Goal: Task Accomplishment & Management: Use online tool/utility

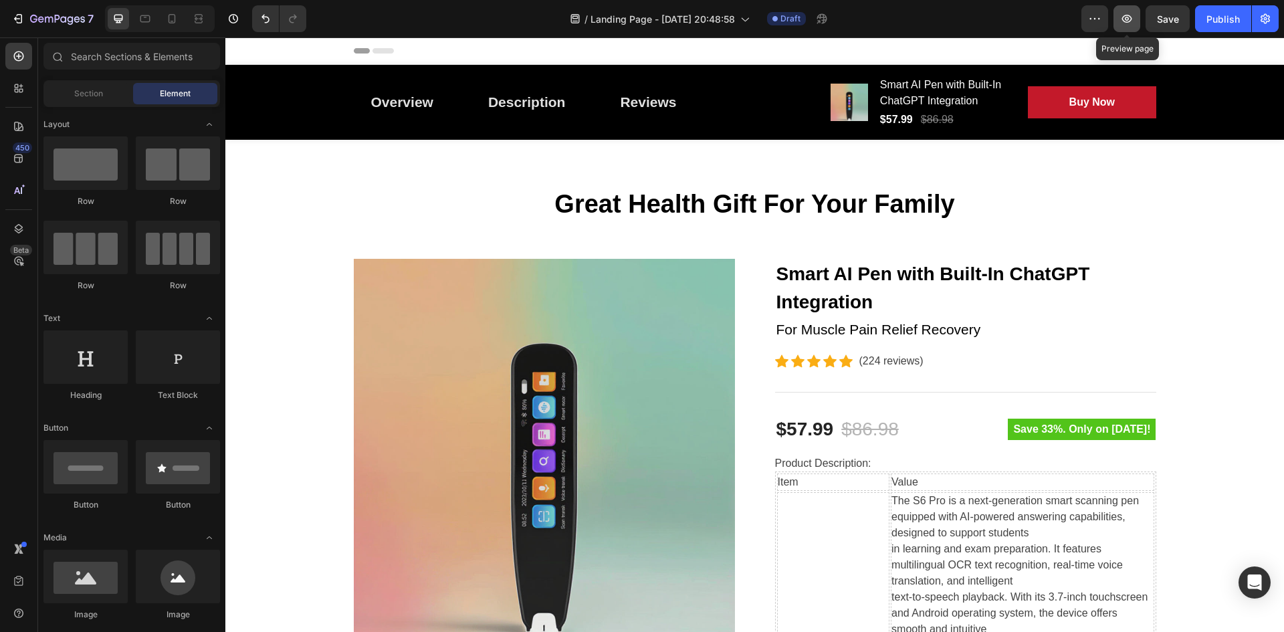
click at [1126, 10] on button "button" at bounding box center [1126, 18] width 27 height 27
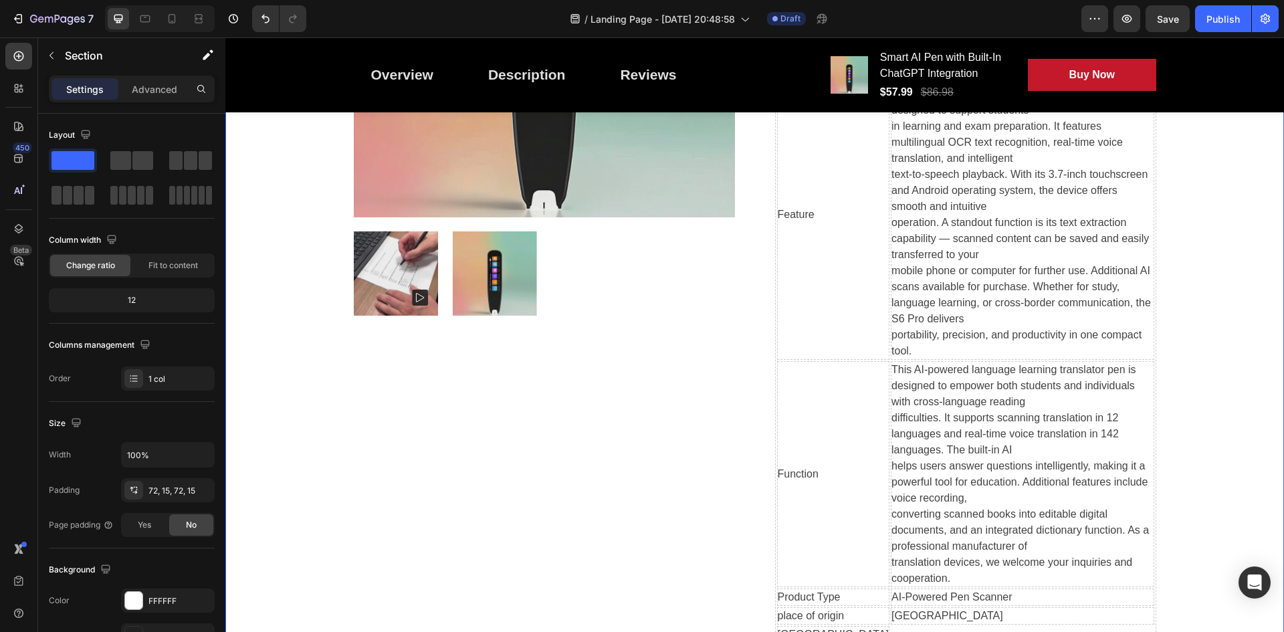
drag, startPoint x: 1209, startPoint y: 179, endPoint x: 1211, endPoint y: 258, distance: 78.9
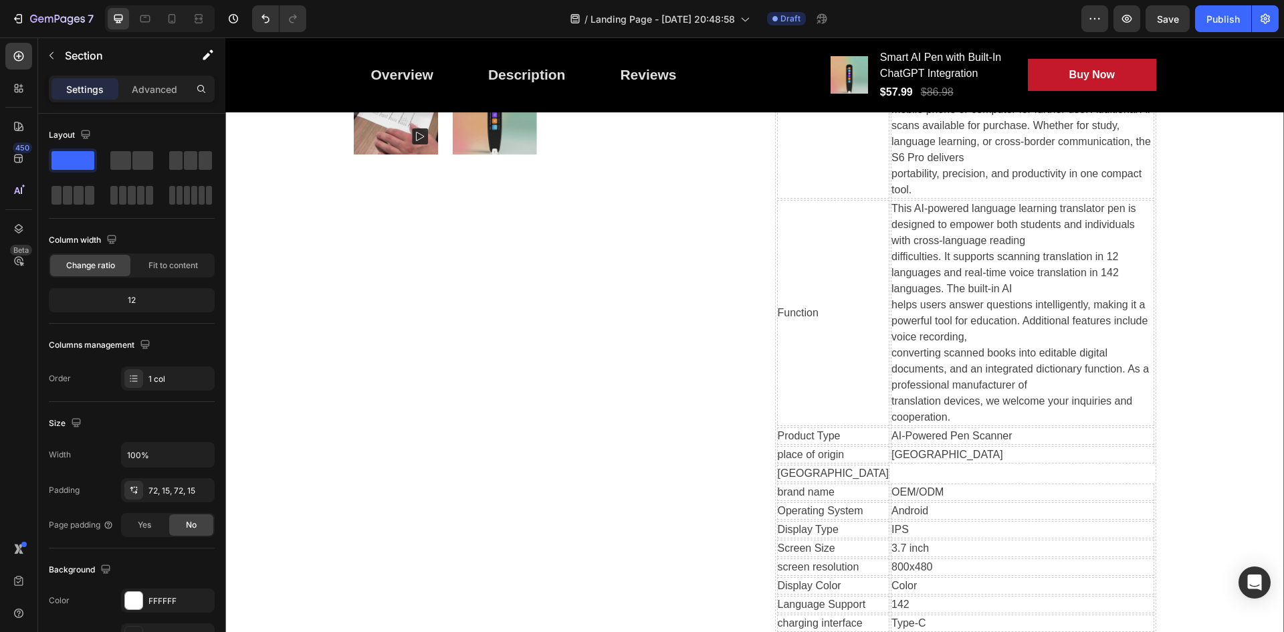
drag, startPoint x: 1203, startPoint y: 238, endPoint x: 1208, endPoint y: 327, distance: 89.1
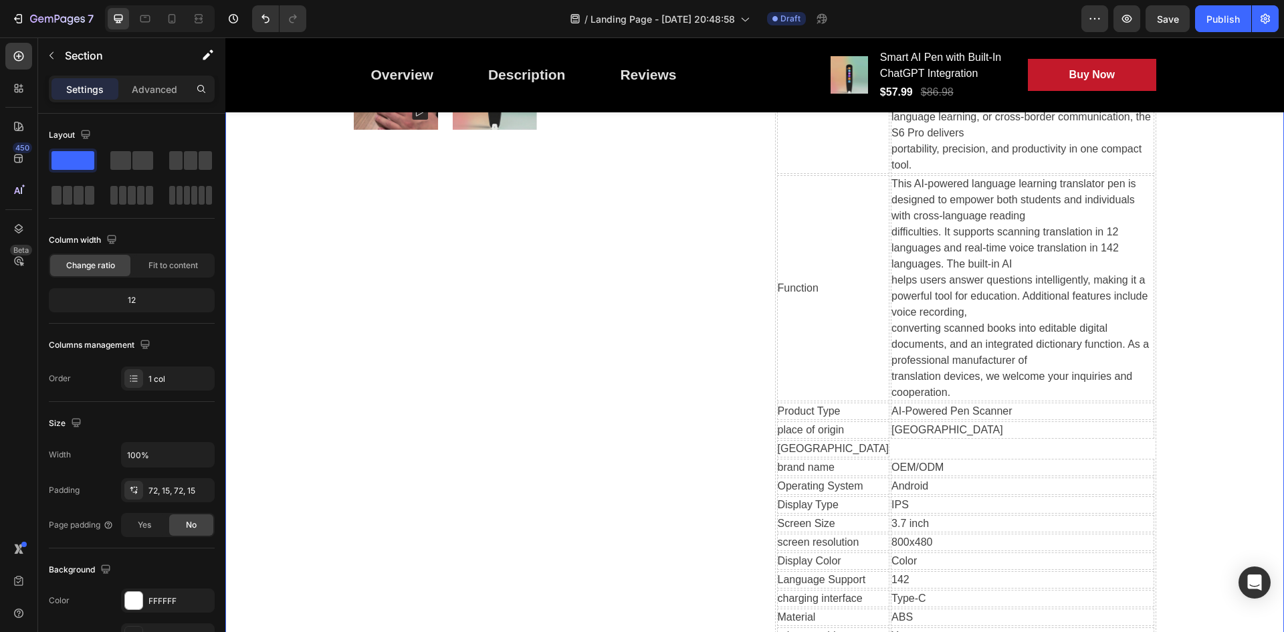
scroll to position [770, 0]
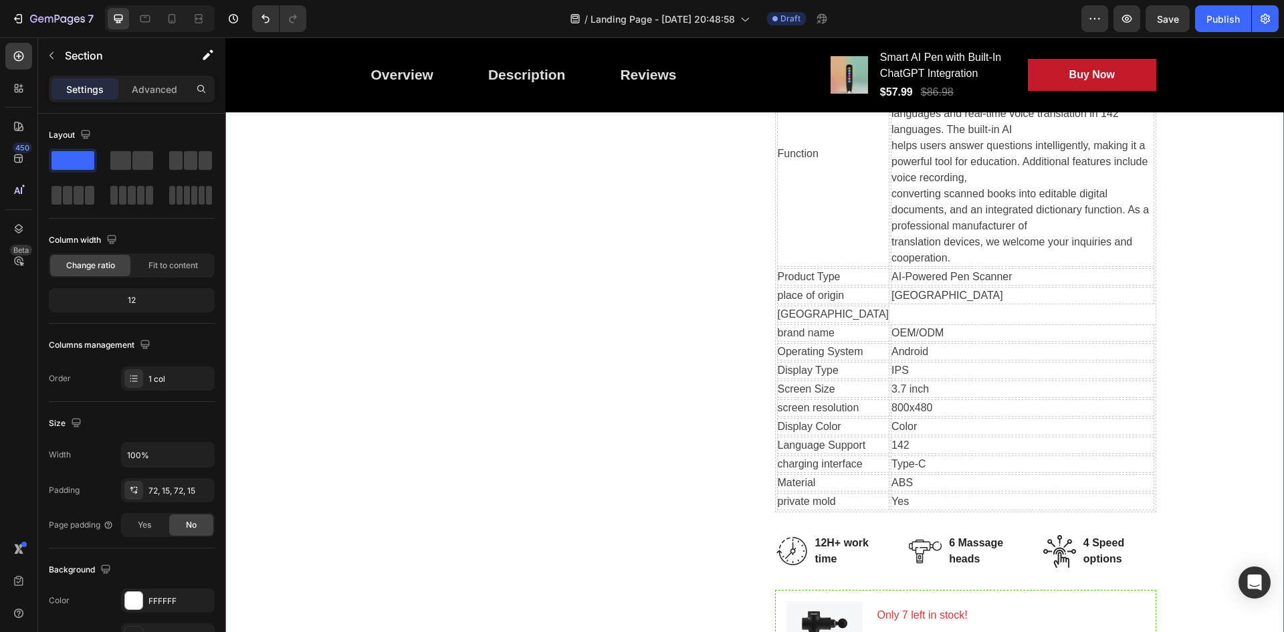
drag, startPoint x: 1222, startPoint y: 298, endPoint x: 1226, endPoint y: 292, distance: 6.9
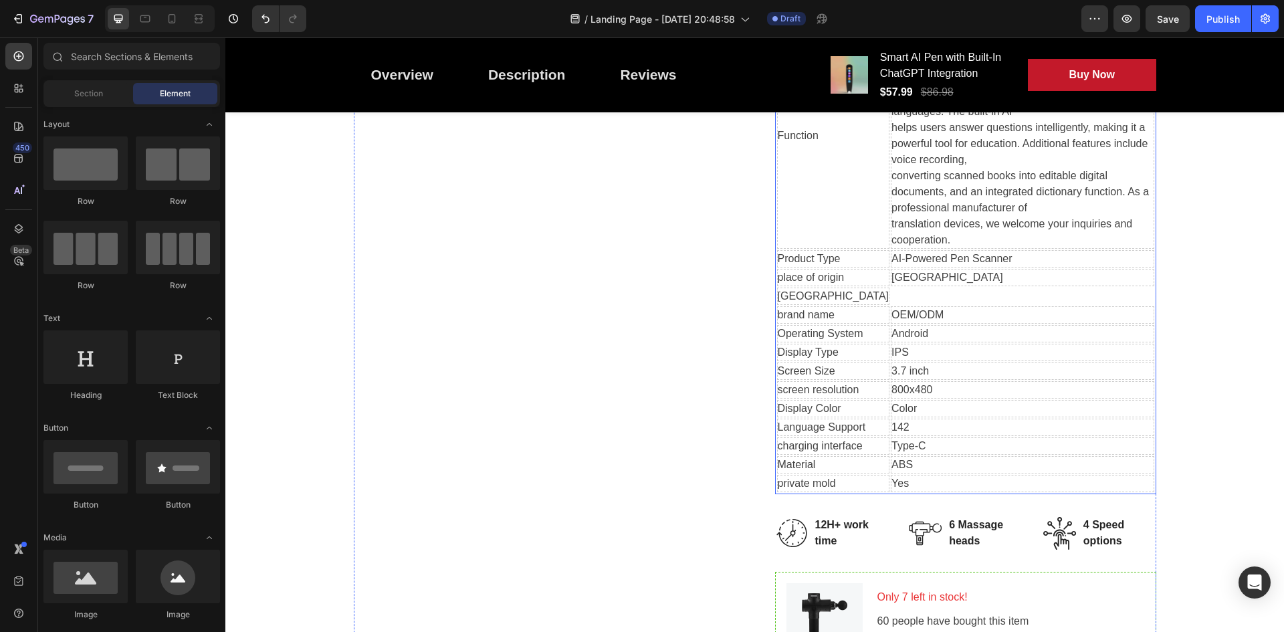
scroll to position [602, 0]
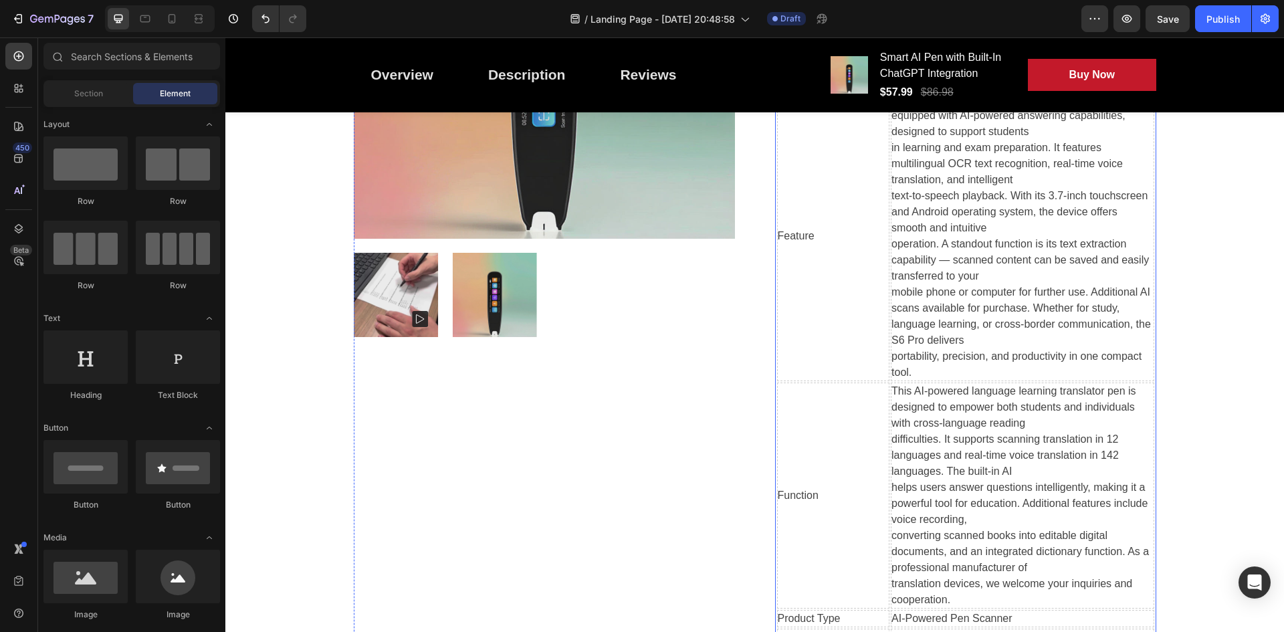
click at [891, 287] on div "The S6 Pro is a next-generation smart scanning pen equipped with AI-powered ans…" at bounding box center [1021, 236] width 261 height 289
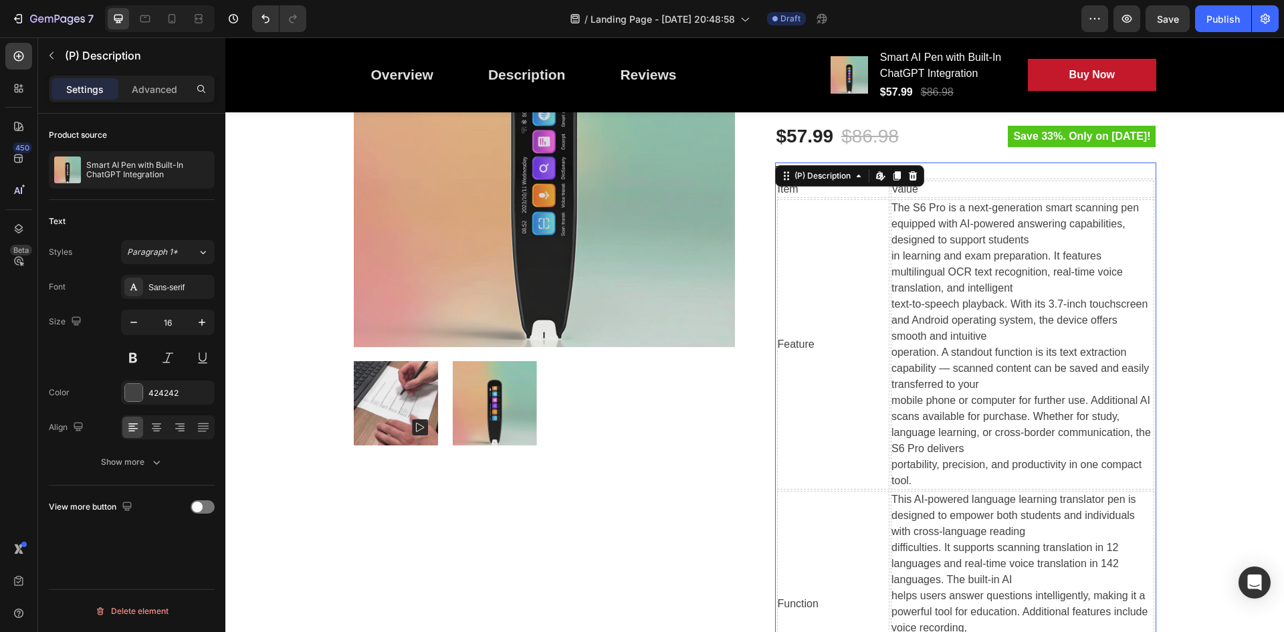
scroll to position [134, 0]
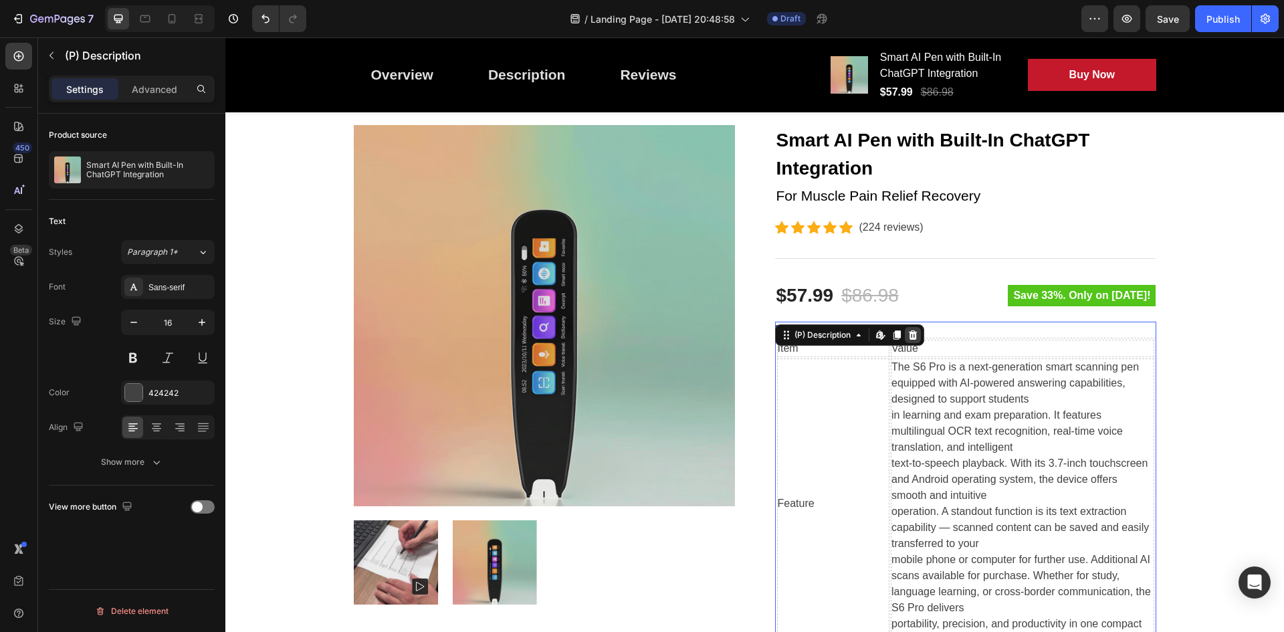
click at [908, 336] on icon at bounding box center [912, 334] width 9 height 9
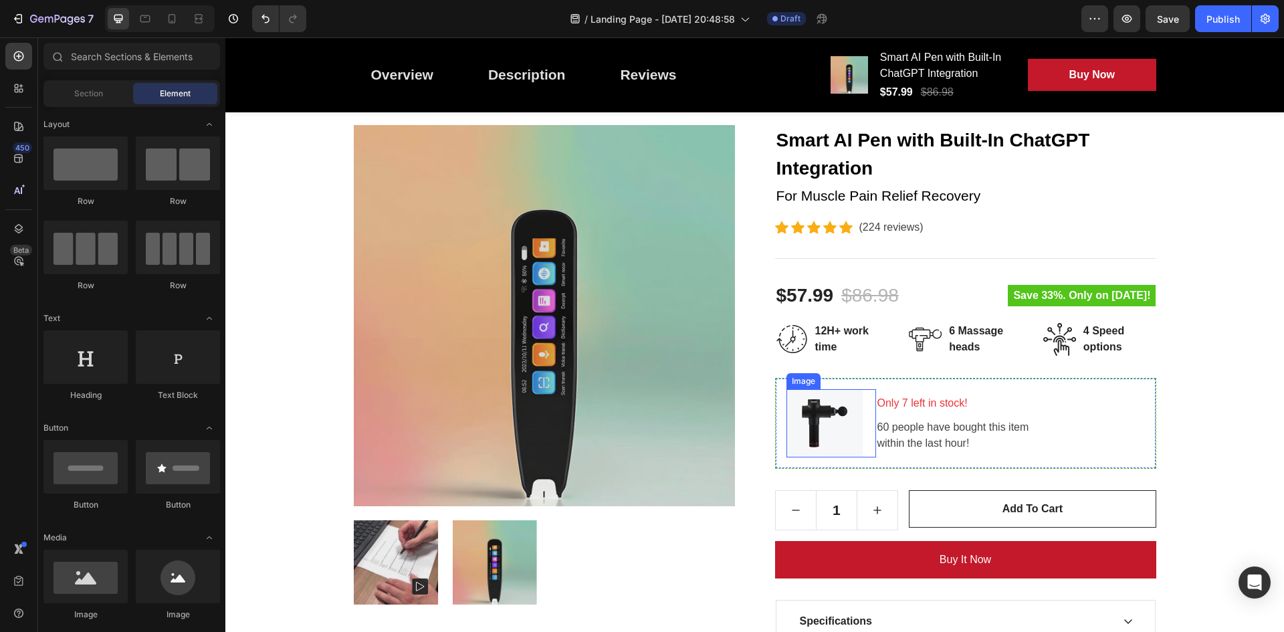
click at [825, 413] on img at bounding box center [824, 423] width 76 height 68
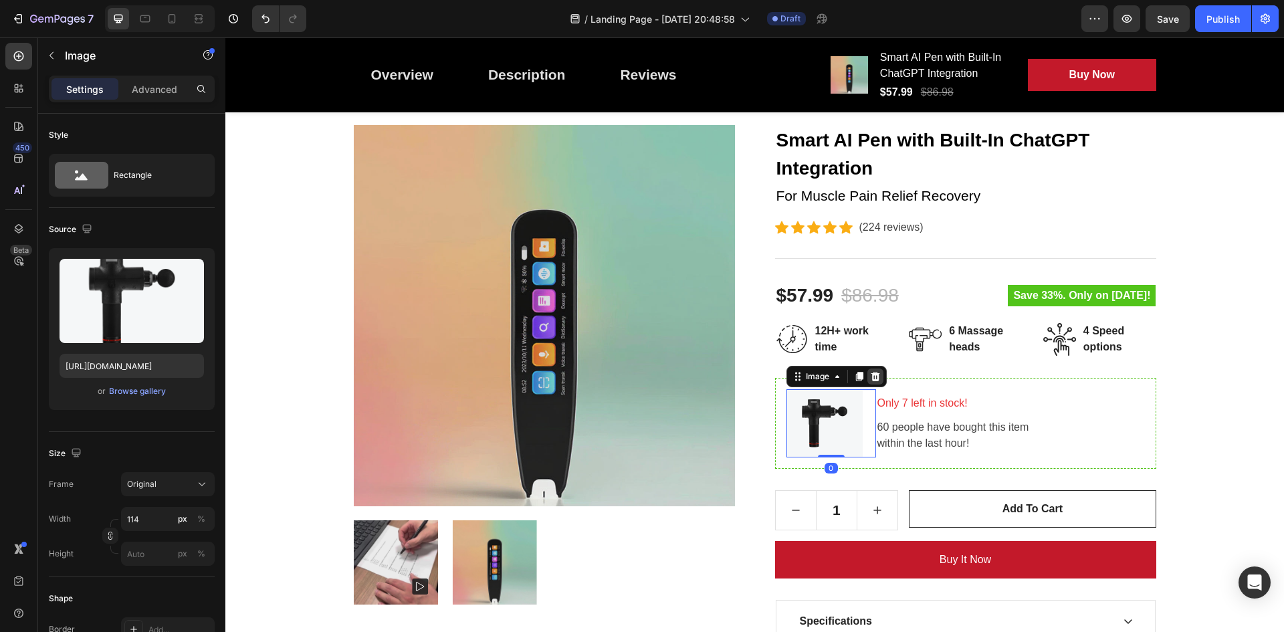
click at [873, 383] on div at bounding box center [875, 376] width 16 height 16
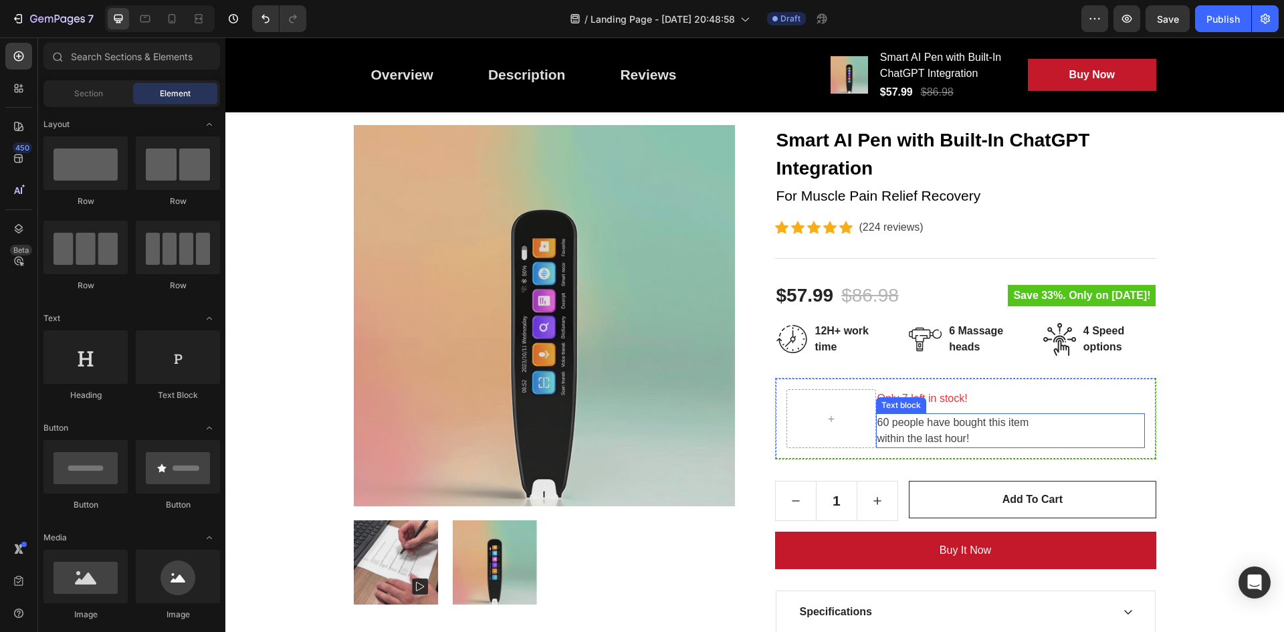
click at [905, 437] on p "60 people have bought this item within the last hour!" at bounding box center [1010, 431] width 266 height 32
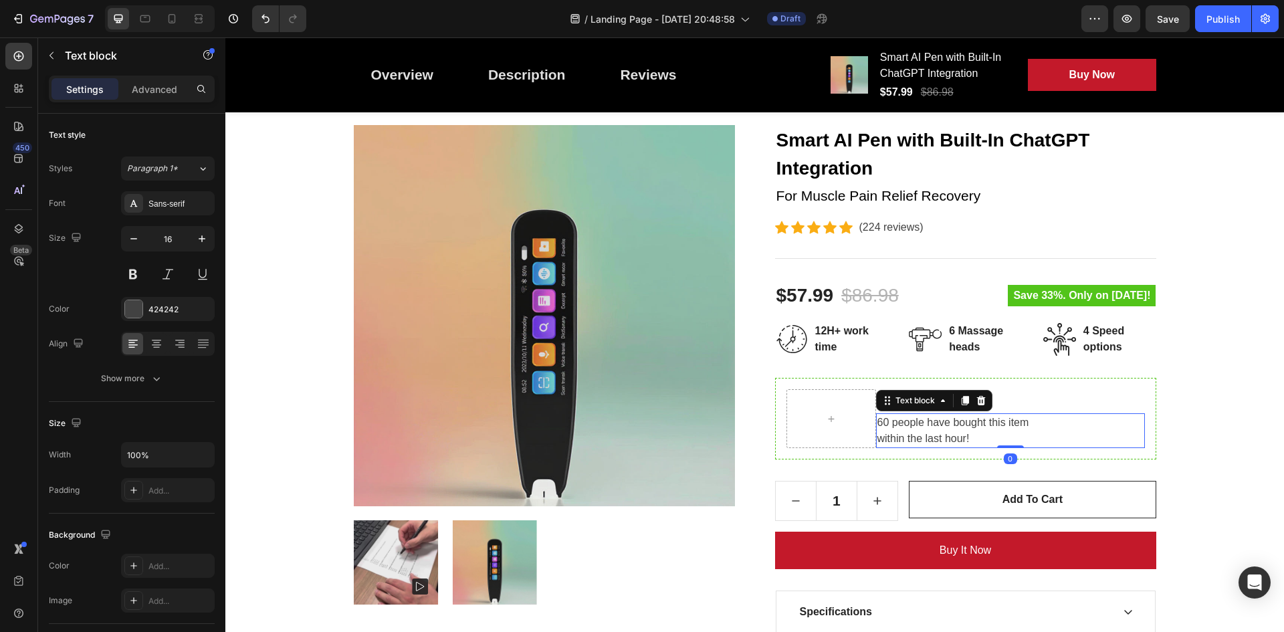
click at [963, 425] on p "60 people have bought this item within the last hour!" at bounding box center [1010, 431] width 266 height 32
click at [951, 433] on p "60 people have bought this item within the last hour!" at bounding box center [1010, 431] width 266 height 32
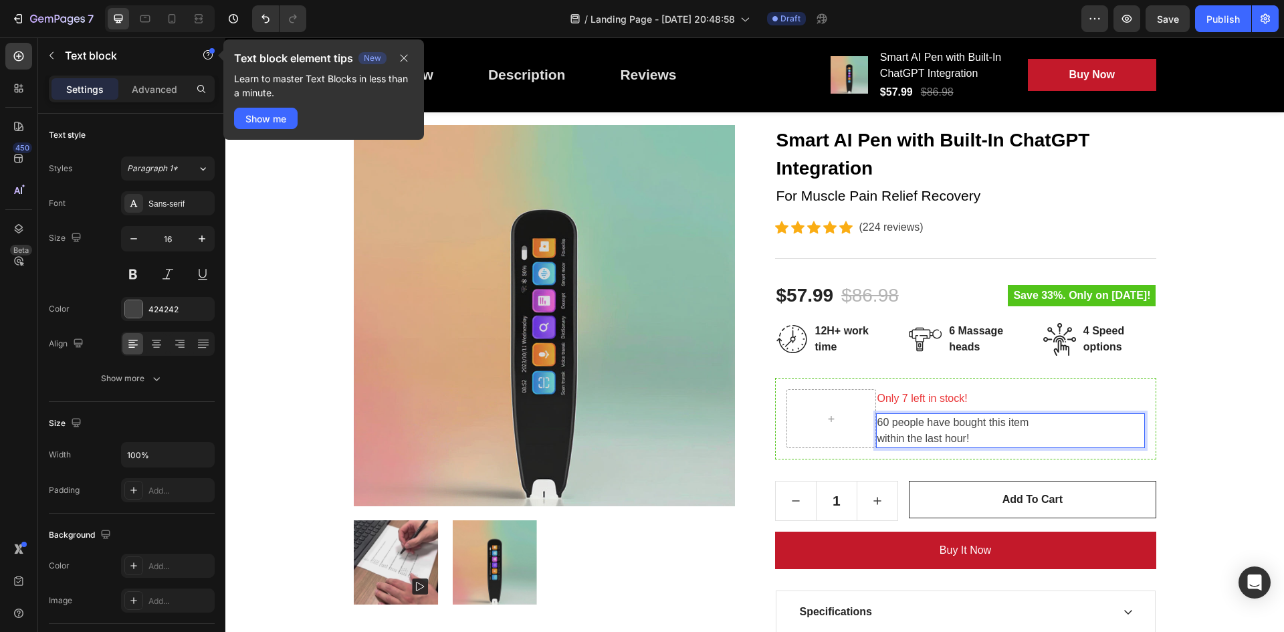
click at [1004, 447] on div "60 people have bought this item within the last hour!" at bounding box center [1010, 430] width 269 height 35
click at [249, 60] on p "Text block element tips" at bounding box center [293, 58] width 119 height 16
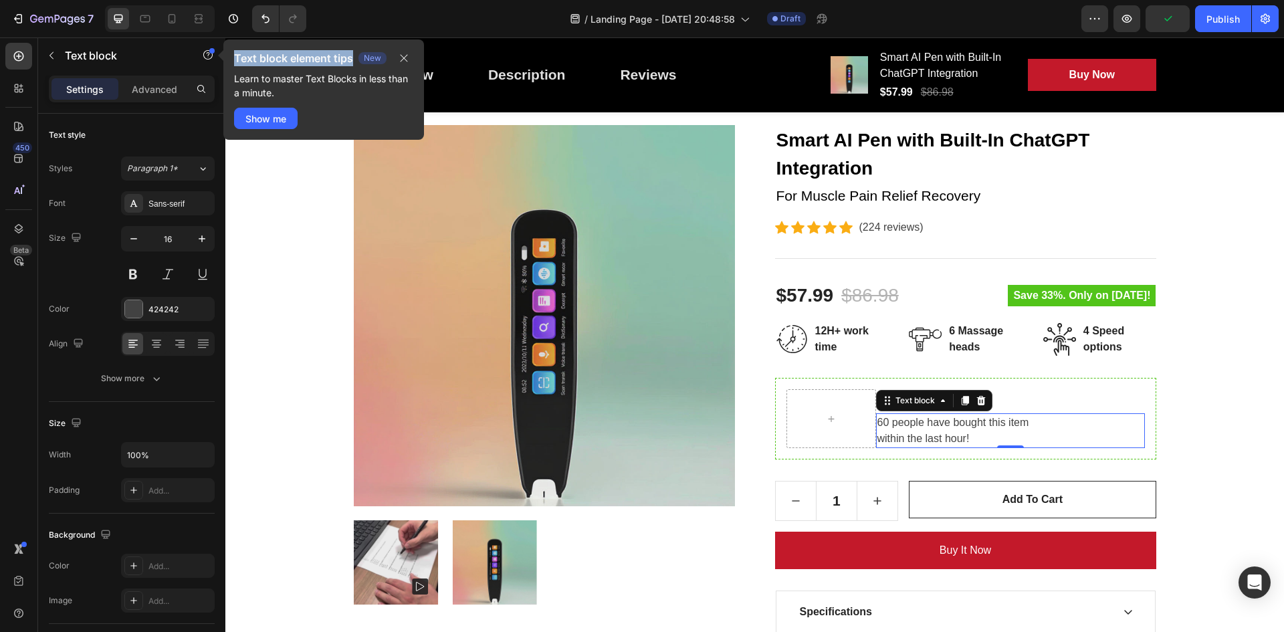
drag, startPoint x: 249, startPoint y: 60, endPoint x: 338, endPoint y: 58, distance: 89.0
click at [338, 58] on p "Text block element tips" at bounding box center [293, 58] width 119 height 16
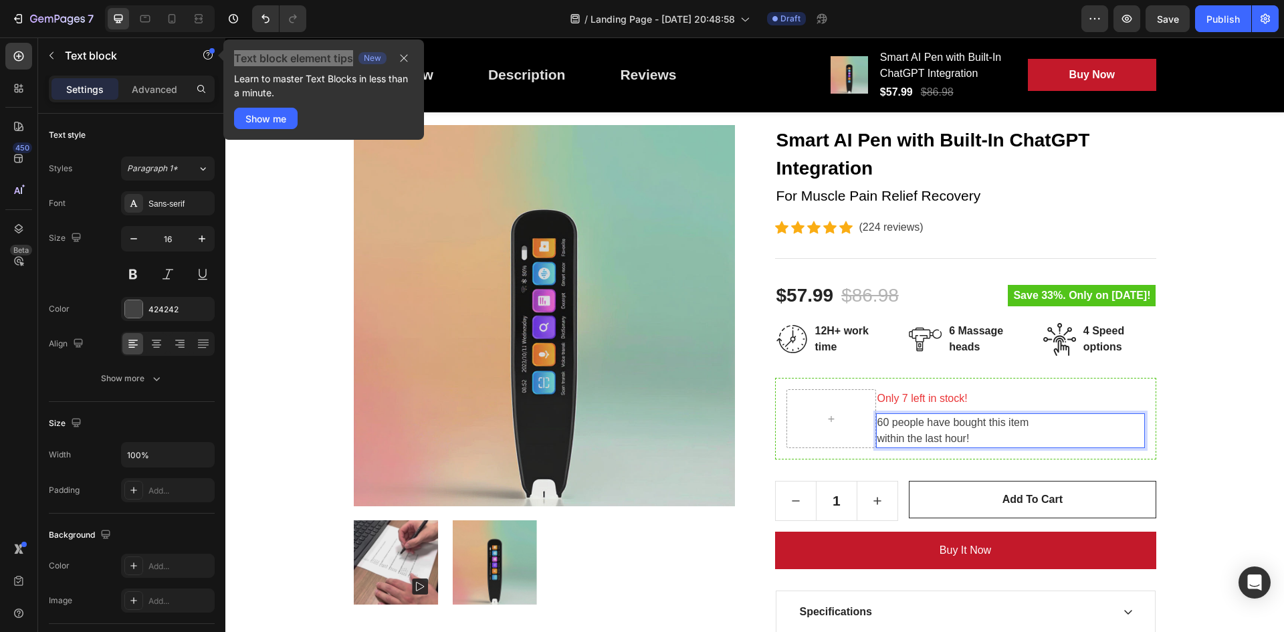
click at [1029, 429] on p "60 people have bought this item within the last hour!" at bounding box center [1010, 431] width 266 height 32
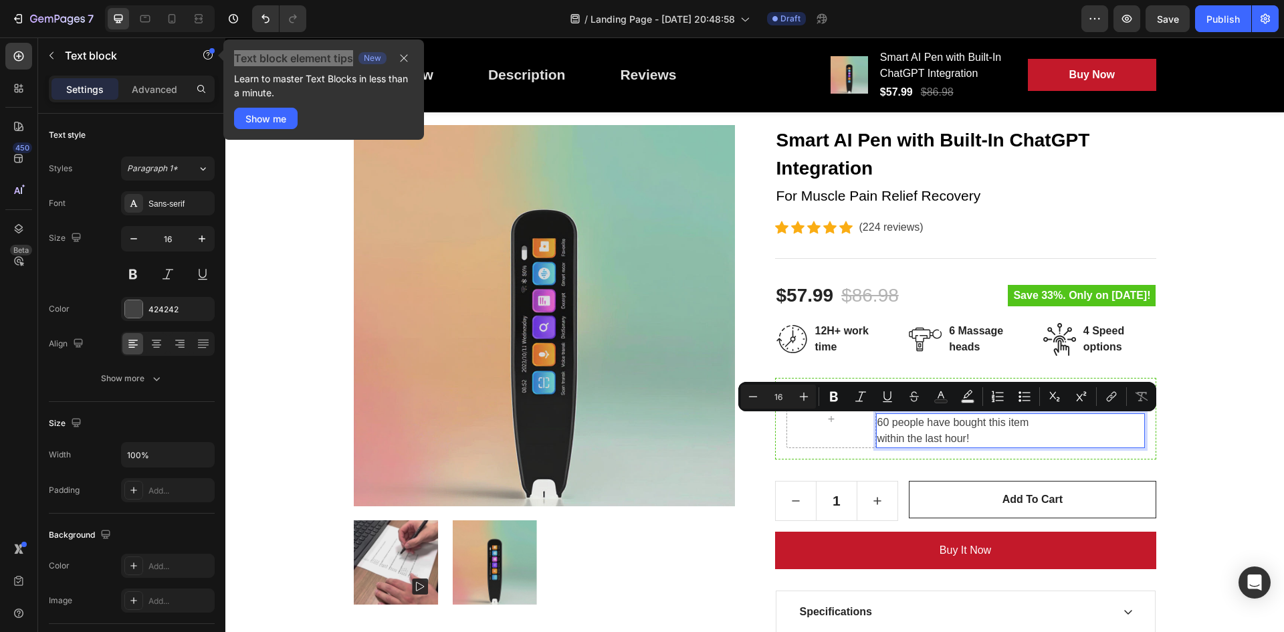
click at [1015, 434] on p "60 people have bought this item within the last hour!" at bounding box center [1010, 431] width 266 height 32
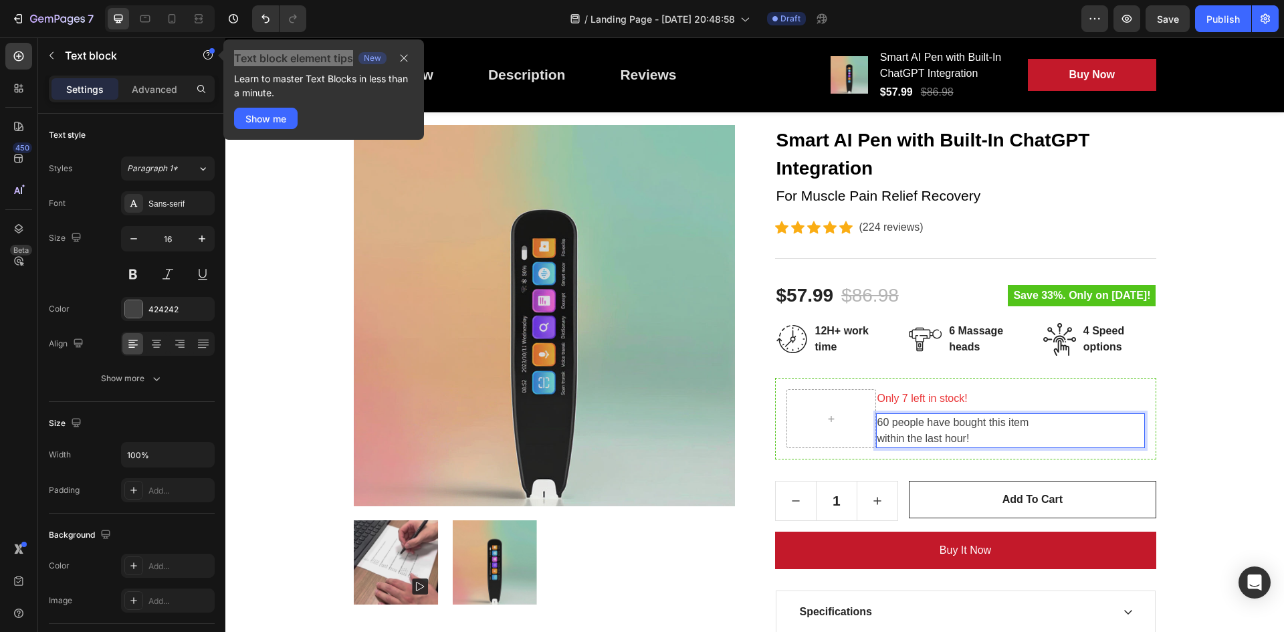
click at [1015, 434] on p "60 people have bought this item within the last hour!" at bounding box center [1010, 431] width 266 height 32
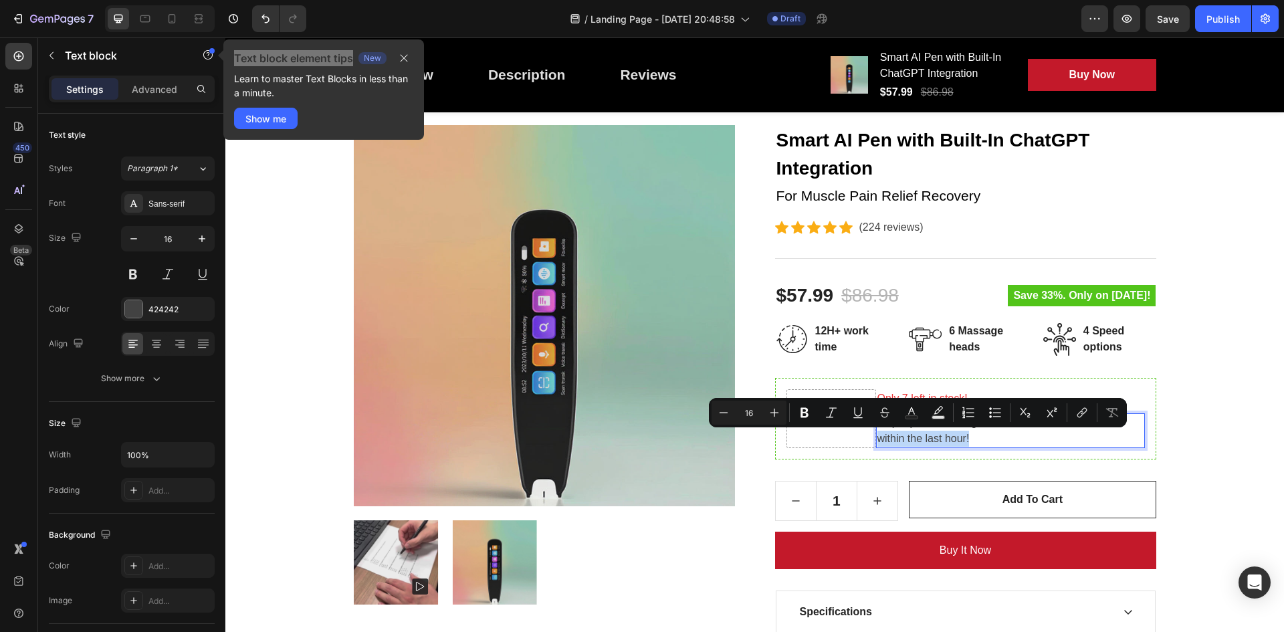
click at [1017, 431] on p "60 people have bought this item within the last hour!" at bounding box center [1010, 431] width 266 height 32
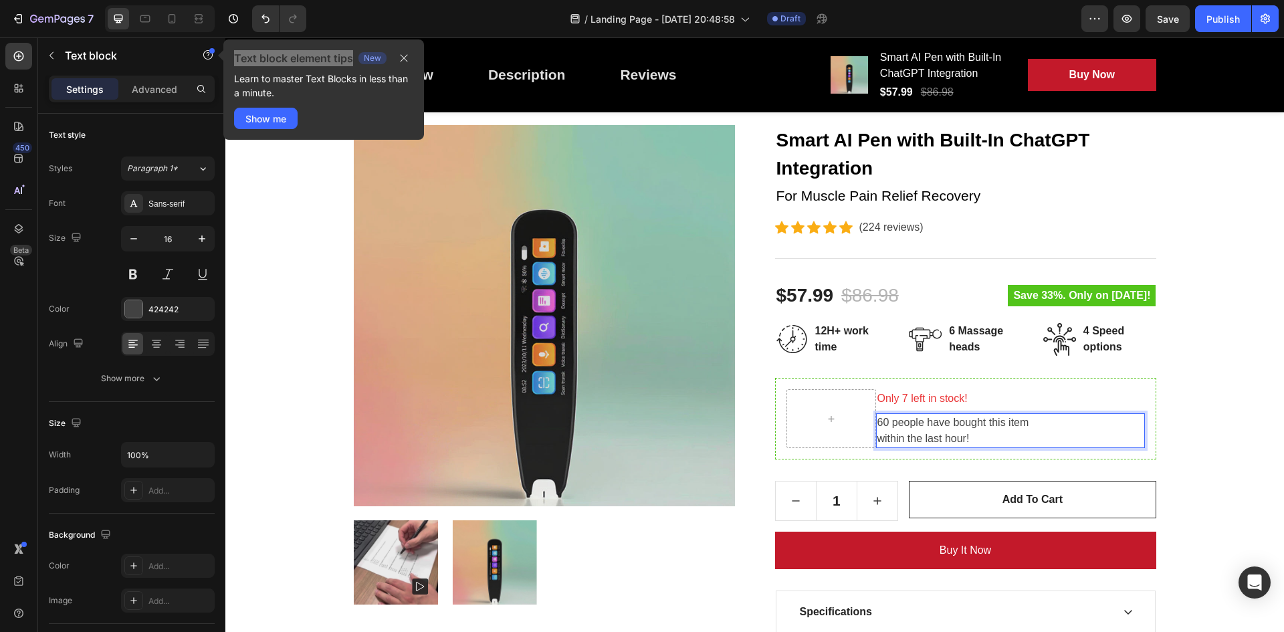
click at [1055, 433] on p "60 people have bought this item within the last hour!" at bounding box center [1010, 431] width 266 height 32
click at [410, 54] on button "button" at bounding box center [404, 58] width 19 height 16
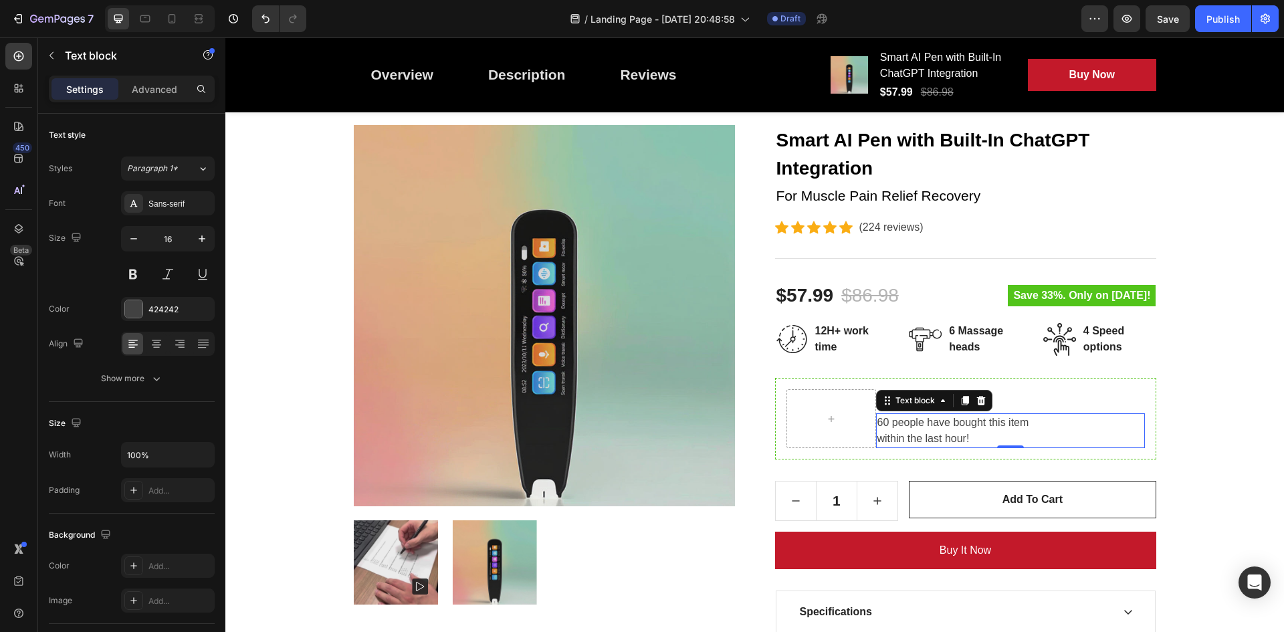
click at [1058, 435] on p "60 people have bought this item within the last hour!" at bounding box center [1010, 431] width 266 height 32
click at [1052, 407] on p "Only 7 left in stock!" at bounding box center [1010, 399] width 266 height 16
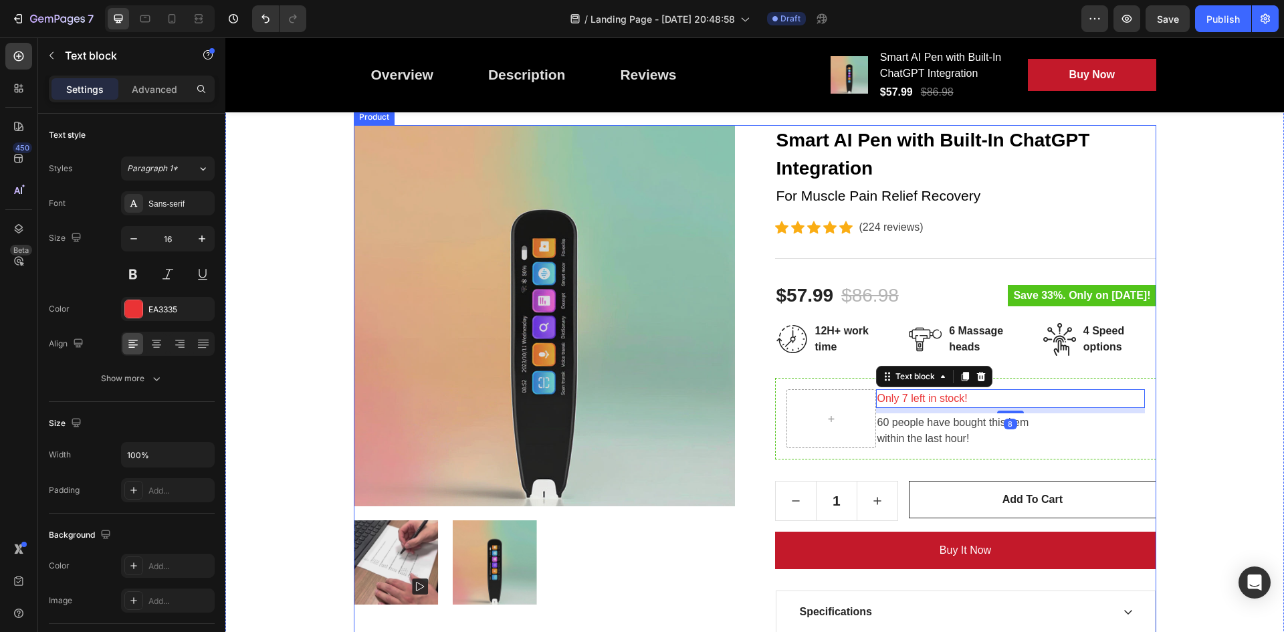
click at [1066, 358] on div "Smart AI Pen with Built-In ChatGPT Integration (P) Title For Muscle Pain Relief…" at bounding box center [965, 433] width 381 height 616
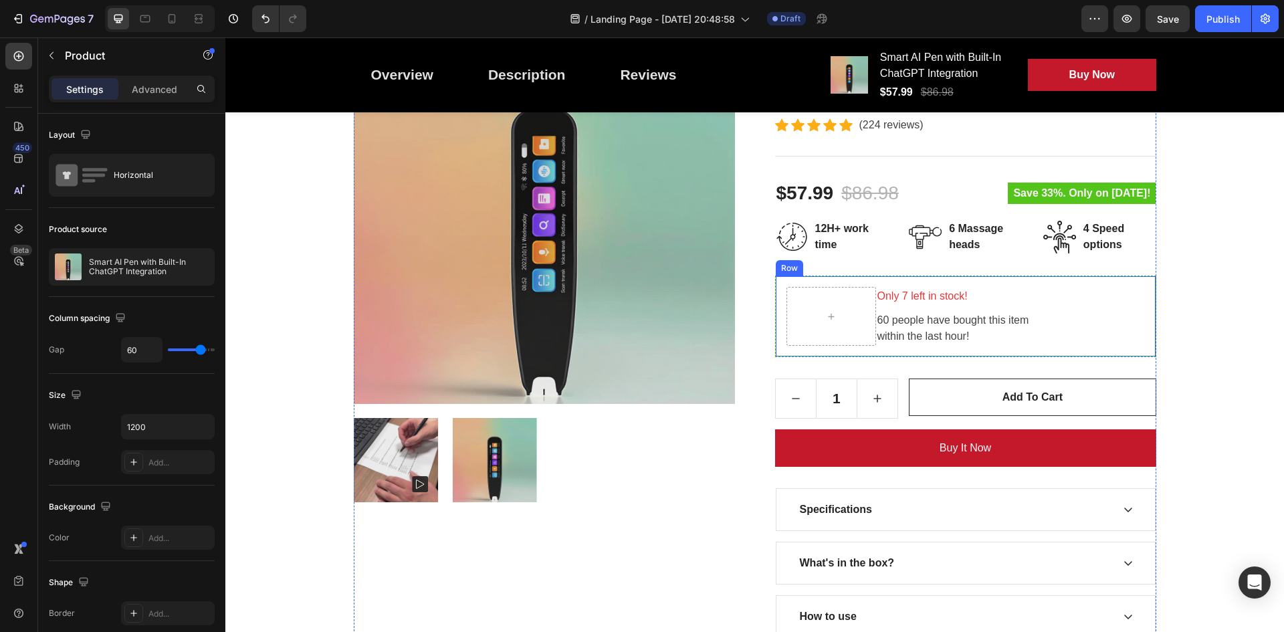
scroll to position [267, 0]
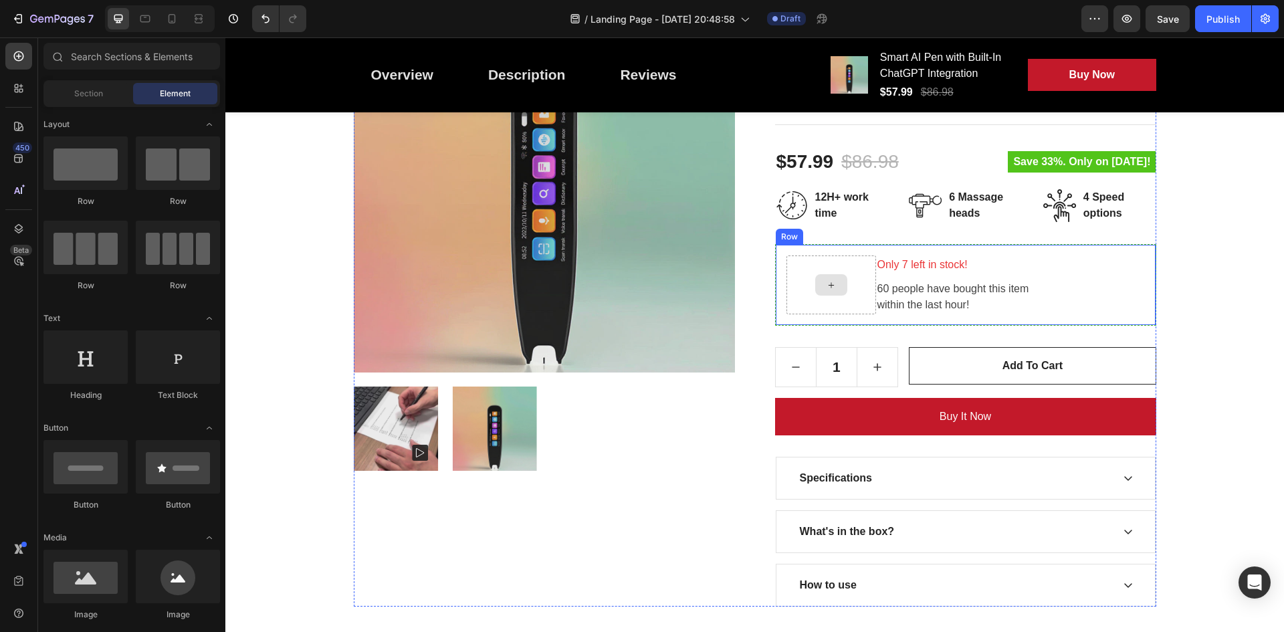
click at [828, 282] on icon at bounding box center [831, 285] width 11 height 11
click at [827, 280] on icon at bounding box center [831, 285] width 11 height 11
click at [819, 284] on div at bounding box center [831, 284] width 32 height 21
click at [85, 93] on span "Section" at bounding box center [88, 94] width 29 height 12
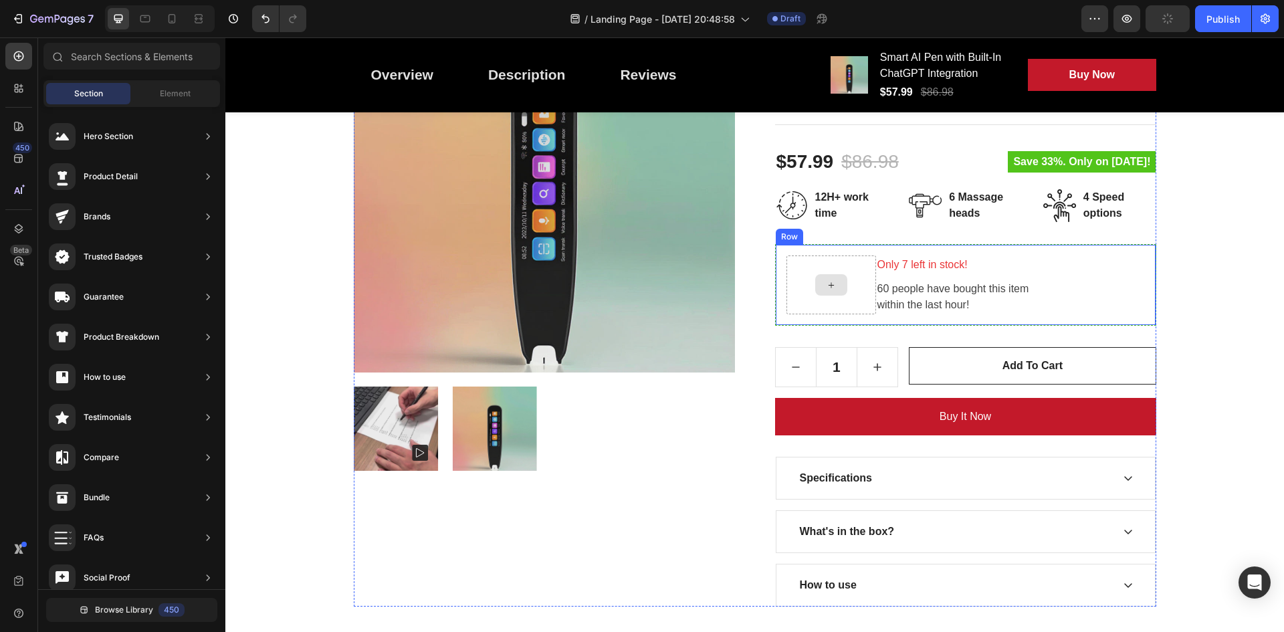
click at [824, 291] on div at bounding box center [831, 284] width 32 height 21
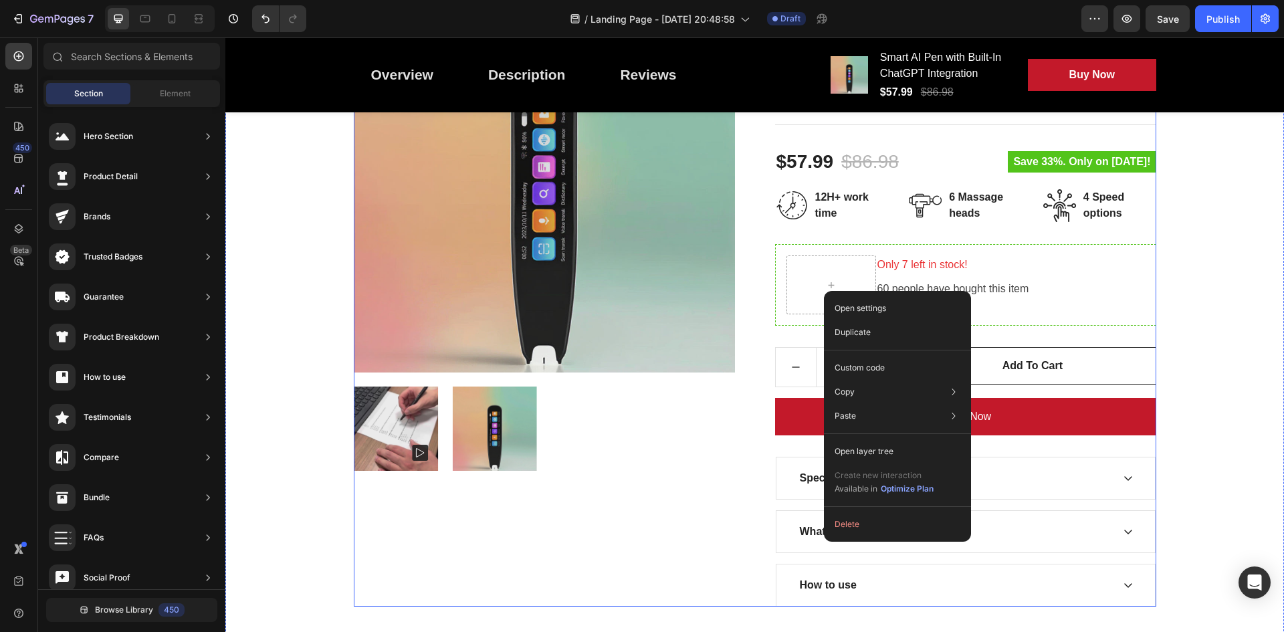
click at [704, 394] on div at bounding box center [544, 429] width 381 height 85
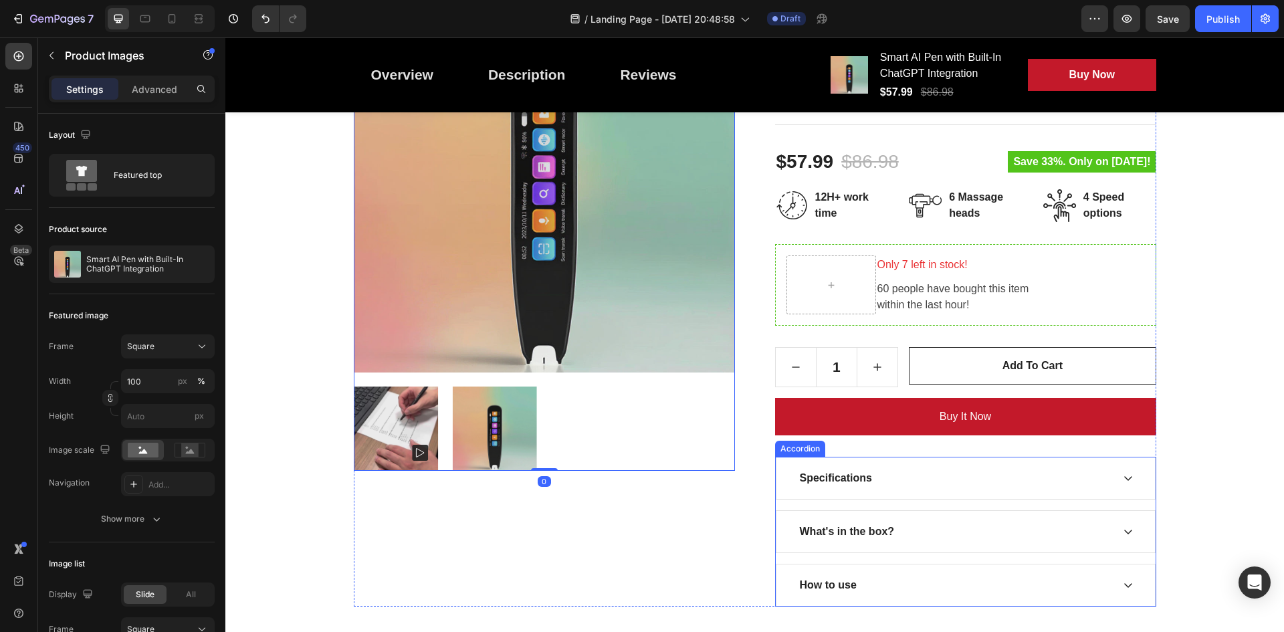
click at [926, 473] on div "Specifications" at bounding box center [955, 478] width 314 height 20
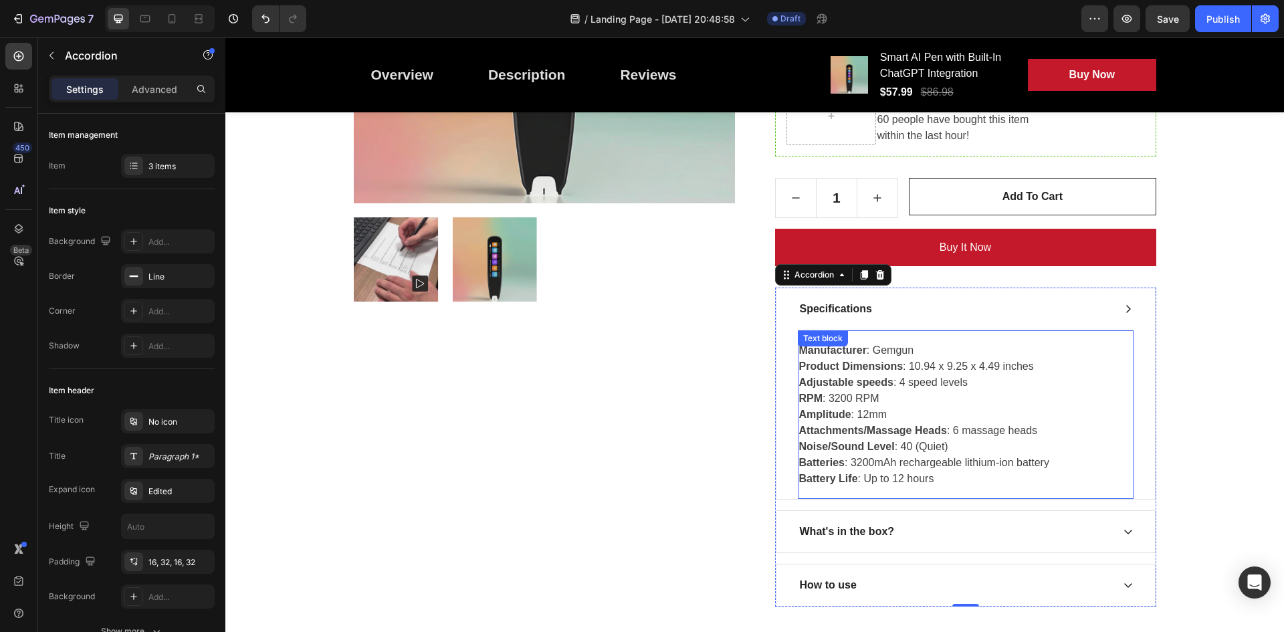
scroll to position [468, 0]
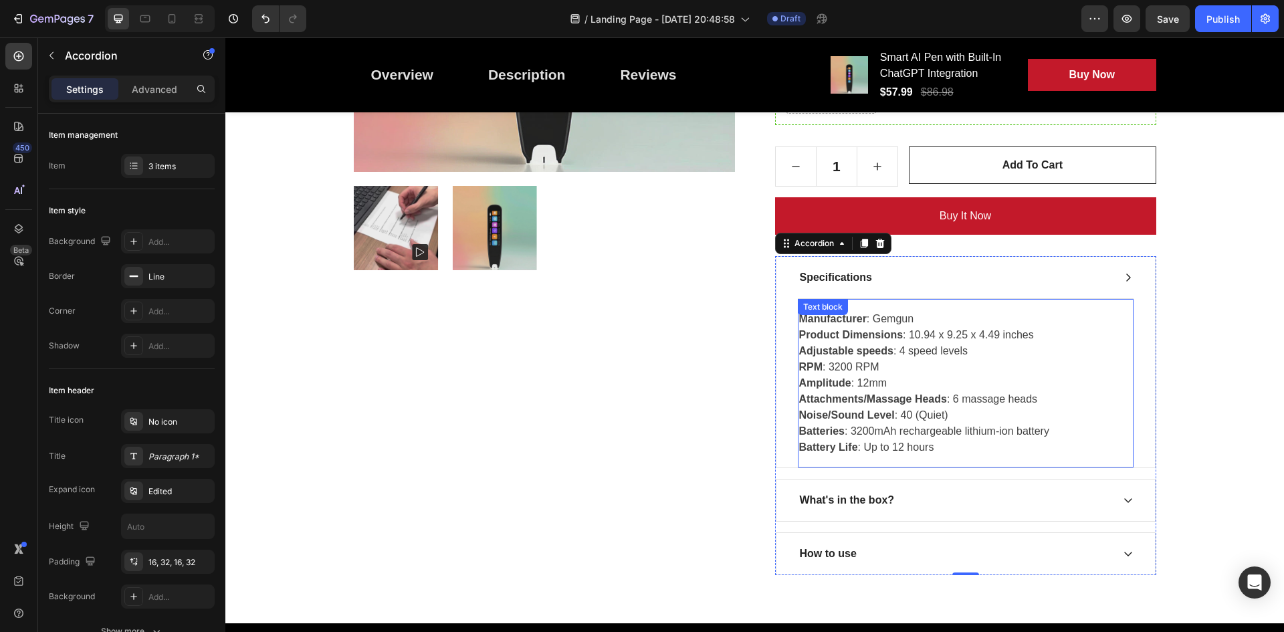
click at [830, 448] on strong "Battery Life" at bounding box center [828, 446] width 59 height 11
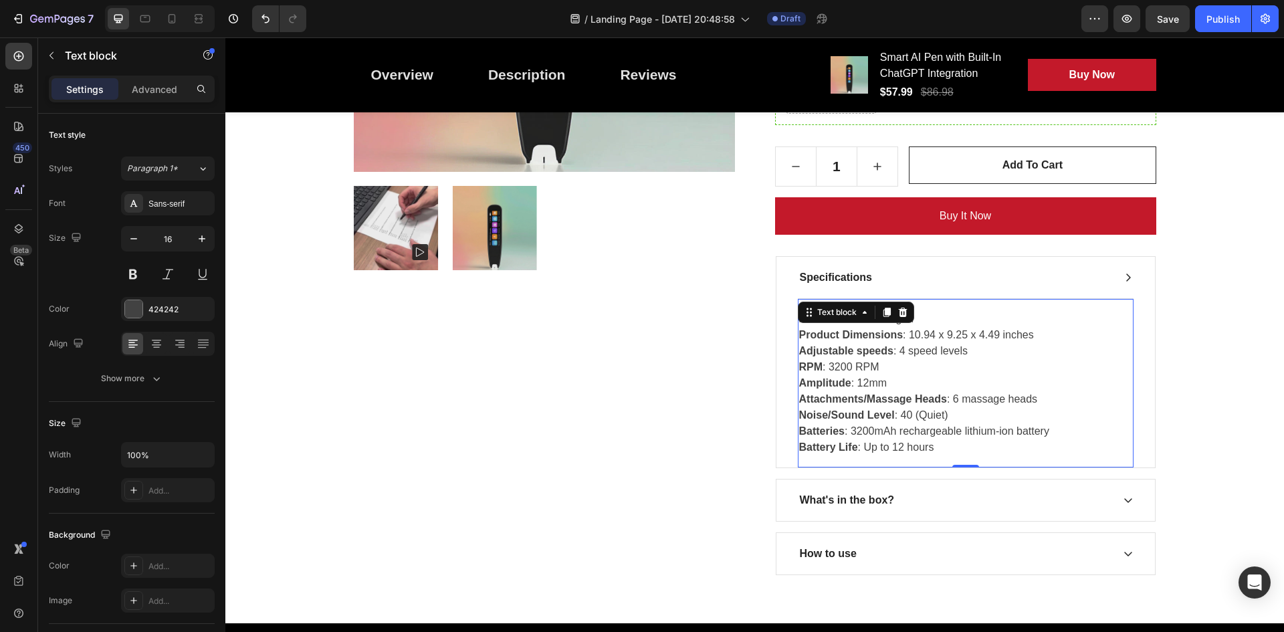
click at [830, 448] on strong "Battery Life" at bounding box center [828, 446] width 59 height 11
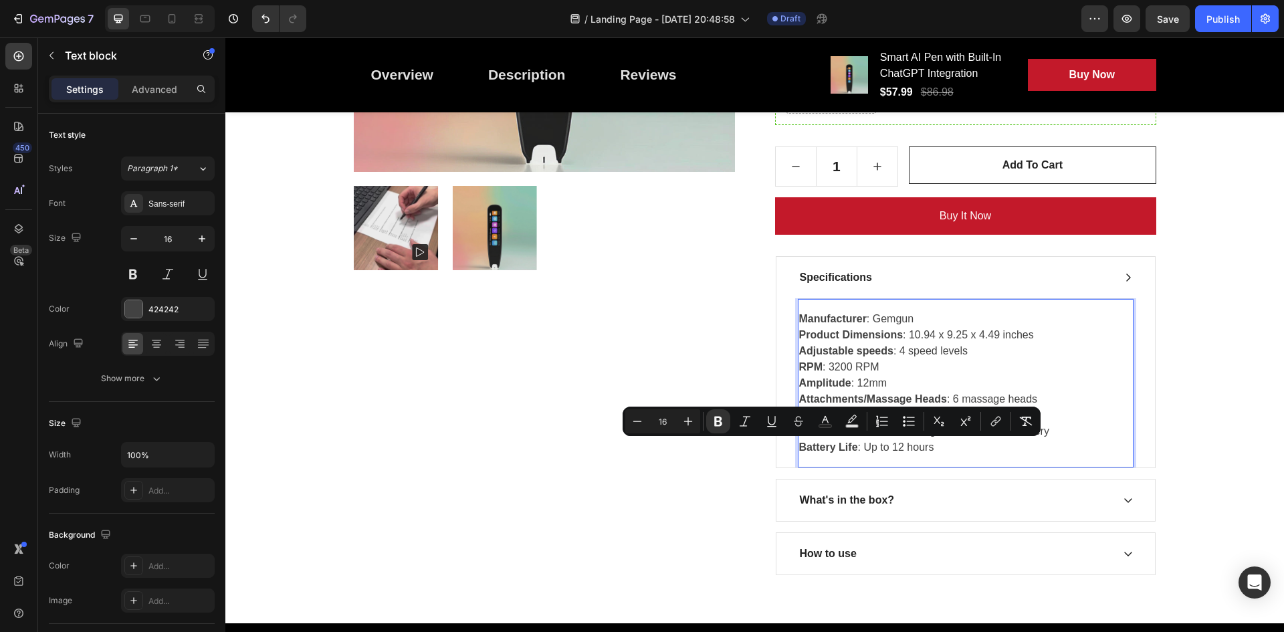
click at [821, 449] on strong "Battery Life" at bounding box center [828, 446] width 59 height 11
drag, startPoint x: 821, startPoint y: 449, endPoint x: 845, endPoint y: 449, distance: 24.1
click at [845, 449] on strong "Battery Life" at bounding box center [828, 446] width 59 height 11
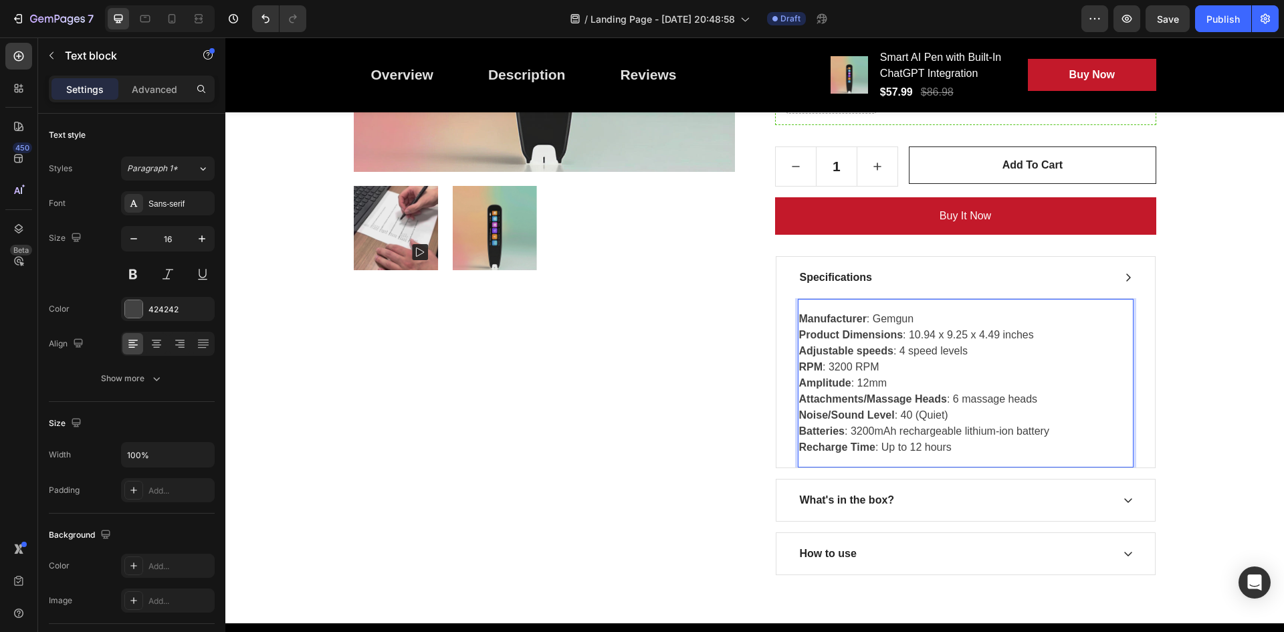
click at [887, 443] on p "Manufacturer : Gemgun Product Dimensions : 10.94 x 9.25 x 4.49 inches Adjustabl…" at bounding box center [965, 383] width 333 height 144
drag, startPoint x: 887, startPoint y: 443, endPoint x: 930, endPoint y: 449, distance: 43.1
click at [930, 449] on p "Manufacturer : Gemgun Product Dimensions : 10.94 x 9.25 x 4.49 inches Adjustabl…" at bounding box center [965, 383] width 333 height 144
click at [899, 417] on p "Manufacturer : Gemgun Product Dimensions : 10.94 x 9.25 x 4.49 inches Adjustabl…" at bounding box center [965, 383] width 333 height 144
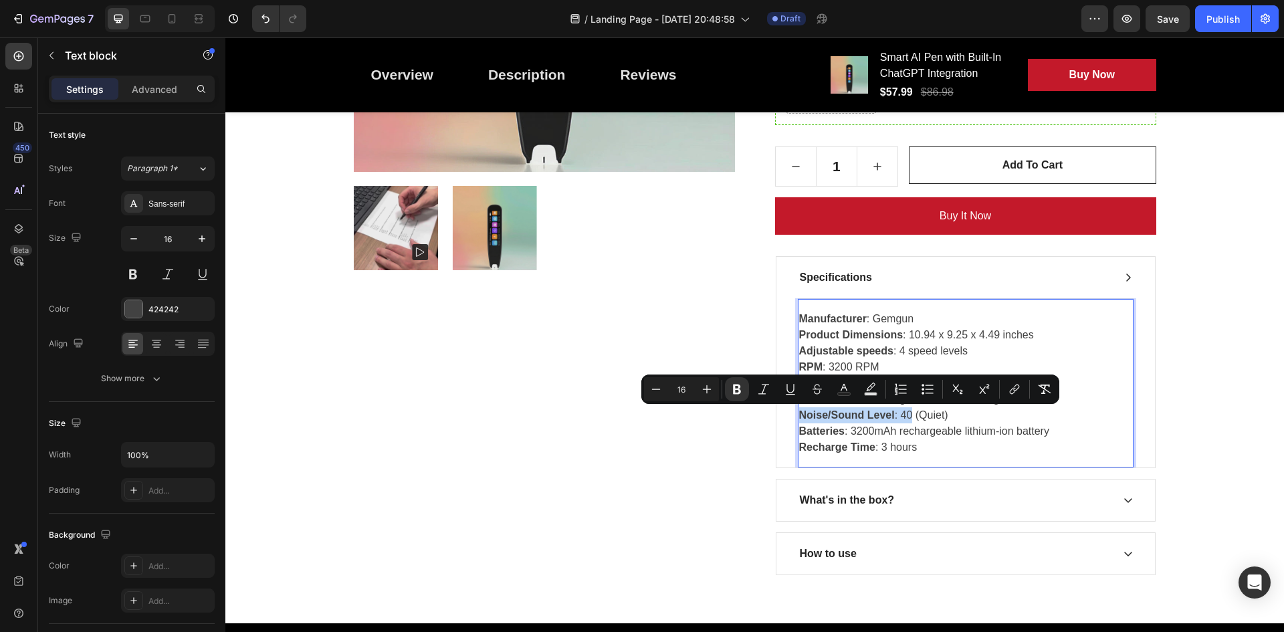
drag, startPoint x: 899, startPoint y: 417, endPoint x: 815, endPoint y: 414, distance: 84.3
click at [815, 414] on p "Manufacturer : Gemgun Product Dimensions : 10.94 x 9.25 x 4.49 inches Adjustabl…" at bounding box center [965, 383] width 333 height 144
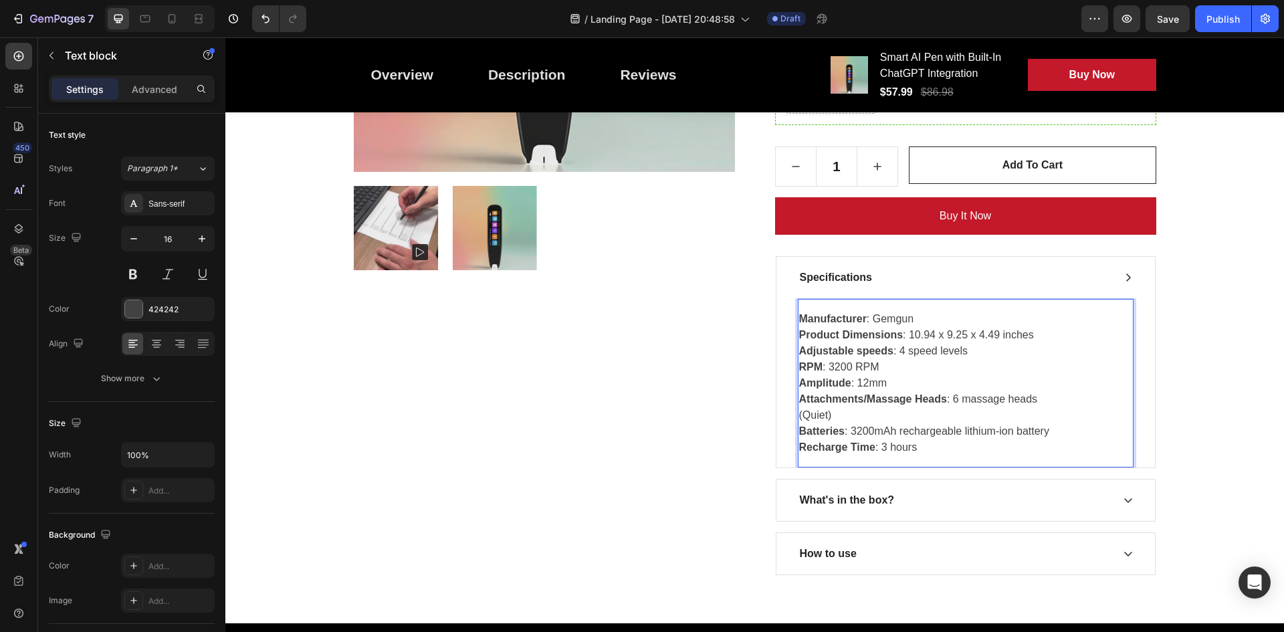
click at [820, 418] on p "Manufacturer : Gemgun Product Dimensions : 10.94 x 9.25 x 4.49 inches Adjustabl…" at bounding box center [965, 383] width 333 height 144
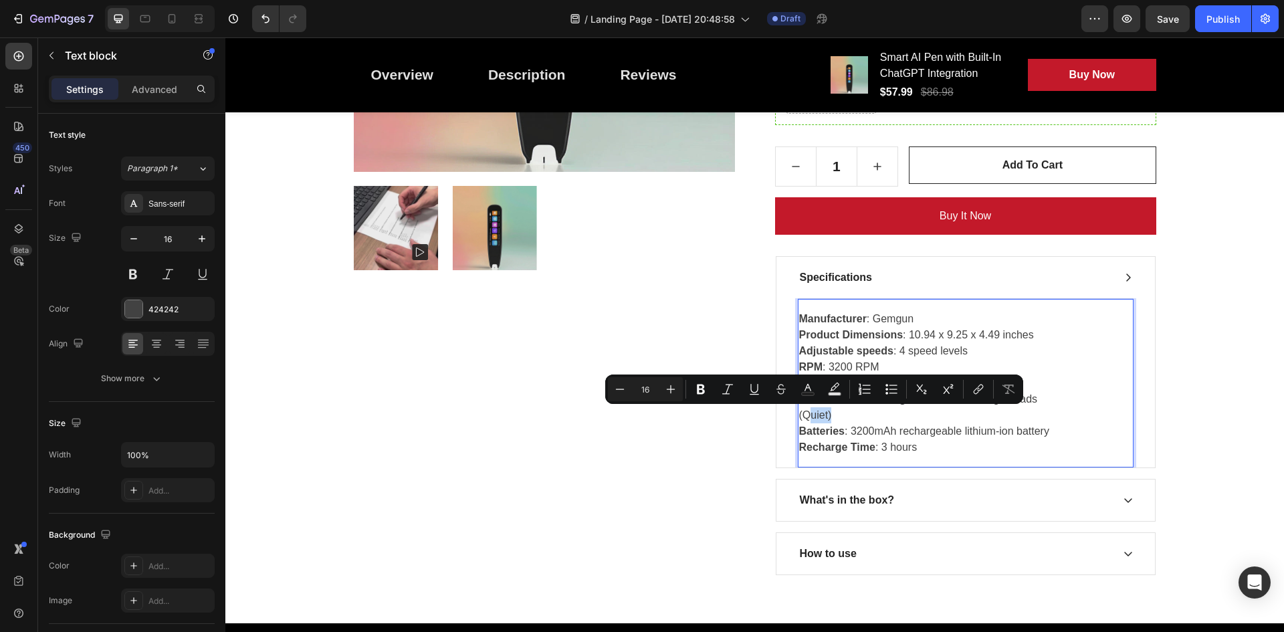
drag, startPoint x: 833, startPoint y: 409, endPoint x: 797, endPoint y: 415, distance: 36.7
click at [799, 415] on p "Manufacturer : Gemgun Product Dimensions : 10.94 x 9.25 x 4.49 inches Adjustabl…" at bounding box center [965, 383] width 333 height 144
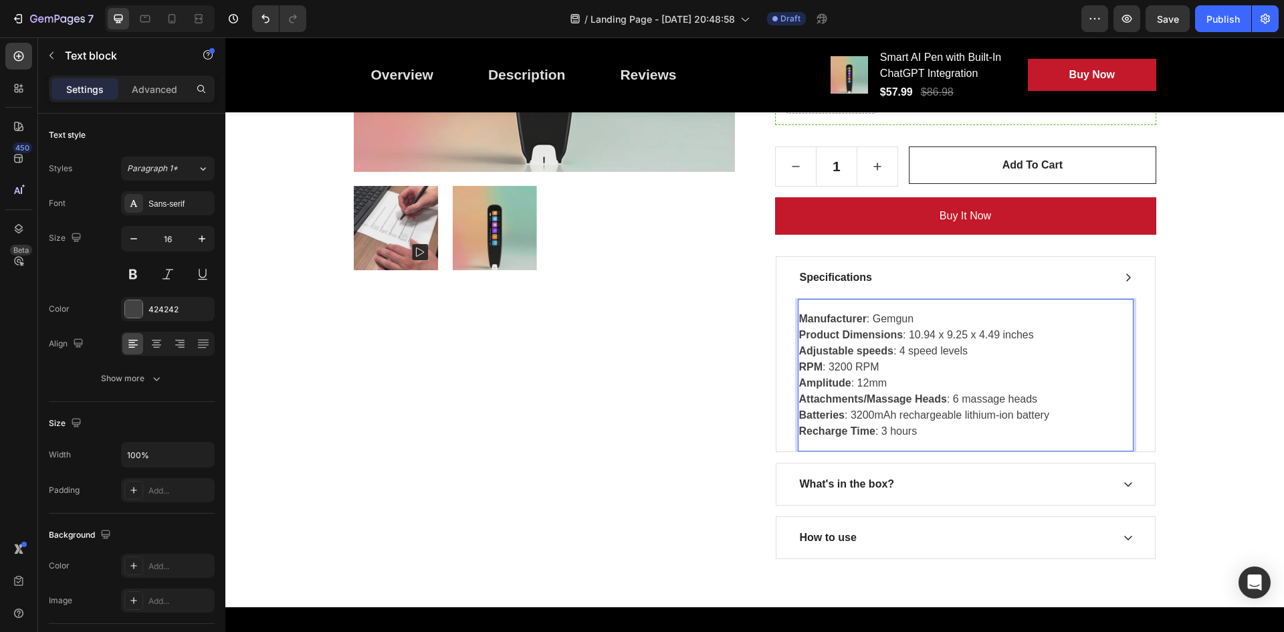
click at [816, 315] on strong "Manufacturer" at bounding box center [833, 318] width 68 height 11
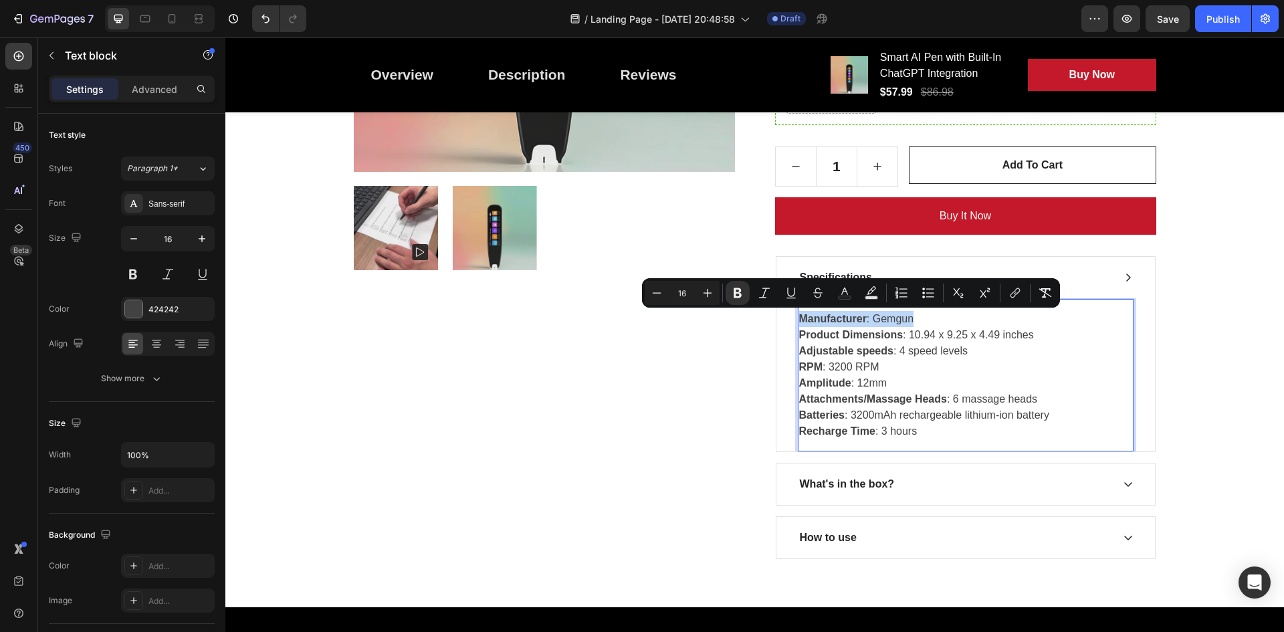
drag, startPoint x: 816, startPoint y: 315, endPoint x: 884, endPoint y: 318, distance: 68.3
click at [884, 318] on p "Manufacturer : Gemgun Product Dimensions : 10.94 x 9.25 x 4.49 inches Adjustabl…" at bounding box center [965, 375] width 333 height 128
click at [877, 340] on strong "Product Dimensions" at bounding box center [851, 334] width 104 height 11
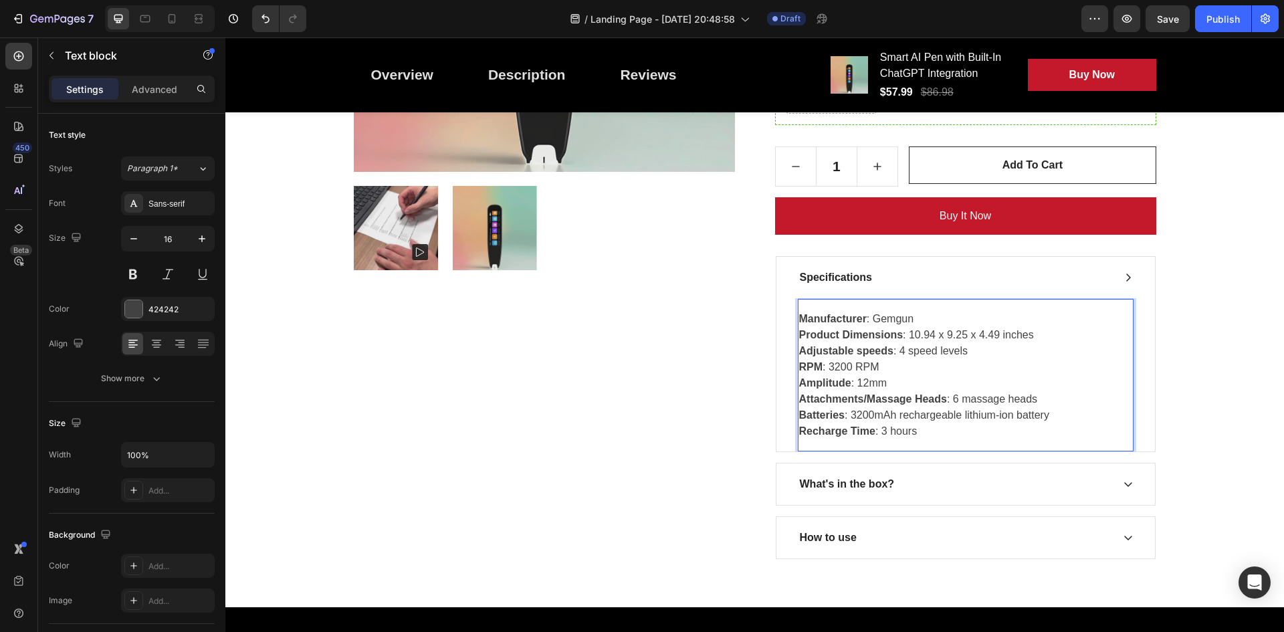
click at [802, 331] on strong "Product Dimensions" at bounding box center [851, 334] width 104 height 11
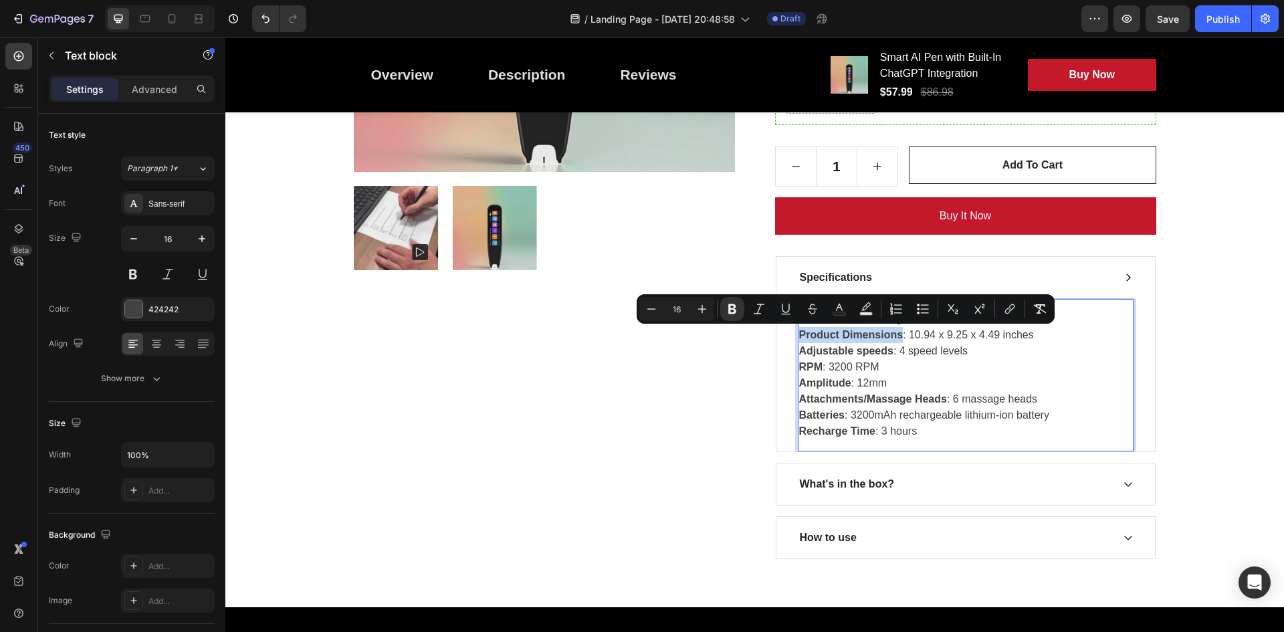
drag, startPoint x: 802, startPoint y: 331, endPoint x: 864, endPoint y: 338, distance: 61.9
click at [864, 338] on strong "Product Dimensions" at bounding box center [851, 334] width 104 height 11
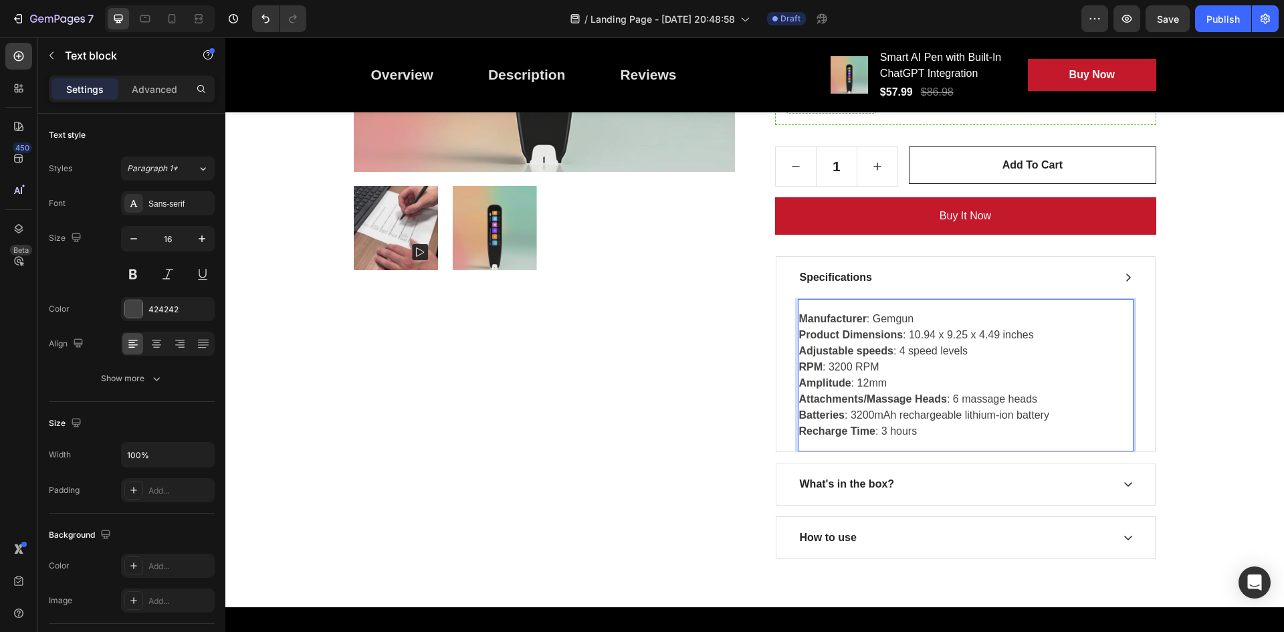
click at [926, 338] on p "Manufacturer : Gemgun Product Dimensions : 10.94 x 9.25 x 4.49 inches Adjustabl…" at bounding box center [965, 375] width 333 height 128
click at [1123, 280] on icon at bounding box center [1128, 277] width 11 height 11
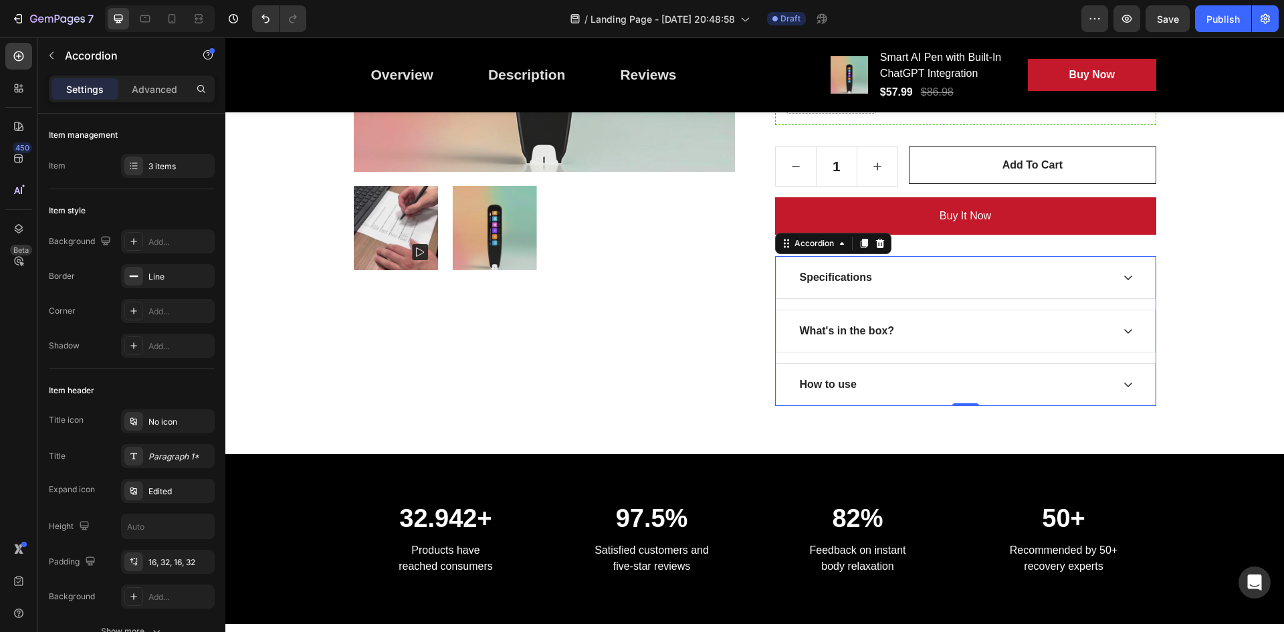
click at [1121, 324] on div "What's in the box?" at bounding box center [965, 330] width 379 height 41
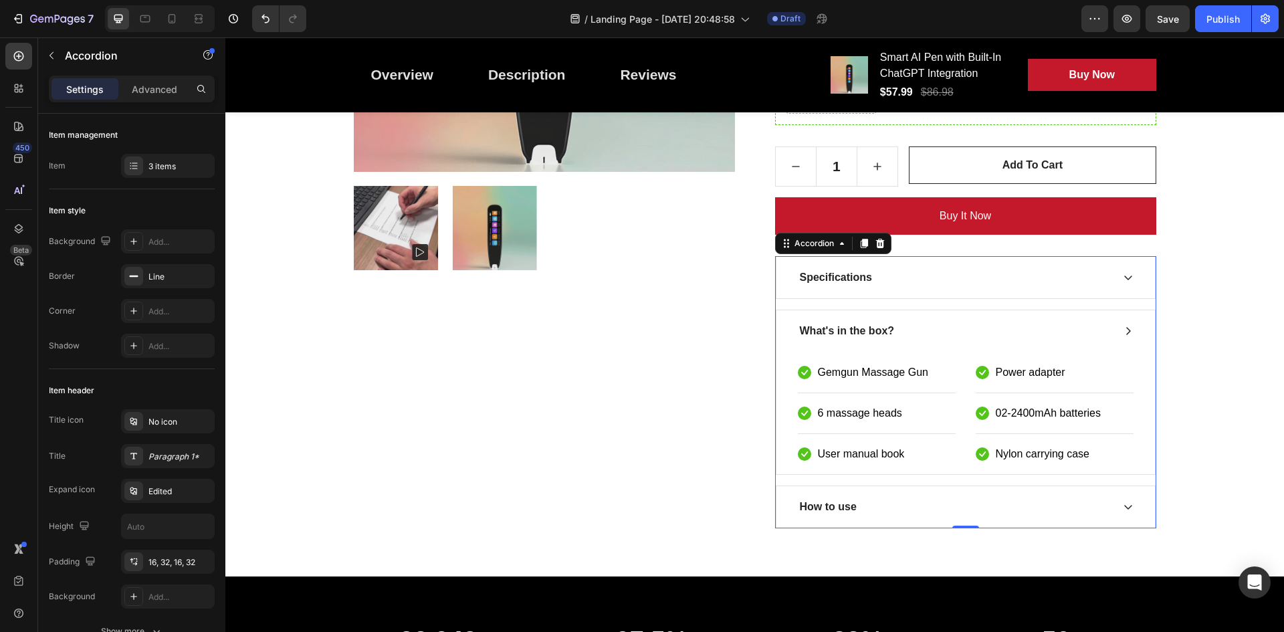
click at [1112, 332] on div "What's in the box?" at bounding box center [965, 330] width 379 height 41
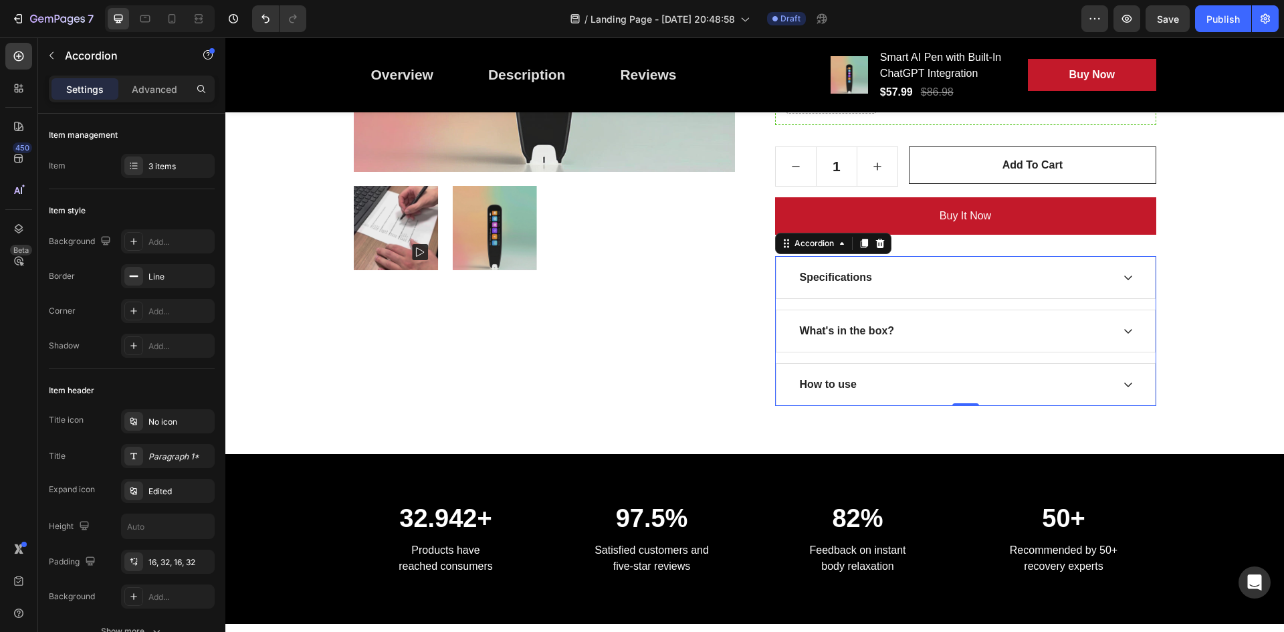
click at [1108, 383] on div "How to use" at bounding box center [965, 384] width 379 height 41
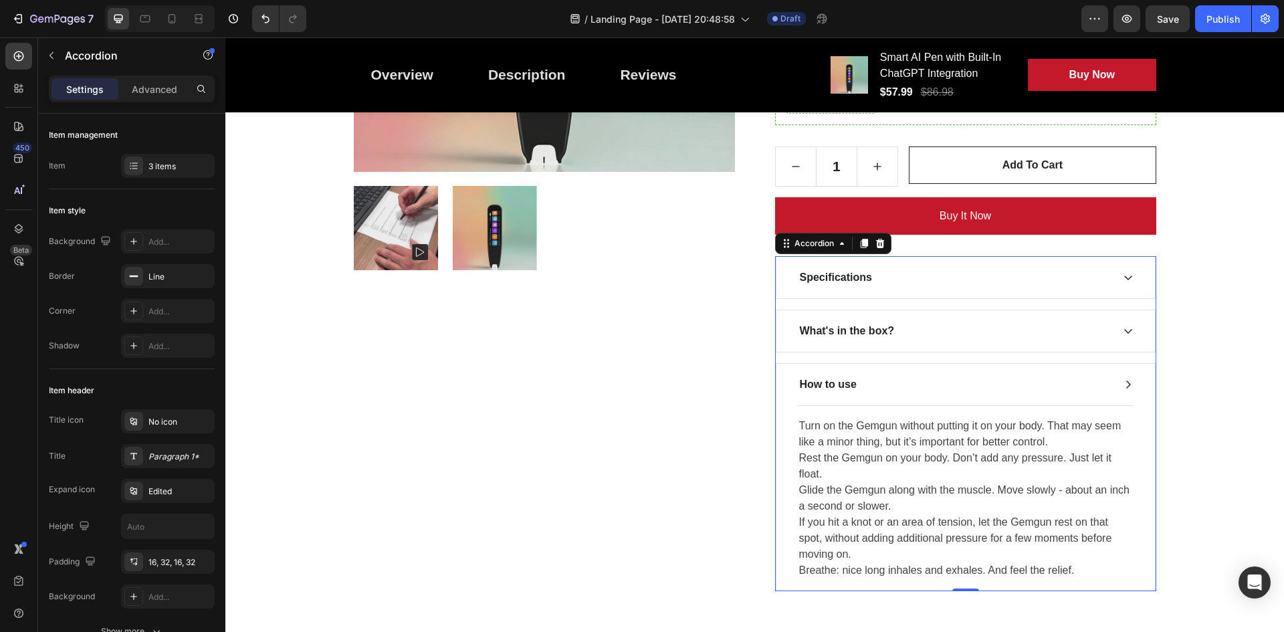
click at [1126, 383] on icon at bounding box center [1128, 384] width 11 height 11
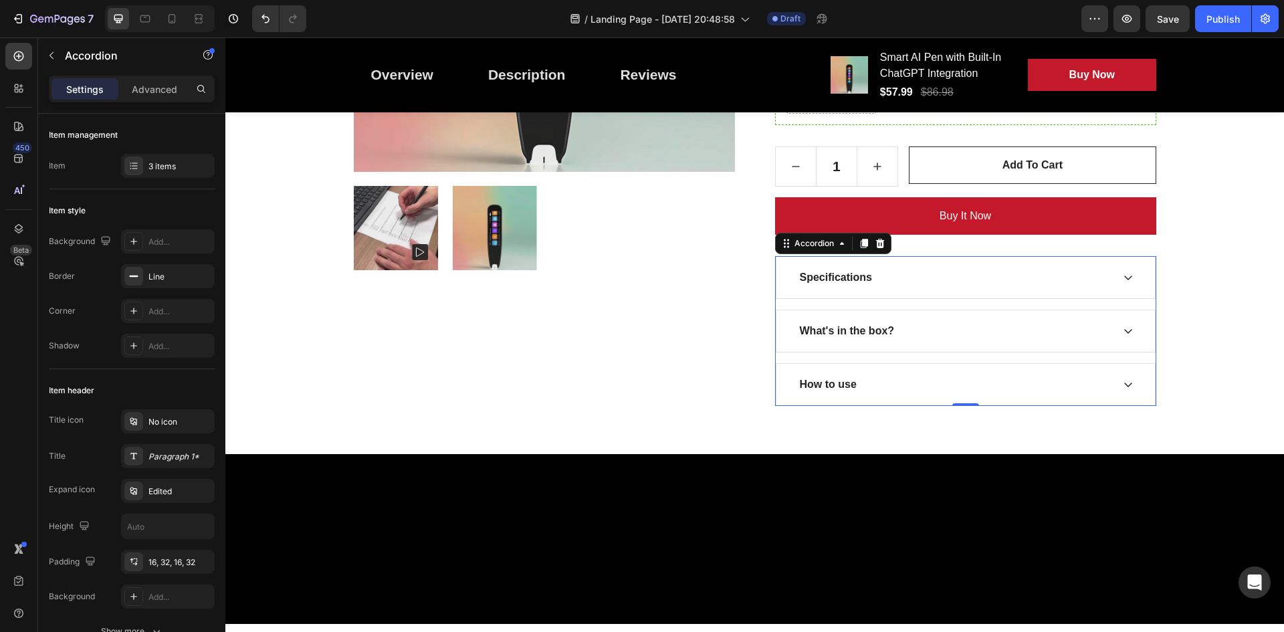
click at [1126, 383] on icon at bounding box center [1128, 385] width 8 height 5
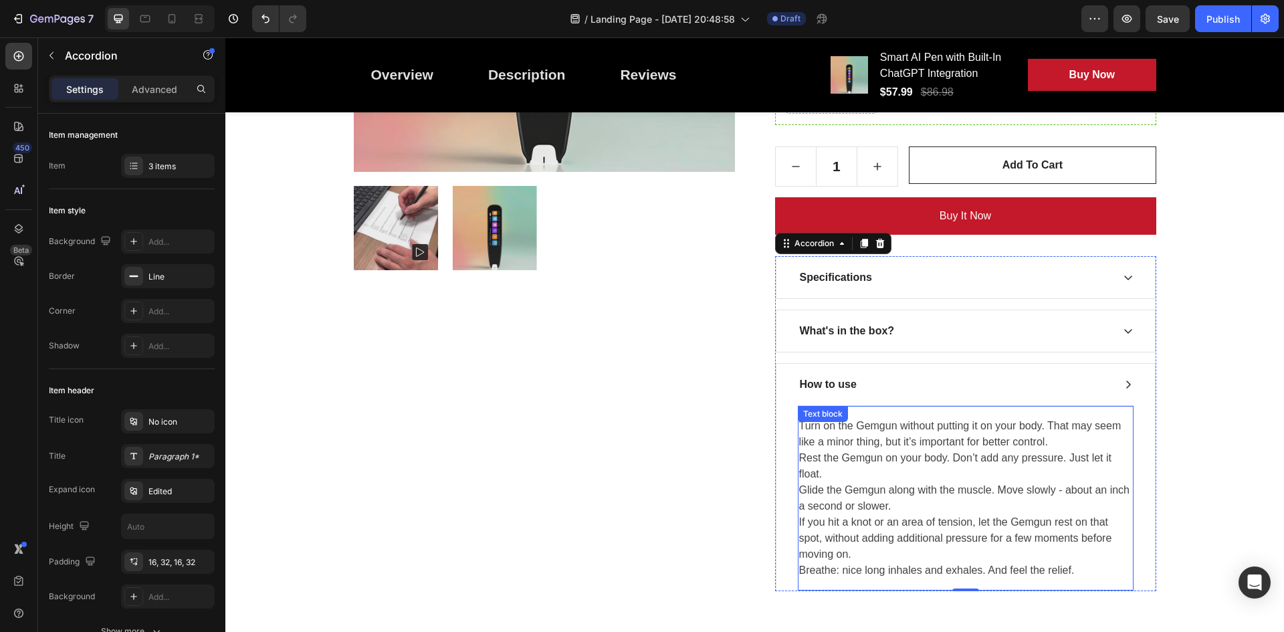
scroll to position [535, 0]
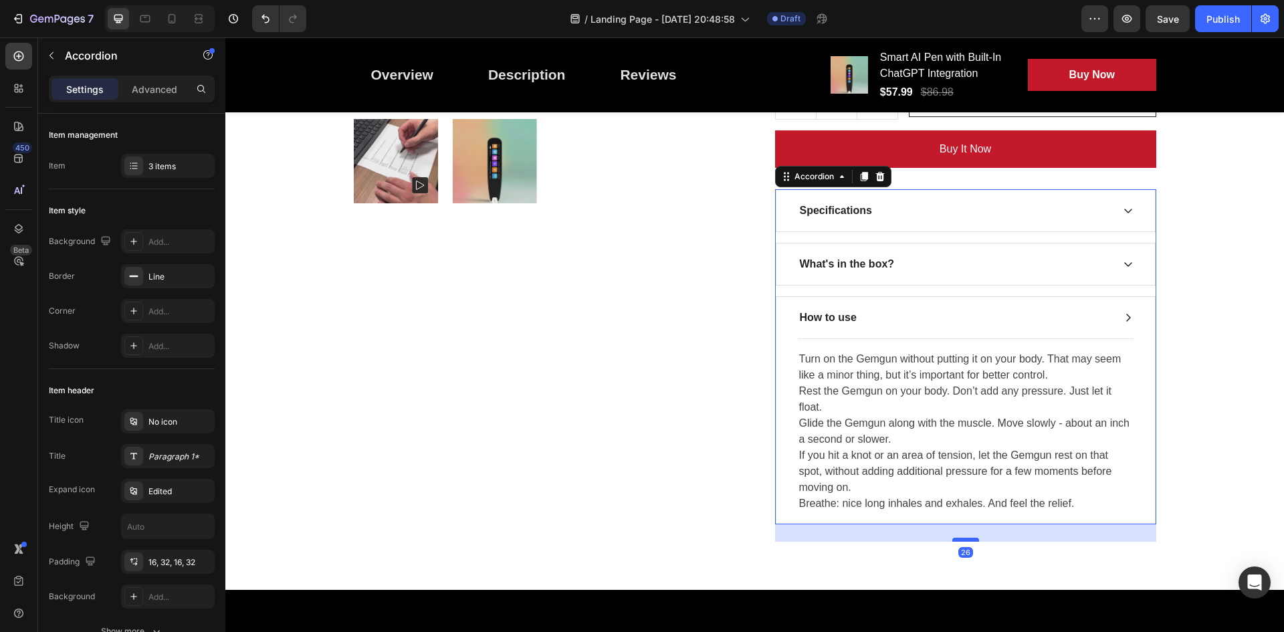
drag, startPoint x: 962, startPoint y: 522, endPoint x: 962, endPoint y: 539, distance: 17.4
click at [962, 539] on div at bounding box center [965, 540] width 27 height 4
type input "100%"
type input "100"
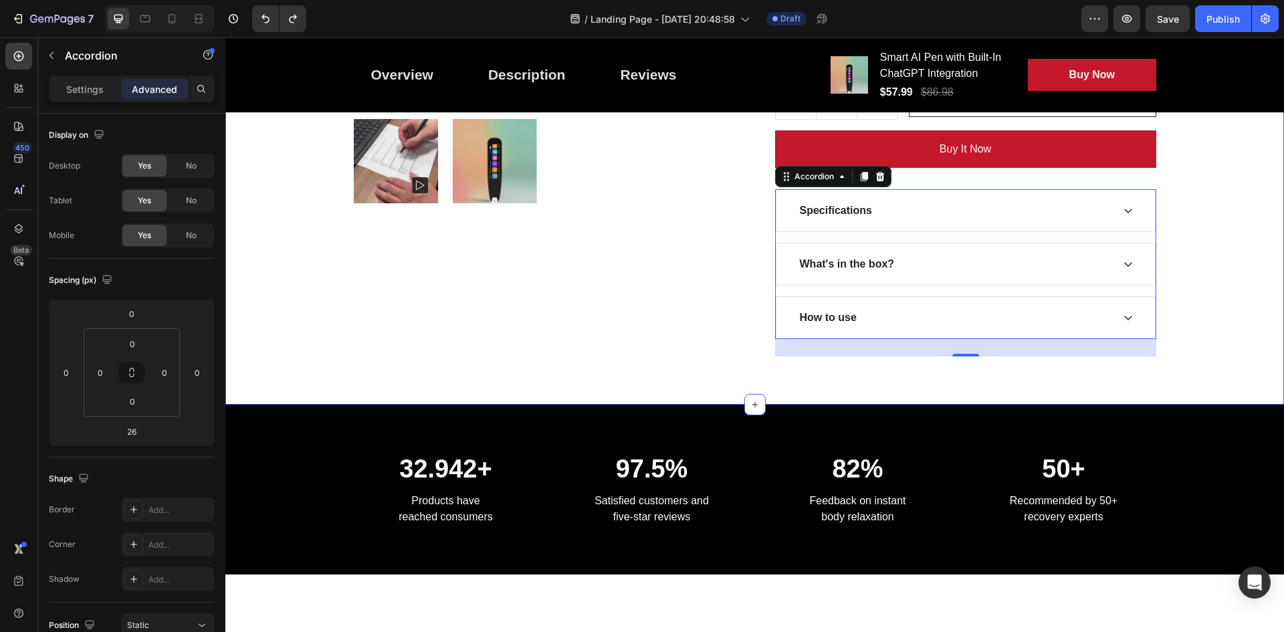
type input "0"
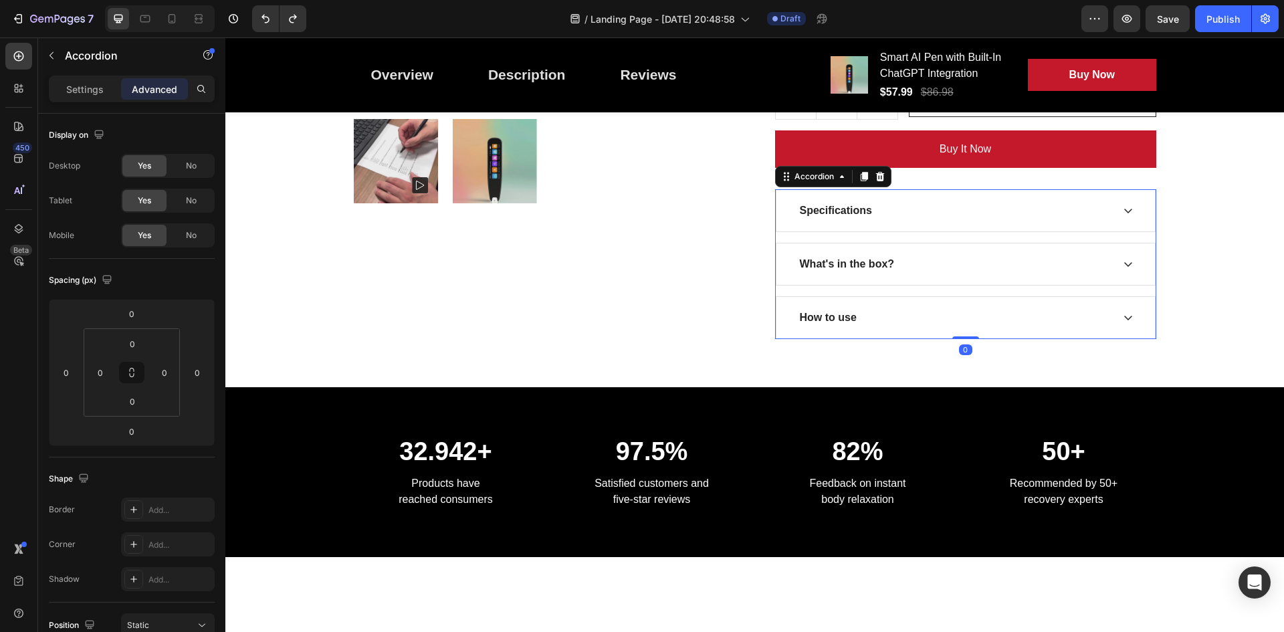
click at [966, 324] on div "How to use" at bounding box center [955, 318] width 314 height 20
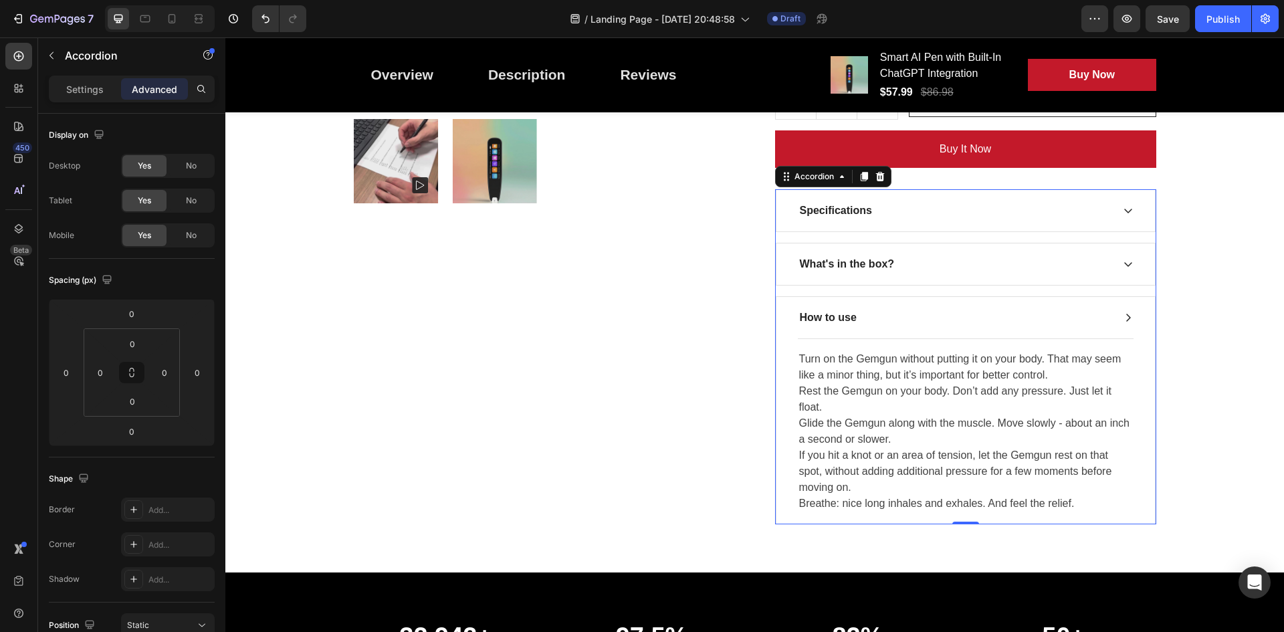
click at [1082, 312] on div "How to use" at bounding box center [955, 318] width 314 height 20
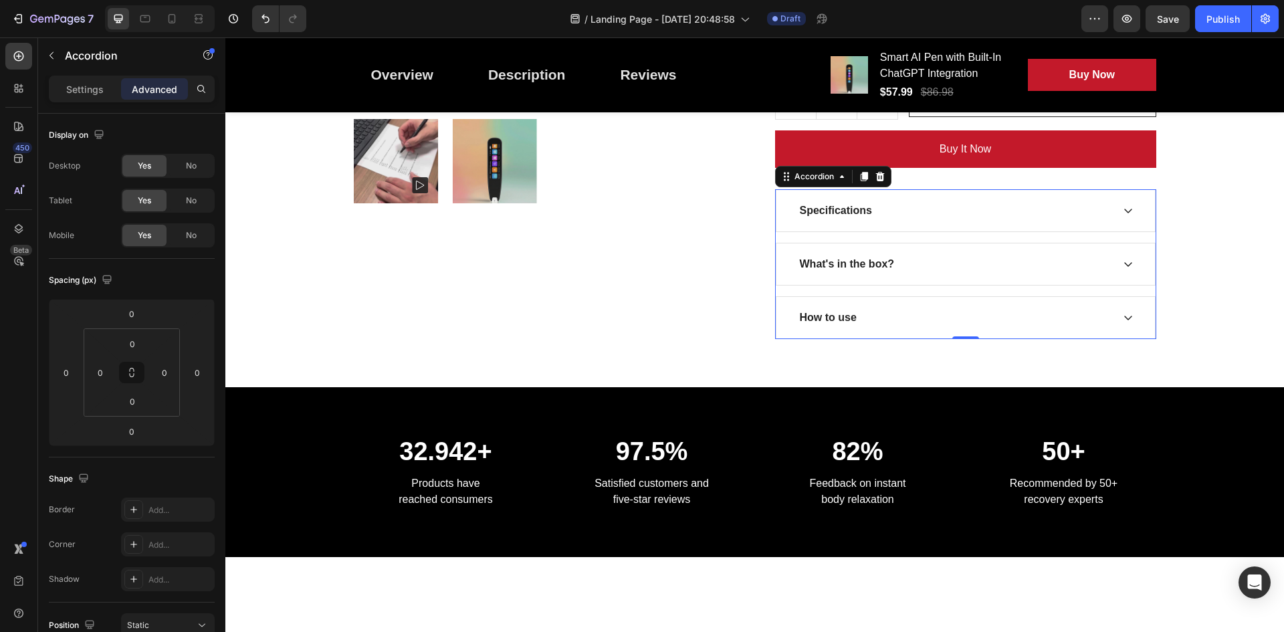
click at [944, 269] on div "What's in the box?" at bounding box center [955, 264] width 314 height 20
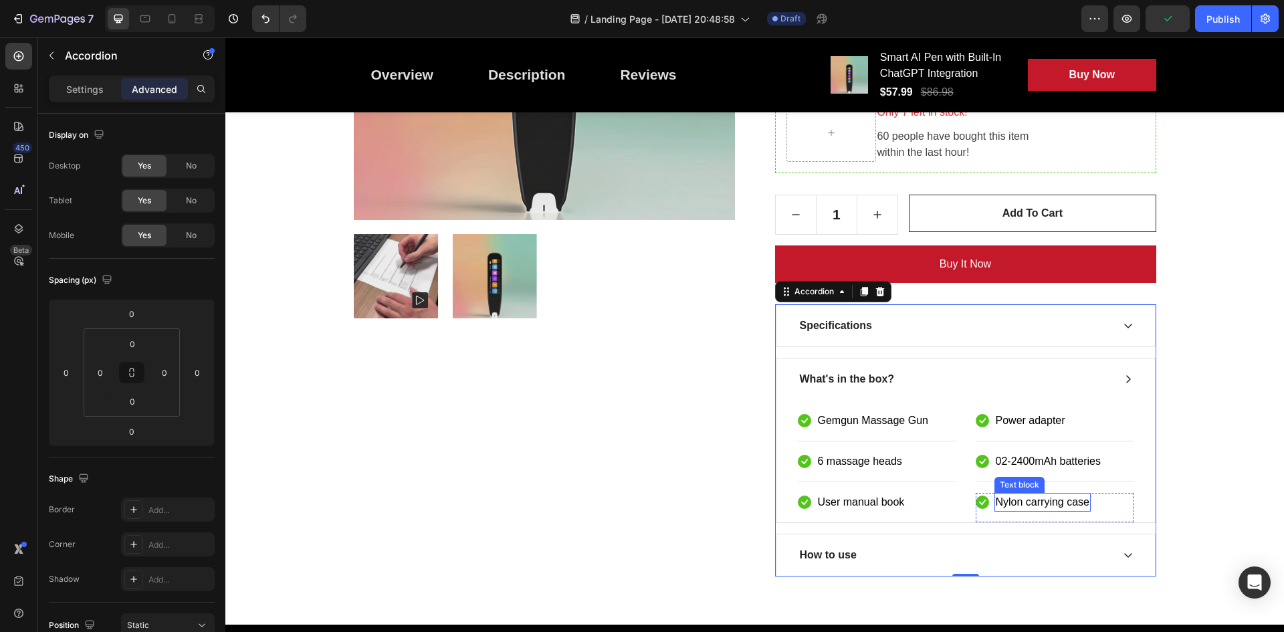
scroll to position [401, 0]
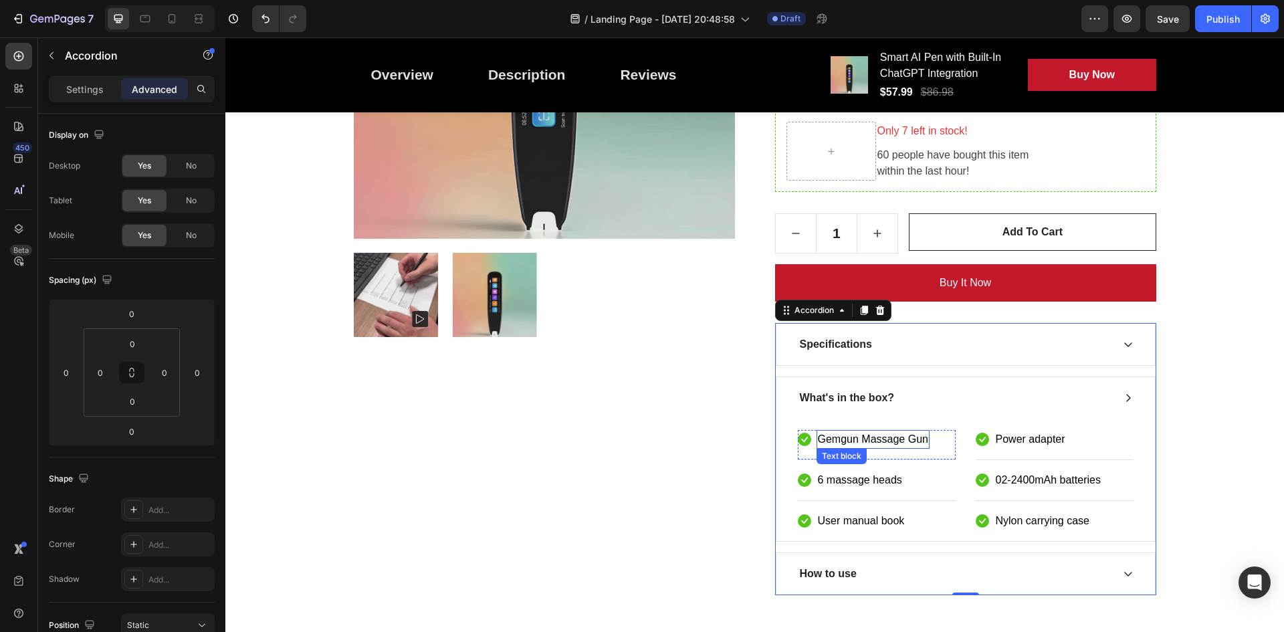
click at [894, 433] on p "Gemgun Massage Gun" at bounding box center [873, 439] width 110 height 16
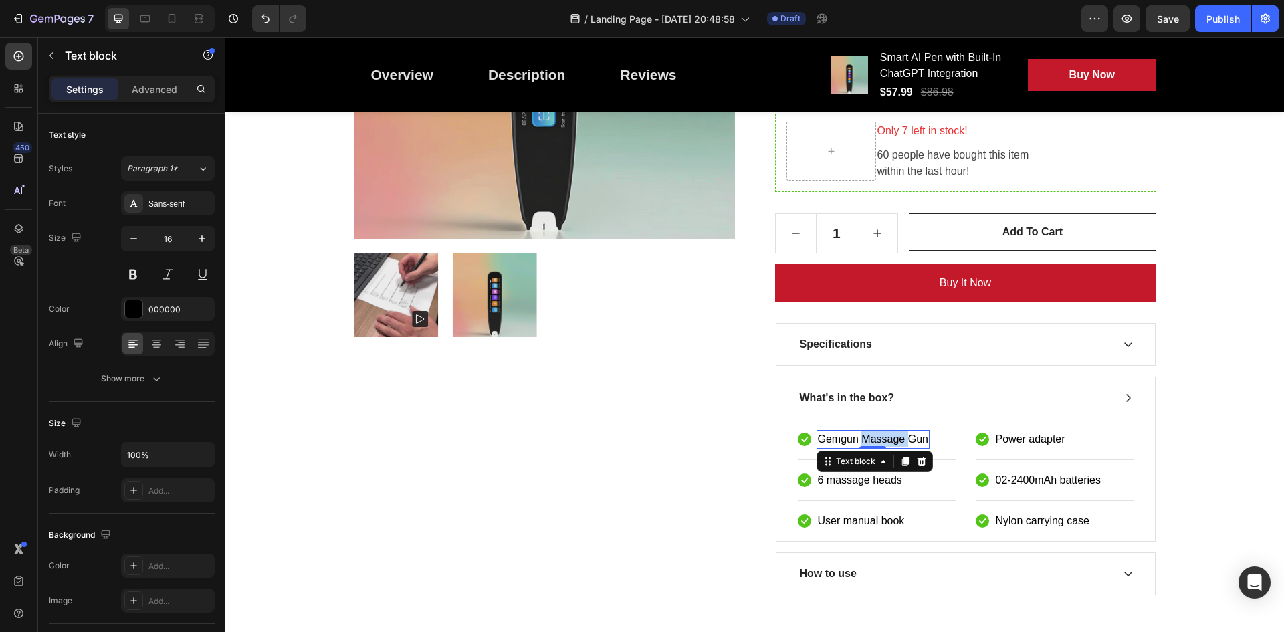
click at [894, 433] on p "Gemgun Massage Gun" at bounding box center [873, 439] width 110 height 16
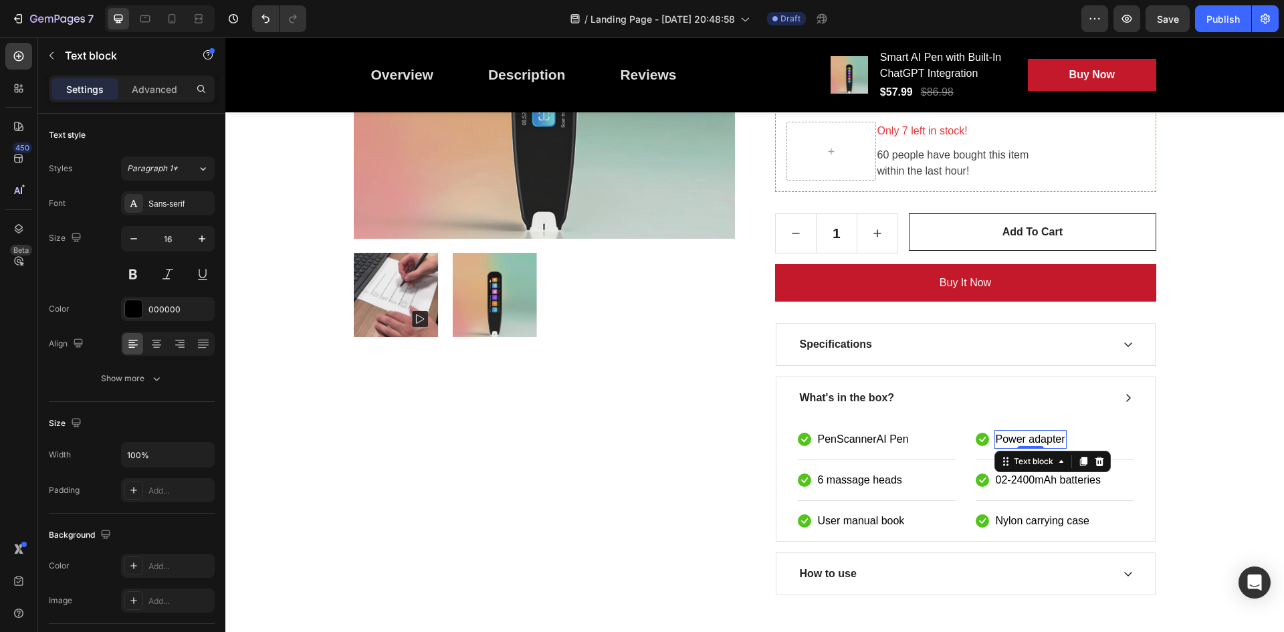
click at [1011, 441] on p "Power adapter" at bounding box center [1031, 439] width 70 height 16
click at [883, 475] on p "6 massage heads" at bounding box center [860, 480] width 84 height 16
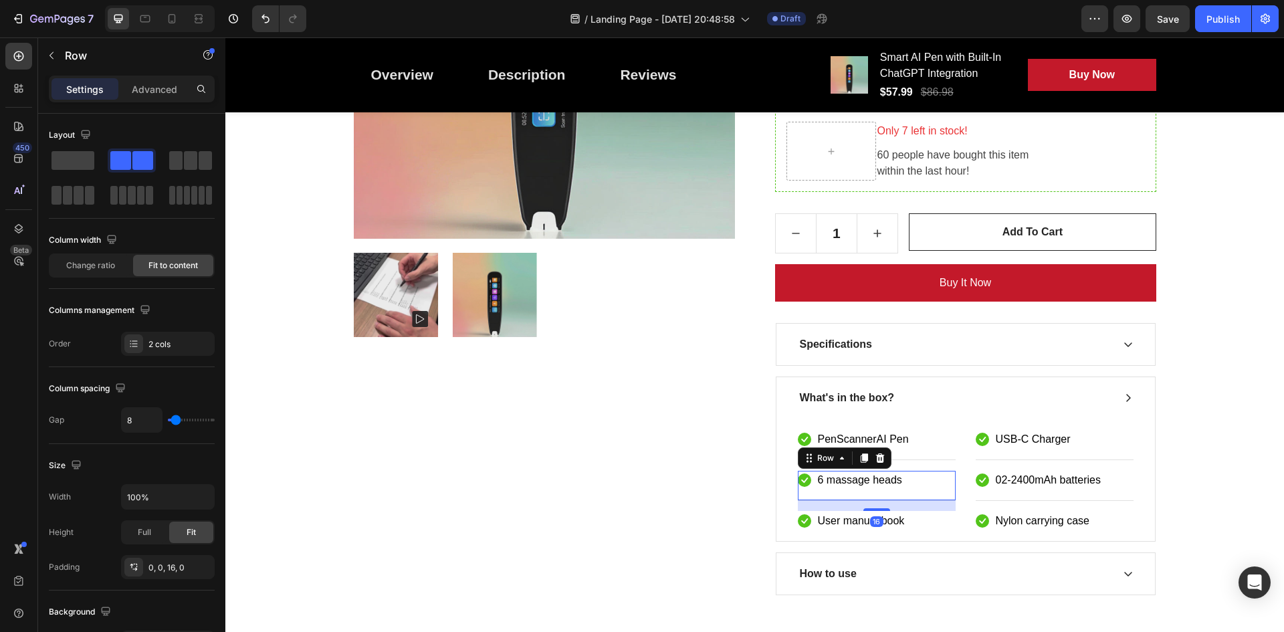
click at [908, 478] on div "Icon 6 massage heads Text block Row 16" at bounding box center [877, 486] width 158 height 30
click at [1018, 482] on p "02-2400mAh batteries" at bounding box center [1048, 480] width 105 height 16
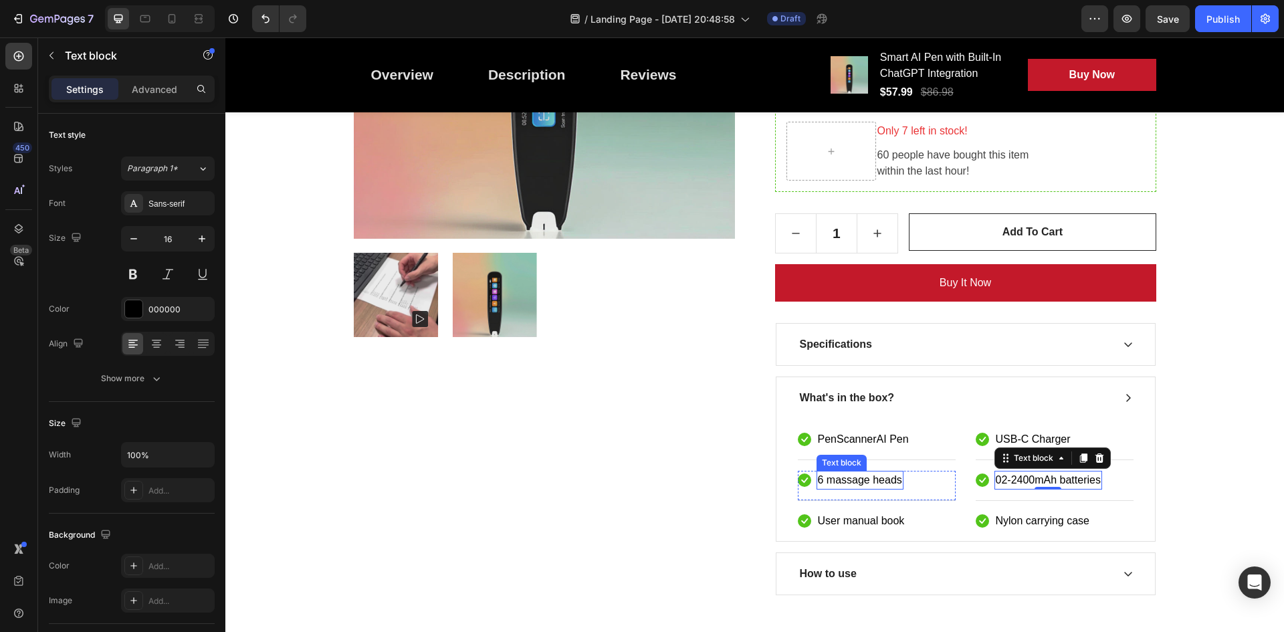
click at [879, 477] on p "6 massage heads" at bounding box center [860, 480] width 84 height 16
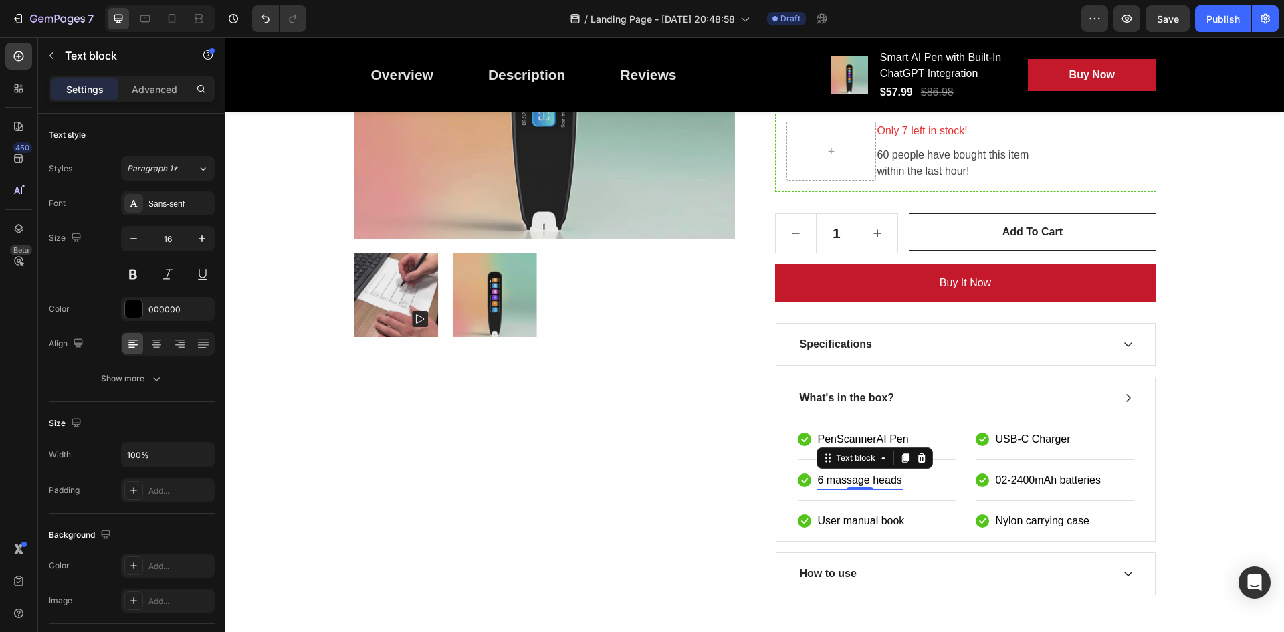
click at [879, 477] on p "6 massage heads" at bounding box center [860, 480] width 84 height 16
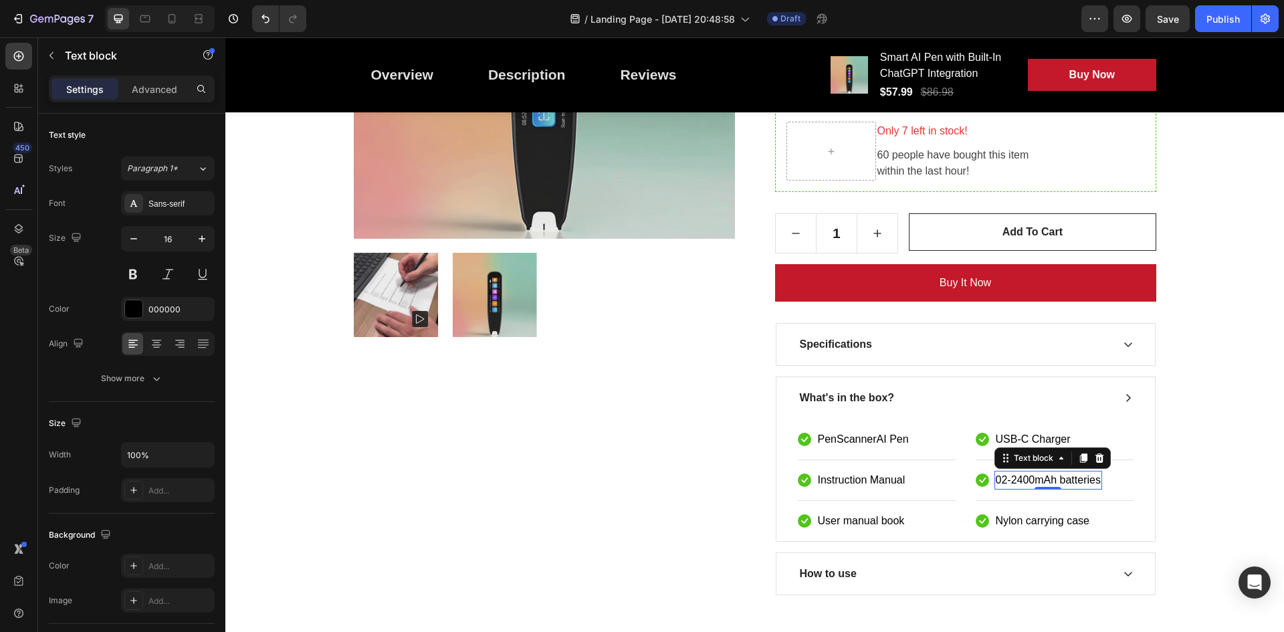
click at [1025, 479] on p "02-2400mAh batteries" at bounding box center [1048, 480] width 105 height 16
click at [1018, 488] on p "02-2400mAh batteries" at bounding box center [1048, 480] width 105 height 16
click at [984, 491] on div "Icon 02-2400mAh batteries Text block 0 Row" at bounding box center [1055, 486] width 158 height 30
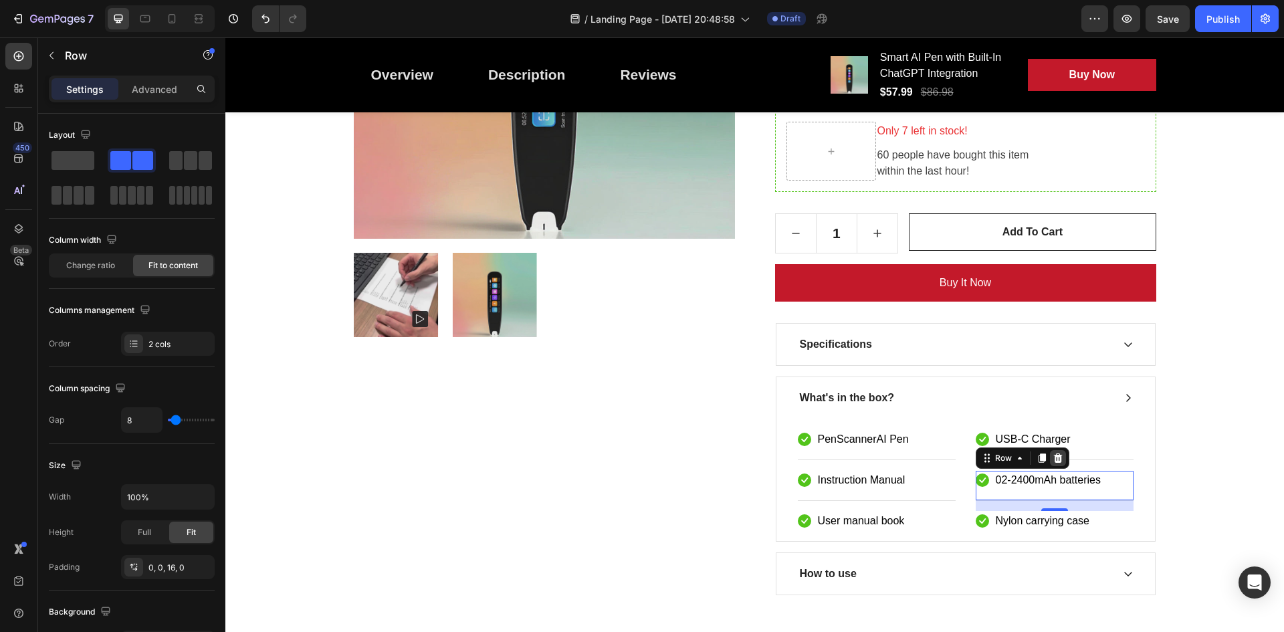
click at [1055, 452] on div at bounding box center [1058, 458] width 16 height 16
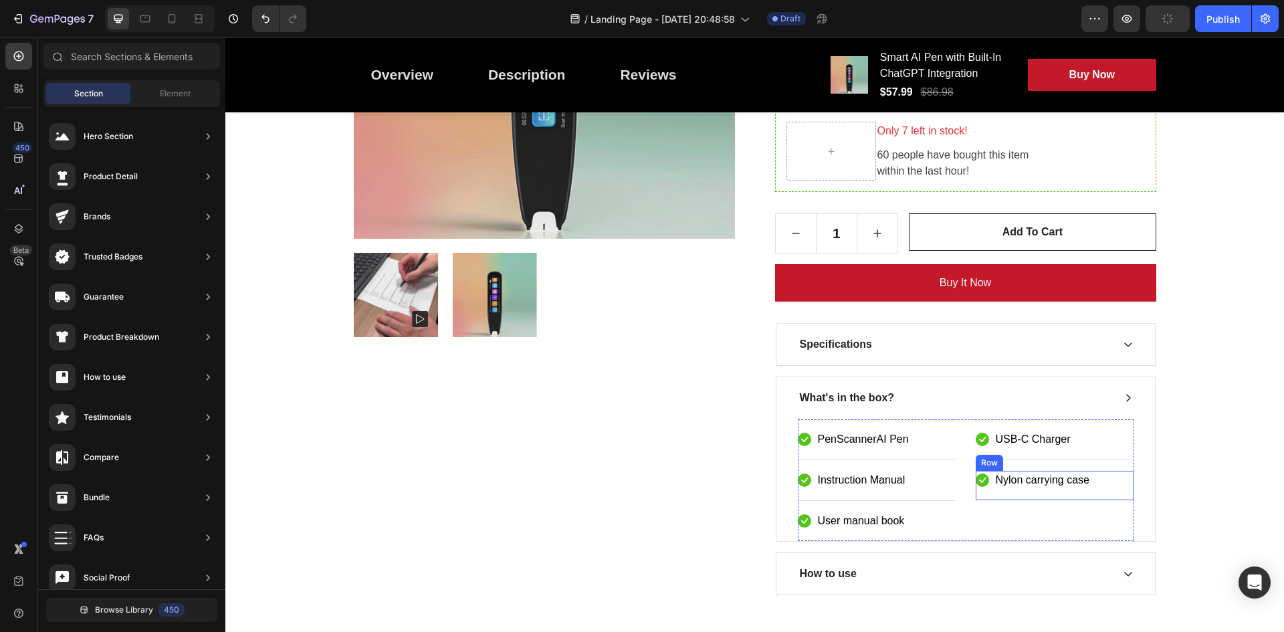
click at [1010, 496] on div "Icon Nylon carrying case Text block Row" at bounding box center [1055, 485] width 158 height 29
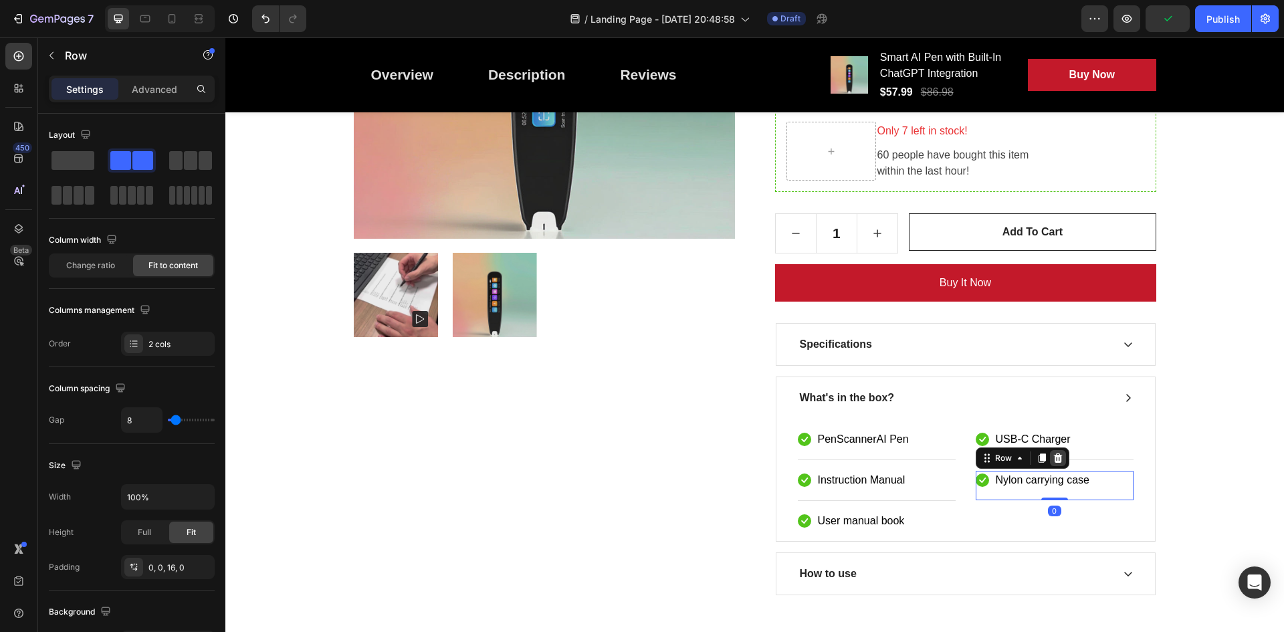
click at [1050, 464] on div at bounding box center [1058, 458] width 16 height 16
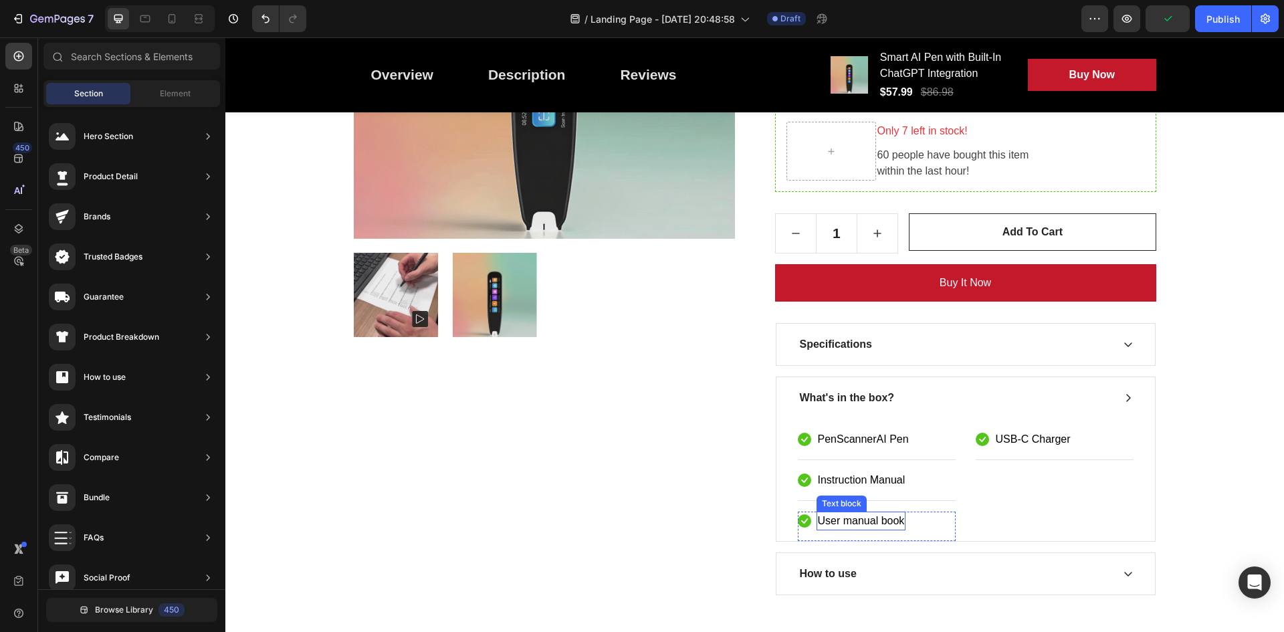
click at [868, 530] on div "User manual book" at bounding box center [862, 521] width 90 height 19
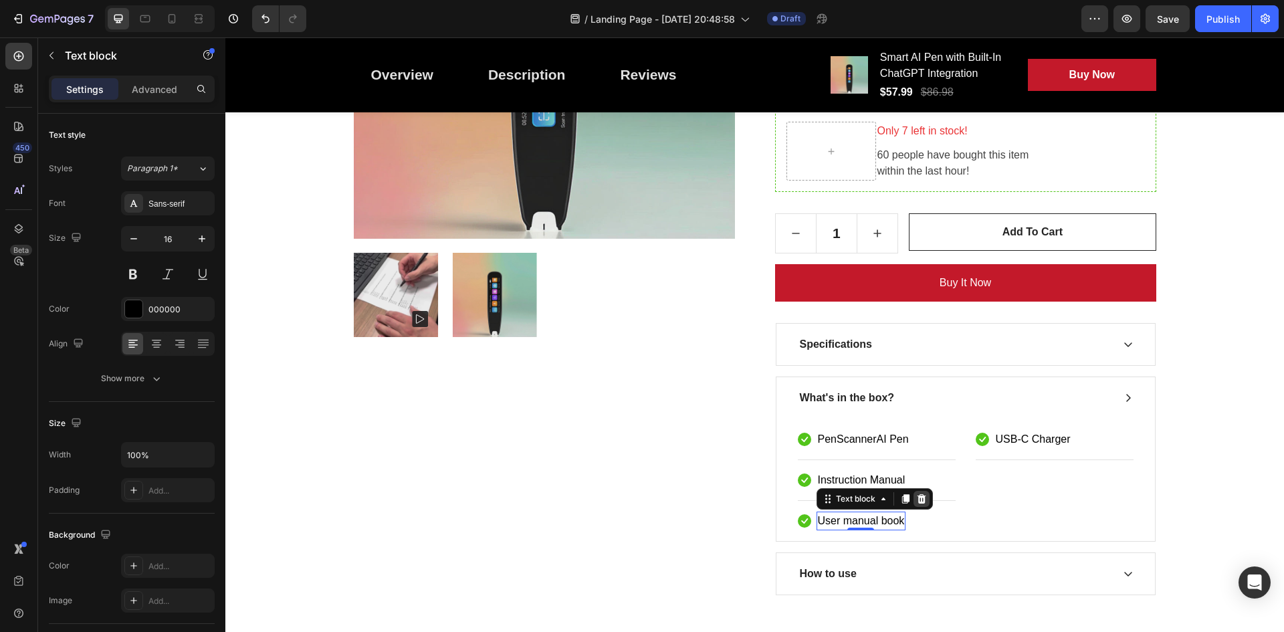
click at [916, 500] on icon at bounding box center [921, 499] width 11 height 11
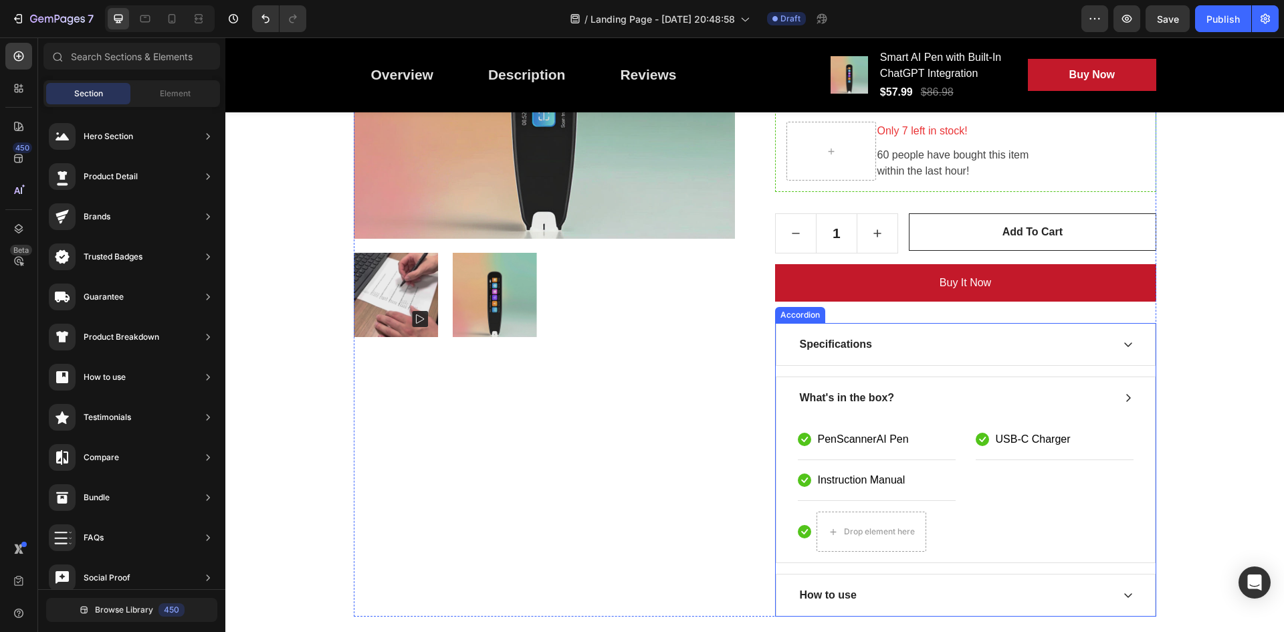
click at [1123, 399] on icon at bounding box center [1128, 398] width 11 height 11
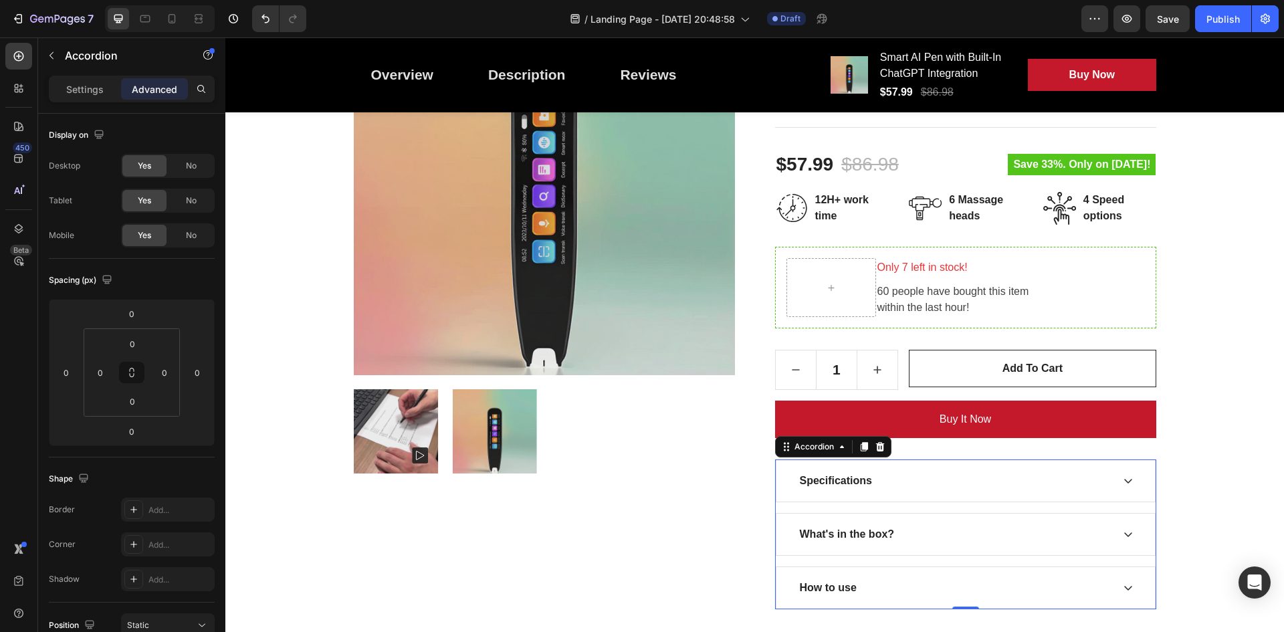
scroll to position [267, 0]
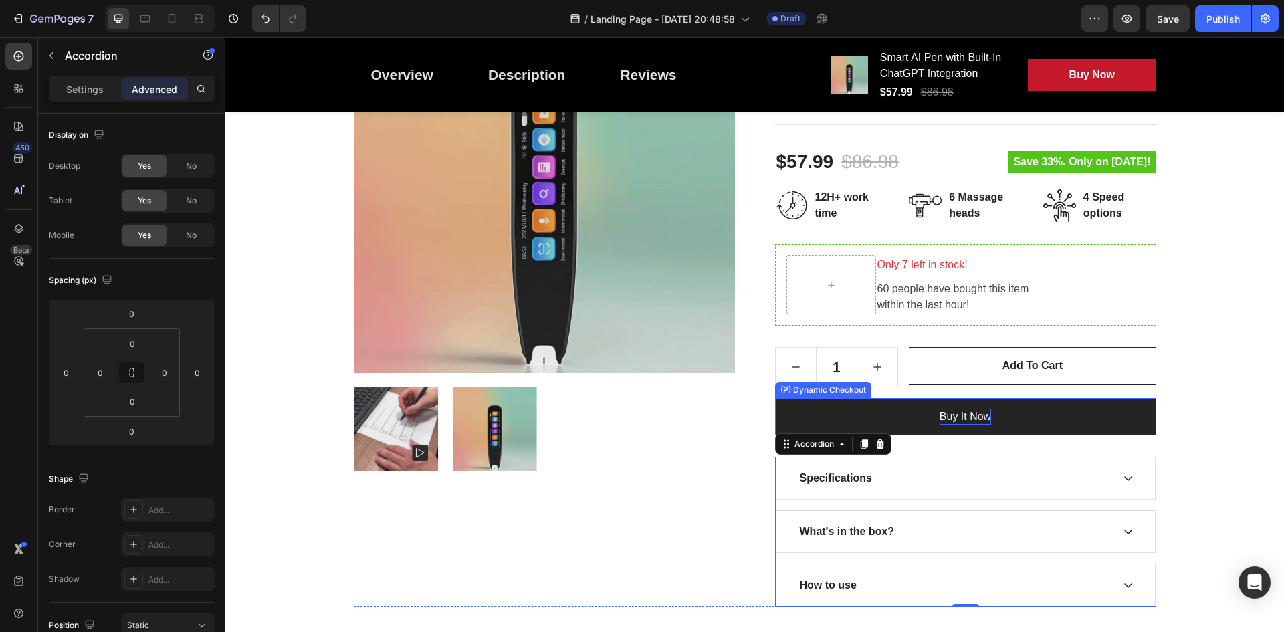
click at [942, 419] on div "Buy it now" at bounding box center [965, 417] width 51 height 16
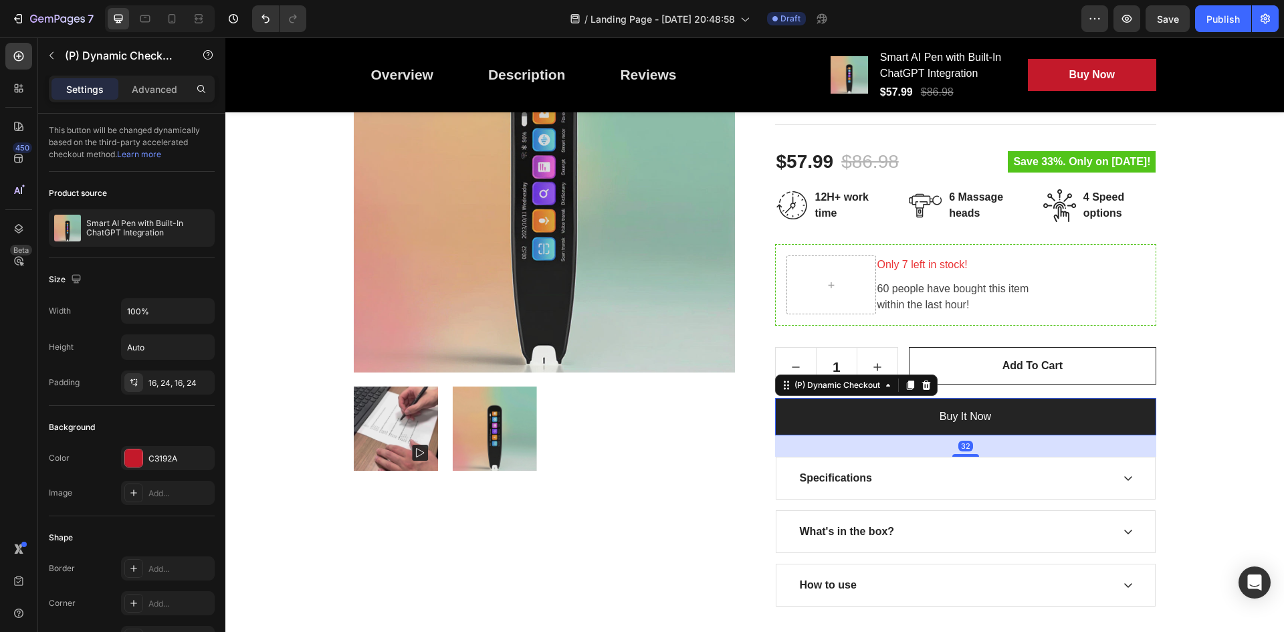
click at [880, 413] on button "Buy it now" at bounding box center [965, 416] width 381 height 37
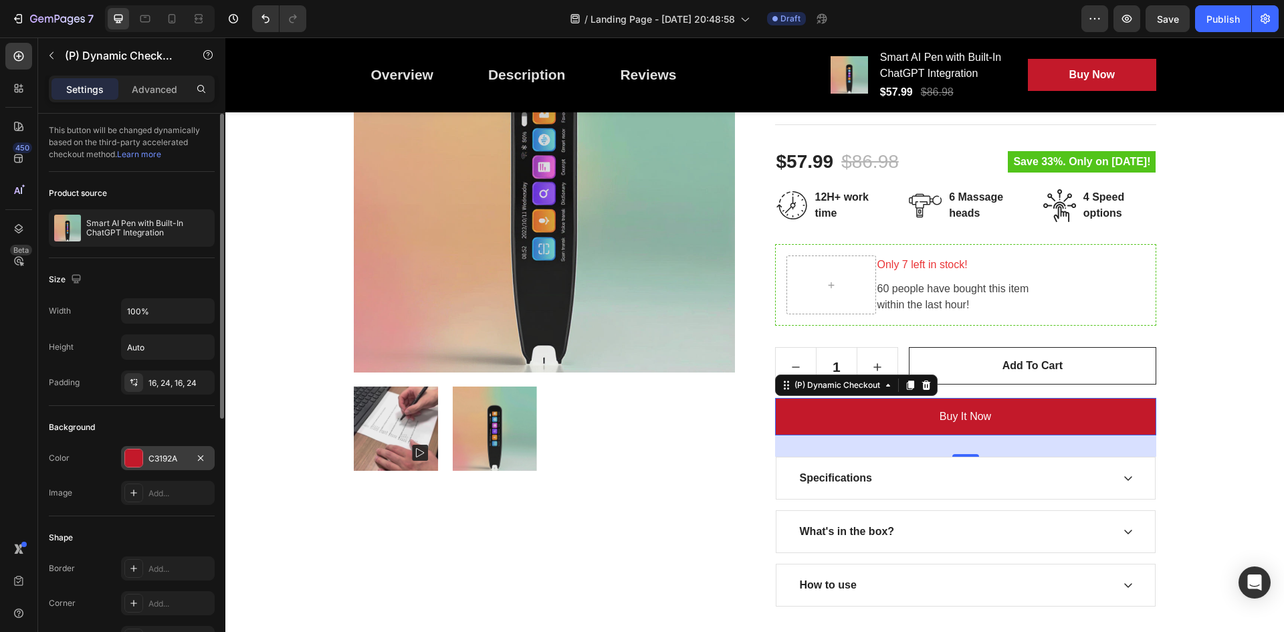
click at [132, 457] on div at bounding box center [133, 457] width 17 height 17
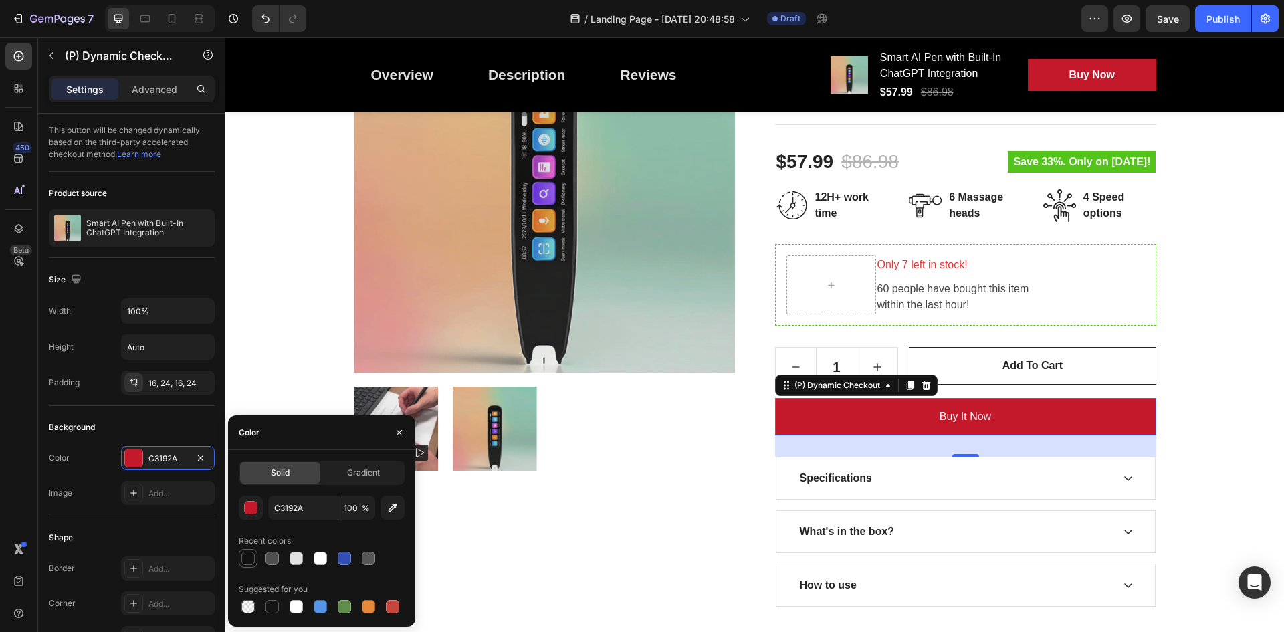
click at [247, 558] on div at bounding box center [247, 558] width 13 height 13
type input "121212"
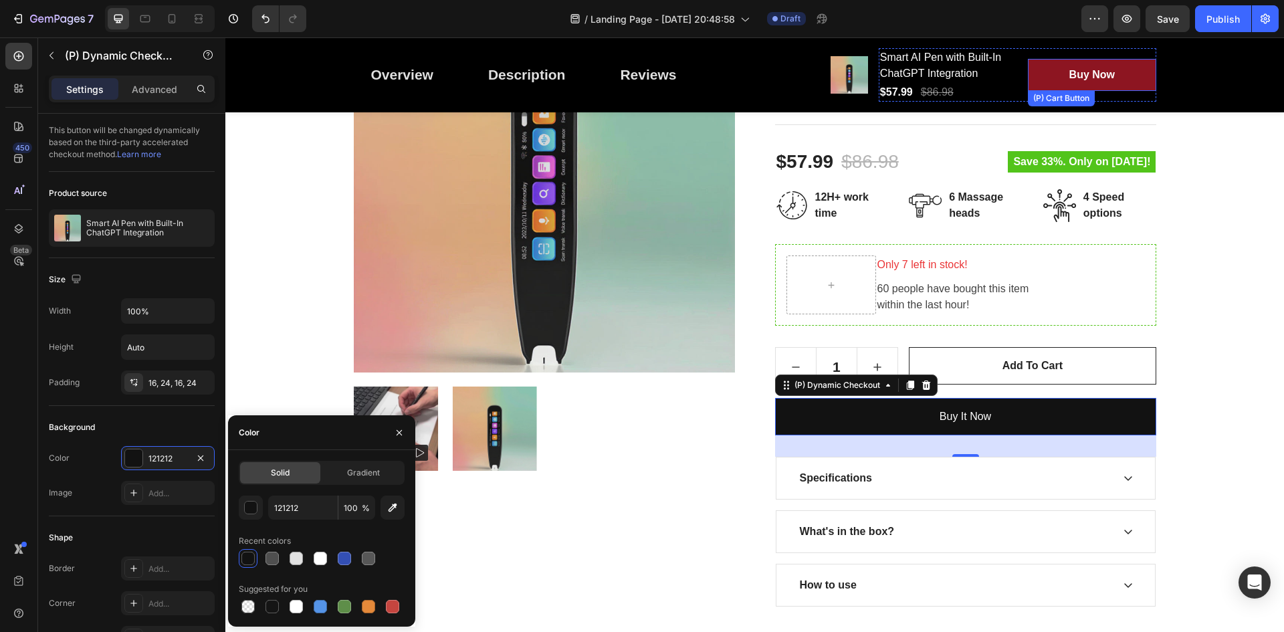
click at [1056, 73] on button "Buy Now" at bounding box center [1092, 75] width 128 height 32
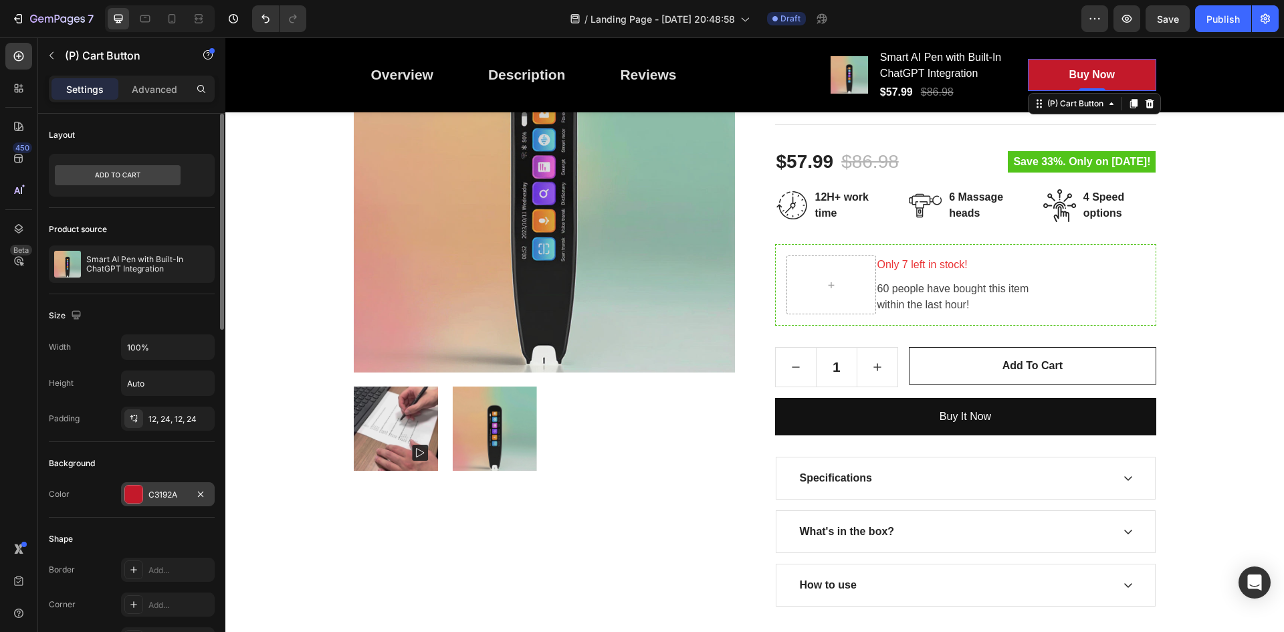
click at [129, 498] on div at bounding box center [133, 494] width 17 height 17
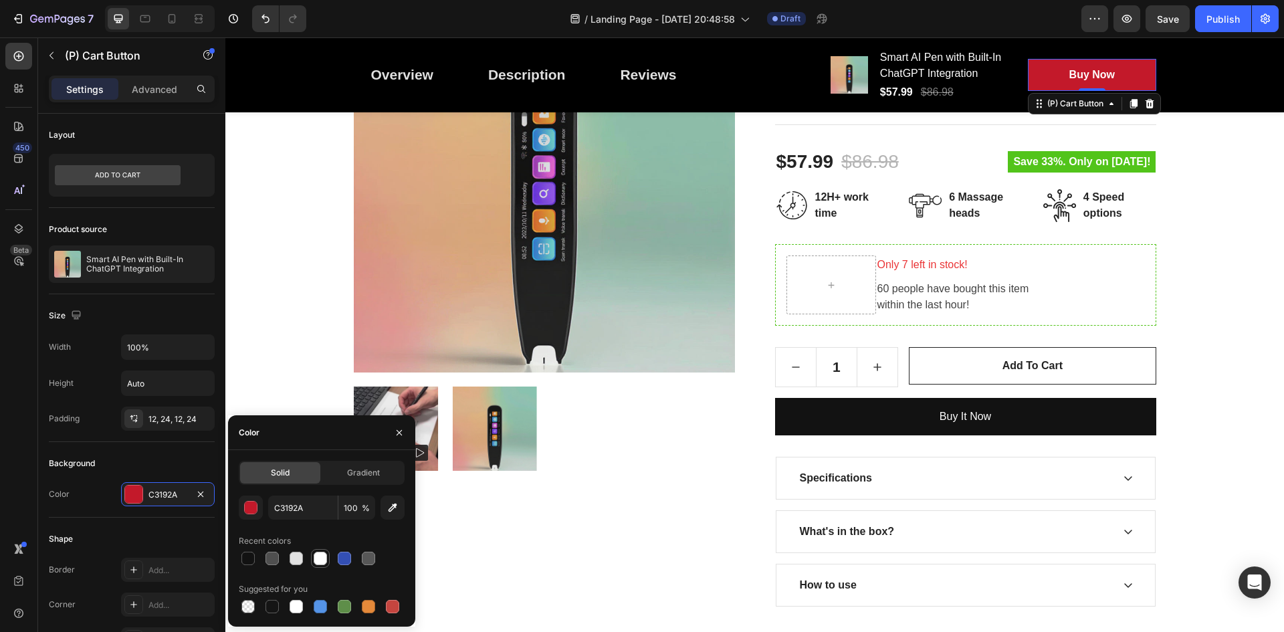
click at [319, 562] on div at bounding box center [320, 558] width 13 height 13
click at [252, 605] on div at bounding box center [247, 606] width 13 height 13
type input "000000"
type input "0"
click at [319, 609] on div at bounding box center [320, 606] width 13 height 13
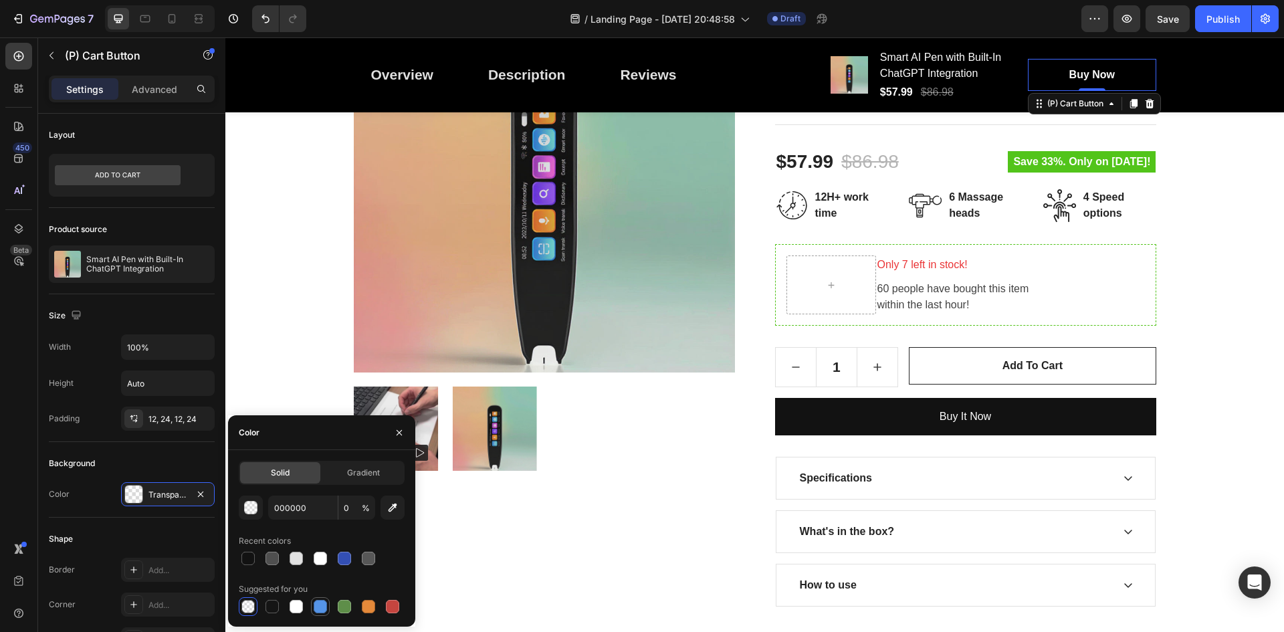
type input "5594E7"
type input "100"
click at [626, 542] on div "Product Images" at bounding box center [544, 299] width 381 height 616
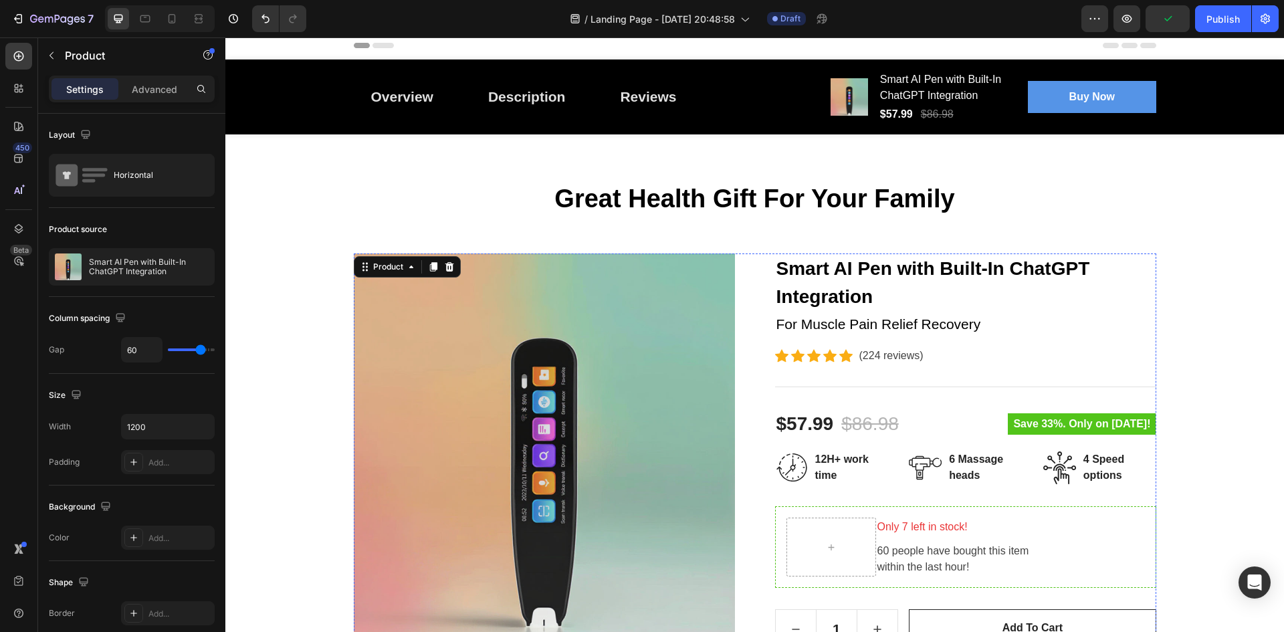
scroll to position [0, 0]
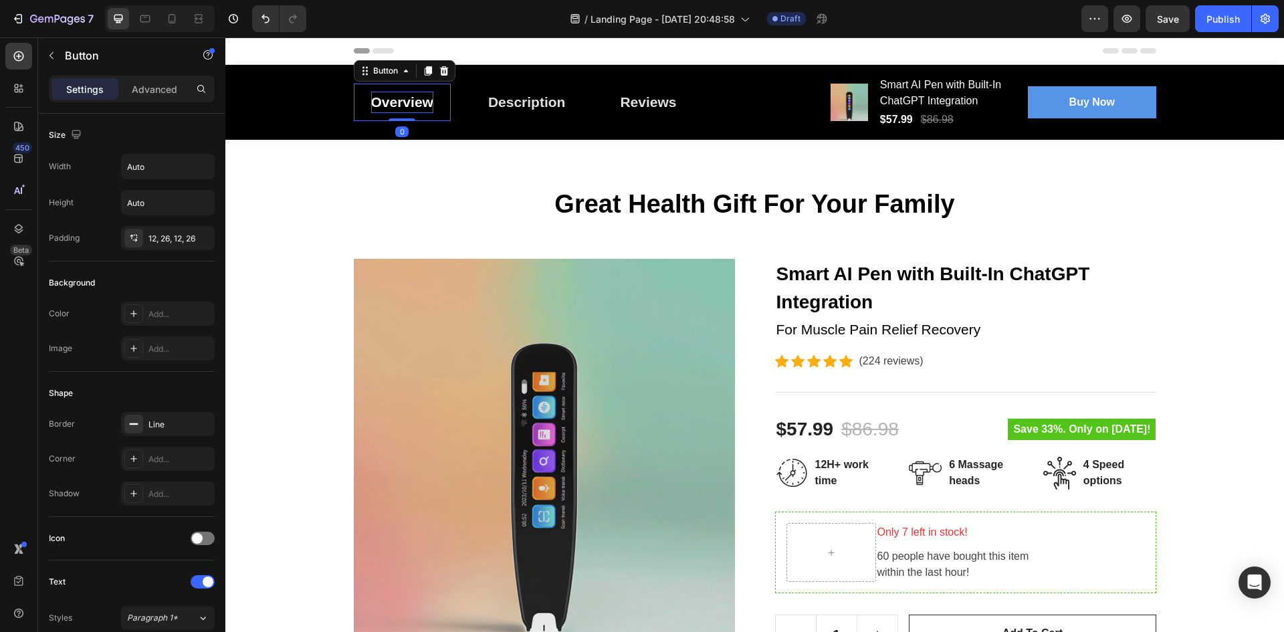
click at [408, 100] on div "Overview" at bounding box center [402, 102] width 62 height 21
click at [800, 270] on h2 "Smart AI Pen with Built-In ChatGPT Integration" at bounding box center [965, 288] width 381 height 59
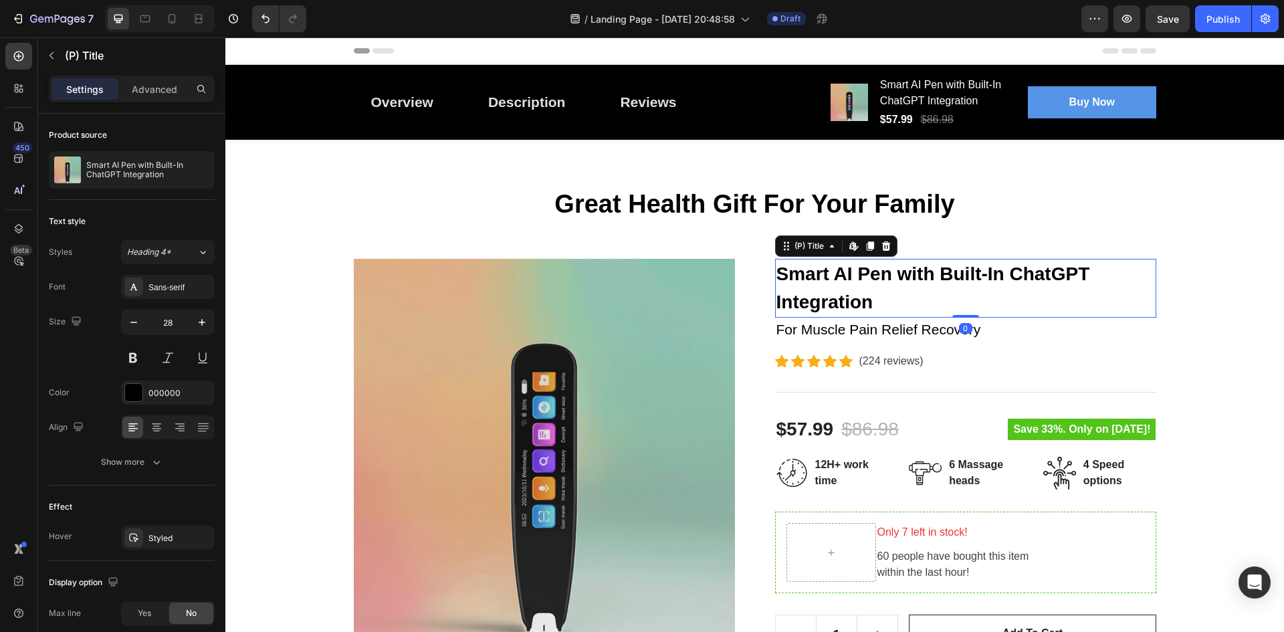
click at [800, 270] on h2 "Smart AI Pen with Built-In ChatGPT Integration" at bounding box center [965, 288] width 381 height 59
click at [835, 280] on h2 "Smart AI Pen with Built-In ChatGPT Integration" at bounding box center [965, 288] width 381 height 59
click at [668, 209] on p "Great Health Gift For Your Family" at bounding box center [755, 204] width 800 height 31
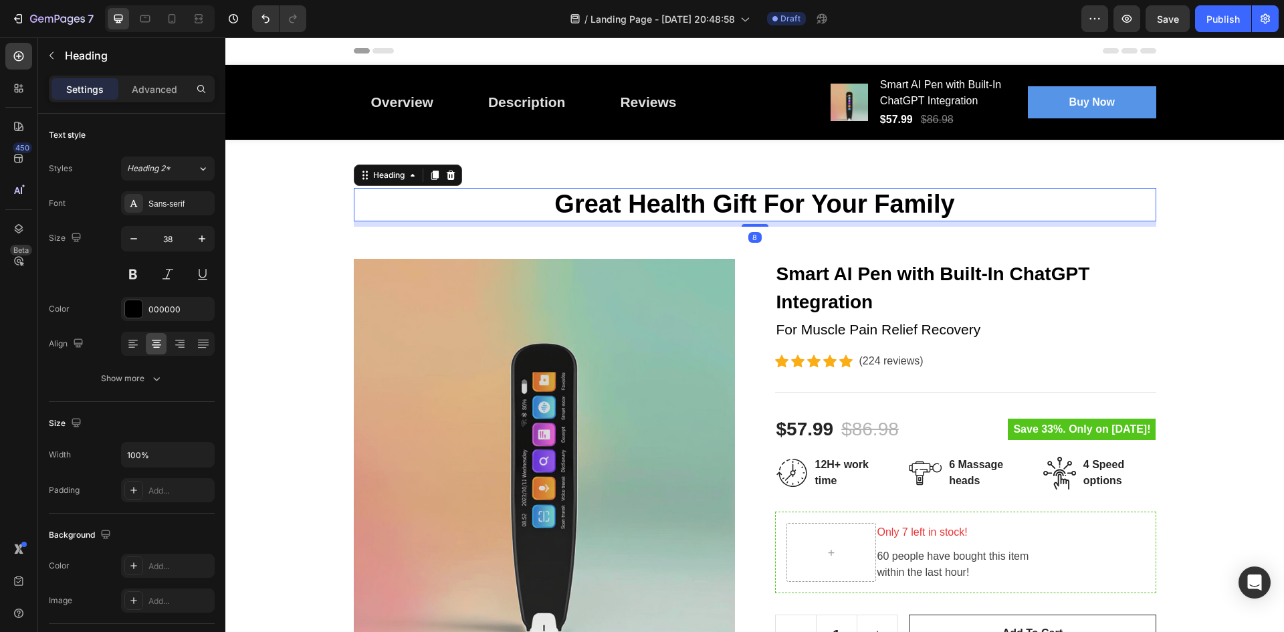
click at [717, 211] on p "Great Health Gift For Your Family" at bounding box center [755, 204] width 800 height 31
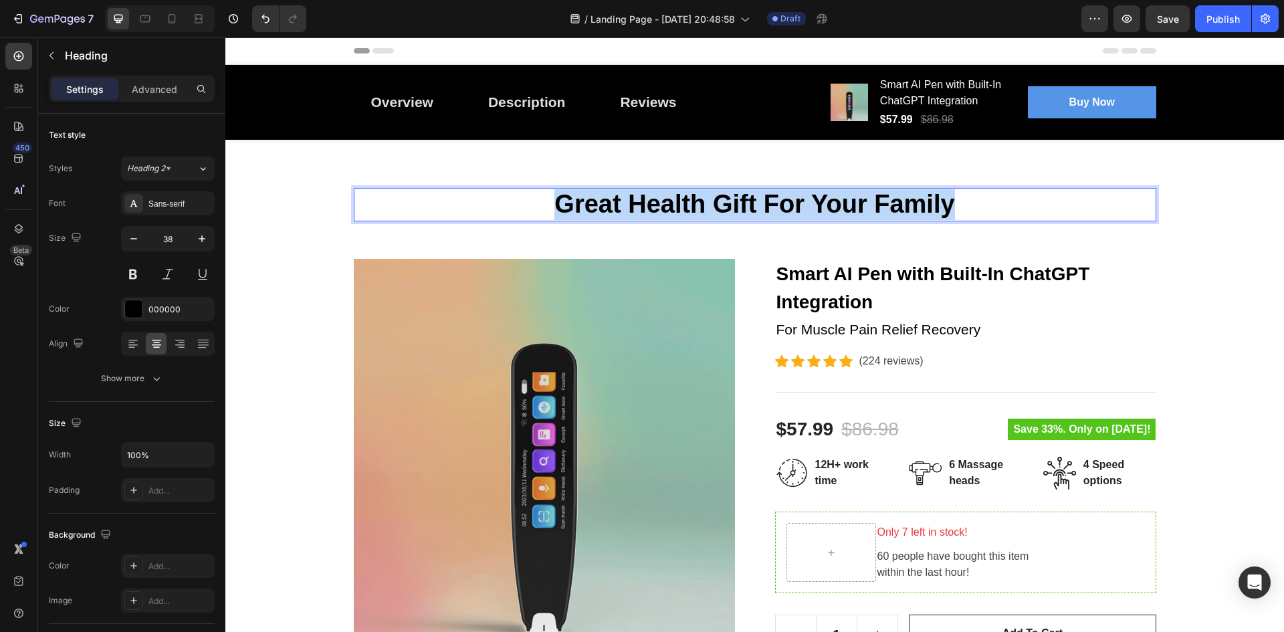
click at [717, 211] on p "Great Health Gift For Your Family" at bounding box center [755, 204] width 800 height 31
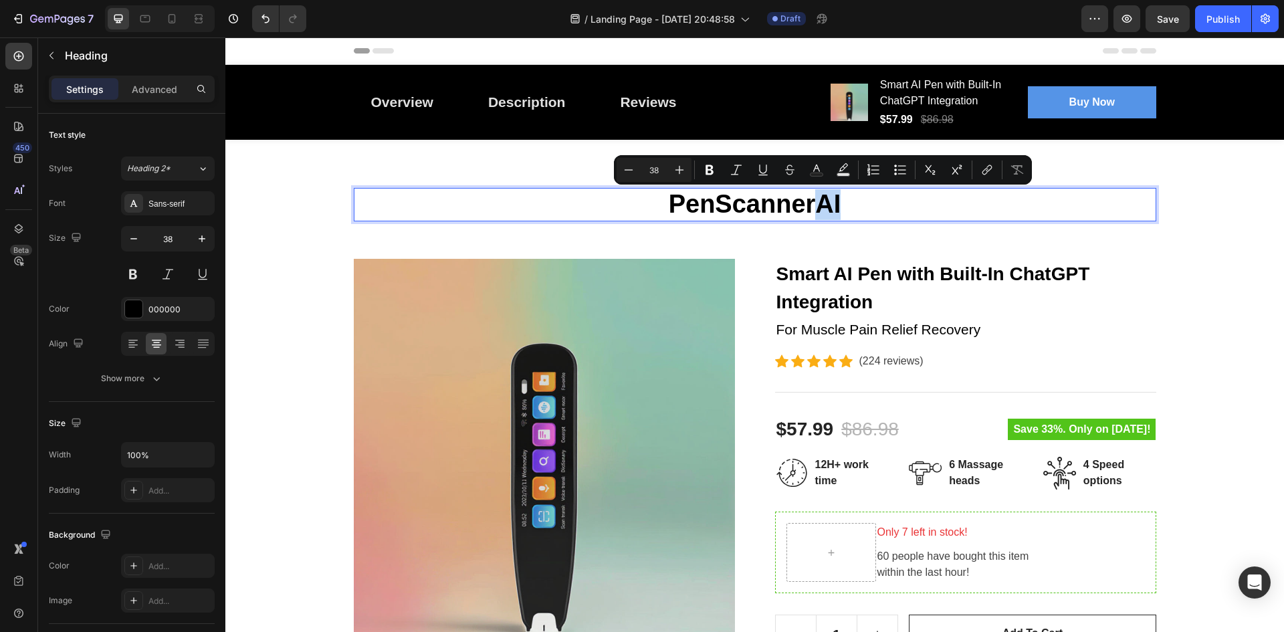
drag, startPoint x: 835, startPoint y: 201, endPoint x: 815, endPoint y: 203, distance: 20.1
click at [815, 203] on p "PenScannerAI" at bounding box center [755, 204] width 800 height 31
click at [140, 312] on div at bounding box center [133, 308] width 17 height 17
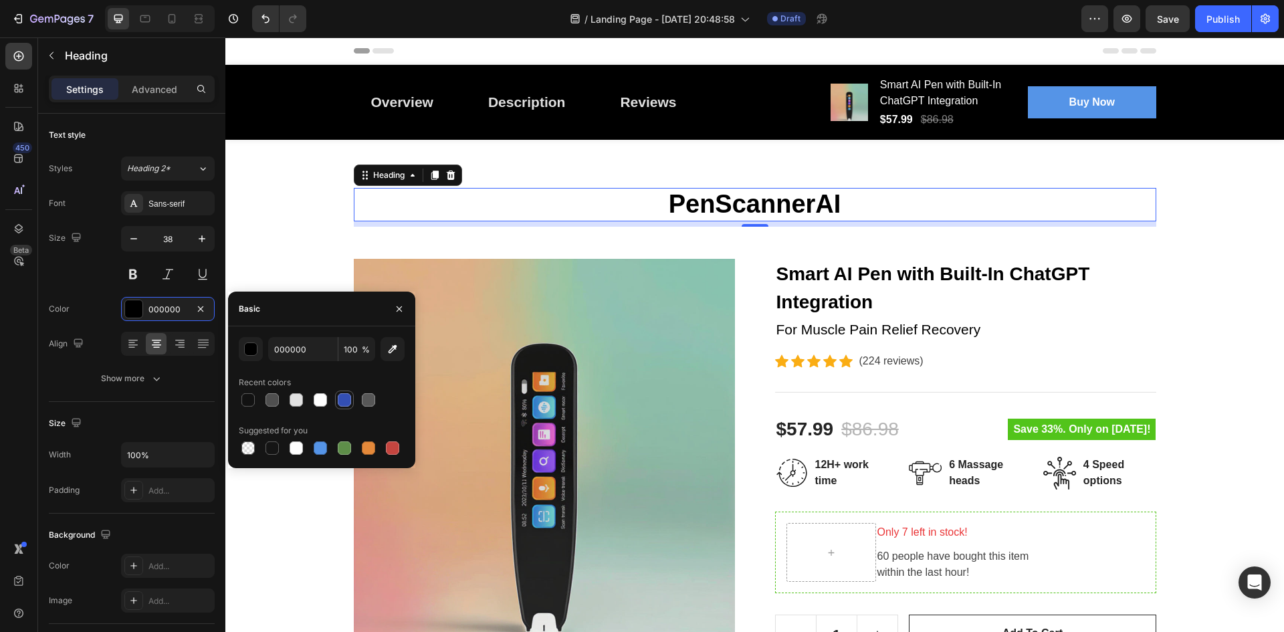
click at [342, 407] on div at bounding box center [344, 400] width 16 height 16
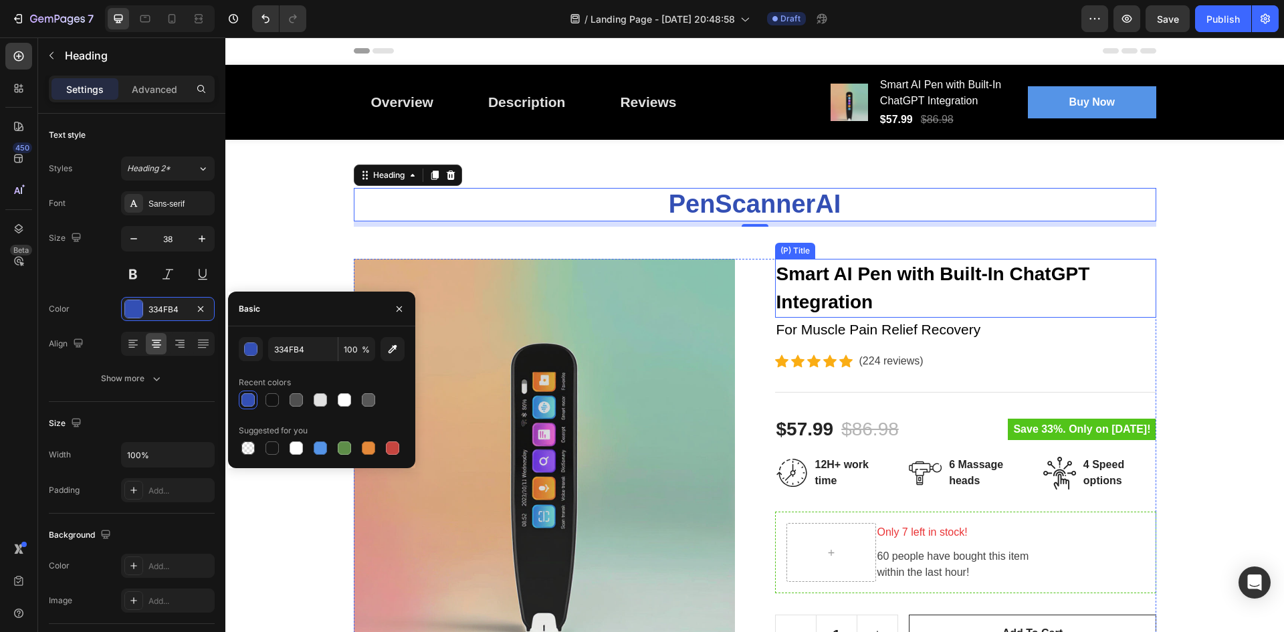
click at [801, 220] on h2 "PenScannerAI" at bounding box center [755, 204] width 802 height 33
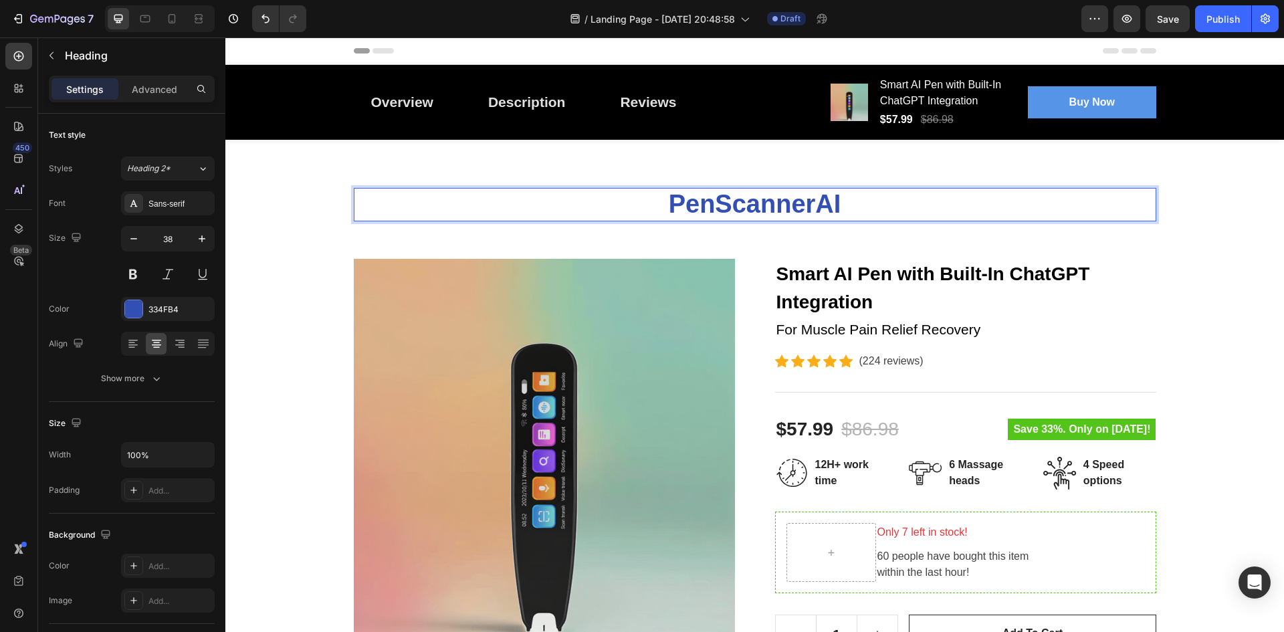
click at [798, 209] on p "PenScannerAI" at bounding box center [755, 204] width 800 height 31
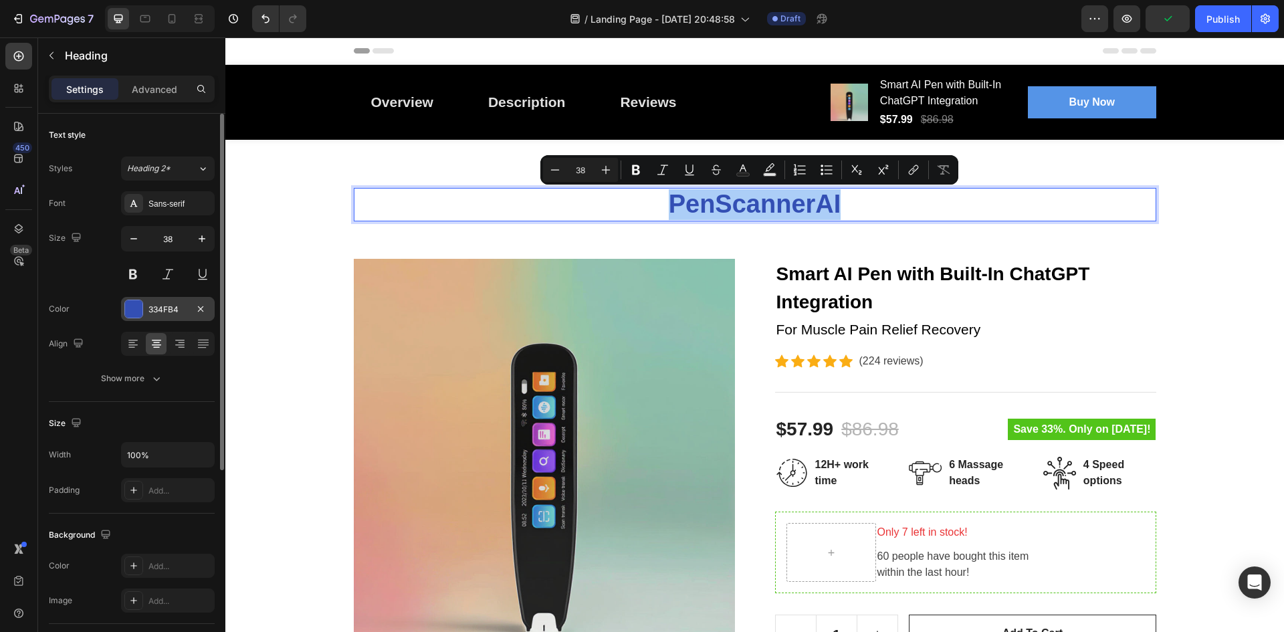
click at [132, 306] on div at bounding box center [133, 308] width 17 height 17
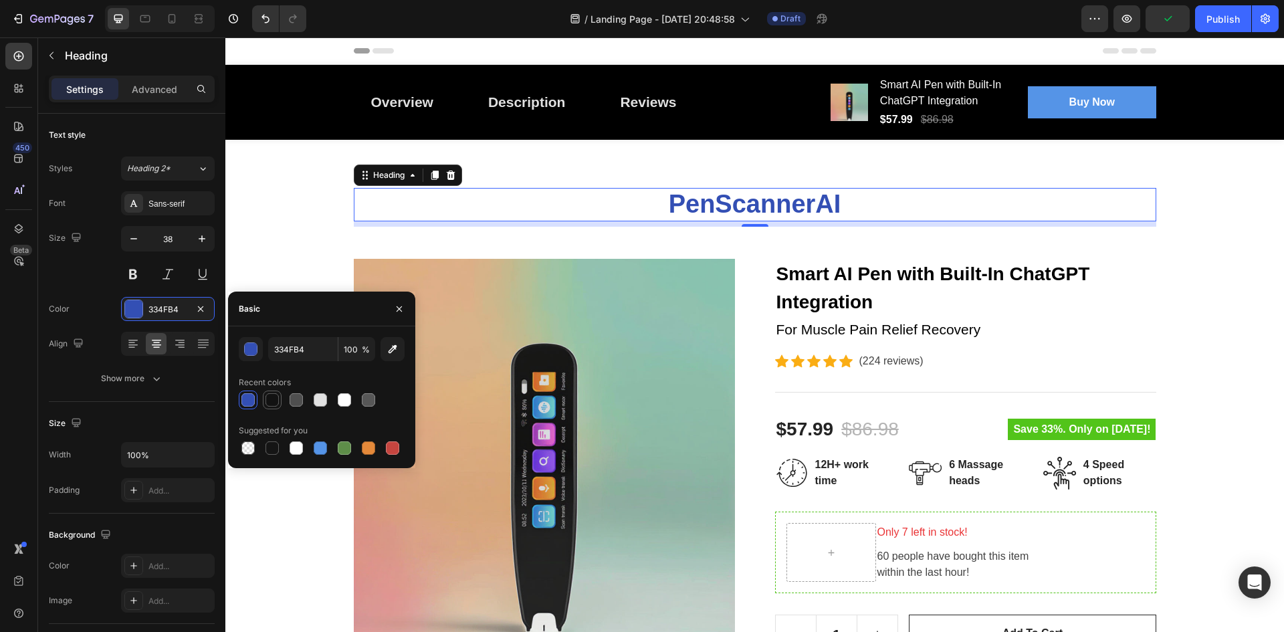
click at [276, 399] on div at bounding box center [271, 399] width 13 height 13
type input "121212"
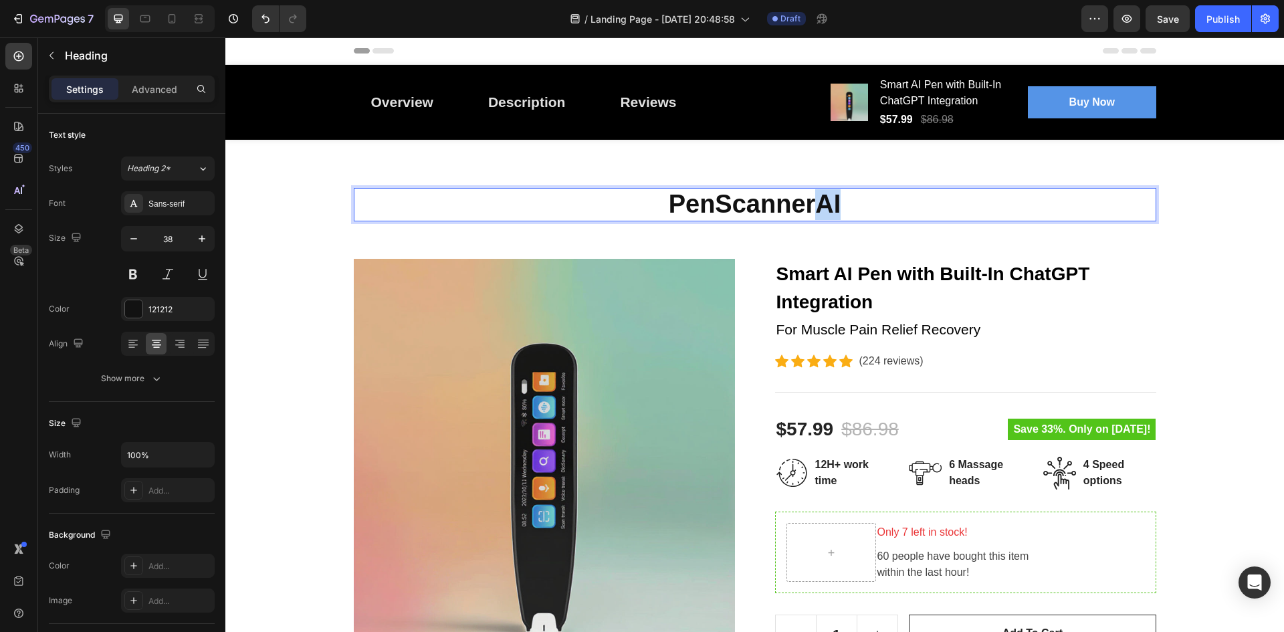
drag, startPoint x: 839, startPoint y: 209, endPoint x: 817, endPoint y: 208, distance: 22.1
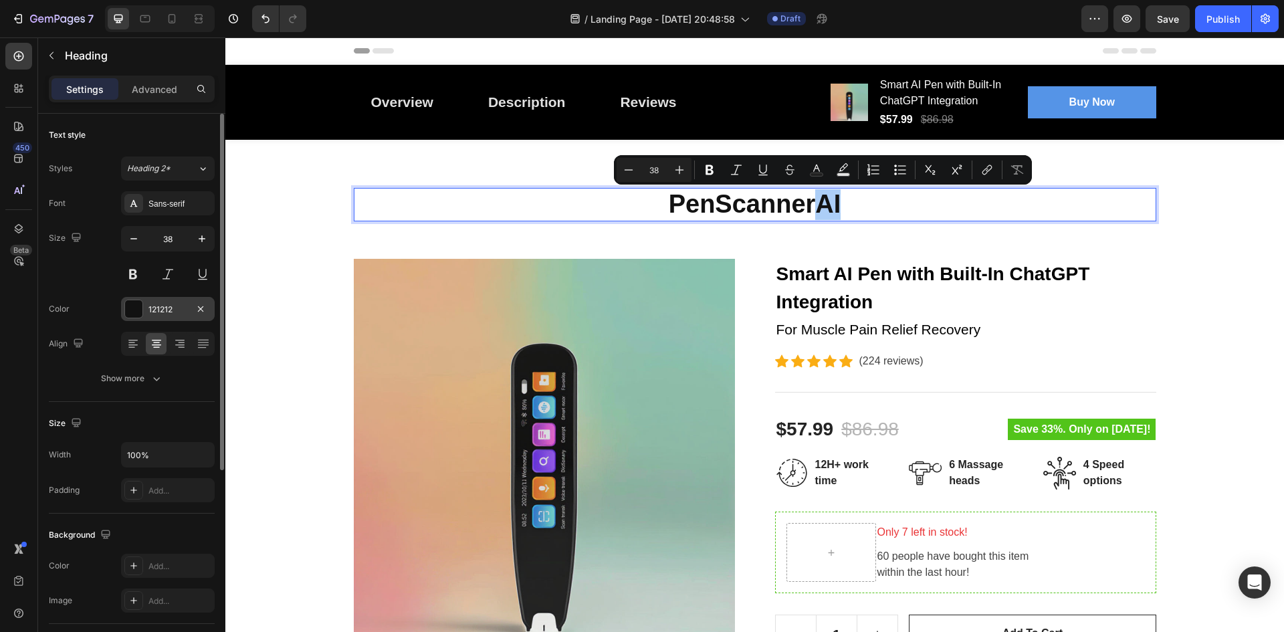
click at [134, 314] on div at bounding box center [133, 308] width 17 height 17
drag, startPoint x: 811, startPoint y: 204, endPoint x: 844, endPoint y: 204, distance: 33.4
click at [844, 204] on p "PenScannerAI" at bounding box center [755, 204] width 800 height 31
click at [822, 168] on icon "Editor contextual toolbar" at bounding box center [816, 169] width 13 height 13
type input "121212"
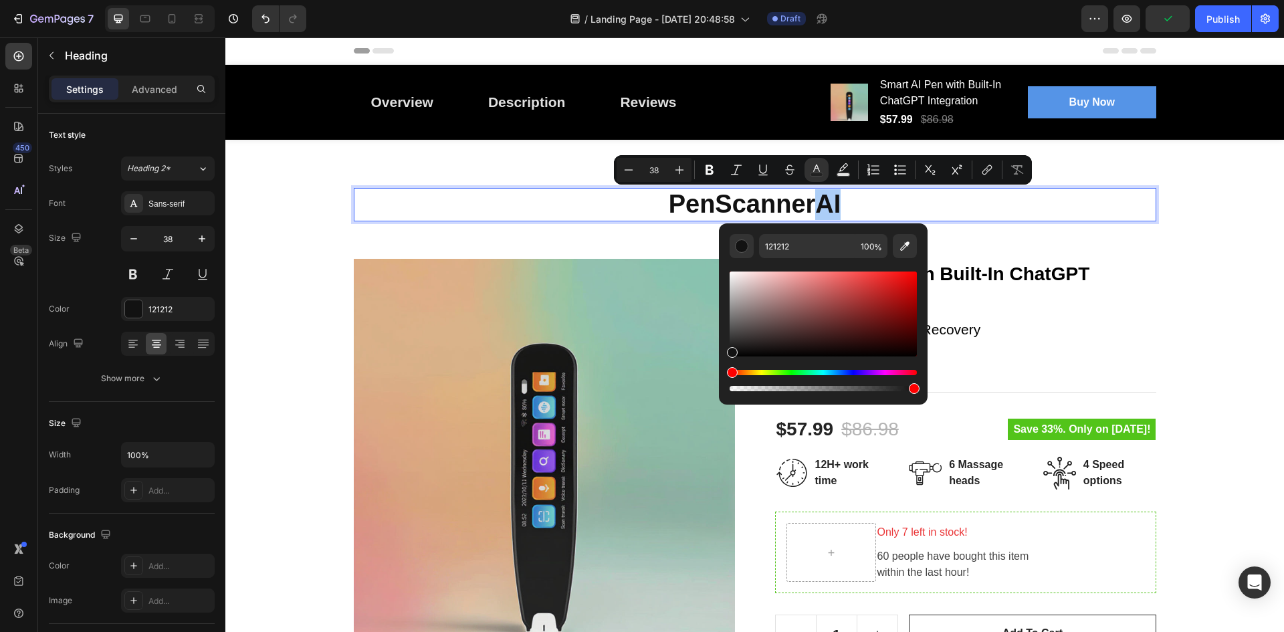
click at [839, 374] on div "Hue" at bounding box center [823, 372] width 187 height 5
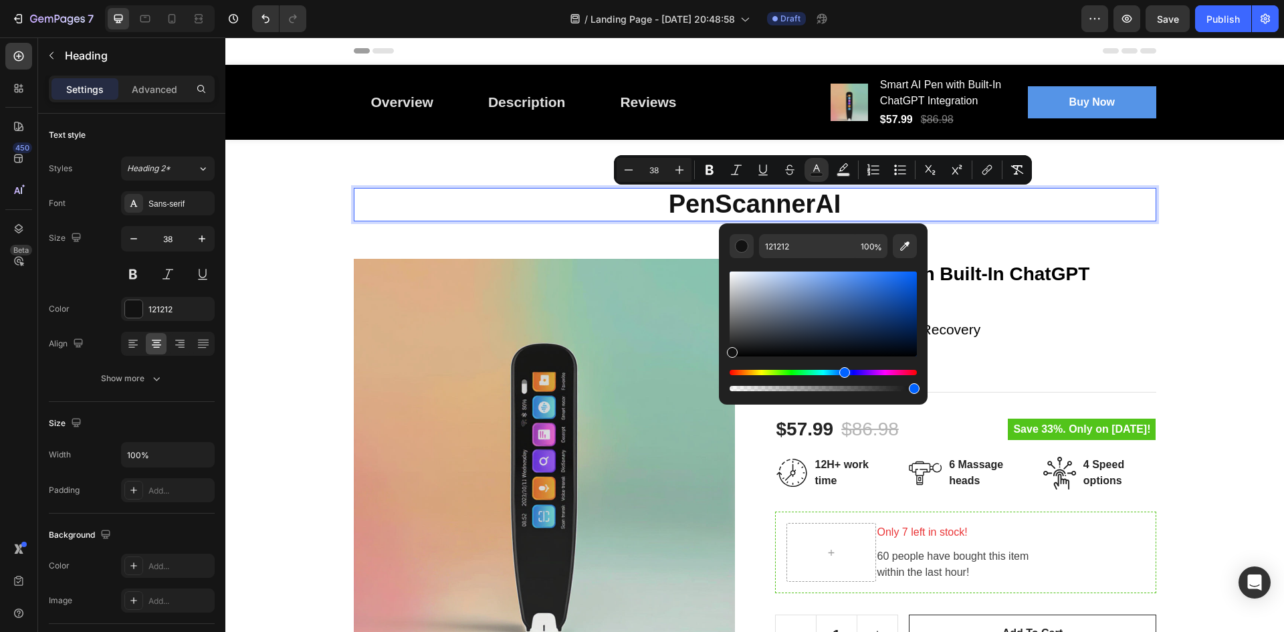
click at [843, 372] on div "Hue" at bounding box center [823, 372] width 187 height 5
click at [878, 296] on div "Editor contextual toolbar" at bounding box center [823, 314] width 187 height 85
type input "0061FF"
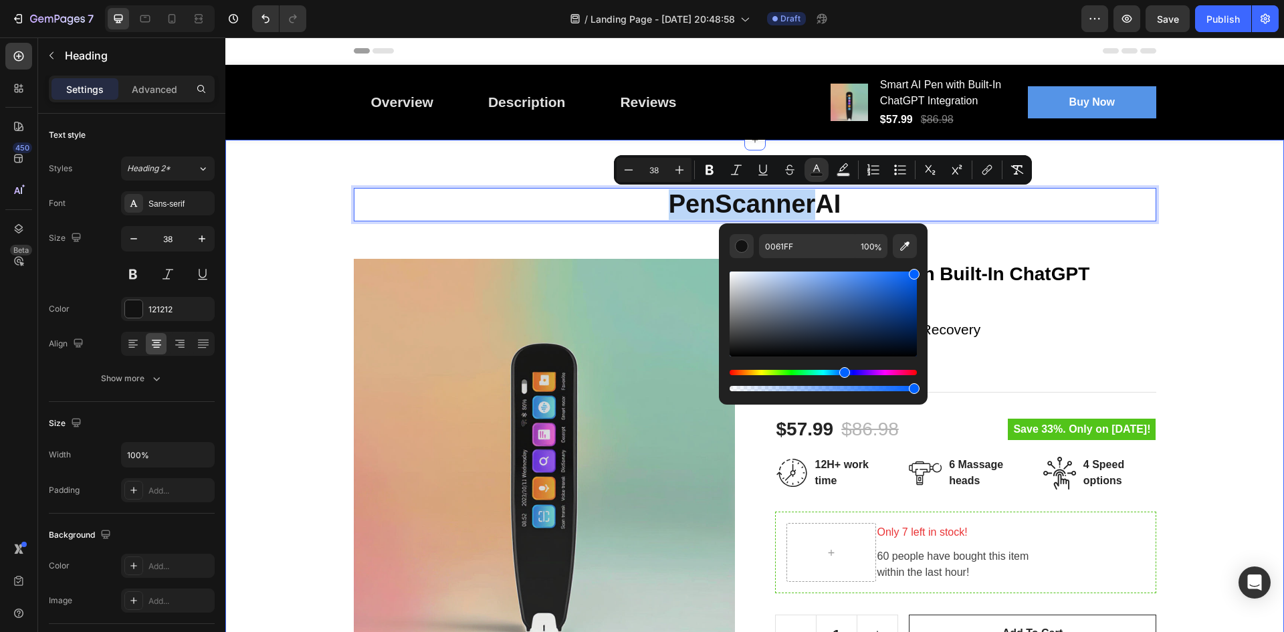
drag, startPoint x: 1103, startPoint y: 333, endPoint x: 930, endPoint y: 251, distance: 191.5
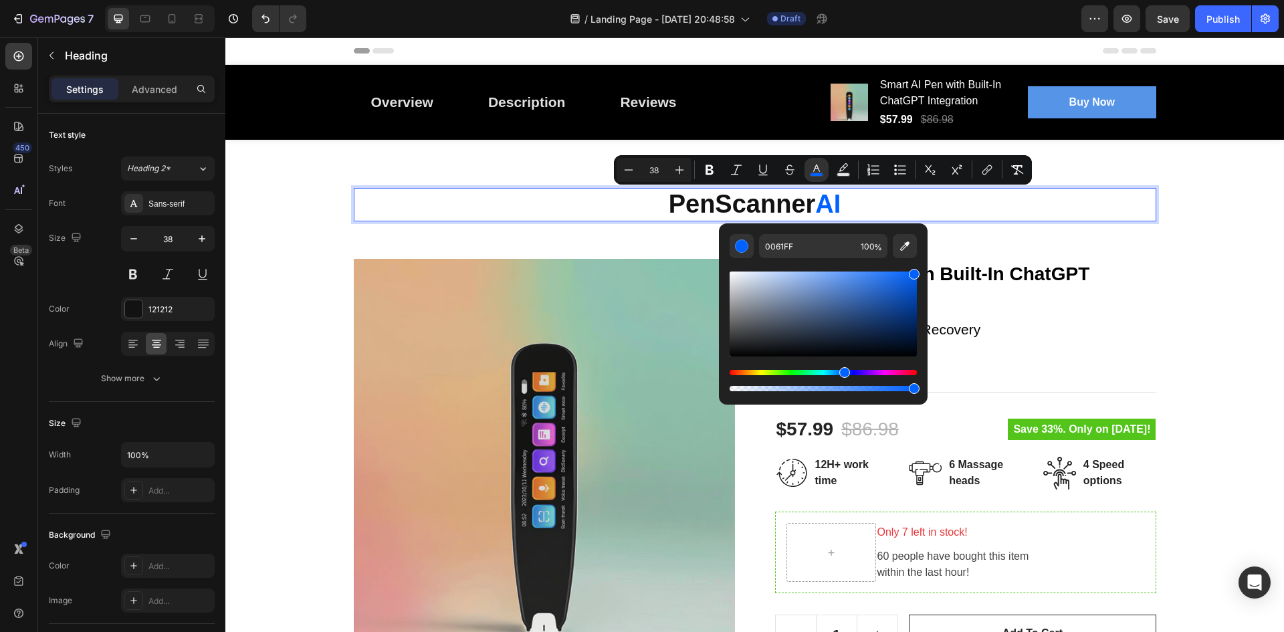
click at [907, 203] on p "PenScanner AI" at bounding box center [755, 204] width 800 height 31
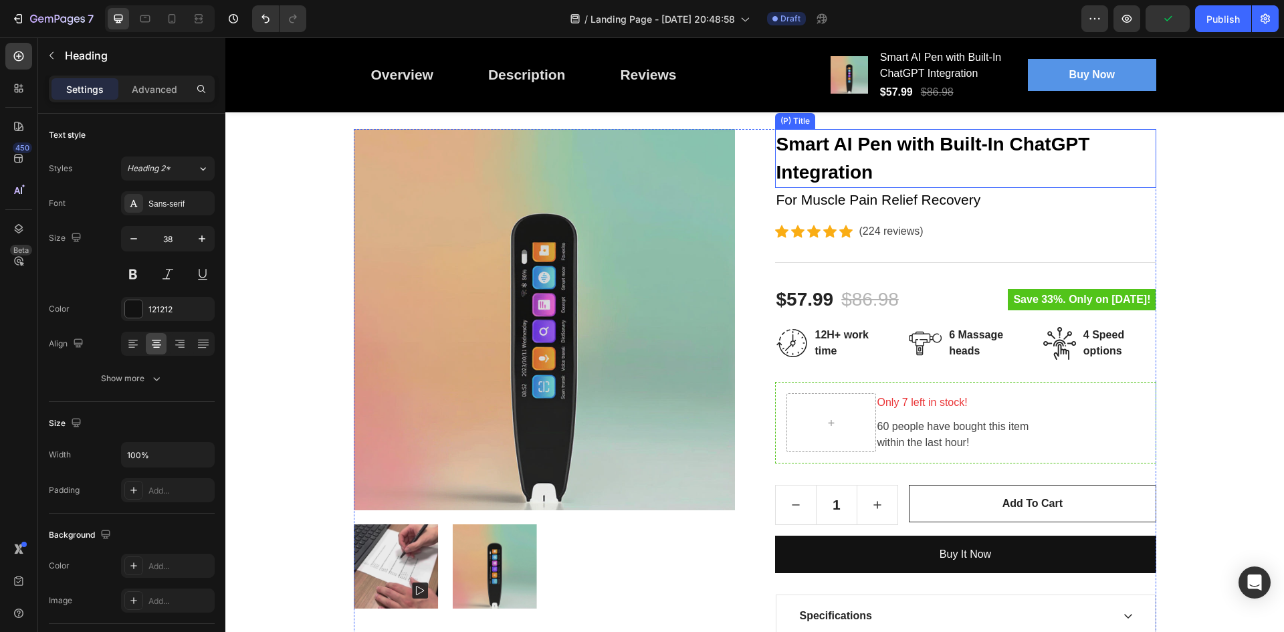
scroll to position [201, 0]
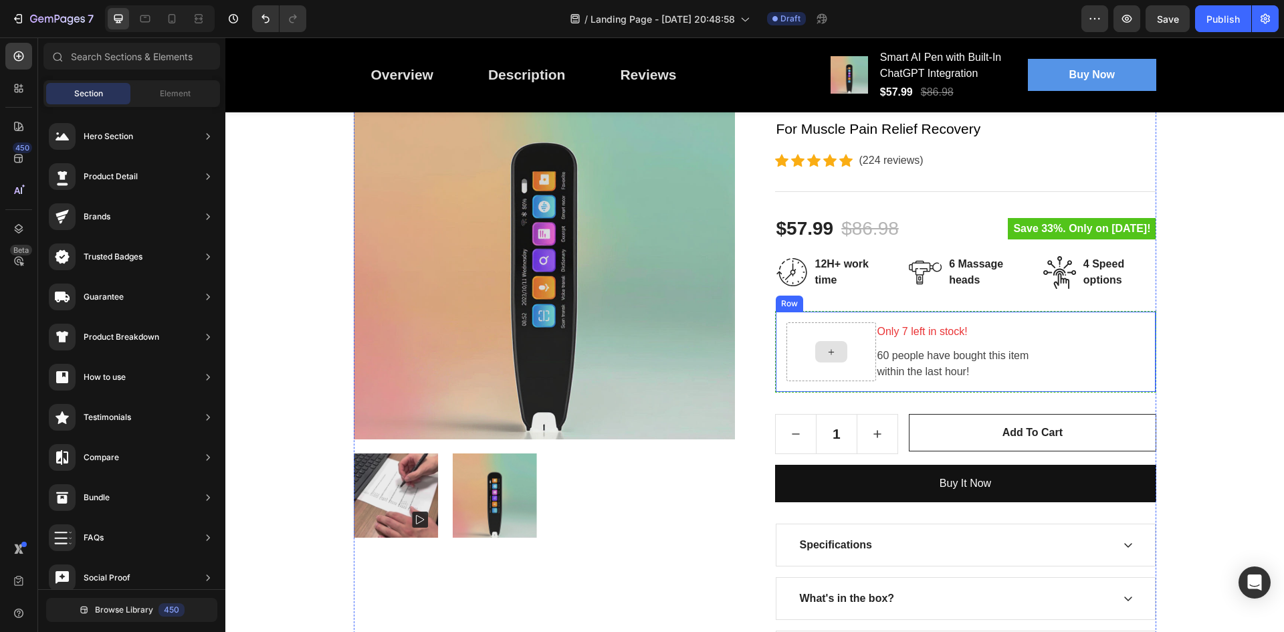
click at [828, 355] on icon at bounding box center [831, 351] width 11 height 11
click at [990, 369] on p "60 people have bought this item within the last hour!" at bounding box center [1010, 364] width 266 height 32
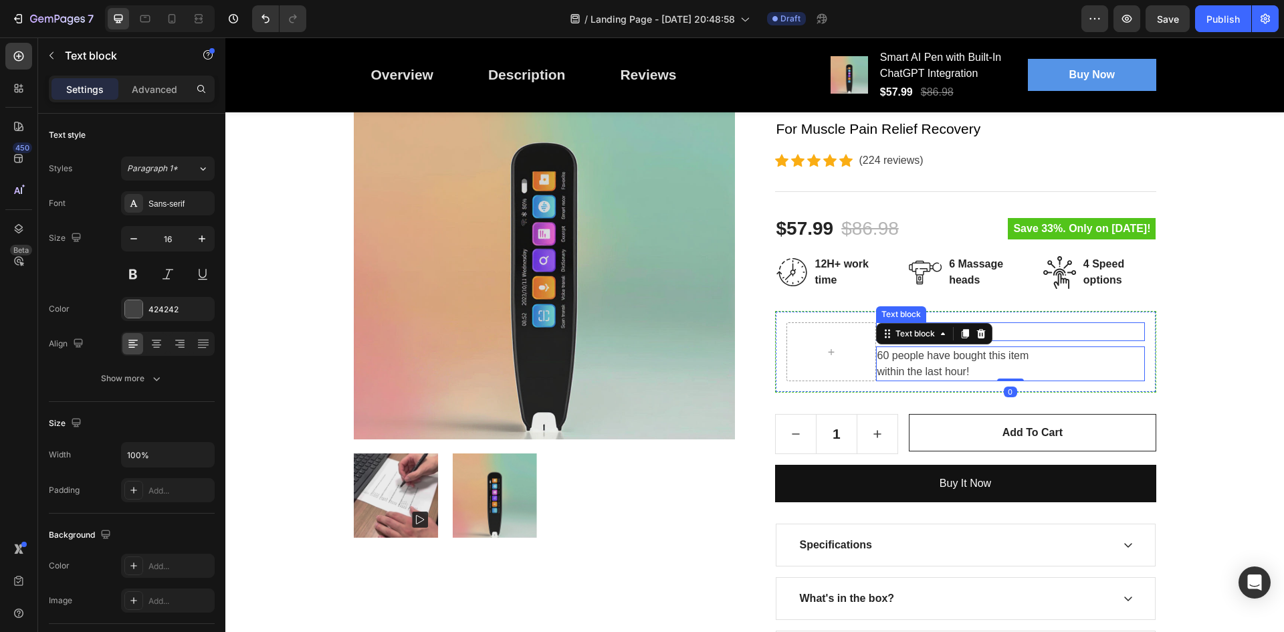
click at [1008, 336] on p "Only 7 left in stock!" at bounding box center [1010, 332] width 266 height 16
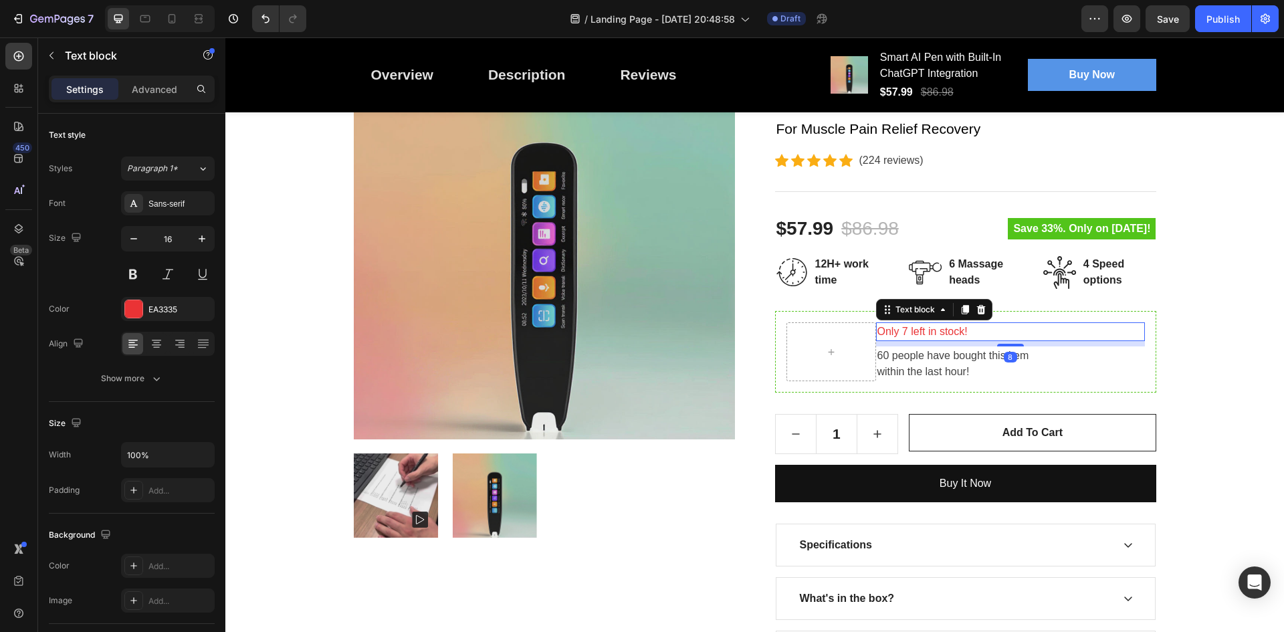
click at [934, 332] on p "Only 7 left in stock!" at bounding box center [1010, 332] width 266 height 16
click at [899, 326] on p "Only 7 left in stock!" at bounding box center [1010, 332] width 266 height 16
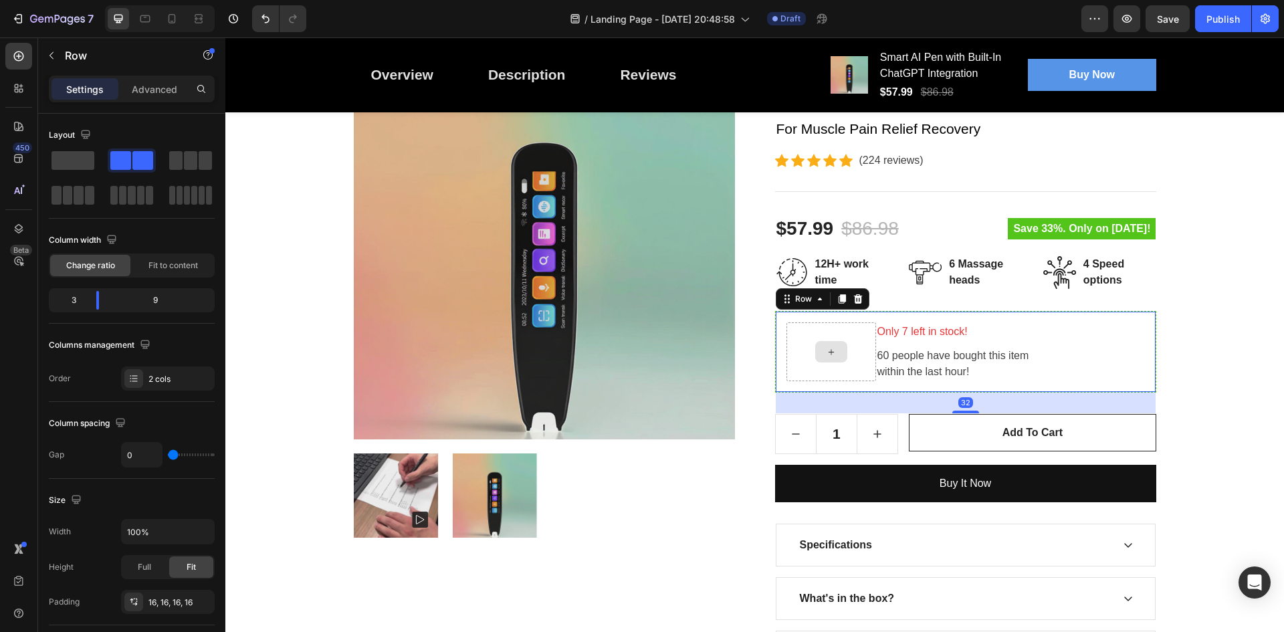
click at [852, 340] on div at bounding box center [831, 351] width 90 height 59
click at [829, 350] on icon at bounding box center [831, 351] width 11 height 11
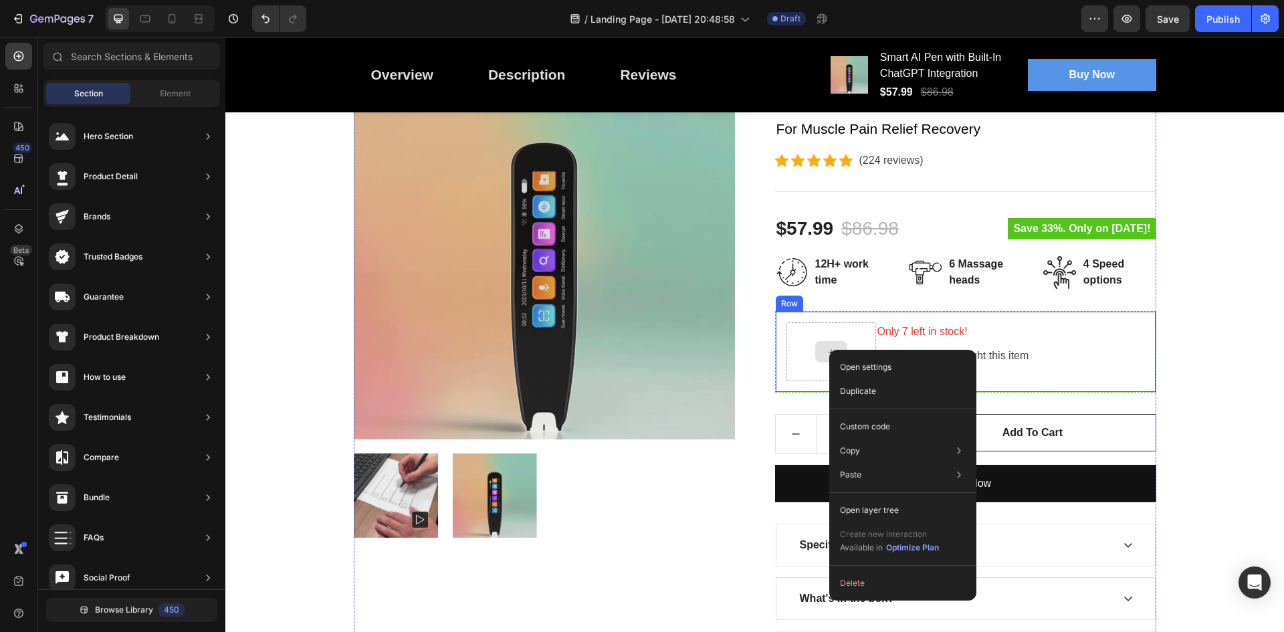
click at [826, 354] on icon at bounding box center [831, 351] width 11 height 11
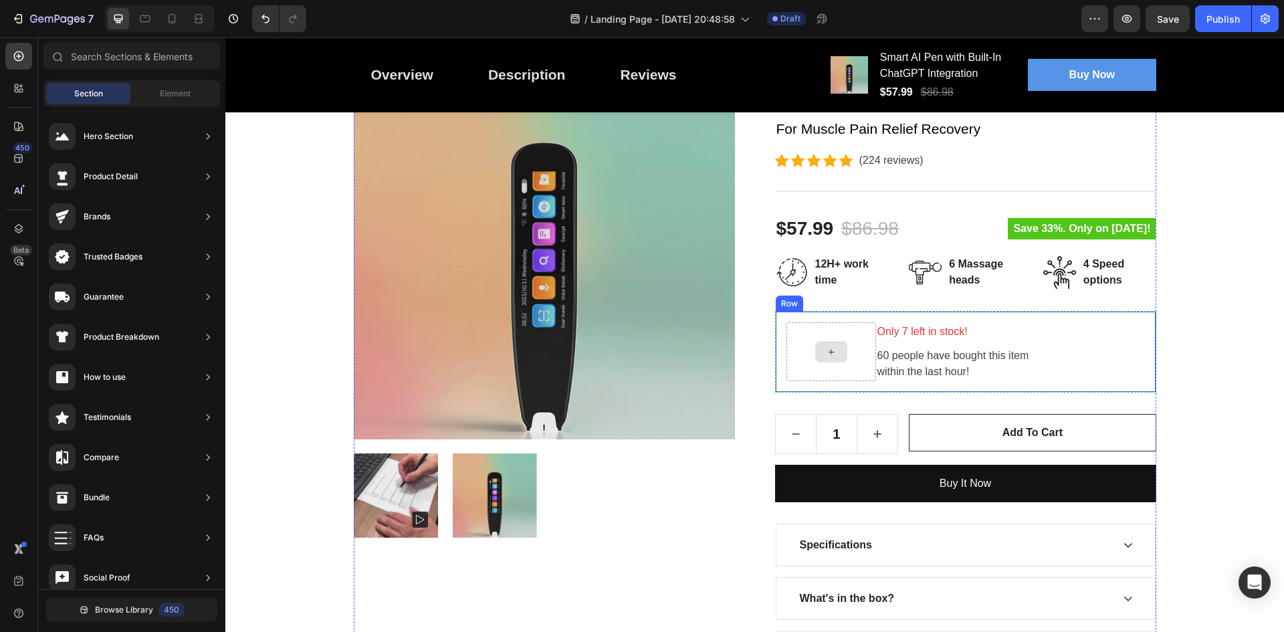
click at [826, 354] on icon at bounding box center [831, 351] width 11 height 11
click at [1052, 234] on pre "Save 33%. Only on Mother's Day!" at bounding box center [1082, 228] width 148 height 21
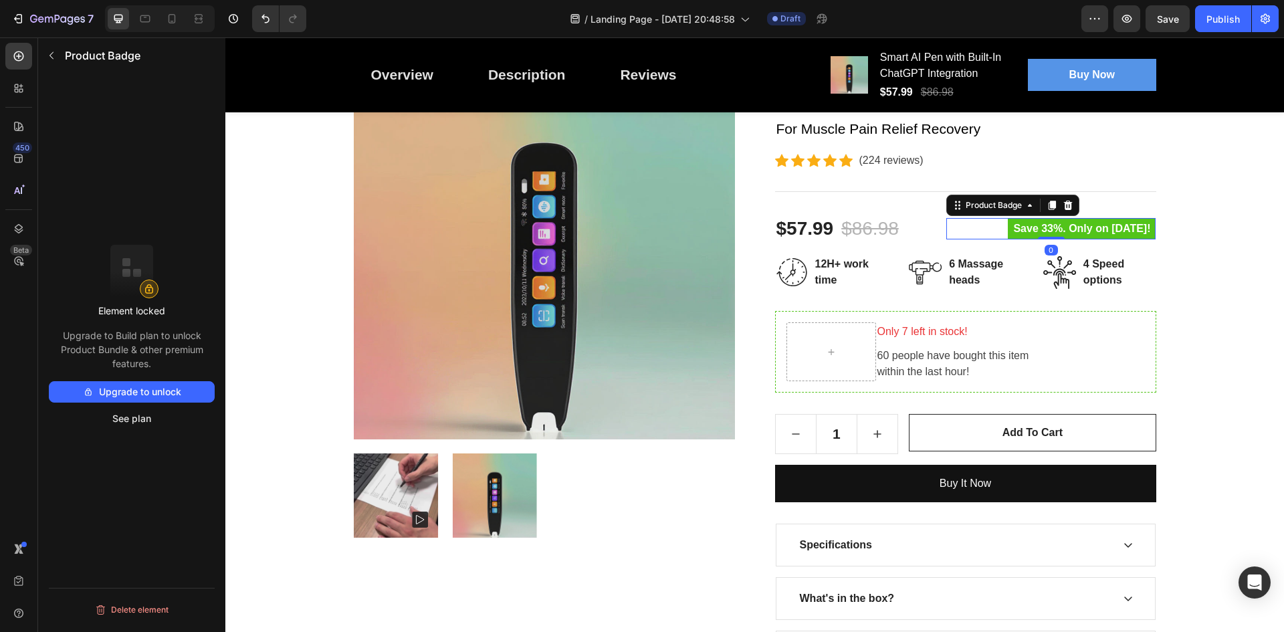
click at [1080, 225] on pre "Save 33%. Only on Mother's Day!" at bounding box center [1082, 228] width 148 height 21
click at [1045, 229] on pre "Save 33%. Only on Mother's Day!" at bounding box center [1082, 228] width 148 height 21
click at [1057, 225] on pre "Save 33%. Only on Mother's Day!" at bounding box center [1082, 228] width 148 height 21
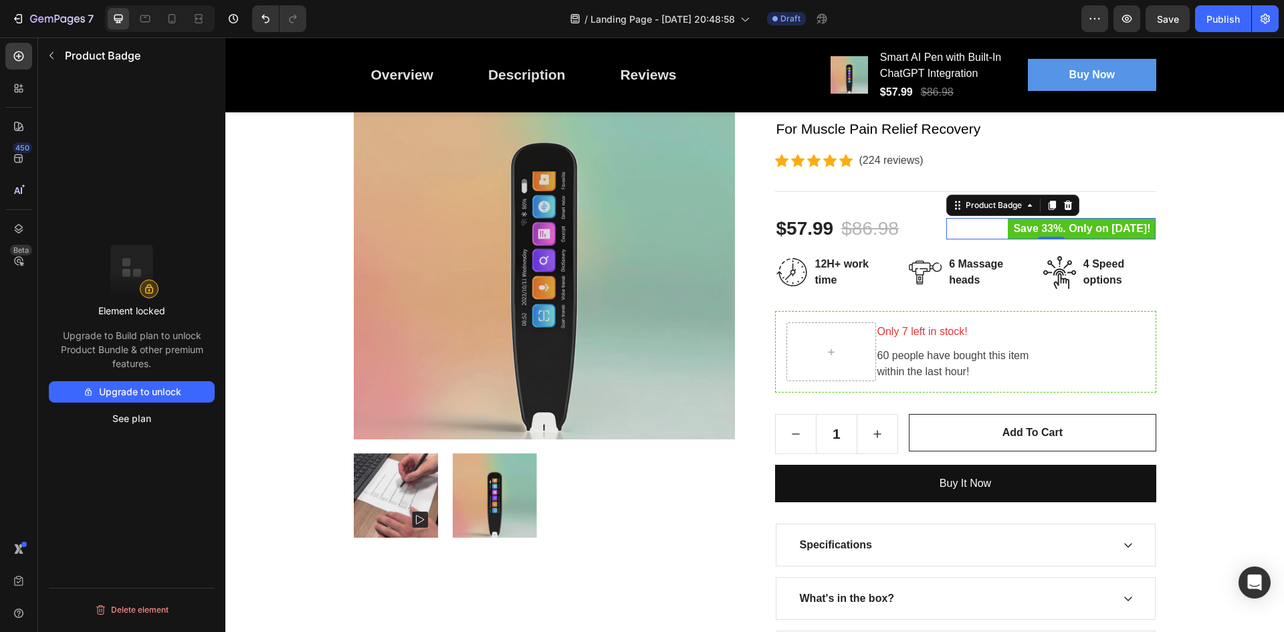
click at [1057, 225] on pre "Save 33%. Only on Mother's Day!" at bounding box center [1082, 228] width 148 height 21
click at [902, 223] on div "$57.99 (P) Price (P) Price $86.98 (P) Price (P) Price Row" at bounding box center [850, 228] width 150 height 31
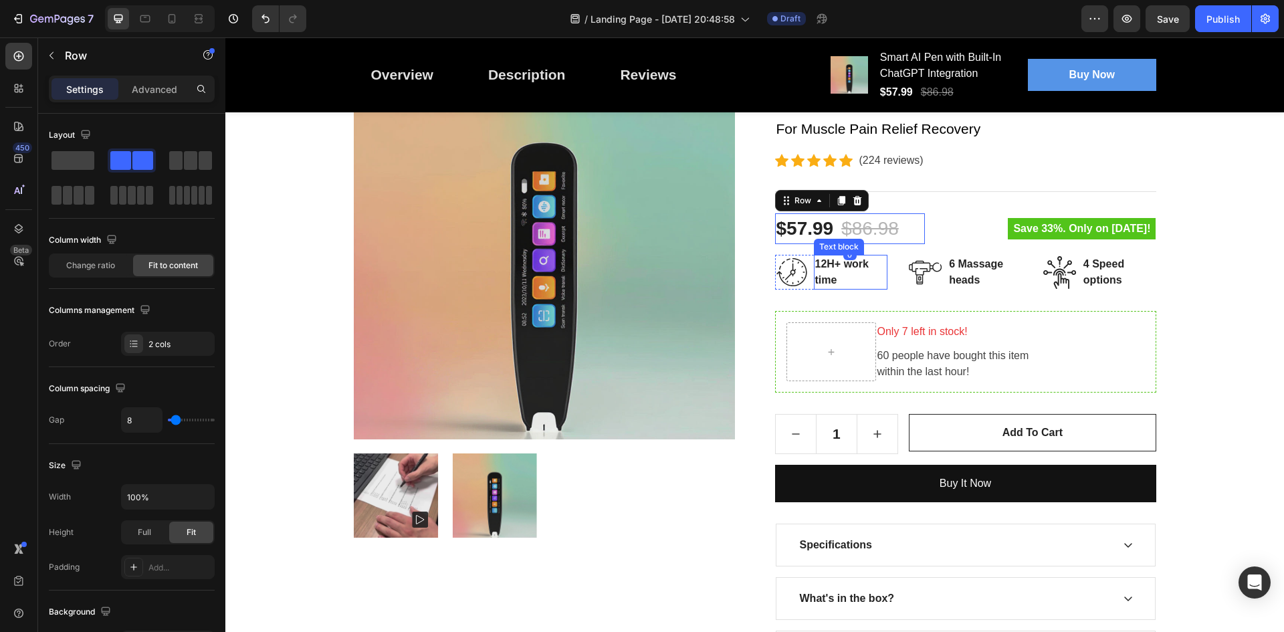
click at [833, 272] on p "12H+ work time" at bounding box center [851, 272] width 72 height 32
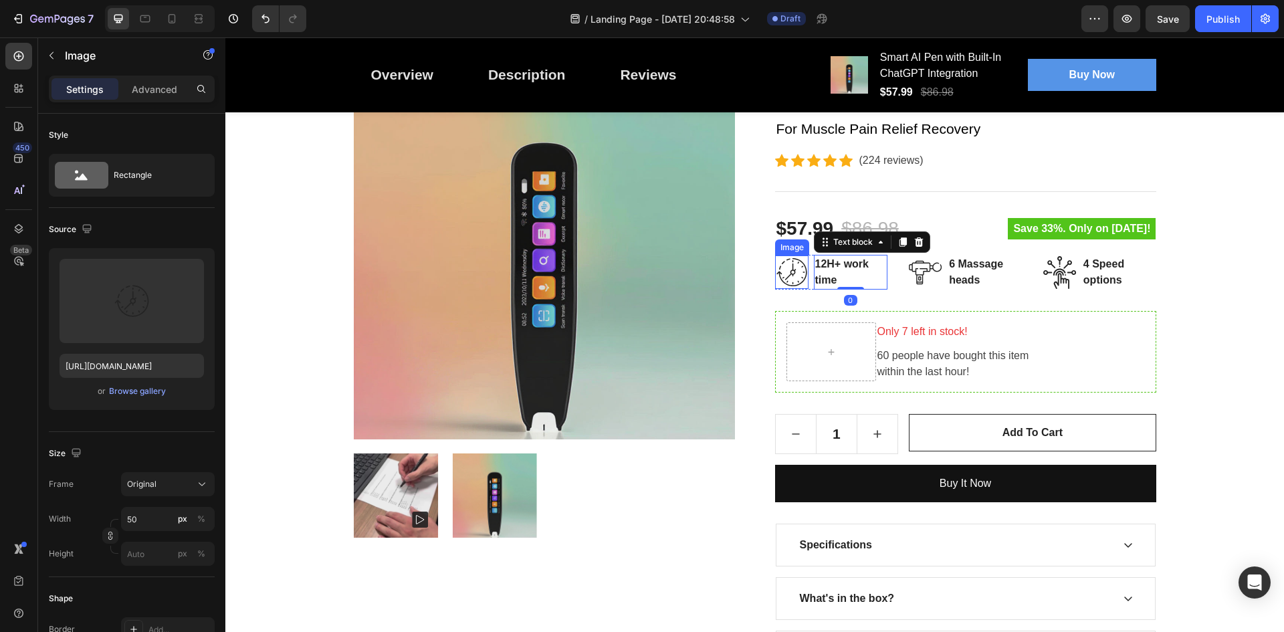
click at [784, 276] on img at bounding box center [791, 271] width 33 height 33
click at [831, 266] on p "12H+ work time" at bounding box center [851, 272] width 72 height 32
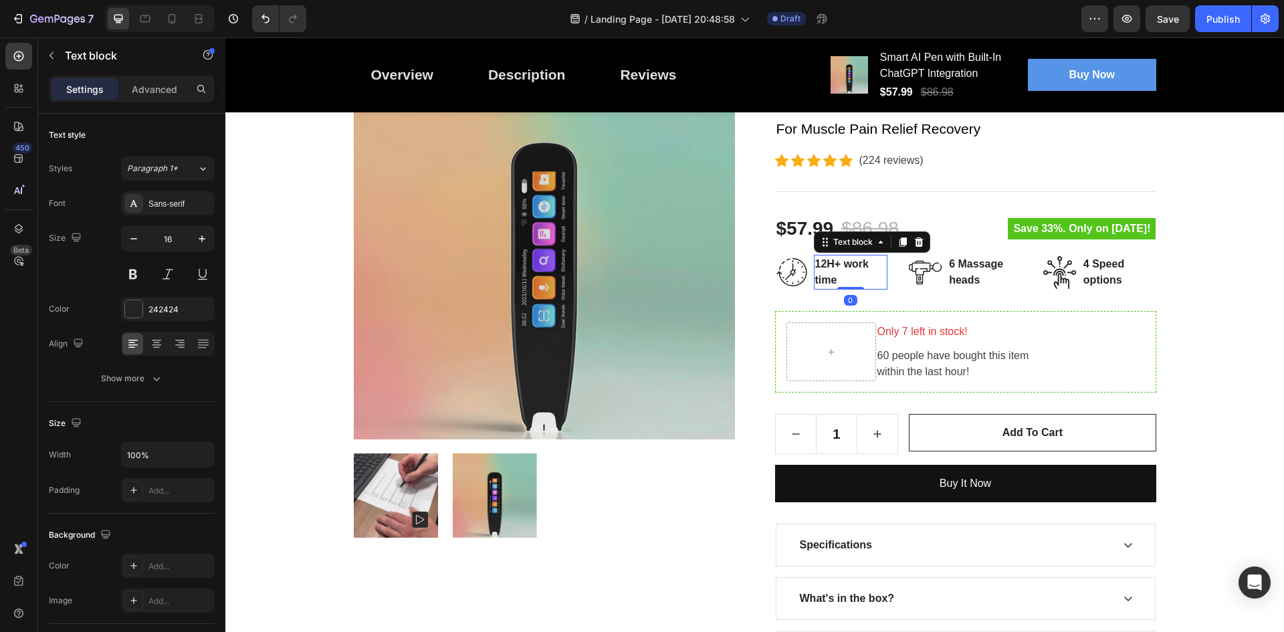
click at [831, 266] on p "12H+ work time" at bounding box center [851, 272] width 72 height 32
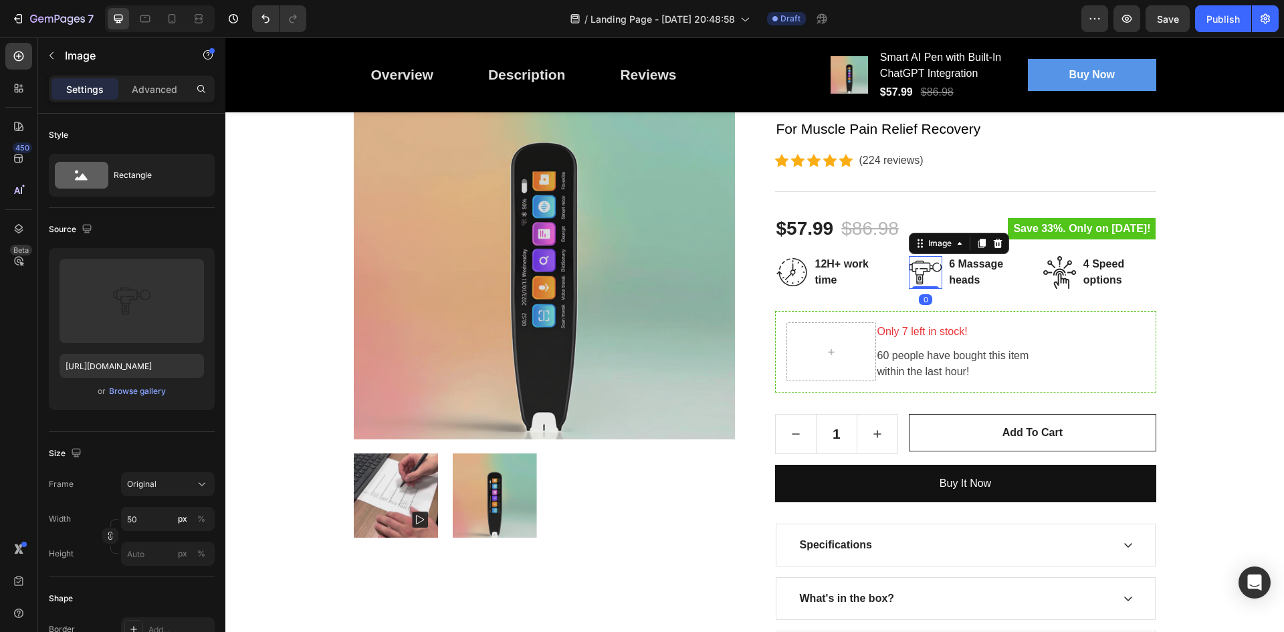
click at [934, 269] on img at bounding box center [925, 272] width 33 height 33
click at [973, 270] on p "6 Massage heads" at bounding box center [985, 272] width 72 height 32
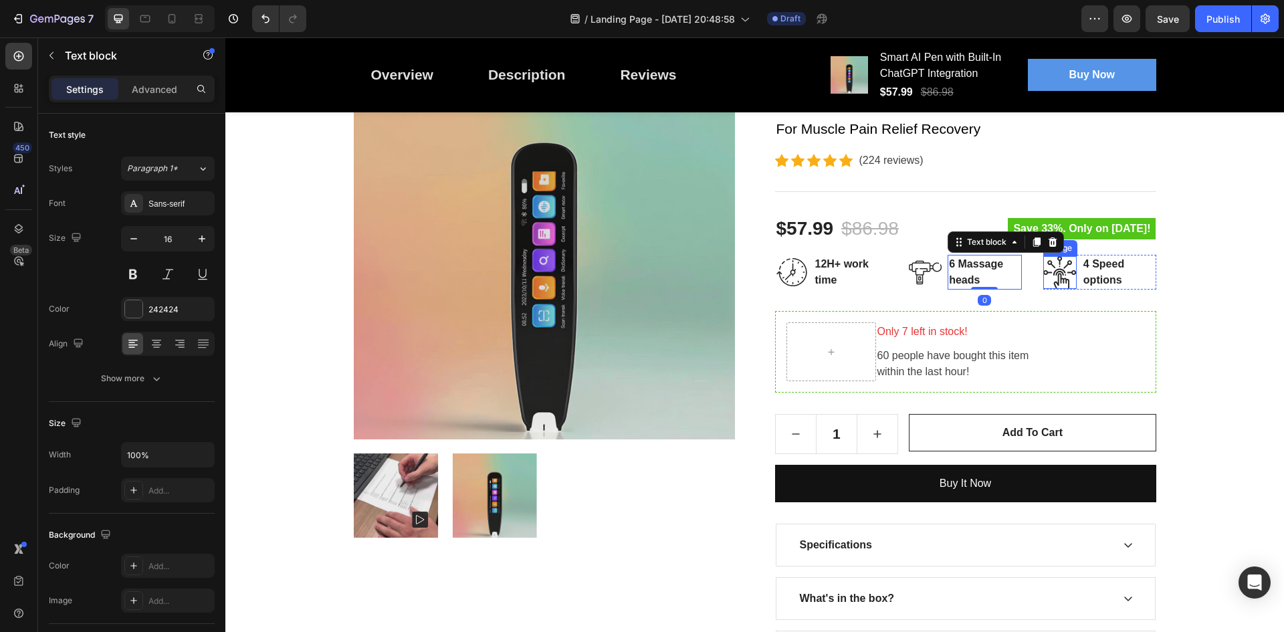
click at [1068, 270] on img at bounding box center [1059, 272] width 33 height 33
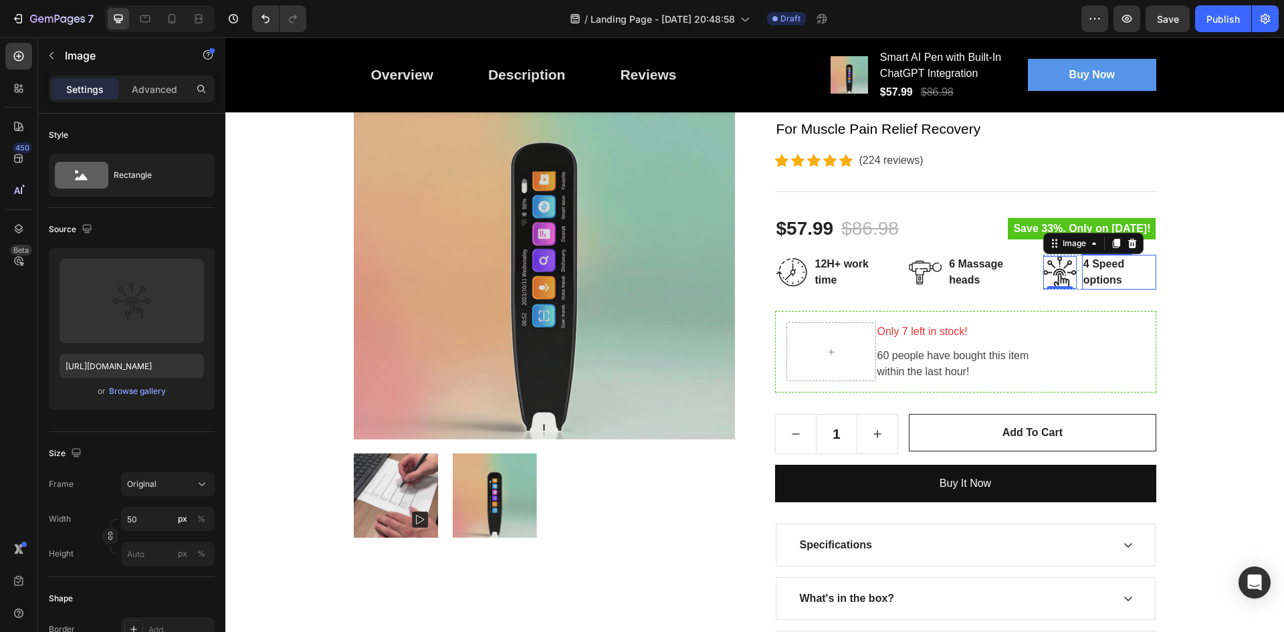
click at [1083, 267] on p "4 Speed options" at bounding box center [1119, 272] width 72 height 32
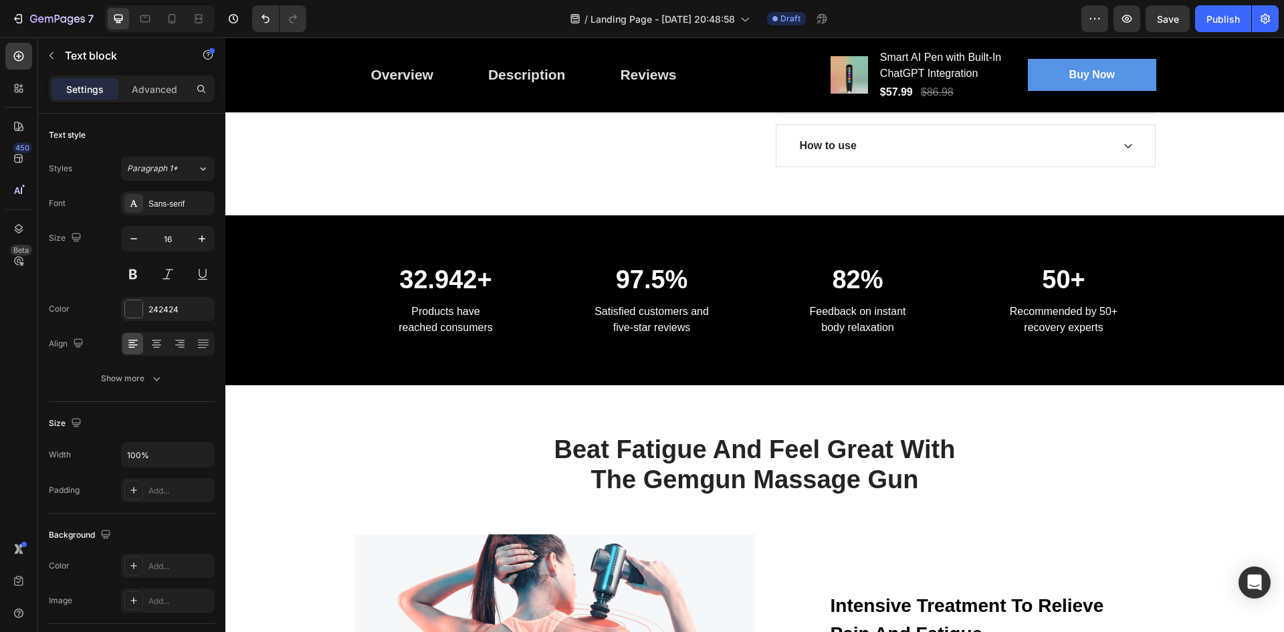
scroll to position [736, 0]
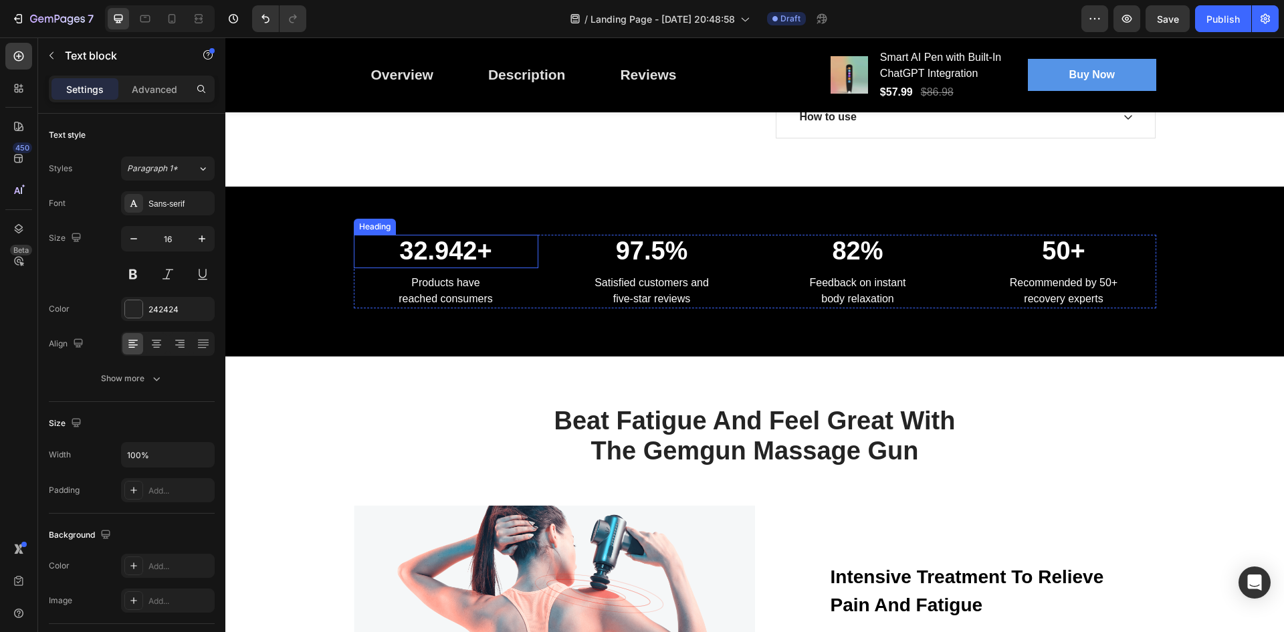
click at [477, 246] on p "32.942+" at bounding box center [446, 251] width 182 height 31
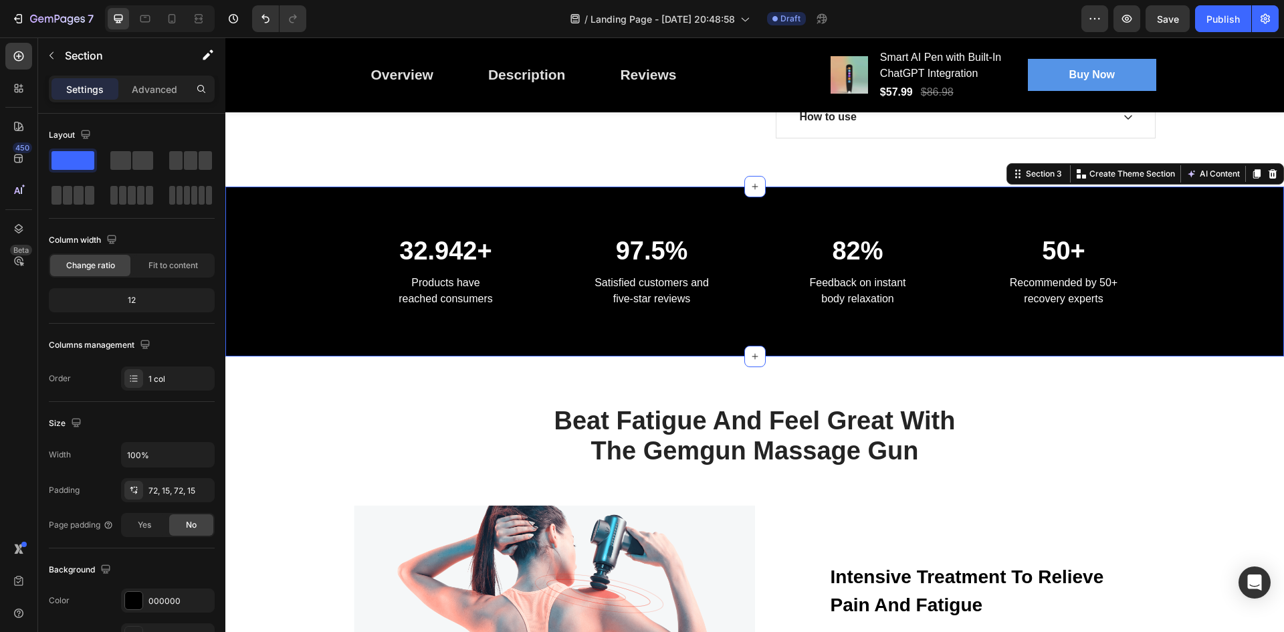
click at [441, 340] on div "32.942+ Heading Products have reached consumers Text block 97.5% Heading Satisf…" at bounding box center [754, 272] width 1059 height 170
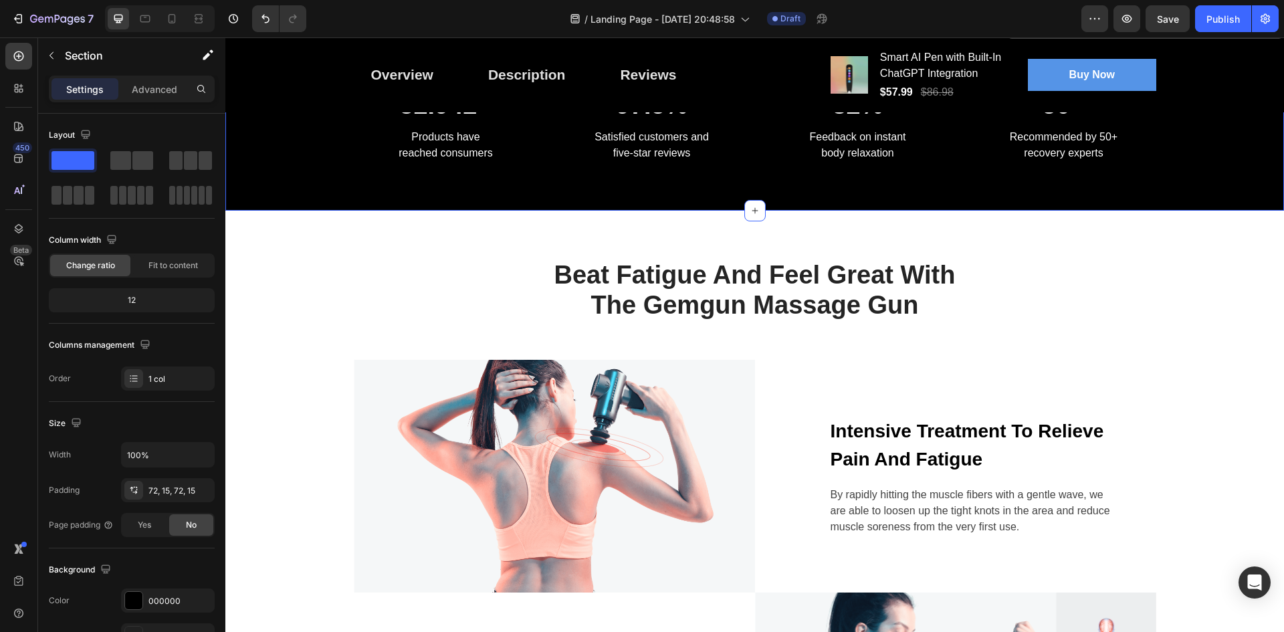
scroll to position [936, 0]
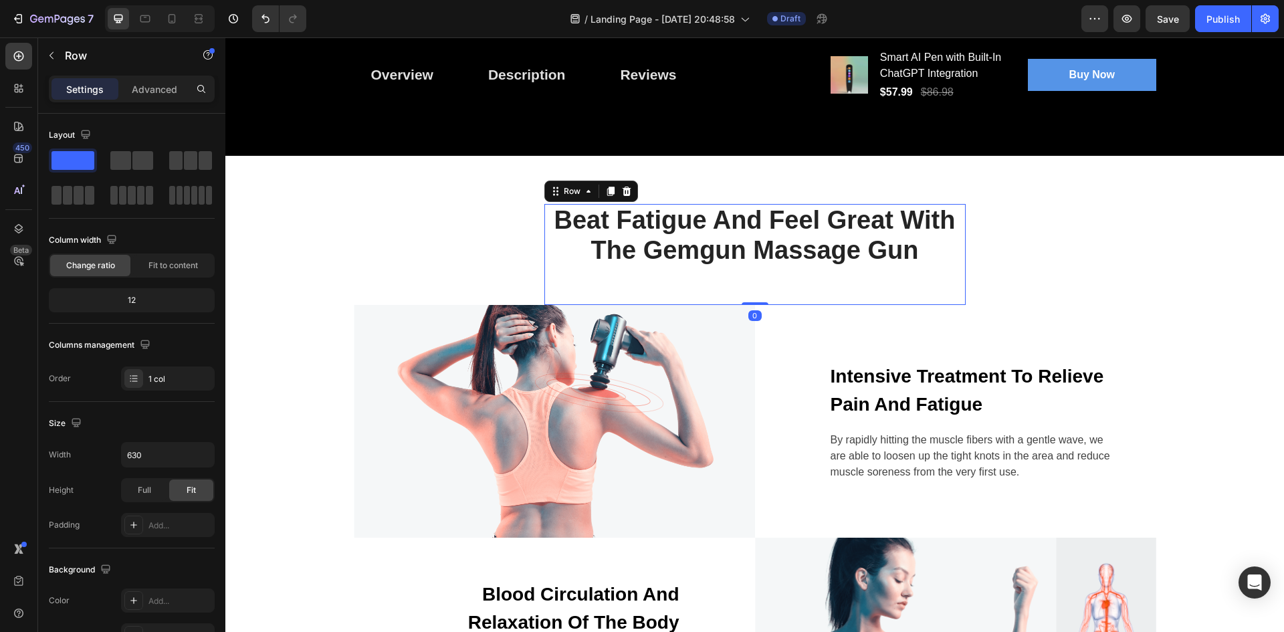
click at [879, 297] on div "Beat Fatigue And Feel Great With The Gemgun Massage Gun Heading" at bounding box center [754, 254] width 421 height 101
click at [1219, 353] on div "Beat Fatigue And Feel Great With The Gemgun Massage Gun Heading Row 0 Image Int…" at bounding box center [754, 487] width 1039 height 566
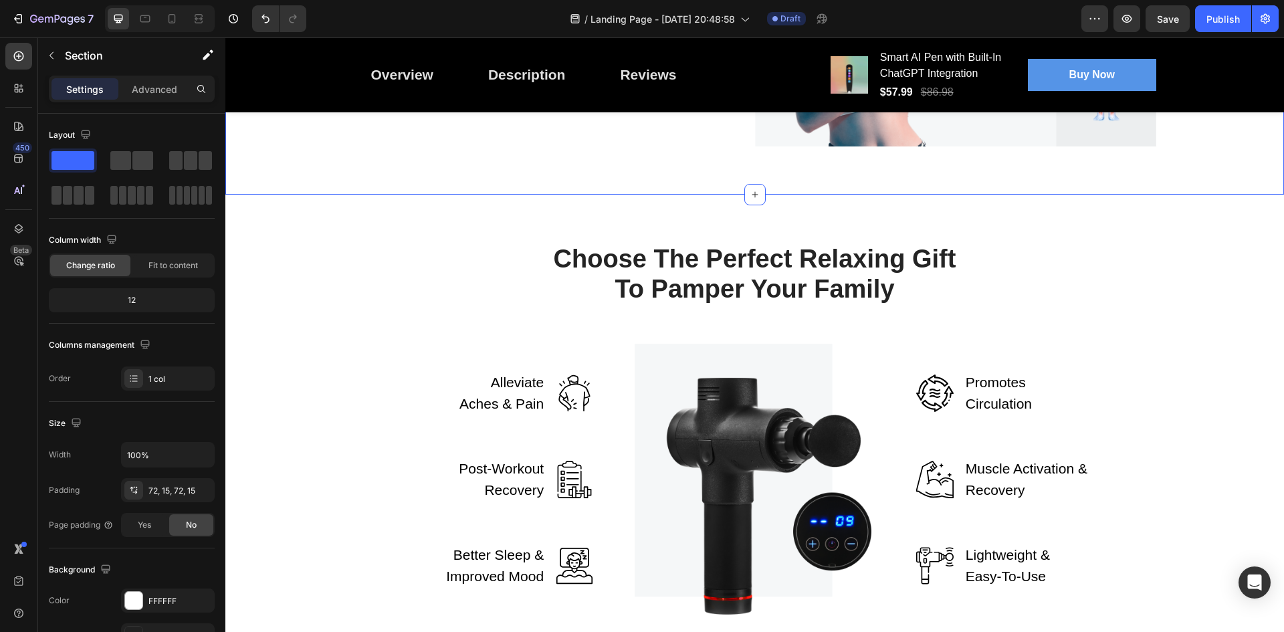
scroll to position [1605, 0]
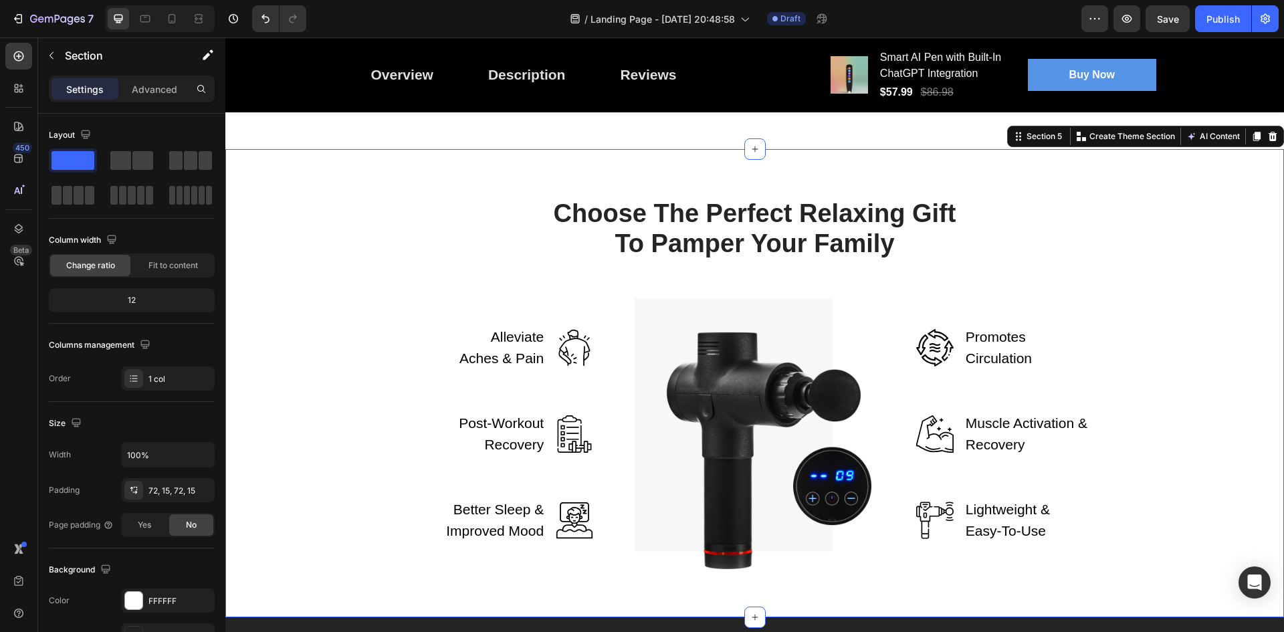
click at [1216, 359] on div "Choose The Perfect Relaxing Gift To Pamper Your Family Heading Row Alleviate Ac…" at bounding box center [754, 383] width 1039 height 372
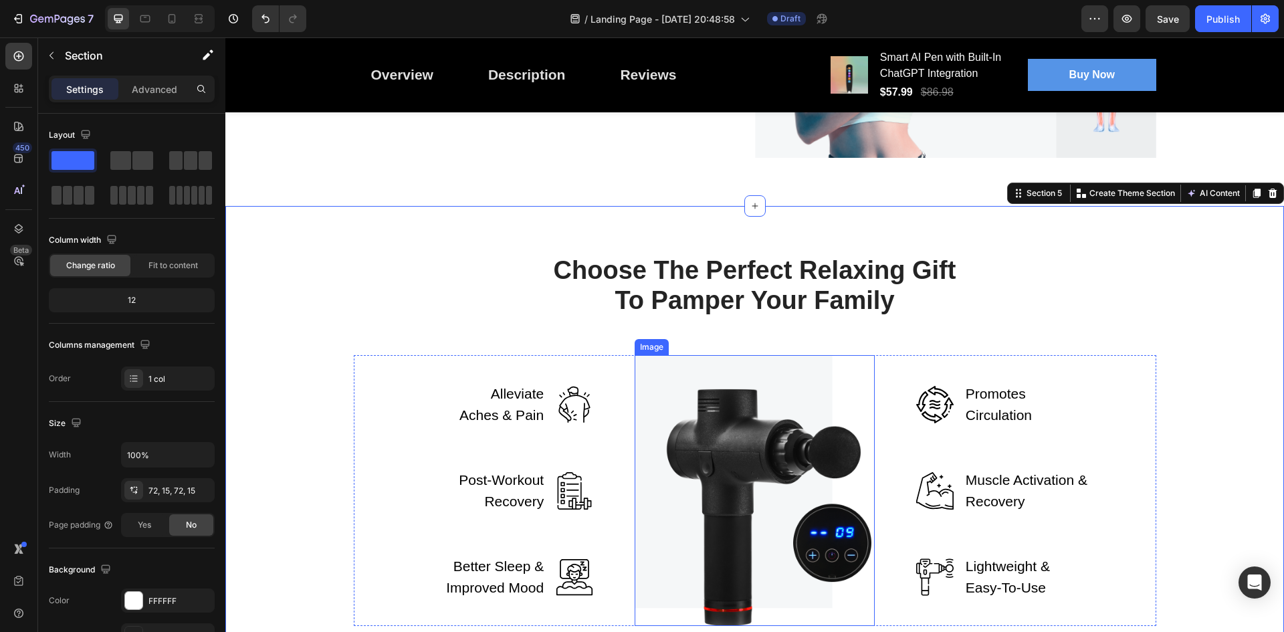
scroll to position [1538, 0]
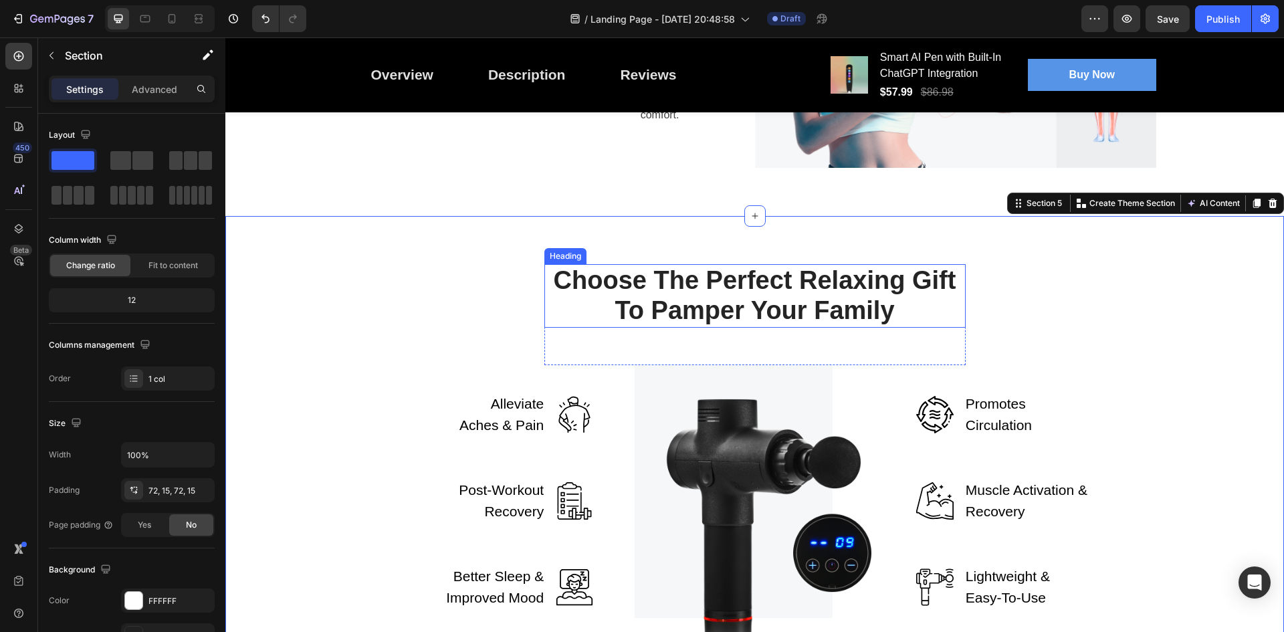
click at [707, 300] on p "Choose The Perfect Relaxing Gift To Pamper Your Family" at bounding box center [755, 295] width 419 height 61
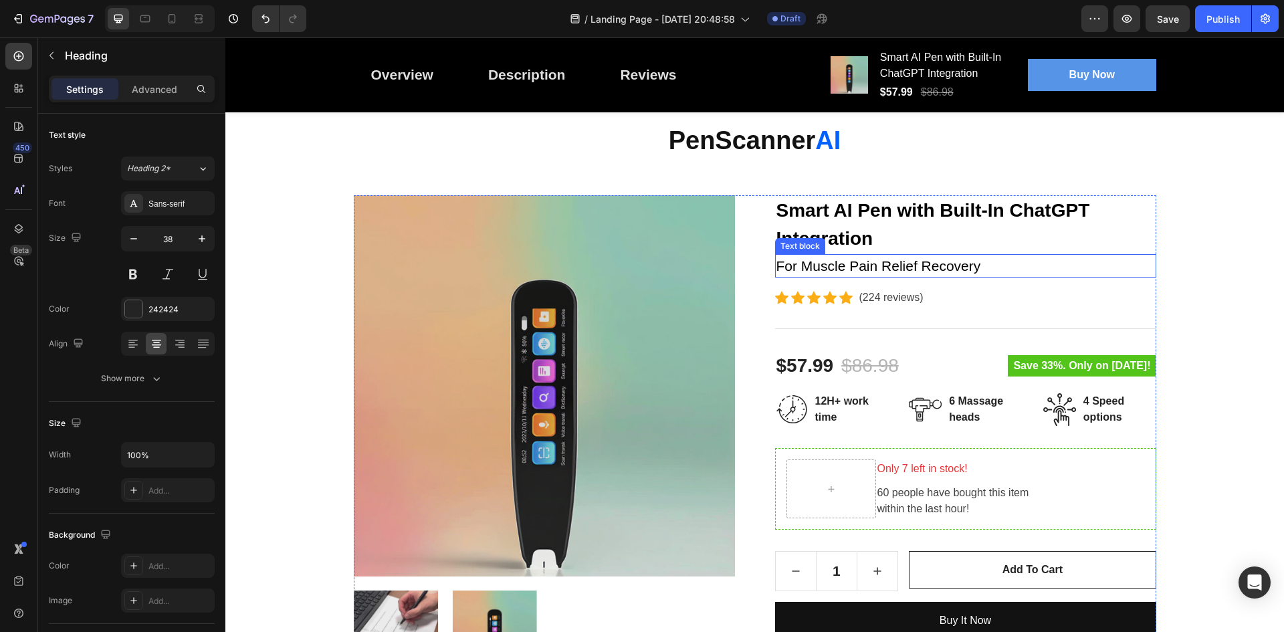
scroll to position [67, 0]
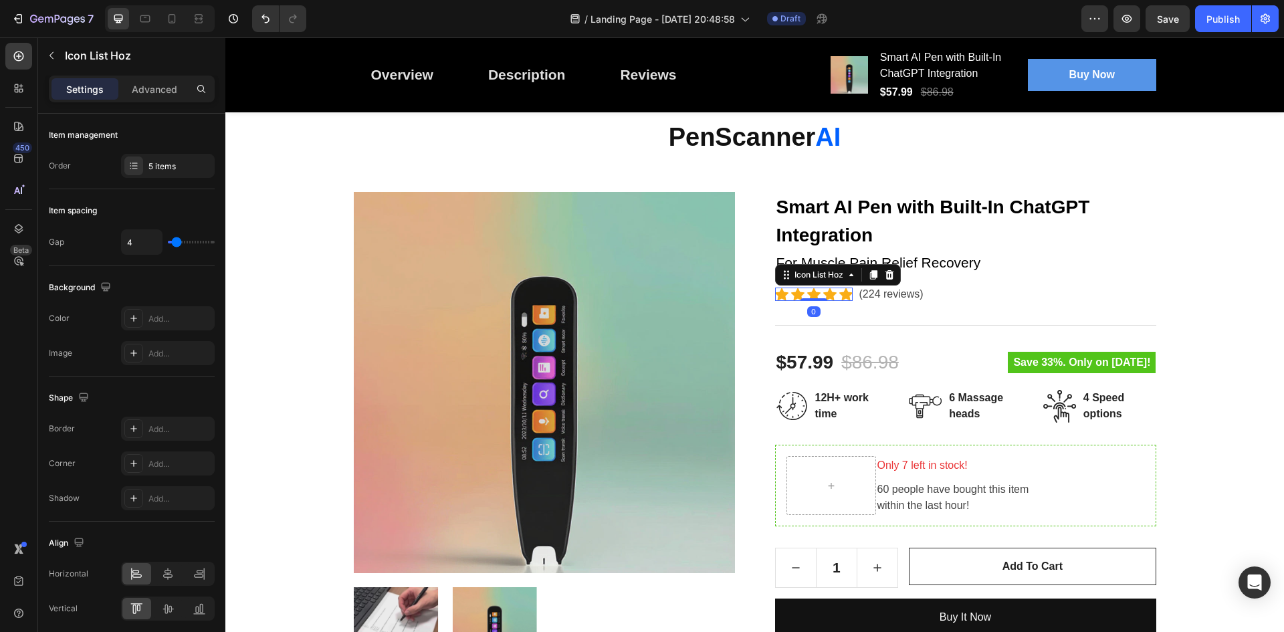
click at [816, 300] on div "Icon Icon Icon Icon Icon Icon List Hoz 0" at bounding box center [814, 294] width 78 height 13
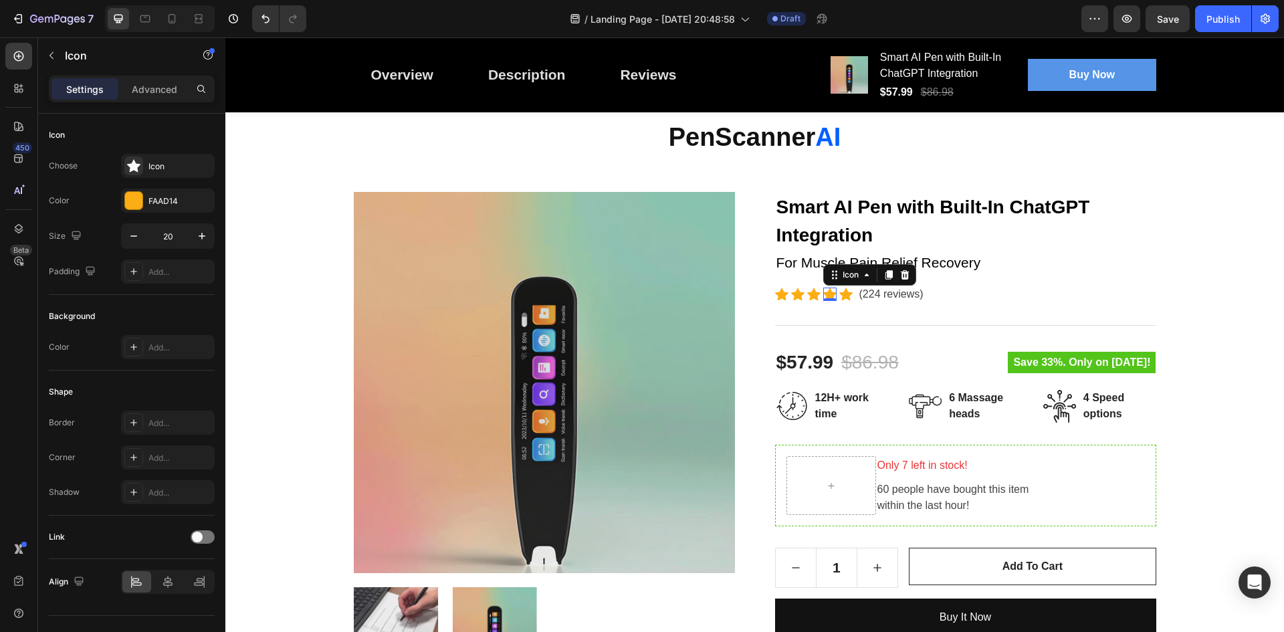
click at [830, 294] on icon at bounding box center [829, 294] width 13 height 13
click at [839, 294] on icon at bounding box center [845, 294] width 13 height 13
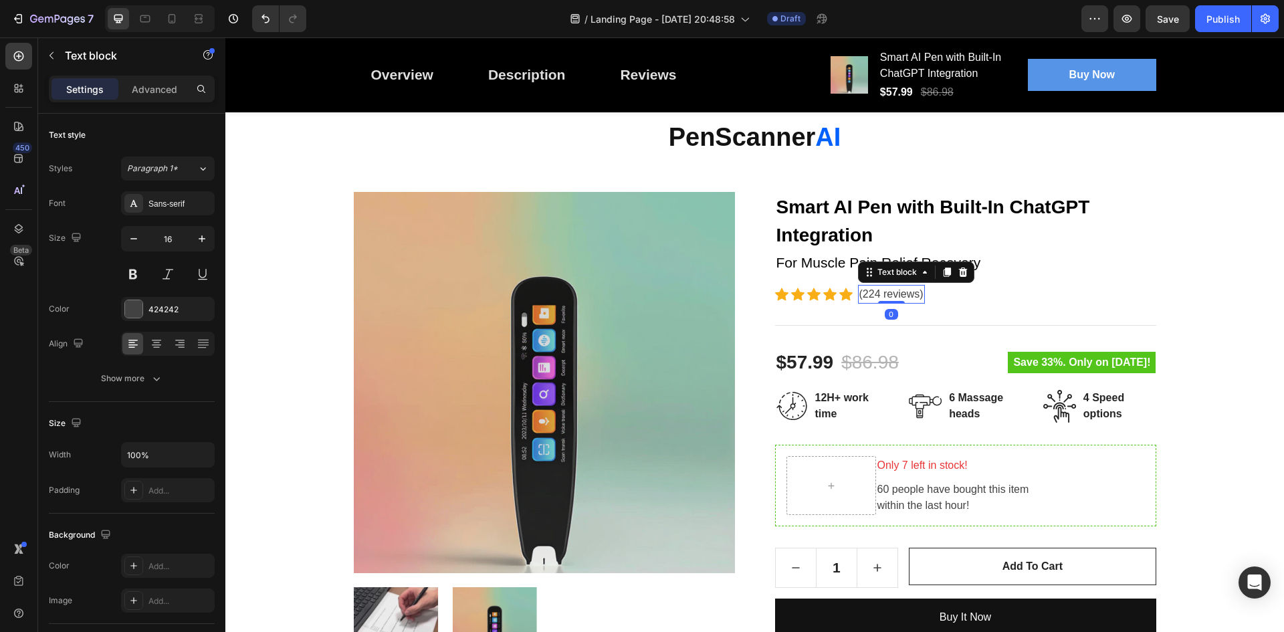
click at [859, 292] on p "(224 reviews)" at bounding box center [891, 294] width 64 height 16
click at [866, 293] on p "(224 reviews)" at bounding box center [891, 294] width 64 height 16
click at [986, 290] on div "Icon Icon Icon Icon Icon Icon List Hoz 4.6 Stars Text block 0 Row" at bounding box center [965, 294] width 381 height 19
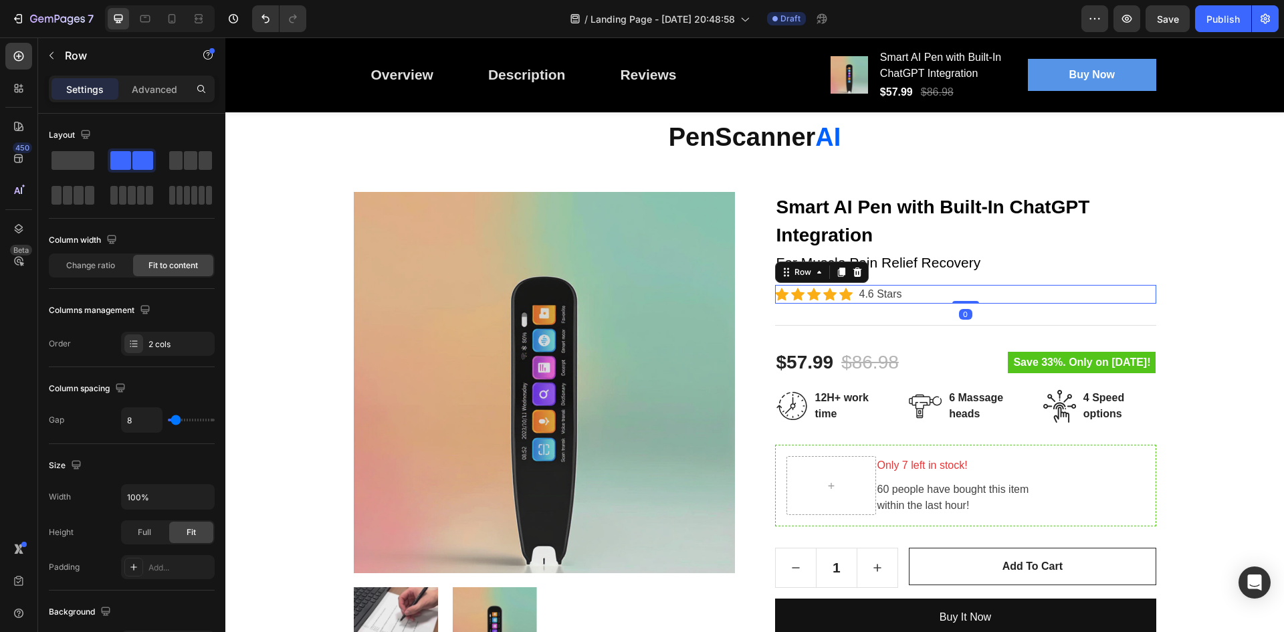
click at [922, 293] on div "Icon Icon Icon Icon Icon Icon List Hoz 4.6 Stars Text block Row 0" at bounding box center [965, 294] width 381 height 19
click at [973, 266] on p "For Muscle Pain Relief Recovery" at bounding box center [965, 262] width 379 height 21
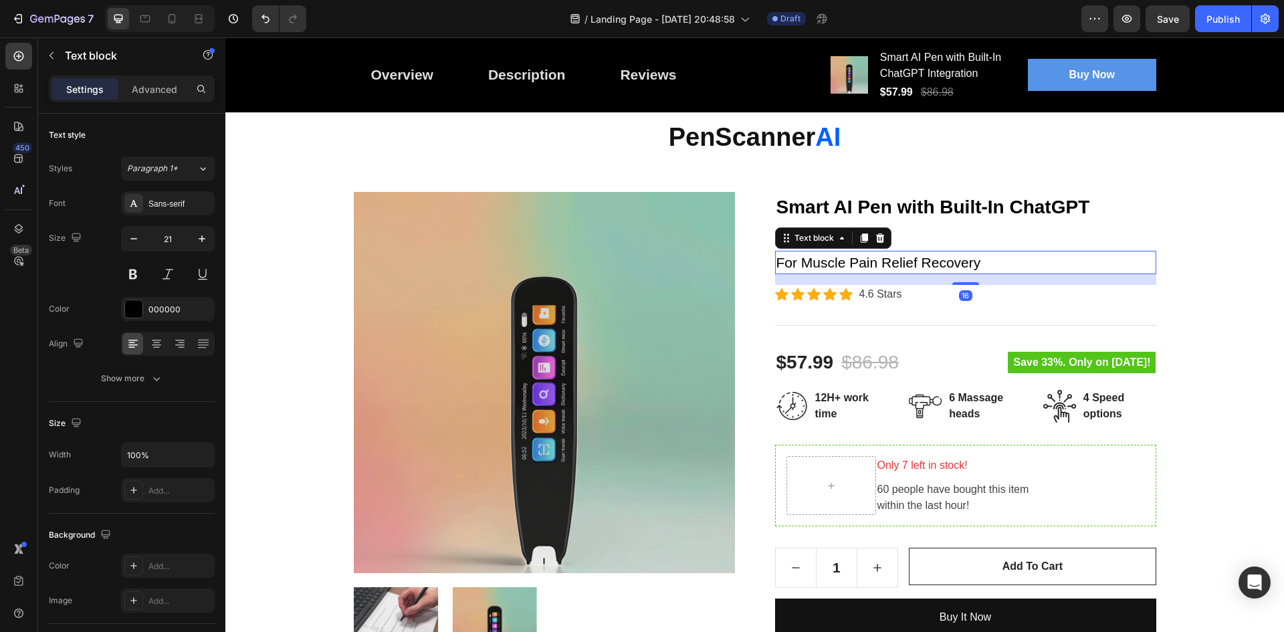
click at [942, 259] on p "For Muscle Pain Relief Recovery" at bounding box center [965, 262] width 379 height 21
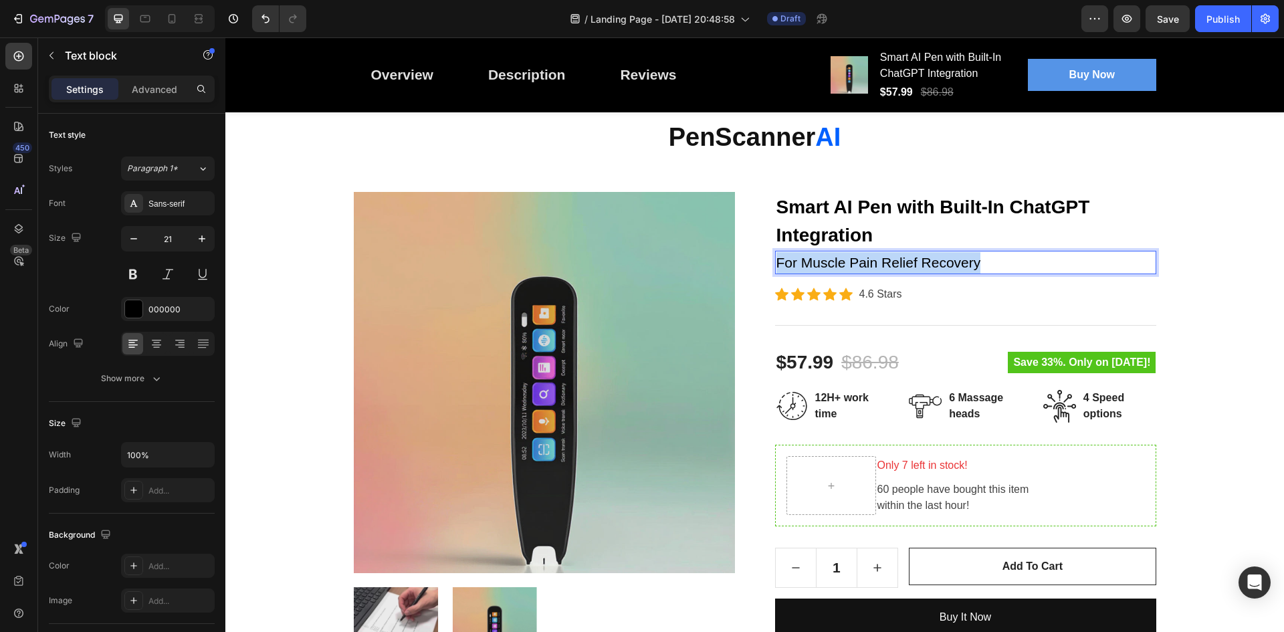
click at [942, 259] on p "For Muscle Pain Relief Recovery" at bounding box center [965, 262] width 379 height 21
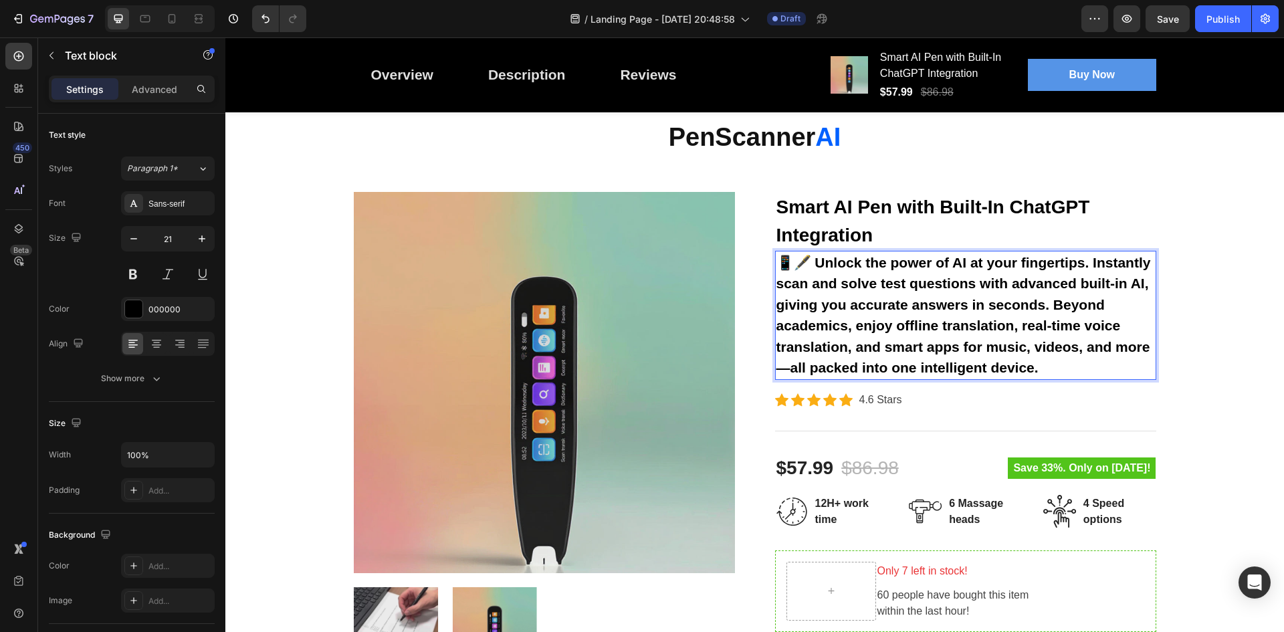
click at [786, 362] on strong "📱🖋️ Unlock the power of AI at your fingertips. Instantly scan and solve test qu…" at bounding box center [963, 315] width 374 height 121
click at [942, 314] on p "📱🖋️ Unlock the power of AI at your fingertips. Instantly scan and solve test qu…" at bounding box center [965, 315] width 379 height 126
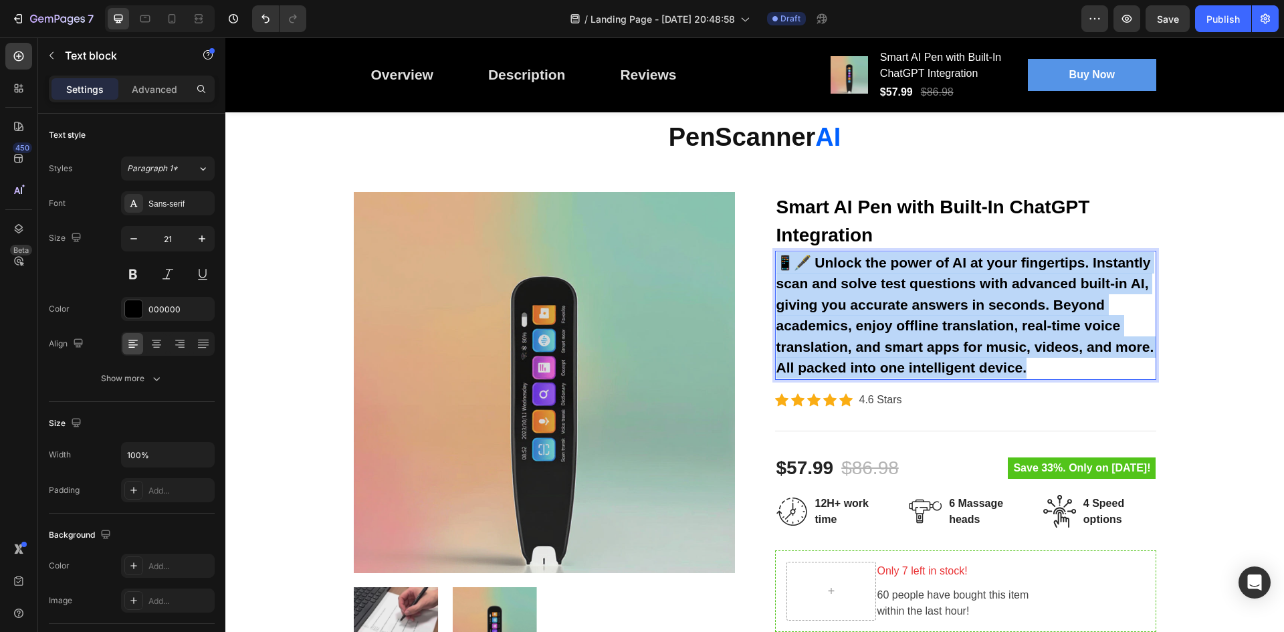
click at [942, 314] on p "📱🖋️ Unlock the power of AI at your fingertips. Instantly scan and solve test qu…" at bounding box center [965, 315] width 379 height 126
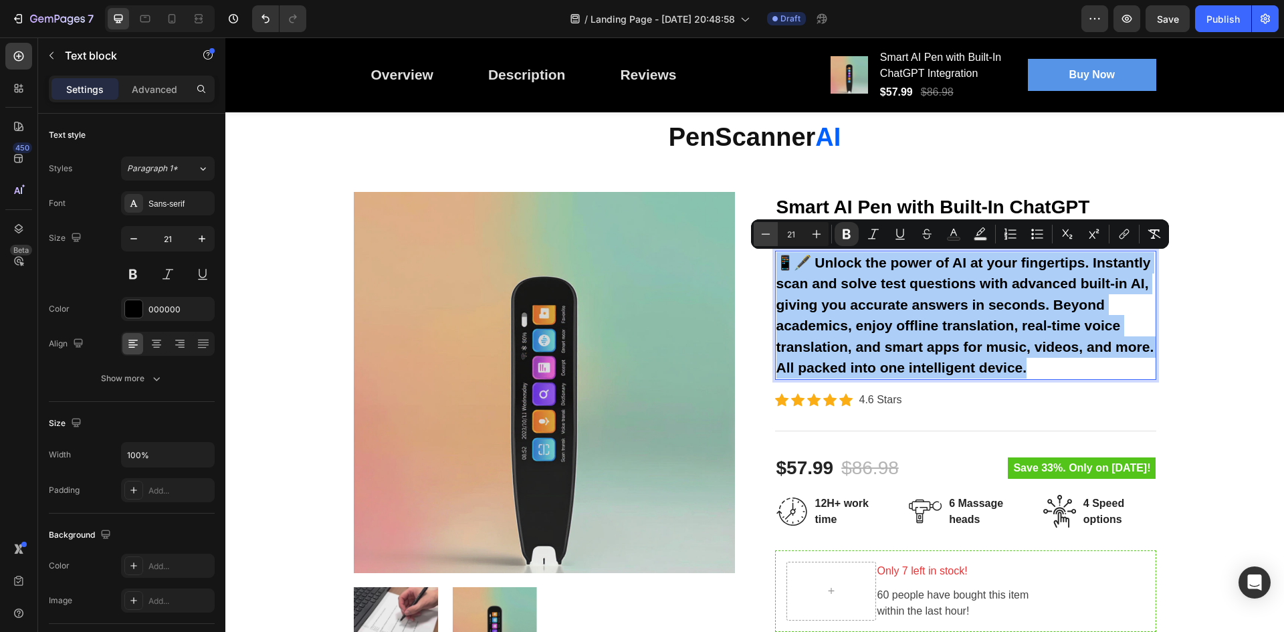
click at [770, 236] on icon "Editor contextual toolbar" at bounding box center [765, 233] width 13 height 13
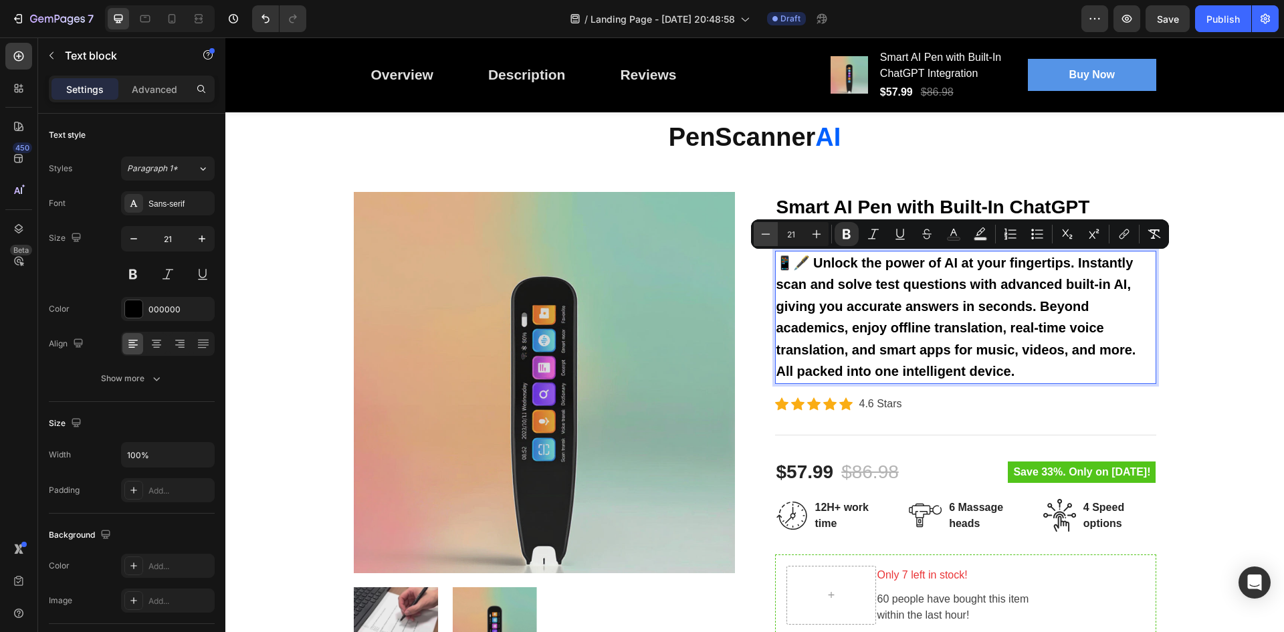
click at [770, 236] on icon "Editor contextual toolbar" at bounding box center [765, 233] width 13 height 13
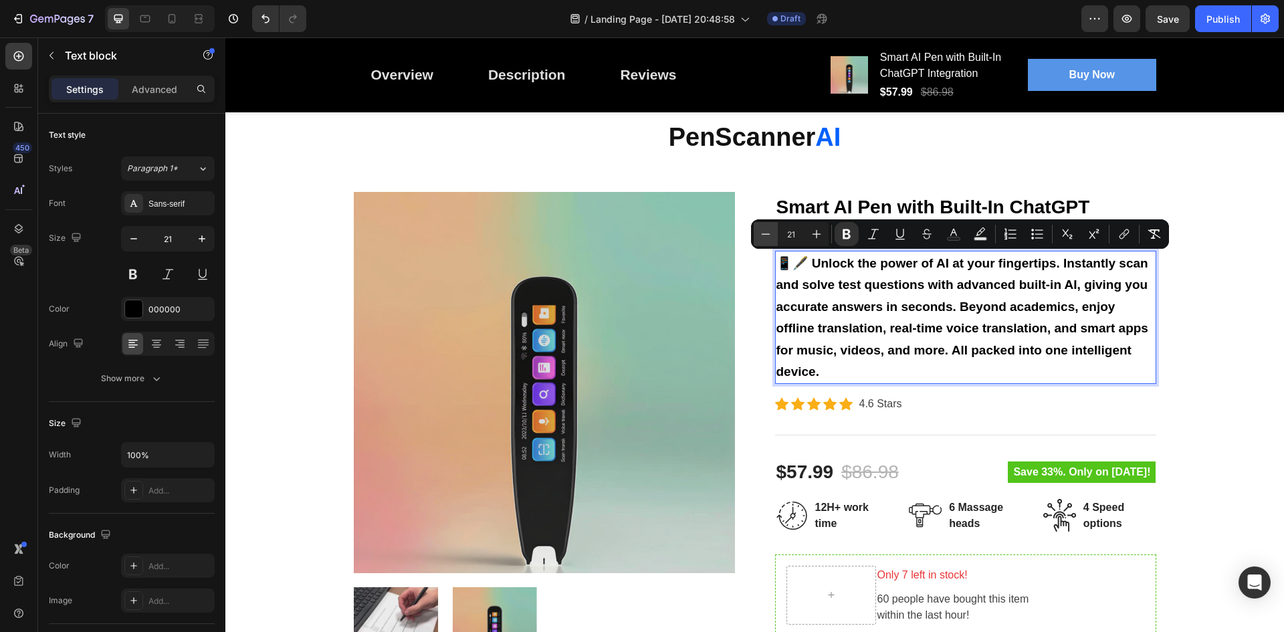
click at [770, 236] on icon "Editor contextual toolbar" at bounding box center [765, 233] width 13 height 13
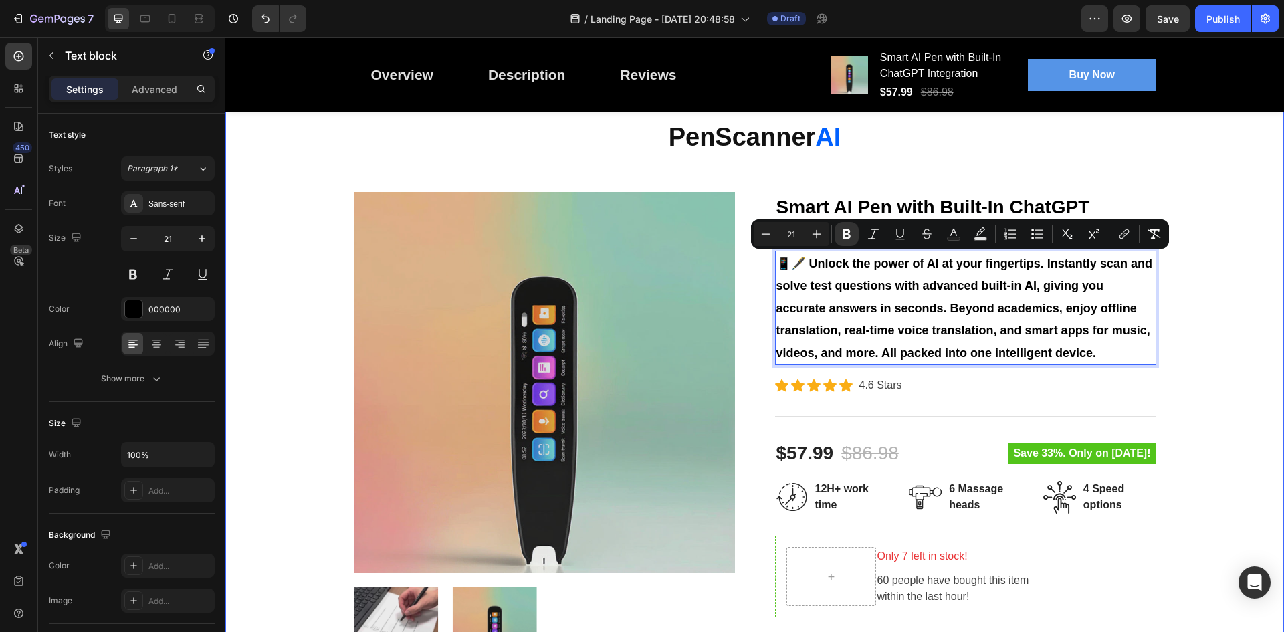
click at [1216, 383] on div "PenScanner AI Heading Row Product Images Smart AI Pen with Built-In ChatGPT Int…" at bounding box center [754, 509] width 1039 height 777
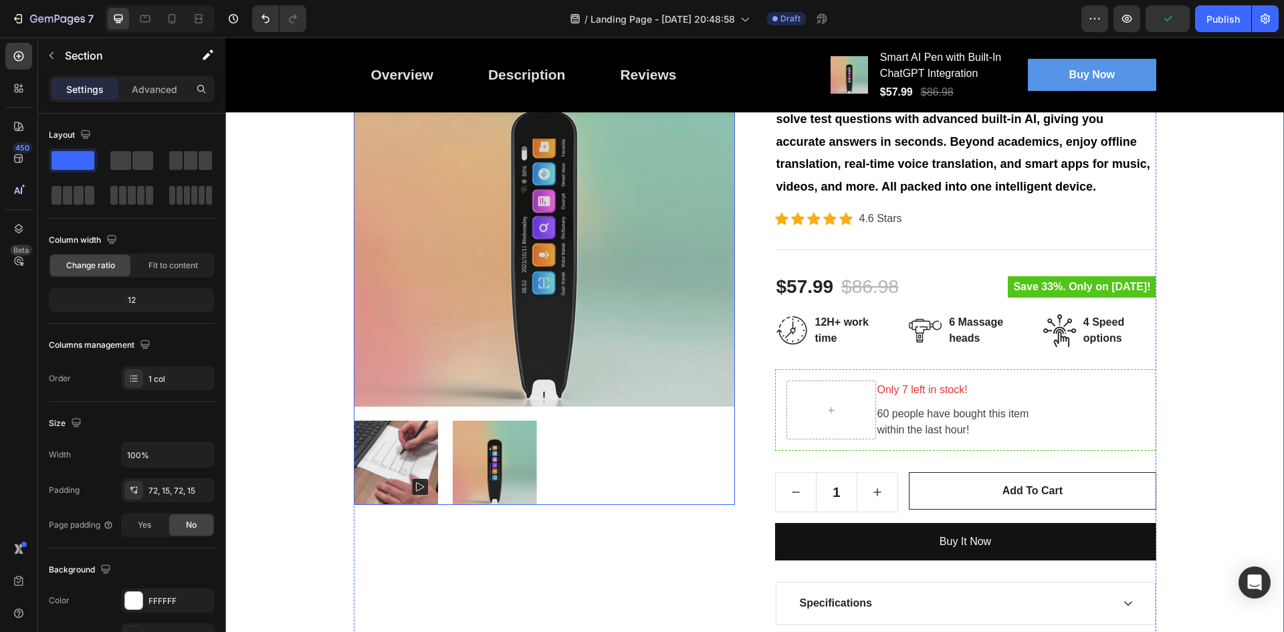
scroll to position [267, 0]
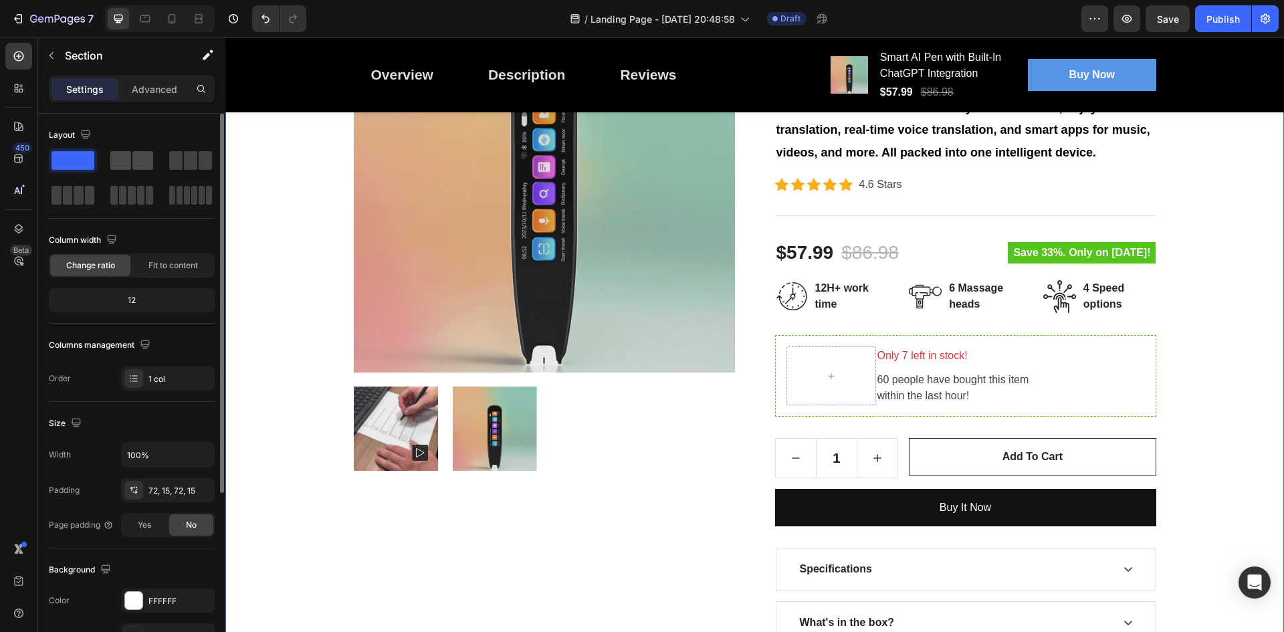
click at [126, 157] on span at bounding box center [120, 160] width 21 height 19
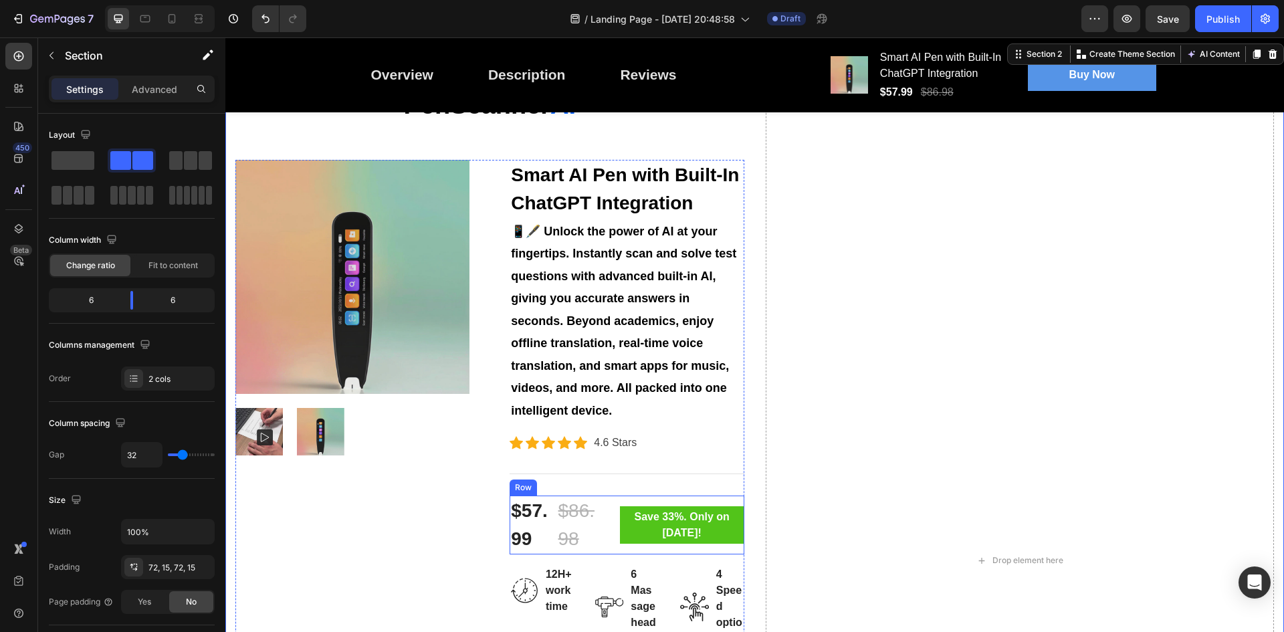
scroll to position [201, 0]
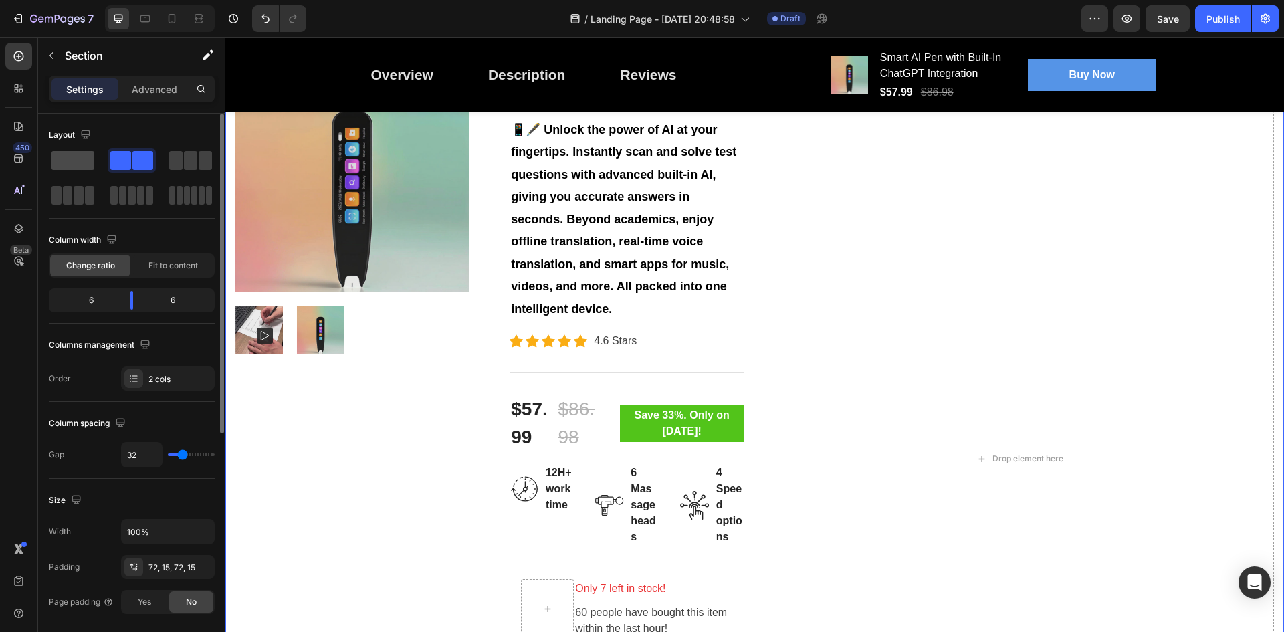
click at [84, 152] on span at bounding box center [72, 160] width 43 height 19
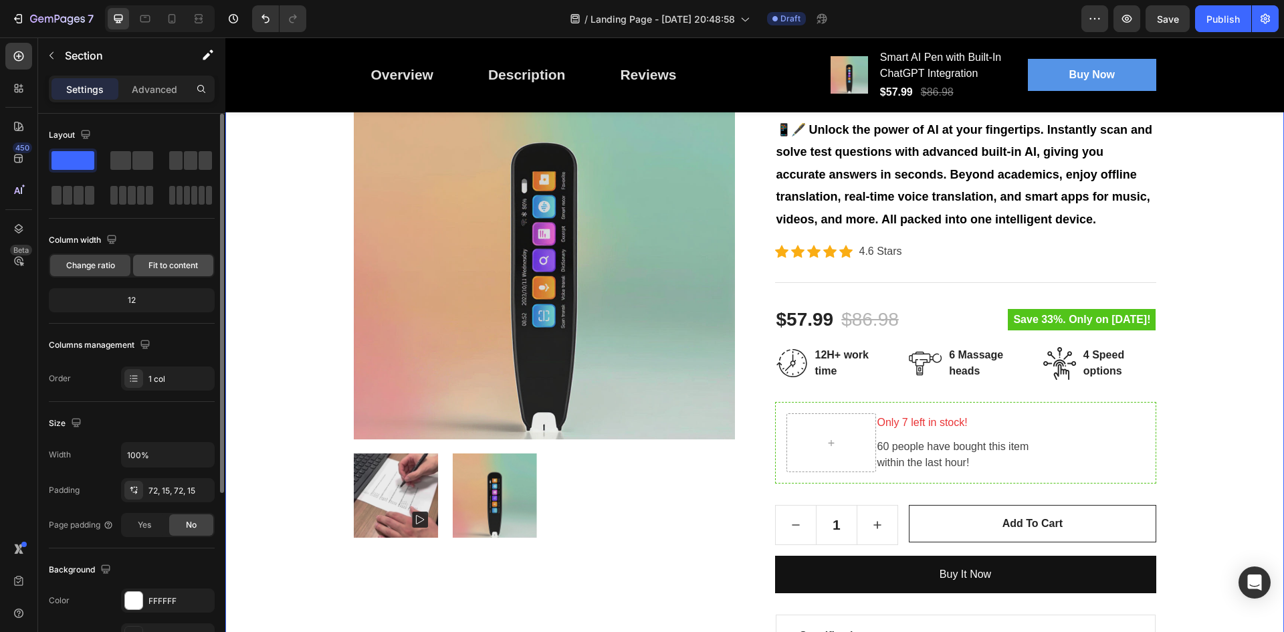
click at [169, 263] on span "Fit to content" at bounding box center [172, 265] width 49 height 12
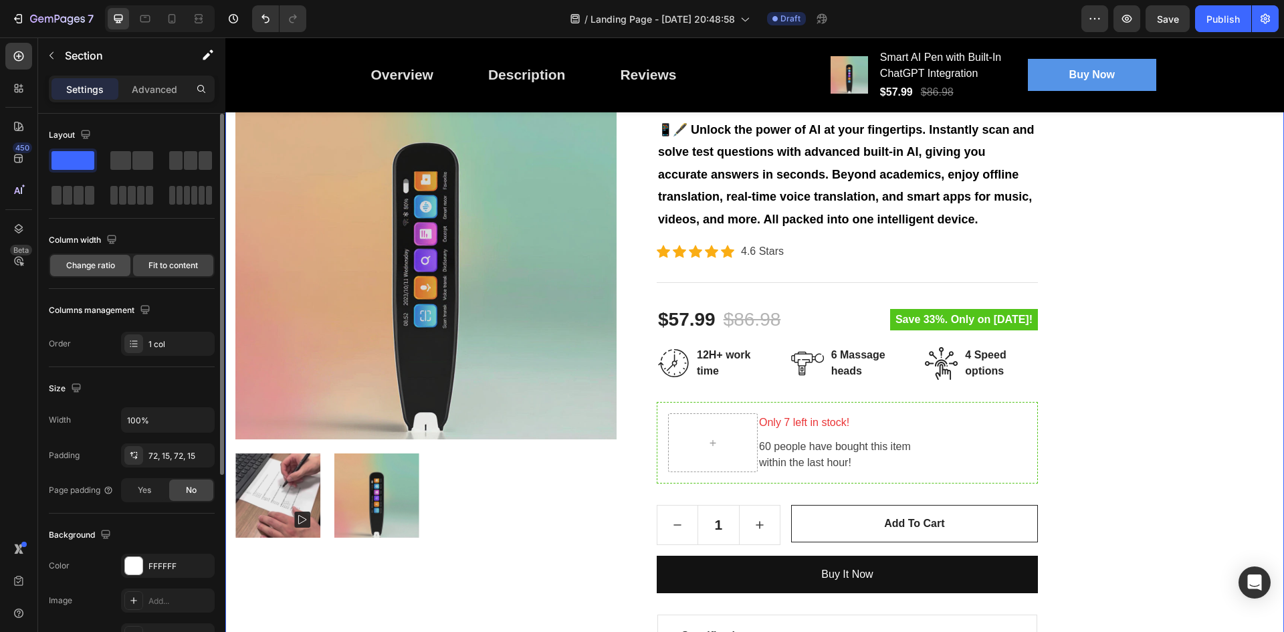
click at [105, 267] on span "Change ratio" at bounding box center [90, 265] width 49 height 12
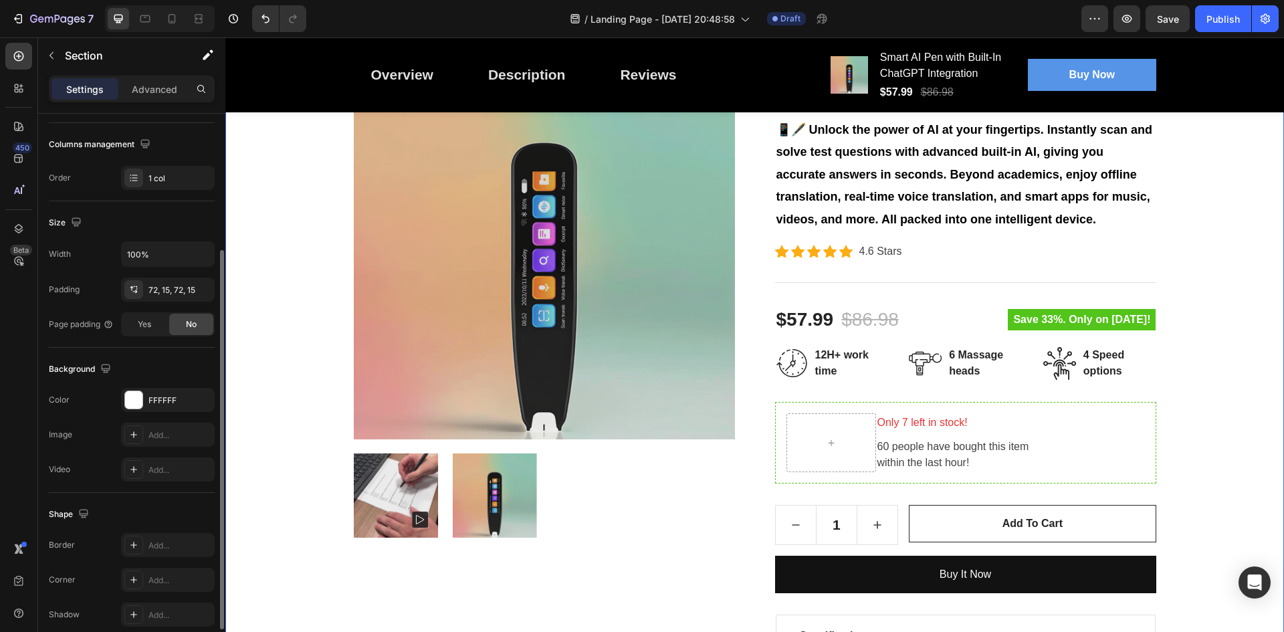
scroll to position [259, 0]
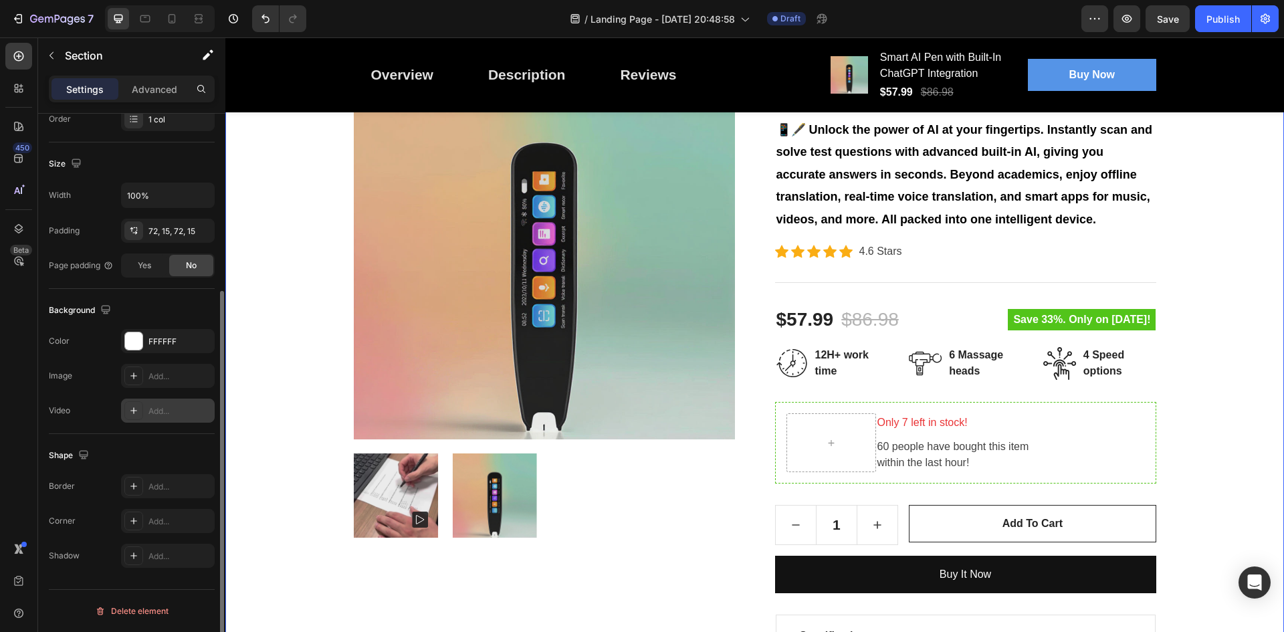
click at [148, 412] on div "Add..." at bounding box center [179, 411] width 63 height 12
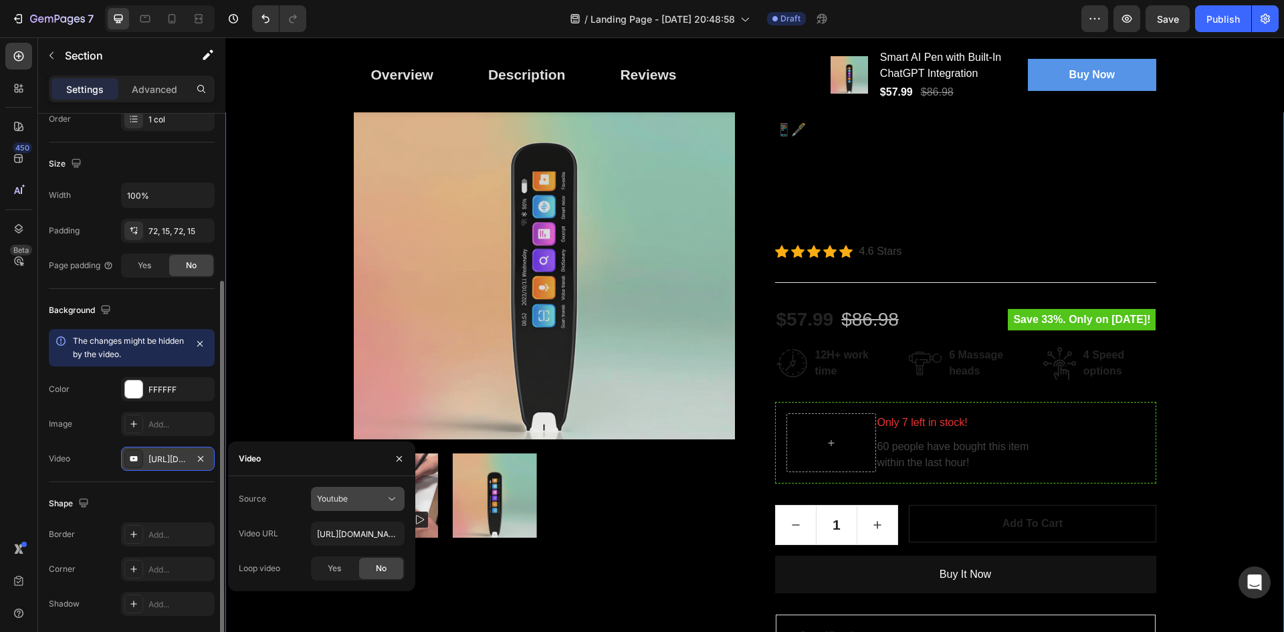
click at [365, 507] on button "Youtube" at bounding box center [358, 499] width 94 height 24
click at [364, 530] on span "Video hosting" at bounding box center [342, 532] width 51 height 12
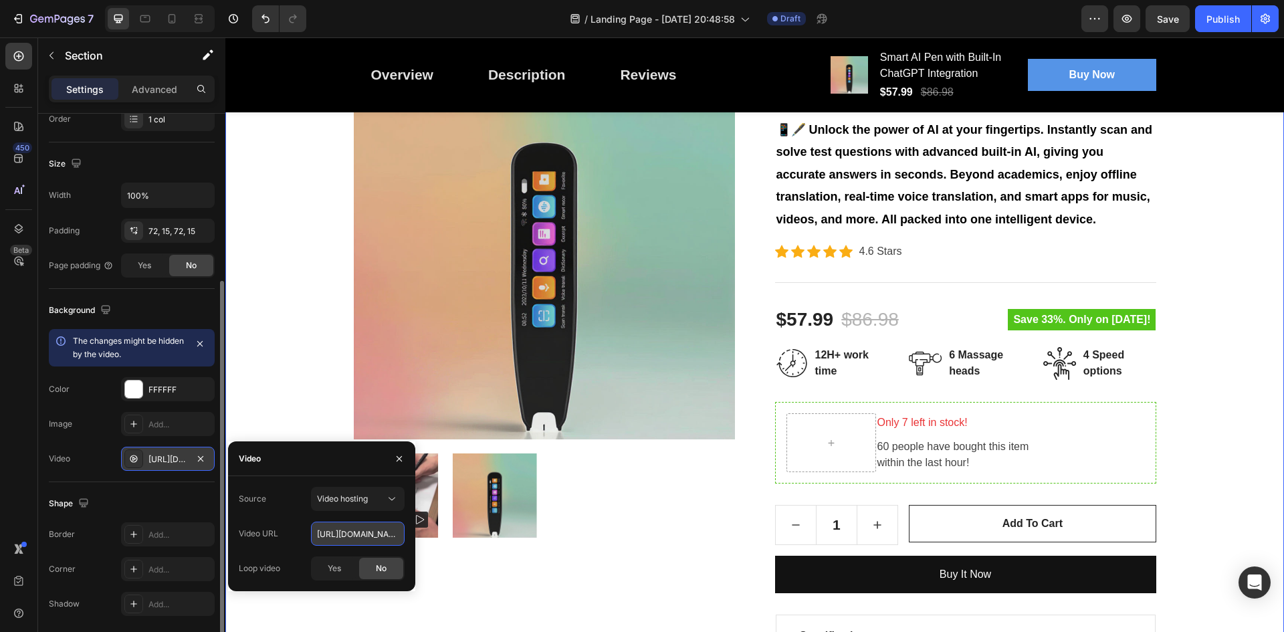
click at [374, 533] on input "https://media.w3.org/2010/05/sintel/trailer.mp4" at bounding box center [358, 534] width 94 height 24
click at [370, 503] on div "Video hosting" at bounding box center [351, 499] width 68 height 12
click at [357, 548] on div "Youtube" at bounding box center [345, 556] width 110 height 25
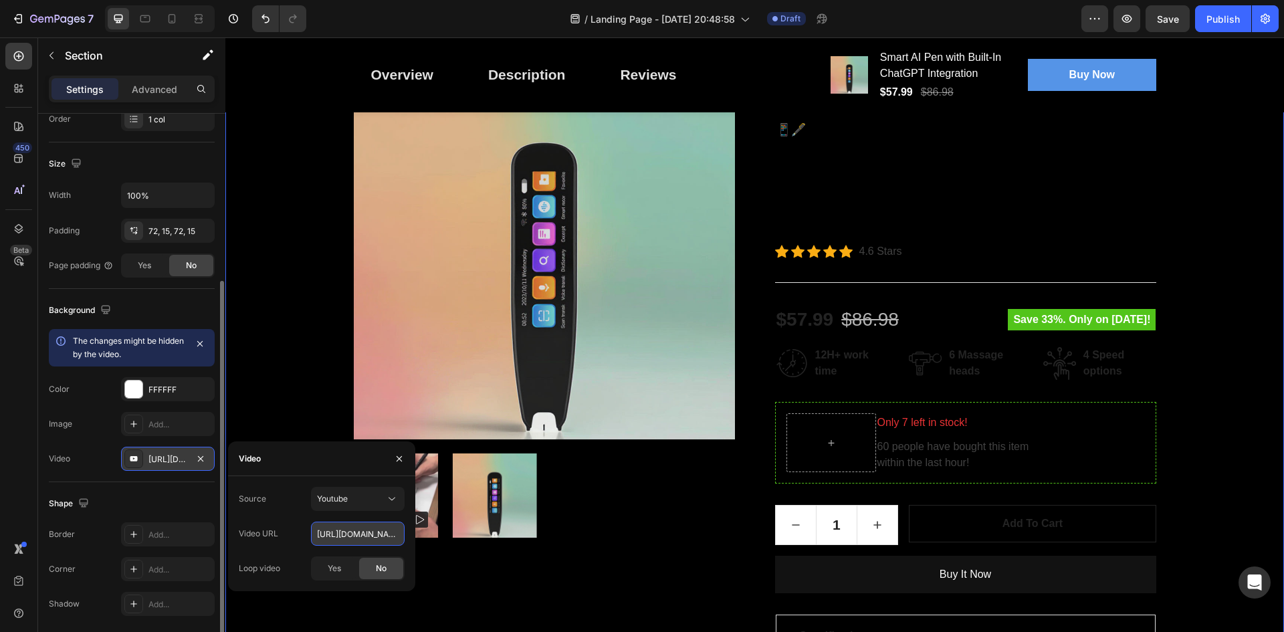
click at [360, 532] on input "https://www.youtube.com/watch?v=drIt4RH_kyQ" at bounding box center [358, 534] width 94 height 24
paste input "youtube.com/shorts/D5npnwHQd0U"
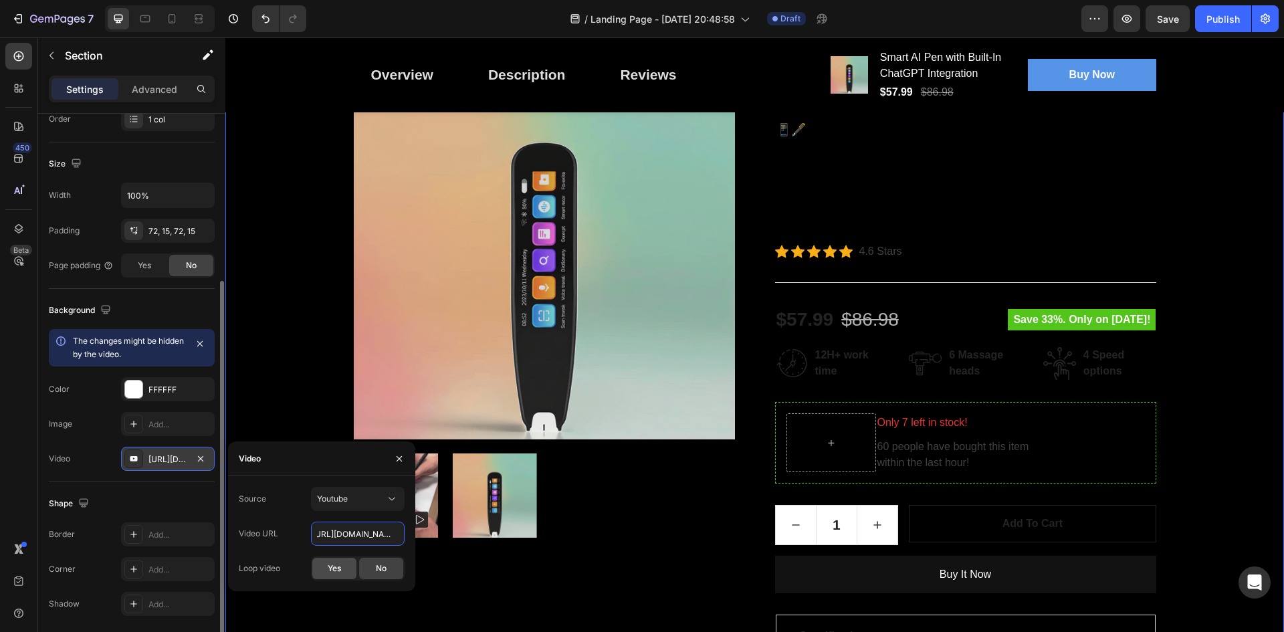
type input "https://youtube.com/shorts/D5npnwHQd0U"
click at [344, 568] on div "Yes" at bounding box center [334, 568] width 44 height 21
click at [199, 458] on icon "button" at bounding box center [200, 458] width 11 height 11
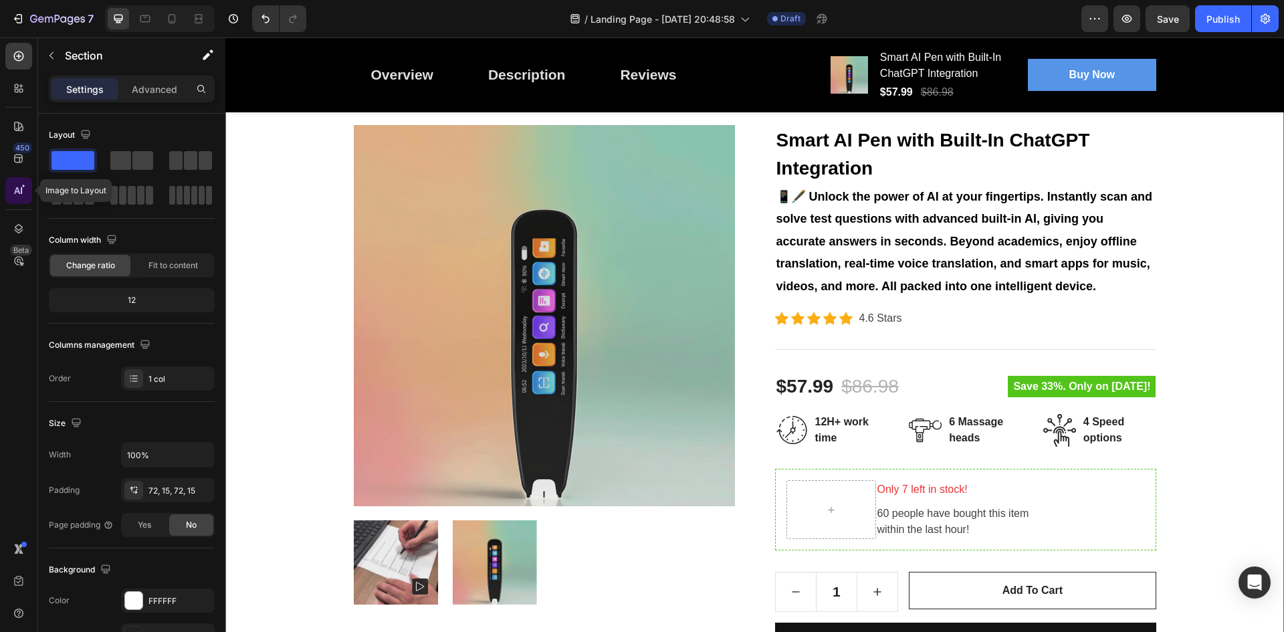
click at [27, 196] on div at bounding box center [18, 190] width 27 height 27
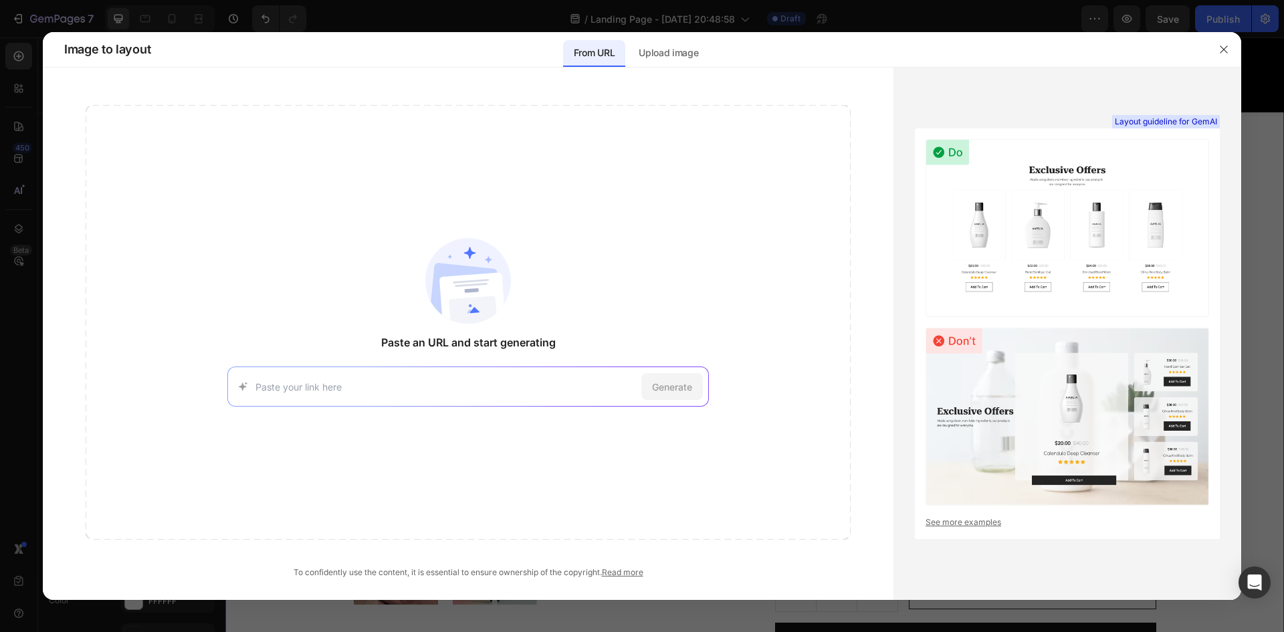
click at [431, 389] on input at bounding box center [445, 387] width 381 height 14
paste input "https://scanai.shop/"
type input "https://scanai.shop/"
click at [663, 394] on div "Generate" at bounding box center [672, 386] width 62 height 27
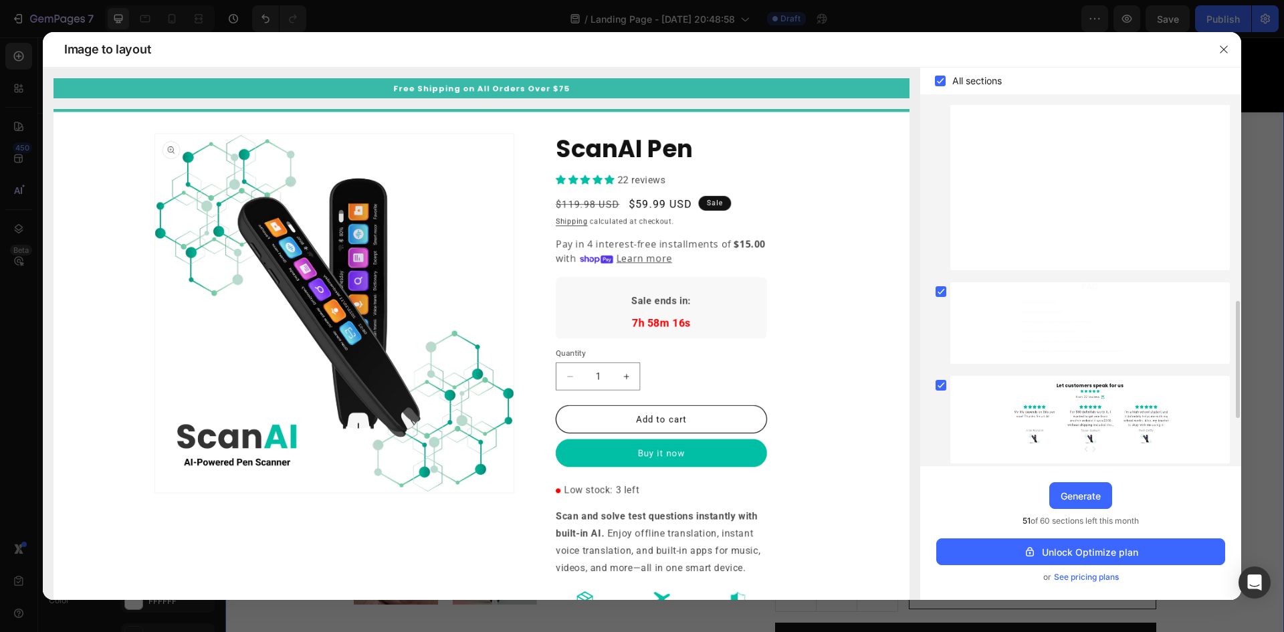
scroll to position [748, 0]
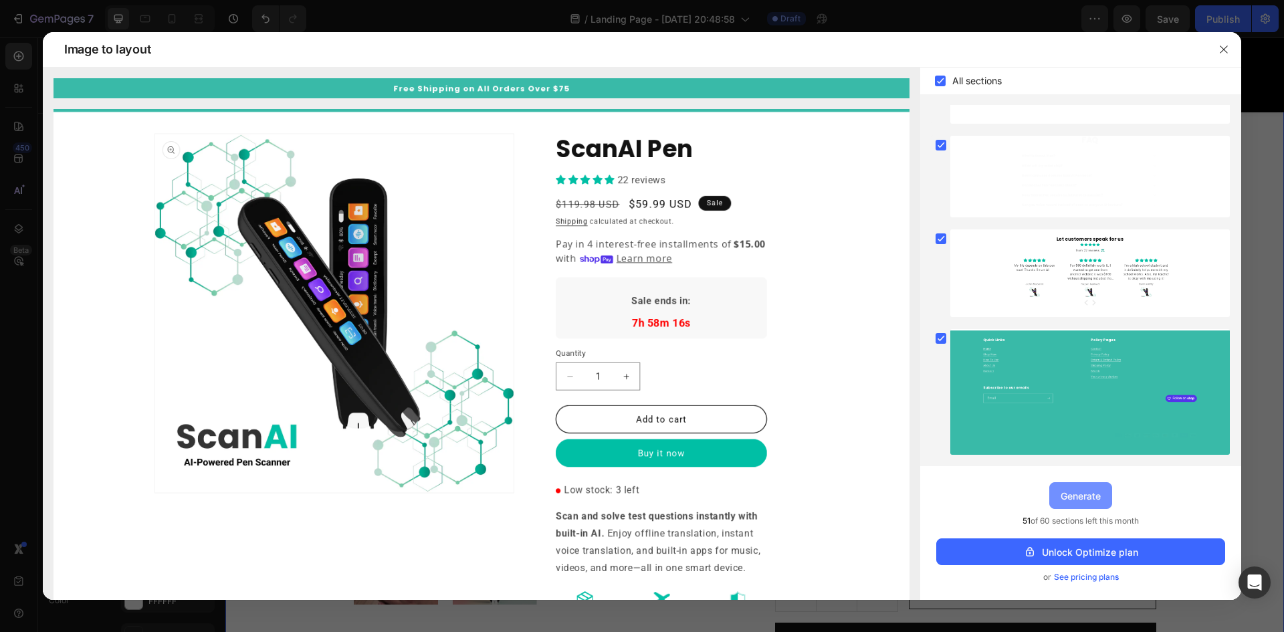
click at [1086, 495] on div "Generate" at bounding box center [1081, 496] width 40 height 14
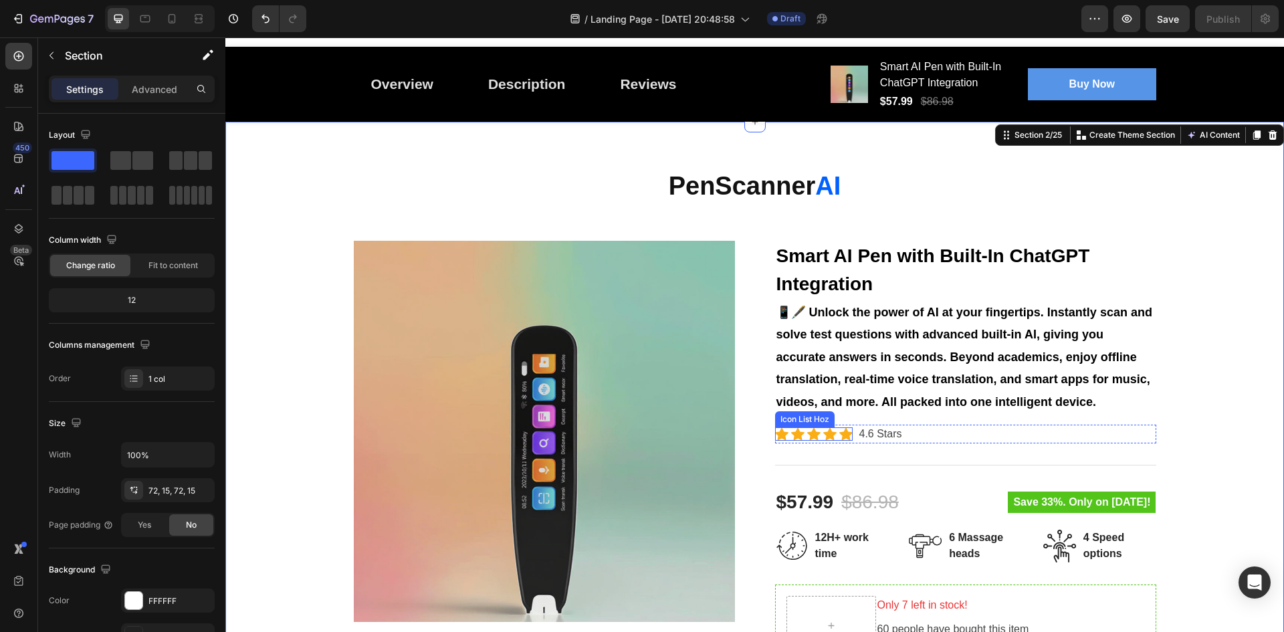
scroll to position [0, 0]
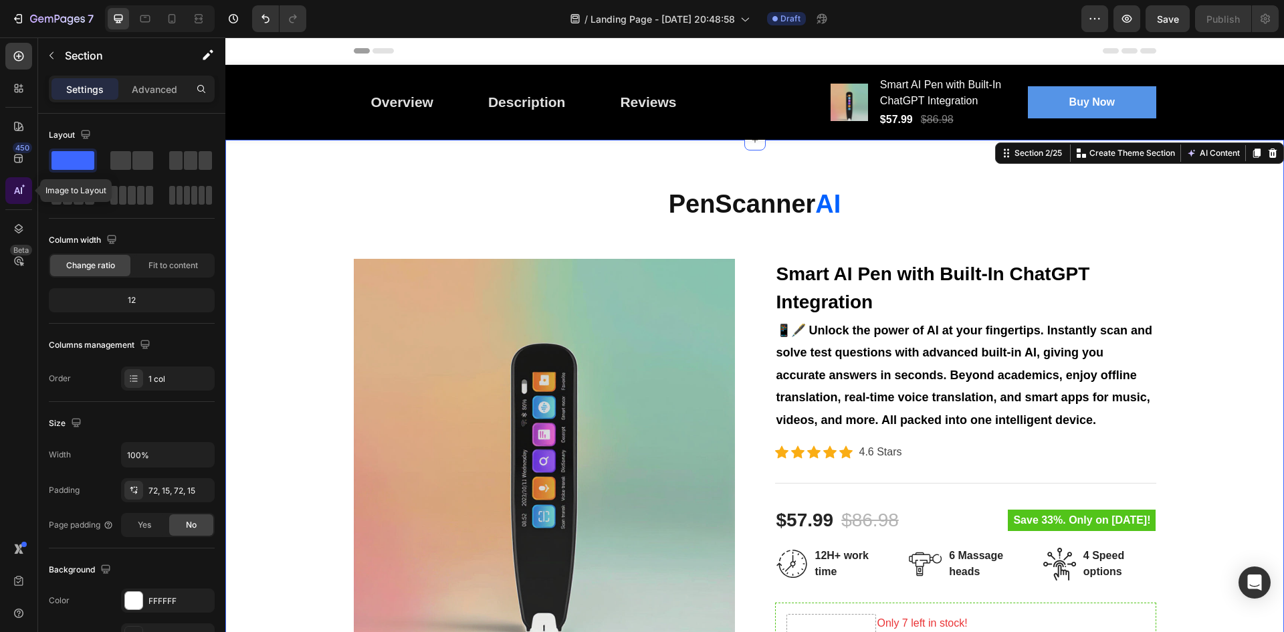
click at [20, 198] on div at bounding box center [18, 190] width 27 height 27
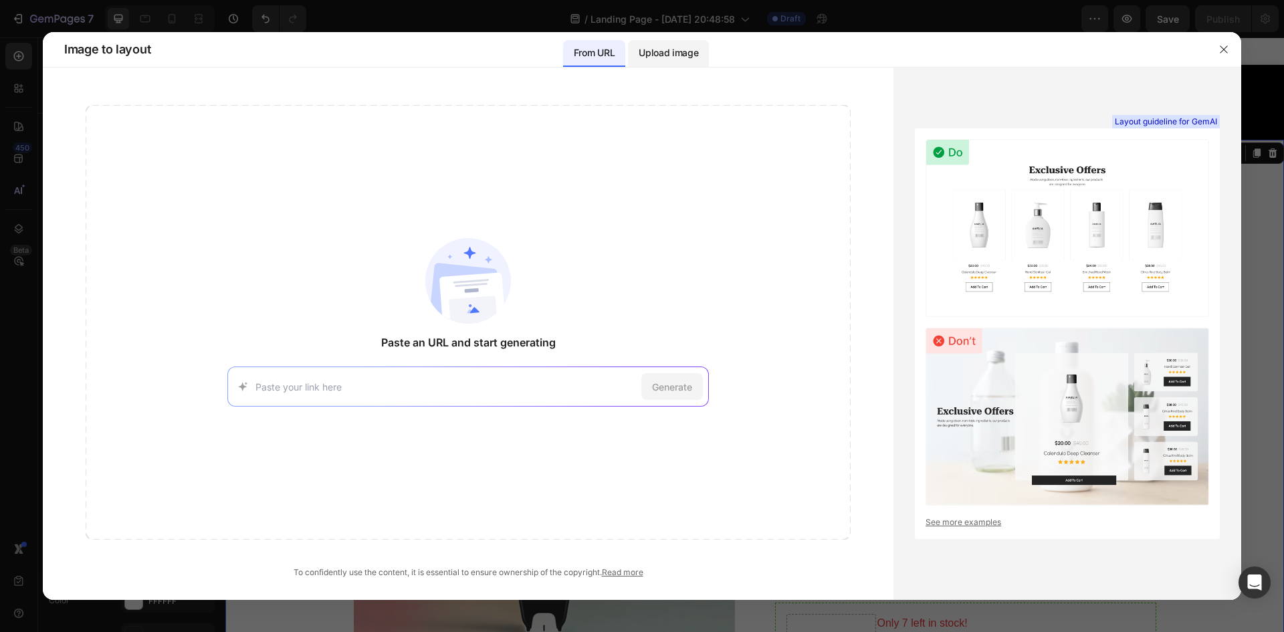
click at [668, 57] on p "Upload image" at bounding box center [669, 53] width 60 height 16
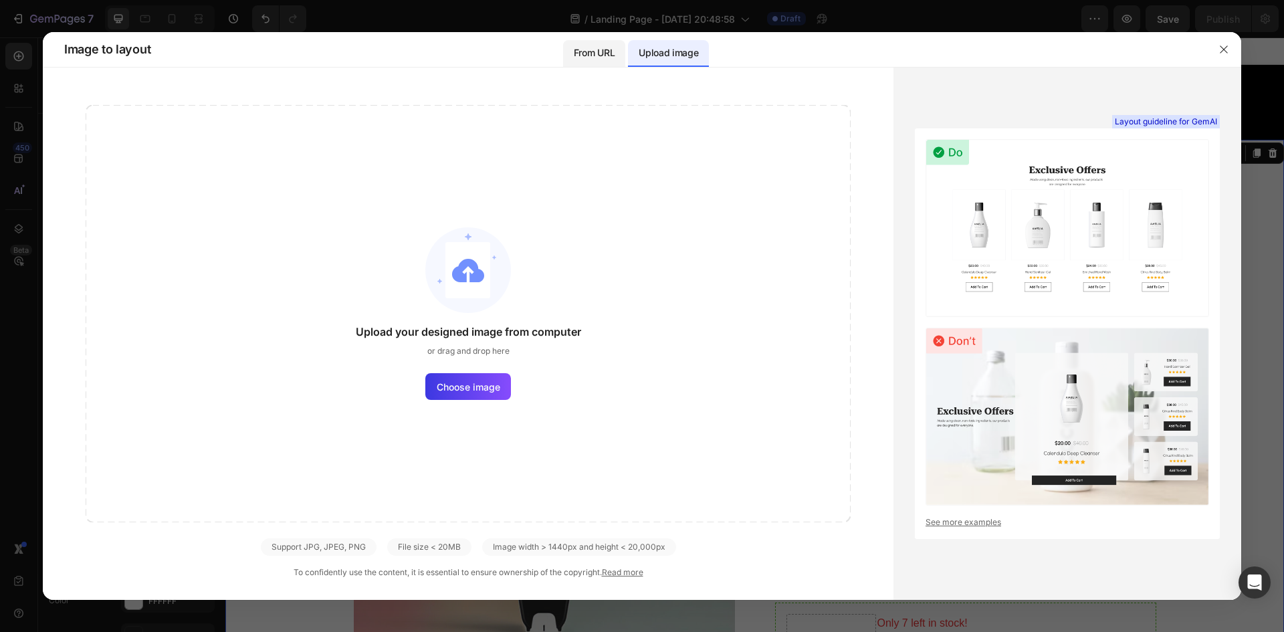
click at [609, 51] on p "From URL" at bounding box center [594, 53] width 41 height 16
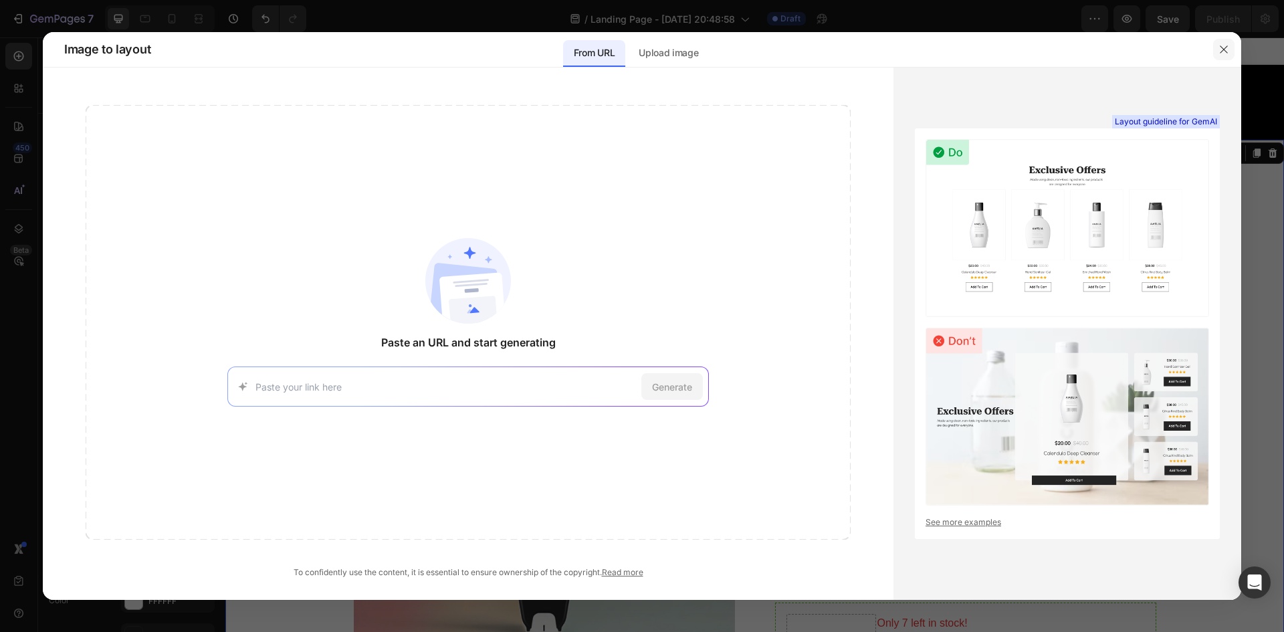
click at [1222, 45] on icon "button" at bounding box center [1223, 49] width 11 height 11
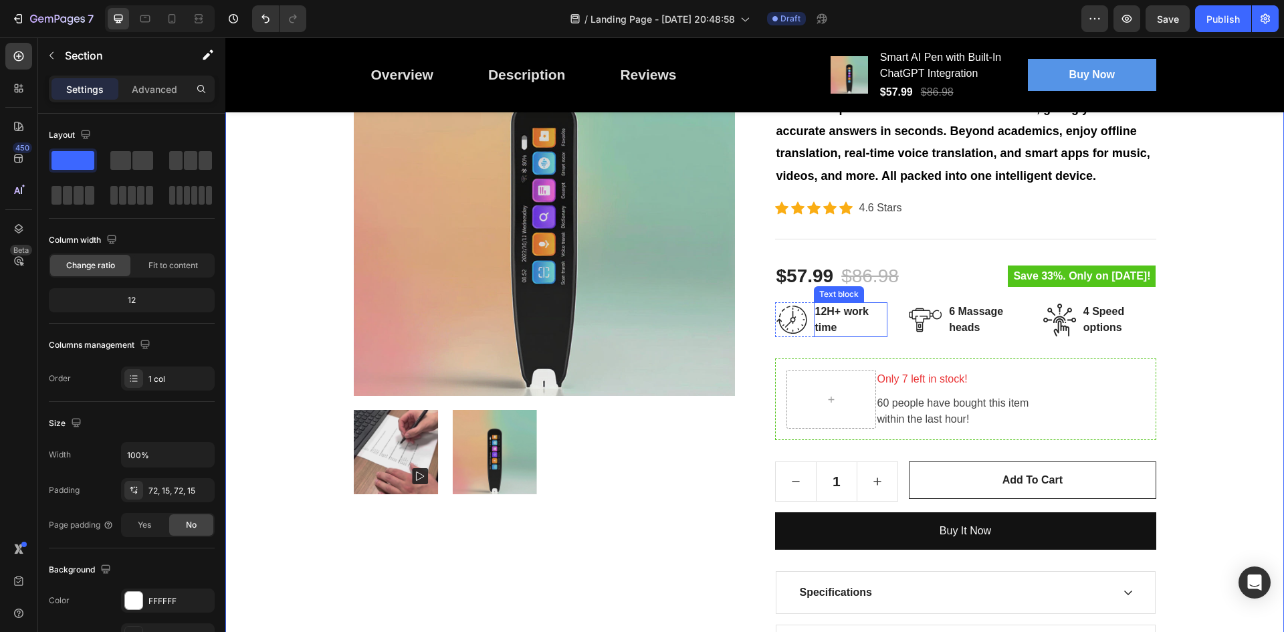
scroll to position [267, 0]
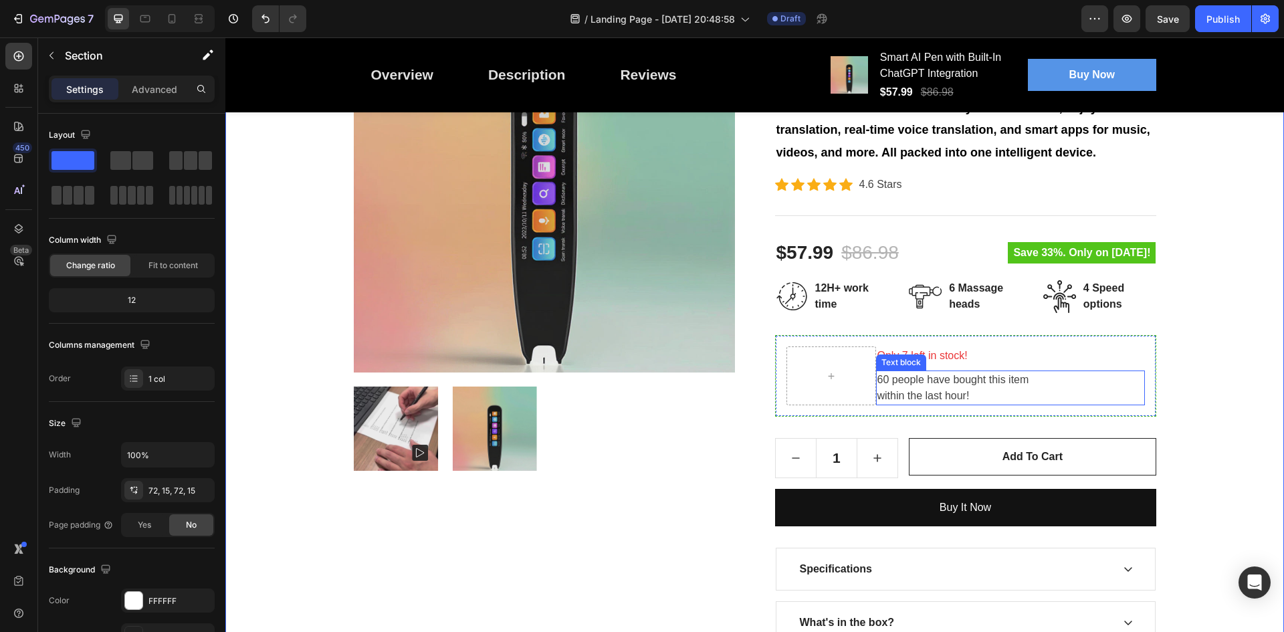
click at [930, 385] on p "60 people have bought this item within the last hour!" at bounding box center [1010, 388] width 266 height 32
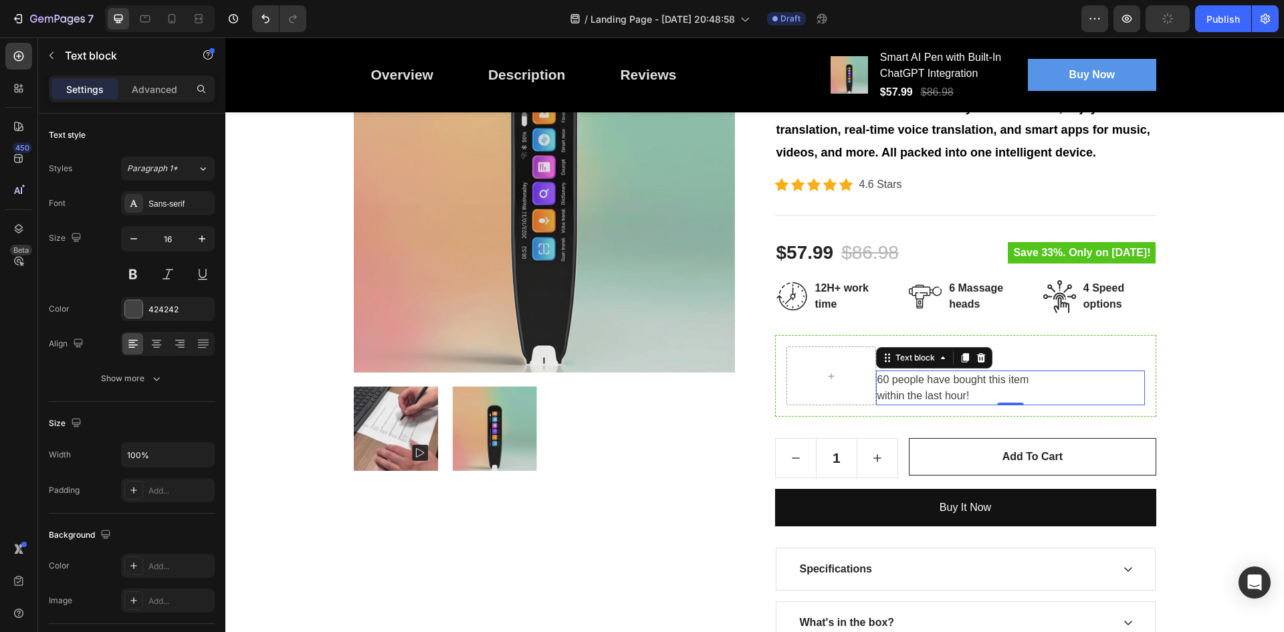
click at [946, 383] on p "60 people have bought this item within the last hour!" at bounding box center [1010, 388] width 266 height 32
click at [962, 382] on p "60 people have bought this item within the last hour!" at bounding box center [1010, 388] width 266 height 32
click at [1018, 389] on p "60 people have bought this item within the last hour!" at bounding box center [1010, 388] width 266 height 32
click at [1048, 371] on div "60 people have bought this item within the last hour!" at bounding box center [1010, 387] width 269 height 35
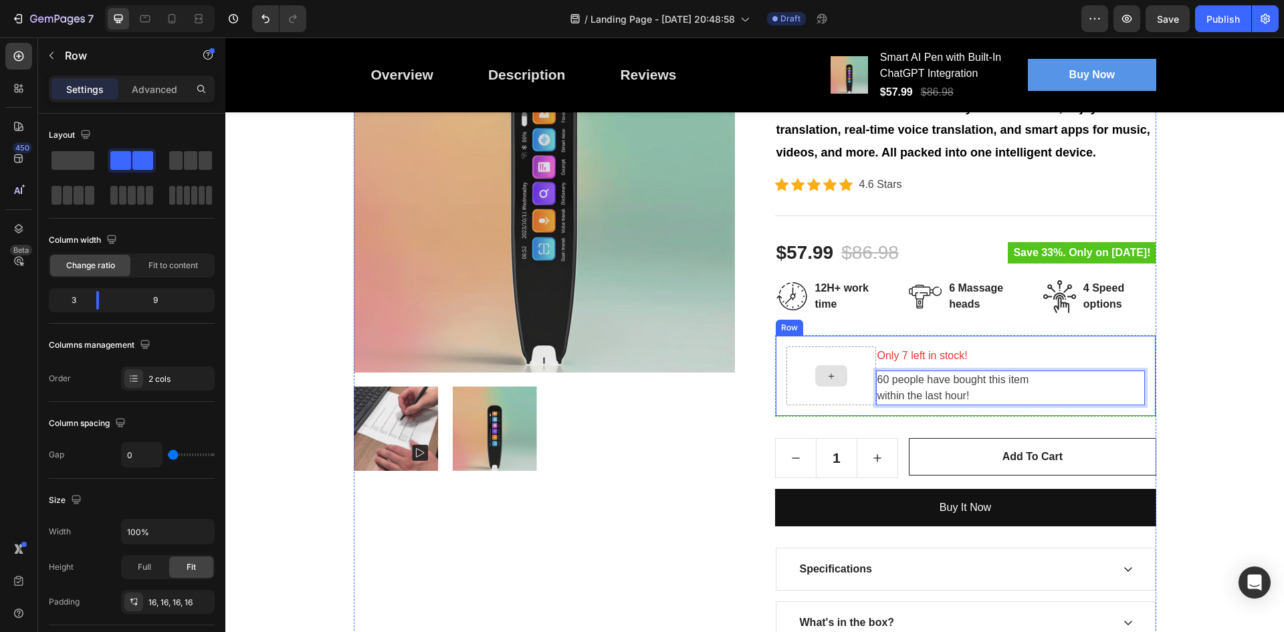
click at [834, 358] on div at bounding box center [831, 375] width 90 height 59
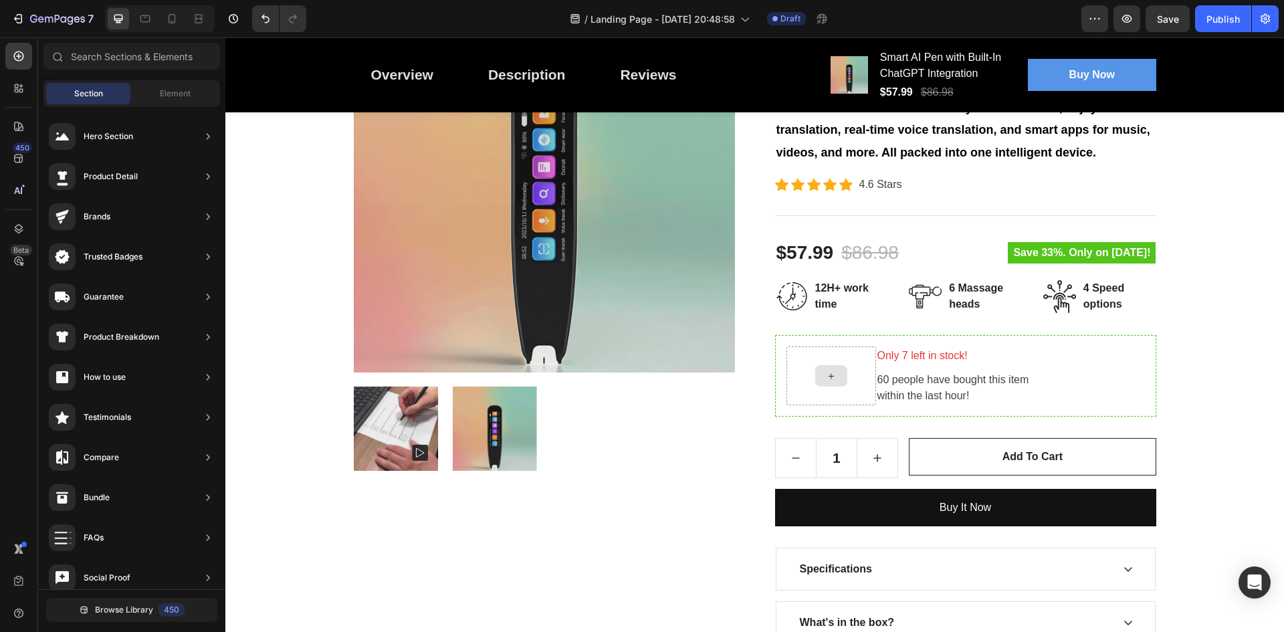
click at [831, 372] on div at bounding box center [831, 375] width 32 height 21
click at [828, 374] on icon at bounding box center [831, 375] width 11 height 11
click at [905, 382] on p "60 people have bought this item within the last hour!" at bounding box center [1010, 388] width 266 height 32
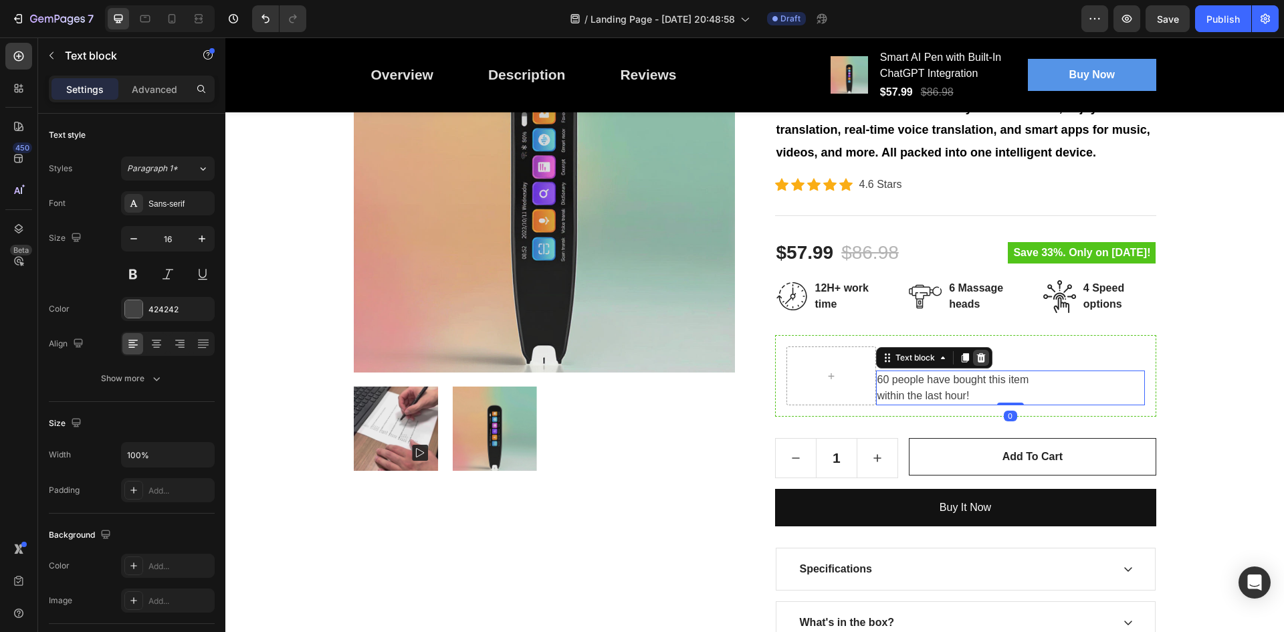
click at [982, 359] on div at bounding box center [981, 358] width 16 height 16
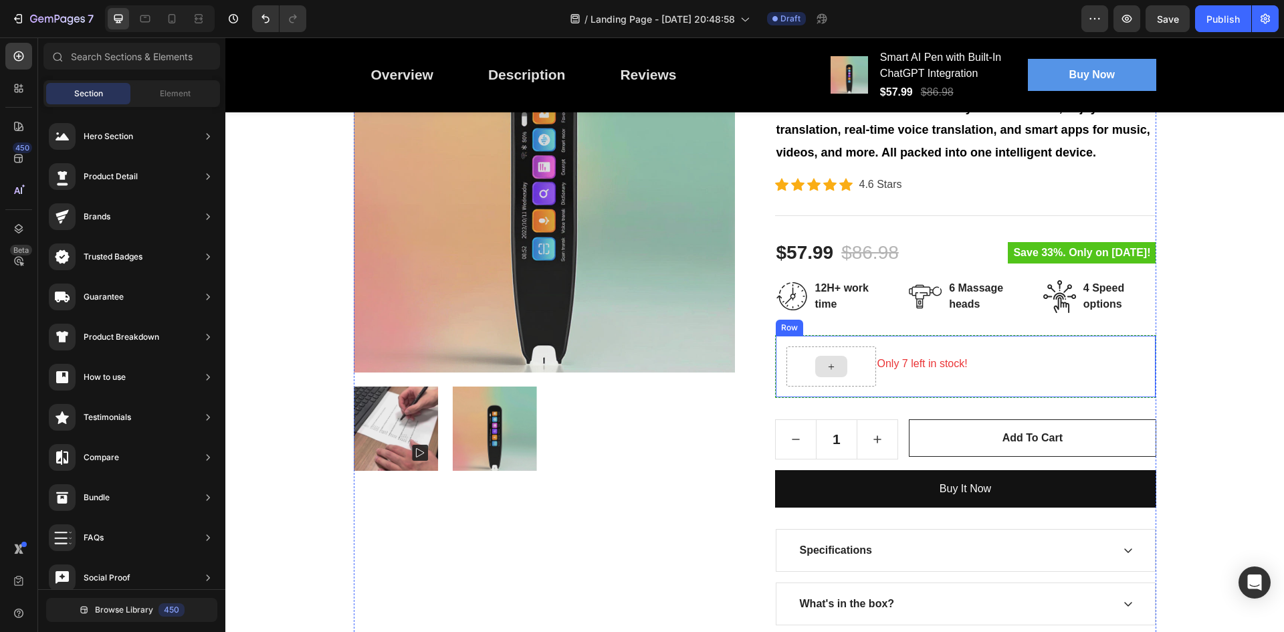
click at [831, 367] on div at bounding box center [831, 366] width 32 height 21
click at [828, 367] on icon at bounding box center [830, 366] width 5 height 5
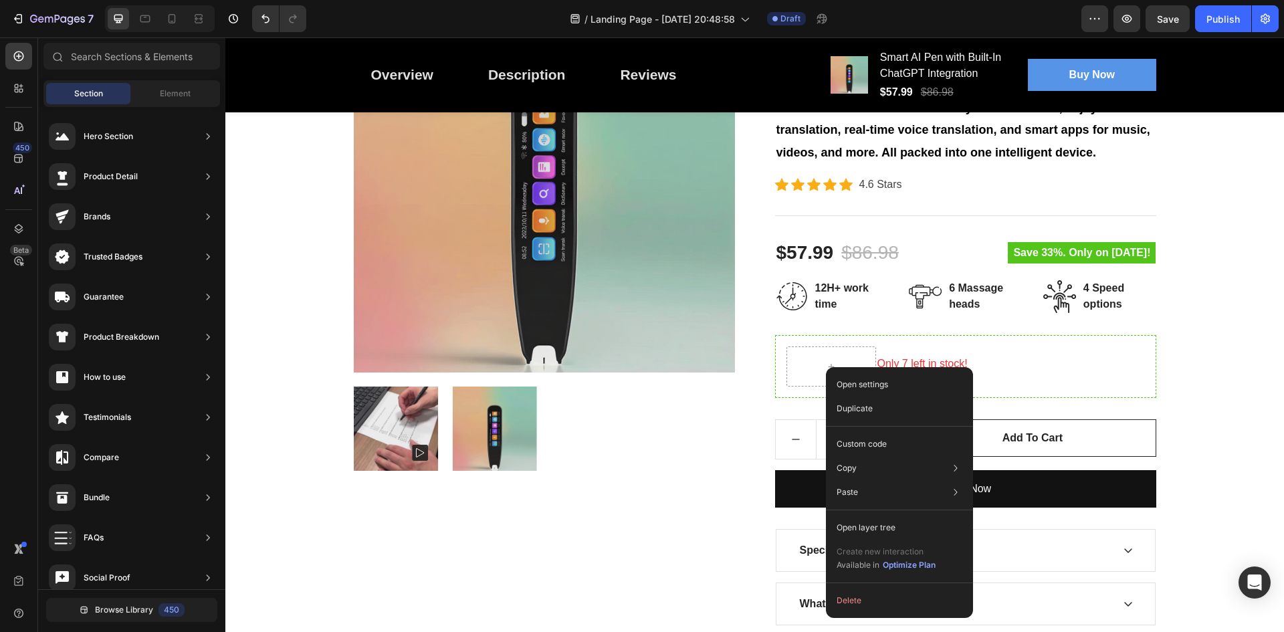
click at [826, 367] on div "Open settings Duplicate Custom code Copy Copy element Ctrl + C Copy style Copy …" at bounding box center [899, 492] width 147 height 251
click at [826, 364] on icon at bounding box center [831, 366] width 11 height 11
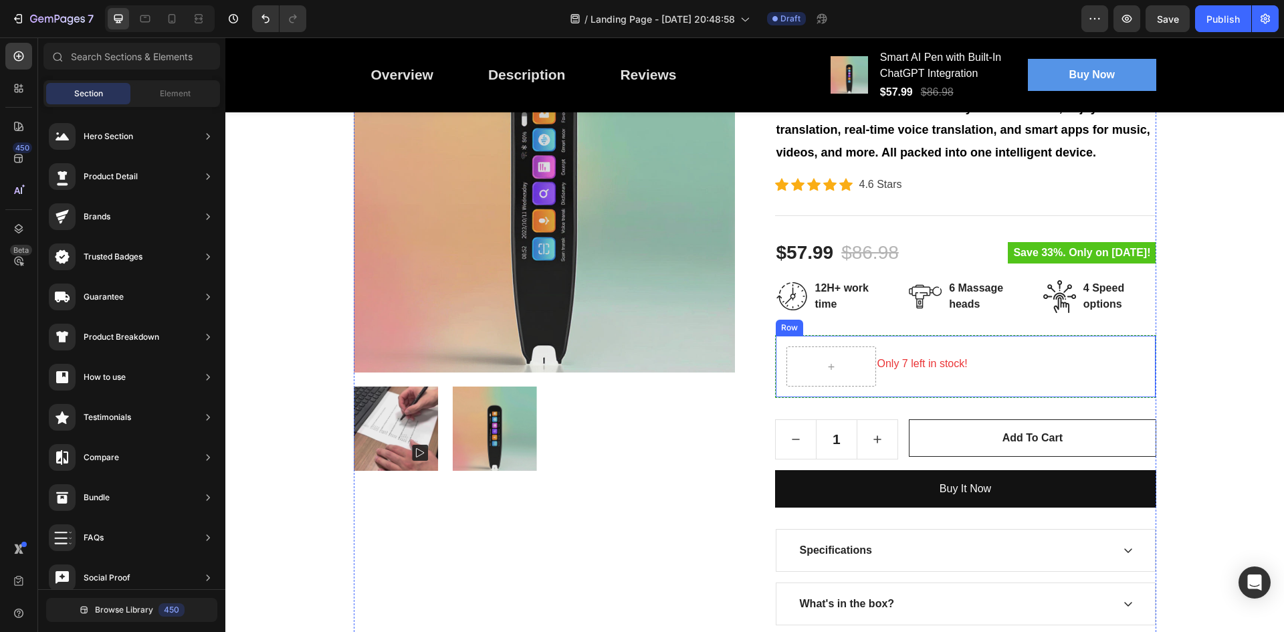
click at [785, 336] on div "Only 7 left in stock! Text block Row" at bounding box center [965, 366] width 381 height 63
click at [828, 365] on icon at bounding box center [830, 366] width 5 height 5
click at [147, 88] on div "Element" at bounding box center [175, 93] width 84 height 21
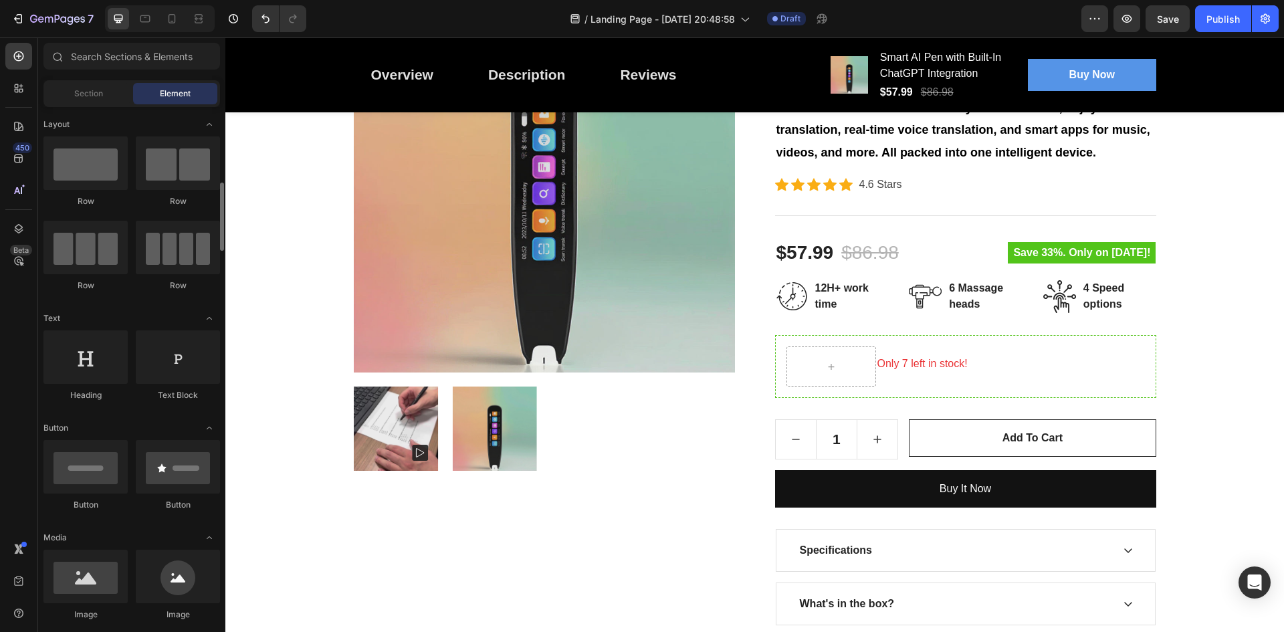
scroll to position [67, 0]
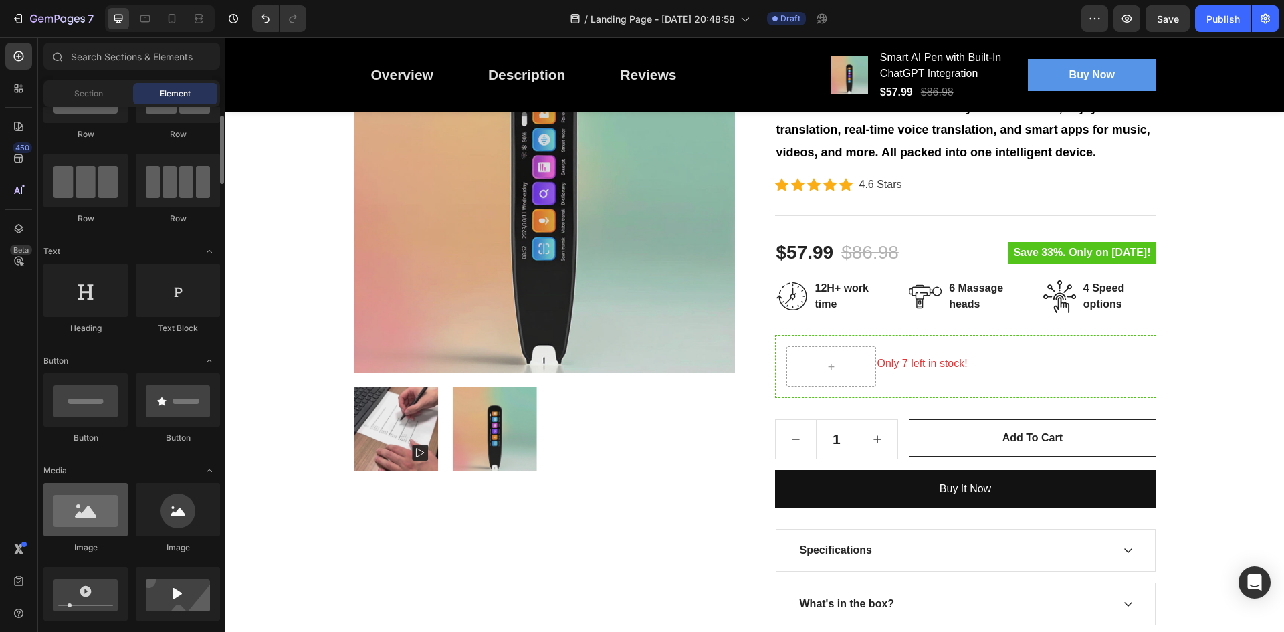
click at [91, 514] on div at bounding box center [85, 509] width 84 height 53
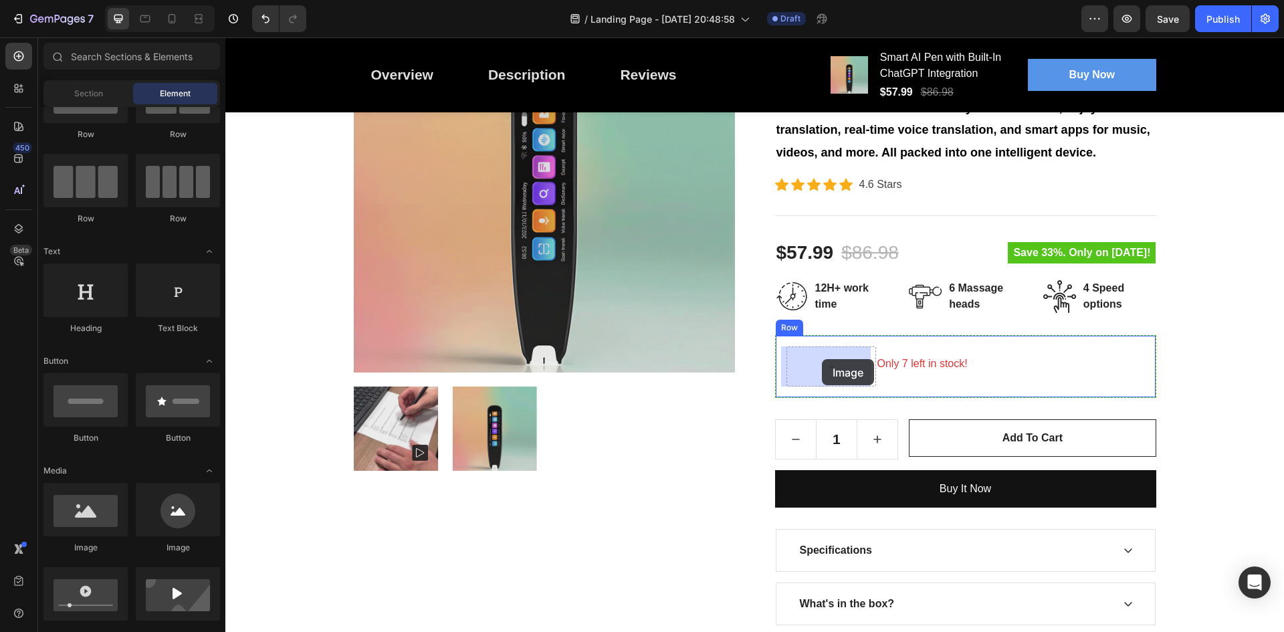
drag, startPoint x: 332, startPoint y: 556, endPoint x: 822, endPoint y: 359, distance: 528.1
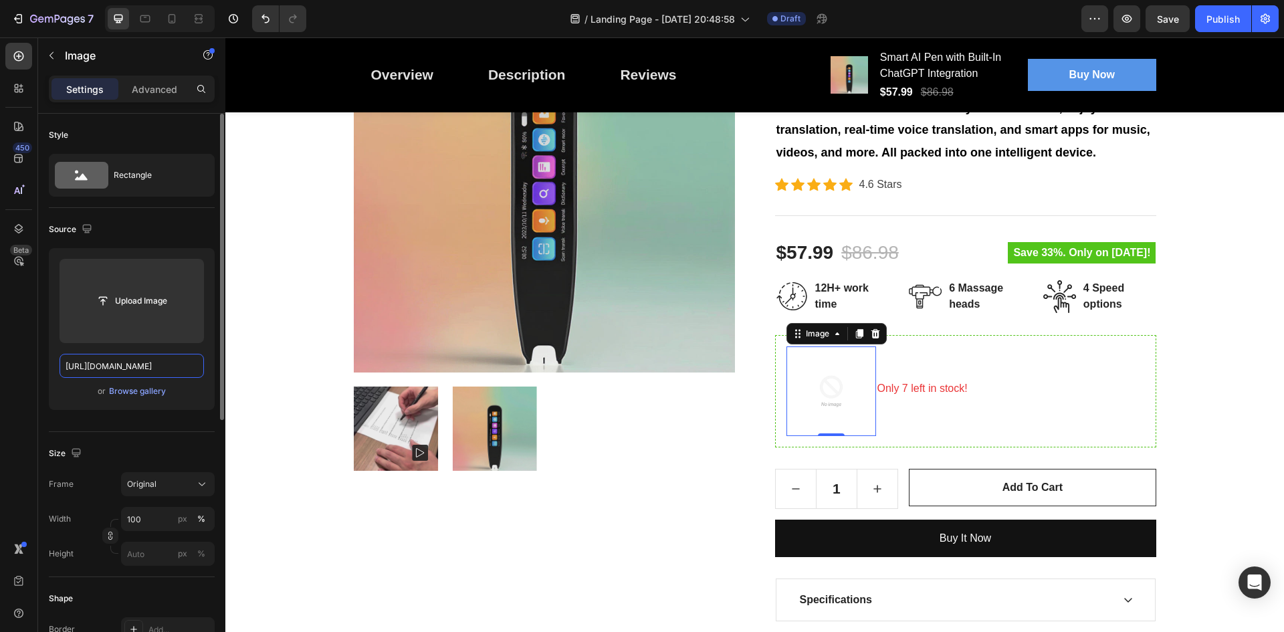
scroll to position [0, 0]
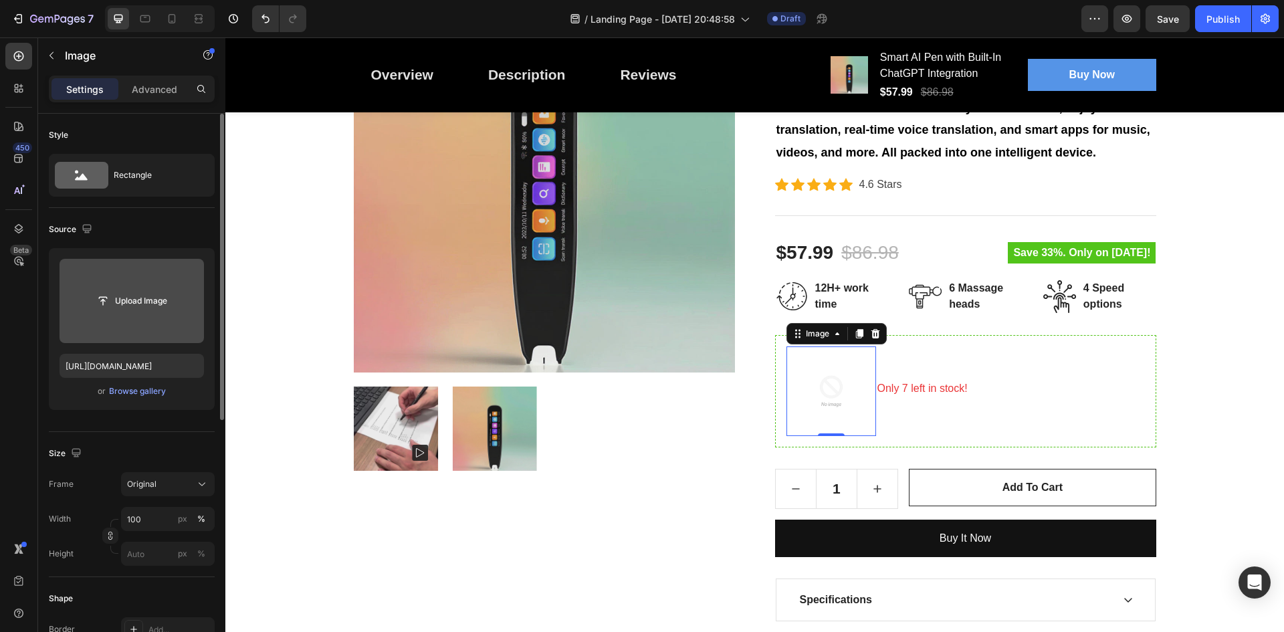
click at [135, 314] on input "file" at bounding box center [132, 301] width 144 height 84
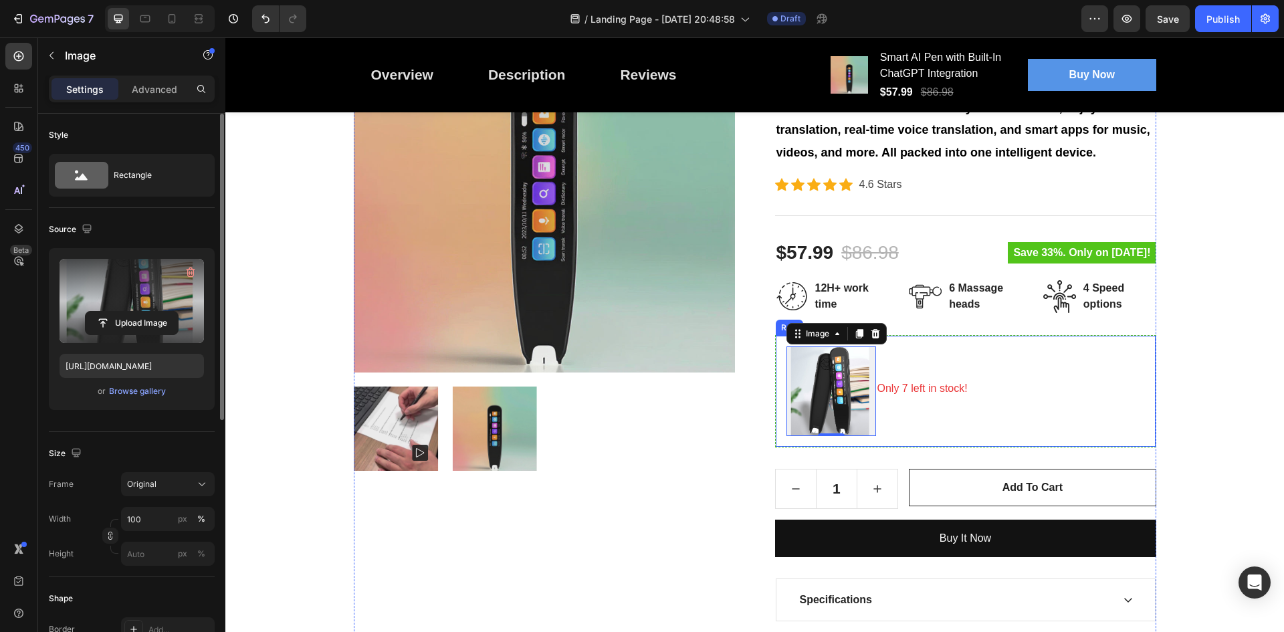
click at [907, 422] on div "Only 7 left in stock! Text block" at bounding box center [1010, 391] width 269 height 90
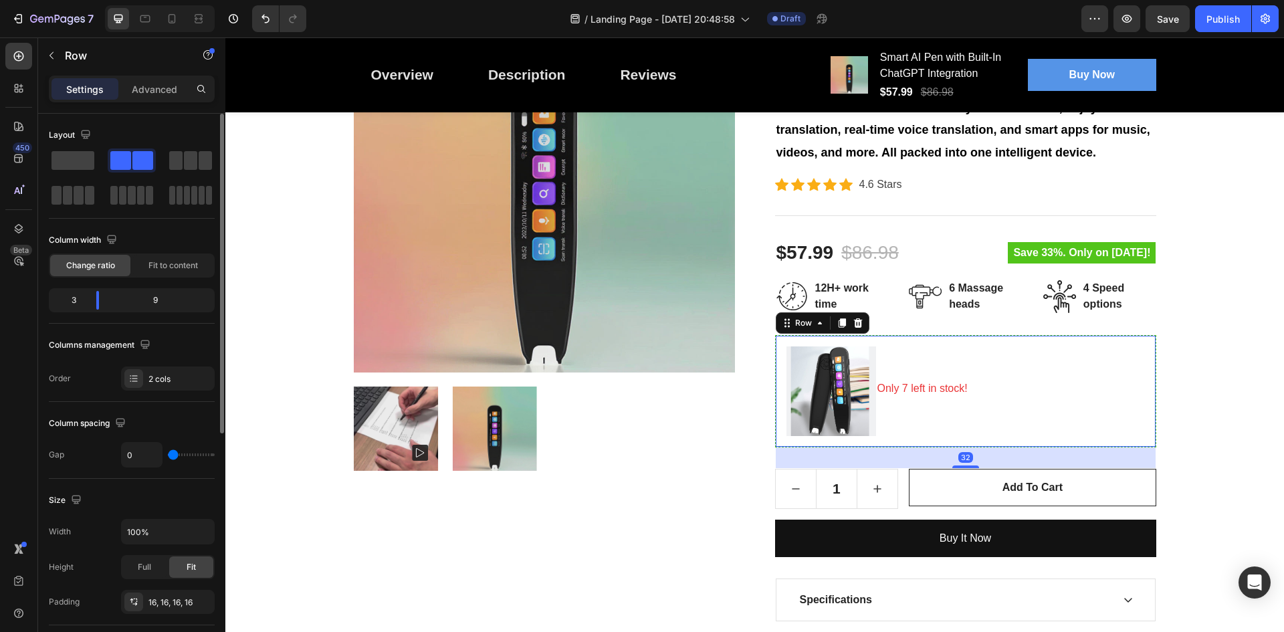
click at [1208, 411] on div "PenScanner AI Heading Row Product Images Smart AI Pen with Built-In ChatGPT Int…" at bounding box center [754, 324] width 1039 height 808
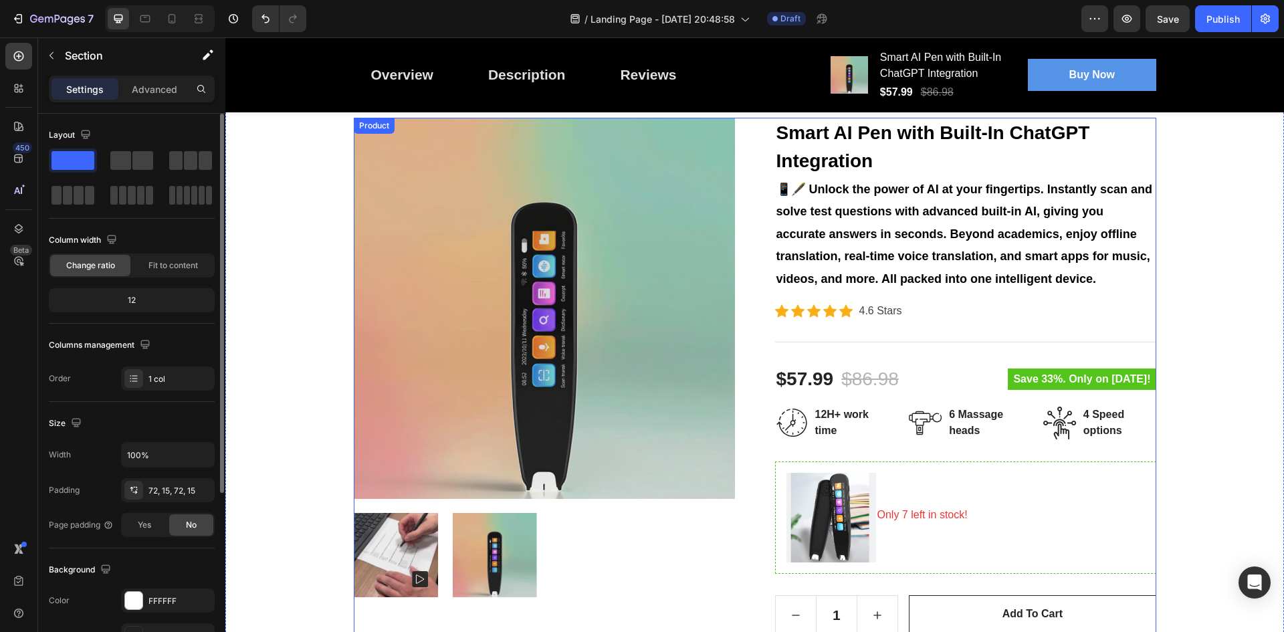
scroll to position [134, 0]
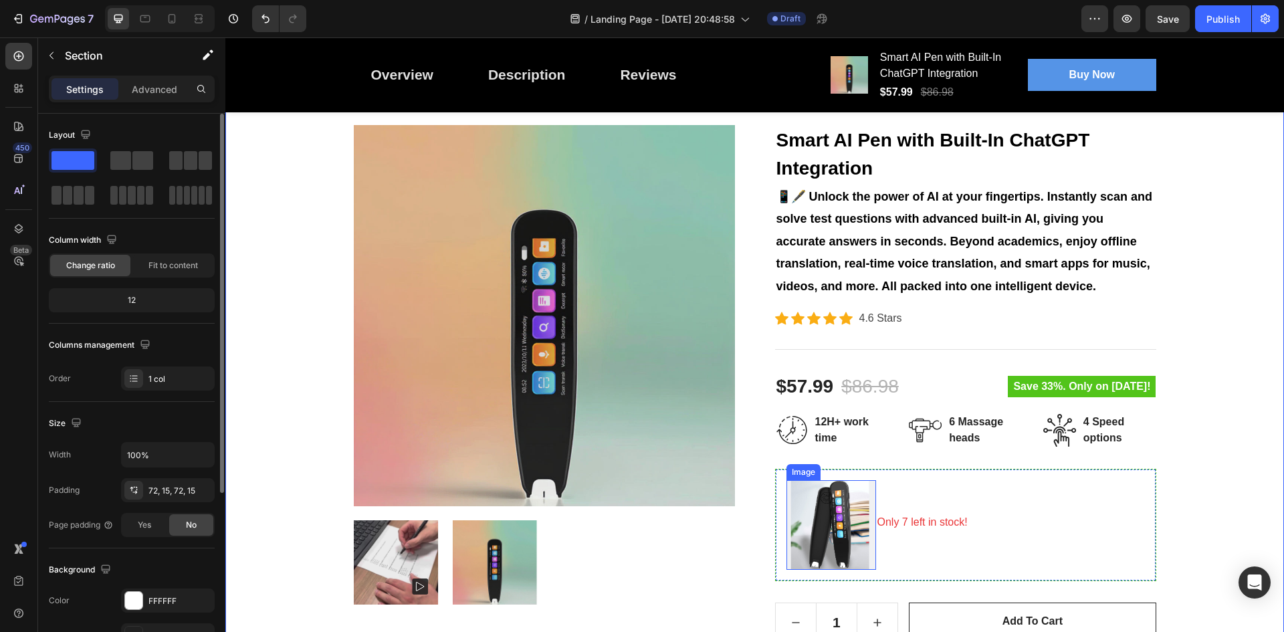
click at [829, 506] on img at bounding box center [831, 525] width 90 height 90
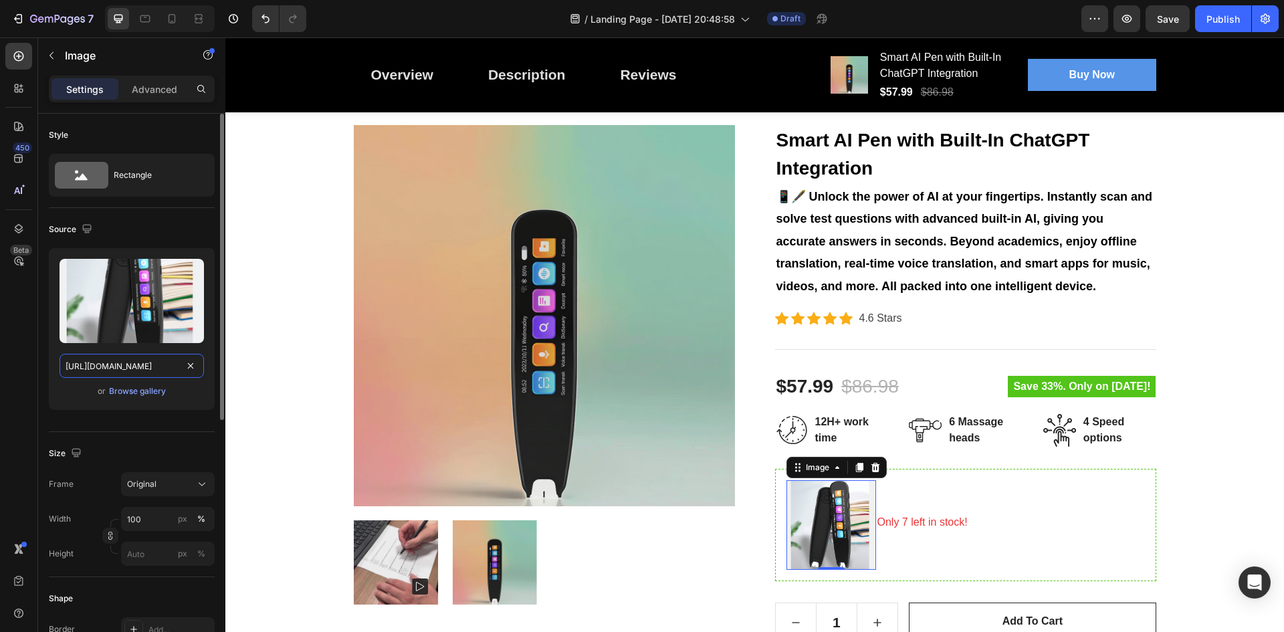
scroll to position [0, 0]
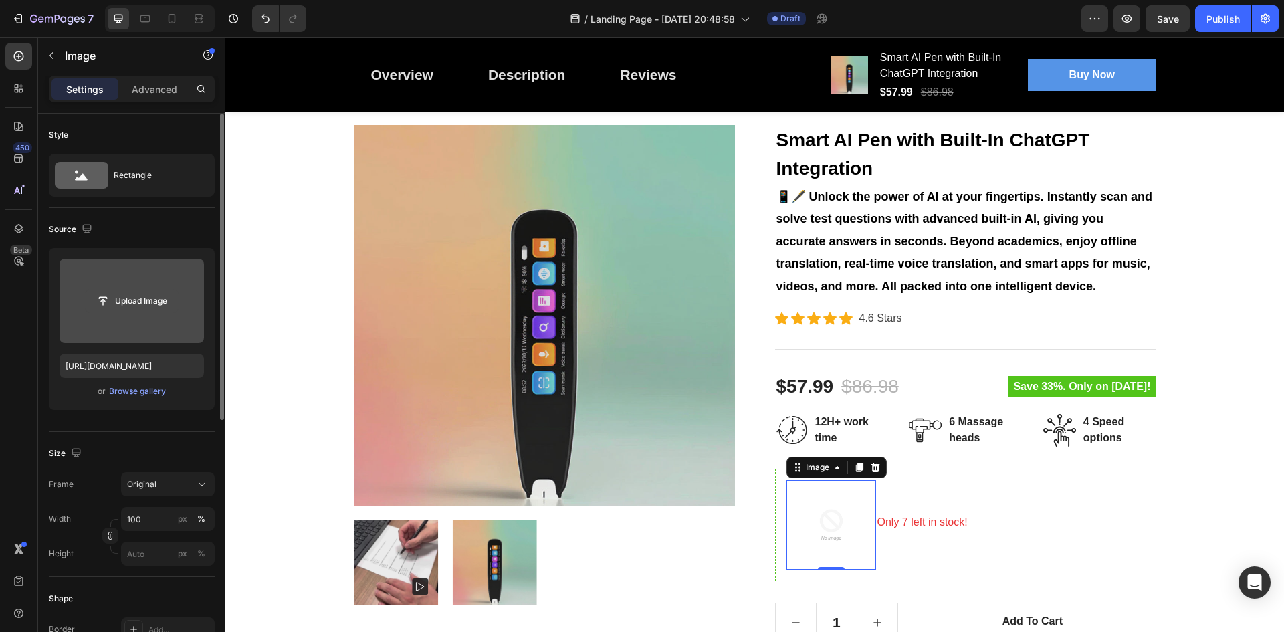
click at [150, 302] on input "file" at bounding box center [132, 301] width 92 height 23
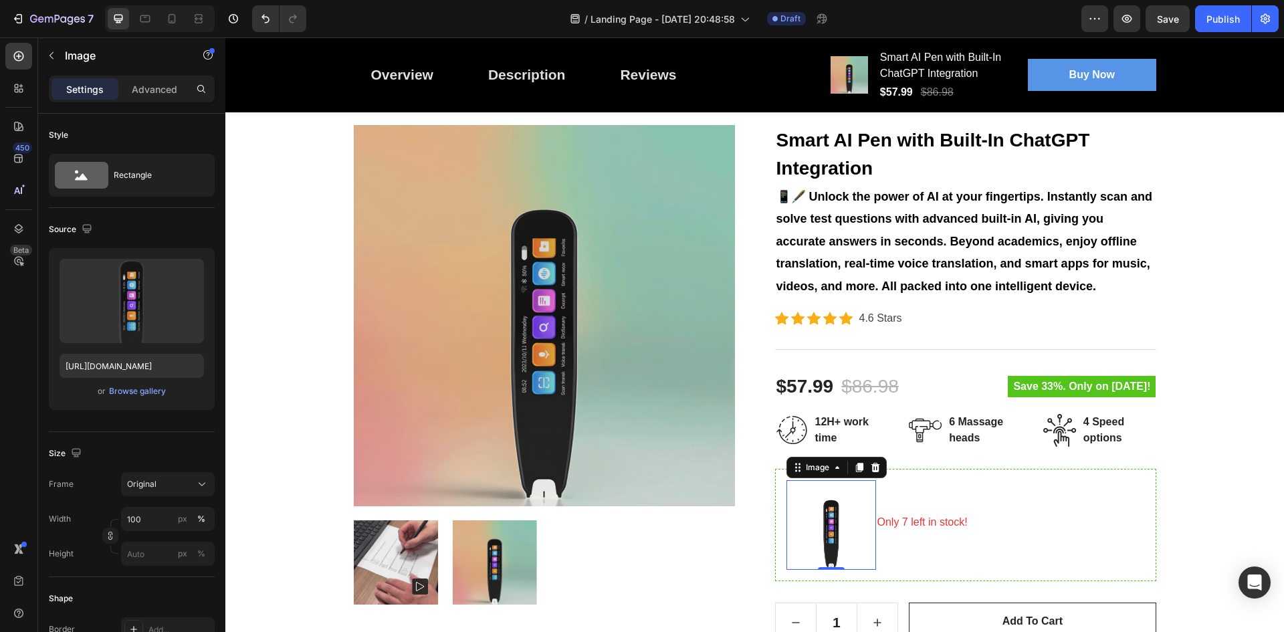
click at [835, 527] on img at bounding box center [831, 525] width 90 height 90
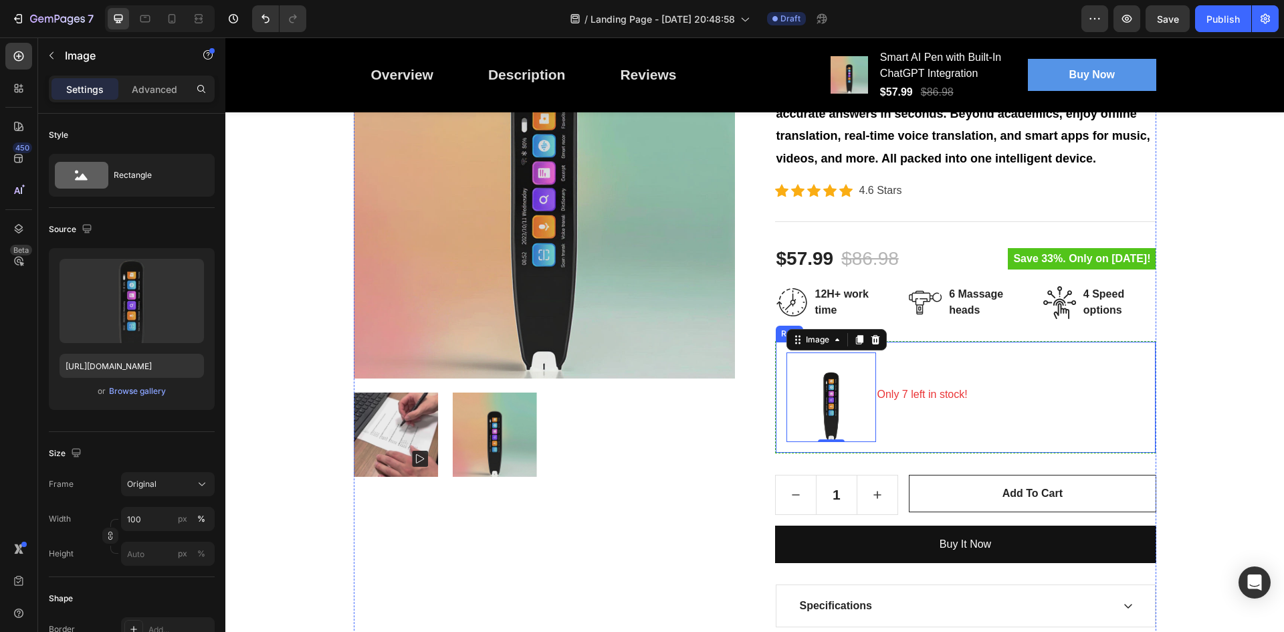
scroll to position [267, 0]
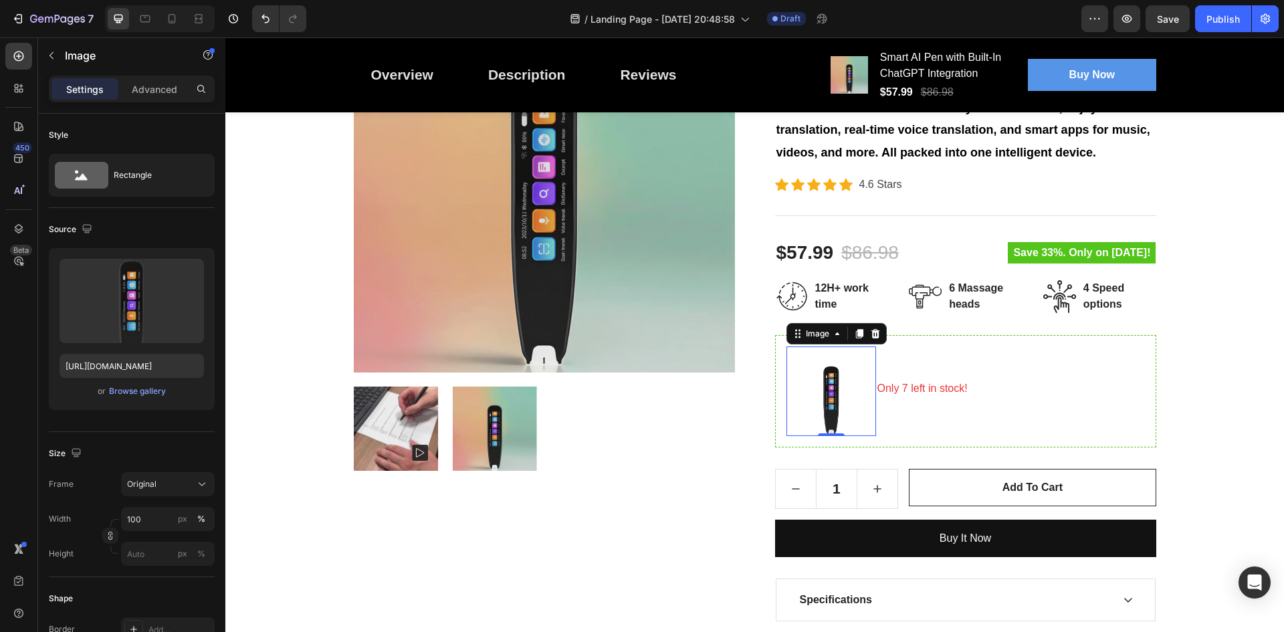
click at [834, 413] on img at bounding box center [831, 391] width 90 height 90
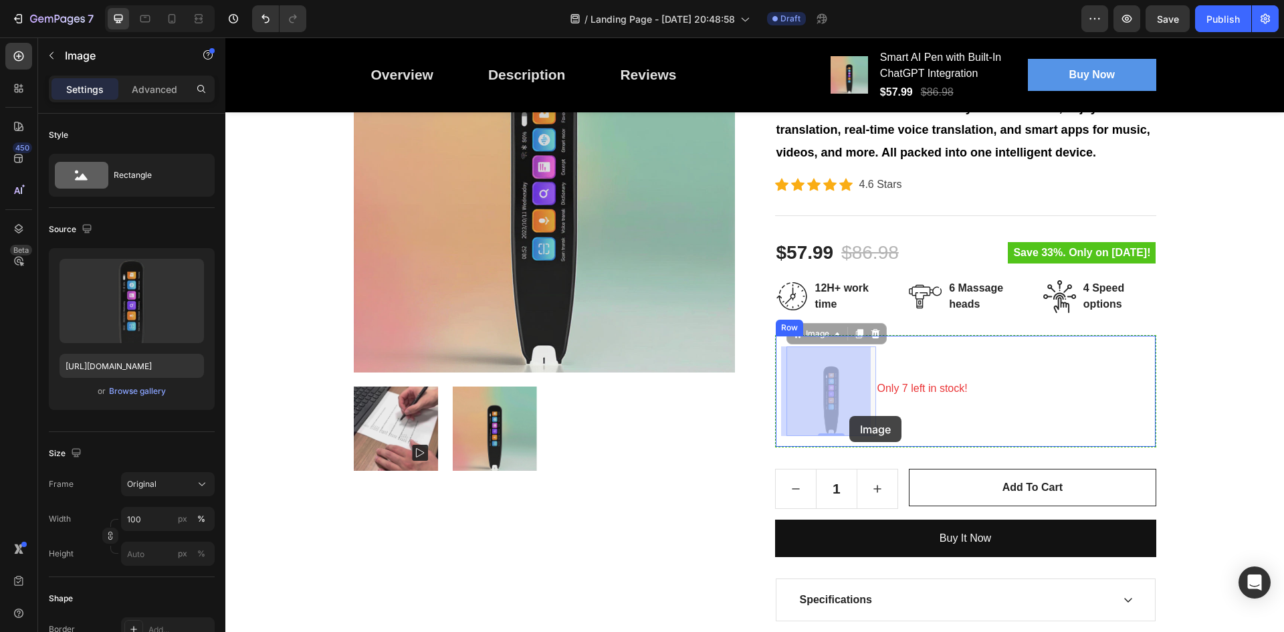
drag, startPoint x: 870, startPoint y: 435, endPoint x: 849, endPoint y: 416, distance: 28.4
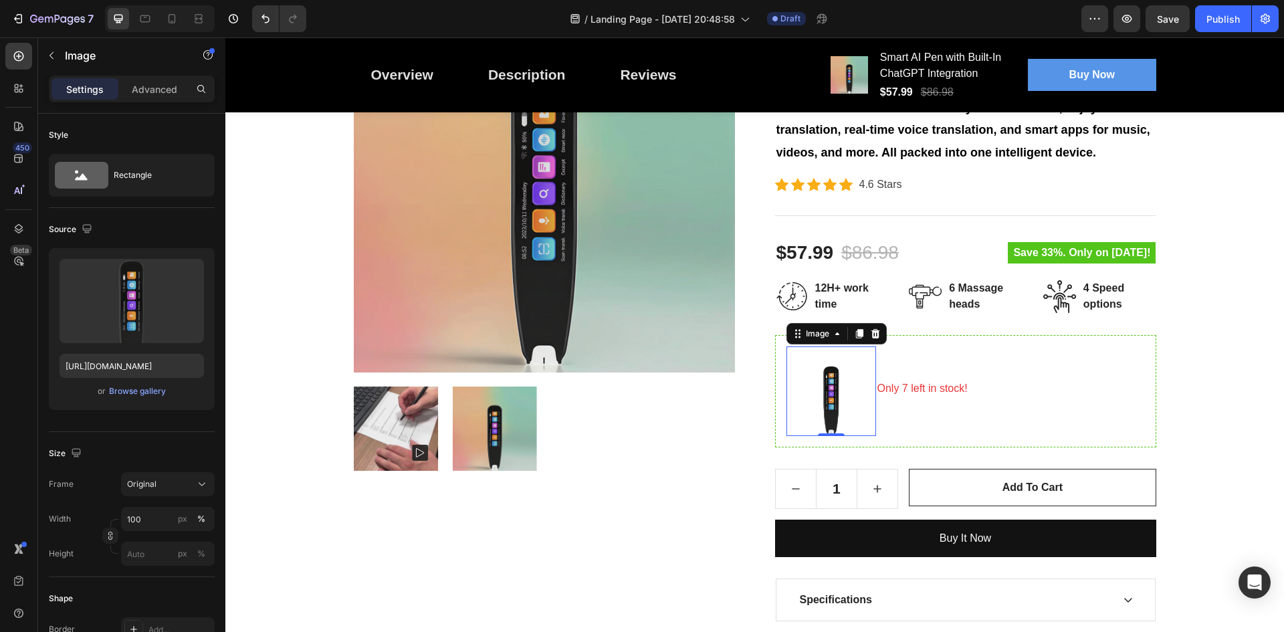
click at [849, 416] on img at bounding box center [831, 391] width 90 height 90
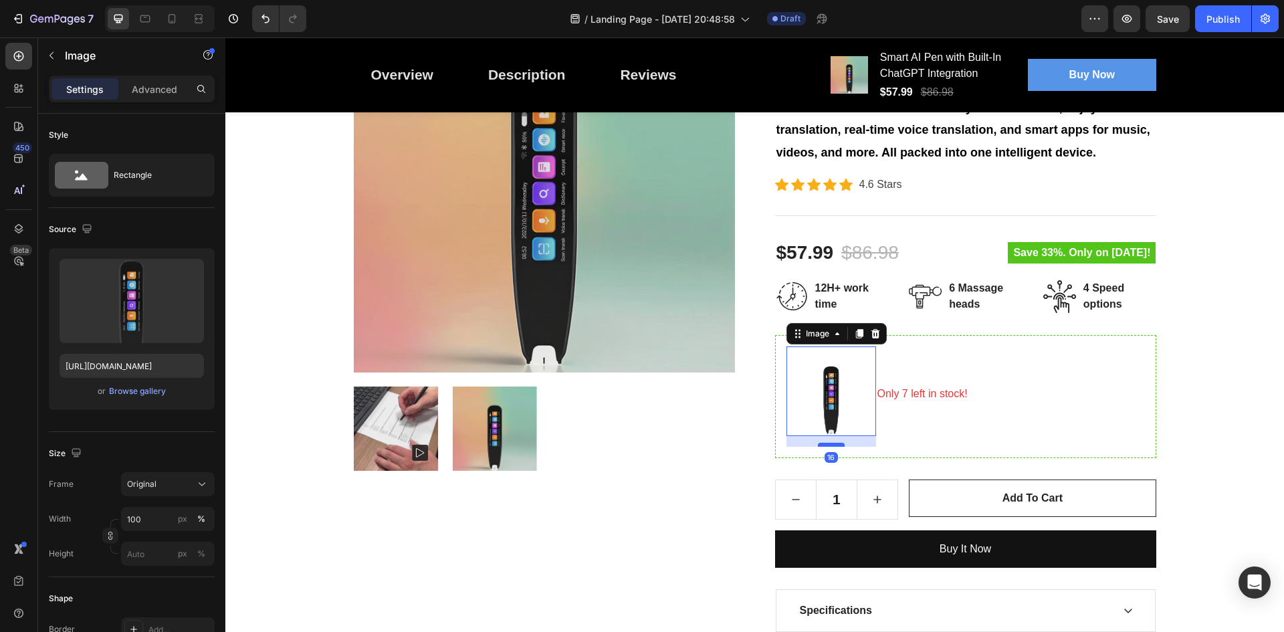
drag, startPoint x: 834, startPoint y: 435, endPoint x: 834, endPoint y: 445, distance: 10.7
click at [834, 445] on div at bounding box center [831, 445] width 27 height 4
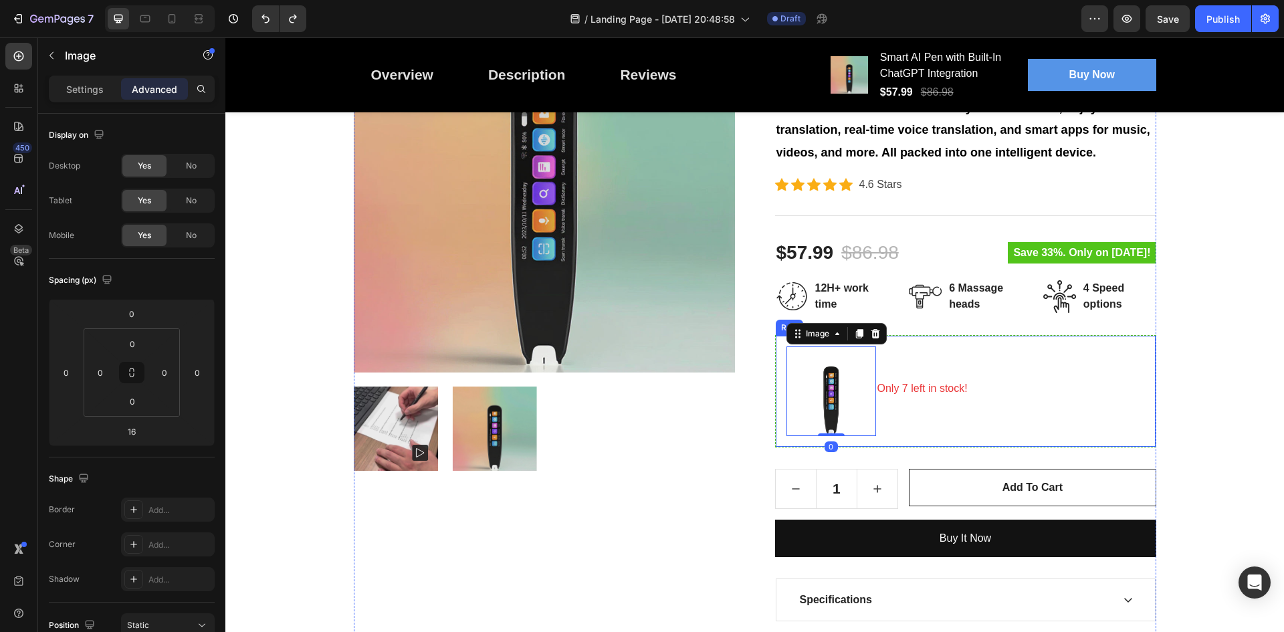
click at [851, 359] on img at bounding box center [831, 391] width 90 height 90
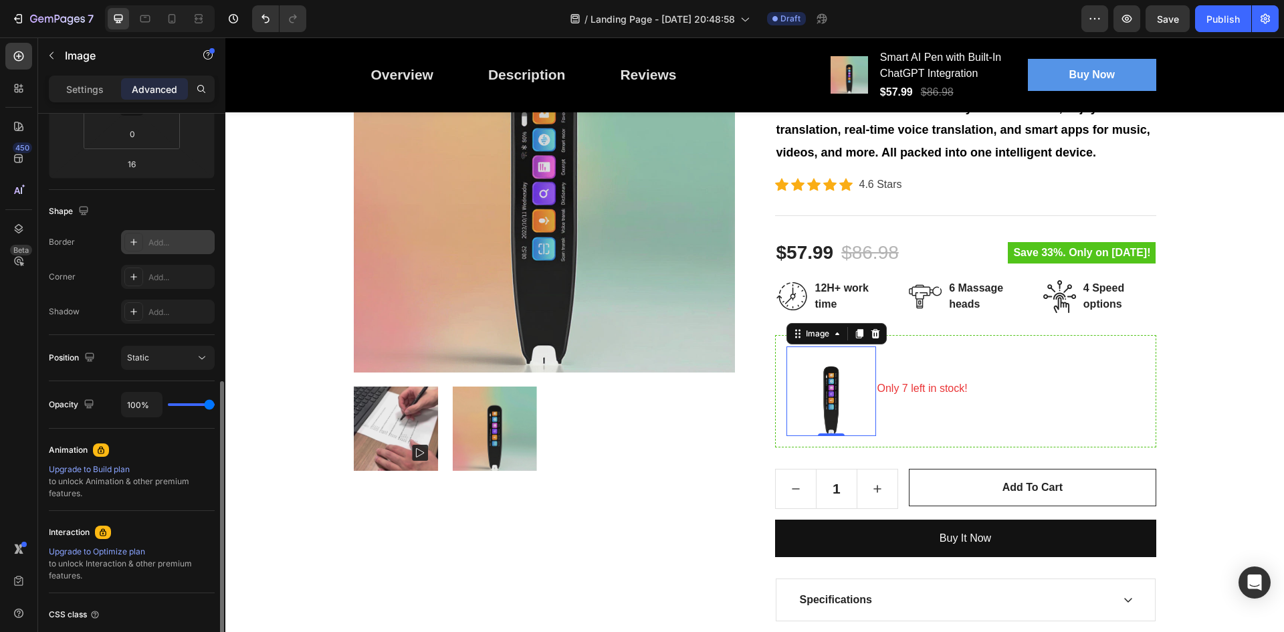
scroll to position [334, 0]
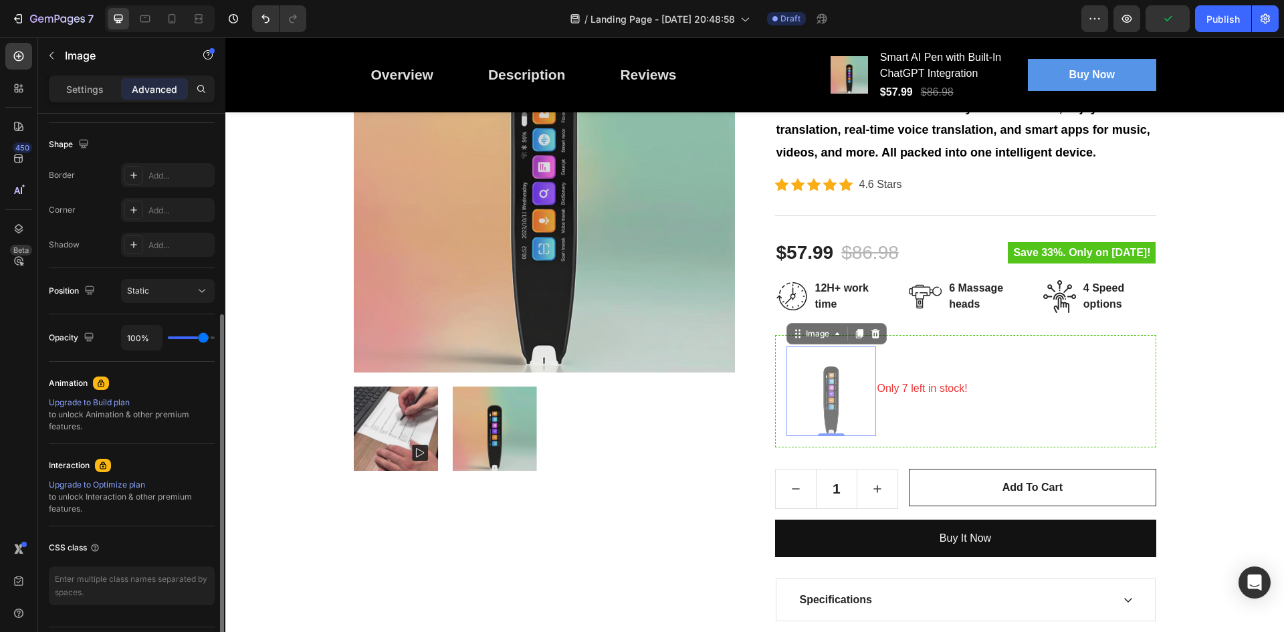
type input "100"
drag, startPoint x: 205, startPoint y: 334, endPoint x: 250, endPoint y: 334, distance: 45.5
click at [215, 336] on input "range" at bounding box center [191, 337] width 47 height 3
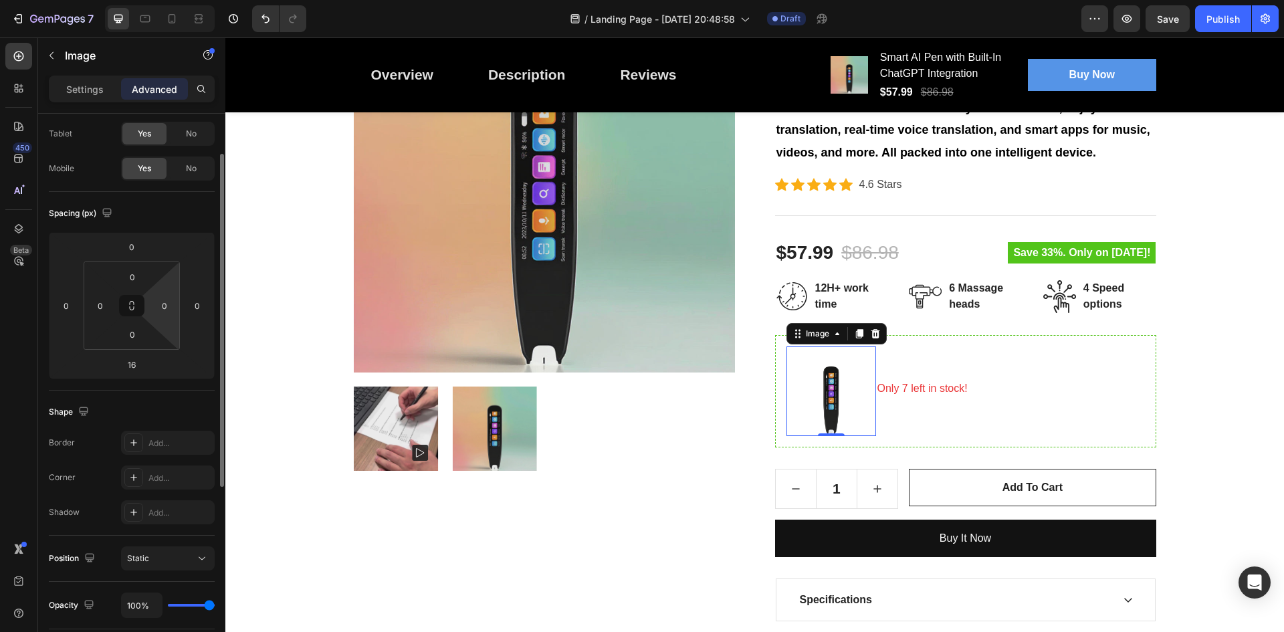
scroll to position [0, 0]
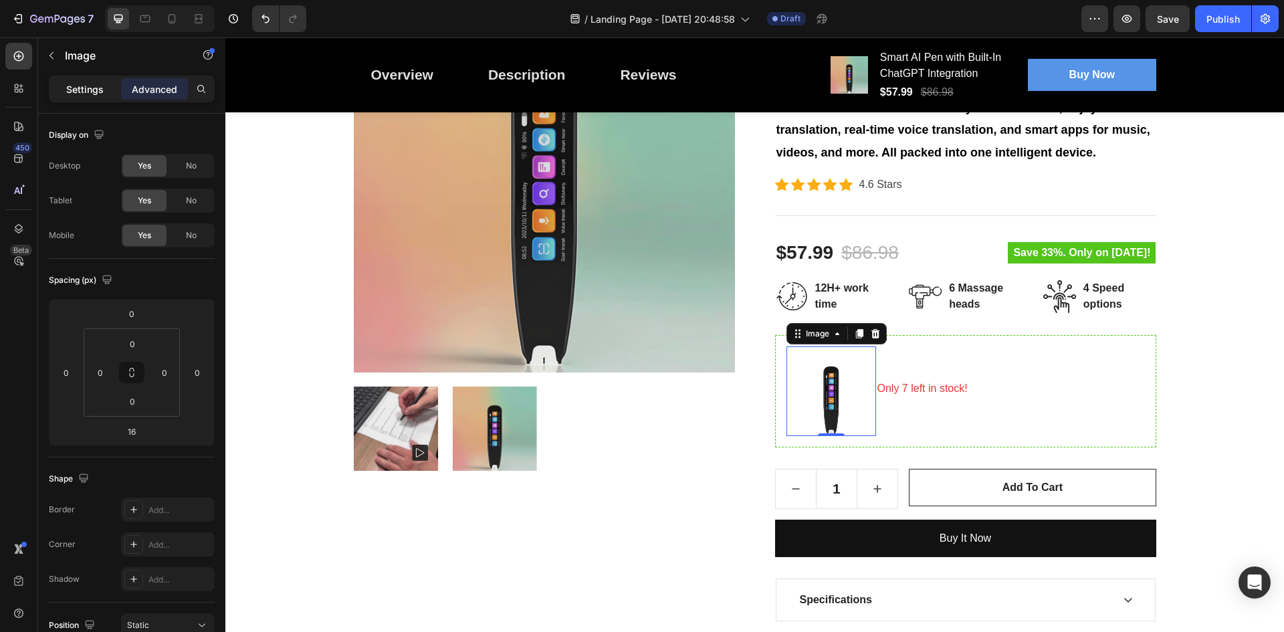
click at [83, 94] on p "Settings" at bounding box center [84, 89] width 37 height 14
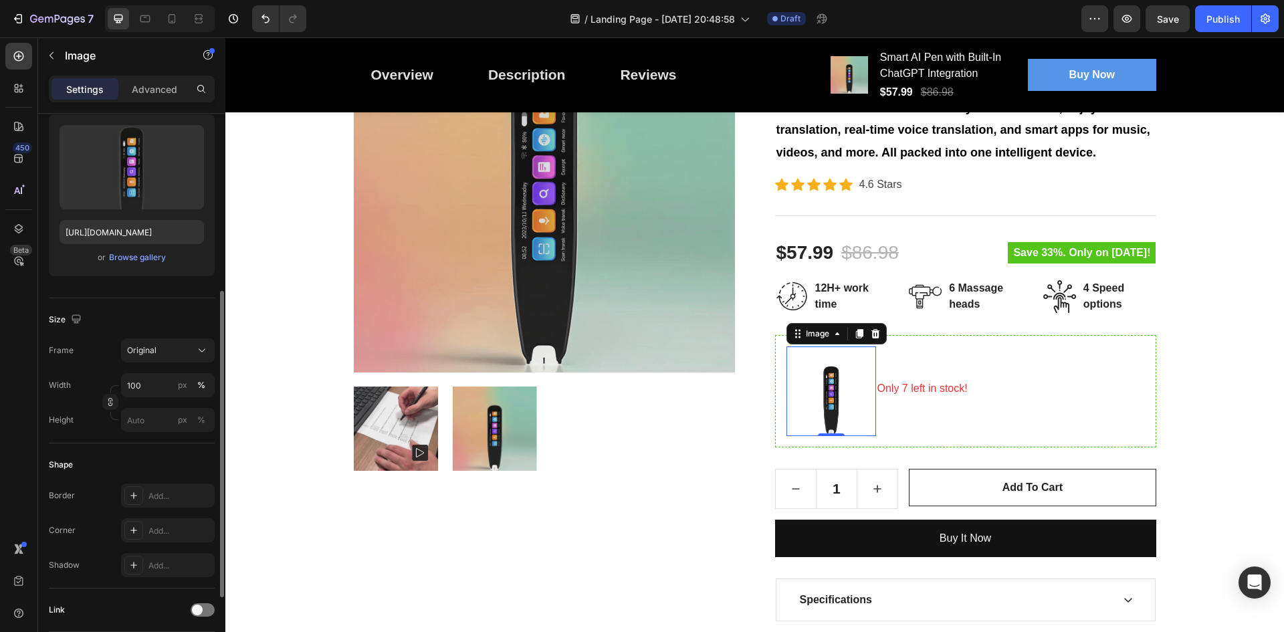
scroll to position [201, 0]
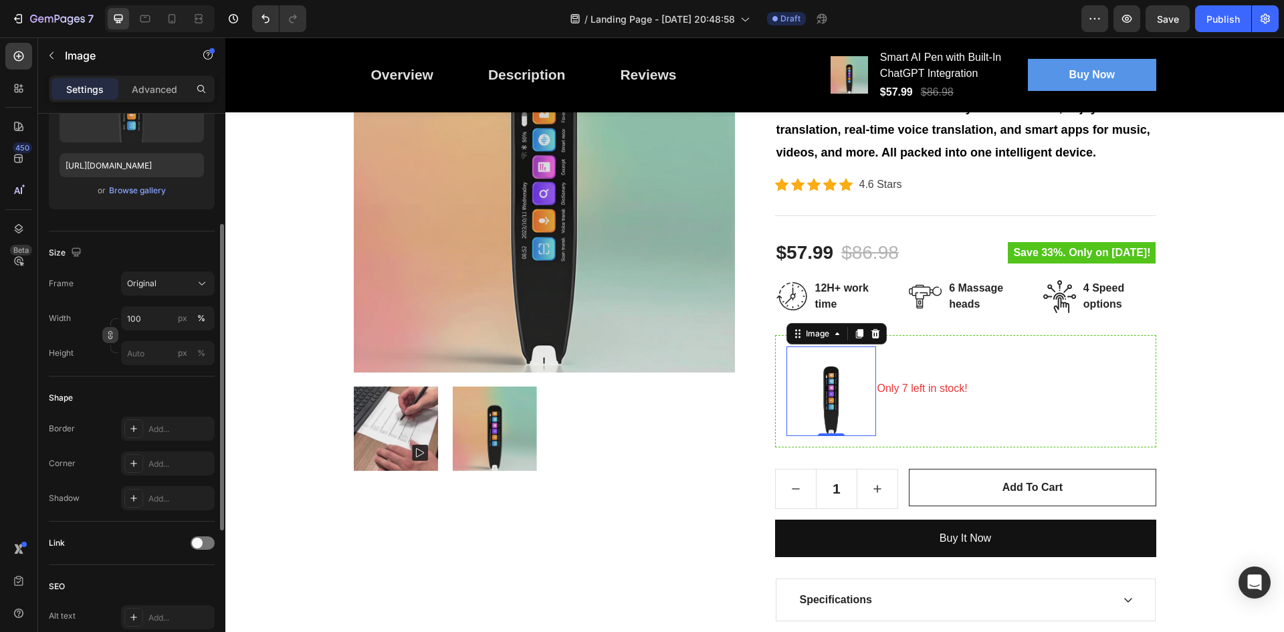
click at [112, 335] on icon "button" at bounding box center [110, 334] width 9 height 9
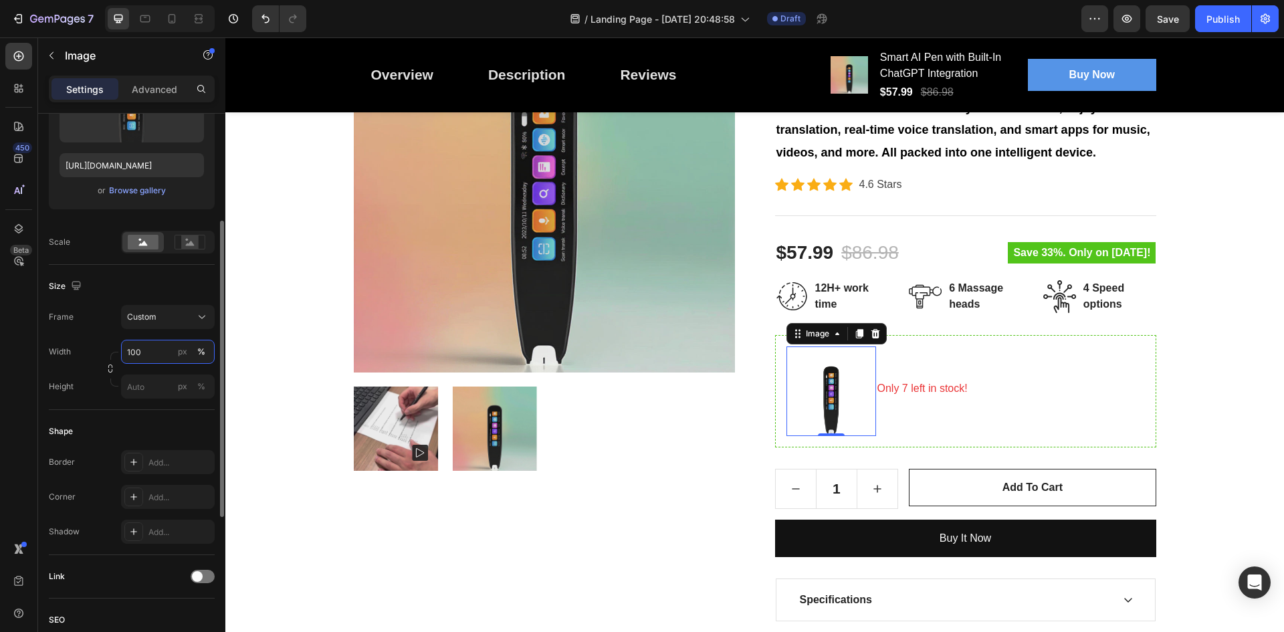
click at [152, 351] on input "100" at bounding box center [168, 352] width 94 height 24
click at [80, 367] on div "Width 100 px % Height px %" at bounding box center [132, 369] width 166 height 59
click at [144, 381] on input "px %" at bounding box center [168, 386] width 94 height 24
click at [144, 411] on div "Full 100%" at bounding box center [155, 419] width 110 height 24
click at [160, 391] on input "px %" at bounding box center [168, 386] width 94 height 24
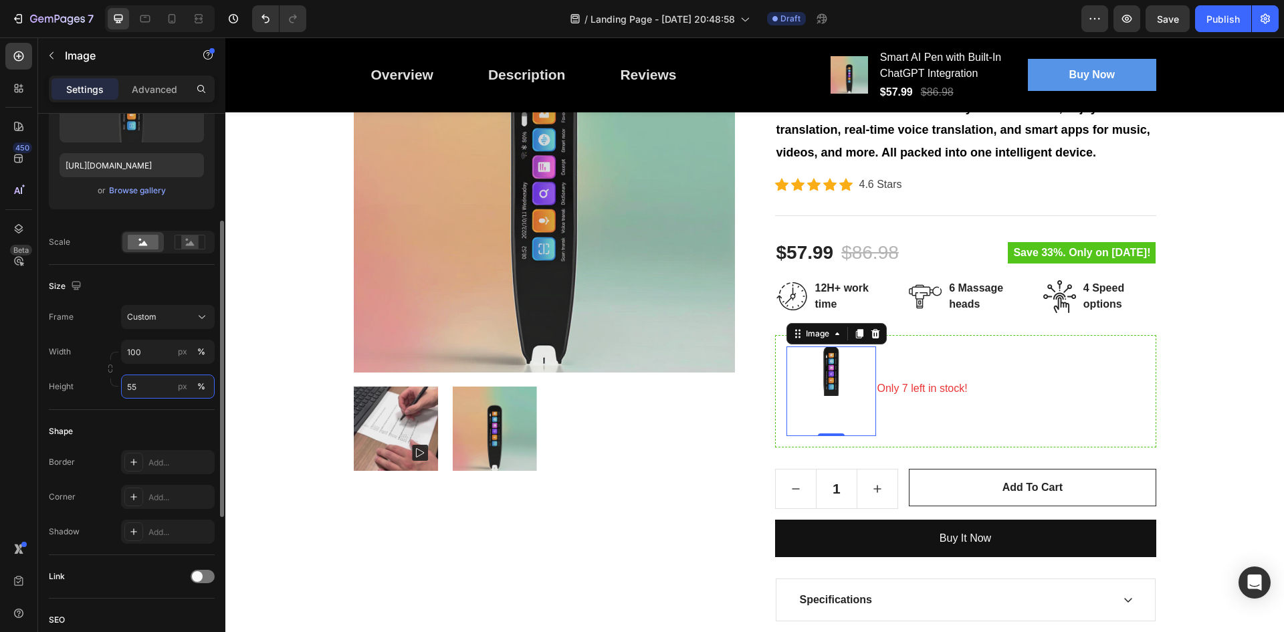
type input "5"
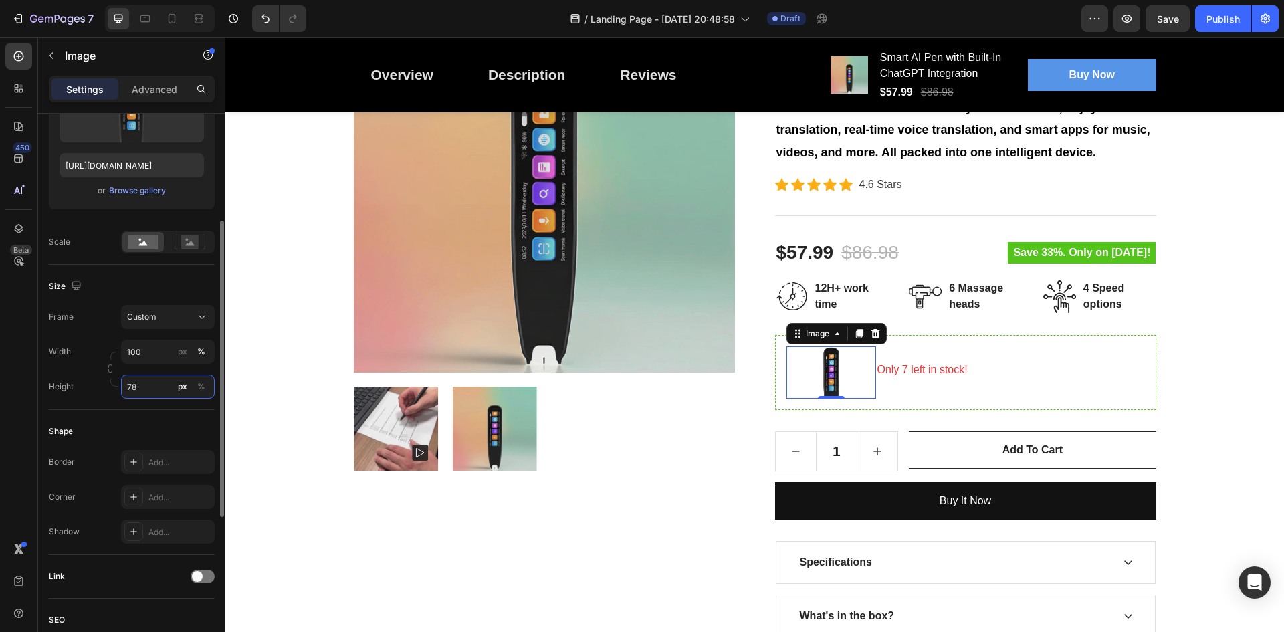
type input "7"
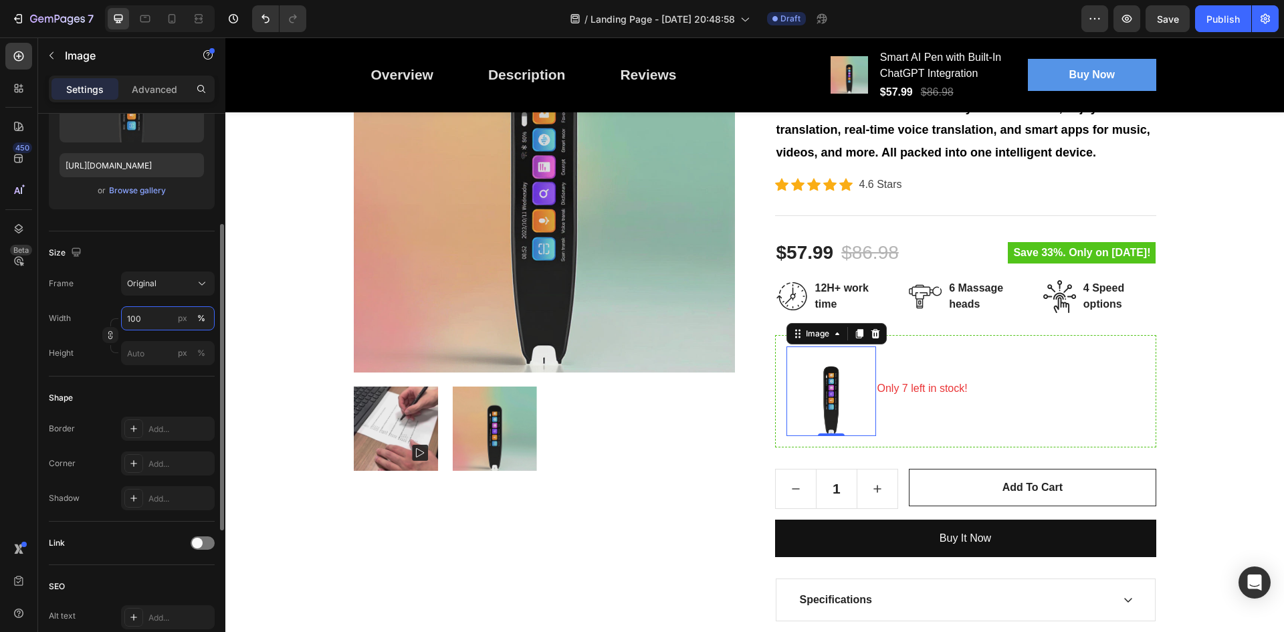
click at [136, 347] on div "Width 100 px % Height px %" at bounding box center [132, 335] width 166 height 59
click at [136, 347] on input "px %" at bounding box center [168, 353] width 94 height 24
click at [142, 322] on input "100" at bounding box center [168, 318] width 94 height 24
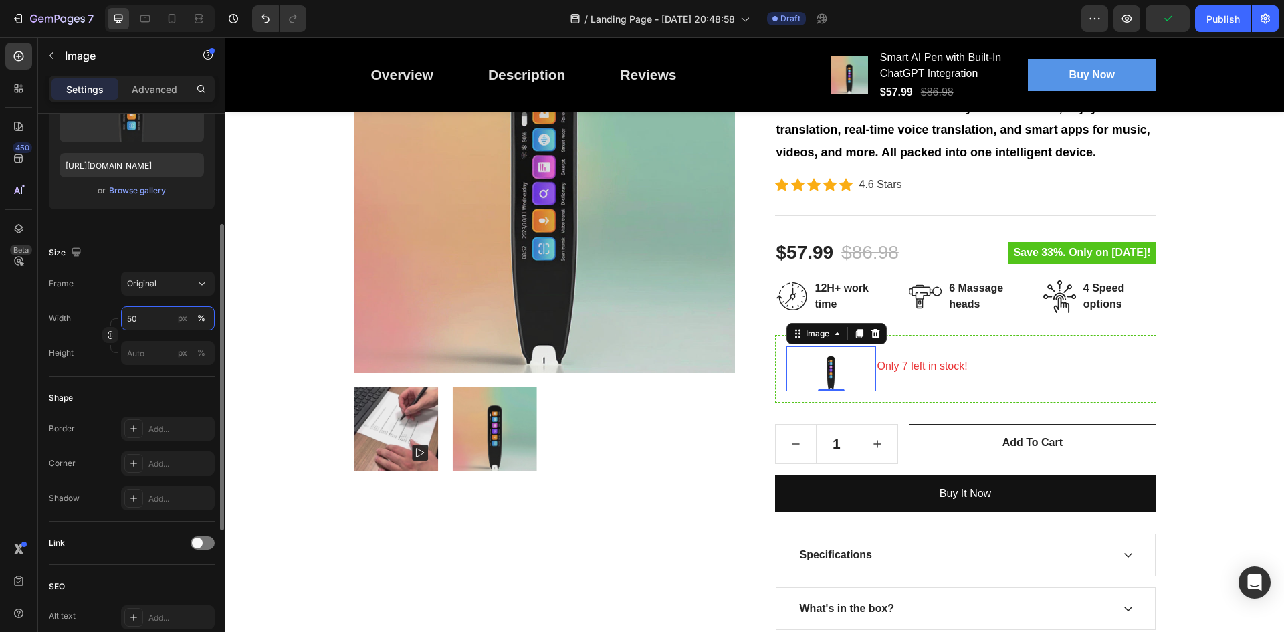
type input "5"
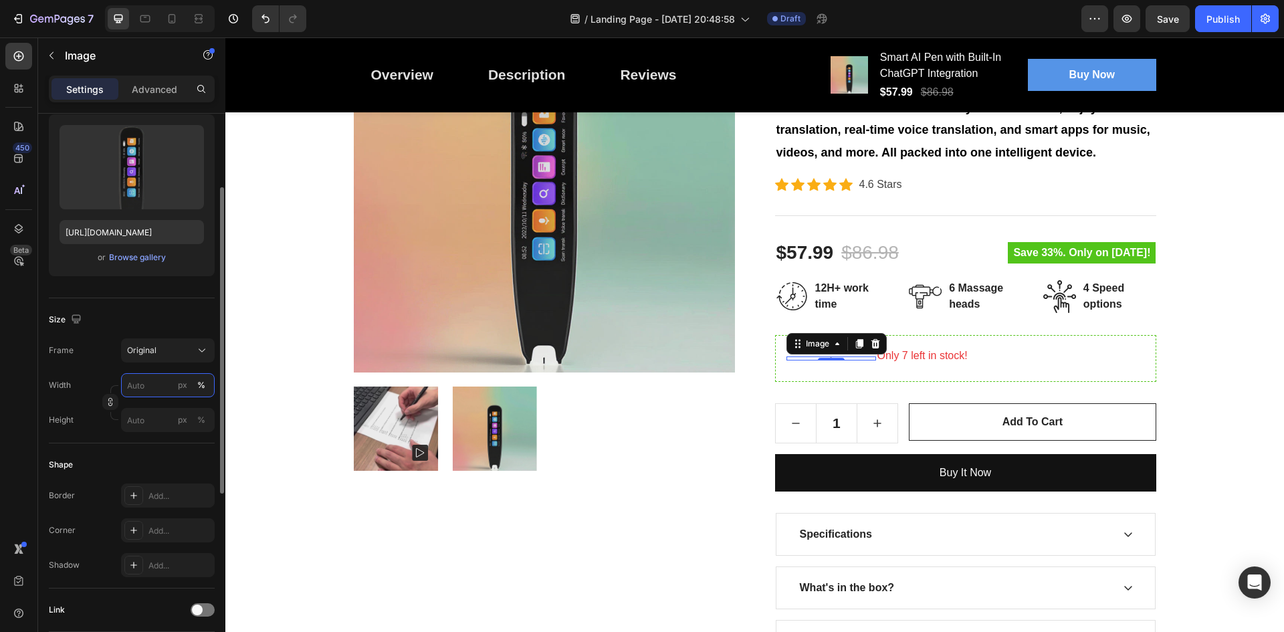
scroll to position [67, 0]
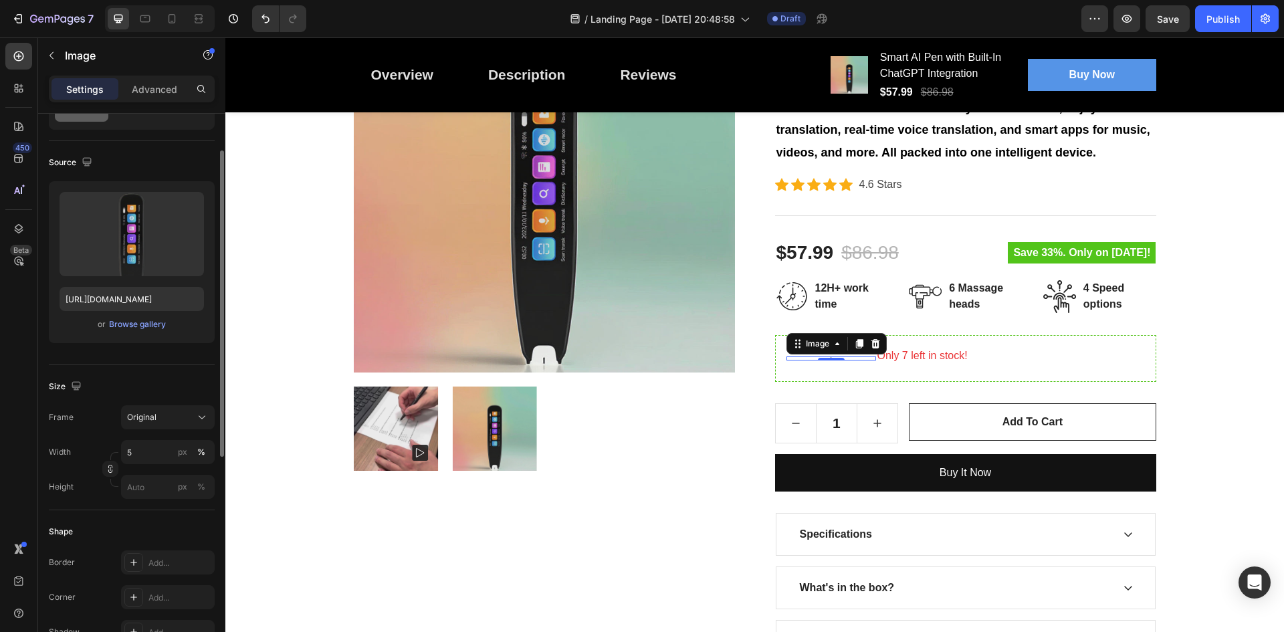
click at [138, 396] on div "Size" at bounding box center [132, 386] width 166 height 21
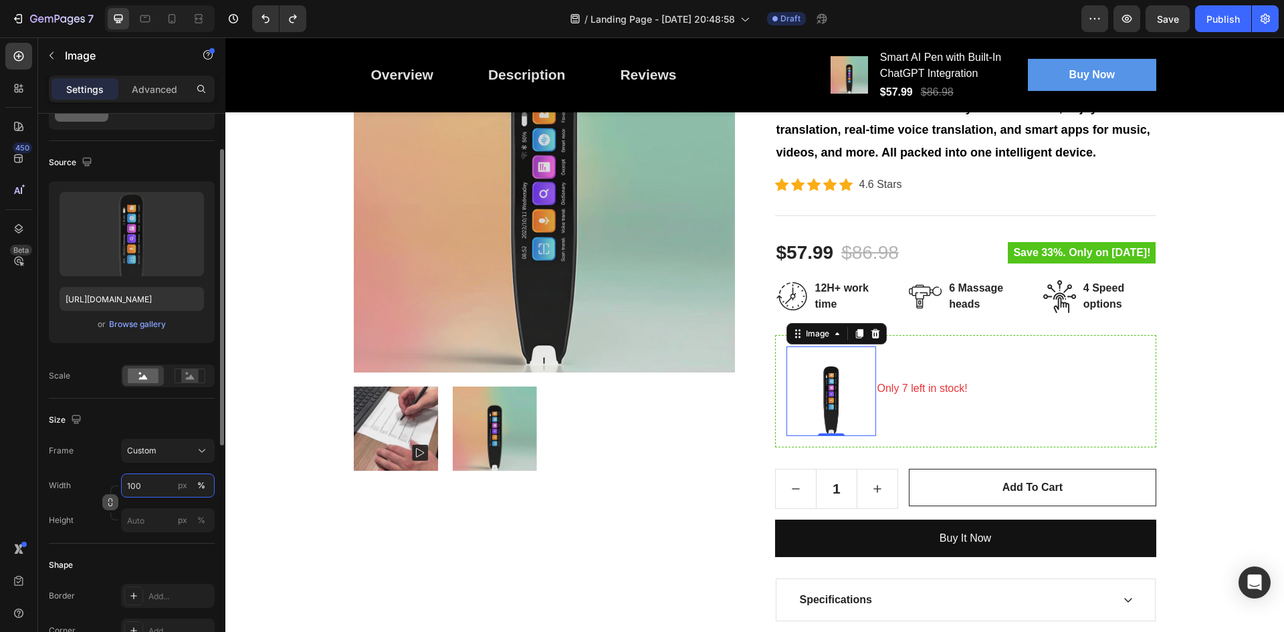
type input "100"
click at [112, 504] on icon "button" at bounding box center [110, 502] width 9 height 9
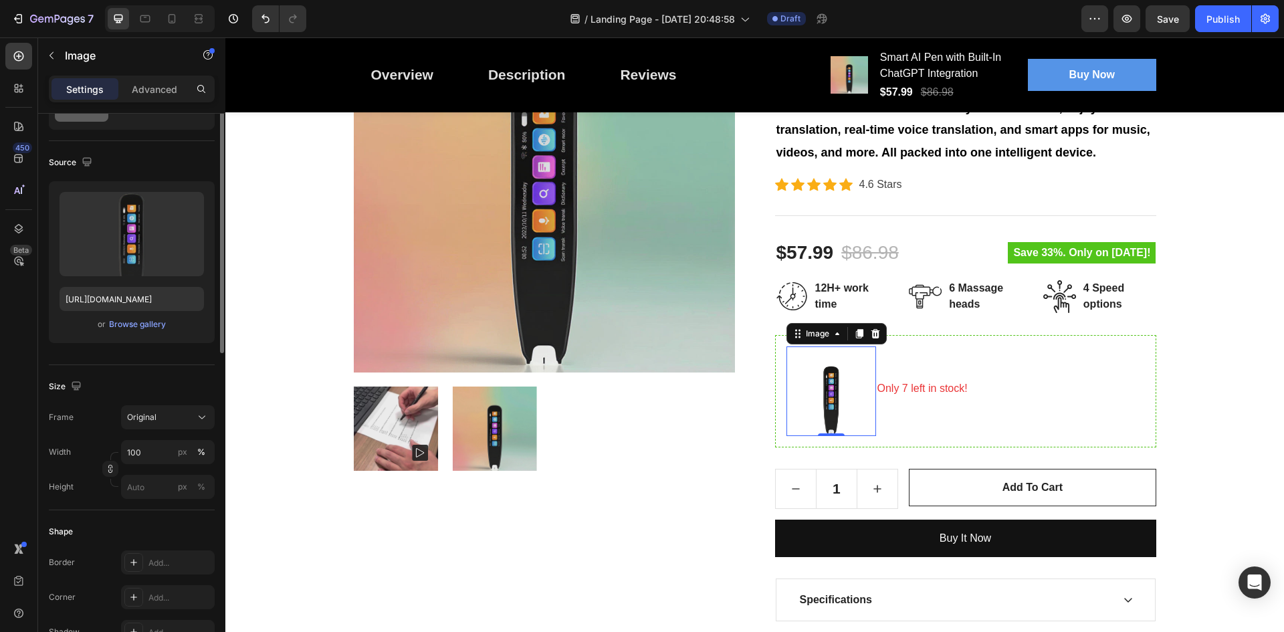
scroll to position [0, 0]
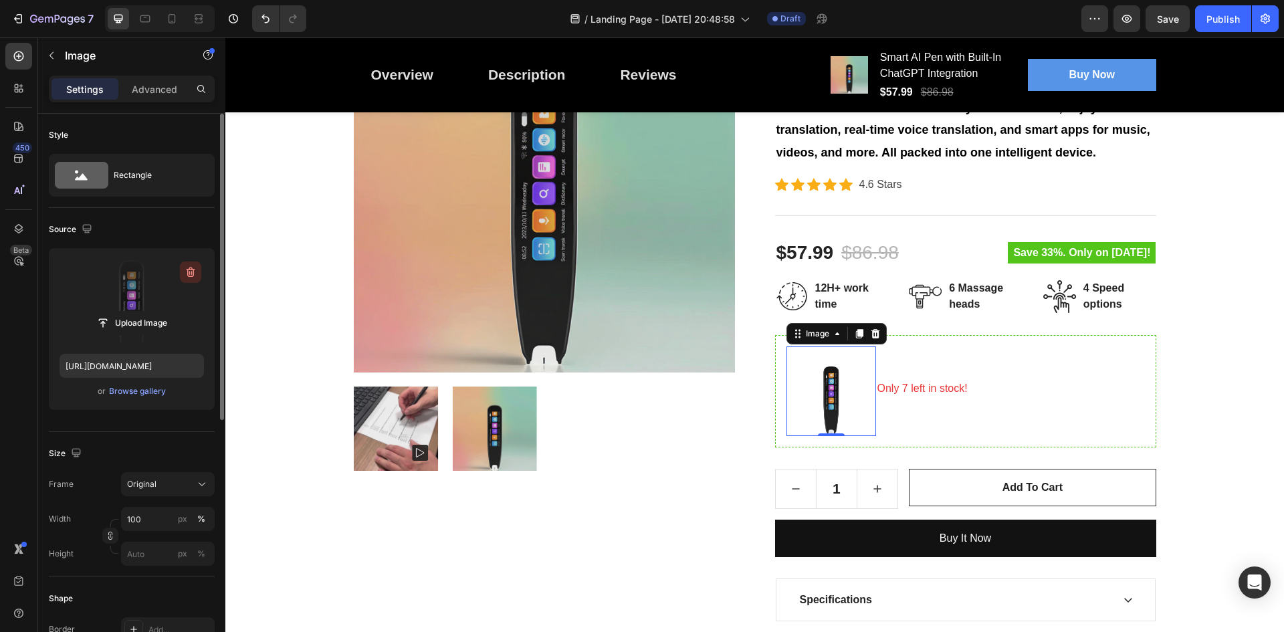
click at [188, 272] on icon "button" at bounding box center [191, 272] width 9 height 10
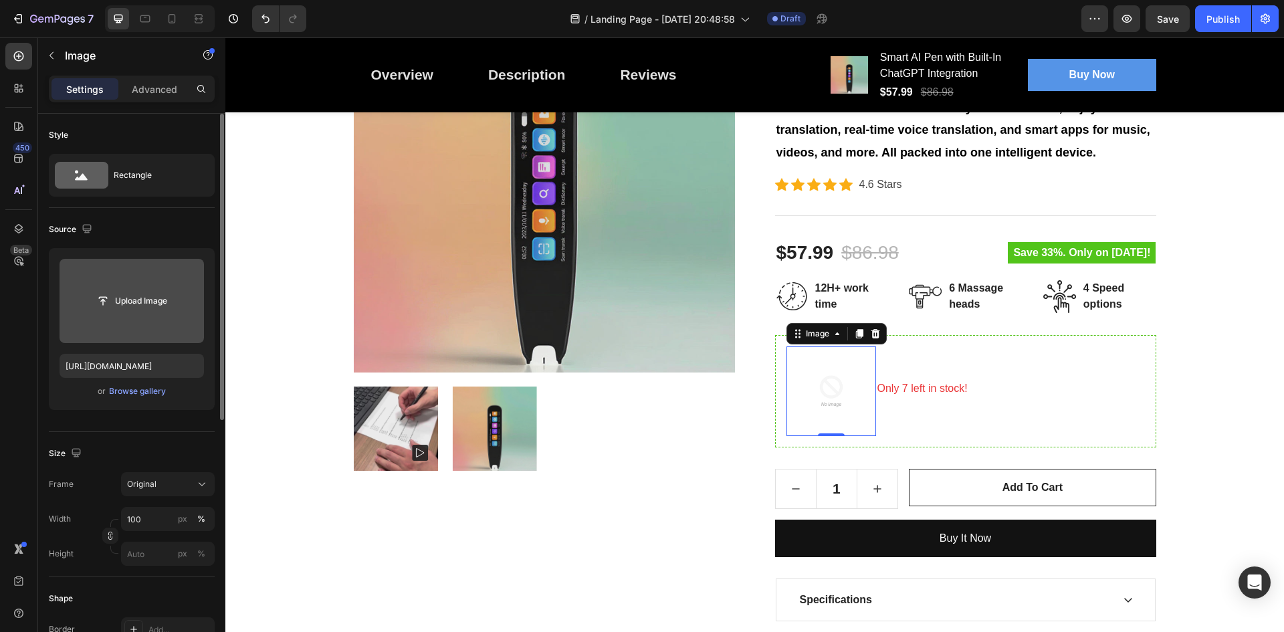
click at [162, 288] on input "file" at bounding box center [132, 301] width 144 height 84
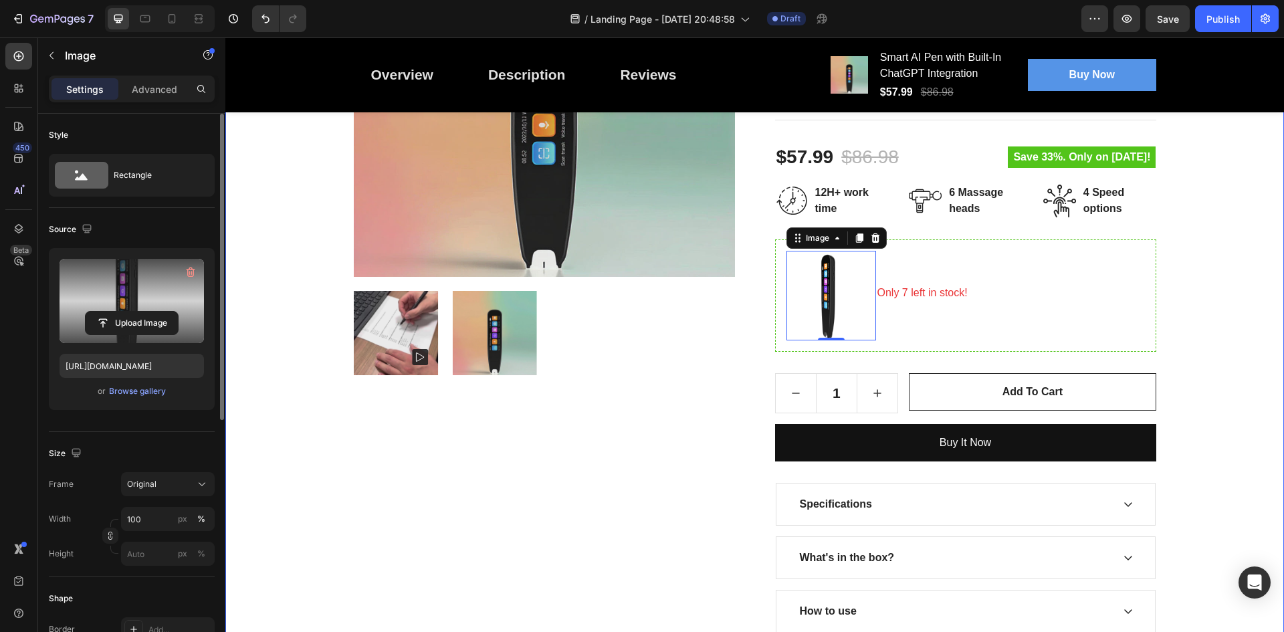
scroll to position [401, 0]
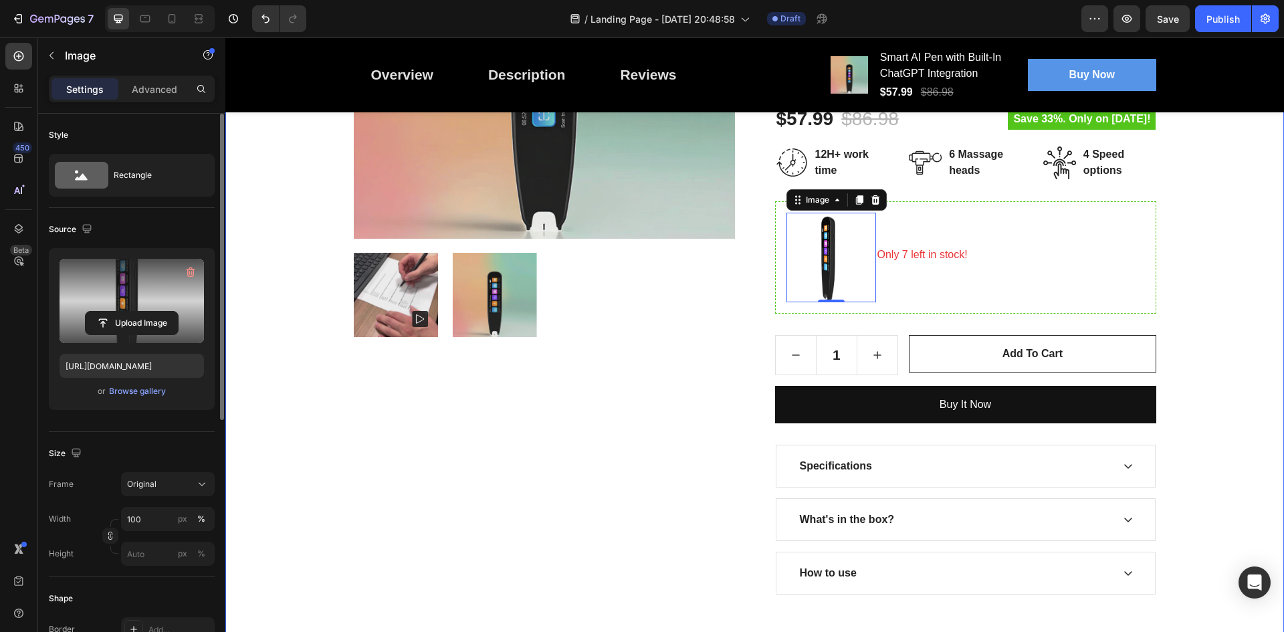
click at [1212, 362] on div "PenScanner AI Heading Row Product Images Smart AI Pen with Built-In ChatGPT Int…" at bounding box center [754, 191] width 1039 height 808
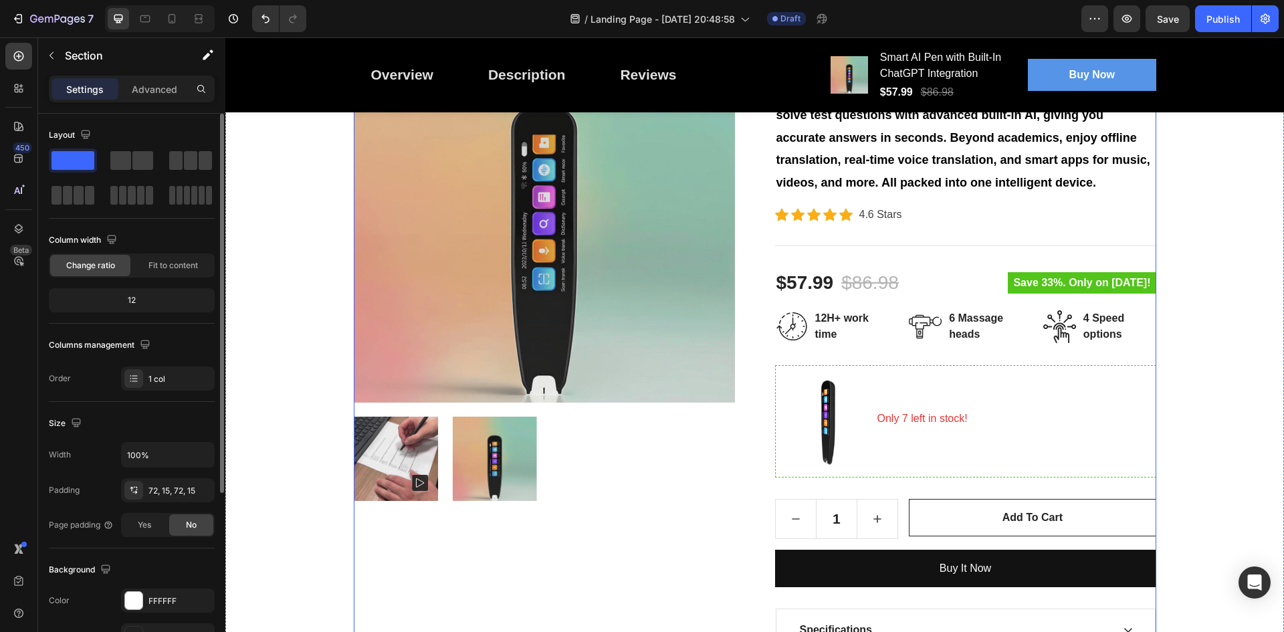
scroll to position [201, 0]
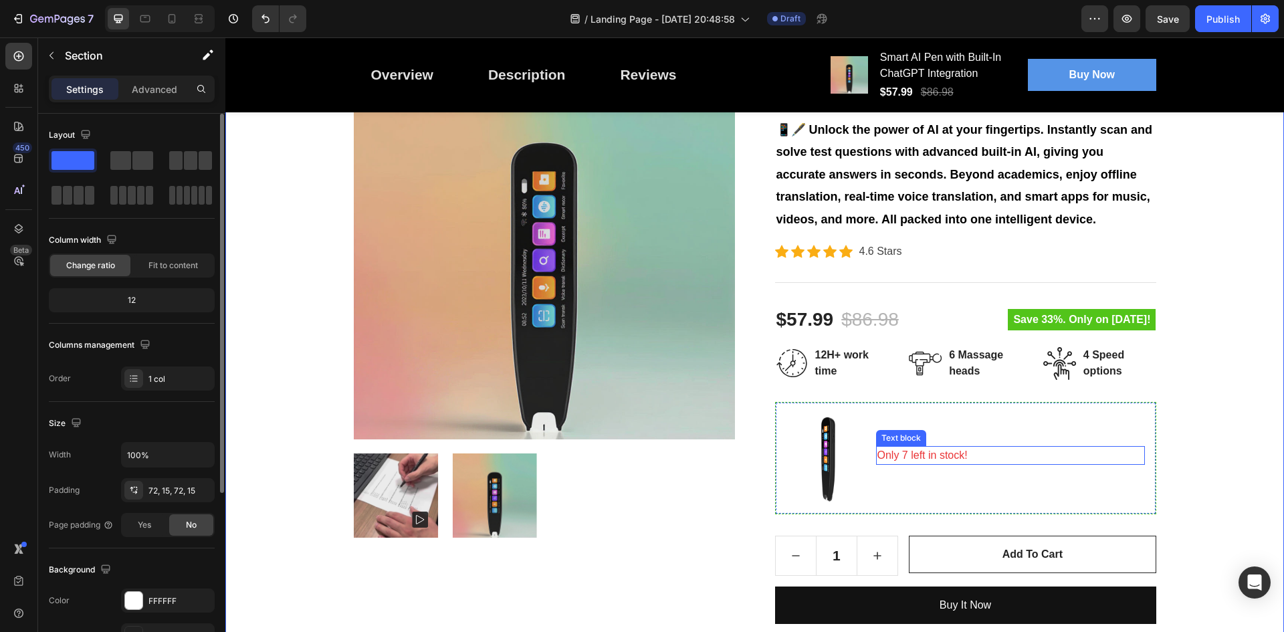
click at [912, 453] on p "Only 7 left in stock!" at bounding box center [1010, 455] width 266 height 16
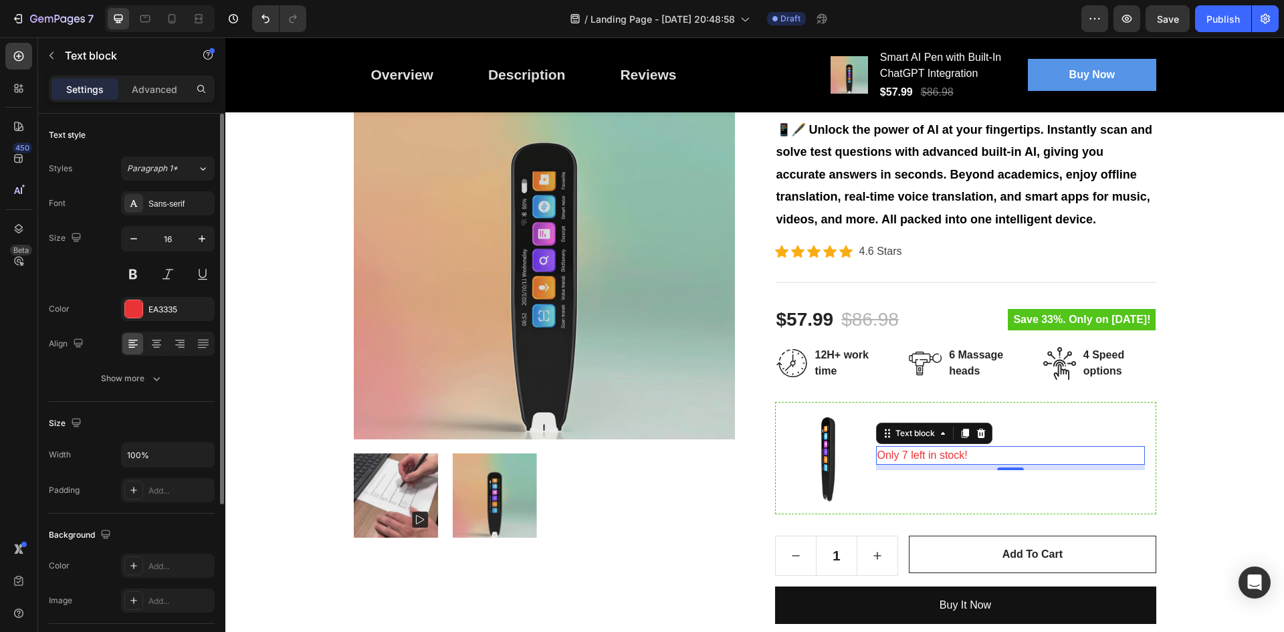
click at [902, 455] on p "Only 7 left in stock!" at bounding box center [1010, 455] width 266 height 16
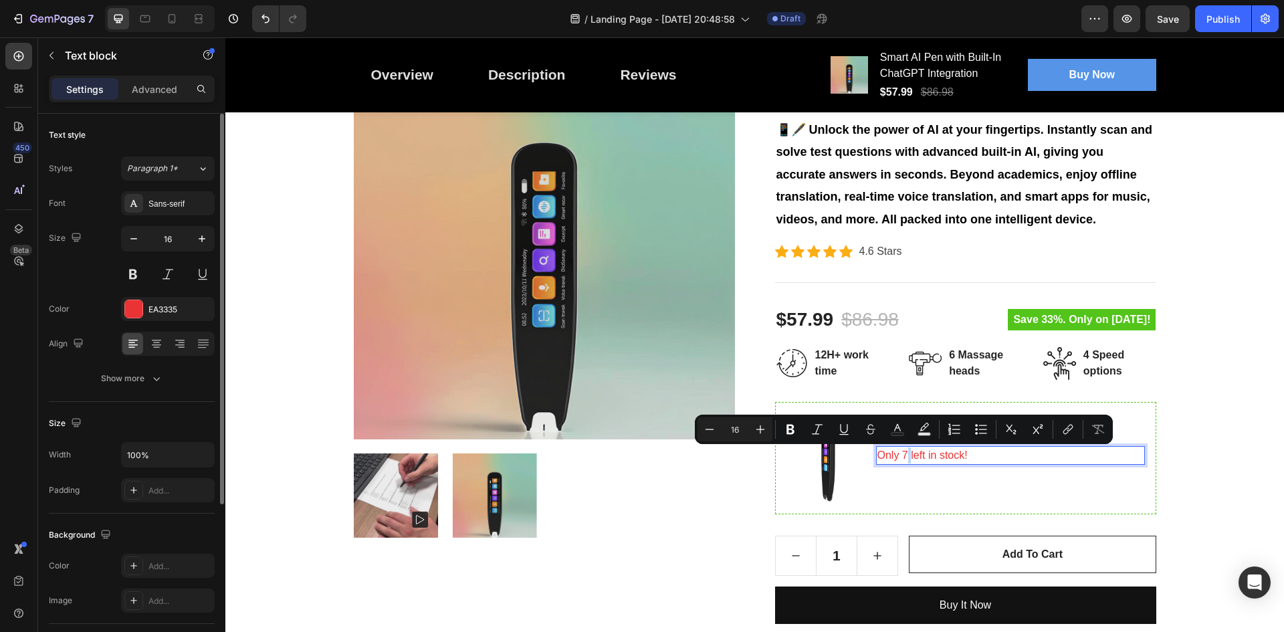
click at [902, 455] on p "Only 7 left in stock!" at bounding box center [1010, 455] width 266 height 16
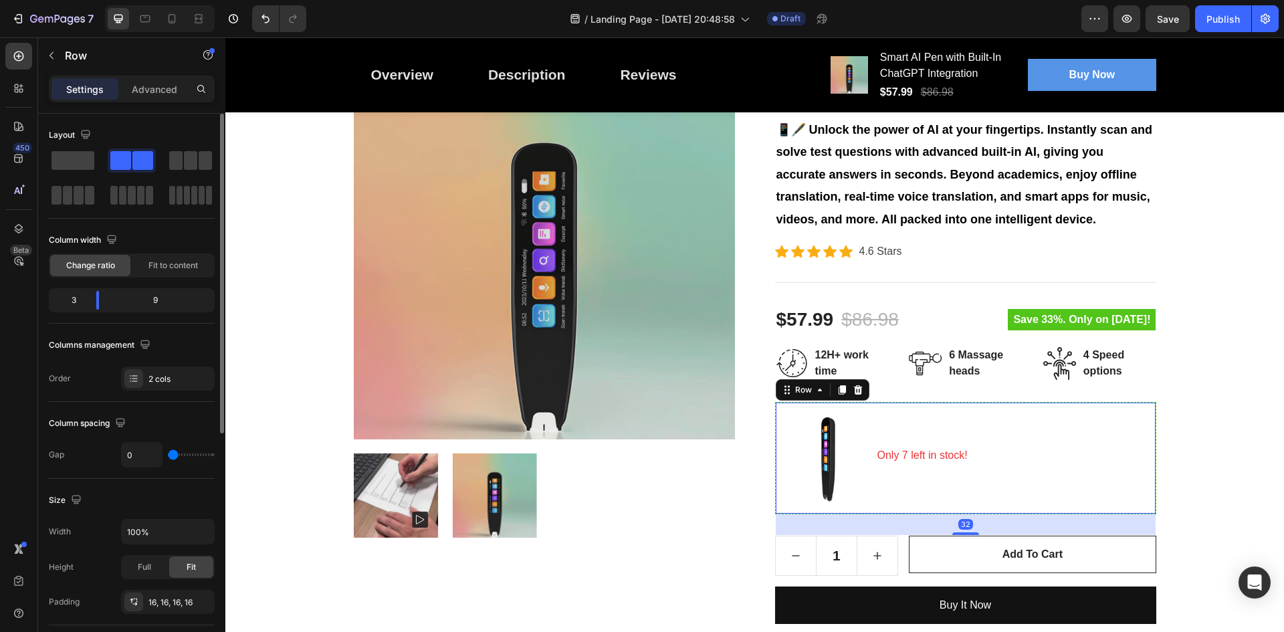
click at [775, 474] on div "Image Only 7 left in stock! Text block Row 32" at bounding box center [965, 458] width 381 height 112
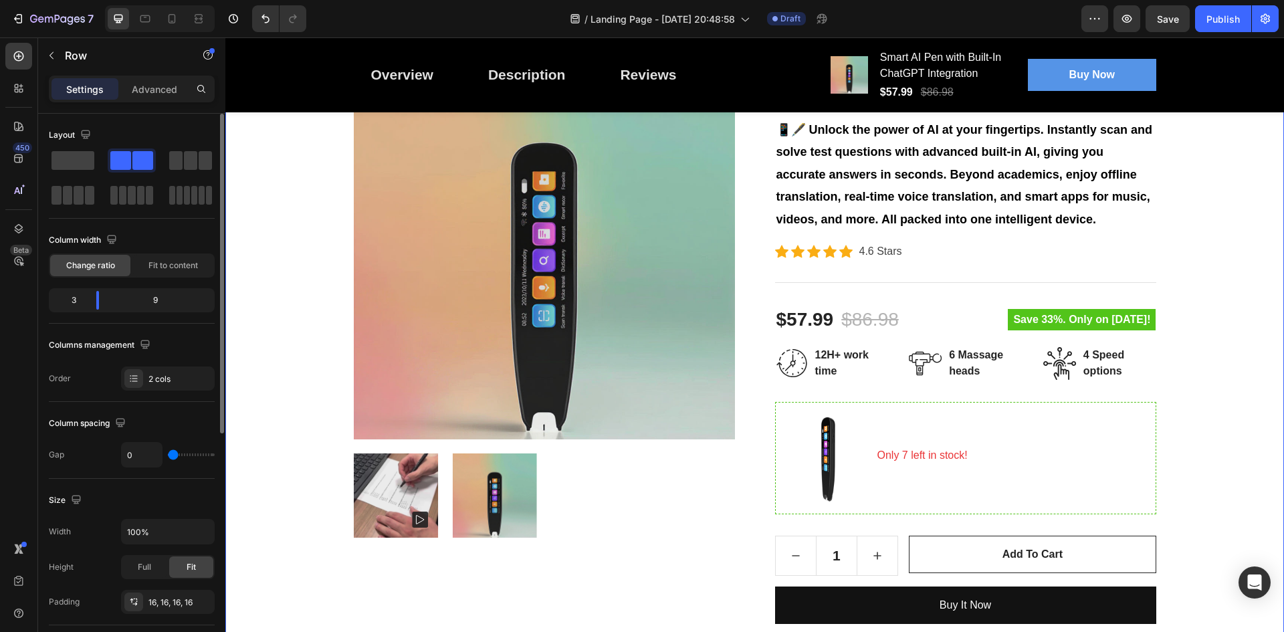
click at [1172, 446] on div "PenScanner AI Heading Row Product Images Smart AI Pen with Built-In ChatGPT Int…" at bounding box center [754, 391] width 1039 height 808
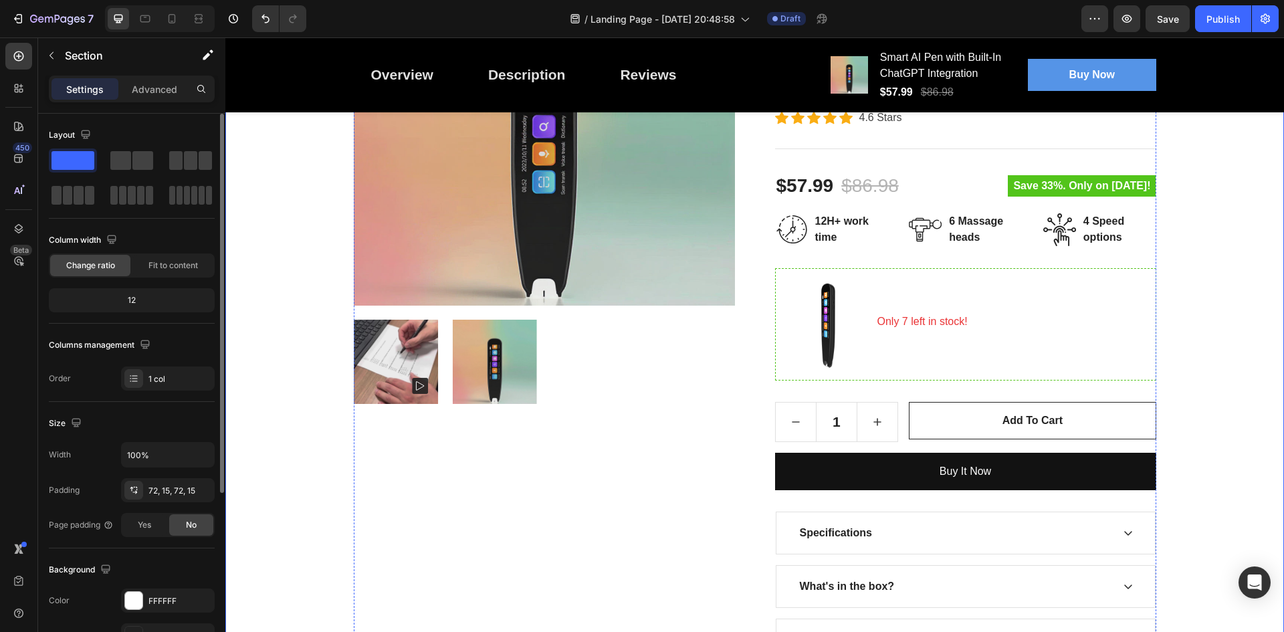
scroll to position [468, 0]
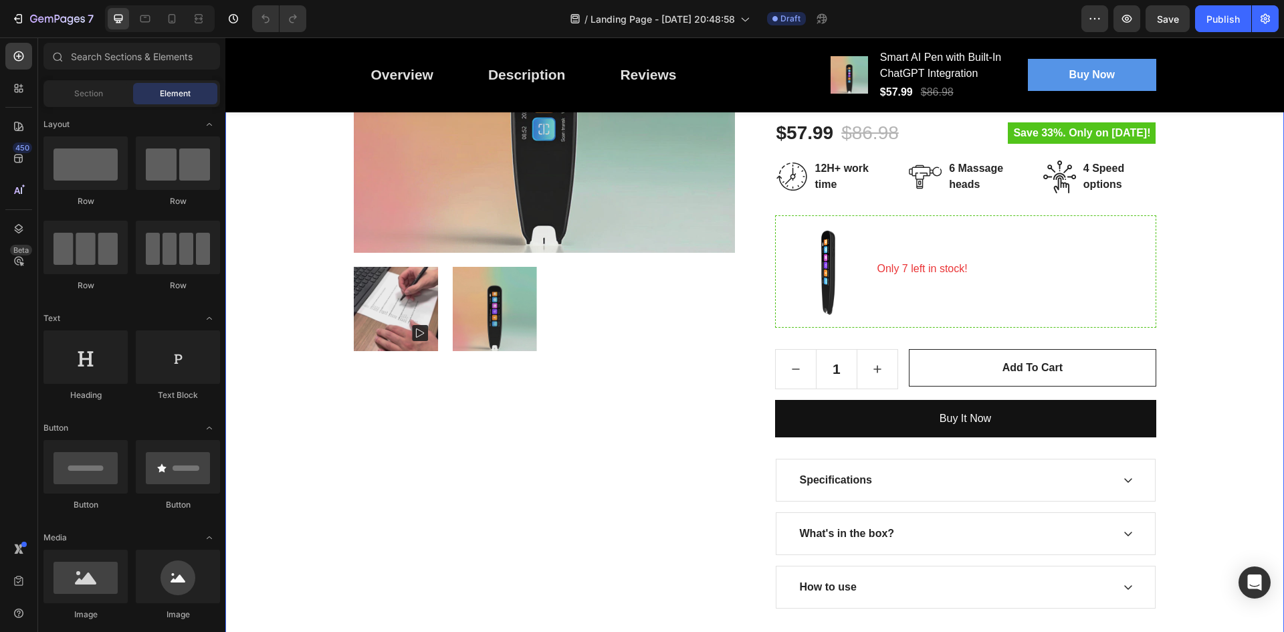
scroll to position [468, 0]
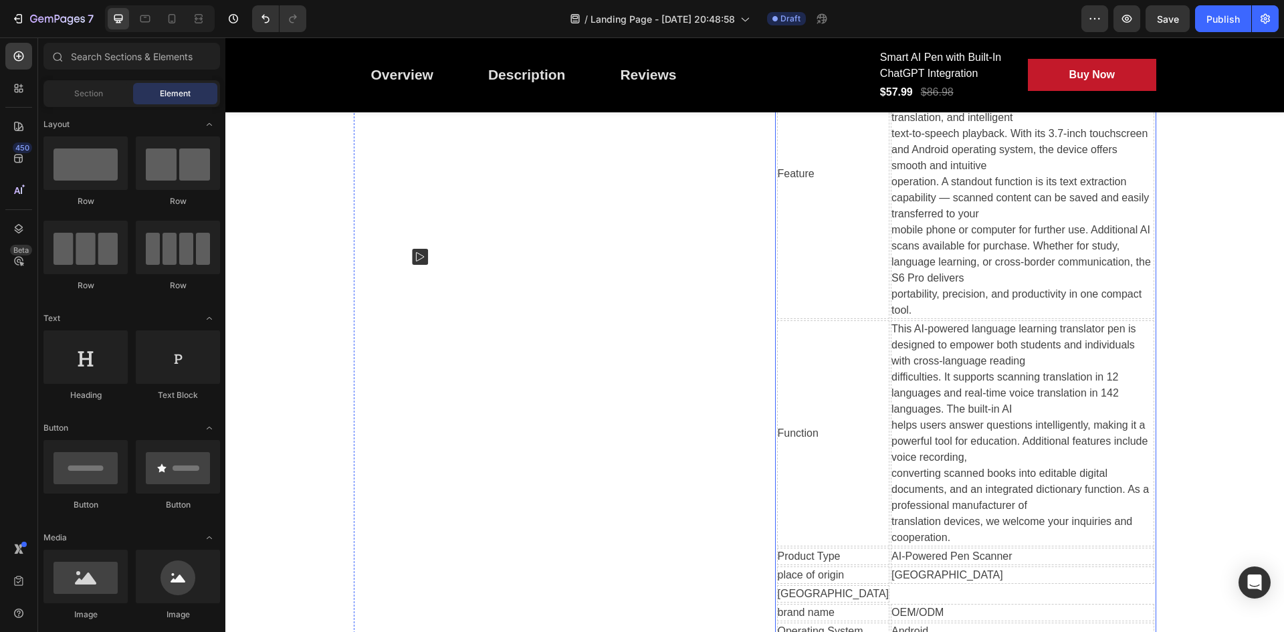
scroll to position [267, 0]
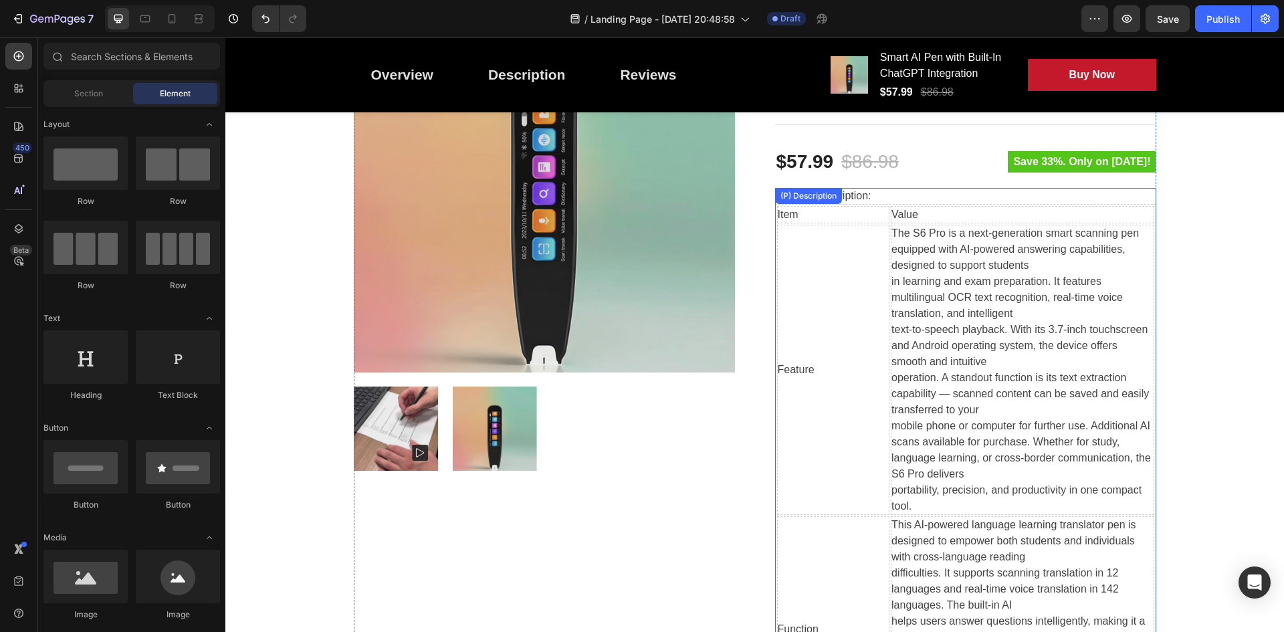
click at [918, 235] on div "The S6 Pro is a next-generation smart scanning pen equipped with AI-powered ans…" at bounding box center [1021, 369] width 261 height 289
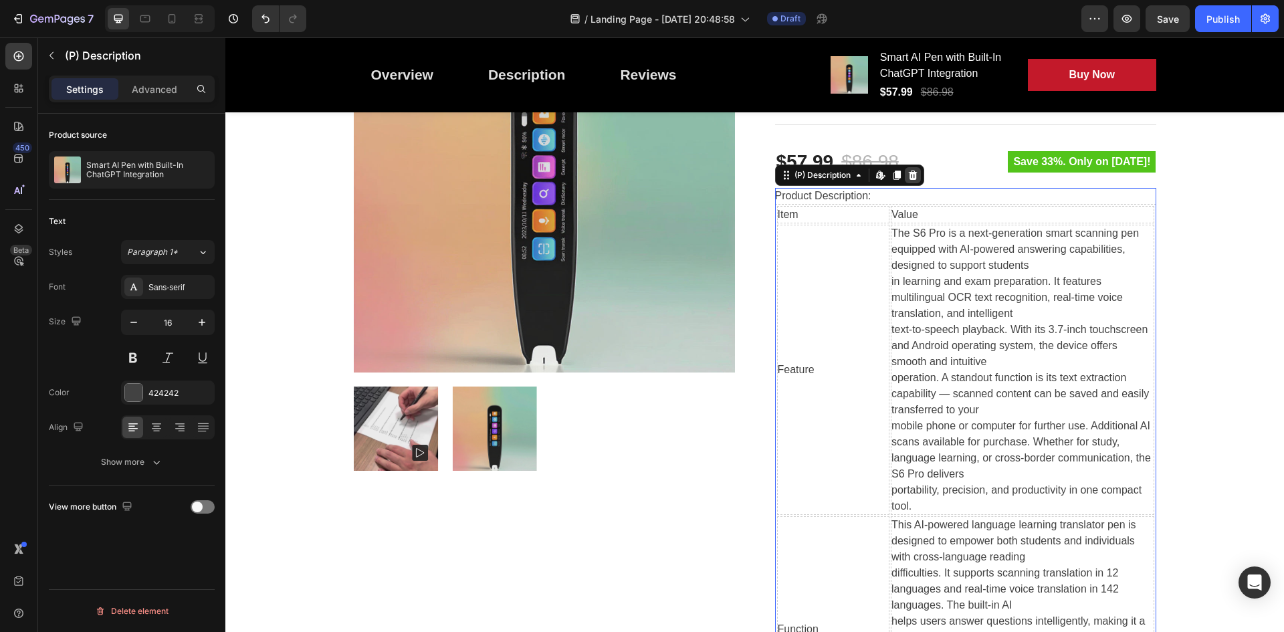
click at [909, 180] on icon at bounding box center [912, 175] width 9 height 9
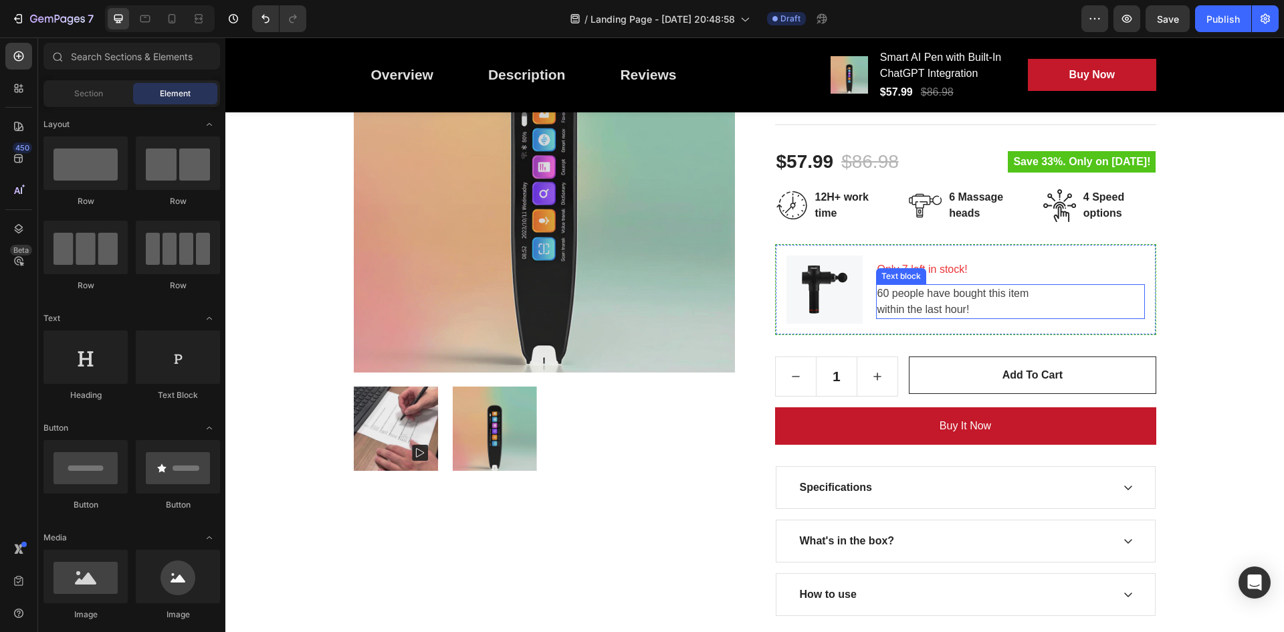
click at [954, 298] on p "60 people have bought this item within the last hour!" at bounding box center [1010, 302] width 266 height 32
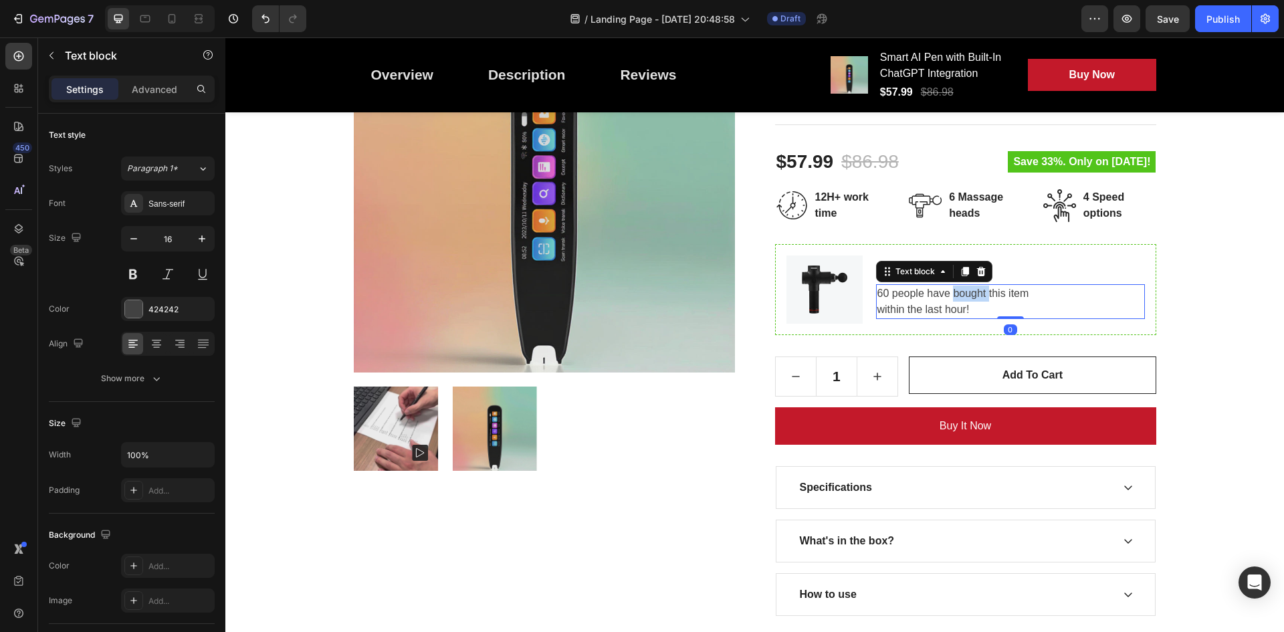
click at [954, 298] on p "60 people have bought this item within the last hour!" at bounding box center [1010, 302] width 266 height 32
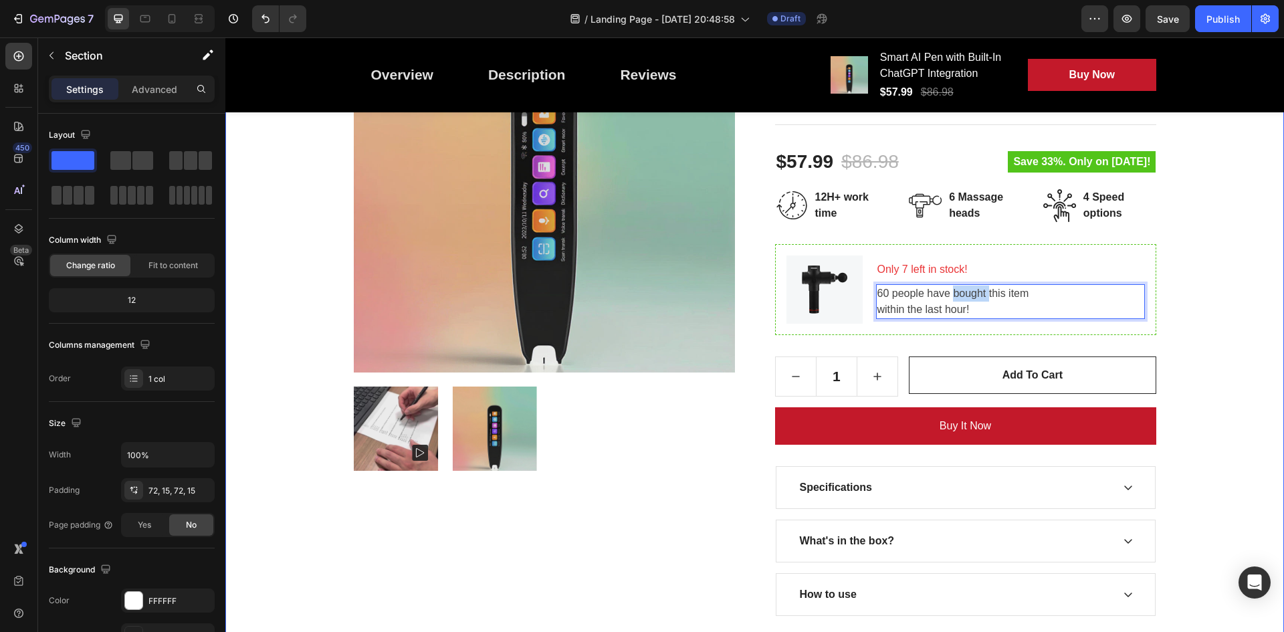
click at [1197, 330] on div "Great Health Gift For Your Family Heading Row Product Images Smart AI Pen with …" at bounding box center [754, 267] width 1039 height 695
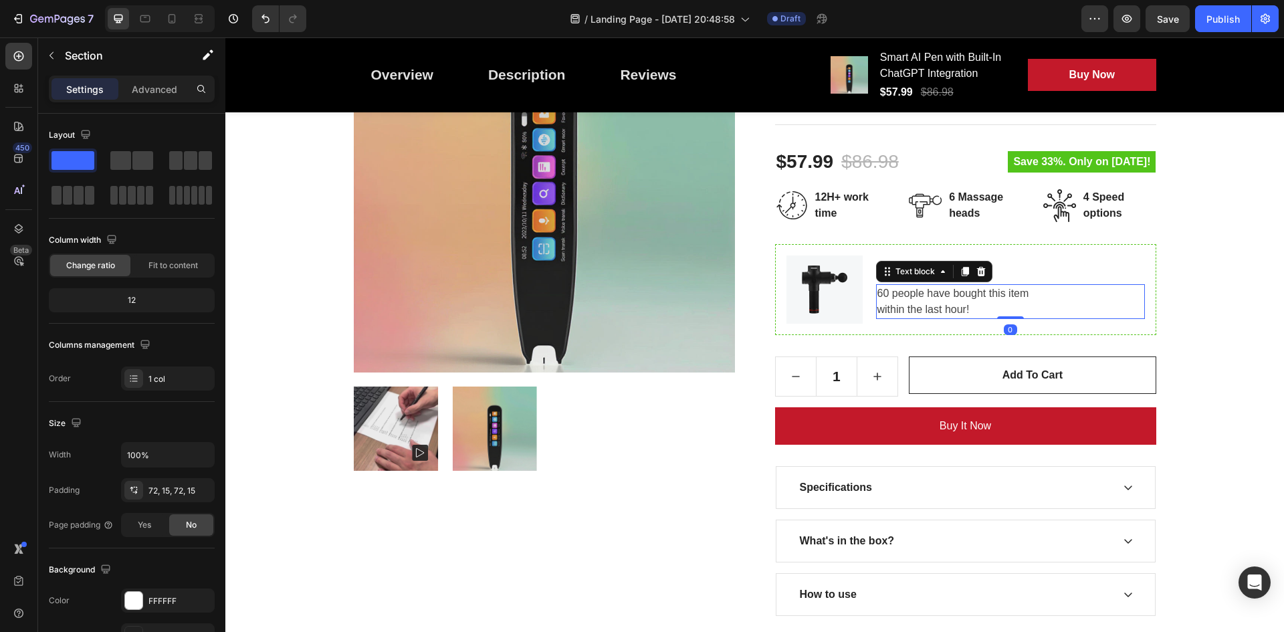
click at [1096, 308] on p "60 people have bought this item within the last hour!" at bounding box center [1010, 302] width 266 height 32
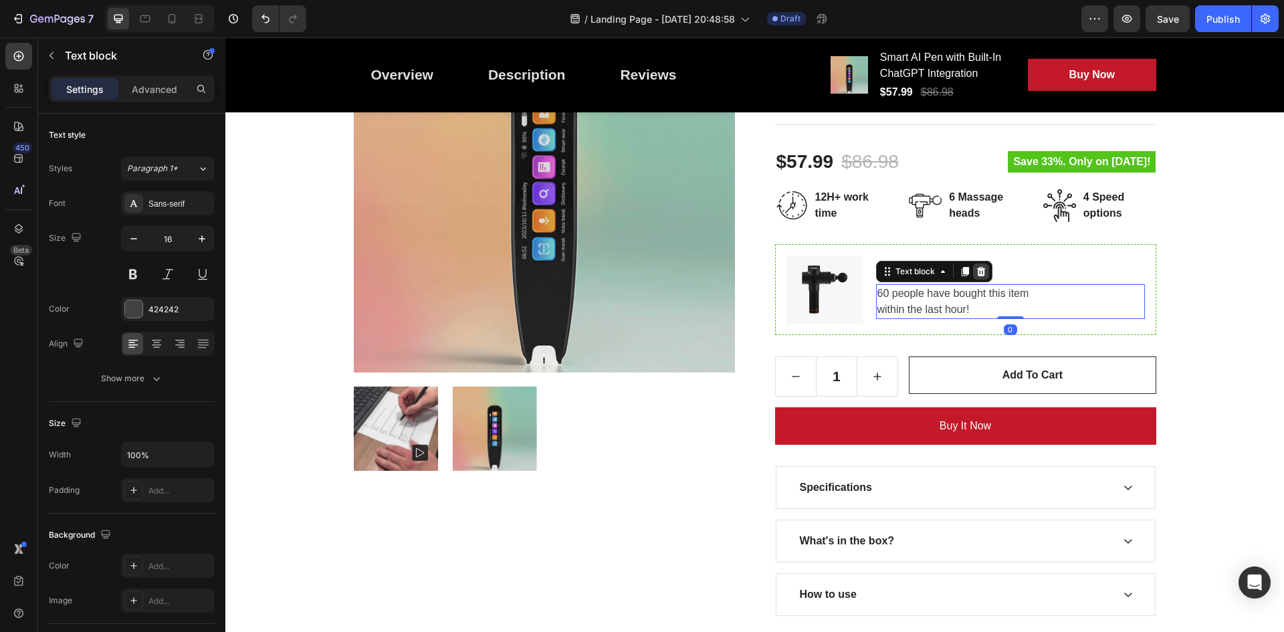
click at [976, 272] on icon at bounding box center [981, 271] width 11 height 11
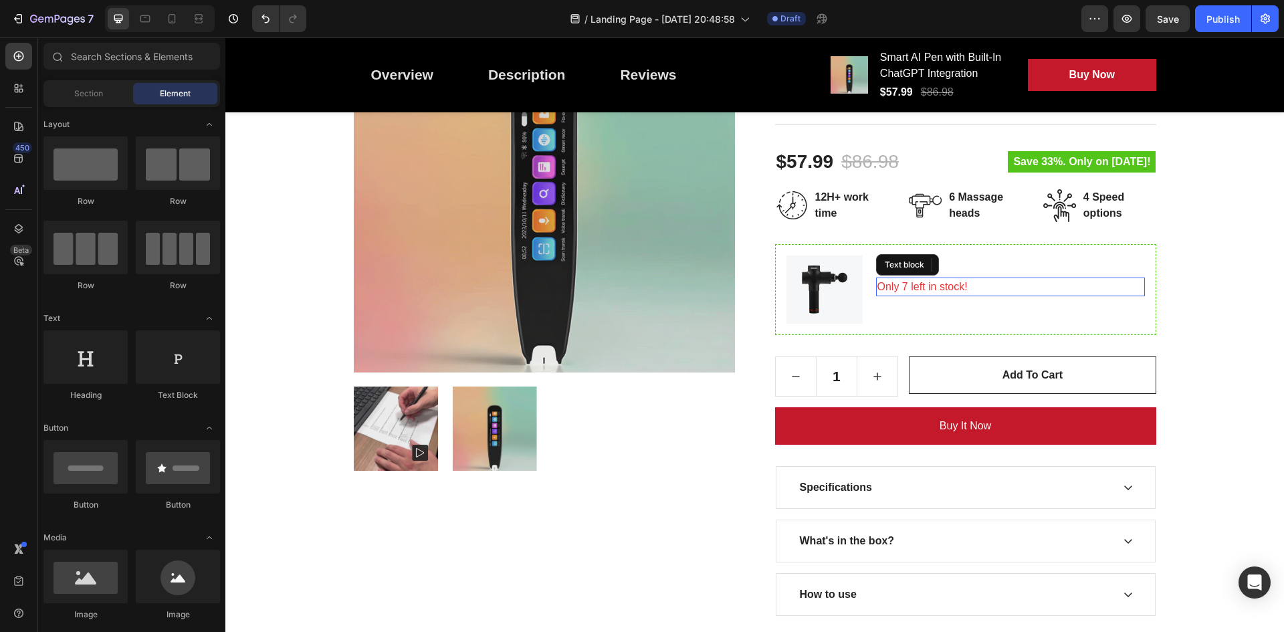
click at [970, 292] on p "Only 7 left in stock!" at bounding box center [1010, 287] width 266 height 16
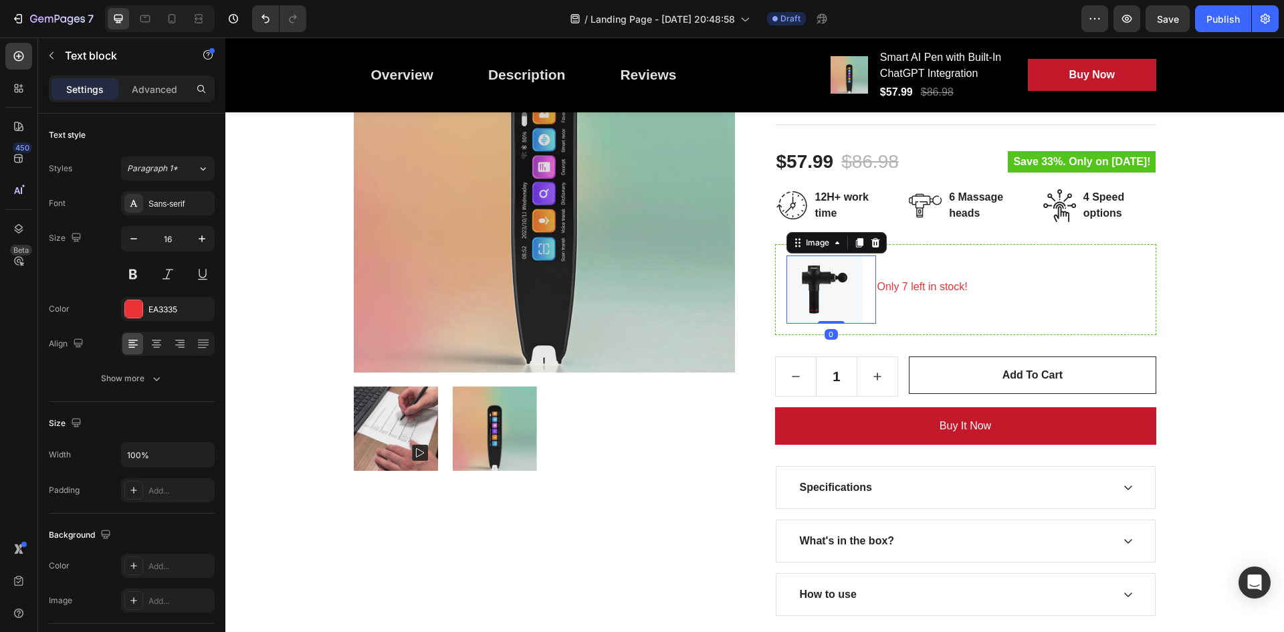
click at [823, 287] on img at bounding box center [824, 289] width 76 height 68
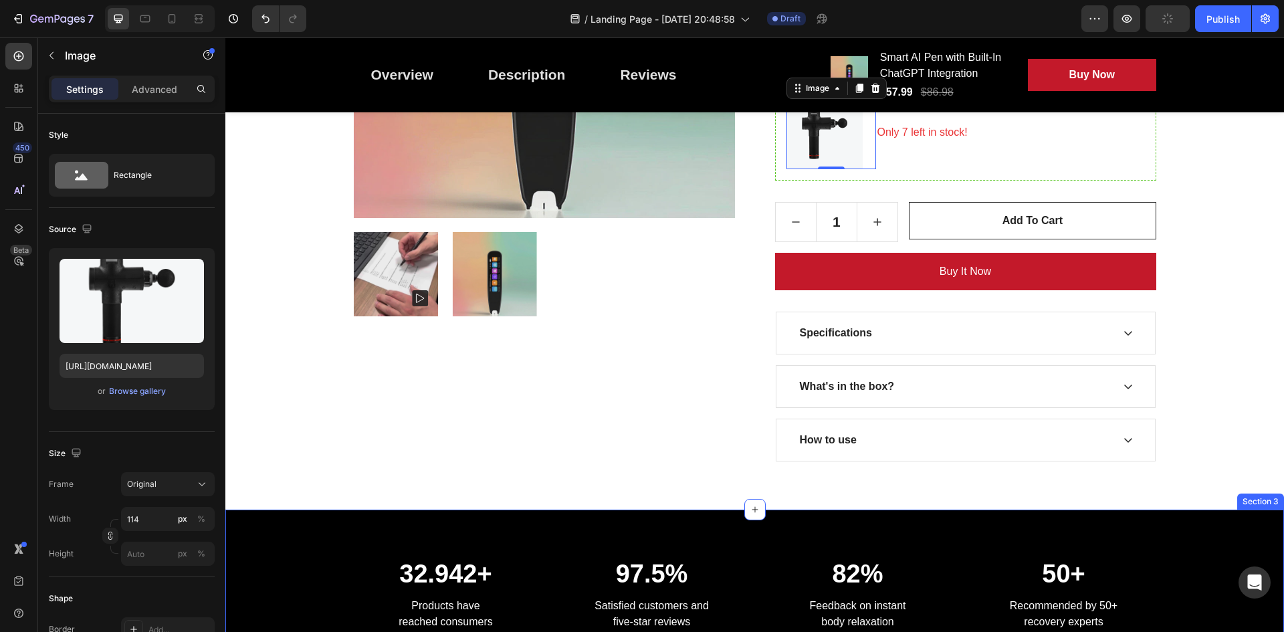
scroll to position [401, 0]
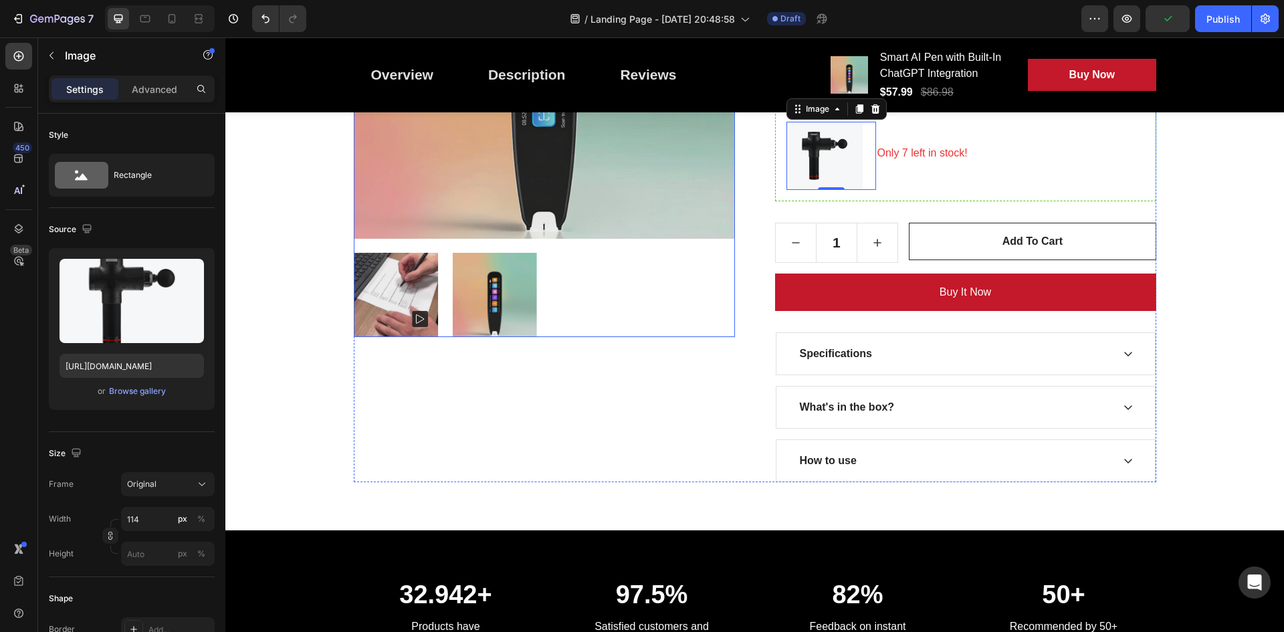
click at [500, 280] on img at bounding box center [494, 295] width 85 height 85
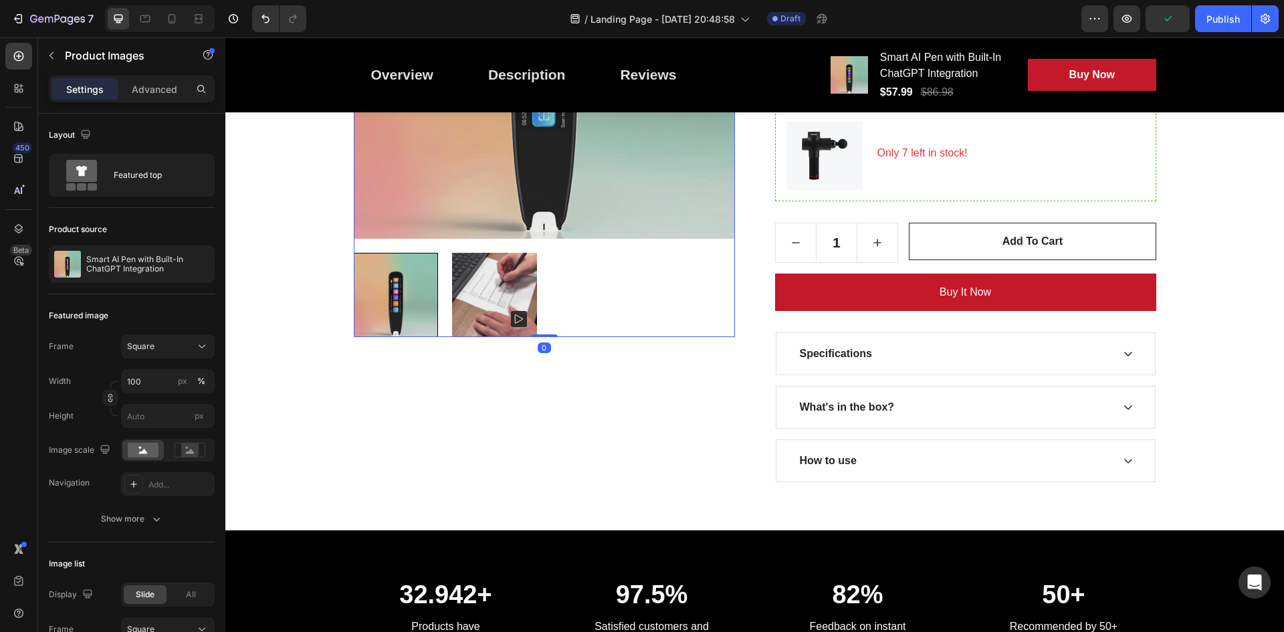
click at [559, 299] on div at bounding box center [544, 295] width 381 height 85
click at [405, 276] on div at bounding box center [396, 295] width 85 height 85
click at [532, 302] on div at bounding box center [544, 295] width 381 height 85
click at [562, 311] on div at bounding box center [544, 295] width 381 height 85
click at [575, 326] on div at bounding box center [544, 295] width 381 height 85
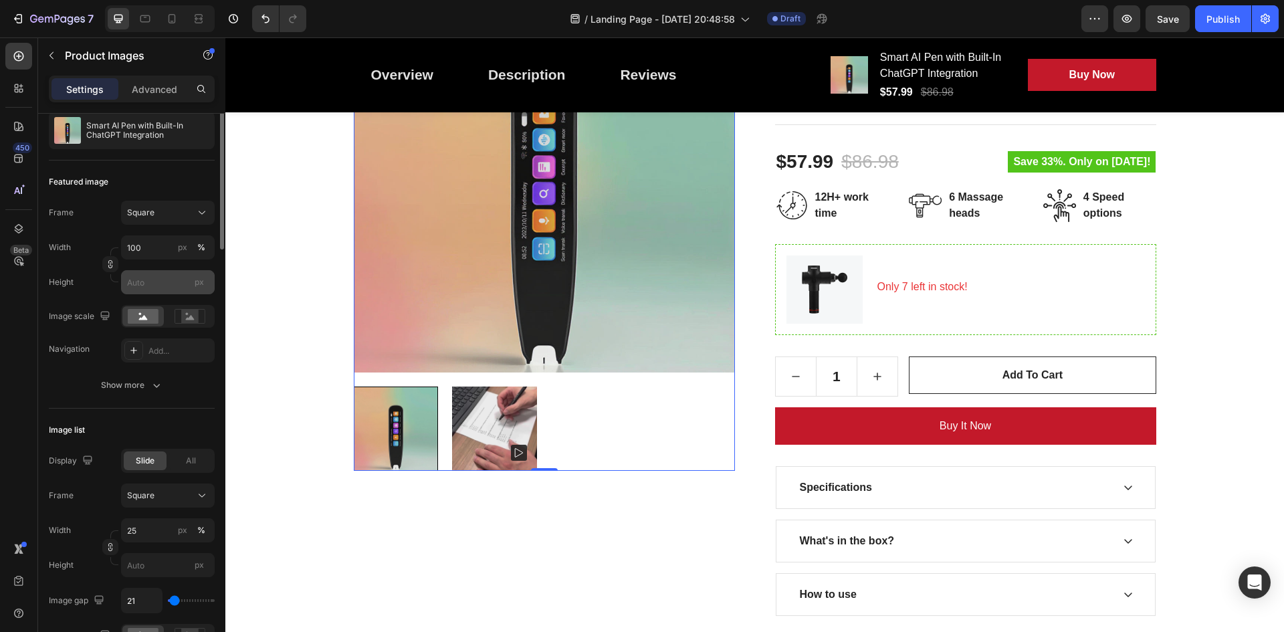
scroll to position [0, 0]
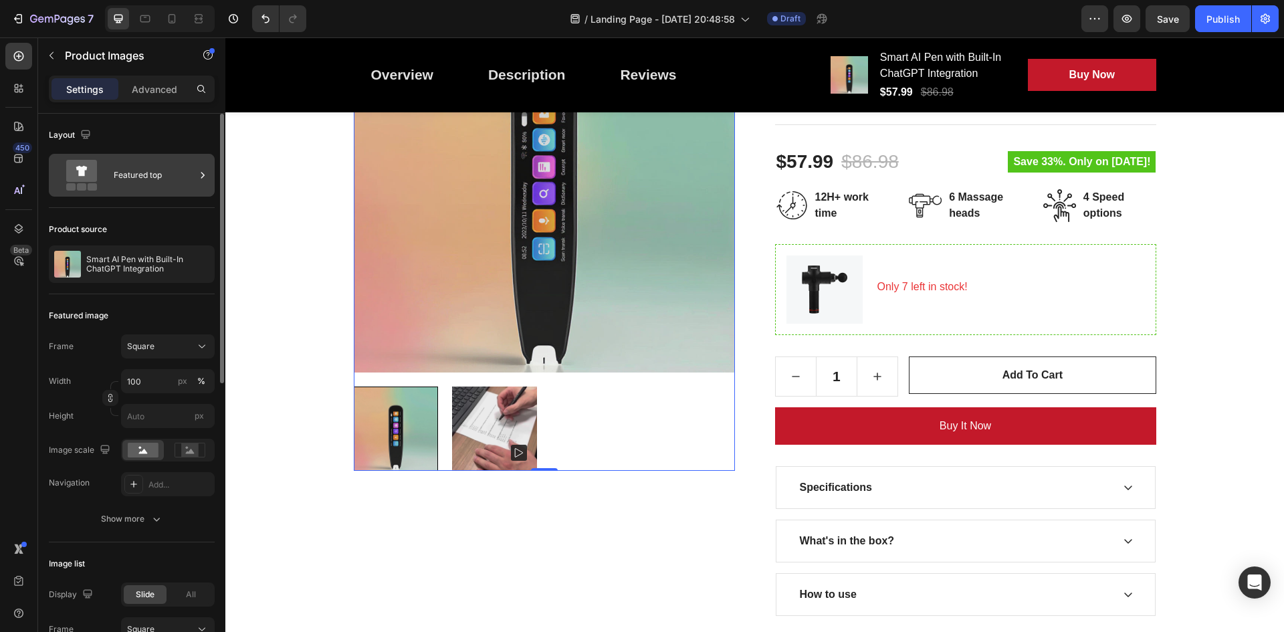
click at [134, 185] on div "Featured top" at bounding box center [155, 175] width 82 height 31
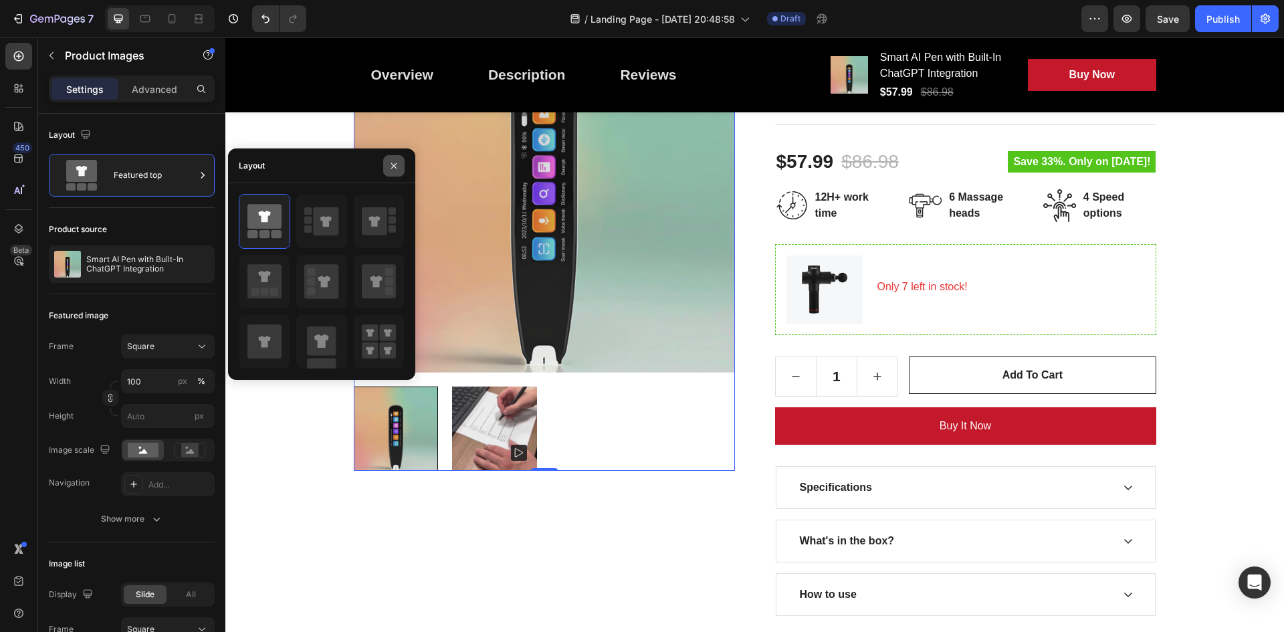
click at [390, 164] on icon "button" at bounding box center [394, 165] width 11 height 11
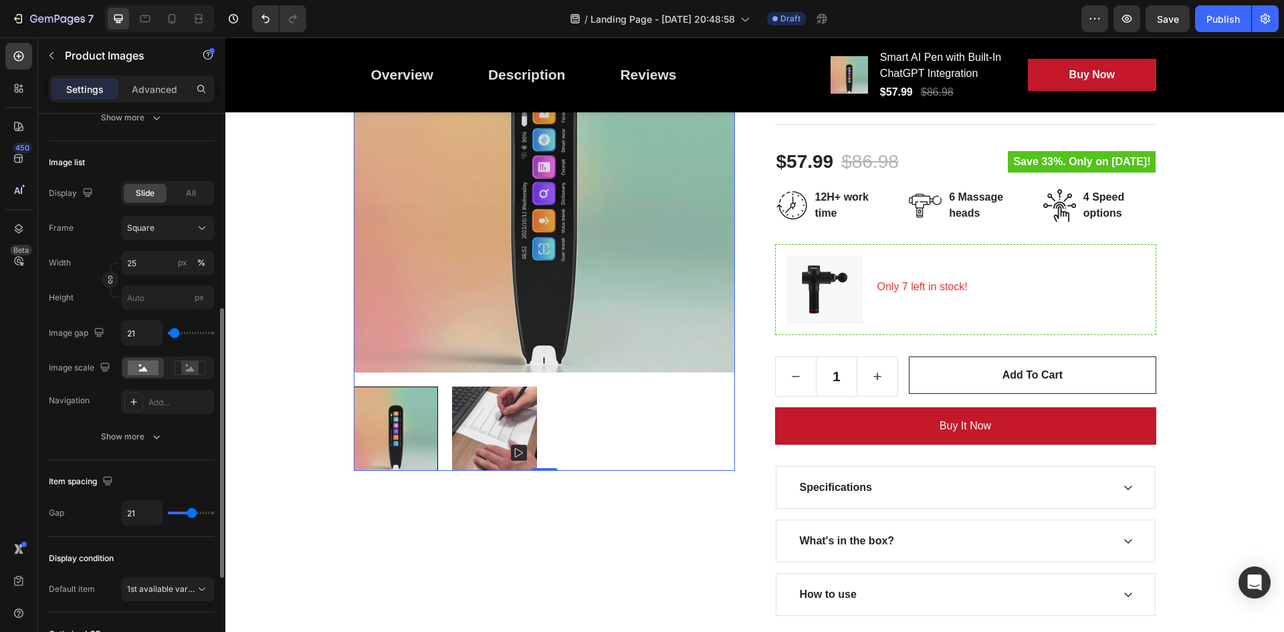
scroll to position [591, 0]
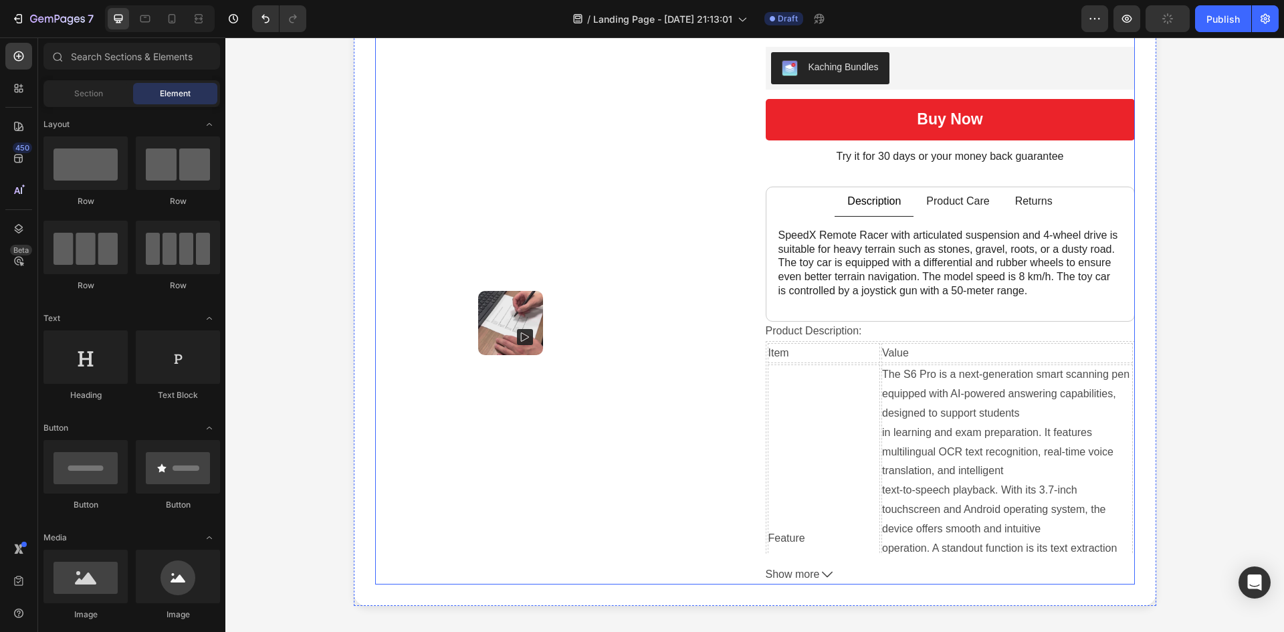
scroll to position [267, 0]
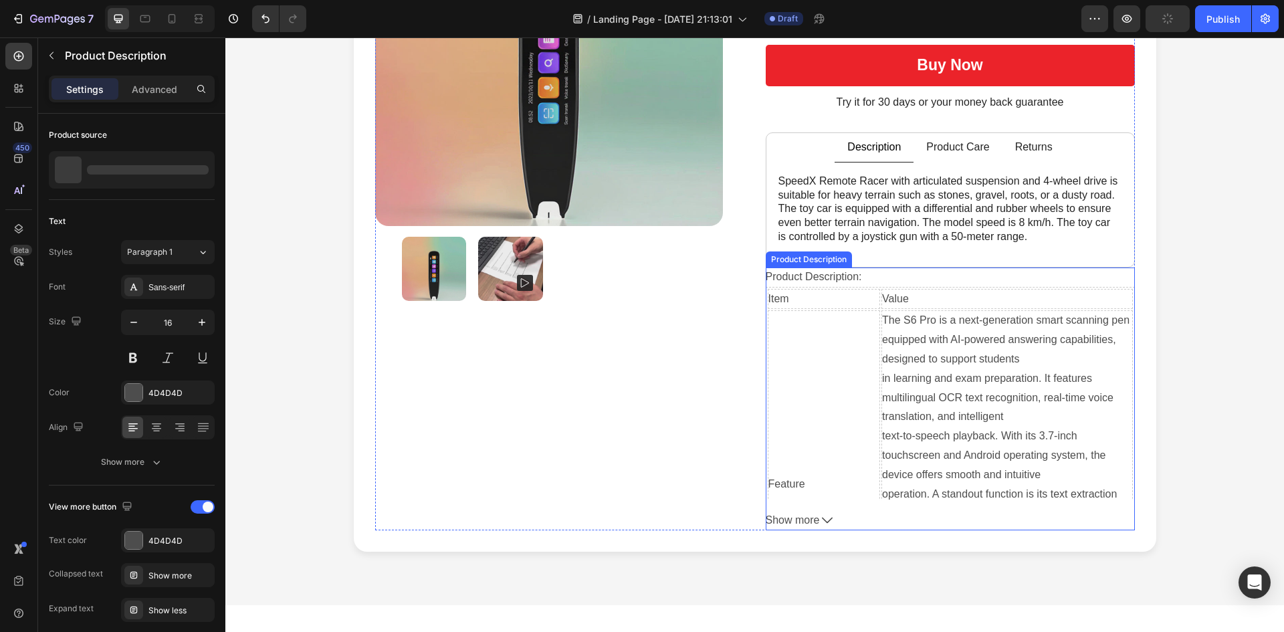
click at [822, 522] on icon at bounding box center [827, 520] width 11 height 11
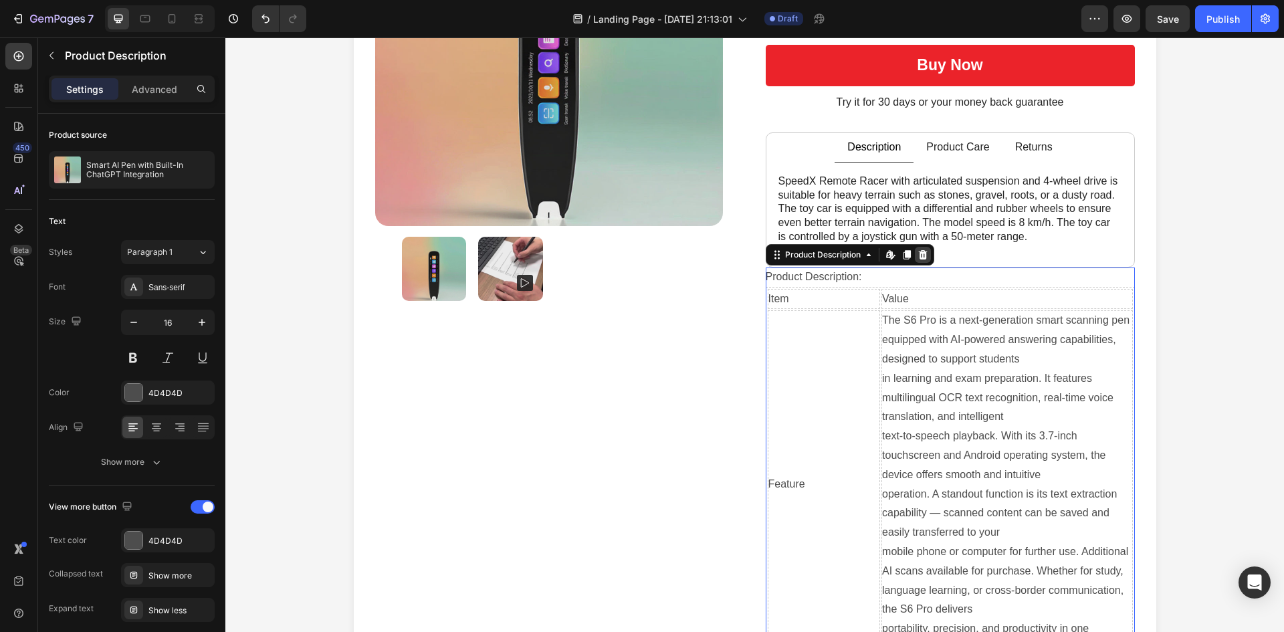
click at [918, 251] on icon at bounding box center [923, 254] width 11 height 11
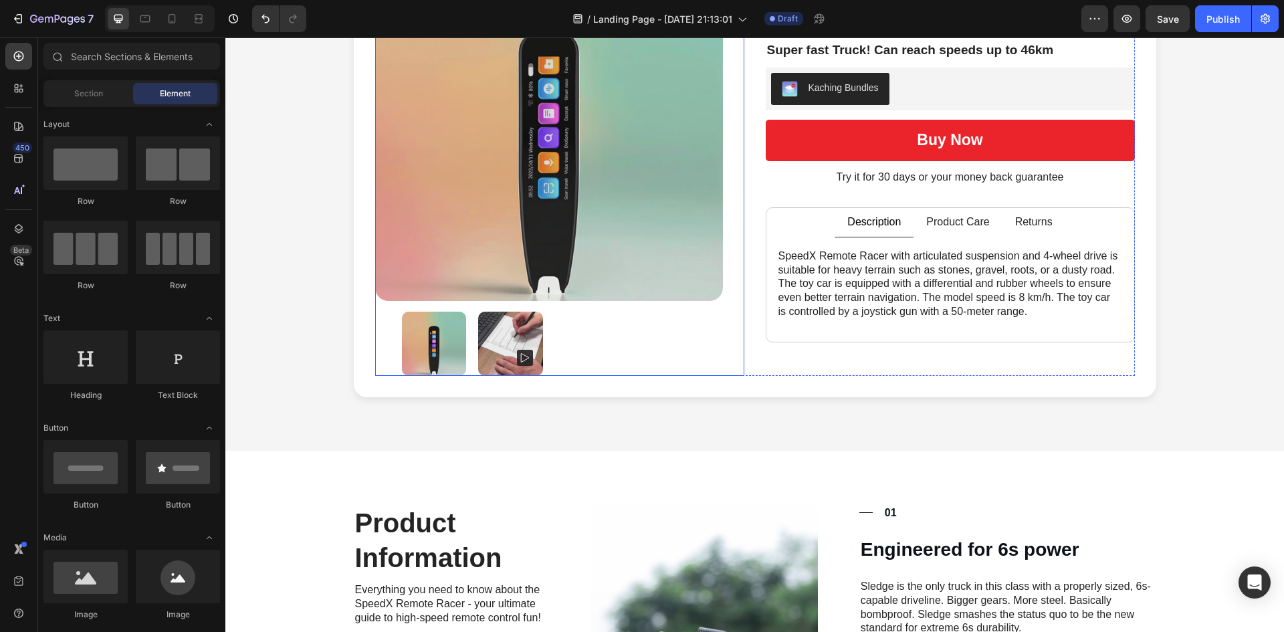
scroll to position [201, 0]
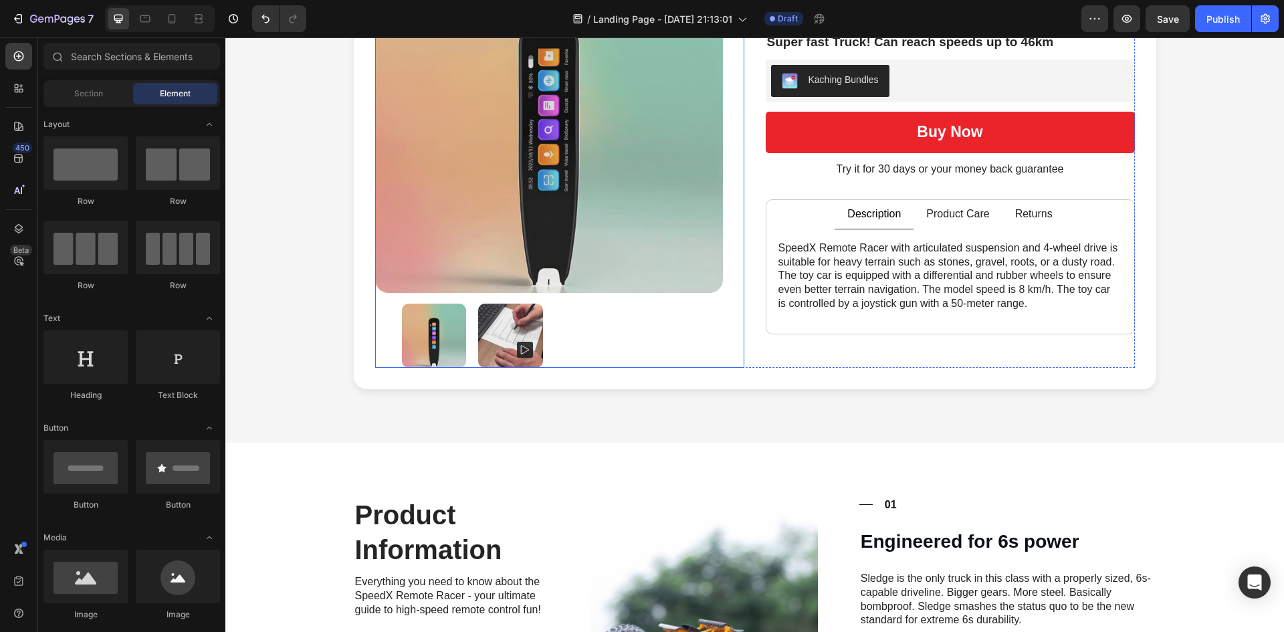
click at [524, 354] on rect at bounding box center [525, 350] width 16 height 16
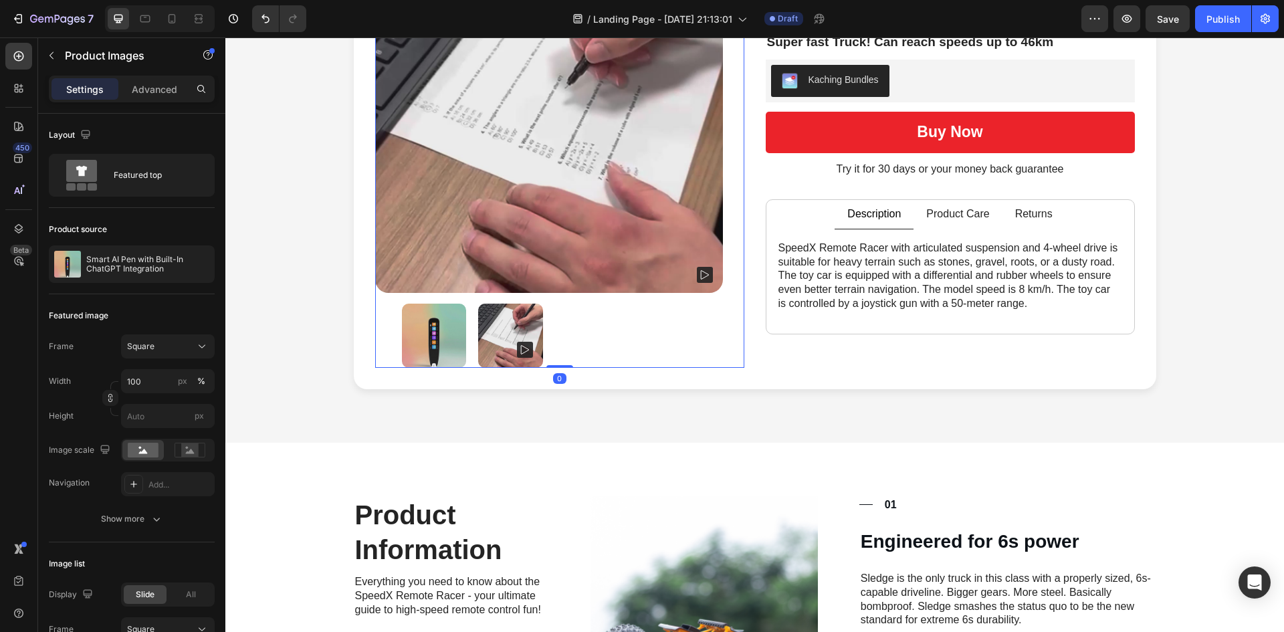
click at [554, 378] on div "0" at bounding box center [559, 378] width 13 height 11
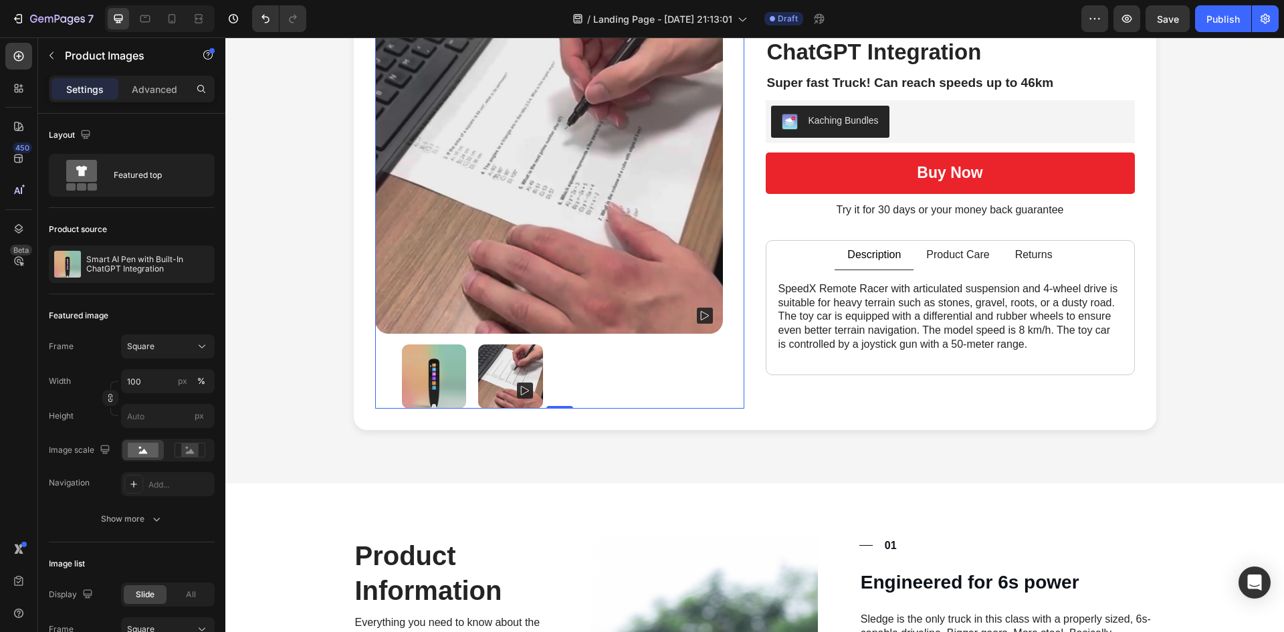
scroll to position [0, 0]
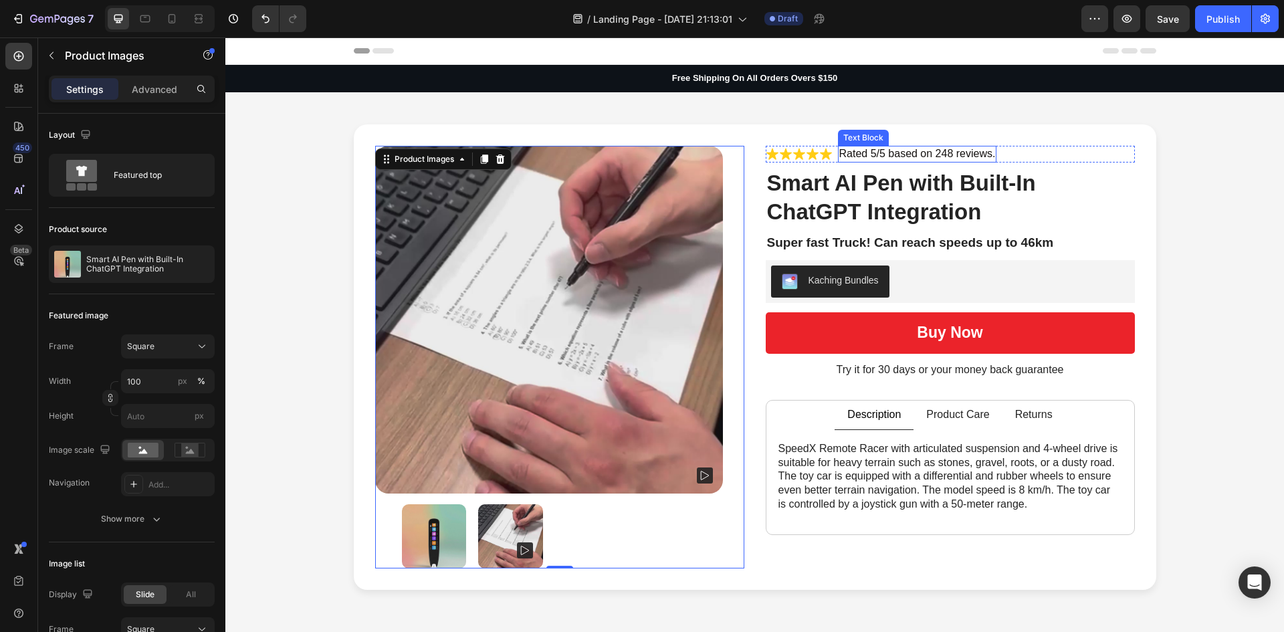
click at [903, 154] on p "Rated 5/5 based on 248 reviews." at bounding box center [917, 154] width 156 height 14
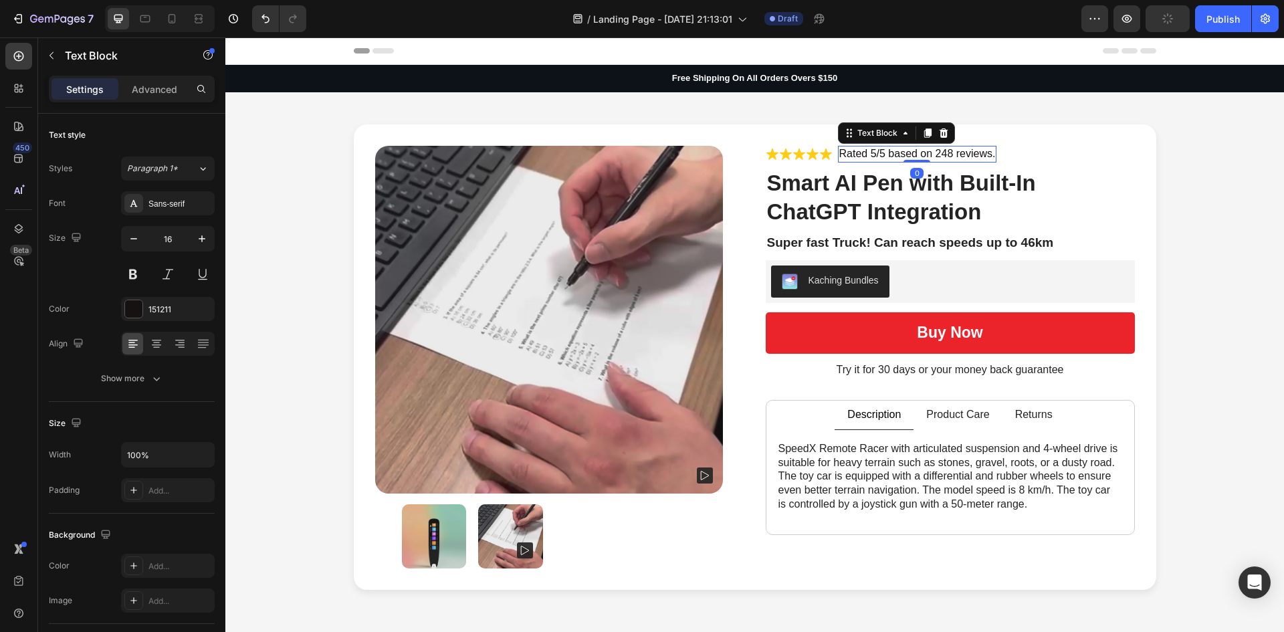
click at [903, 154] on p "Rated 5/5 based on 248 reviews." at bounding box center [917, 154] width 156 height 14
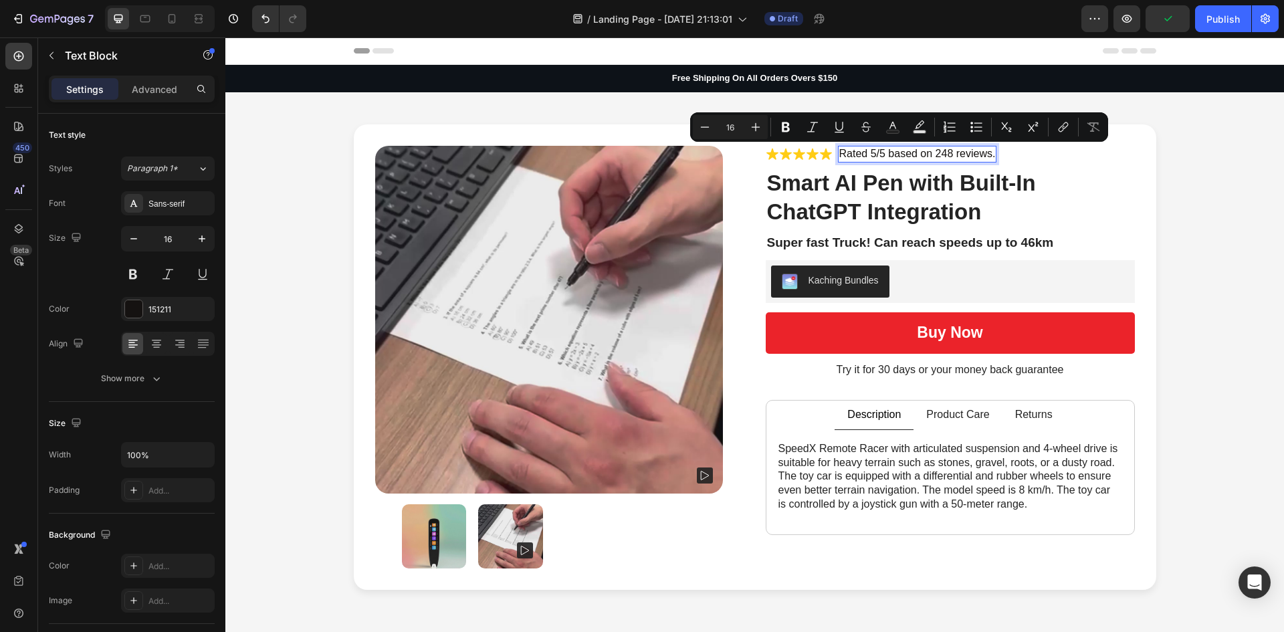
click at [872, 154] on p "Rated 5/5 based on 248 reviews." at bounding box center [917, 154] width 156 height 14
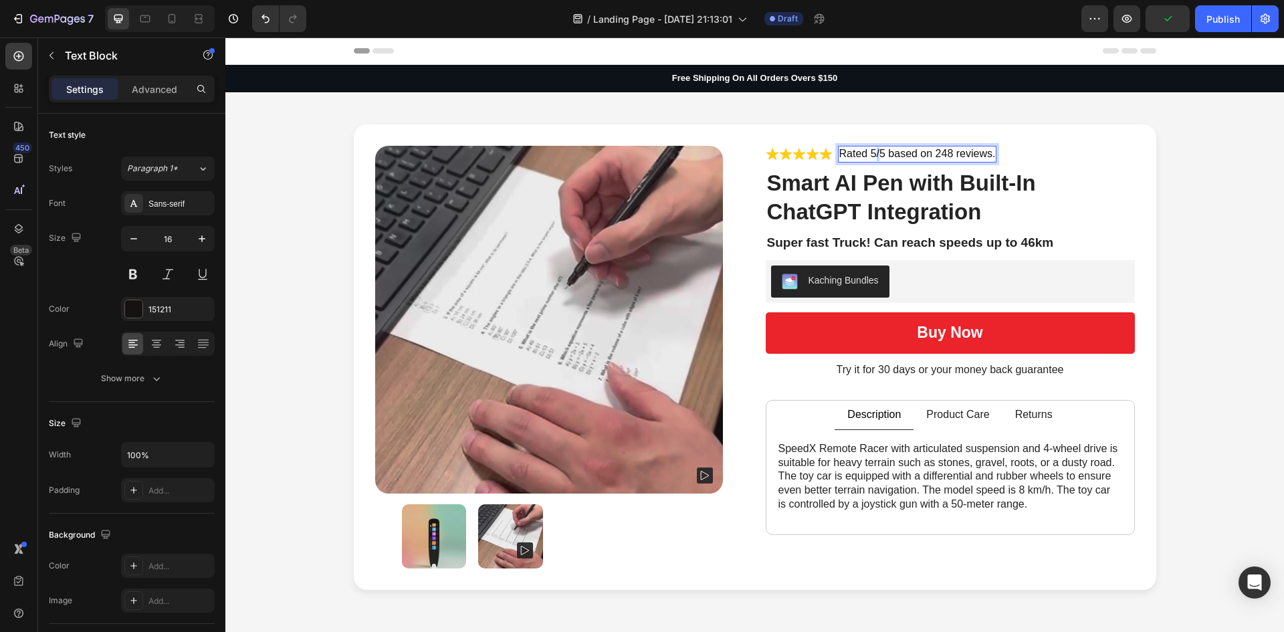
click at [872, 154] on p "Rated 5/5 based on 248 reviews." at bounding box center [917, 154] width 156 height 14
click at [867, 154] on p "Rated 5/5 based on 248 reviews." at bounding box center [917, 154] width 156 height 14
click at [871, 153] on p "Rated 5/5 based on 248 reviews." at bounding box center [917, 154] width 156 height 14
click at [907, 150] on p "Rated 4.6/5 based on 248 reviews." at bounding box center [921, 154] width 165 height 14
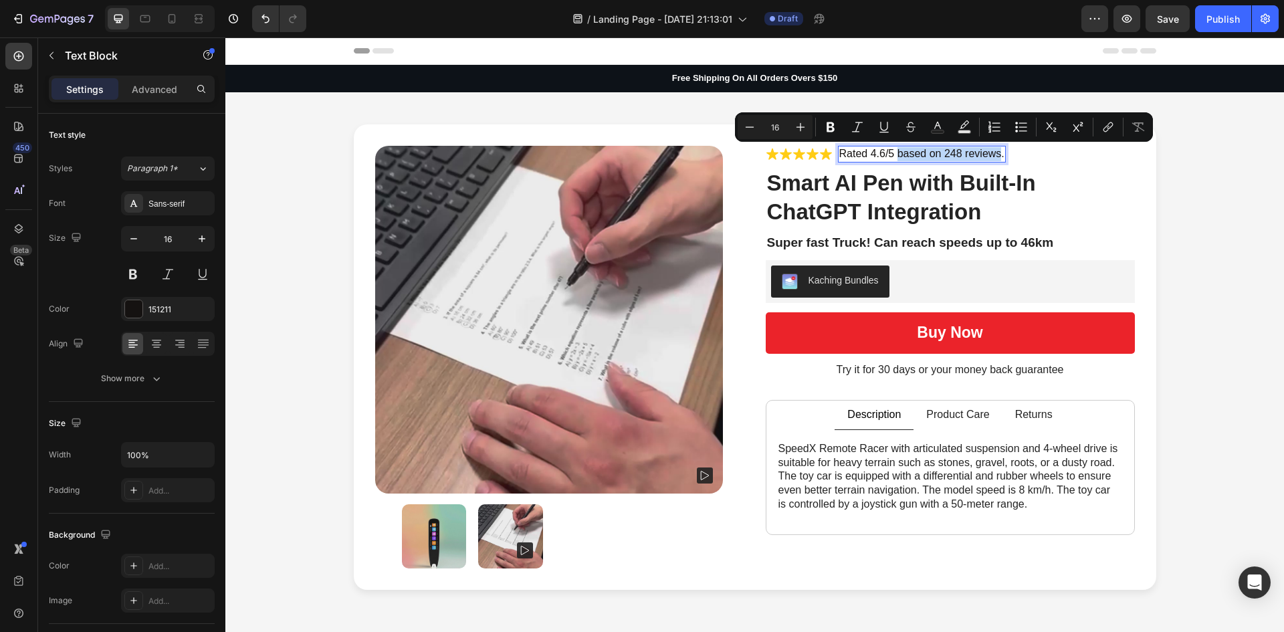
drag, startPoint x: 907, startPoint y: 150, endPoint x: 970, endPoint y: 152, distance: 62.2
click at [970, 152] on p "Rated 4.6/5 based on 248 reviews." at bounding box center [921, 154] width 165 height 14
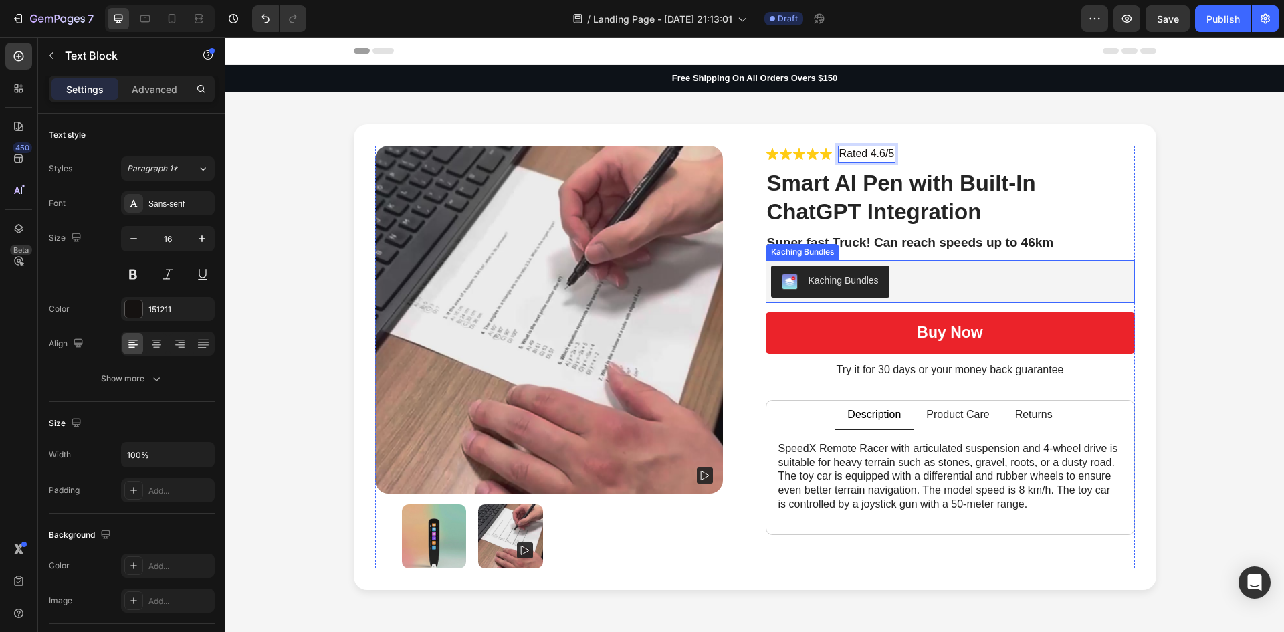
click at [864, 279] on div "Kaching Bundles" at bounding box center [844, 281] width 70 height 14
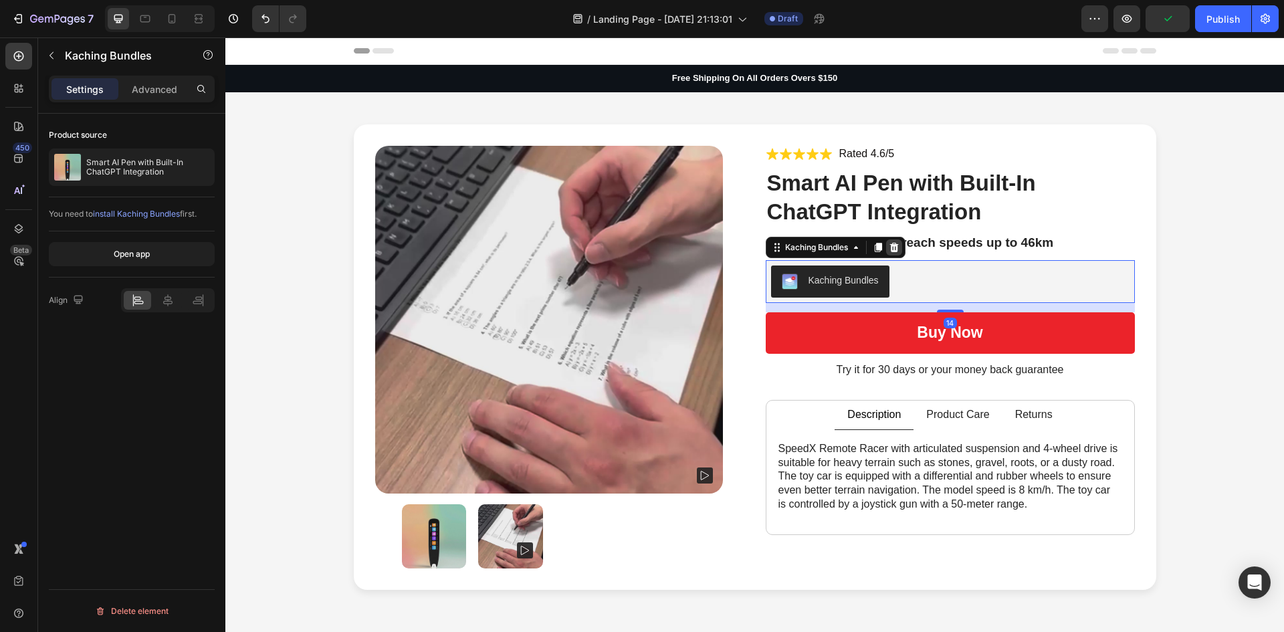
click at [890, 250] on icon at bounding box center [893, 247] width 9 height 9
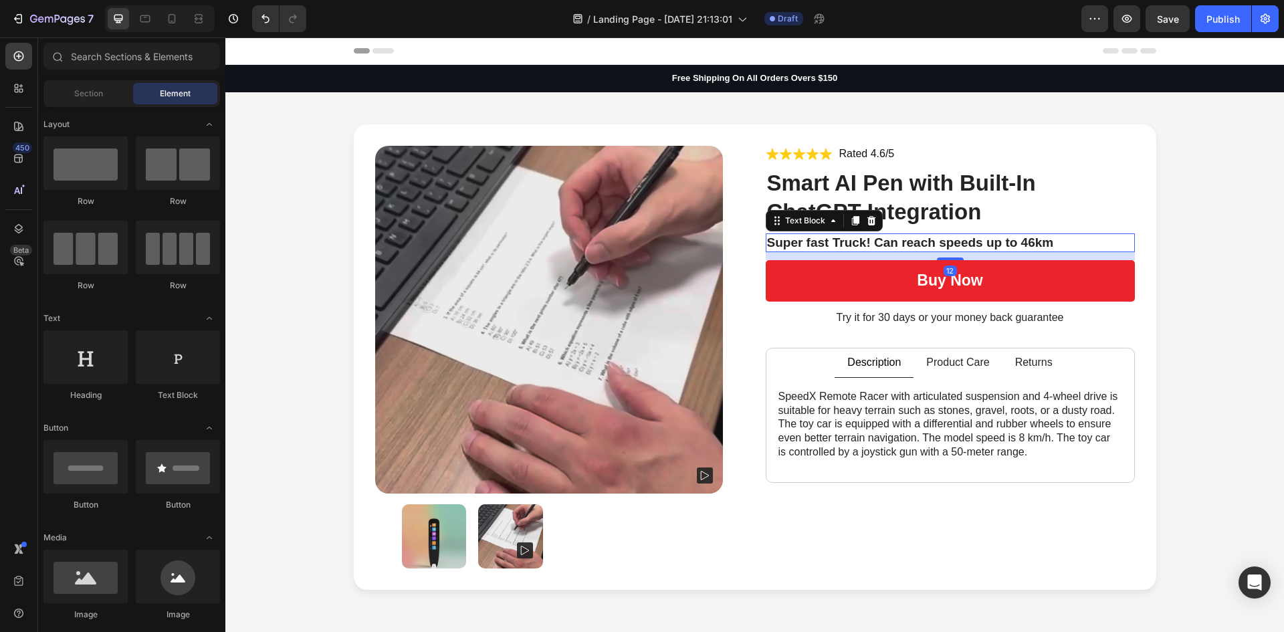
click at [834, 239] on p "Super fast Truck! Can reach speeds up to 46km" at bounding box center [950, 243] width 366 height 17
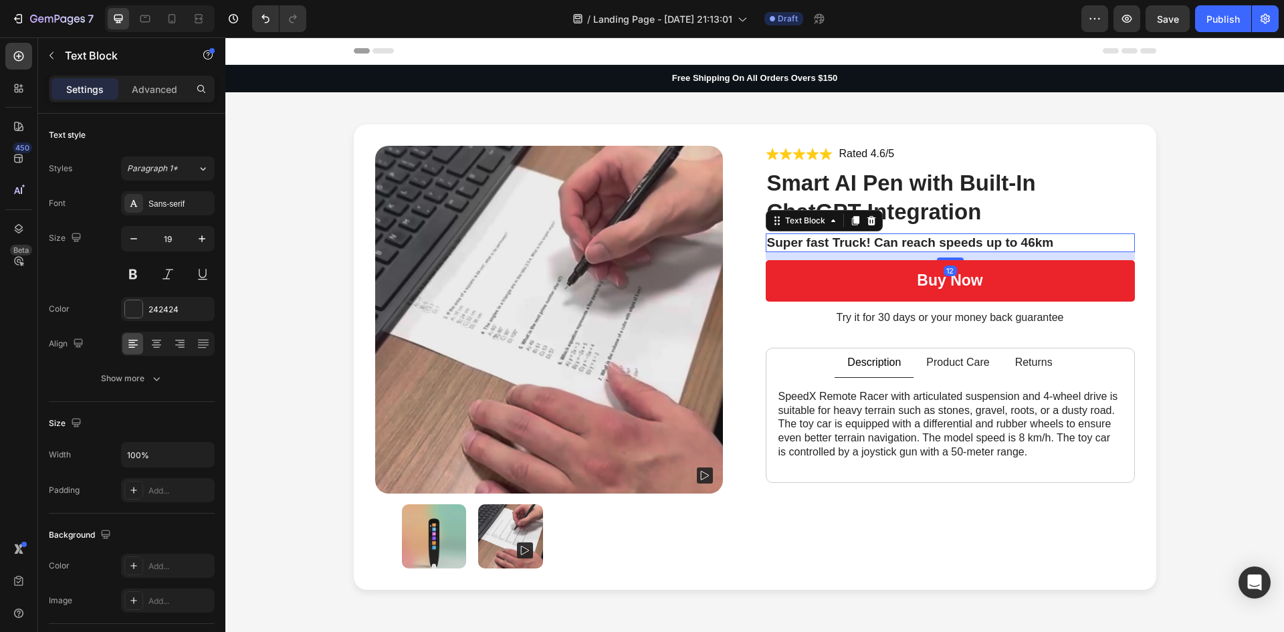
click at [834, 239] on p "Super fast Truck! Can reach speeds up to 46km" at bounding box center [950, 243] width 366 height 17
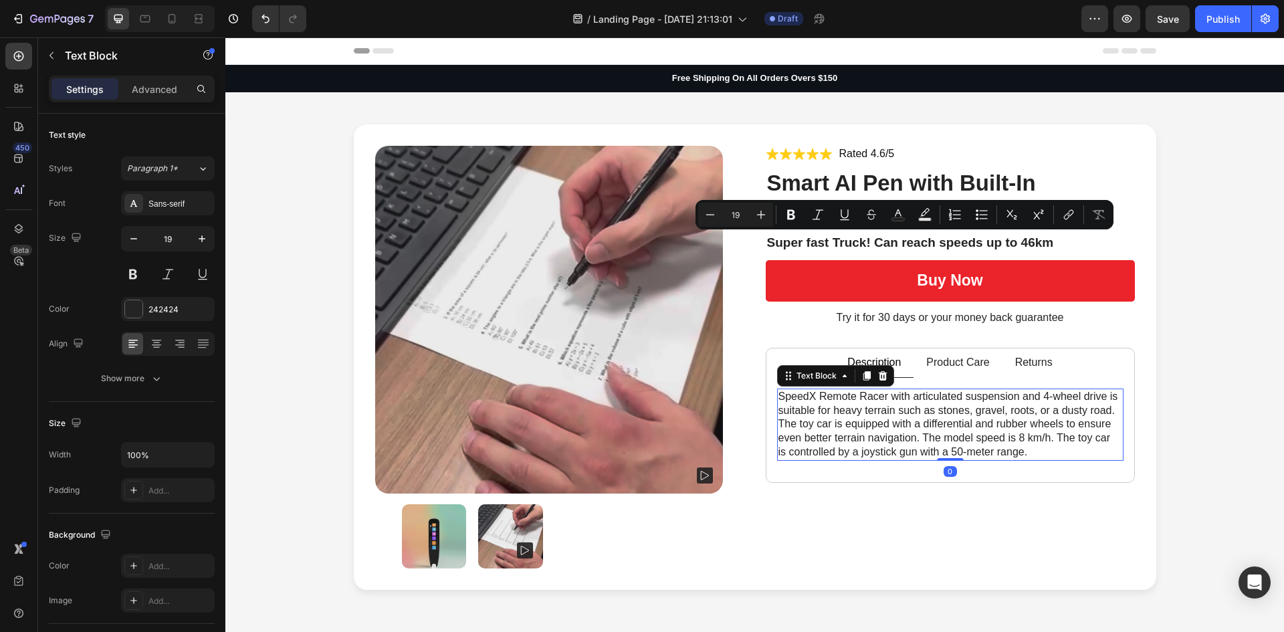
click at [890, 403] on p "SpeedX Remote Racer with articulated suspension and 4-wheel drive is suitable f…" at bounding box center [950, 425] width 344 height 70
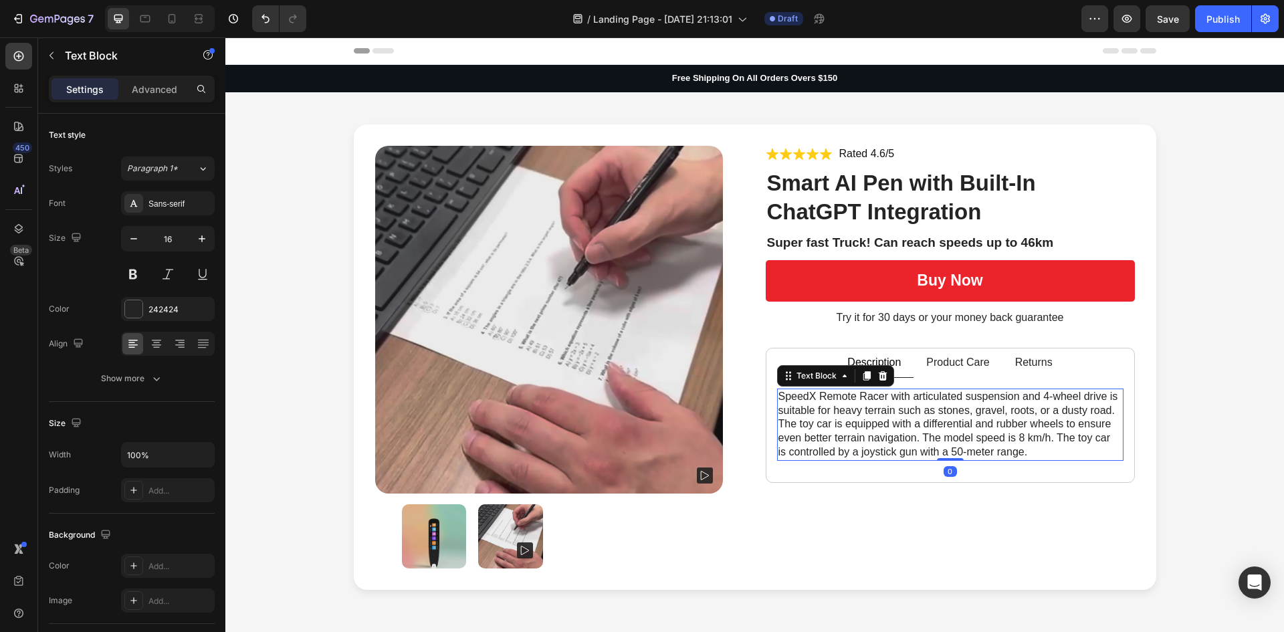
click at [890, 403] on p "SpeedX Remote Racer with articulated suspension and 4-wheel drive is suitable f…" at bounding box center [950, 425] width 344 height 70
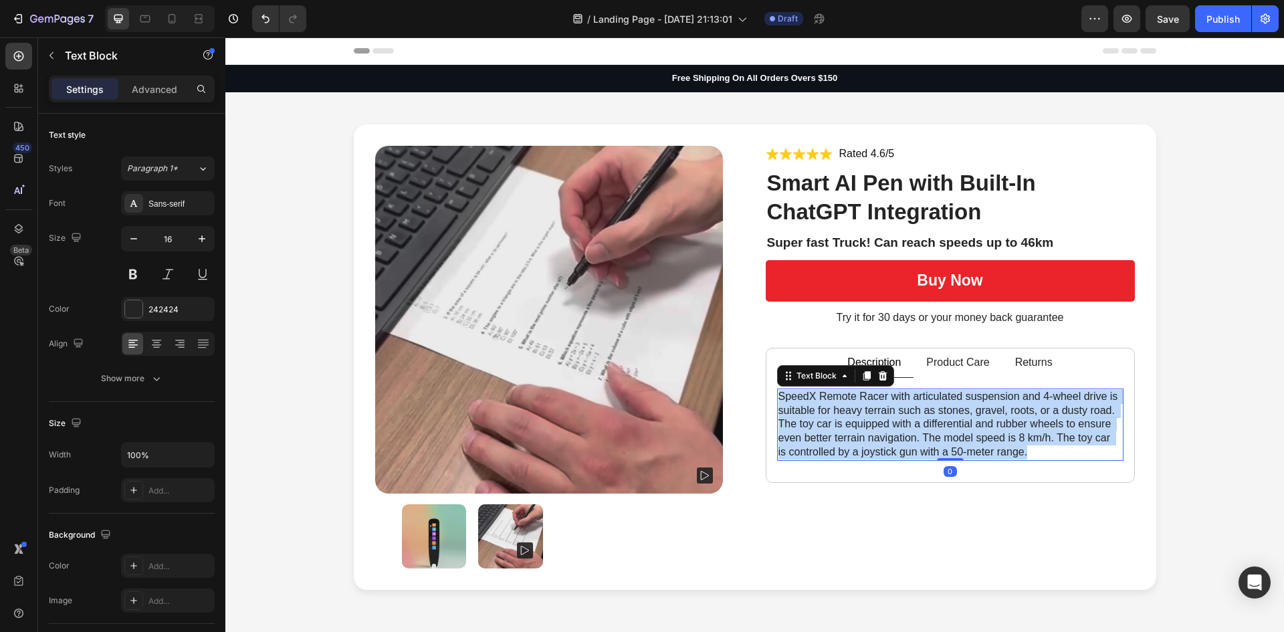
click at [890, 403] on p "SpeedX Remote Racer with articulated suspension and 4-wheel drive is suitable f…" at bounding box center [950, 425] width 344 height 70
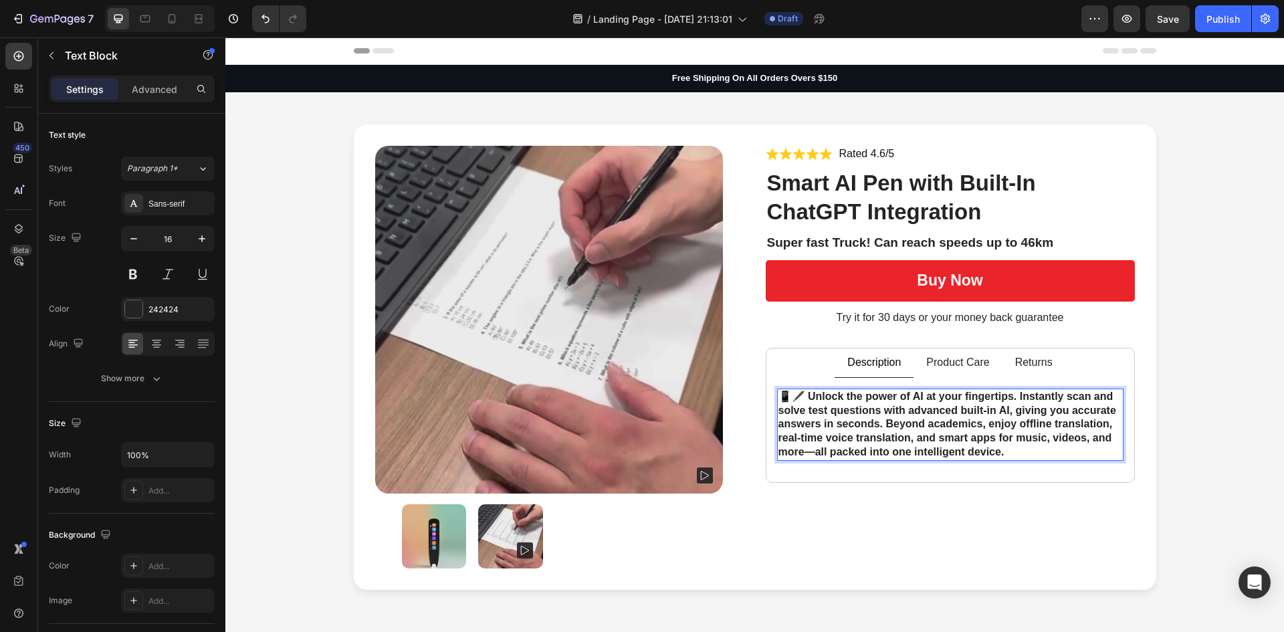
click at [905, 415] on strong "📱🖋️ Unlock the power of AI at your fingertips. Instantly scan and solve test qu…" at bounding box center [948, 424] width 341 height 67
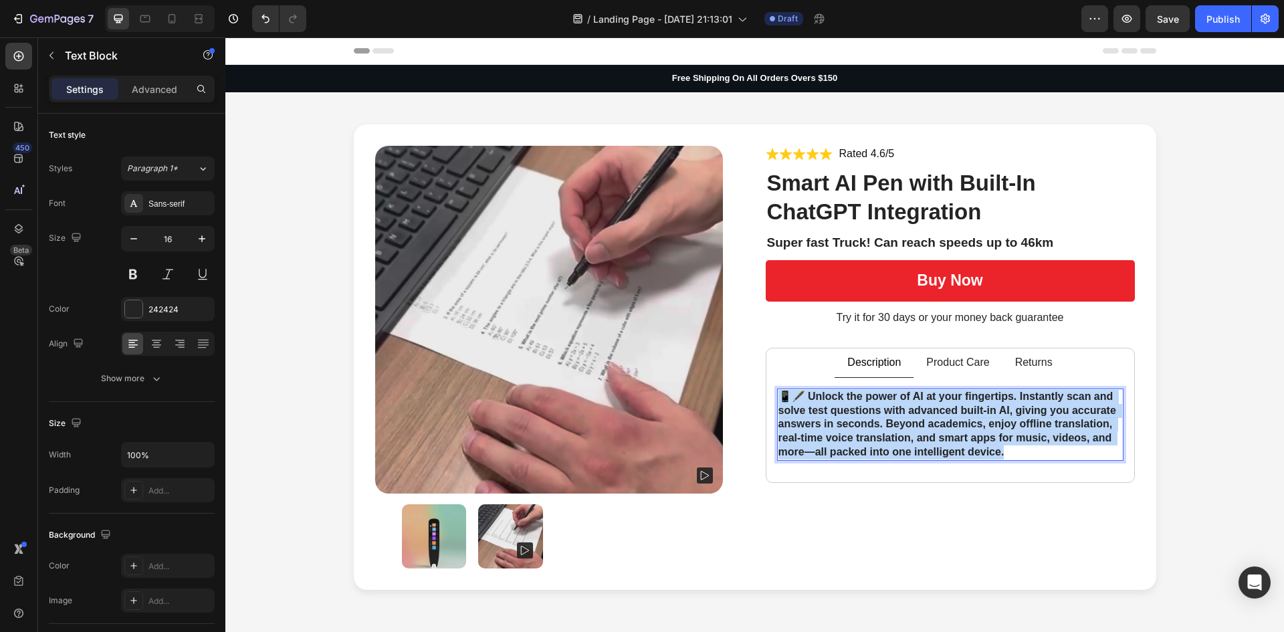
click at [905, 415] on strong "📱🖋️ Unlock the power of AI at your fingertips. Instantly scan and solve test qu…" at bounding box center [948, 424] width 341 height 67
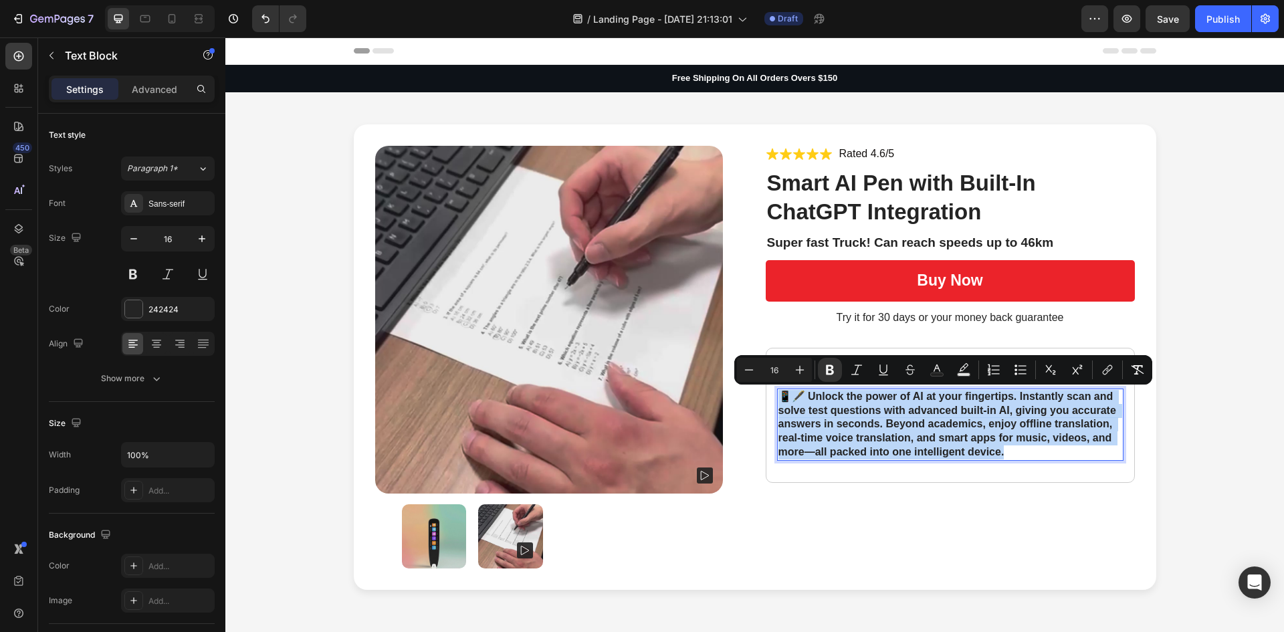
click at [1012, 452] on p "📱🖋️ Unlock the power of AI at your fingertips. Instantly scan and solve test qu…" at bounding box center [950, 425] width 344 height 70
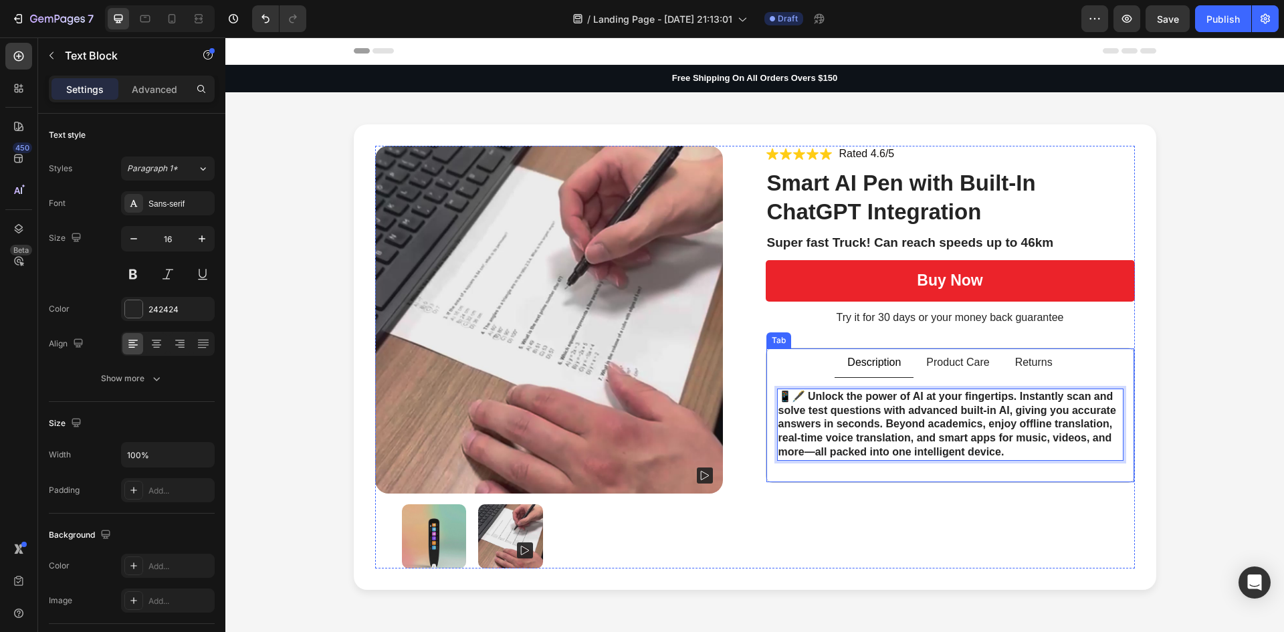
click at [966, 363] on p "Product Care" at bounding box center [957, 363] width 63 height 14
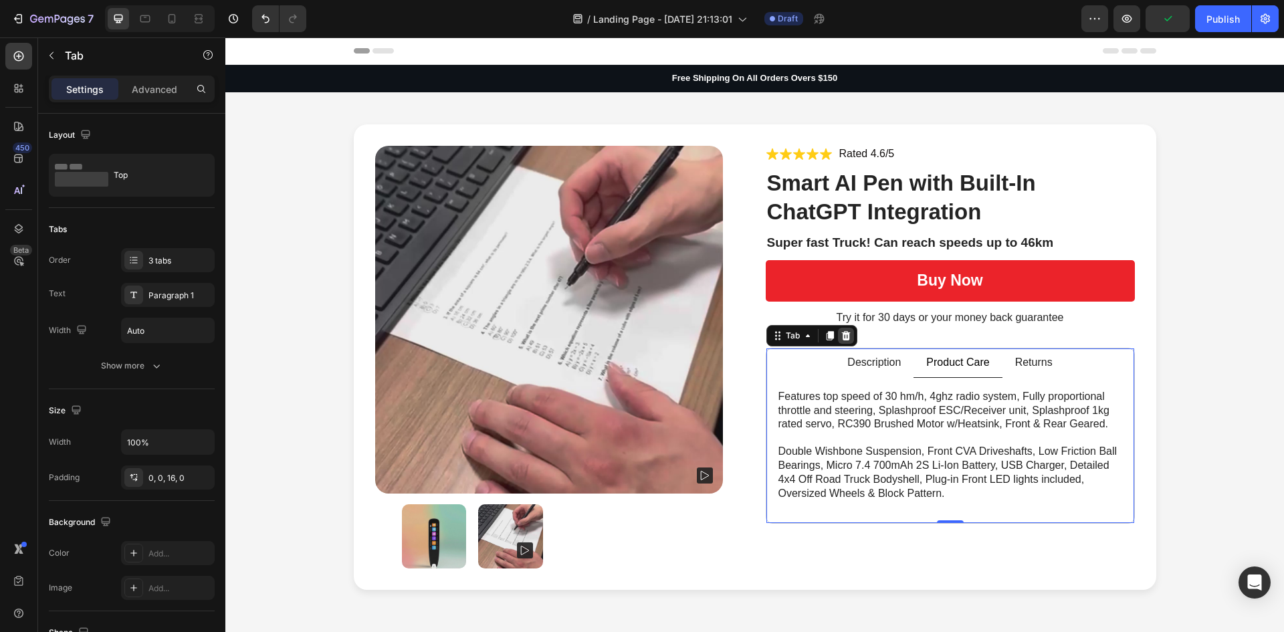
click at [843, 336] on icon at bounding box center [845, 335] width 9 height 9
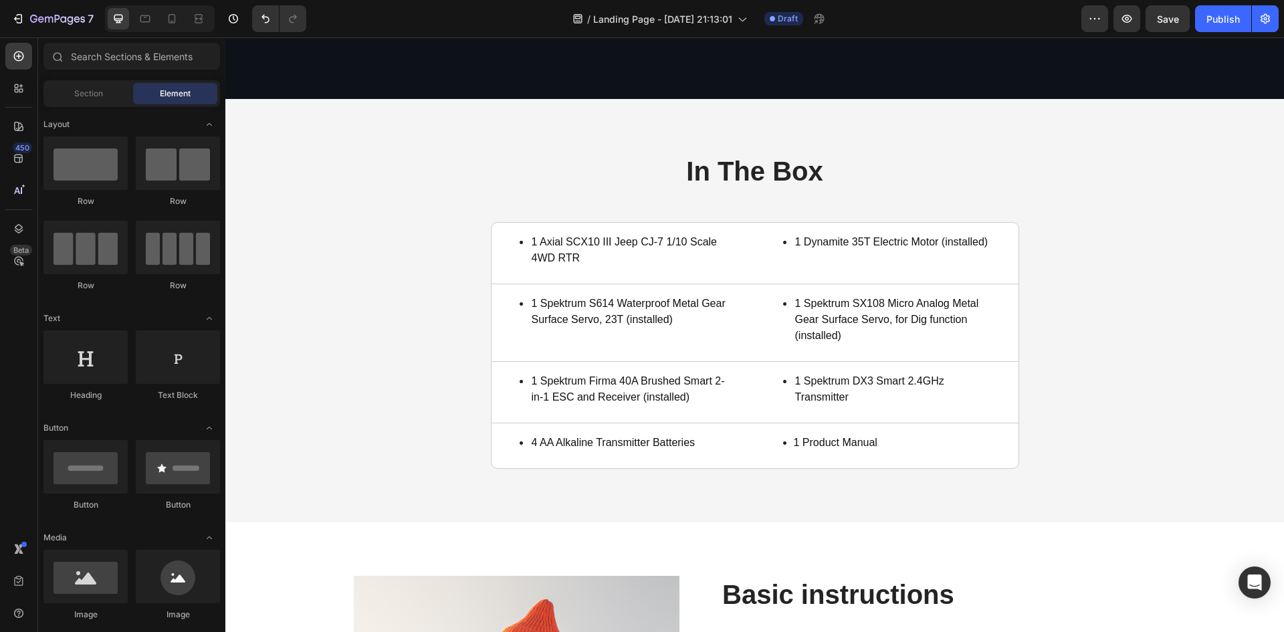
scroll to position [2541, 0]
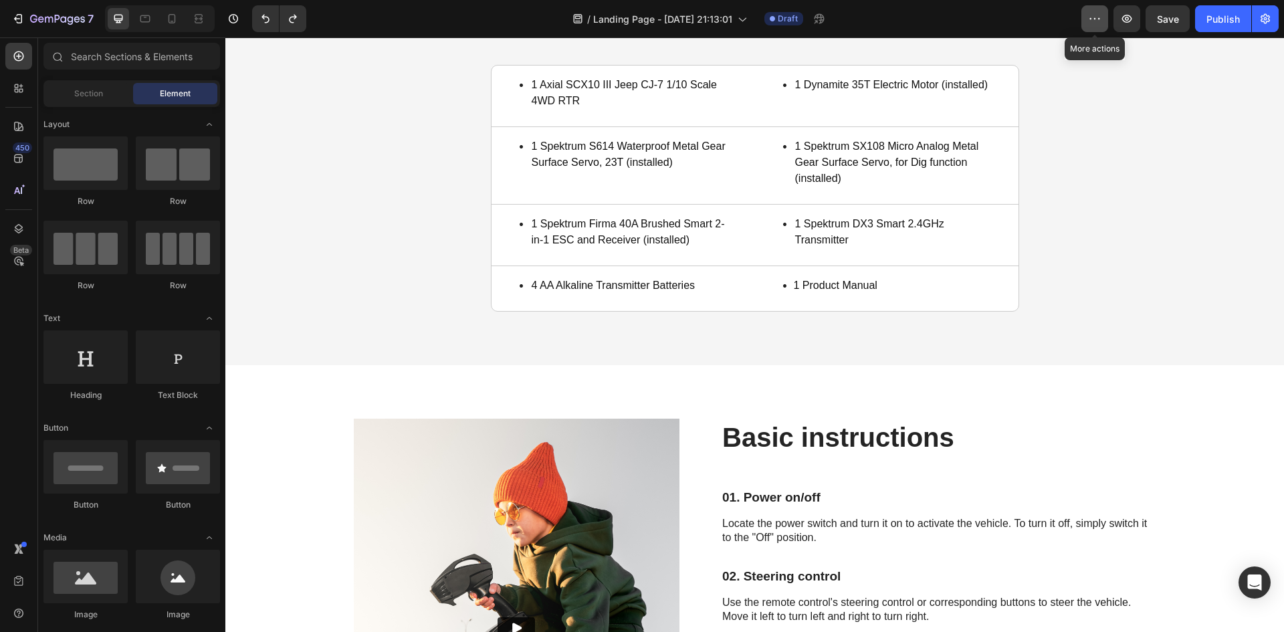
click at [1089, 16] on icon "button" at bounding box center [1094, 18] width 13 height 13
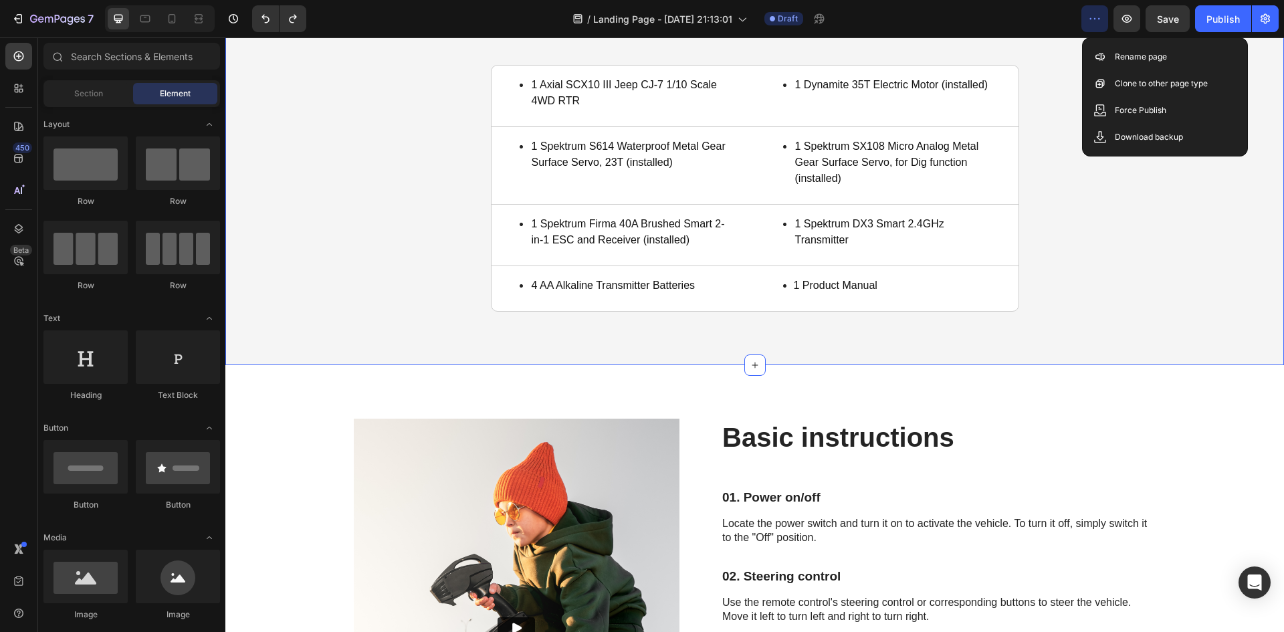
click at [1031, 94] on div "In The Box Heading 1 Axial SCX10 III Jeep CJ-7 1/10 Scale 4WD RTR Item List Tit…" at bounding box center [755, 153] width 1032 height 316
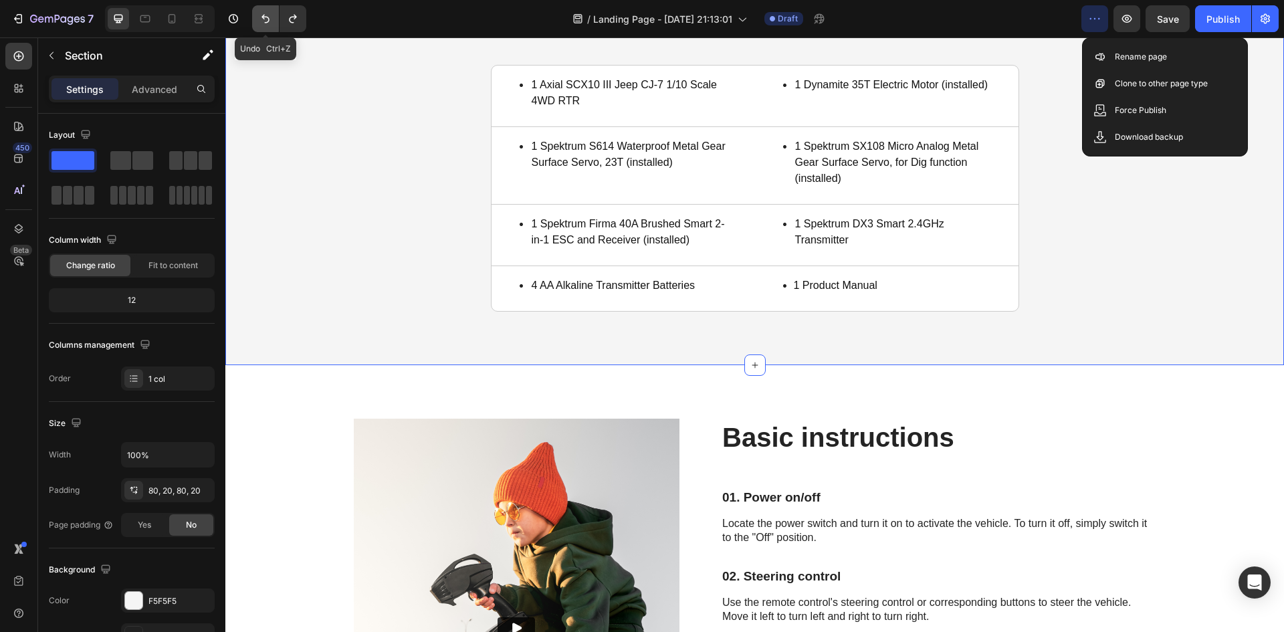
click at [265, 15] on icon "Undo/Redo" at bounding box center [265, 18] width 13 height 13
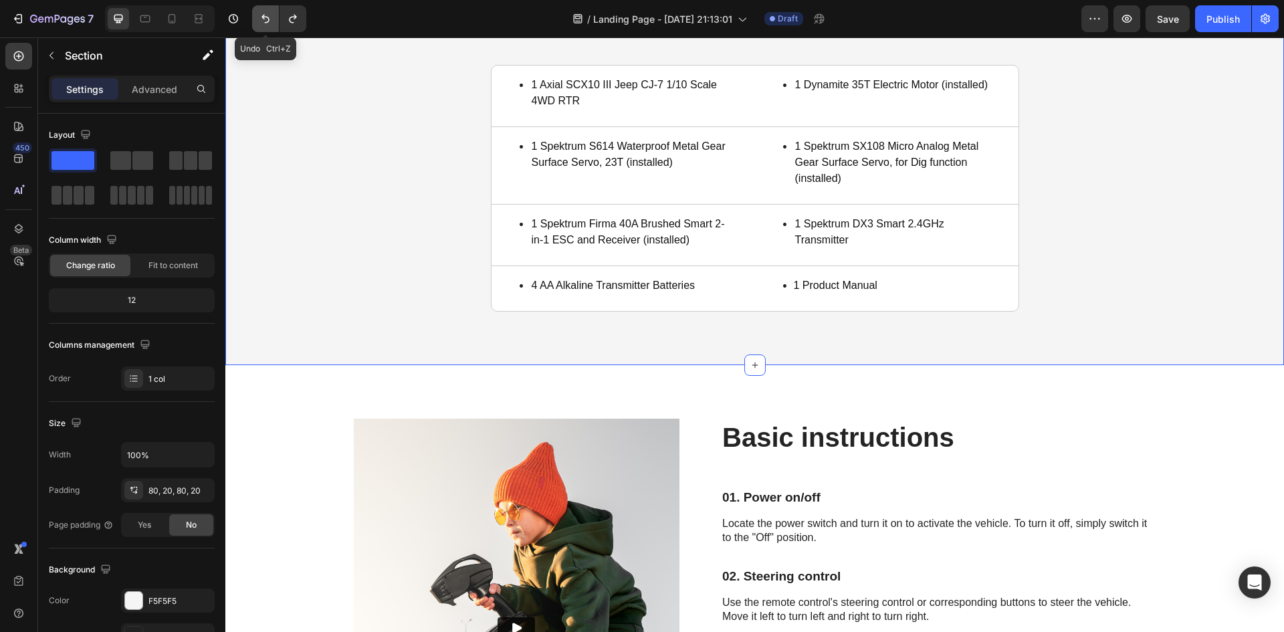
click at [265, 15] on icon "Undo/Redo" at bounding box center [265, 18] width 13 height 13
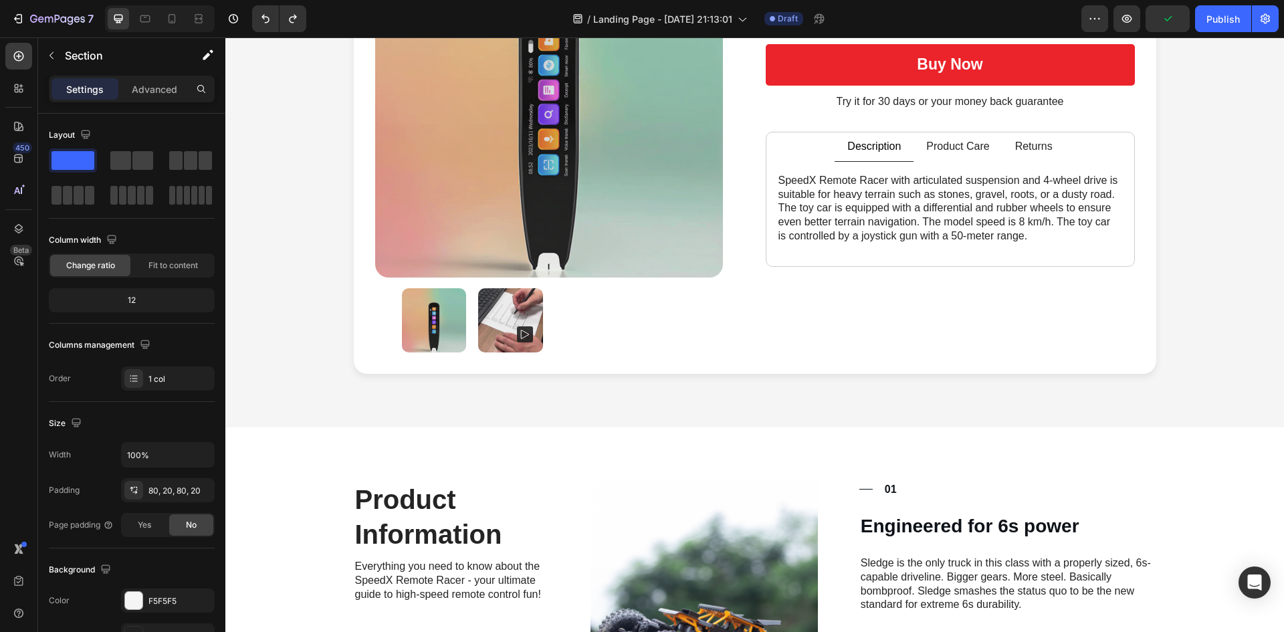
scroll to position [0, 0]
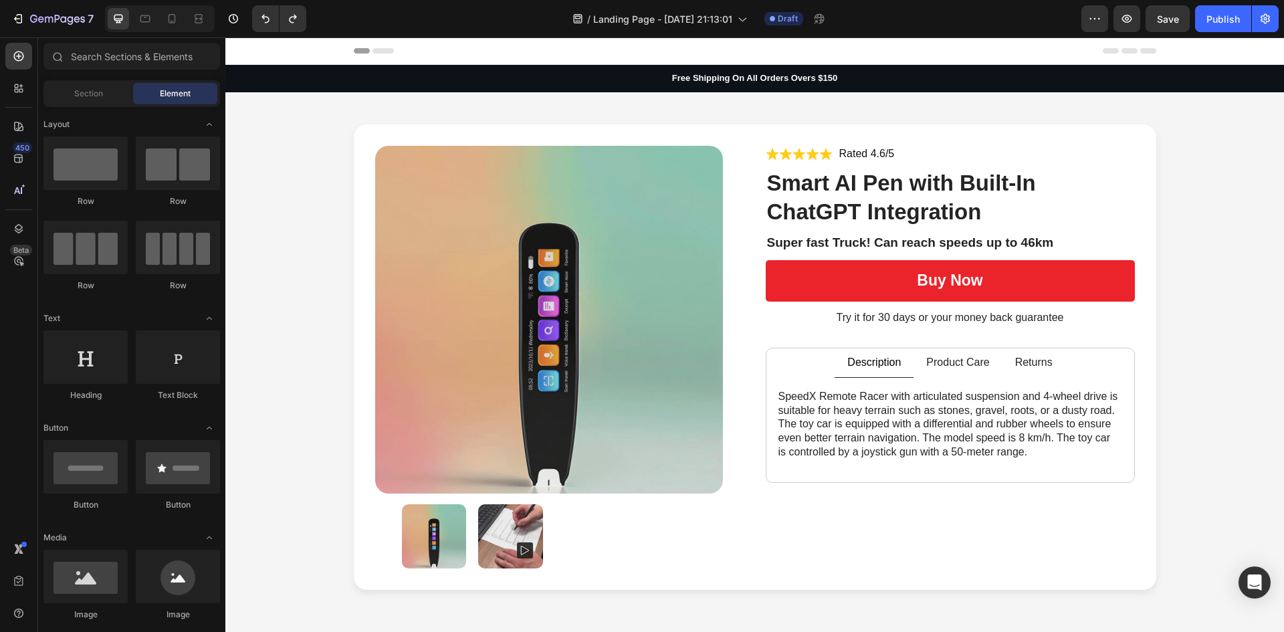
click at [377, 49] on icon at bounding box center [382, 50] width 21 height 5
click at [356, 49] on icon at bounding box center [362, 50] width 16 height 5
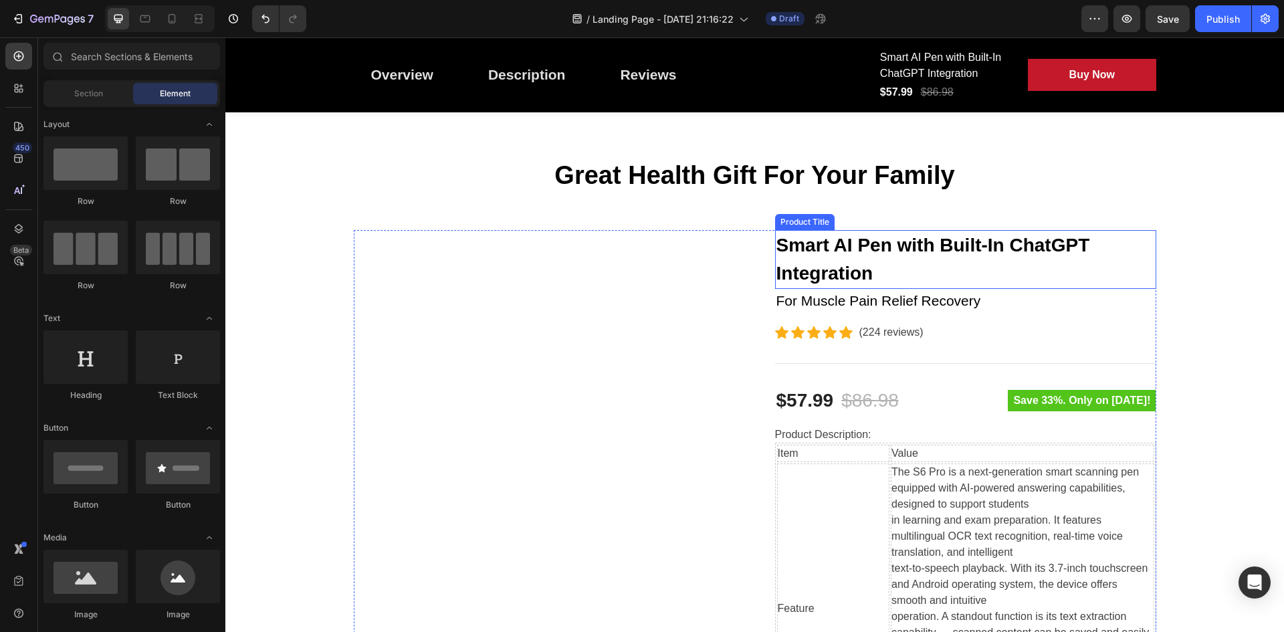
scroll to position [267, 0]
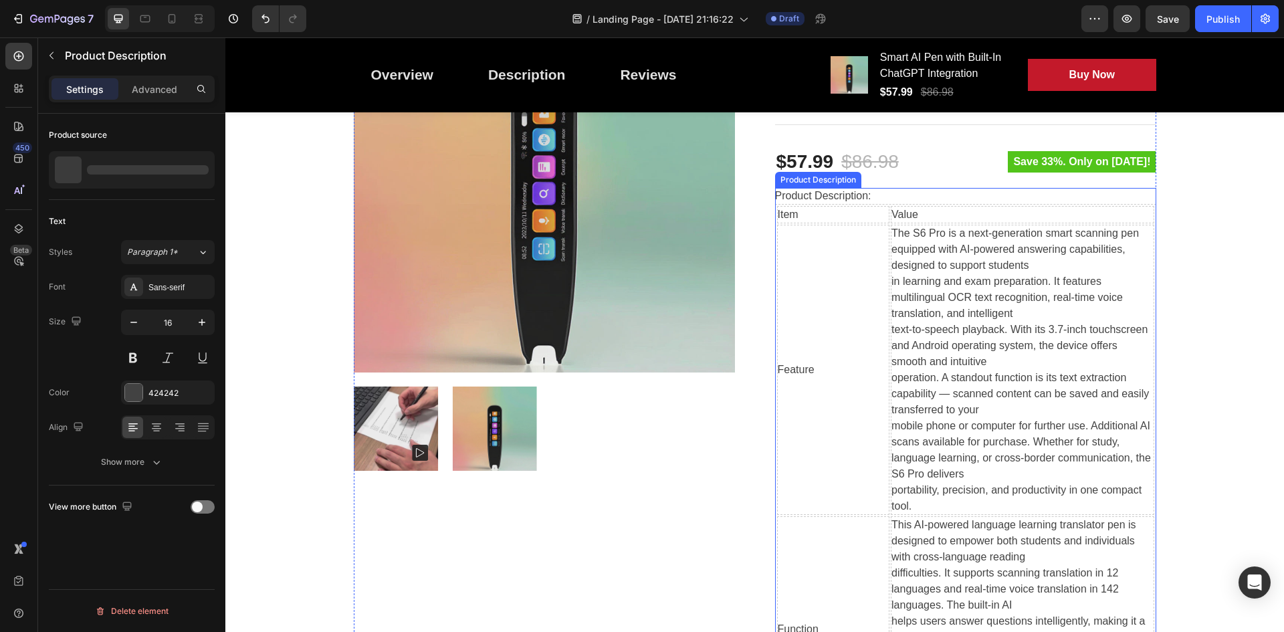
click at [988, 313] on div "The S6 Pro is a next-generation smart scanning pen equipped with AI-powered ans…" at bounding box center [1021, 369] width 261 height 289
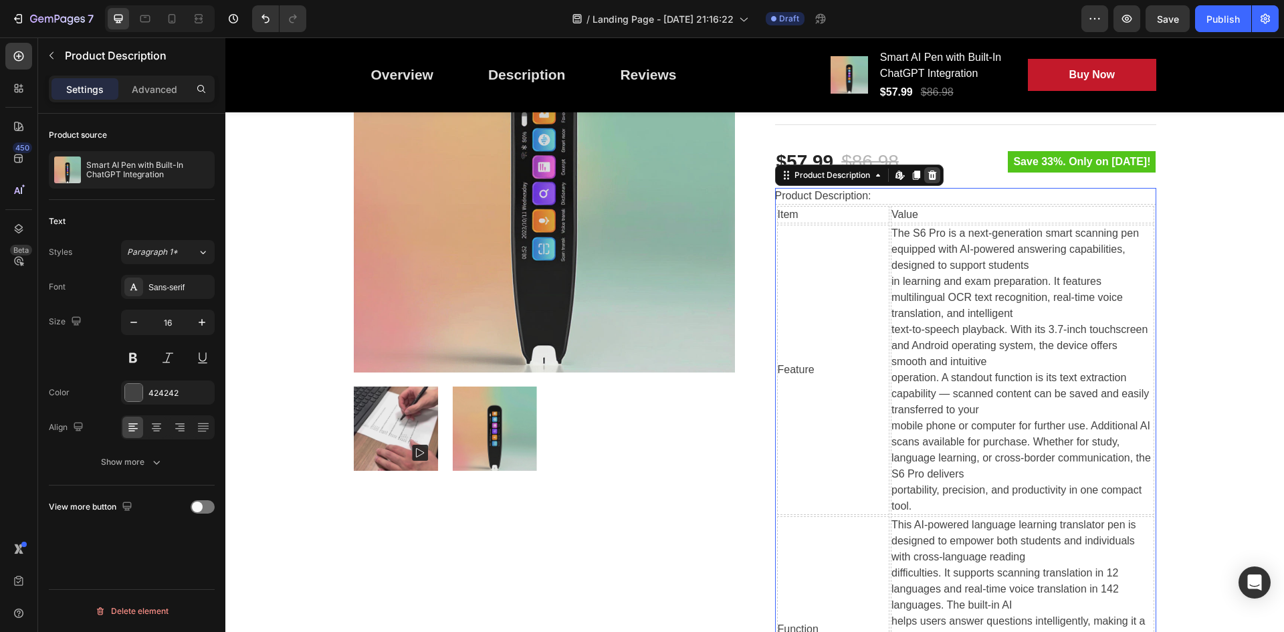
click at [928, 173] on icon at bounding box center [932, 175] width 9 height 9
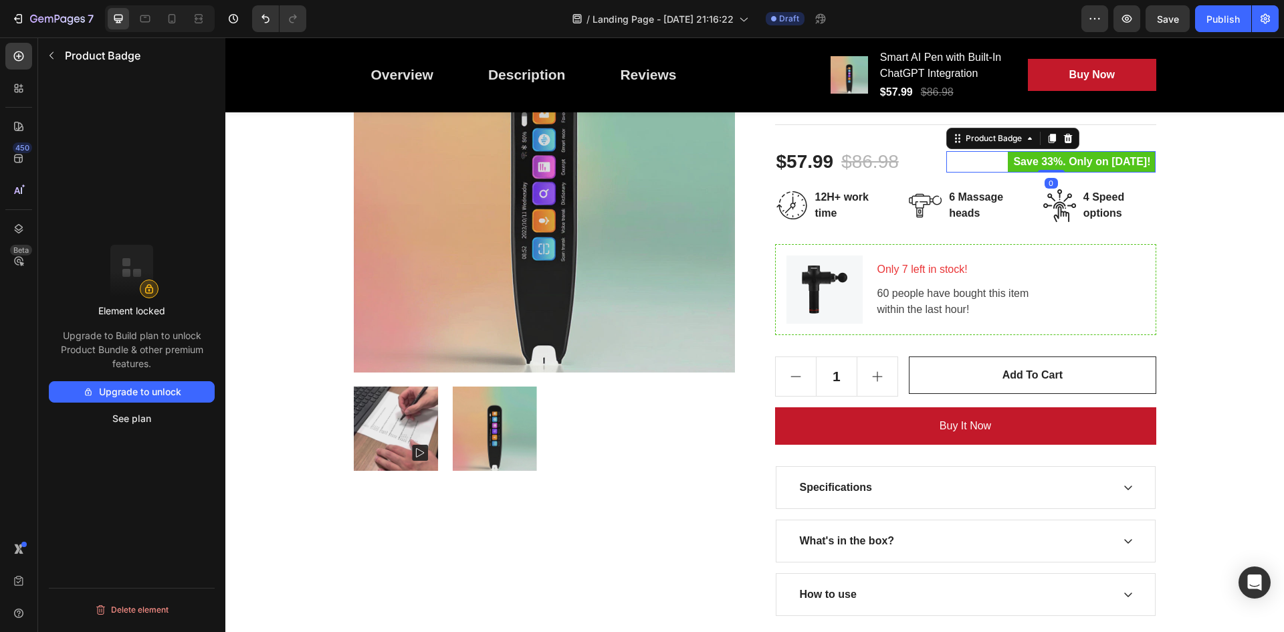
click at [1008, 165] on pre "Save 33%. Only on [DATE]!" at bounding box center [1082, 161] width 148 height 21
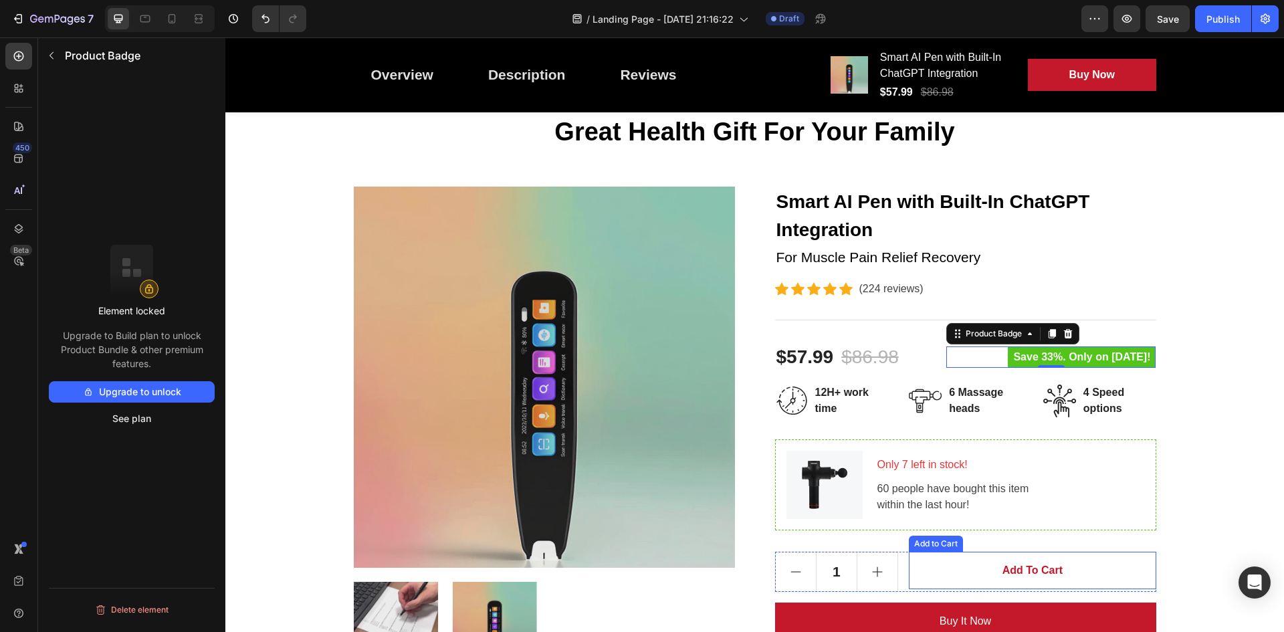
scroll to position [67, 0]
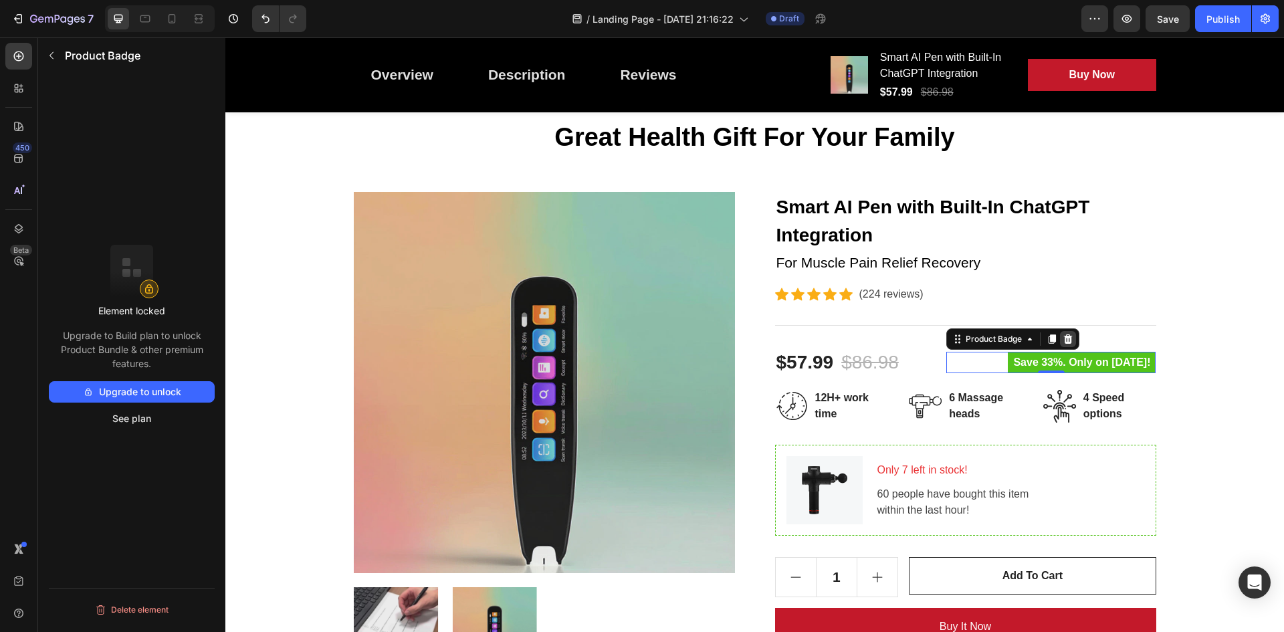
click at [1063, 338] on icon at bounding box center [1068, 339] width 11 height 11
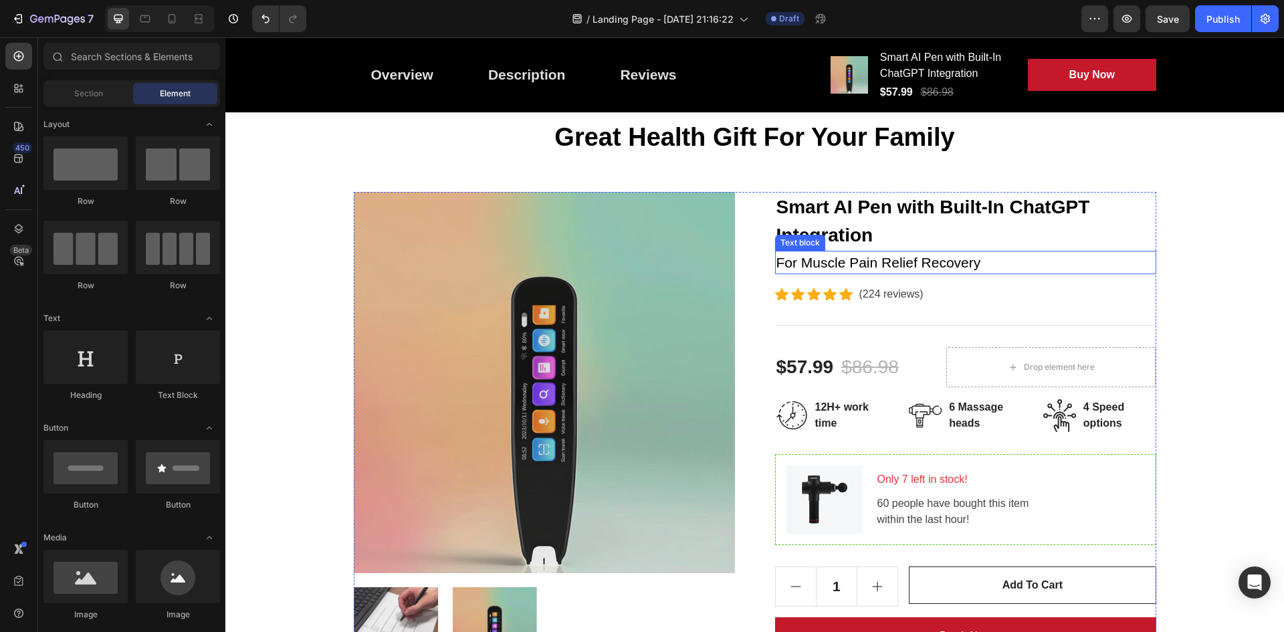
click at [918, 270] on p "For Muscle Pain Relief Recovery" at bounding box center [965, 262] width 379 height 21
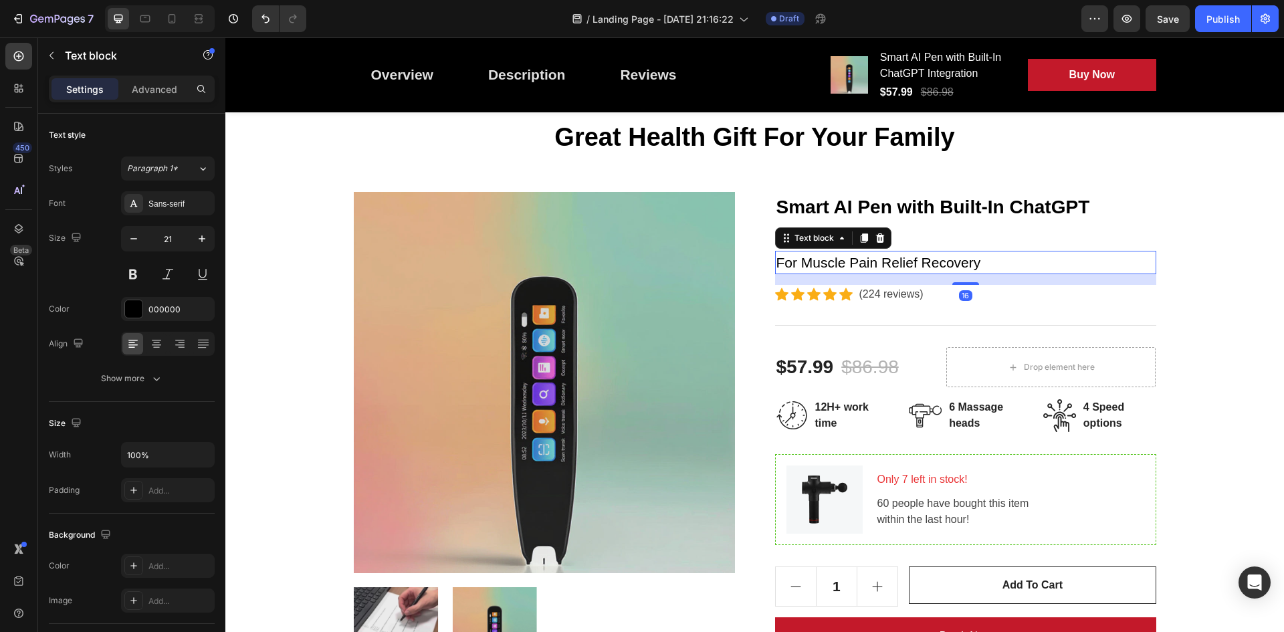
click at [920, 261] on p "For Muscle Pain Relief Recovery" at bounding box center [965, 262] width 379 height 21
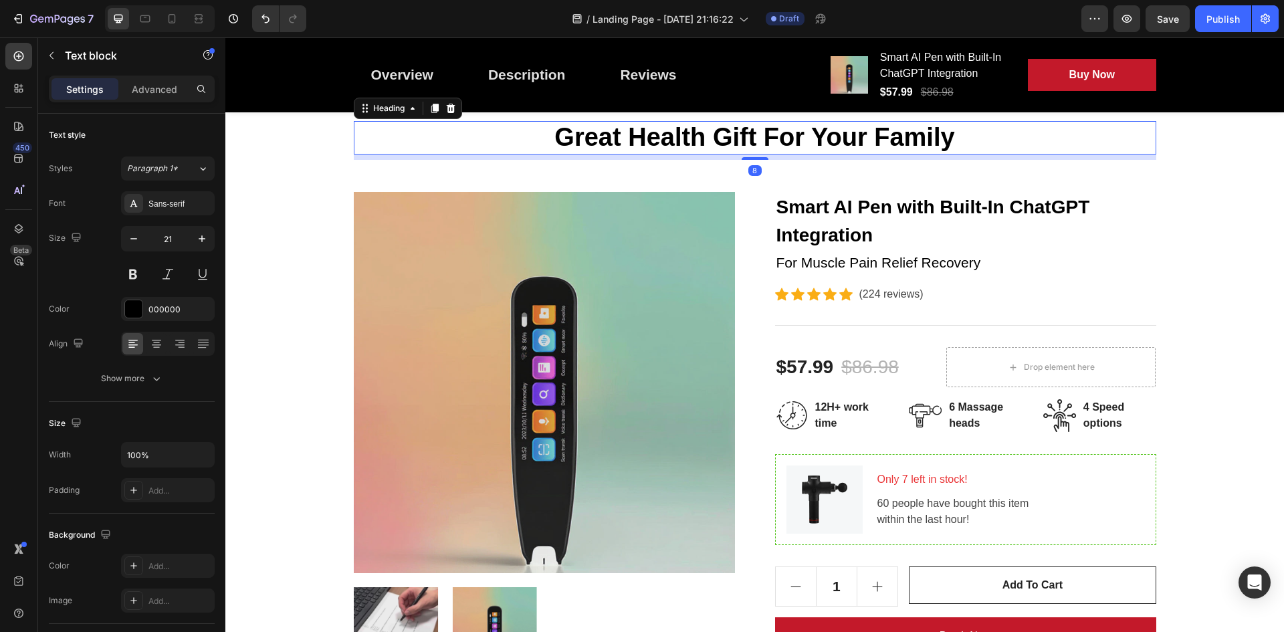
click at [827, 135] on p "Great Health Gift For Your Family" at bounding box center [755, 137] width 800 height 31
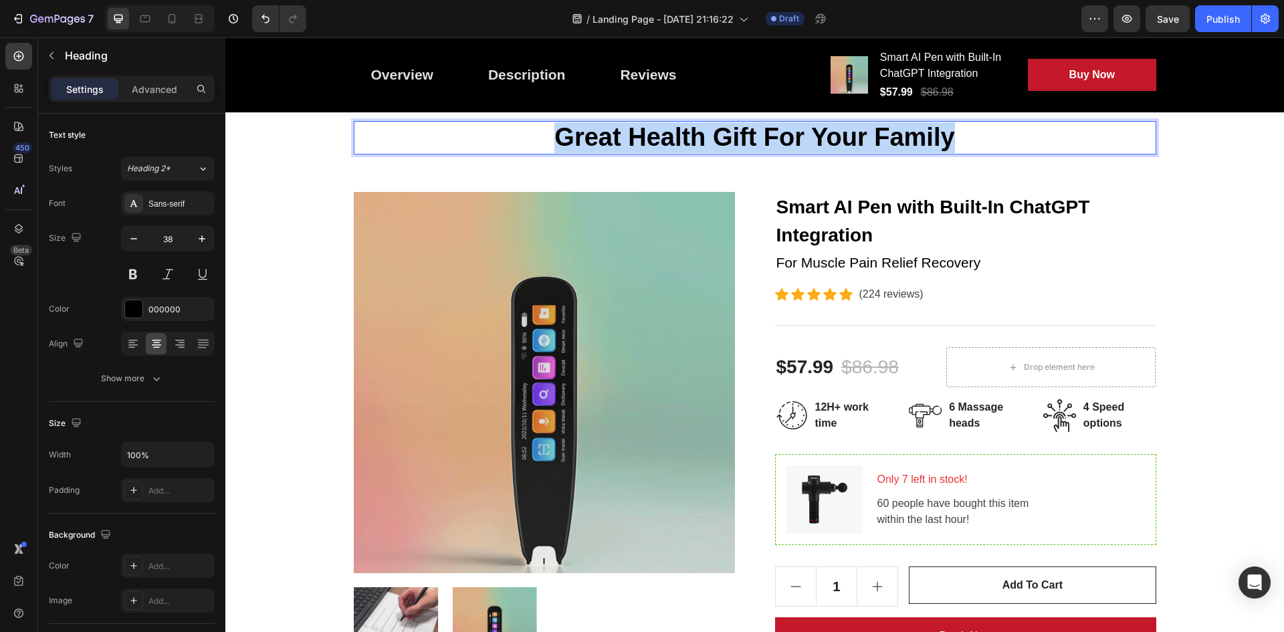
click at [827, 135] on p "Great Health Gift For Your Family" at bounding box center [755, 137] width 800 height 31
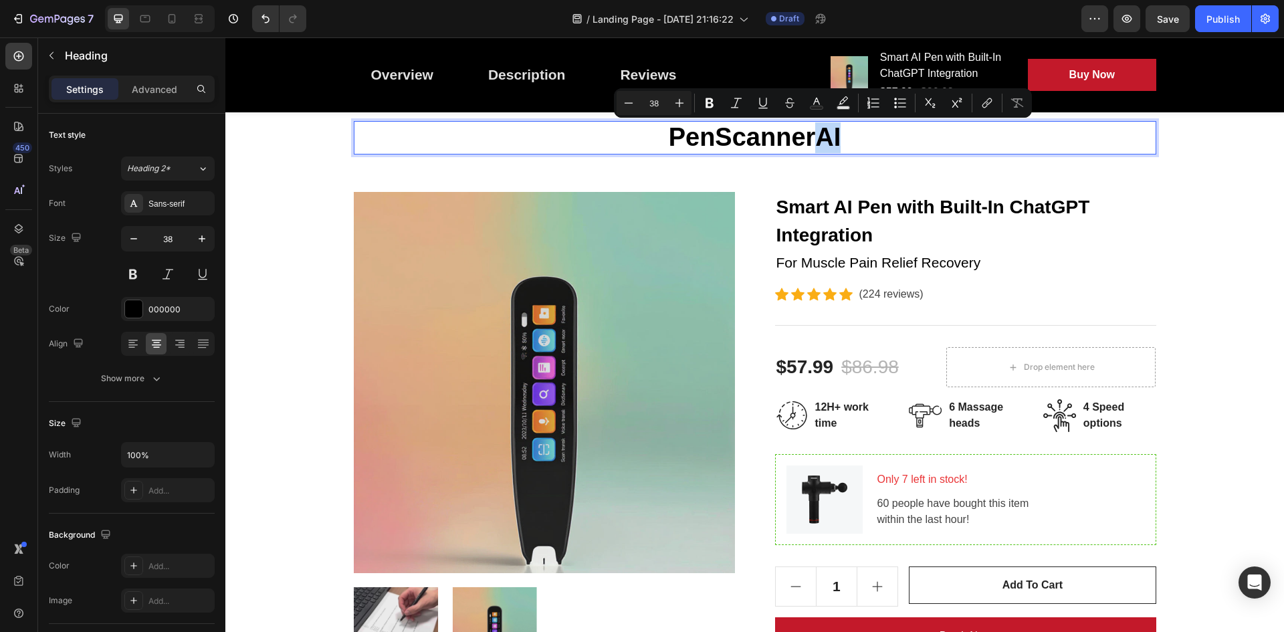
drag, startPoint x: 813, startPoint y: 135, endPoint x: 836, endPoint y: 135, distance: 22.7
click at [836, 135] on p "PenScannerAI" at bounding box center [755, 137] width 800 height 31
click at [805, 106] on button "Text Color" at bounding box center [816, 103] width 24 height 24
type input "000000"
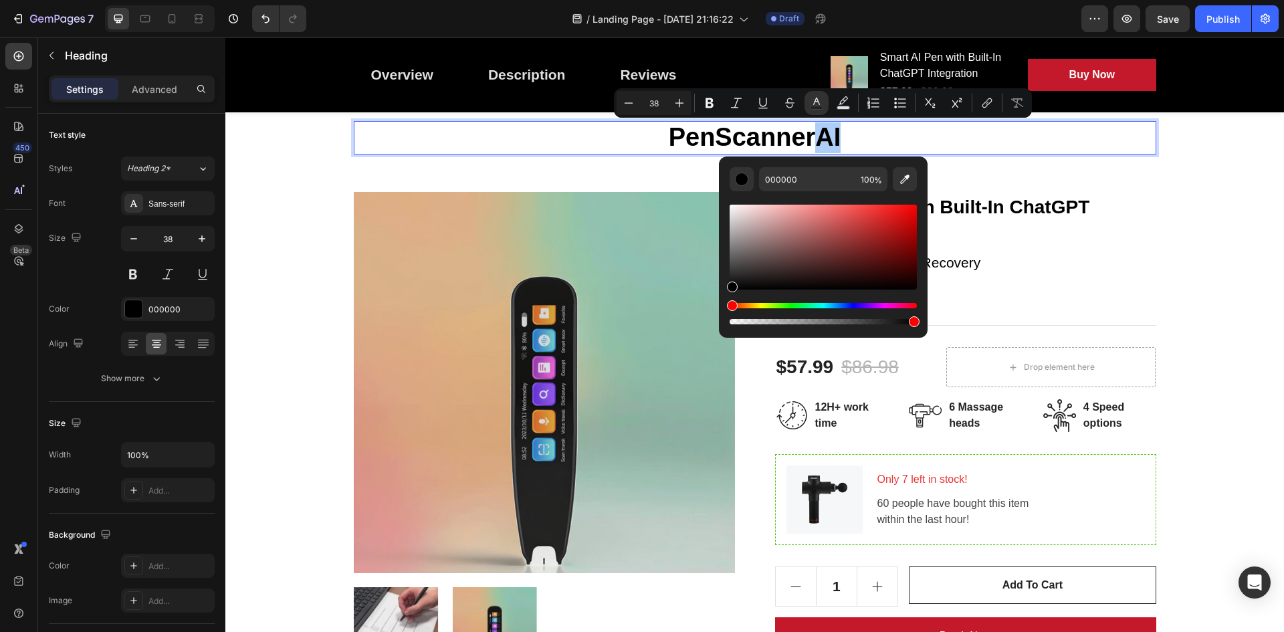
click at [832, 304] on div "Hue" at bounding box center [823, 305] width 187 height 5
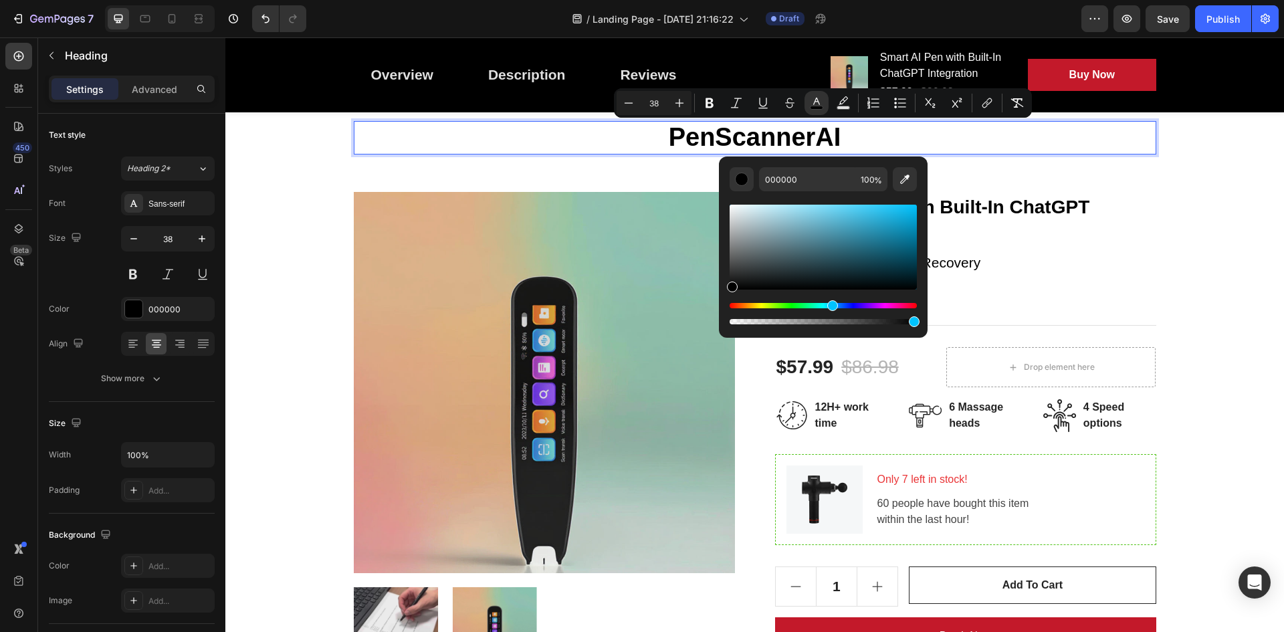
click at [831, 304] on div "Hue" at bounding box center [832, 305] width 11 height 11
type input "00C3FF"
drag, startPoint x: 1140, startPoint y: 248, endPoint x: 935, endPoint y: 198, distance: 211.3
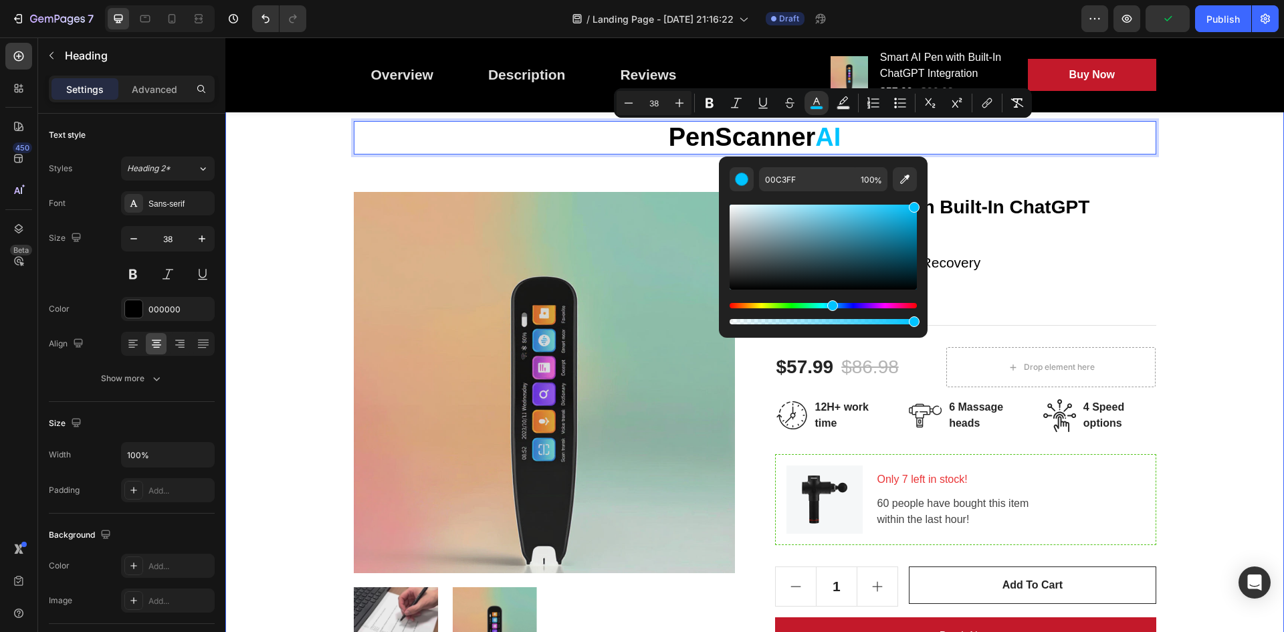
click at [1218, 227] on div "PenScanner AI Heading 8 Row Product Images Smart AI Pen with Built-In ChatGPT I…" at bounding box center [754, 473] width 1039 height 705
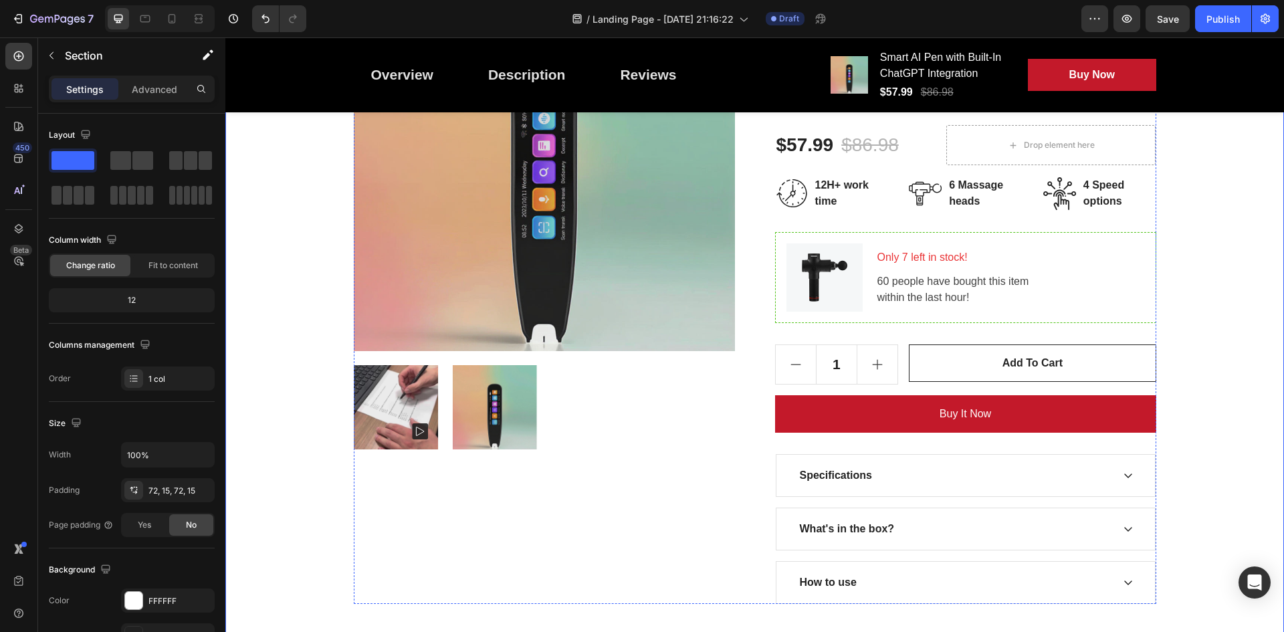
scroll to position [334, 0]
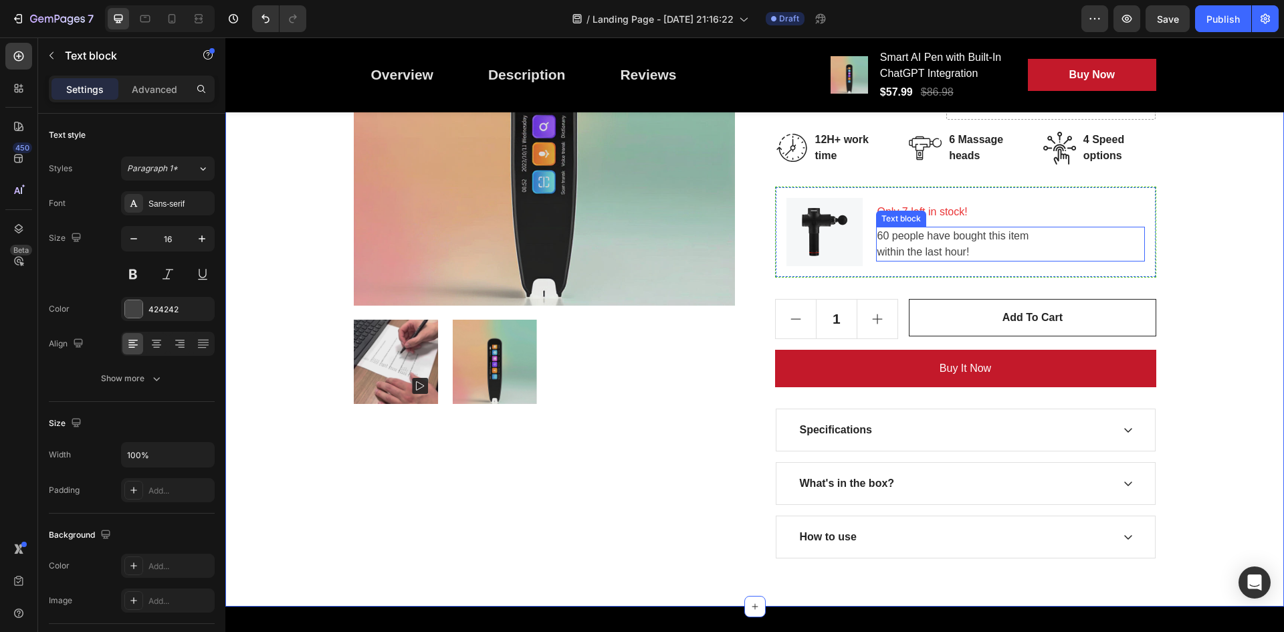
click at [910, 245] on p "60 people have bought this item within the last hour!" at bounding box center [1010, 244] width 266 height 32
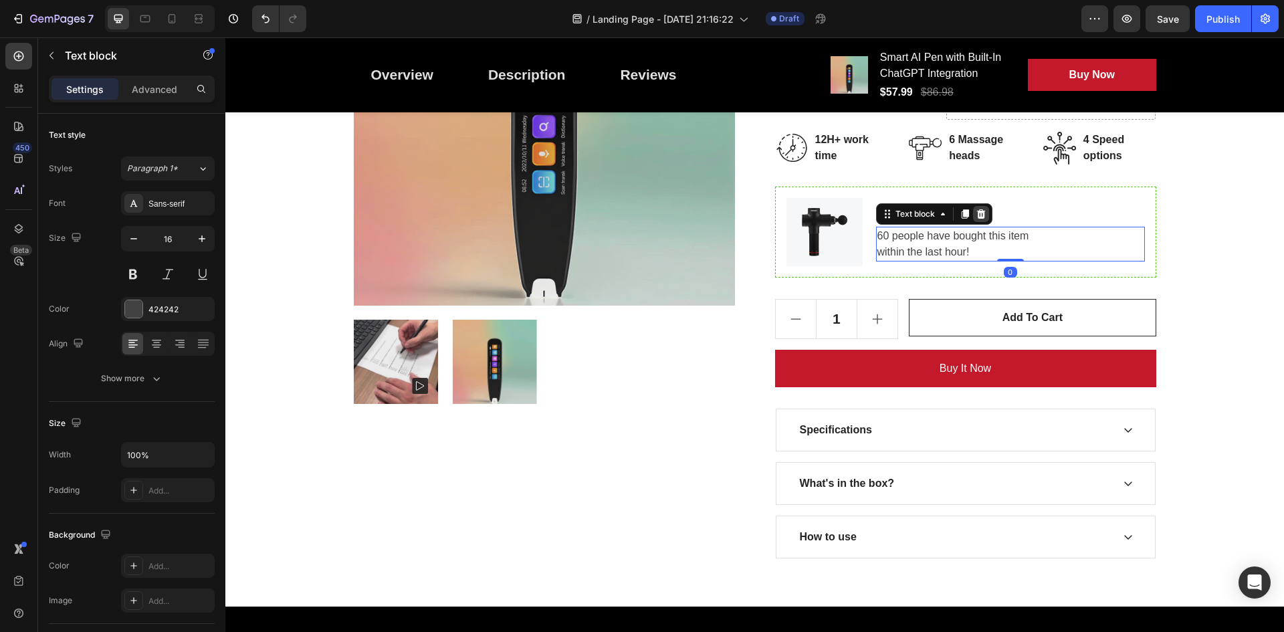
click at [976, 212] on icon at bounding box center [980, 213] width 9 height 9
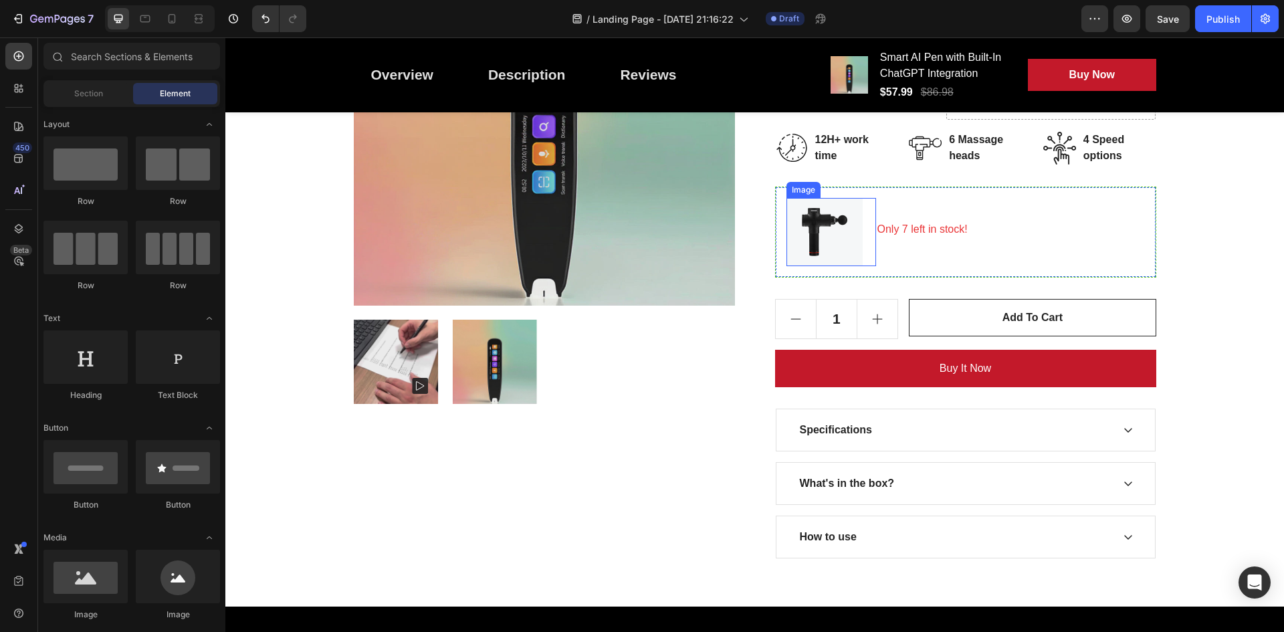
click at [824, 234] on img at bounding box center [824, 232] width 76 height 68
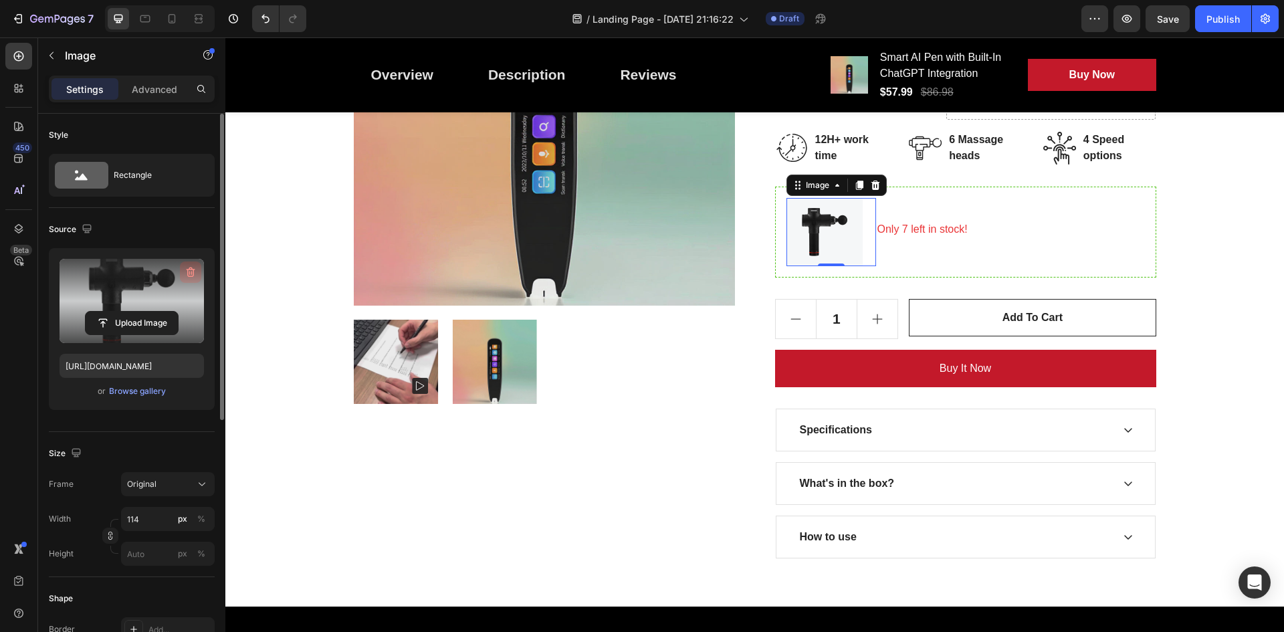
click at [183, 270] on button "button" at bounding box center [190, 271] width 21 height 21
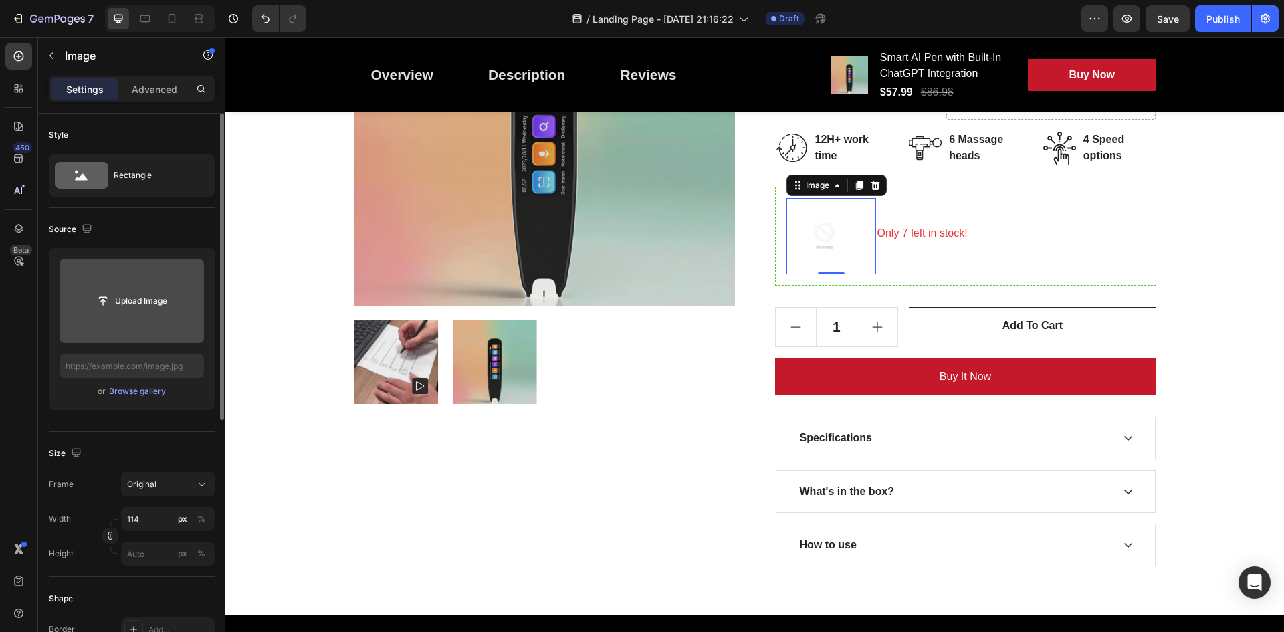
click at [145, 283] on input "file" at bounding box center [132, 301] width 144 height 84
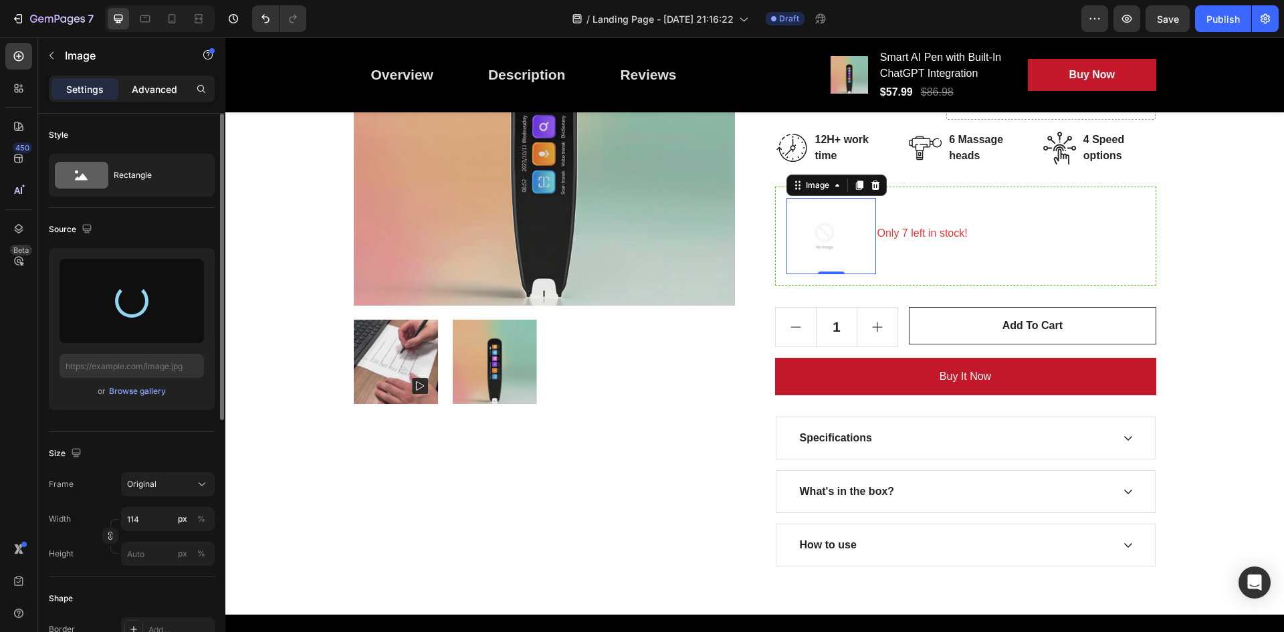
type input "https://cdn.shopify.com/s/files/1/0777/8985/5969/files/gempages_581860253251928…"
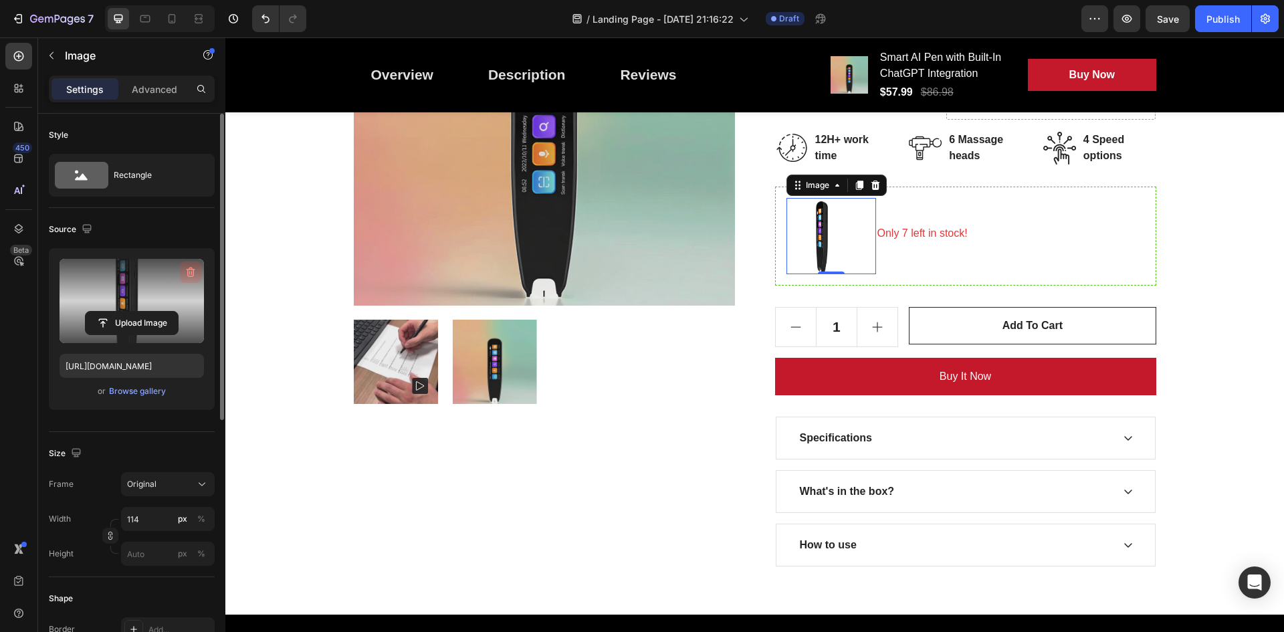
click at [185, 266] on icon "button" at bounding box center [190, 271] width 13 height 13
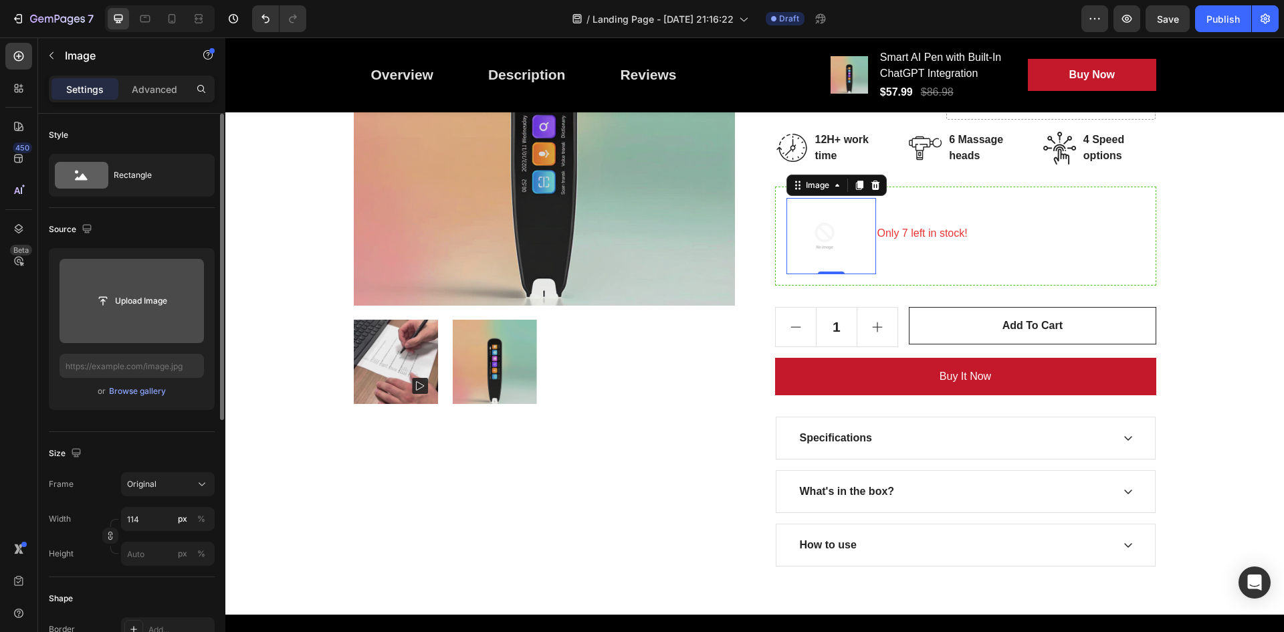
click at [146, 290] on input "file" at bounding box center [132, 301] width 92 height 23
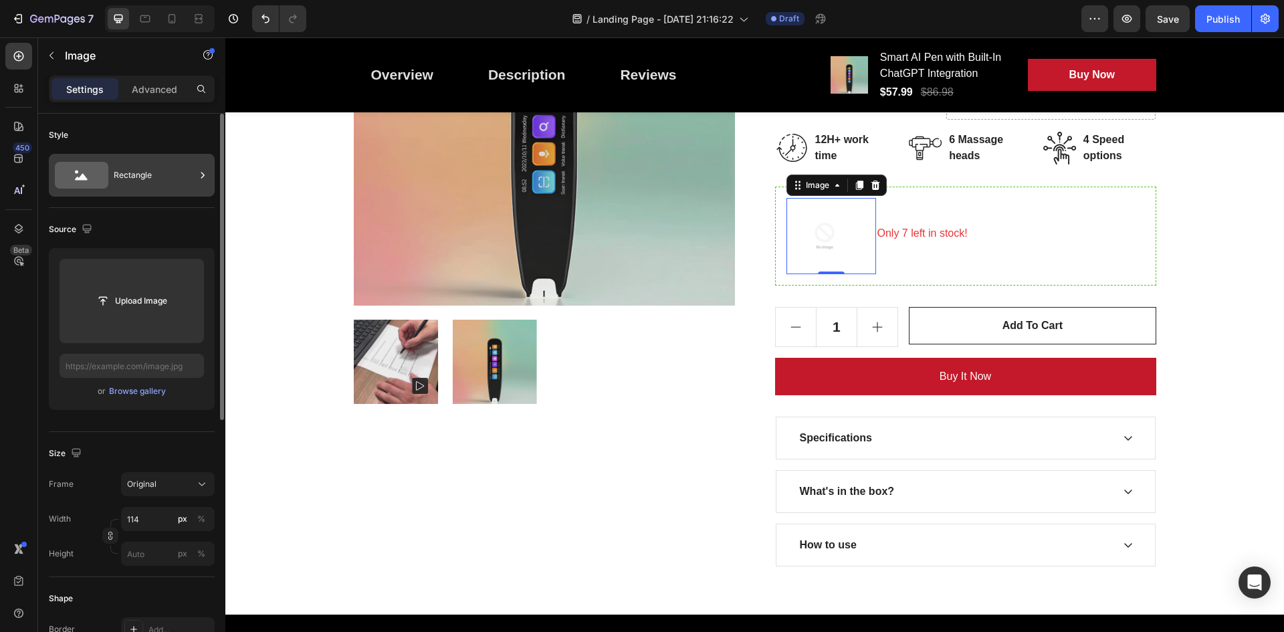
type input "https://cdn.shopify.com/s/files/1/0777/8985/5969/files/gempages_581860253251928…"
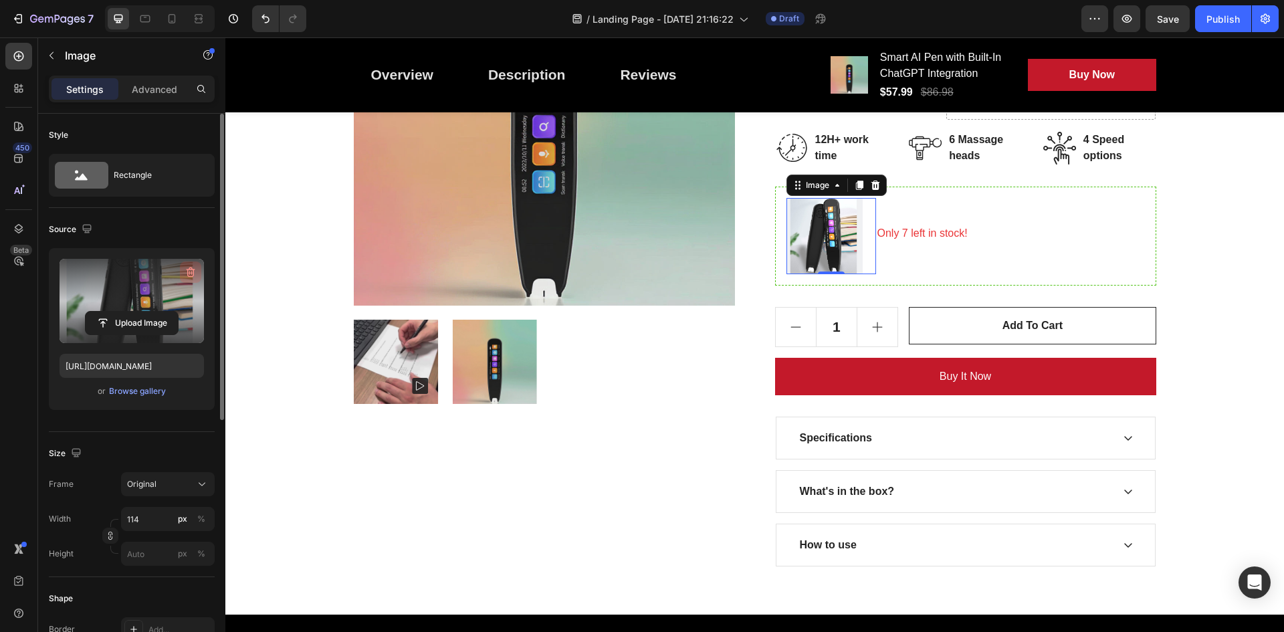
click at [193, 267] on icon "button" at bounding box center [190, 271] width 13 height 13
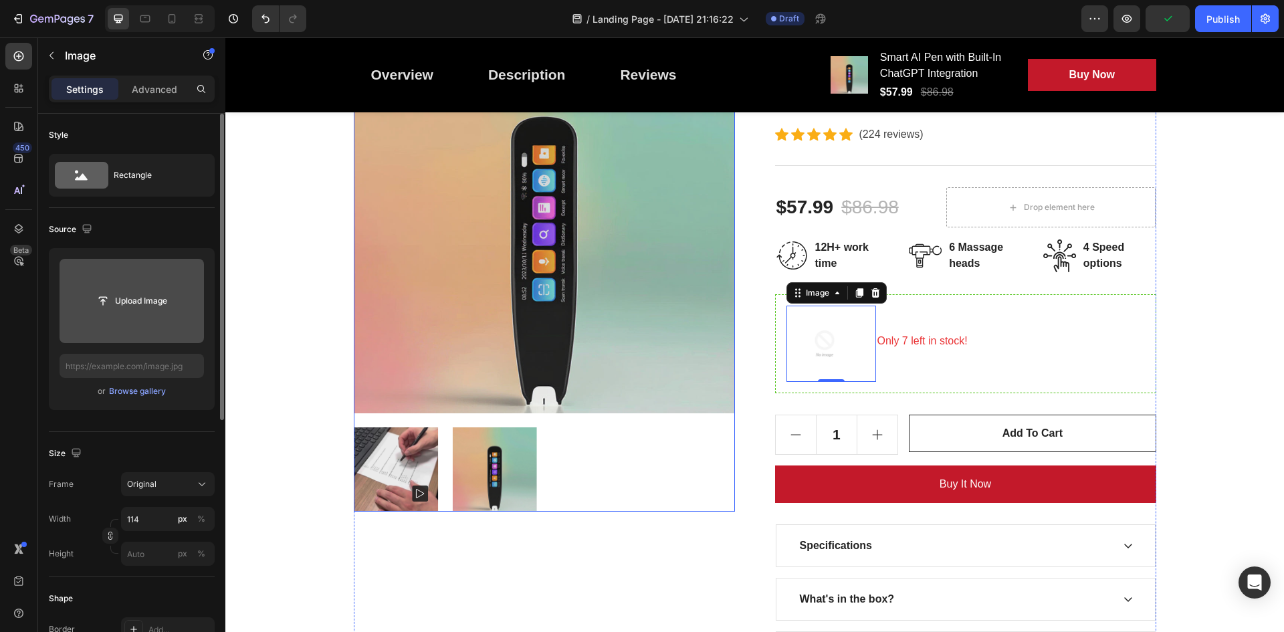
scroll to position [201, 0]
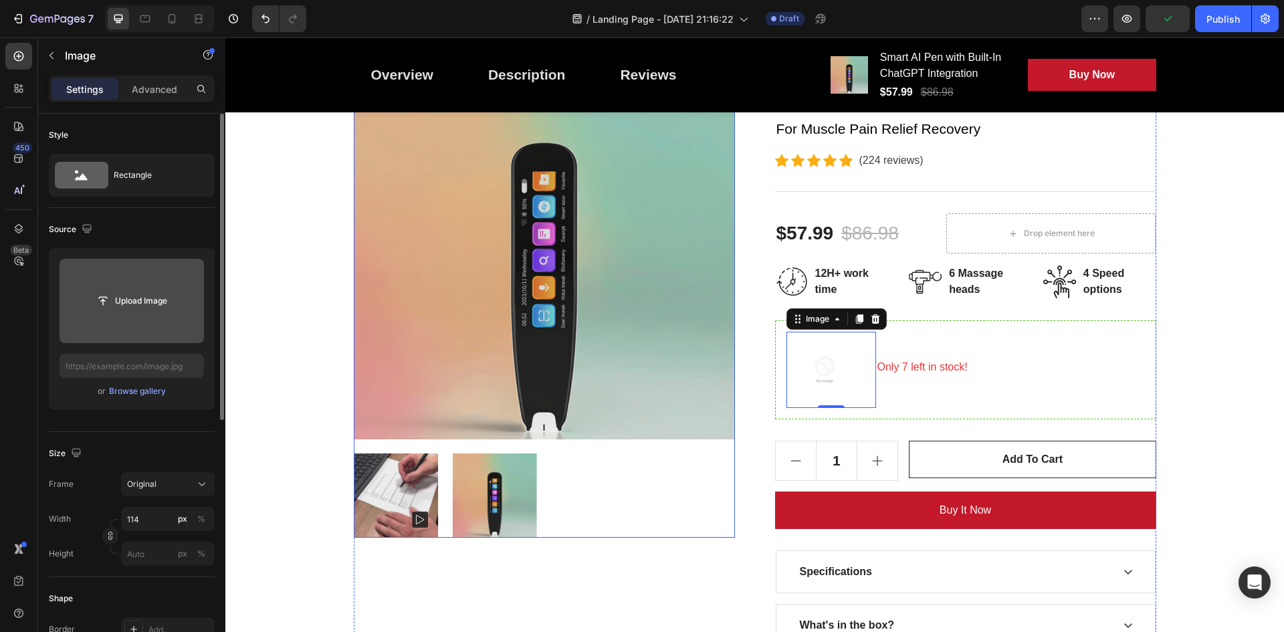
click at [548, 347] on img at bounding box center [544, 248] width 381 height 381
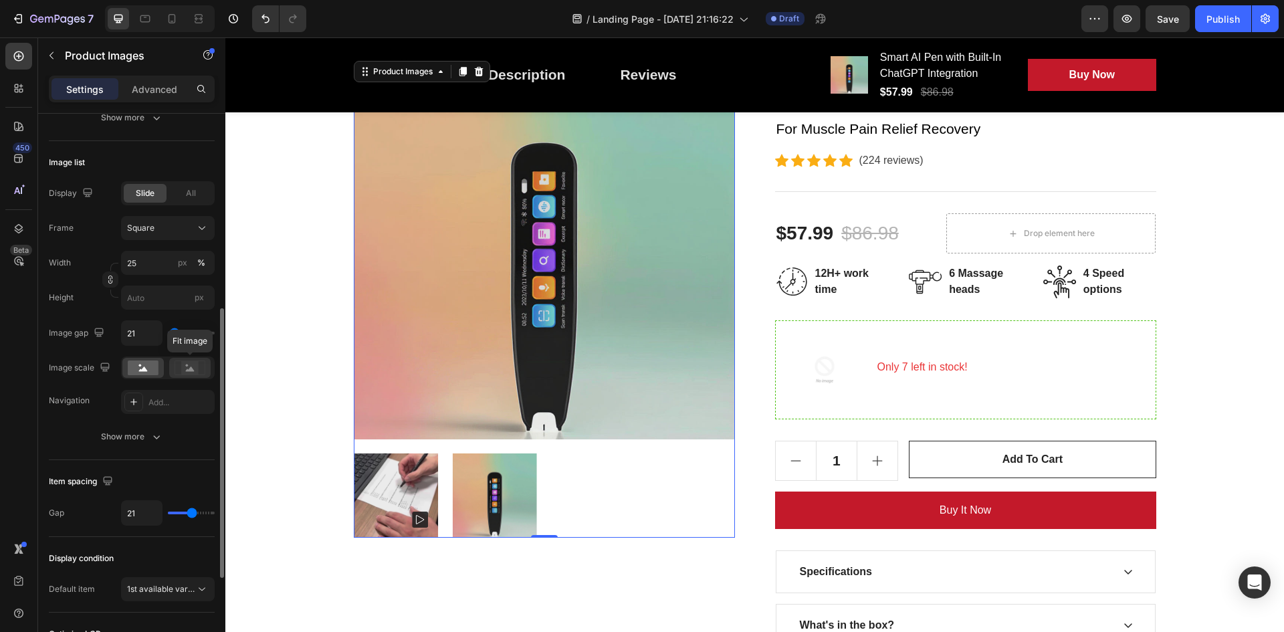
scroll to position [591, 0]
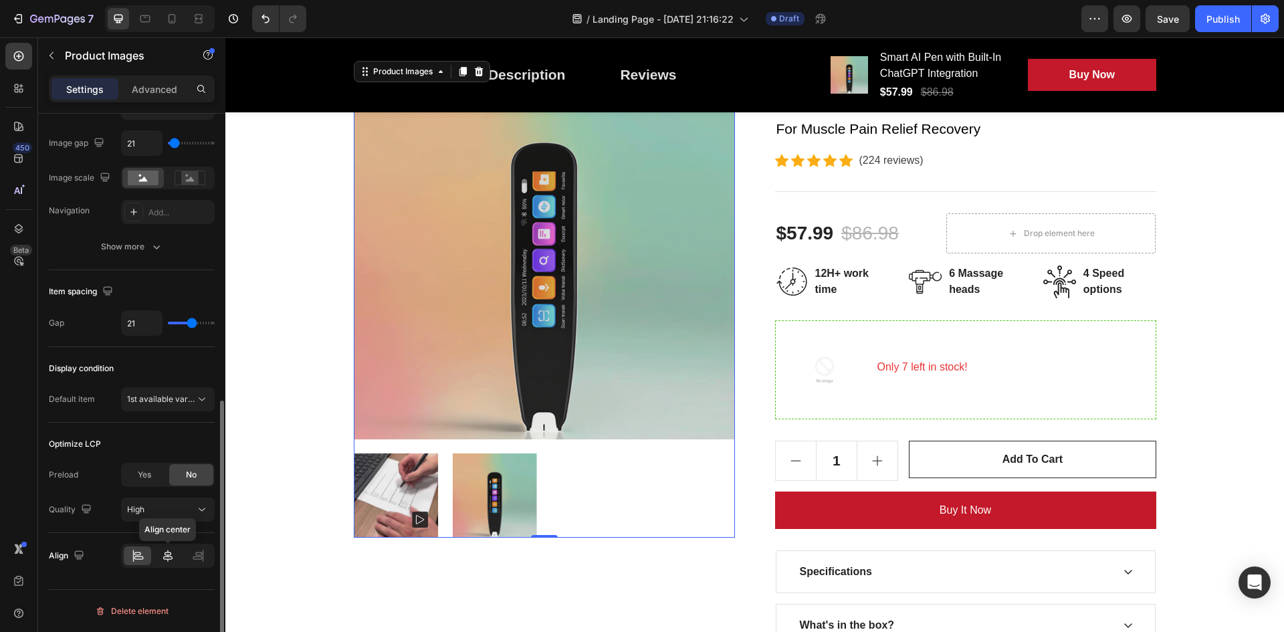
click at [164, 555] on icon at bounding box center [167, 555] width 13 height 13
click at [145, 554] on div at bounding box center [137, 555] width 27 height 19
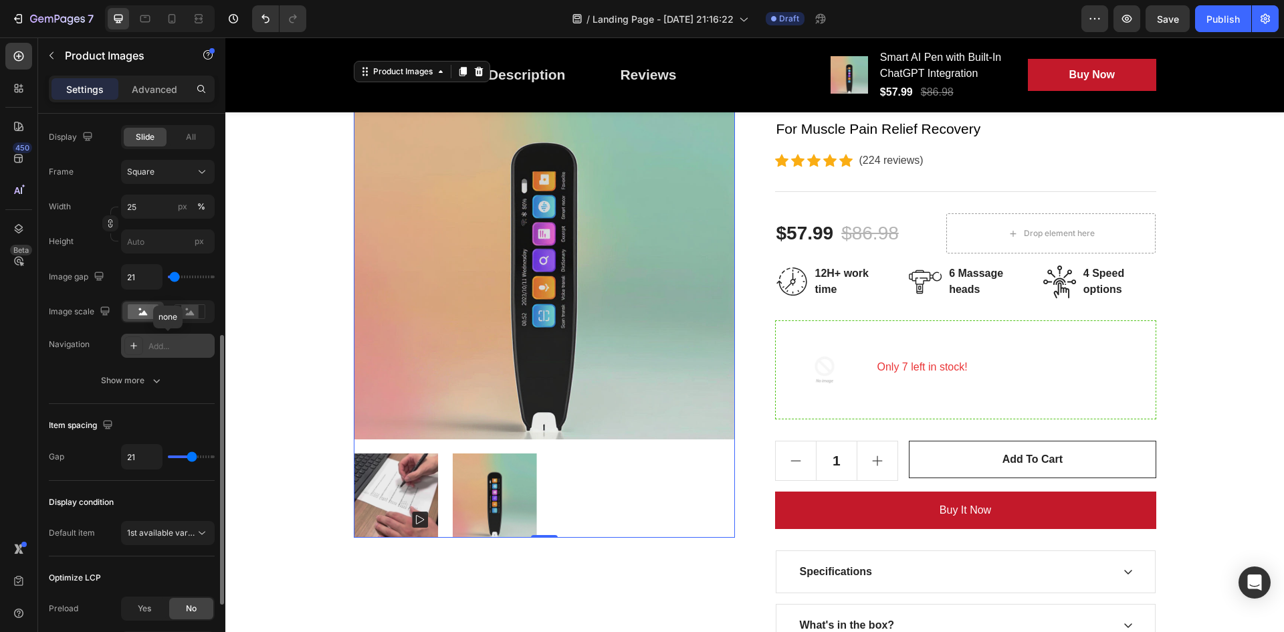
click at [136, 340] on div at bounding box center [133, 345] width 19 height 19
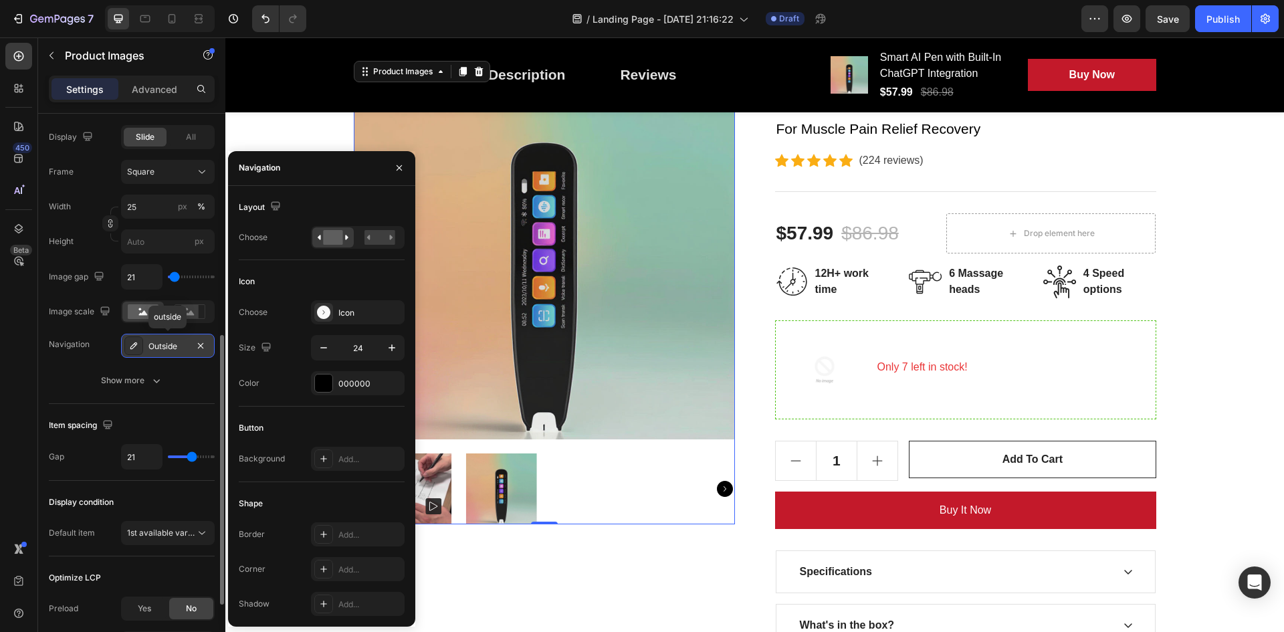
click at [136, 340] on div at bounding box center [133, 345] width 19 height 19
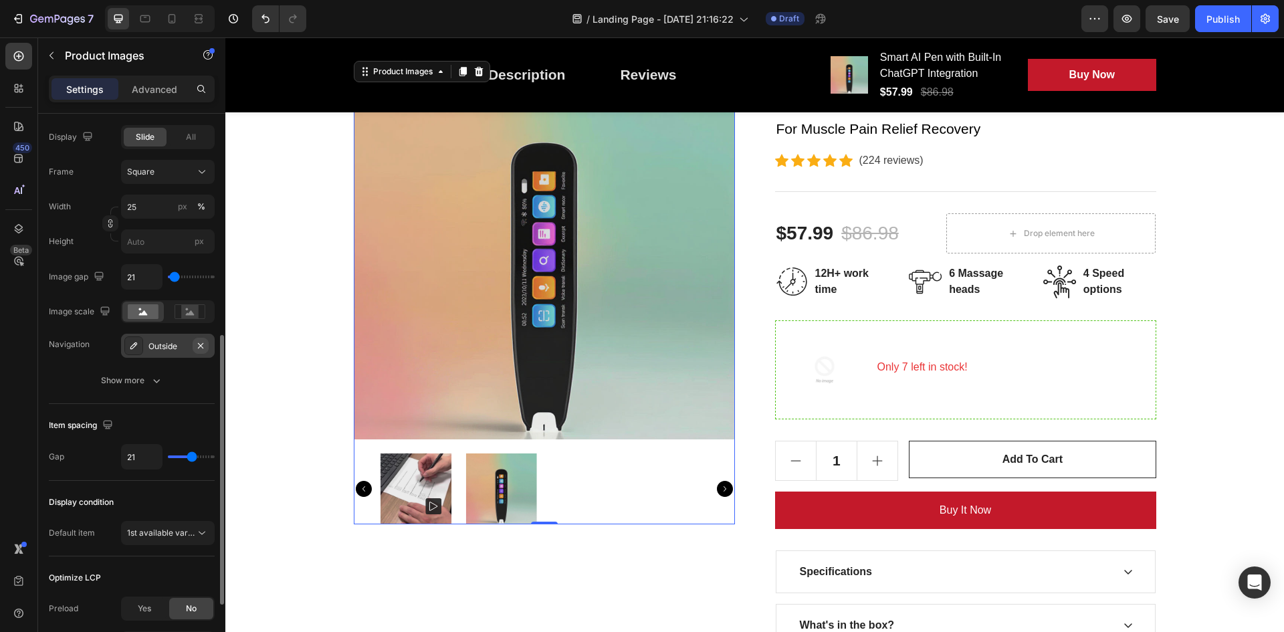
click at [197, 342] on icon "button" at bounding box center [200, 345] width 11 height 11
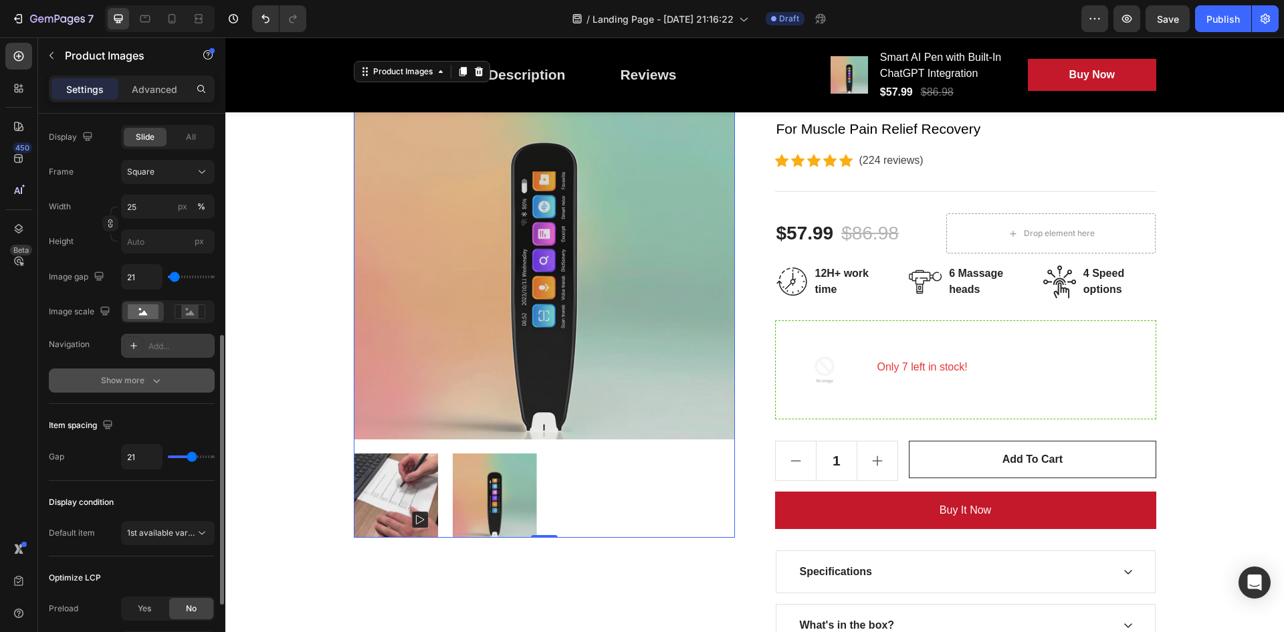
click at [155, 374] on icon "button" at bounding box center [156, 380] width 13 height 13
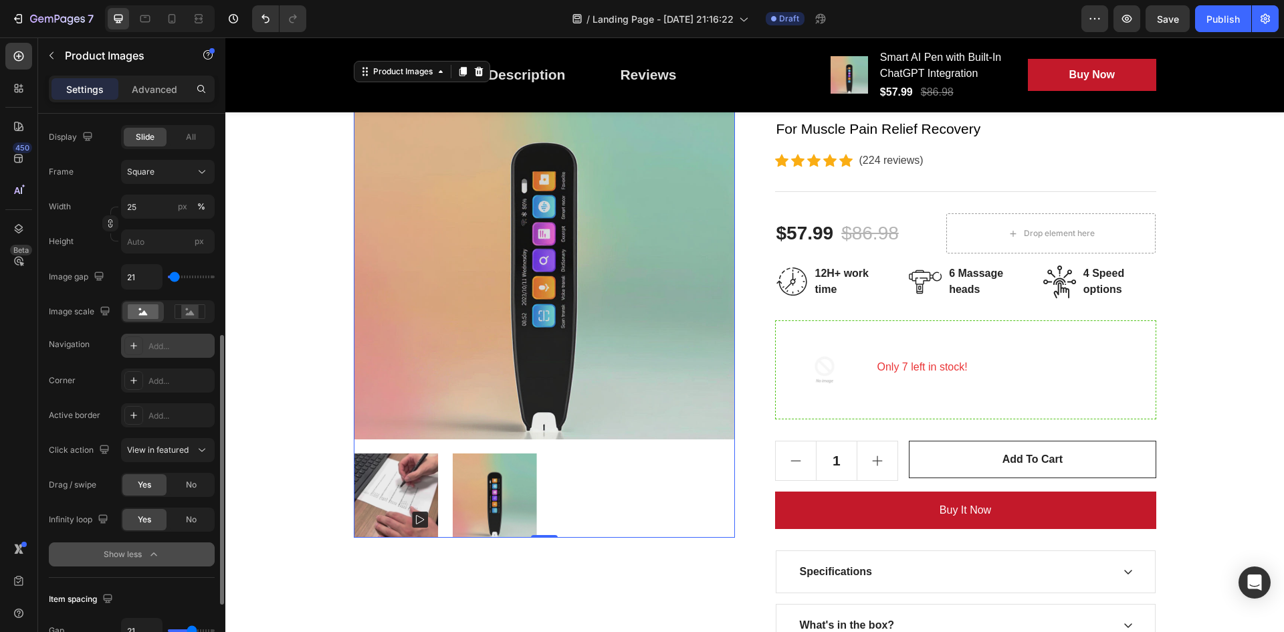
click at [175, 352] on div "Add..." at bounding box center [168, 346] width 94 height 24
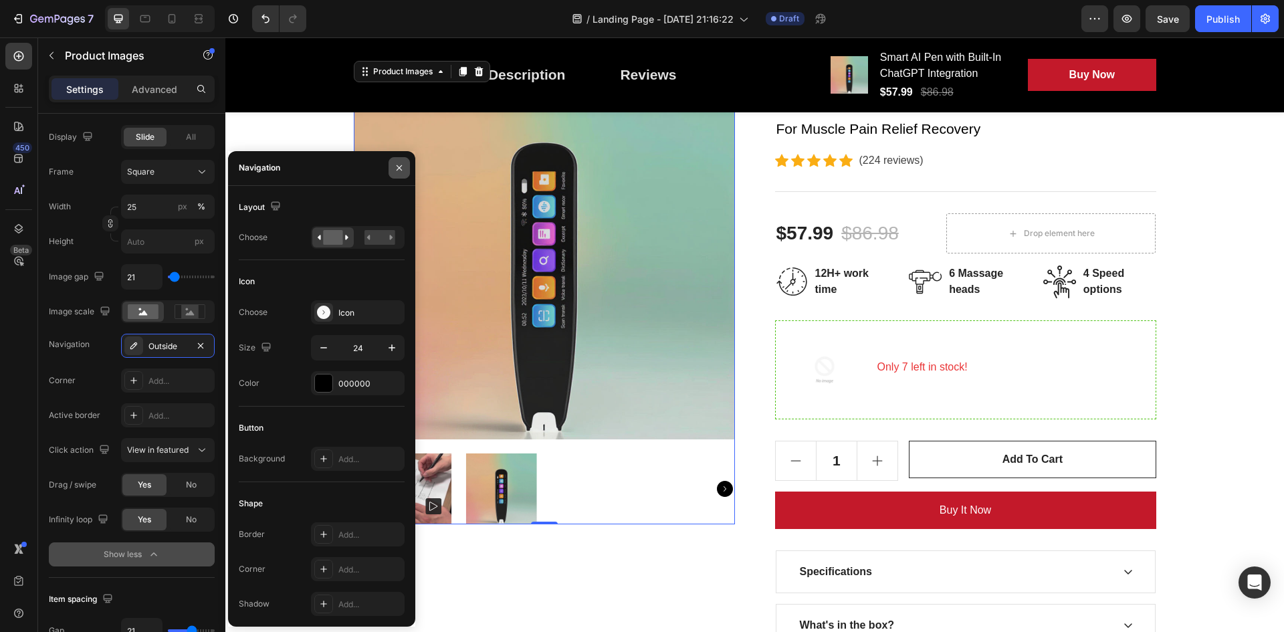
click at [399, 168] on icon "button" at bounding box center [399, 167] width 5 height 5
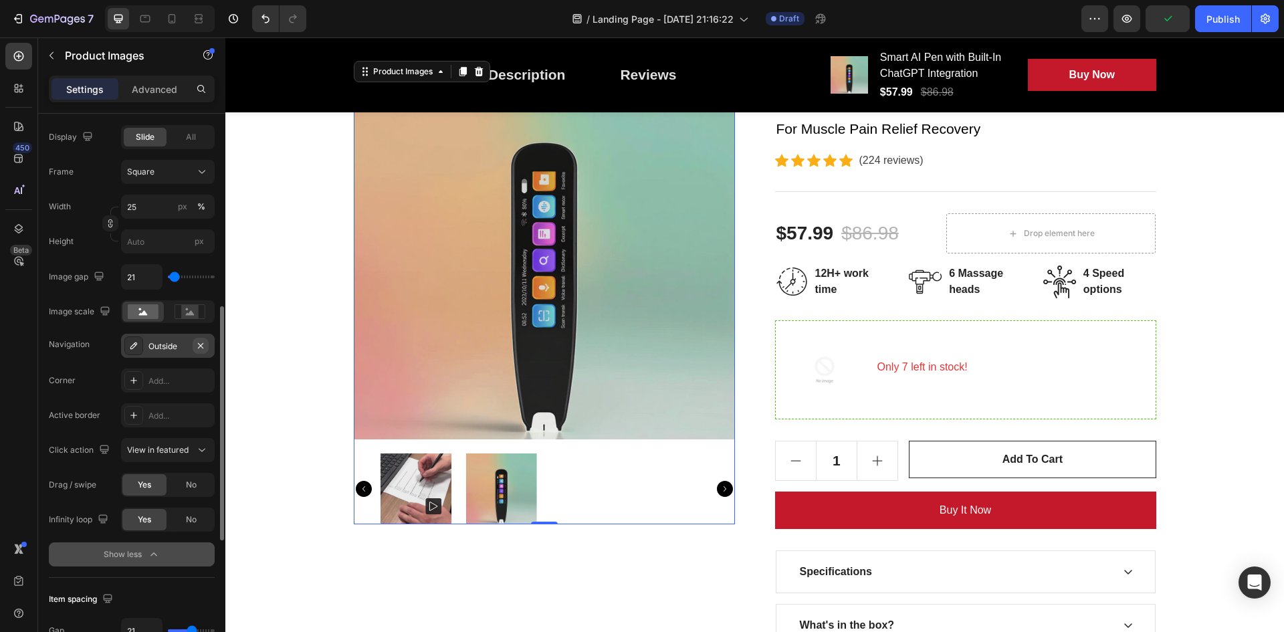
click at [199, 345] on icon "button" at bounding box center [200, 345] width 11 height 11
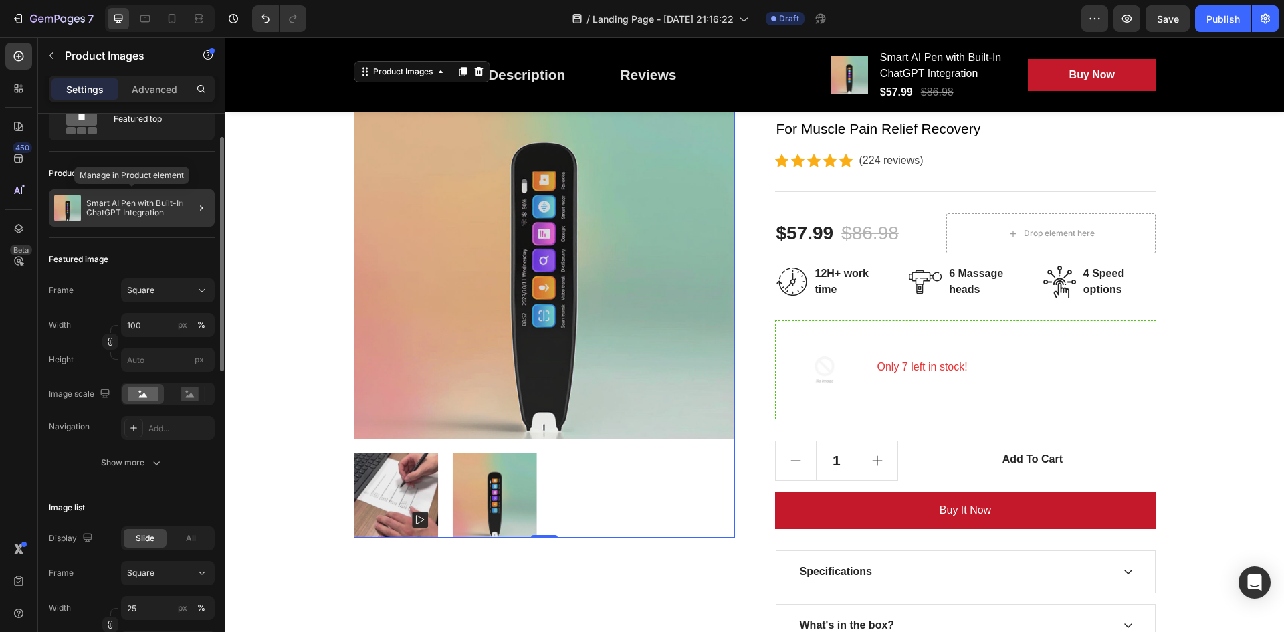
scroll to position [0, 0]
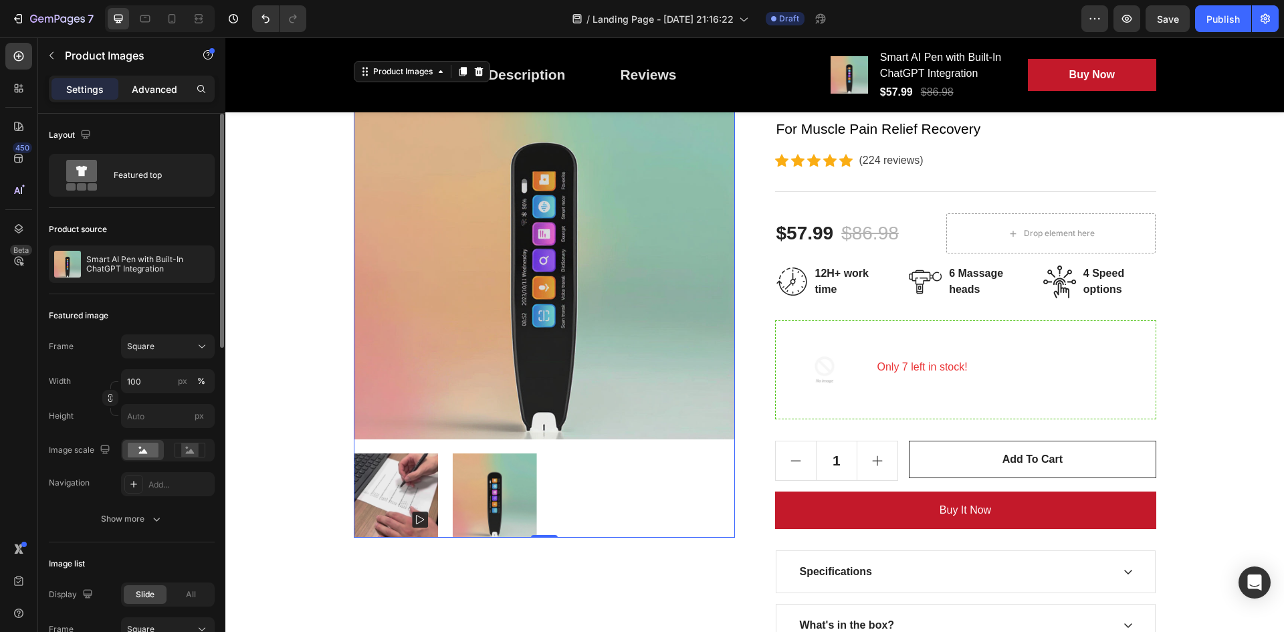
click at [149, 84] on p "Advanced" at bounding box center [154, 89] width 45 height 14
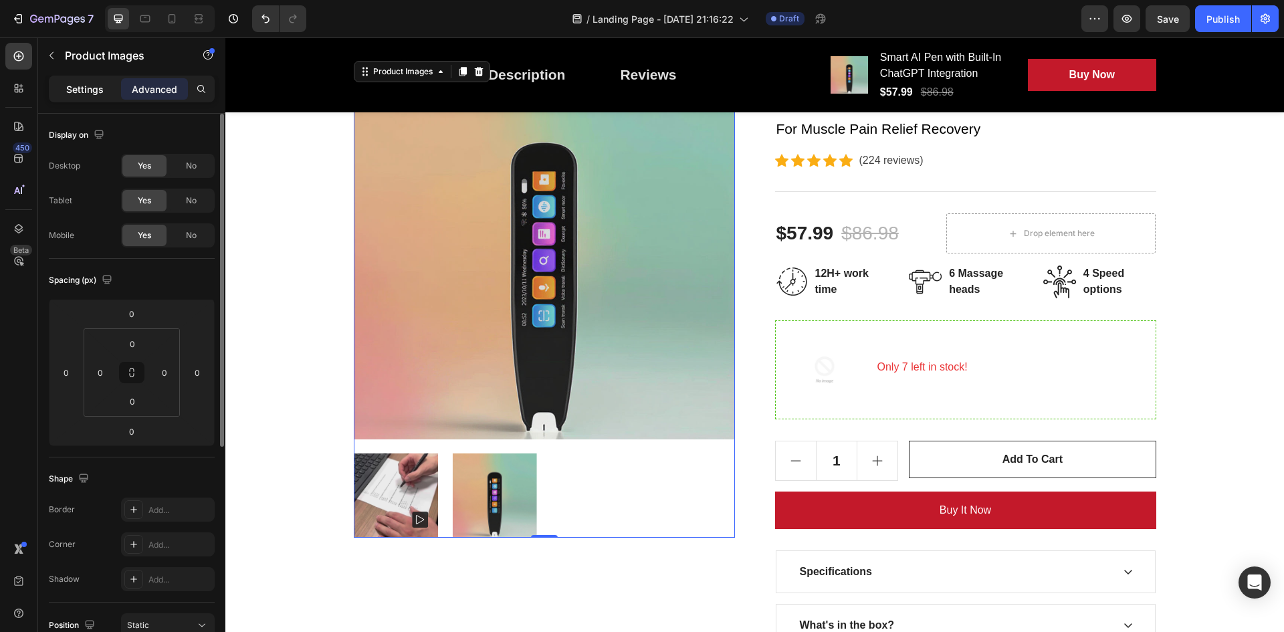
click at [100, 93] on p "Settings" at bounding box center [84, 89] width 37 height 14
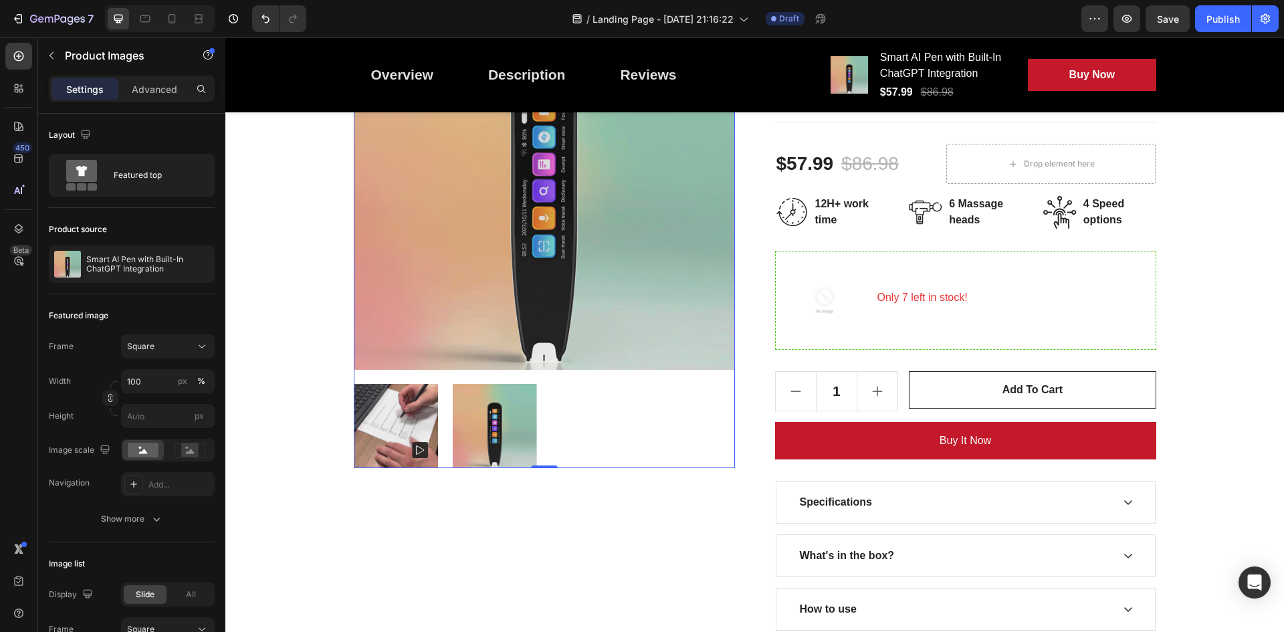
scroll to position [334, 0]
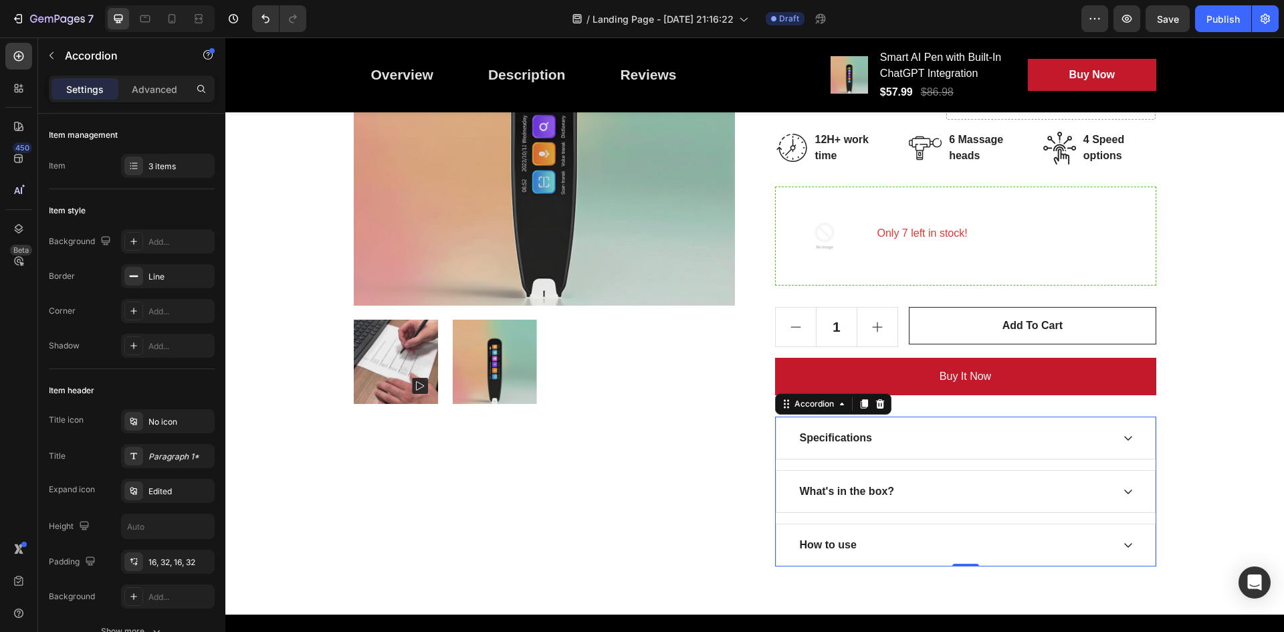
click at [1113, 441] on div "Specifications" at bounding box center [965, 437] width 379 height 41
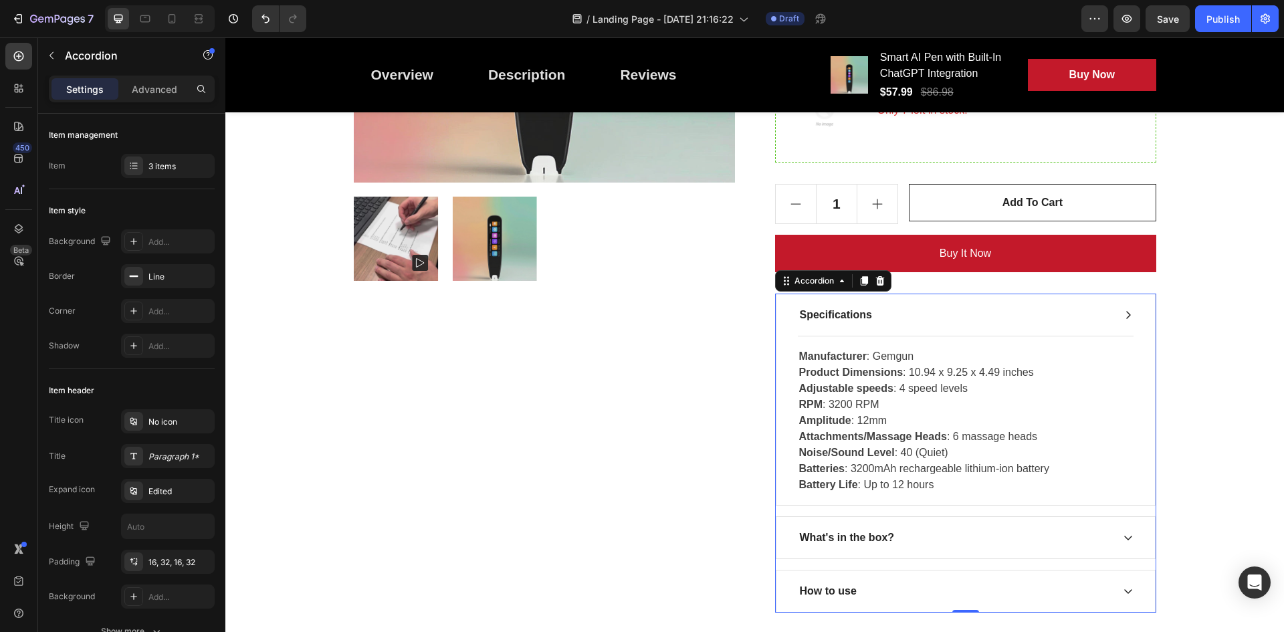
scroll to position [468, 0]
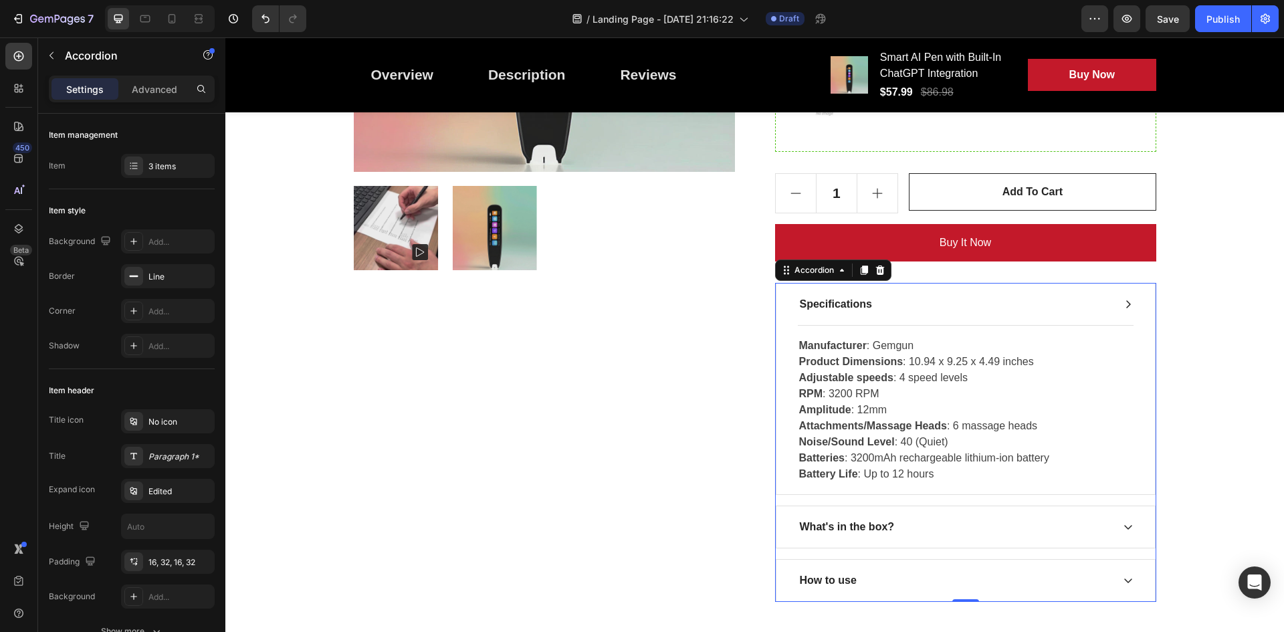
click at [943, 527] on div "What's in the box?" at bounding box center [955, 527] width 314 height 20
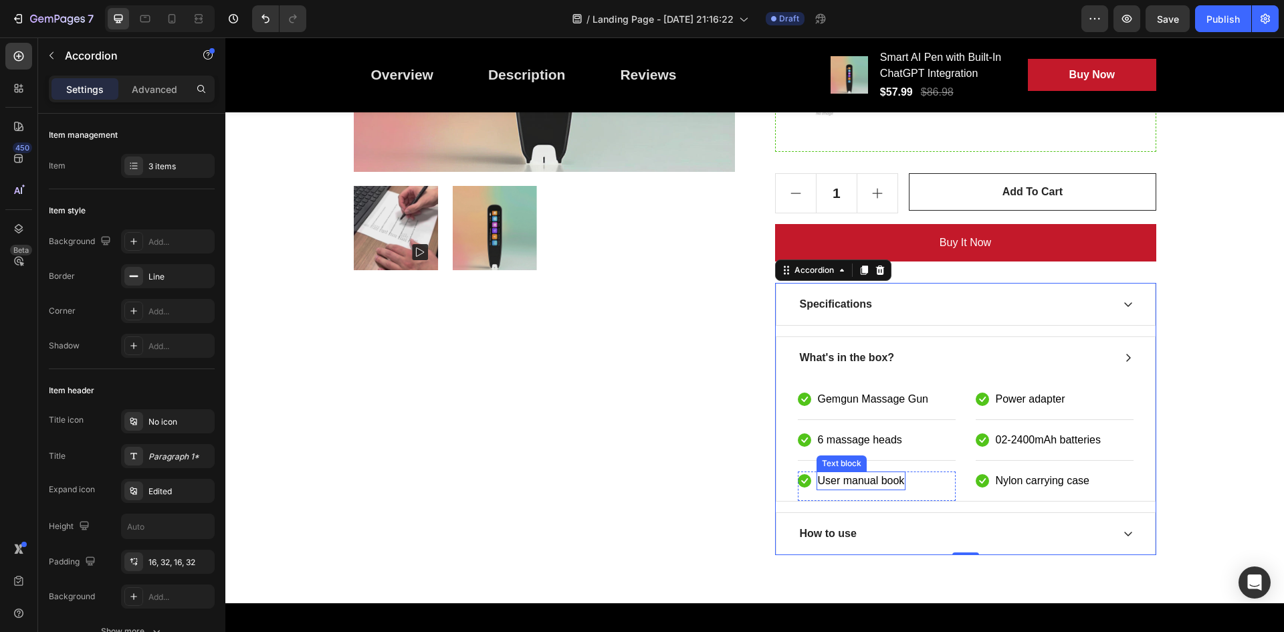
click at [891, 478] on p "User manual book" at bounding box center [861, 481] width 87 height 16
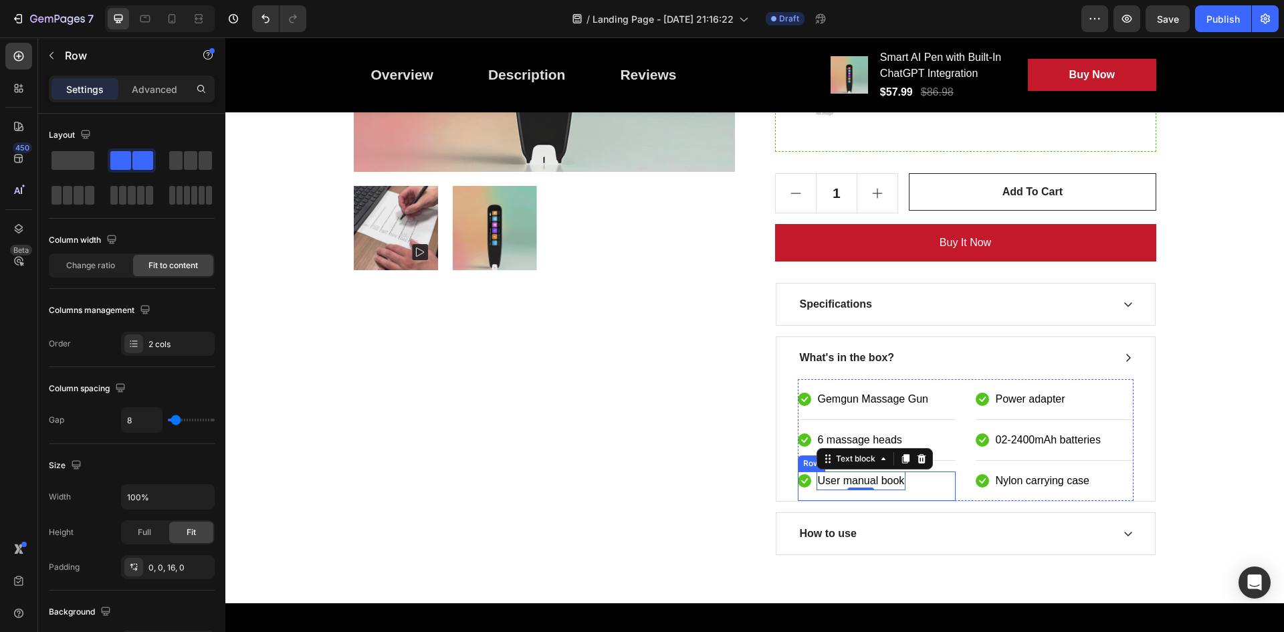
click at [920, 480] on div "Icon User manual book Text block 0 Row" at bounding box center [877, 485] width 158 height 29
click at [875, 455] on icon at bounding box center [880, 458] width 11 height 11
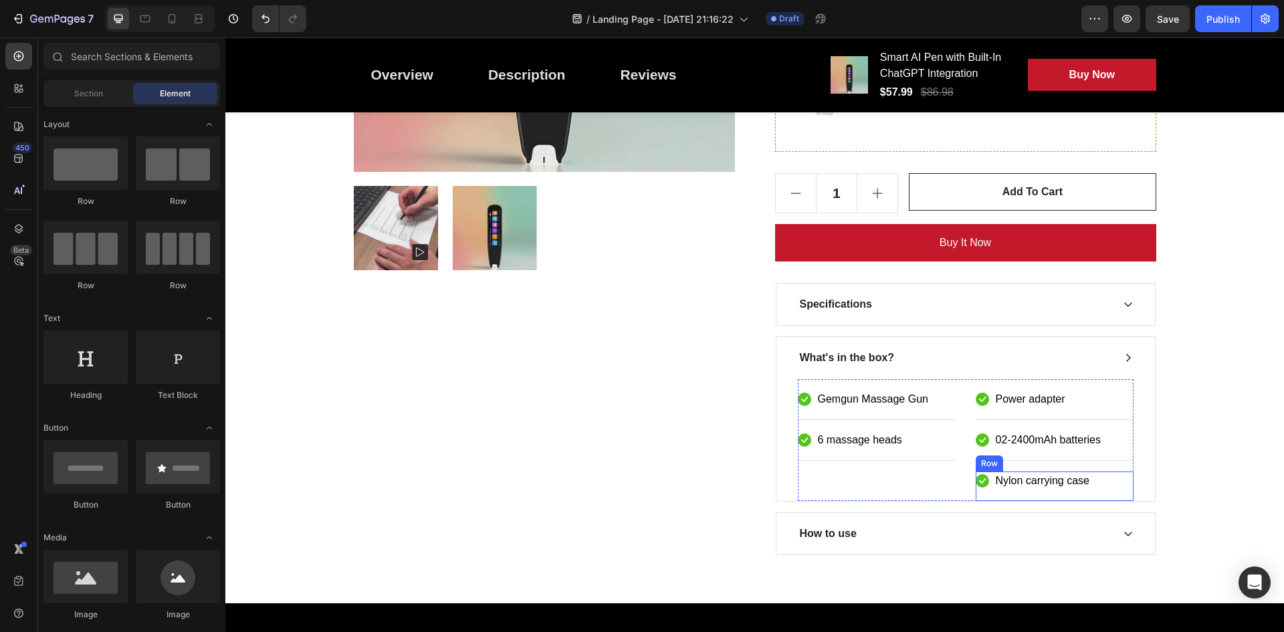
click at [1090, 488] on div "Icon Nylon carrying case Text block Row" at bounding box center [1055, 485] width 158 height 29
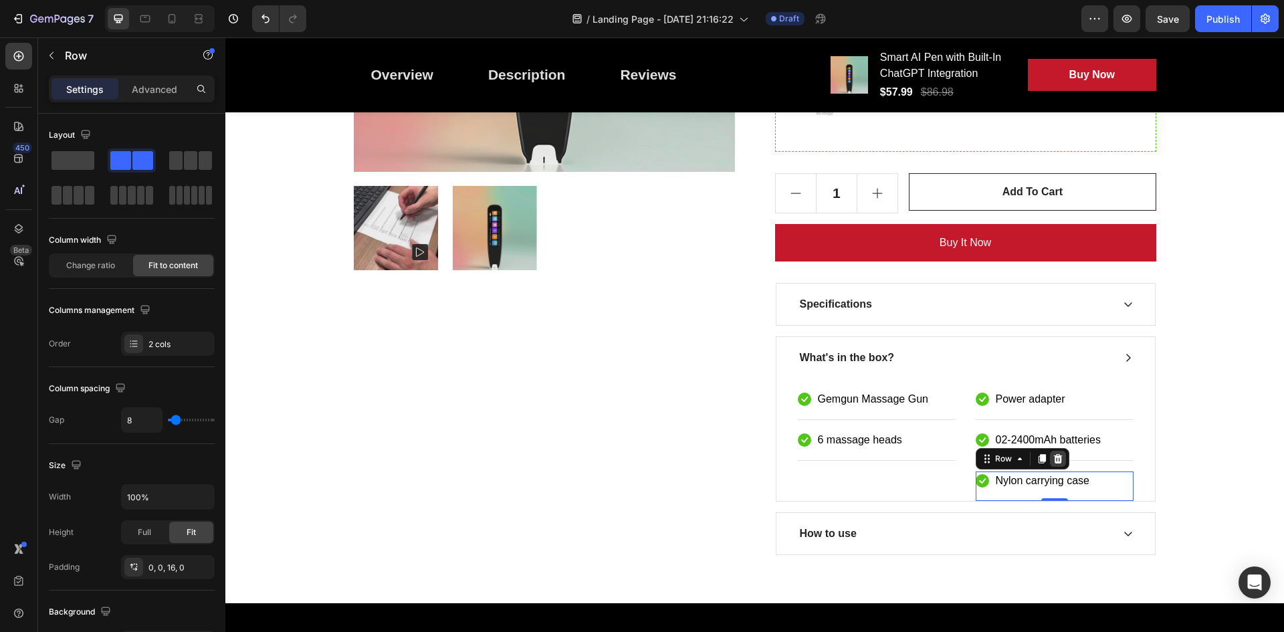
click at [1058, 464] on div at bounding box center [1058, 459] width 16 height 16
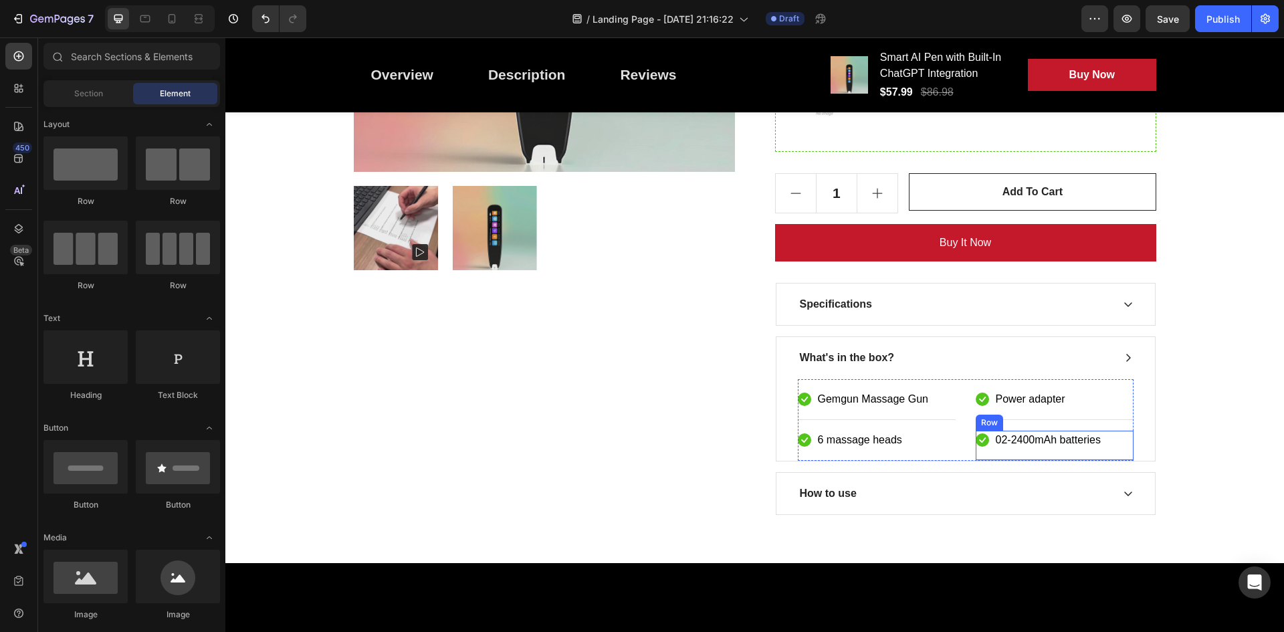
click at [1089, 450] on div "Icon 02-2400mAh batteries Text block Row" at bounding box center [1055, 446] width 158 height 30
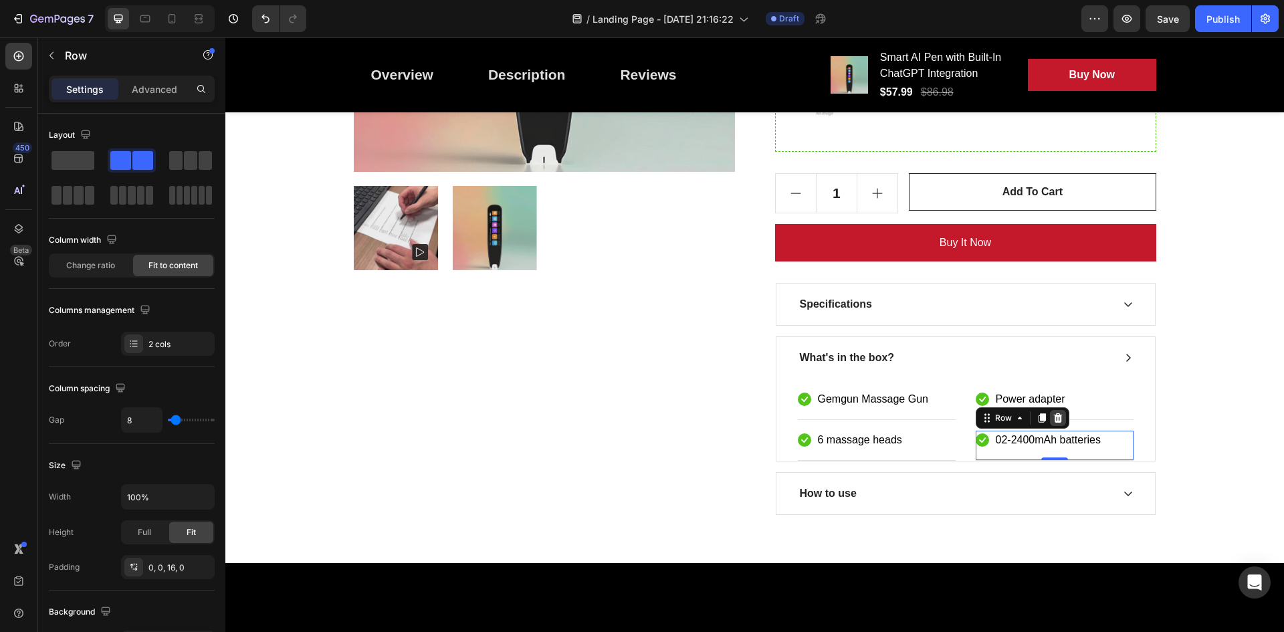
click at [1055, 419] on icon at bounding box center [1057, 417] width 9 height 9
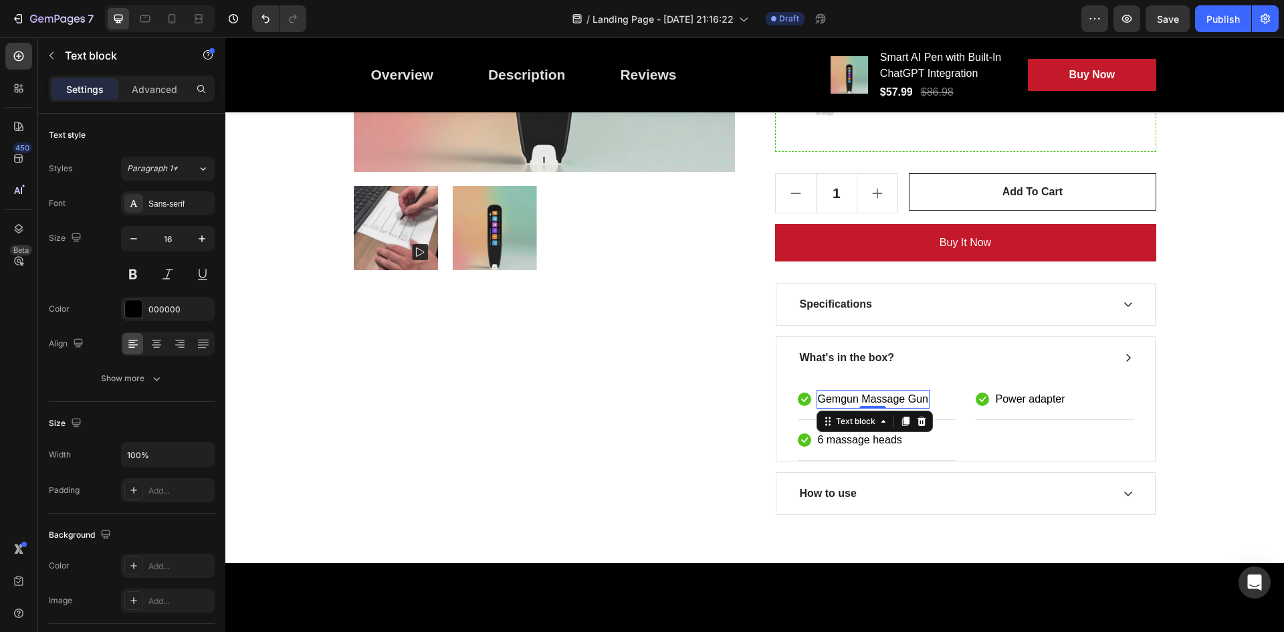
click at [911, 396] on p "Gemgun Massage Gun" at bounding box center [873, 399] width 110 height 16
click at [1030, 393] on p "Power adapter" at bounding box center [1031, 399] width 70 height 16
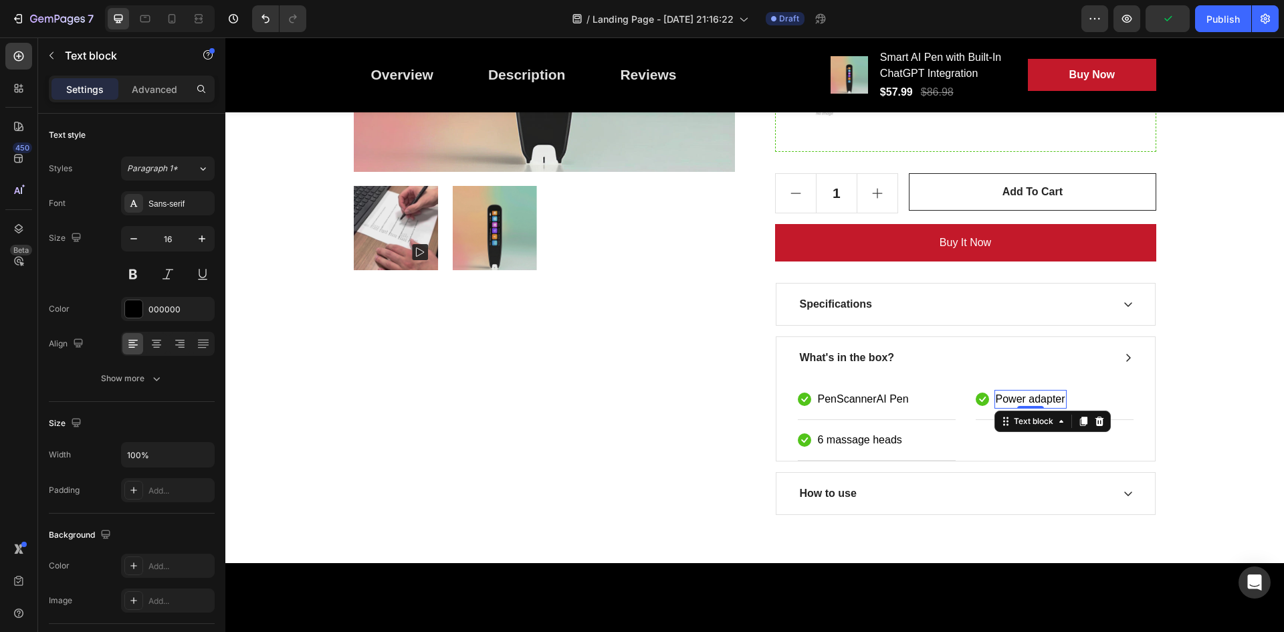
click at [1030, 393] on p "Power adapter" at bounding box center [1031, 399] width 70 height 16
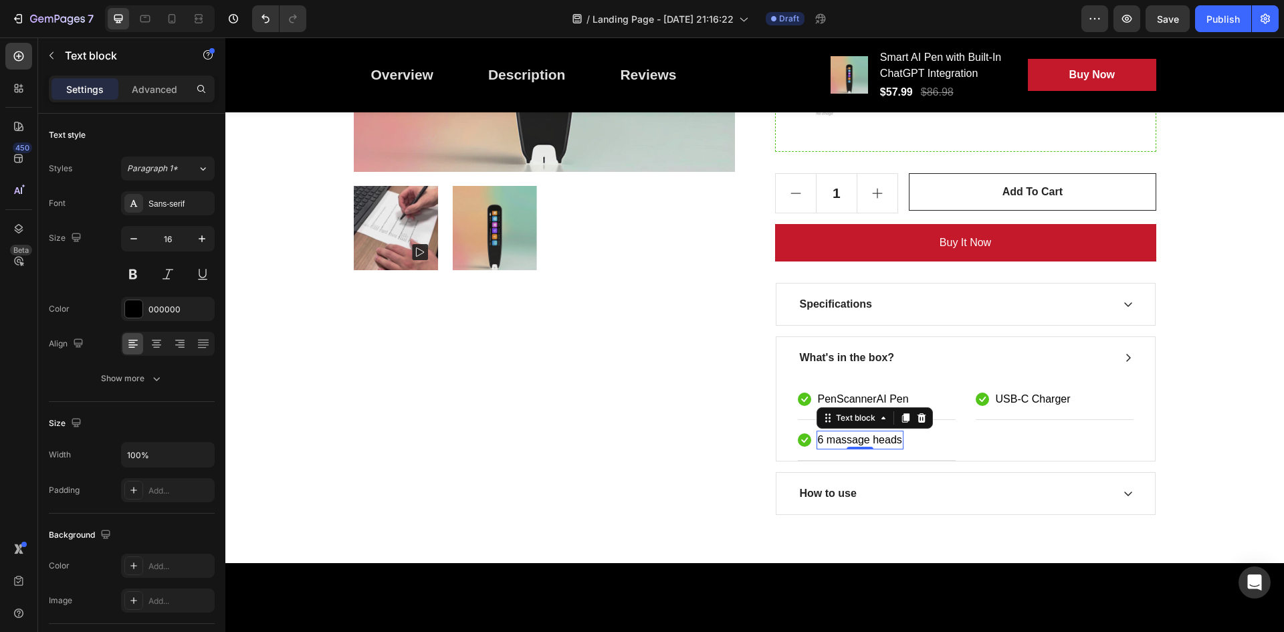
click at [884, 436] on p "6 massage heads" at bounding box center [860, 440] width 84 height 16
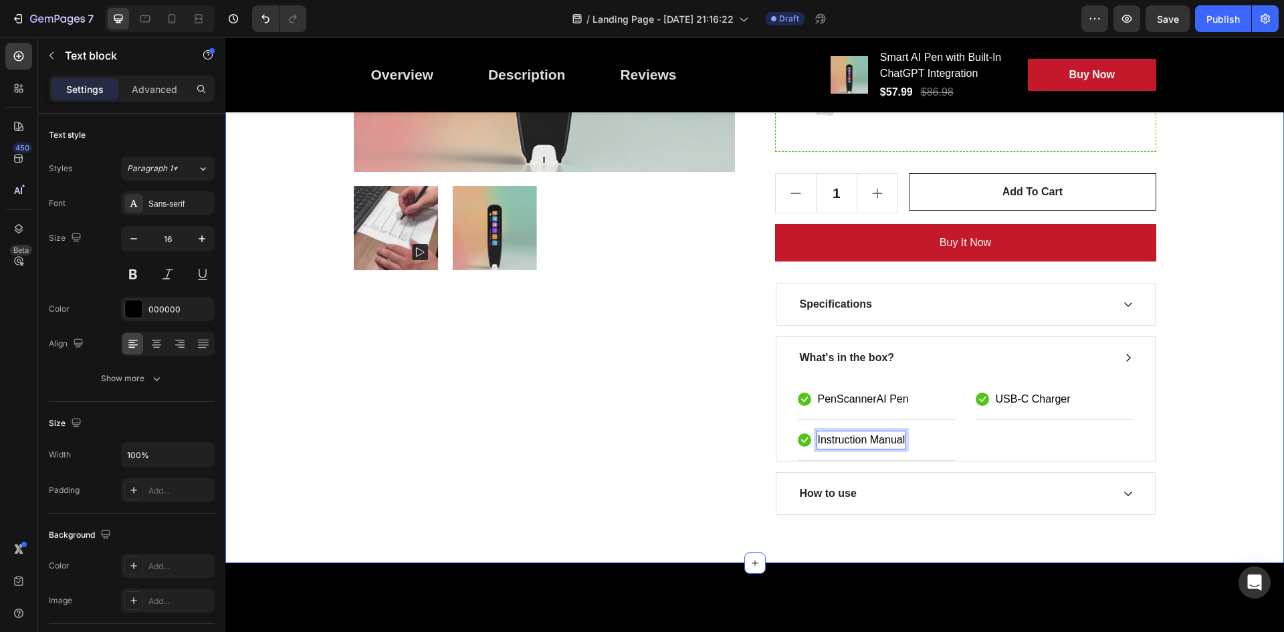
click at [1166, 435] on div "PenScanner AI Heading Row Product Images Smart AI Pen with Built-In ChatGPT Int…" at bounding box center [754, 117] width 1039 height 795
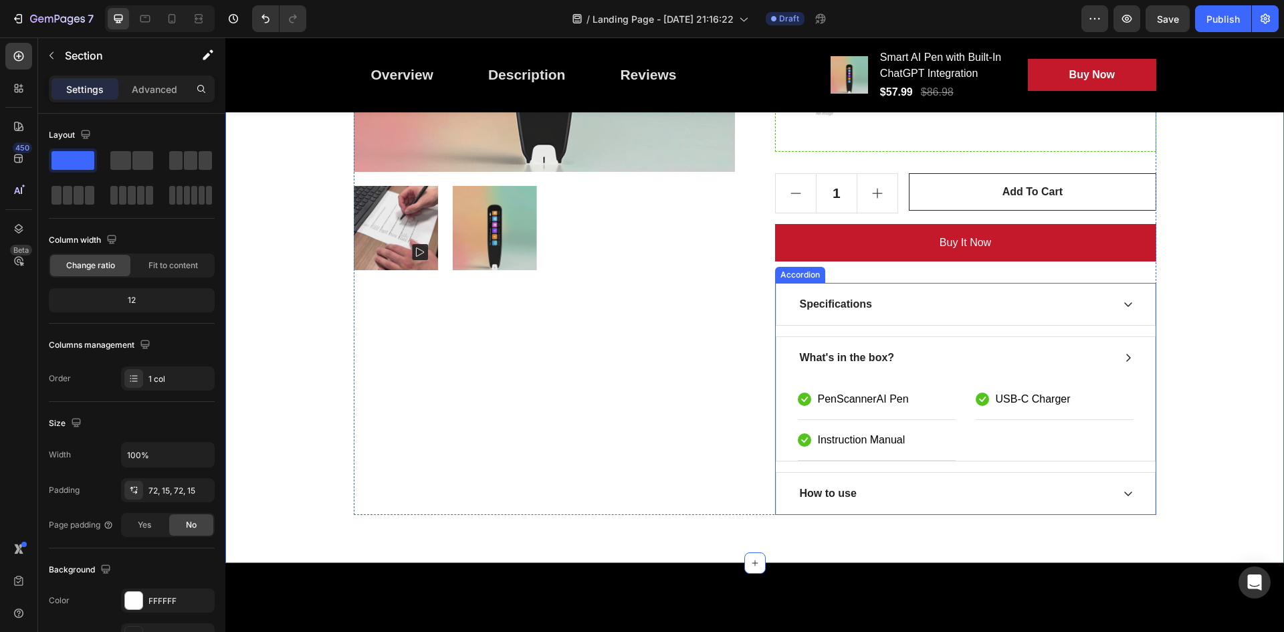
click at [1115, 362] on div "What's in the box?" at bounding box center [965, 357] width 379 height 41
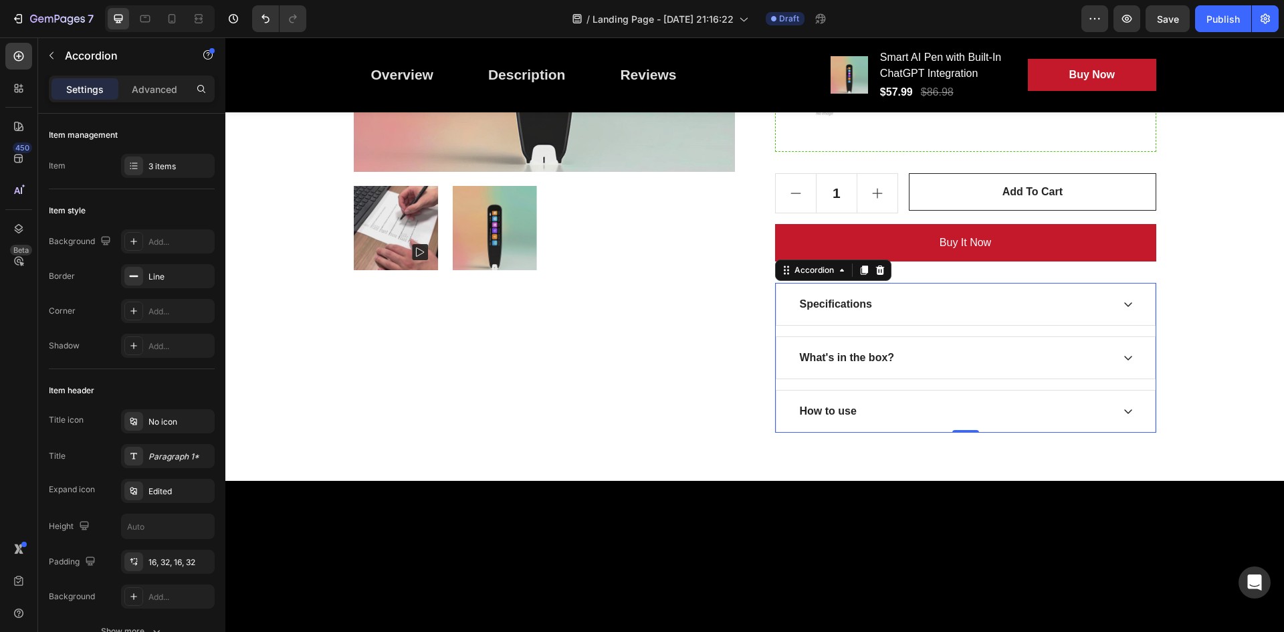
click at [853, 404] on div "How to use" at bounding box center [828, 411] width 61 height 20
click at [1101, 407] on div "How to use" at bounding box center [955, 411] width 314 height 20
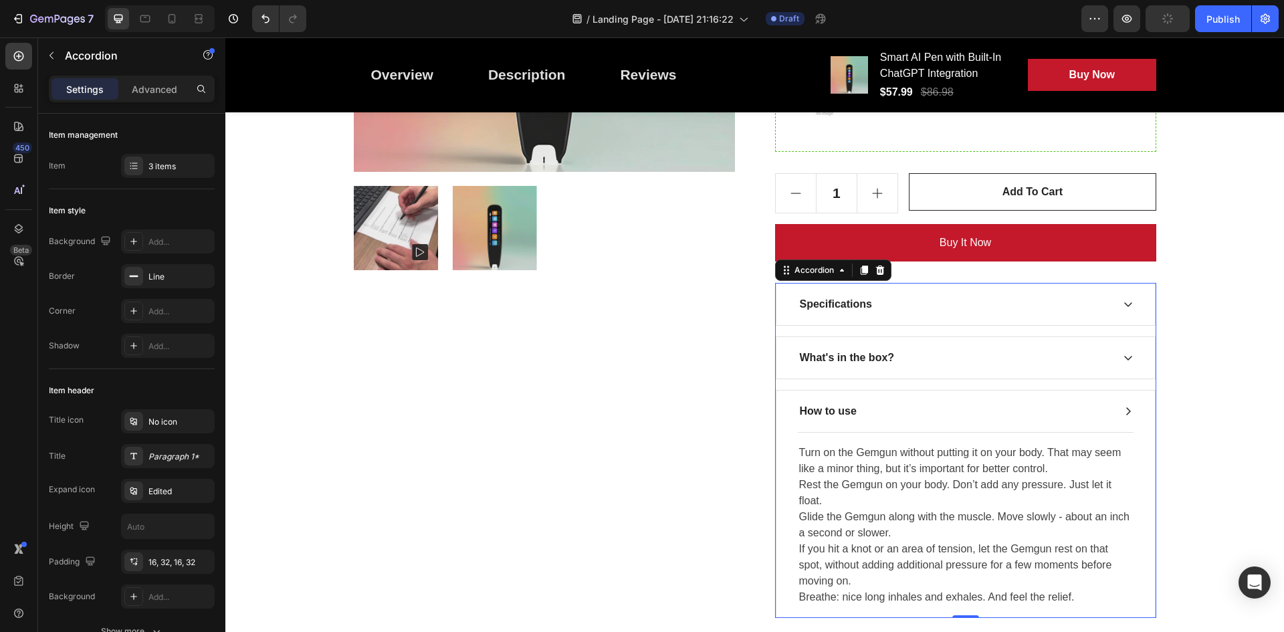
click at [1126, 415] on icon at bounding box center [1128, 411] width 11 height 11
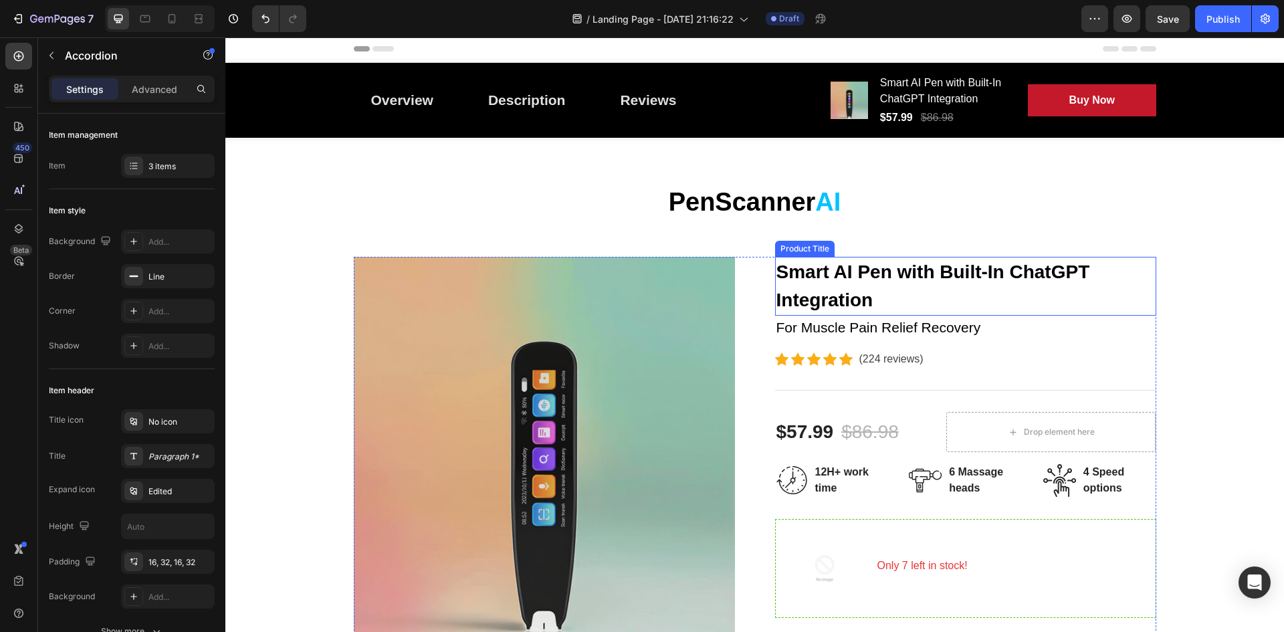
scroll to position [0, 0]
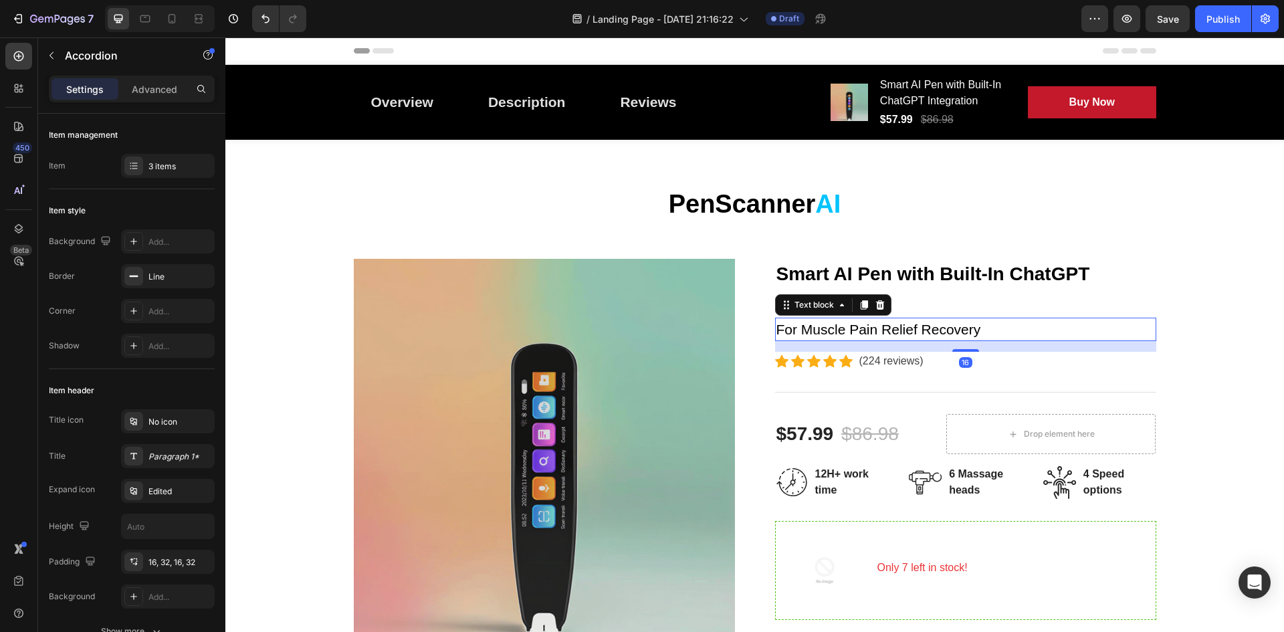
click at [895, 329] on p "For Muscle Pain Relief Recovery" at bounding box center [965, 329] width 379 height 21
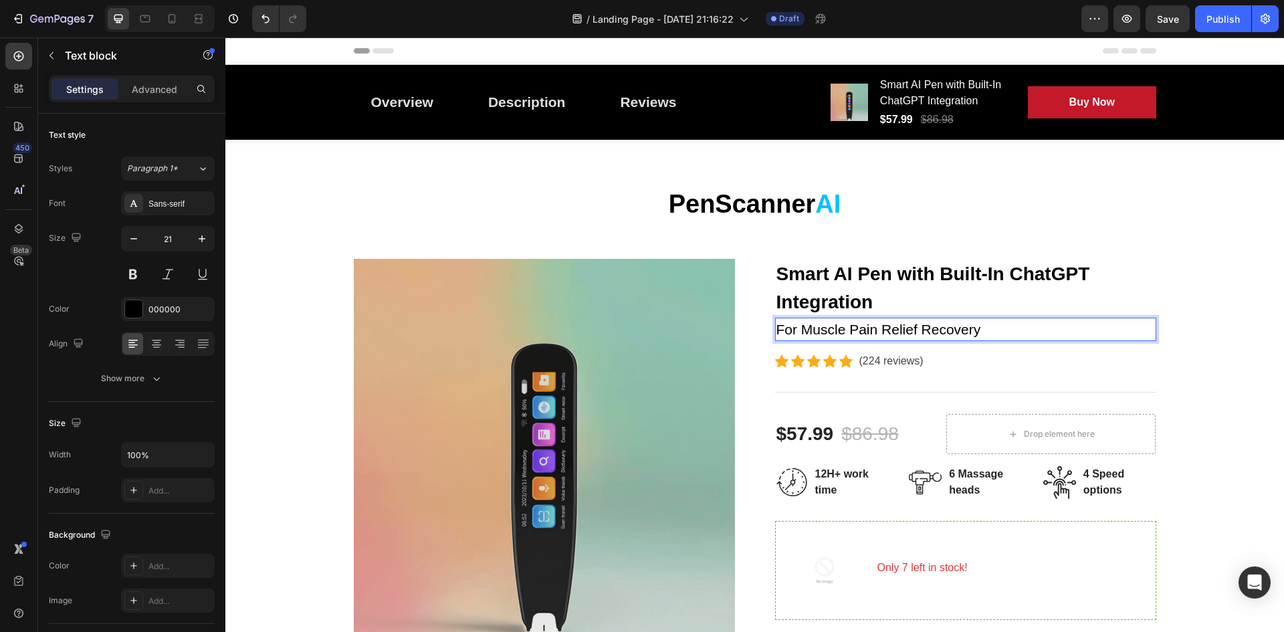
click at [889, 326] on p "For Muscle Pain Relief Recovery" at bounding box center [965, 329] width 379 height 21
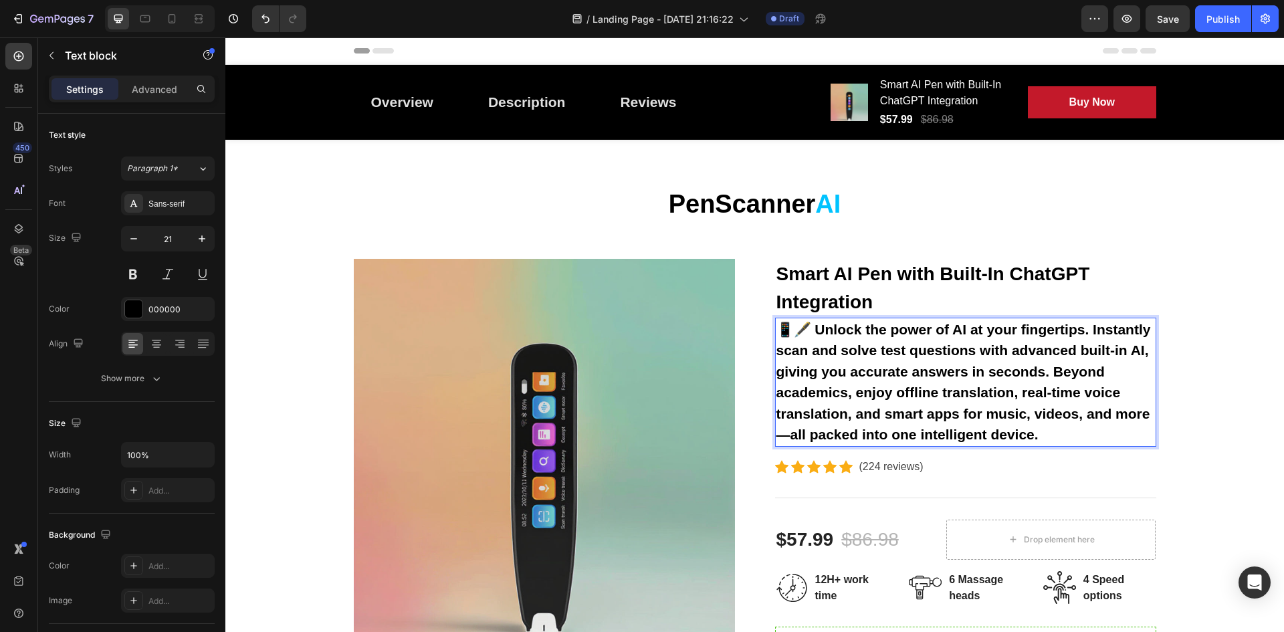
click at [923, 389] on strong "📱🖋️ Unlock the power of AI at your fingertips. Instantly scan and solve test qu…" at bounding box center [963, 382] width 374 height 121
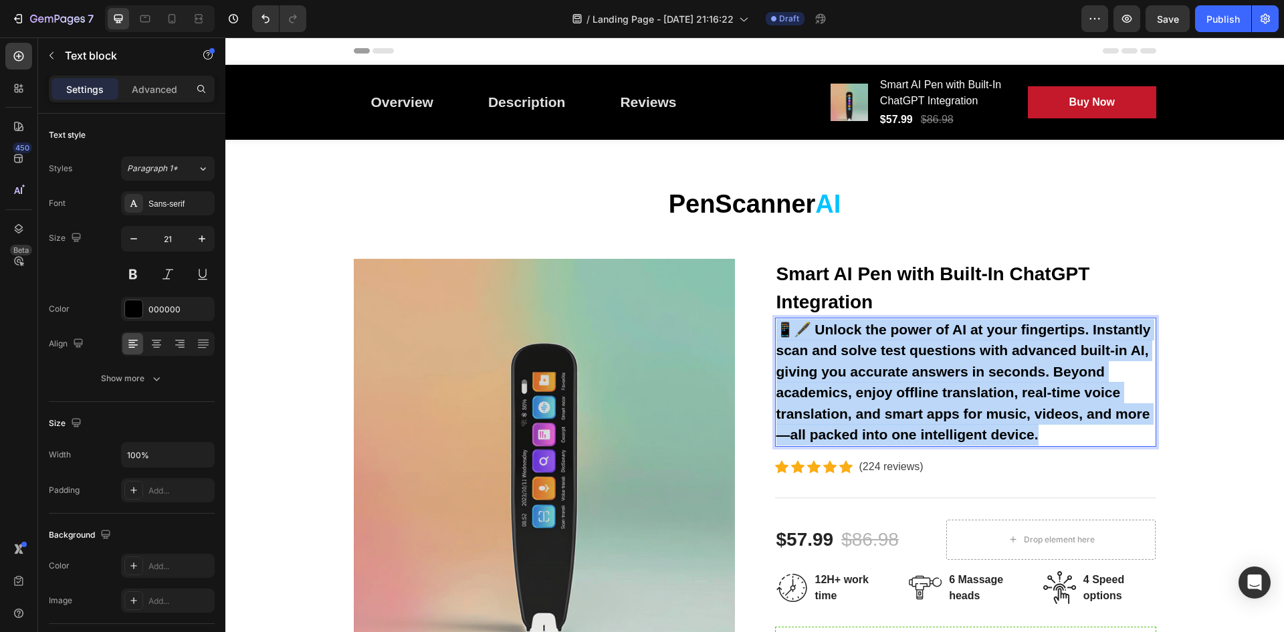
click at [923, 389] on strong "📱🖋️ Unlock the power of AI at your fingertips. Instantly scan and solve test qu…" at bounding box center [963, 382] width 374 height 121
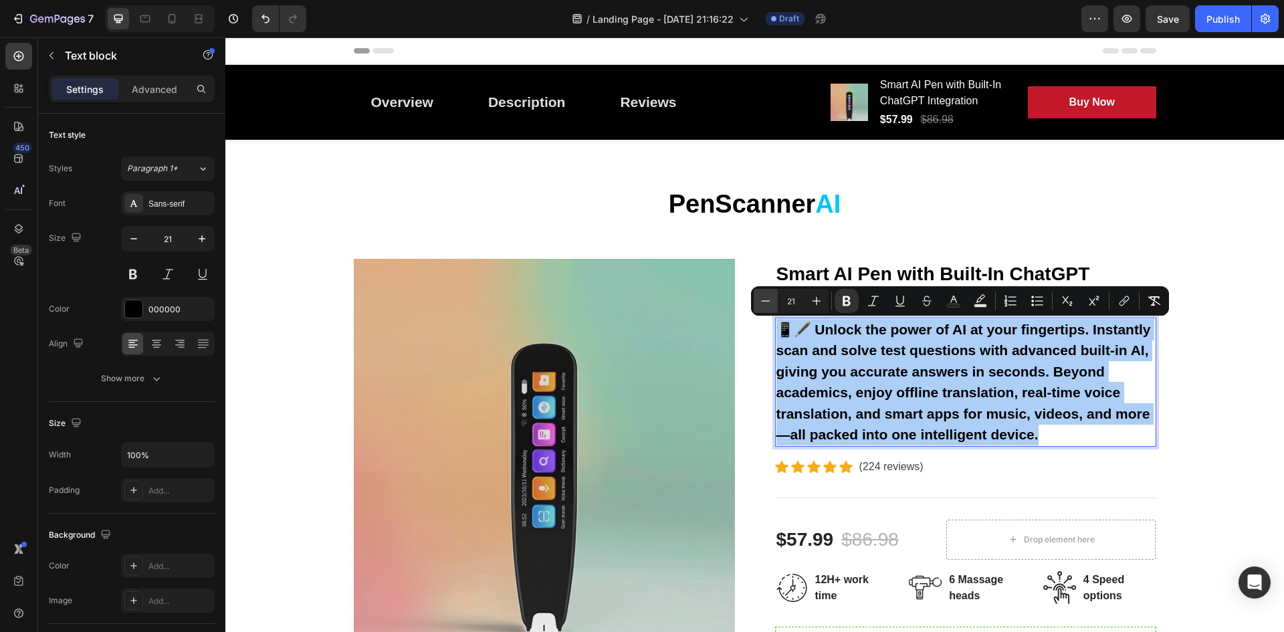
click at [774, 298] on button "Minus" at bounding box center [766, 301] width 24 height 24
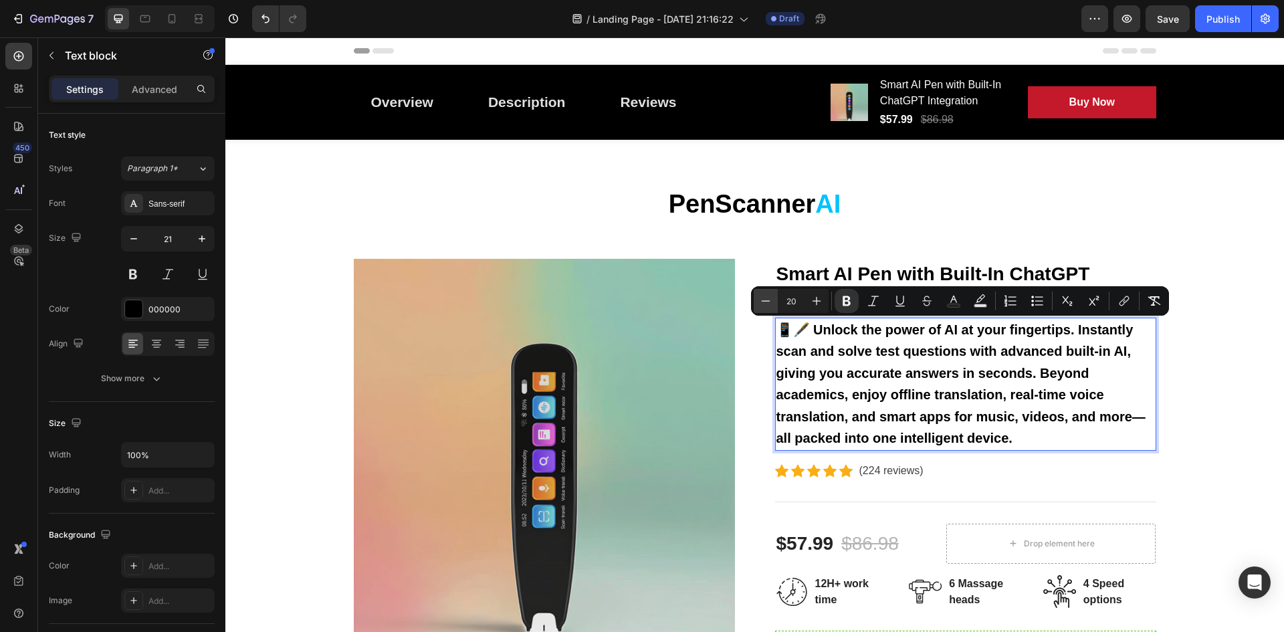
click at [774, 298] on button "Minus" at bounding box center [766, 301] width 24 height 24
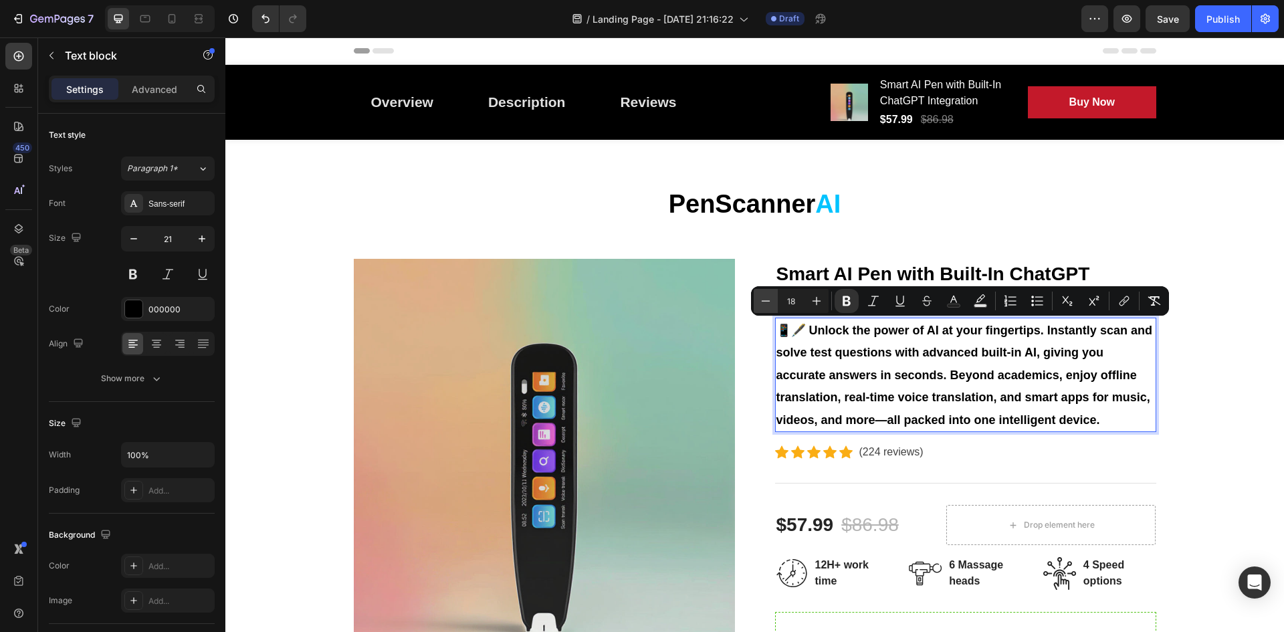
click at [774, 298] on button "Minus" at bounding box center [766, 301] width 24 height 24
type input "16"
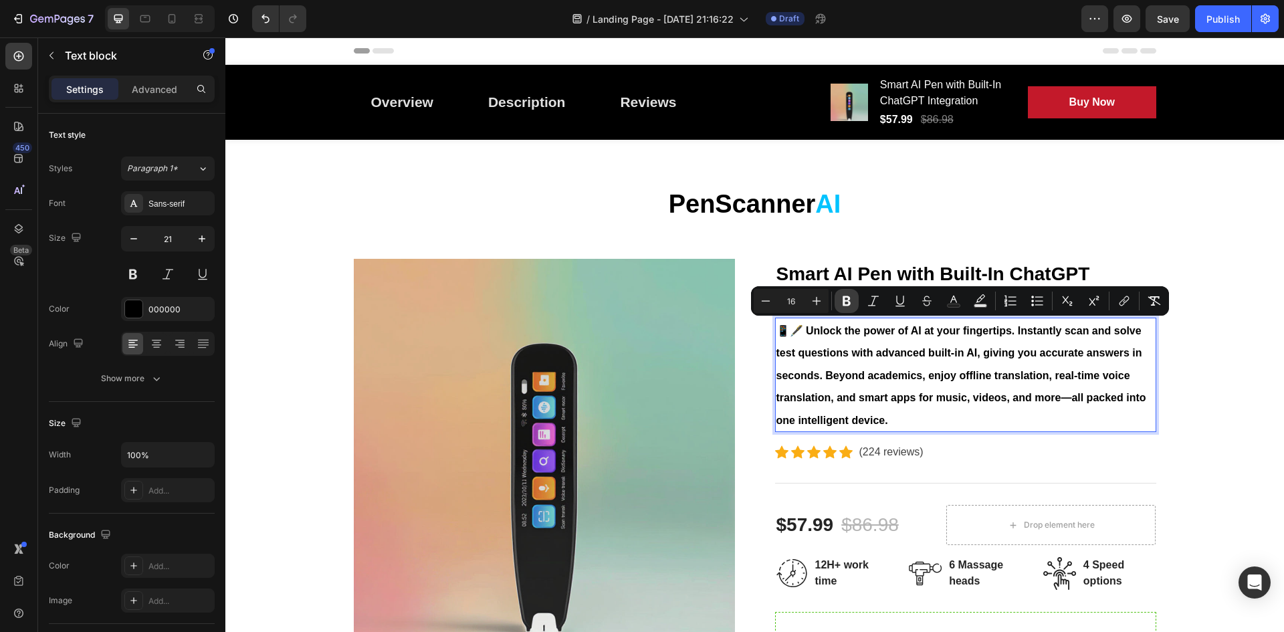
click at [843, 302] on icon "Editor contextual toolbar" at bounding box center [846, 300] width 13 height 13
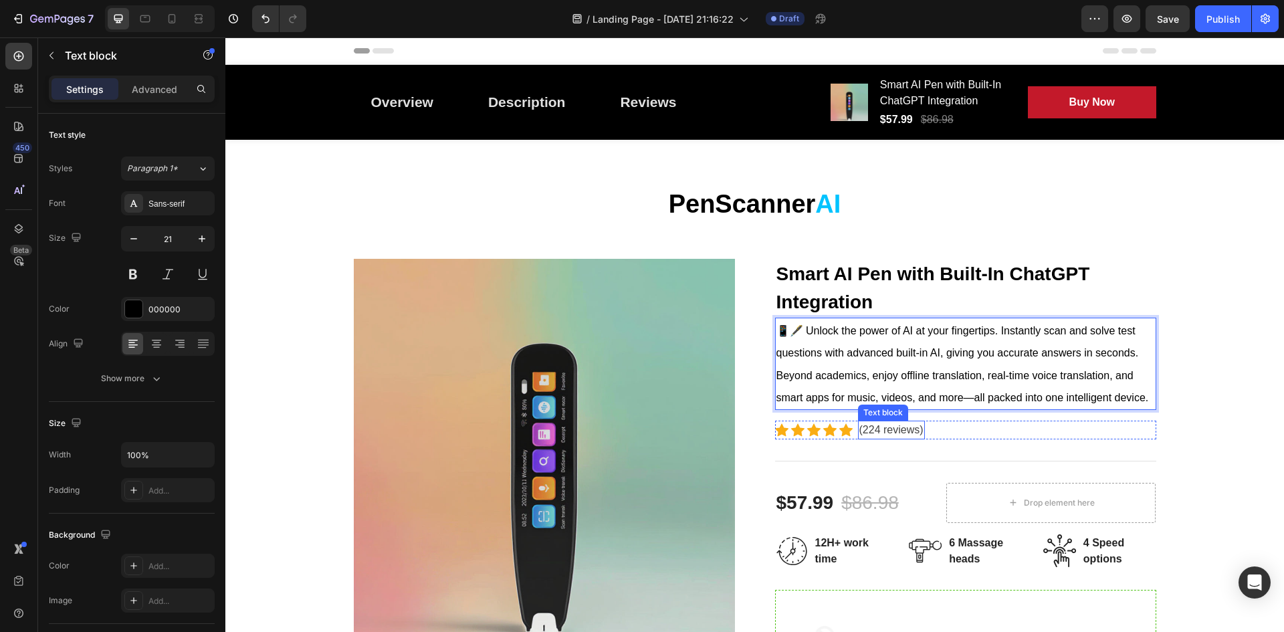
click at [879, 427] on p "(224 reviews)" at bounding box center [891, 430] width 64 height 16
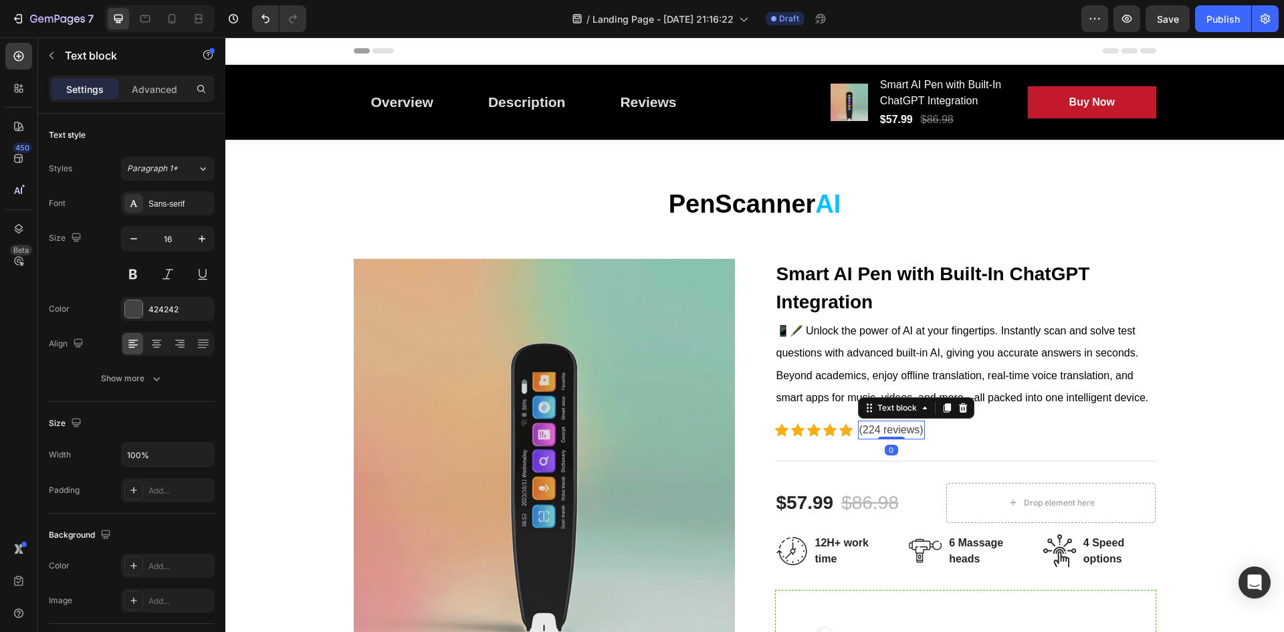
click at [879, 427] on p "(224 reviews)" at bounding box center [891, 430] width 64 height 16
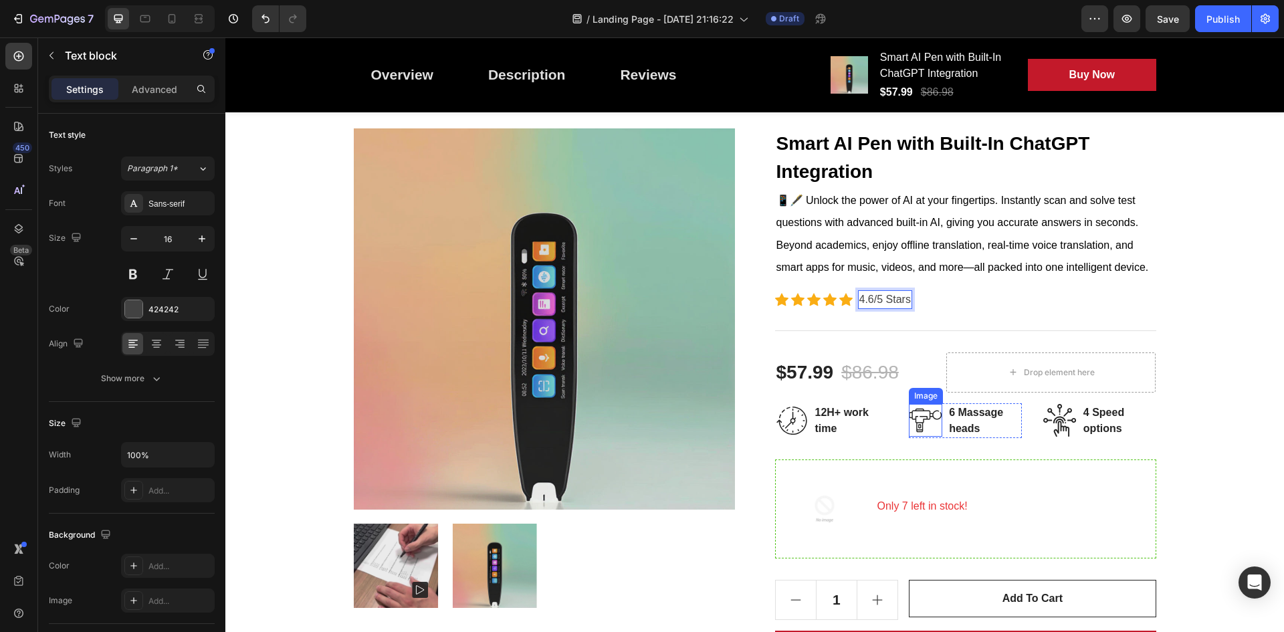
scroll to position [134, 0]
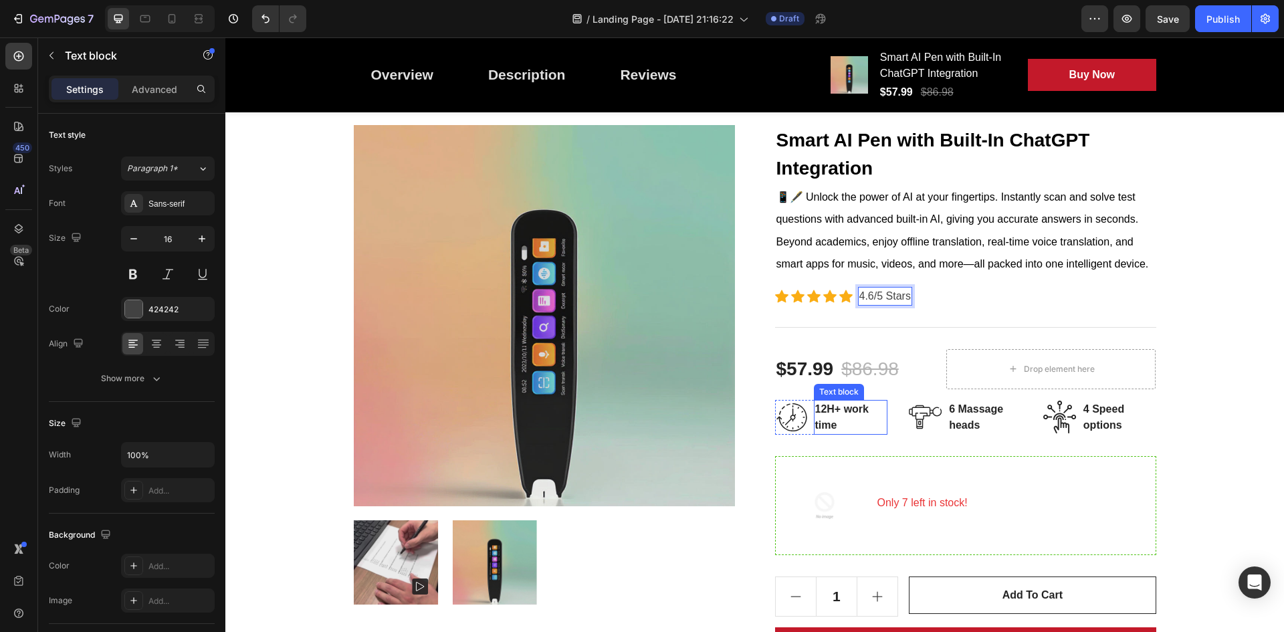
click at [817, 425] on p "12H+ work time" at bounding box center [851, 417] width 72 height 32
click at [780, 415] on img at bounding box center [791, 417] width 33 height 33
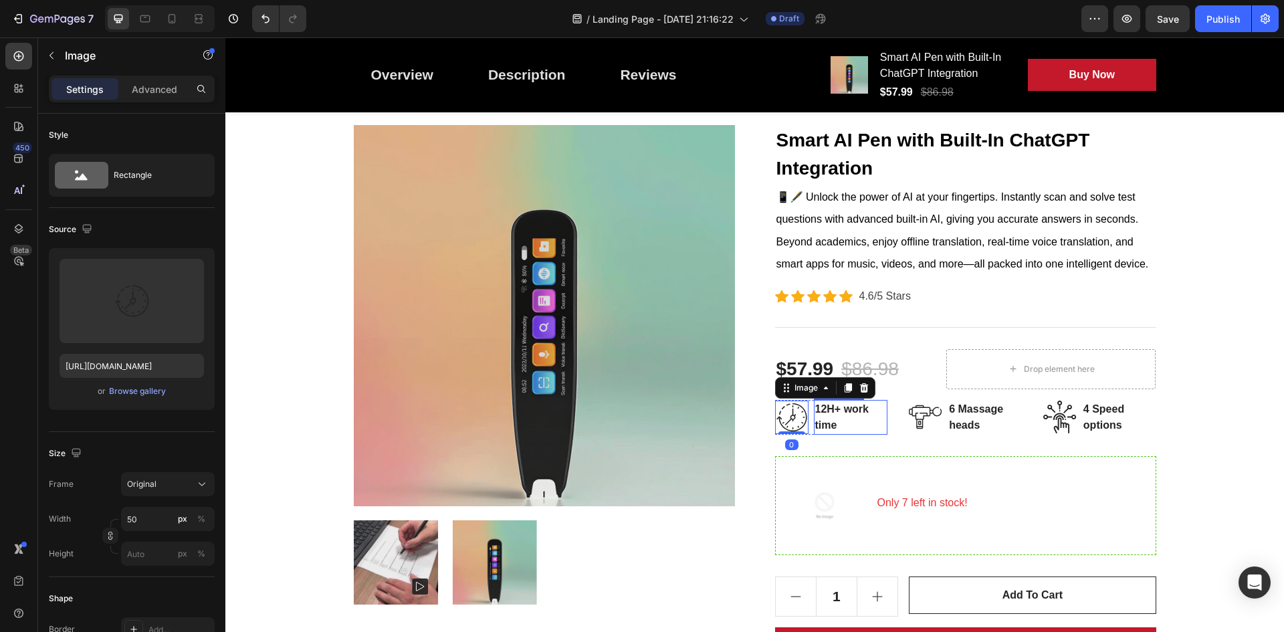
click at [855, 405] on p "12H+ work time" at bounding box center [851, 417] width 72 height 32
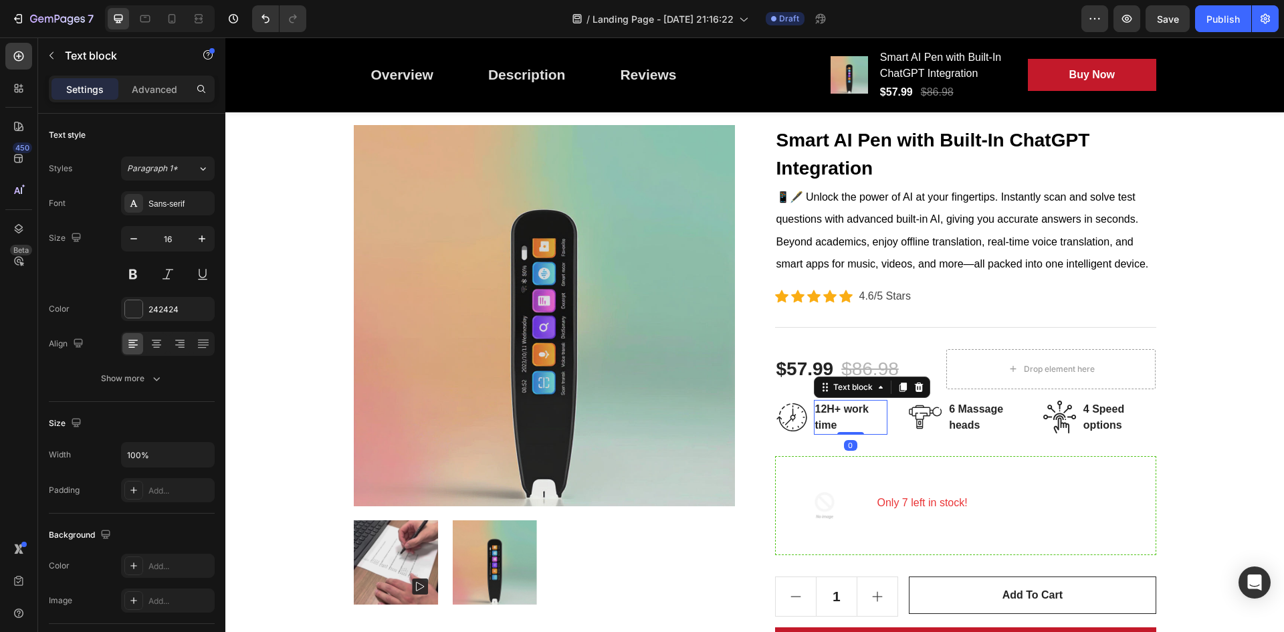
click at [855, 405] on p "12H+ work time" at bounding box center [851, 417] width 72 height 32
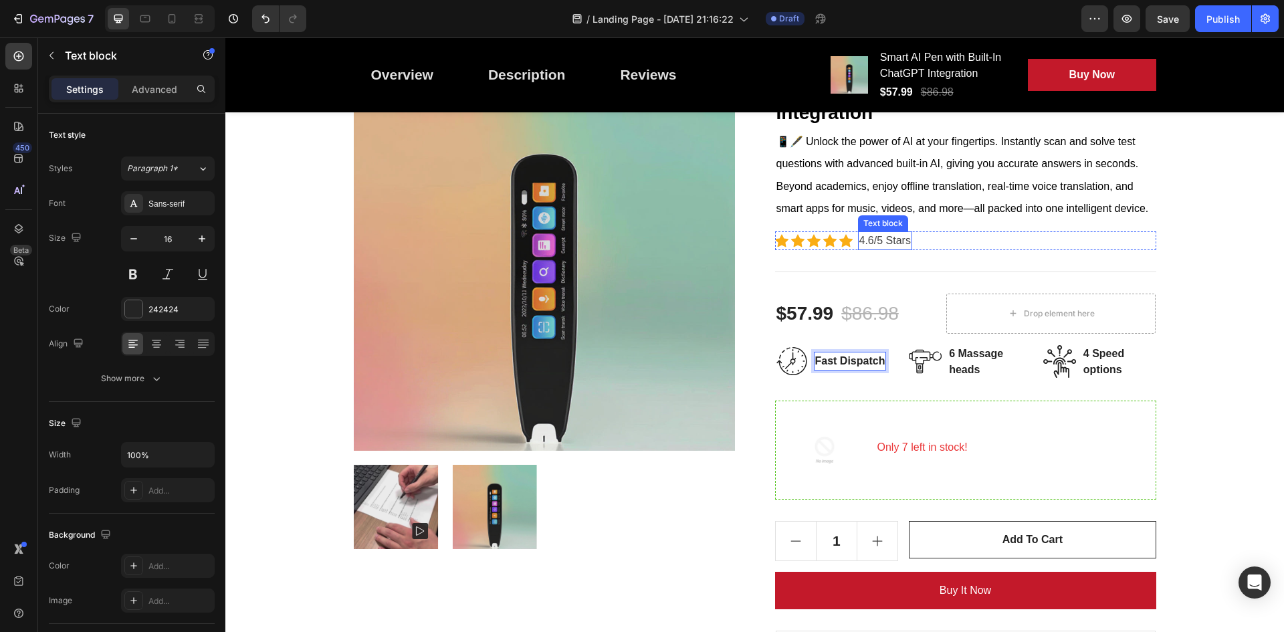
scroll to position [201, 0]
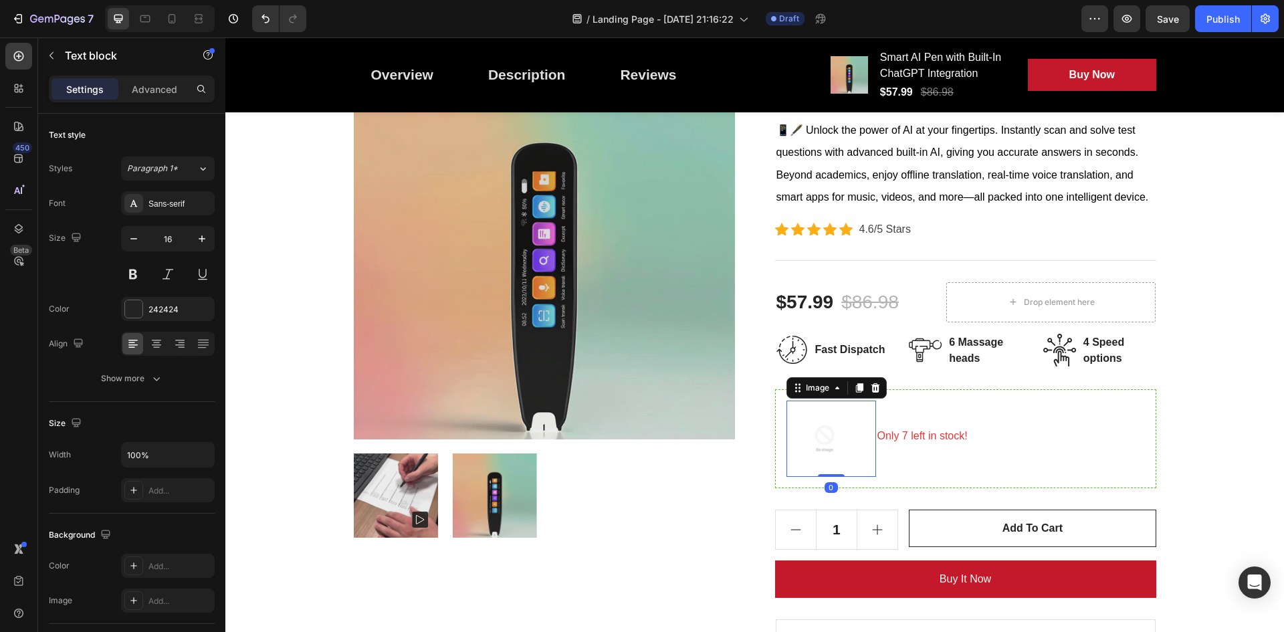
click at [827, 446] on img at bounding box center [824, 439] width 76 height 76
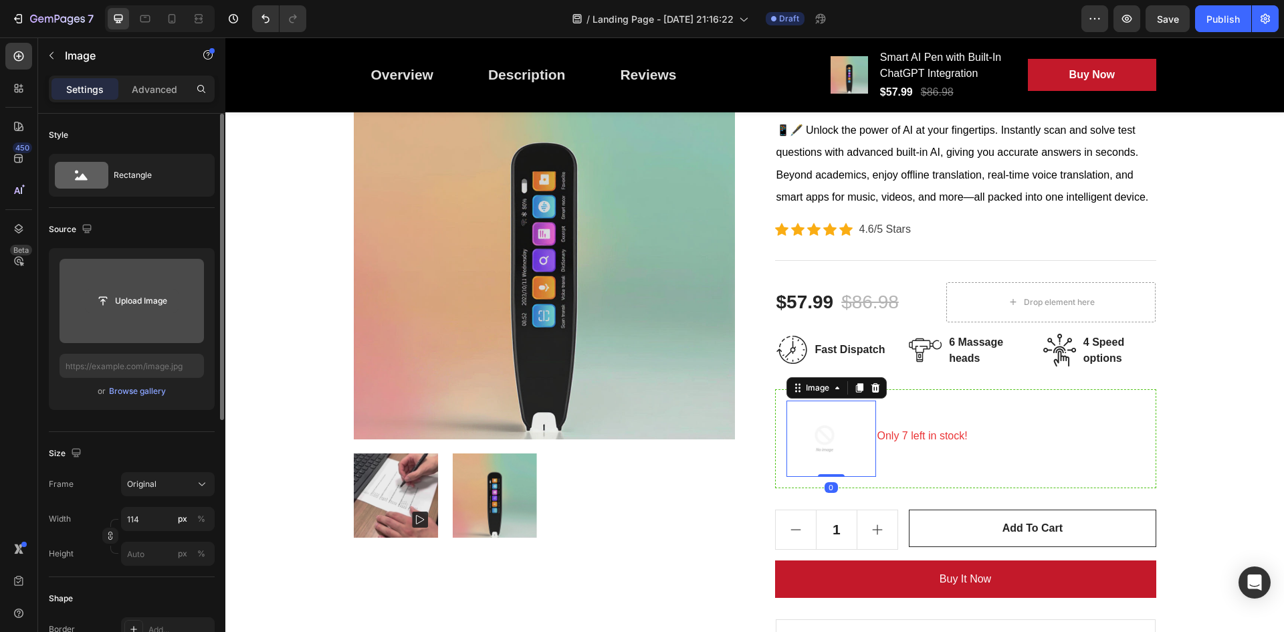
click at [128, 290] on input "file" at bounding box center [132, 301] width 92 height 23
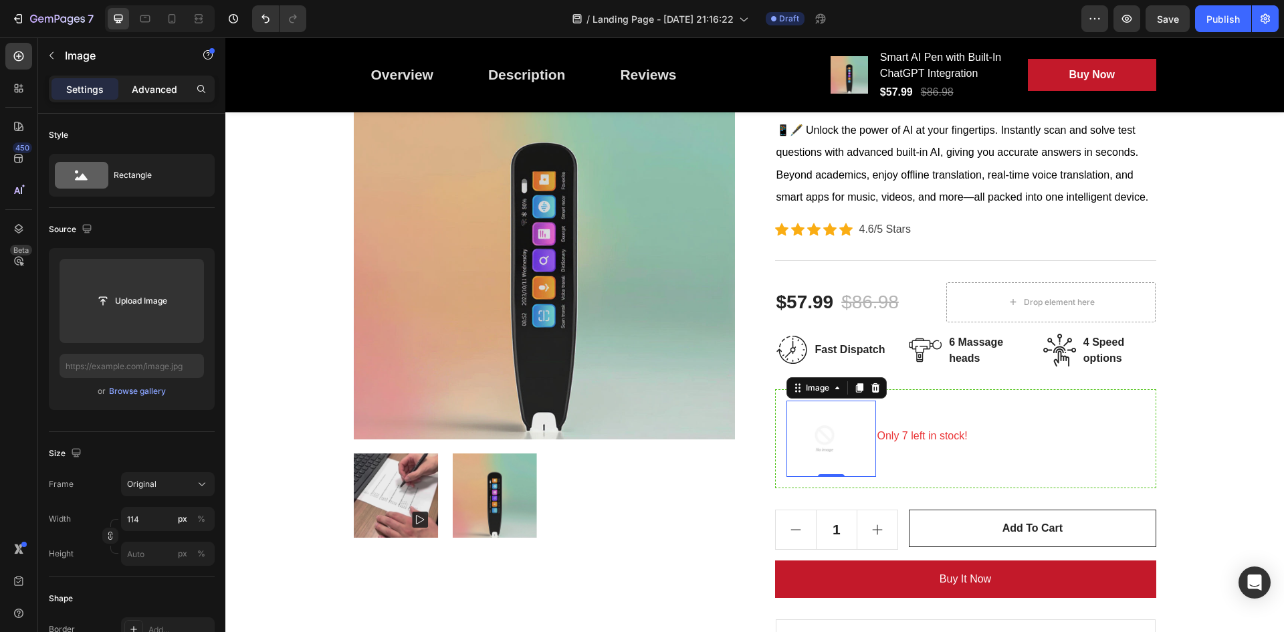
type input "https://cdn.shopify.com/s/files/1/0777/8985/5969/files/gempages_581860253251928…"
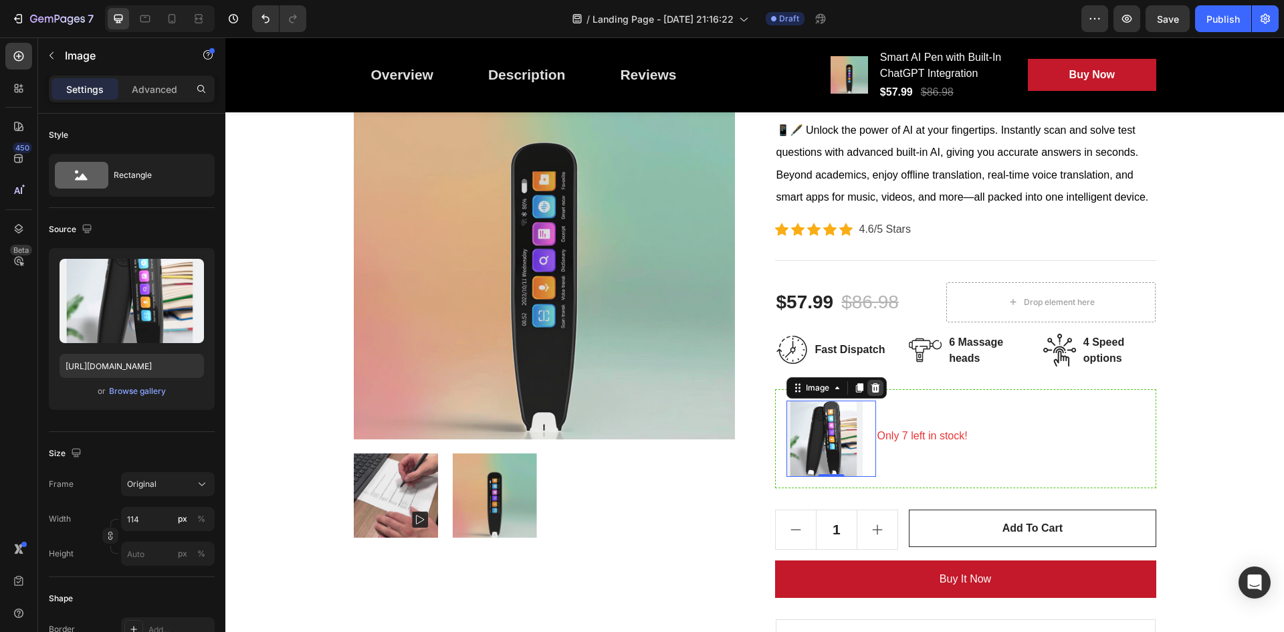
click at [870, 385] on icon at bounding box center [875, 388] width 11 height 11
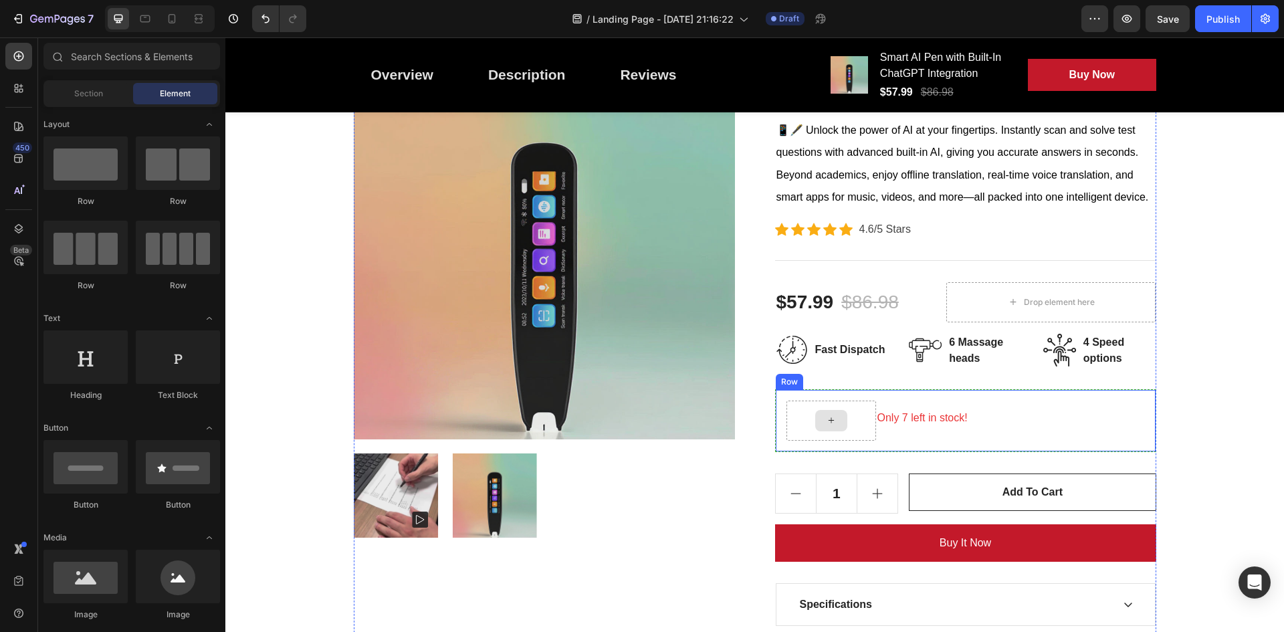
click at [835, 421] on div at bounding box center [831, 420] width 32 height 21
click at [860, 411] on div at bounding box center [831, 421] width 90 height 40
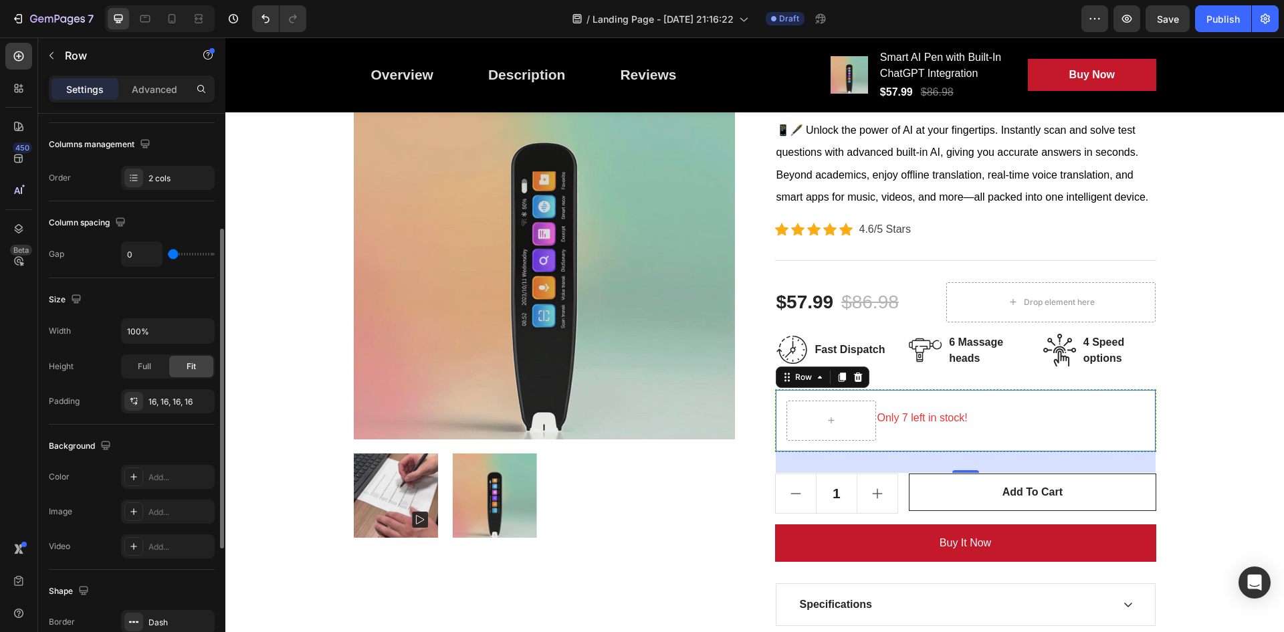
scroll to position [0, 0]
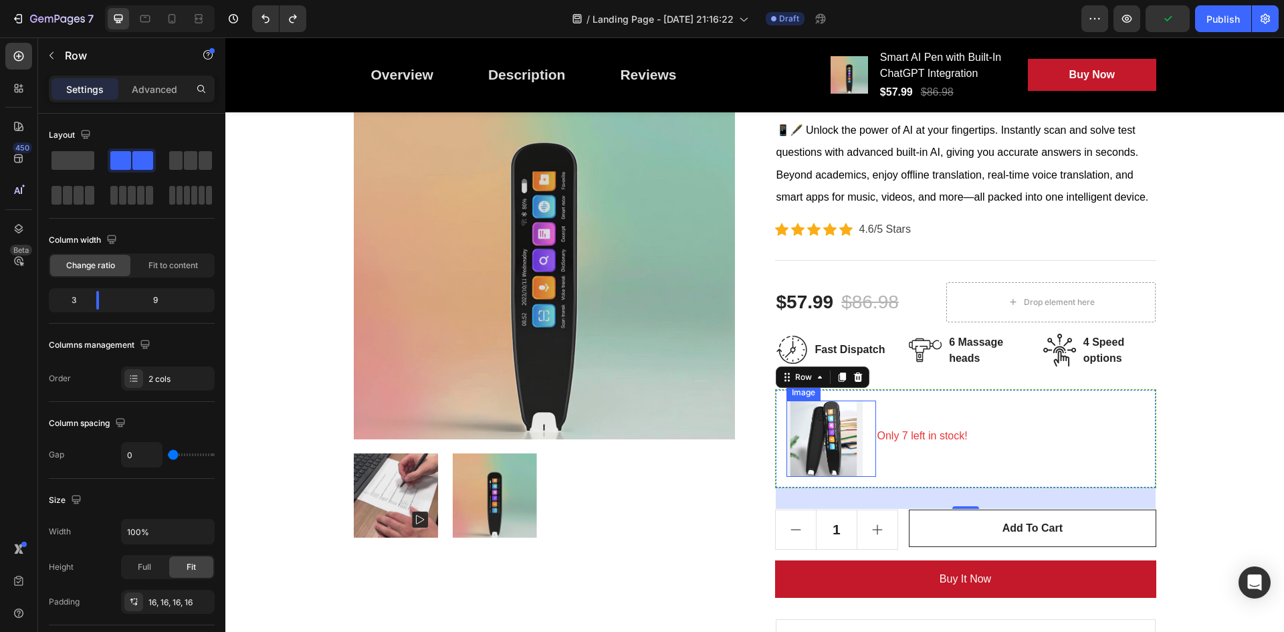
click at [823, 447] on img at bounding box center [824, 439] width 76 height 76
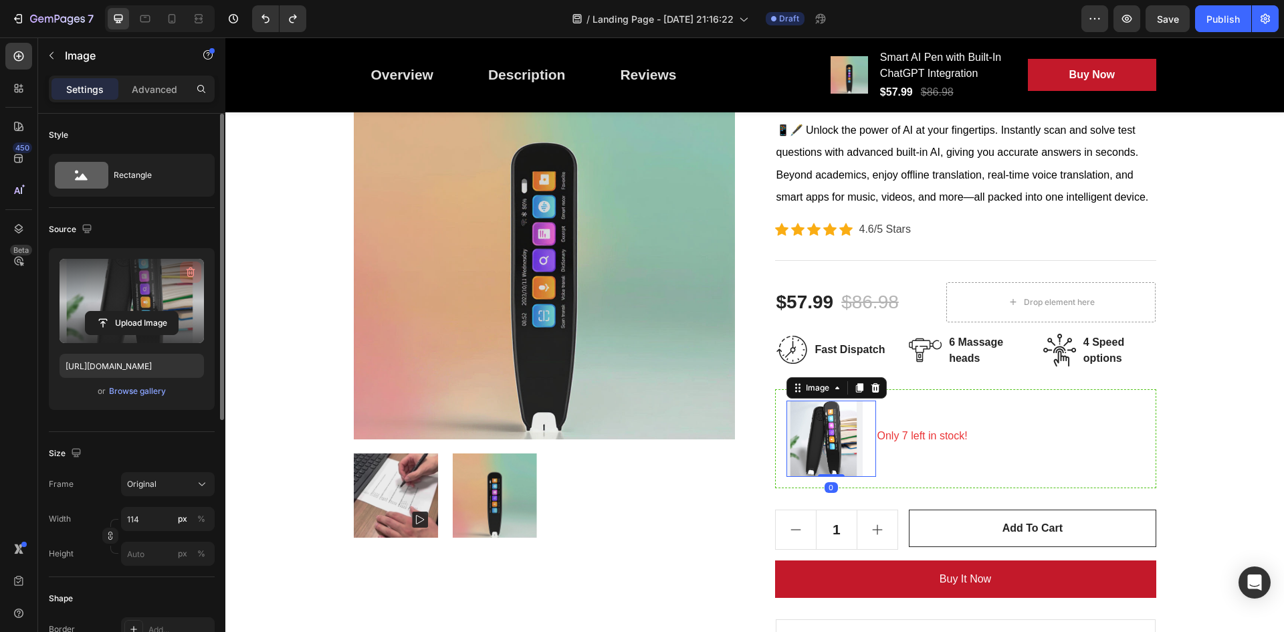
click at [189, 272] on icon "button" at bounding box center [190, 271] width 13 height 13
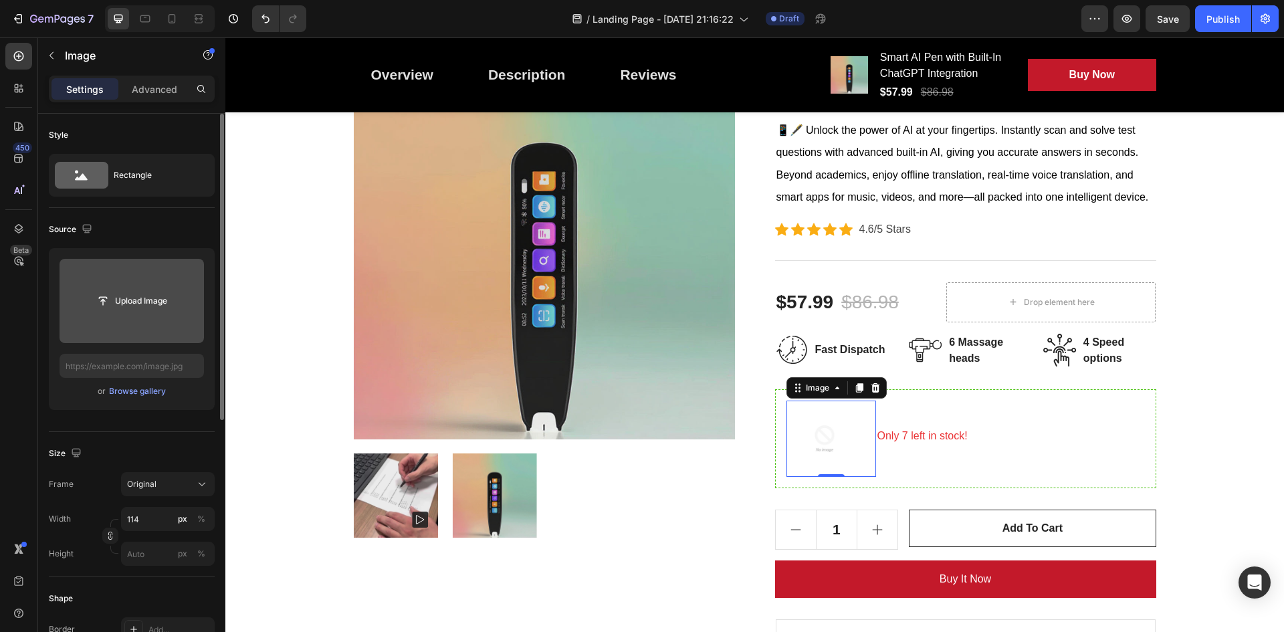
click at [132, 282] on input "file" at bounding box center [132, 301] width 144 height 84
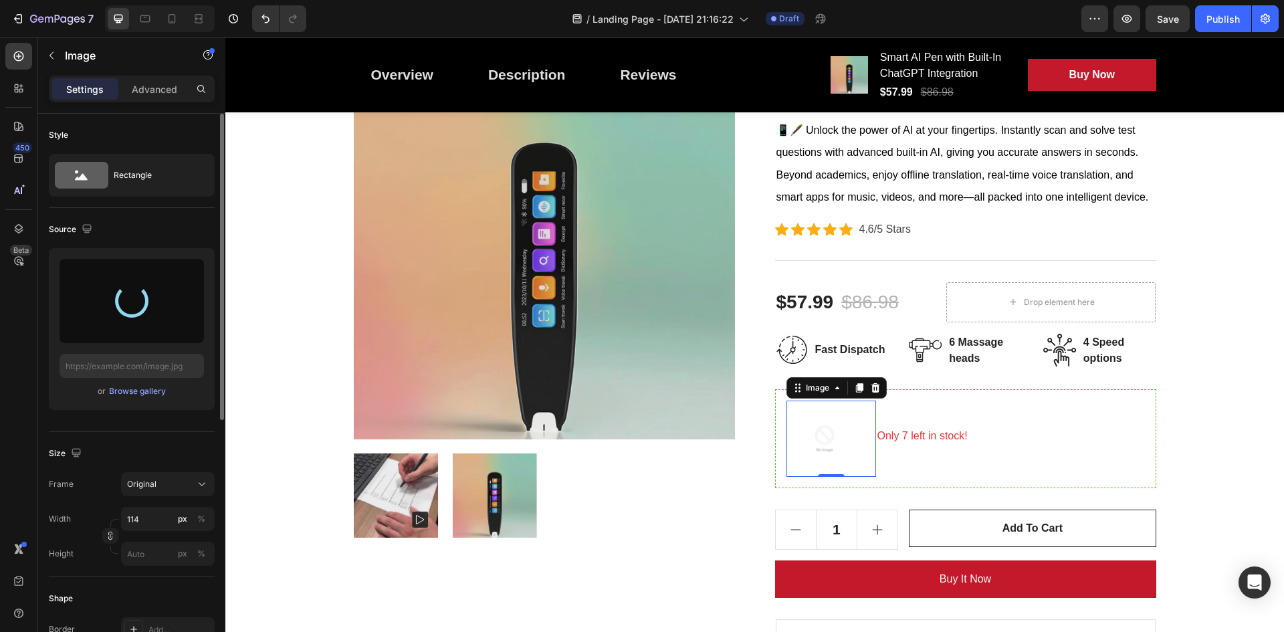
type input "https://cdn.shopify.com/s/files/1/0777/8985/5969/files/gempages_581860253251928…"
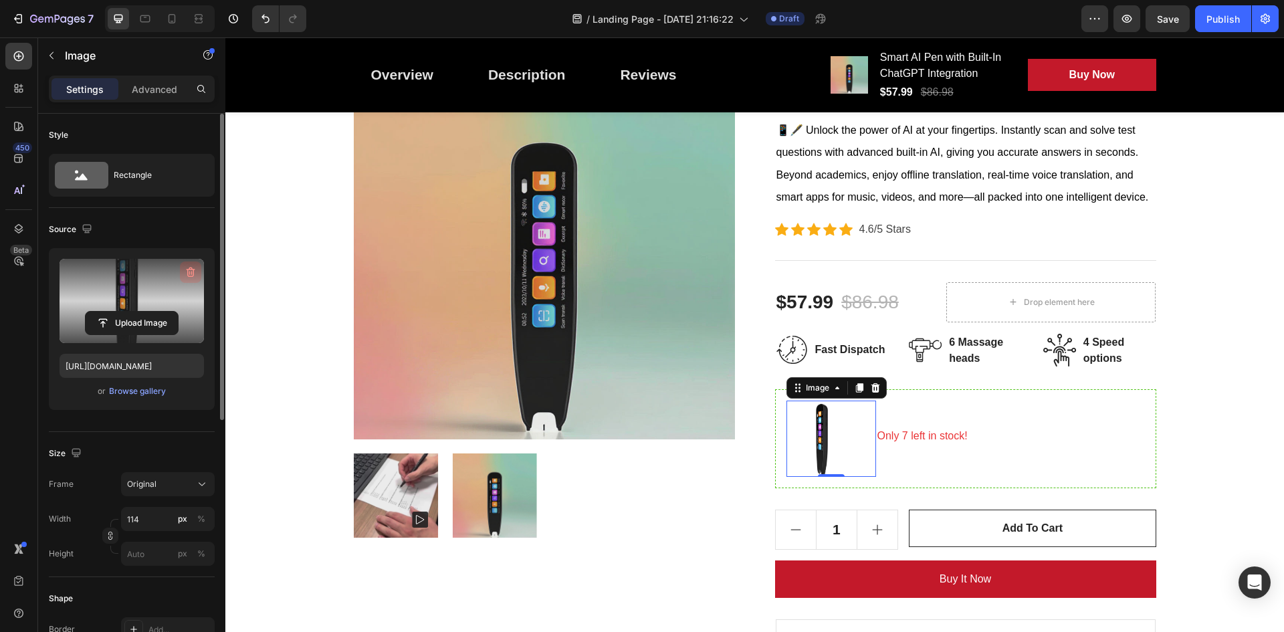
click at [187, 276] on icon "button" at bounding box center [190, 271] width 13 height 13
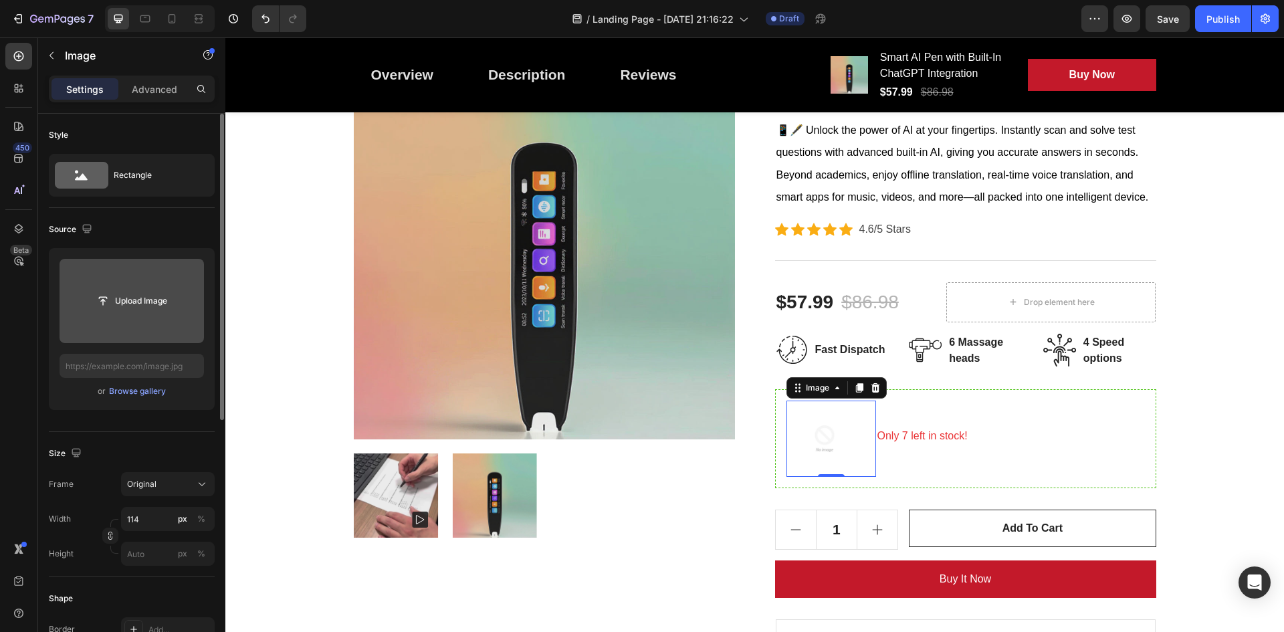
click at [148, 286] on input "file" at bounding box center [132, 301] width 144 height 84
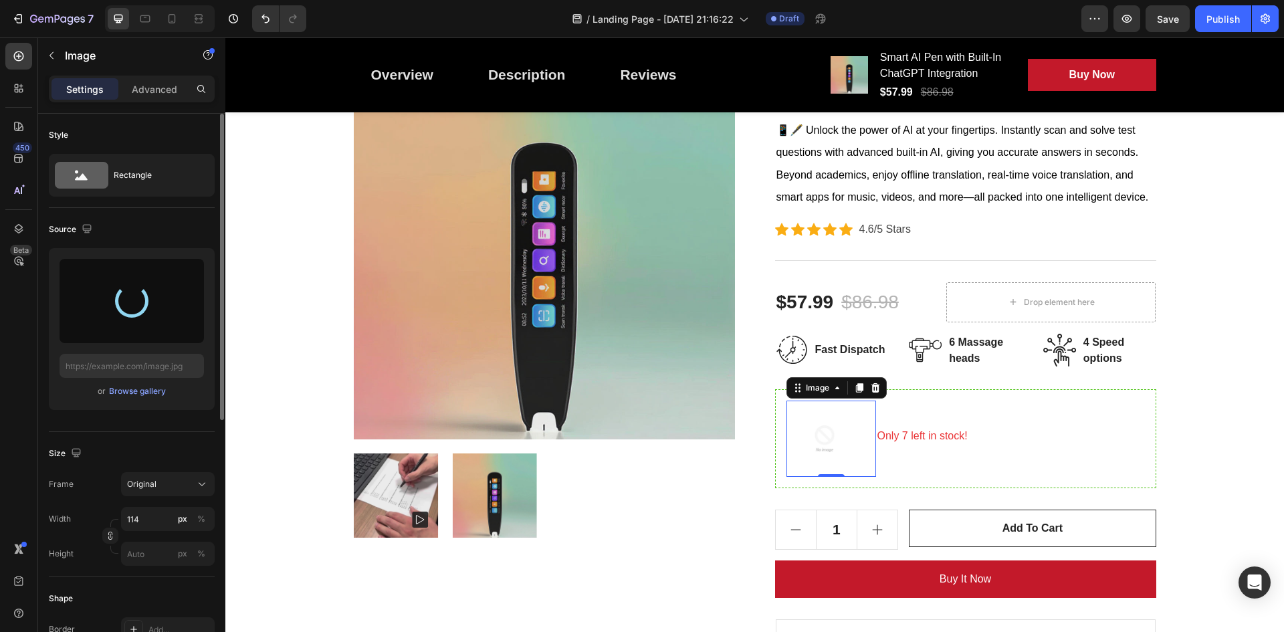
type input "https://cdn.shopify.com/s/files/1/0777/8985/5969/files/gempages_581860253251928…"
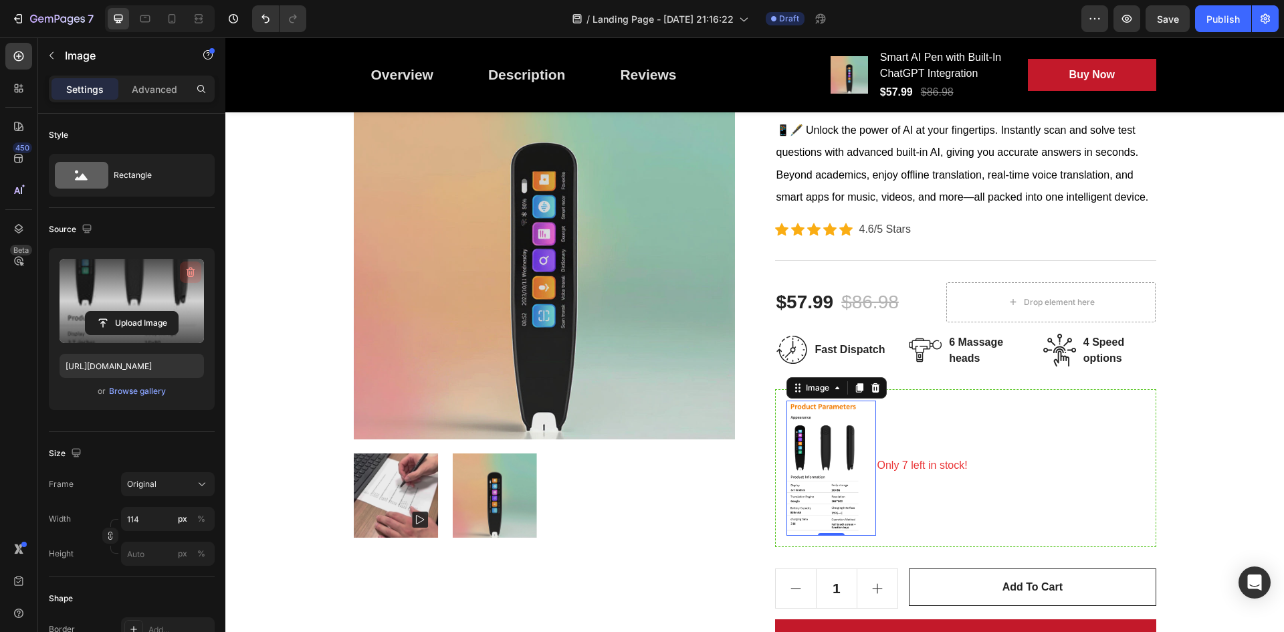
click at [189, 270] on icon "button" at bounding box center [191, 272] width 9 height 10
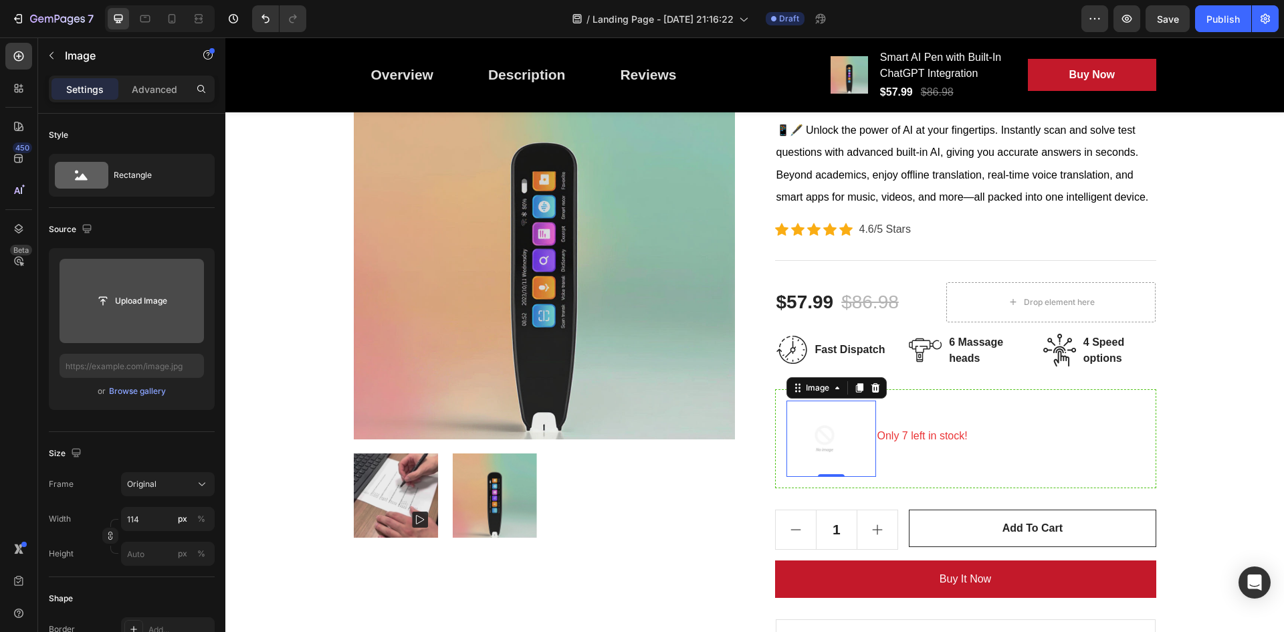
click at [146, 286] on input "file" at bounding box center [132, 301] width 144 height 84
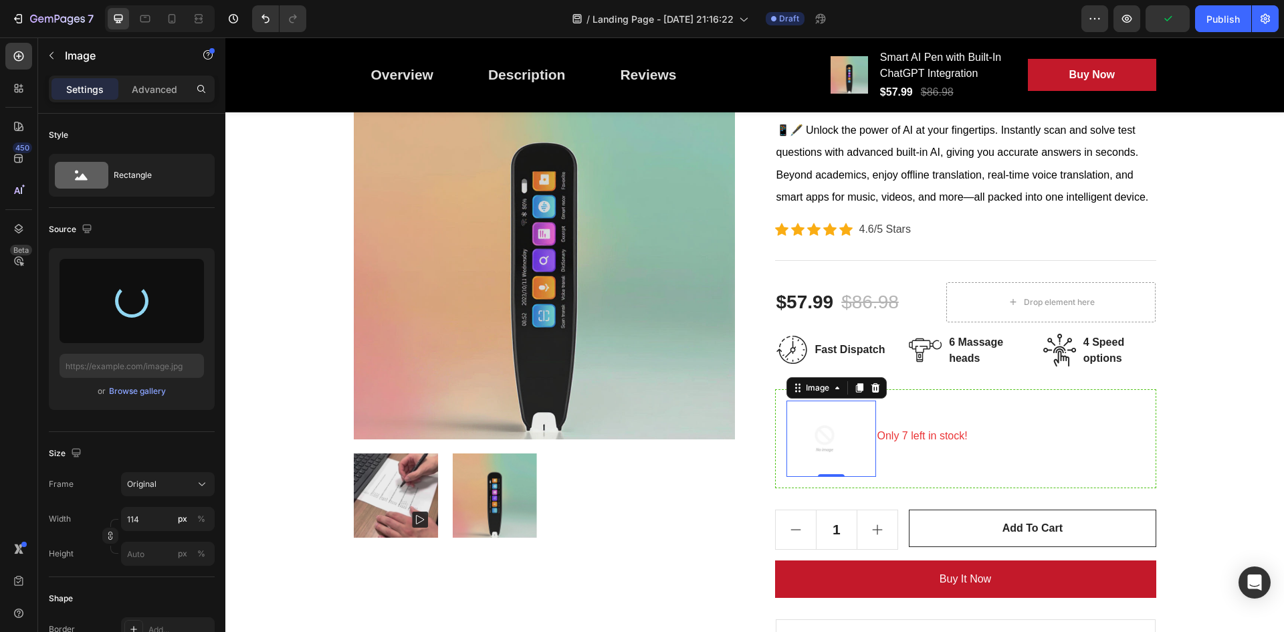
type input "https://cdn.shopify.com/s/files/1/0777/8985/5969/files/gempages_581860253251928…"
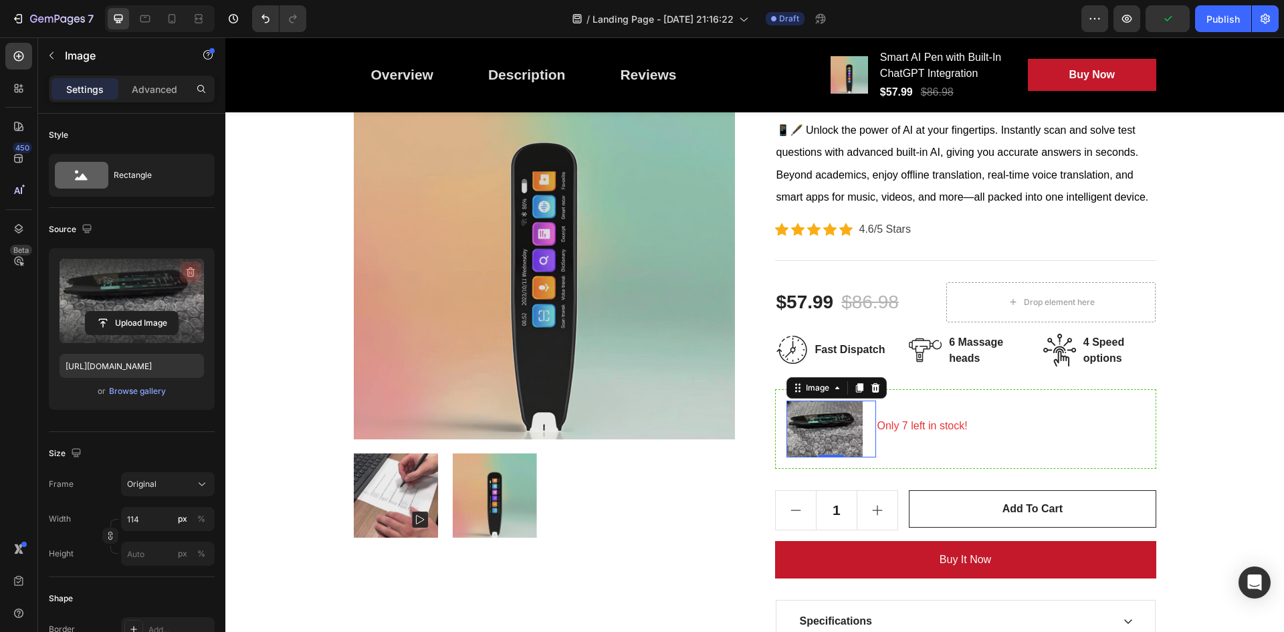
click at [185, 272] on icon "button" at bounding box center [190, 271] width 13 height 13
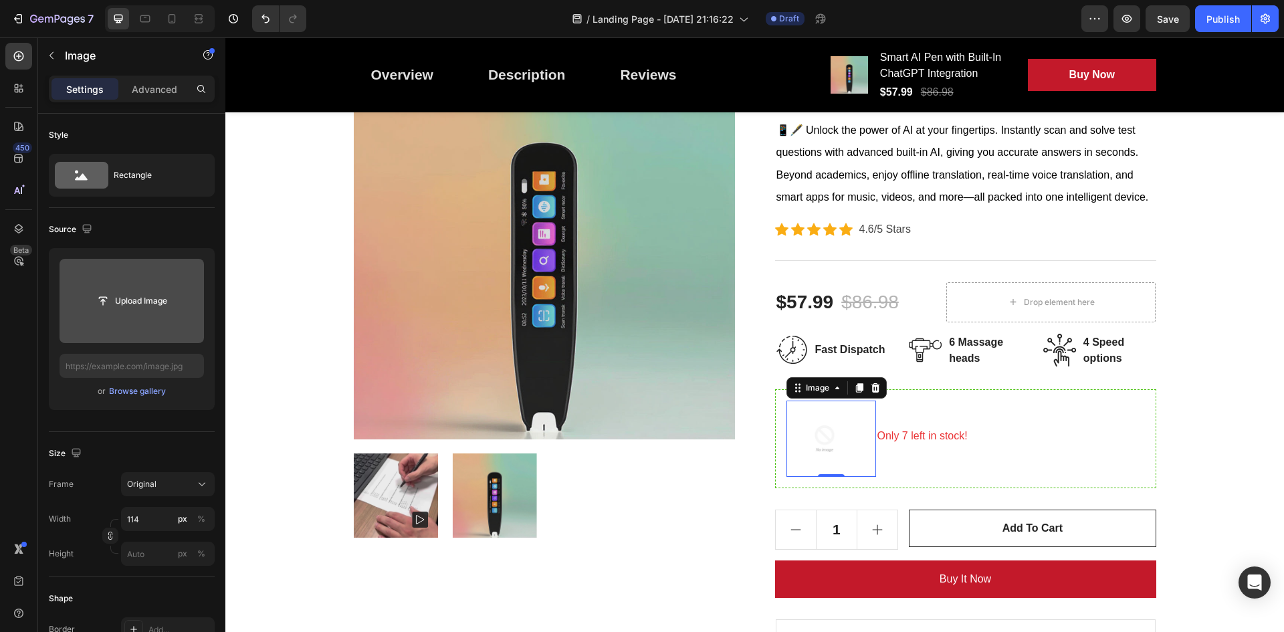
click at [151, 288] on input "file" at bounding box center [132, 301] width 144 height 84
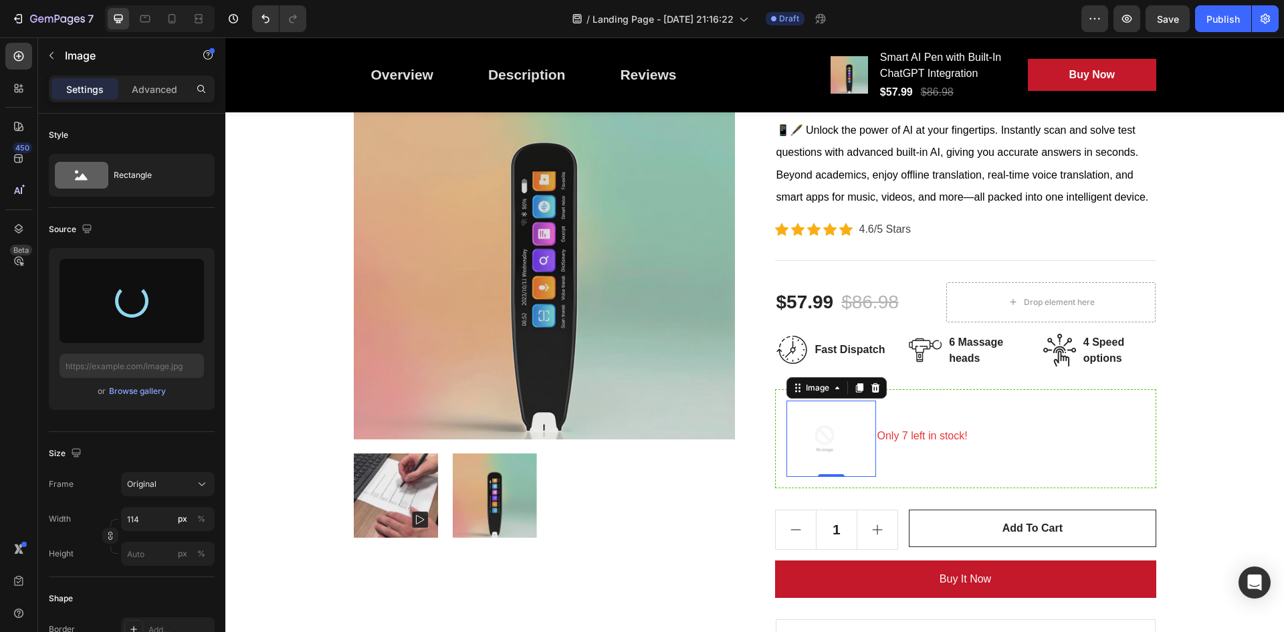
type input "https://cdn.shopify.com/s/files/1/0777/8985/5969/files/gempages_581860253251928…"
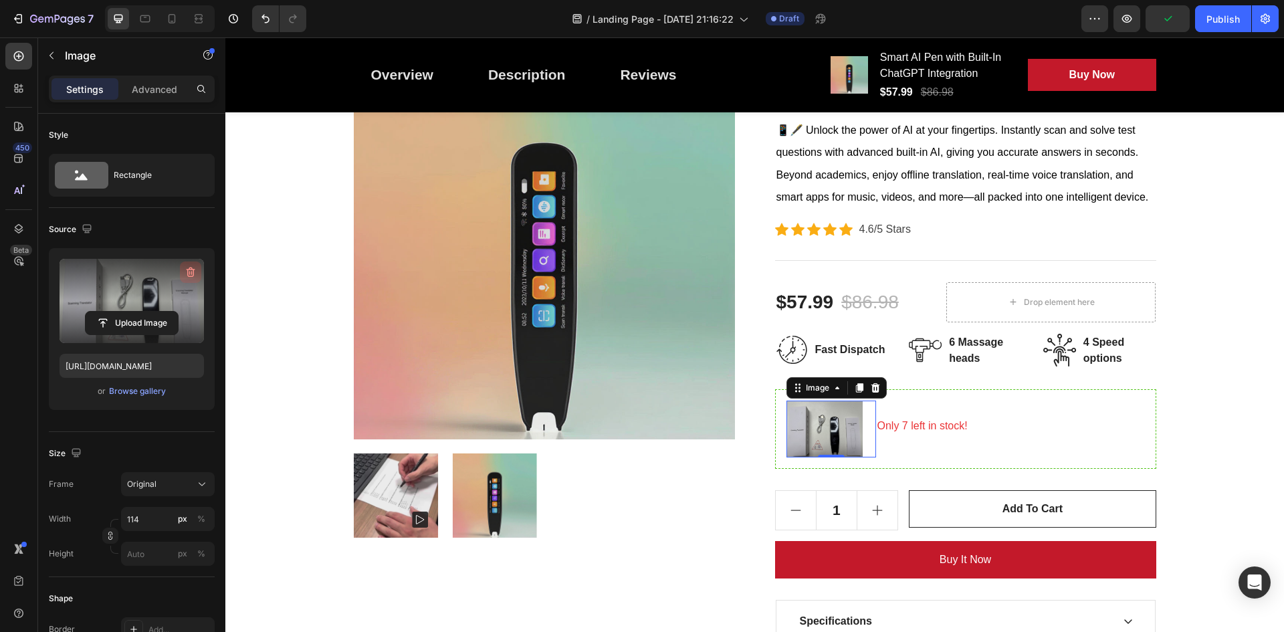
click at [192, 272] on icon "button" at bounding box center [191, 273] width 1 height 4
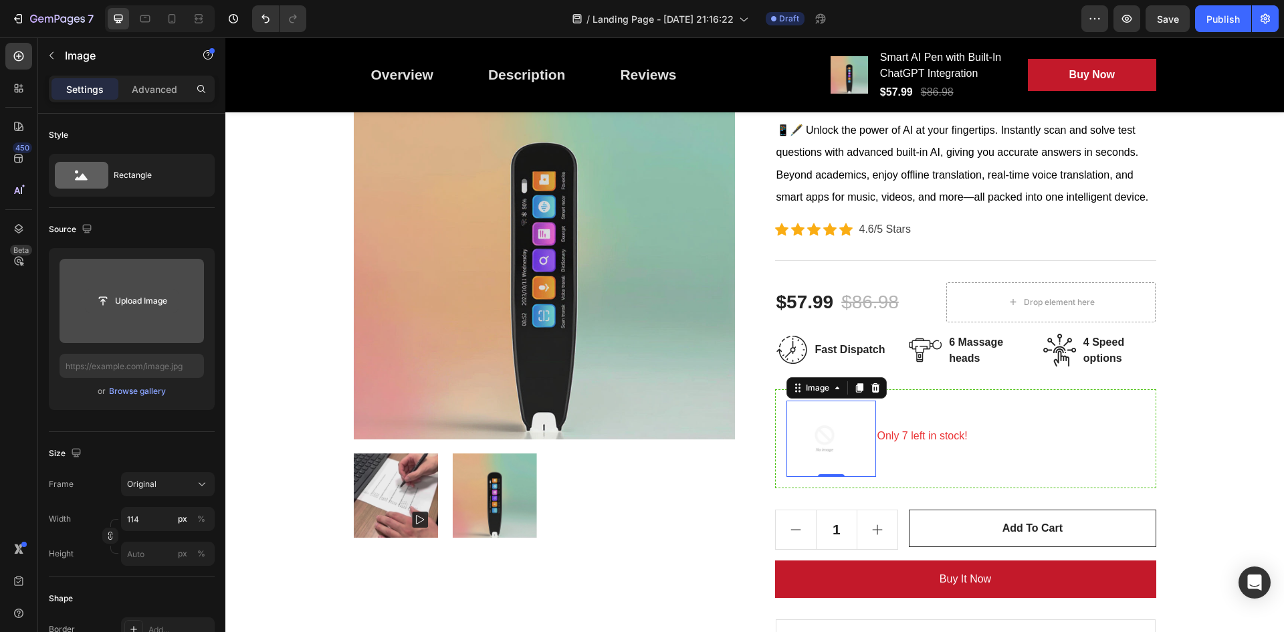
click at [159, 292] on input "file" at bounding box center [132, 301] width 92 height 23
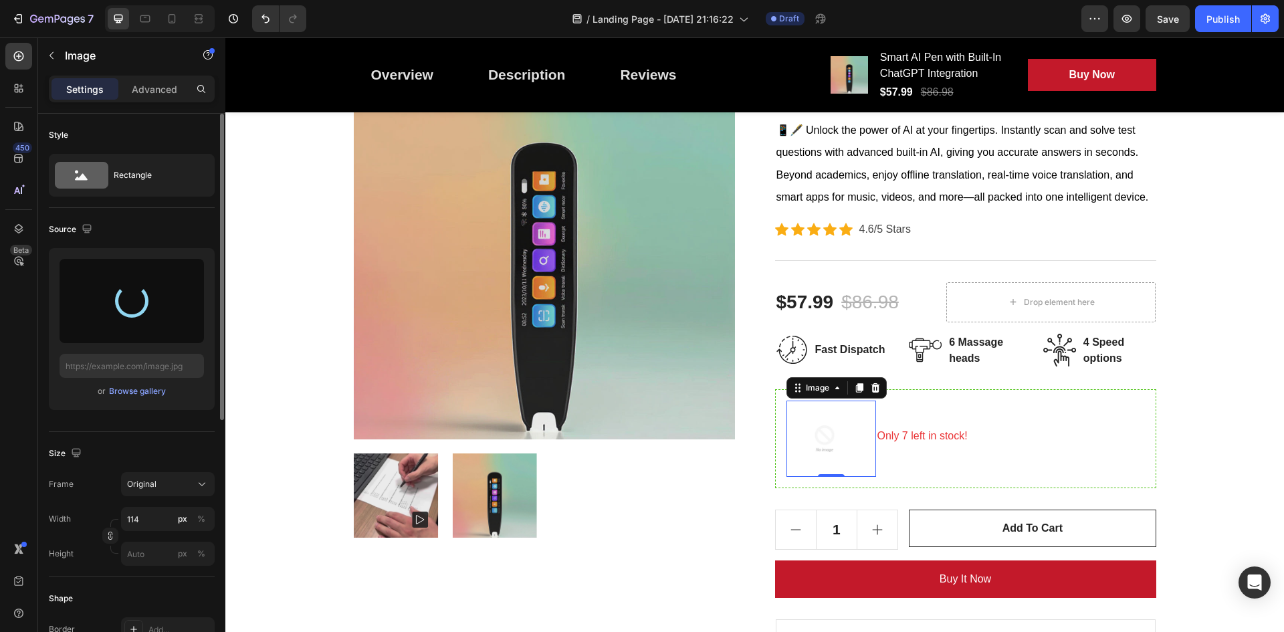
type input "https://cdn.shopify.com/s/files/1/0777/8985/5969/files/gempages_581860253251928…"
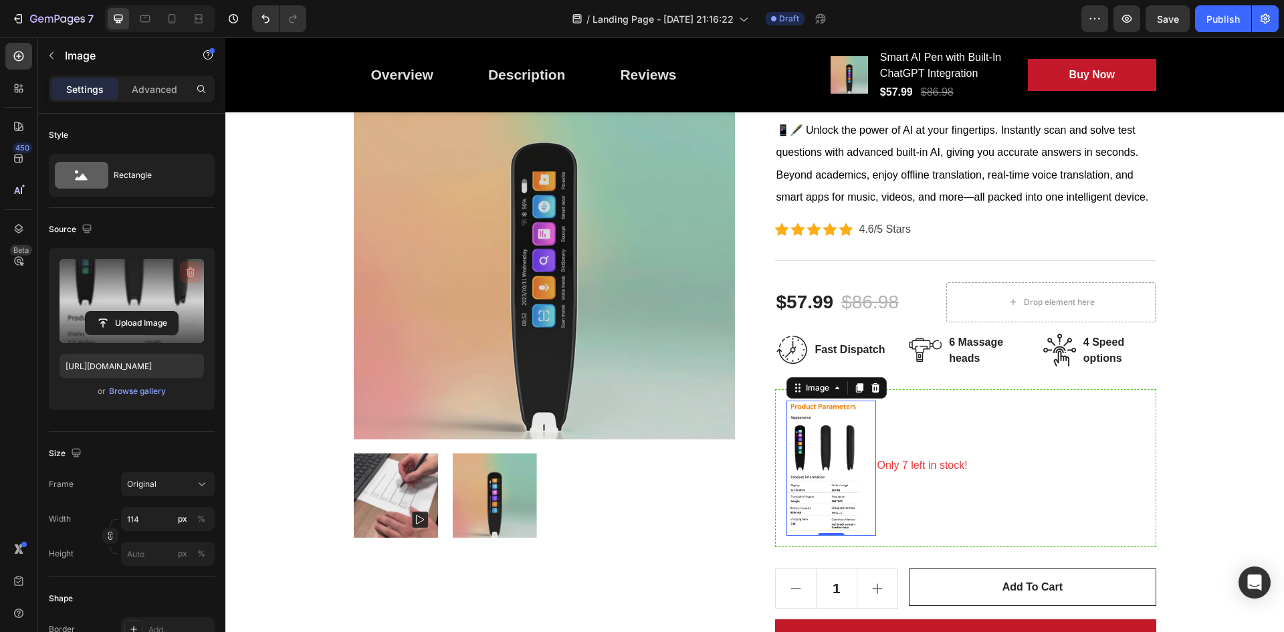
click at [189, 270] on icon "button" at bounding box center [191, 272] width 9 height 10
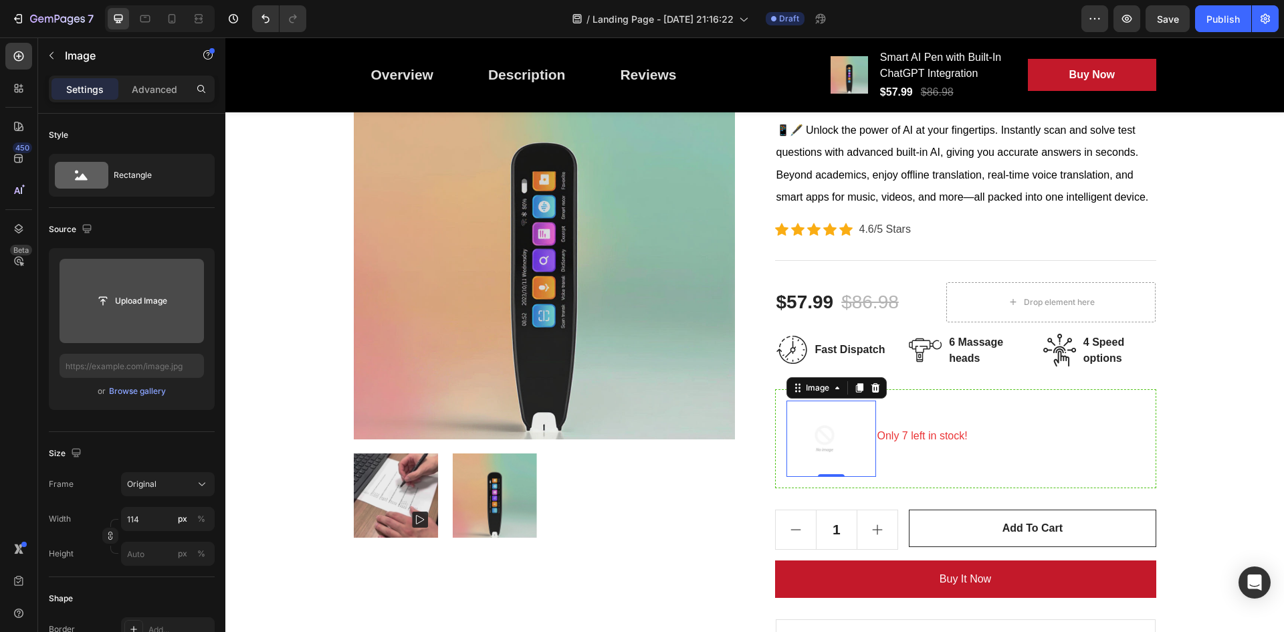
click at [156, 283] on input "file" at bounding box center [132, 301] width 144 height 84
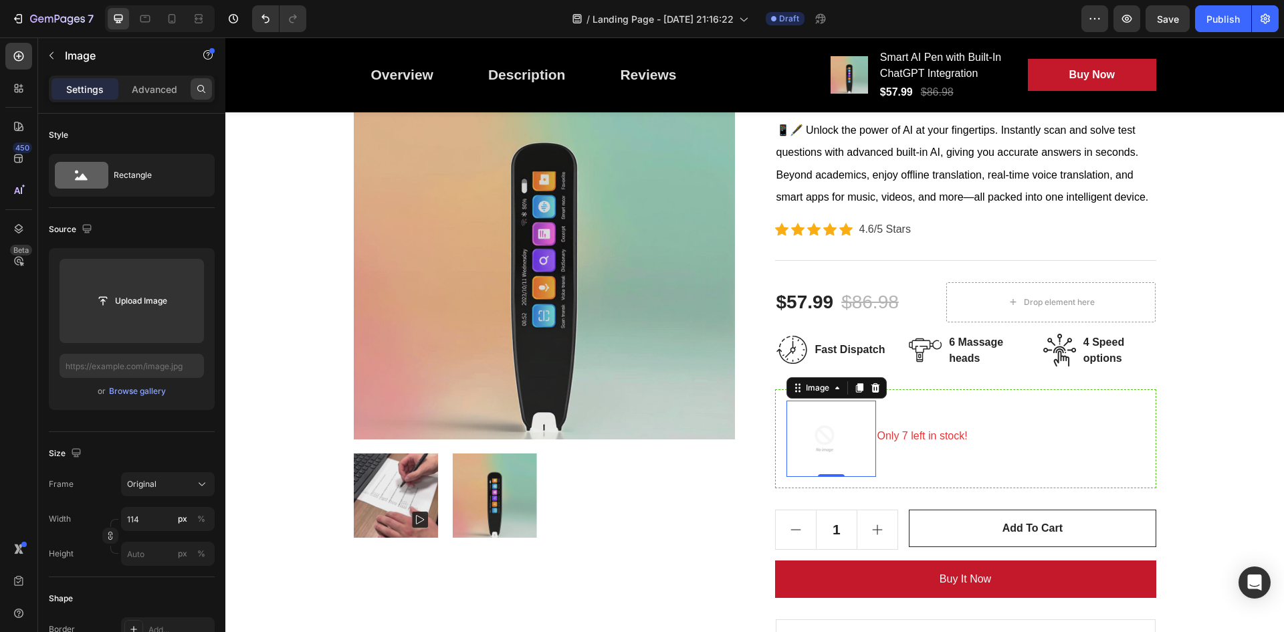
type input "https://cdn.shopify.com/s/files/1/0777/8985/5969/files/gempages_581860253251928…"
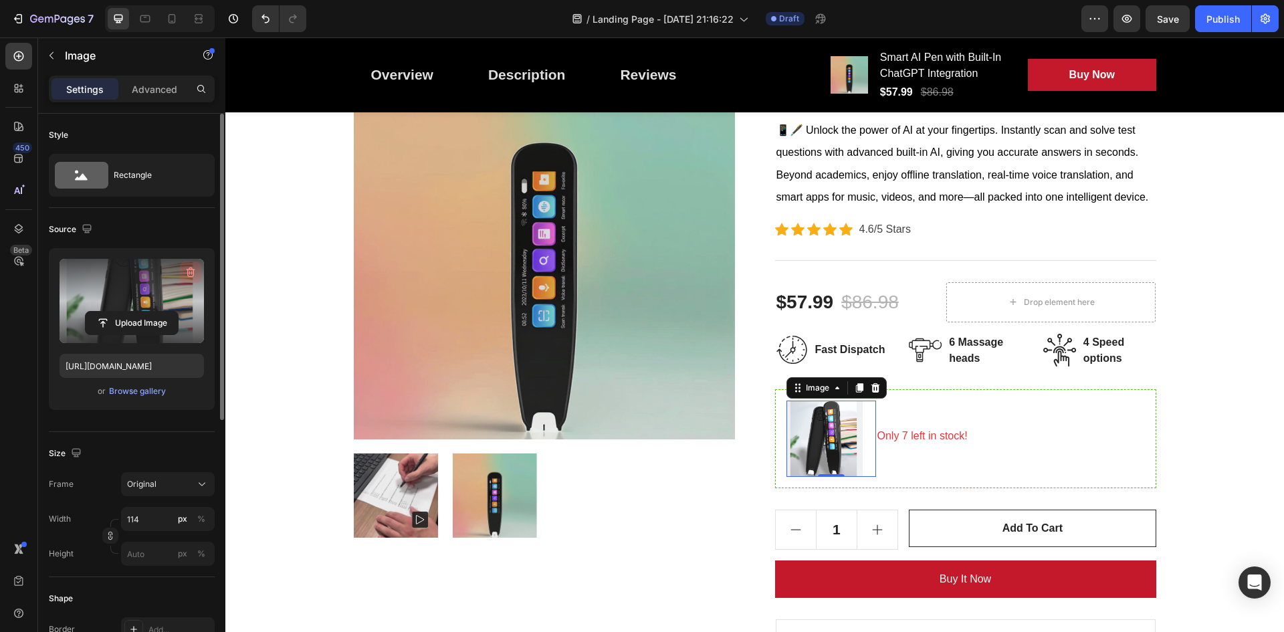
click at [184, 276] on icon "button" at bounding box center [190, 271] width 13 height 13
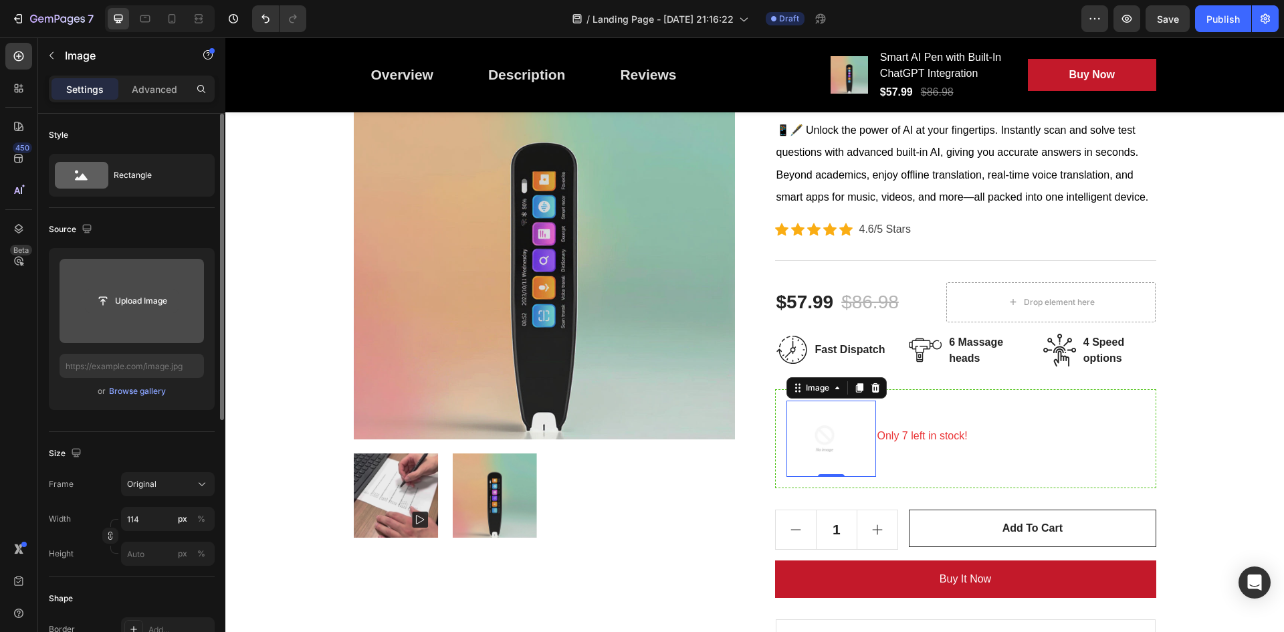
click at [151, 289] on button "Upload Image" at bounding box center [132, 301] width 94 height 24
click at [121, 308] on input "file" at bounding box center [132, 301] width 92 height 23
type input "https://cdn.shopify.com/s/files/1/0777/8985/5969/files/gempages_581860253251928…"
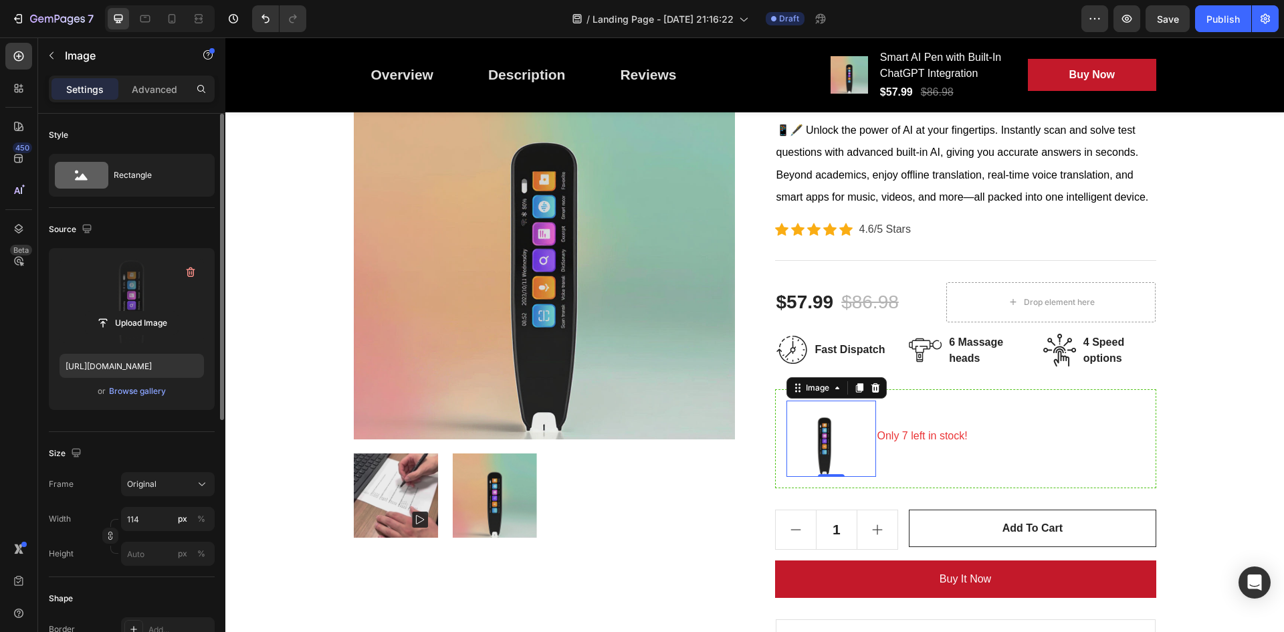
click at [836, 433] on img at bounding box center [824, 439] width 76 height 76
click at [936, 479] on div "Image 0 Only 7 left in stock! Text block Row" at bounding box center [965, 438] width 381 height 99
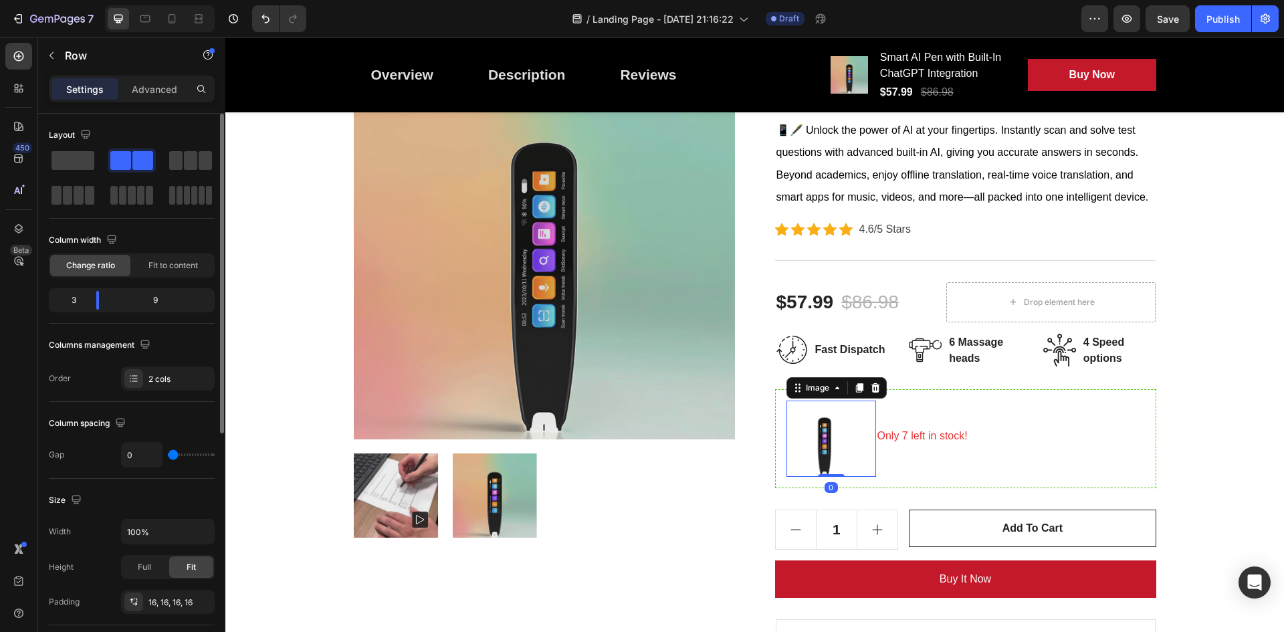
click at [844, 465] on img at bounding box center [824, 439] width 76 height 76
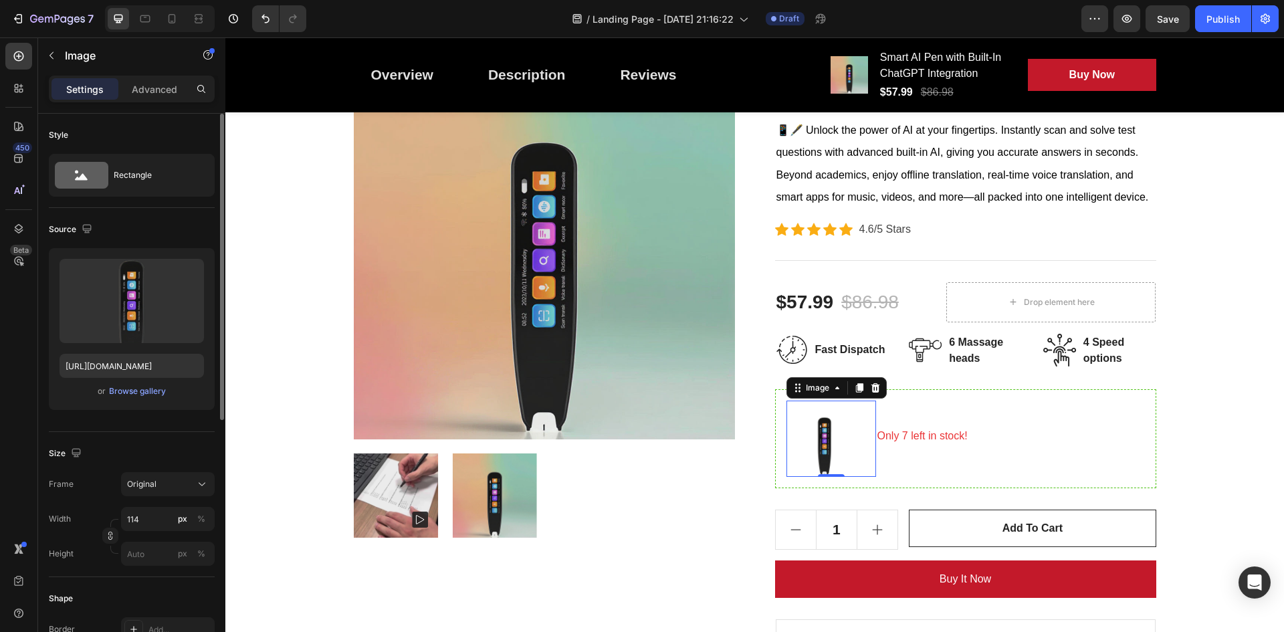
click at [821, 454] on img at bounding box center [824, 439] width 76 height 76
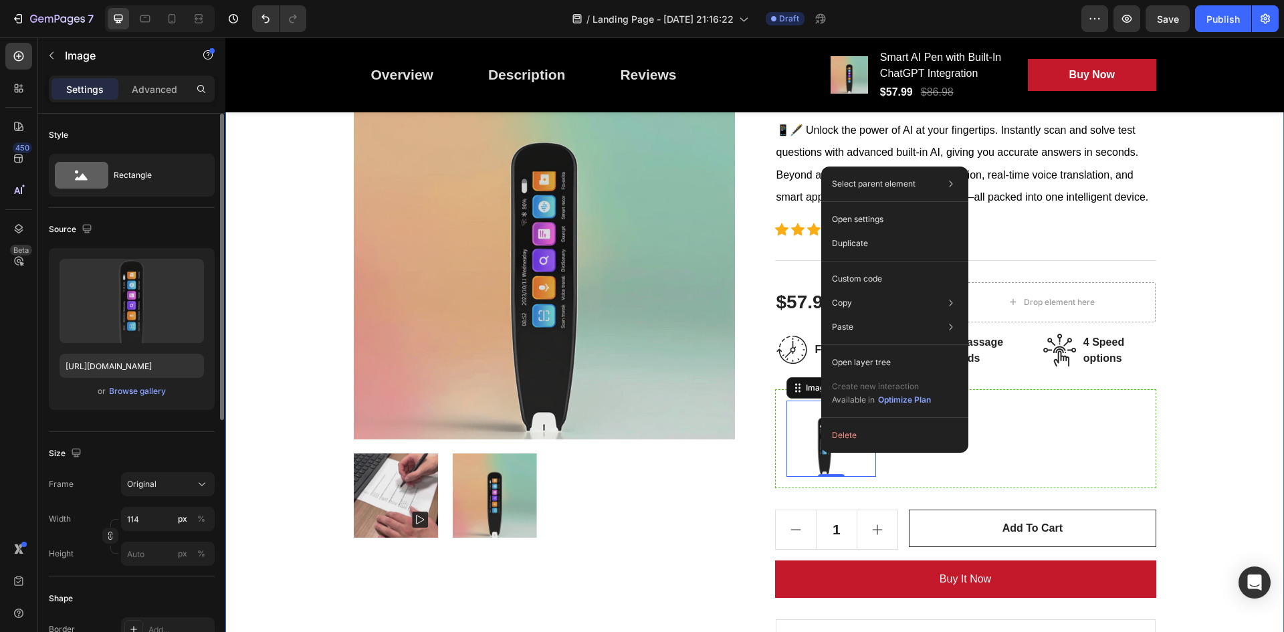
click at [1154, 411] on div "PenScanner AI Heading Row Product Images Smart AI Pen with Built-In ChatGPT Int…" at bounding box center [754, 378] width 1039 height 782
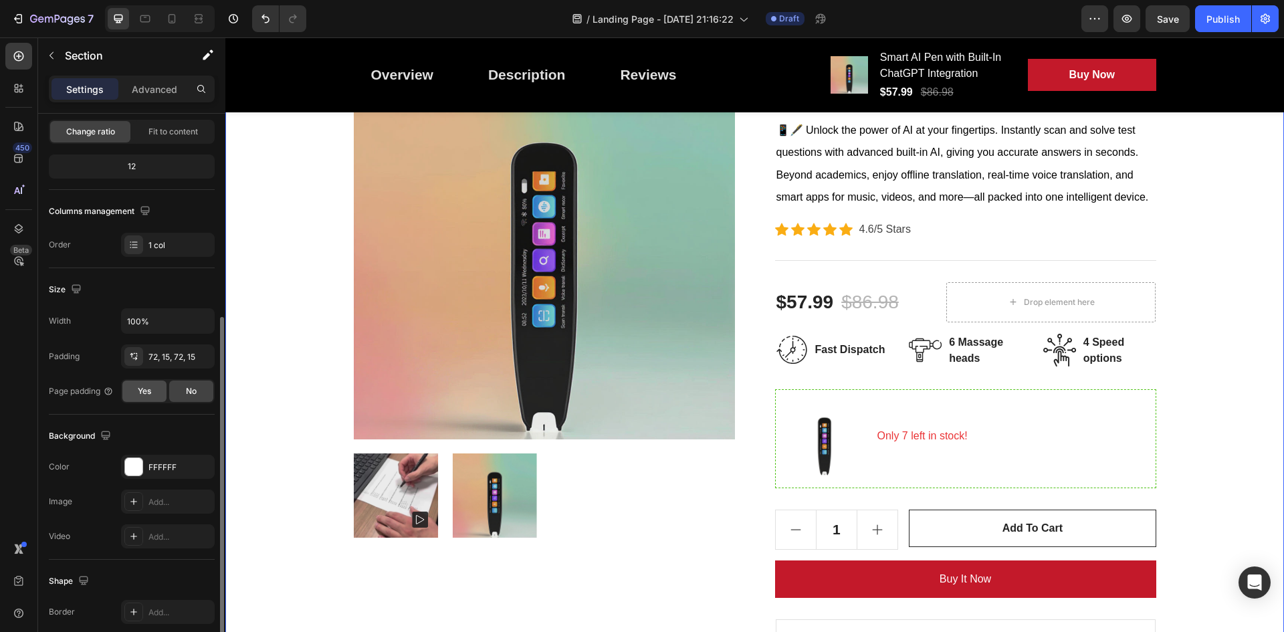
scroll to position [259, 0]
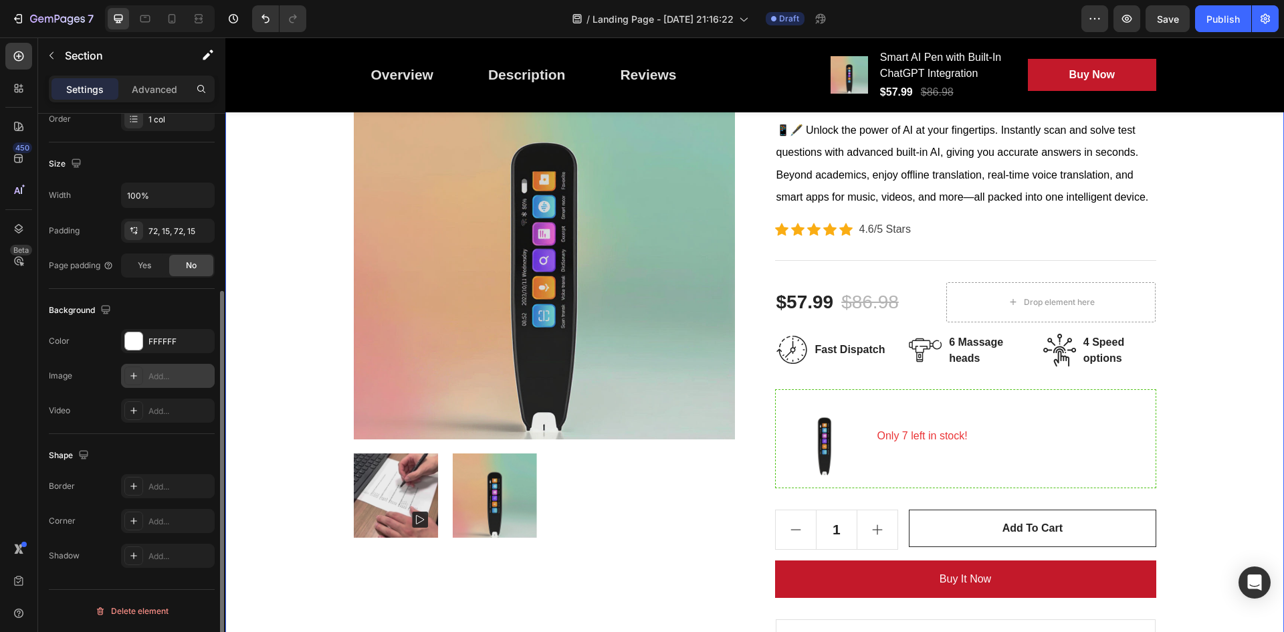
click at [164, 370] on div "Add..." at bounding box center [179, 376] width 63 height 12
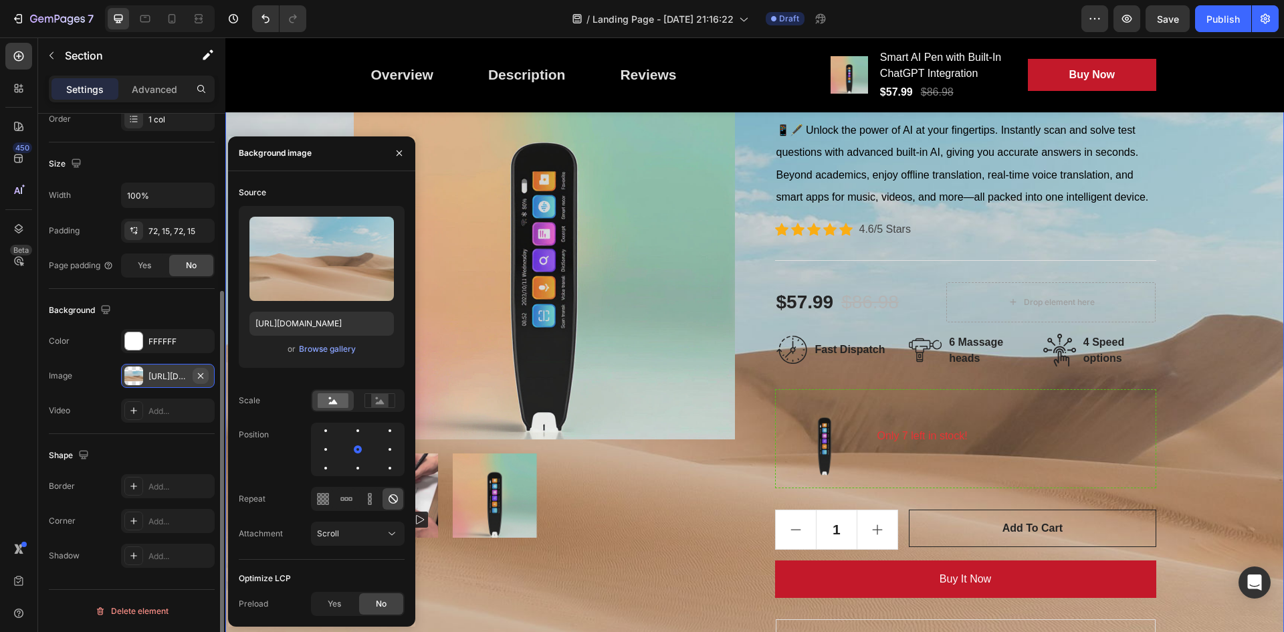
click at [199, 372] on icon "button" at bounding box center [200, 375] width 11 height 11
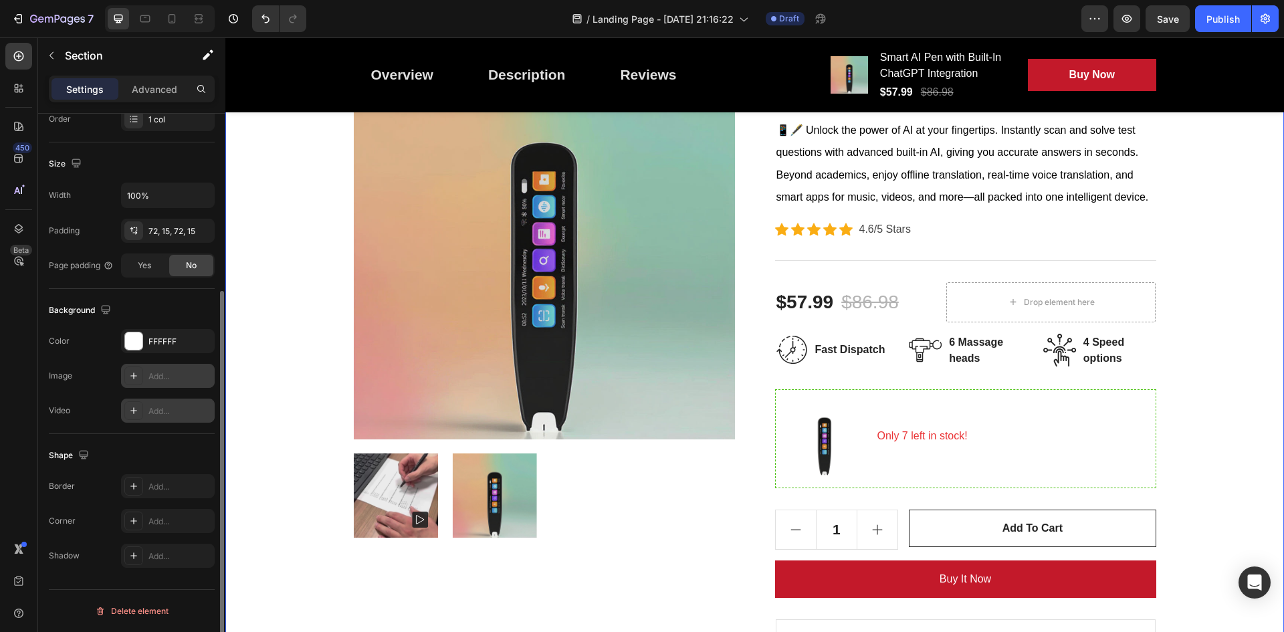
click at [153, 407] on div "Add..." at bounding box center [179, 411] width 63 height 12
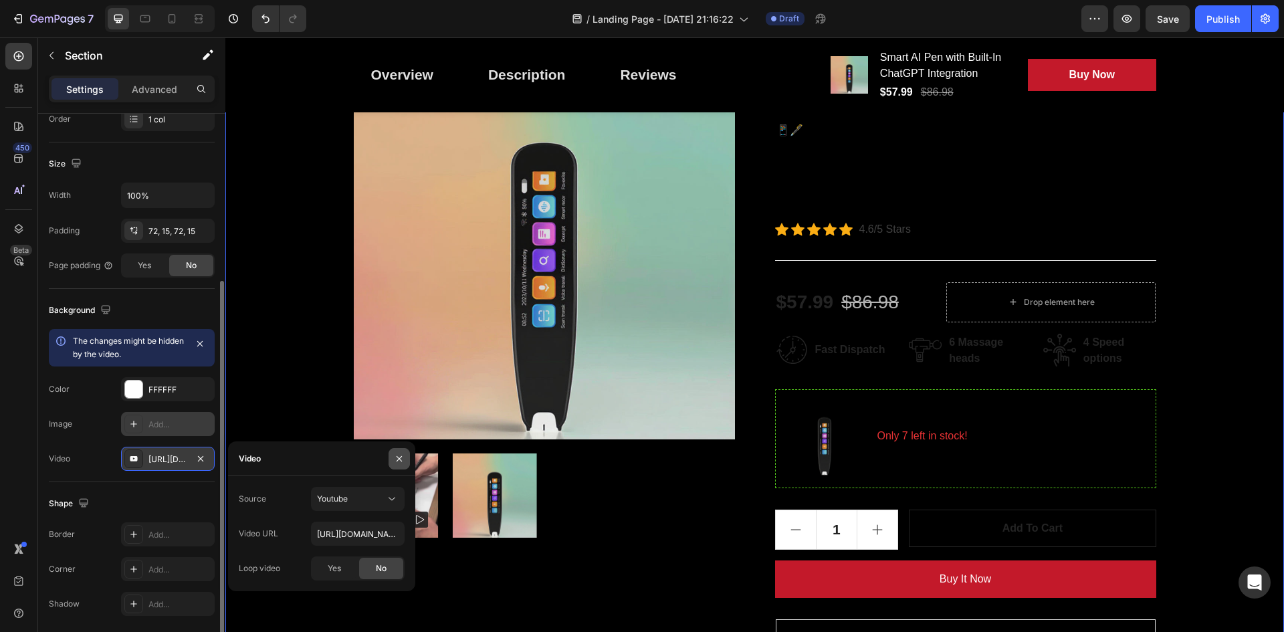
click at [395, 461] on icon "button" at bounding box center [399, 458] width 11 height 11
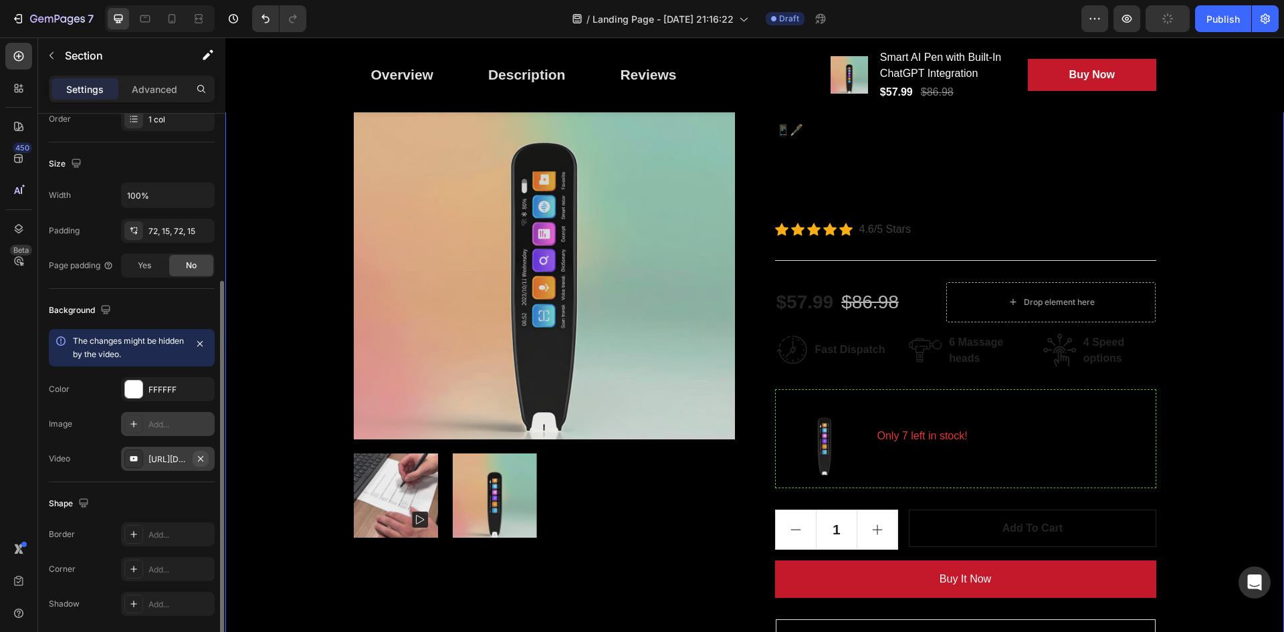
click at [202, 458] on icon "button" at bounding box center [200, 458] width 11 height 11
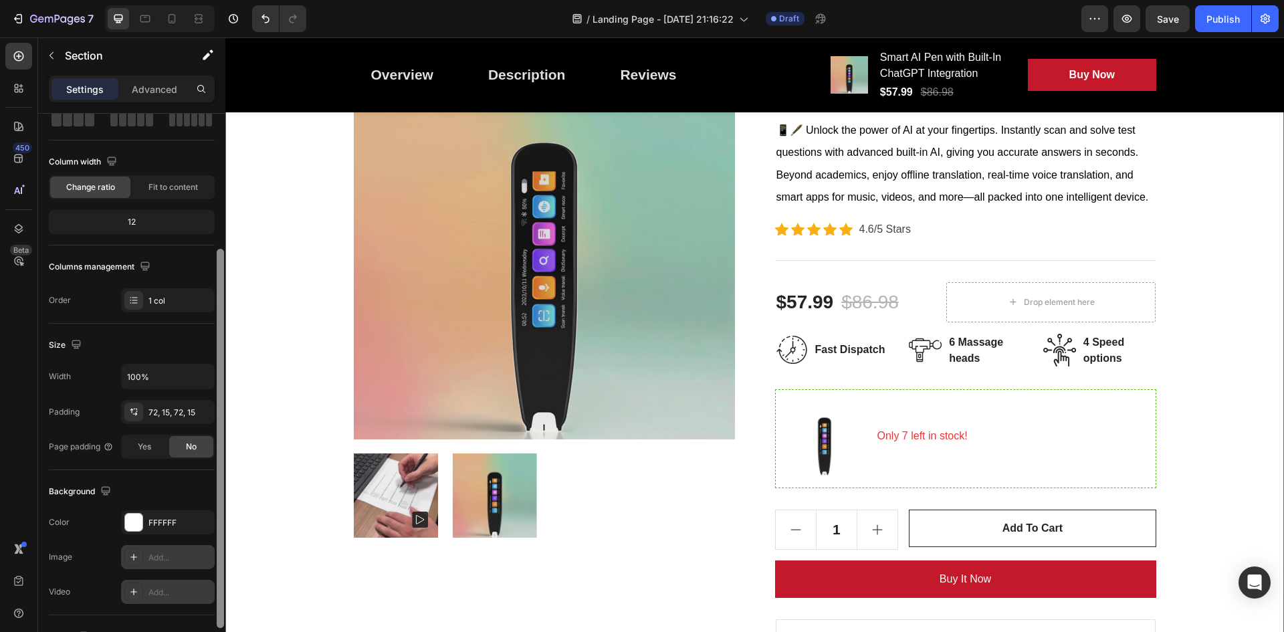
scroll to position [0, 0]
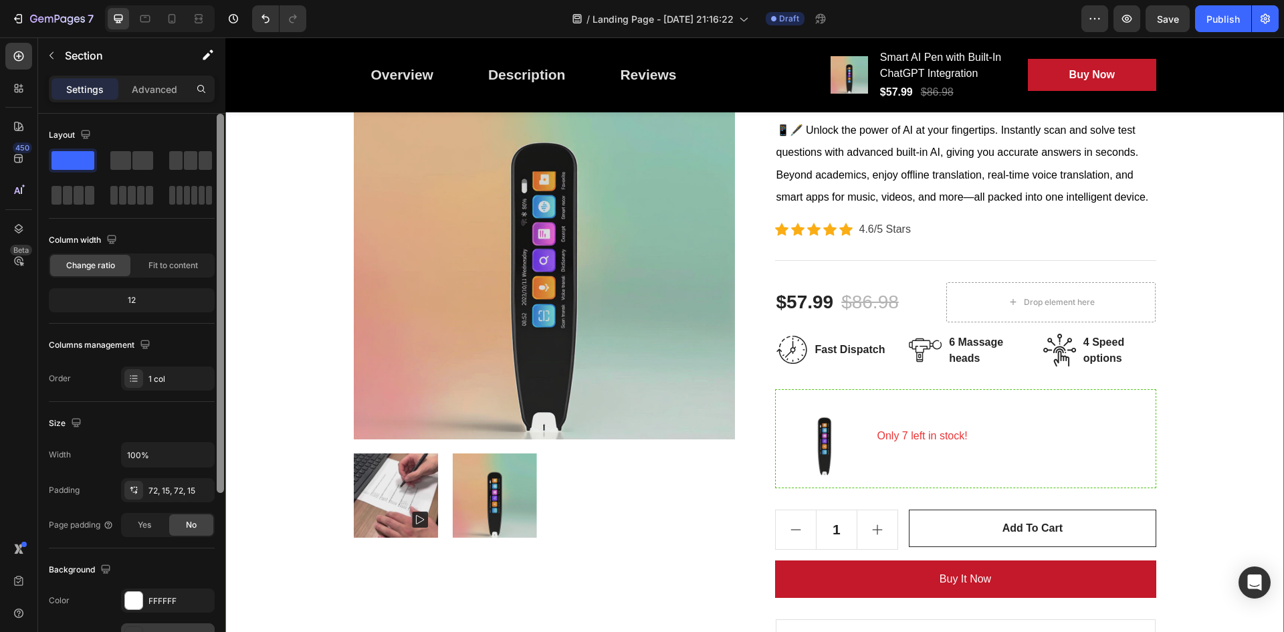
drag, startPoint x: 221, startPoint y: 453, endPoint x: 219, endPoint y: 219, distance: 234.1
click at [219, 219] on div at bounding box center [220, 303] width 7 height 379
click at [169, 270] on span "Fit to content" at bounding box center [172, 265] width 49 height 12
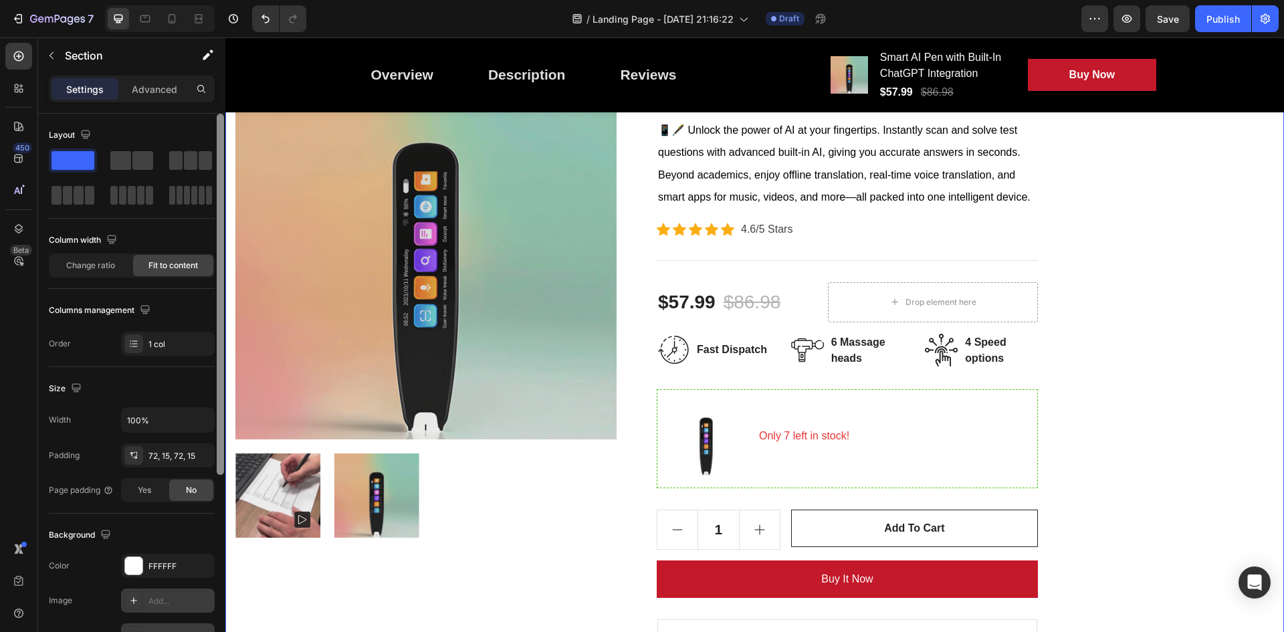
drag, startPoint x: 221, startPoint y: 308, endPoint x: 223, endPoint y: 253, distance: 55.5
click at [223, 253] on div at bounding box center [220, 294] width 7 height 361
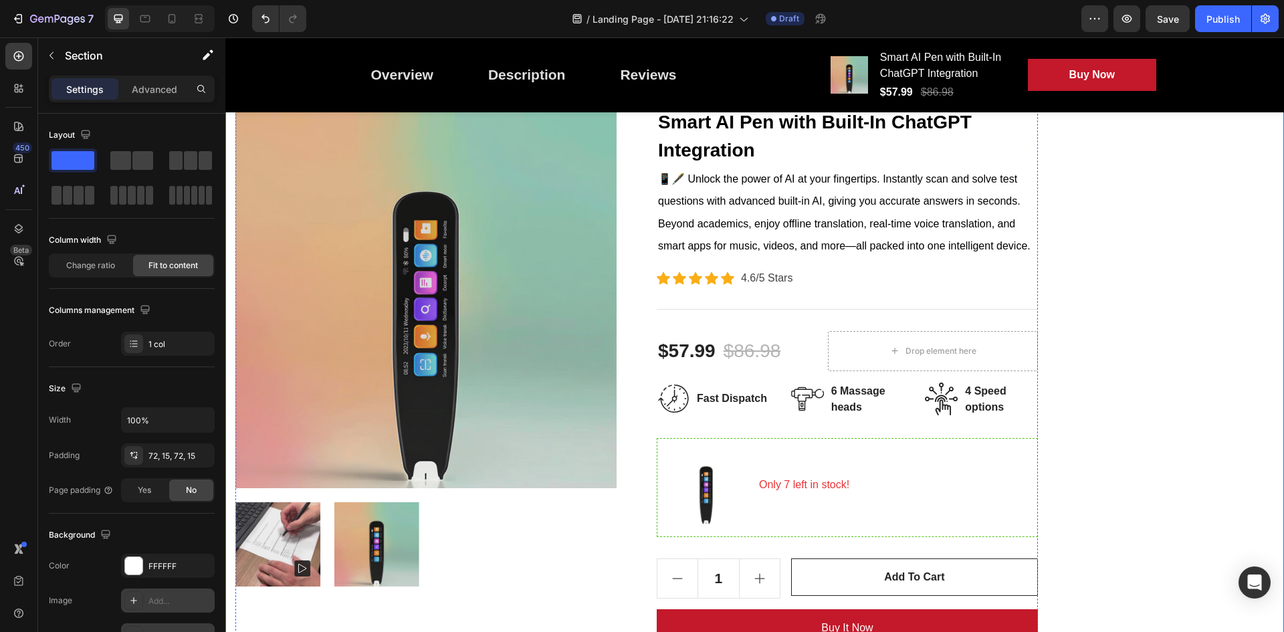
scroll to position [134, 0]
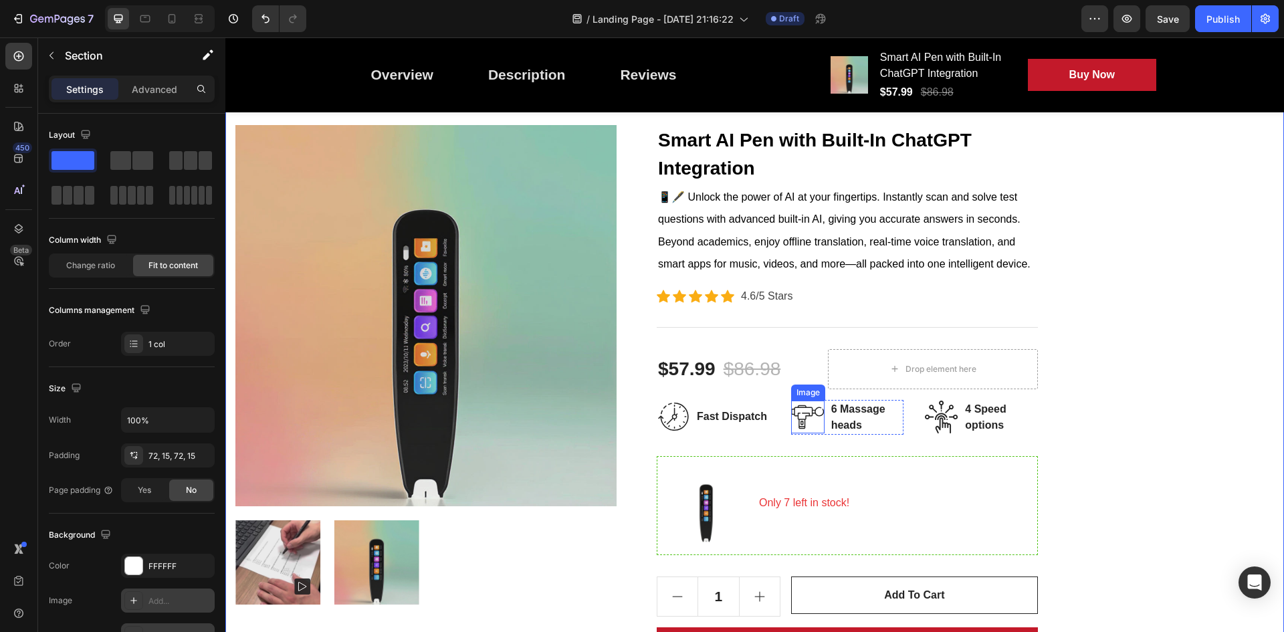
click at [819, 413] on img at bounding box center [807, 417] width 33 height 33
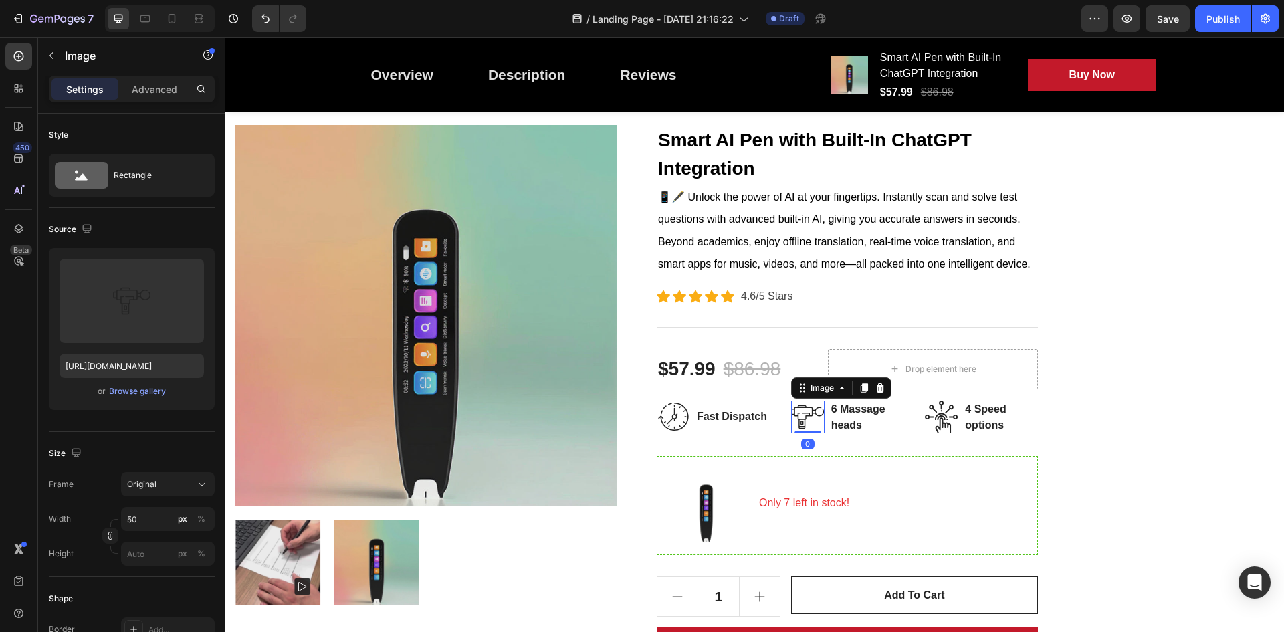
click at [819, 413] on img at bounding box center [807, 417] width 33 height 33
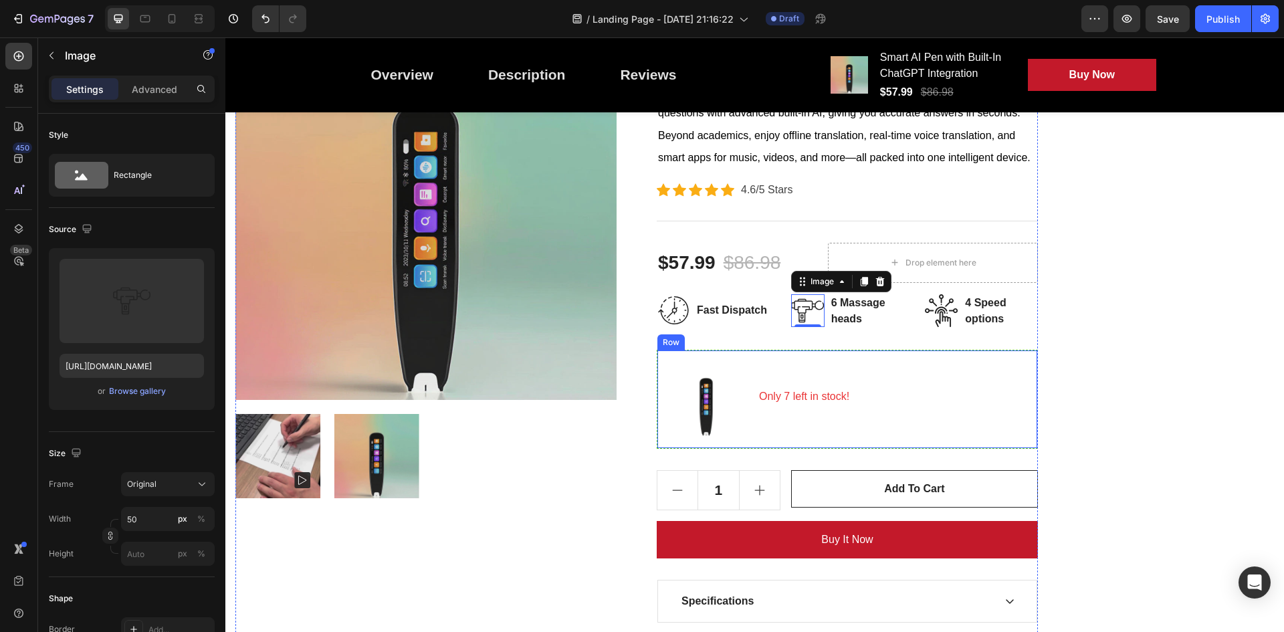
scroll to position [267, 0]
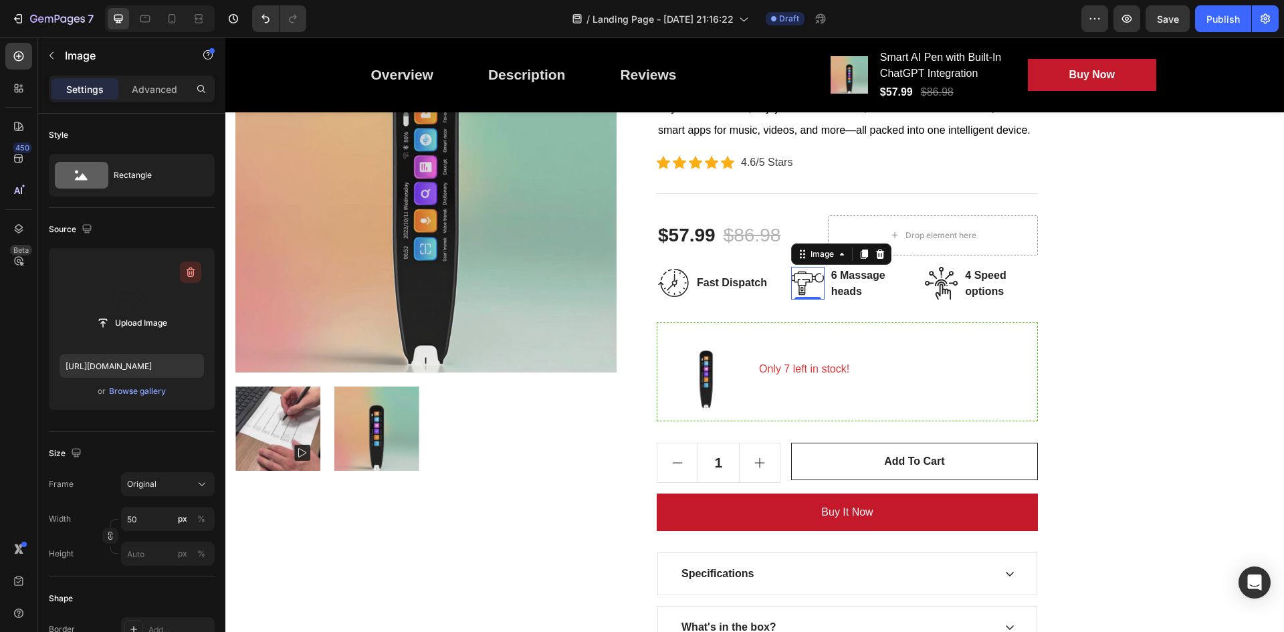
click at [192, 277] on icon "button" at bounding box center [190, 271] width 13 height 13
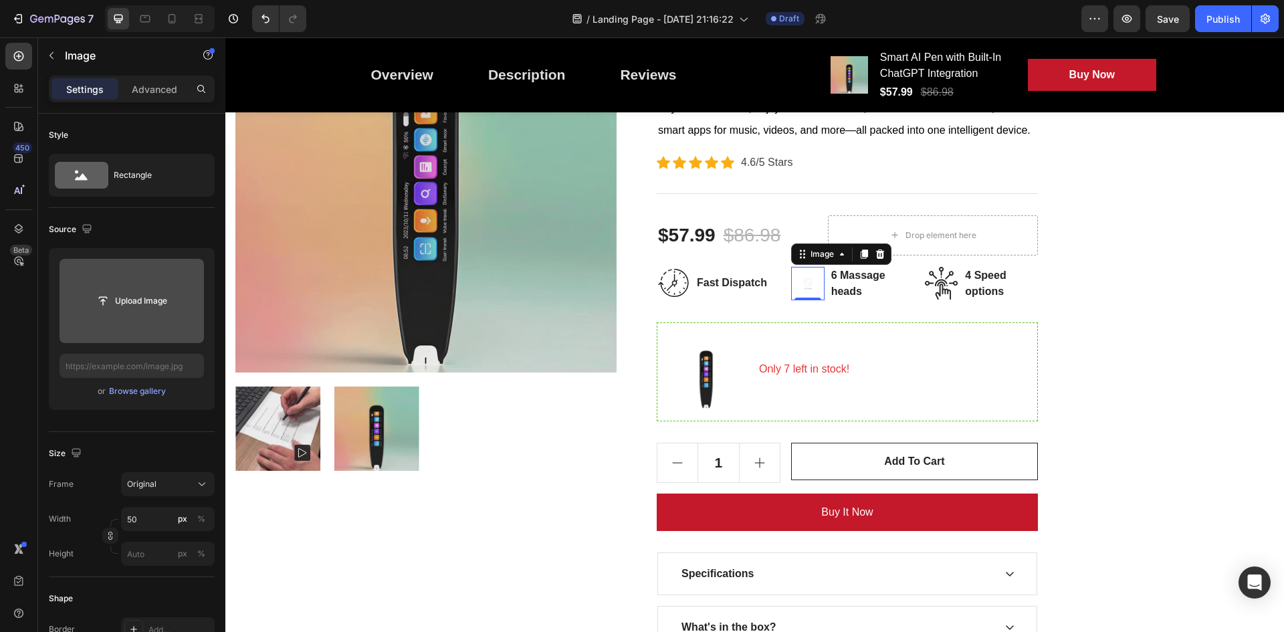
click at [122, 292] on input "file" at bounding box center [132, 301] width 92 height 23
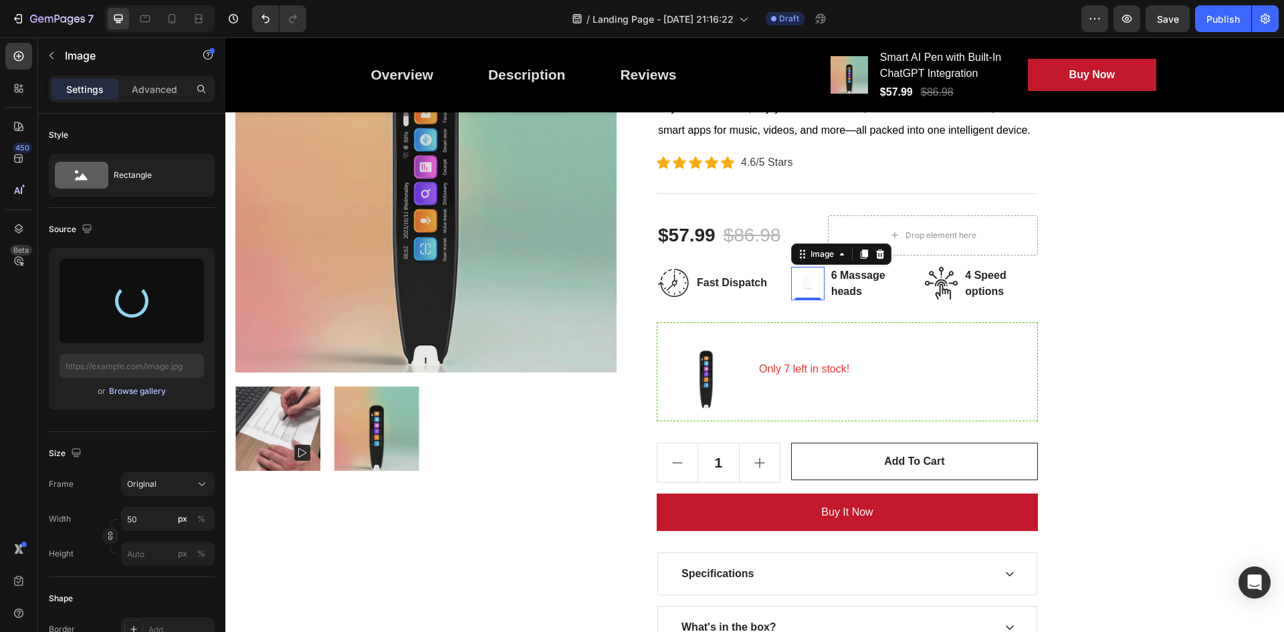
type input "https://cdn.shopify.com/s/files/1/0777/8985/5969/files/gempages_581860253251928…"
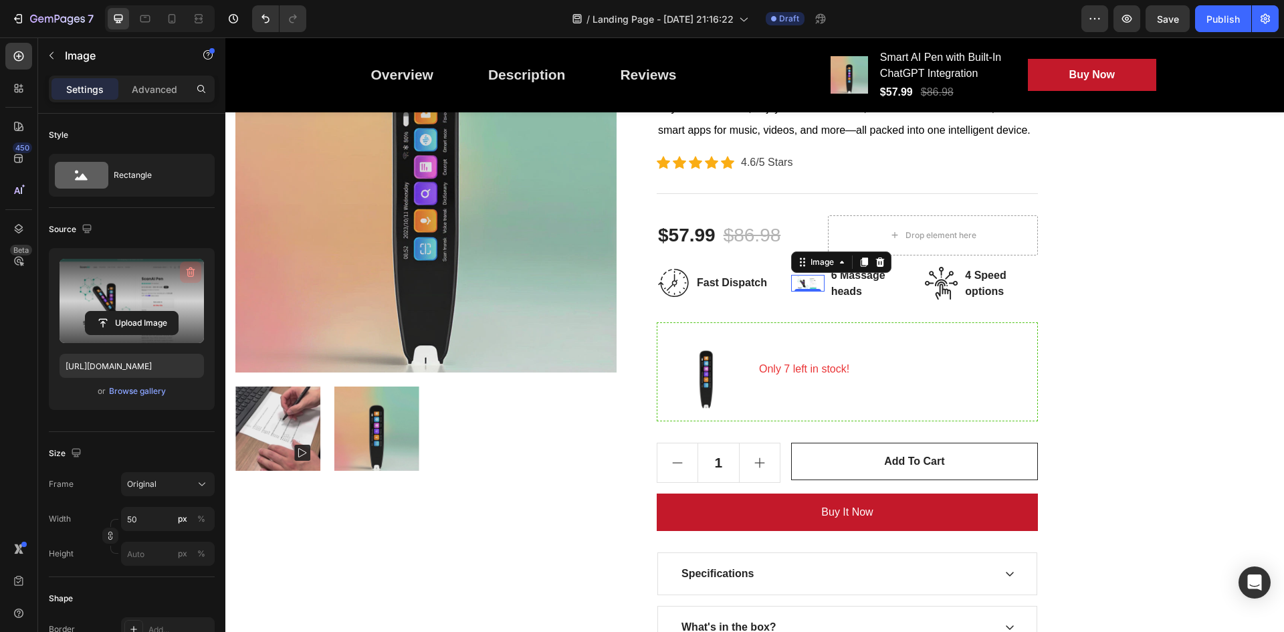
click at [187, 268] on icon "button" at bounding box center [190, 271] width 13 height 13
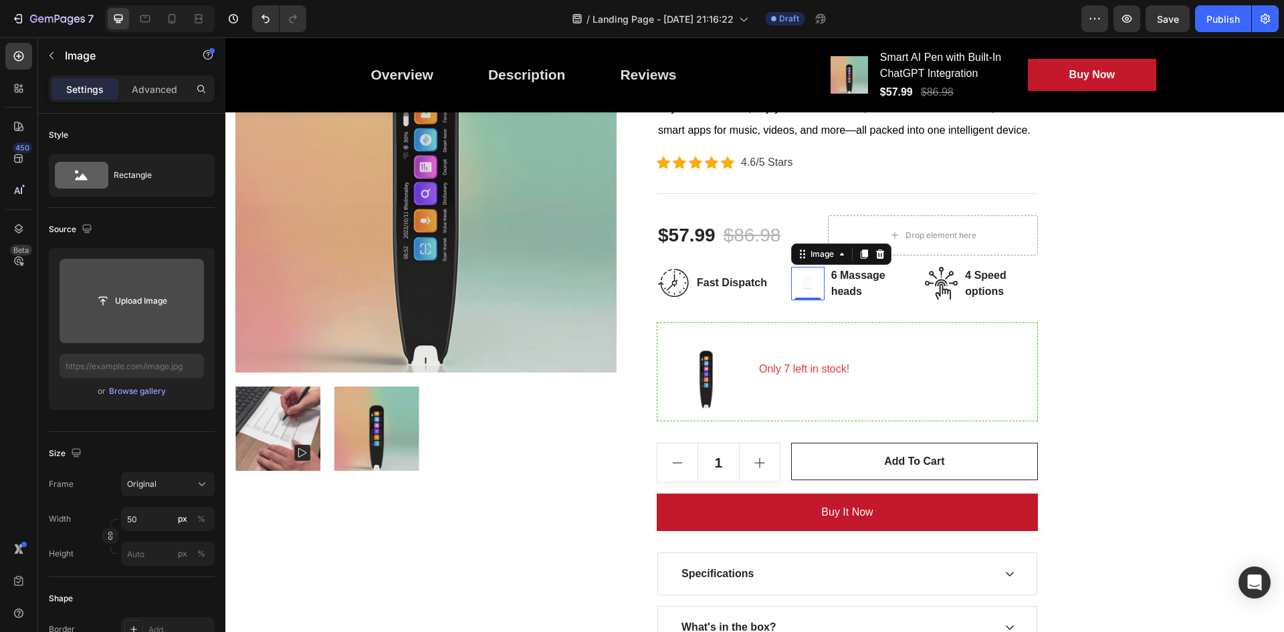
click at [136, 299] on input "file" at bounding box center [132, 301] width 92 height 23
click at [154, 321] on input "file" at bounding box center [132, 301] width 144 height 84
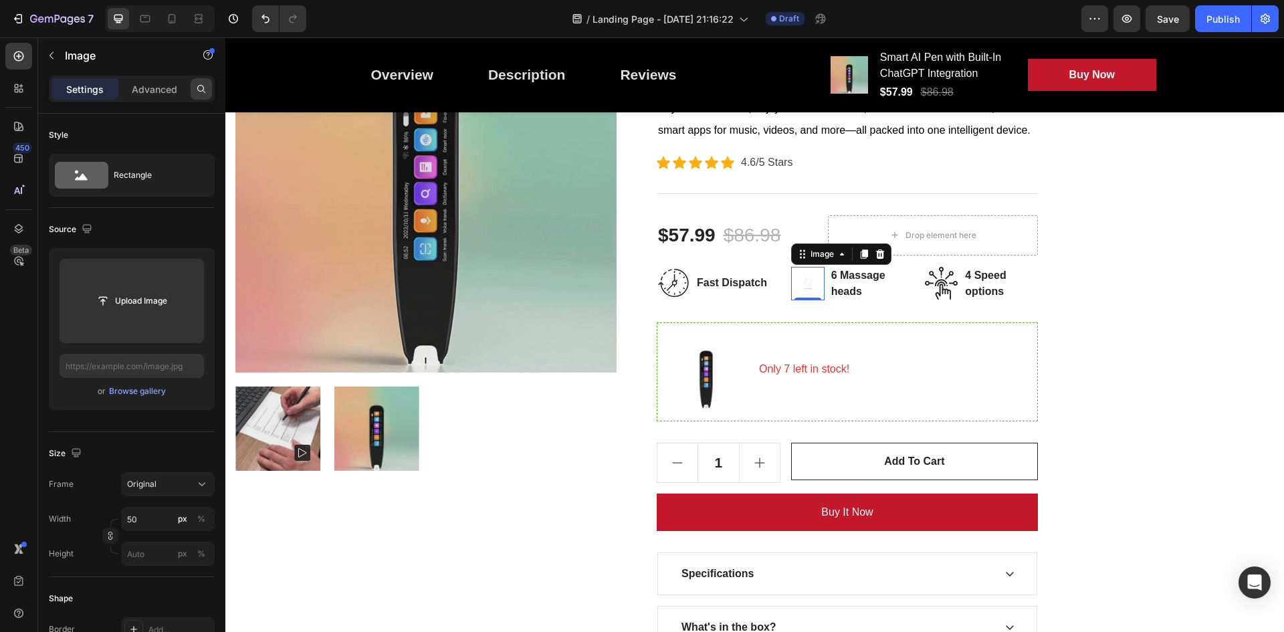
type input "https://cdn.shopify.com/s/files/1/0777/8985/5969/files/gempages_581860253251928…"
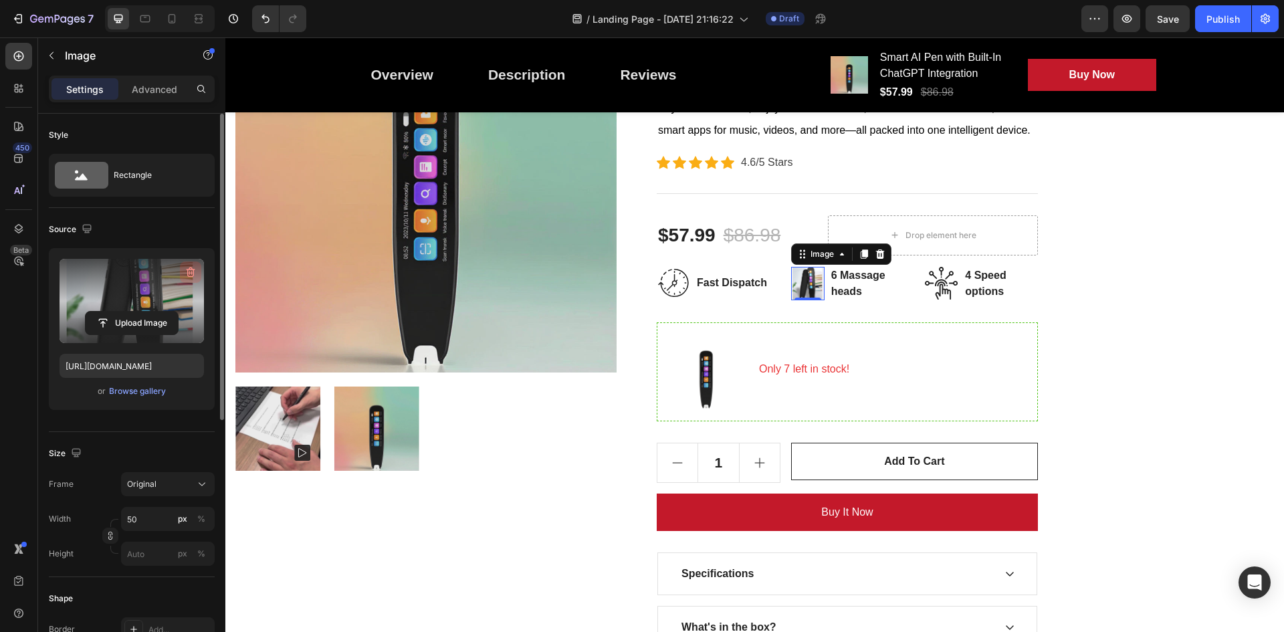
click at [193, 272] on icon "button" at bounding box center [191, 272] width 9 height 10
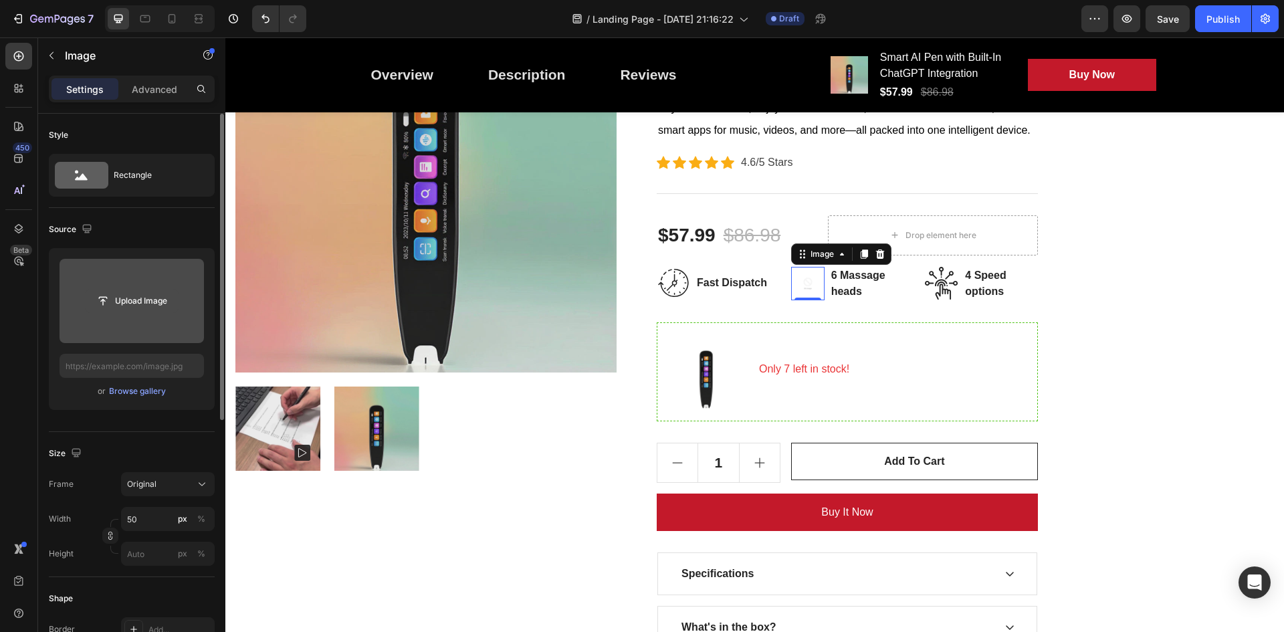
click at [156, 290] on input "file" at bounding box center [132, 301] width 92 height 23
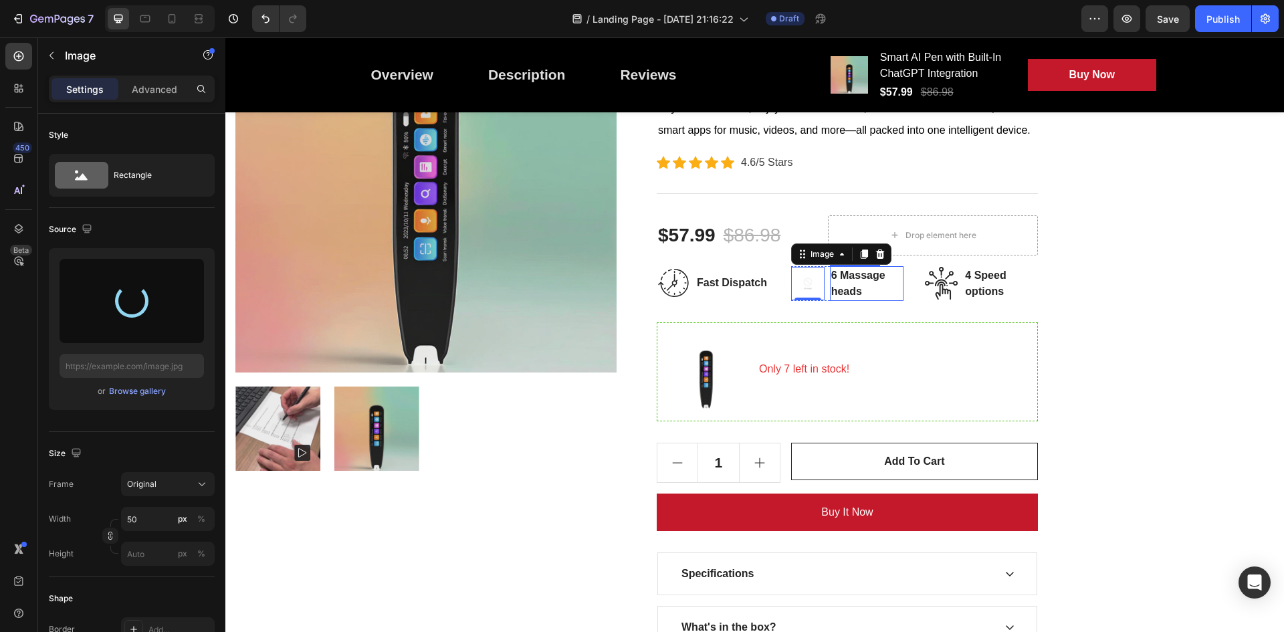
type input "https://cdn.shopify.com/s/files/1/0777/8985/5969/files/gempages_581860253251928…"
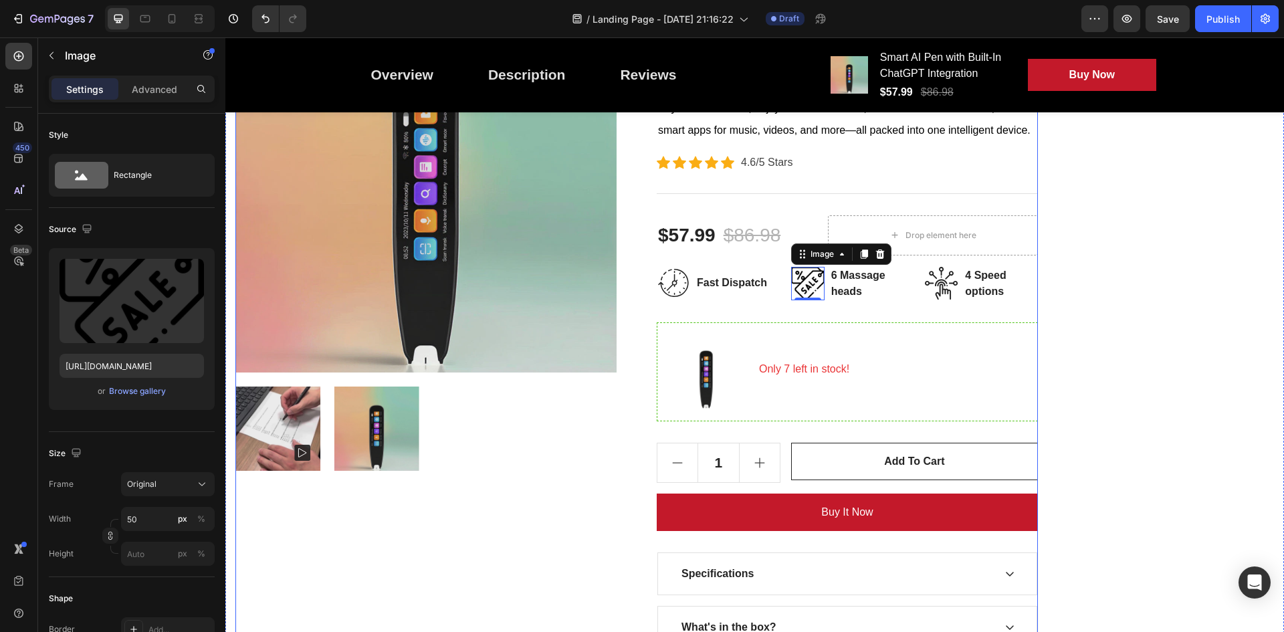
click at [768, 308] on div "Smart AI Pen with Built-In ChatGPT Integration Product Title 📱🖋️ Unlock the pow…" at bounding box center [847, 346] width 381 height 711
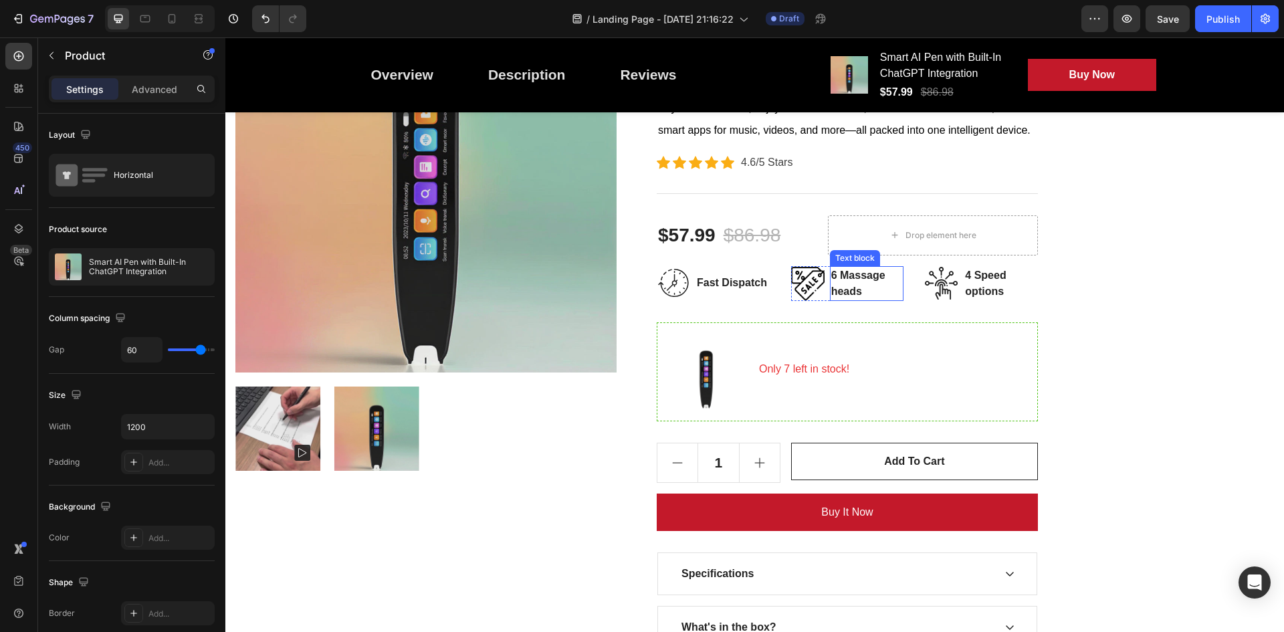
click at [861, 281] on p "6 Massage heads" at bounding box center [867, 283] width 72 height 32
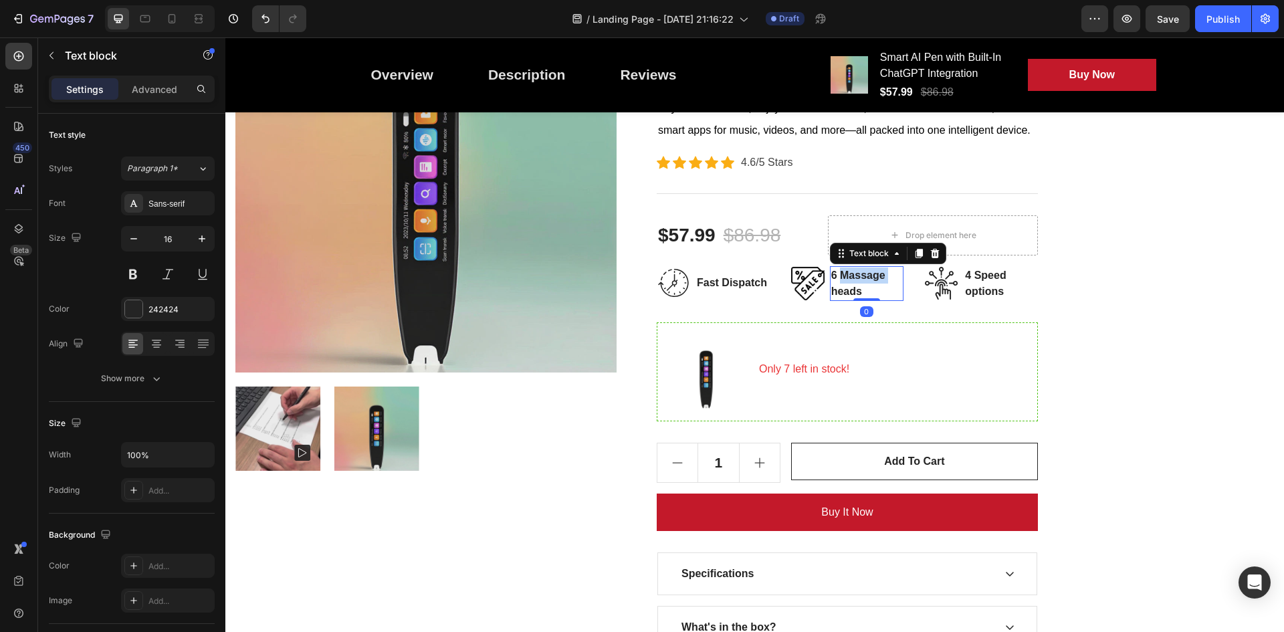
click at [861, 281] on p "6 Massage heads" at bounding box center [867, 283] width 72 height 32
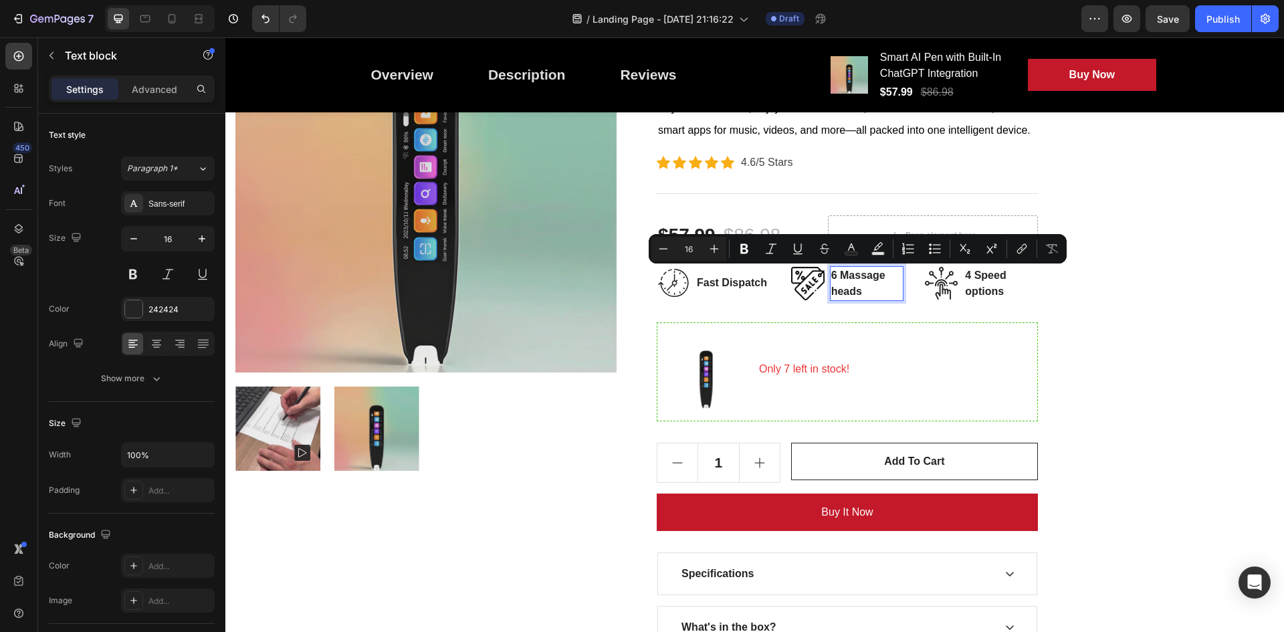
scroll to position [275, 0]
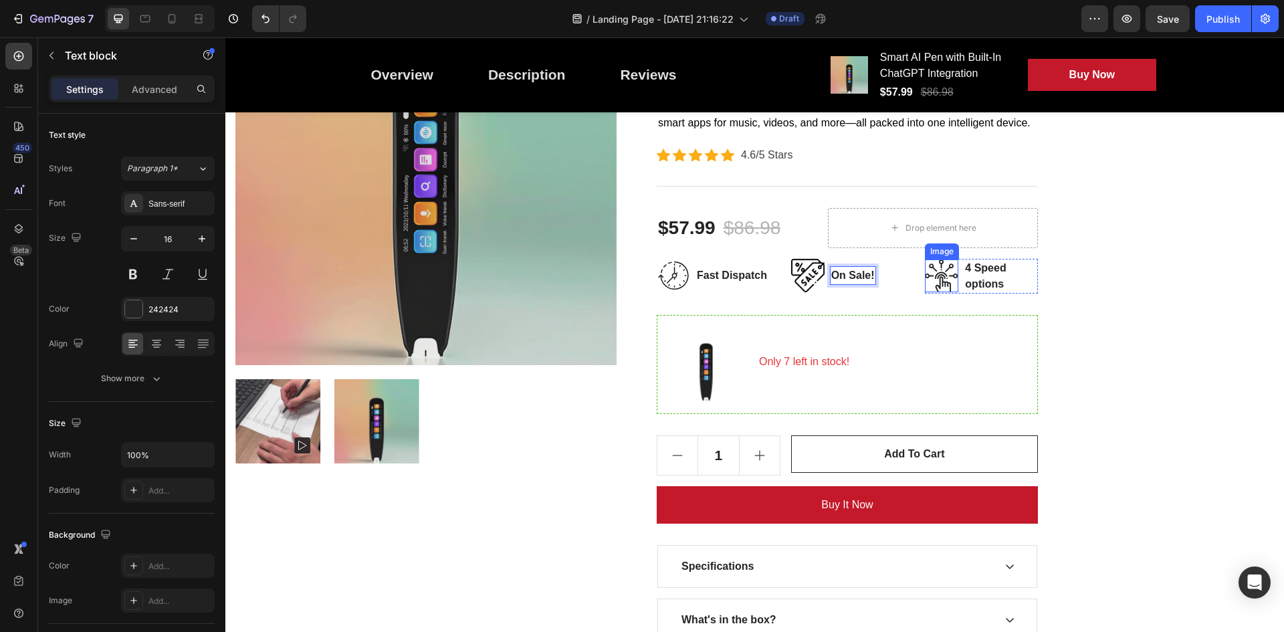
drag, startPoint x: 952, startPoint y: 276, endPoint x: 962, endPoint y: 272, distance: 11.2
click at [952, 276] on img at bounding box center [941, 275] width 33 height 33
click at [981, 272] on p "4 Speed options" at bounding box center [1001, 276] width 72 height 32
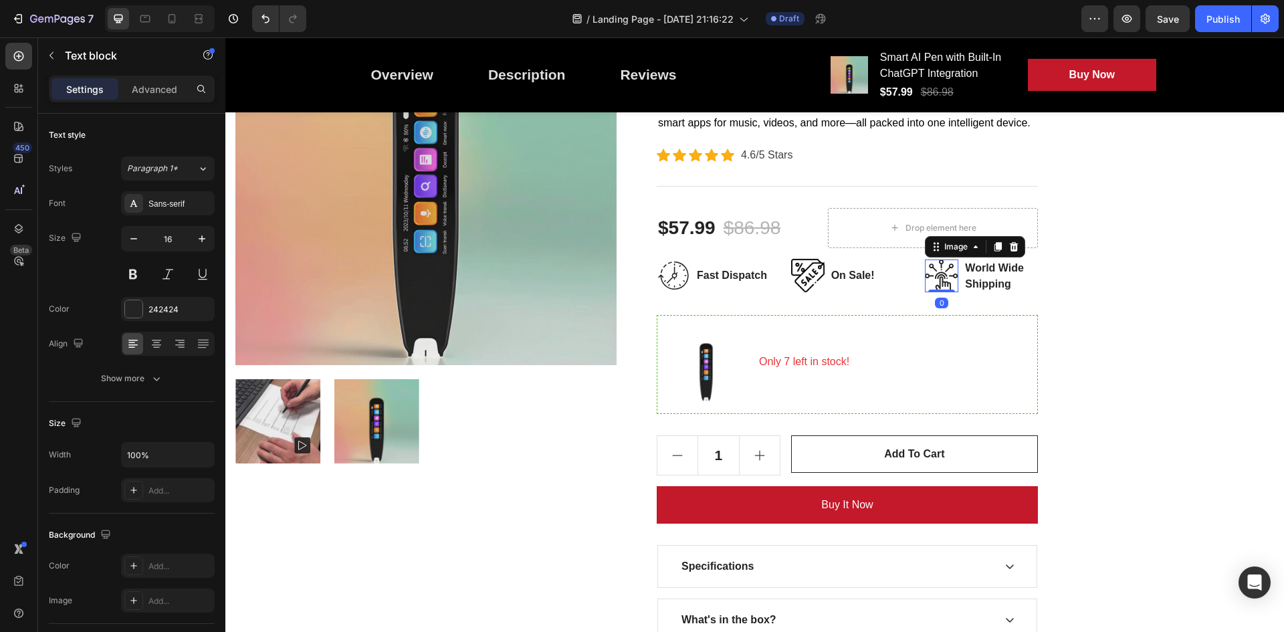
click at [943, 268] on img at bounding box center [941, 275] width 33 height 33
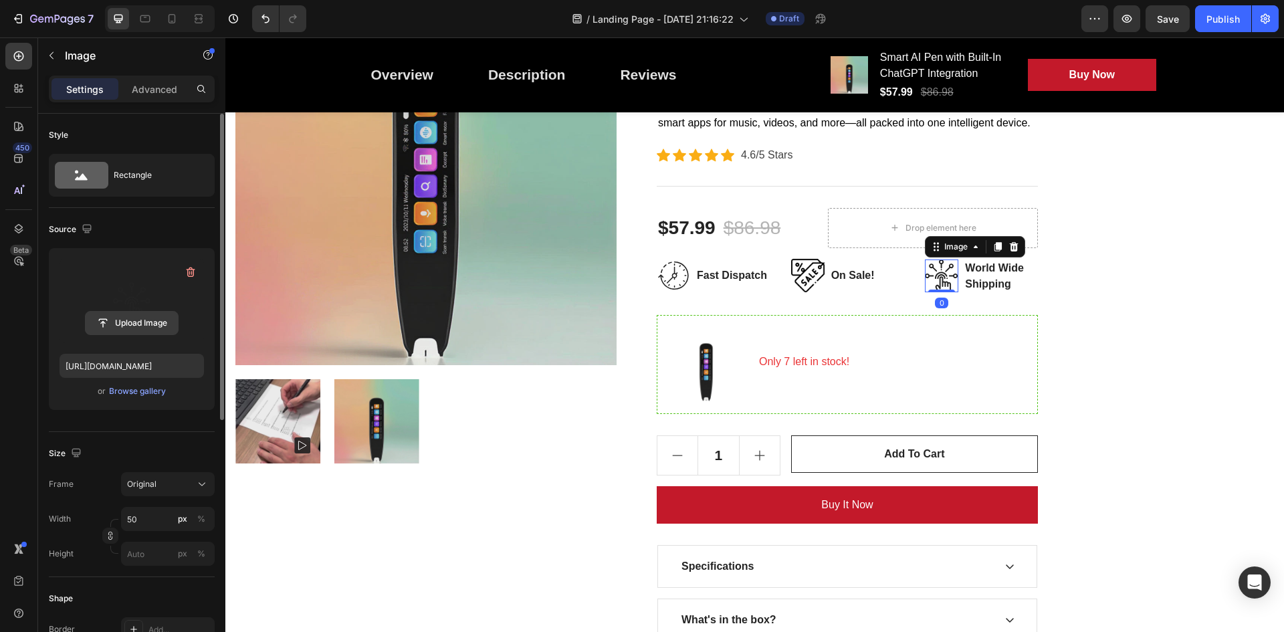
click at [150, 319] on input "file" at bounding box center [132, 323] width 92 height 23
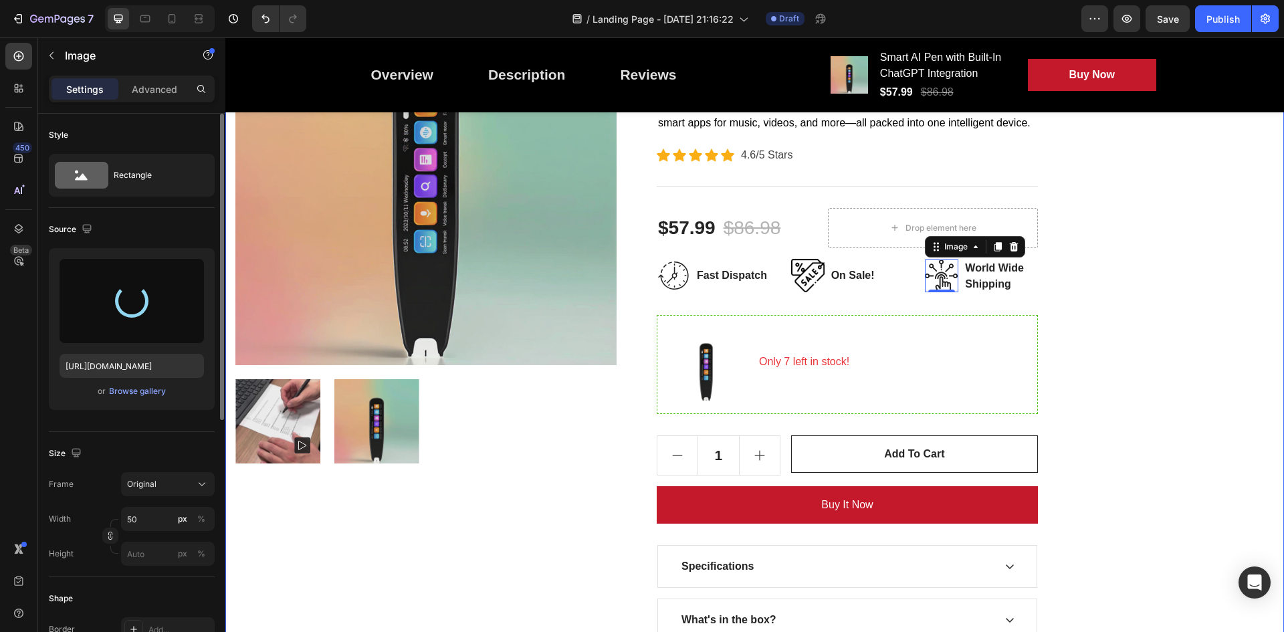
type input "https://cdn.shopify.com/s/files/1/0777/8985/5969/files/gempages_581860253251928…"
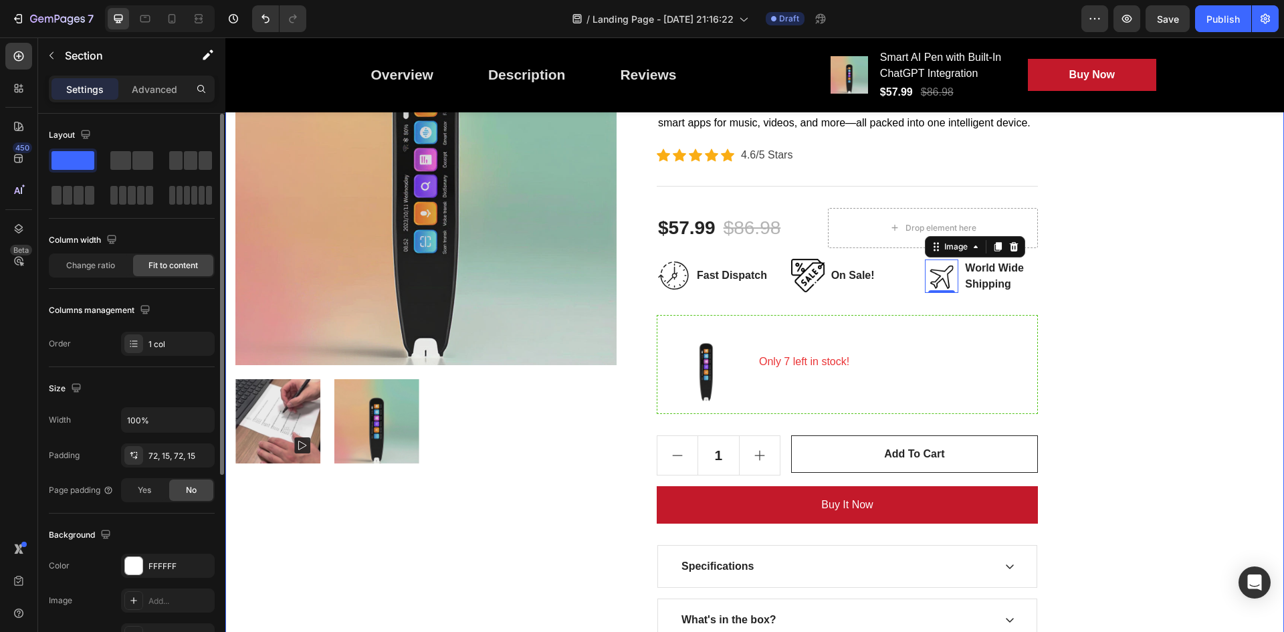
click at [1100, 326] on div "PenScanner AI Heading Row Product Images Smart AI Pen with Built-In ChatGPT Int…" at bounding box center [754, 304] width 1059 height 878
click at [806, 278] on img at bounding box center [807, 275] width 33 height 33
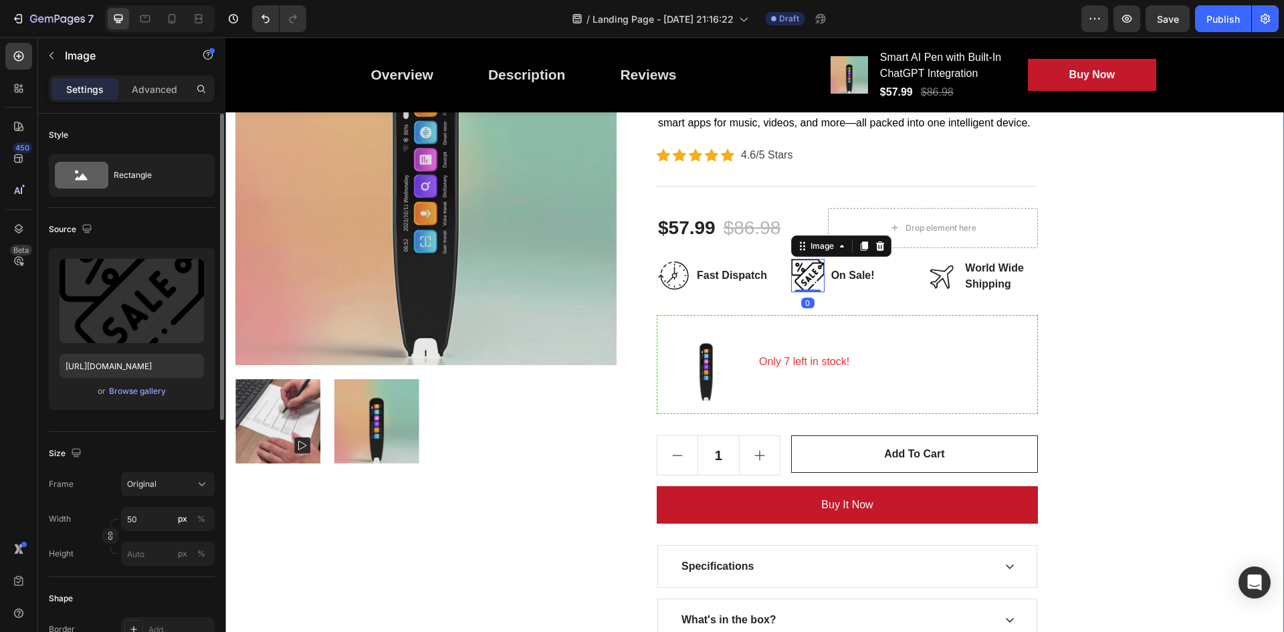
click at [1156, 346] on div "PenScanner AI Heading Row Product Images Smart AI Pen with Built-In ChatGPT Int…" at bounding box center [754, 304] width 1059 height 878
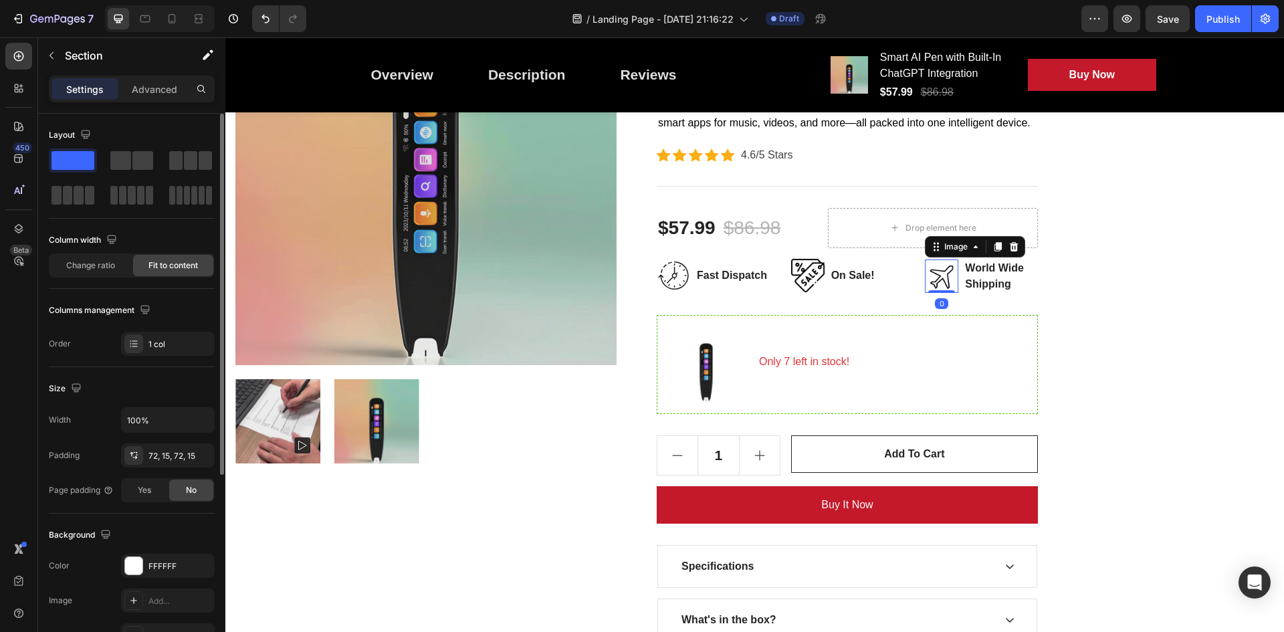
click at [944, 283] on img at bounding box center [941, 275] width 33 height 33
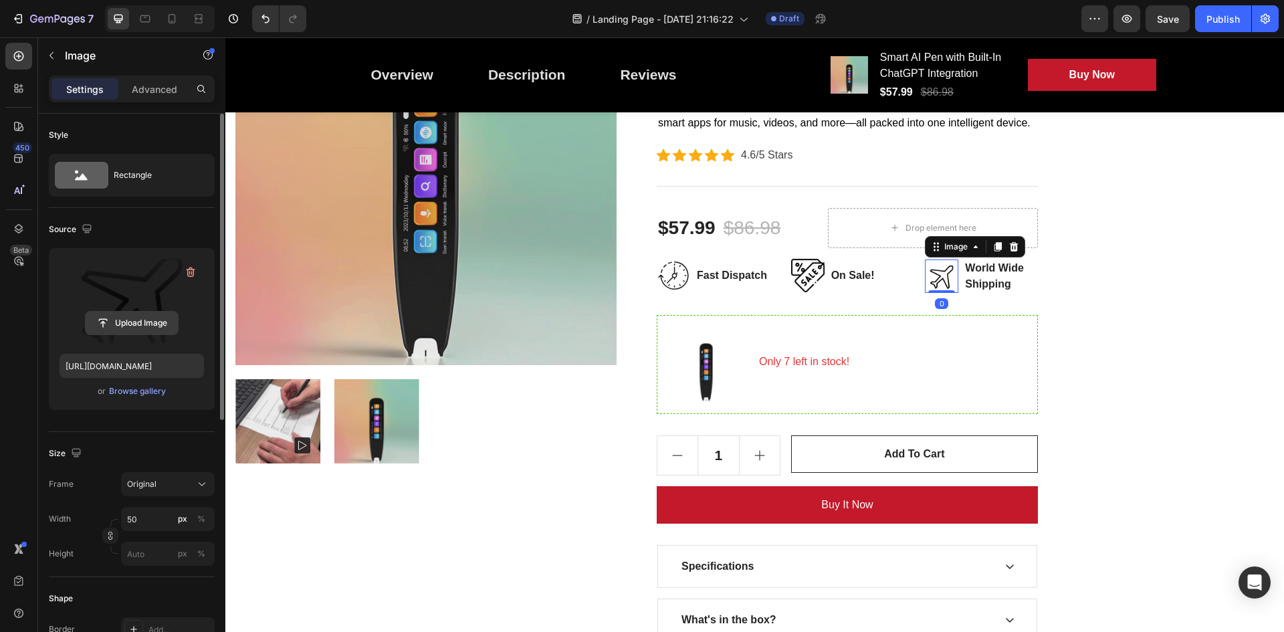
click at [138, 320] on input "file" at bounding box center [132, 323] width 92 height 23
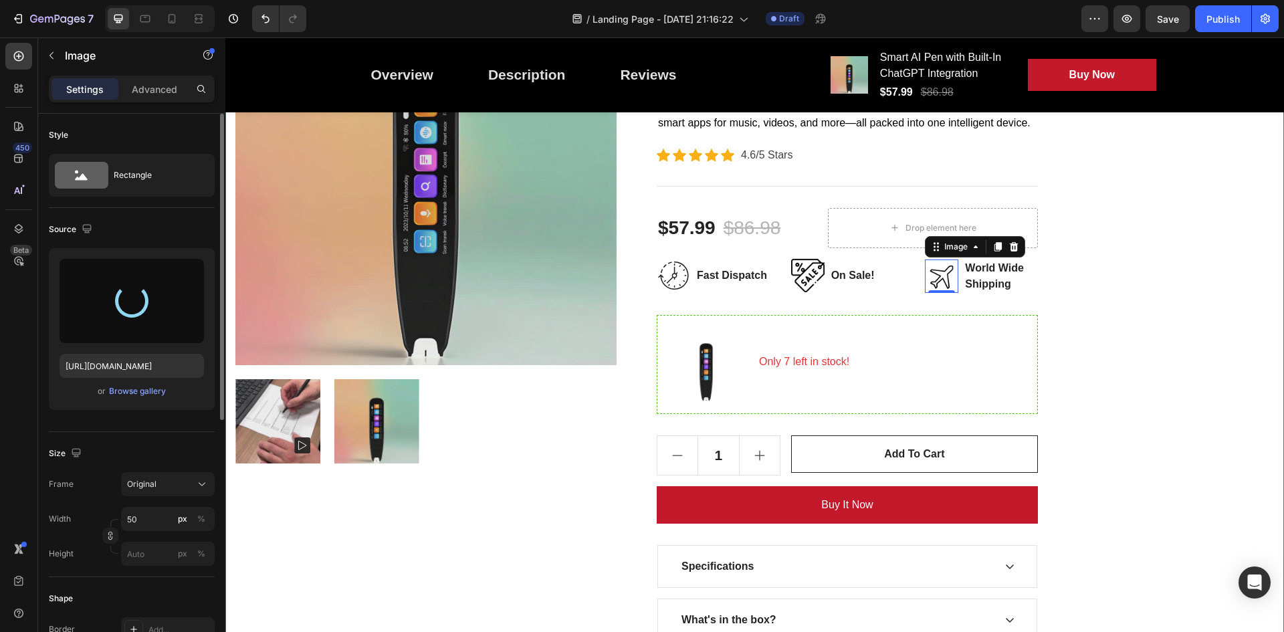
type input "https://cdn.shopify.com/s/files/1/0777/8985/5969/files/gempages_581860253251928…"
click at [1152, 366] on div "PenScanner AI Heading Row Product Images Smart AI Pen with Built-In ChatGPT Int…" at bounding box center [754, 304] width 1059 height 878
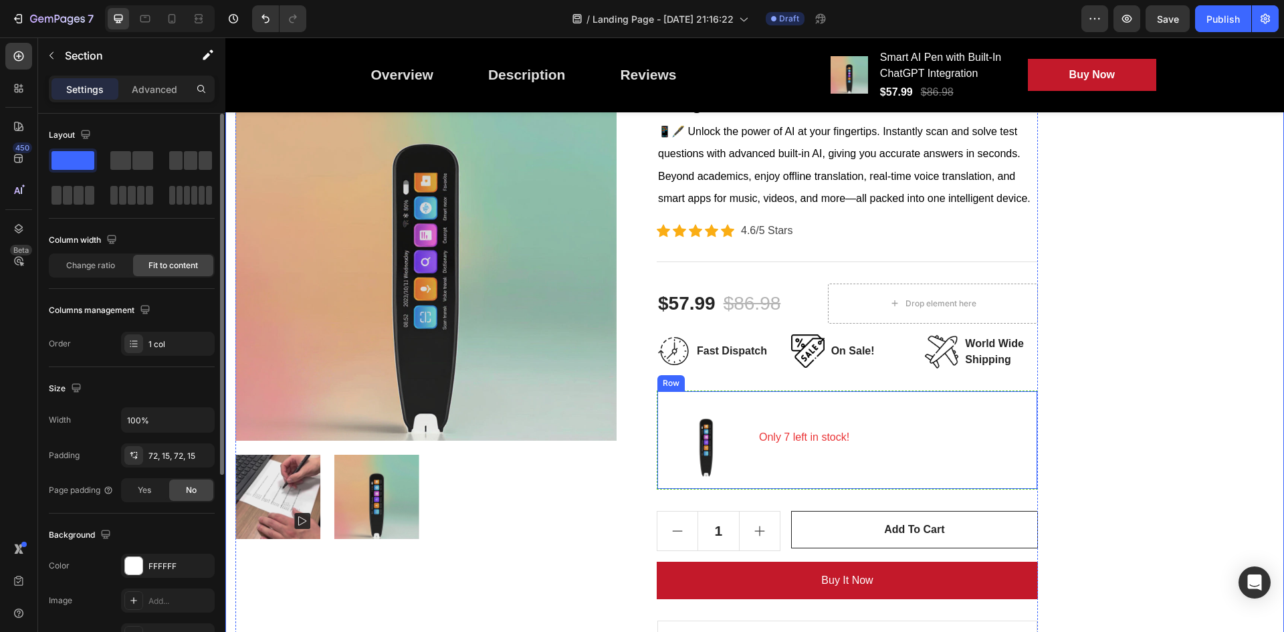
scroll to position [201, 0]
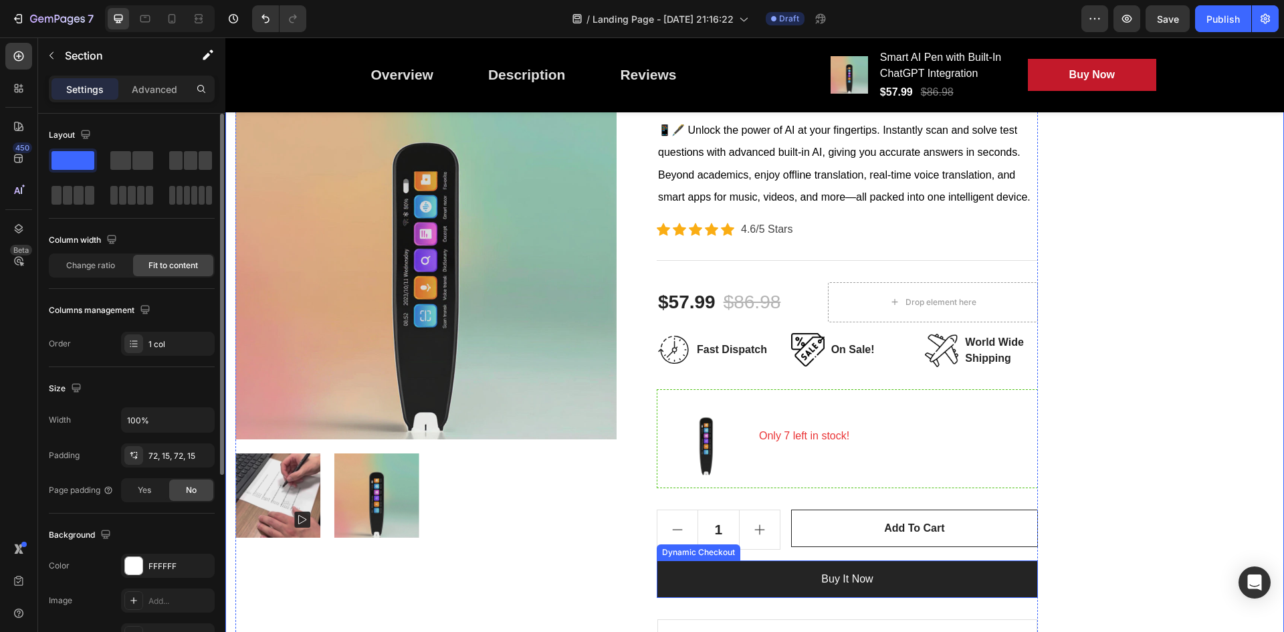
click at [945, 570] on button "Buy it now" at bounding box center [847, 578] width 381 height 37
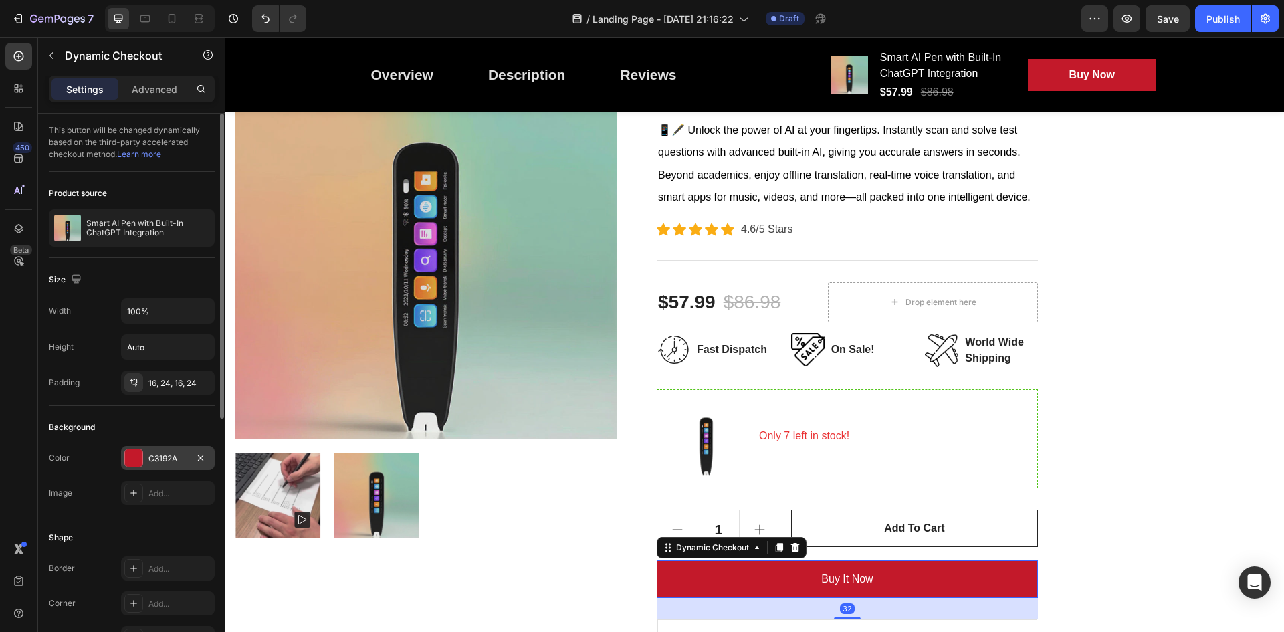
click at [140, 449] on div at bounding box center [133, 458] width 19 height 19
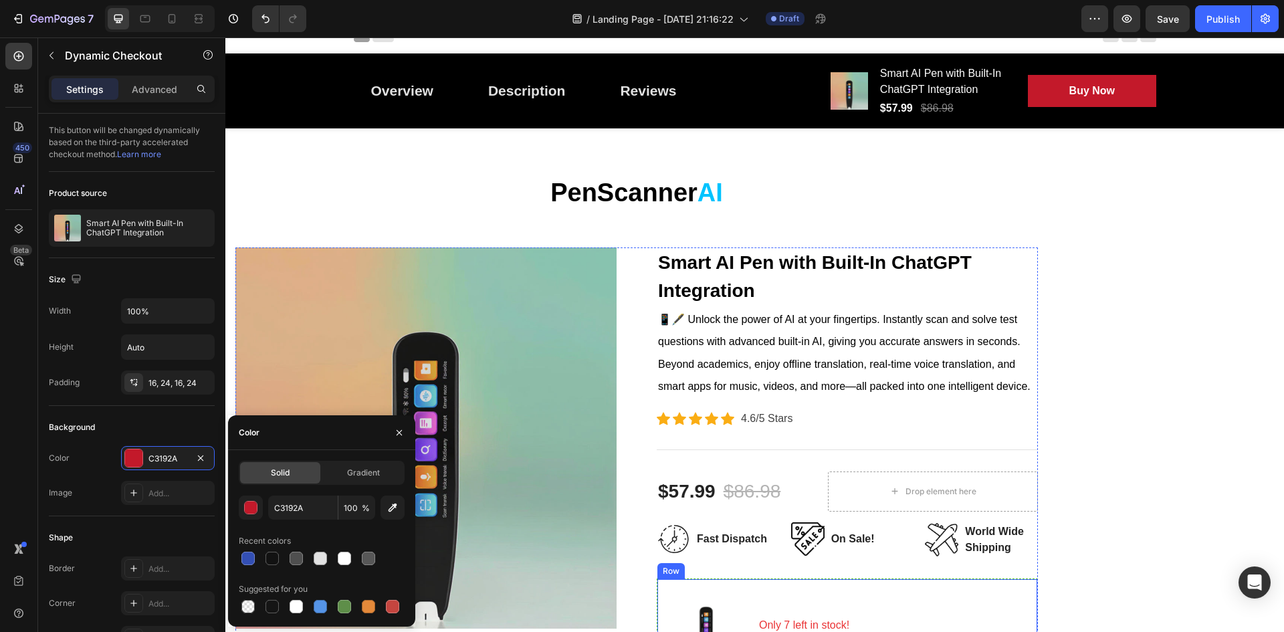
scroll to position [0, 0]
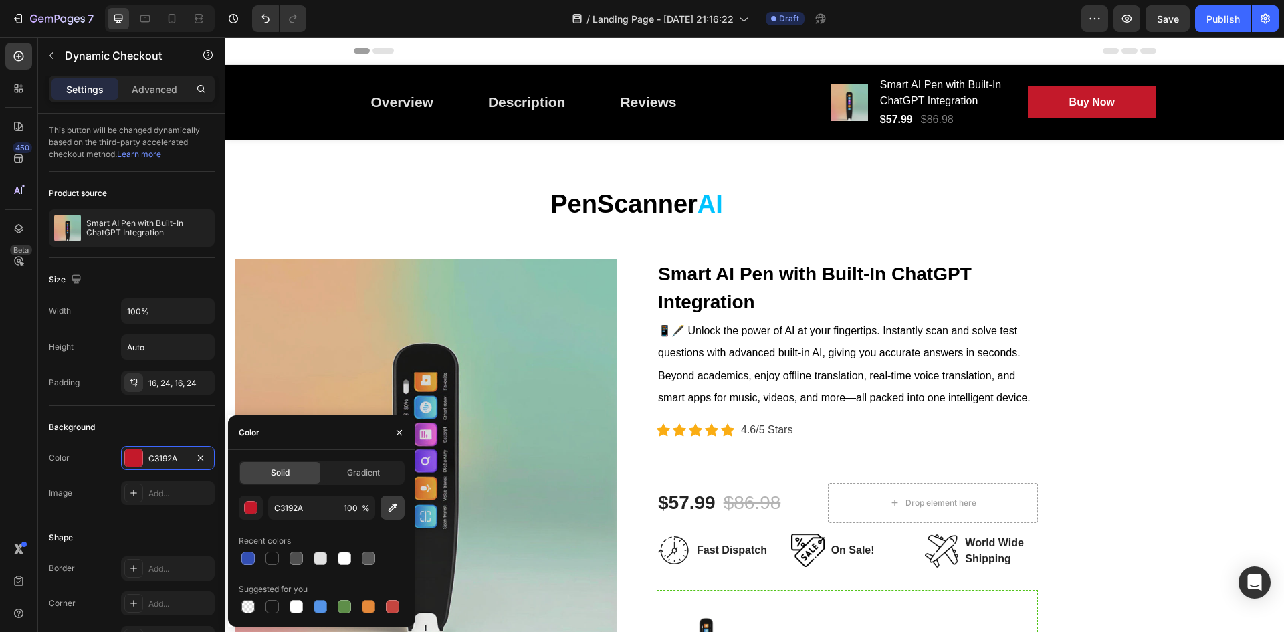
click at [394, 504] on icon "button" at bounding box center [392, 507] width 13 height 13
type input "00C3FF"
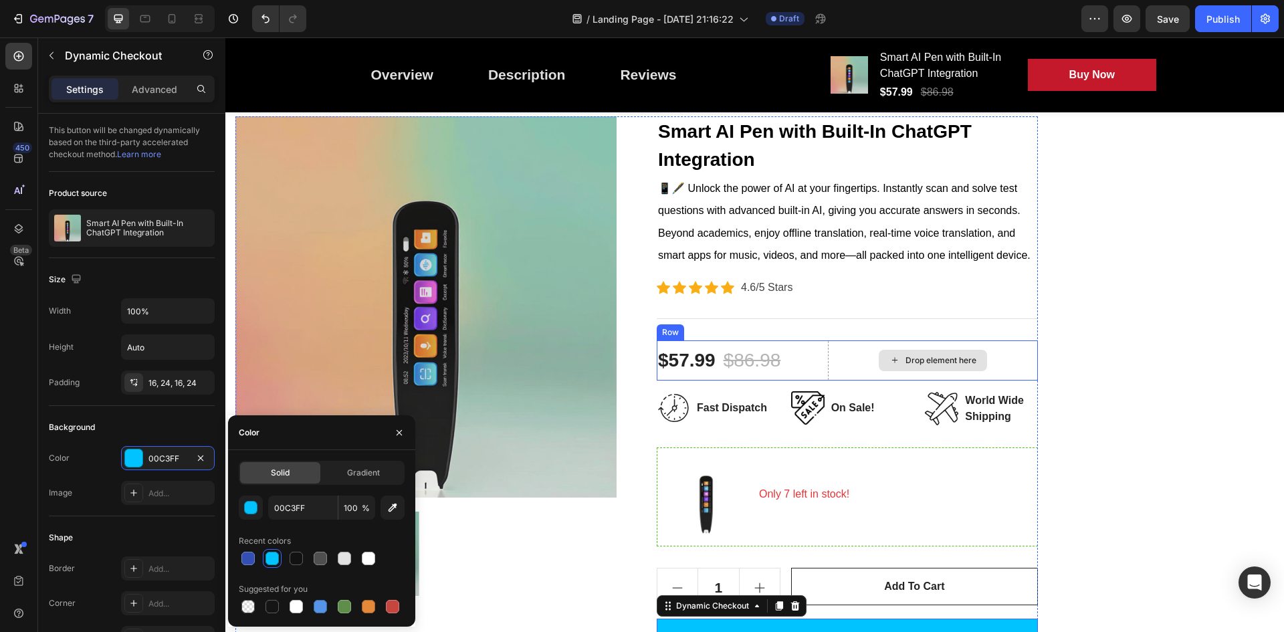
scroll to position [134, 0]
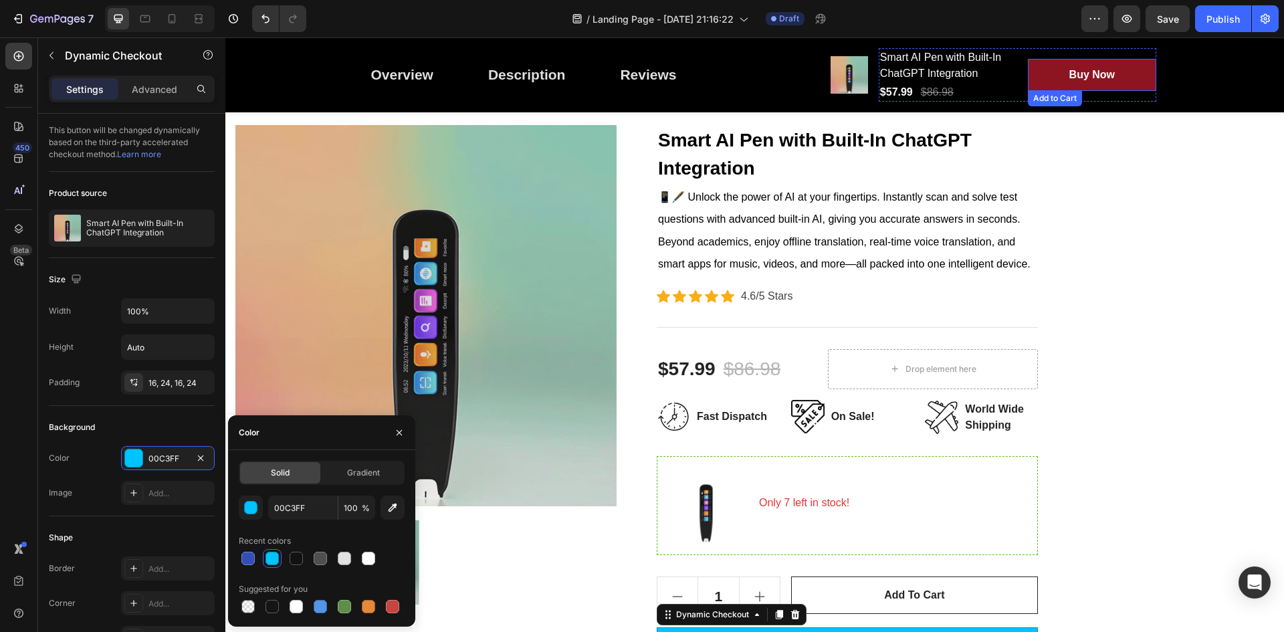
click at [1127, 81] on button "Buy Now" at bounding box center [1092, 75] width 128 height 32
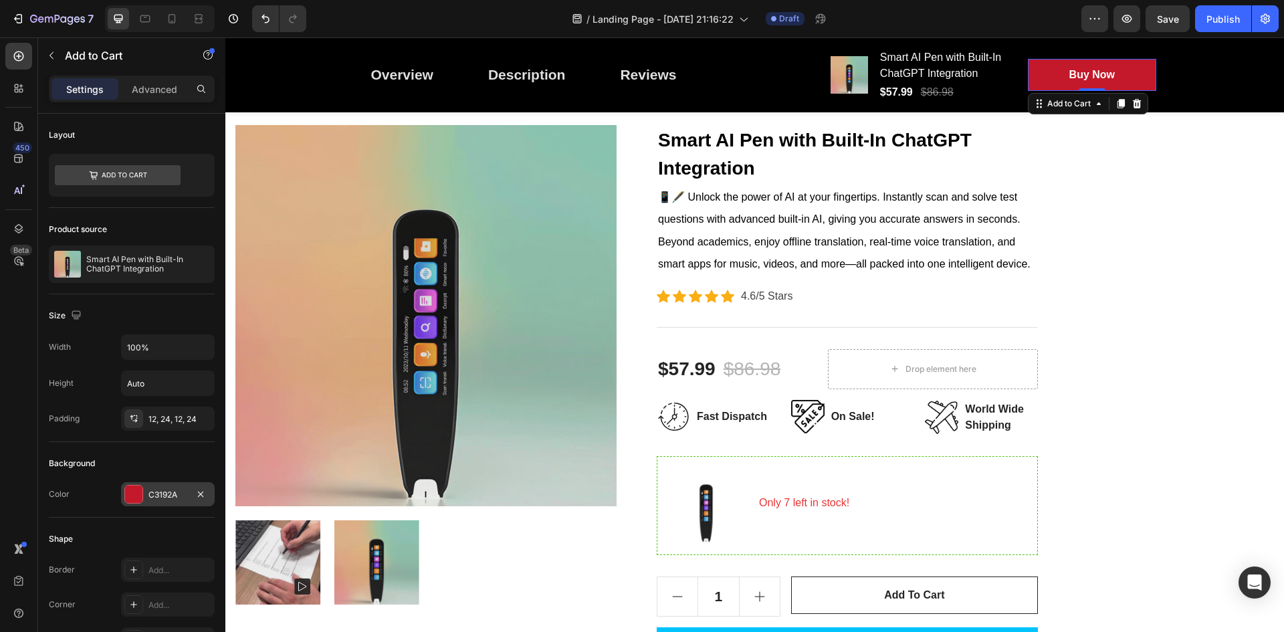
click at [132, 490] on div at bounding box center [133, 494] width 17 height 17
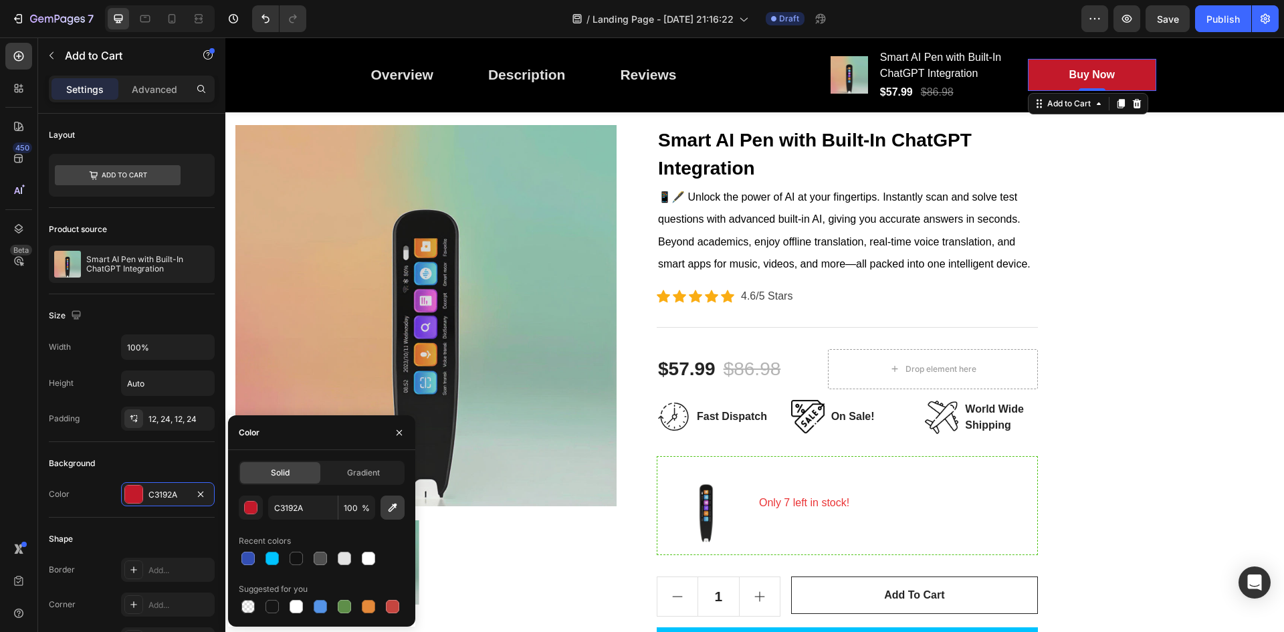
click at [395, 515] on button "button" at bounding box center [393, 508] width 24 height 24
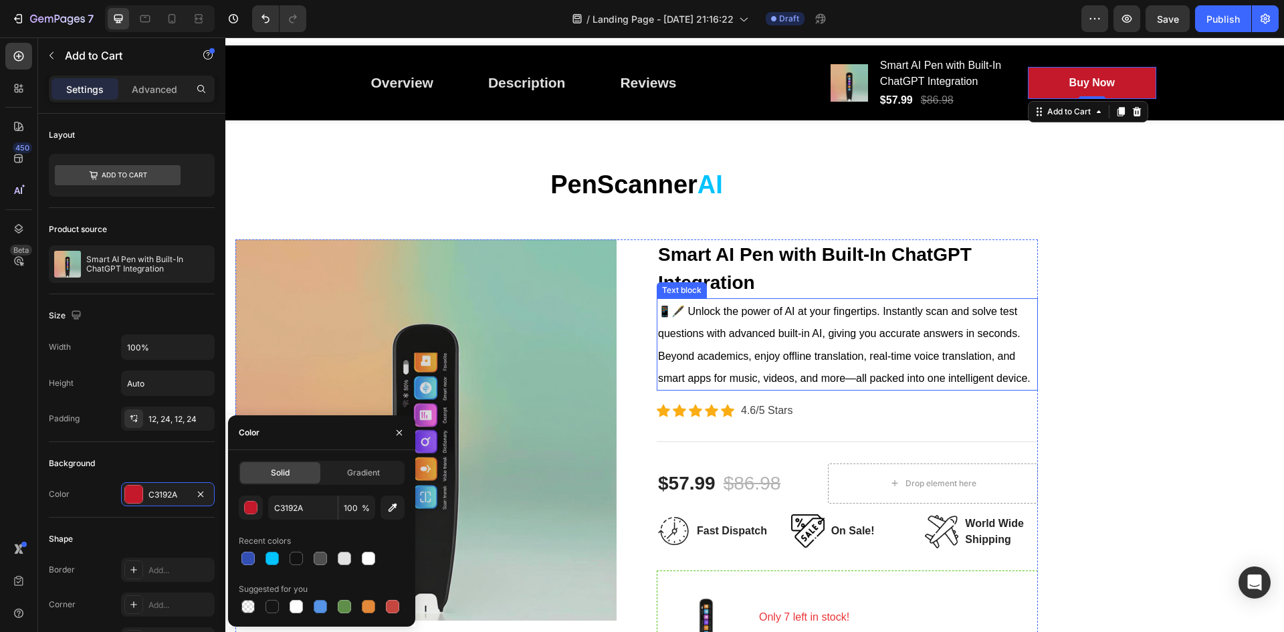
scroll to position [0, 0]
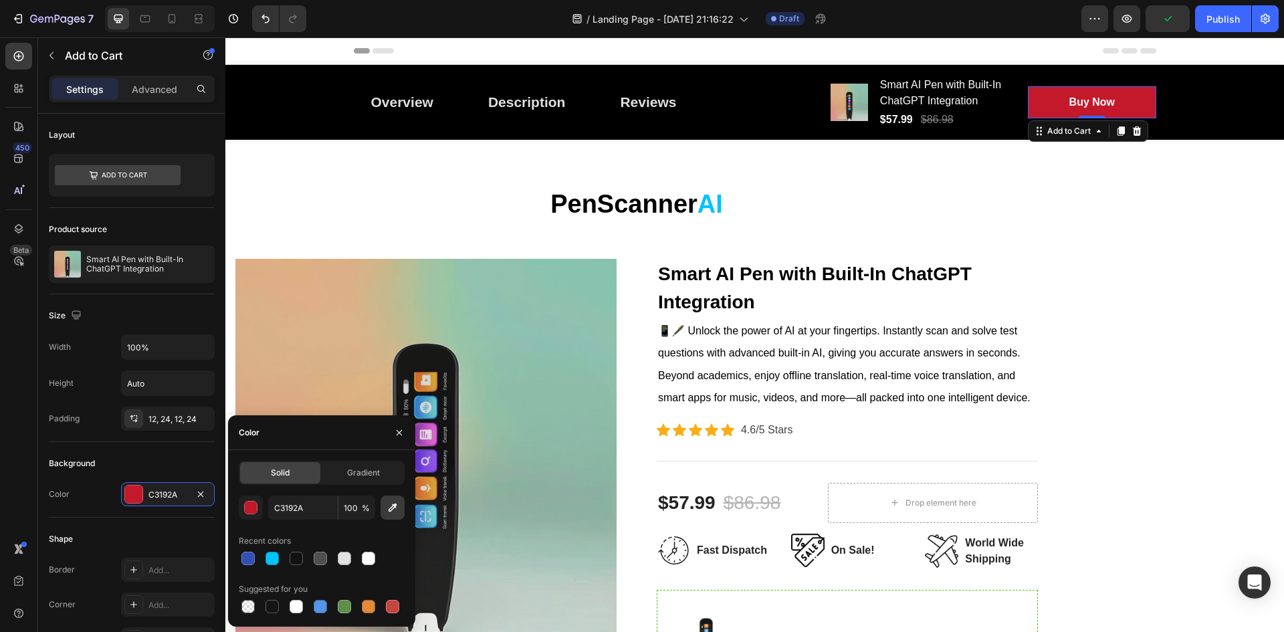
click at [391, 510] on icon "button" at bounding box center [392, 507] width 13 height 13
type input "00C3FF"
click at [397, 432] on icon "button" at bounding box center [399, 432] width 11 height 11
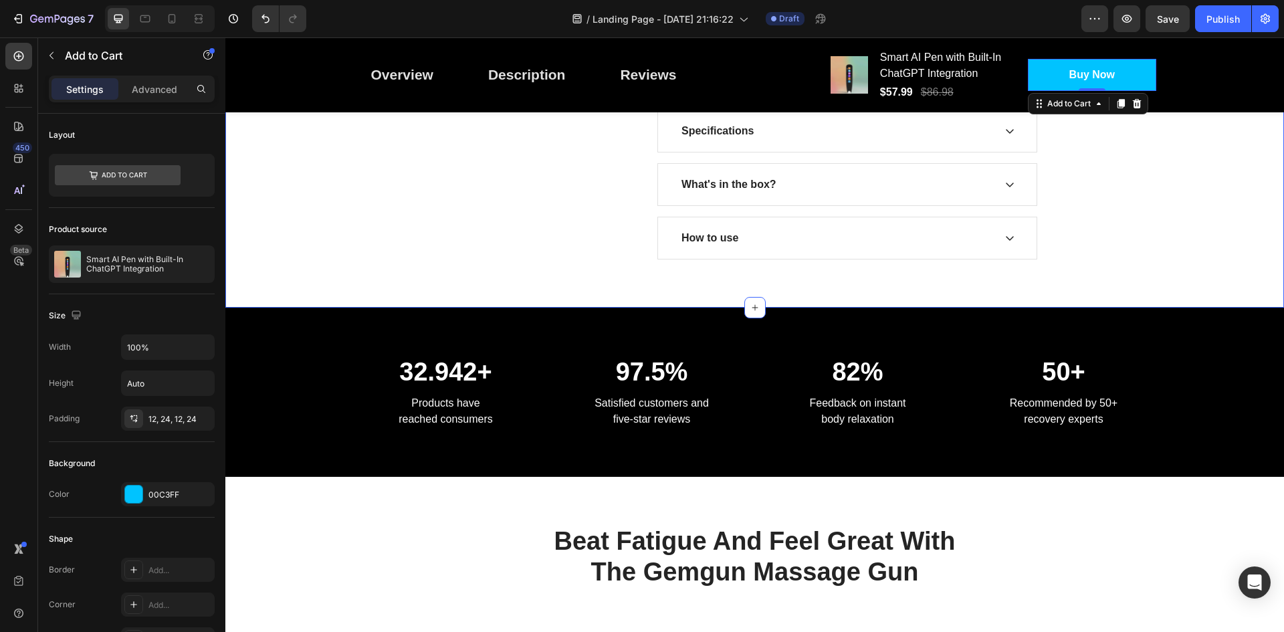
scroll to position [936, 0]
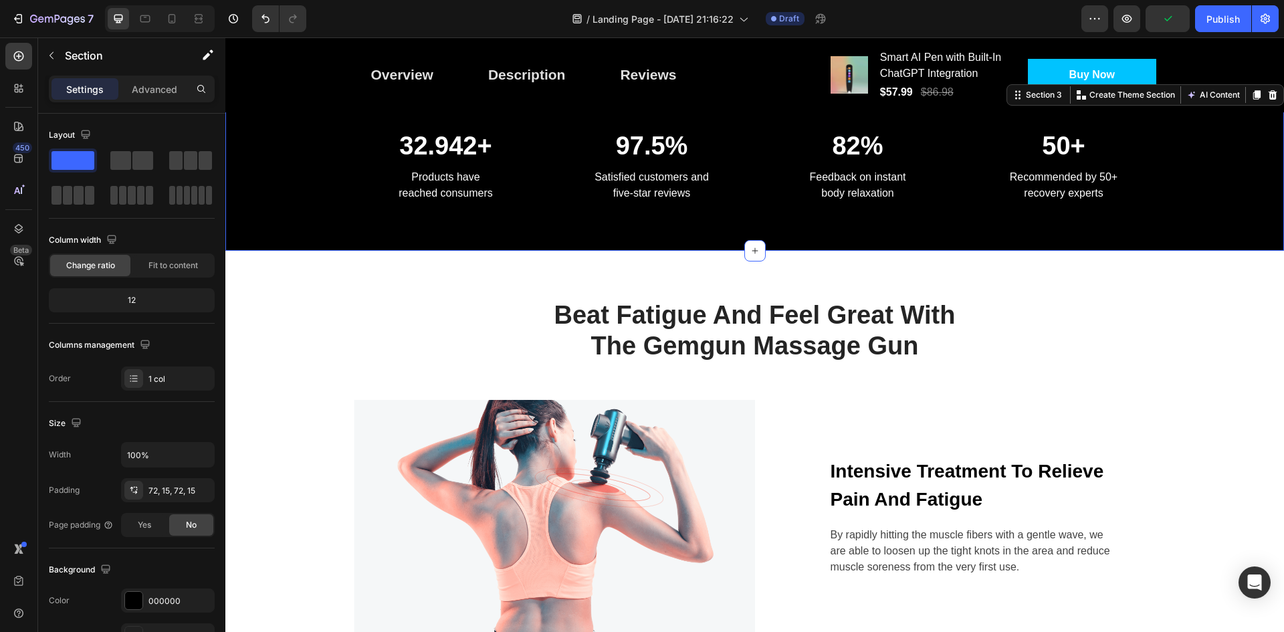
click at [1160, 154] on div "32.942+ Heading Products have reached consumers Text block 97.5% Heading Satisf…" at bounding box center [754, 167] width 1039 height 74
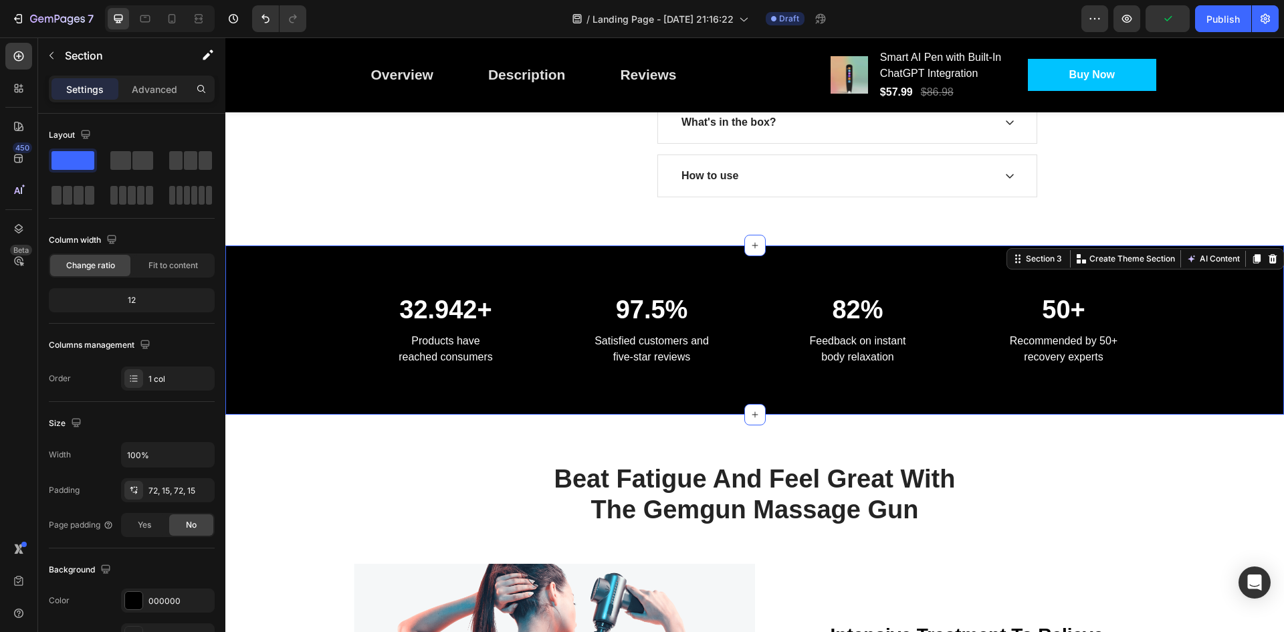
scroll to position [736, 0]
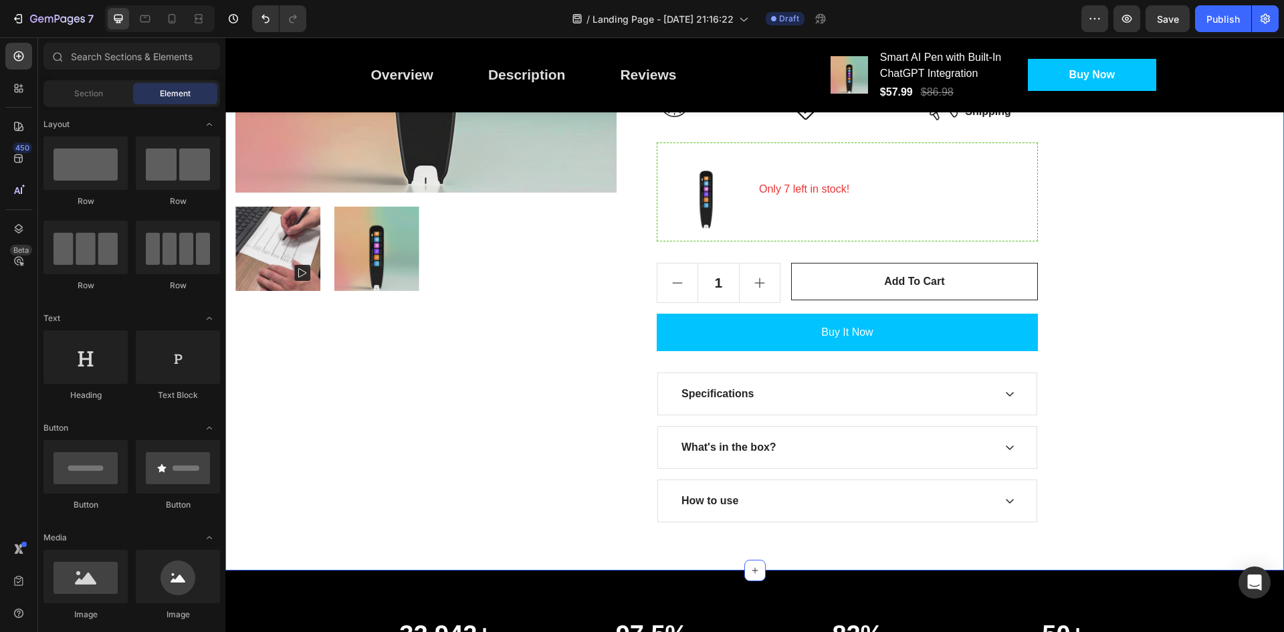
scroll to position [453, 0]
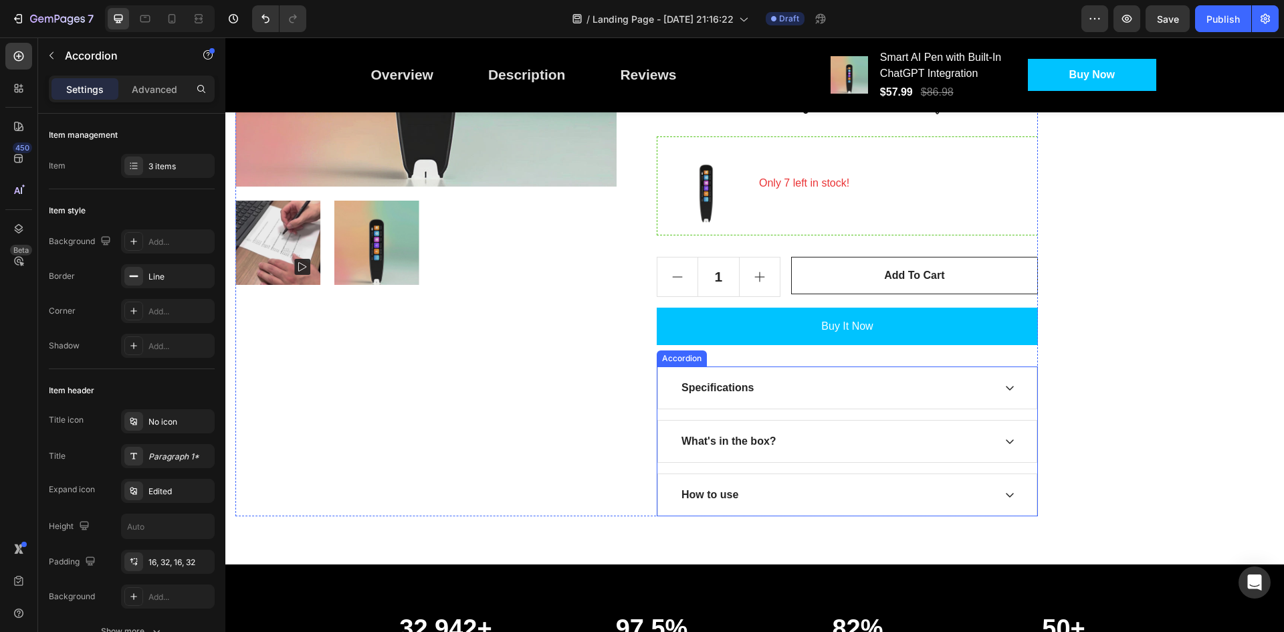
click at [1012, 436] on icon at bounding box center [1009, 441] width 11 height 11
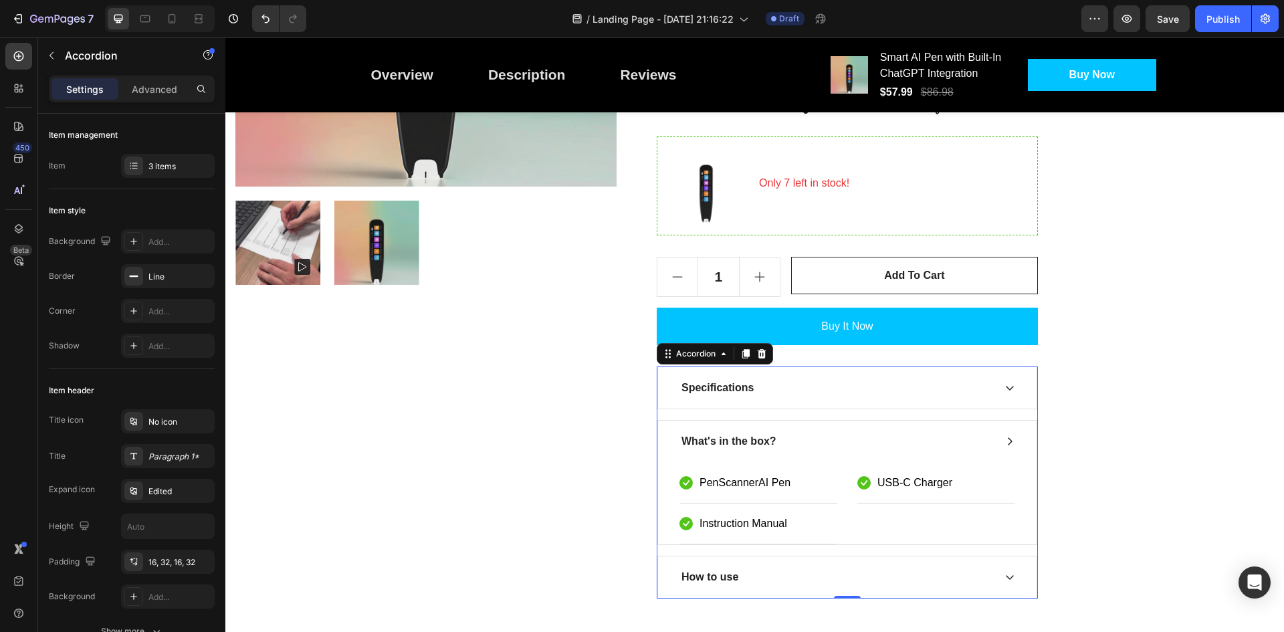
click at [1006, 439] on icon at bounding box center [1009, 441] width 11 height 11
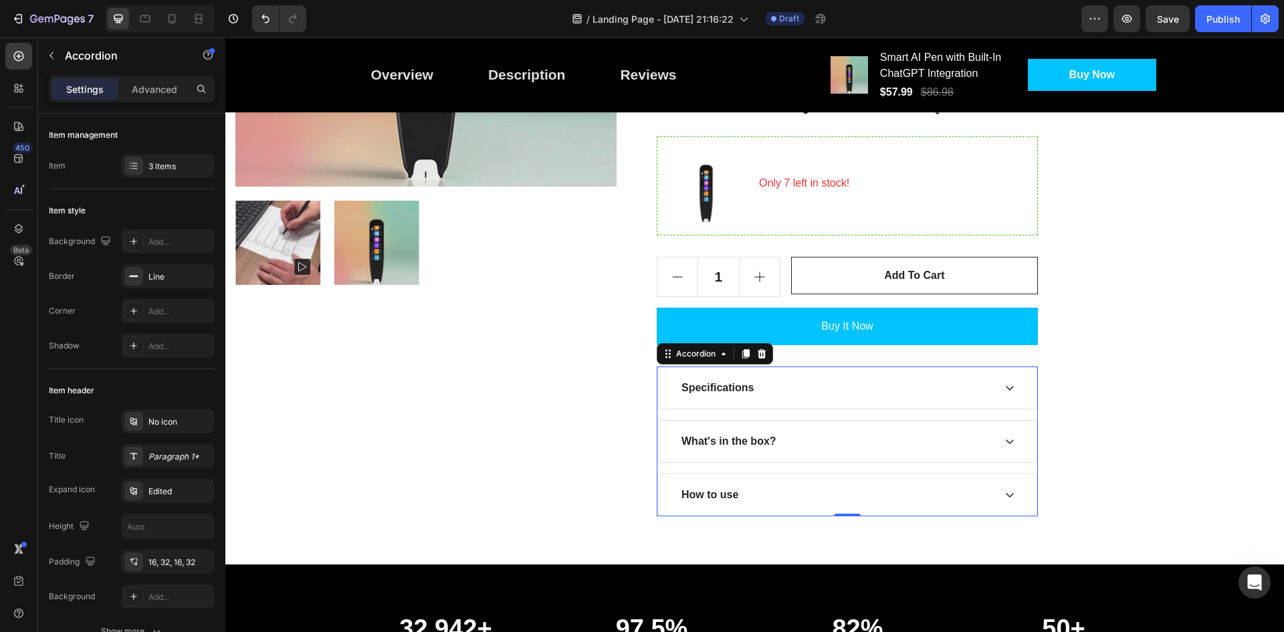
click at [1004, 389] on div "Specifications" at bounding box center [847, 387] width 379 height 41
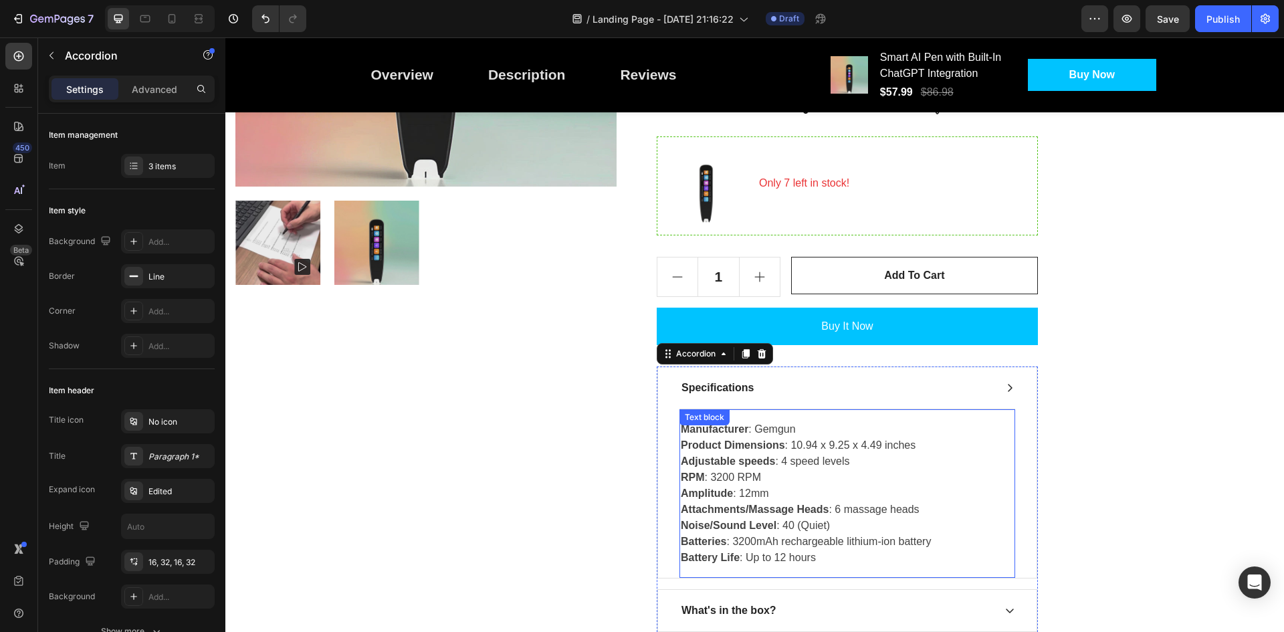
click at [718, 429] on div "Manufacturer : Gemgun Product Dimensions : 10.94 x 9.25 x 4.49 inches Adjustabl…" at bounding box center [847, 493] width 336 height 169
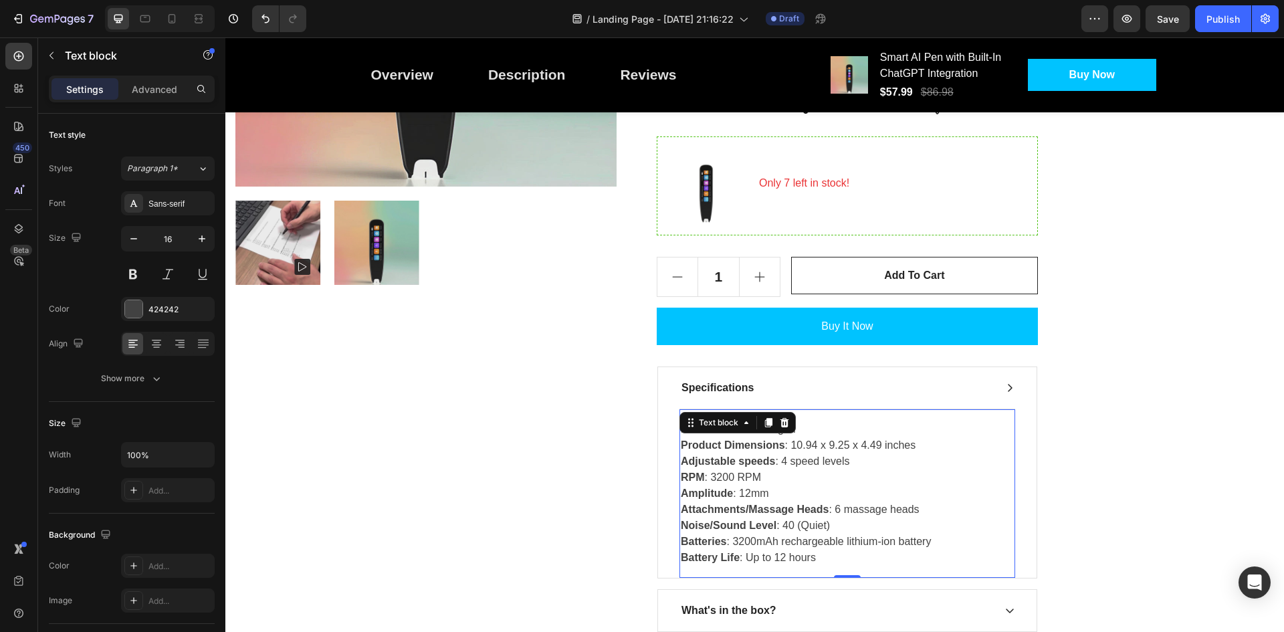
click at [718, 429] on div "Text block" at bounding box center [719, 423] width 72 height 16
click at [770, 471] on p "Manufacturer : Gemgun Product Dimensions : 10.94 x 9.25 x 4.49 inches Adjustabl…" at bounding box center [847, 493] width 333 height 144
click at [719, 426] on strong "Manufacturer" at bounding box center [715, 428] width 68 height 11
click at [779, 429] on p "Product Type : Gemgun Product Dimensions : 10.94 x 9.25 x 4.49 inches Adjustabl…" at bounding box center [847, 493] width 333 height 144
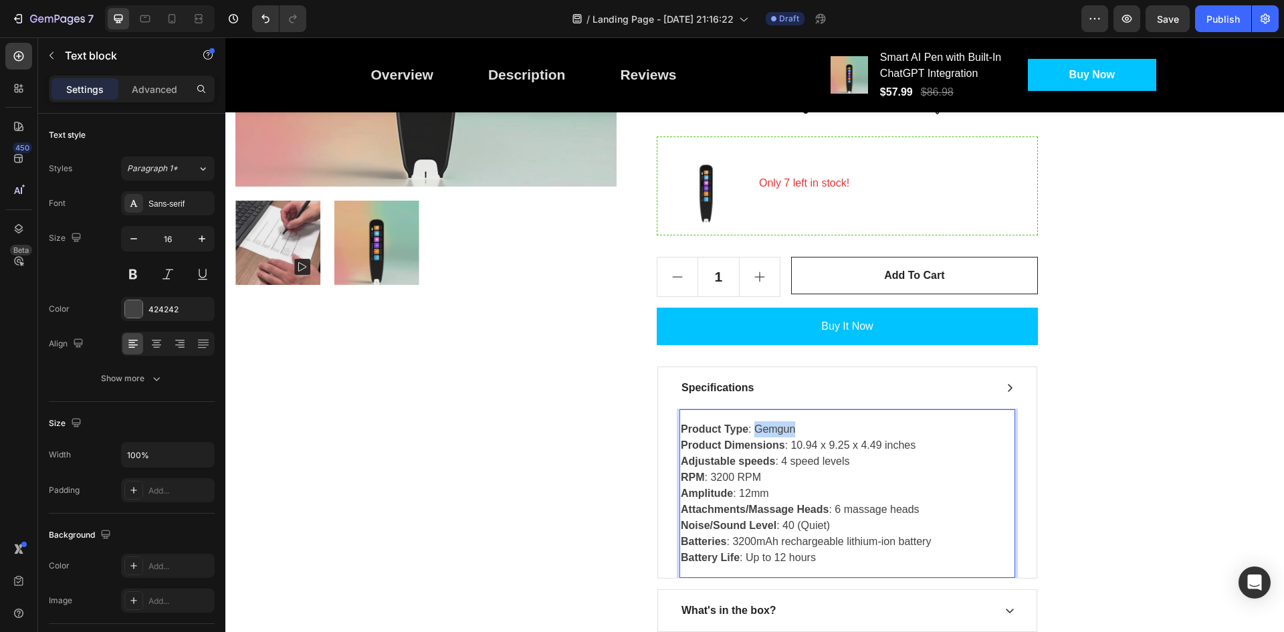
click at [779, 429] on p "Product Type : Gemgun Product Dimensions : 10.94 x 9.25 x 4.49 inches Adjustabl…" at bounding box center [847, 493] width 333 height 144
click at [697, 442] on strong "Product Dimensions" at bounding box center [733, 444] width 104 height 11
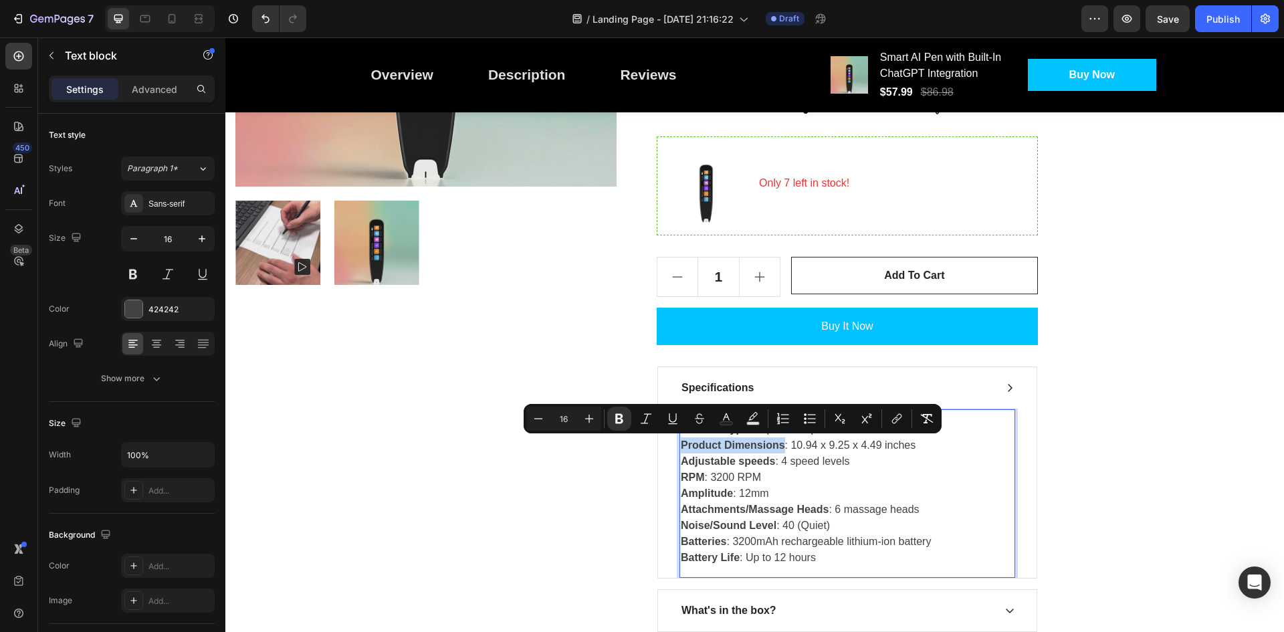
drag, startPoint x: 697, startPoint y: 442, endPoint x: 737, endPoint y: 441, distance: 40.1
click at [737, 441] on strong "Product Dimensions" at bounding box center [733, 444] width 104 height 11
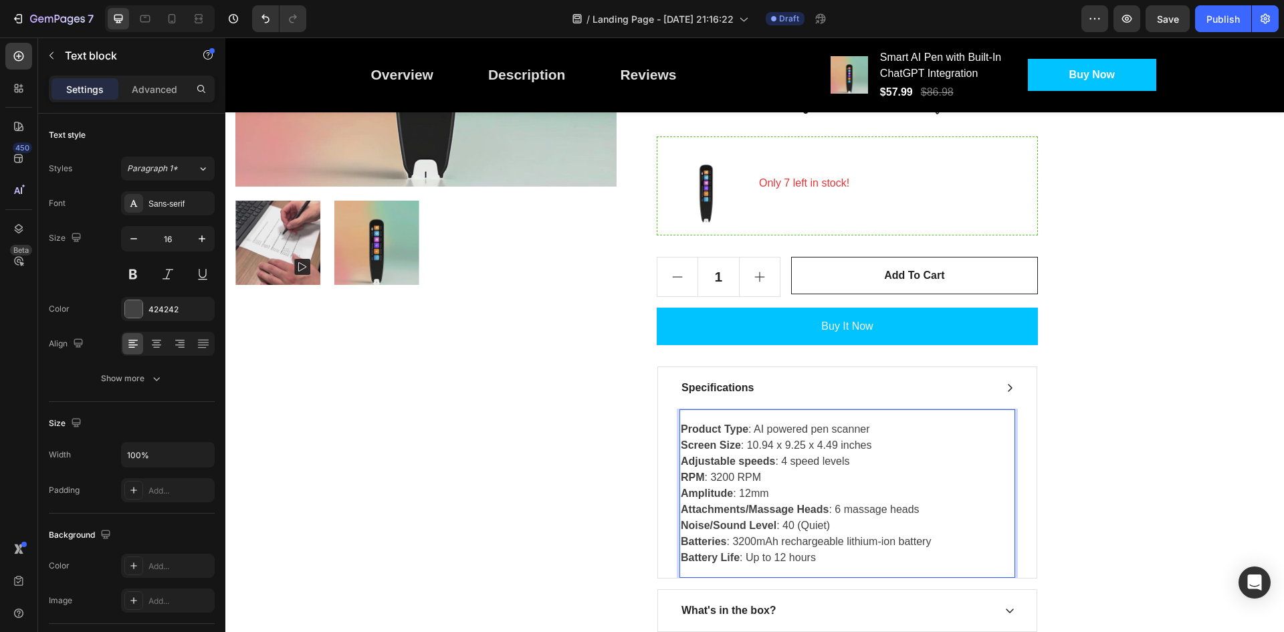
click at [770, 443] on p "Product Type : AI powered pen scanner Screen Size : 10.94 x 9.25 x 4.49 inches …" at bounding box center [847, 493] width 333 height 144
drag, startPoint x: 770, startPoint y: 443, endPoint x: 847, endPoint y: 442, distance: 76.9
click at [847, 442] on p "Product Type : AI powered pen scanner Screen Size : 10.94 x 9.25 x 4.49 inches …" at bounding box center [847, 493] width 333 height 144
drag, startPoint x: 764, startPoint y: 425, endPoint x: 779, endPoint y: 447, distance: 26.9
click at [764, 425] on p "Product Type : AI powered pen scanner Screen Size : 3.7 inches Adjustable speed…" at bounding box center [847, 493] width 333 height 144
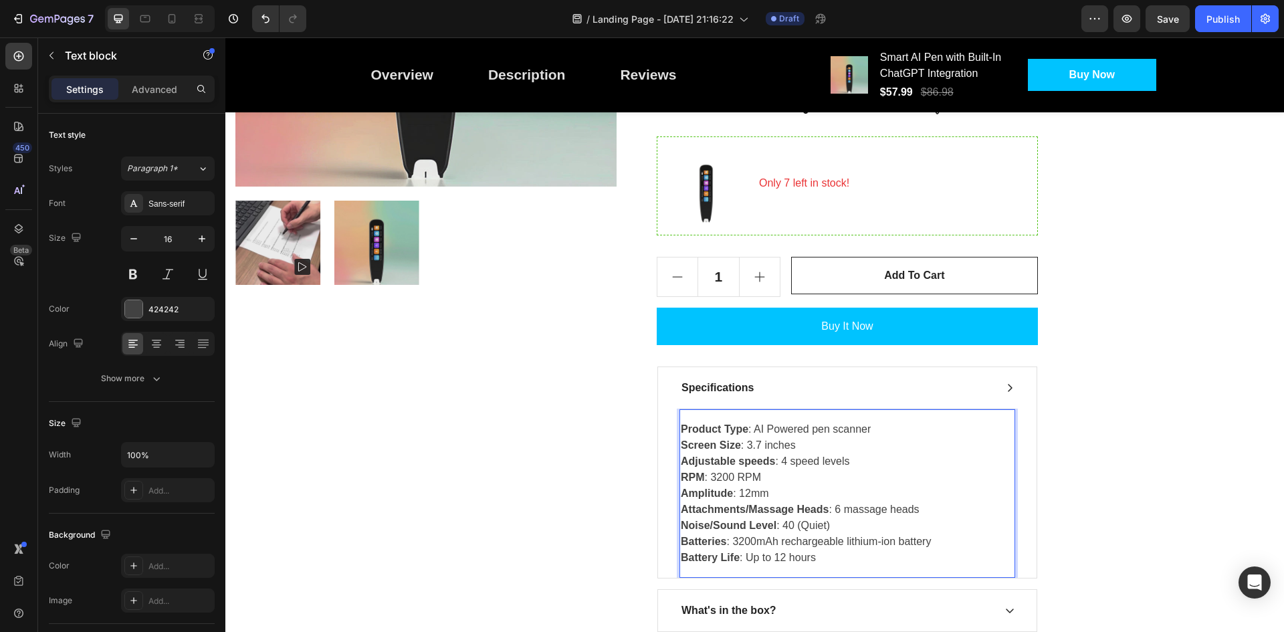
click at [815, 425] on p "Product Type : AI Powered pen scanner Screen Size : 3.7 inches Adjustable speed…" at bounding box center [847, 493] width 333 height 144
click at [838, 428] on p "Product Type : AI Powered Pen scanner Screen Size : 3.7 inches Adjustable speed…" at bounding box center [847, 493] width 333 height 144
click at [768, 425] on p "Product Type : AI Powered Pen Scanner Screen Size : 3.7 inches Adjustable speed…" at bounding box center [847, 493] width 333 height 144
click at [768, 445] on p "Product Type : AI-Powered Pen Scanner Screen Size : 3.7 inches Adjustable speed…" at bounding box center [847, 493] width 333 height 144
click at [704, 457] on strong "Adjustable speeds" at bounding box center [728, 460] width 94 height 11
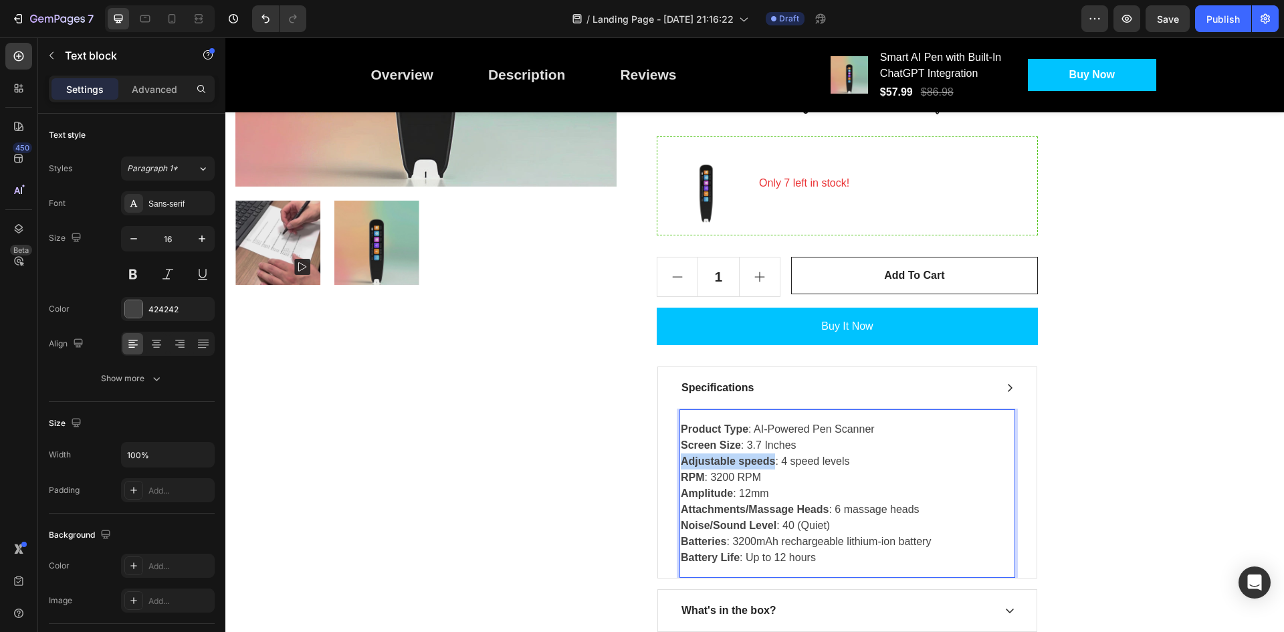
drag, startPoint x: 704, startPoint y: 457, endPoint x: 746, endPoint y: 457, distance: 42.1
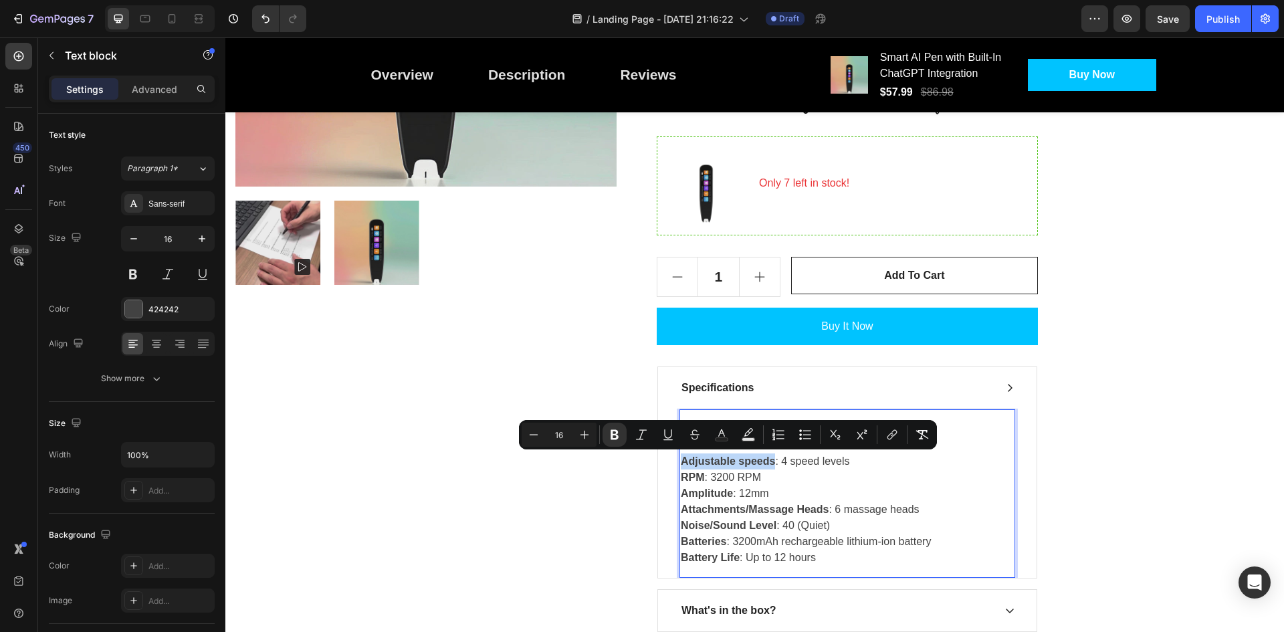
click at [746, 457] on strong "Adjustable speeds" at bounding box center [728, 460] width 94 height 11
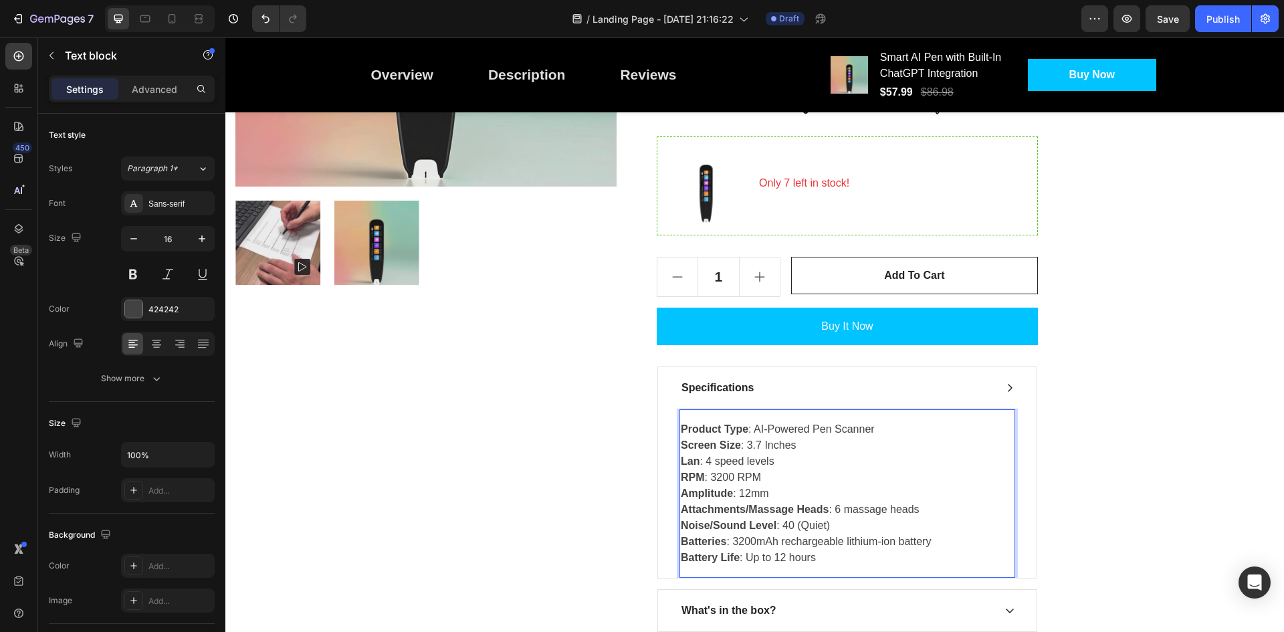
click at [694, 463] on strong "Lan" at bounding box center [690, 460] width 19 height 11
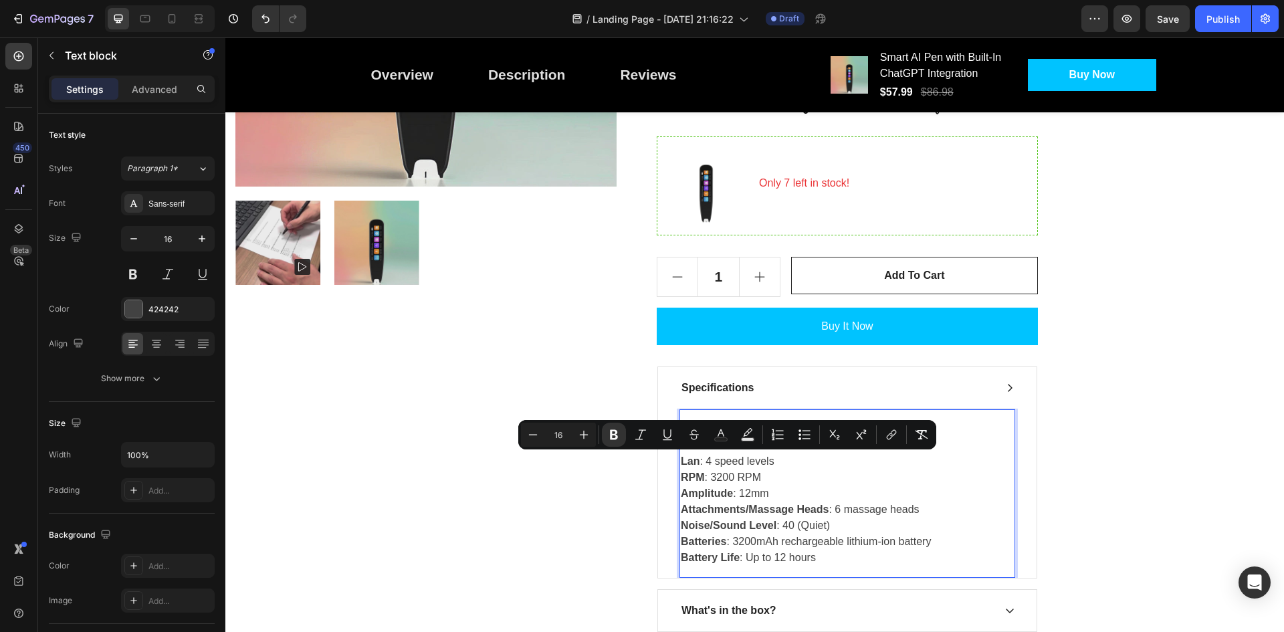
drag, startPoint x: 694, startPoint y: 463, endPoint x: 770, endPoint y: 492, distance: 80.9
click at [770, 492] on p "Product Type : AI-Powered Pen Scanner Screen Size : 3.7 Inches Lan : 4 speed le…" at bounding box center [847, 493] width 333 height 144
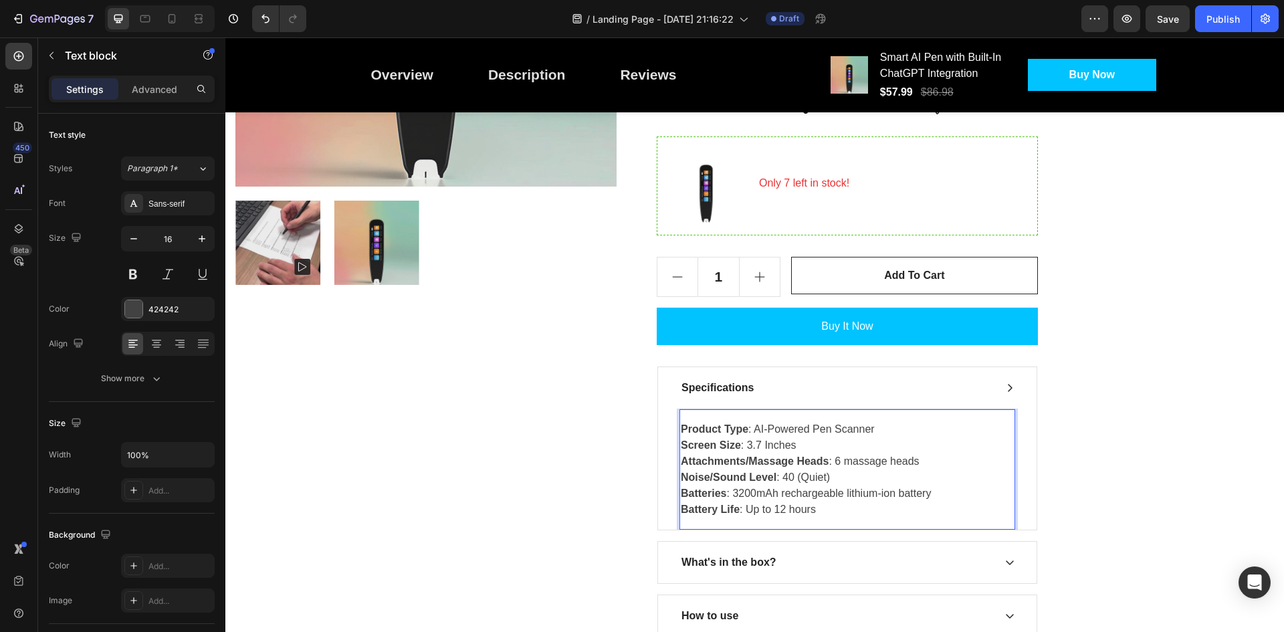
click at [706, 461] on strong "Attachments/Massage Heads" at bounding box center [755, 460] width 148 height 11
drag, startPoint x: 706, startPoint y: 461, endPoint x: 925, endPoint y: 471, distance: 219.5
click at [925, 471] on p "Product Type : AI-Powered Pen Scanner Screen Size : 3.7 Inches Attachments/Mass…" at bounding box center [847, 469] width 333 height 96
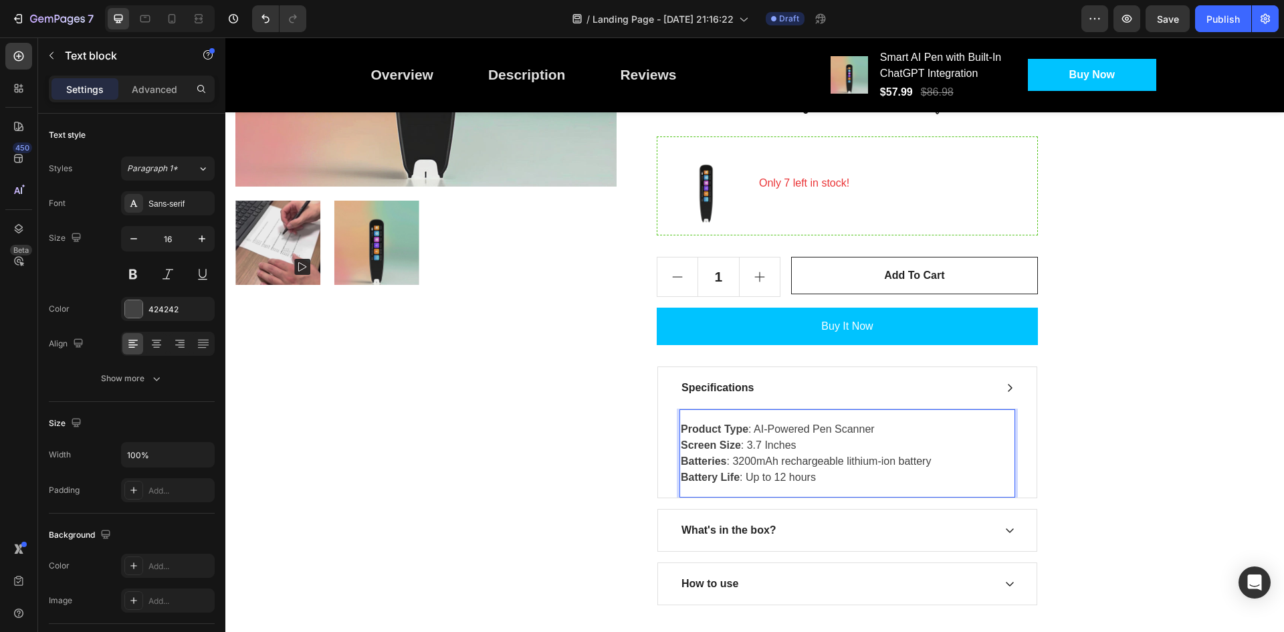
click at [706, 476] on strong "Battery Life" at bounding box center [710, 476] width 59 height 11
drag, startPoint x: 706, startPoint y: 476, endPoint x: 724, endPoint y: 477, distance: 17.4
click at [724, 477] on strong "Battery Life" at bounding box center [710, 476] width 59 height 11
click at [769, 477] on p "Product Type : AI-Powered Pen Scanner Screen Size : 3.7 Inches Batteries : 3200…" at bounding box center [847, 453] width 333 height 64
drag, startPoint x: 769, startPoint y: 477, endPoint x: 819, endPoint y: 477, distance: 49.5
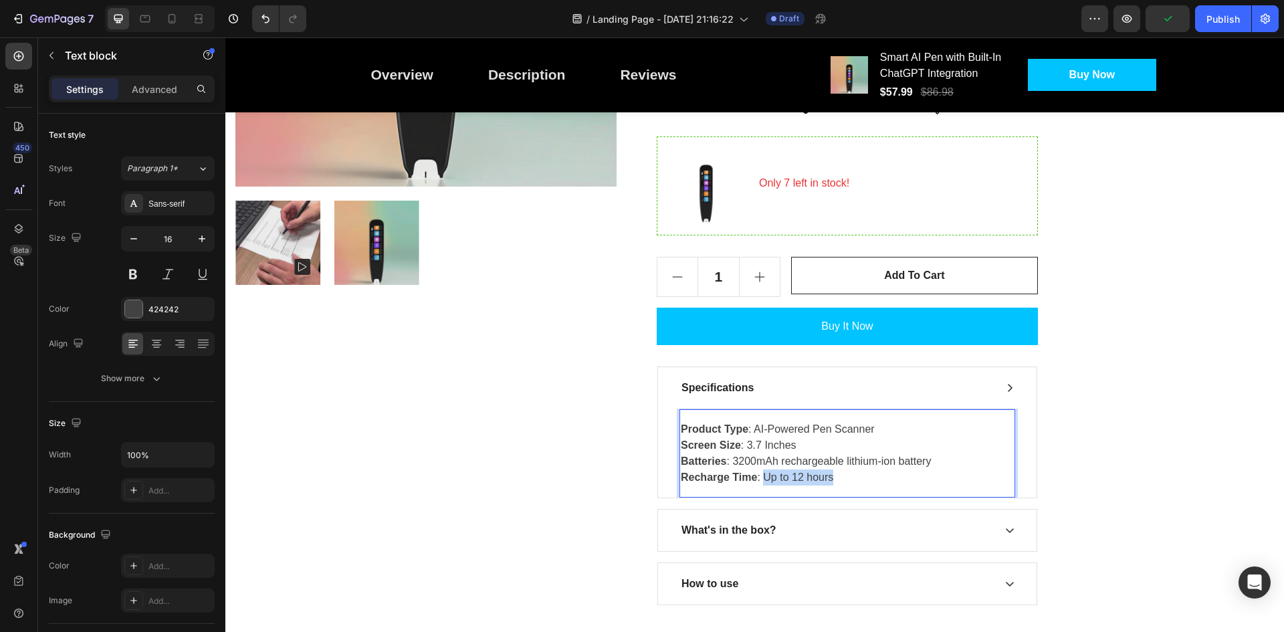
click at [819, 477] on p "Product Type : AI-Powered Pen Scanner Screen Size : 3.7 Inches Batteries : 3200…" at bounding box center [847, 453] width 333 height 64
click at [769, 477] on p "Product Type : AI-Powered Pen Scanner Screen Size : 3.7 Inches Batteries : 3200…" at bounding box center [847, 453] width 333 height 64
click at [829, 477] on p "Product Type : AI-Powered Pen Scanner Screen Size : 3.7 Inches Batteries : 3200…" at bounding box center [847, 453] width 333 height 64
click at [796, 476] on p "Product Type : AI-Powered Pen Scanner Screen Size : 3.7 Inches Batteries : 3200…" at bounding box center [847, 453] width 333 height 64
click at [827, 480] on p "Product Type : AI-Powered Pen Scanner Screen Size : 3.7 Inches Batteries : 3200…" at bounding box center [847, 453] width 333 height 64
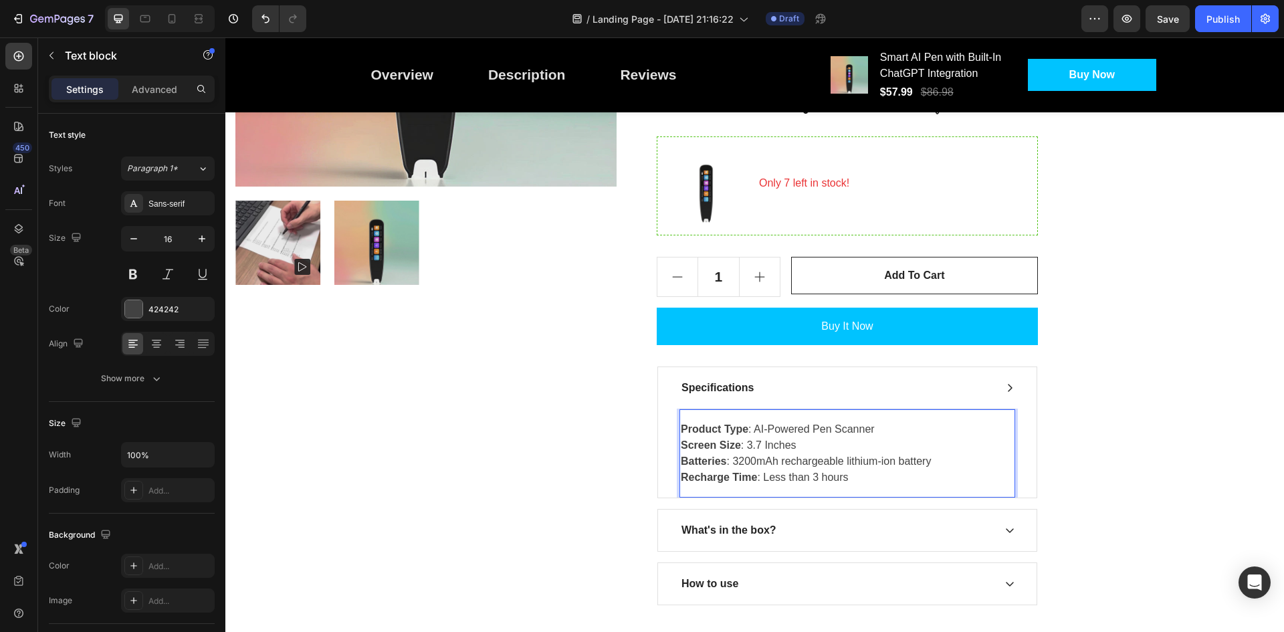
click at [767, 442] on p "Product Type : AI-Powered Pen Scanner Screen Size : 3.7 Inches Batteries : 3200…" at bounding box center [847, 453] width 333 height 64
click at [712, 445] on strong "Screen Size" at bounding box center [711, 444] width 60 height 11
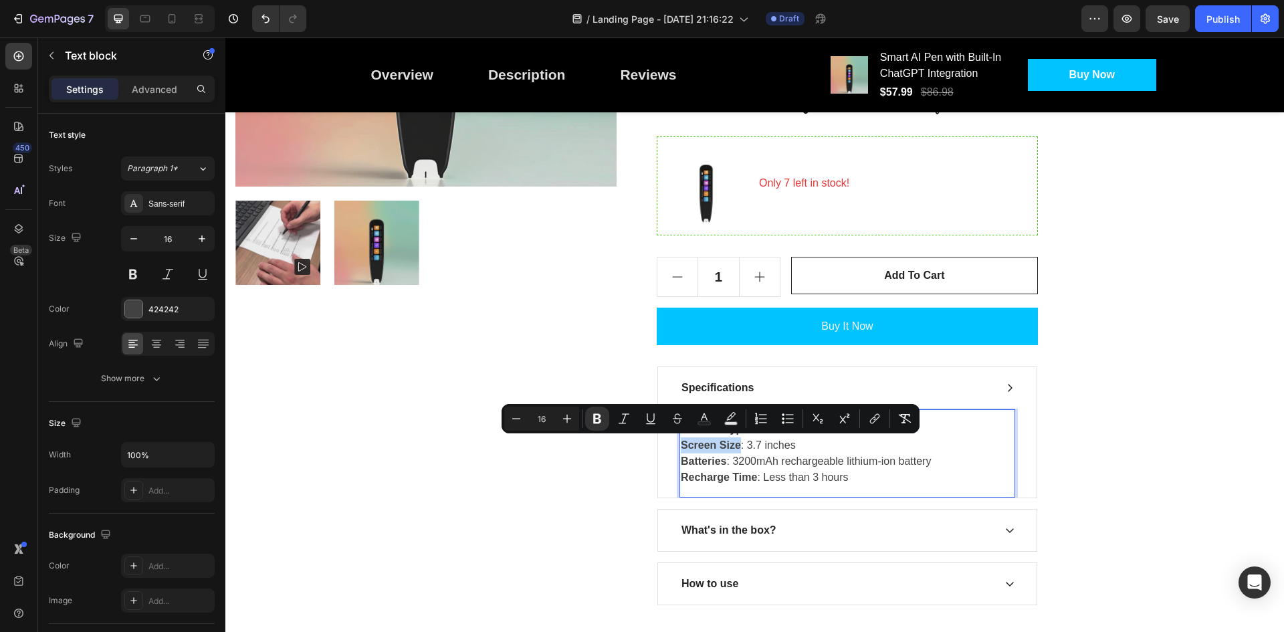
drag, startPoint x: 712, startPoint y: 445, endPoint x: 724, endPoint y: 451, distance: 13.8
click at [724, 451] on p "Product Type : AI-Powered Pen Scanner Screen Size : 3.7 inches Batteries : 3200…" at bounding box center [847, 453] width 333 height 64
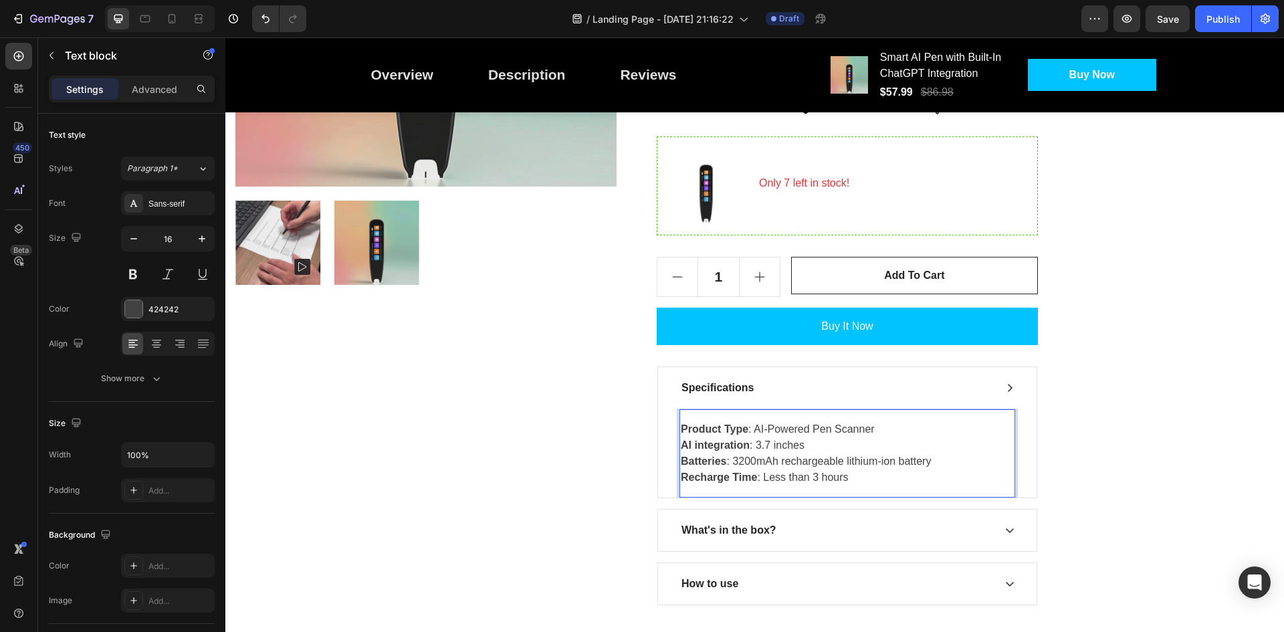
click at [762, 442] on p "Product Type : AI-Powered Pen Scanner AI integration : 3.7 inches Batteries : 3…" at bounding box center [847, 453] width 333 height 64
click at [731, 443] on strong "AI integration" at bounding box center [715, 444] width 69 height 11
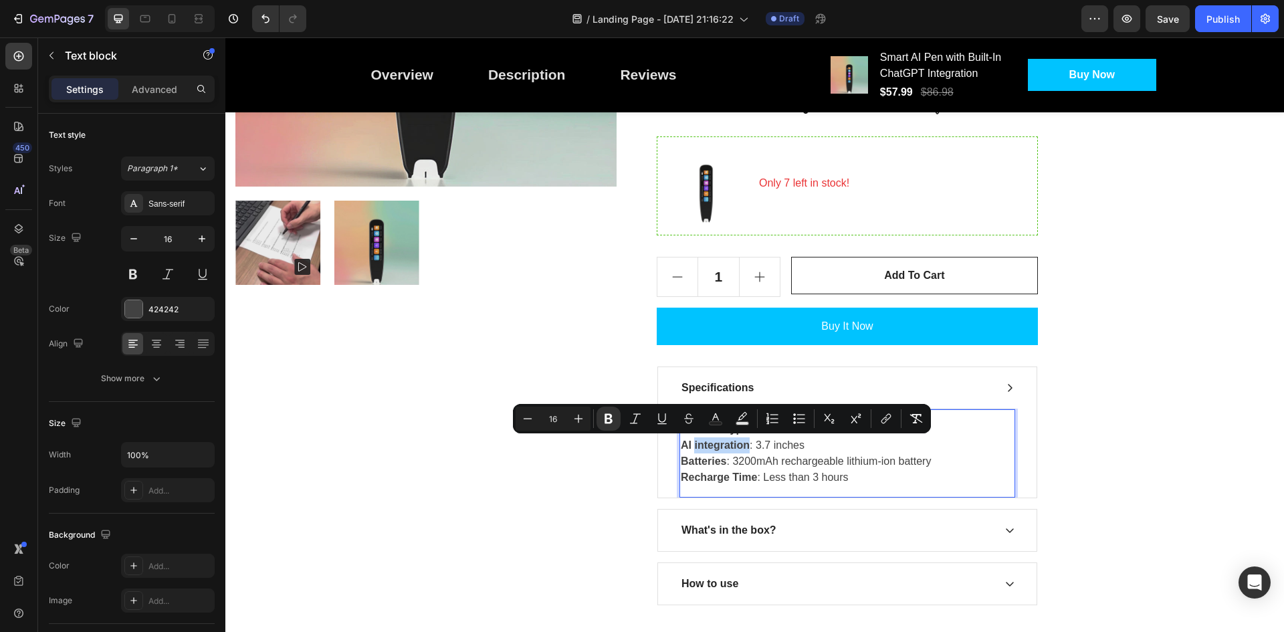
drag, startPoint x: 731, startPoint y: 443, endPoint x: 708, endPoint y: 443, distance: 23.4
click at [708, 443] on strong "AI integration" at bounding box center [715, 444] width 69 height 11
click at [697, 455] on strong "Batteries" at bounding box center [703, 460] width 45 height 11
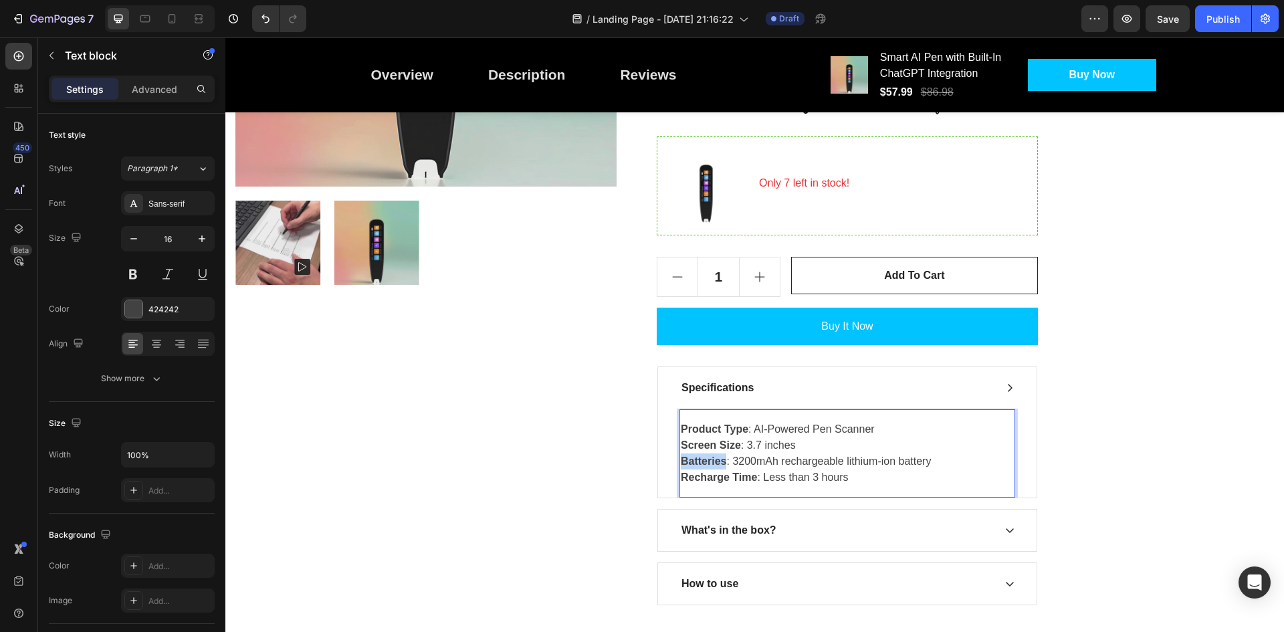
click at [697, 455] on strong "Batteries" at bounding box center [703, 460] width 45 height 11
click at [766, 453] on p "Product Type : AI-Powered Pen Scanner Screen Size : 3.7 inches AI Intigration :…" at bounding box center [847, 453] width 333 height 64
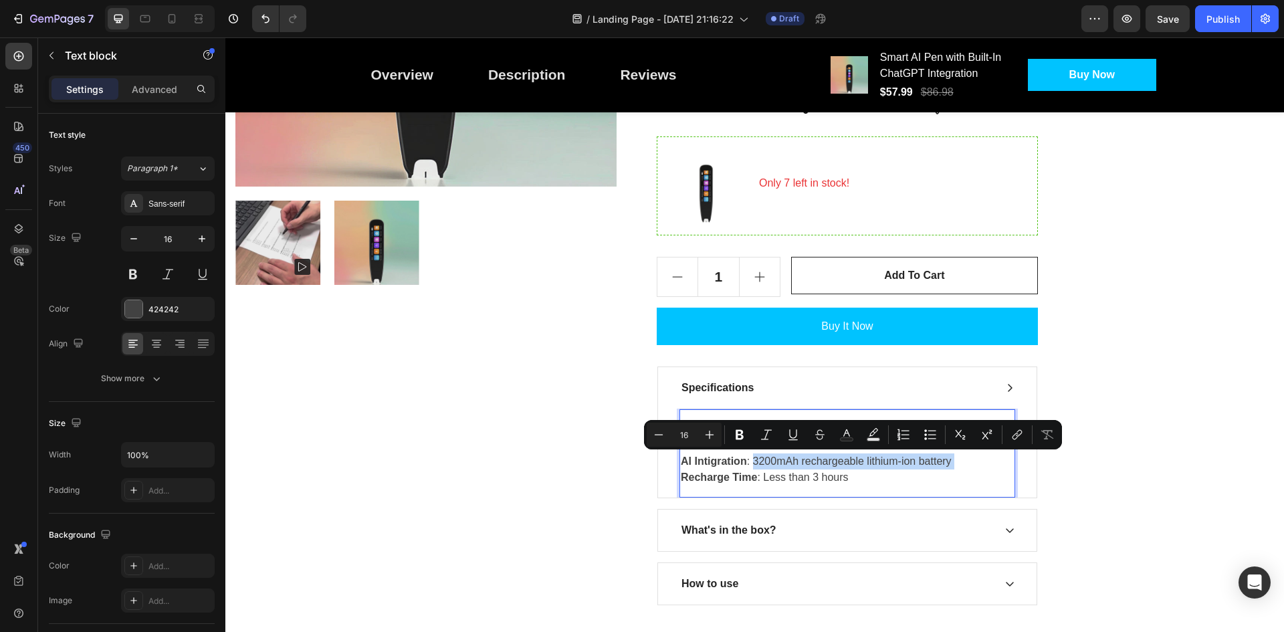
drag, startPoint x: 766, startPoint y: 453, endPoint x: 955, endPoint y: 455, distance: 189.3
click at [955, 455] on p "Product Type : AI-Powered Pen Scanner Screen Size : 3.7 inches AI Intigration :…" at bounding box center [847, 453] width 333 height 64
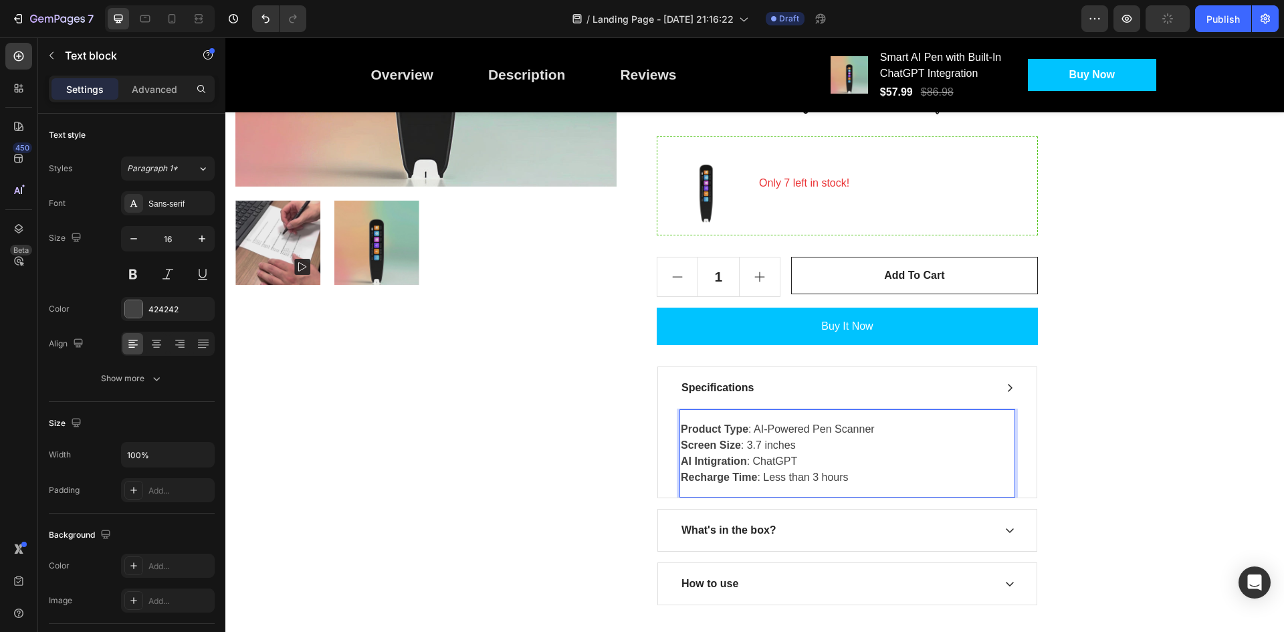
click at [720, 461] on strong "AI Intigration" at bounding box center [714, 460] width 66 height 11
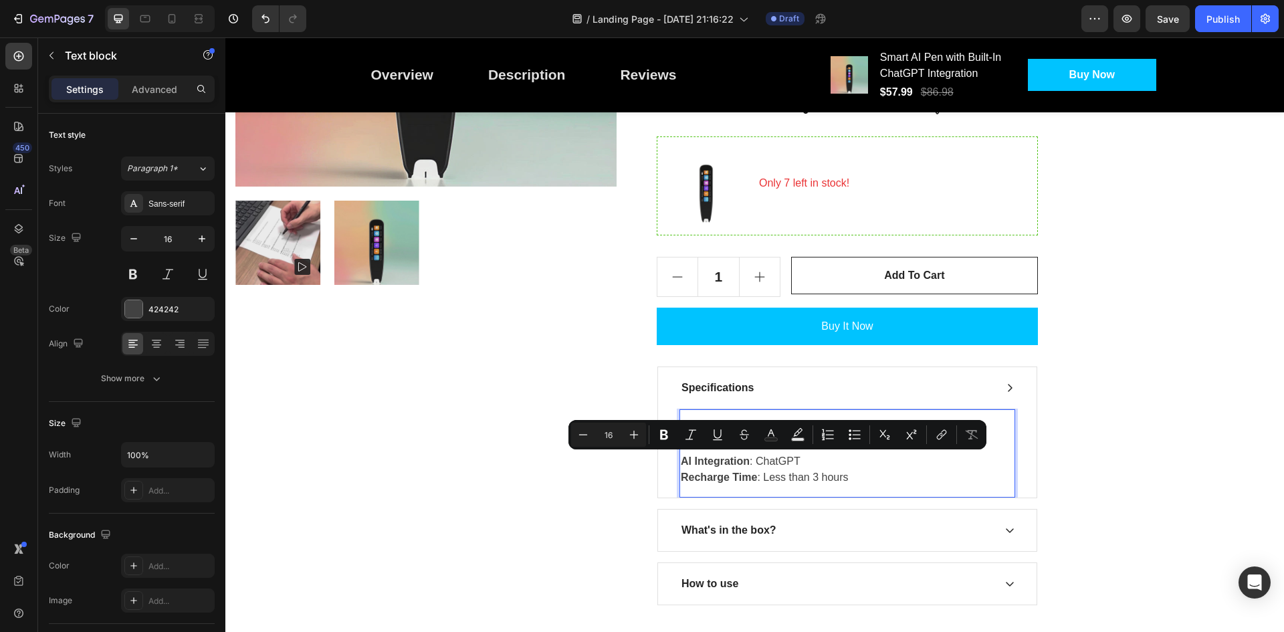
drag, startPoint x: 779, startPoint y: 455, endPoint x: 746, endPoint y: 473, distance: 38.3
click at [746, 473] on strong "Recharge Time" at bounding box center [719, 476] width 76 height 11
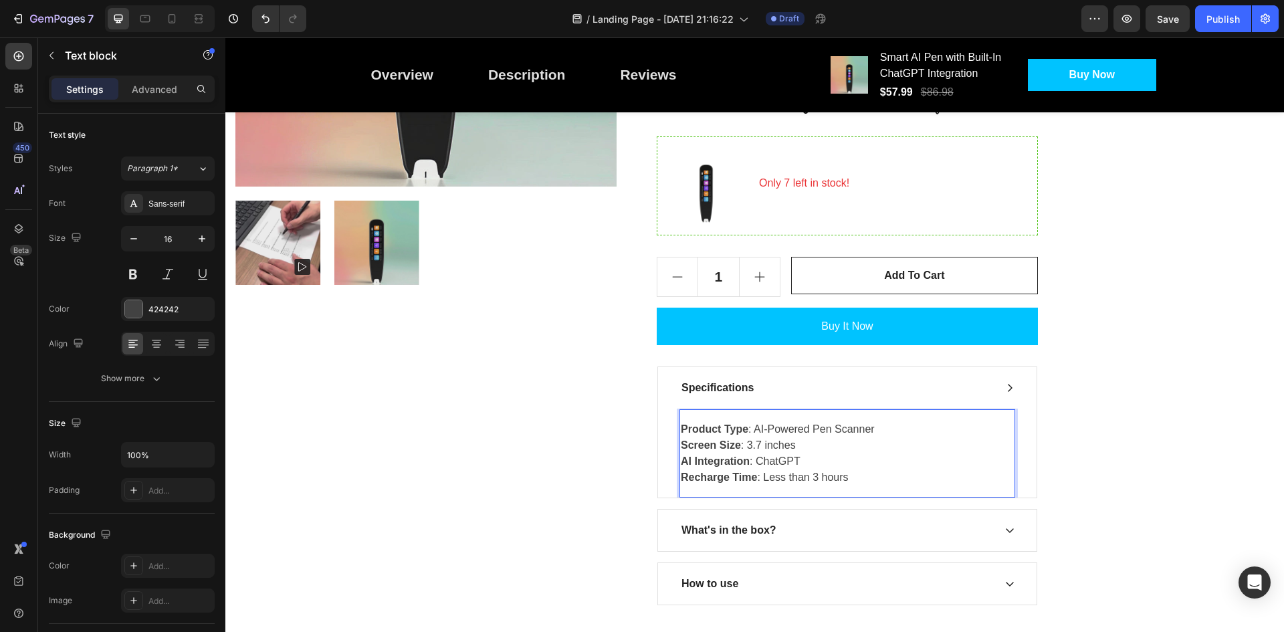
click at [876, 471] on p "Recharge Time : Less than 3 hours" at bounding box center [847, 477] width 333 height 16
click at [863, 463] on p "Product Type : AI-Powered Pen Scanner Screen Size : 3.7 inches AI Integration :…" at bounding box center [847, 445] width 333 height 48
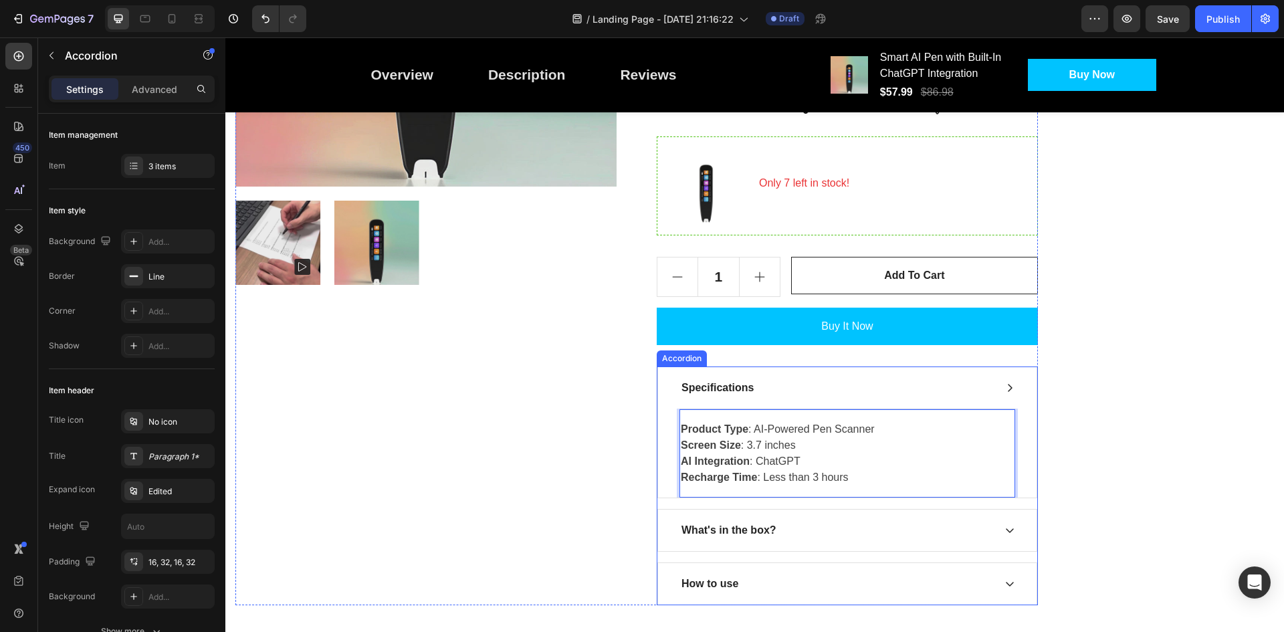
click at [1000, 387] on div "Specifications" at bounding box center [847, 387] width 379 height 41
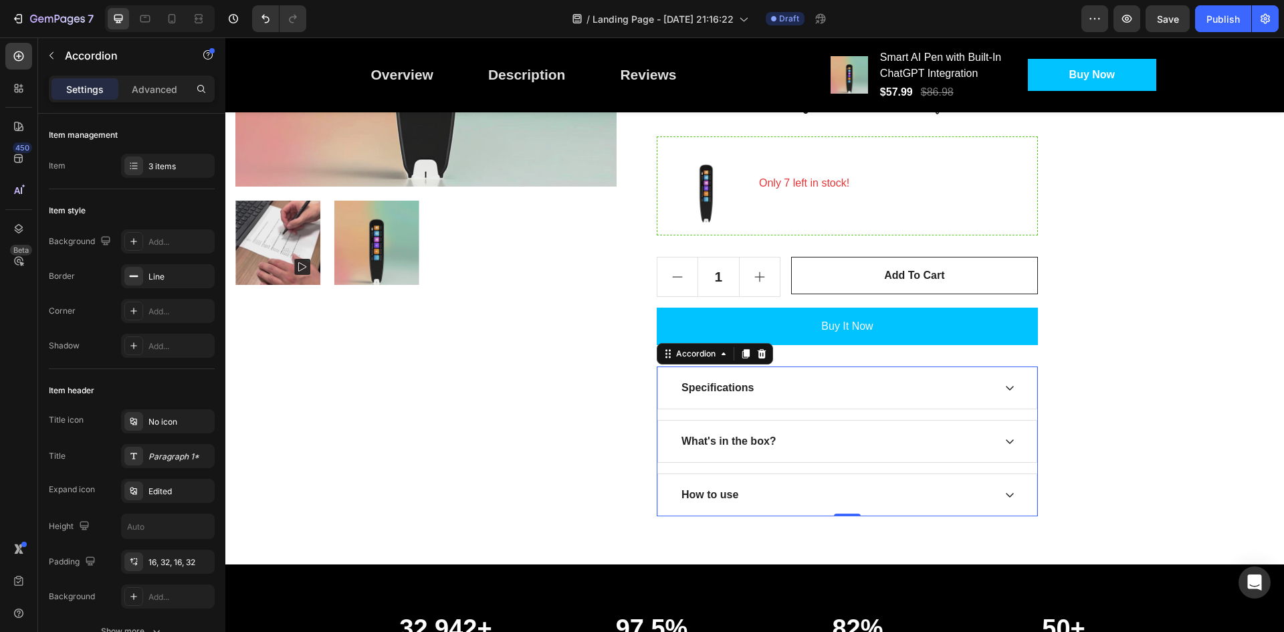
click at [1009, 444] on icon at bounding box center [1009, 441] width 11 height 11
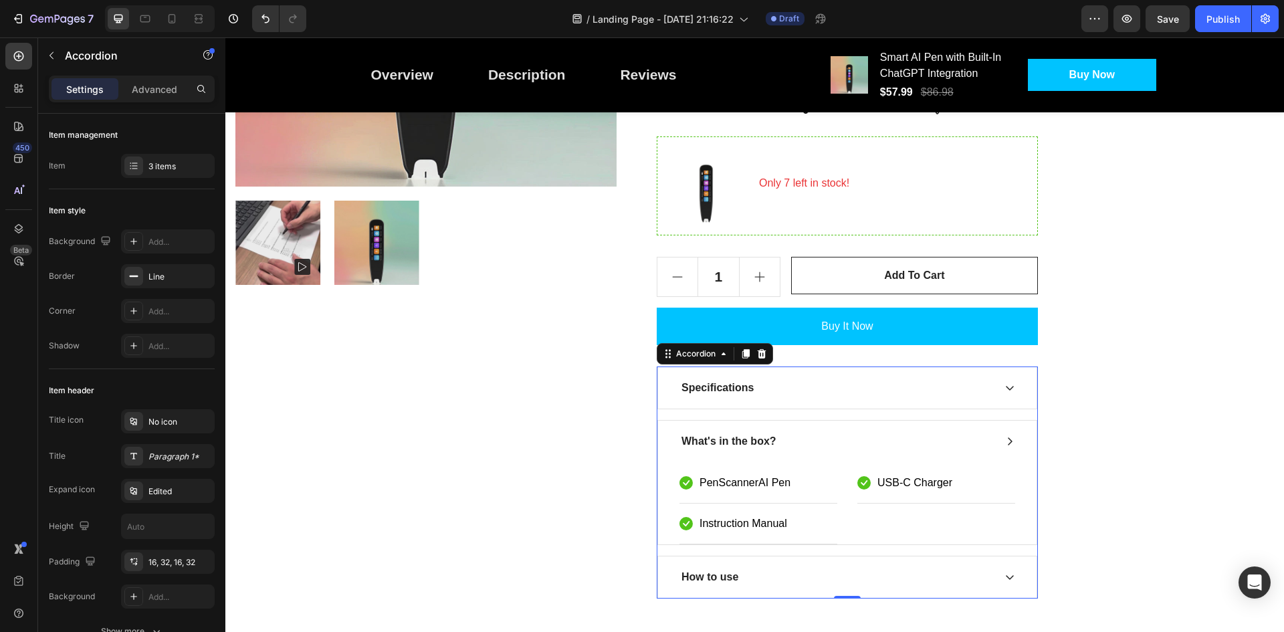
click at [1008, 442] on icon at bounding box center [1009, 441] width 11 height 11
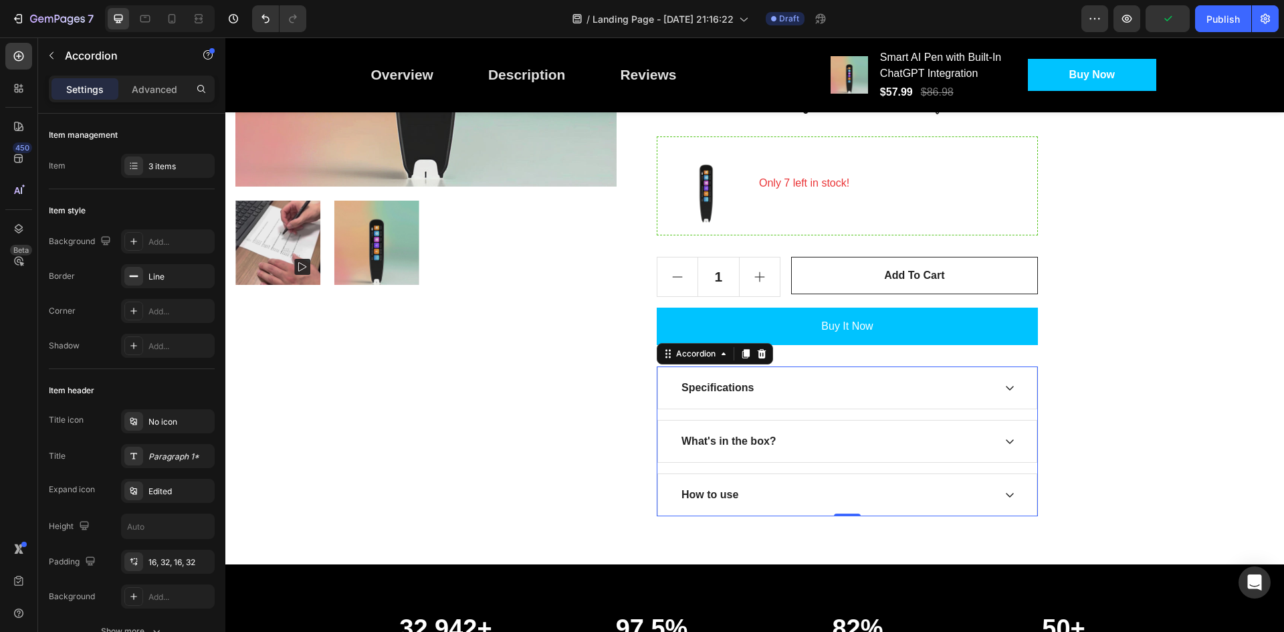
click at [1016, 487] on div "How to use" at bounding box center [847, 494] width 379 height 41
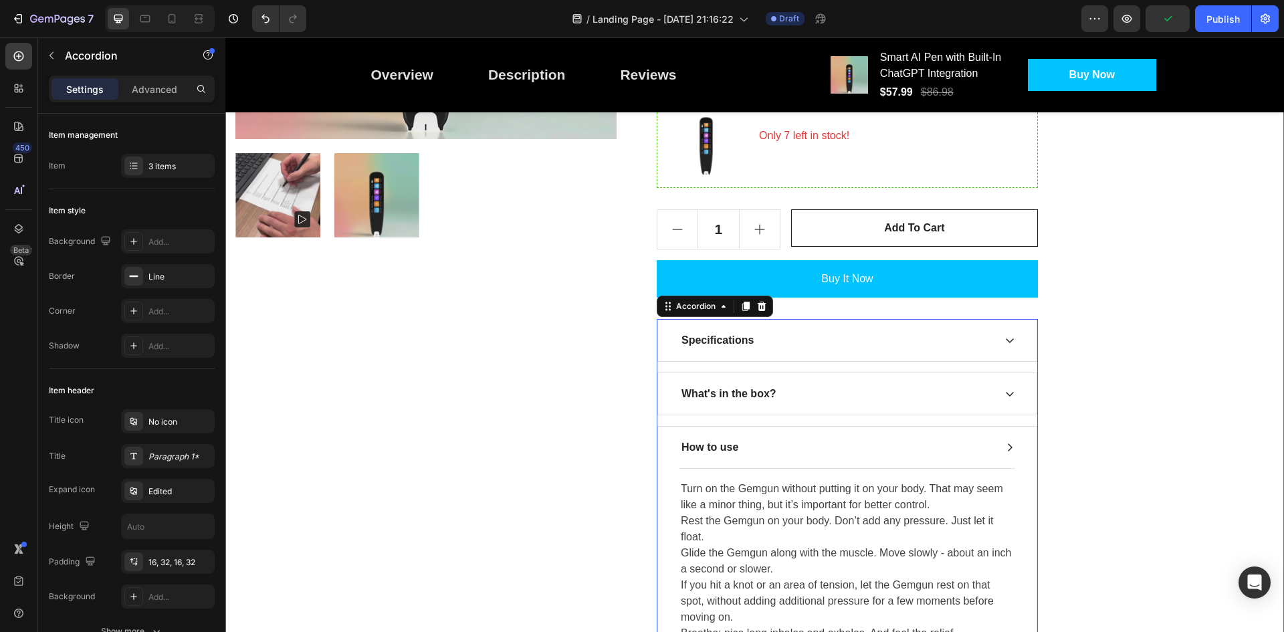
scroll to position [721, 0]
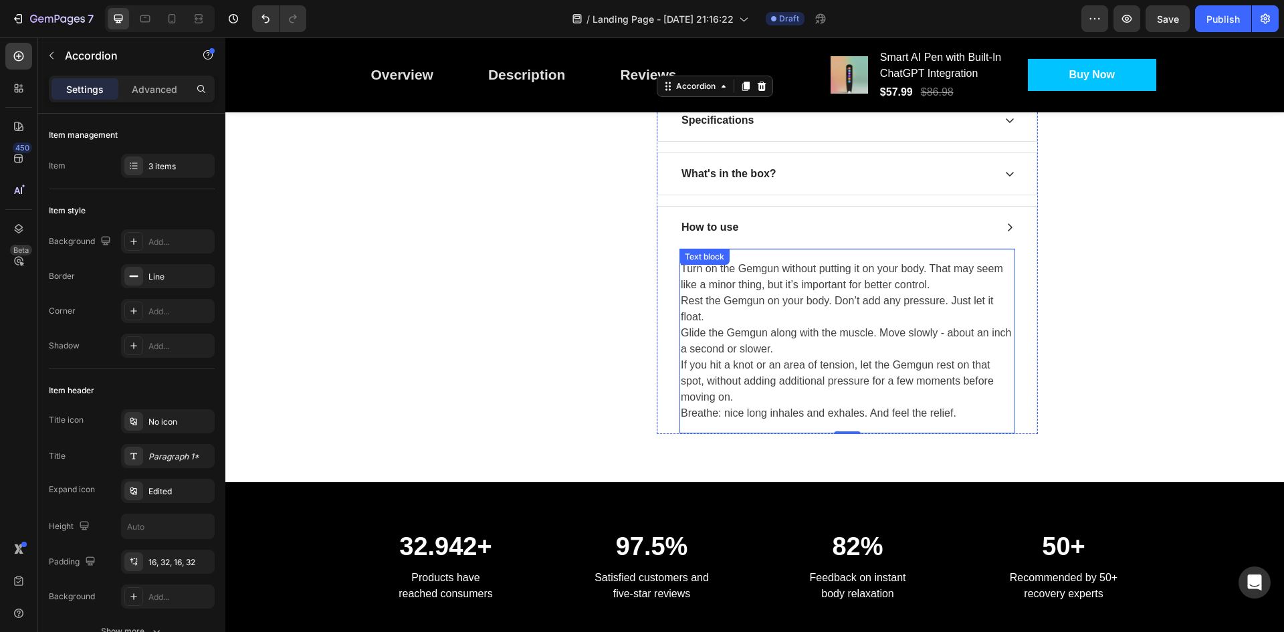
click at [705, 270] on div "Turn on the Gemgun without putting it on your body. That may seem like a minor …" at bounding box center [847, 340] width 336 height 185
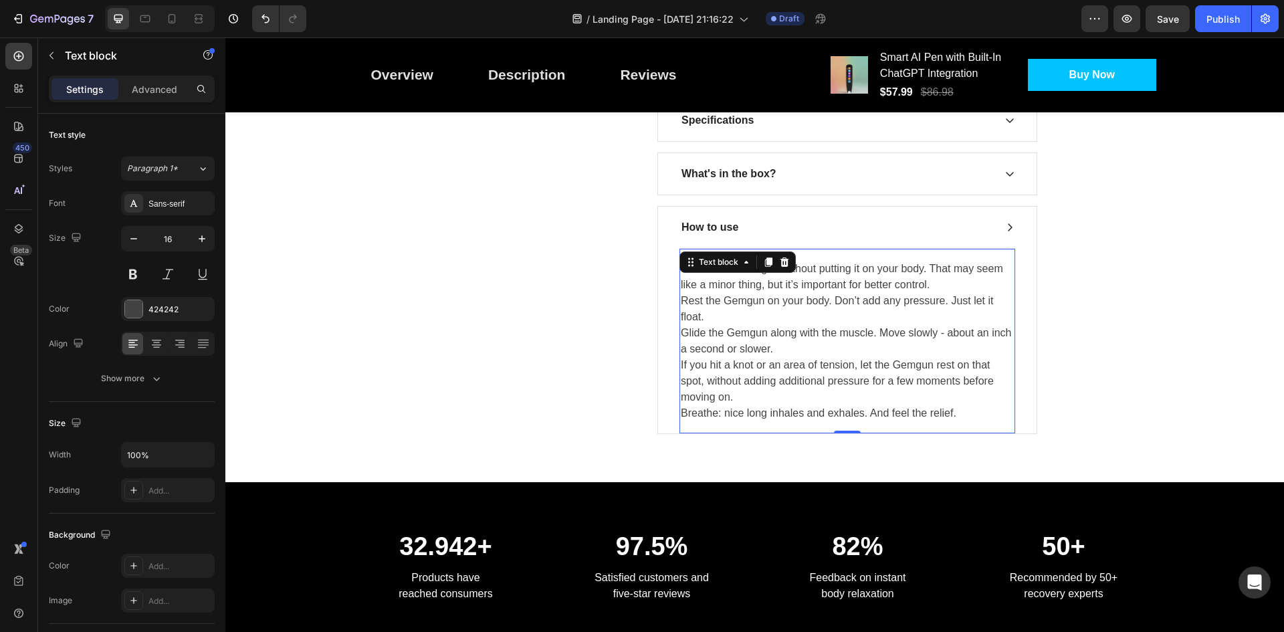
click at [705, 270] on div "Text block" at bounding box center [719, 262] width 72 height 16
click at [823, 303] on p "Turn on the Gemgun without putting it on your body. That may seem like a minor …" at bounding box center [847, 341] width 333 height 160
click at [774, 292] on p "Turn on the Gemgun without putting it on your body. That may seem like a minor …" at bounding box center [847, 341] width 333 height 160
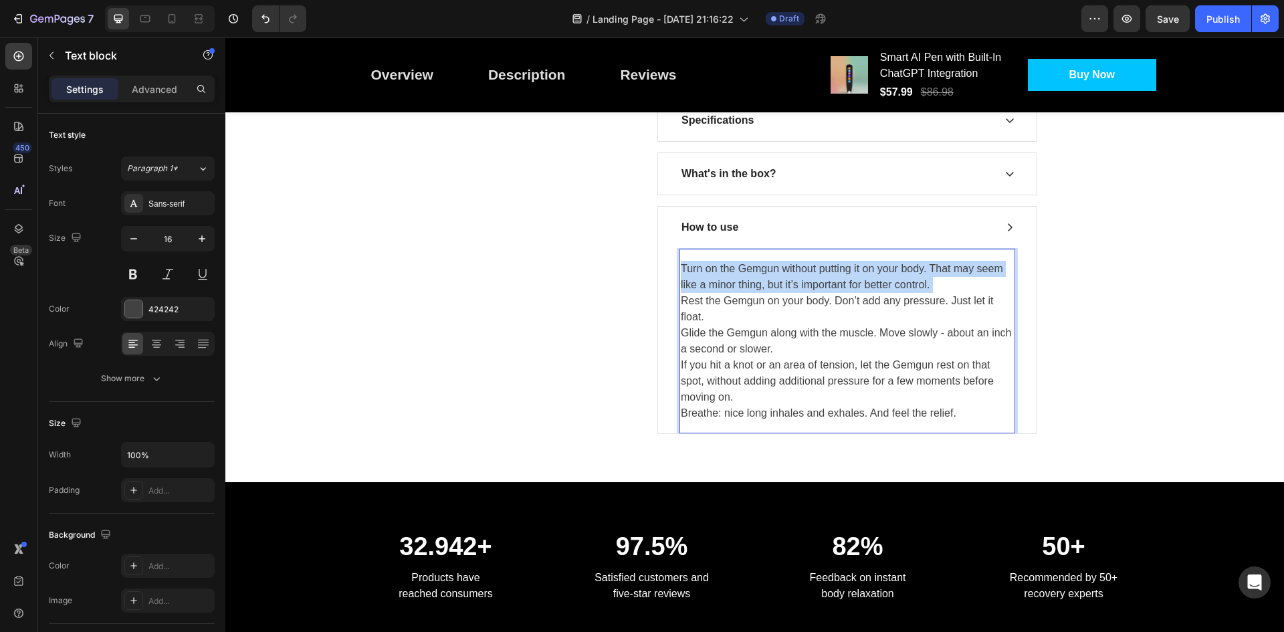
click at [774, 292] on p "Turn on the Gemgun without putting it on your body. That may seem like a minor …" at bounding box center [847, 341] width 333 height 160
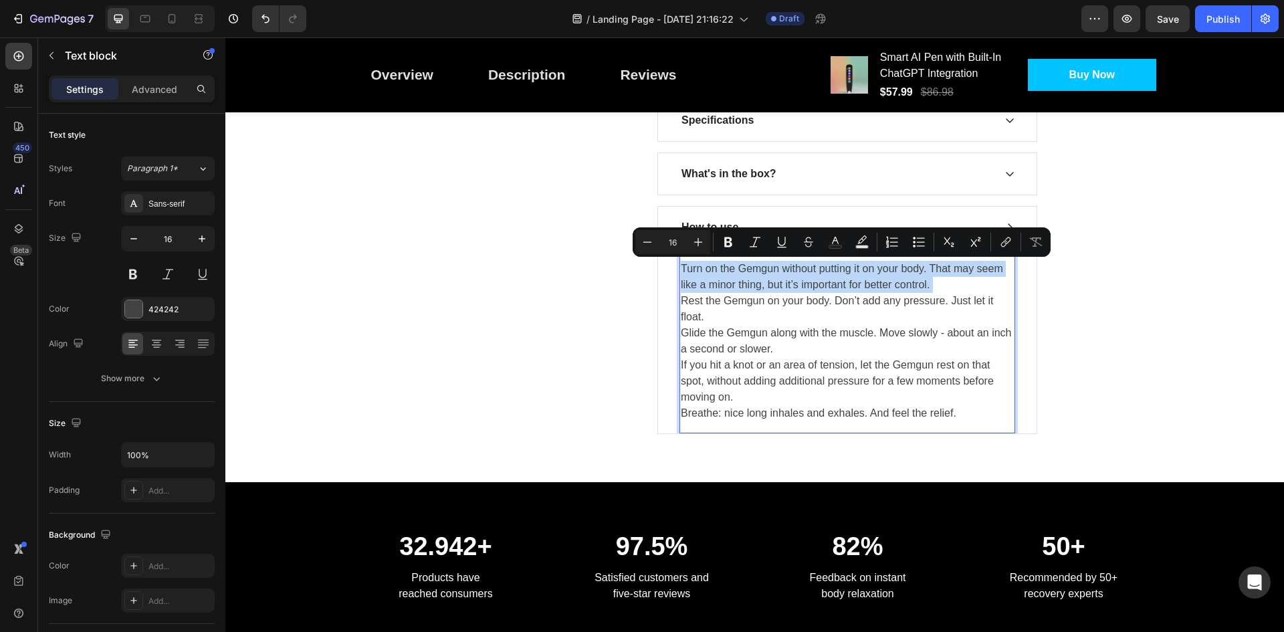
click at [796, 279] on p "Turn on the Gemgun without putting it on your body. That may seem like a minor …" at bounding box center [847, 341] width 333 height 160
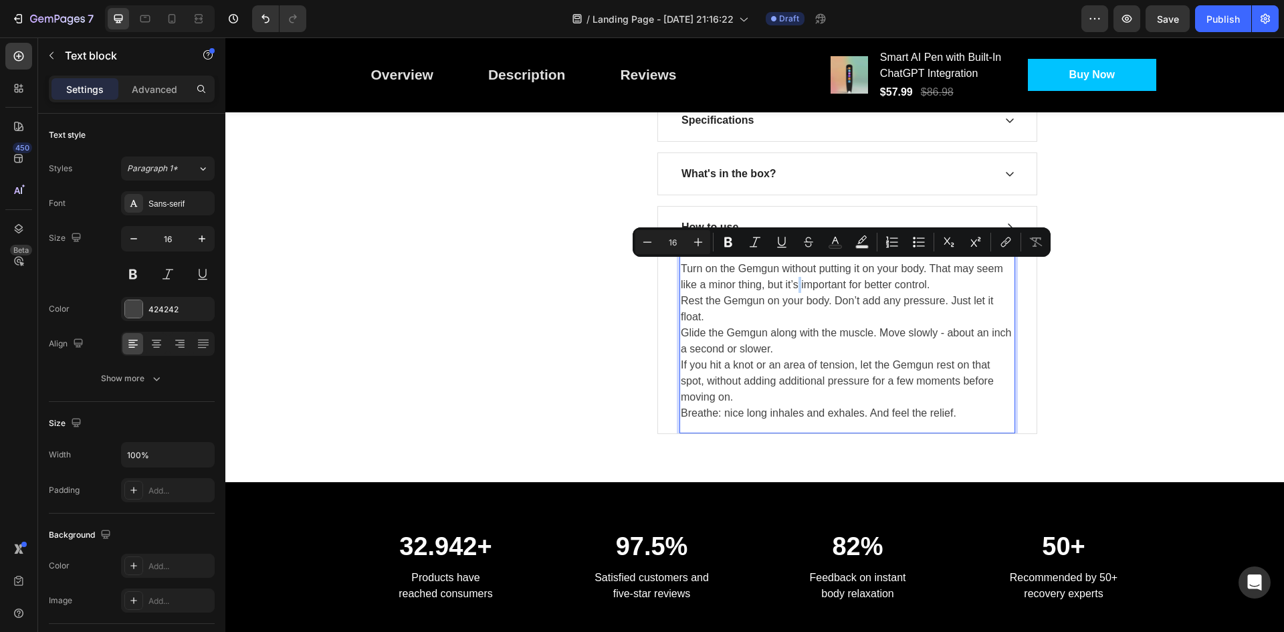
click at [796, 279] on p "Turn on the Gemgun without putting it on your body. That may seem like a minor …" at bounding box center [847, 341] width 333 height 160
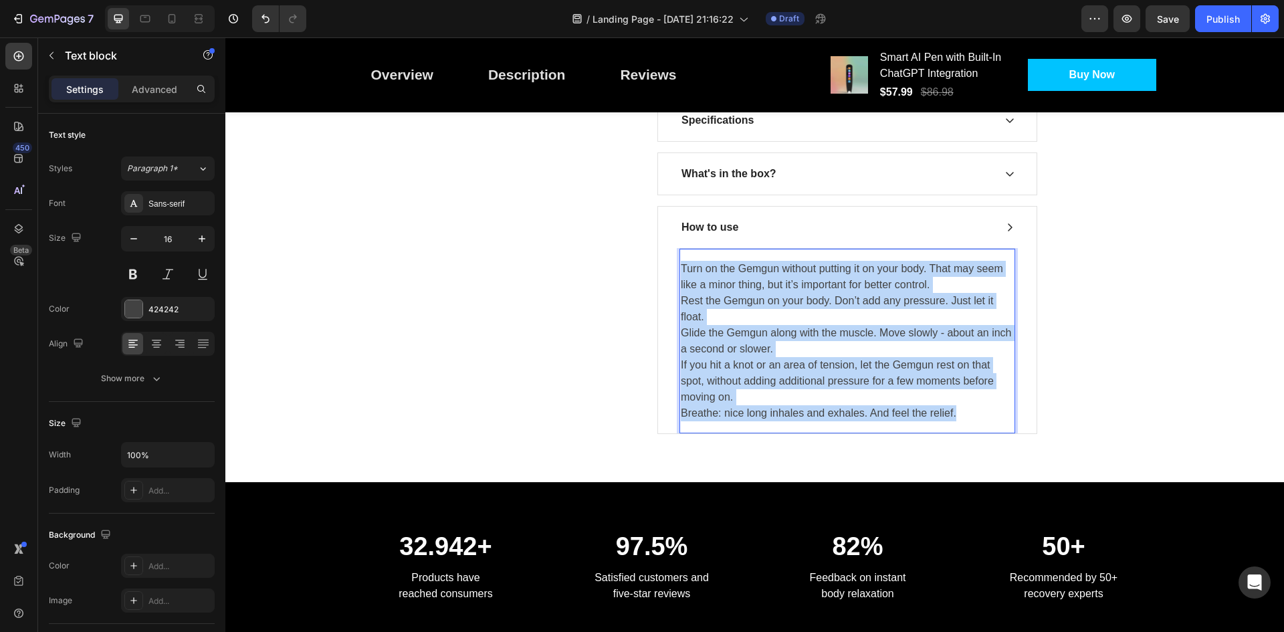
drag, startPoint x: 796, startPoint y: 279, endPoint x: 837, endPoint y: 428, distance: 154.6
click at [837, 428] on div "Turn on the Gemgun without putting it on your body. That may seem like a minor …" at bounding box center [847, 340] width 336 height 185
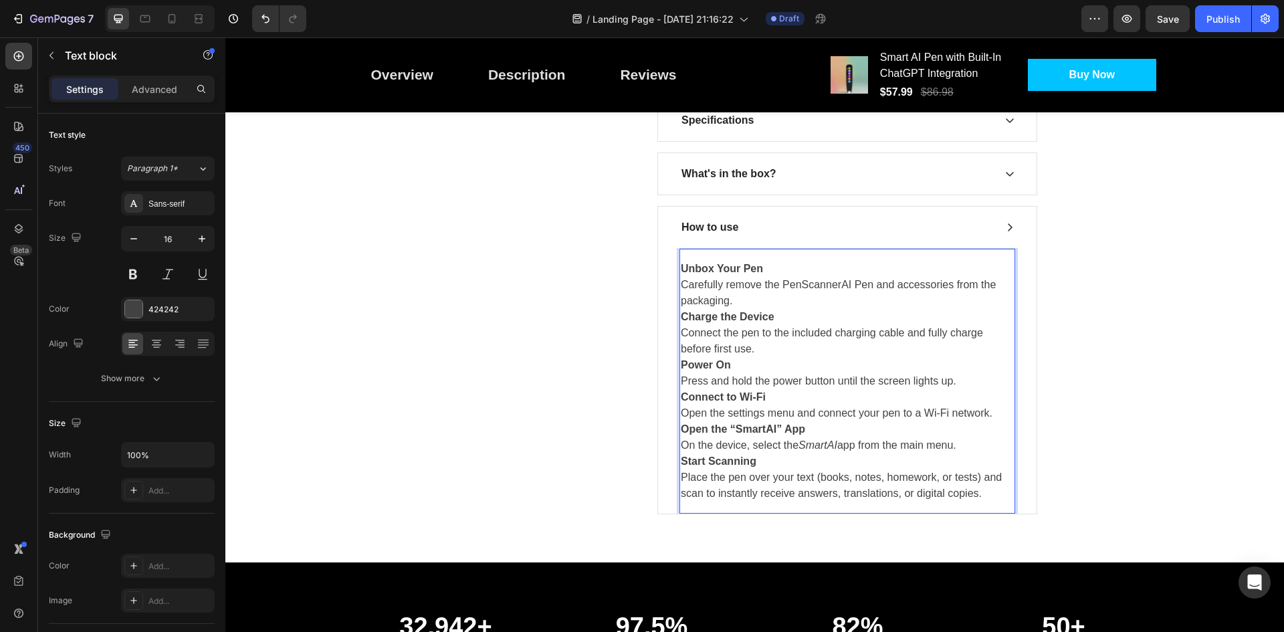
click at [924, 380] on p "Power On Press and hold the power button until the screen lights up." at bounding box center [847, 373] width 333 height 32
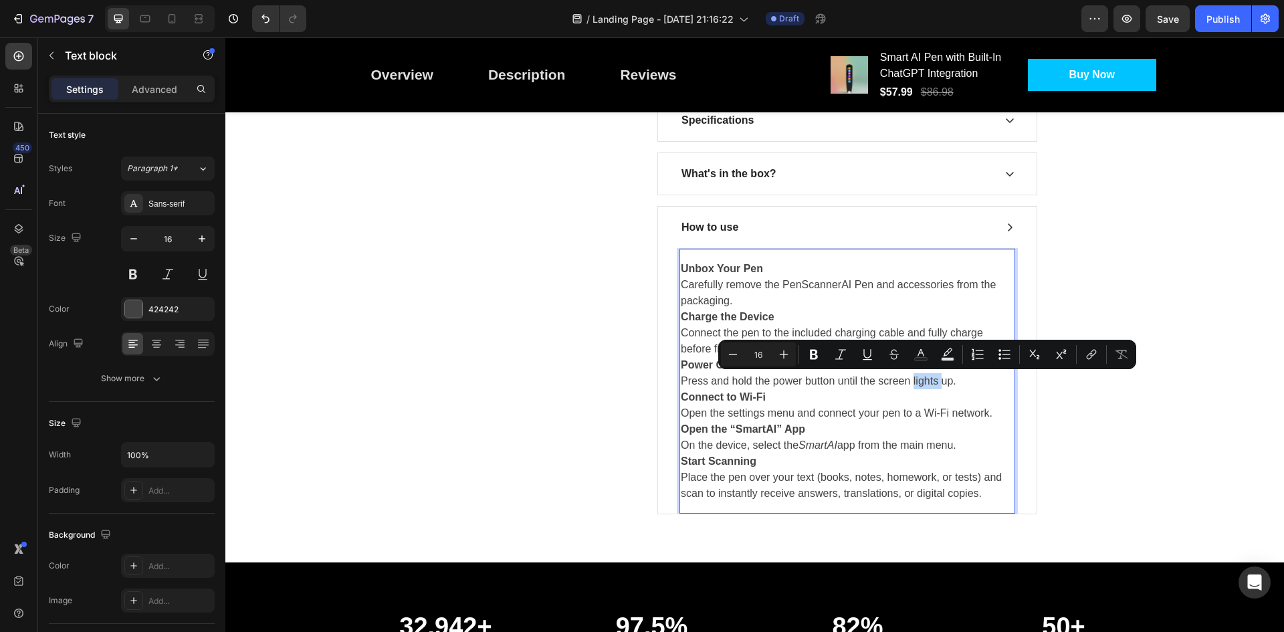
click at [925, 381] on p "Power On Press and hold the power button until the screen lights up." at bounding box center [847, 373] width 333 height 32
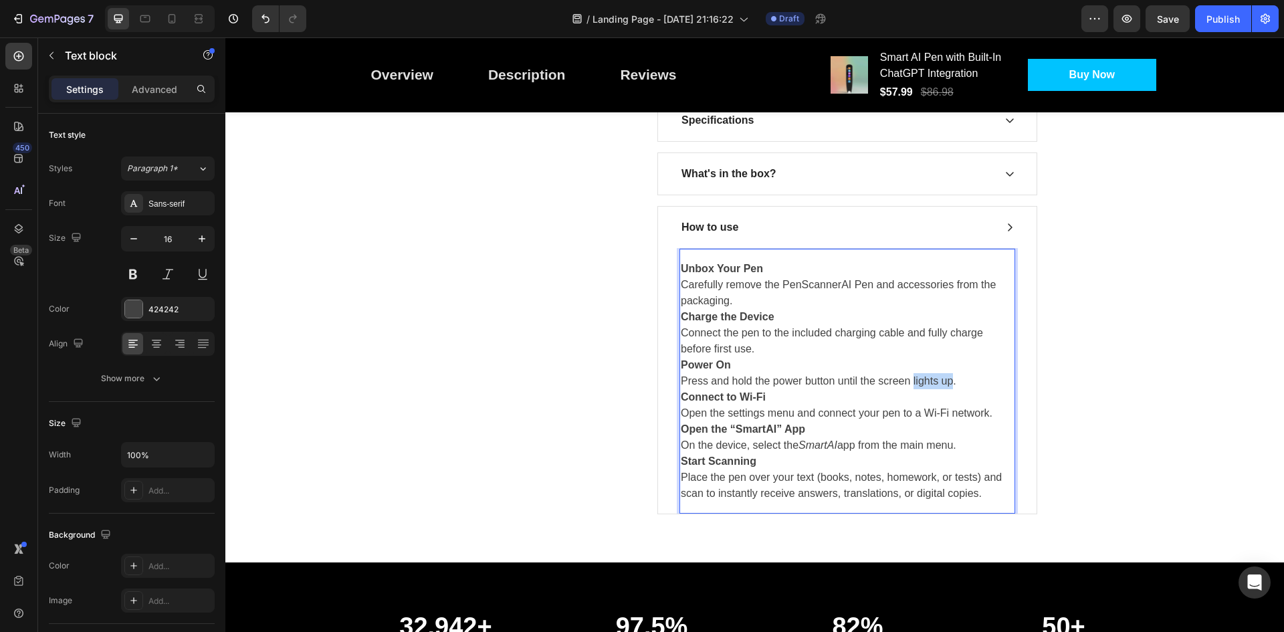
drag, startPoint x: 925, startPoint y: 381, endPoint x: 942, endPoint y: 379, distance: 16.8
click at [942, 379] on p "Power On Press and hold the power button until the screen lights up." at bounding box center [847, 373] width 333 height 32
click at [983, 489] on p "Start Scanning Place the pen over your text (books, notes, homework, or tests) …" at bounding box center [847, 477] width 333 height 48
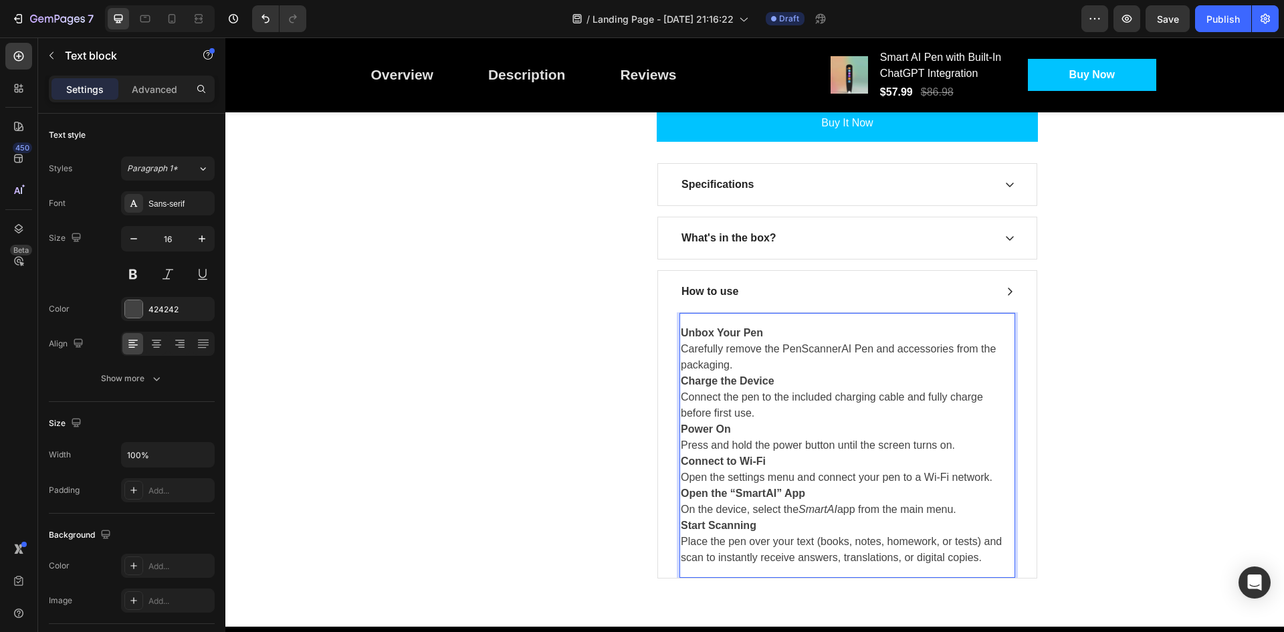
scroll to position [654, 0]
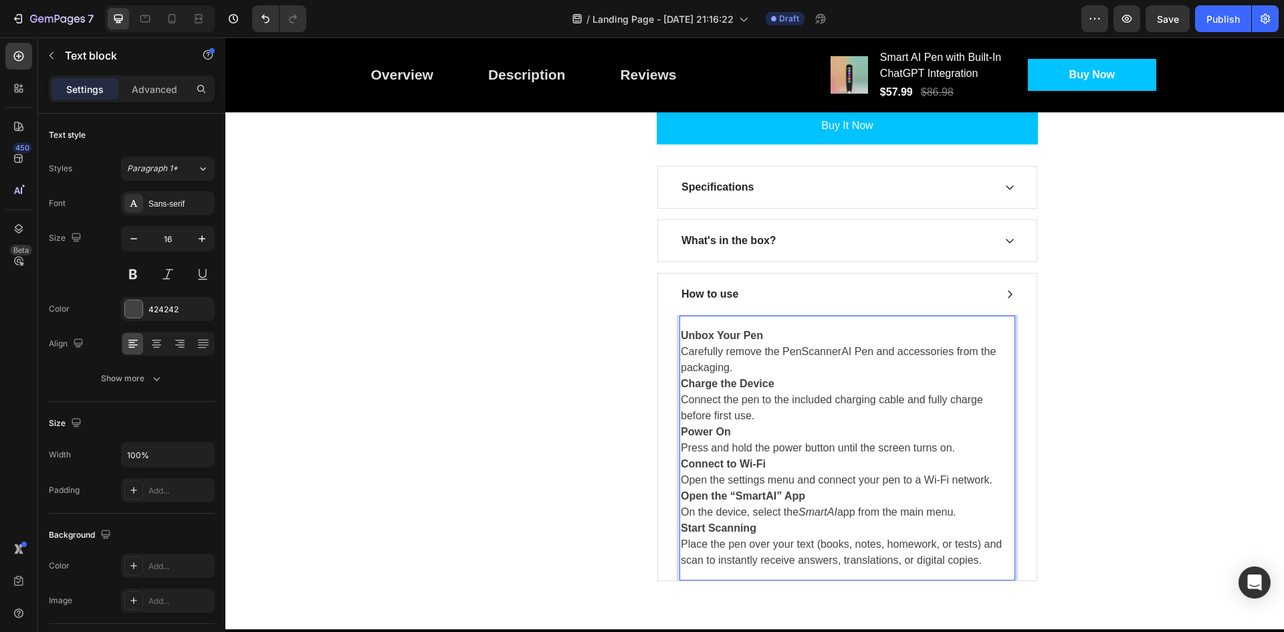
drag, startPoint x: 985, startPoint y: 556, endPoint x: 984, endPoint y: 569, distance: 12.7
click at [984, 569] on div "Unbox Your Pen Carefully remove the PenScannerAI Pen and accessories from the p…" at bounding box center [847, 447] width 336 height 243
click at [994, 565] on p "Start Scanning Place the pen over your text (books, notes, homework, or tests) …" at bounding box center [847, 544] width 333 height 48
click at [1015, 296] on div "How to use" at bounding box center [847, 294] width 379 height 41
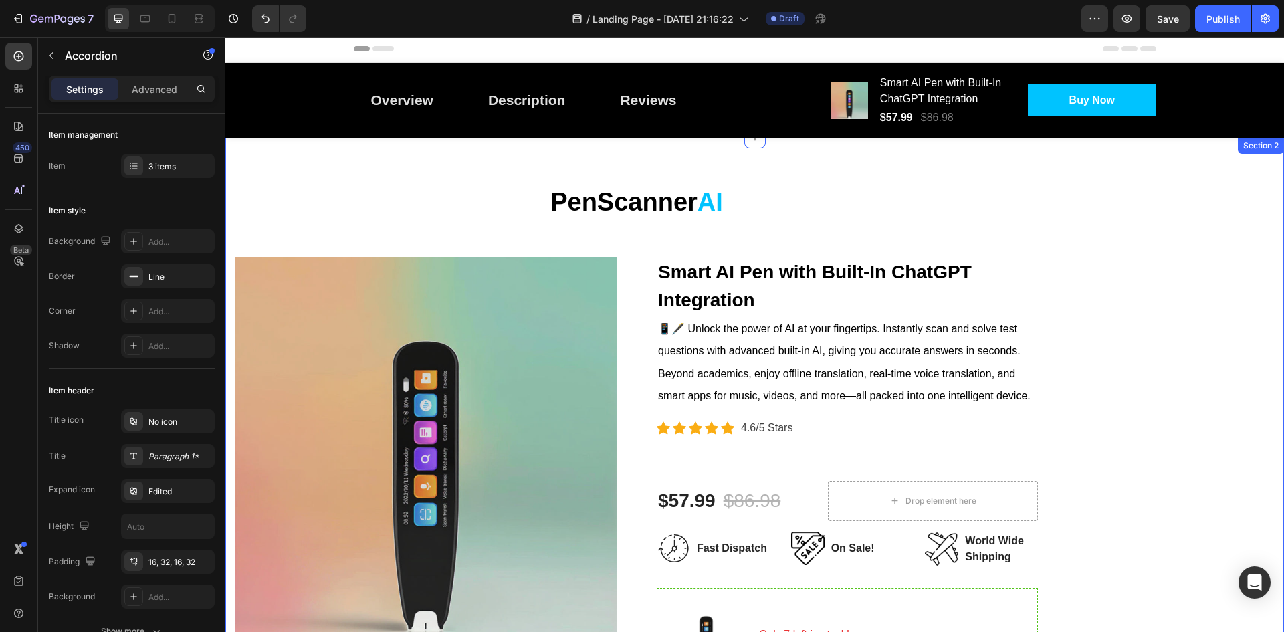
scroll to position [0, 0]
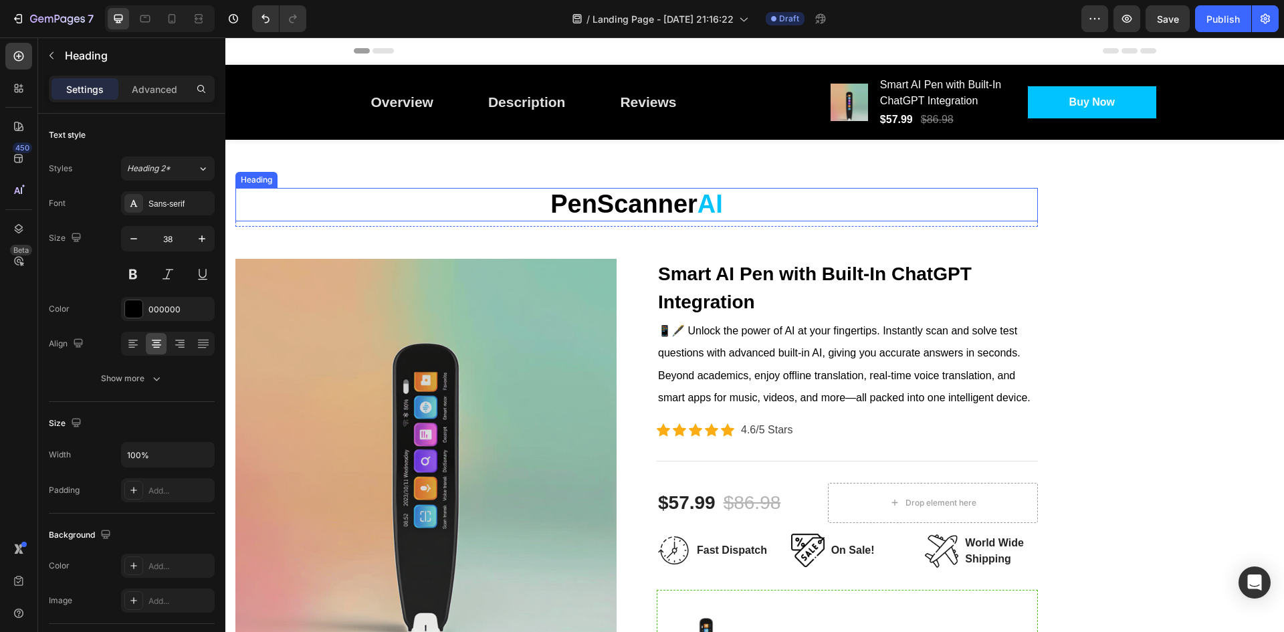
click at [496, 207] on p "PenScanner AI" at bounding box center [637, 204] width 800 height 31
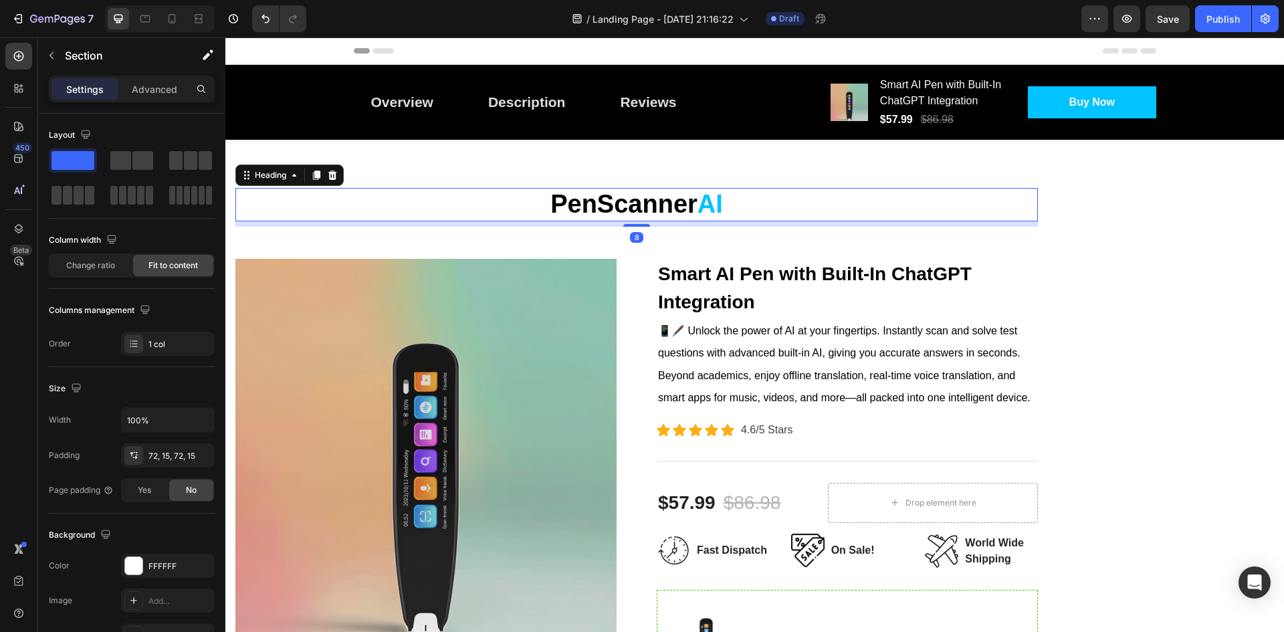
click at [490, 177] on div "PenScanner AI Heading 8 Row Product Images Smart AI Pen with Built-In ChatGPT I…" at bounding box center [754, 579] width 1059 height 878
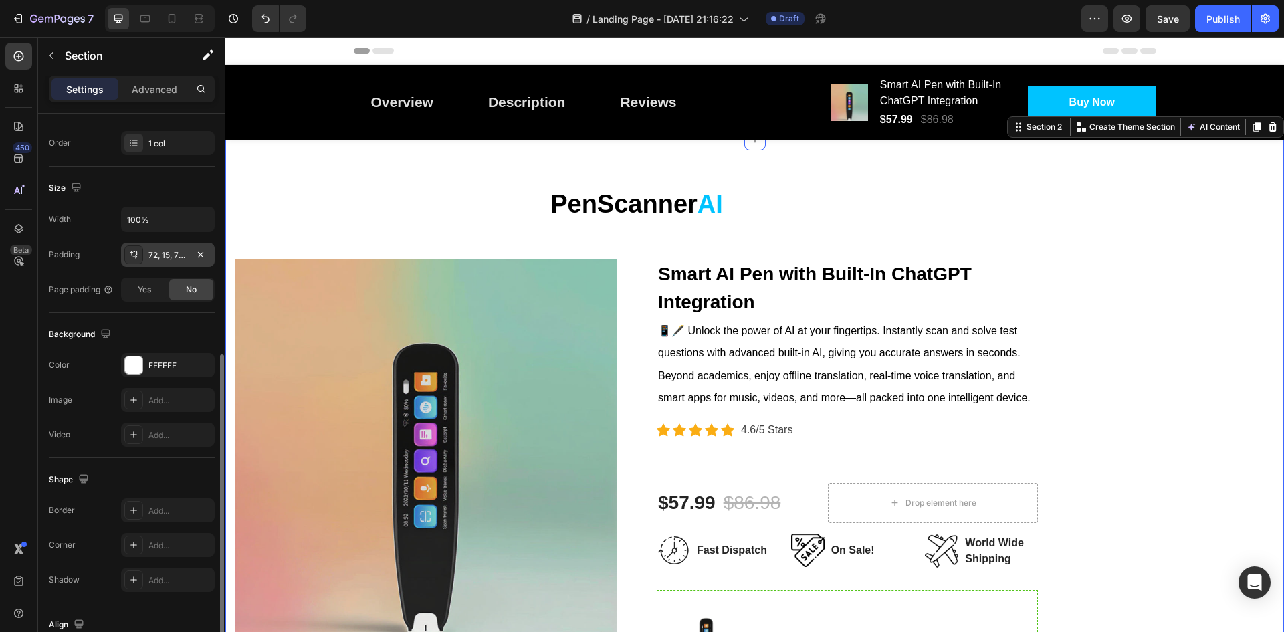
scroll to position [300, 0]
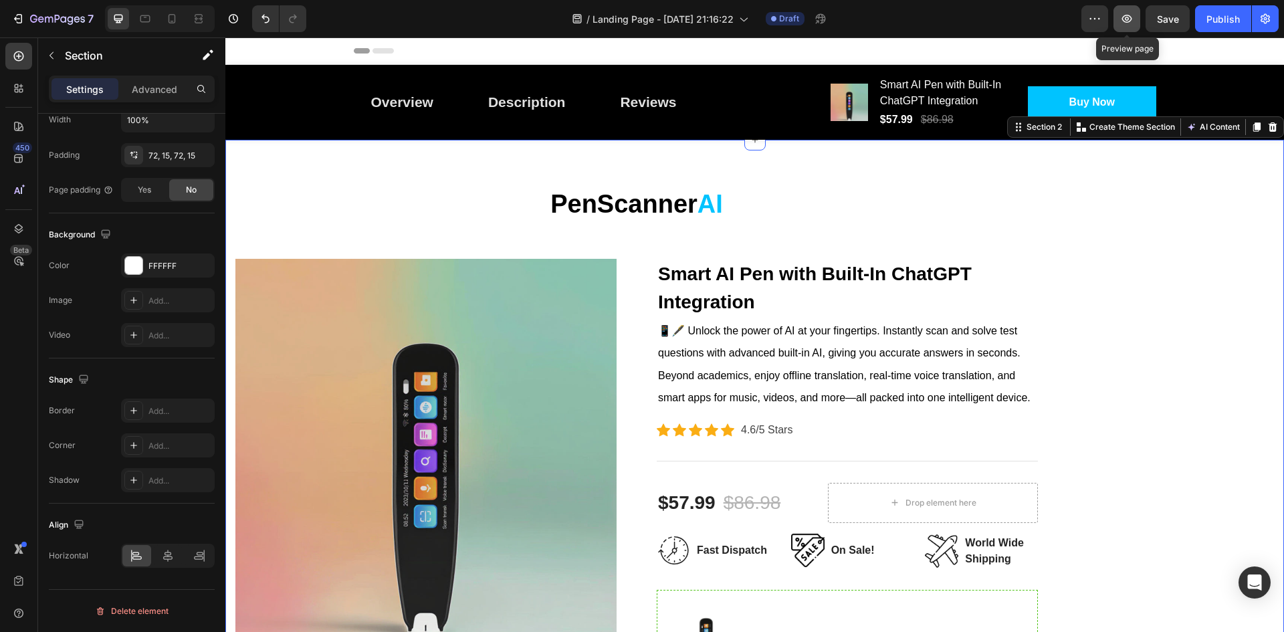
click at [1121, 13] on icon "button" at bounding box center [1126, 18] width 13 height 13
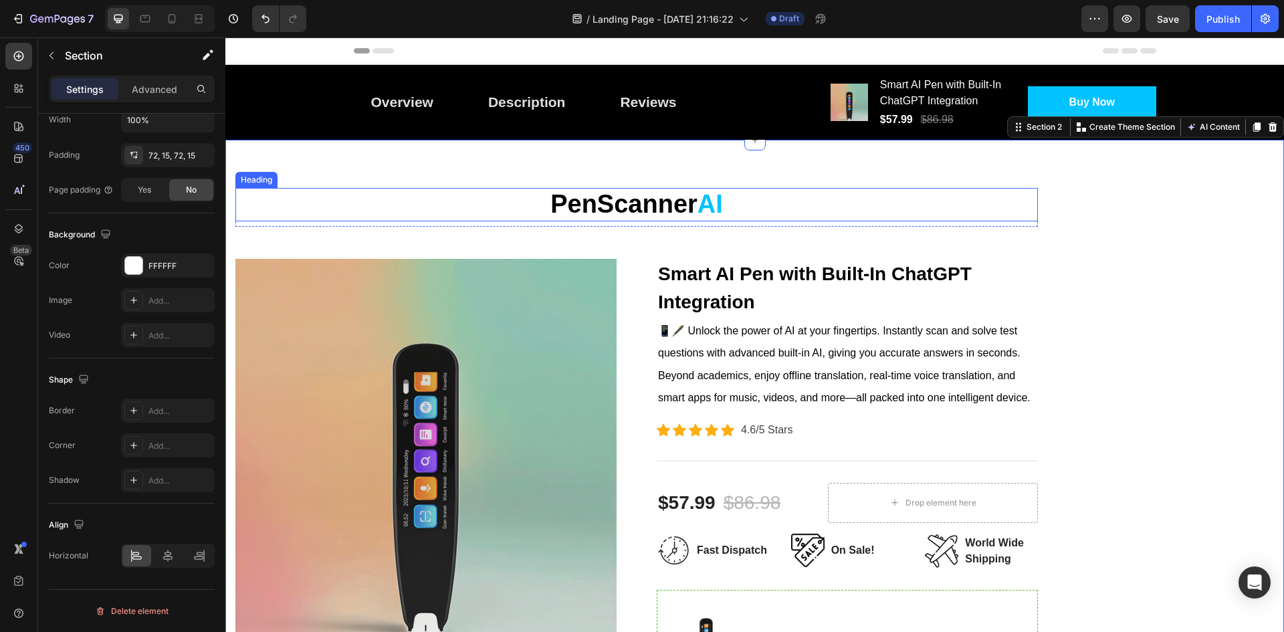
click at [697, 217] on span "AI" at bounding box center [709, 204] width 25 height 28
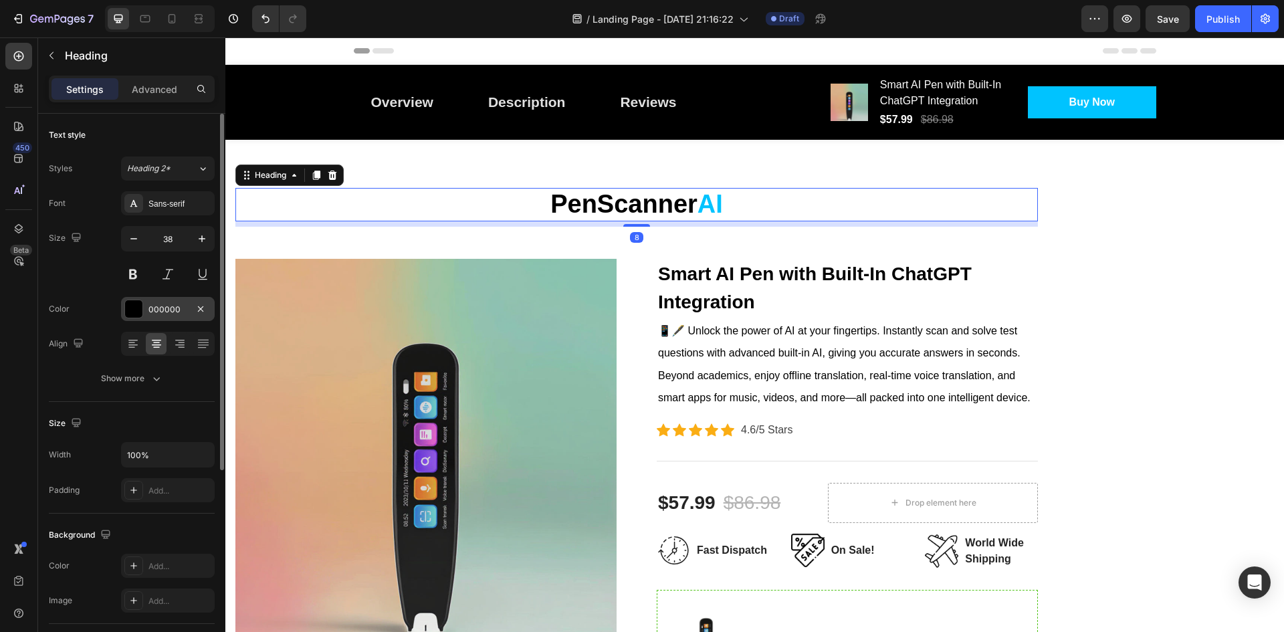
scroll to position [67, 0]
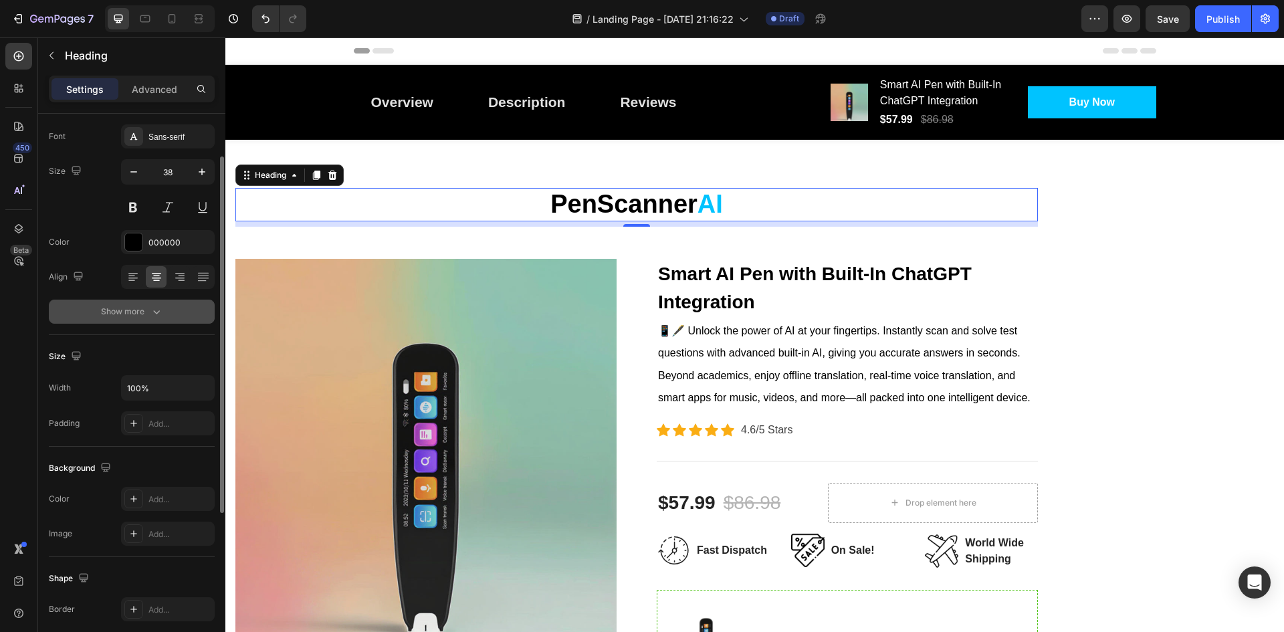
click at [143, 308] on div "Show more" at bounding box center [132, 311] width 62 height 13
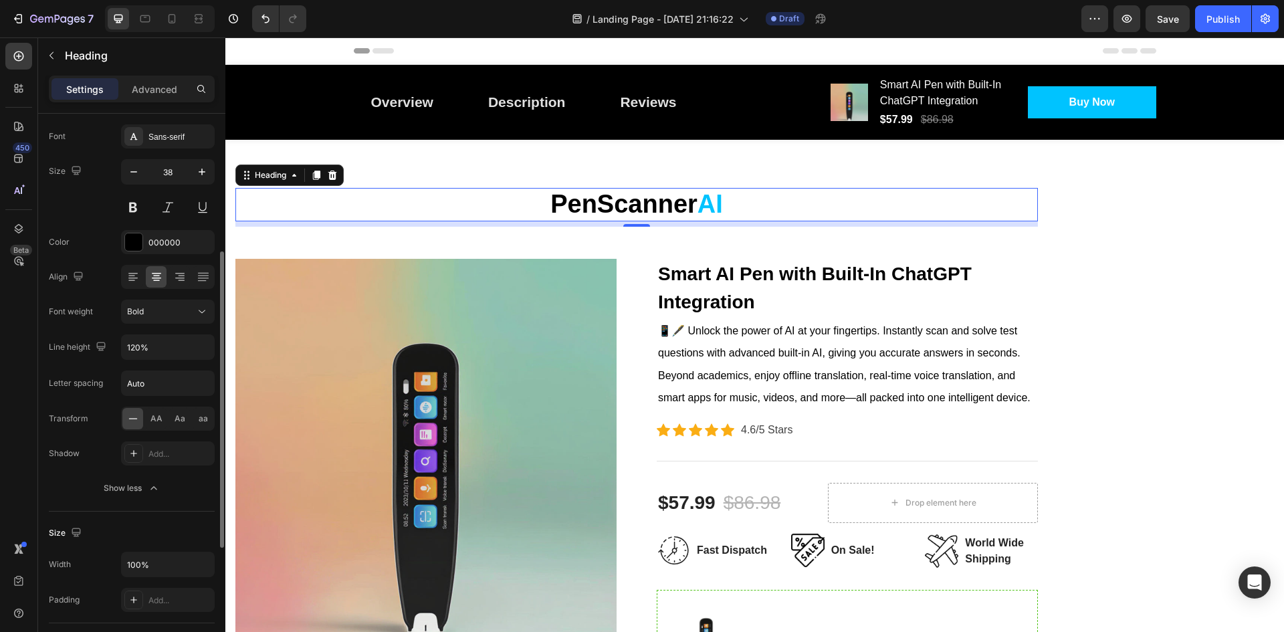
scroll to position [134, 0]
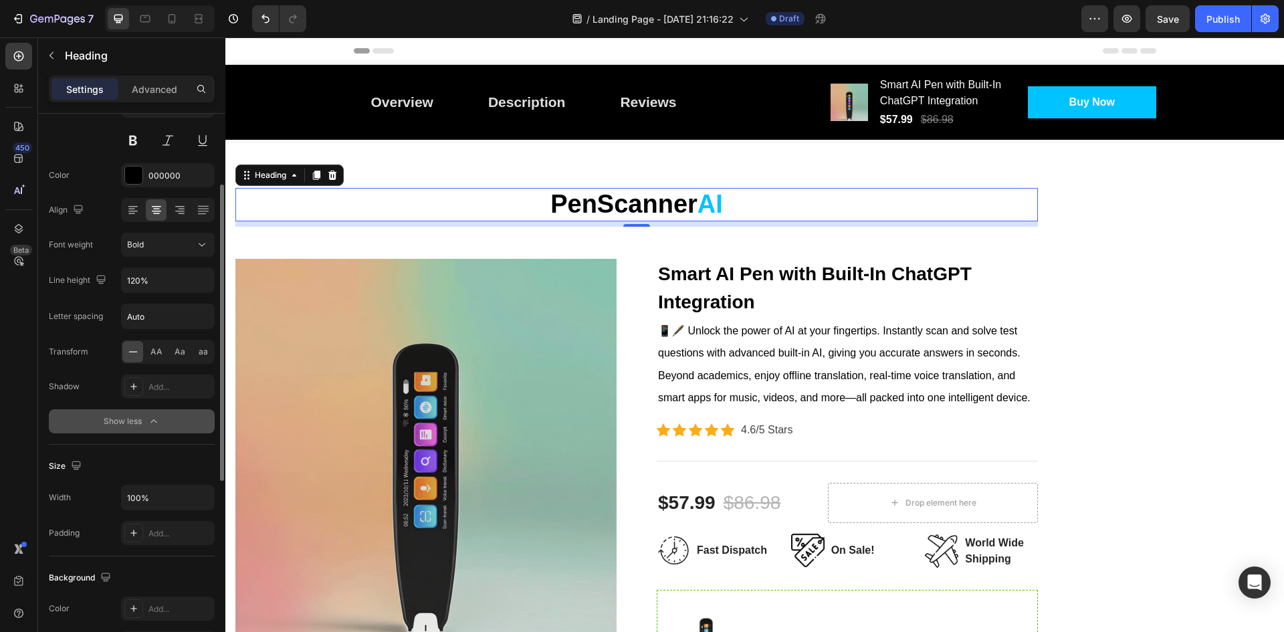
click at [123, 413] on button "Show less" at bounding box center [132, 421] width 166 height 24
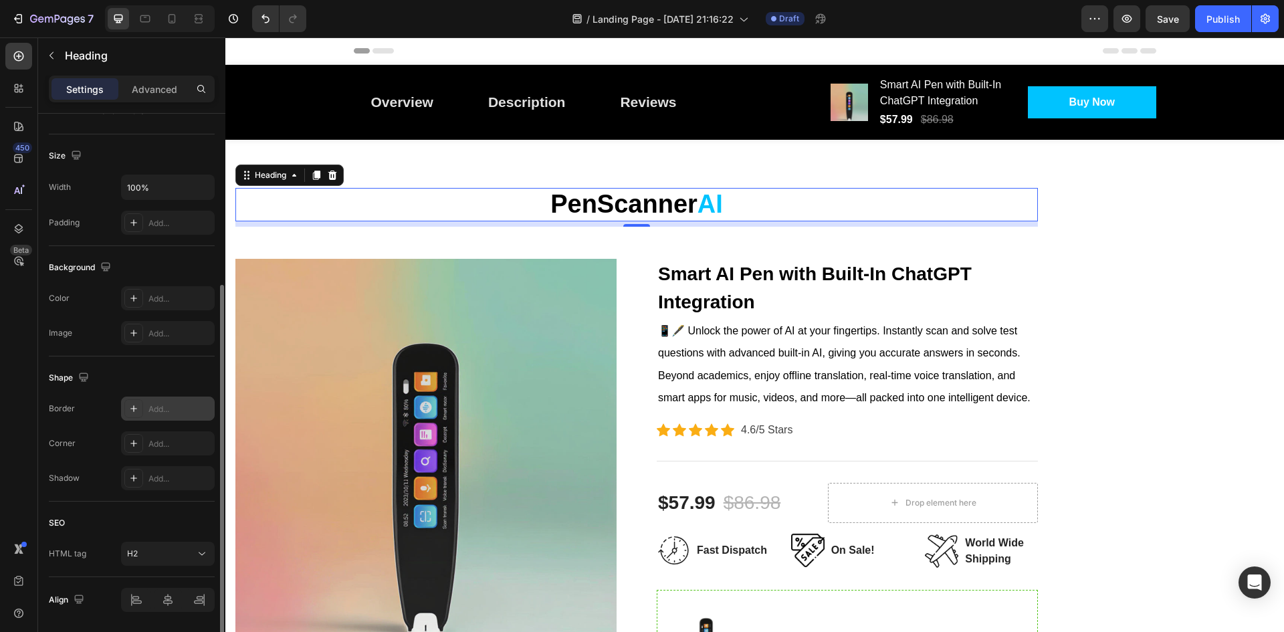
scroll to position [312, 0]
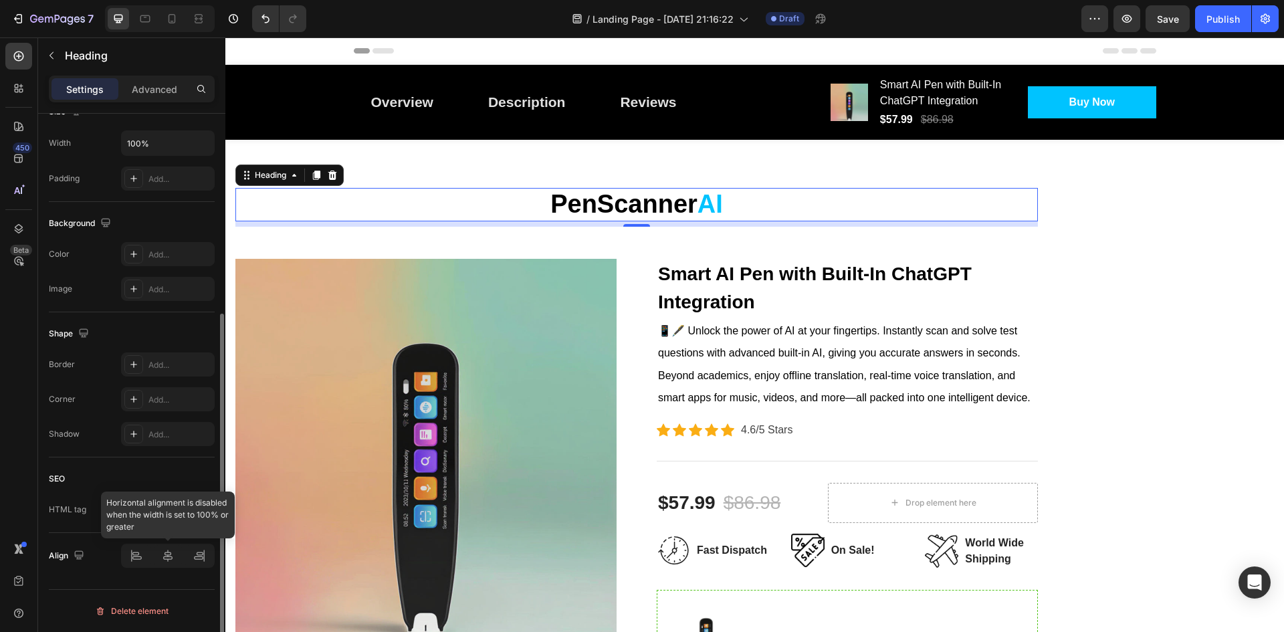
click at [171, 564] on div at bounding box center [168, 556] width 94 height 24
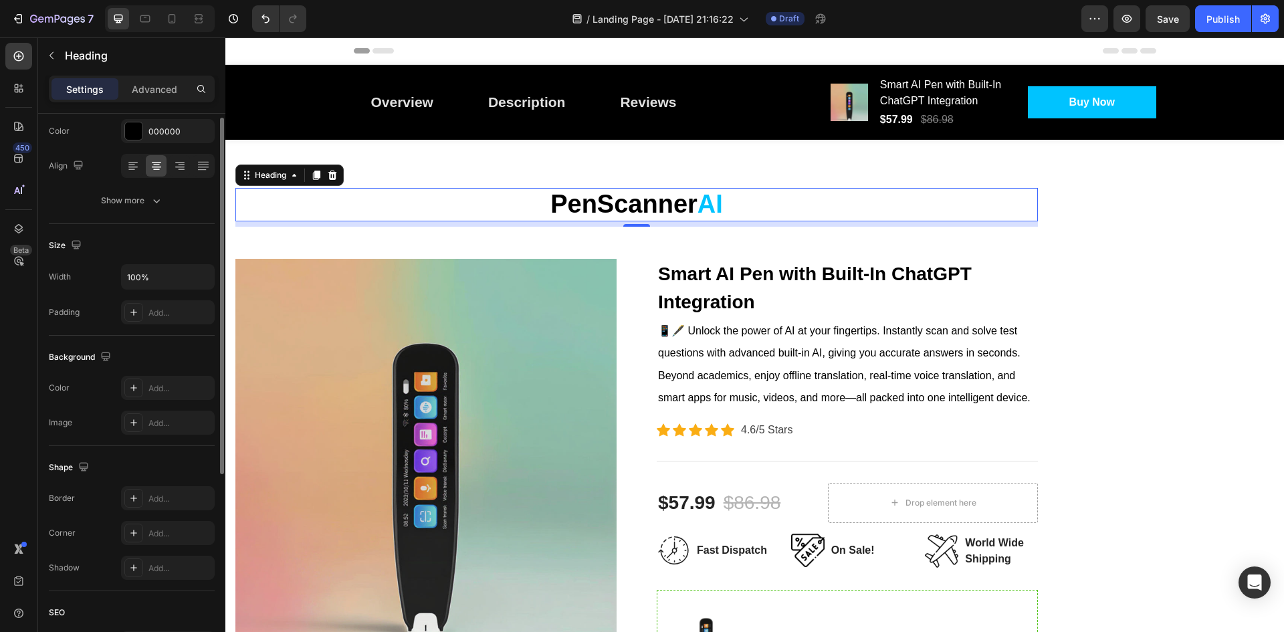
scroll to position [111, 0]
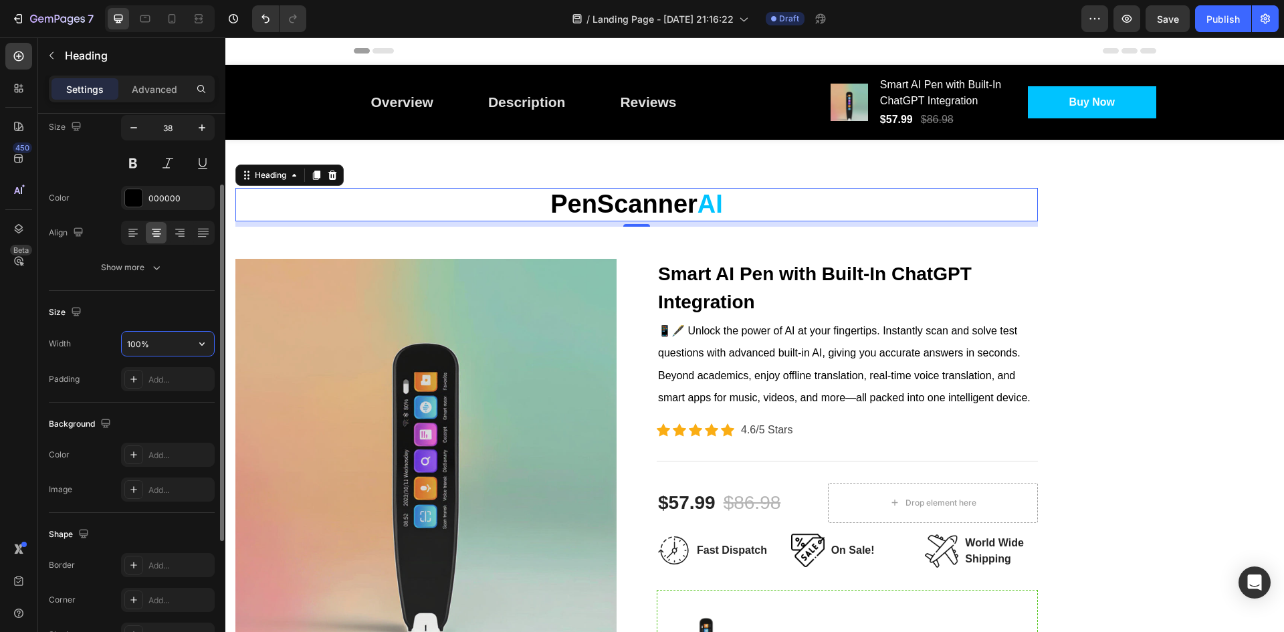
click at [157, 342] on input "100%" at bounding box center [168, 344] width 92 height 24
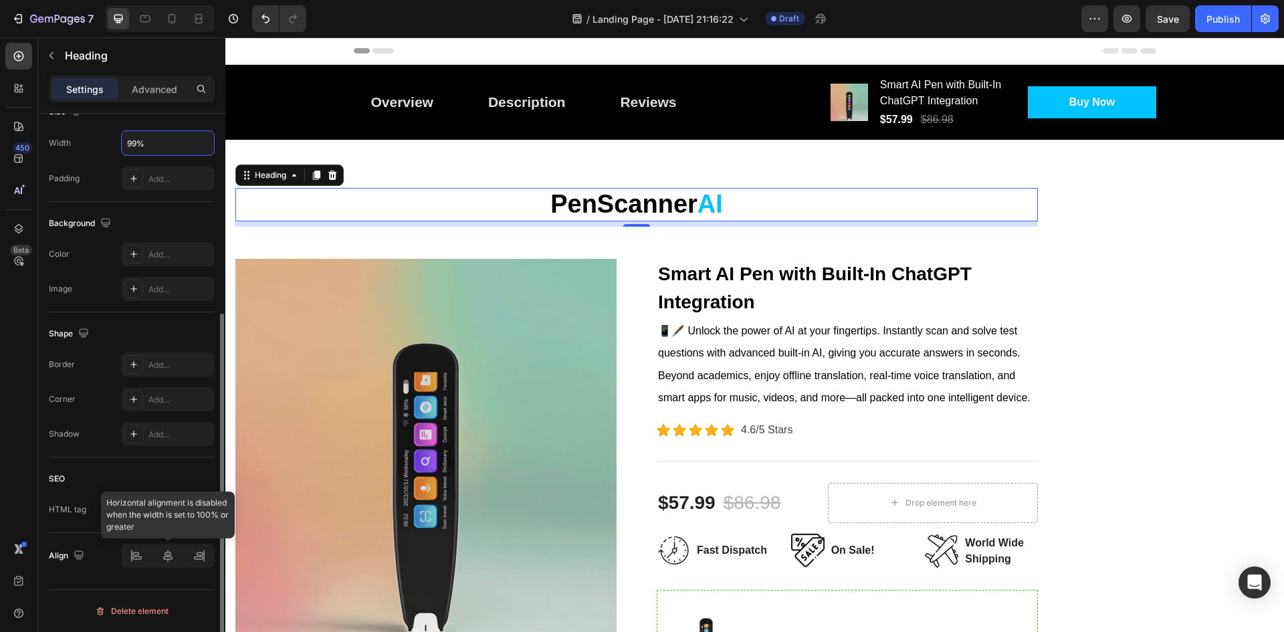
type input "99%"
click at [169, 562] on div at bounding box center [168, 555] width 29 height 21
click at [168, 552] on icon at bounding box center [167, 556] width 9 height 12
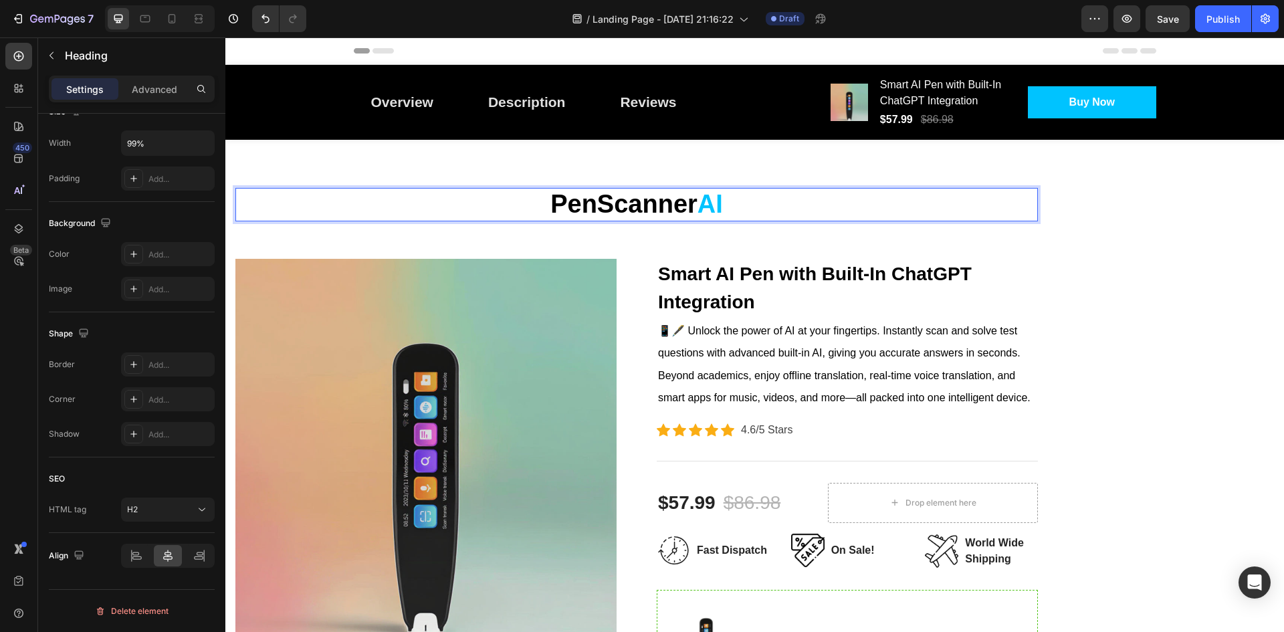
click at [437, 221] on h2 "PenScanner AI" at bounding box center [636, 204] width 794 height 33
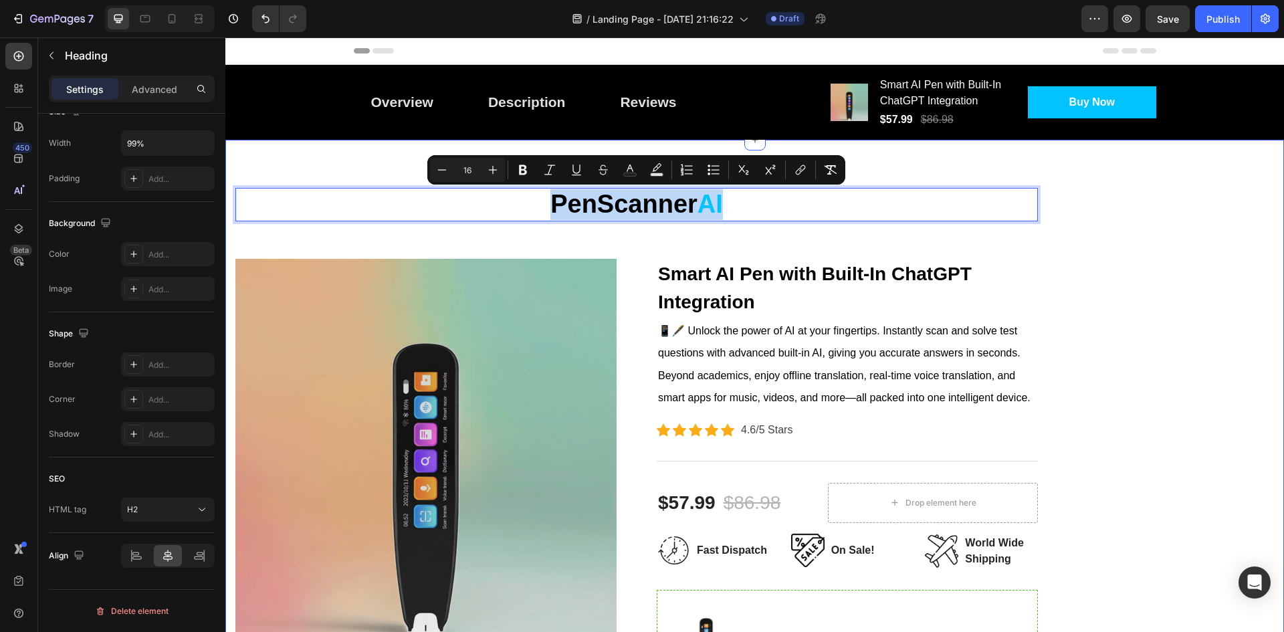
click at [450, 187] on div "PenScanner AI Heading 8 Row Product Images Smart AI Pen with Built-In ChatGPT I…" at bounding box center [754, 579] width 1059 height 878
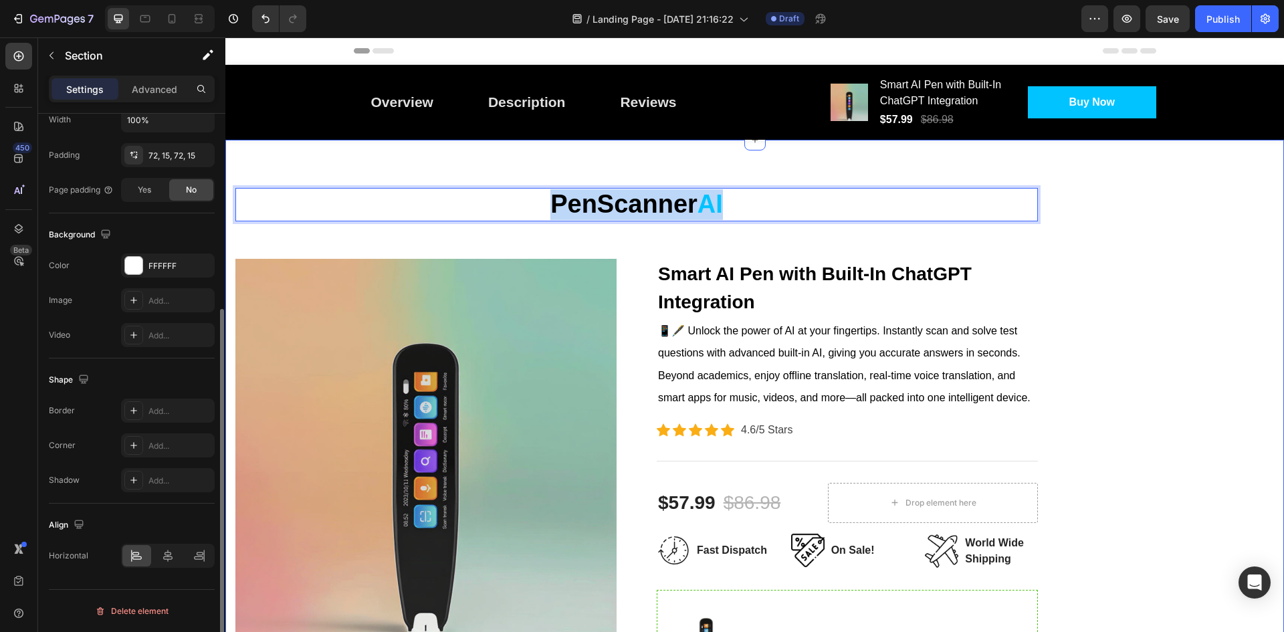
scroll to position [0, 0]
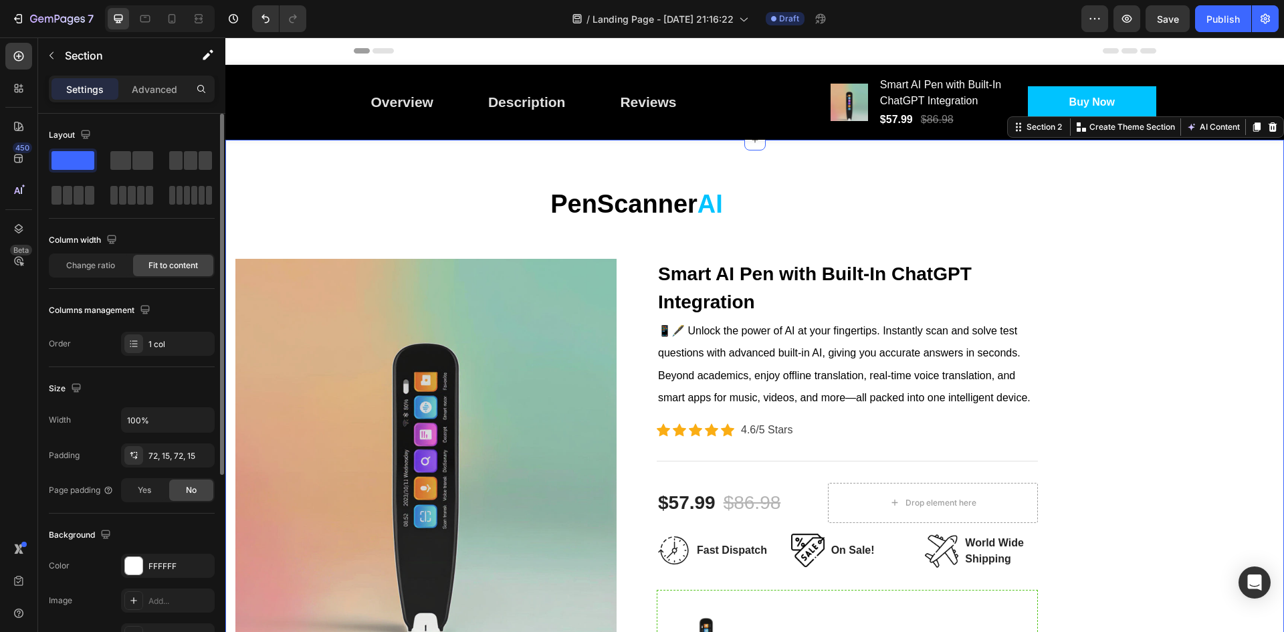
click at [406, 169] on div "PenScanner AI Heading Row Product Images Smart AI Pen with Built-In ChatGPT Int…" at bounding box center [754, 579] width 1059 height 878
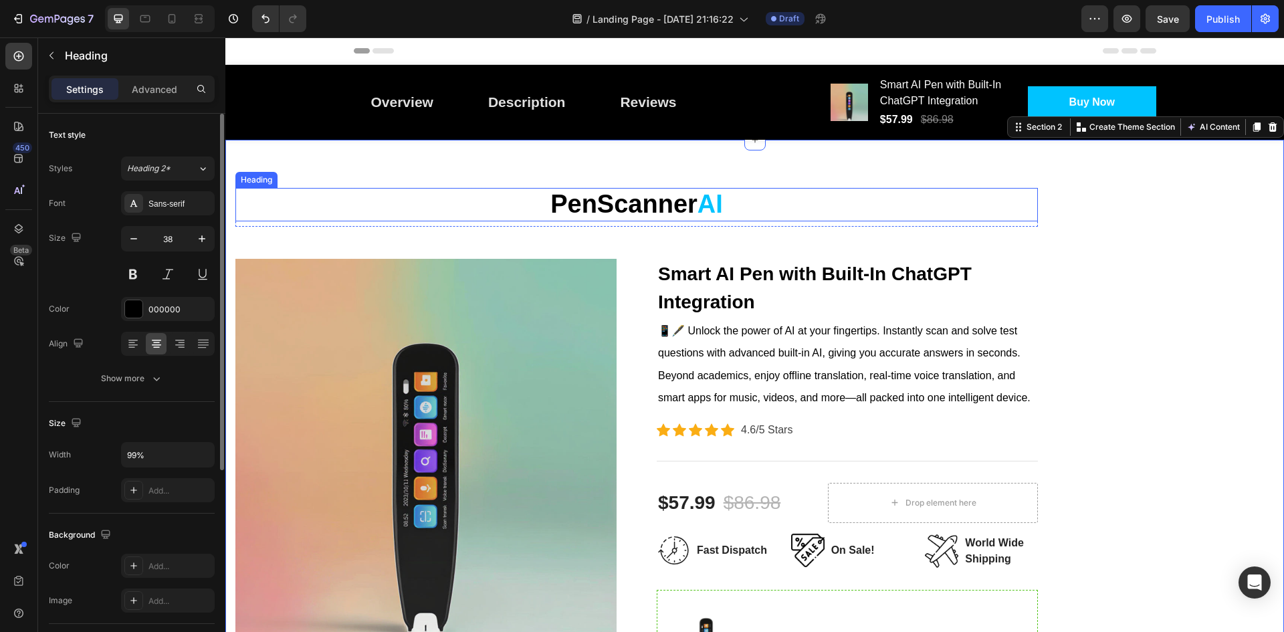
click at [417, 193] on p "PenScanner AI" at bounding box center [637, 204] width 792 height 31
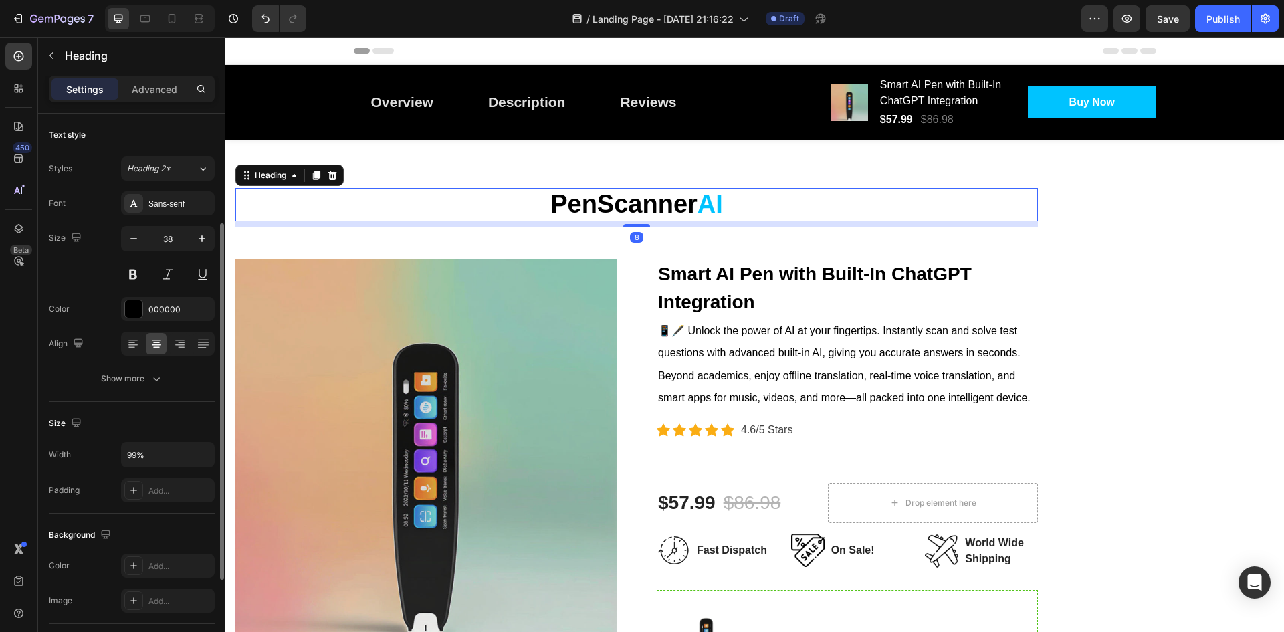
scroll to position [312, 0]
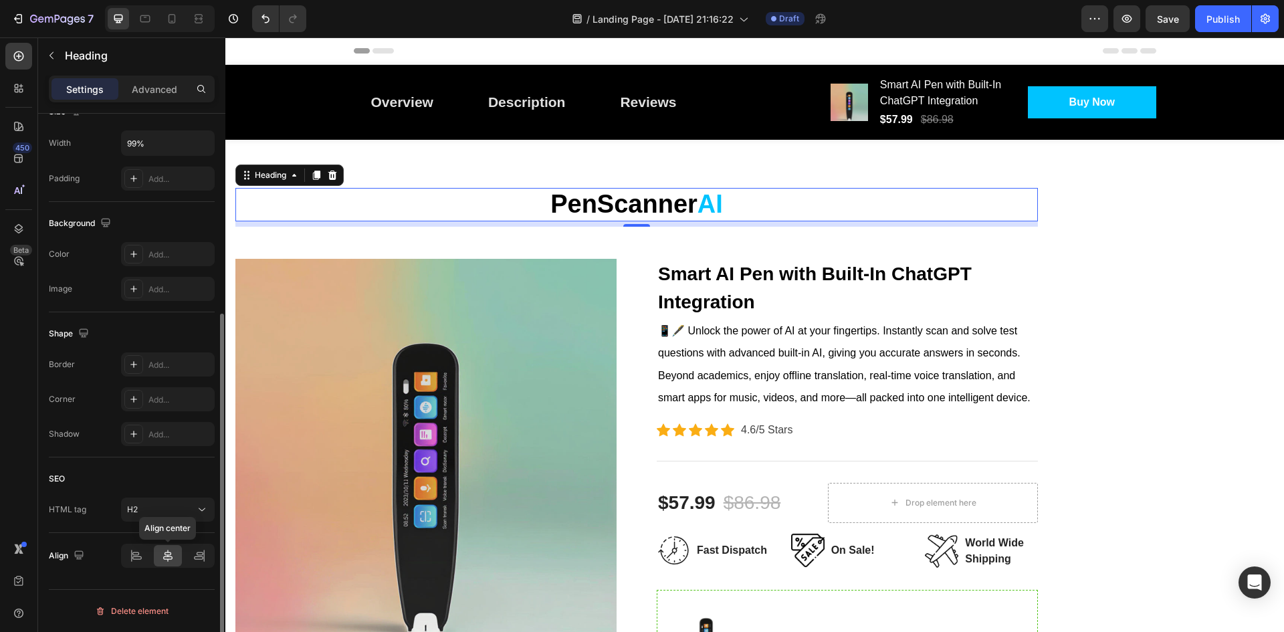
click at [169, 560] on icon at bounding box center [167, 555] width 13 height 13
click at [138, 552] on icon at bounding box center [136, 555] width 13 height 13
click at [175, 550] on div at bounding box center [168, 555] width 29 height 21
click at [1033, 211] on h2 "PenScanner AI" at bounding box center [636, 204] width 794 height 33
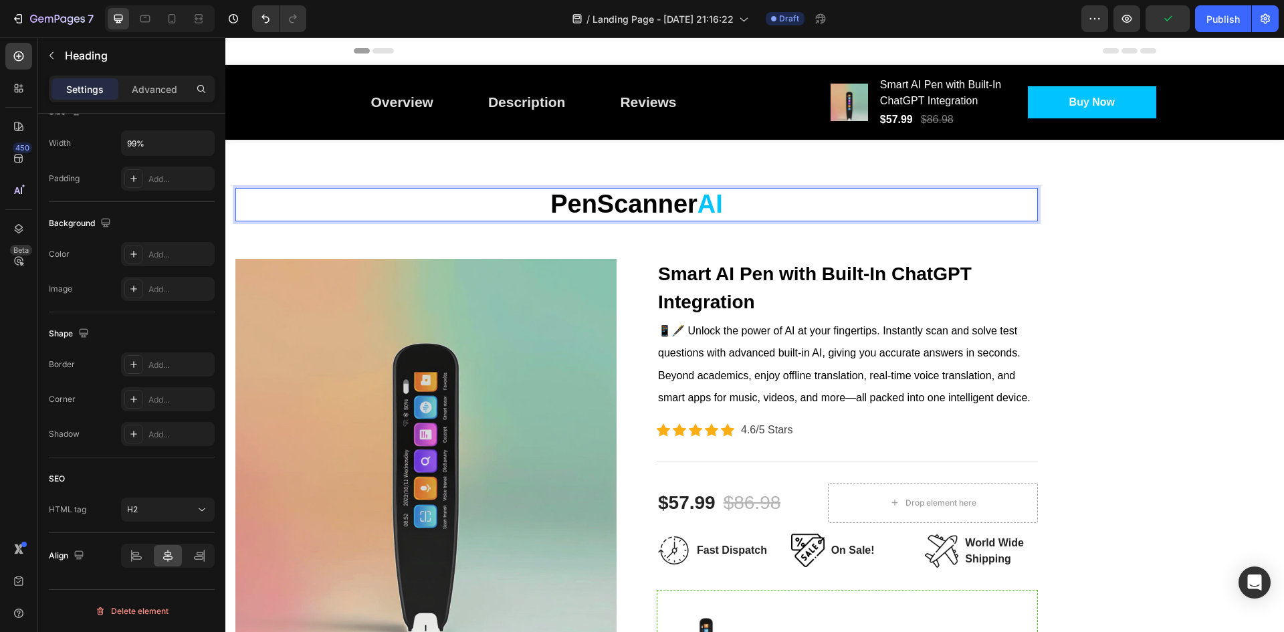
drag, startPoint x: 935, startPoint y: 203, endPoint x: 983, endPoint y: 201, distance: 48.2
click at [983, 201] on p "PenScanner AI" at bounding box center [637, 204] width 792 height 31
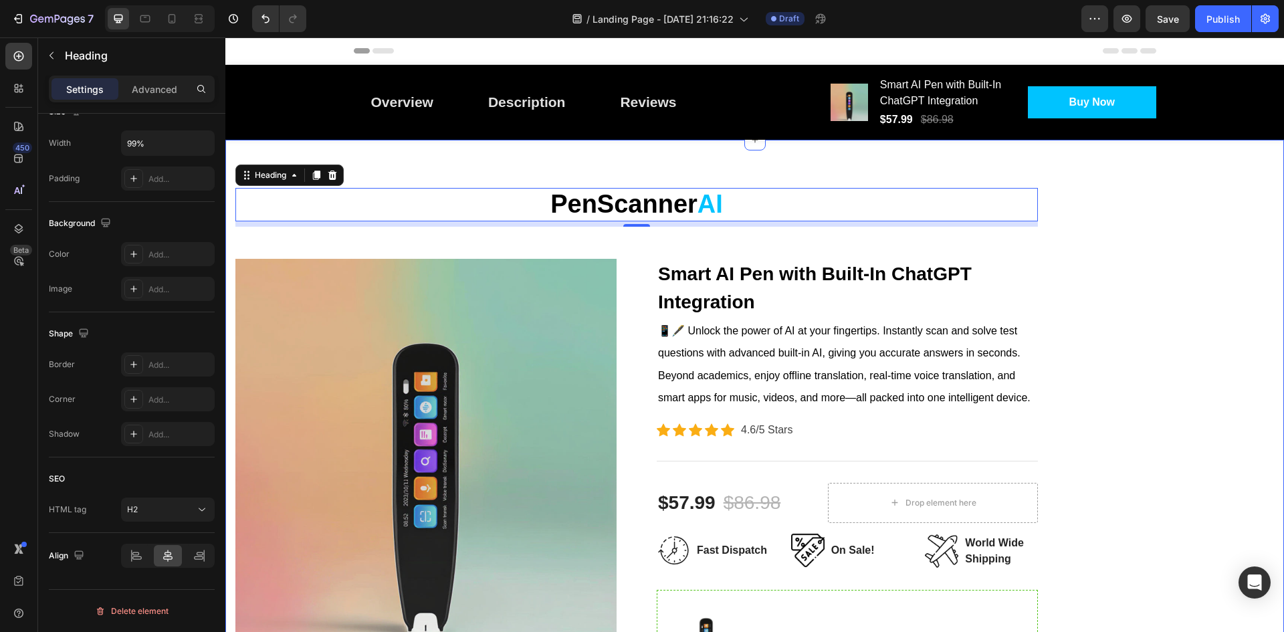
click at [1038, 207] on div "PenScanner AI Heading 8 Row Product Images Smart AI Pen with Built-In ChatGPT I…" at bounding box center [754, 579] width 1059 height 878
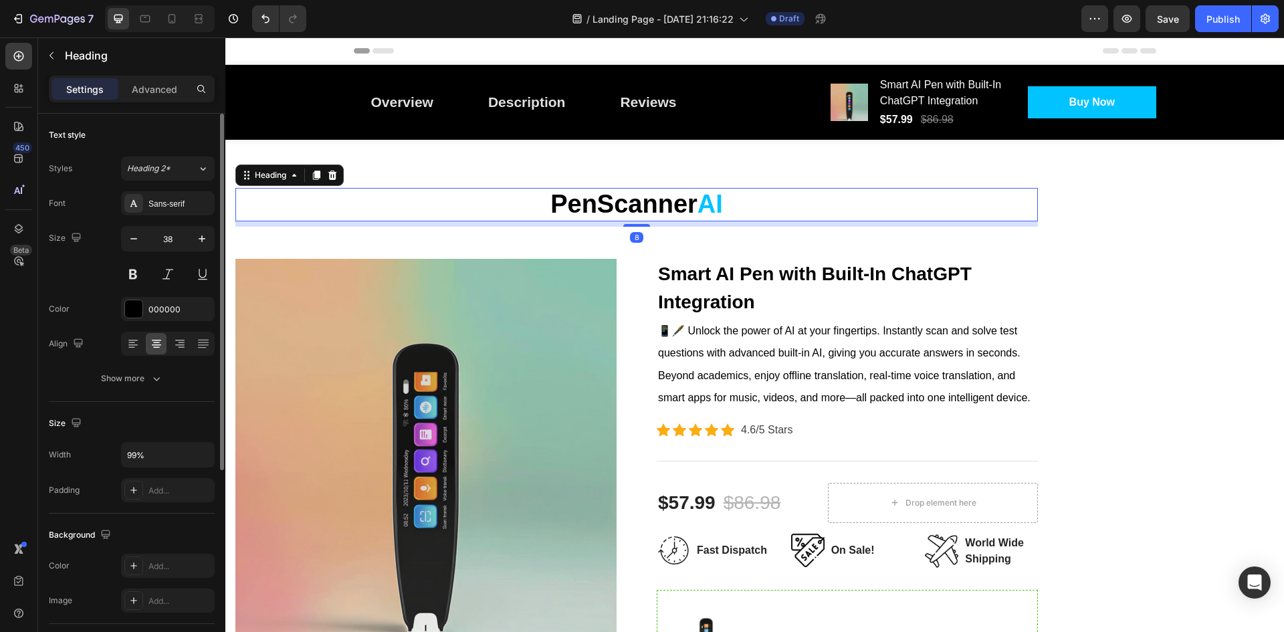
click at [1030, 204] on p "PenScanner AI" at bounding box center [637, 204] width 792 height 31
click at [1037, 194] on div "PenScanner AI" at bounding box center [636, 204] width 802 height 33
click at [188, 169] on div "Heading 2*" at bounding box center [162, 169] width 70 height 12
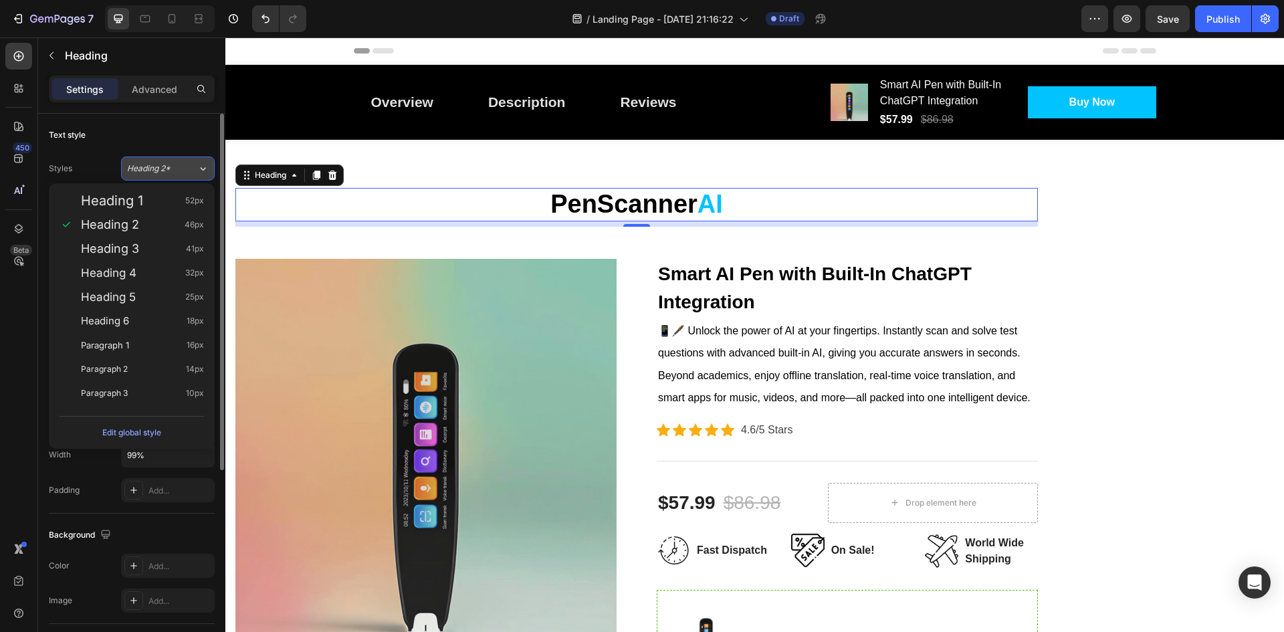
click at [188, 169] on div "Heading 2*" at bounding box center [162, 169] width 70 height 12
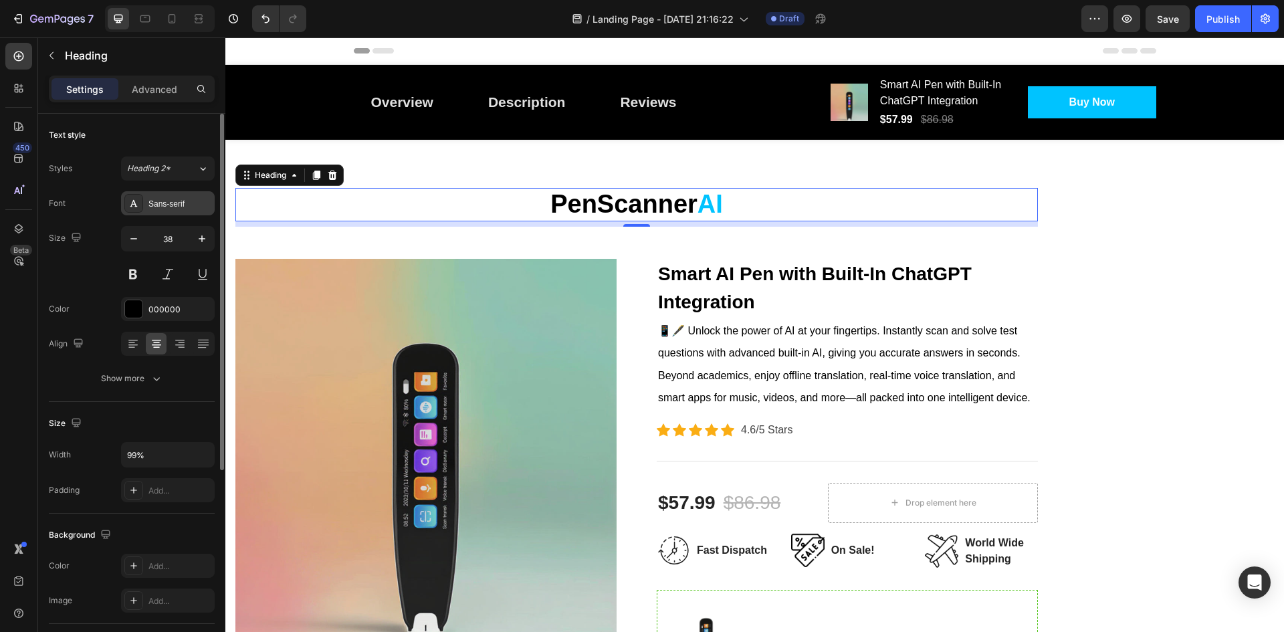
click at [183, 202] on div "Sans-serif" at bounding box center [179, 204] width 63 height 12
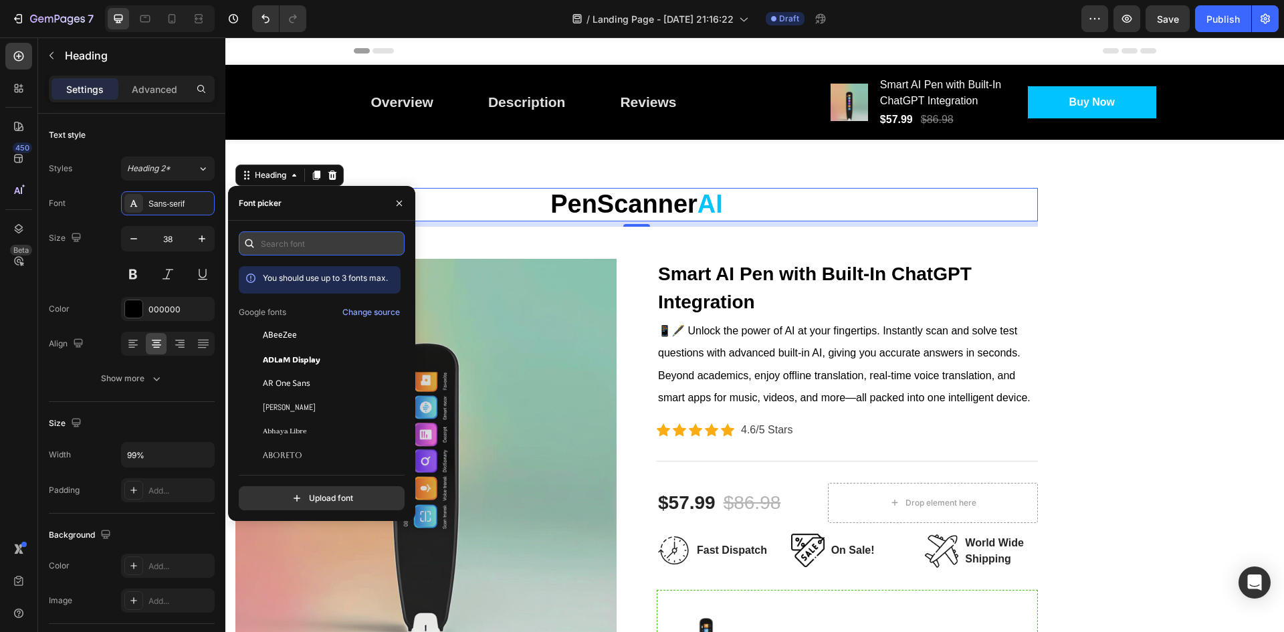
click at [334, 245] on input "text" at bounding box center [322, 243] width 166 height 24
type input "round"
click at [405, 201] on button "button" at bounding box center [399, 203] width 21 height 21
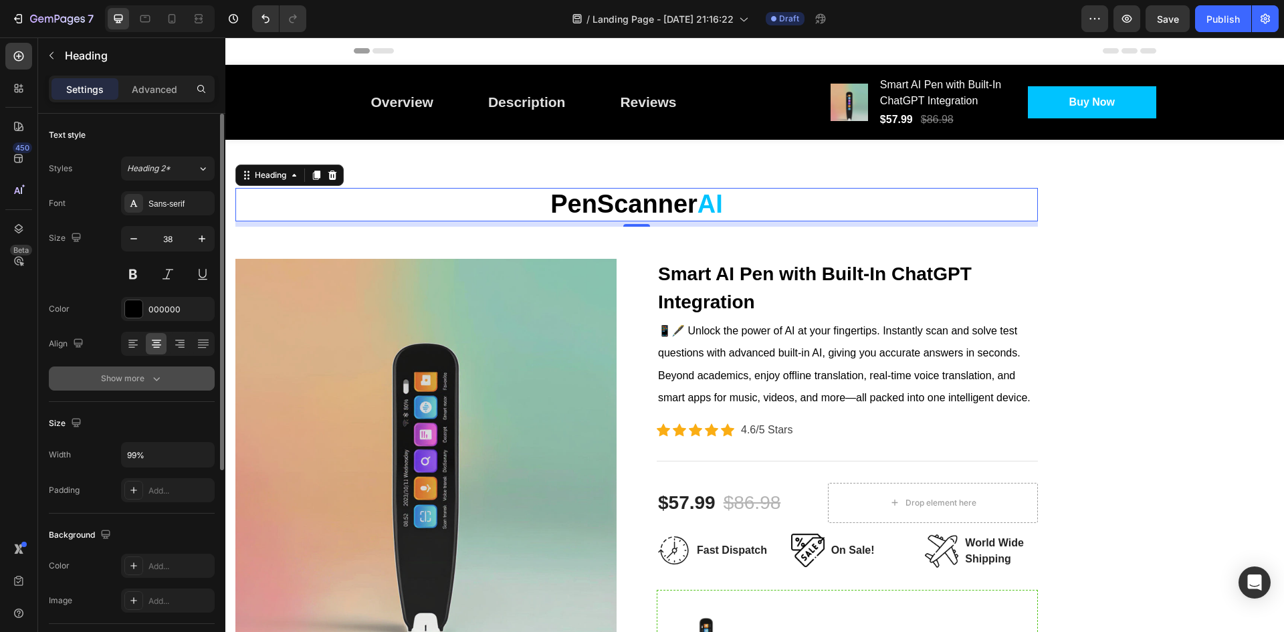
click at [158, 383] on icon "button" at bounding box center [156, 378] width 13 height 13
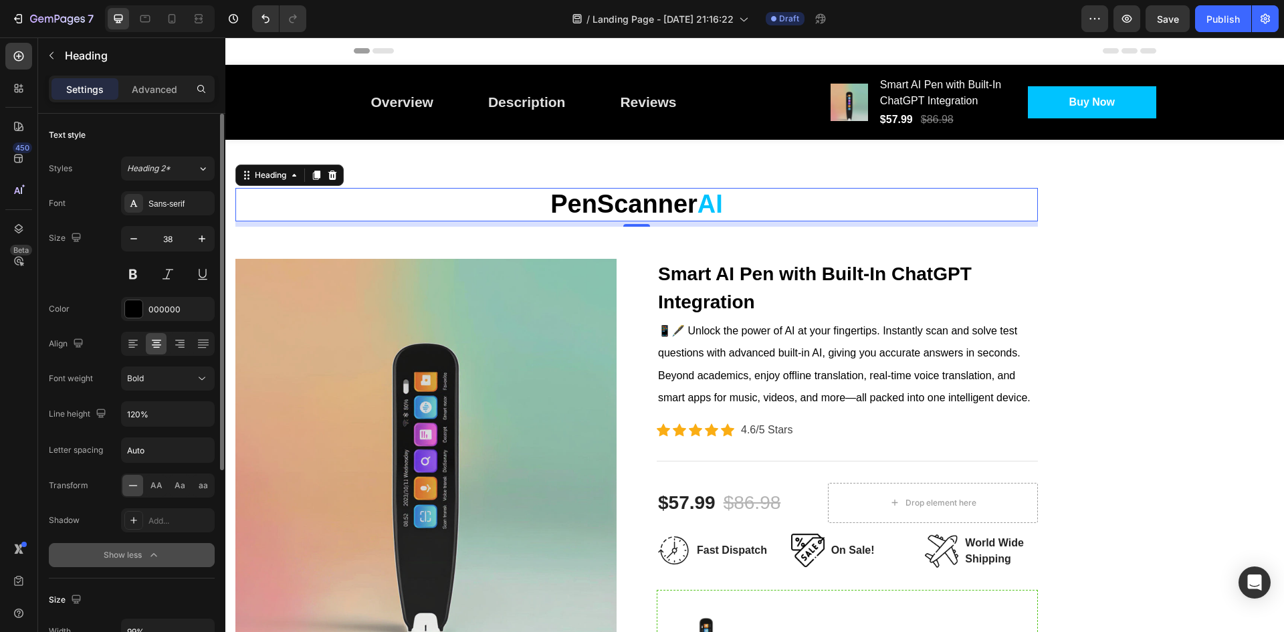
scroll to position [134, 0]
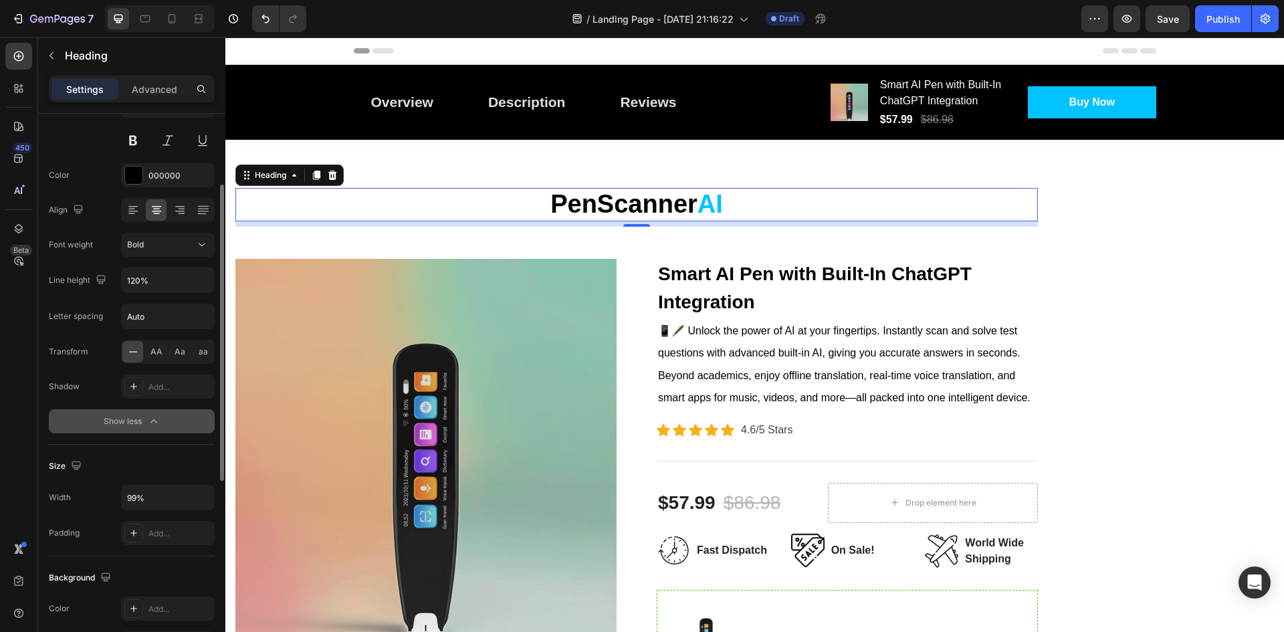
click at [152, 419] on icon "button" at bounding box center [153, 421] width 13 height 13
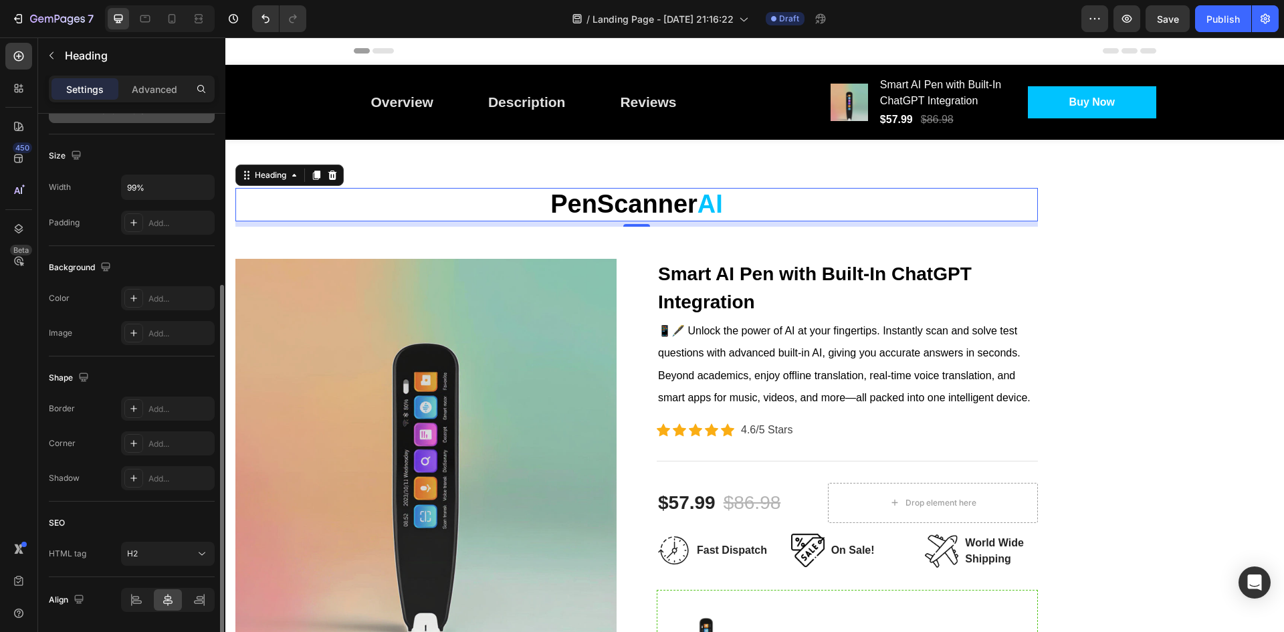
scroll to position [312, 0]
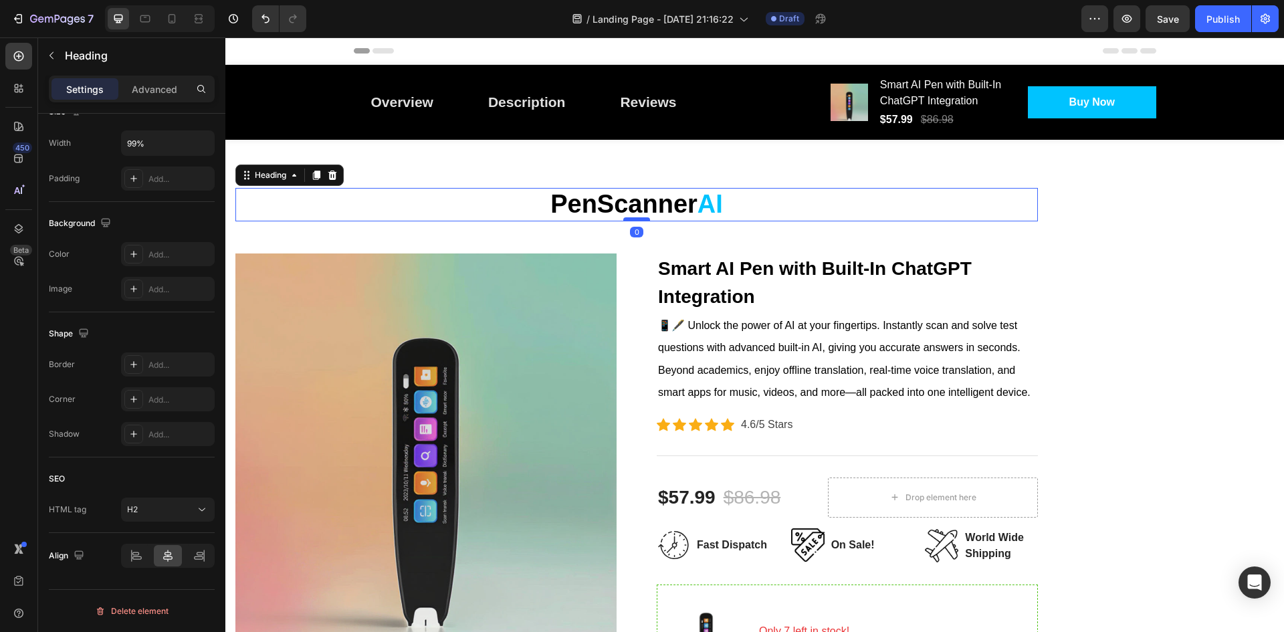
drag, startPoint x: 636, startPoint y: 226, endPoint x: 642, endPoint y: 219, distance: 9.5
click at [642, 219] on div at bounding box center [636, 219] width 27 height 4
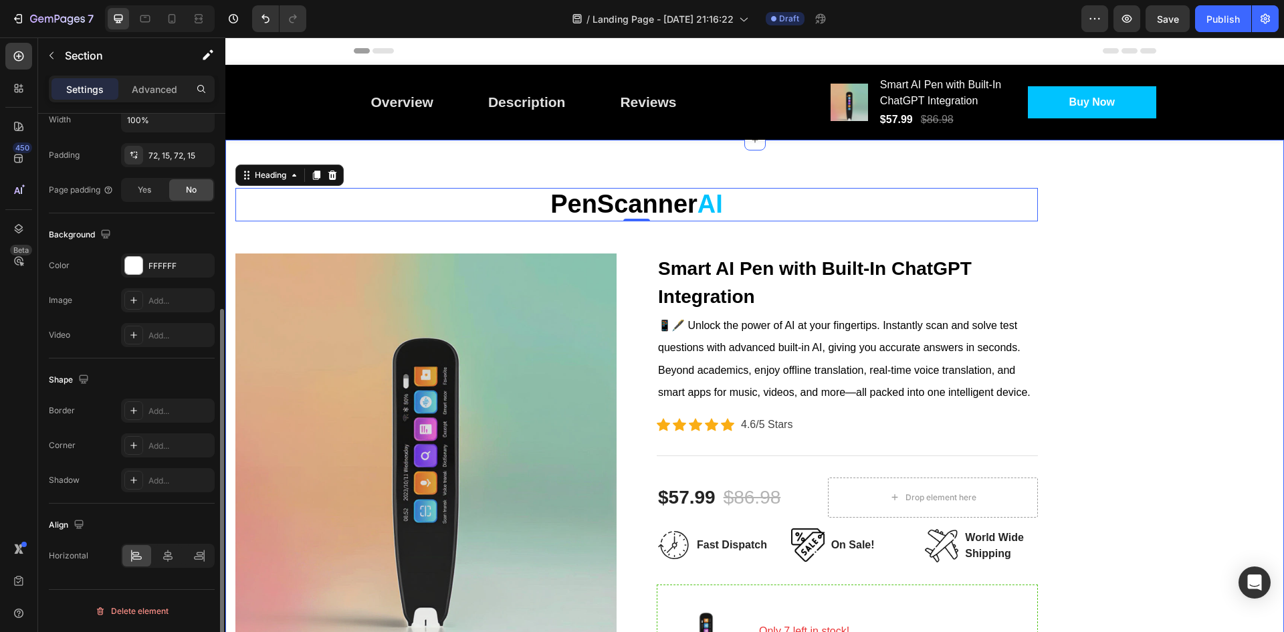
click at [370, 243] on div "PenScanner AI Heading 0 Row Product Images Smart AI Pen with Built-In ChatGPT I…" at bounding box center [636, 576] width 802 height 776
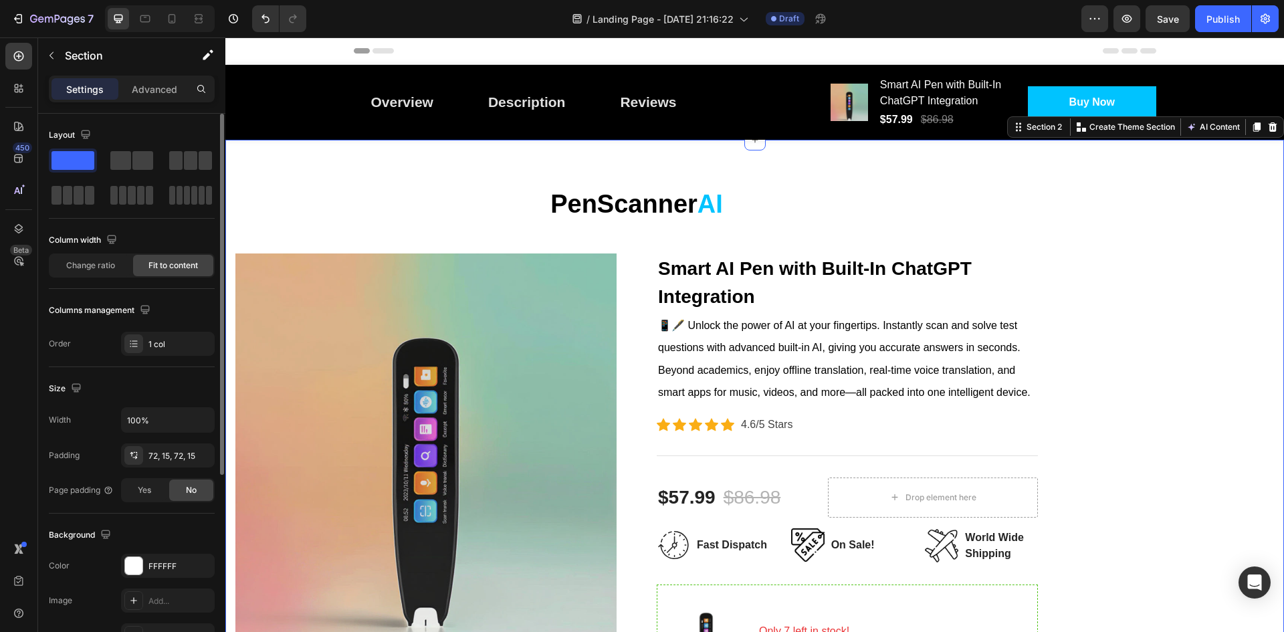
click at [1105, 232] on div "PenScanner AI Heading Row Product Images Smart AI Pen with Built-In ChatGPT Int…" at bounding box center [754, 576] width 1059 height 873
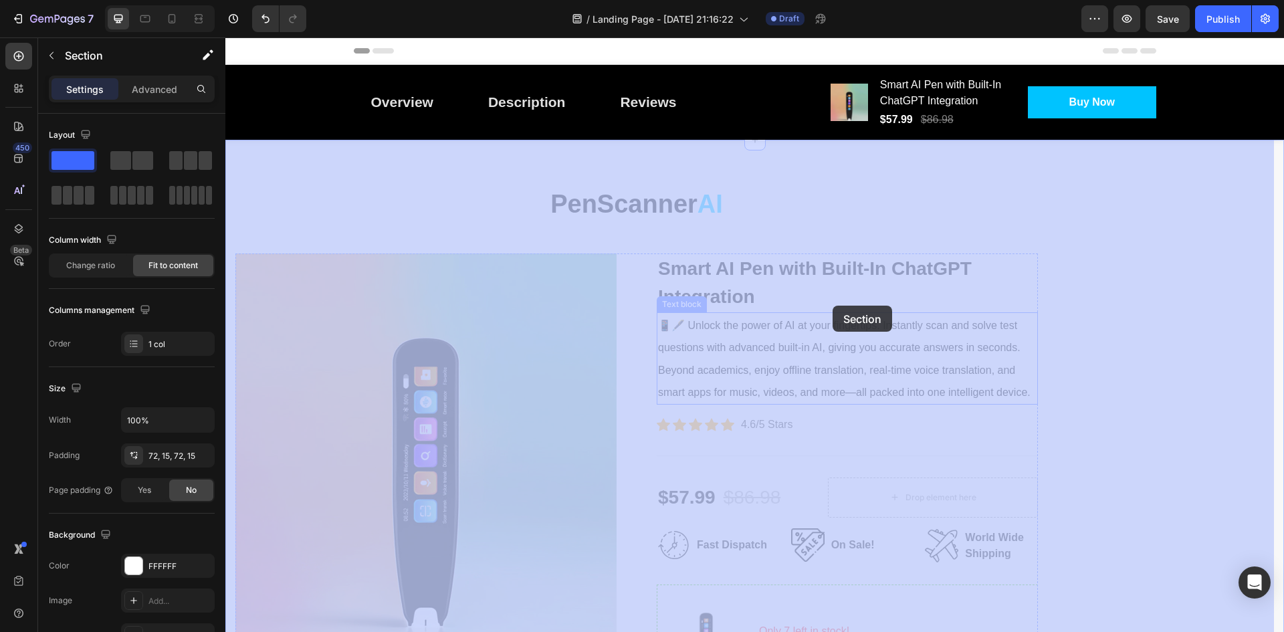
drag, startPoint x: 1115, startPoint y: 350, endPoint x: 833, endPoint y: 306, distance: 286.3
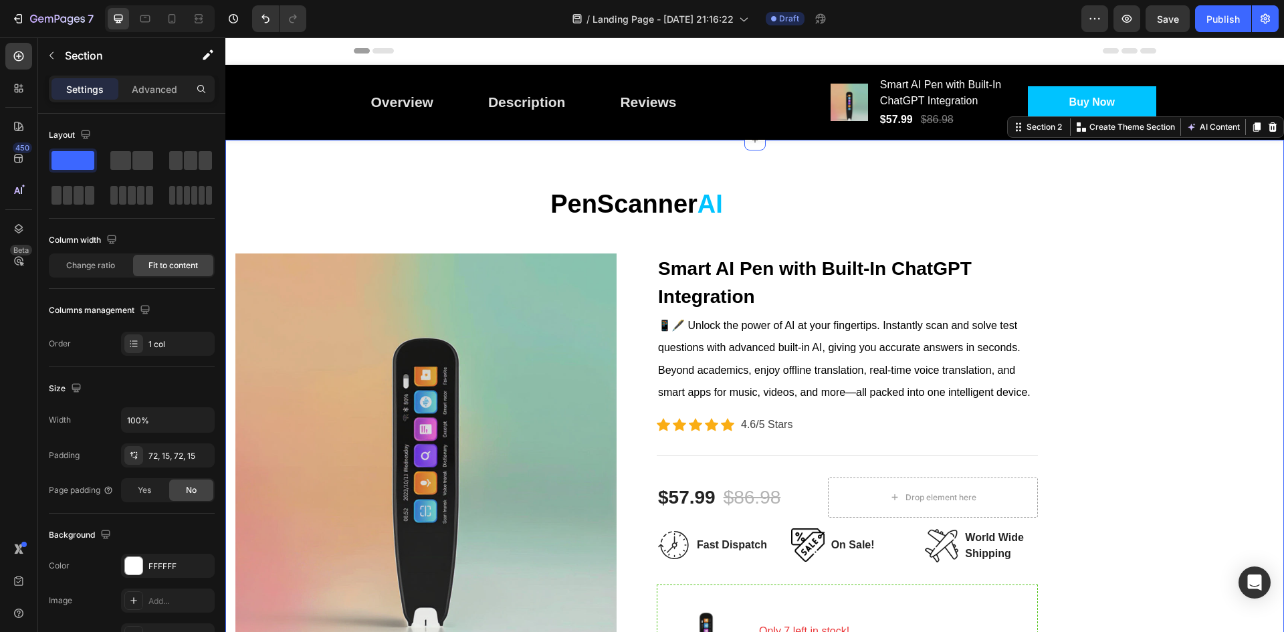
click at [1198, 533] on div "PenScanner AI Heading Row Product Images Smart AI Pen with Built-In ChatGPT Int…" at bounding box center [754, 576] width 1059 height 873
drag, startPoint x: 154, startPoint y: 346, endPoint x: 174, endPoint y: 334, distance: 23.1
click at [154, 346] on div "1 col" at bounding box center [179, 344] width 63 height 12
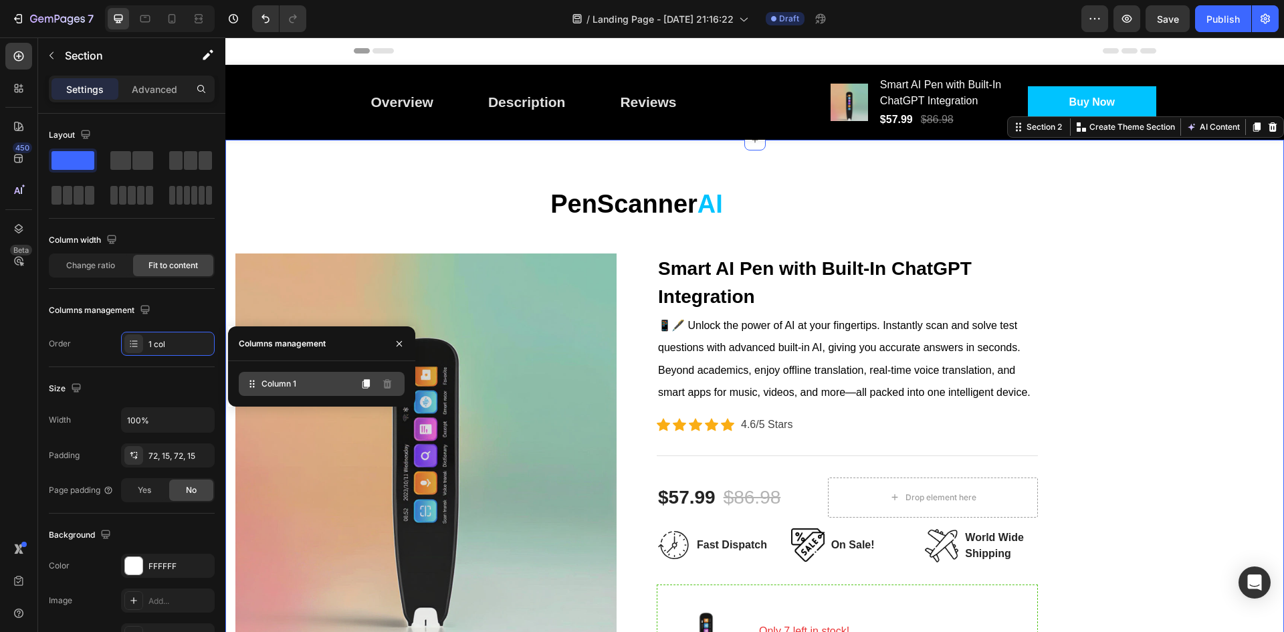
click at [338, 387] on div "Column 1" at bounding box center [322, 384] width 166 height 24
click at [397, 352] on button "button" at bounding box center [399, 343] width 21 height 21
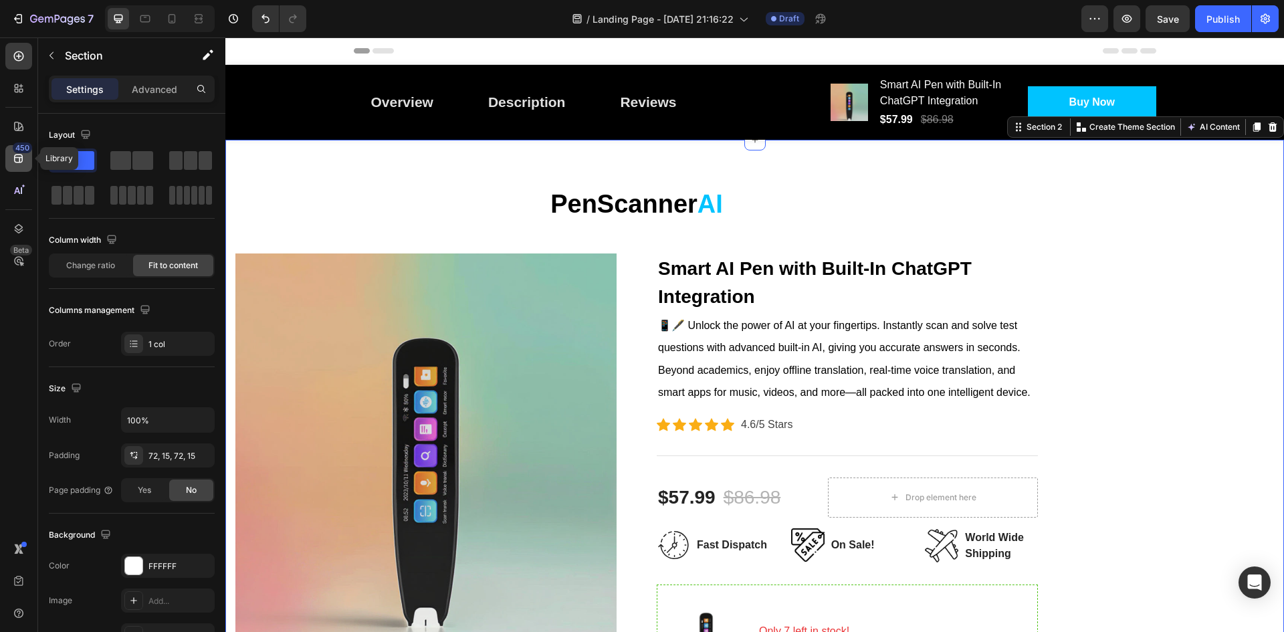
click at [21, 160] on icon at bounding box center [18, 158] width 13 height 13
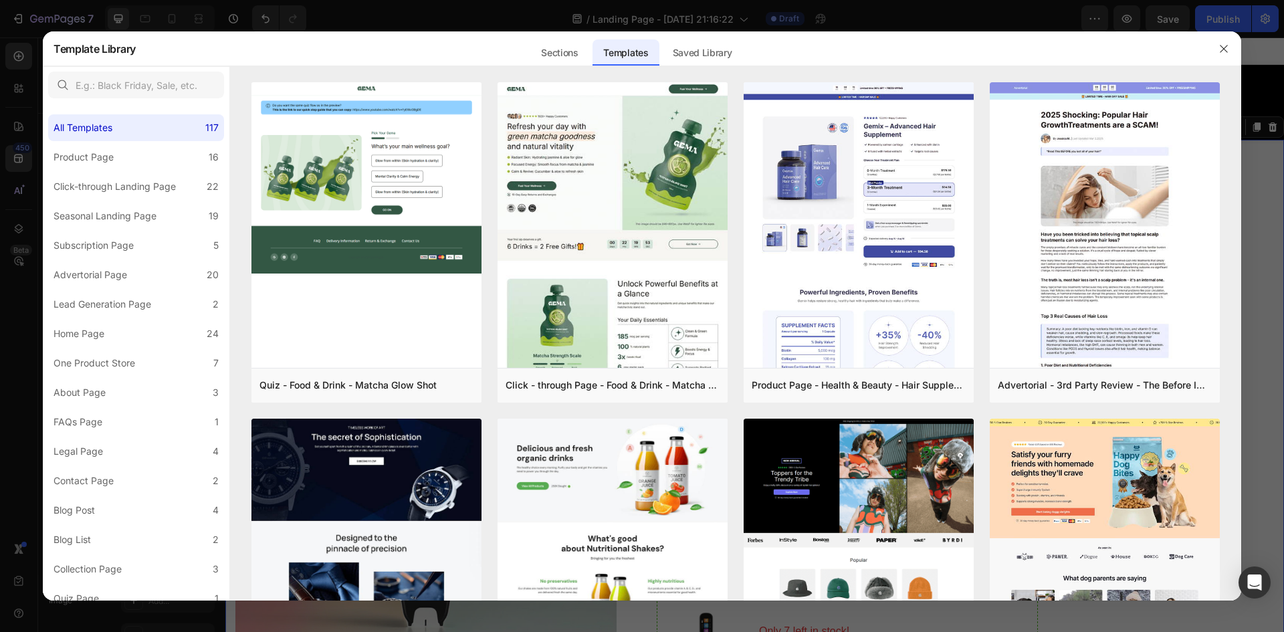
click at [19, 186] on div at bounding box center [642, 316] width 1284 height 632
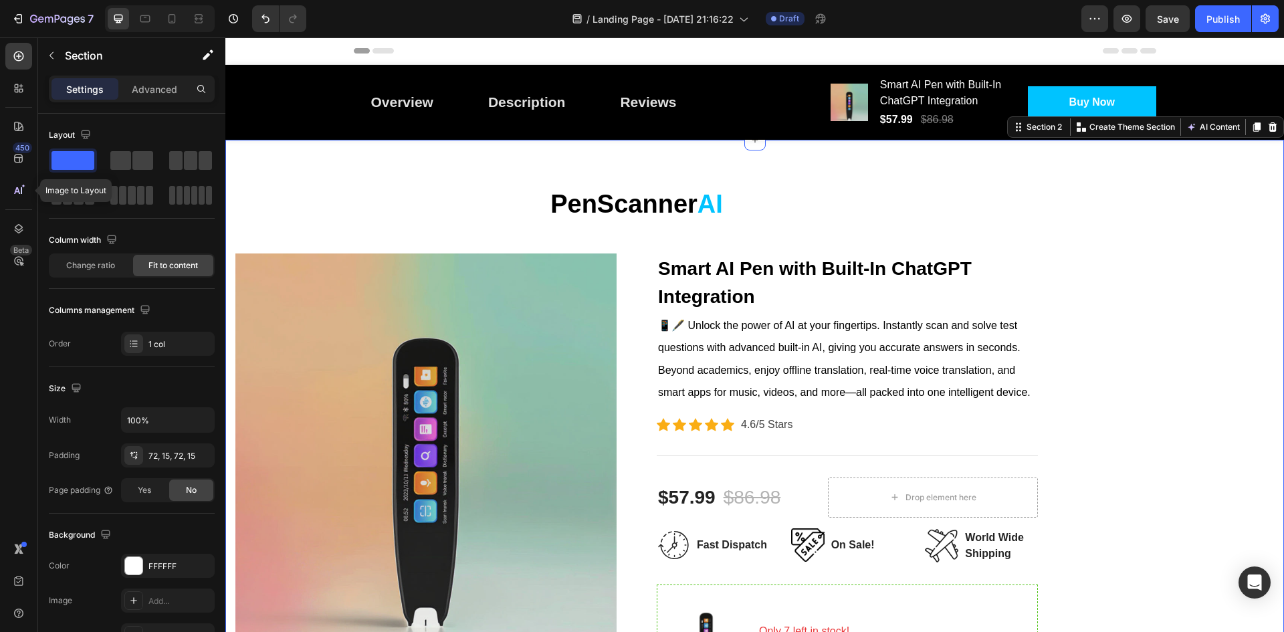
click at [19, 186] on icon at bounding box center [18, 190] width 13 height 13
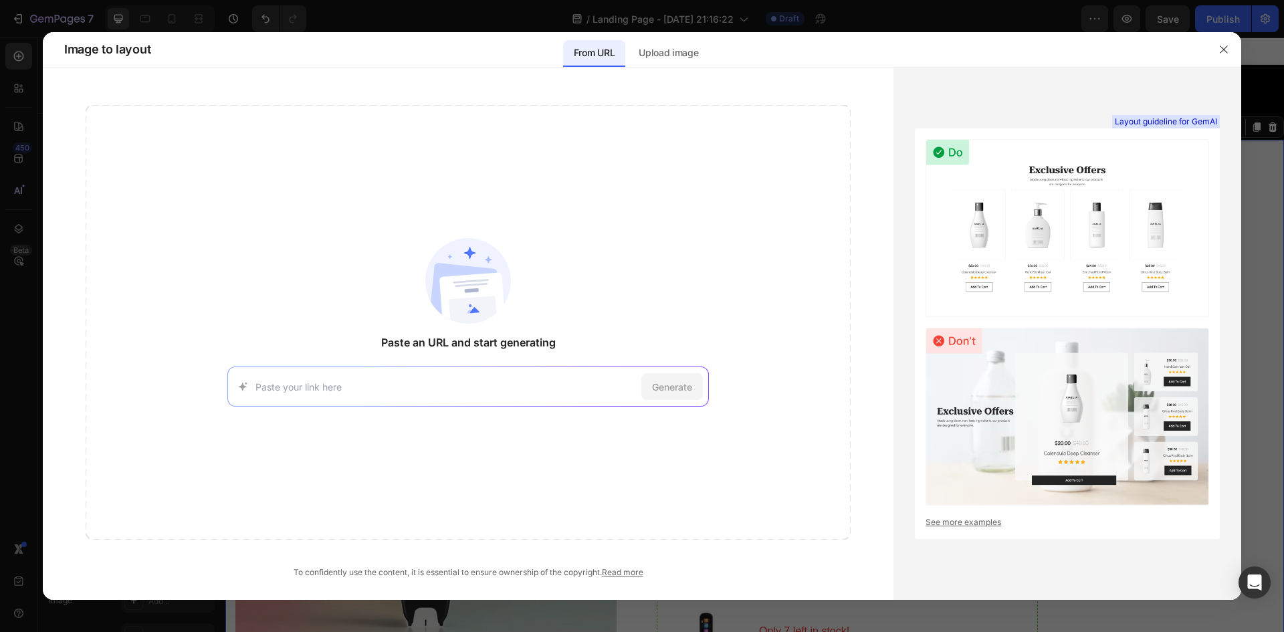
click at [19, 186] on div at bounding box center [642, 316] width 1284 height 632
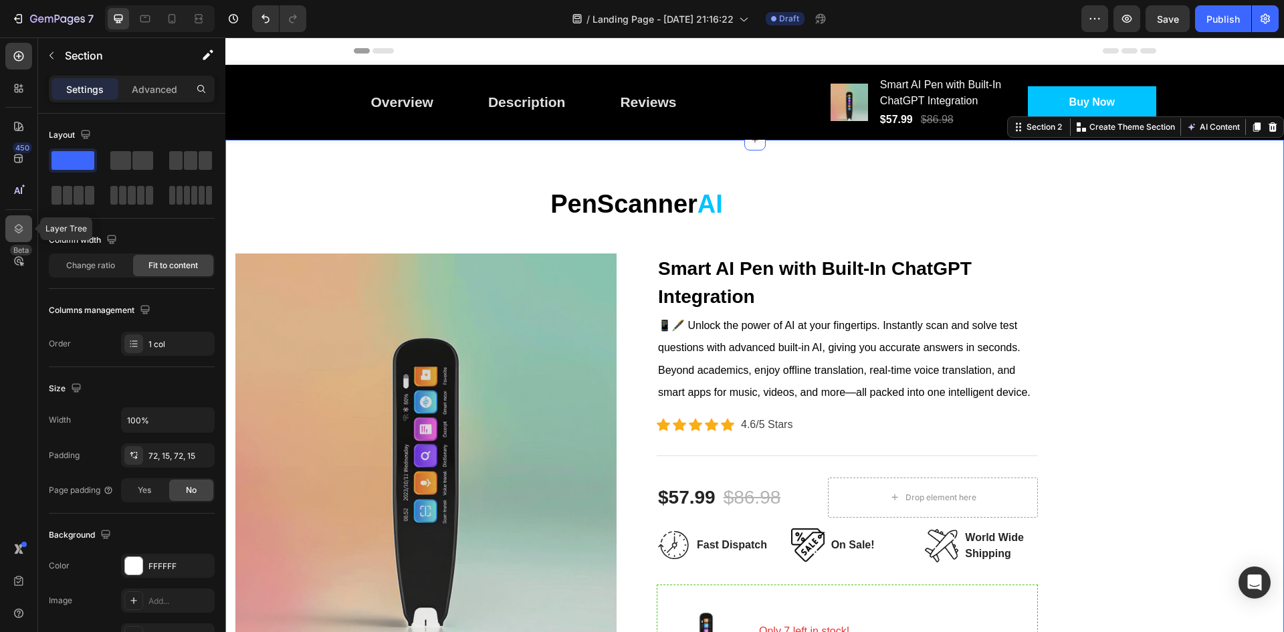
click at [17, 223] on icon at bounding box center [18, 228] width 13 height 13
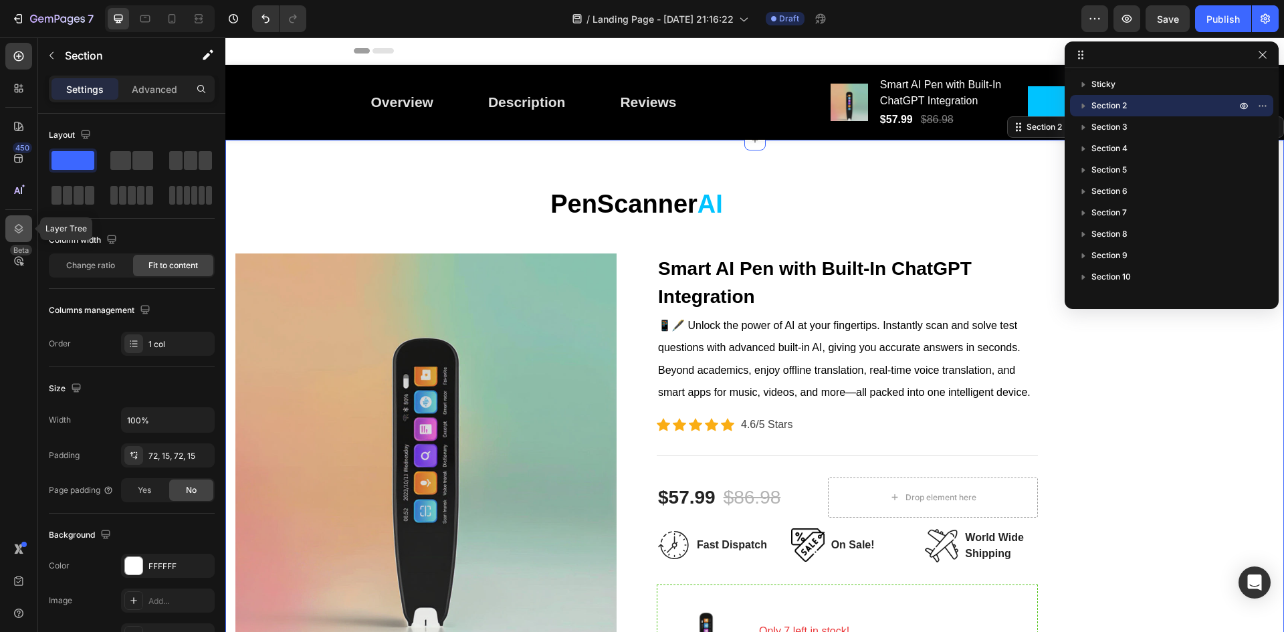
click at [17, 223] on icon at bounding box center [18, 228] width 13 height 13
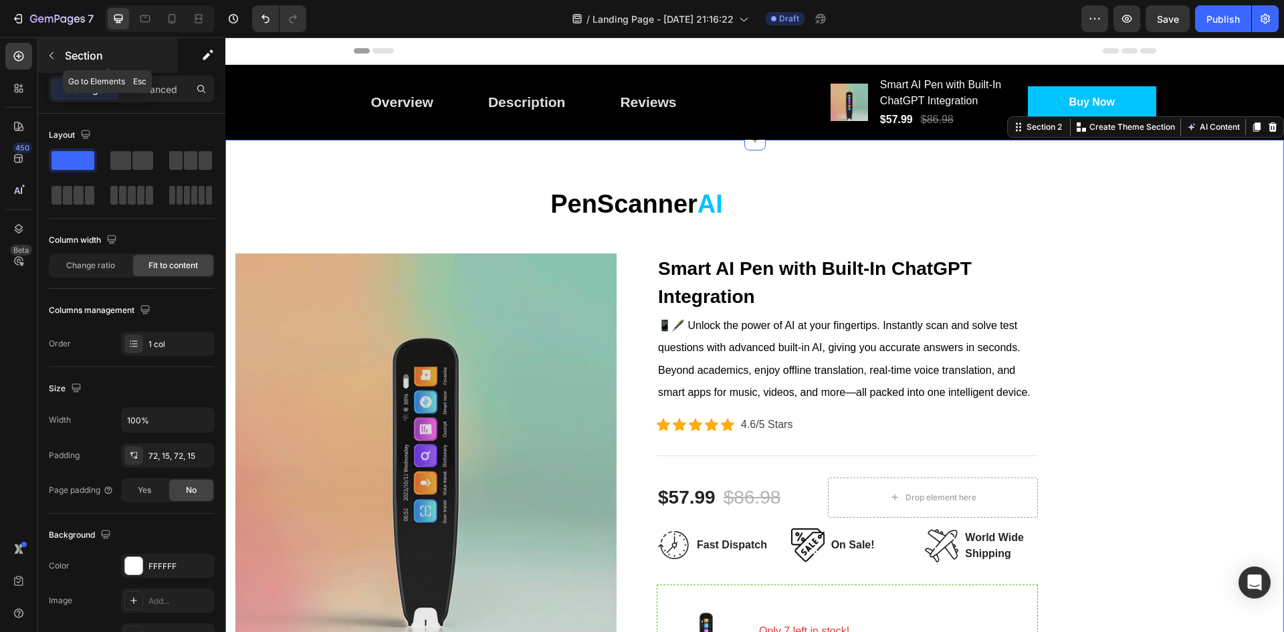
click at [49, 66] on button "button" at bounding box center [51, 55] width 21 height 21
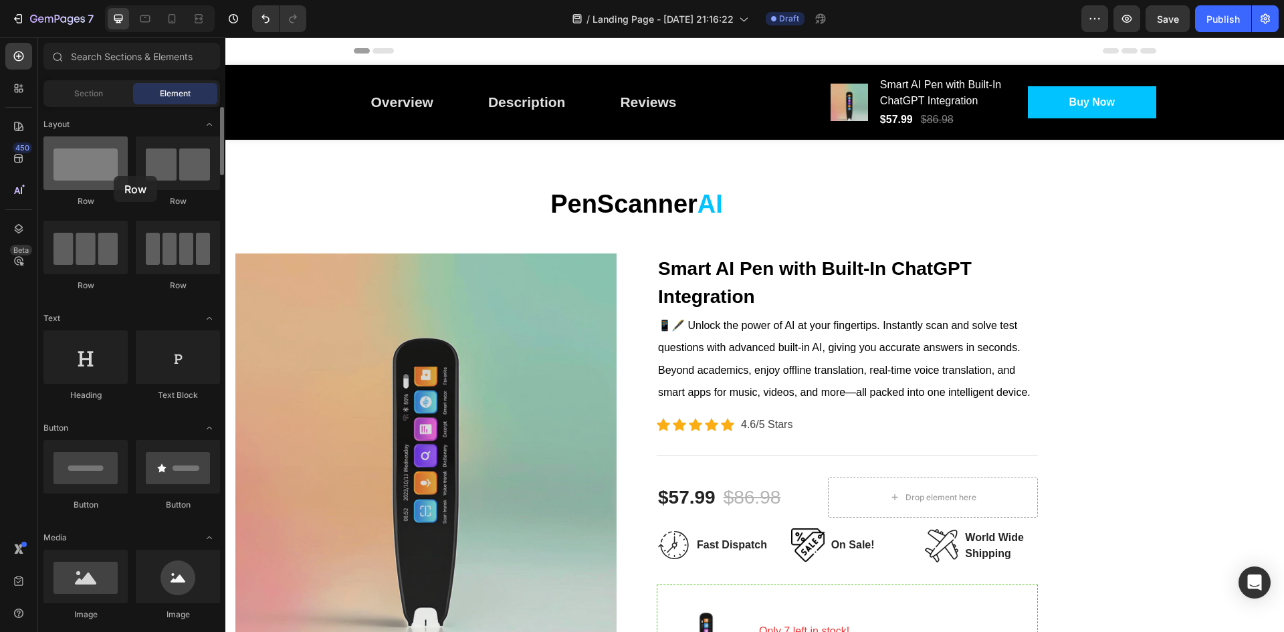
click at [114, 176] on div at bounding box center [85, 162] width 84 height 53
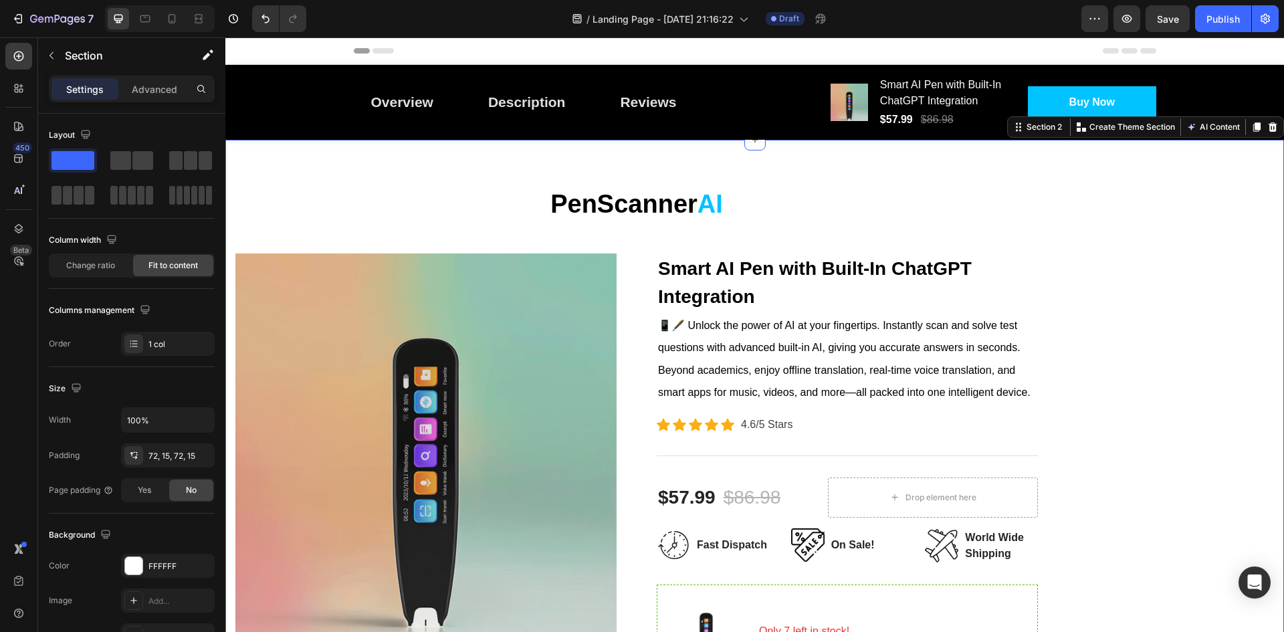
click at [362, 223] on div "PenScanner AI Heading Row Product Images Smart AI Pen with Built-In ChatGPT Int…" at bounding box center [636, 576] width 802 height 776
click at [112, 267] on span "Change ratio" at bounding box center [90, 265] width 49 height 12
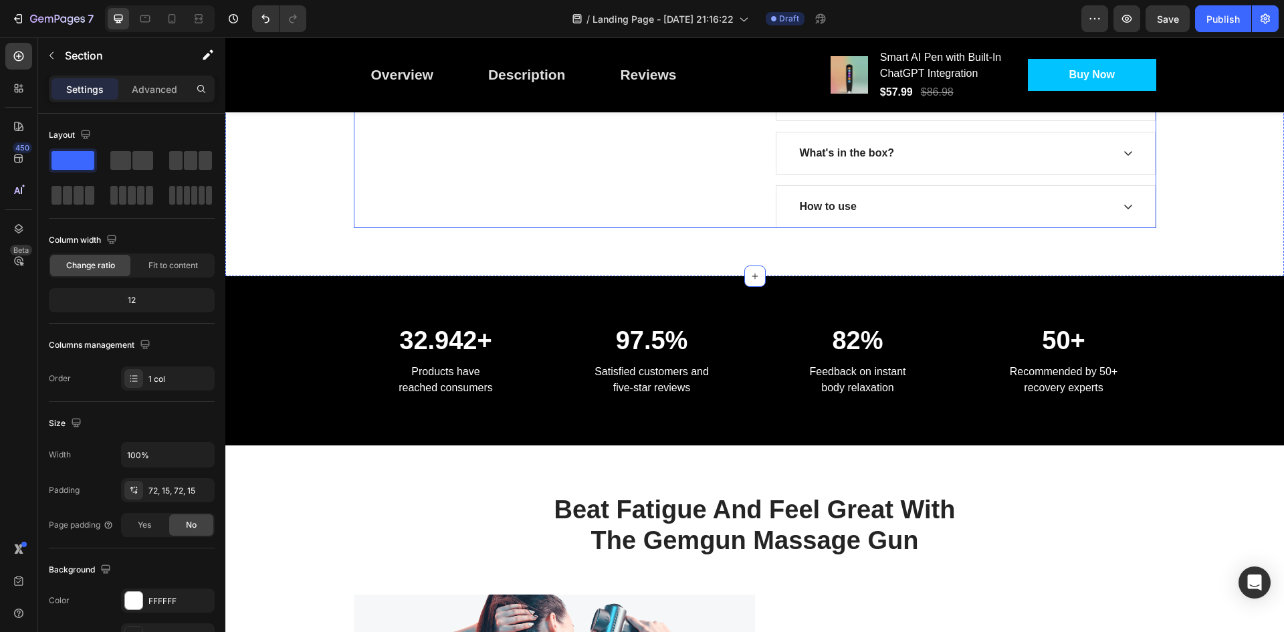
scroll to position [936, 0]
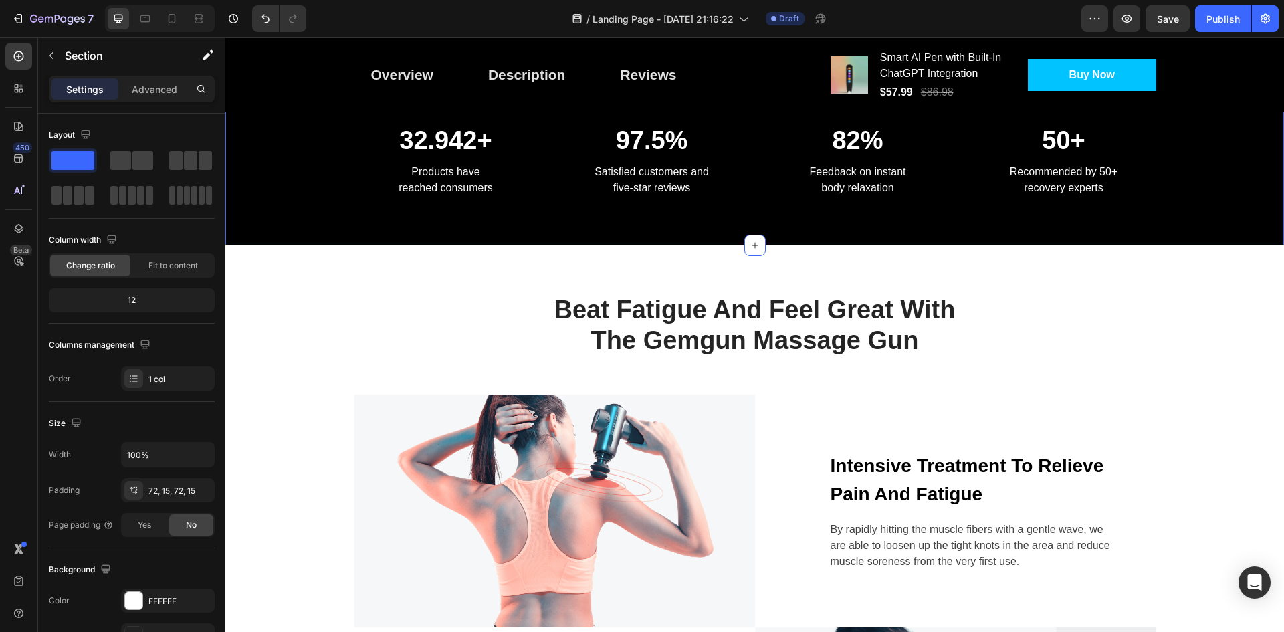
click at [760, 199] on div "32.942+ Heading Products have reached consumers Text block 97.5% Heading Satisf…" at bounding box center [754, 161] width 1059 height 170
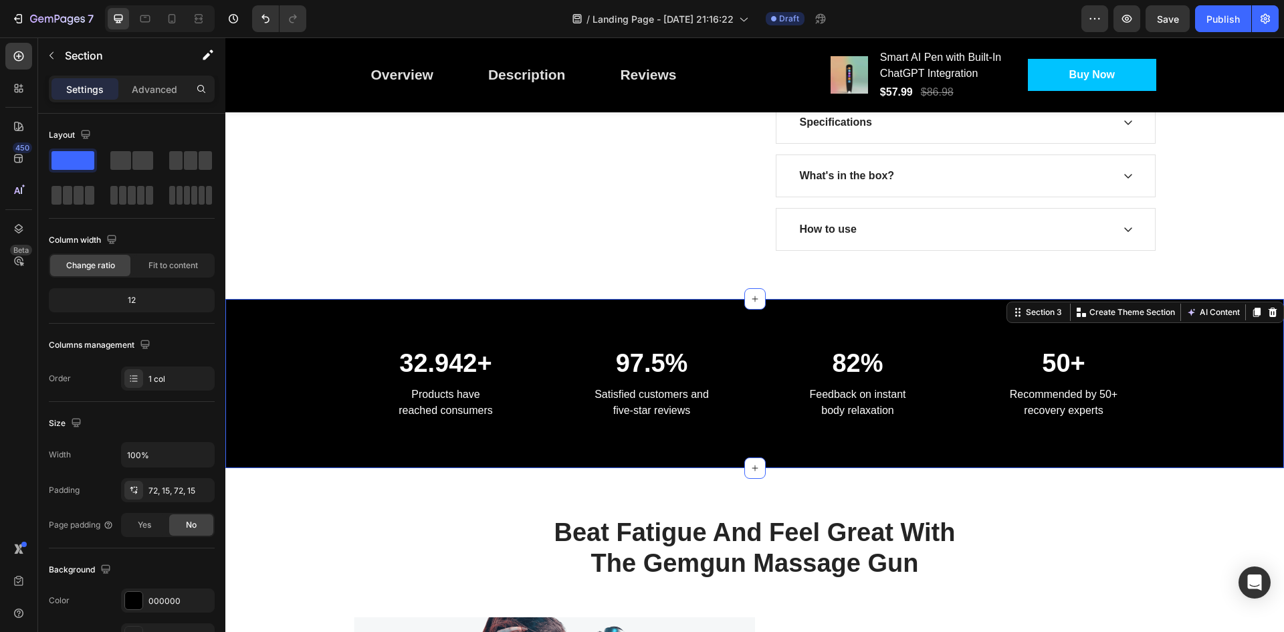
scroll to position [669, 0]
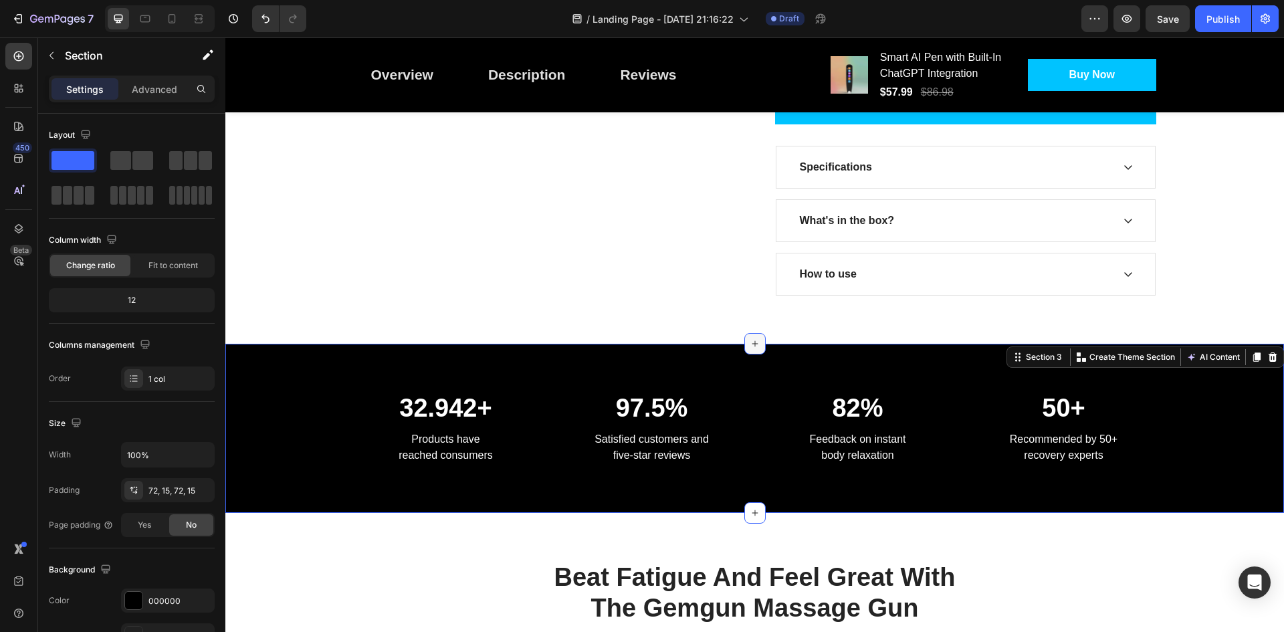
click at [750, 338] on icon at bounding box center [755, 343] width 11 height 11
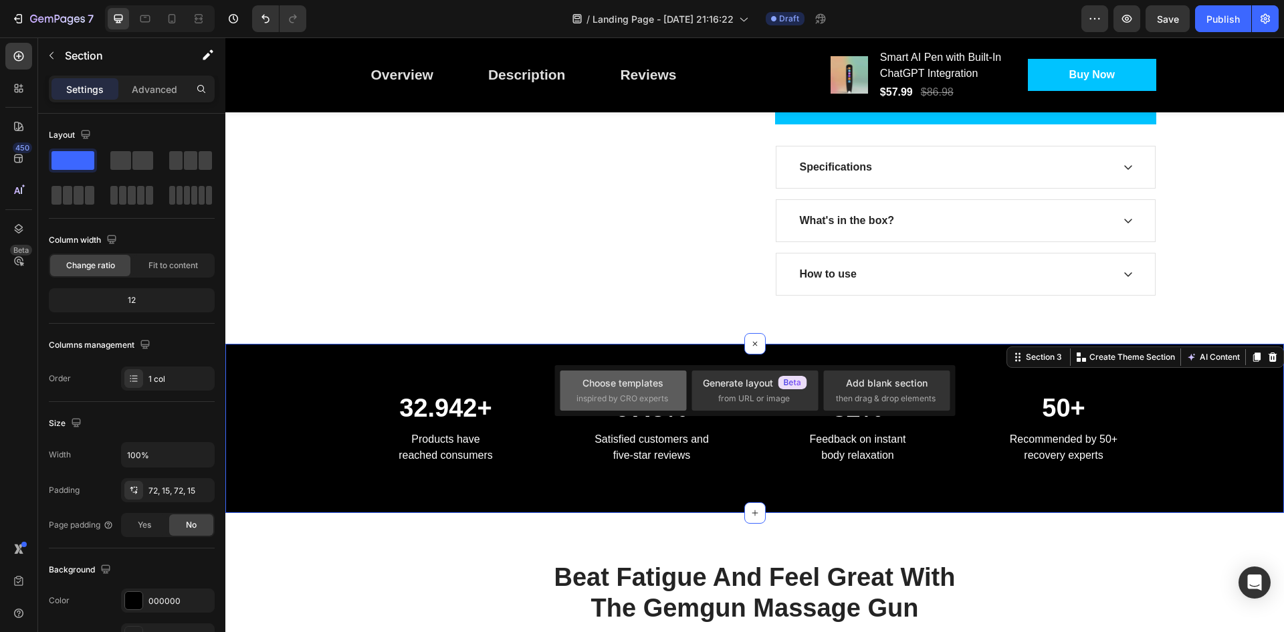
click at [641, 391] on div "Choose templates inspired by CRO experts" at bounding box center [623, 390] width 94 height 29
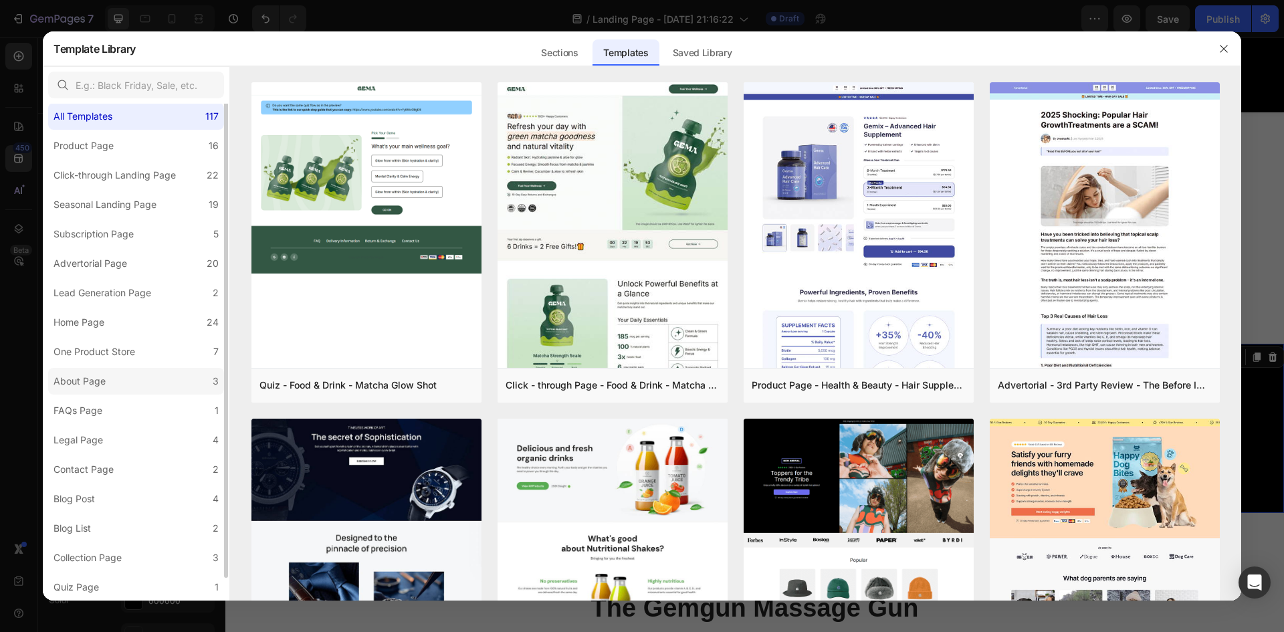
scroll to position [0, 0]
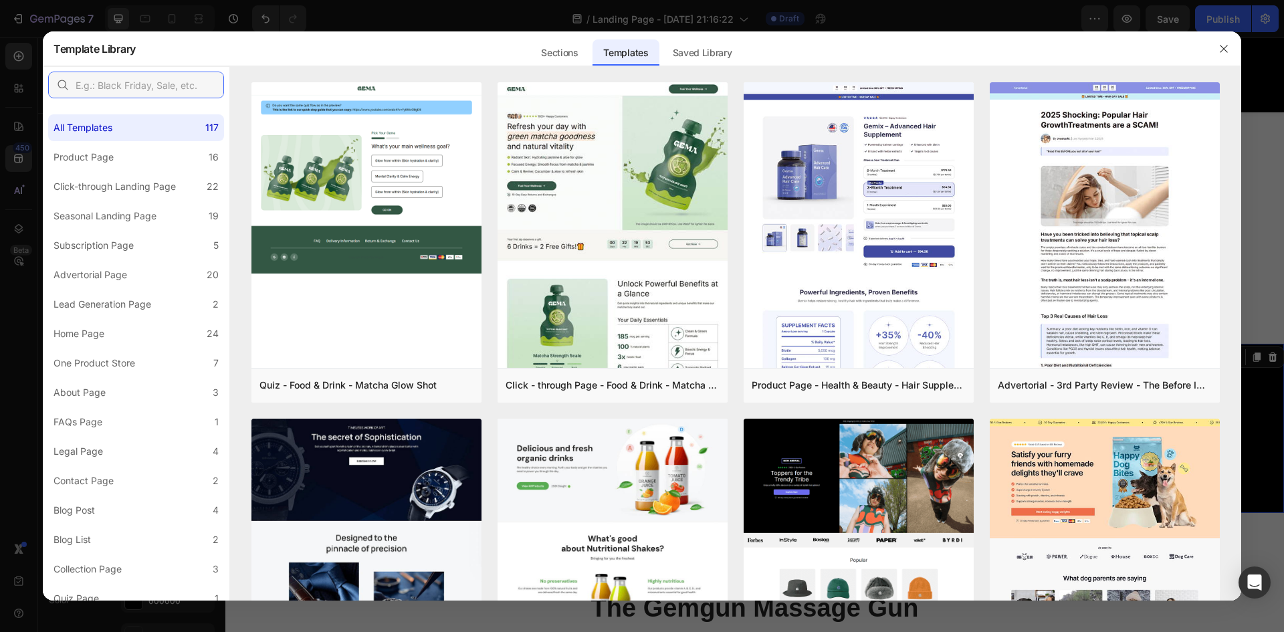
click at [124, 92] on input "text" at bounding box center [136, 85] width 176 height 27
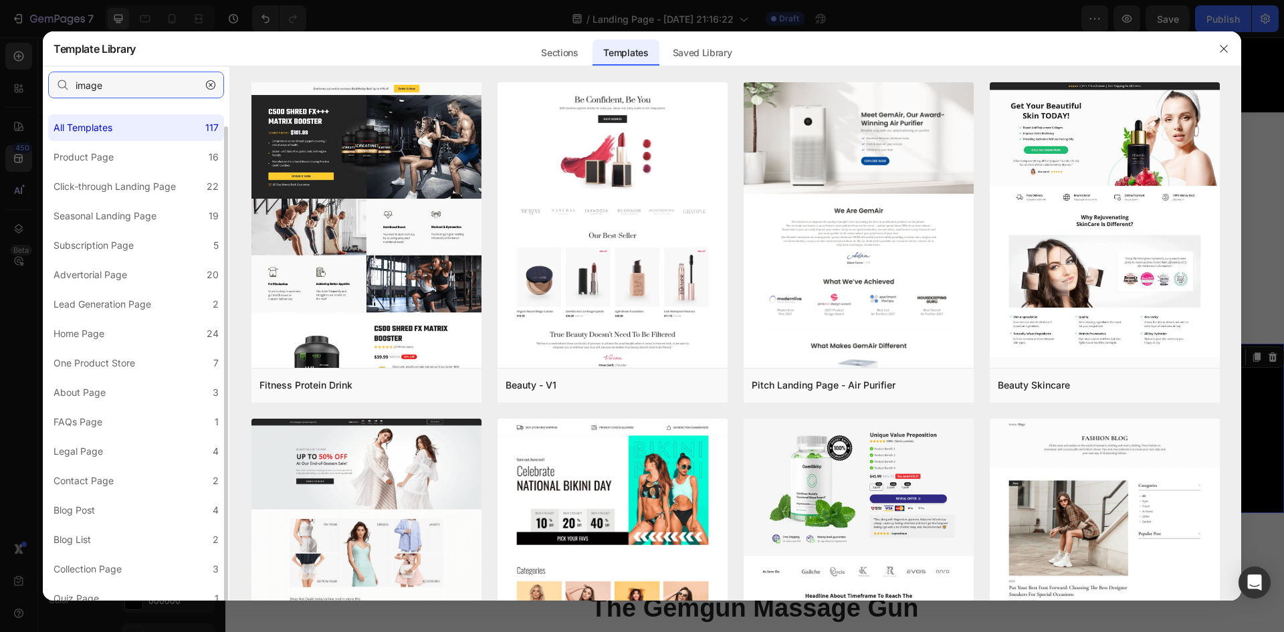
scroll to position [11, 0]
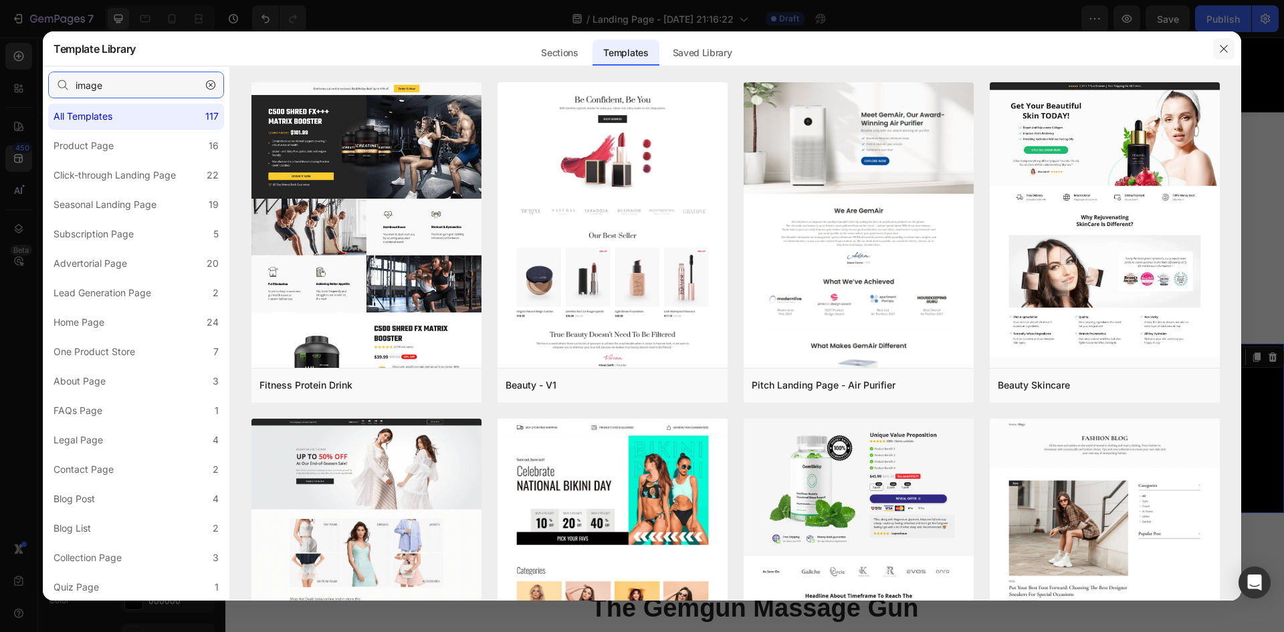
type input "image"
click at [1227, 48] on icon "button" at bounding box center [1223, 48] width 11 height 11
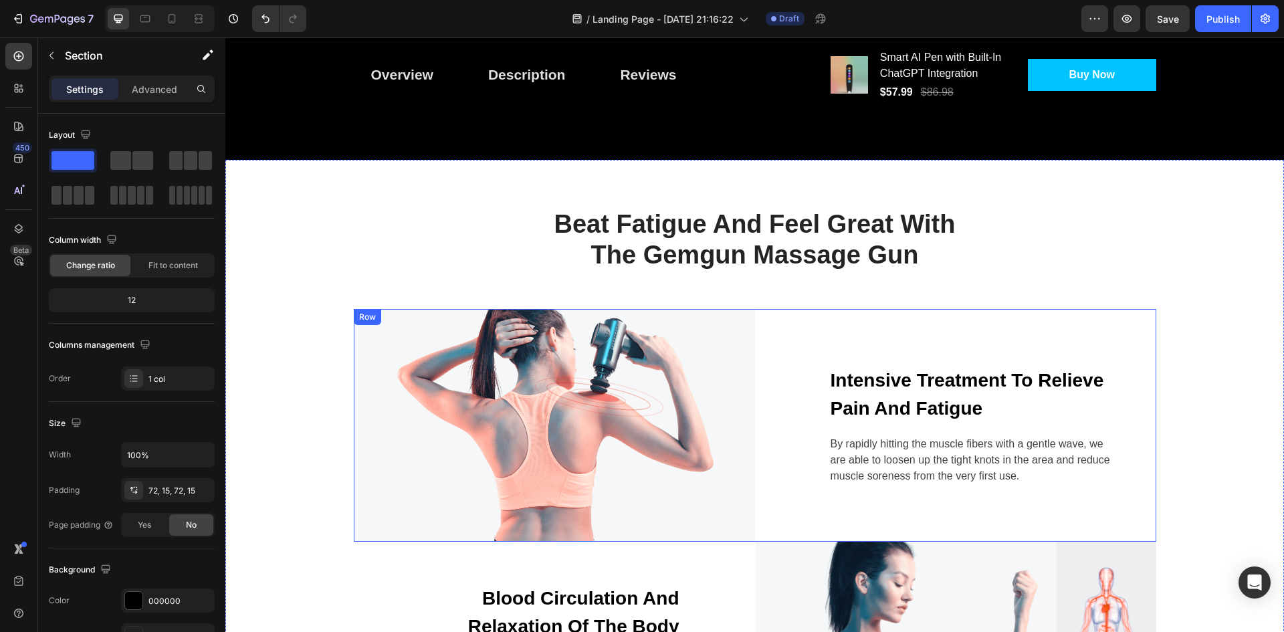
scroll to position [1003, 0]
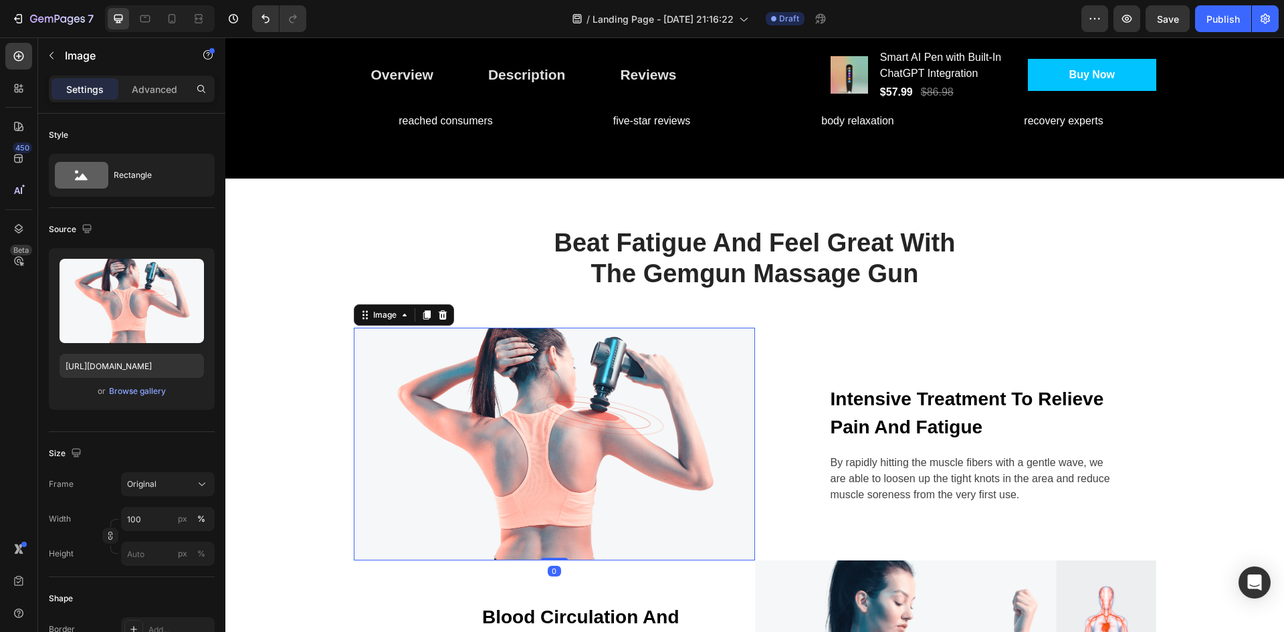
click at [697, 401] on img at bounding box center [554, 444] width 401 height 233
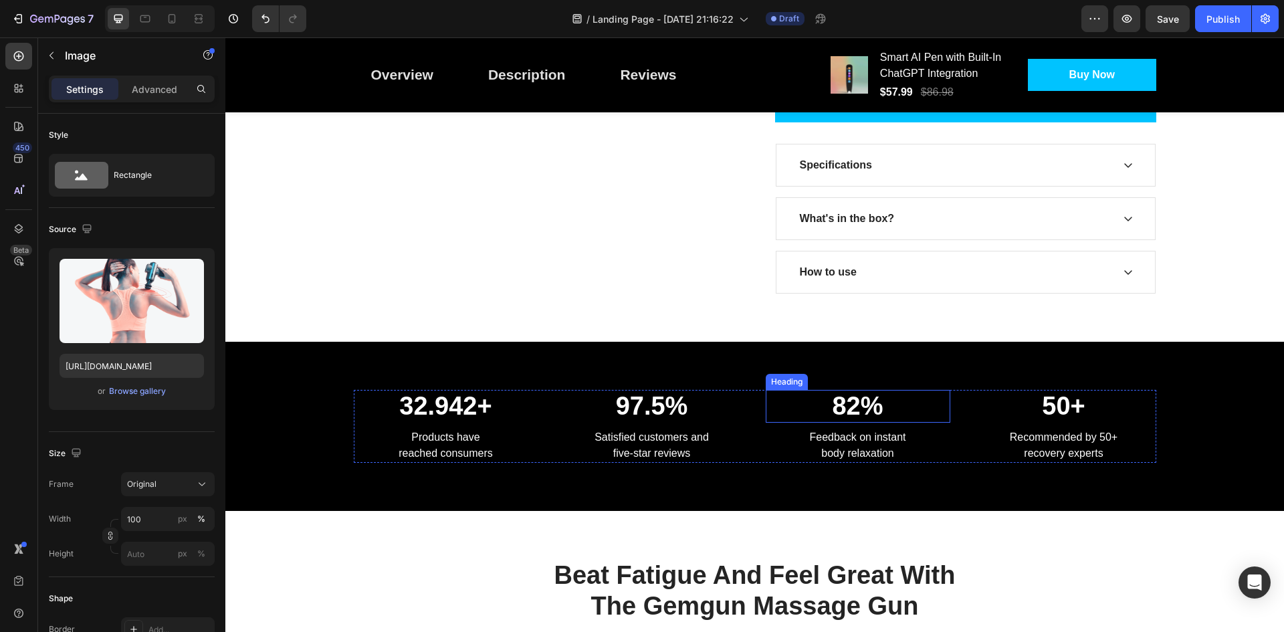
scroll to position [669, 0]
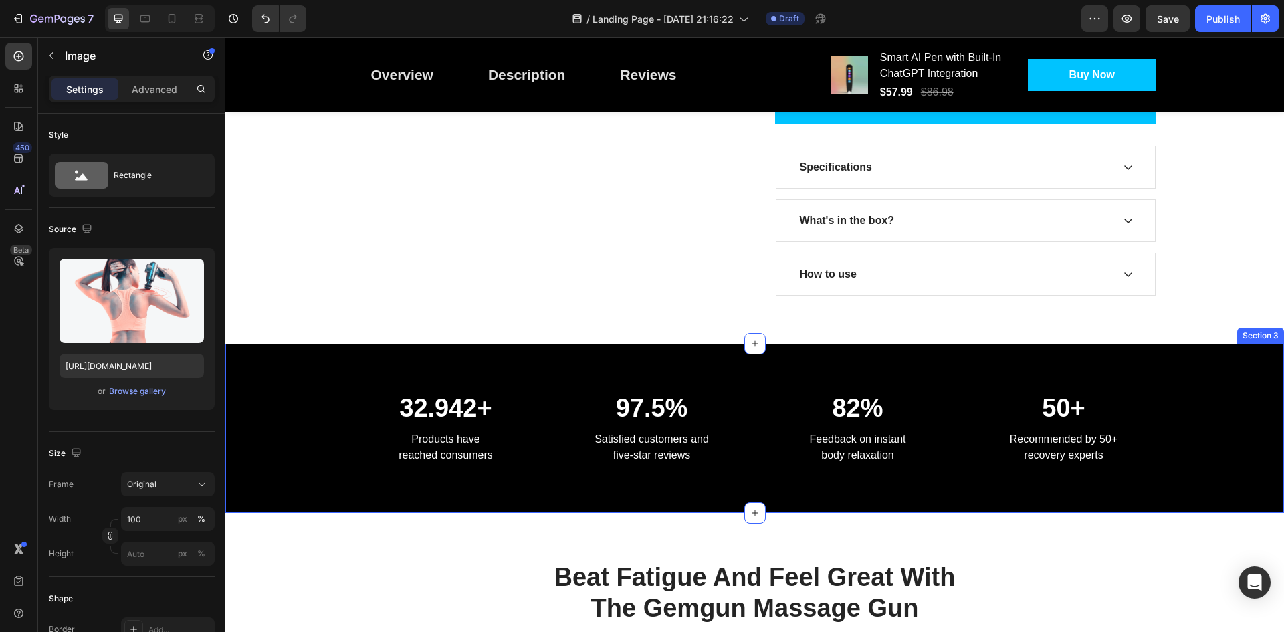
click at [656, 369] on div "32.942+ Heading Products have reached consumers Text block 97.5% Heading Satisf…" at bounding box center [754, 429] width 1059 height 170
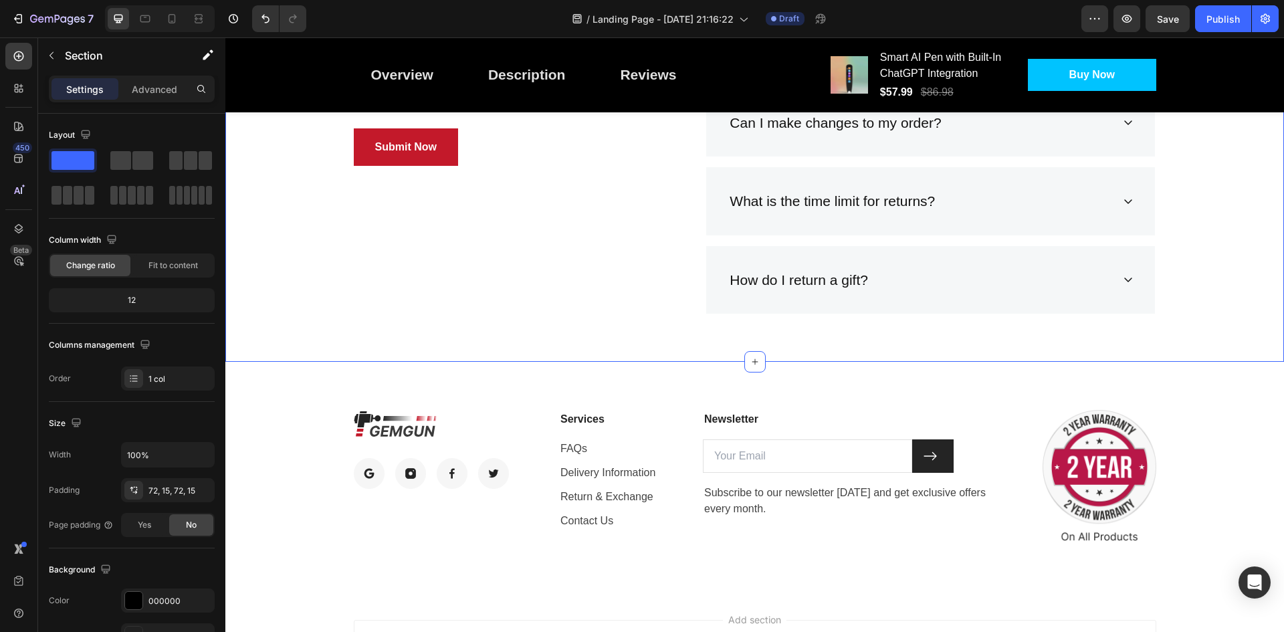
scroll to position [4756, 0]
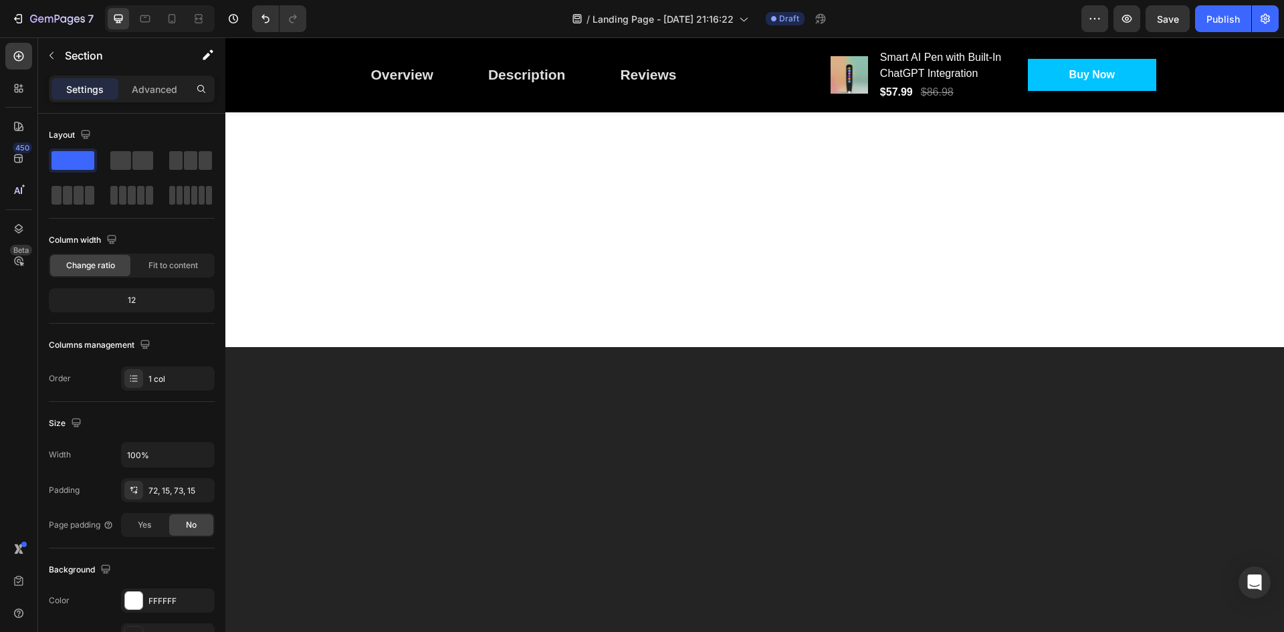
drag, startPoint x: 1210, startPoint y: 415, endPoint x: 1211, endPoint y: 292, distance: 123.7
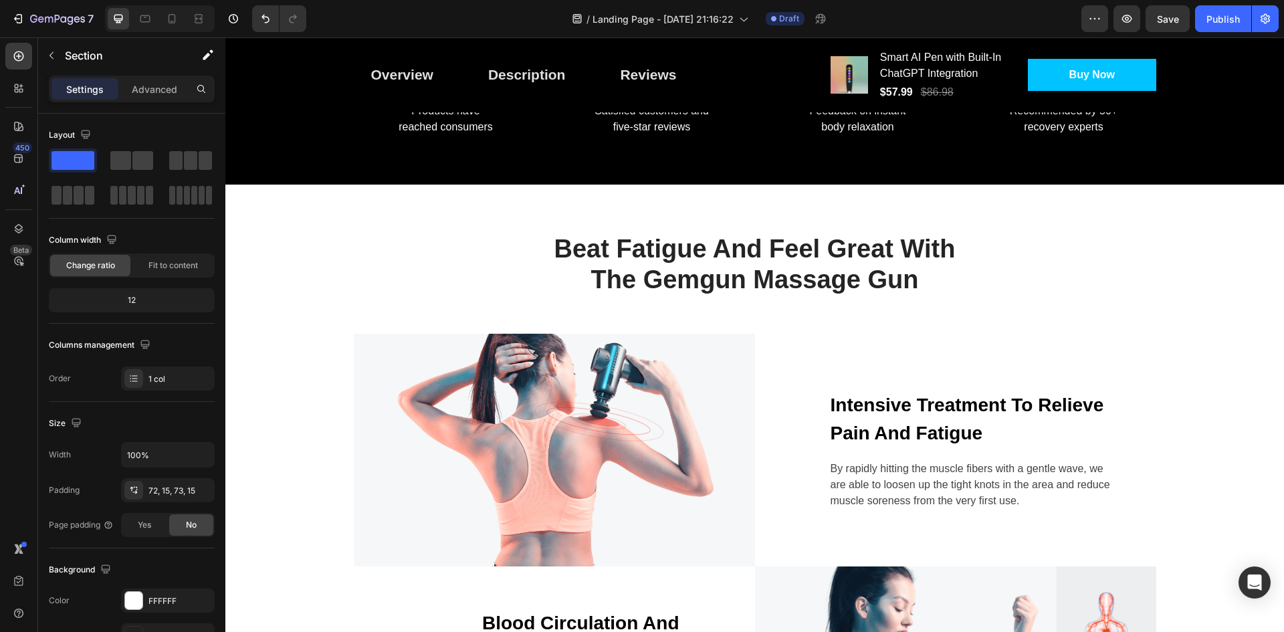
scroll to position [998, 0]
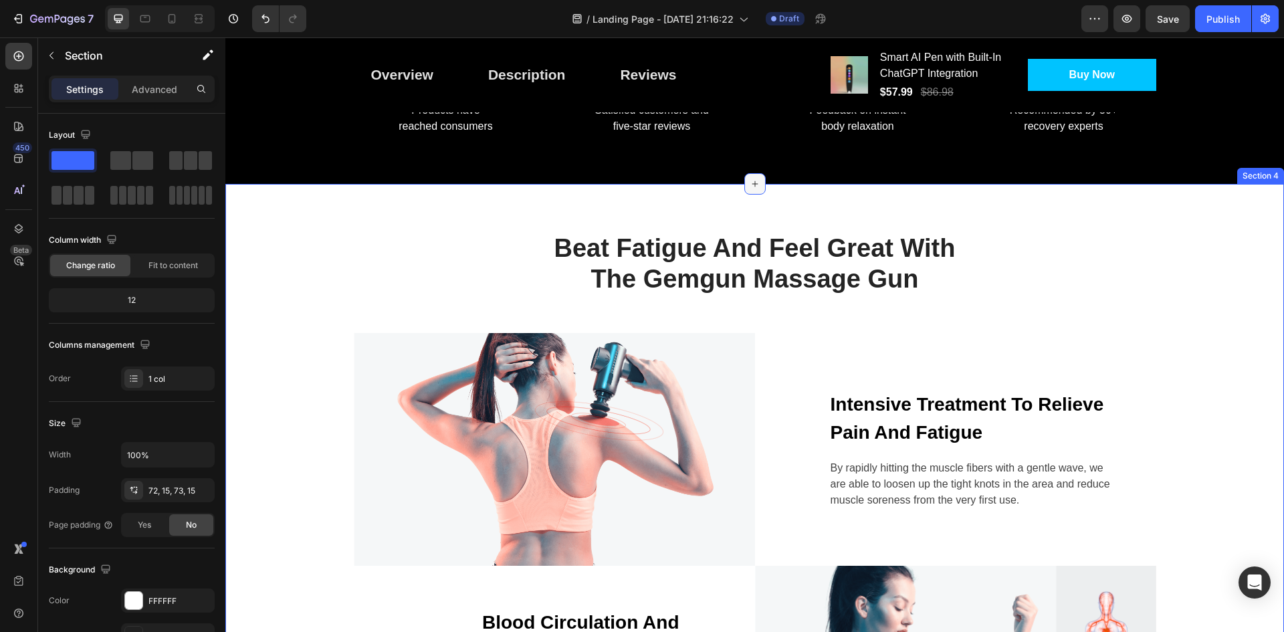
click at [750, 187] on icon at bounding box center [755, 184] width 11 height 11
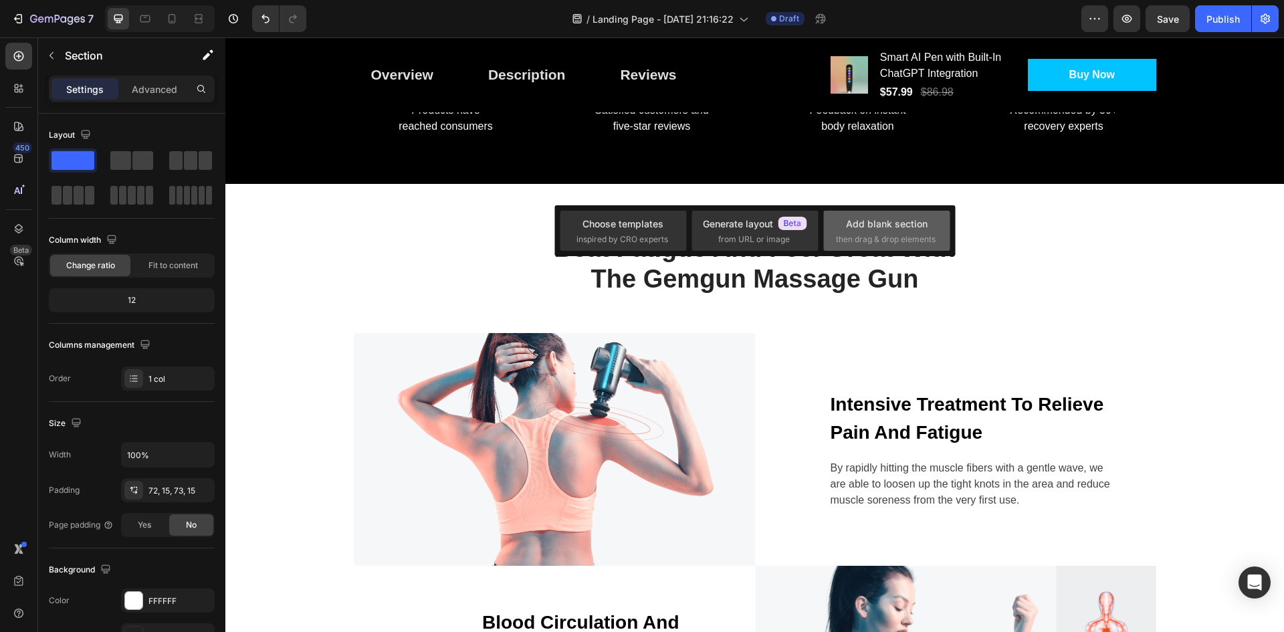
click at [899, 240] on span "then drag & drop elements" at bounding box center [886, 239] width 100 height 12
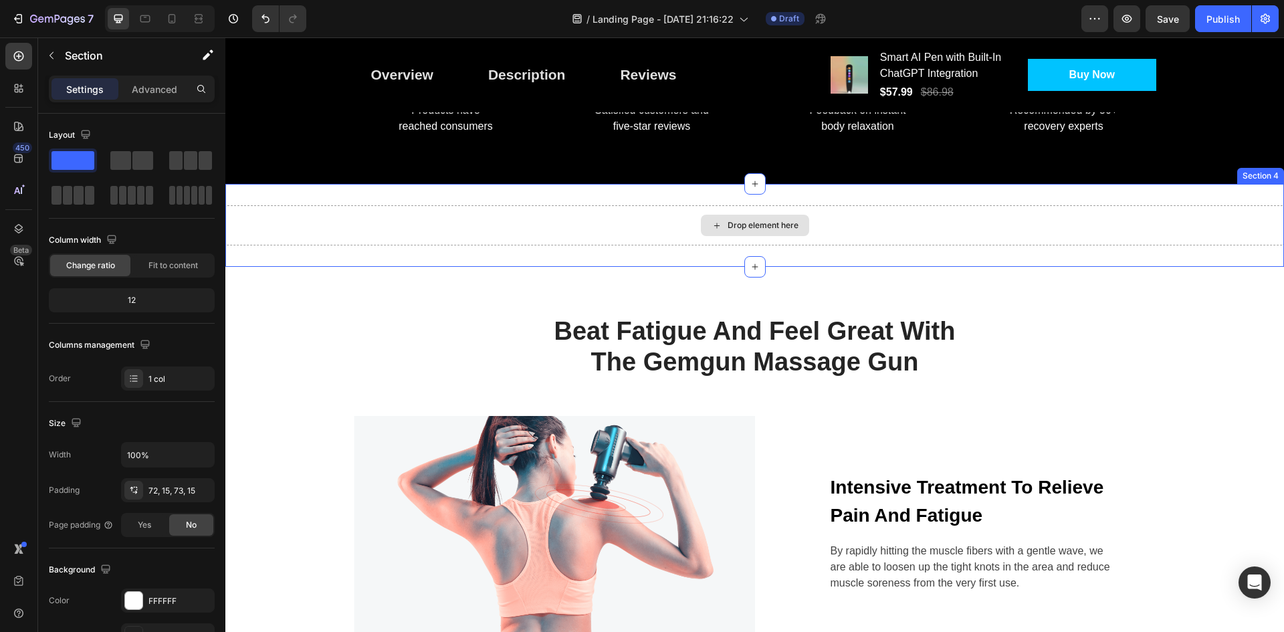
click at [749, 224] on div "Drop element here" at bounding box center [763, 225] width 71 height 11
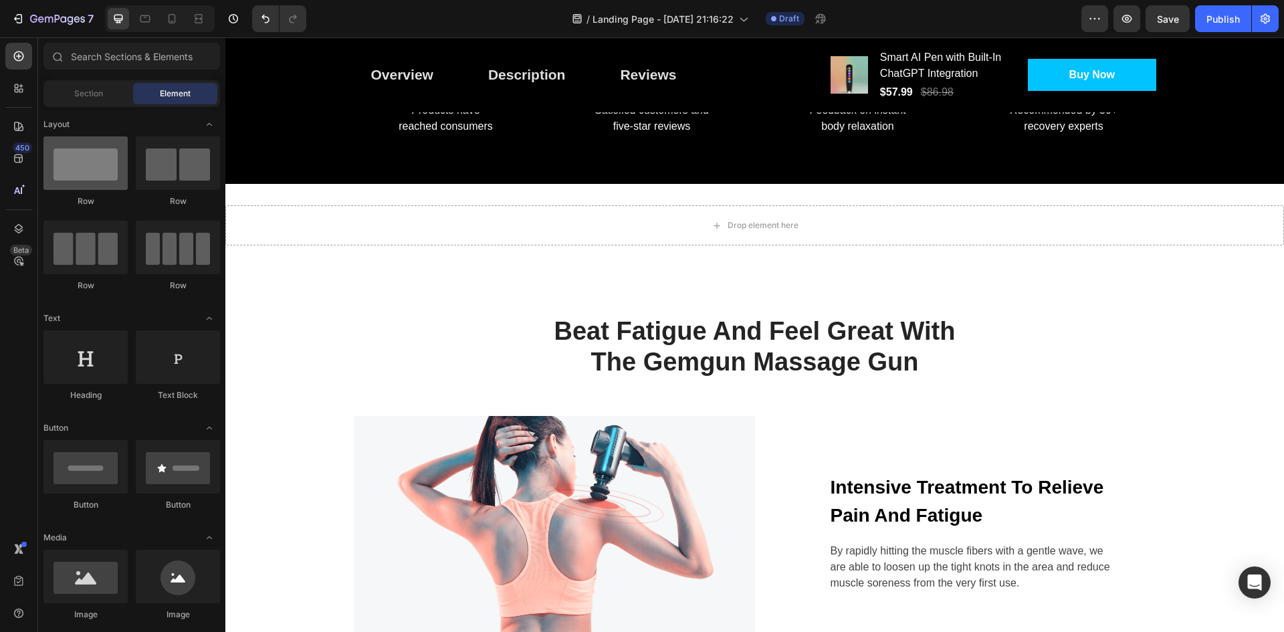
click at [106, 175] on div at bounding box center [85, 162] width 84 height 53
click at [108, 590] on div at bounding box center [85, 576] width 84 height 53
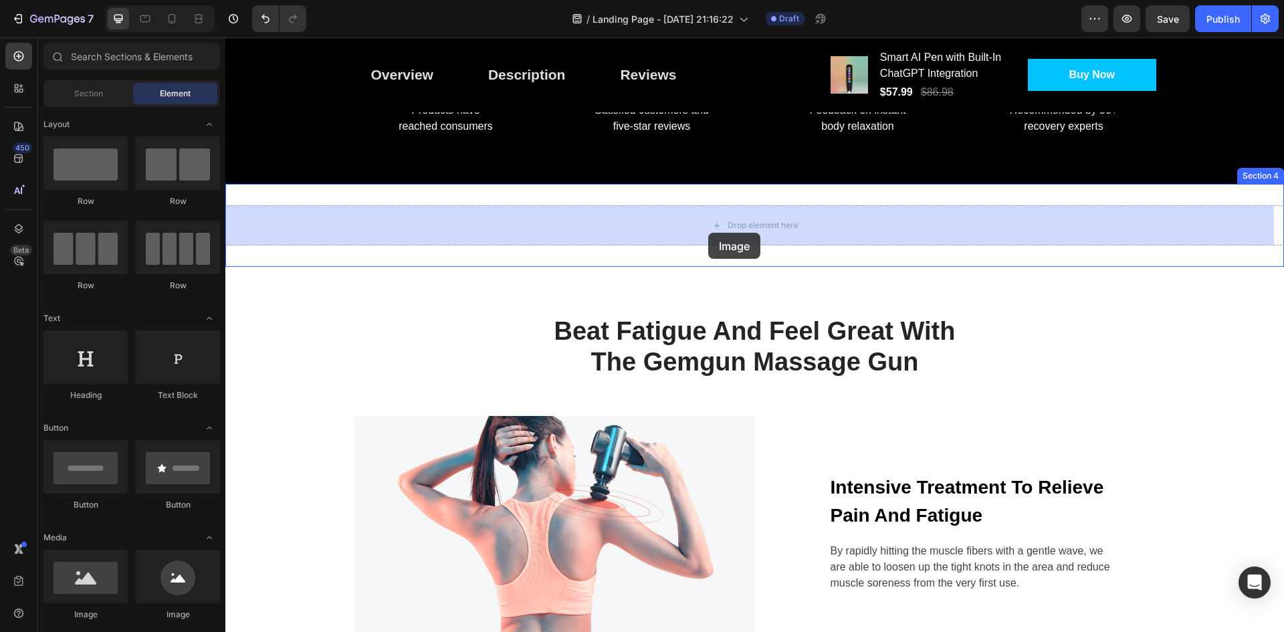
drag, startPoint x: 300, startPoint y: 617, endPoint x: 712, endPoint y: 230, distance: 565.4
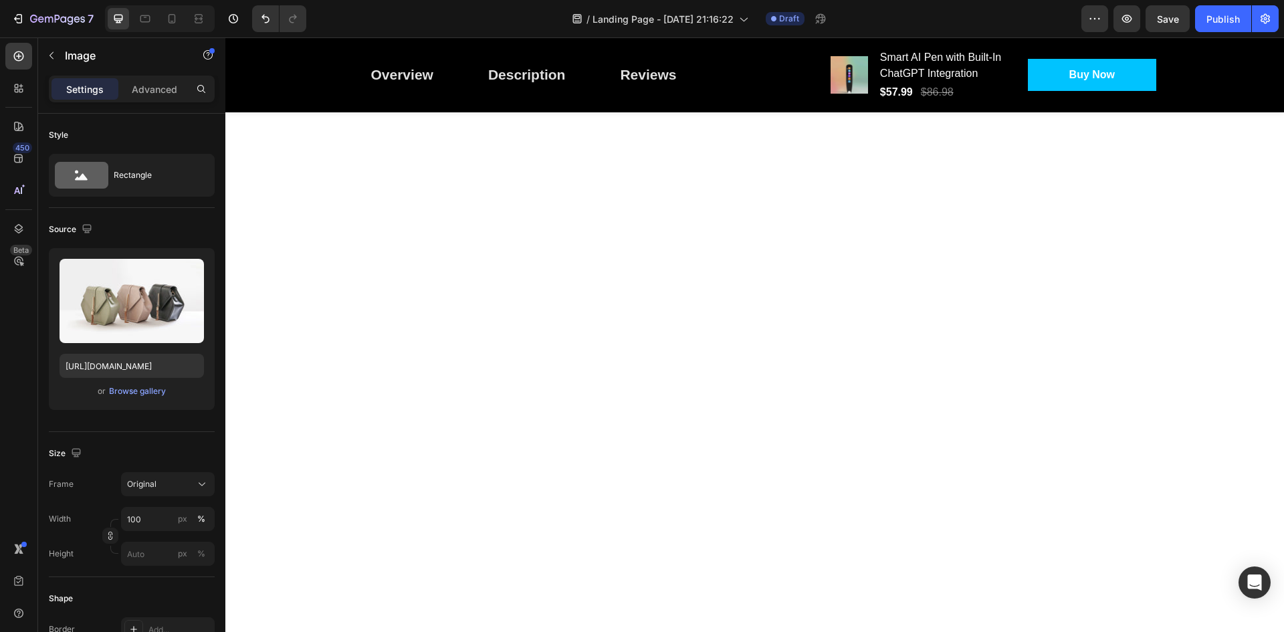
scroll to position [1332, 0]
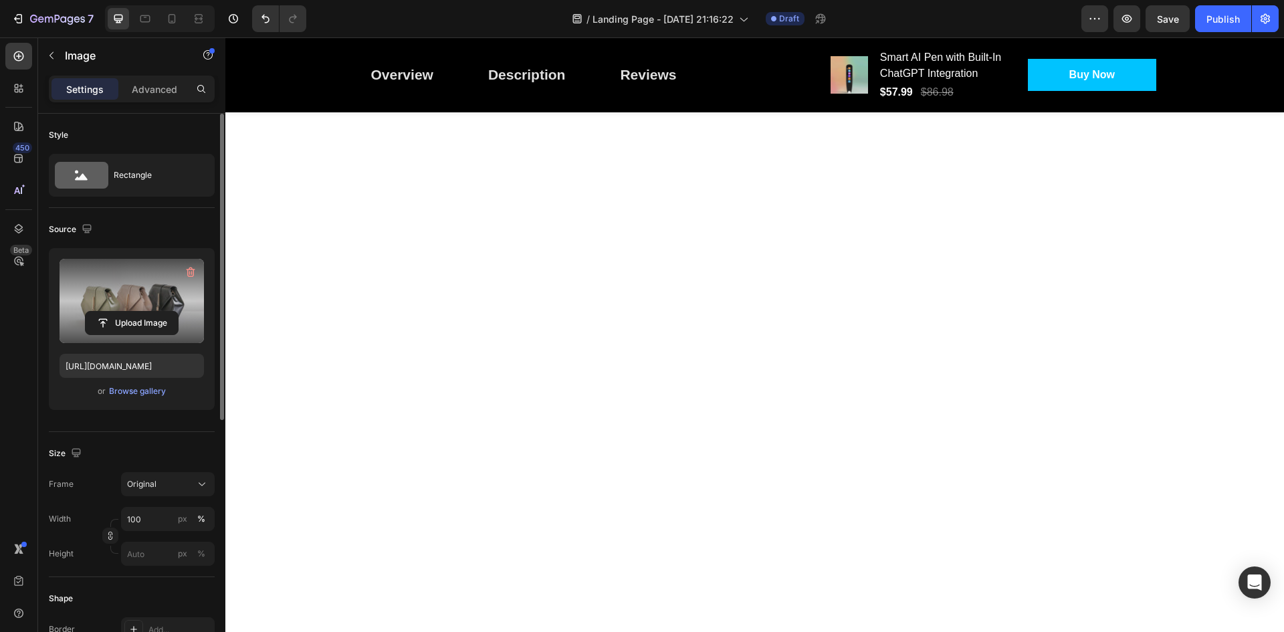
click at [105, 290] on label at bounding box center [132, 301] width 144 height 84
click at [105, 312] on input "file" at bounding box center [132, 323] width 92 height 23
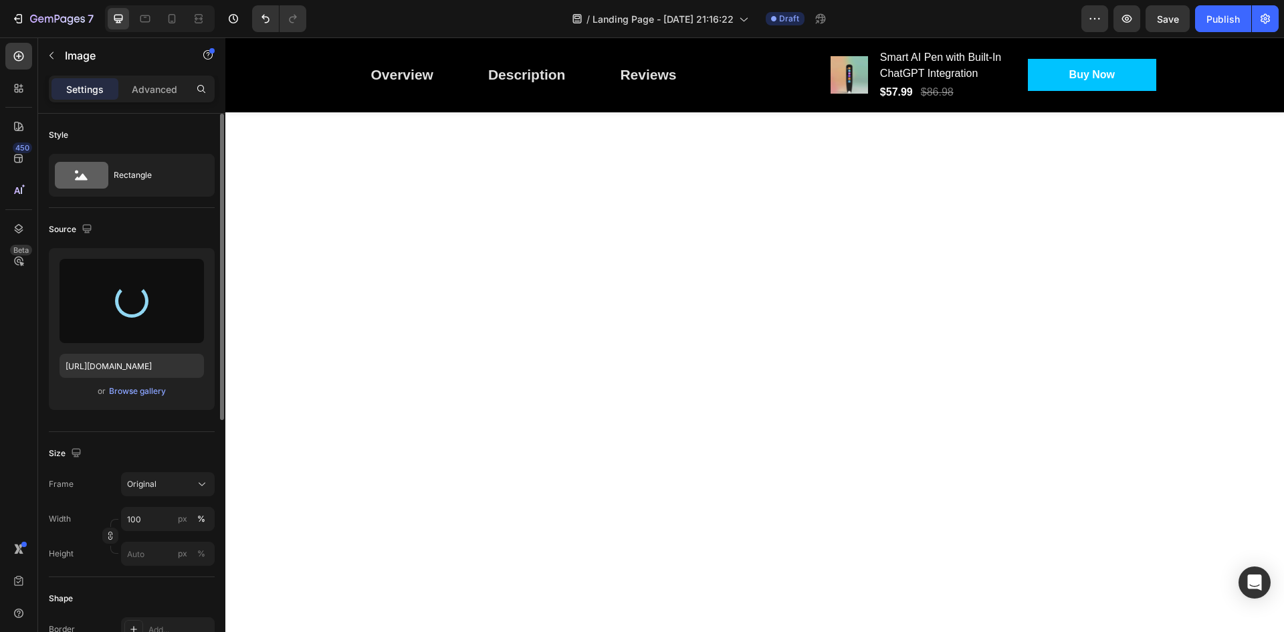
type input "https://cdn.shopify.com/s/files/1/0777/8985/5969/files/gempages_581860253251928…"
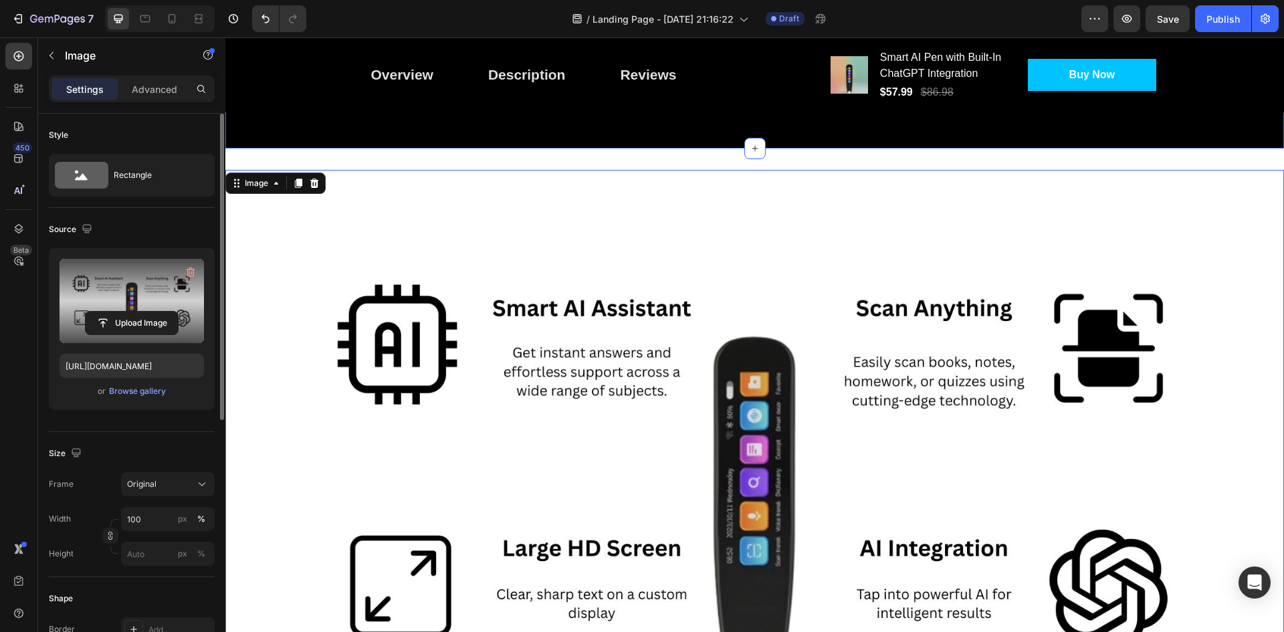
scroll to position [931, 0]
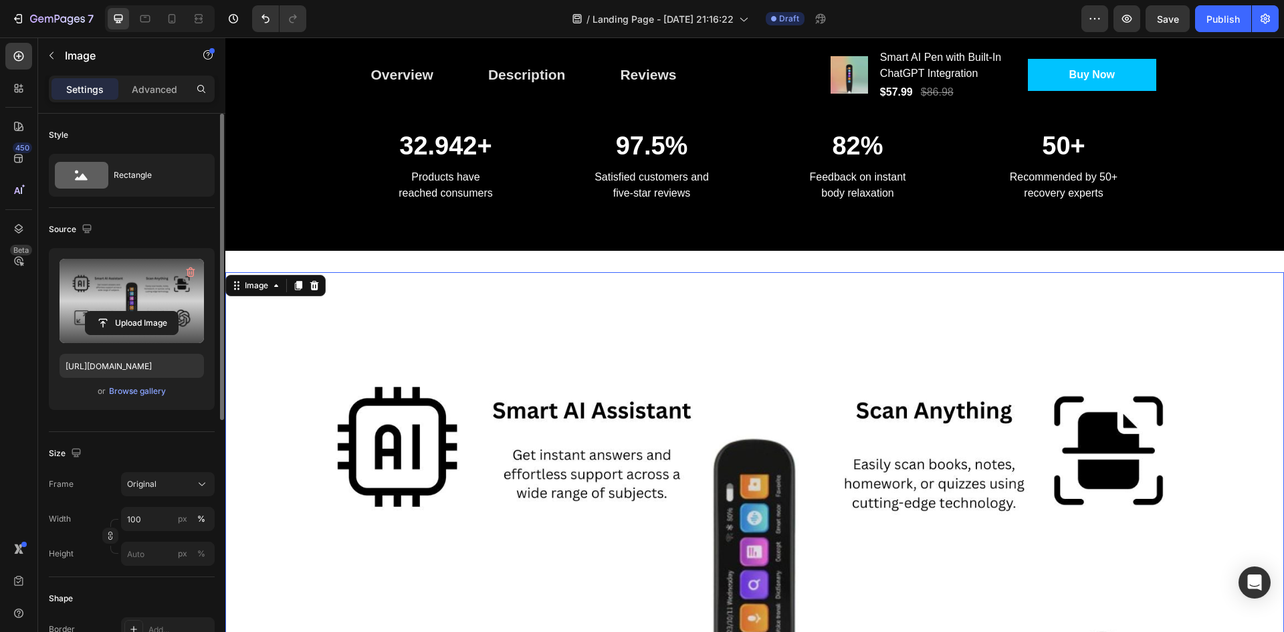
click at [1056, 427] on img at bounding box center [754, 569] width 1059 height 595
click at [314, 286] on icon at bounding box center [314, 285] width 11 height 11
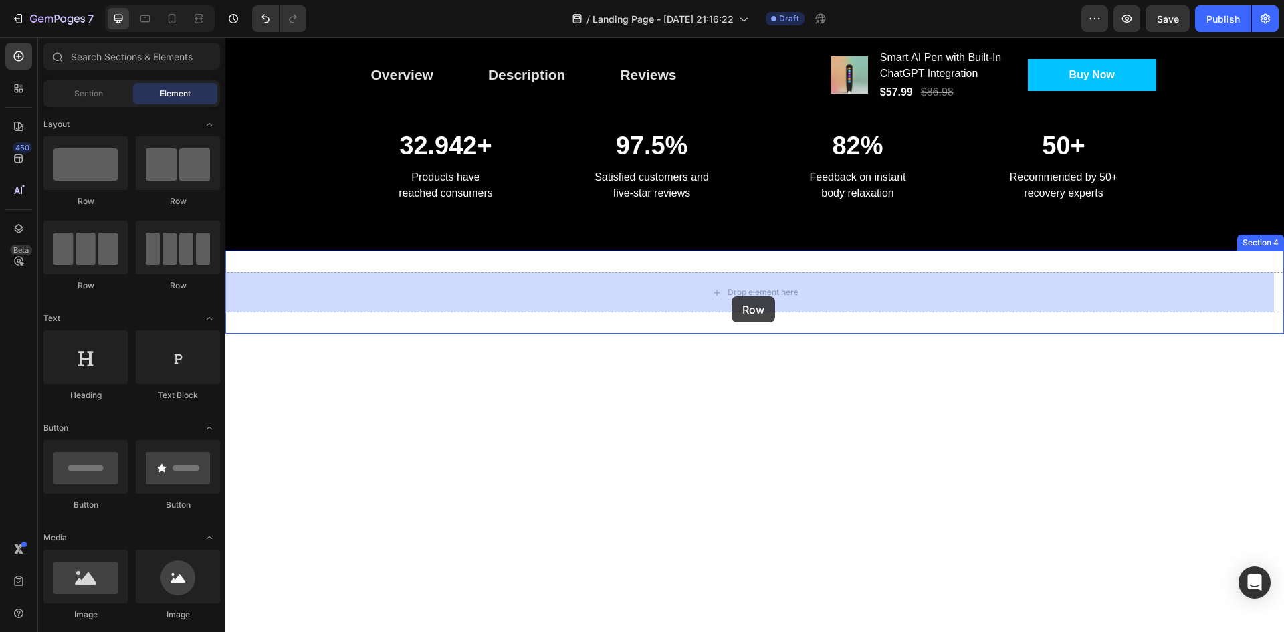
drag, startPoint x: 333, startPoint y: 215, endPoint x: 732, endPoint y: 296, distance: 406.8
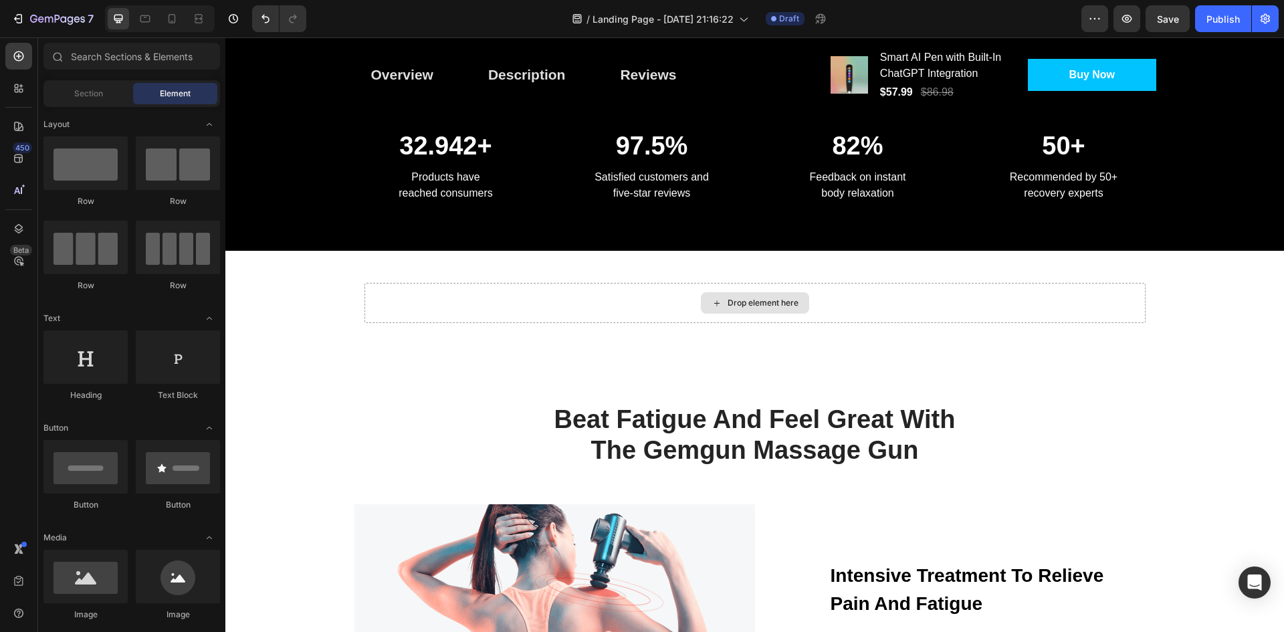
click at [755, 306] on div "Drop element here" at bounding box center [763, 303] width 71 height 11
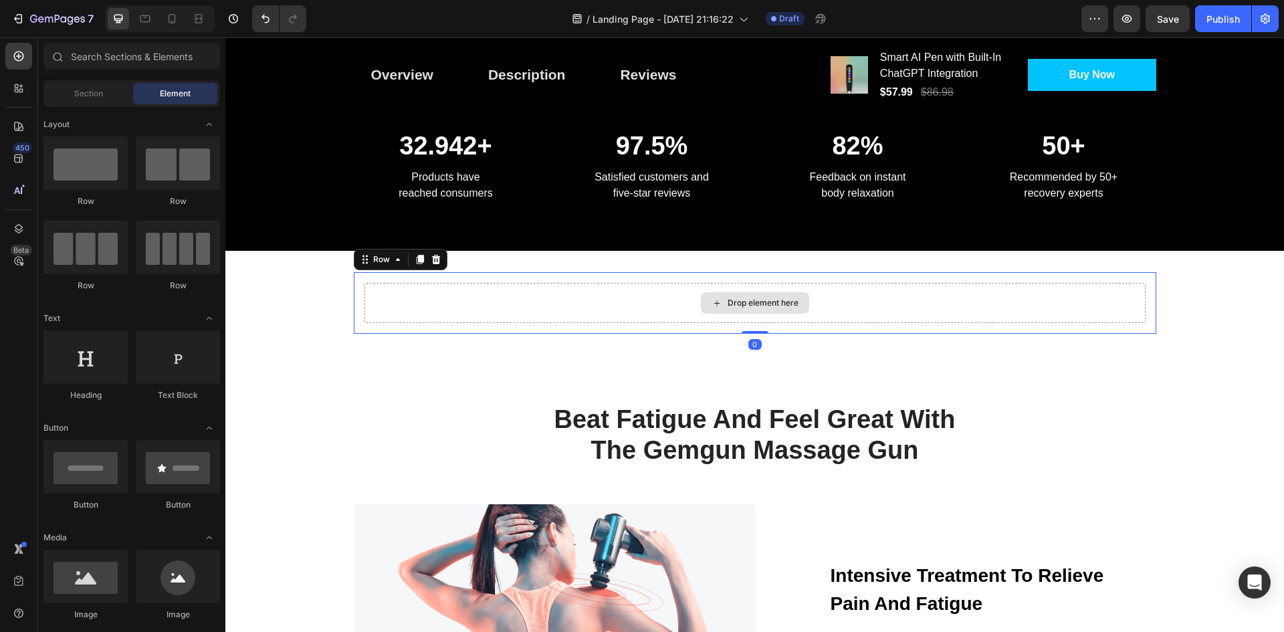
click at [638, 307] on div "Drop element here" at bounding box center [754, 303] width 781 height 40
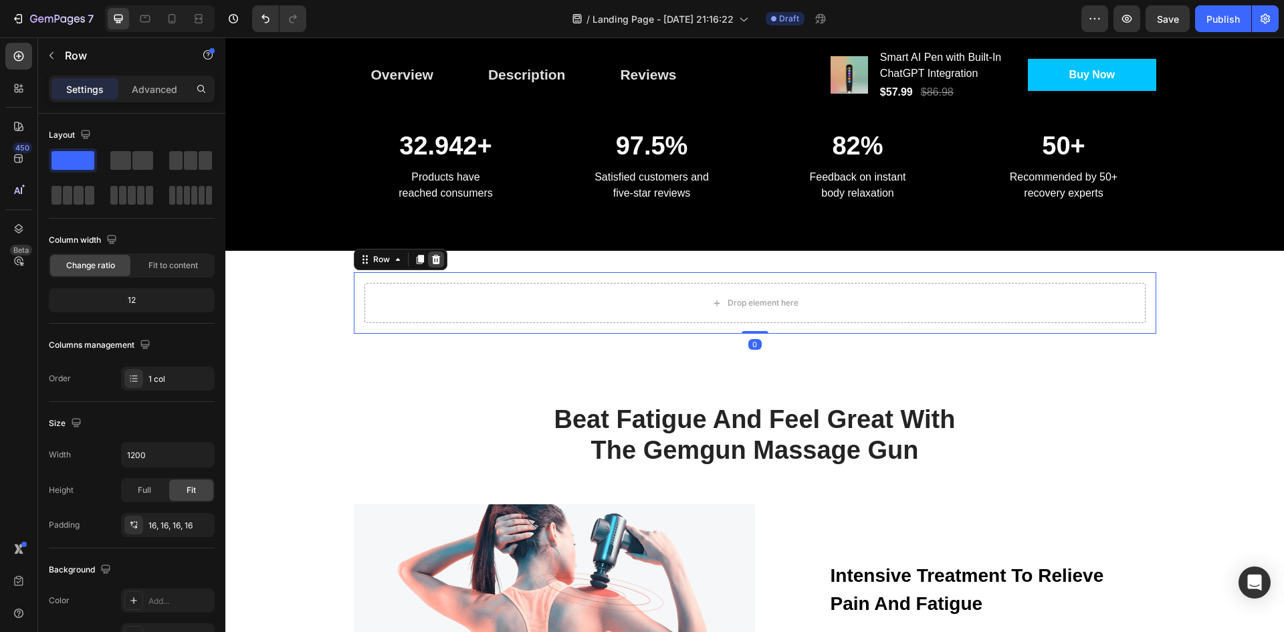
click at [431, 263] on icon at bounding box center [435, 259] width 9 height 9
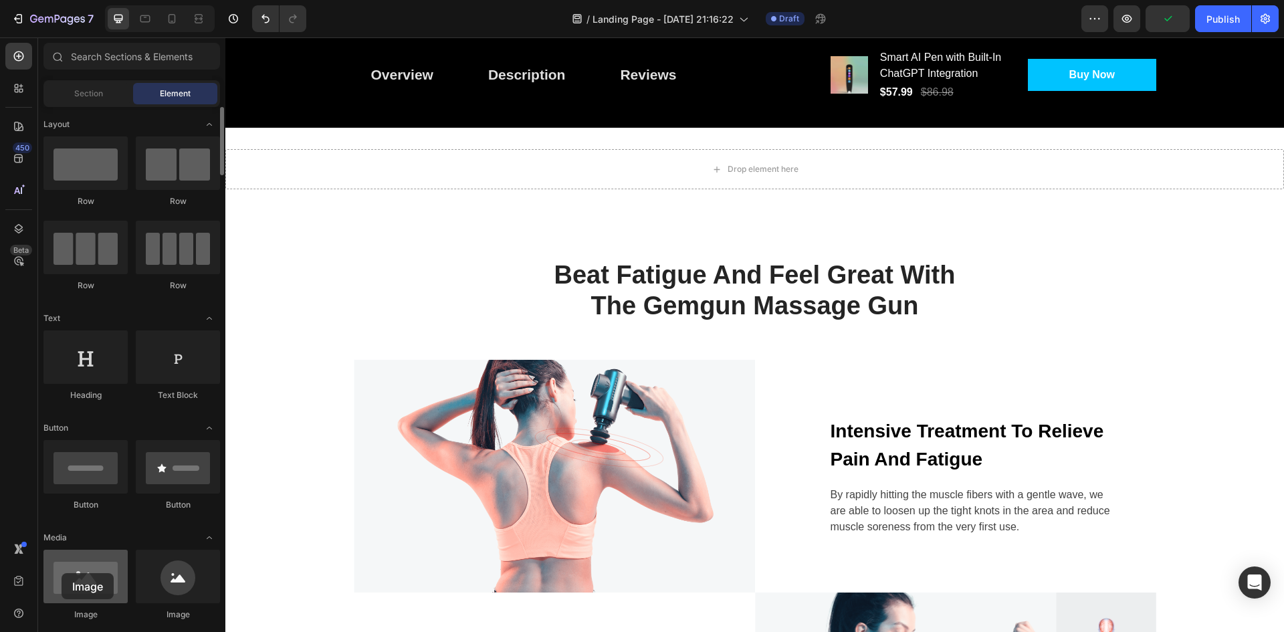
drag, startPoint x: 106, startPoint y: 577, endPoint x: 62, endPoint y: 573, distance: 44.3
click at [62, 573] on div at bounding box center [85, 576] width 84 height 53
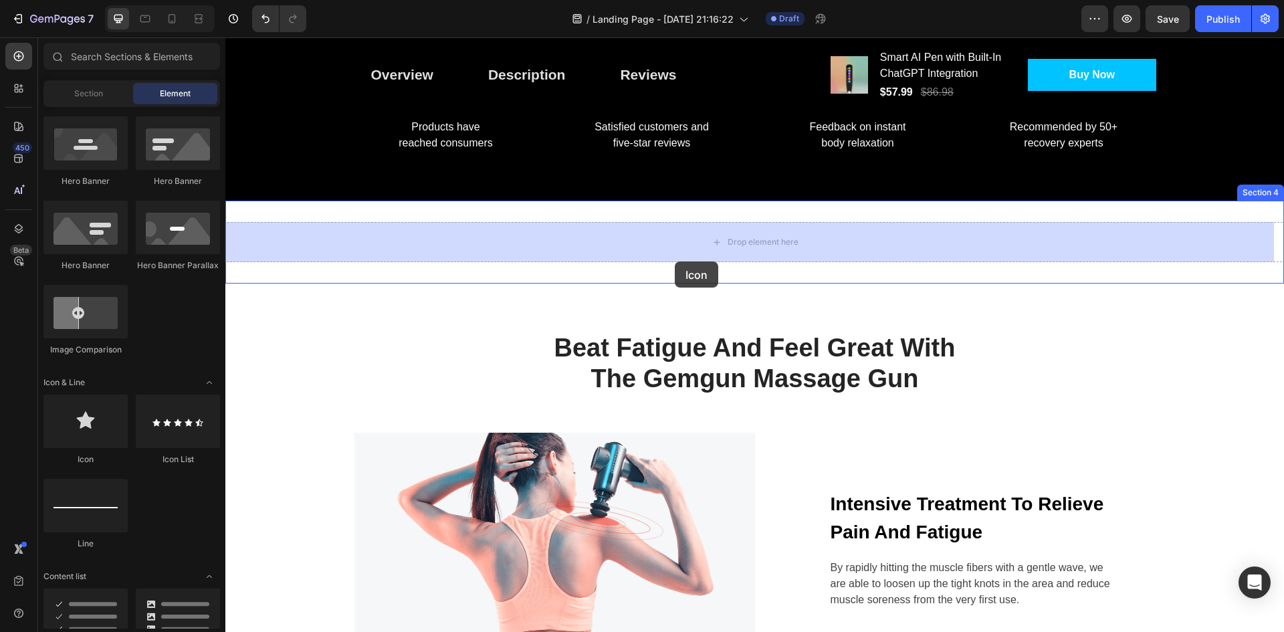
scroll to position [914, 0]
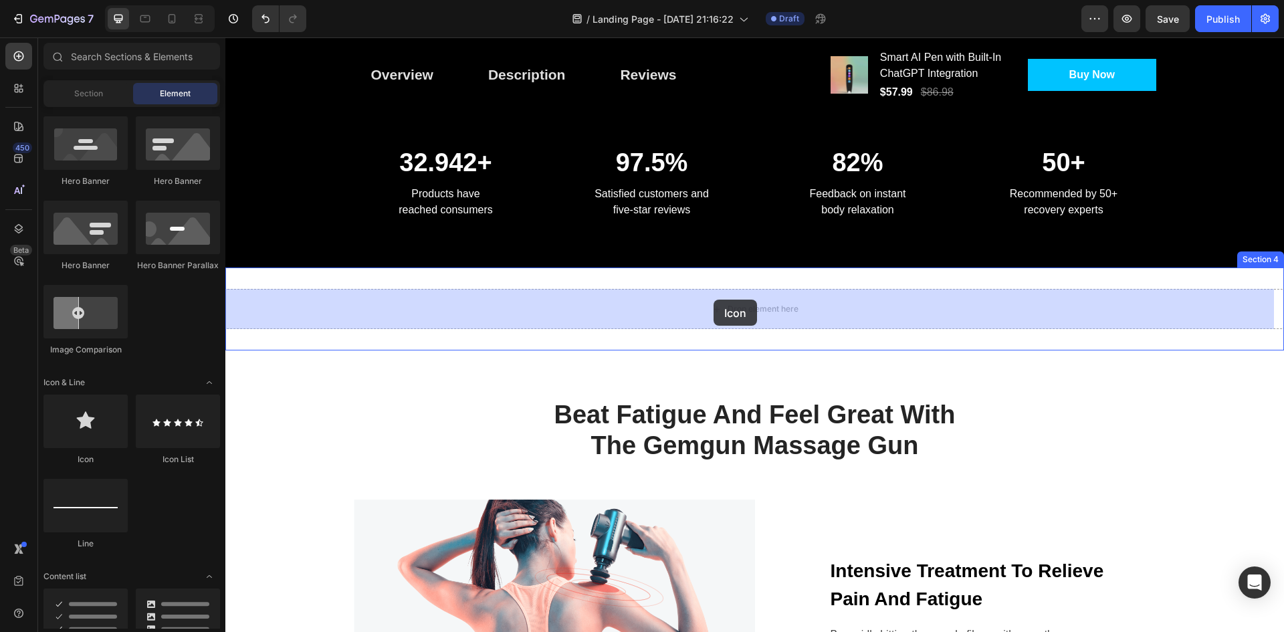
drag, startPoint x: 324, startPoint y: 462, endPoint x: 704, endPoint y: 288, distance: 418.0
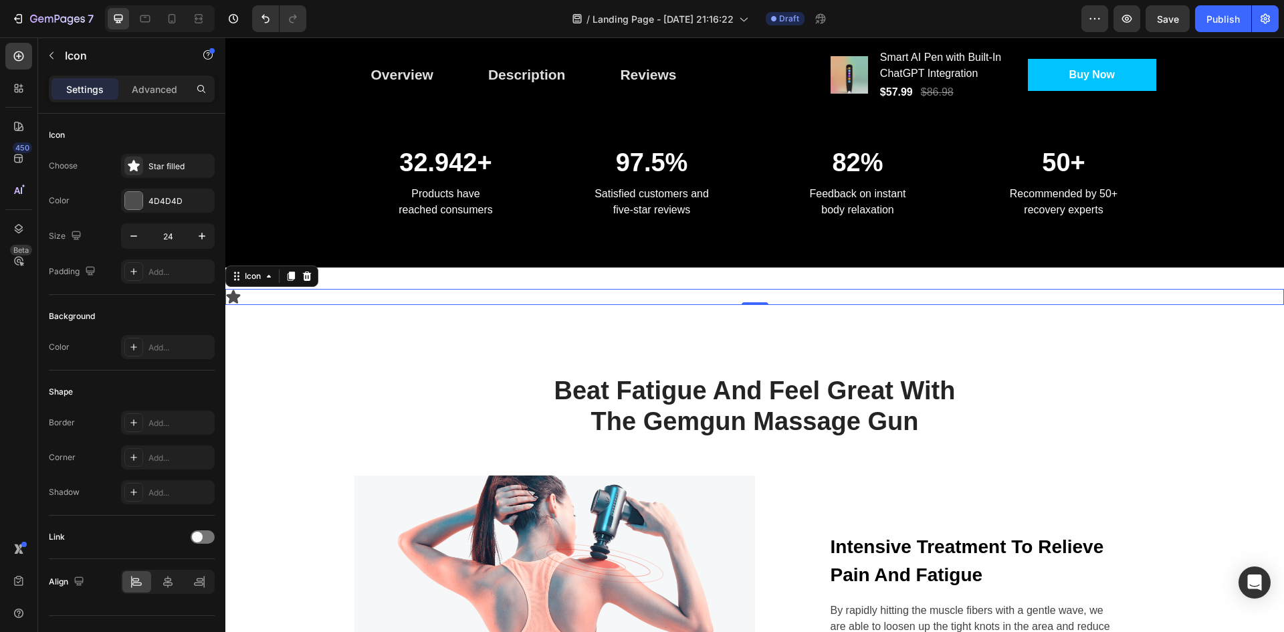
click at [235, 294] on icon at bounding box center [234, 296] width 14 height 13
click at [312, 278] on icon at bounding box center [307, 276] width 11 height 11
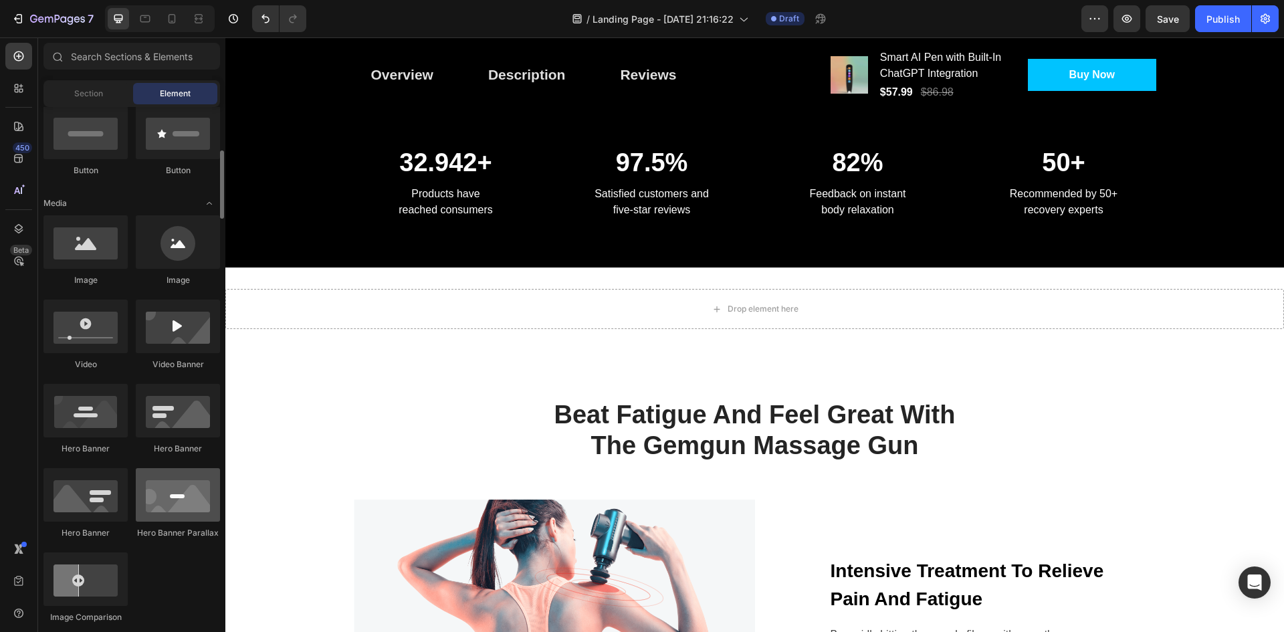
scroll to position [267, 0]
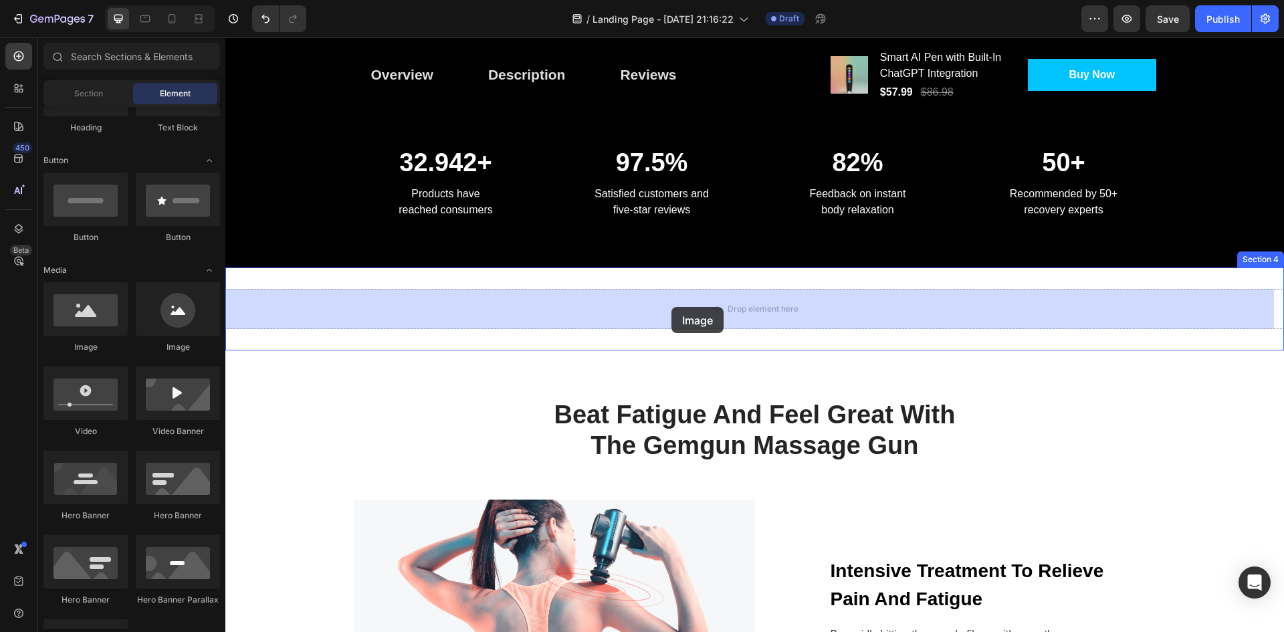
drag, startPoint x: 389, startPoint y: 358, endPoint x: 671, endPoint y: 307, distance: 286.9
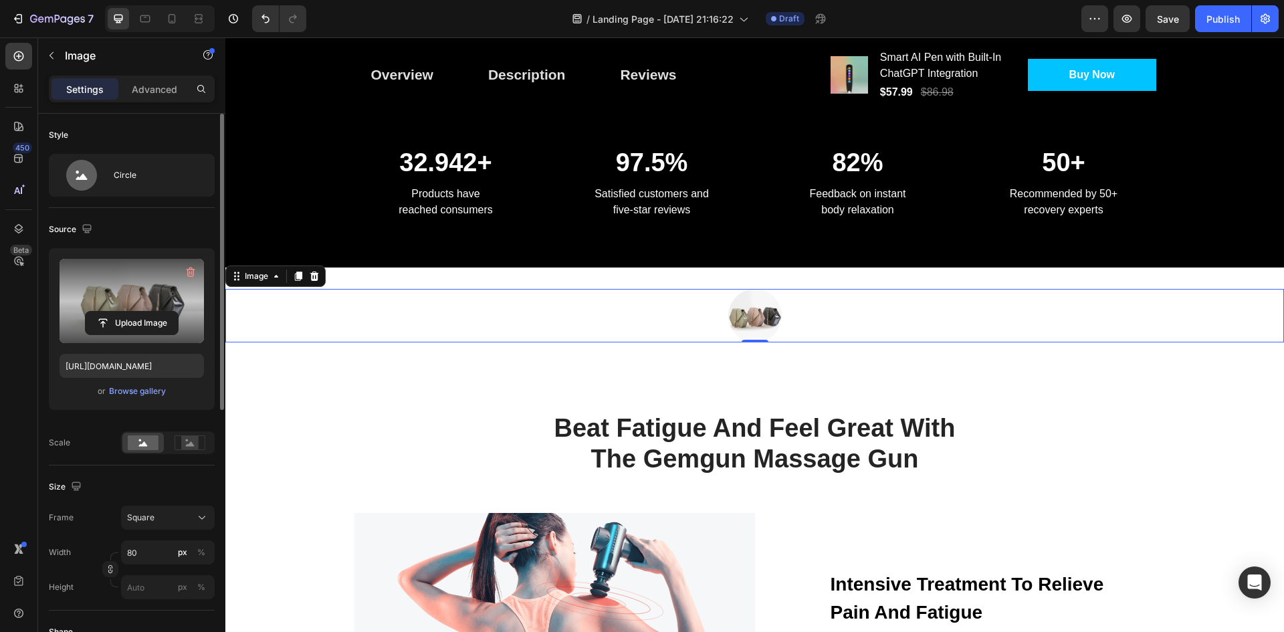
click at [132, 302] on label at bounding box center [132, 301] width 144 height 84
click at [132, 312] on input "file" at bounding box center [132, 323] width 92 height 23
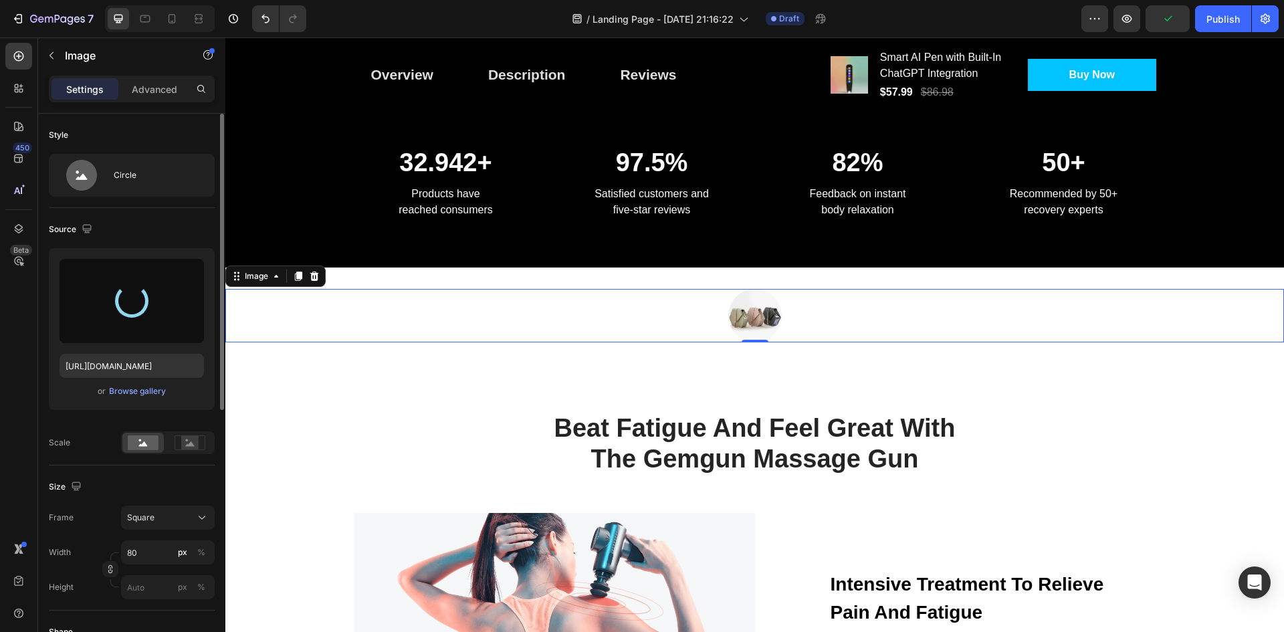
type input "https://cdn.shopify.com/s/files/1/0777/8985/5969/files/gempages_581860253251928…"
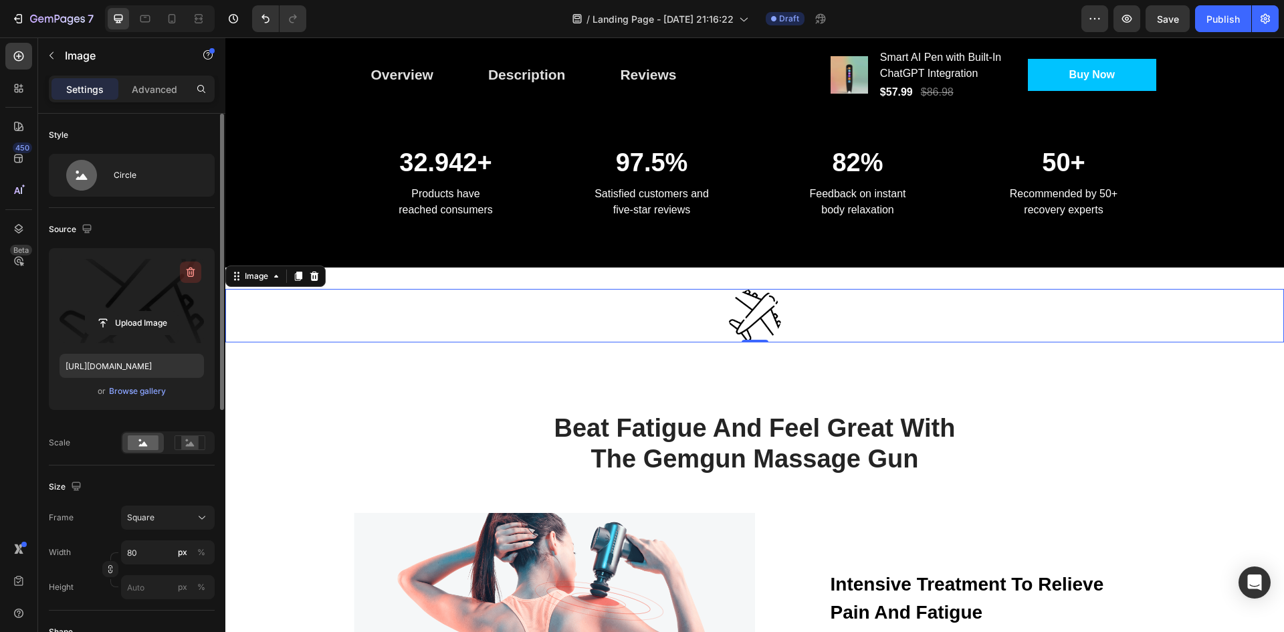
click at [183, 274] on button "button" at bounding box center [190, 271] width 21 height 21
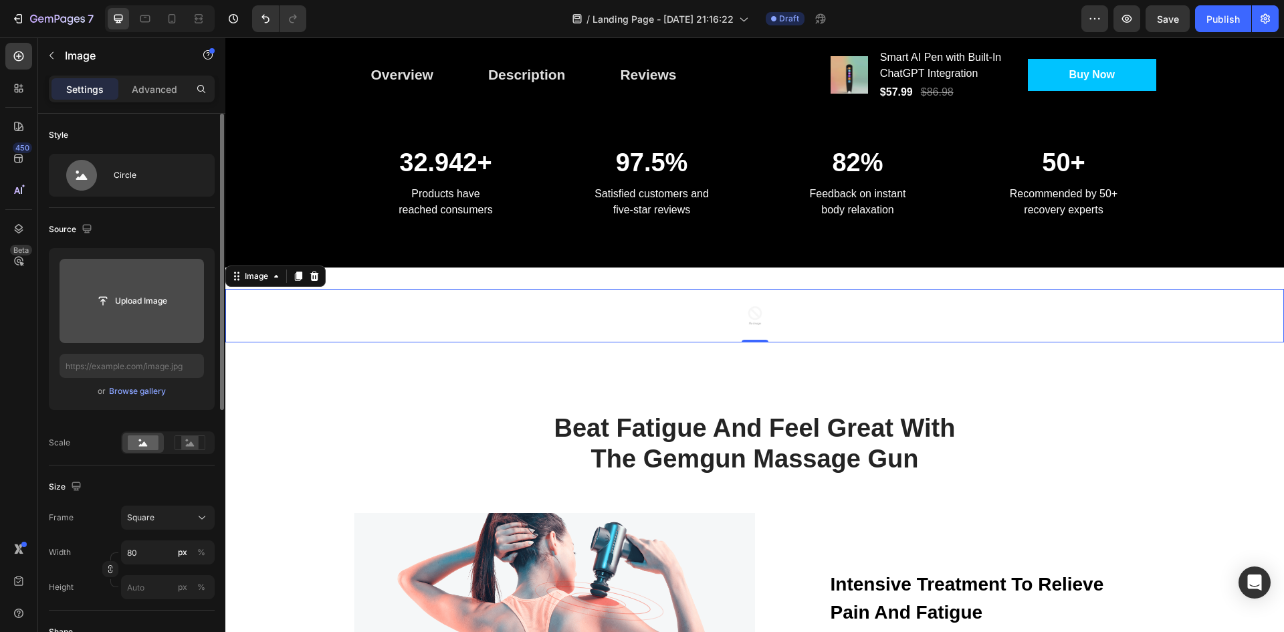
click at [754, 322] on img at bounding box center [754, 315] width 53 height 53
click at [740, 312] on img at bounding box center [754, 315] width 53 height 53
click at [317, 279] on icon at bounding box center [314, 276] width 9 height 9
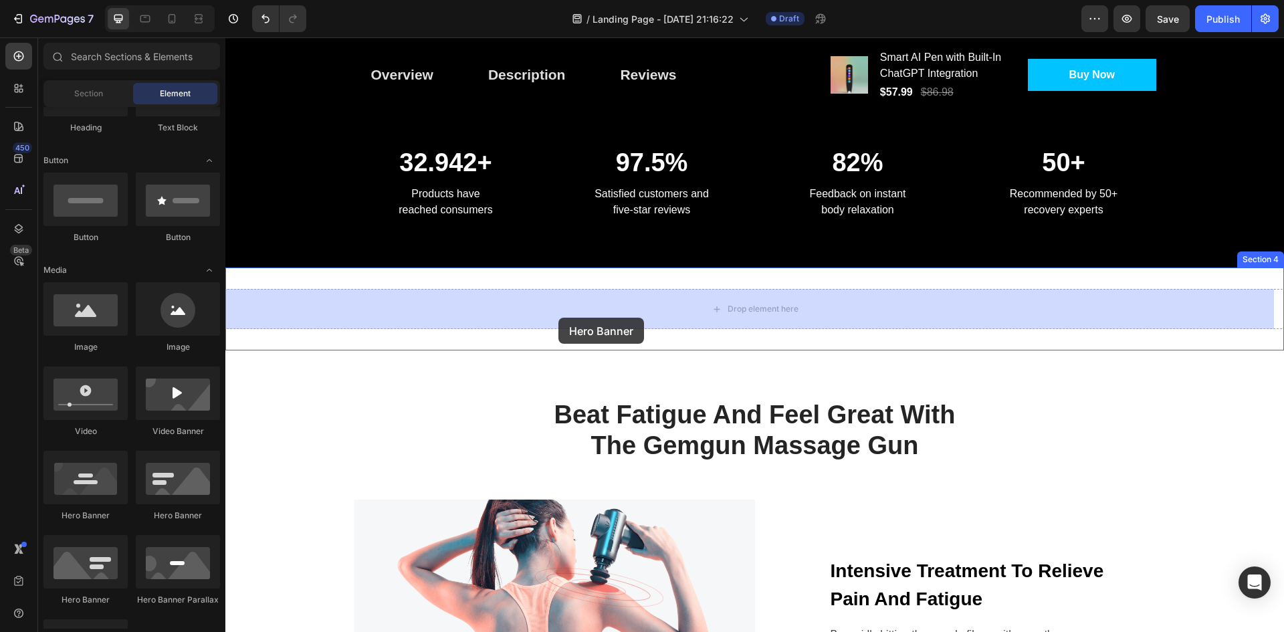
drag, startPoint x: 332, startPoint y: 524, endPoint x: 558, endPoint y: 318, distance: 306.7
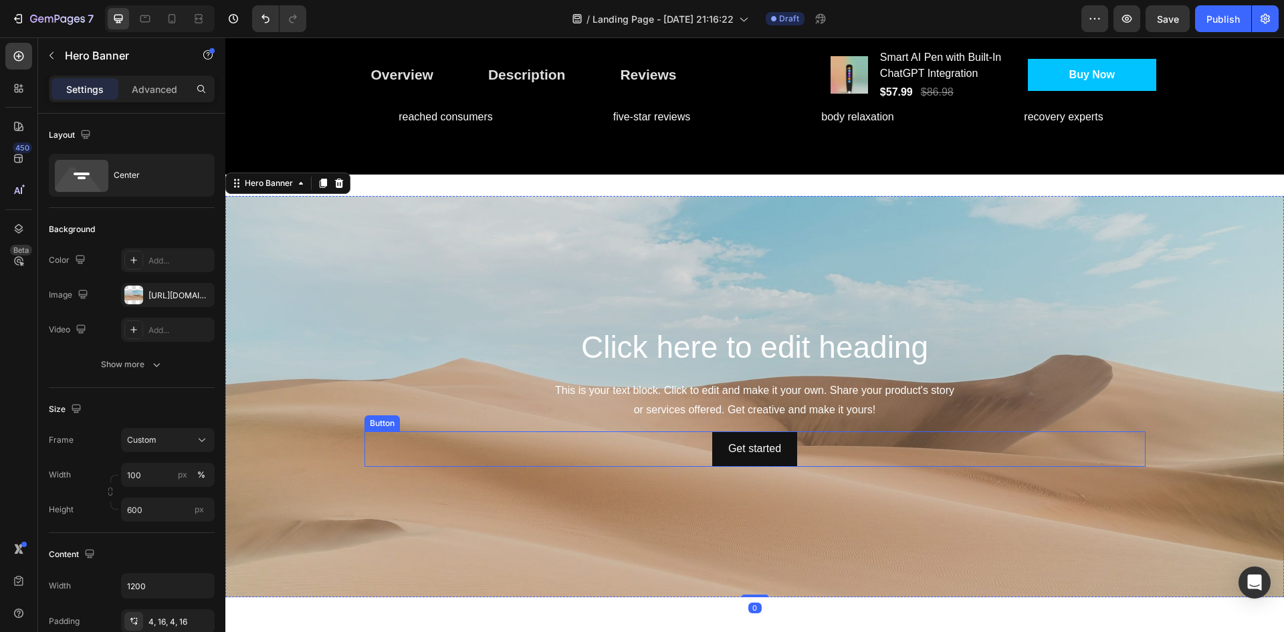
scroll to position [1182, 0]
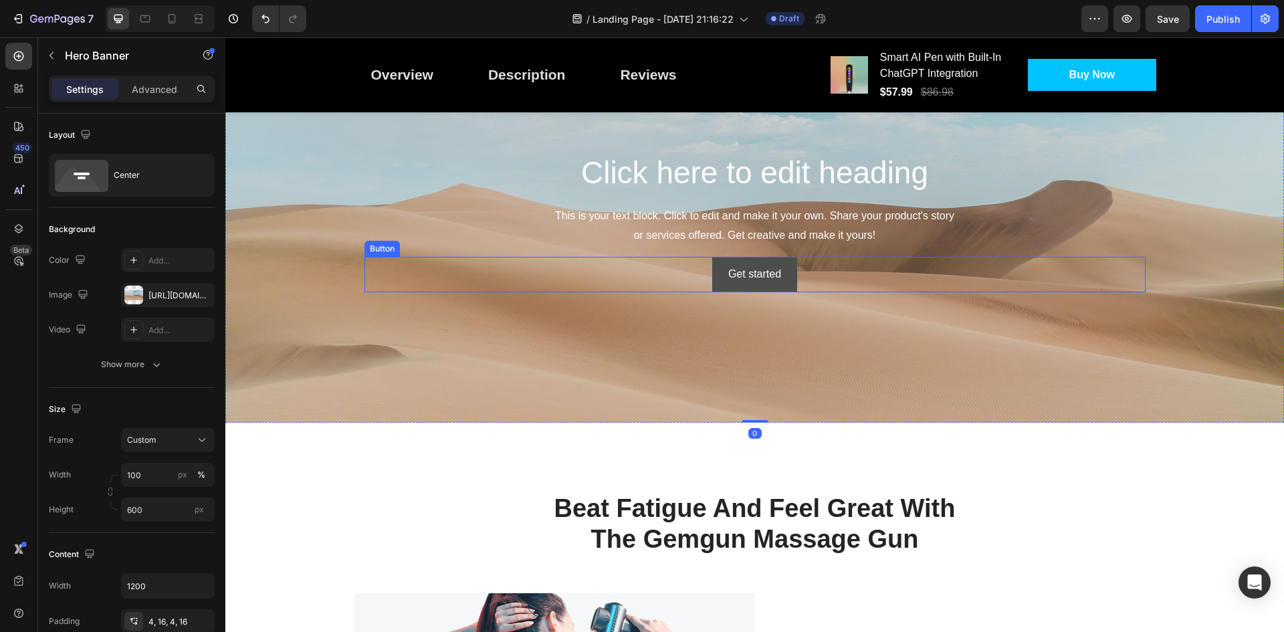
click at [778, 286] on button "Get started" at bounding box center [754, 274] width 85 height 35
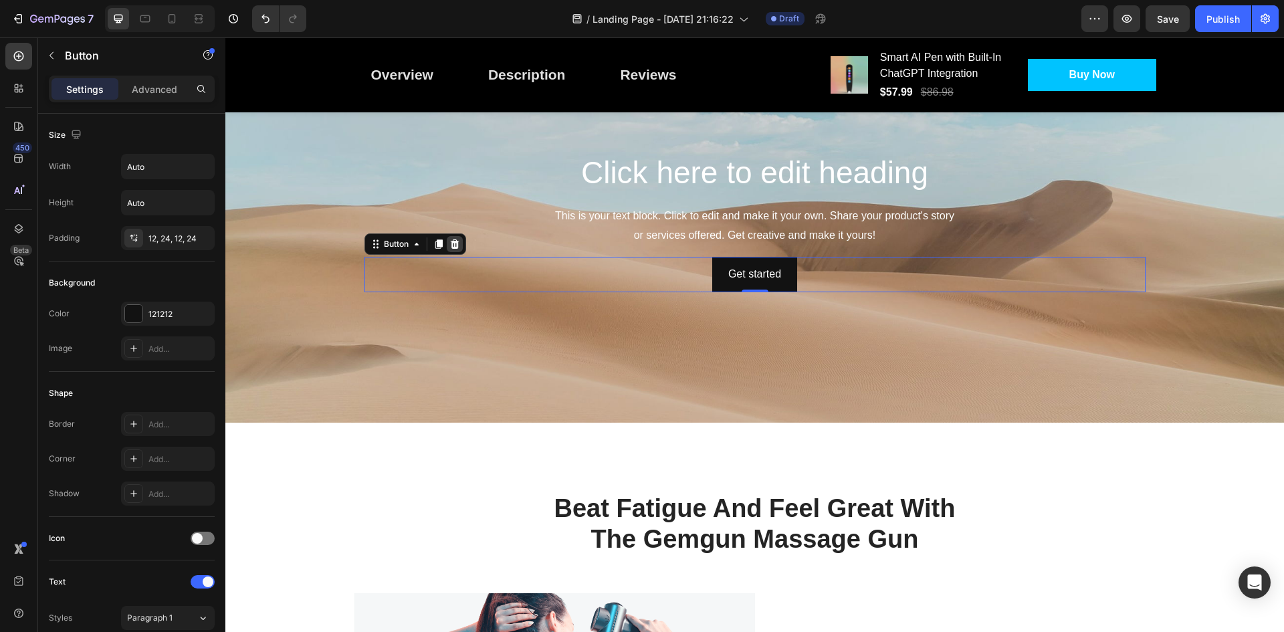
click at [450, 246] on icon at bounding box center [454, 243] width 9 height 9
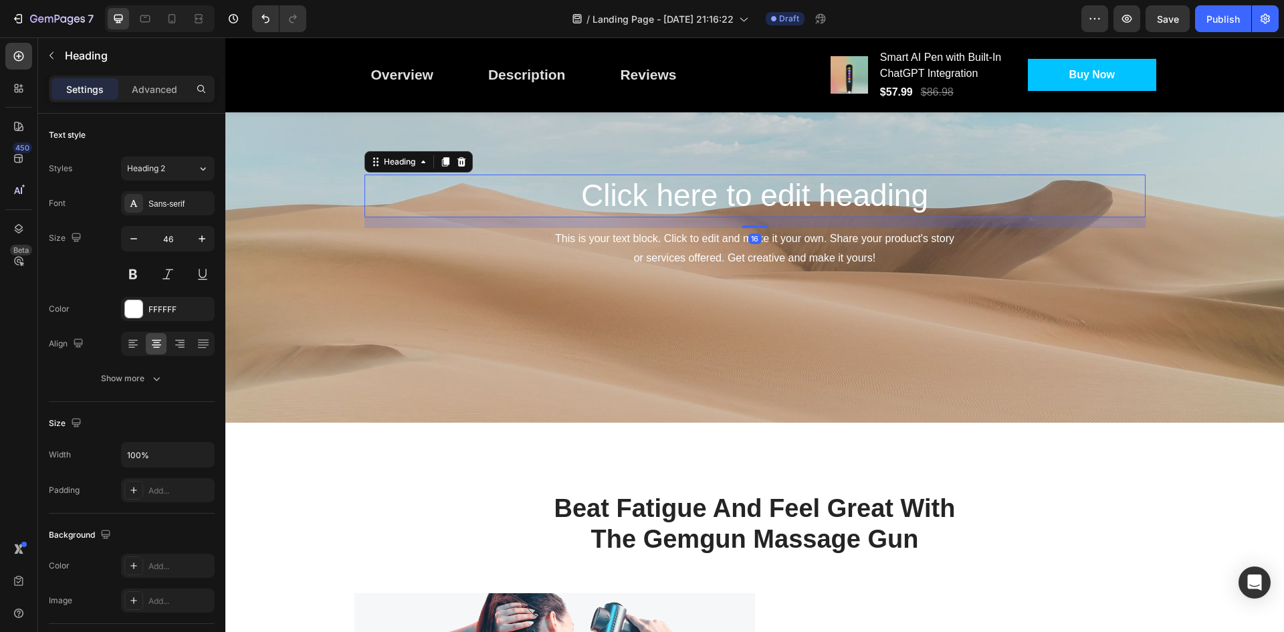
click at [742, 209] on h2 "Click here to edit heading" at bounding box center [754, 196] width 781 height 43
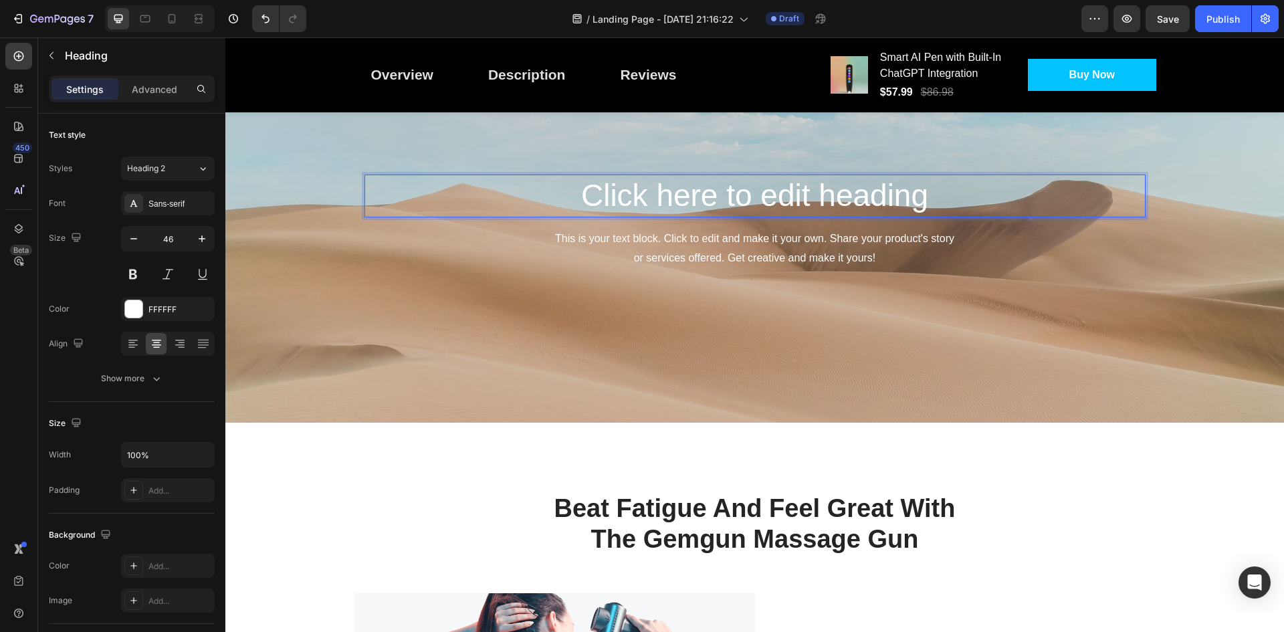
click at [758, 209] on h2 "Click here to edit heading" at bounding box center [754, 196] width 781 height 43
click at [758, 209] on p "Click here to edit heading" at bounding box center [755, 196] width 778 height 40
click at [823, 207] on p "Click here to edit heading" at bounding box center [755, 196] width 778 height 40
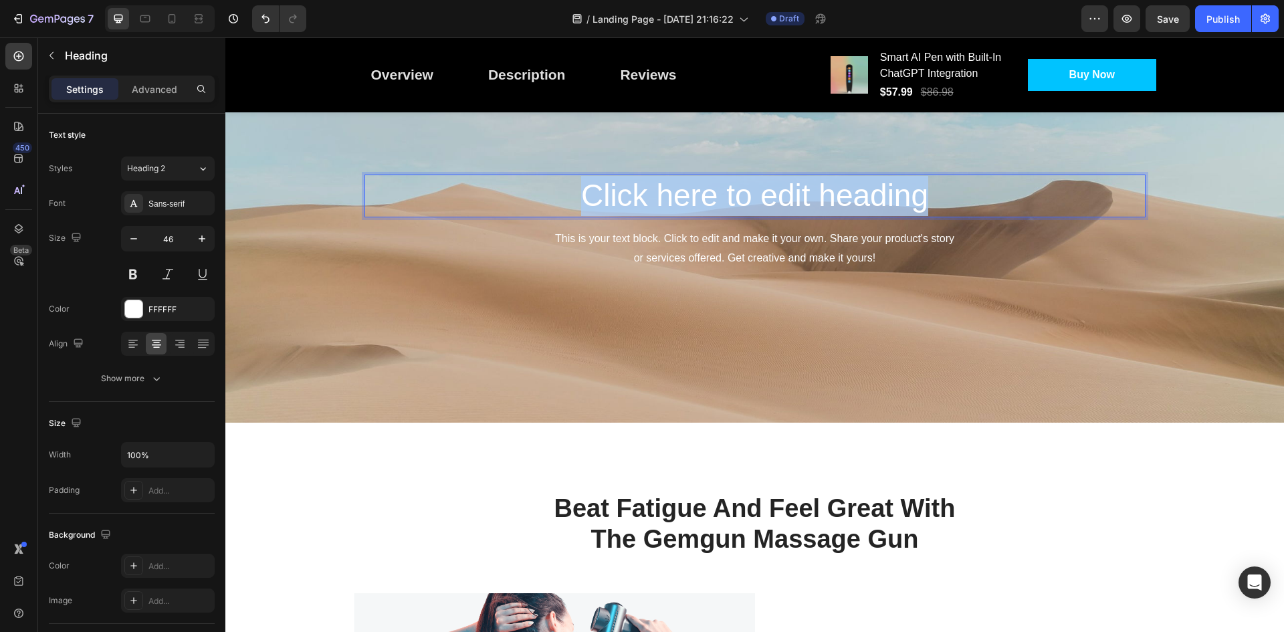
click at [823, 207] on p "Click here to edit heading" at bounding box center [755, 196] width 778 height 40
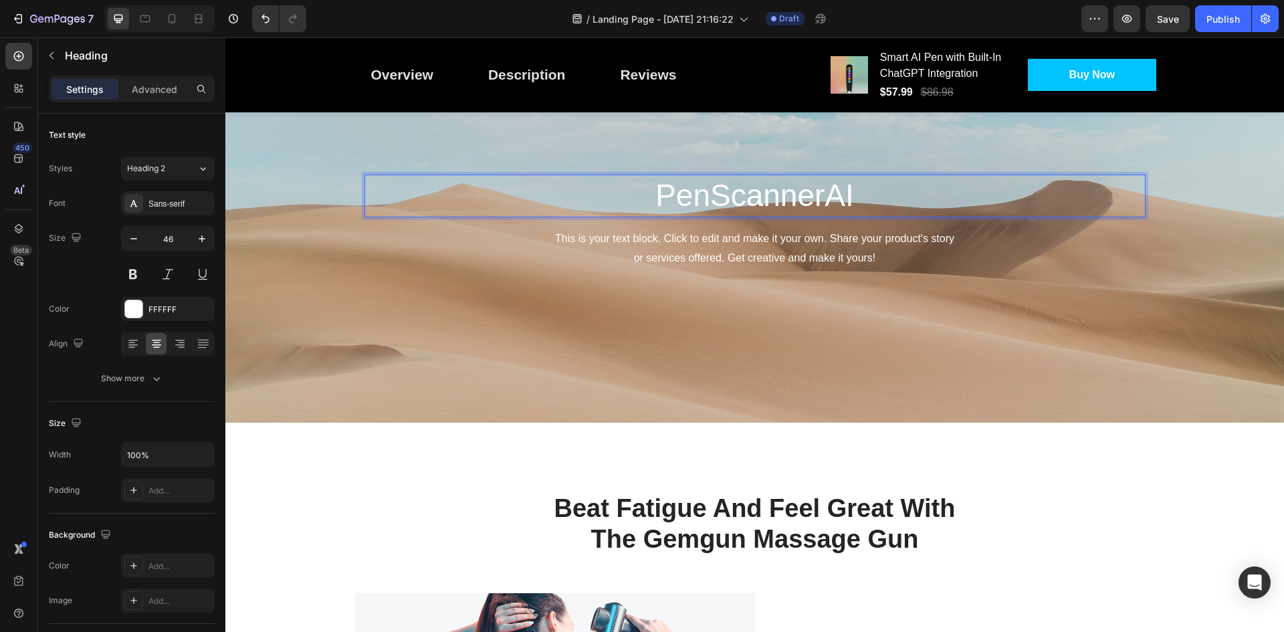
click at [845, 195] on p "PenScannerAI" at bounding box center [755, 196] width 778 height 40
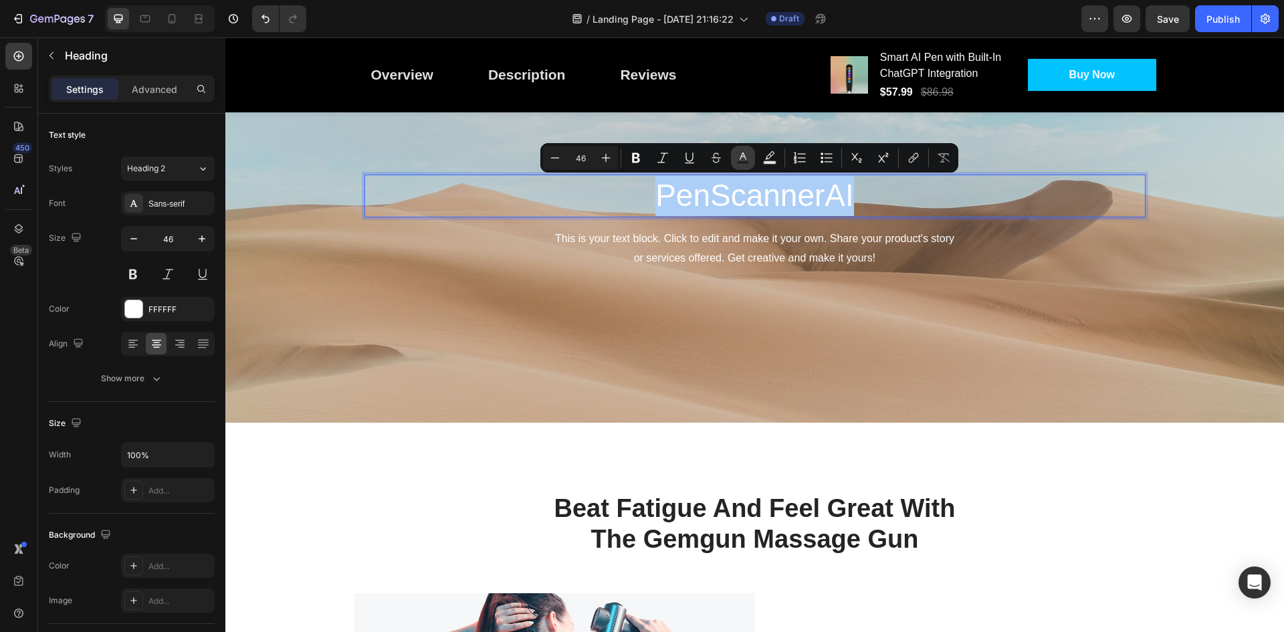
click at [740, 161] on rect "Editor contextual toolbar" at bounding box center [743, 162] width 13 height 3
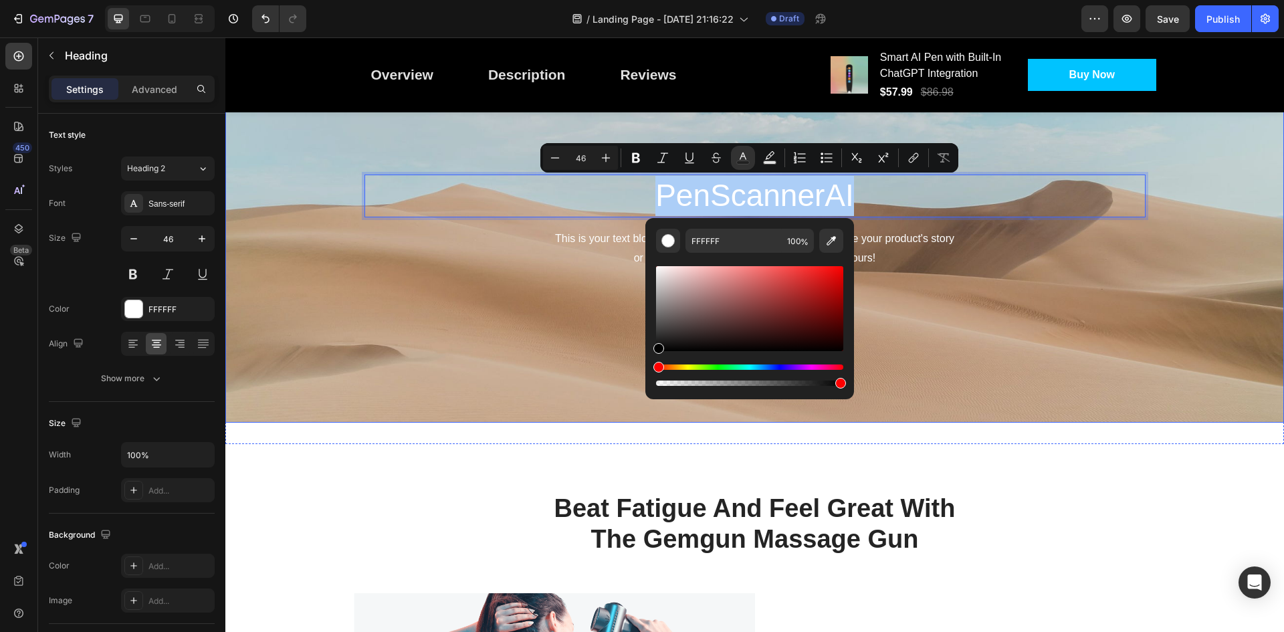
drag, startPoint x: 884, startPoint y: 358, endPoint x: 984, endPoint y: 370, distance: 101.0
type input "000000"
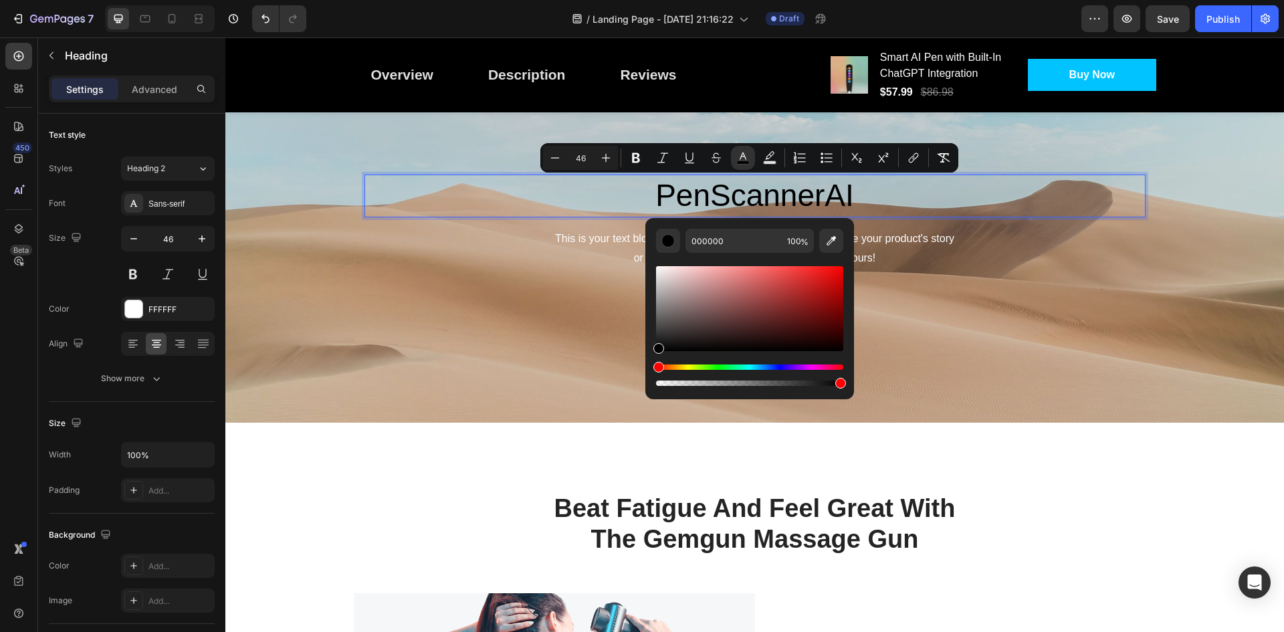
click at [843, 198] on span "PenScannerAI" at bounding box center [754, 195] width 199 height 35
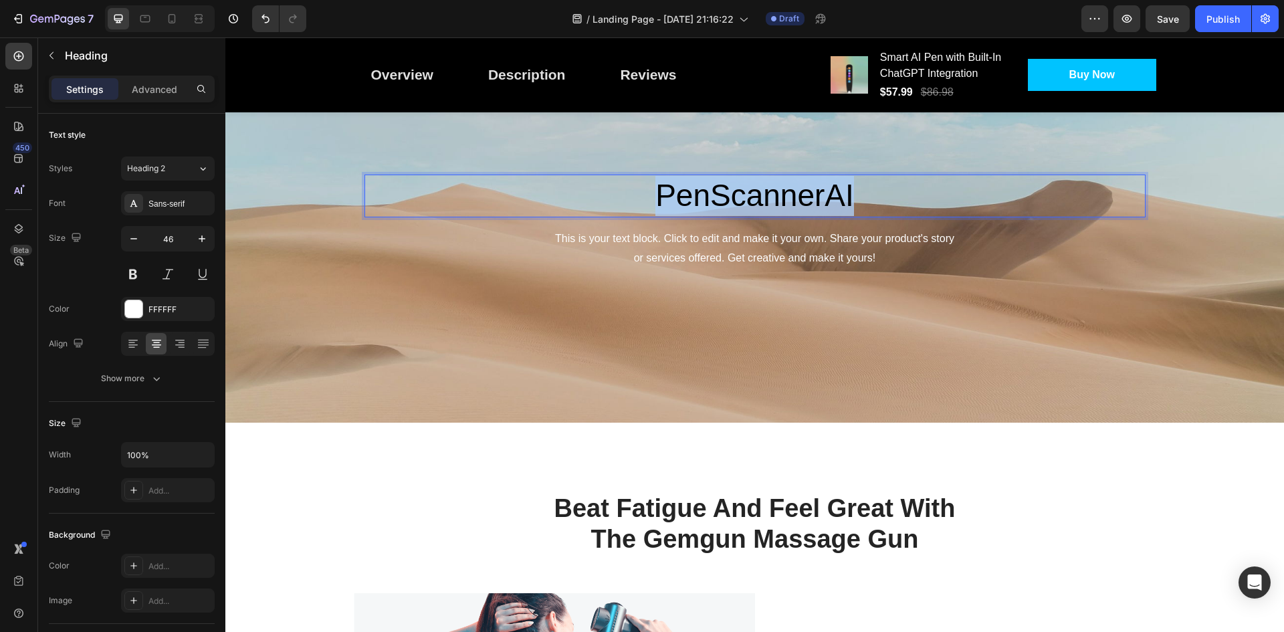
click at [843, 198] on span "PenScannerAI" at bounding box center [754, 195] width 199 height 35
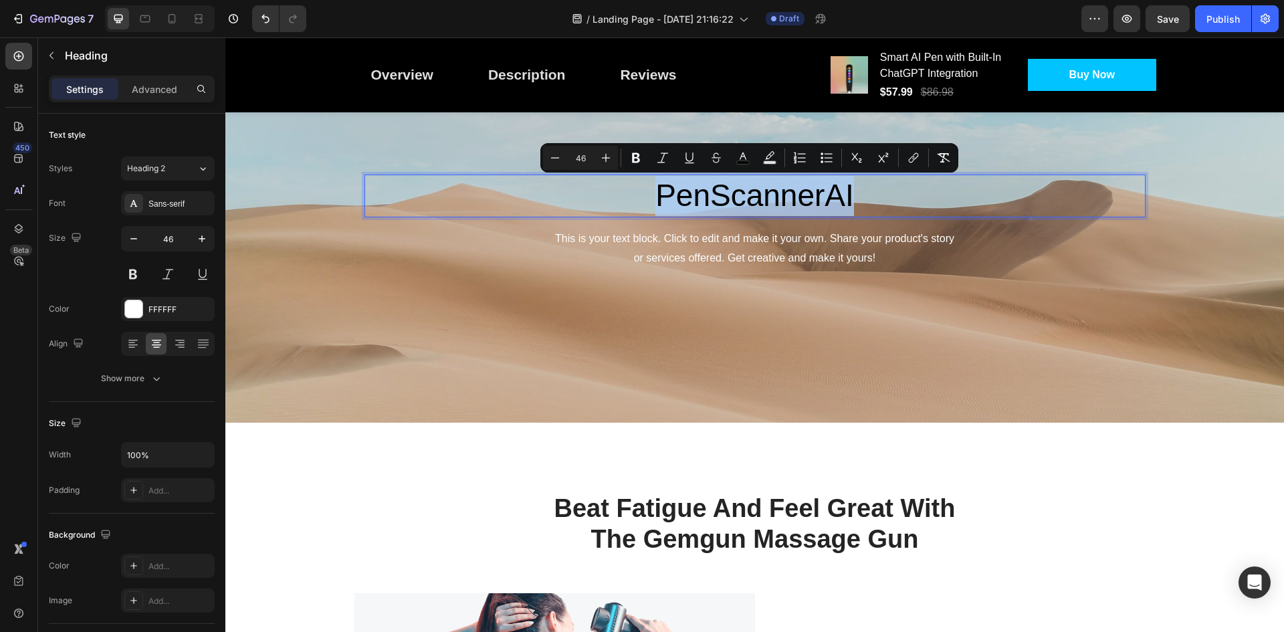
click at [847, 196] on span "PenScannerAI" at bounding box center [754, 195] width 199 height 35
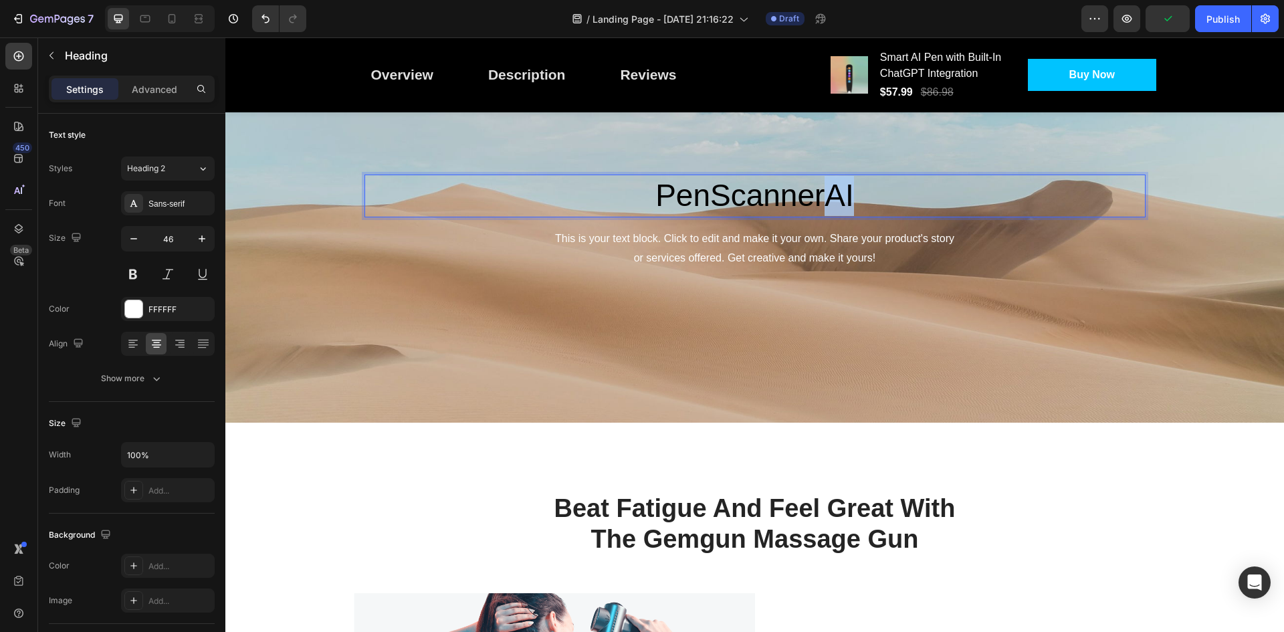
drag, startPoint x: 851, startPoint y: 195, endPoint x: 824, endPoint y: 197, distance: 26.9
click at [824, 197] on p "PenScannerAI" at bounding box center [755, 196] width 778 height 40
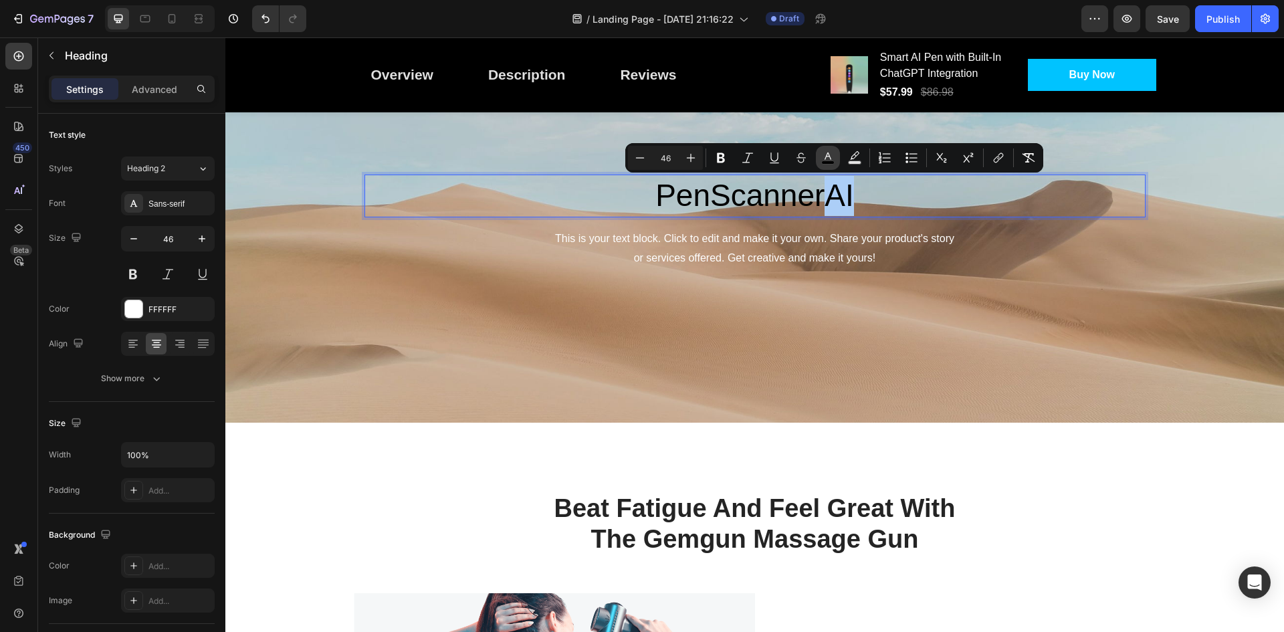
click at [836, 157] on button "color" at bounding box center [828, 158] width 24 height 24
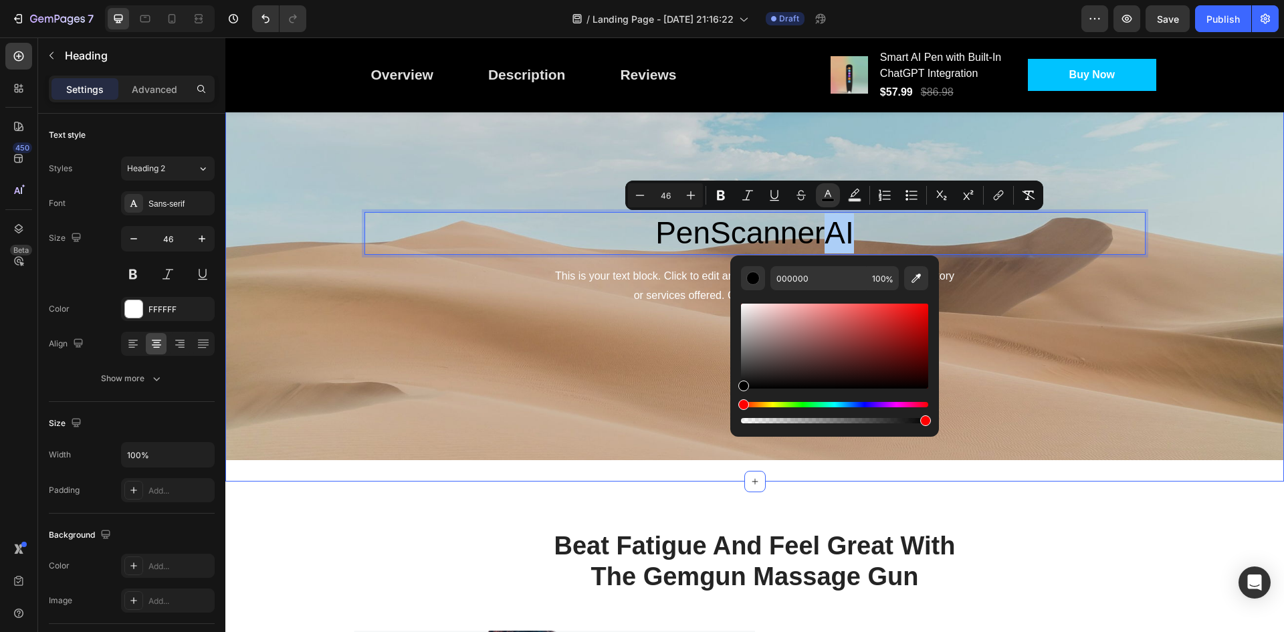
scroll to position [1048, 0]
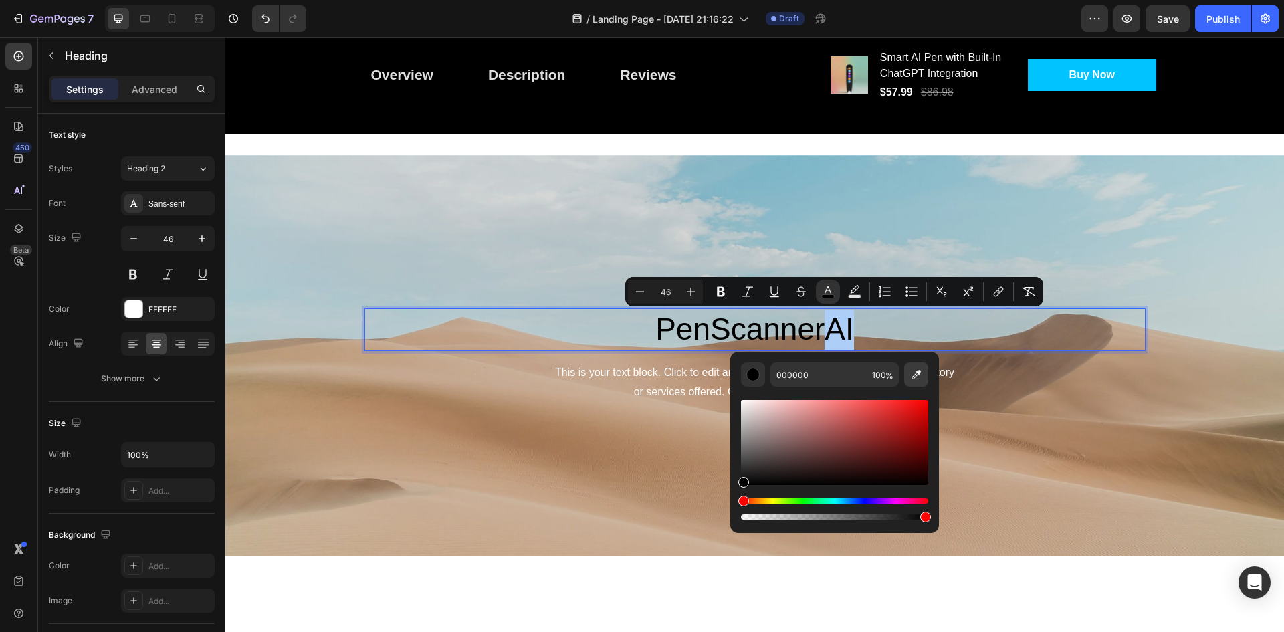
click at [922, 372] on icon "Editor contextual toolbar" at bounding box center [915, 374] width 13 height 13
click at [910, 377] on icon "Editor contextual toolbar" at bounding box center [915, 374] width 13 height 13
type input "00C3FF"
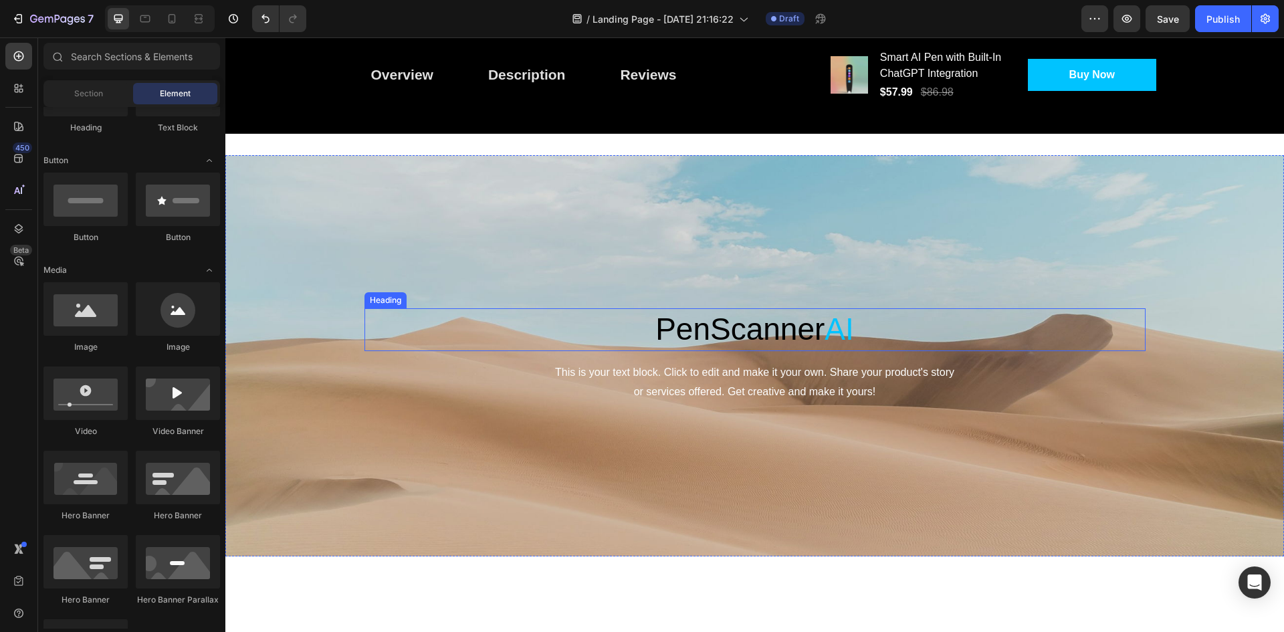
click at [766, 332] on span "PenScanner" at bounding box center [739, 329] width 169 height 35
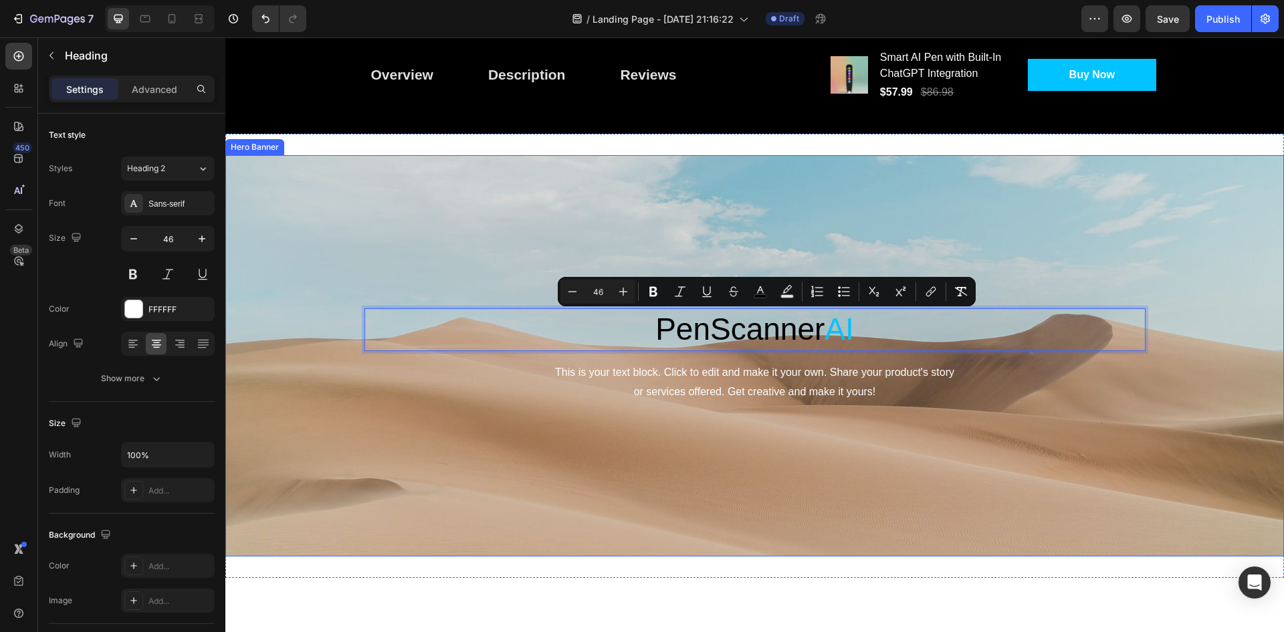
drag, startPoint x: 764, startPoint y: 330, endPoint x: 782, endPoint y: 288, distance: 45.6
click at [784, 195] on div "Background Image" at bounding box center [754, 355] width 1059 height 401
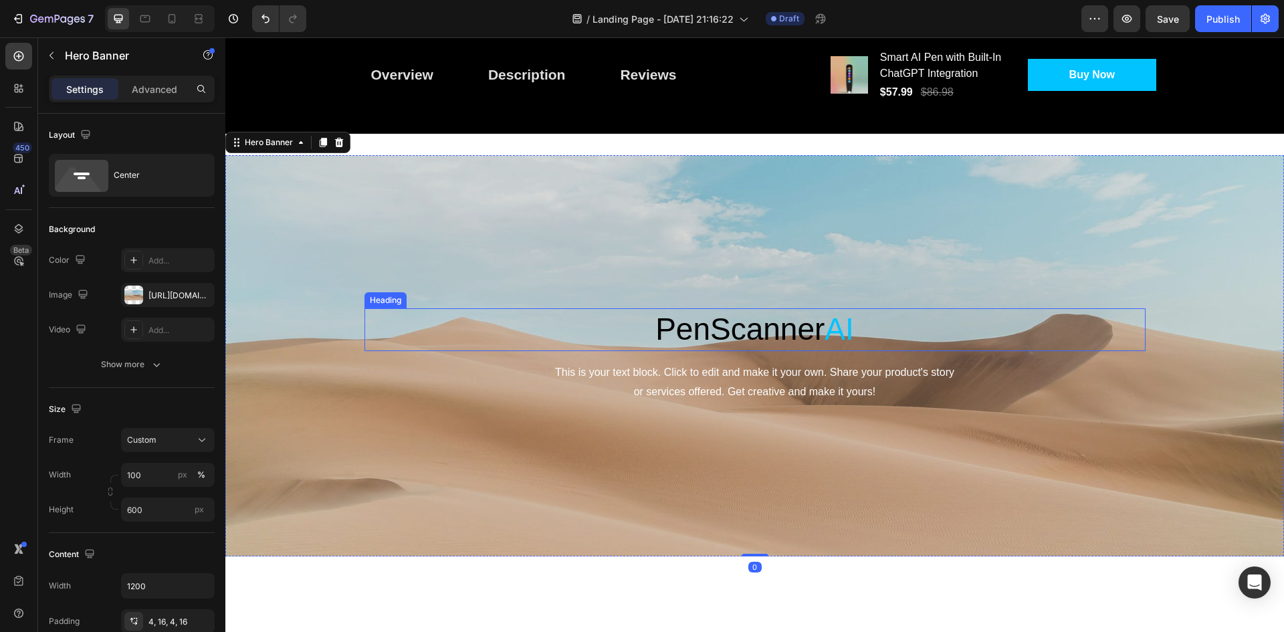
click at [791, 348] on p "⁠⁠⁠⁠⁠⁠⁠ PenScanner AI" at bounding box center [755, 330] width 778 height 40
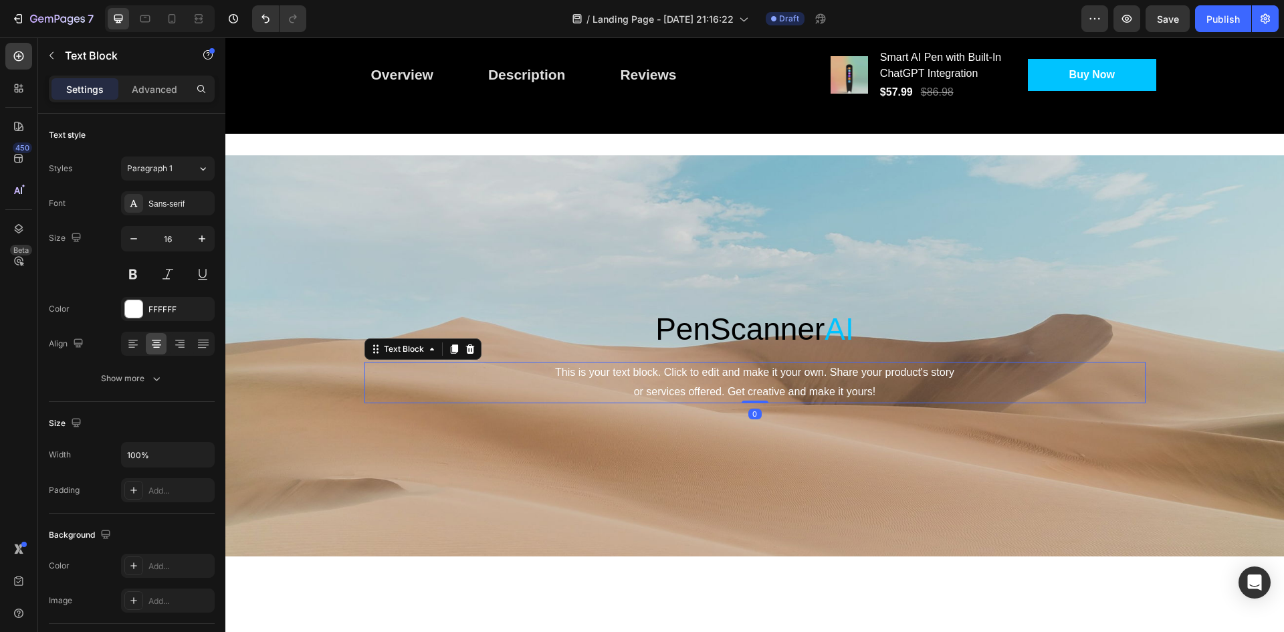
click at [645, 391] on div "This is your text block. Click to edit and make it your own. Share your product…" at bounding box center [754, 382] width 781 height 41
click at [138, 380] on div "Show more" at bounding box center [132, 378] width 62 height 13
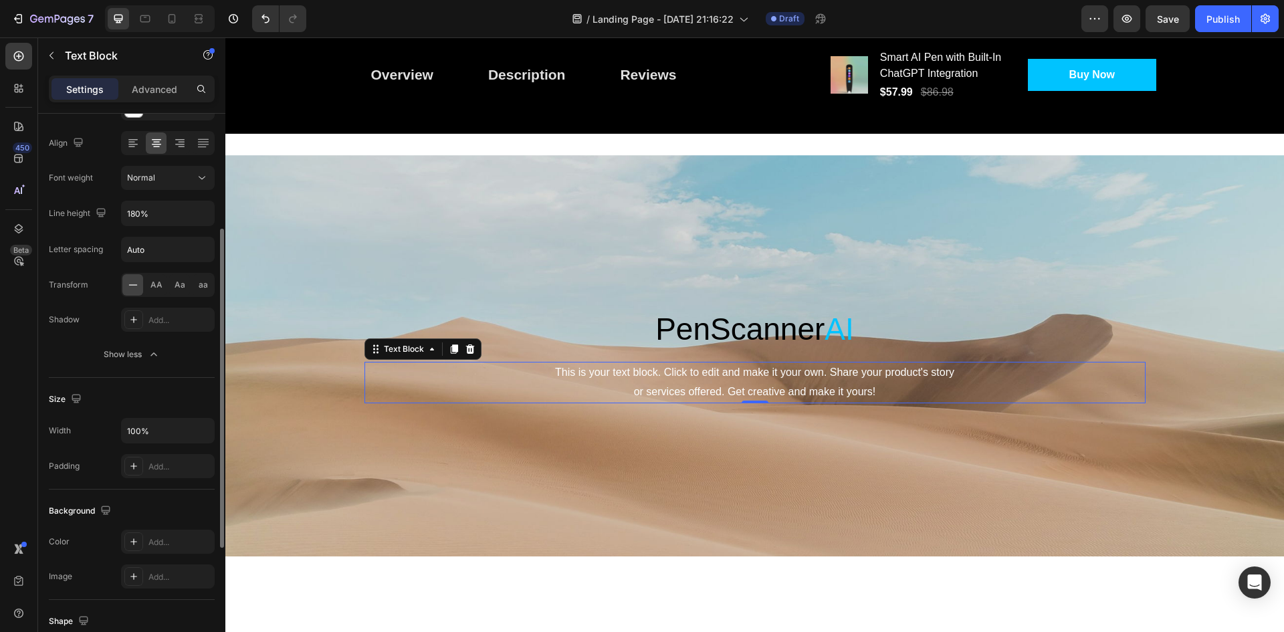
scroll to position [413, 0]
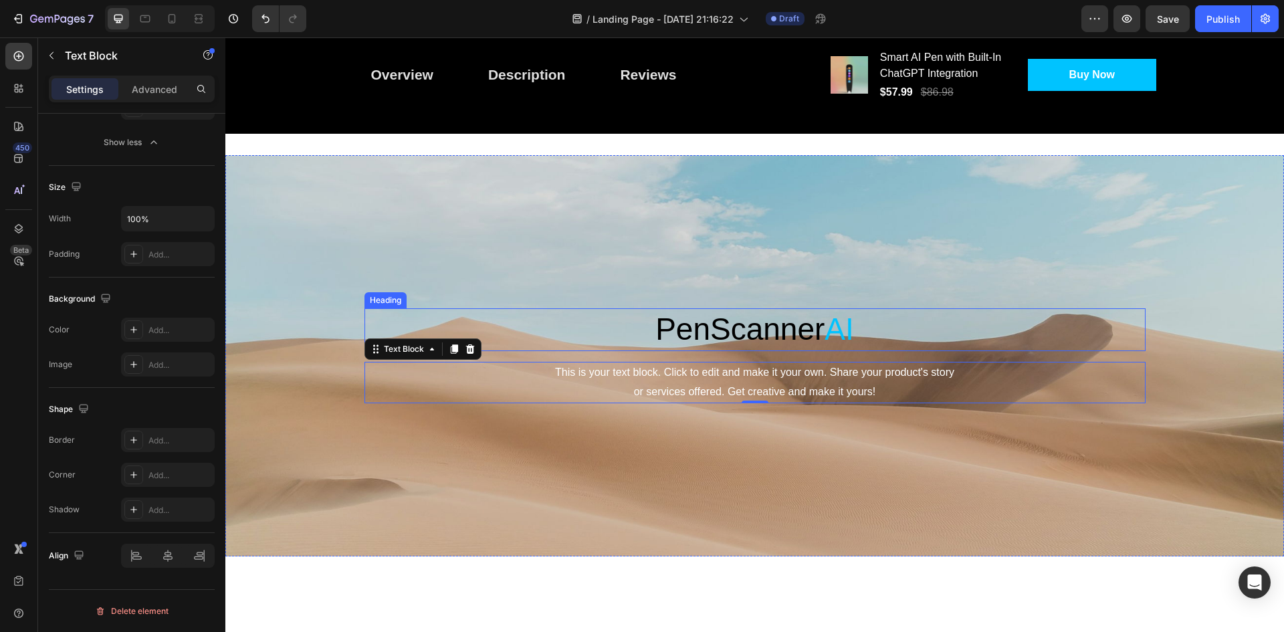
click at [754, 323] on span "PenScanner" at bounding box center [739, 329] width 169 height 35
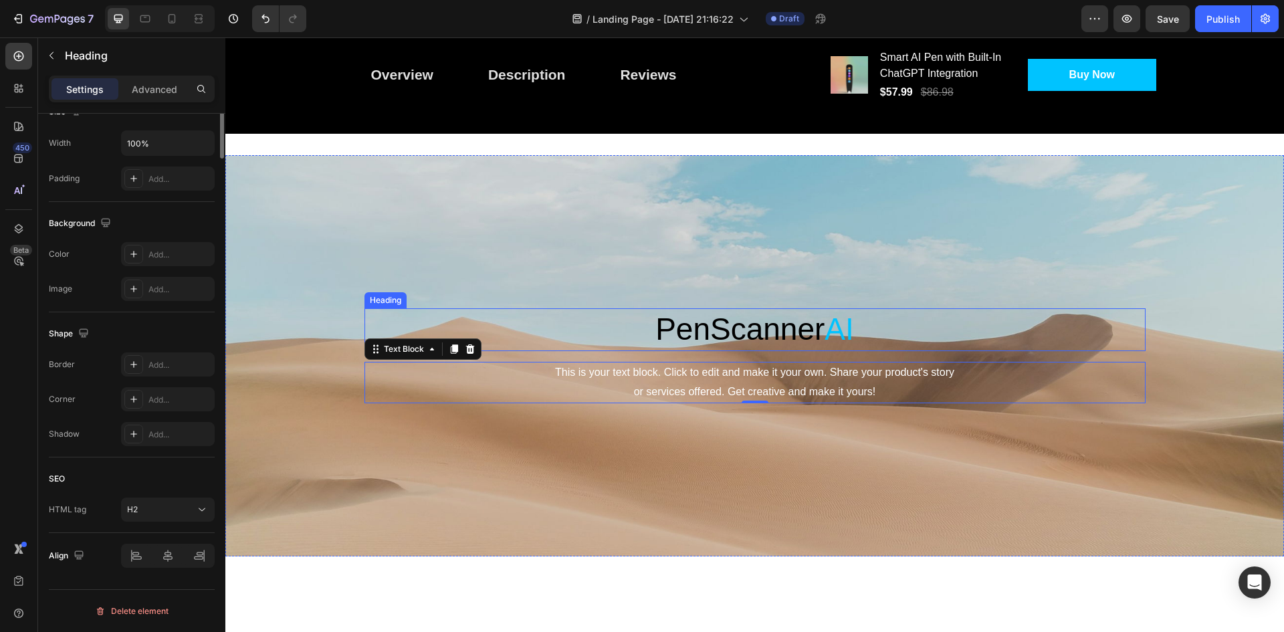
scroll to position [0, 0]
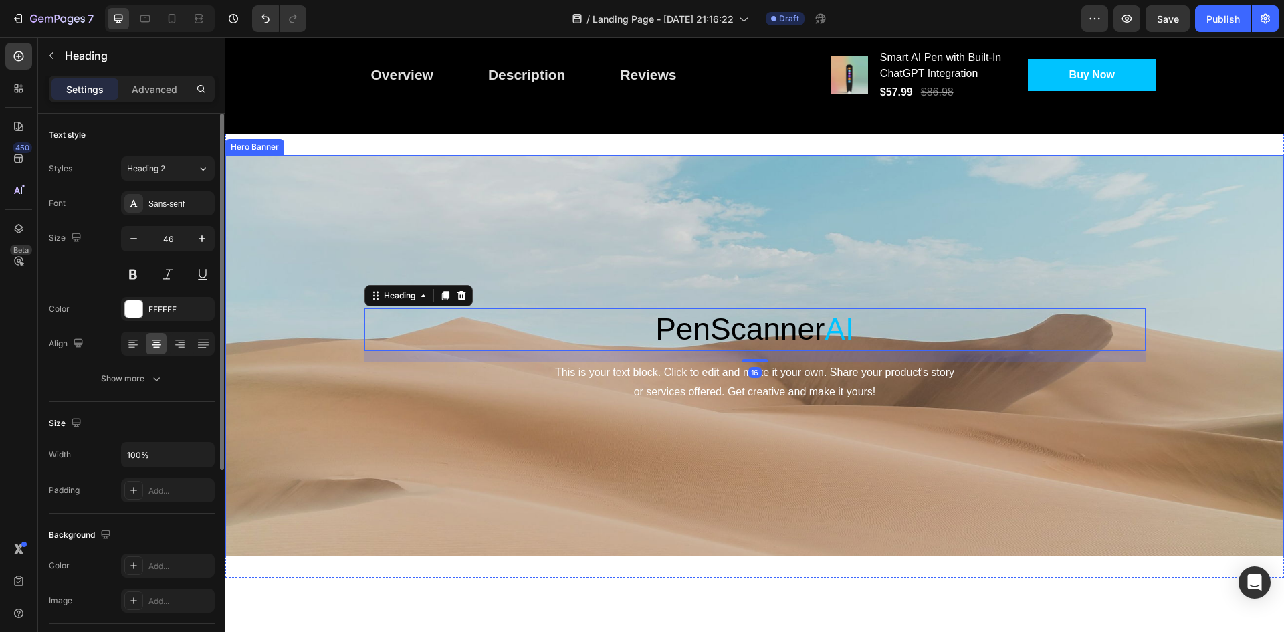
click at [758, 414] on div "Background Image" at bounding box center [754, 355] width 1059 height 401
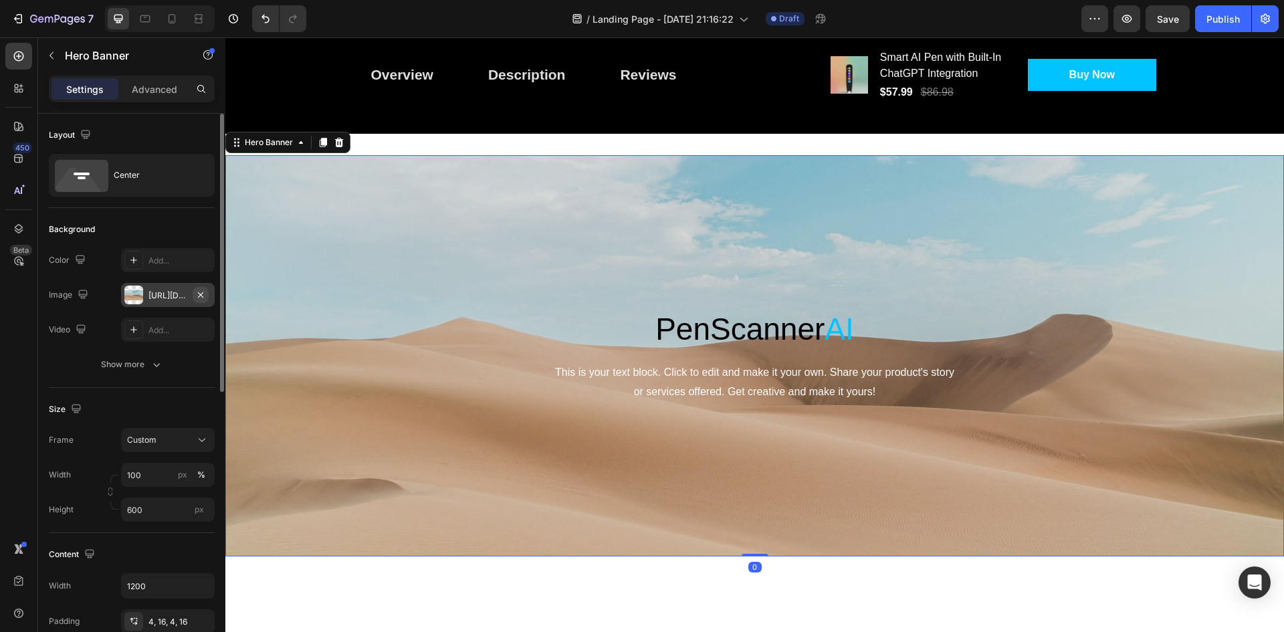
click at [205, 295] on icon "button" at bounding box center [200, 295] width 11 height 11
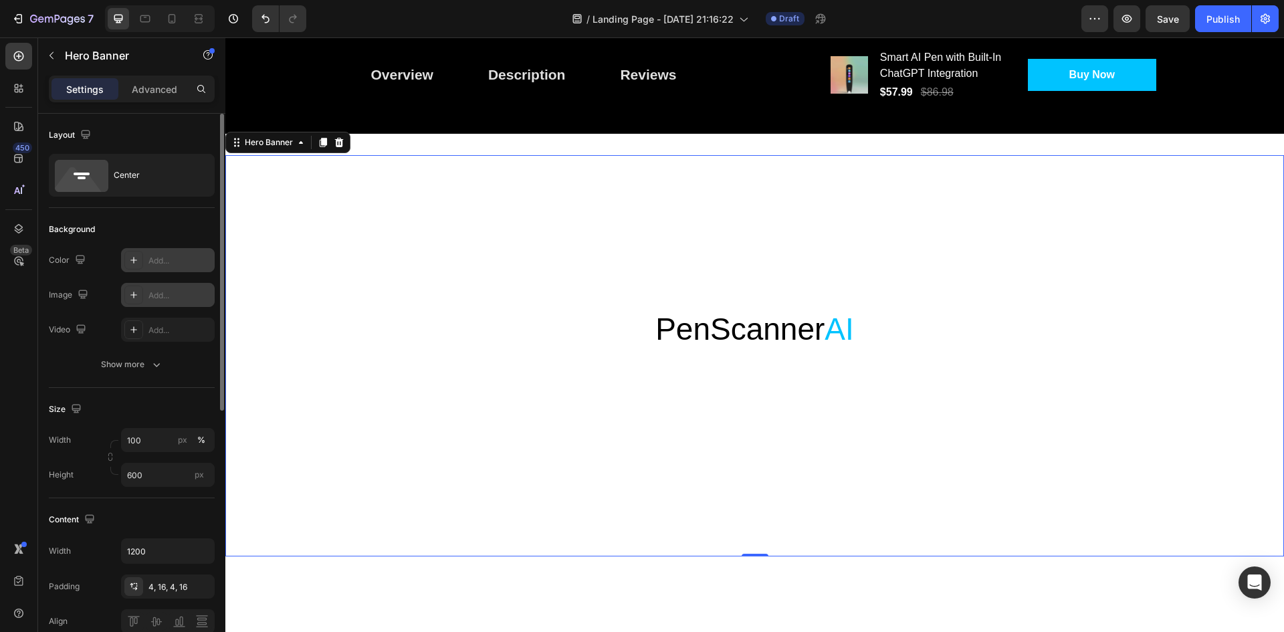
click at [170, 263] on div "Add..." at bounding box center [179, 261] width 63 height 12
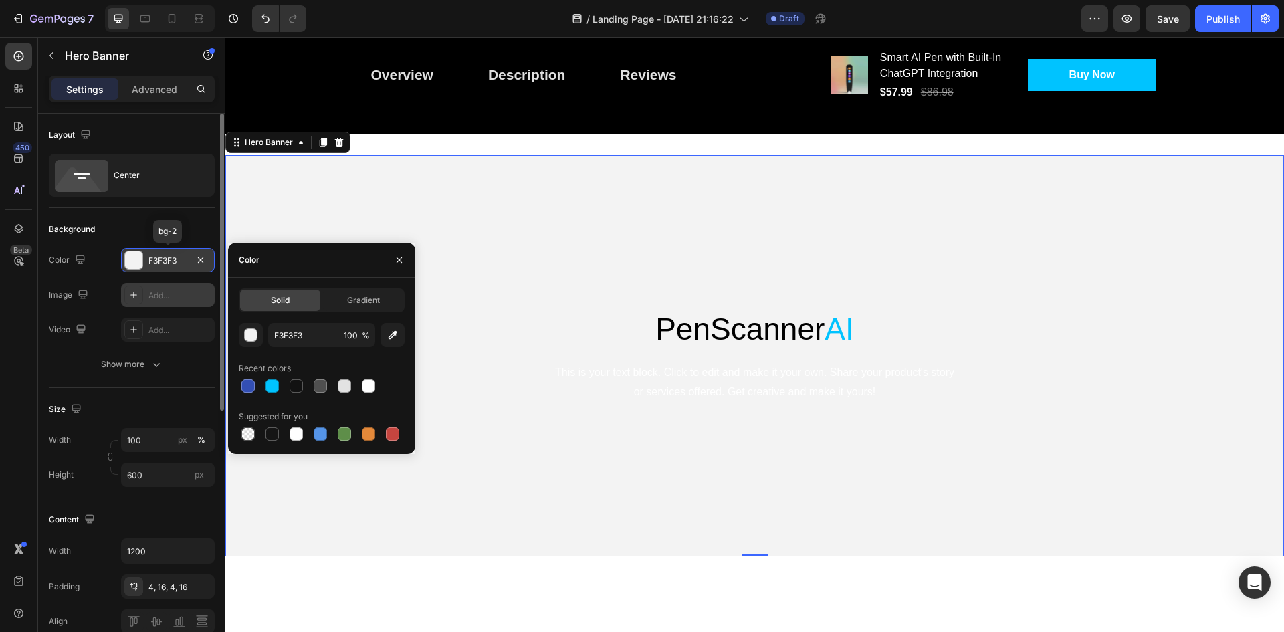
click at [170, 263] on div "F3F3F3" at bounding box center [167, 261] width 39 height 12
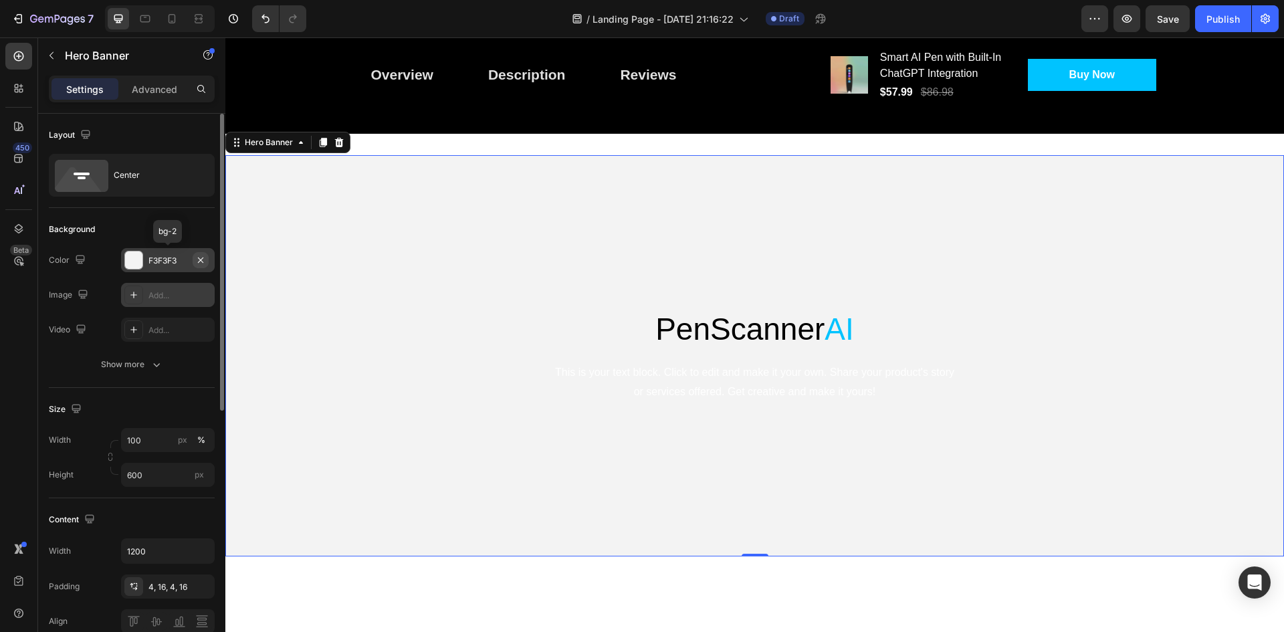
click at [195, 257] on icon "button" at bounding box center [200, 260] width 11 height 11
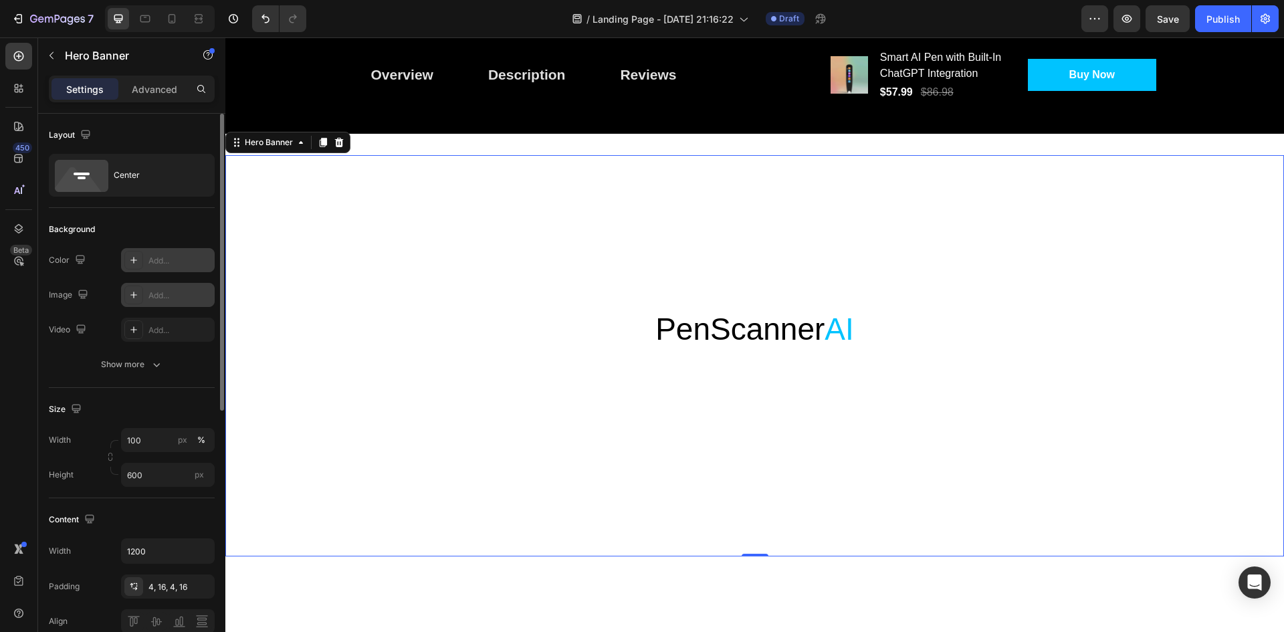
click at [146, 302] on div "Add..." at bounding box center [168, 295] width 94 height 24
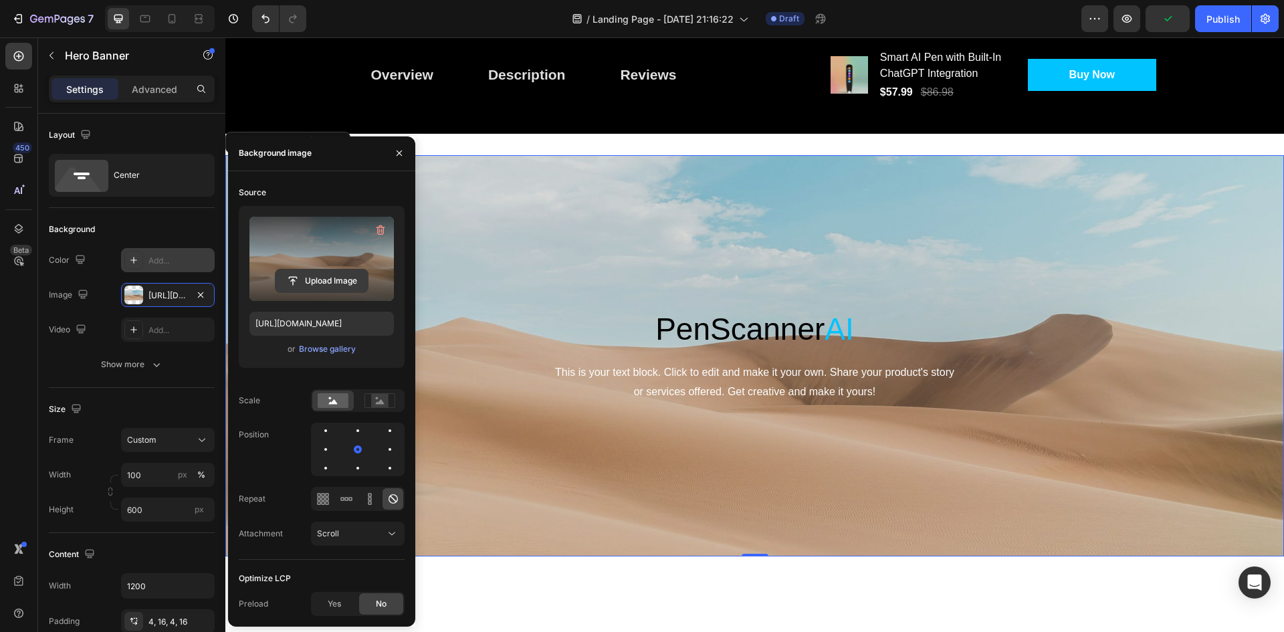
click at [336, 280] on input "file" at bounding box center [322, 281] width 92 height 23
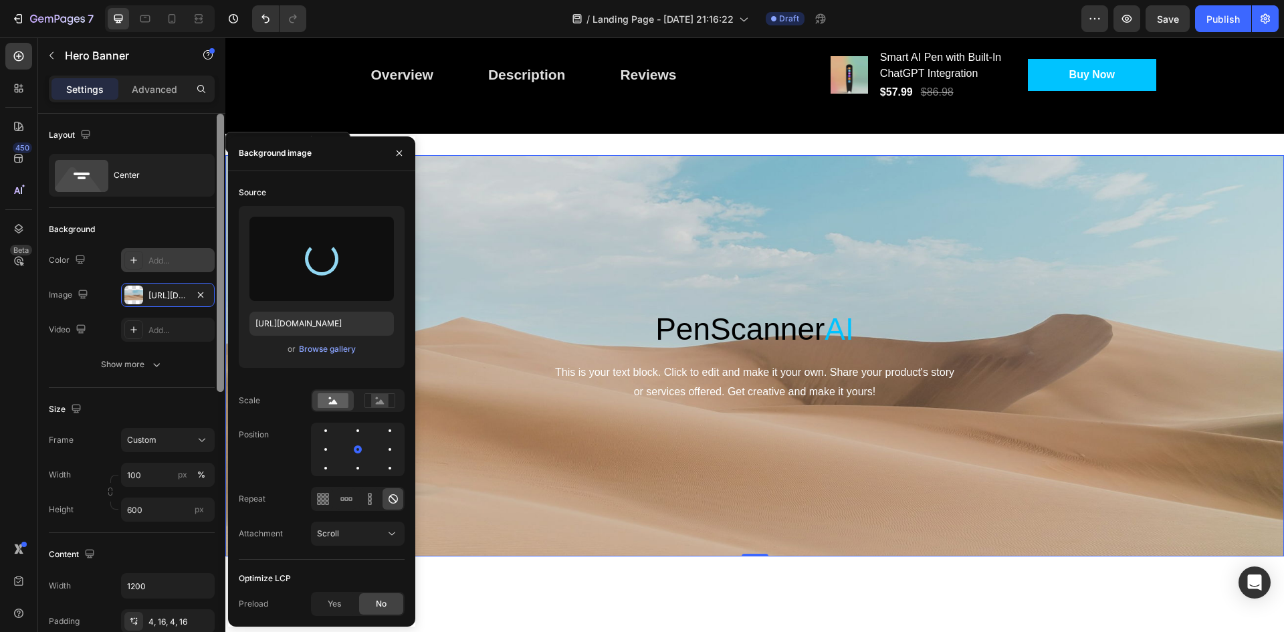
type input "https://cdn.shopify.com/s/files/1/0777/8985/5969/files/gempages_581860253251928…"
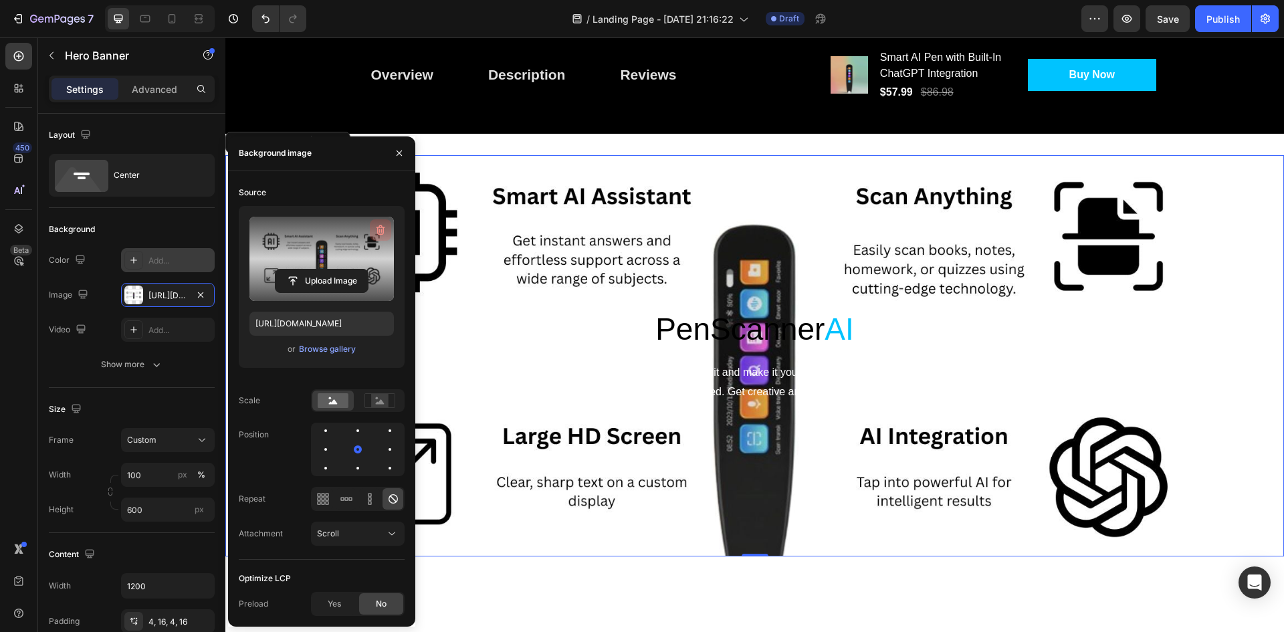
click at [373, 224] on button "button" at bounding box center [380, 229] width 21 height 21
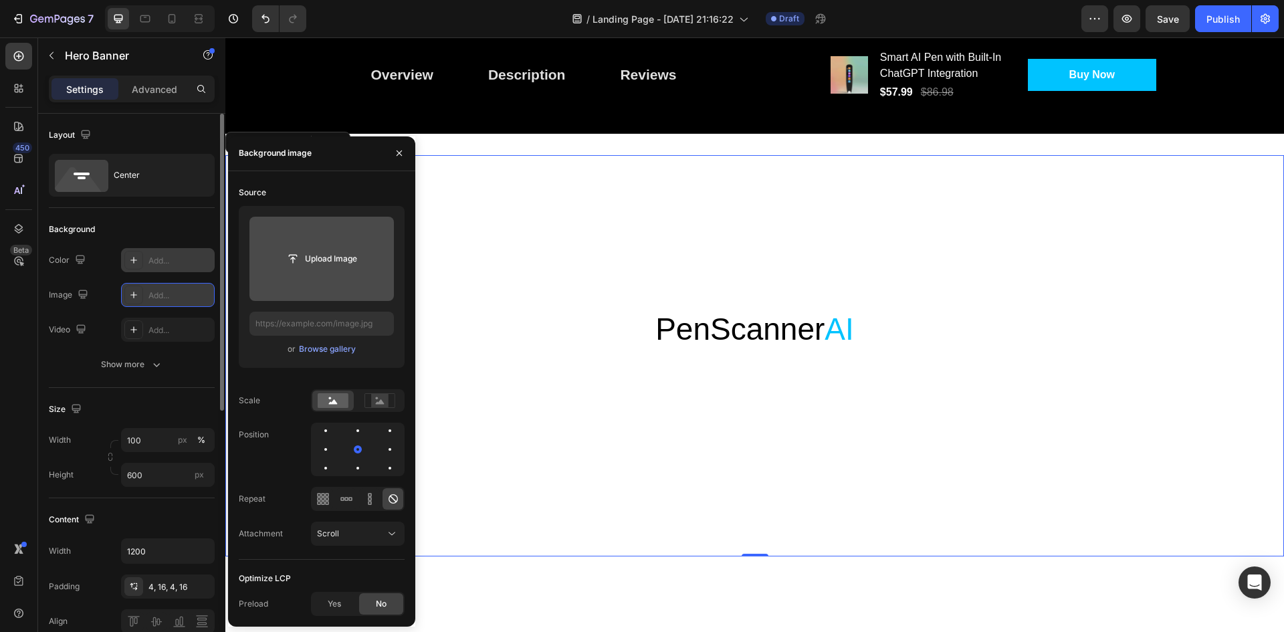
click at [175, 299] on div "Add..." at bounding box center [179, 296] width 63 height 12
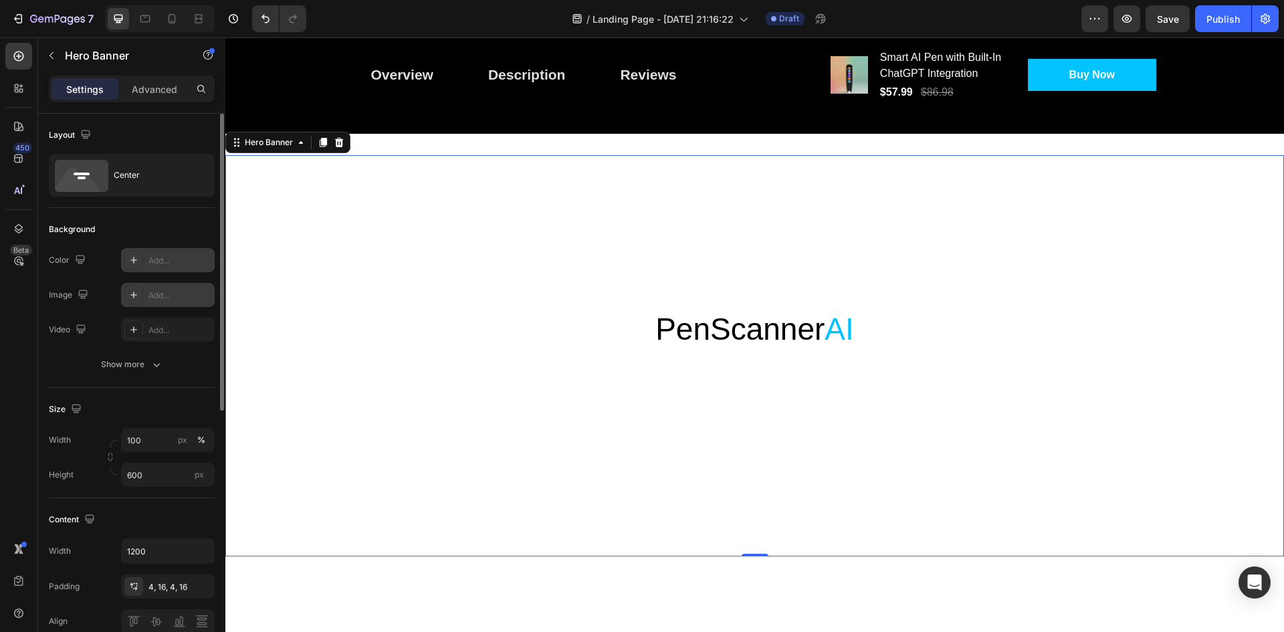
click at [175, 299] on div "Add..." at bounding box center [179, 296] width 63 height 12
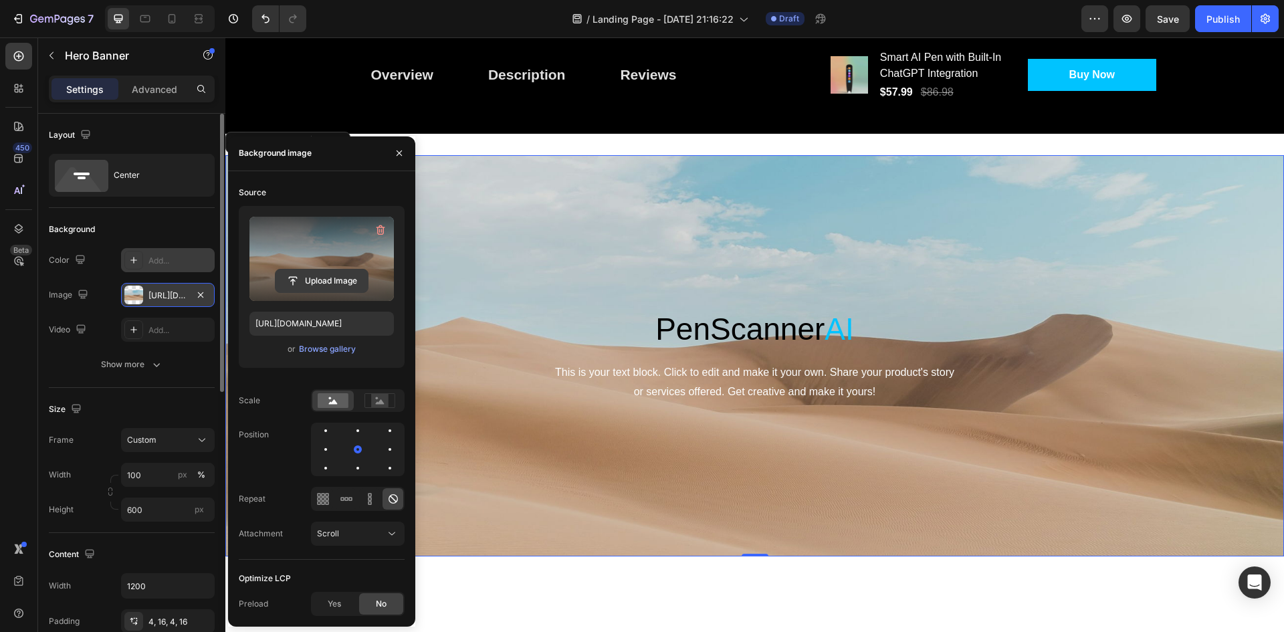
click at [344, 284] on input "file" at bounding box center [322, 281] width 92 height 23
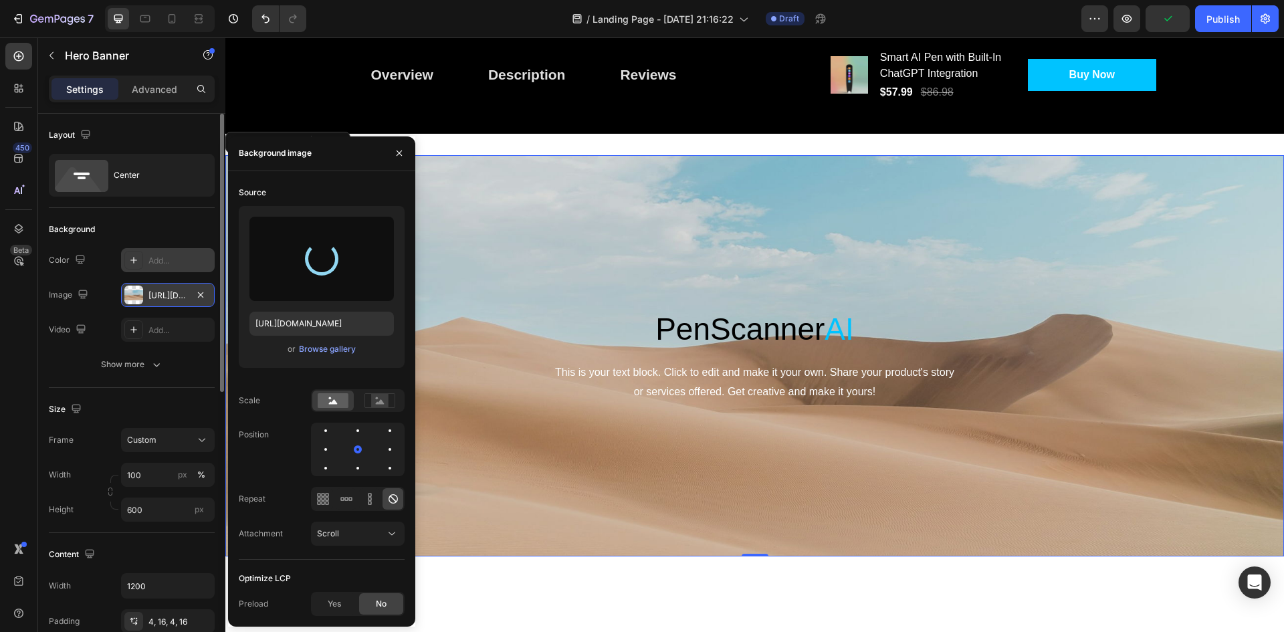
type input "https://cdn.shopify.com/s/files/1/0777/8985/5969/files/gempages_581860253251928…"
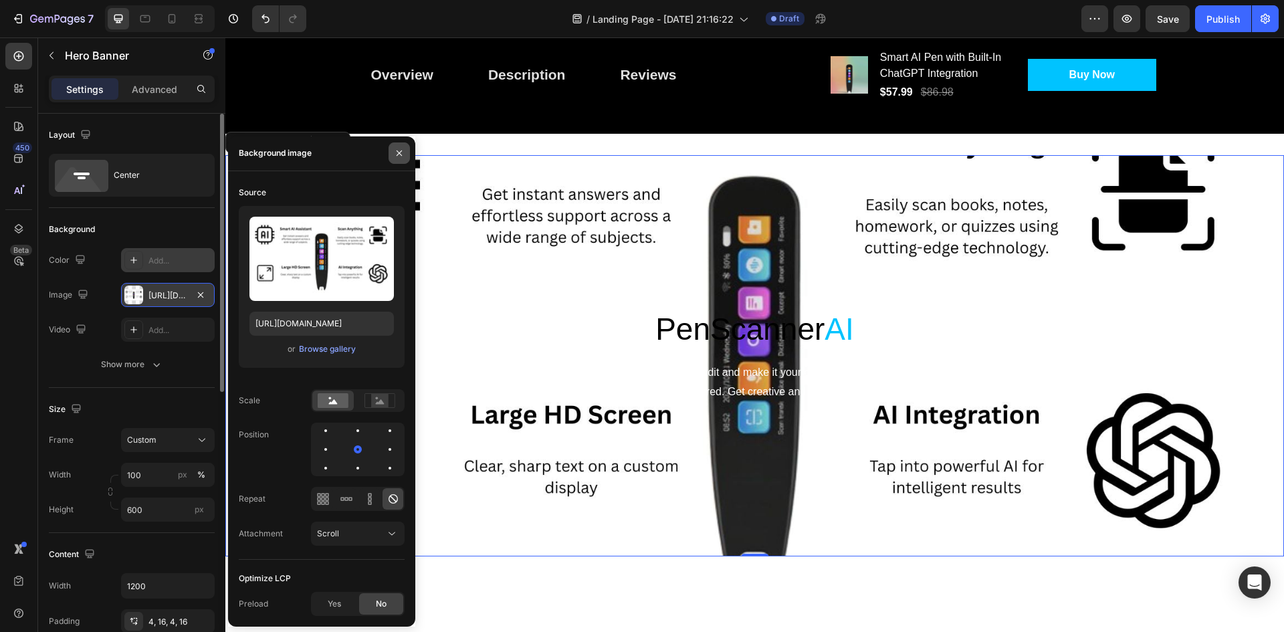
click at [407, 150] on button "button" at bounding box center [399, 152] width 21 height 21
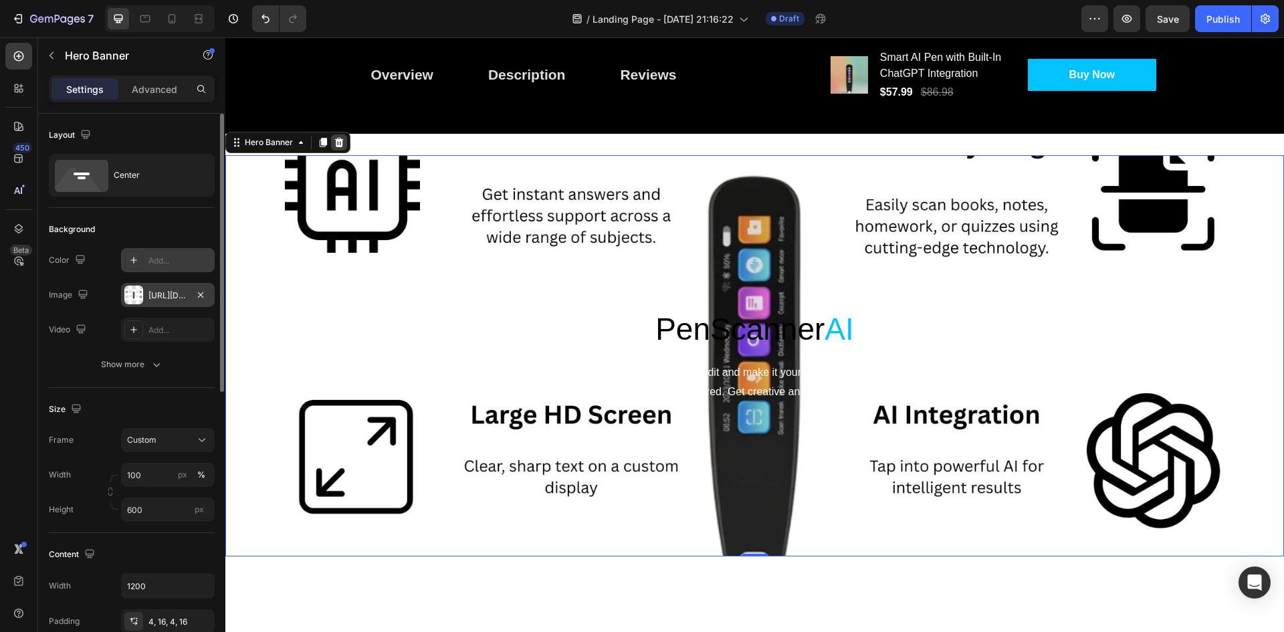
click at [345, 144] on div at bounding box center [339, 142] width 16 height 16
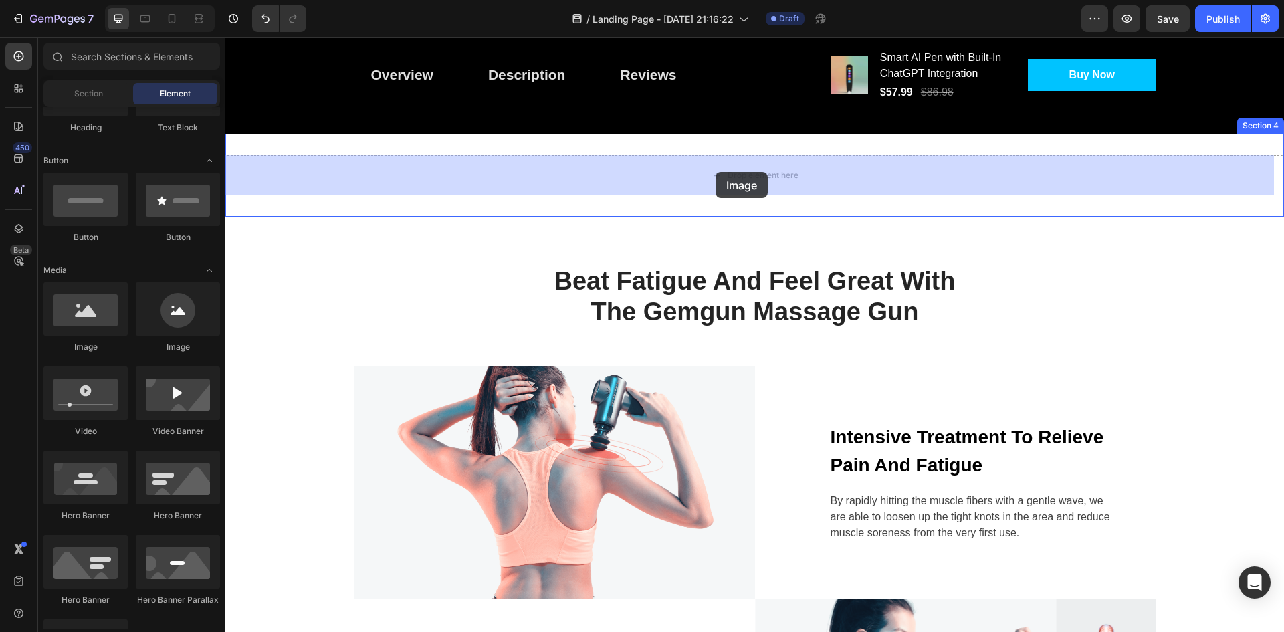
drag, startPoint x: 314, startPoint y: 342, endPoint x: 716, endPoint y: 172, distance: 436.6
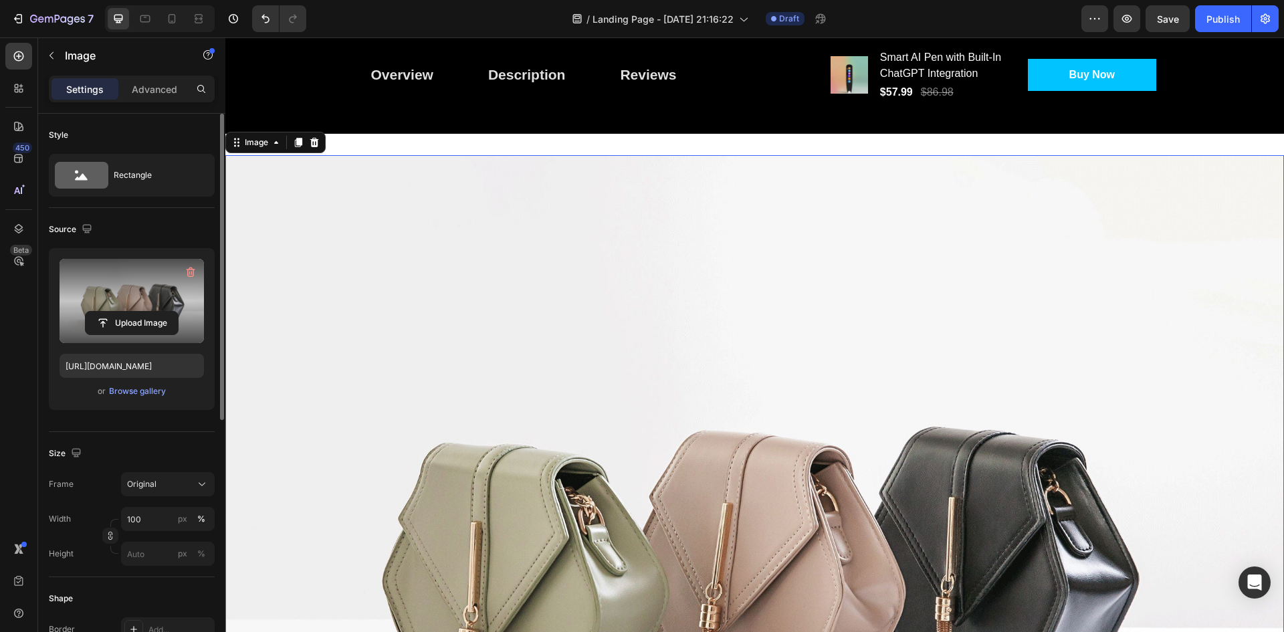
click at [114, 310] on label at bounding box center [132, 301] width 144 height 84
click at [114, 312] on input "file" at bounding box center [132, 323] width 92 height 23
type input "https://cdn.shopify.com/s/files/1/0777/8985/5969/files/gempages_581860253251928…"
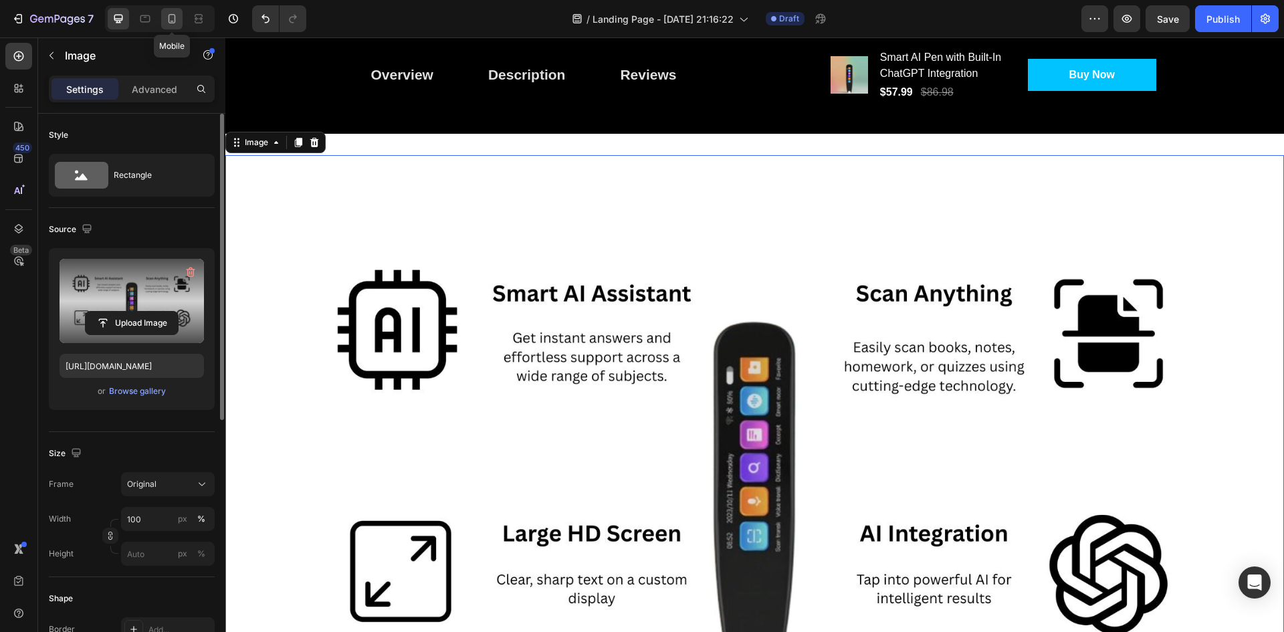
click at [180, 23] on div at bounding box center [171, 18] width 21 height 21
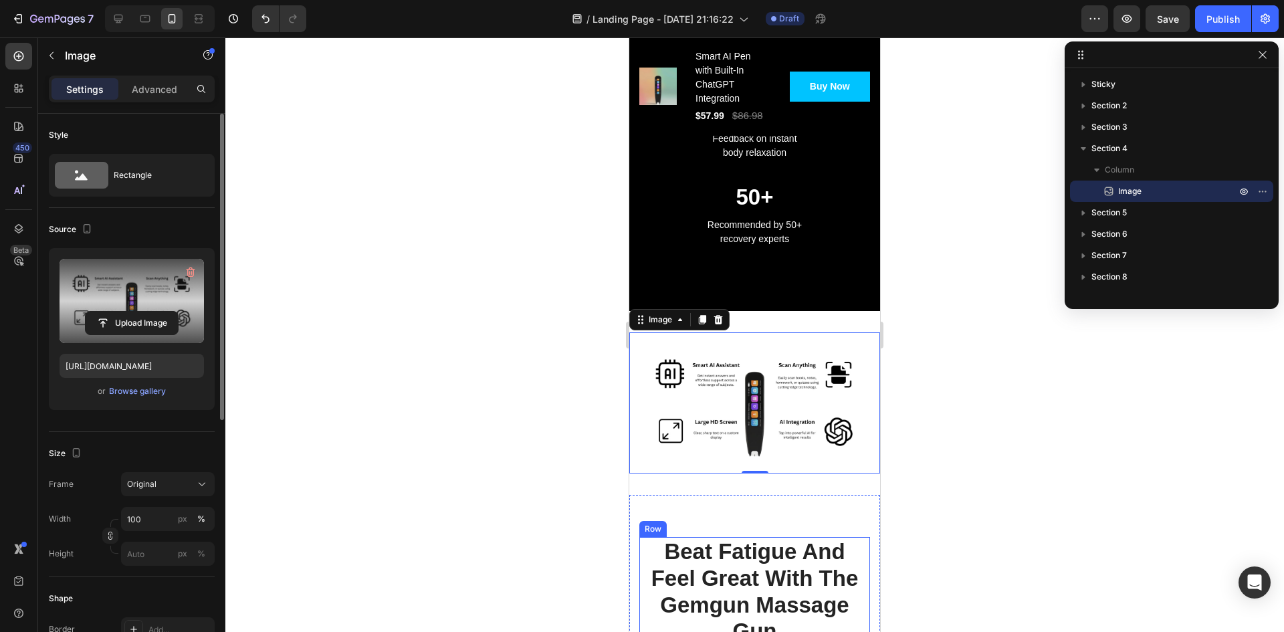
scroll to position [1123, 0]
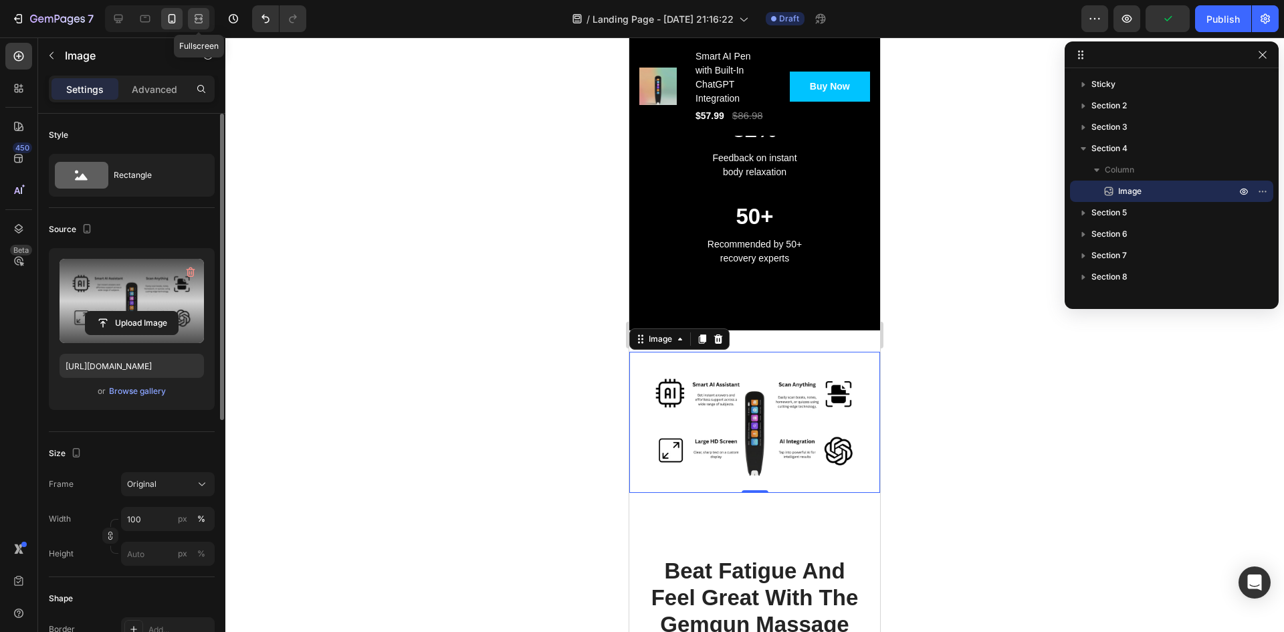
click at [203, 9] on div at bounding box center [198, 18] width 21 height 21
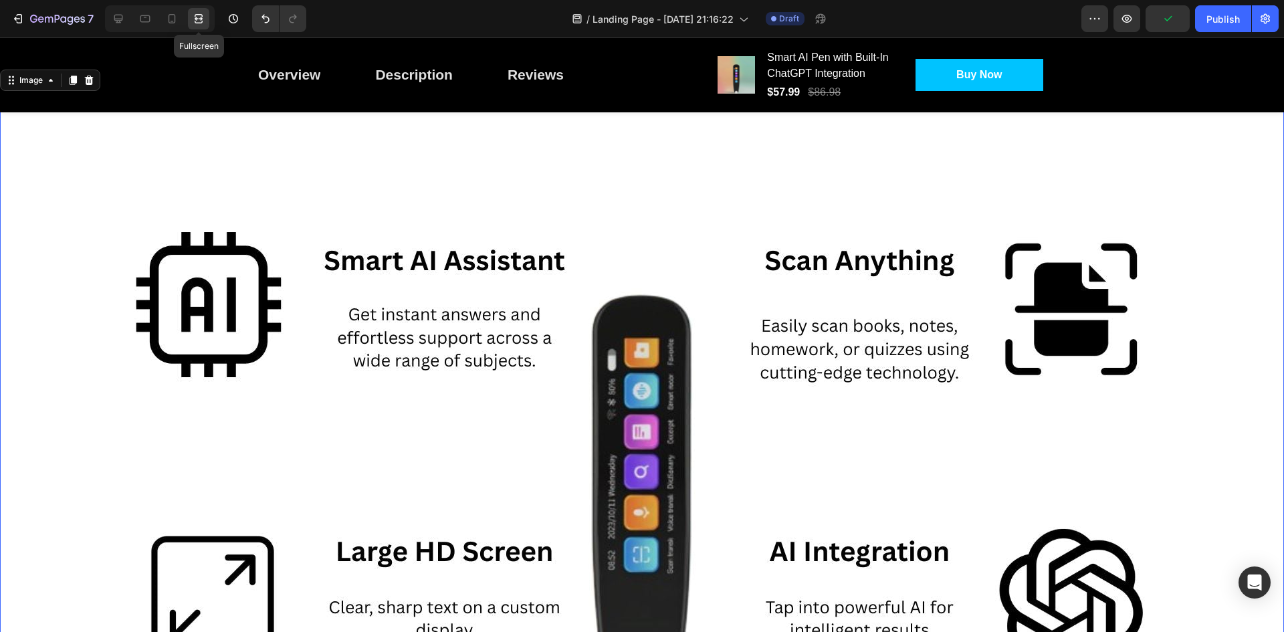
scroll to position [1119, 0]
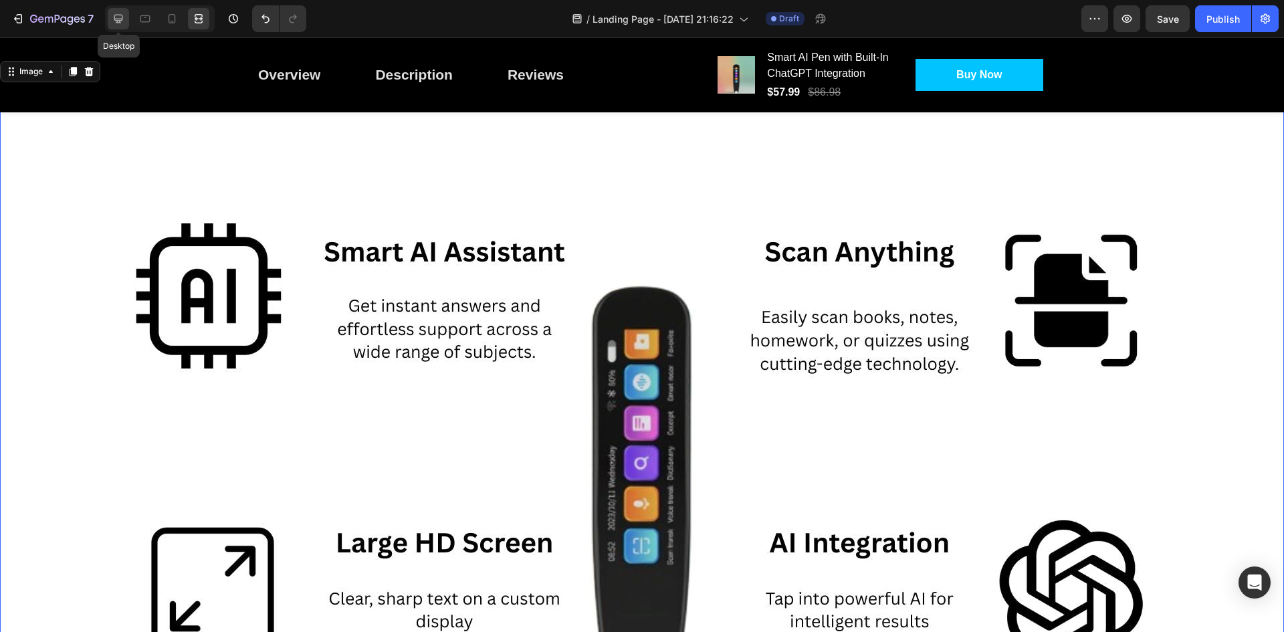
click at [122, 23] on icon at bounding box center [118, 18] width 13 height 13
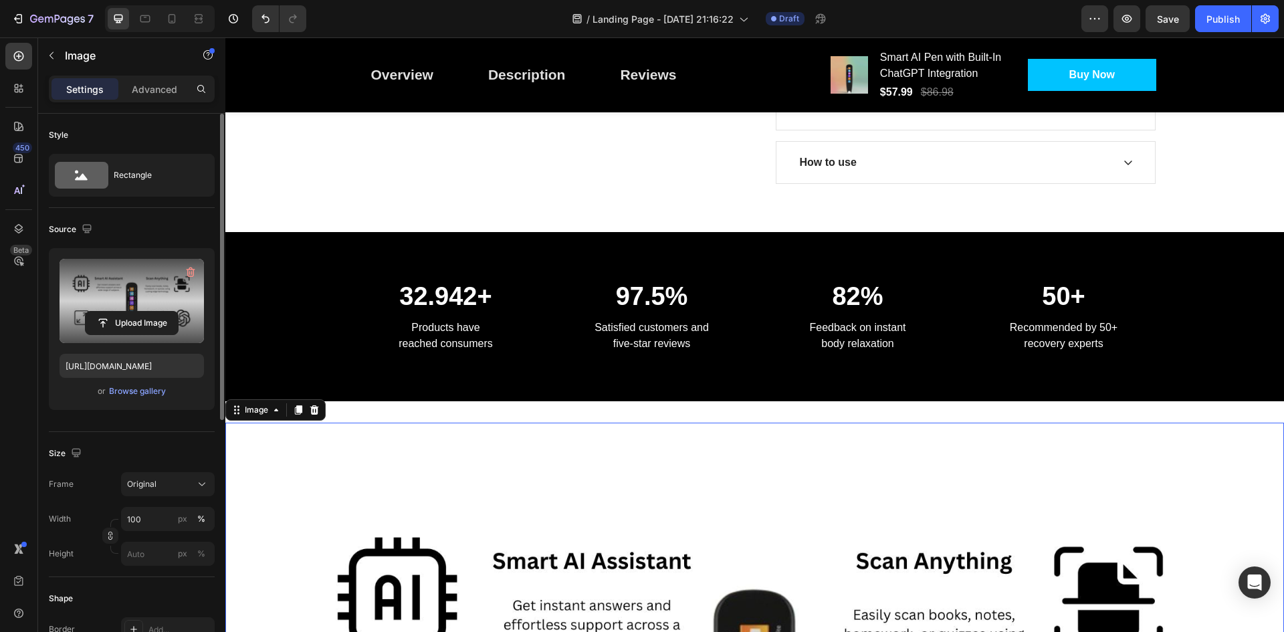
scroll to position [718, 0]
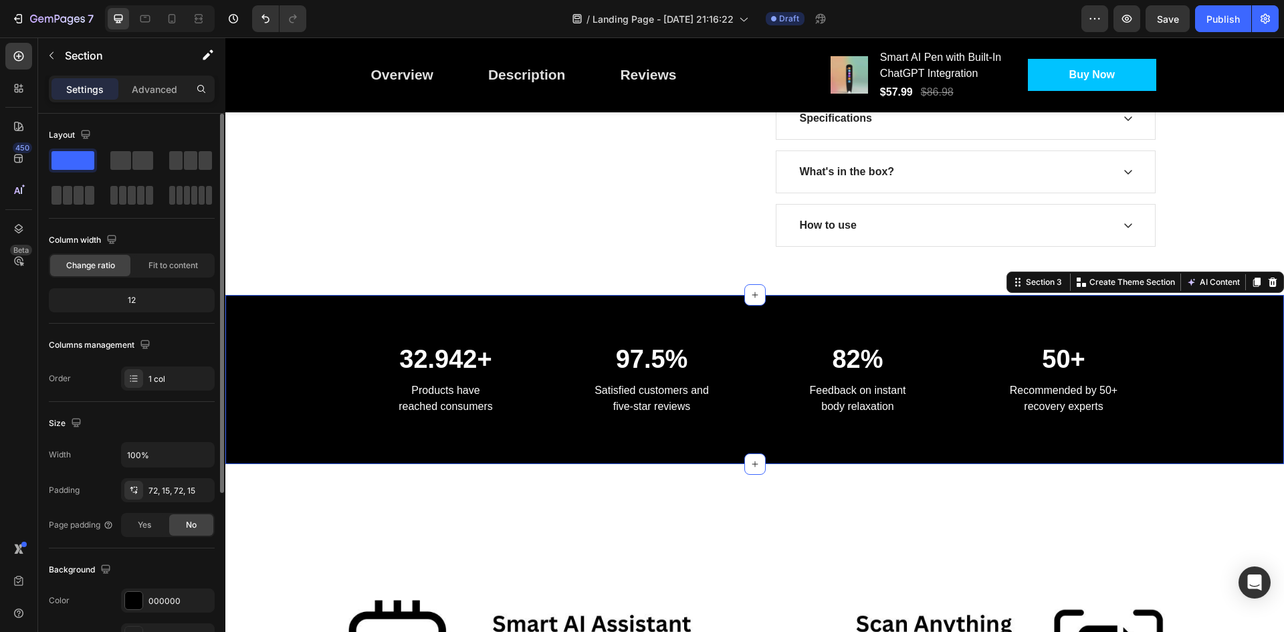
click at [691, 327] on div "32.942+ Heading Products have reached consumers Text block 97.5% Heading Satisf…" at bounding box center [754, 380] width 1059 height 170
click at [752, 294] on icon at bounding box center [755, 295] width 11 height 11
click at [706, 439] on div "32.942+ Heading Products have reached consumers Text block 97.5% Heading Satisf…" at bounding box center [754, 380] width 1059 height 170
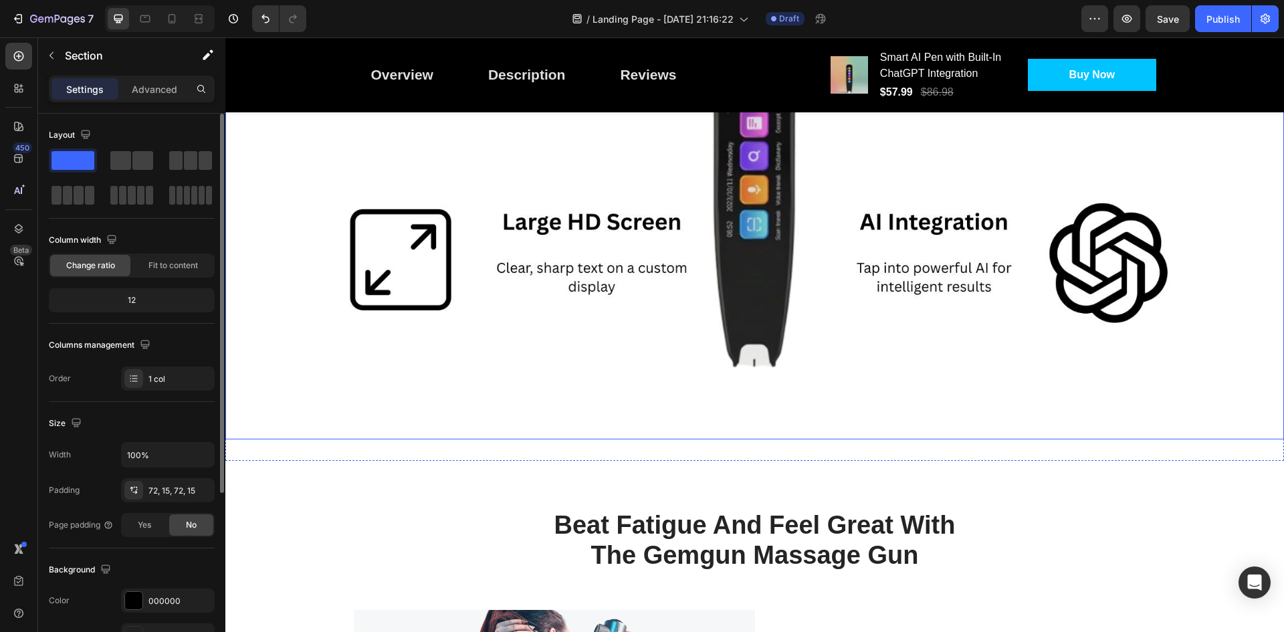
scroll to position [1386, 0]
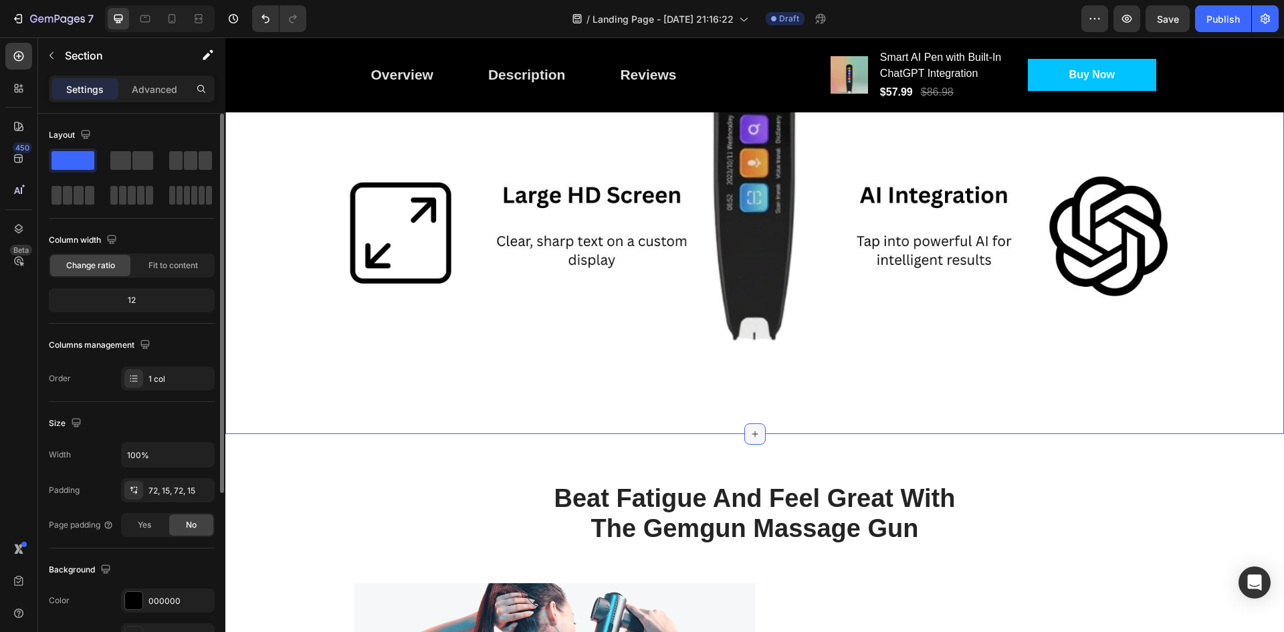
click at [750, 429] on icon at bounding box center [755, 434] width 11 height 11
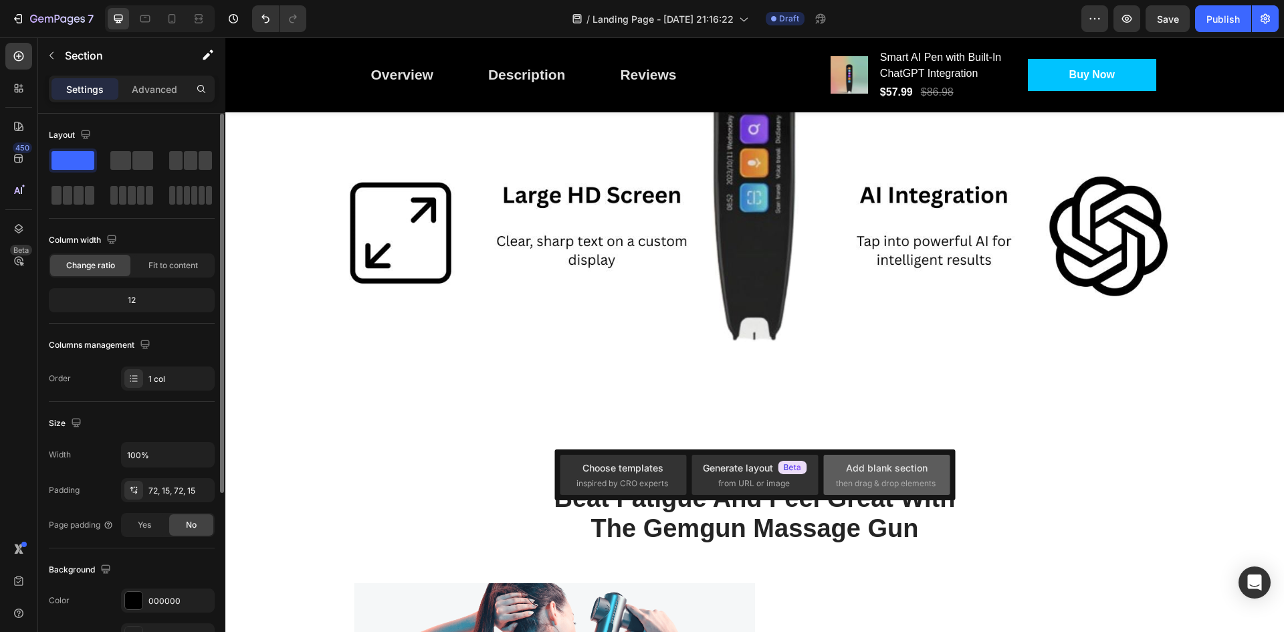
click at [885, 488] on span "then drag & drop elements" at bounding box center [886, 483] width 100 height 12
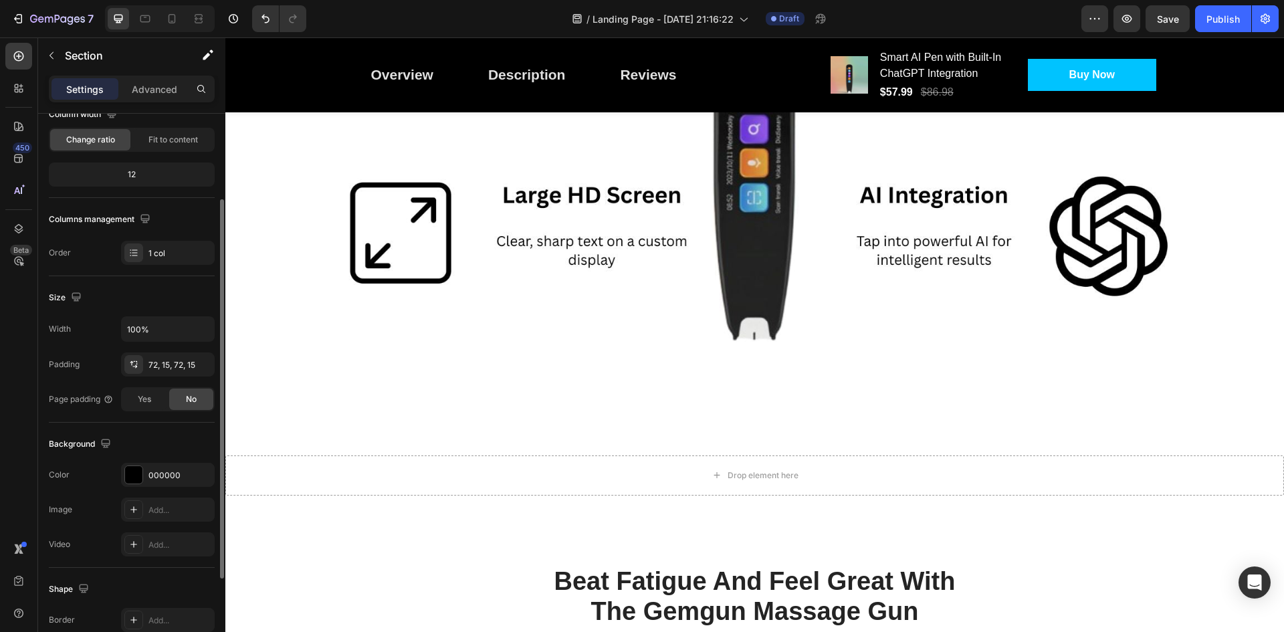
scroll to position [0, 0]
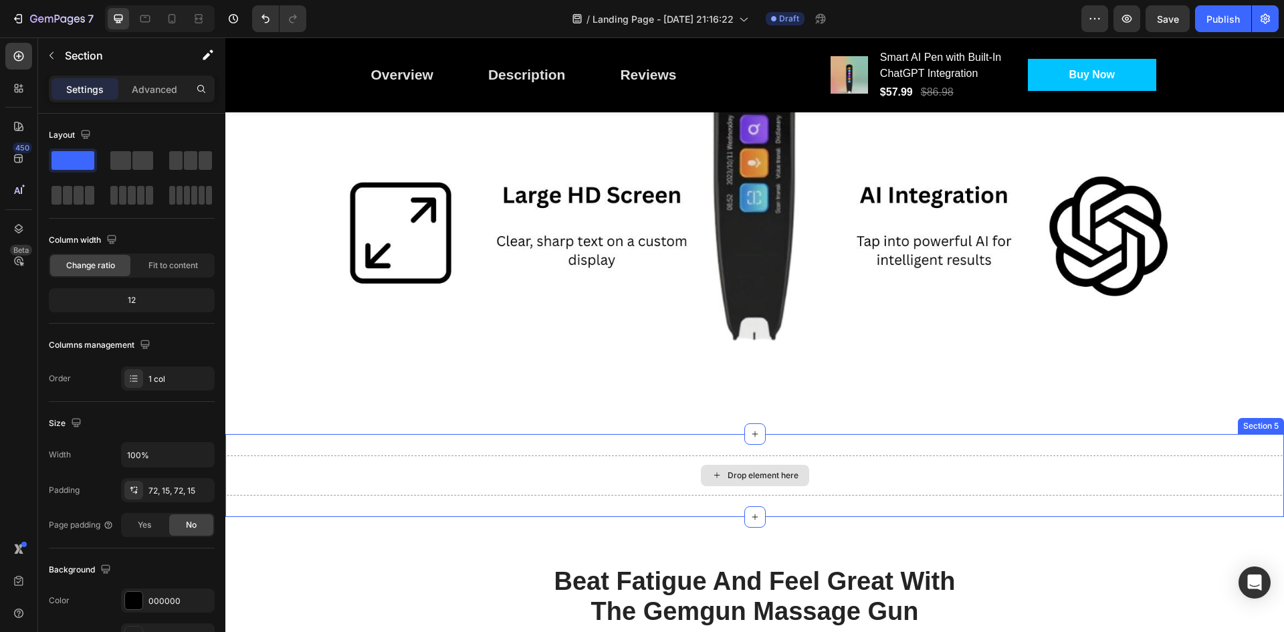
click at [714, 472] on icon at bounding box center [716, 474] width 5 height 5
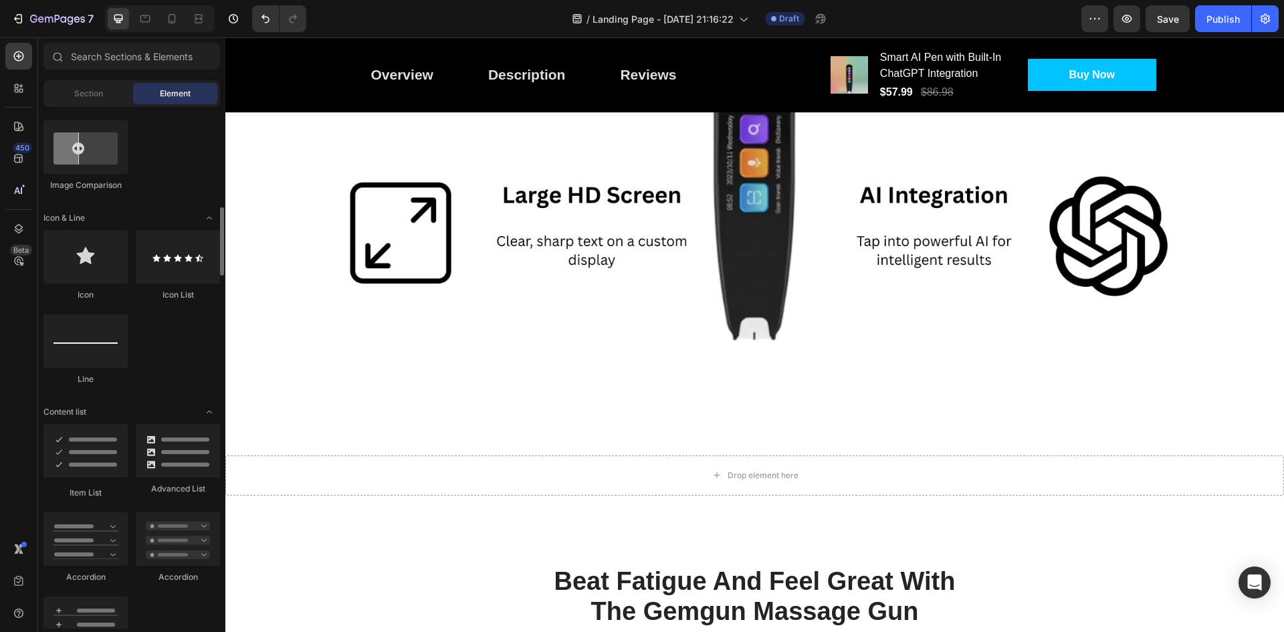
scroll to position [633, 0]
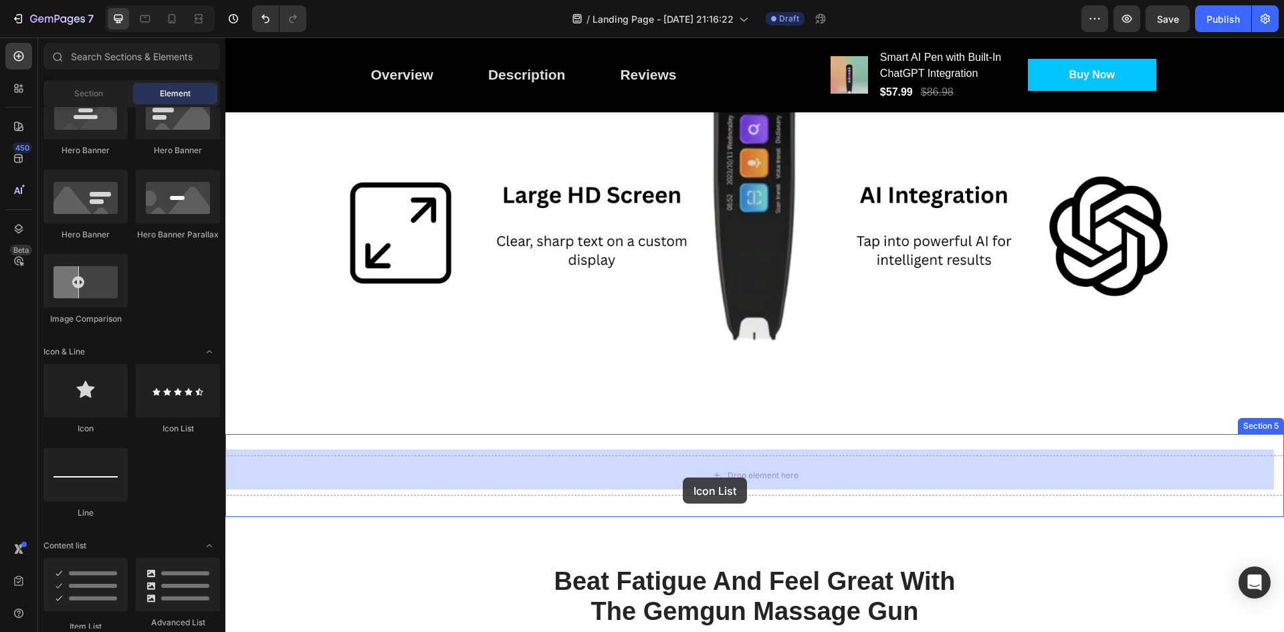
drag, startPoint x: 385, startPoint y: 433, endPoint x: 683, endPoint y: 477, distance: 300.9
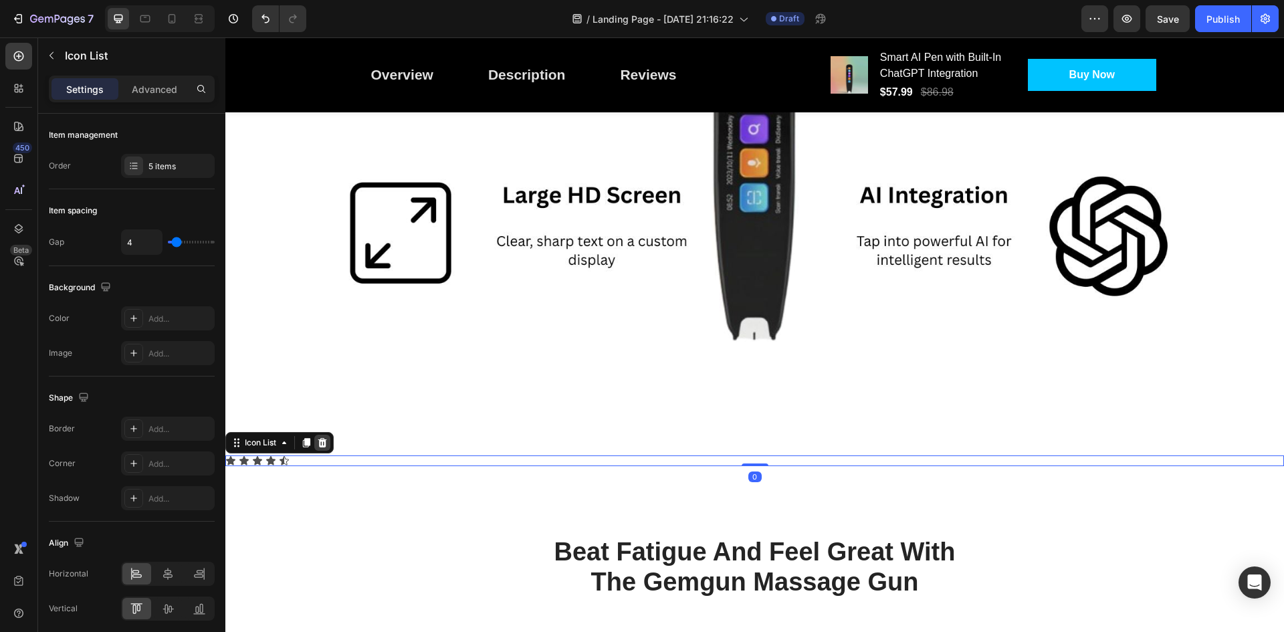
click at [327, 437] on icon at bounding box center [322, 442] width 11 height 11
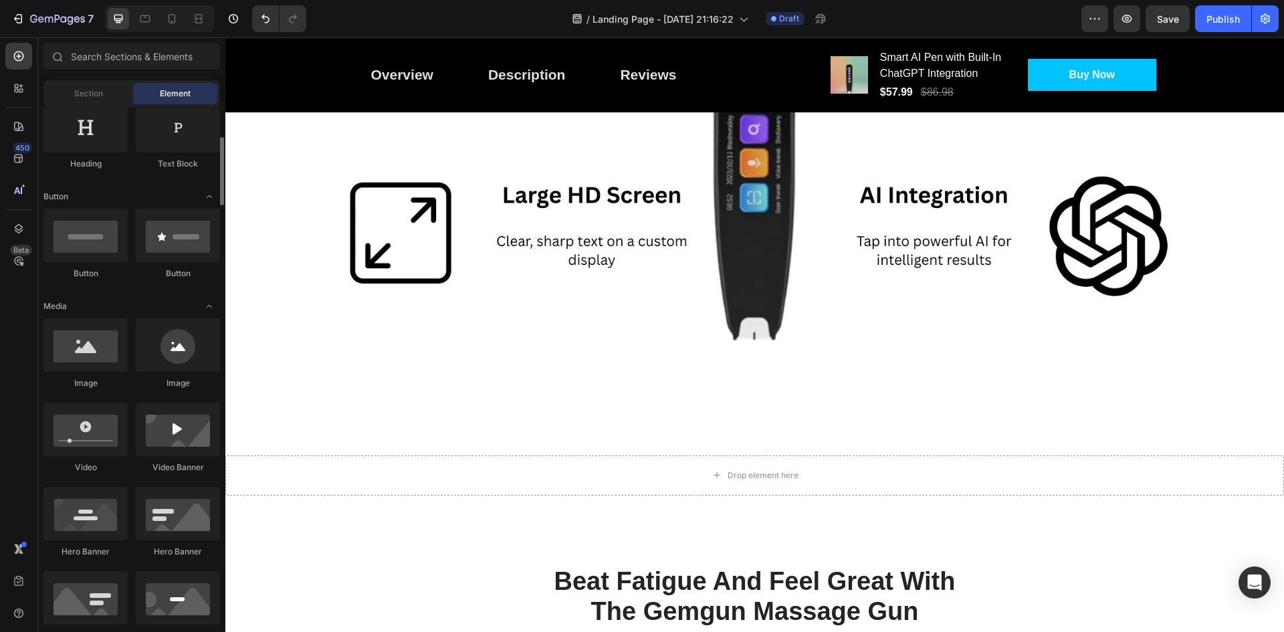
scroll to position [0, 0]
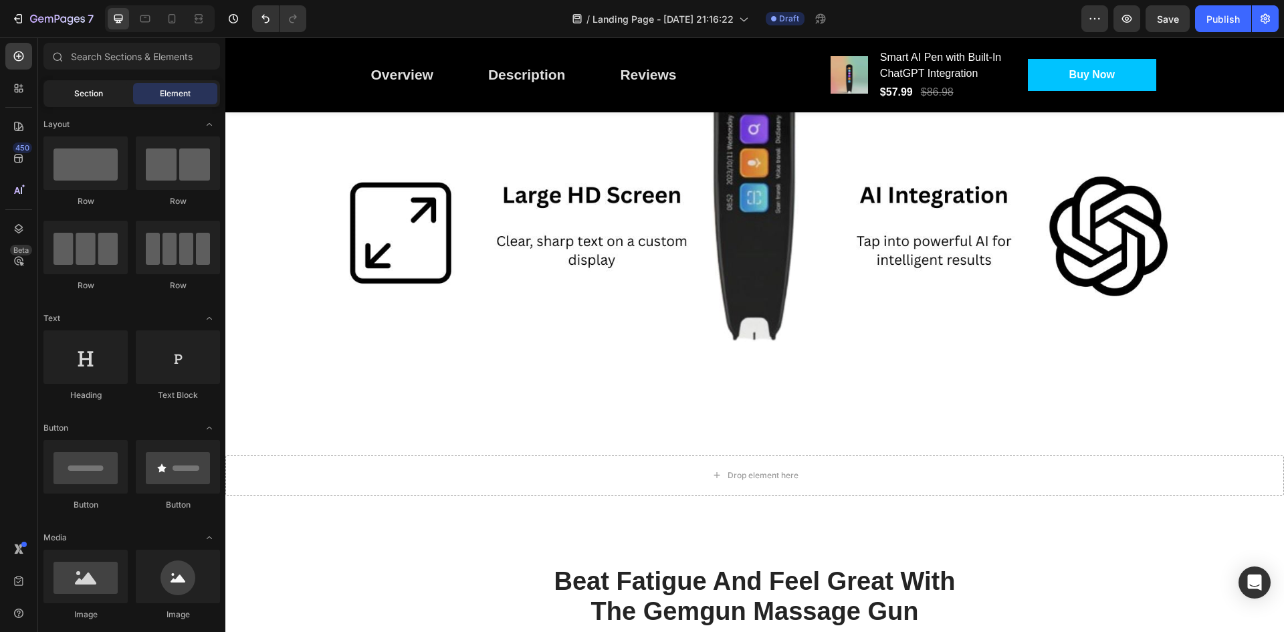
click at [108, 101] on div "Section" at bounding box center [88, 93] width 84 height 21
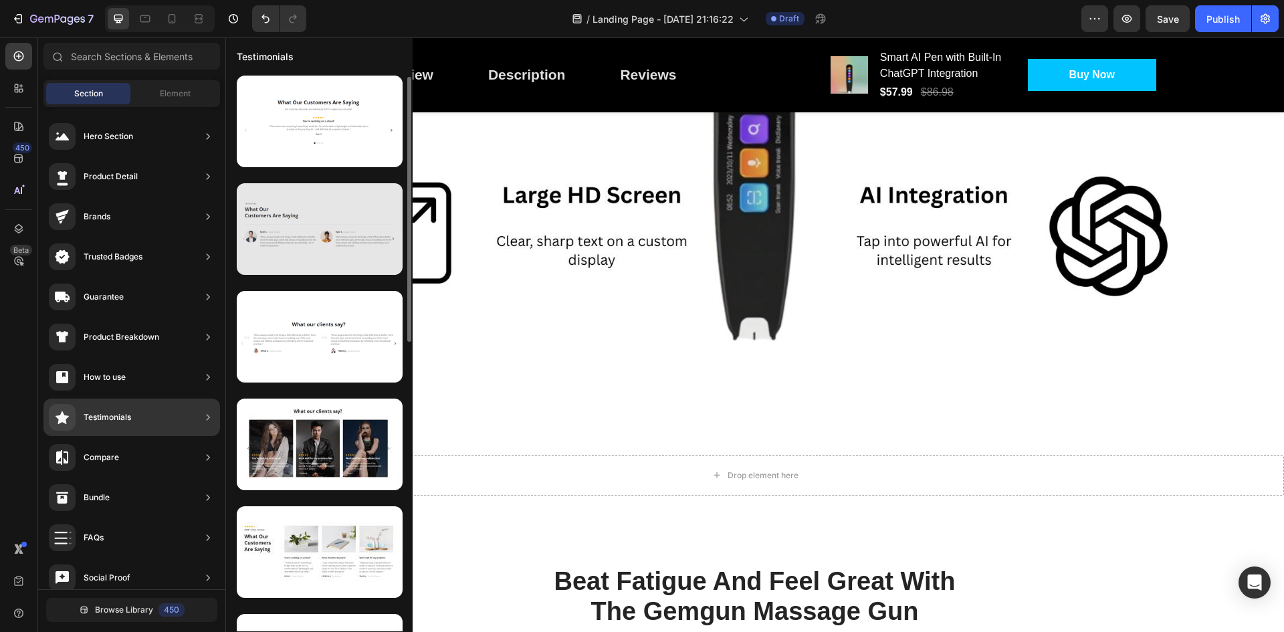
scroll to position [150, 0]
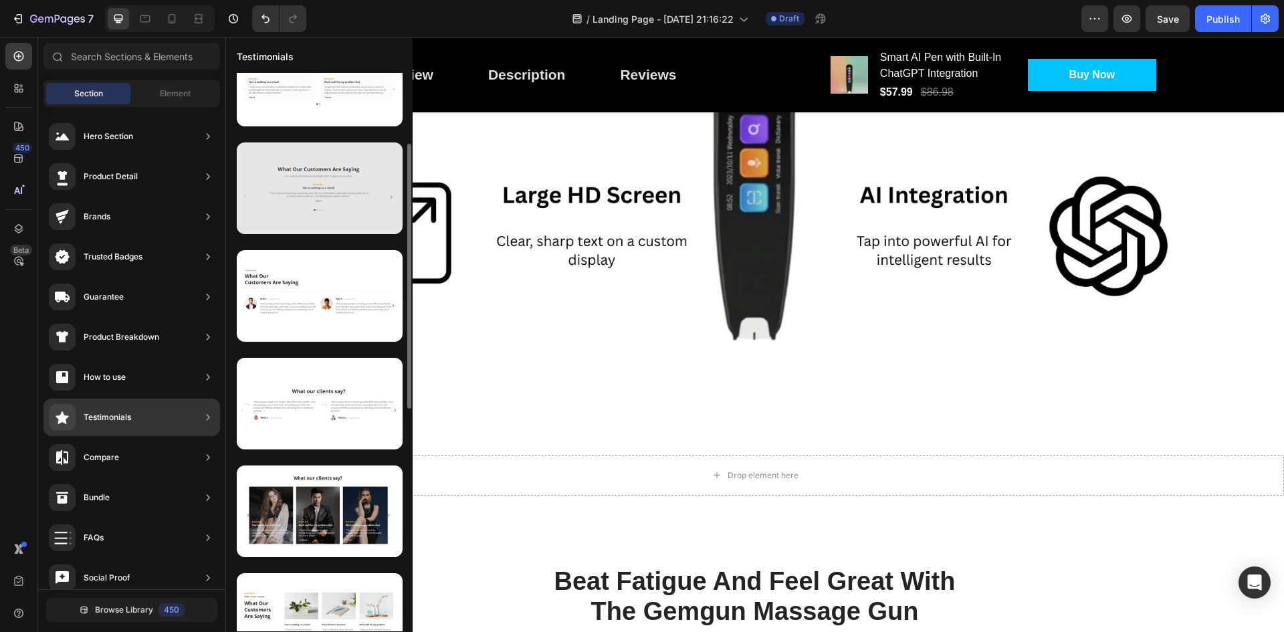
click at [324, 200] on div at bounding box center [320, 188] width 166 height 92
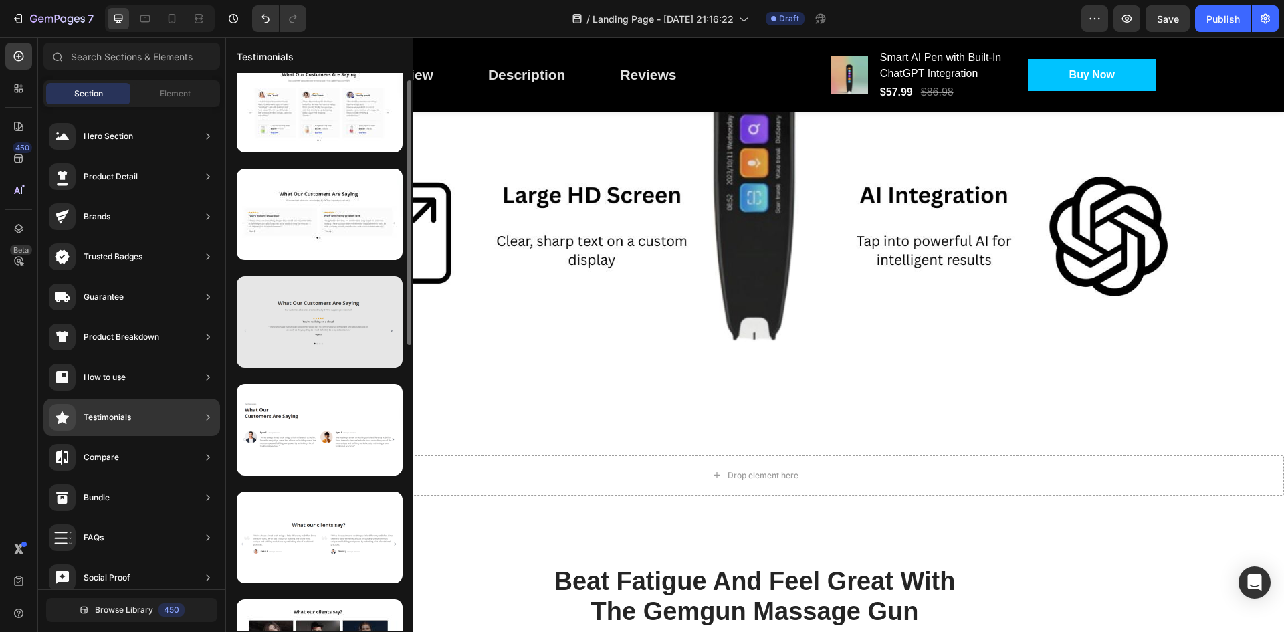
scroll to position [0, 0]
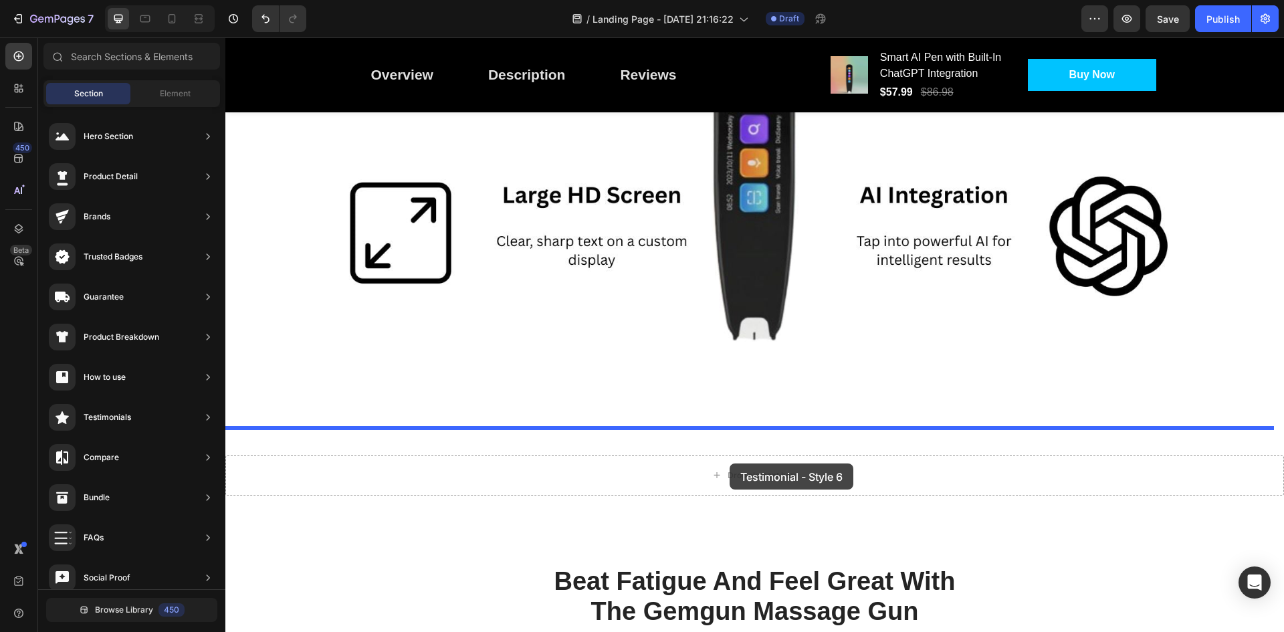
drag, startPoint x: 561, startPoint y: 372, endPoint x: 730, endPoint y: 463, distance: 191.8
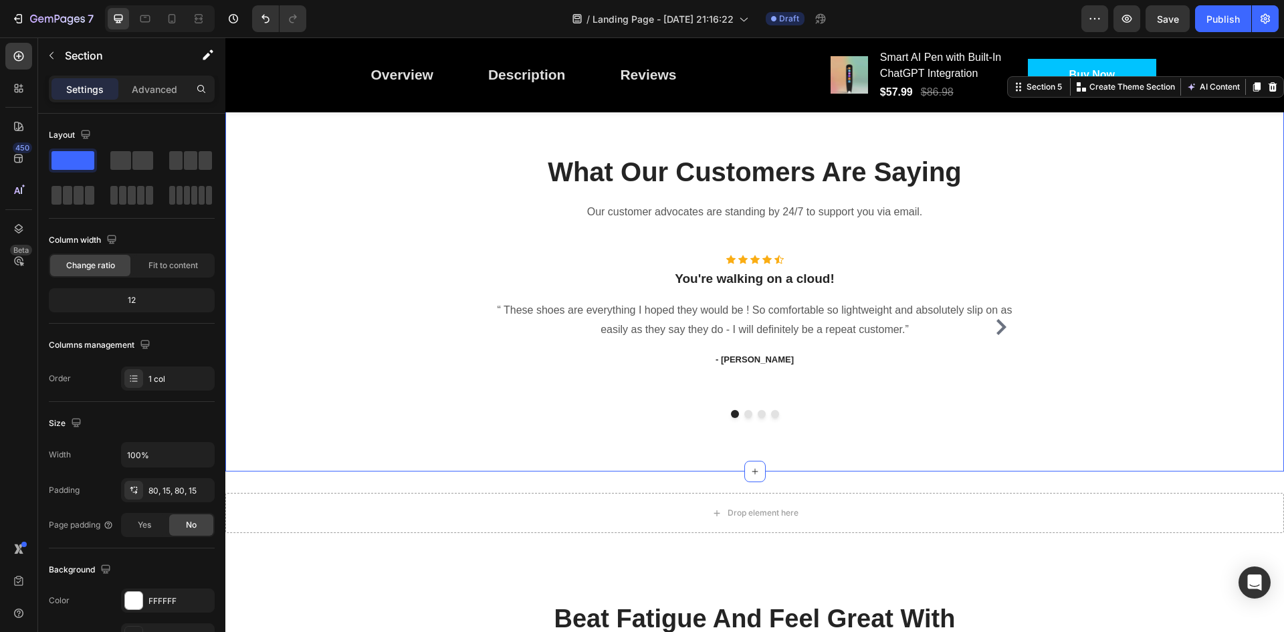
scroll to position [1730, 0]
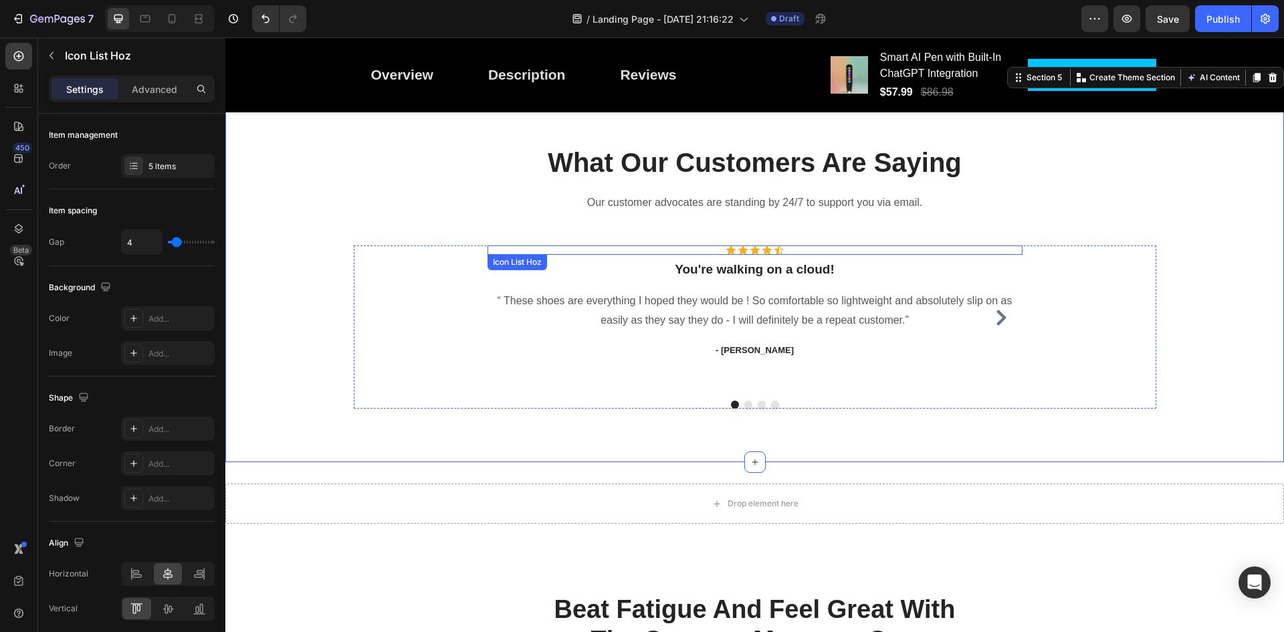
click at [767, 248] on div "Icon Icon Icon Icon Icon" at bounding box center [755, 249] width 535 height 9
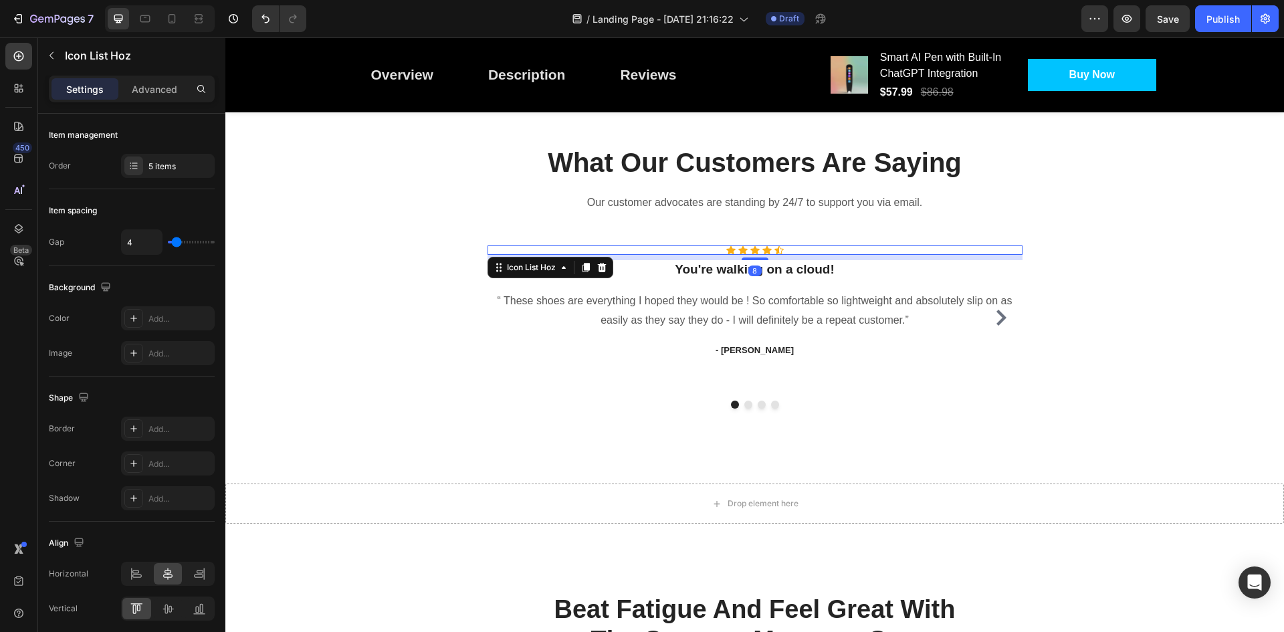
click at [768, 245] on div "Icon Icon Icon Icon Icon" at bounding box center [755, 249] width 535 height 9
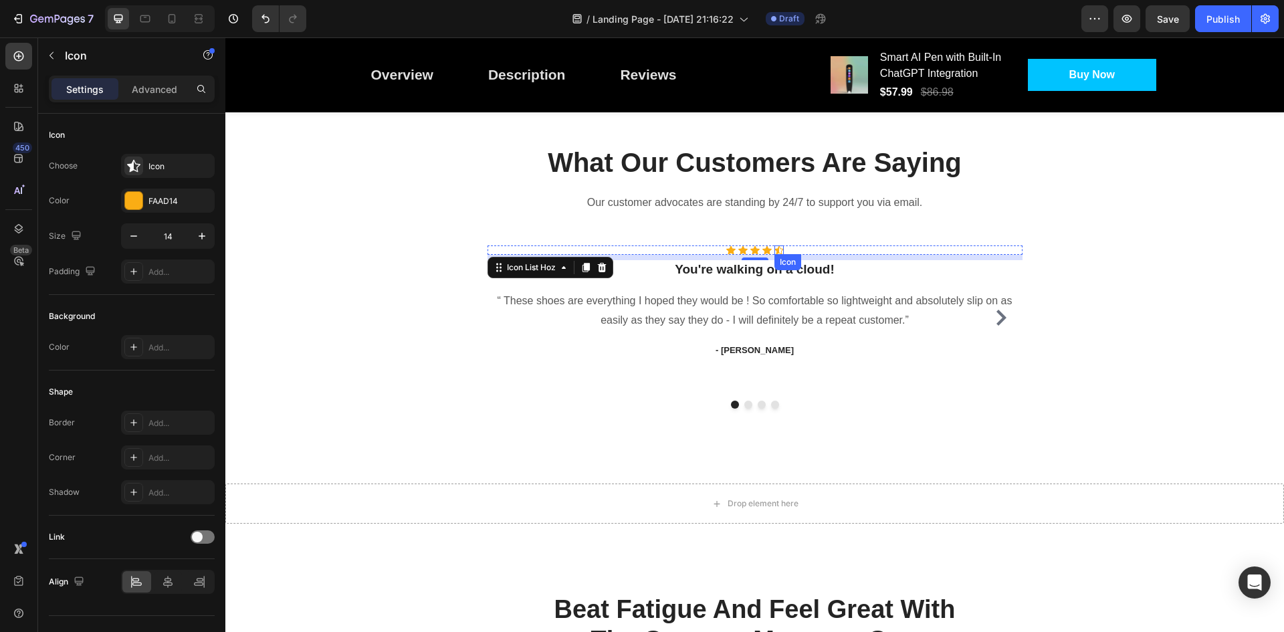
click at [777, 254] on div "Icon" at bounding box center [787, 262] width 27 height 16
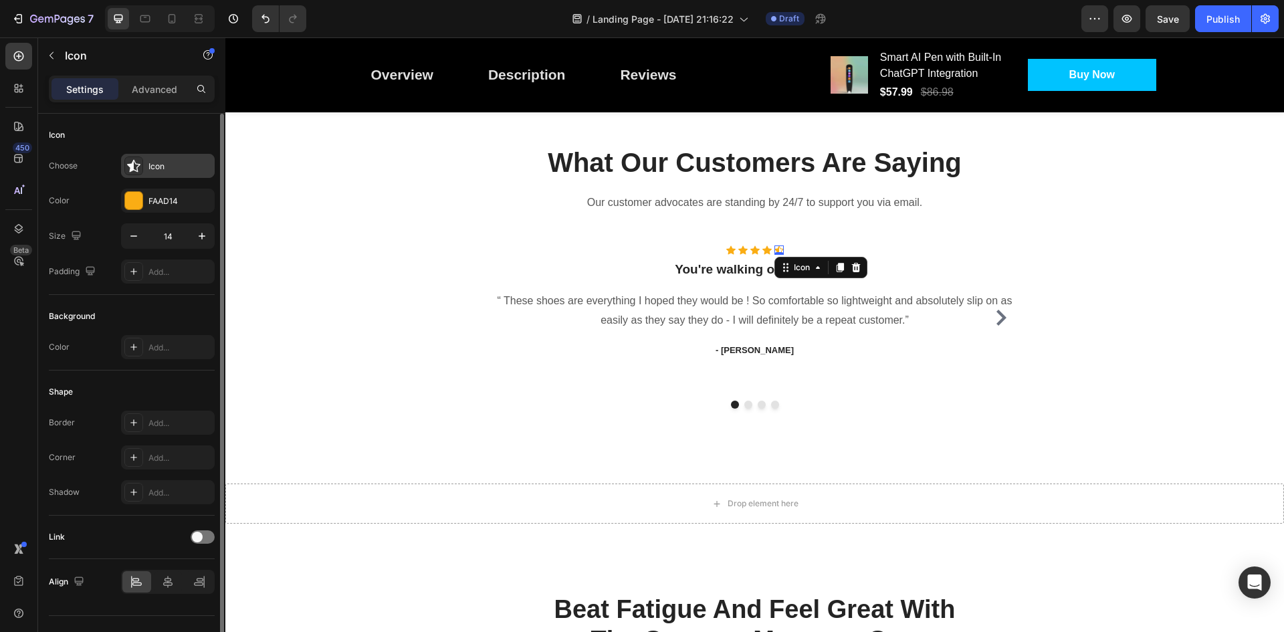
click at [129, 165] on icon at bounding box center [133, 166] width 13 height 13
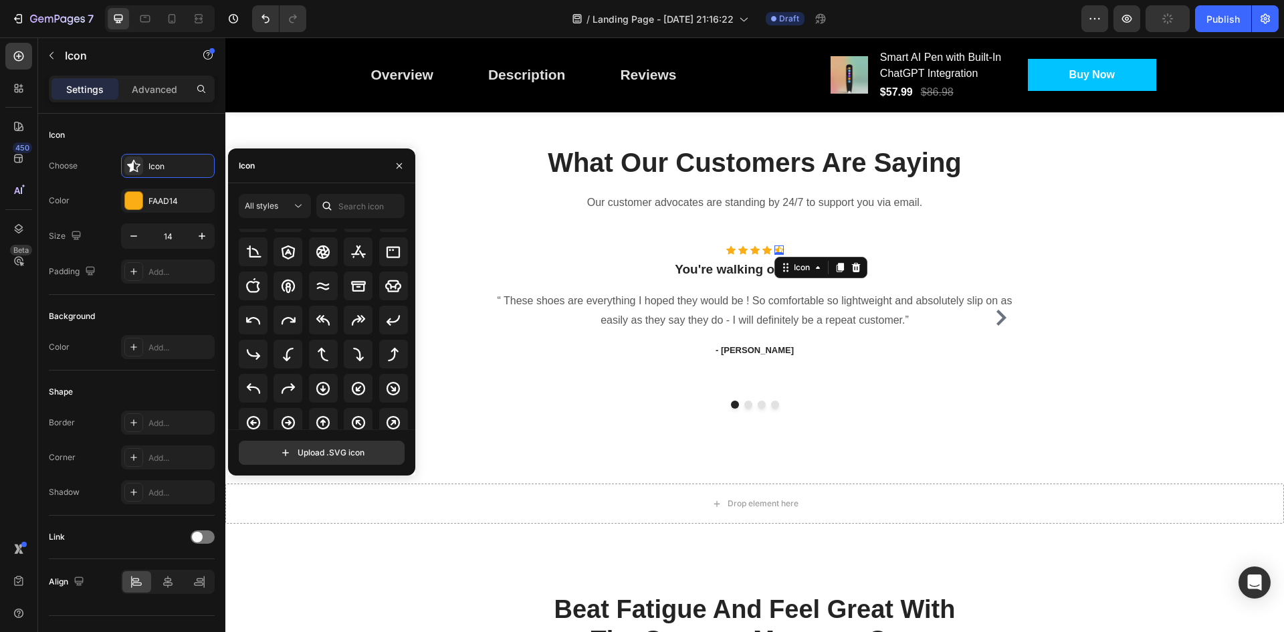
scroll to position [214, 0]
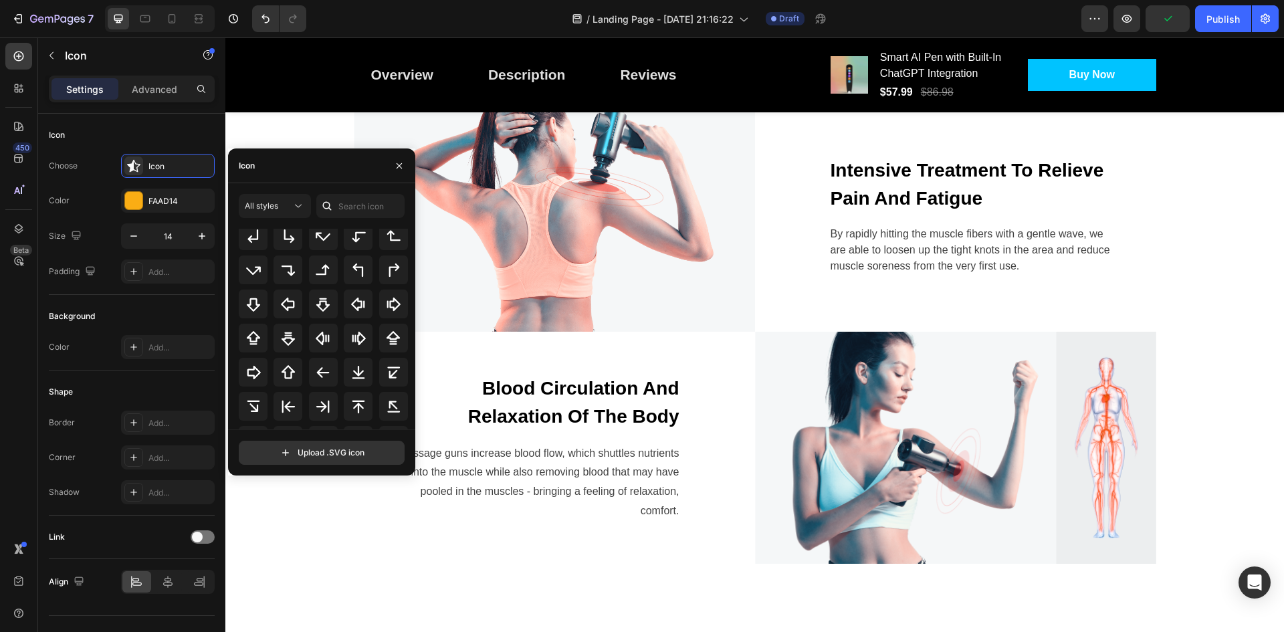
scroll to position [435, 0]
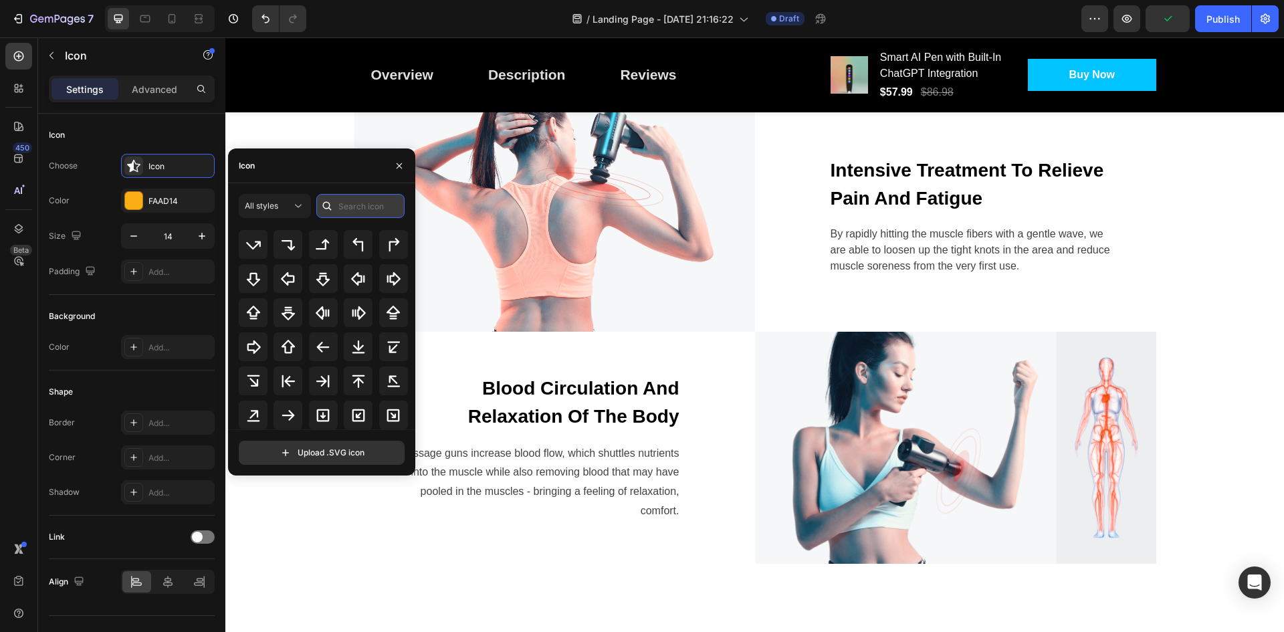
click at [367, 211] on input "text" at bounding box center [360, 206] width 88 height 24
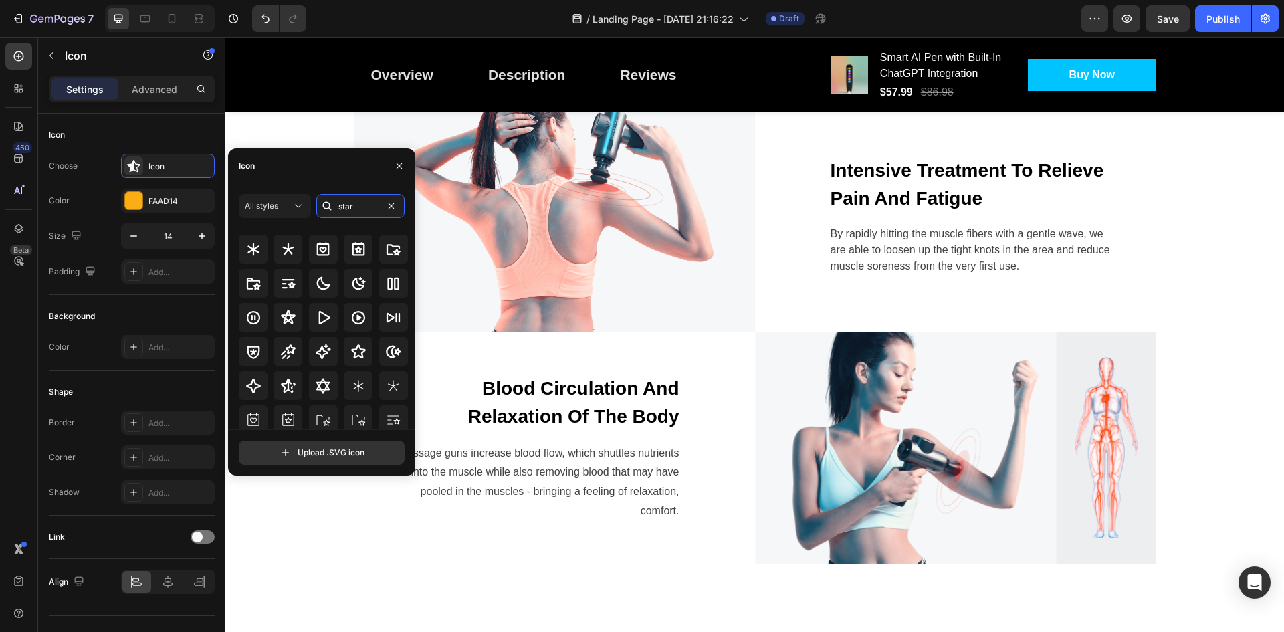
scroll to position [9, 0]
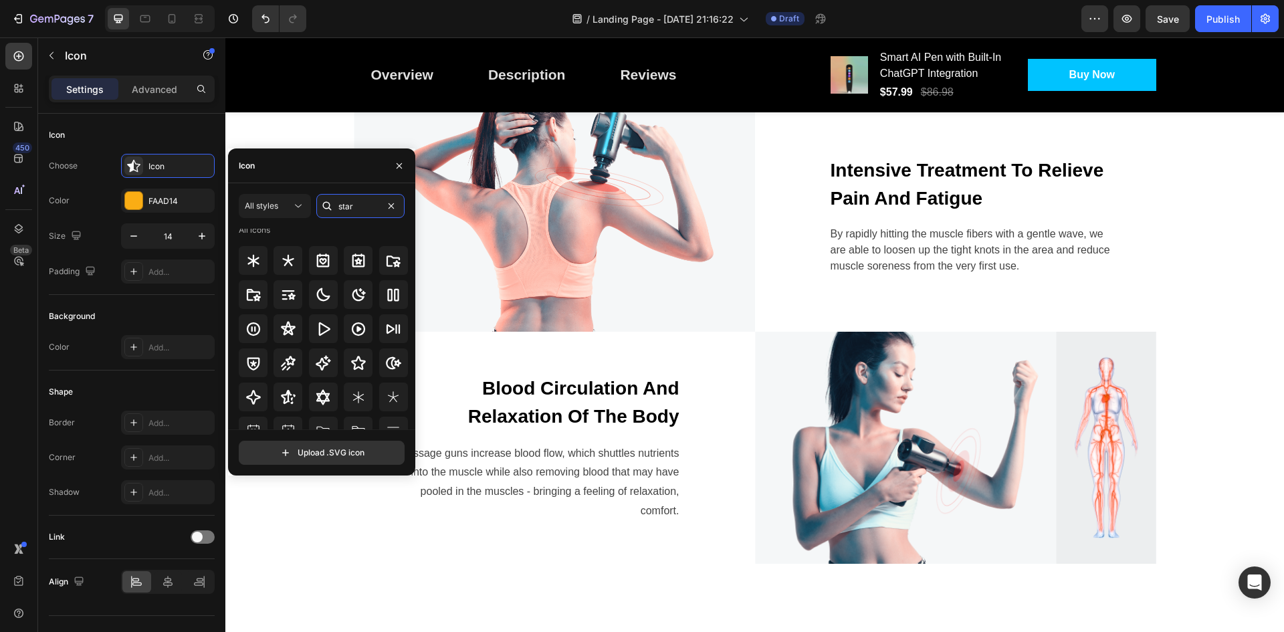
type input "star"
click at [354, 366] on icon at bounding box center [358, 363] width 16 height 16
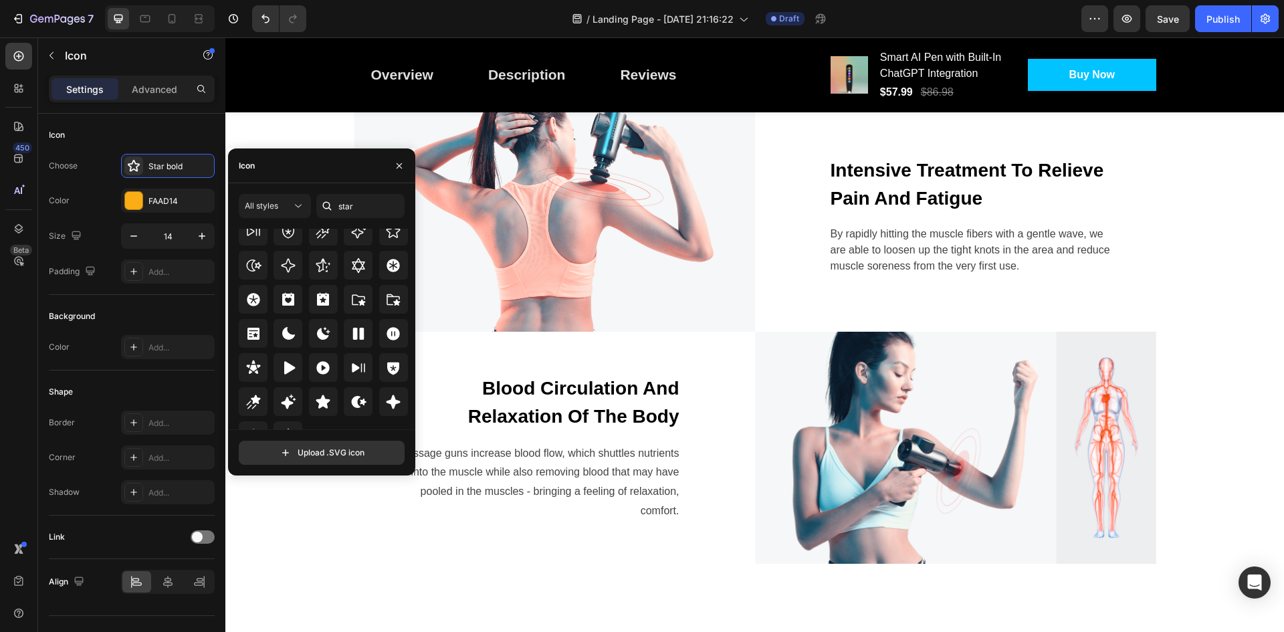
scroll to position [401, 0]
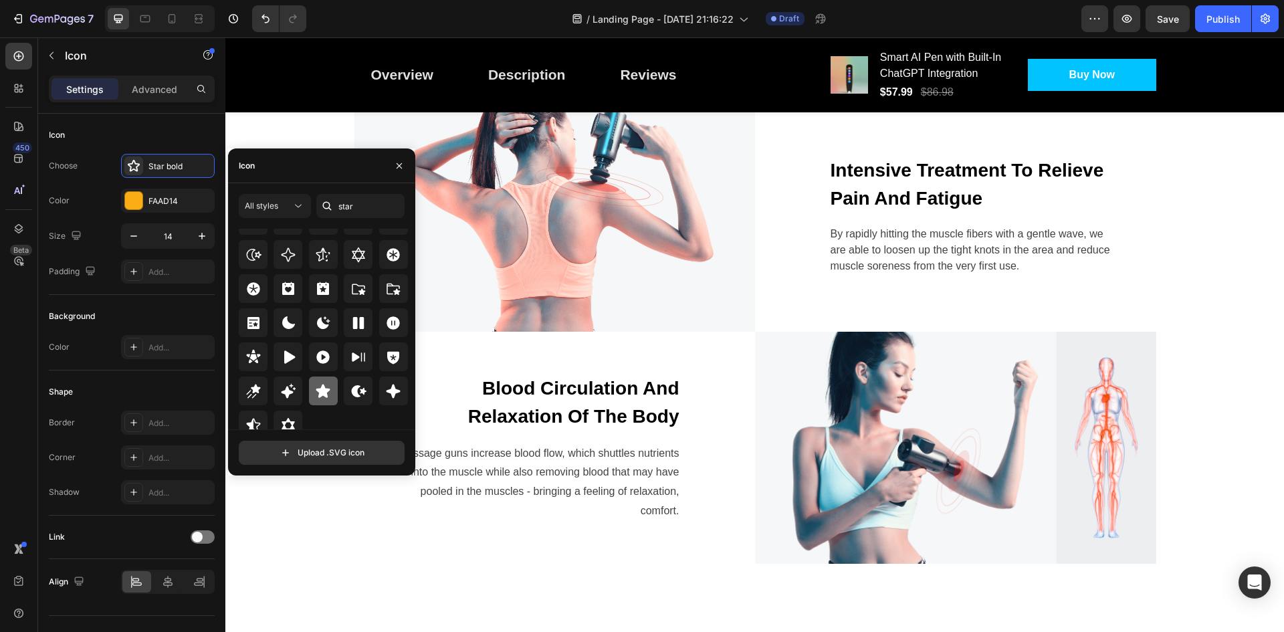
click at [317, 389] on icon at bounding box center [323, 390] width 14 height 13
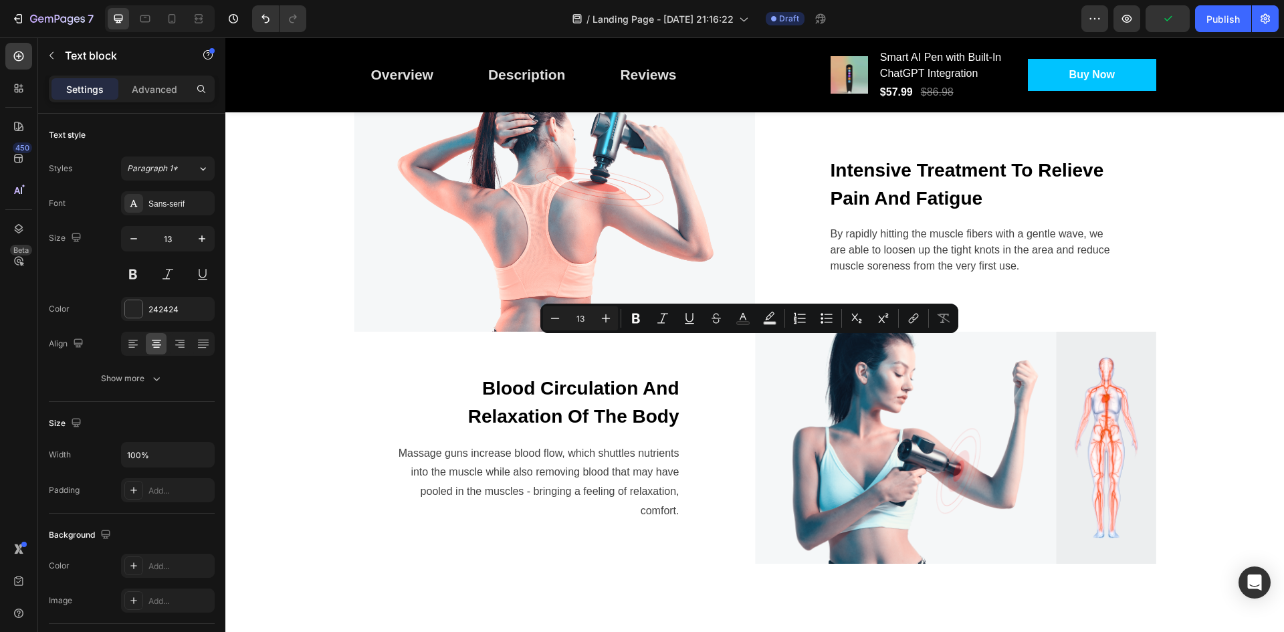
drag, startPoint x: 765, startPoint y: 341, endPoint x: 738, endPoint y: 341, distance: 26.7
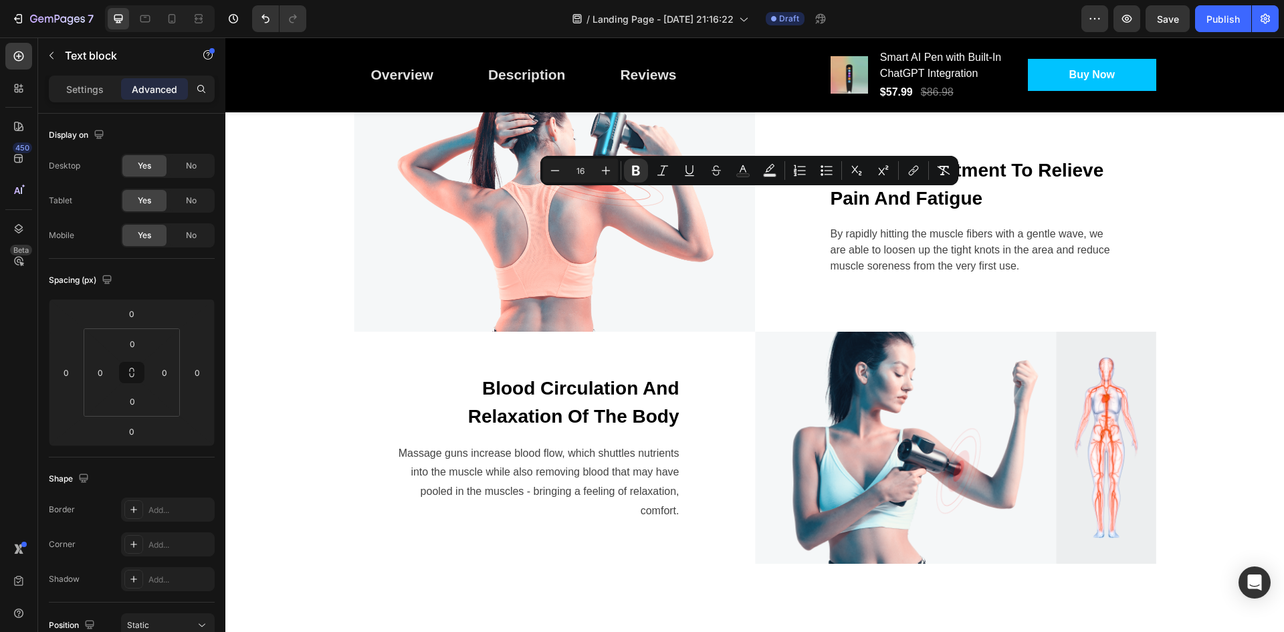
copy strong "Straight A's has never been easier since I started using this pen. It flat out …"
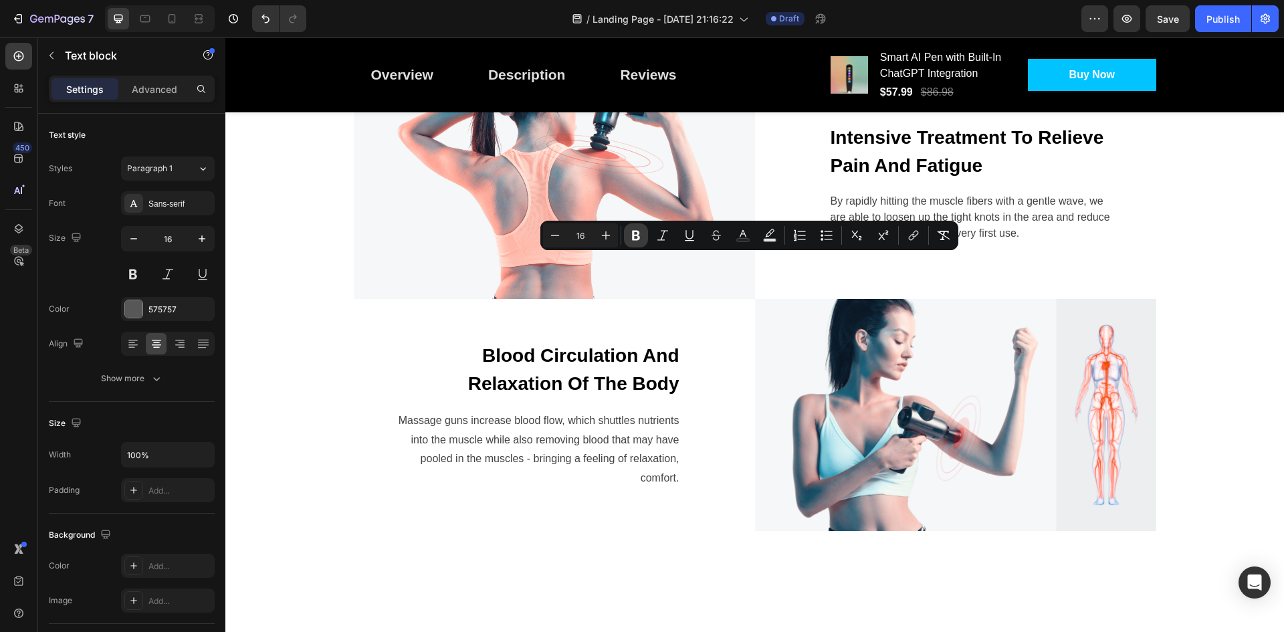
click at [634, 231] on icon "Editor contextual toolbar" at bounding box center [636, 236] width 8 height 10
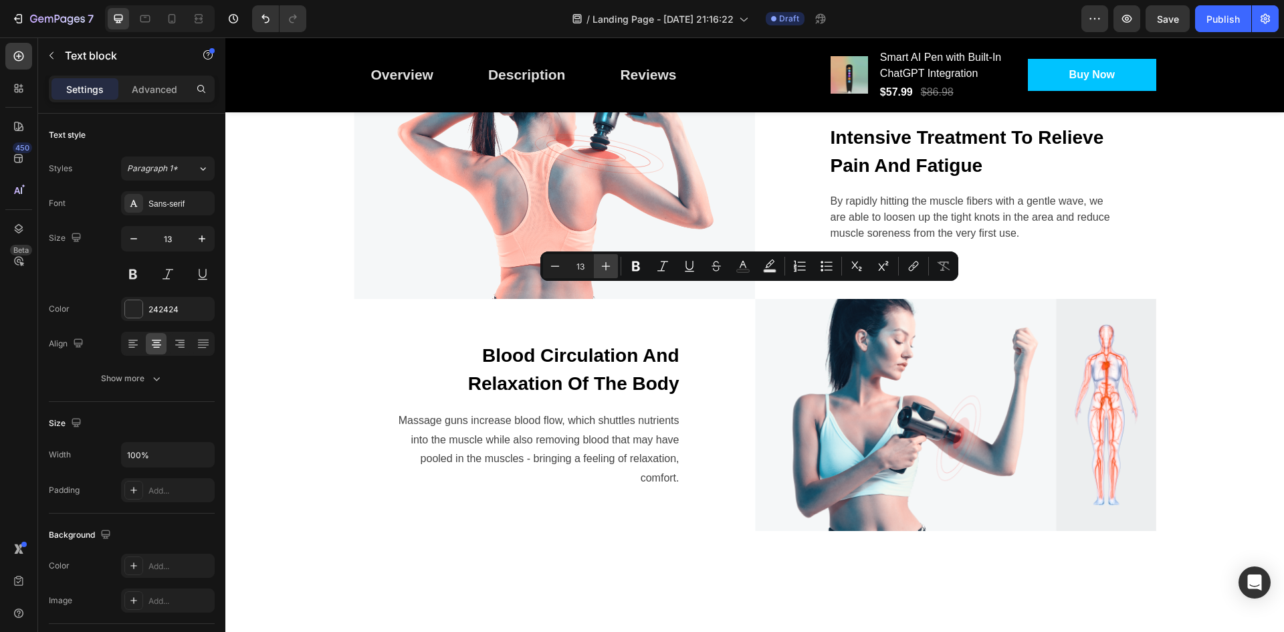
click at [603, 264] on icon "Editor contextual toolbar" at bounding box center [605, 265] width 13 height 13
type input "15"
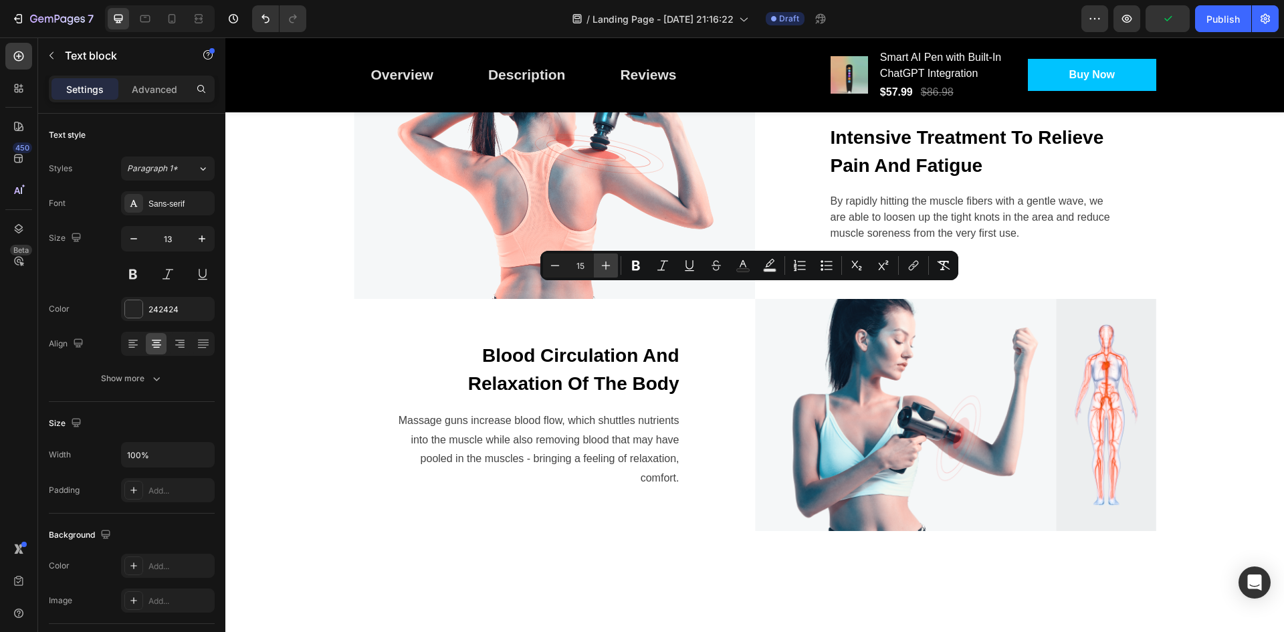
click at [609, 267] on icon "Editor contextual toolbar" at bounding box center [605, 265] width 13 height 13
type input "16"
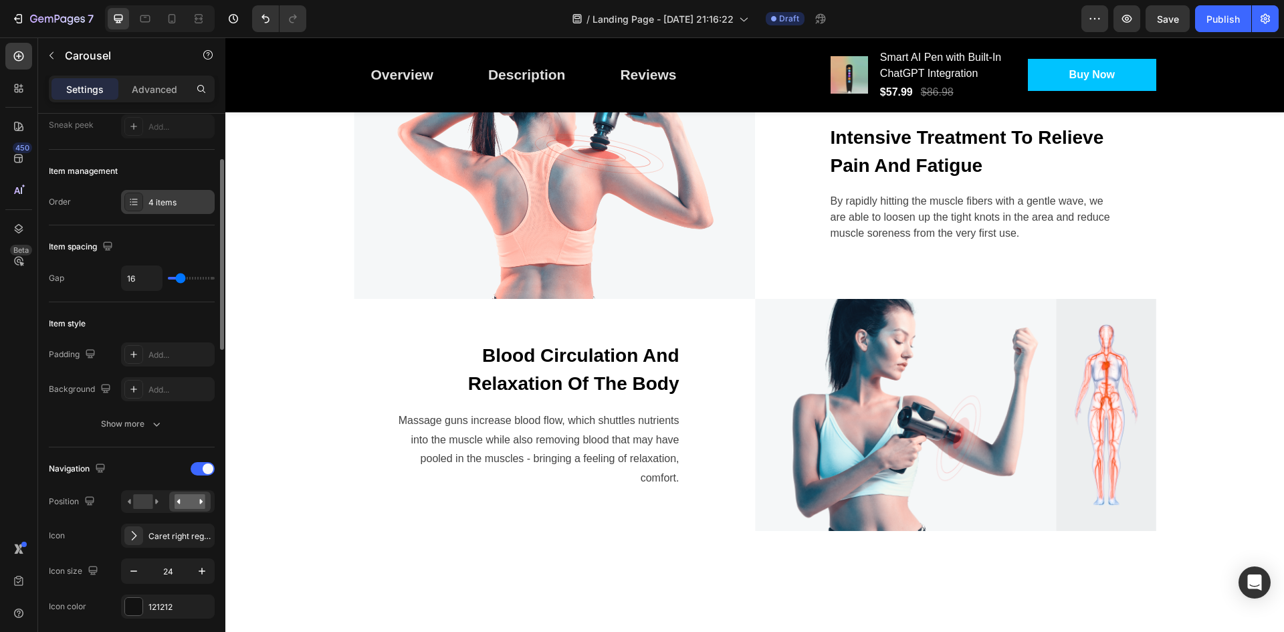
click at [134, 201] on icon at bounding box center [133, 202] width 11 height 11
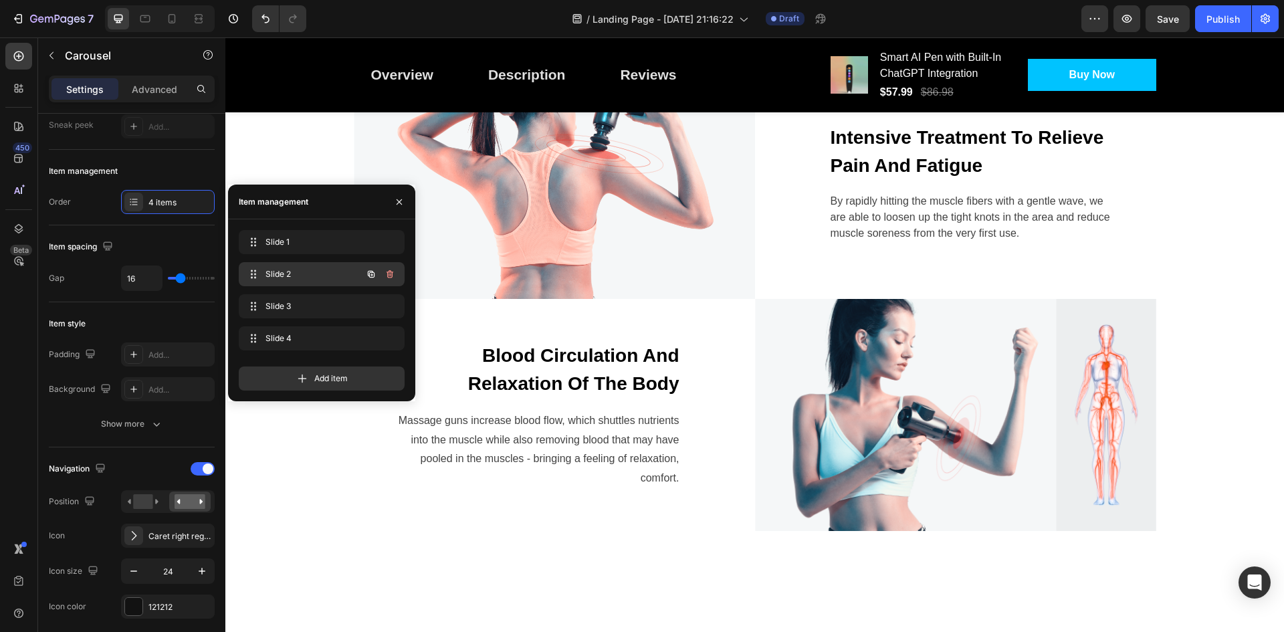
click at [296, 275] on span "Slide 2" at bounding box center [303, 274] width 76 height 12
click at [300, 296] on div "Slide 3 Slide 3" at bounding box center [322, 306] width 166 height 24
click at [387, 337] on icon "button" at bounding box center [390, 338] width 11 height 11
click at [380, 334] on div "Delete" at bounding box center [380, 338] width 25 height 12
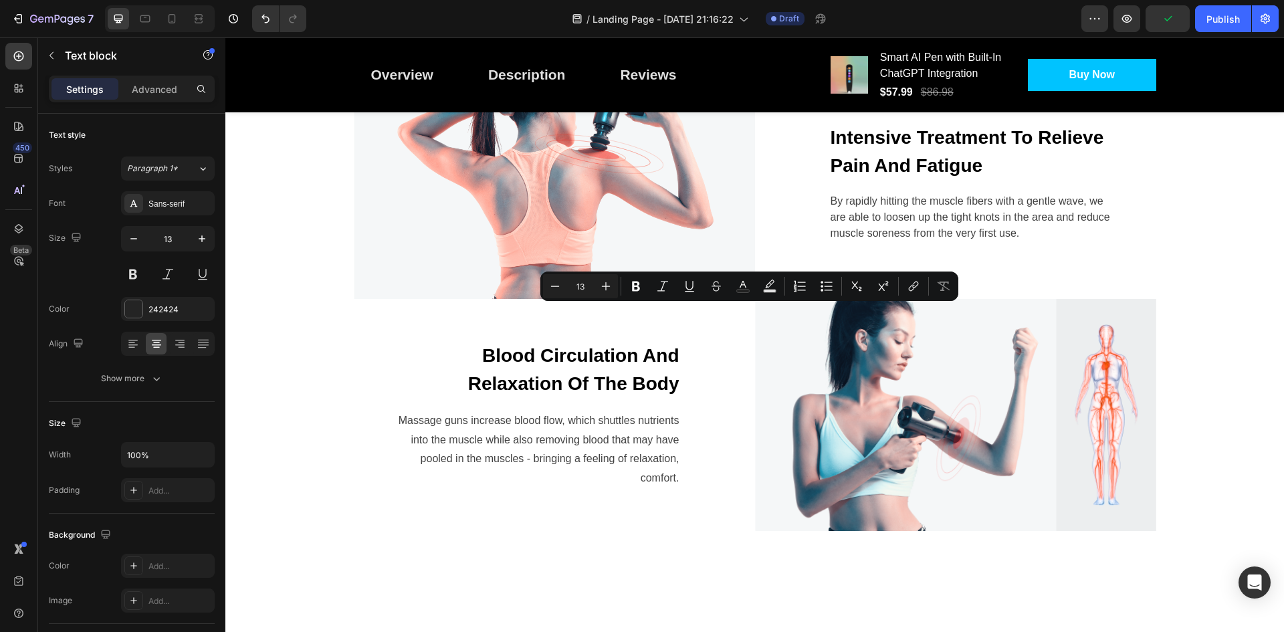
drag, startPoint x: 747, startPoint y: 308, endPoint x: 760, endPoint y: 311, distance: 13.0
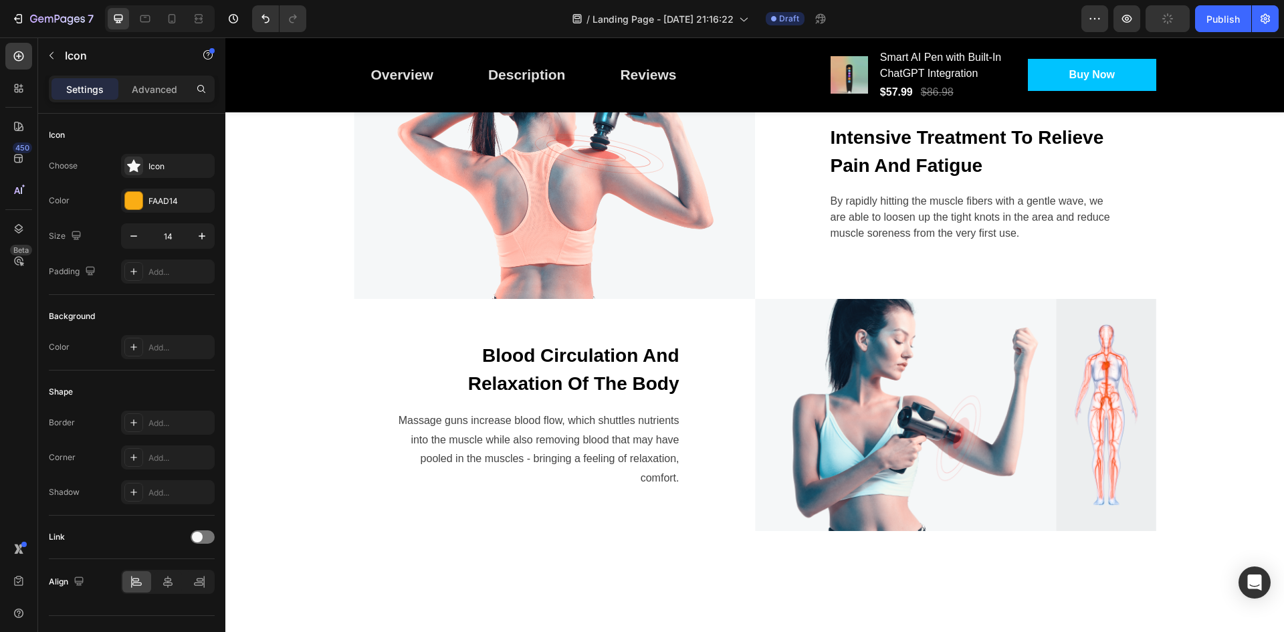
click at [181, 171] on div "Icon" at bounding box center [179, 166] width 63 height 12
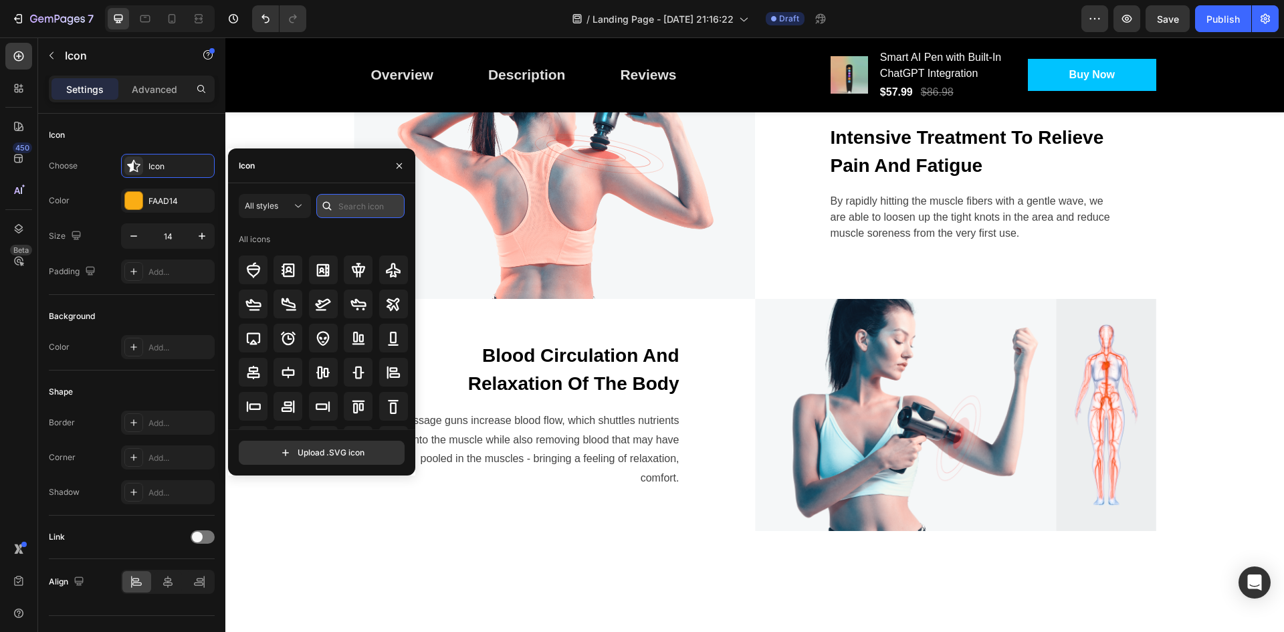
click at [346, 206] on input "text" at bounding box center [360, 206] width 88 height 24
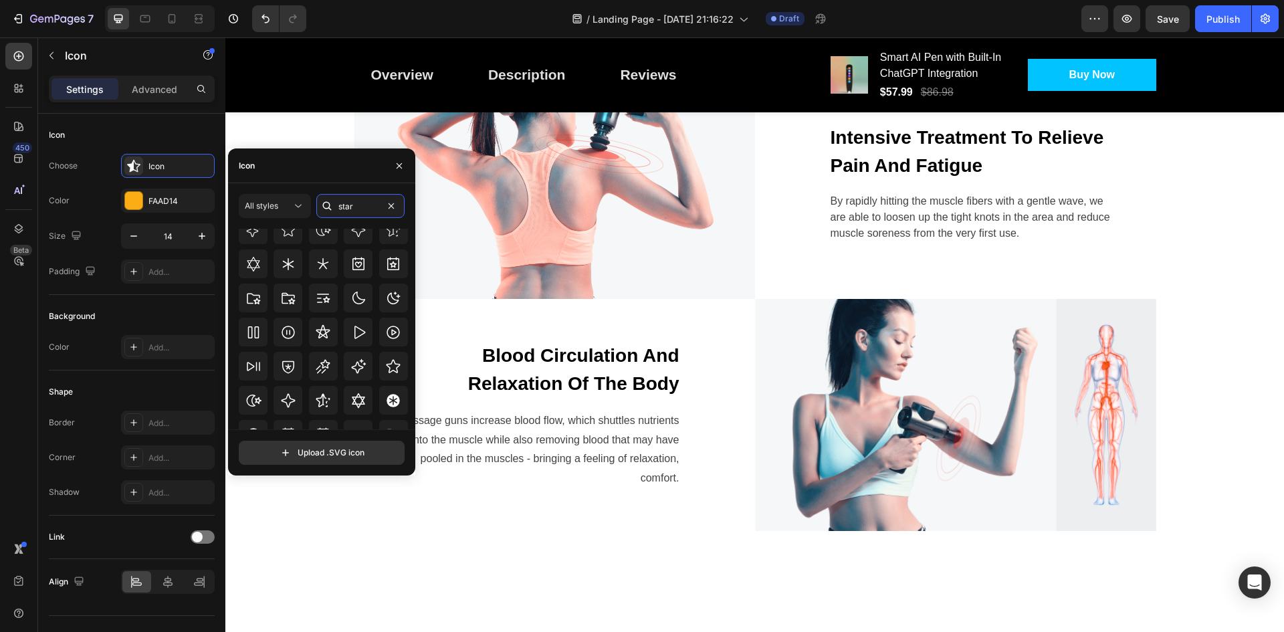
scroll to position [406, 0]
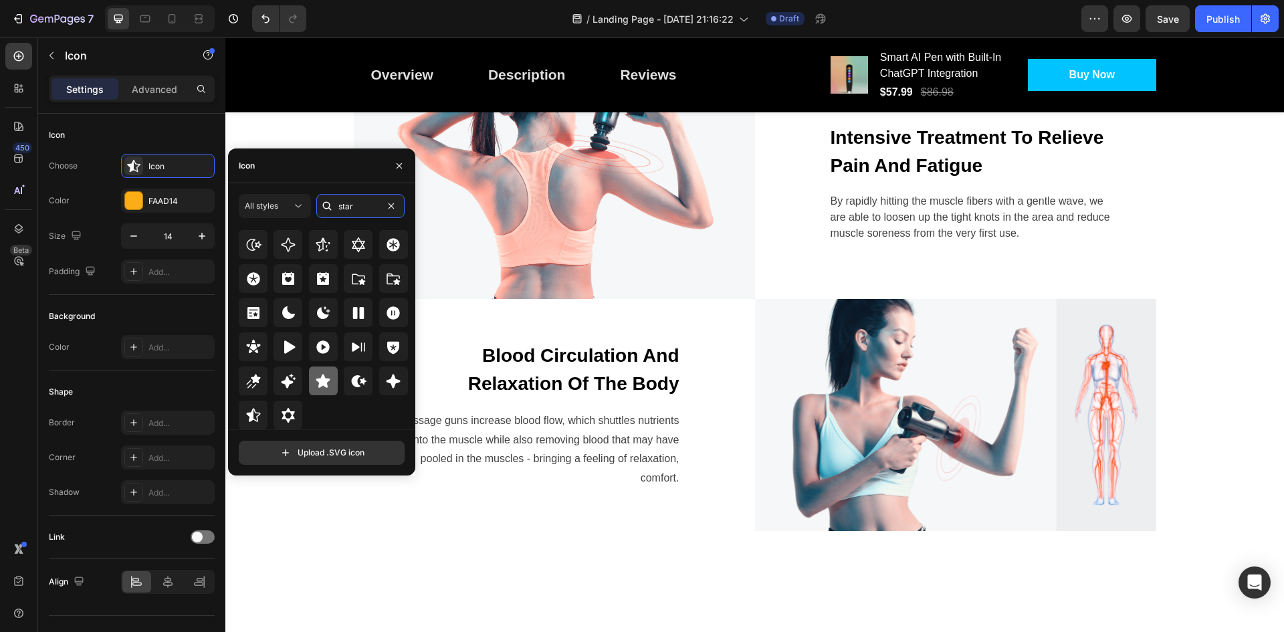
type input "star"
click at [320, 387] on icon at bounding box center [323, 381] width 16 height 16
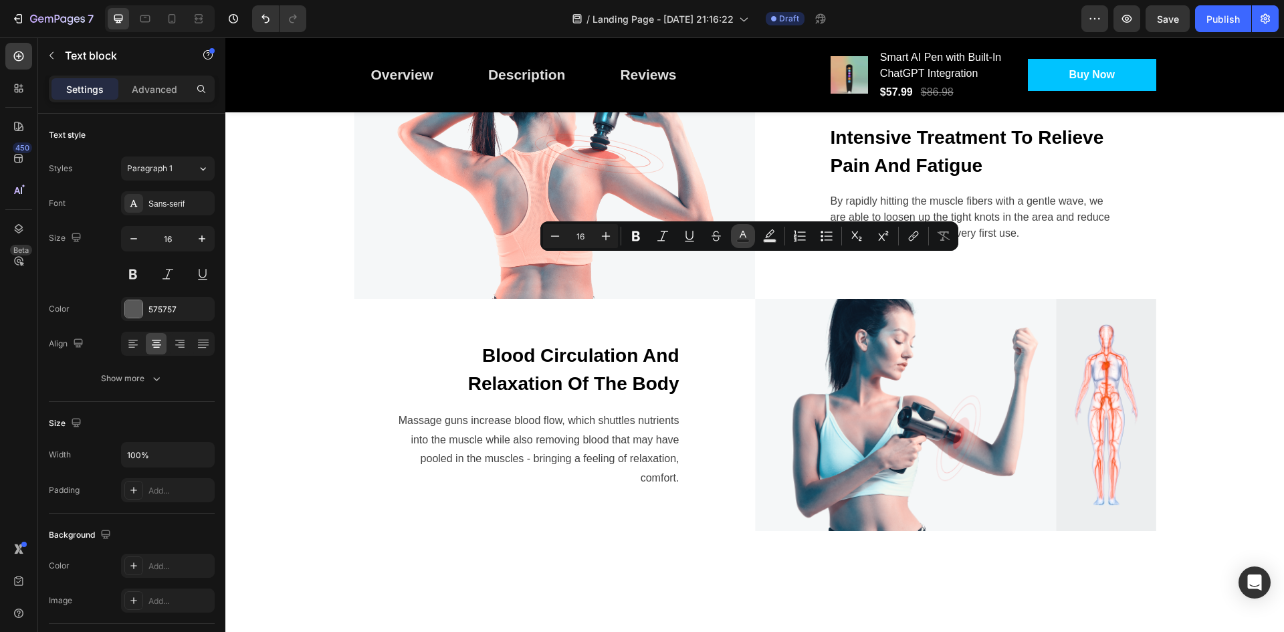
click at [742, 241] on rect "Editor contextual toolbar" at bounding box center [743, 240] width 13 height 3
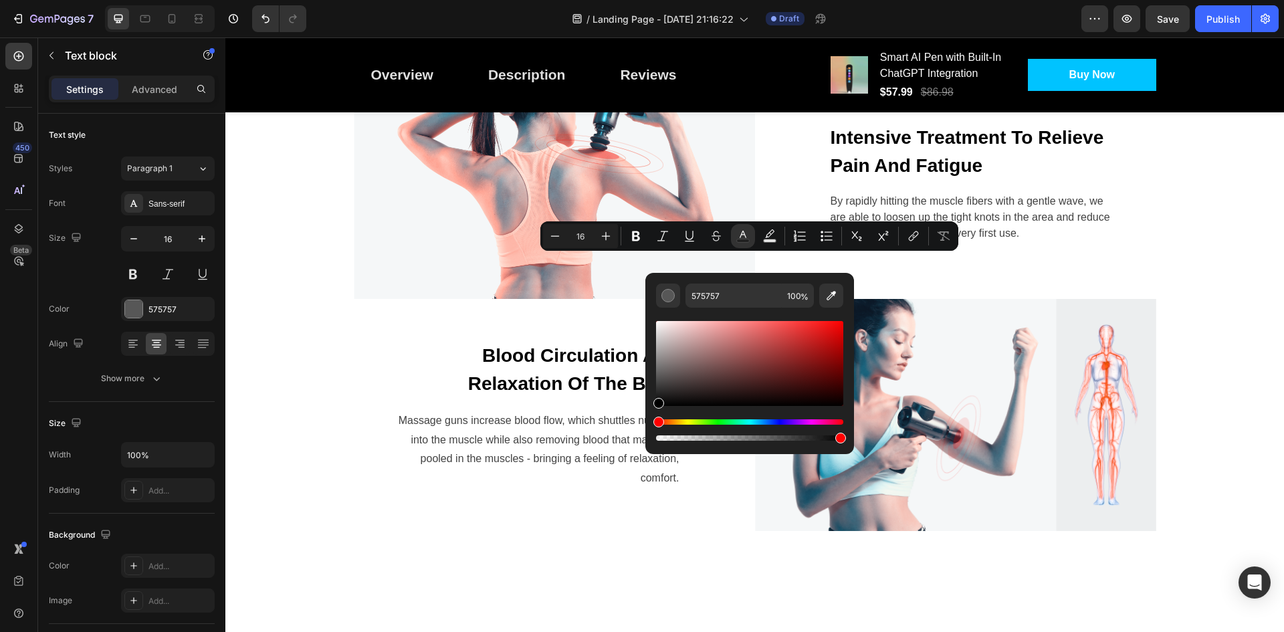
type input "000000"
drag, startPoint x: 669, startPoint y: 383, endPoint x: 646, endPoint y: 419, distance: 43.2
click at [646, 419] on div "000000 100 %" at bounding box center [749, 358] width 209 height 171
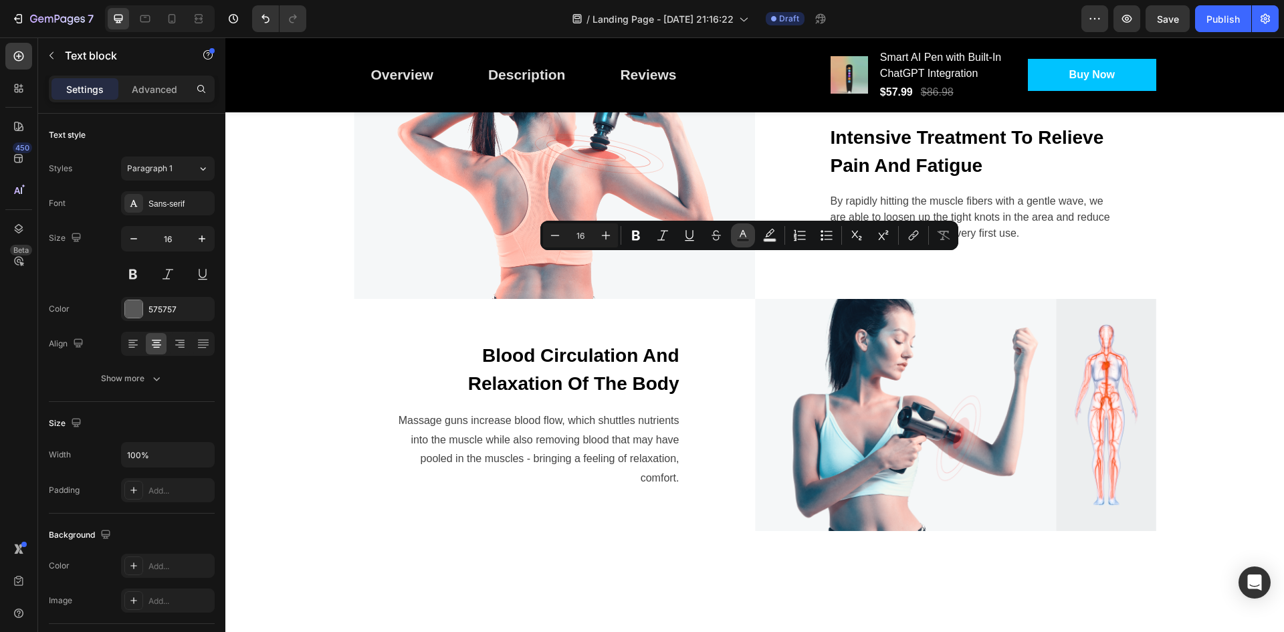
click at [744, 237] on icon "Editor contextual toolbar" at bounding box center [742, 235] width 13 height 13
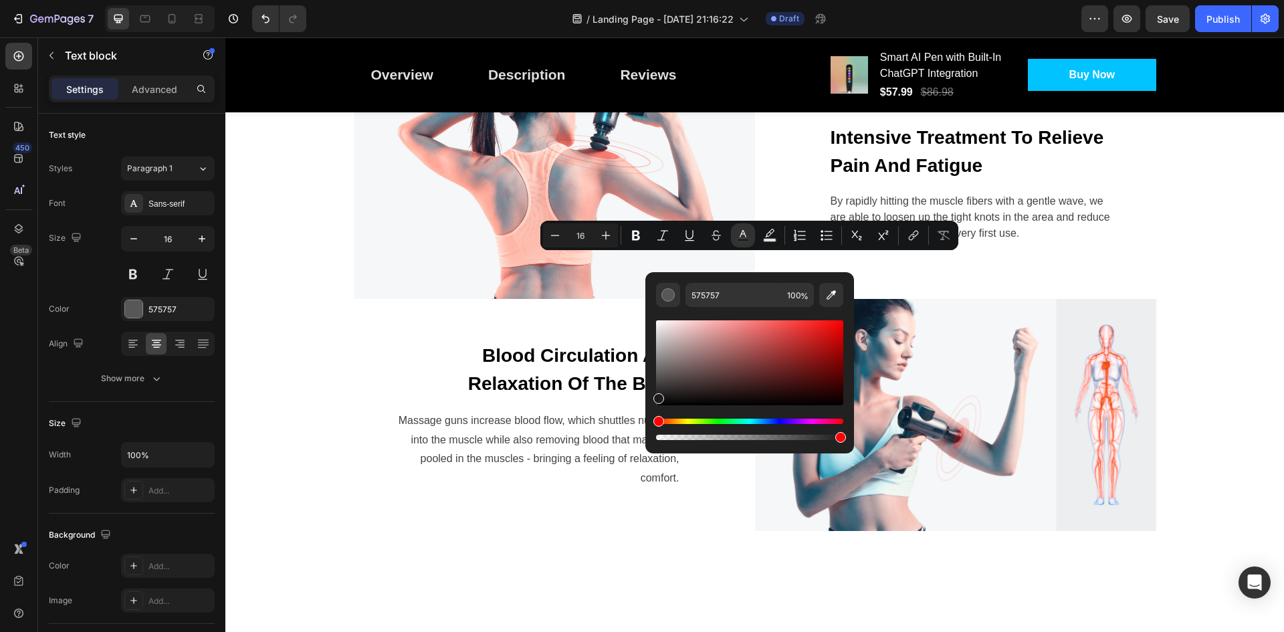
type input "1C1C1C"
drag, startPoint x: 903, startPoint y: 417, endPoint x: 639, endPoint y: 402, distance: 264.6
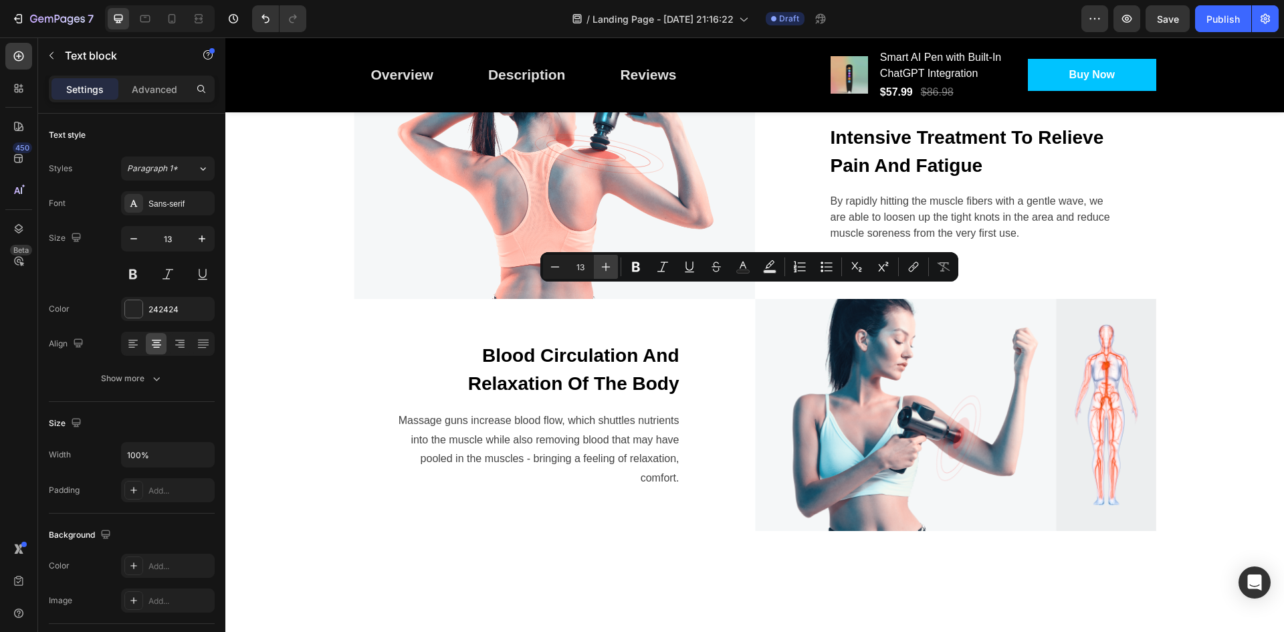
click at [608, 267] on icon "Editor contextual toolbar" at bounding box center [606, 267] width 9 height 9
type input "16"
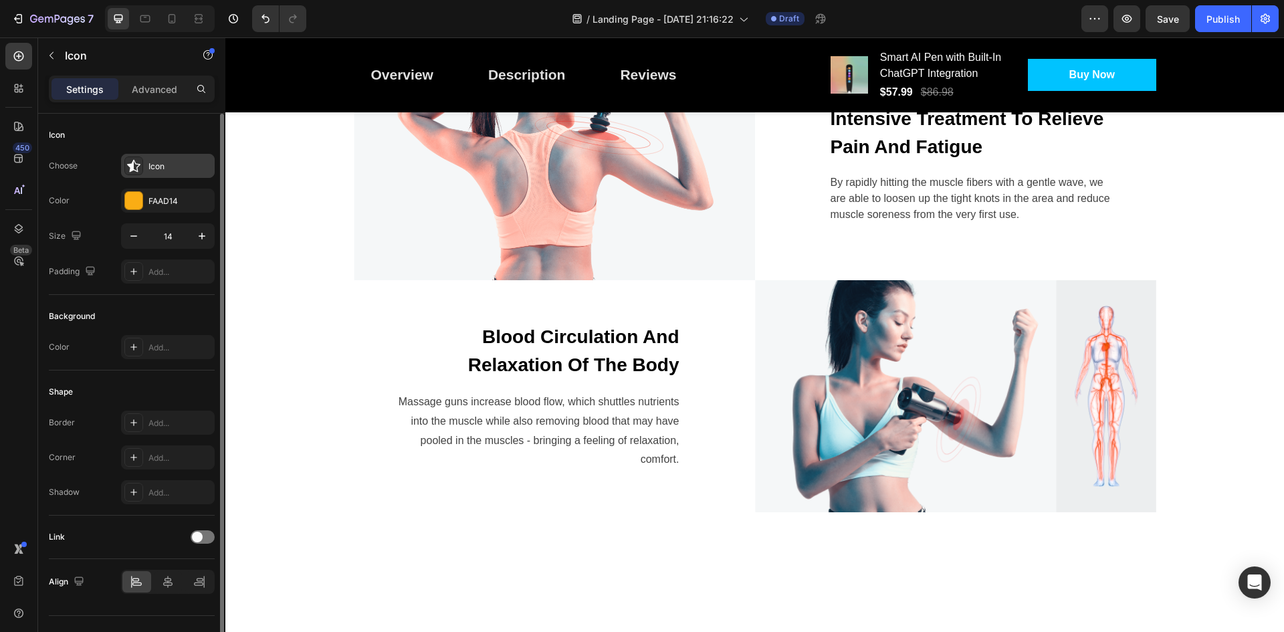
click at [167, 163] on div "Icon" at bounding box center [179, 166] width 63 height 12
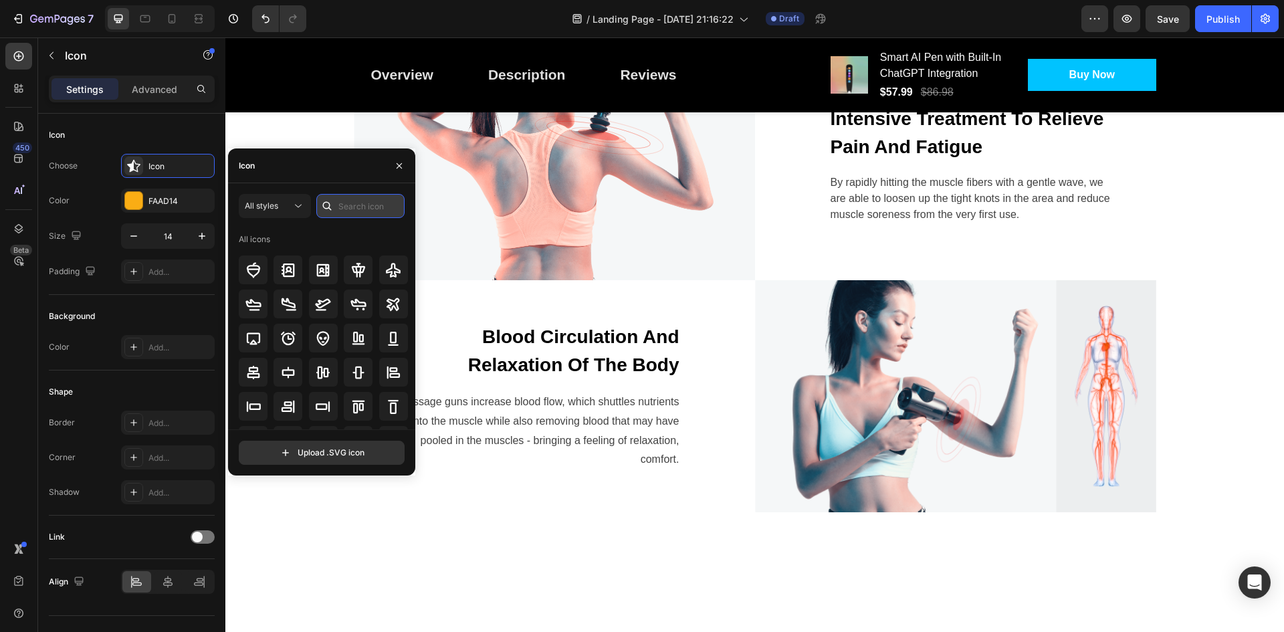
click at [344, 207] on input "text" at bounding box center [360, 206] width 88 height 24
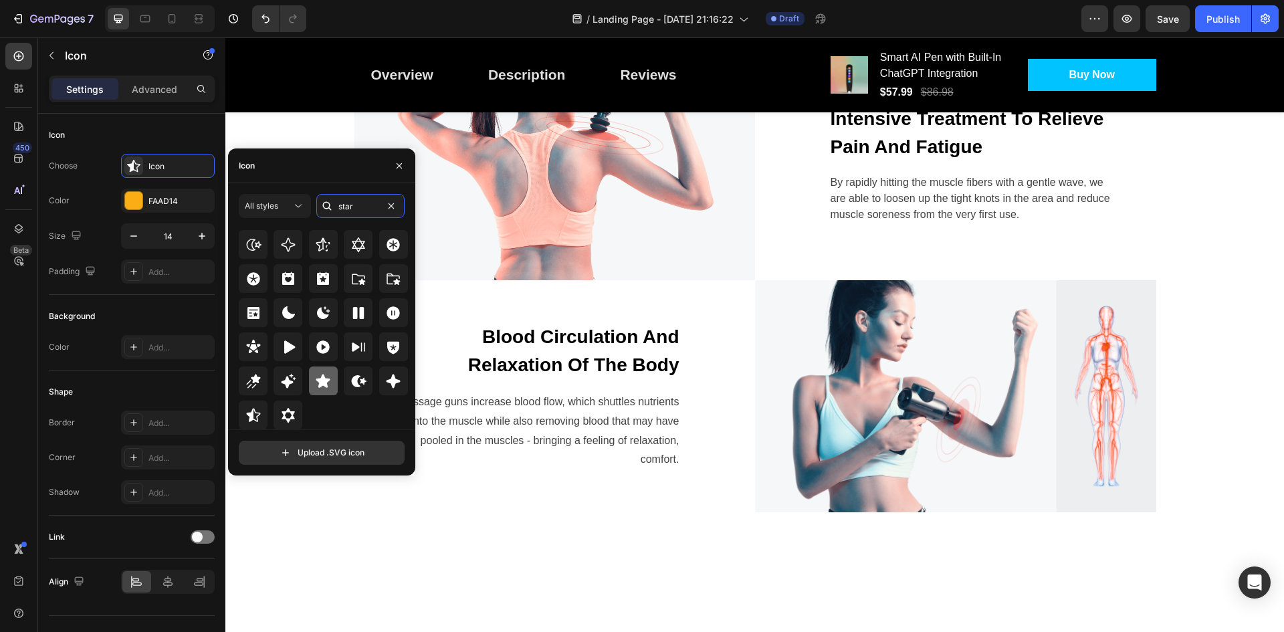
type input "star"
click at [318, 386] on icon at bounding box center [323, 380] width 14 height 13
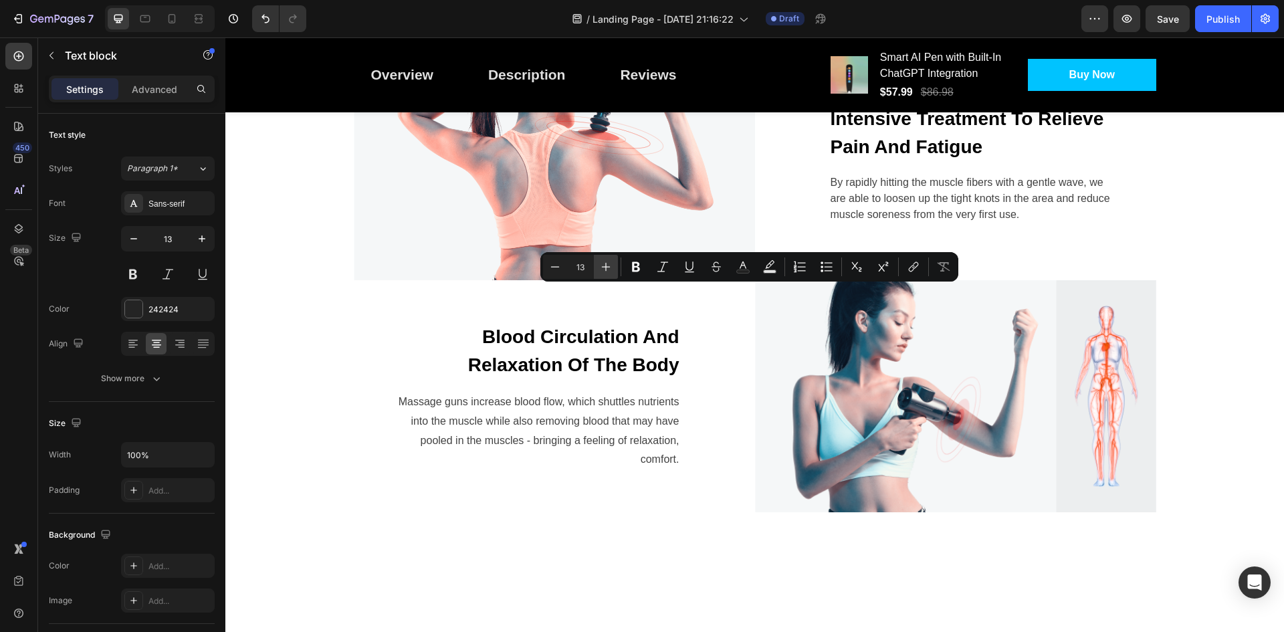
click at [605, 264] on icon "Editor contextual toolbar" at bounding box center [605, 266] width 13 height 13
type input "16"
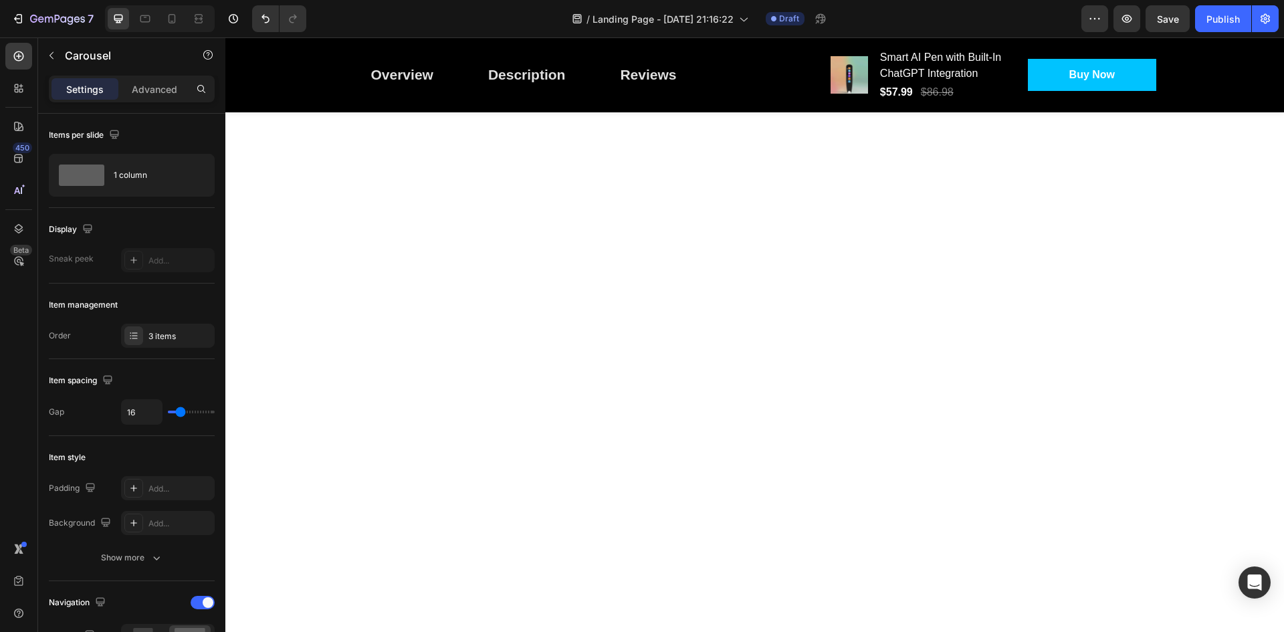
scroll to position [1529, 0]
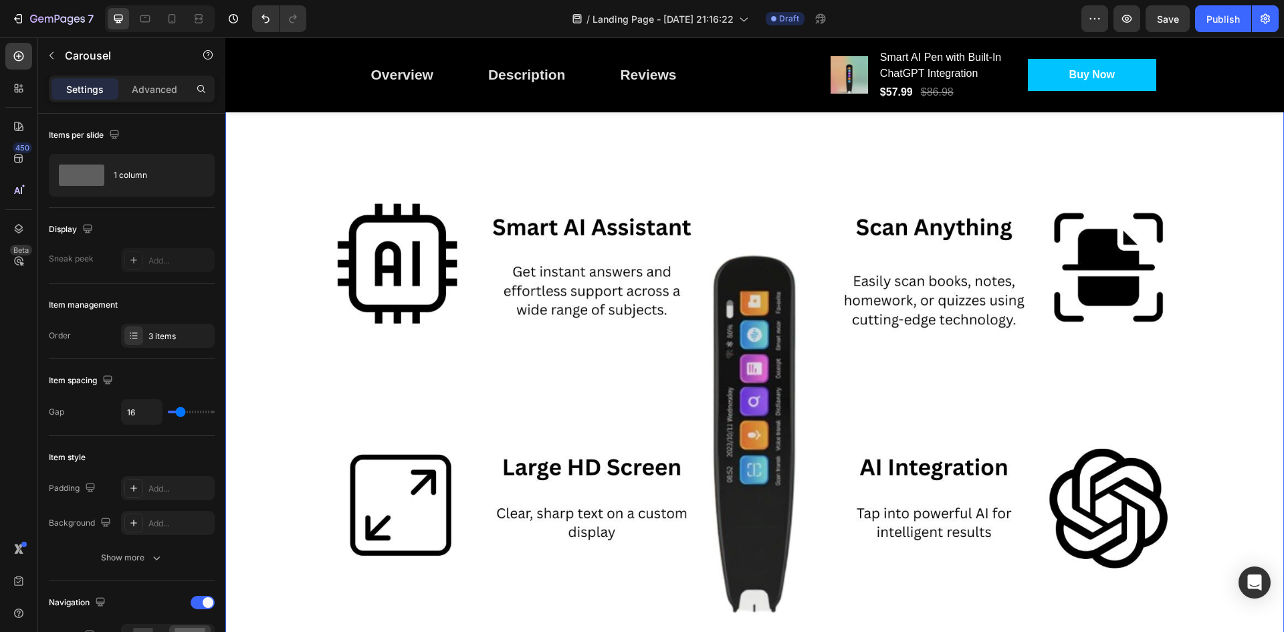
scroll to position [1128, 0]
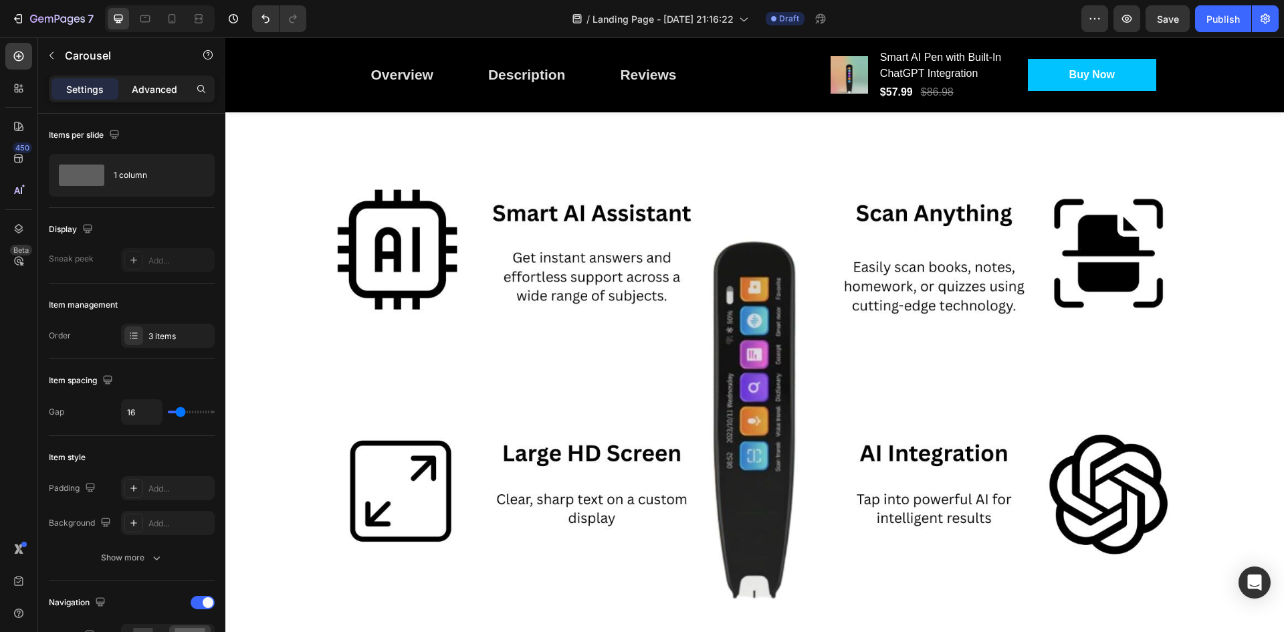
click at [140, 86] on p "Advanced" at bounding box center [154, 89] width 45 height 14
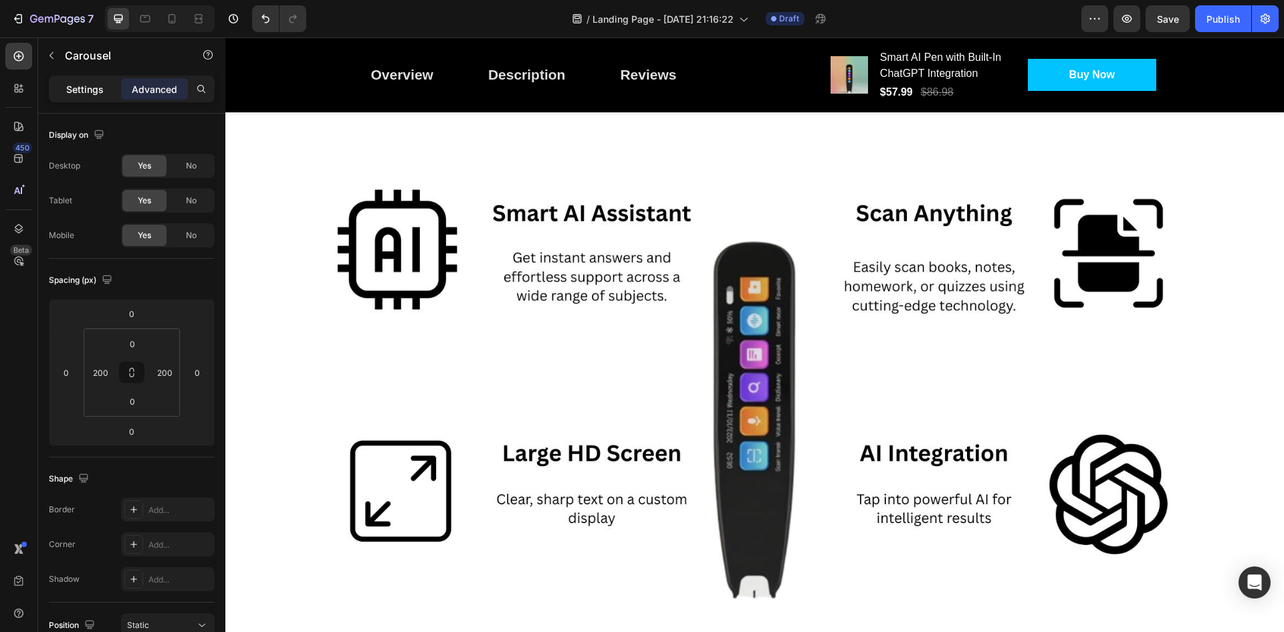
click at [117, 89] on div "Settings" at bounding box center [84, 88] width 67 height 21
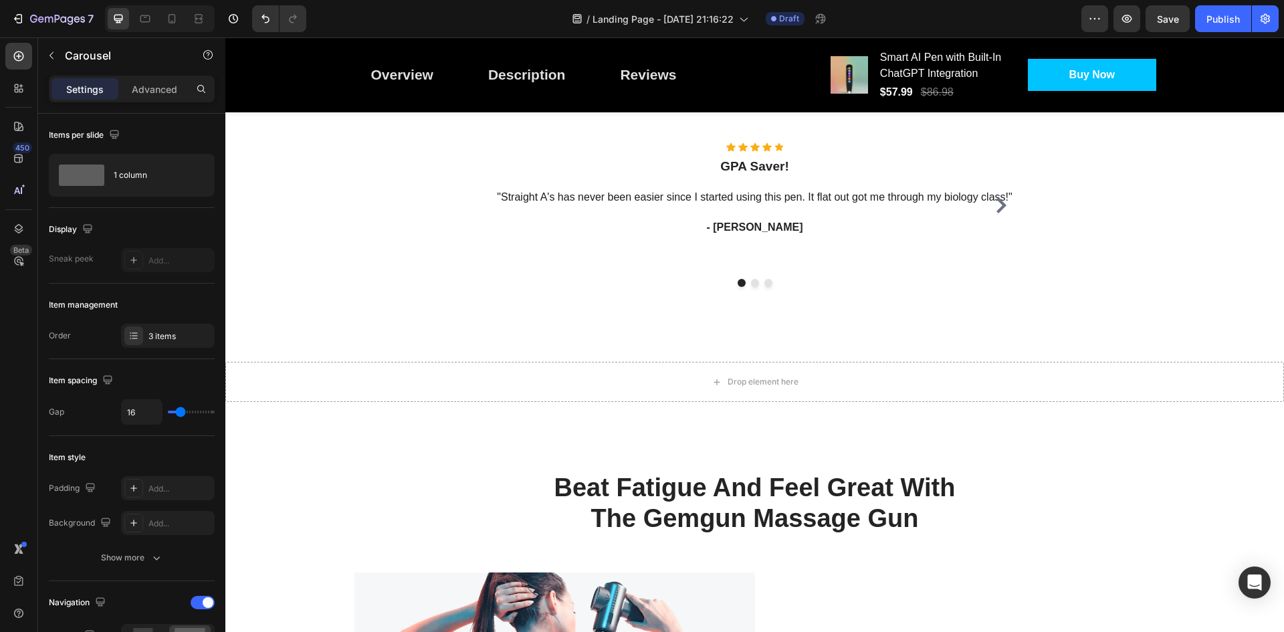
scroll to position [1797, 0]
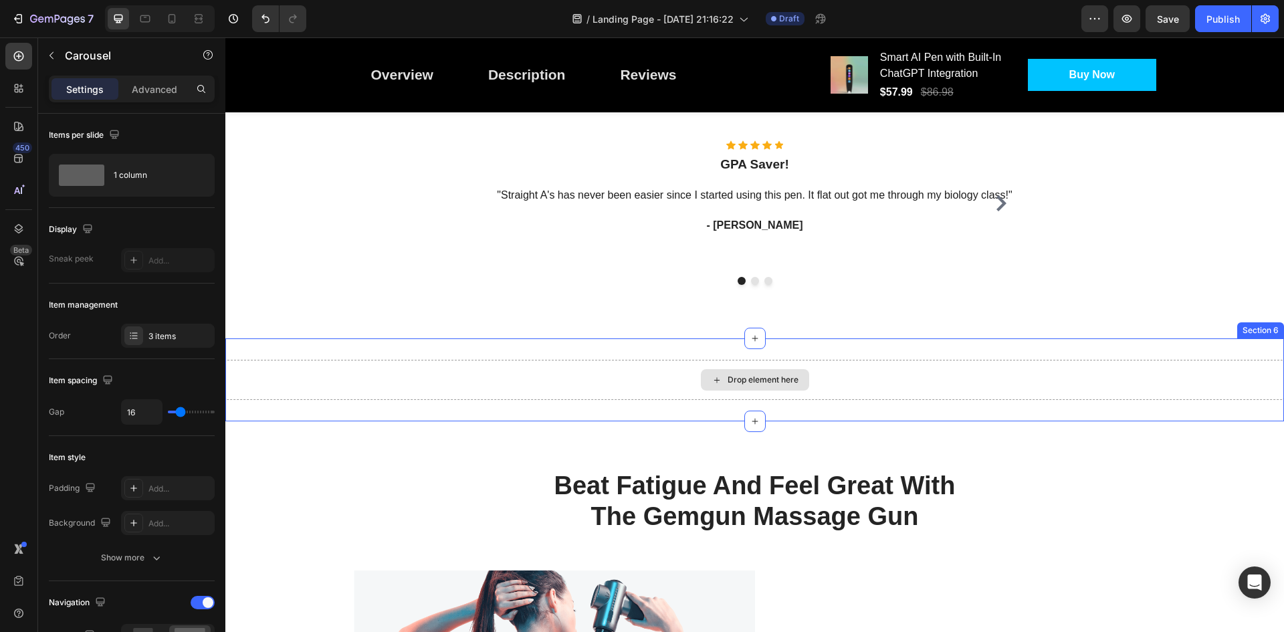
click at [771, 372] on div "Drop element here" at bounding box center [755, 379] width 108 height 21
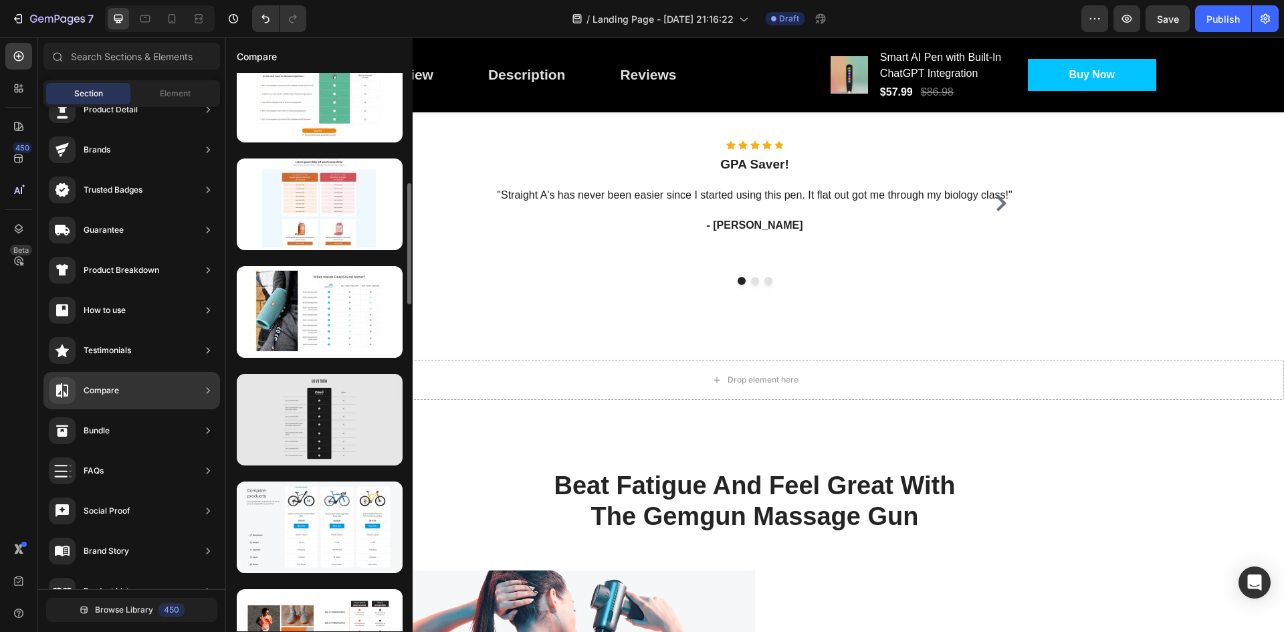
scroll to position [201, 0]
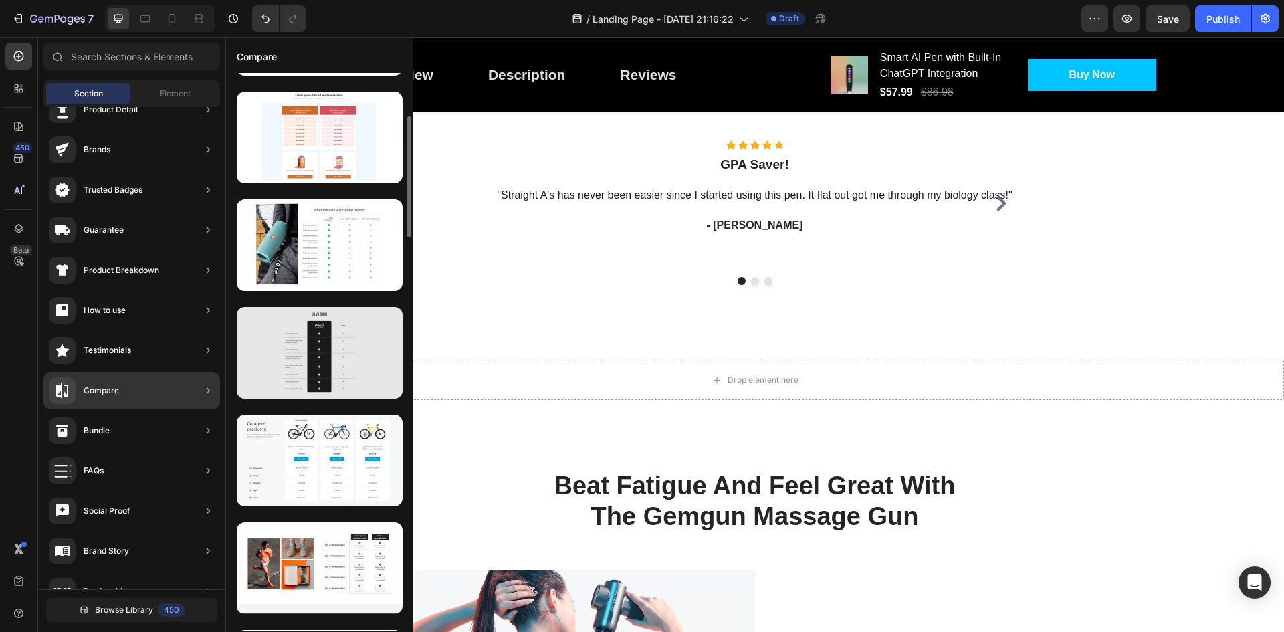
click at [332, 357] on div at bounding box center [320, 353] width 166 height 92
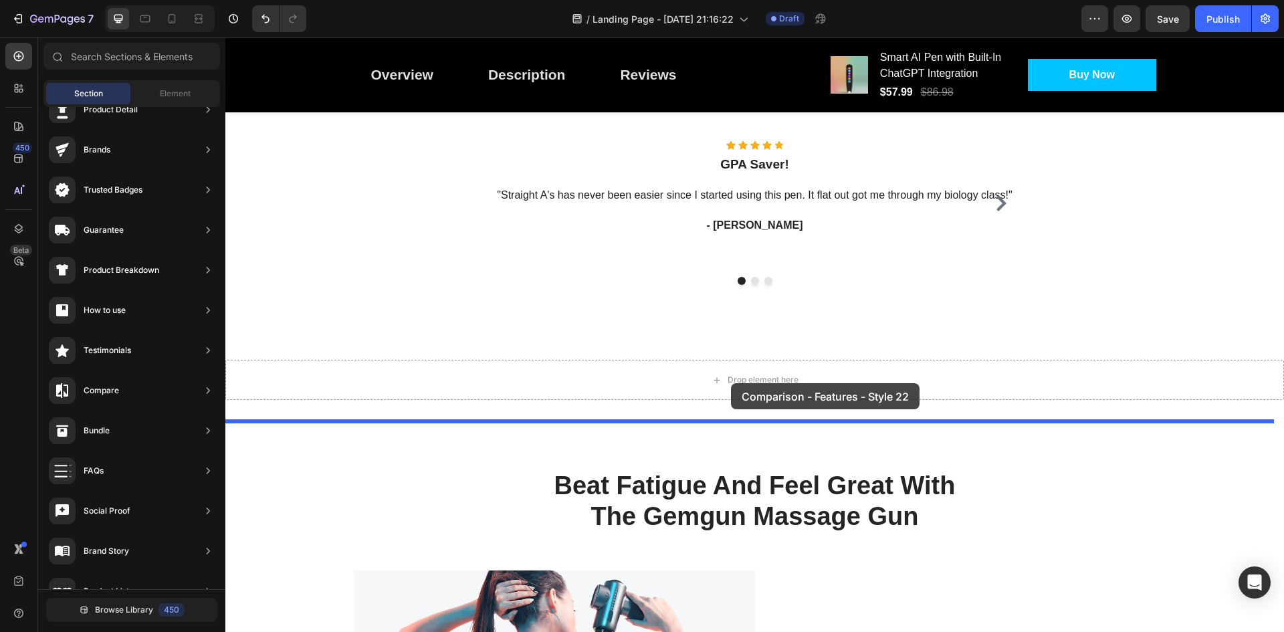
drag, startPoint x: 558, startPoint y: 395, endPoint x: 731, endPoint y: 383, distance: 173.6
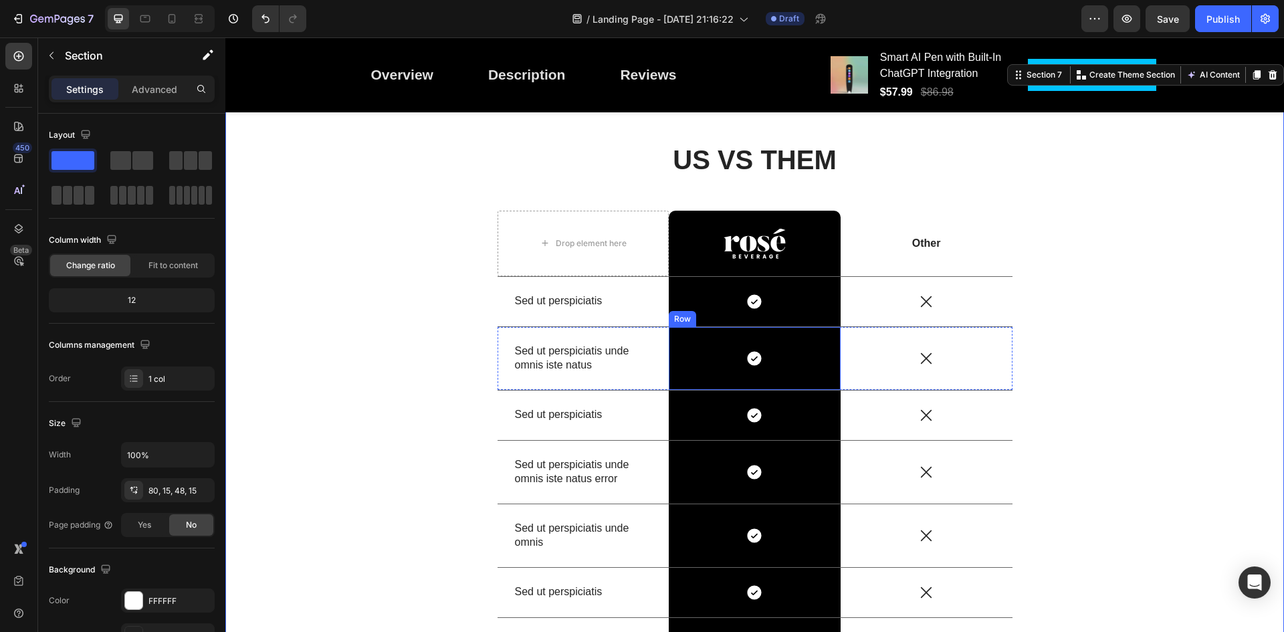
scroll to position [1933, 0]
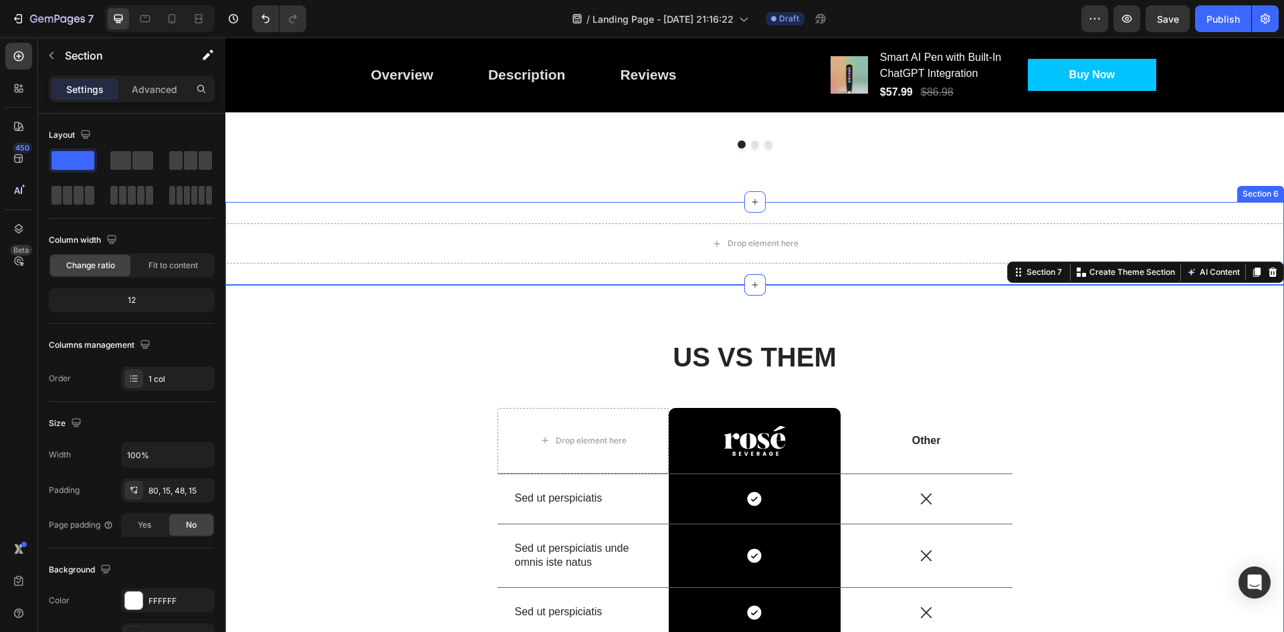
click at [982, 216] on div "Drop element here Section 6" at bounding box center [754, 243] width 1059 height 83
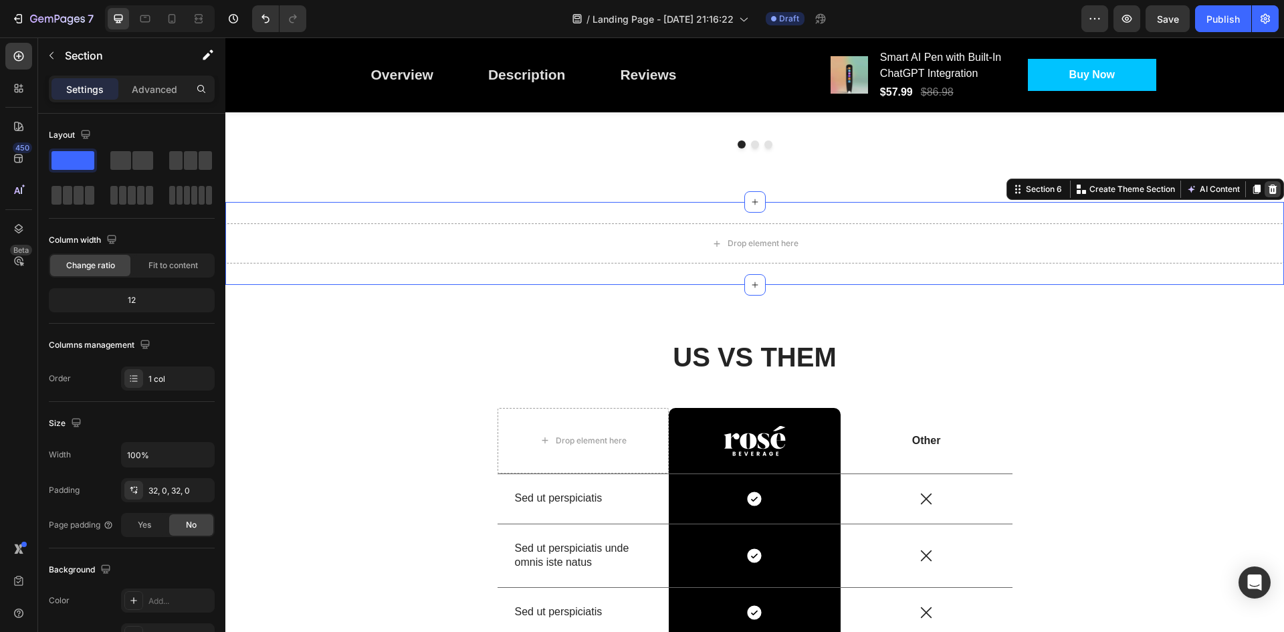
click at [1269, 187] on icon at bounding box center [1273, 189] width 9 height 9
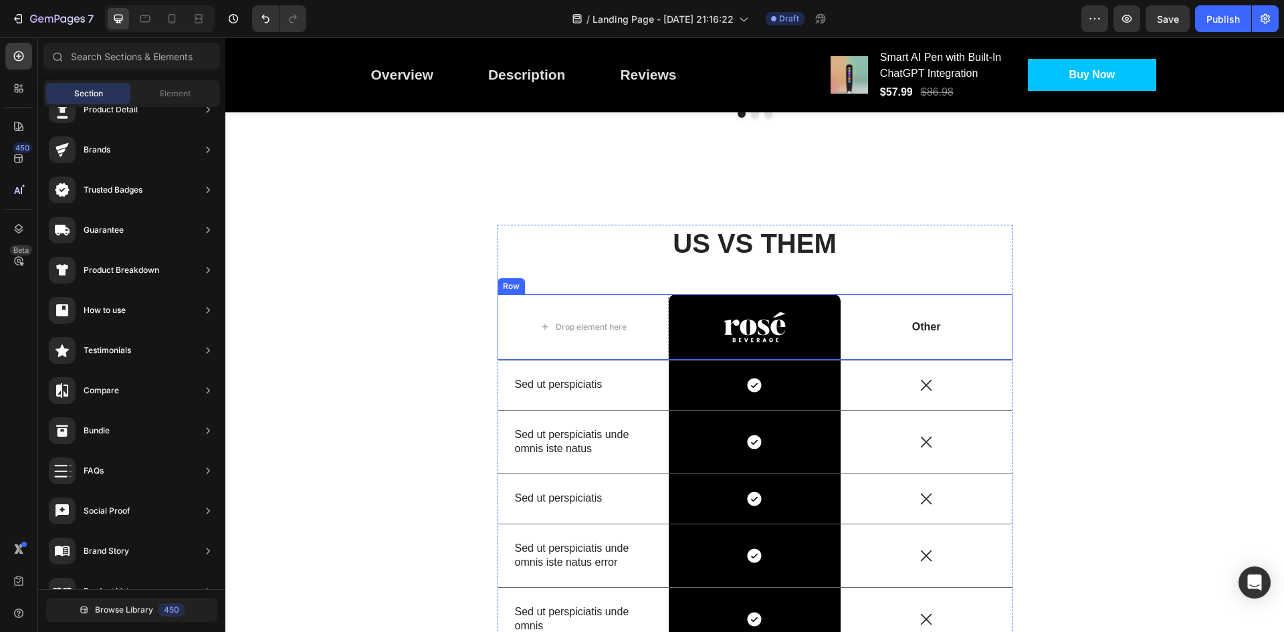
scroll to position [2000, 0]
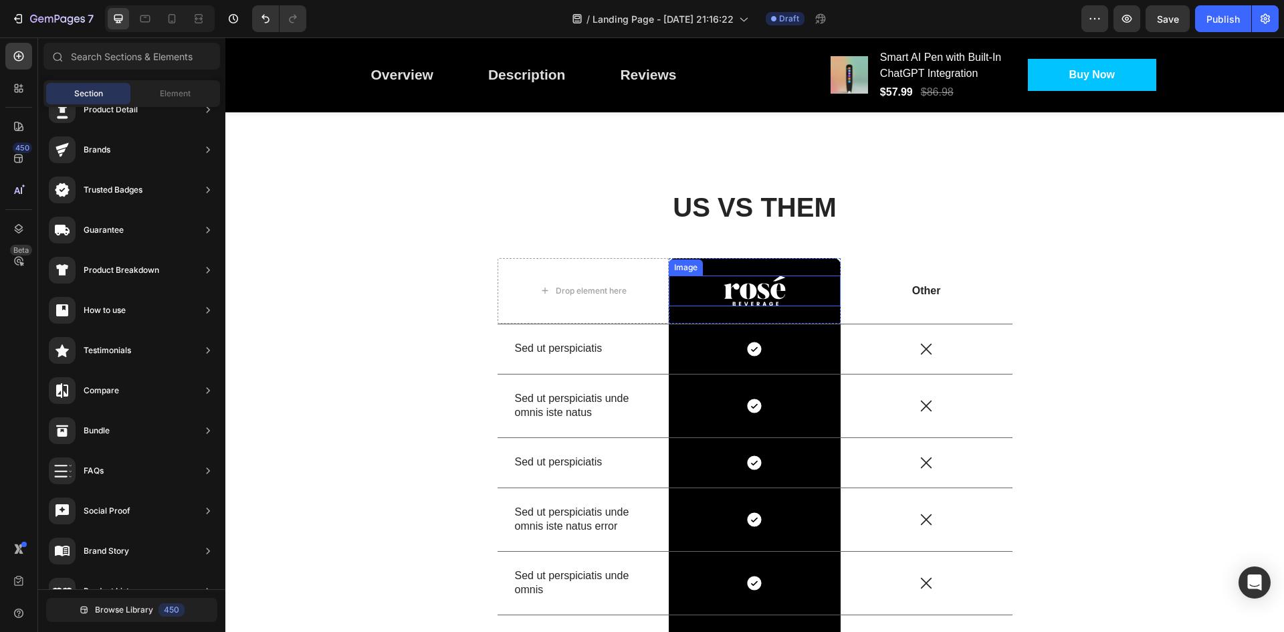
click at [758, 294] on img at bounding box center [755, 291] width 62 height 31
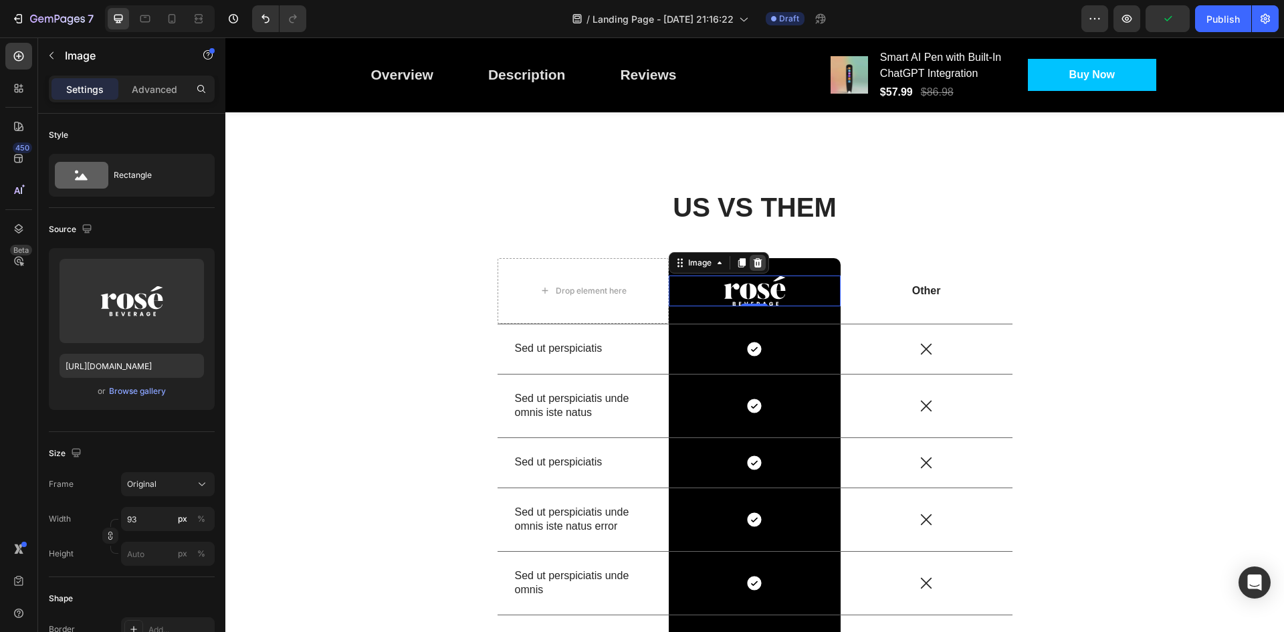
click at [756, 266] on icon at bounding box center [758, 262] width 9 height 9
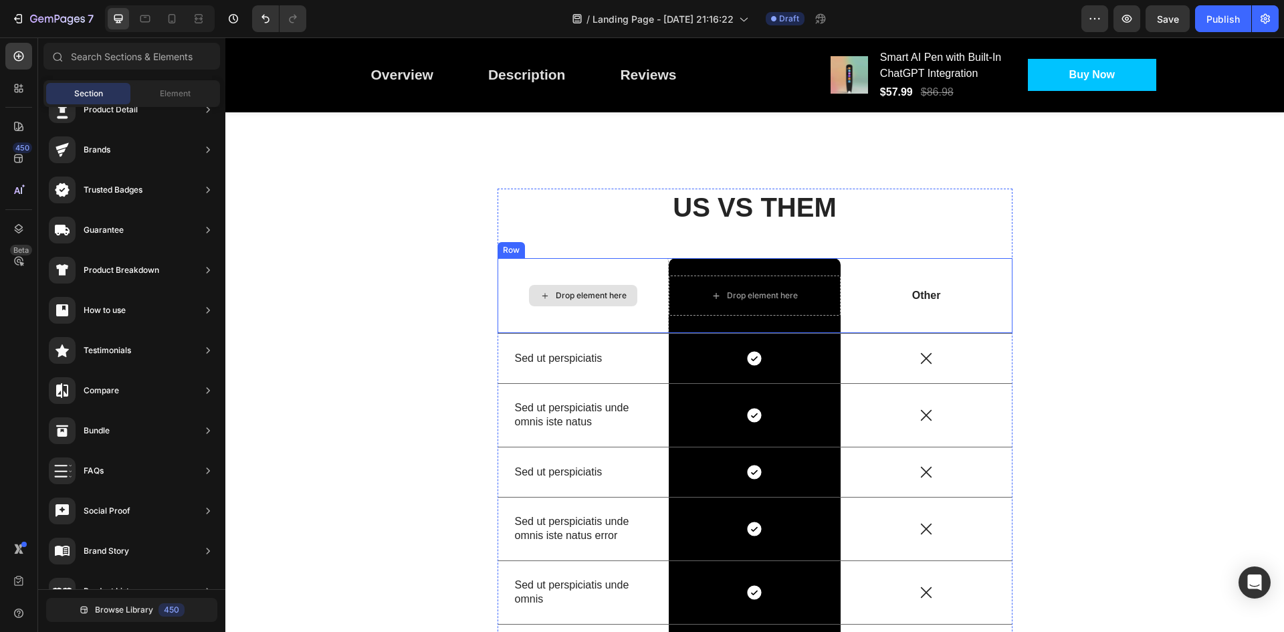
click at [603, 302] on div "Drop element here" at bounding box center [583, 295] width 108 height 21
click at [582, 302] on div "Drop element here" at bounding box center [583, 295] width 108 height 21
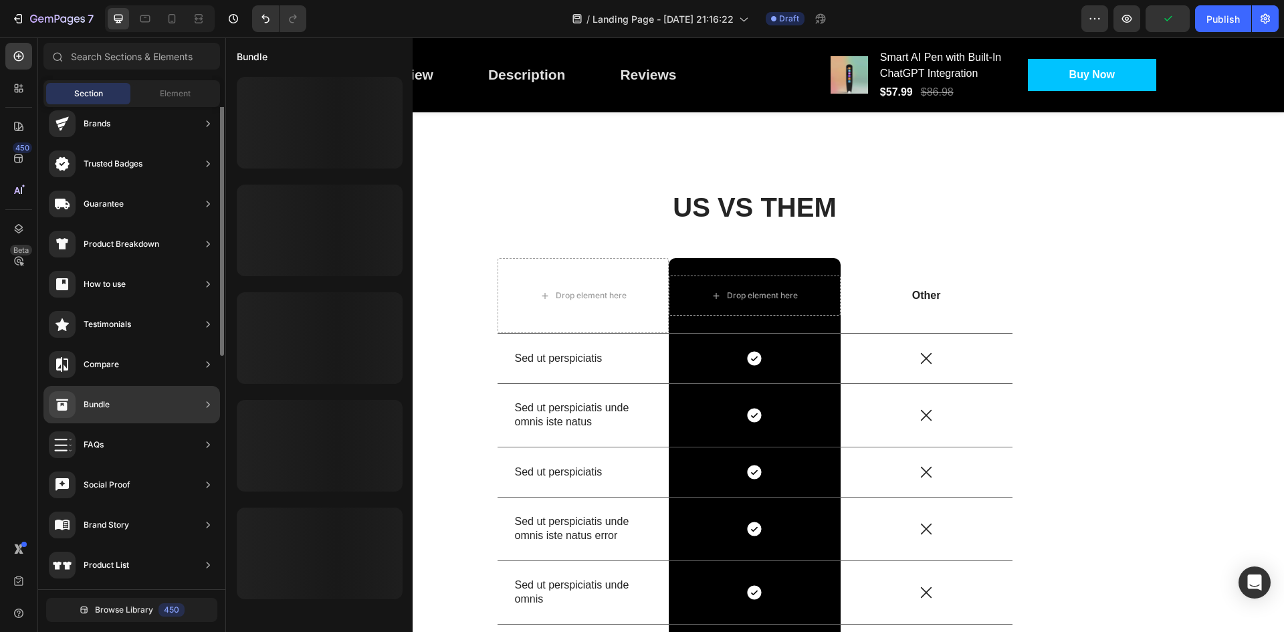
scroll to position [0, 0]
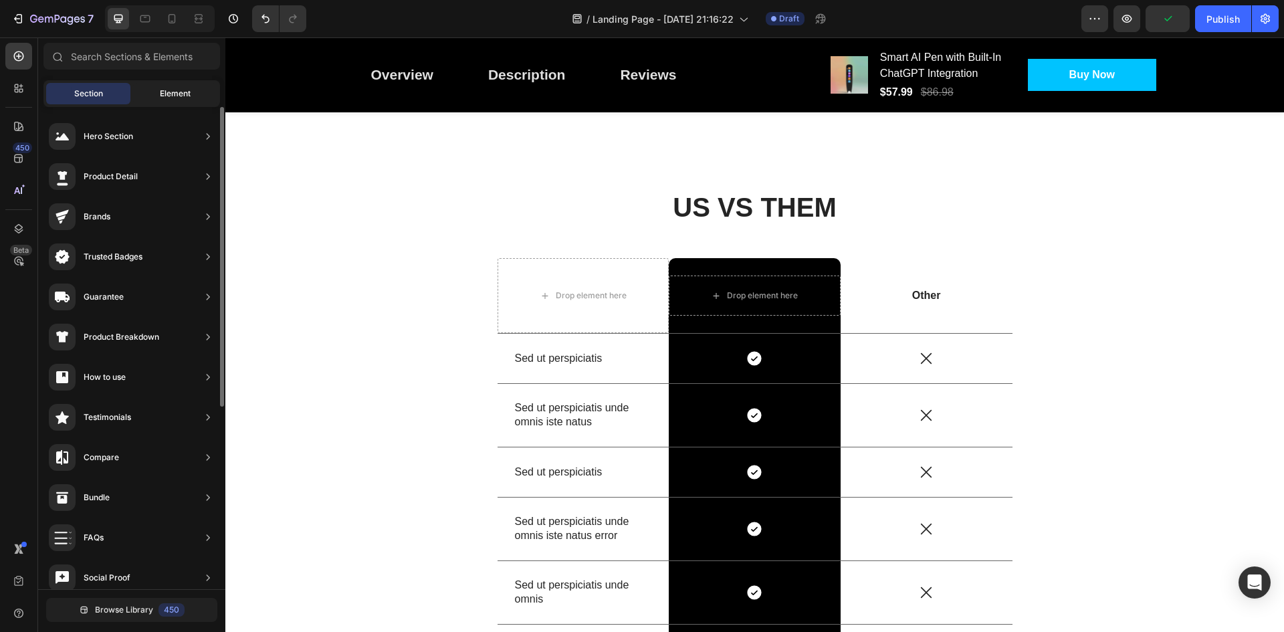
click at [171, 96] on span "Element" at bounding box center [175, 94] width 31 height 12
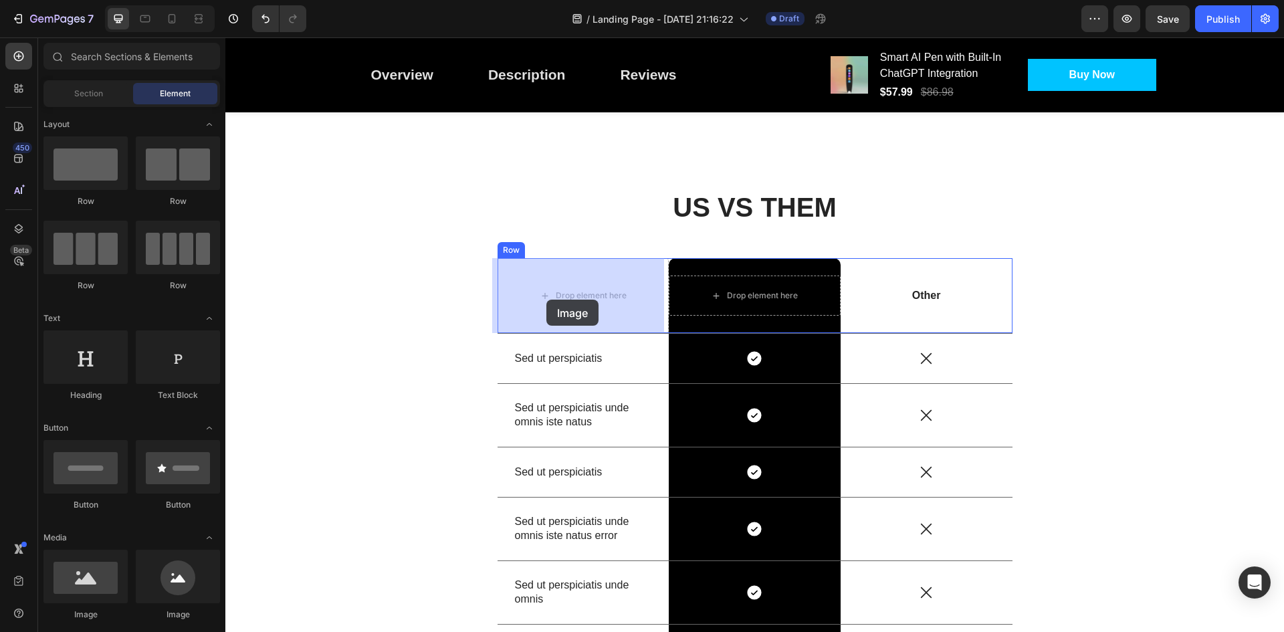
drag, startPoint x: 306, startPoint y: 613, endPoint x: 546, endPoint y: 300, distance: 394.4
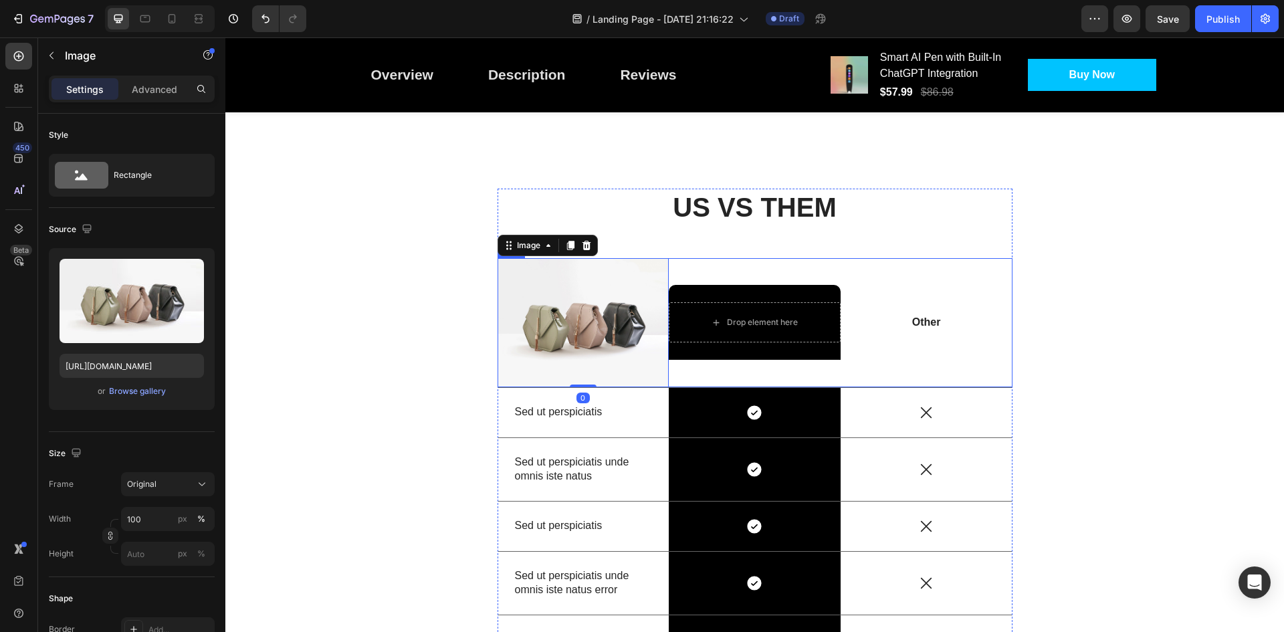
click at [715, 254] on div "US VS THEM Heading Image 0 Drop element here Row Other Text Block Row Sed ut pe…" at bounding box center [755, 514] width 515 height 651
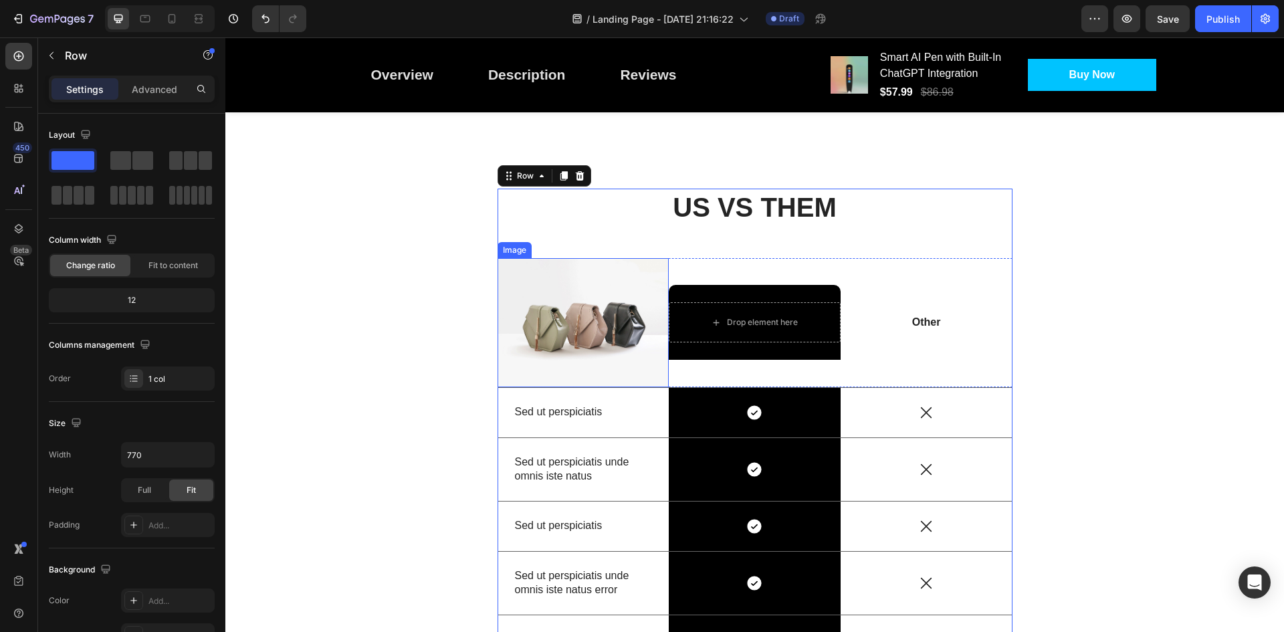
click at [597, 328] on img at bounding box center [584, 322] width 172 height 129
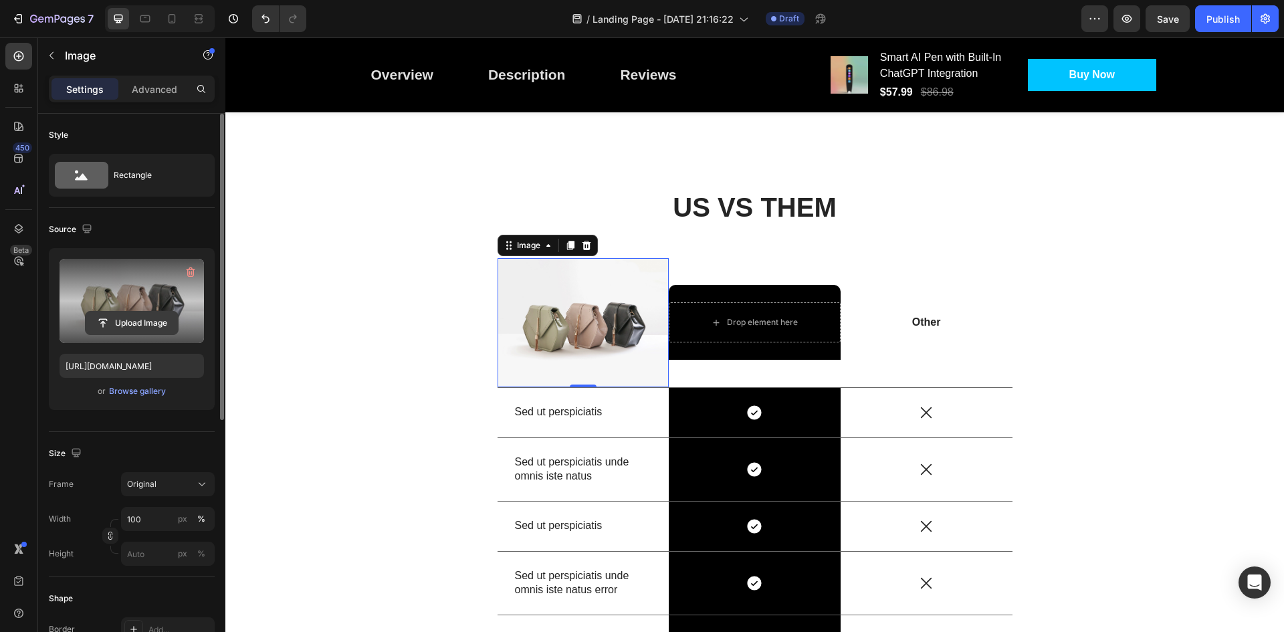
click at [160, 320] on input "file" at bounding box center [132, 323] width 92 height 23
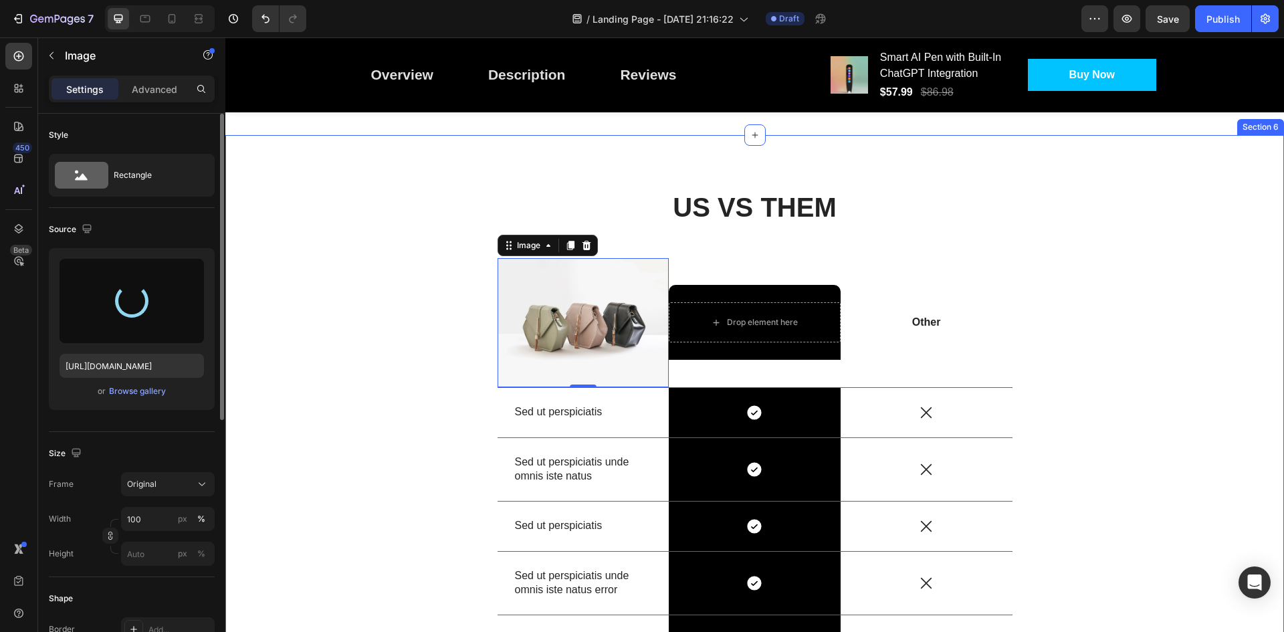
type input "[URL][DOMAIN_NAME]"
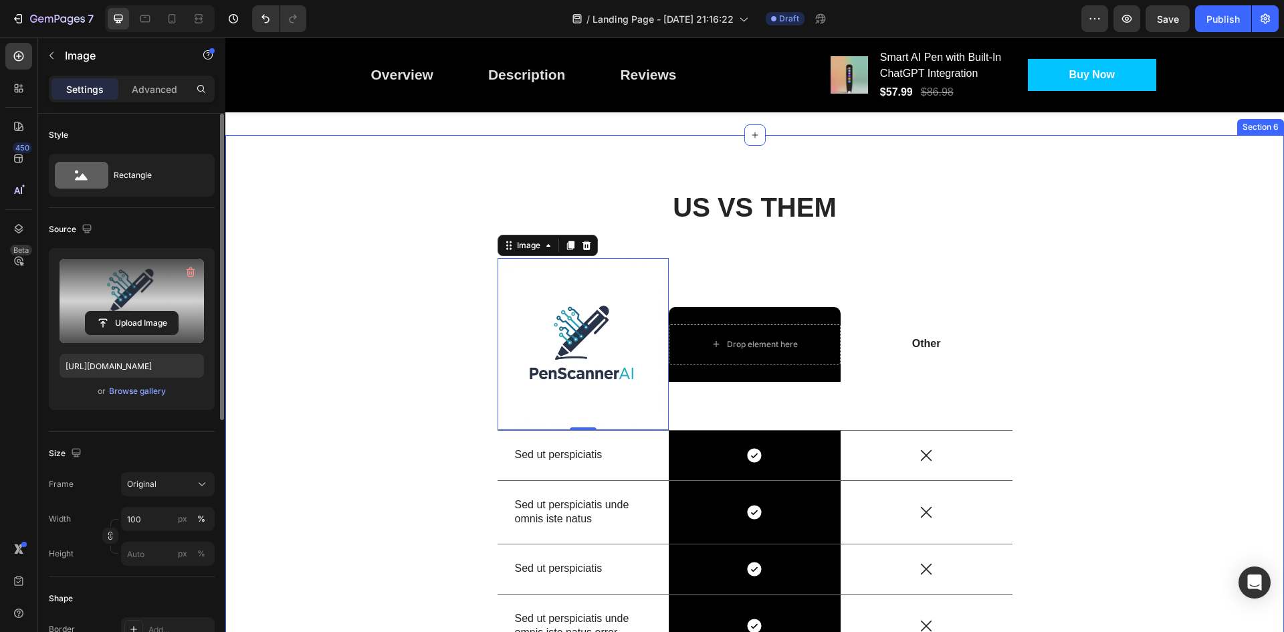
click at [1063, 318] on div "US VS THEM Heading Image 0 Drop element here Row Other Text Block Row Sed ut pe…" at bounding box center [754, 541] width 1039 height 704
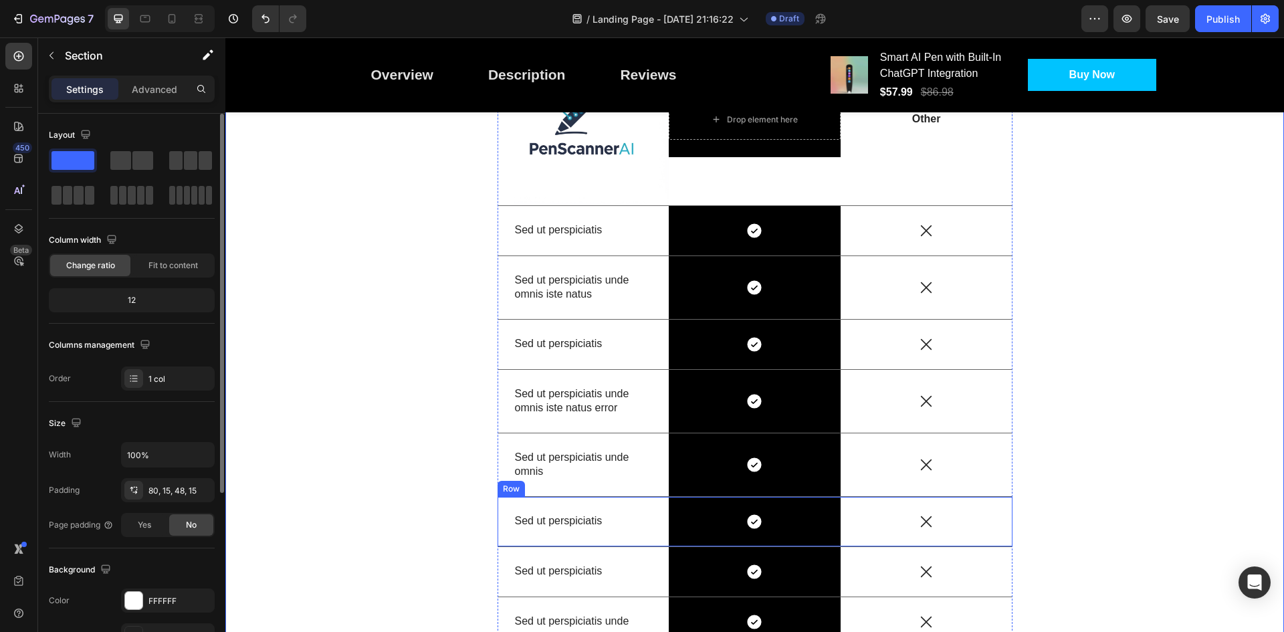
scroll to position [2201, 0]
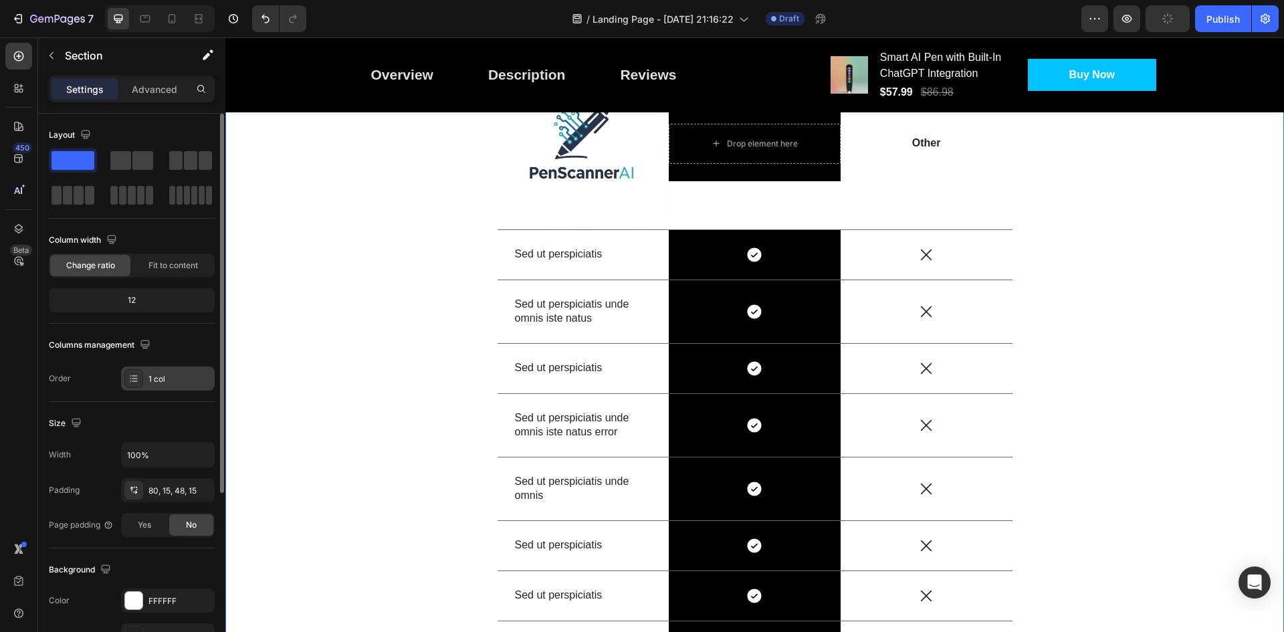
click at [183, 384] on div "1 col" at bounding box center [179, 379] width 63 height 12
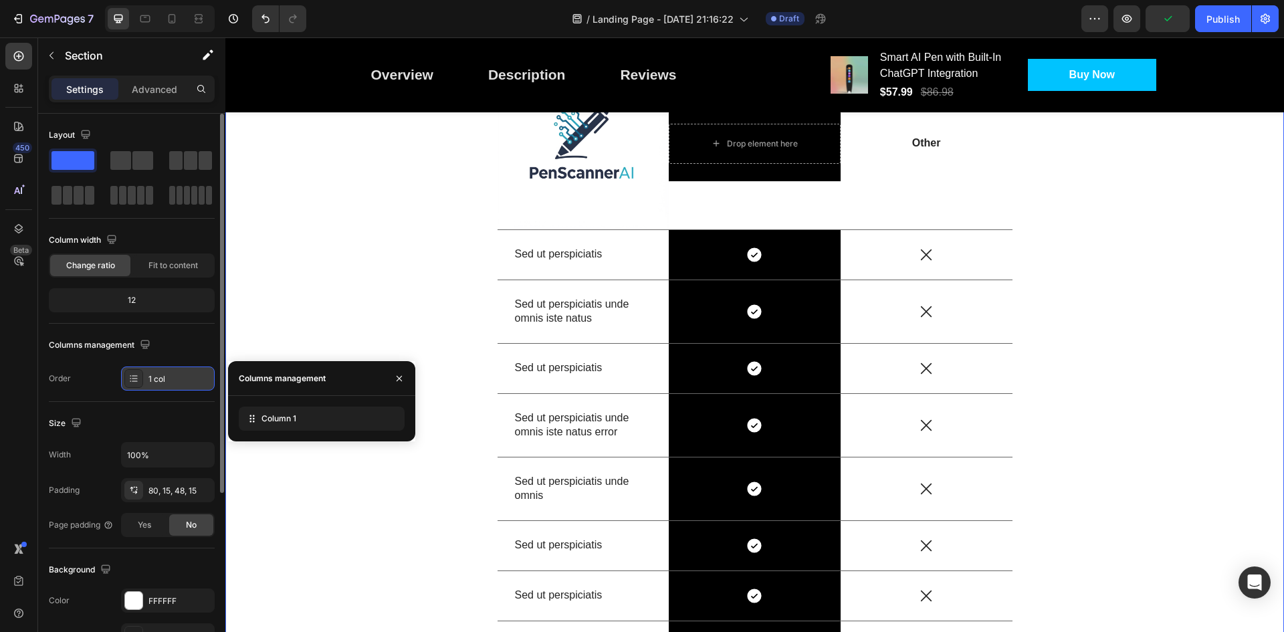
click at [183, 384] on div "1 col" at bounding box center [179, 379] width 63 height 12
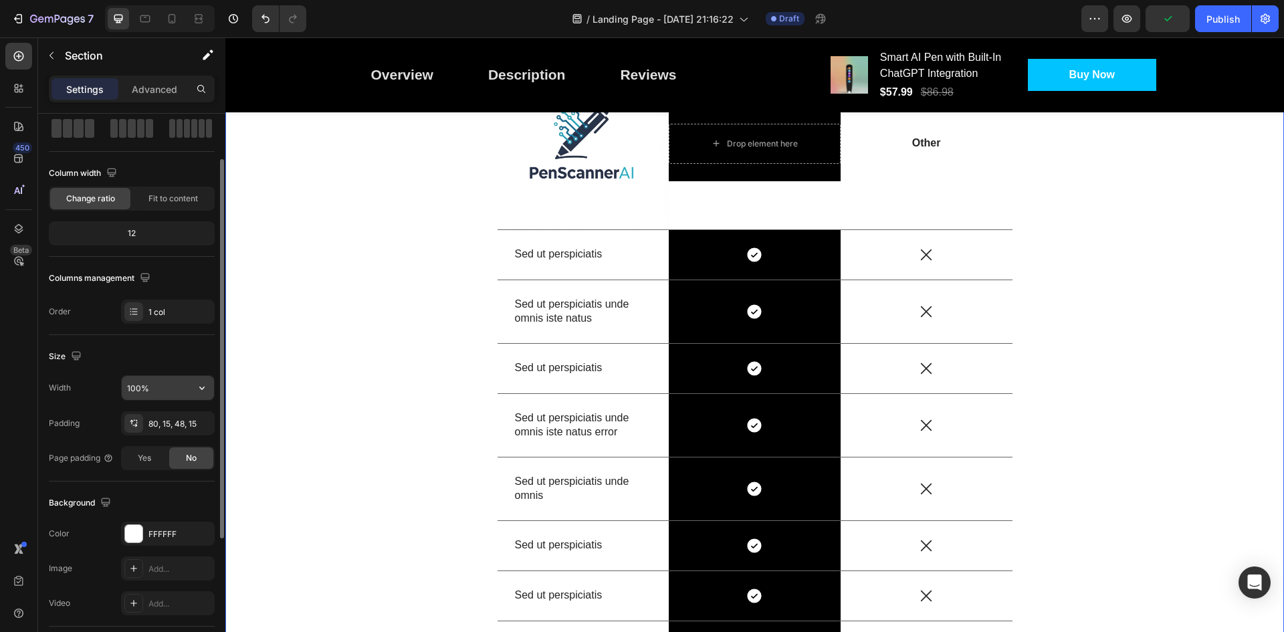
scroll to position [0, 0]
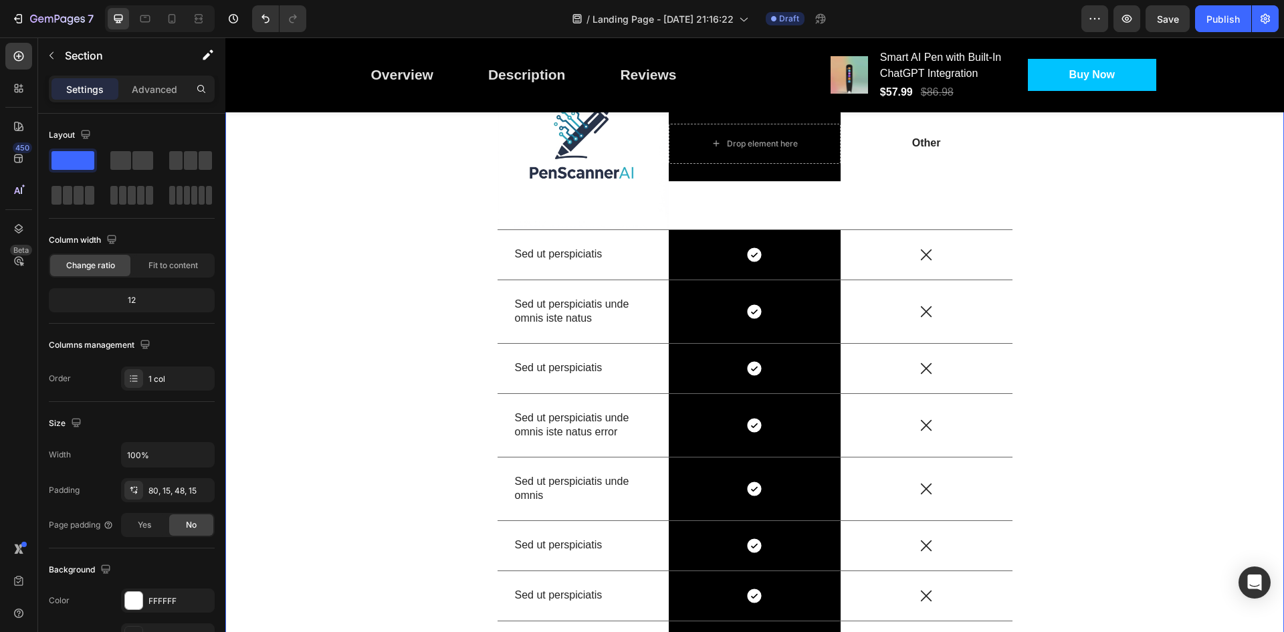
click at [146, 295] on div "12" at bounding box center [131, 300] width 160 height 19
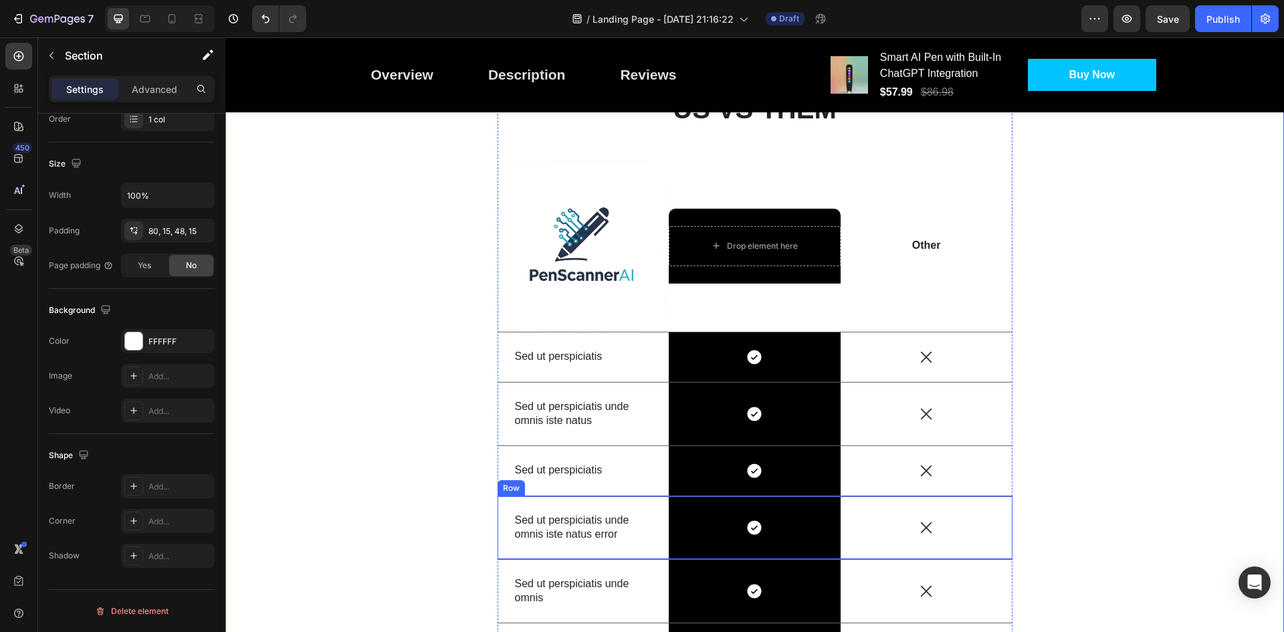
scroll to position [1465, 0]
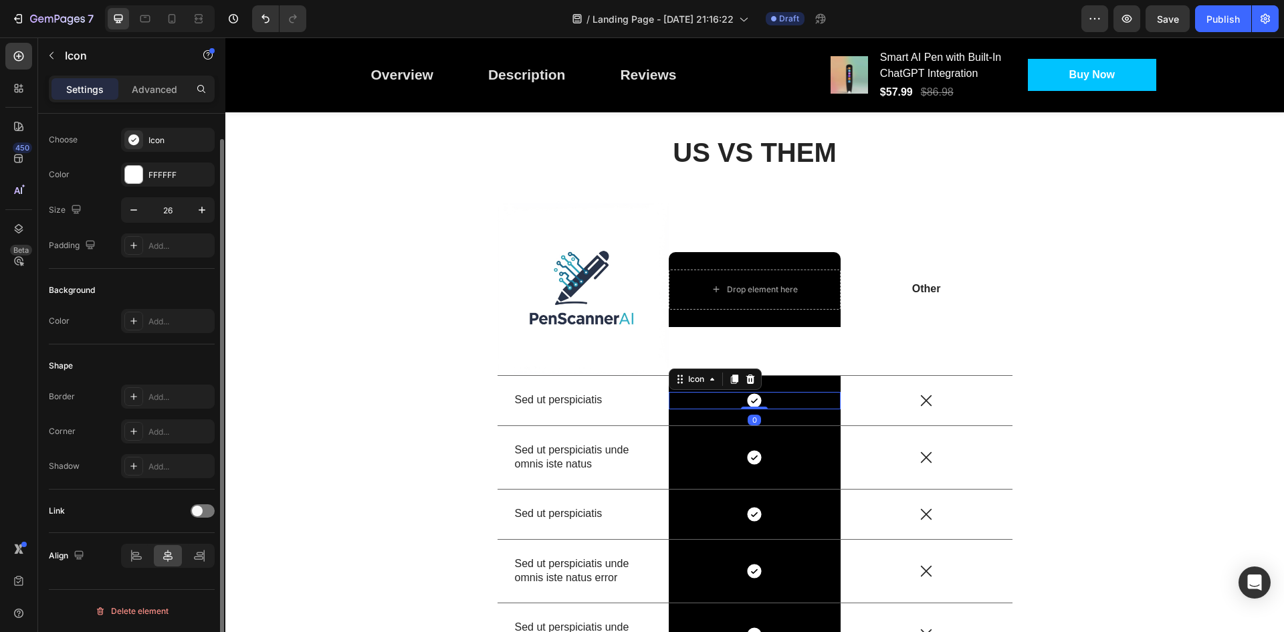
click at [746, 397] on icon at bounding box center [754, 400] width 17 height 17
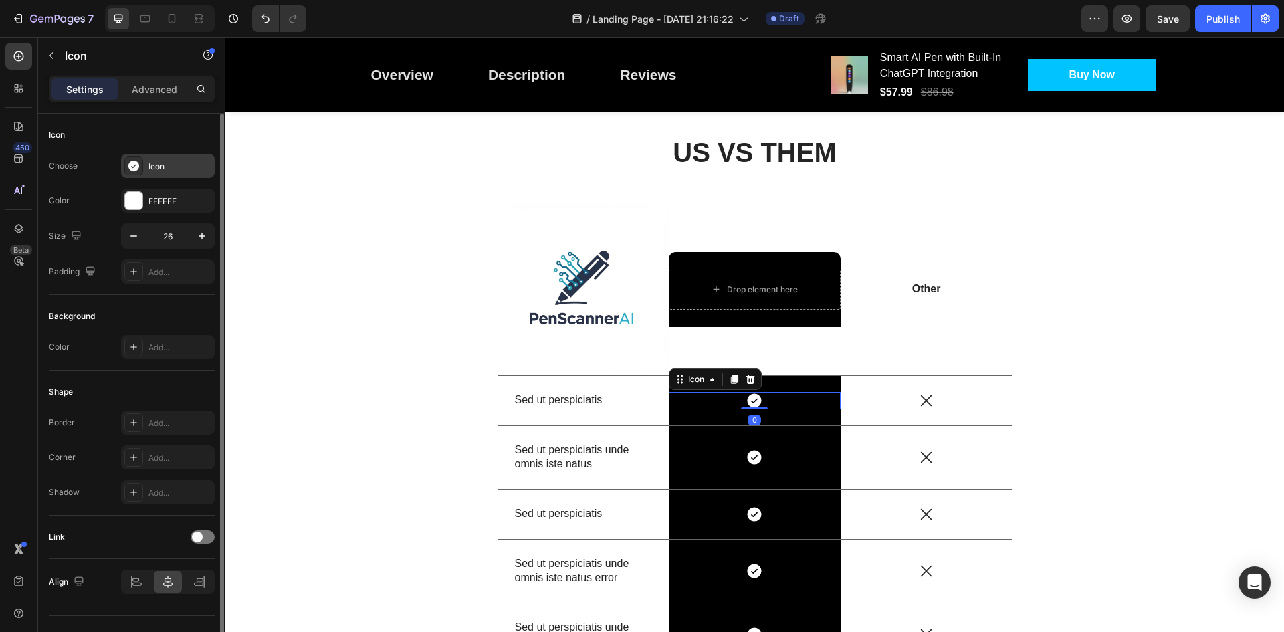
click at [171, 167] on div "Icon" at bounding box center [179, 166] width 63 height 12
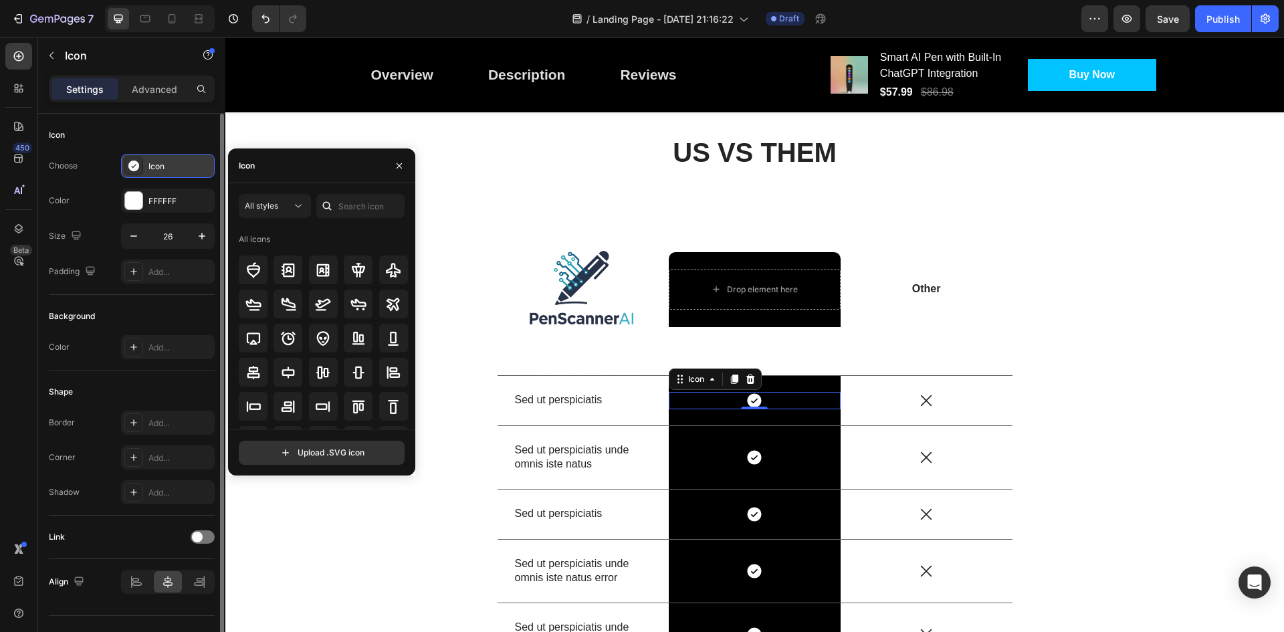
click at [171, 167] on div "Icon" at bounding box center [179, 166] width 63 height 12
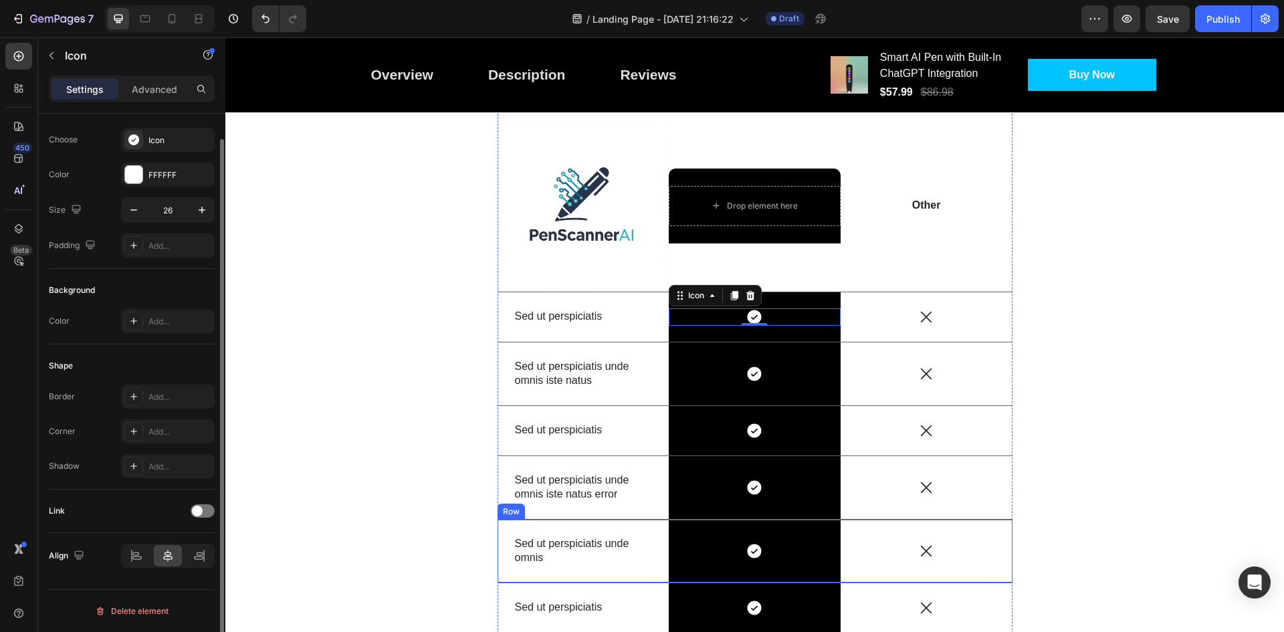
scroll to position [1532, 0]
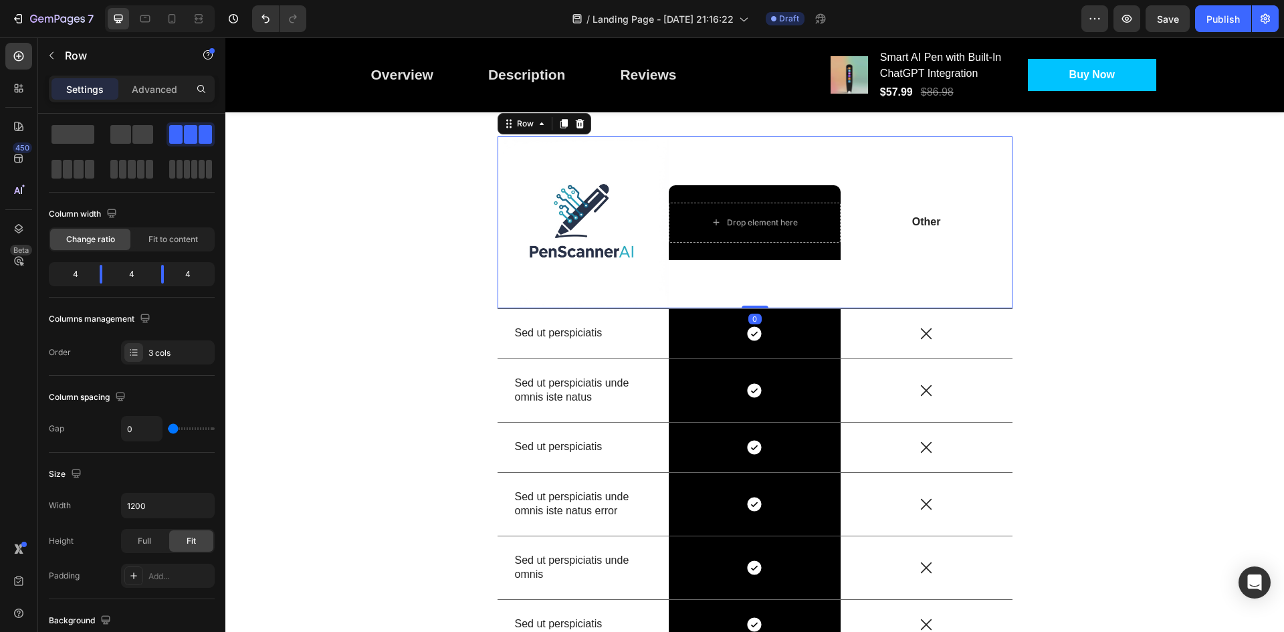
click at [744, 171] on div "Drop element here Row" at bounding box center [755, 222] width 172 height 172
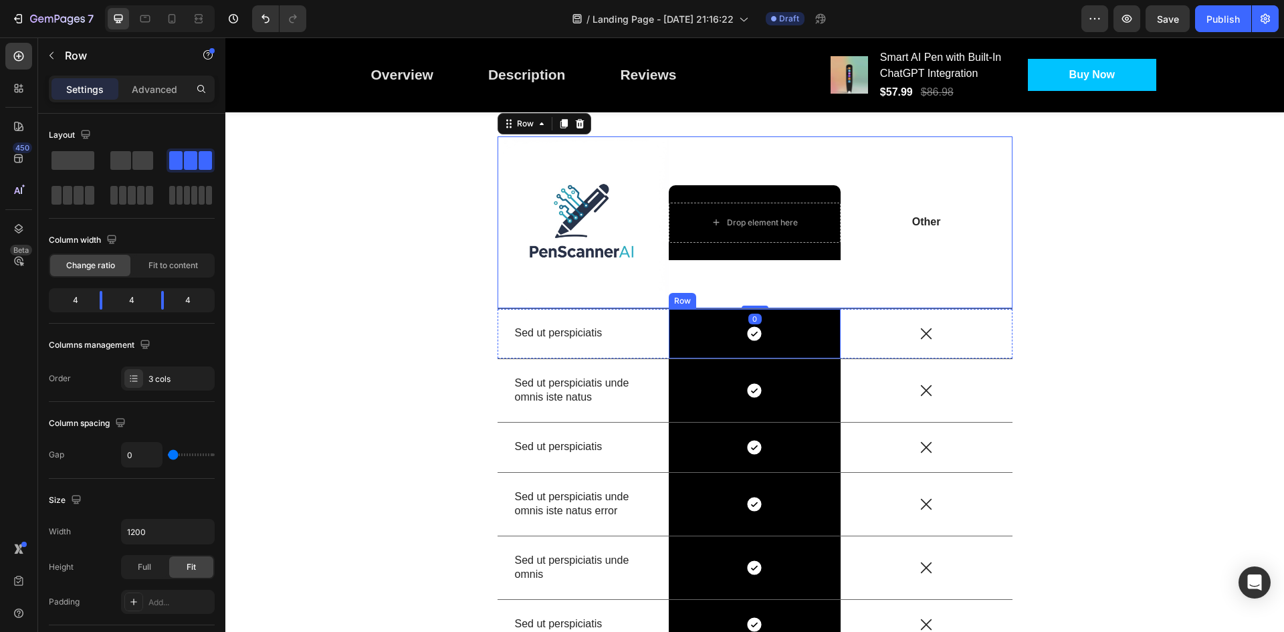
click at [758, 356] on div "Icon Row" at bounding box center [755, 333] width 172 height 49
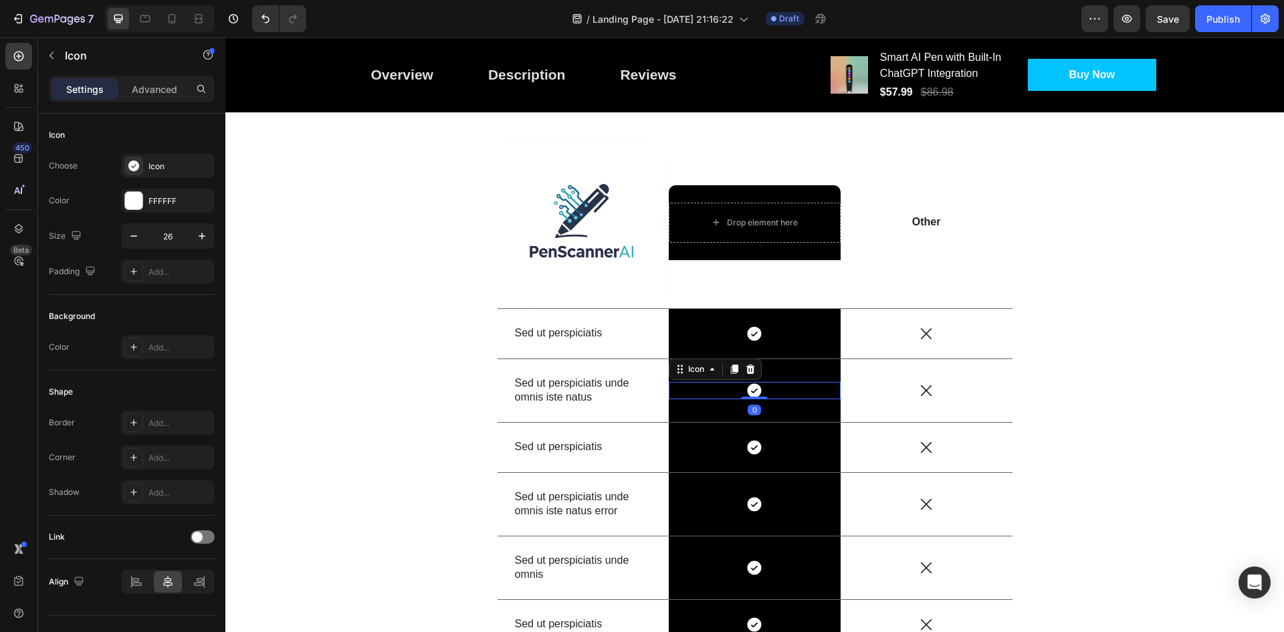
click at [789, 395] on div "Icon 0" at bounding box center [755, 390] width 172 height 17
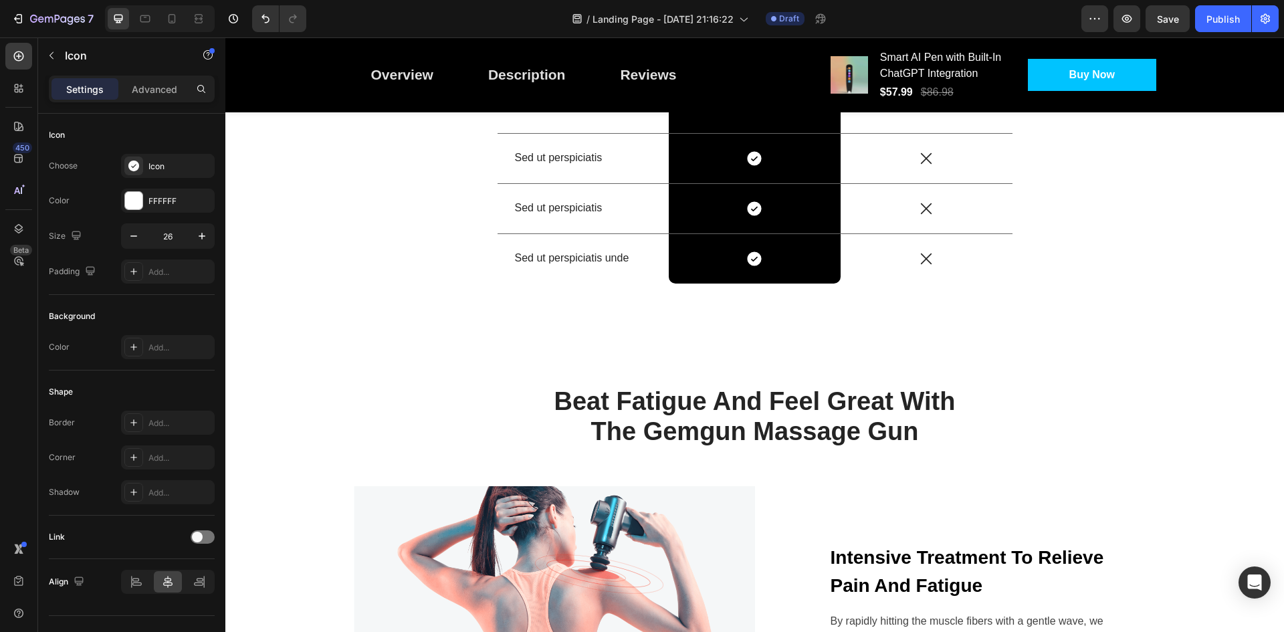
scroll to position [2000, 0]
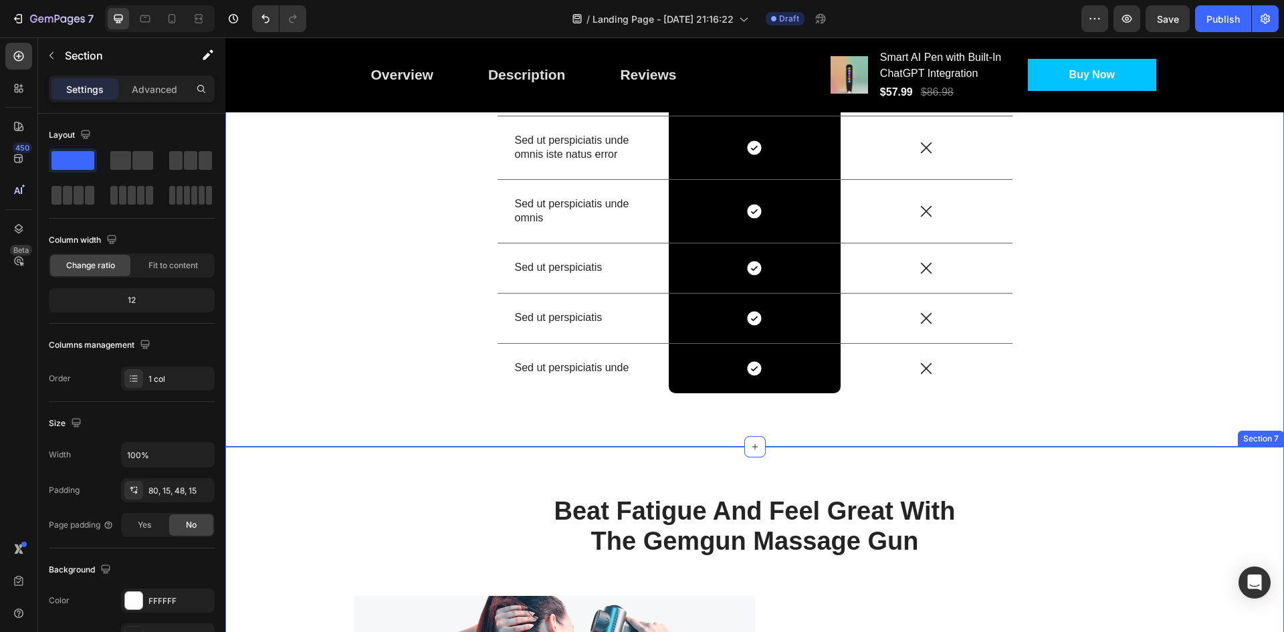
scroll to position [1866, 0]
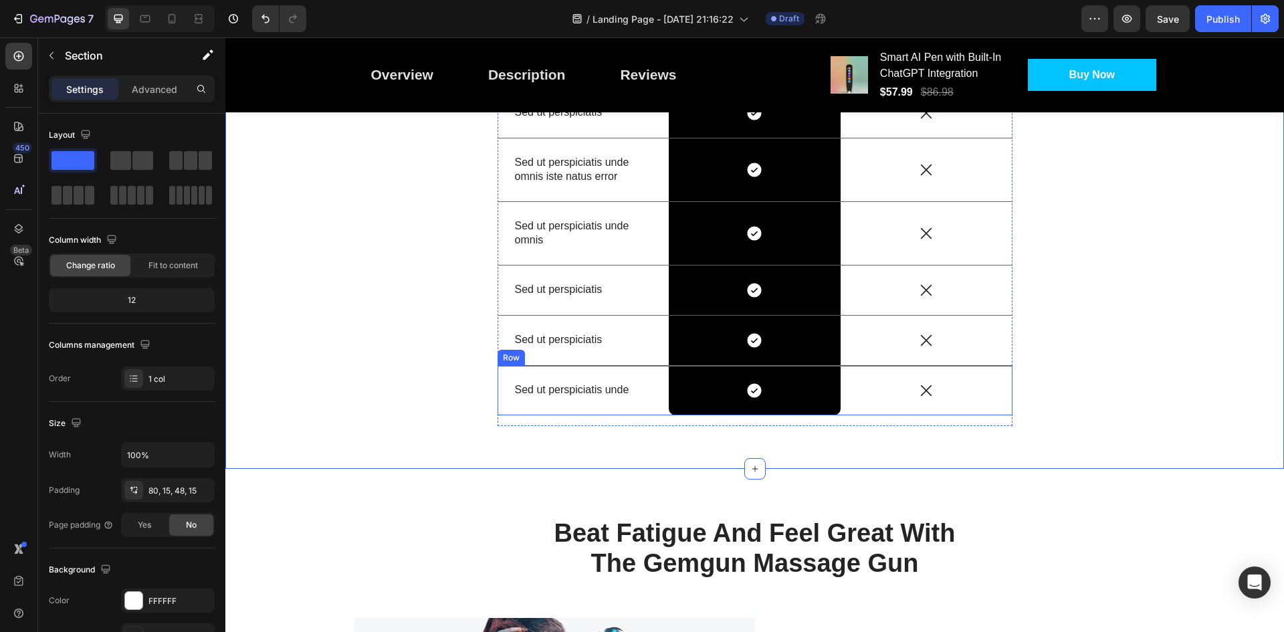
click at [636, 377] on div "Sed ut perspiciatis unde Text Block" at bounding box center [584, 390] width 172 height 49
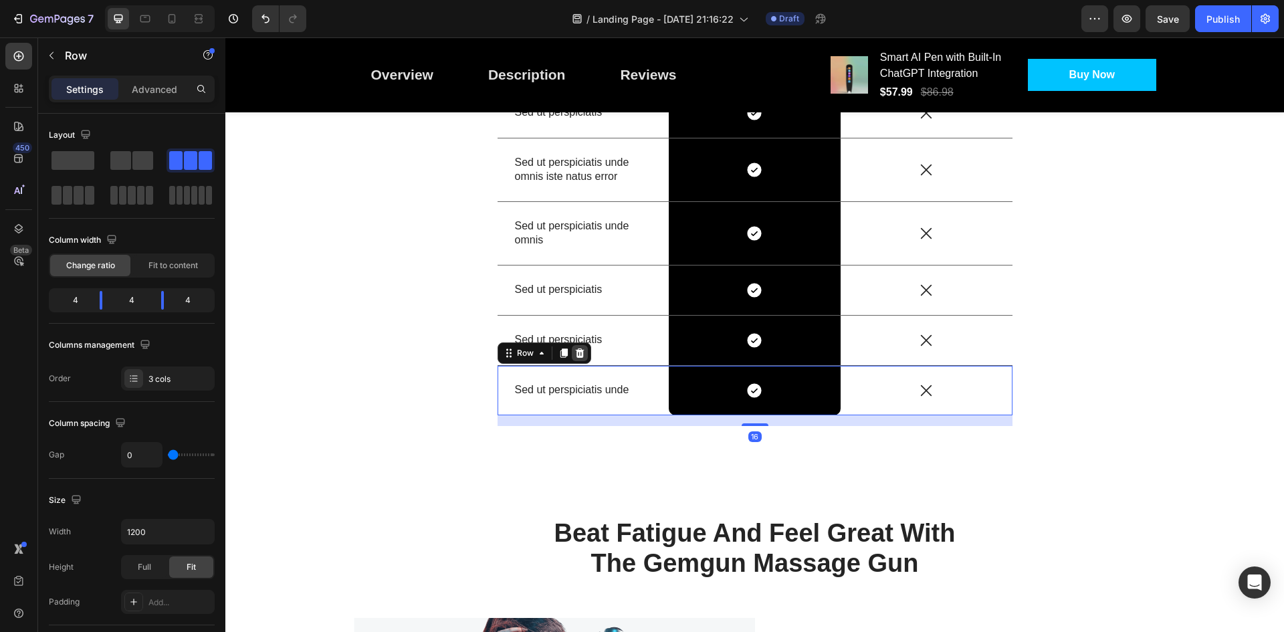
click at [576, 351] on icon at bounding box center [579, 352] width 9 height 9
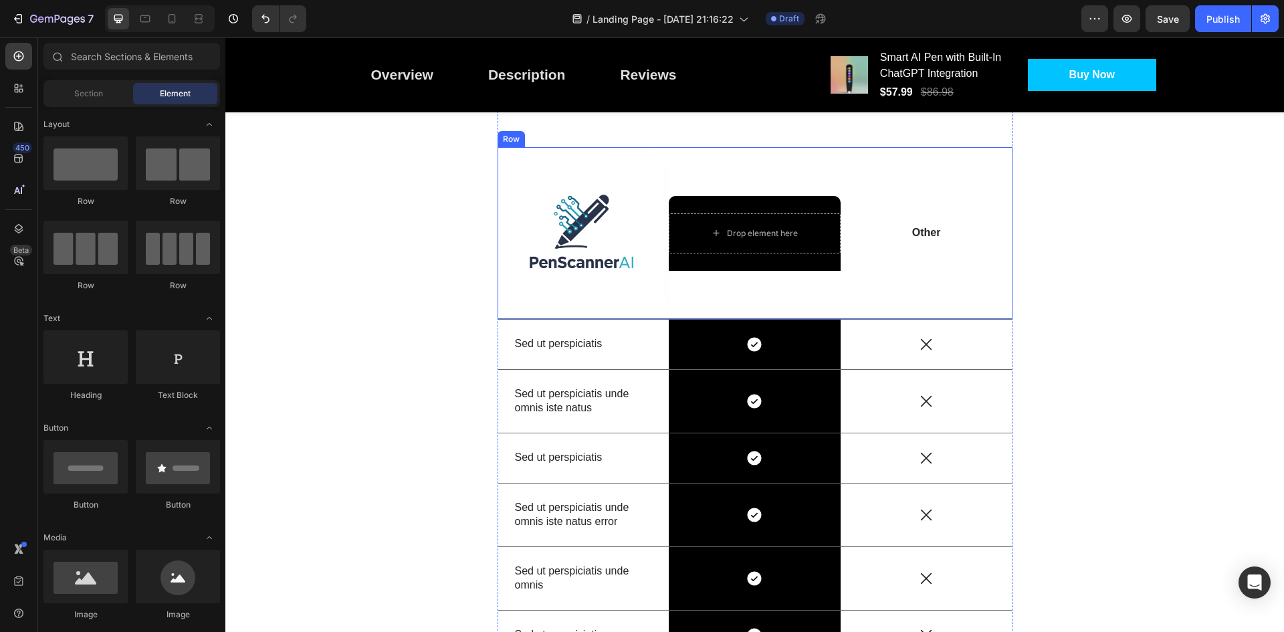
scroll to position [1398, 0]
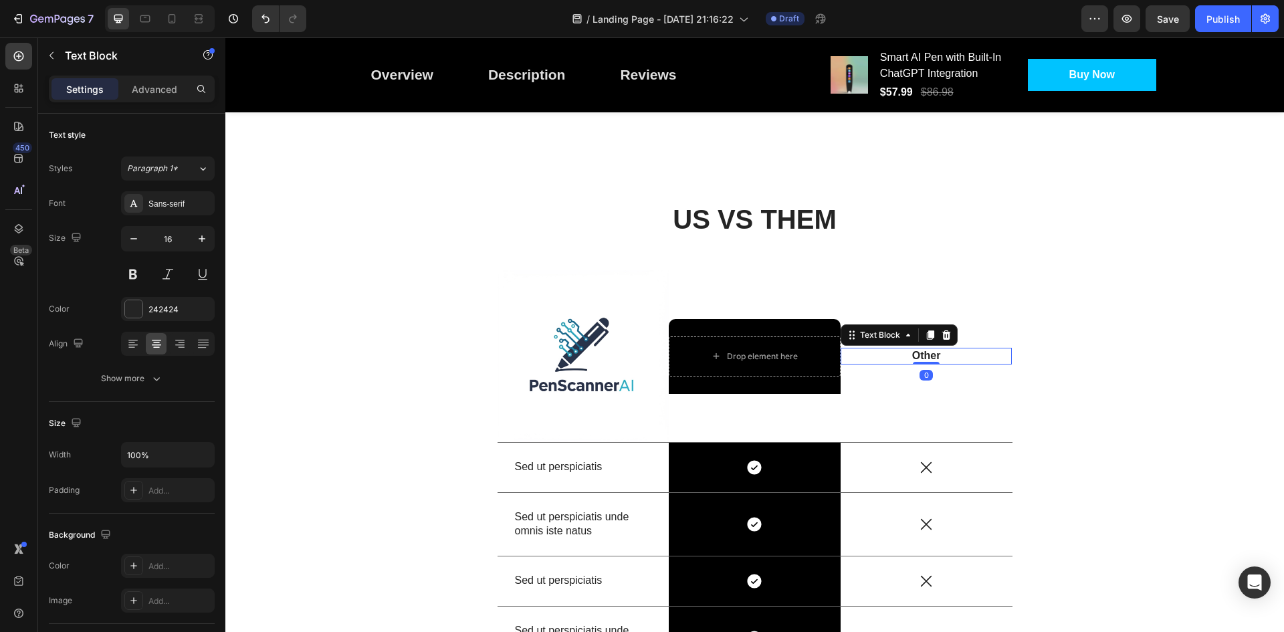
click at [924, 356] on p "Other" at bounding box center [926, 356] width 169 height 14
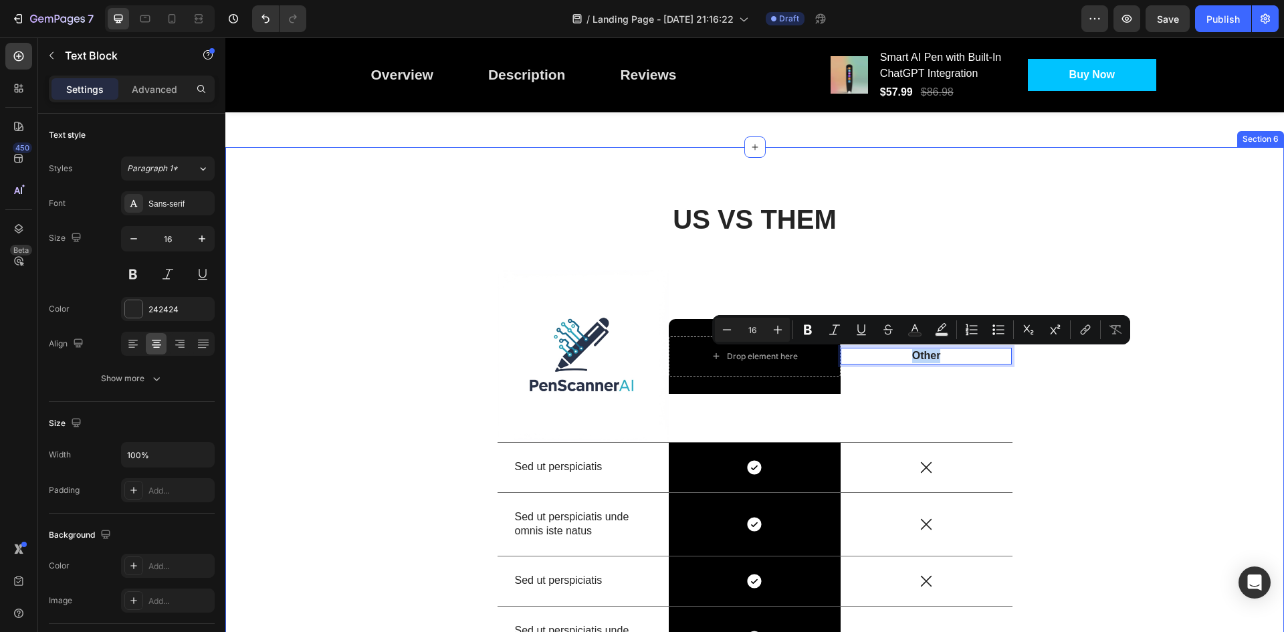
click at [1077, 384] on div "US VS THEM Heading Image Drop element here Row Other Text Block 0 Row Sed ut pe…" at bounding box center [754, 523] width 1039 height 644
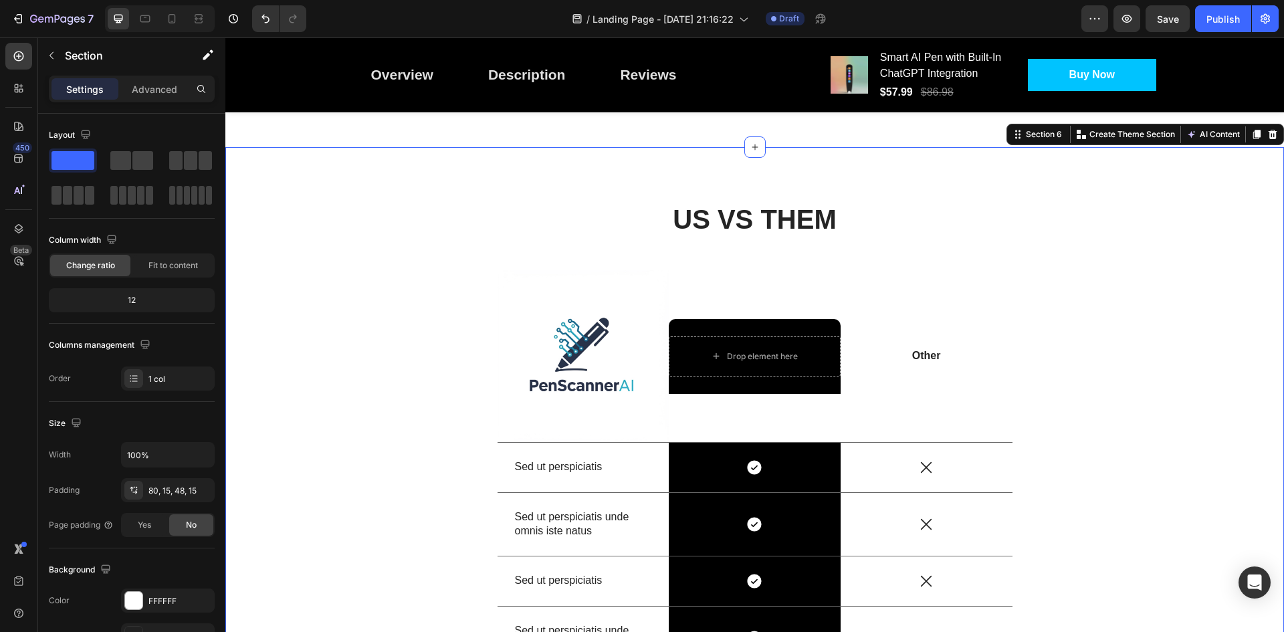
click at [619, 181] on div "US VS THEM Heading Image Drop element here Row Other Text Block Row Sed ut pers…" at bounding box center [754, 512] width 1059 height 730
click at [744, 153] on div at bounding box center [754, 146] width 21 height 21
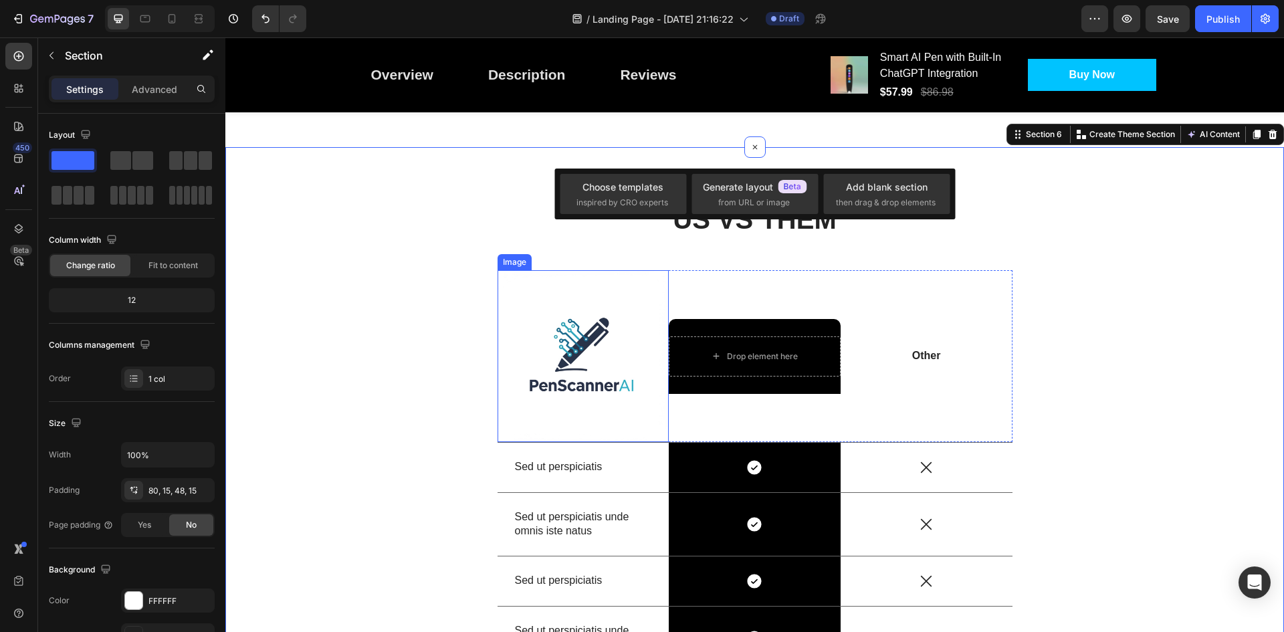
click at [443, 288] on div "US VS THEM Heading Image Drop element here Row Other Text Block Row Sed ut pers…" at bounding box center [754, 523] width 1039 height 644
click at [857, 187] on div "Add blank section" at bounding box center [887, 187] width 82 height 14
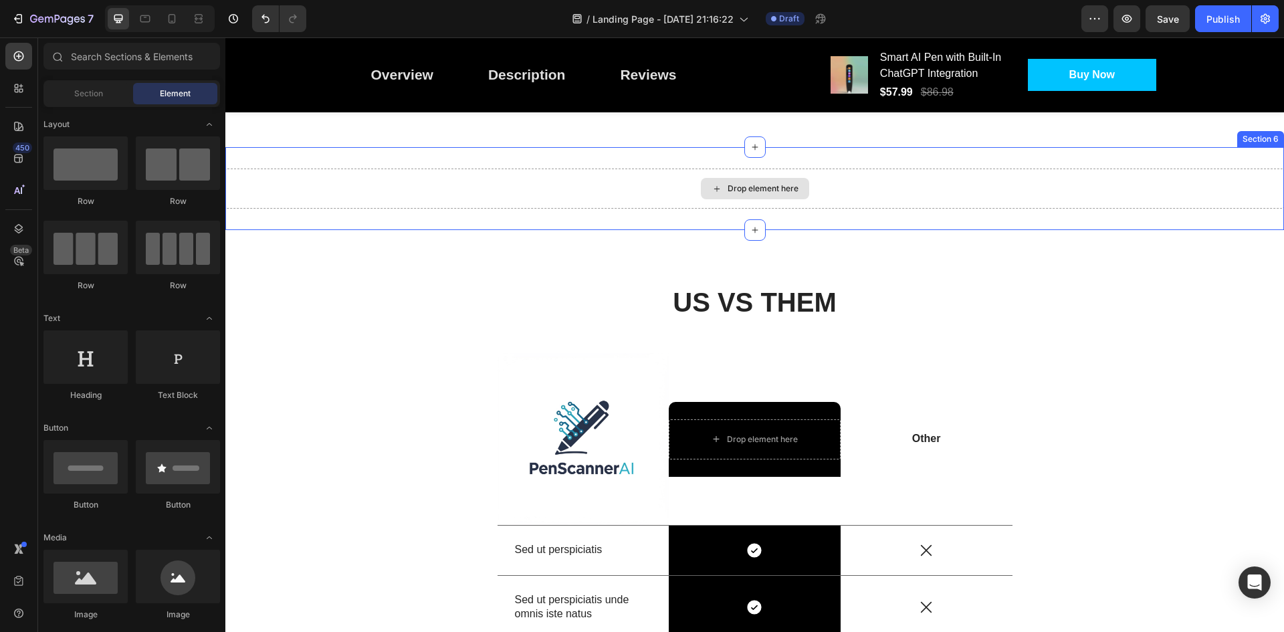
click at [750, 186] on div "Drop element here" at bounding box center [763, 188] width 71 height 11
click at [77, 92] on span "Section" at bounding box center [88, 94] width 29 height 12
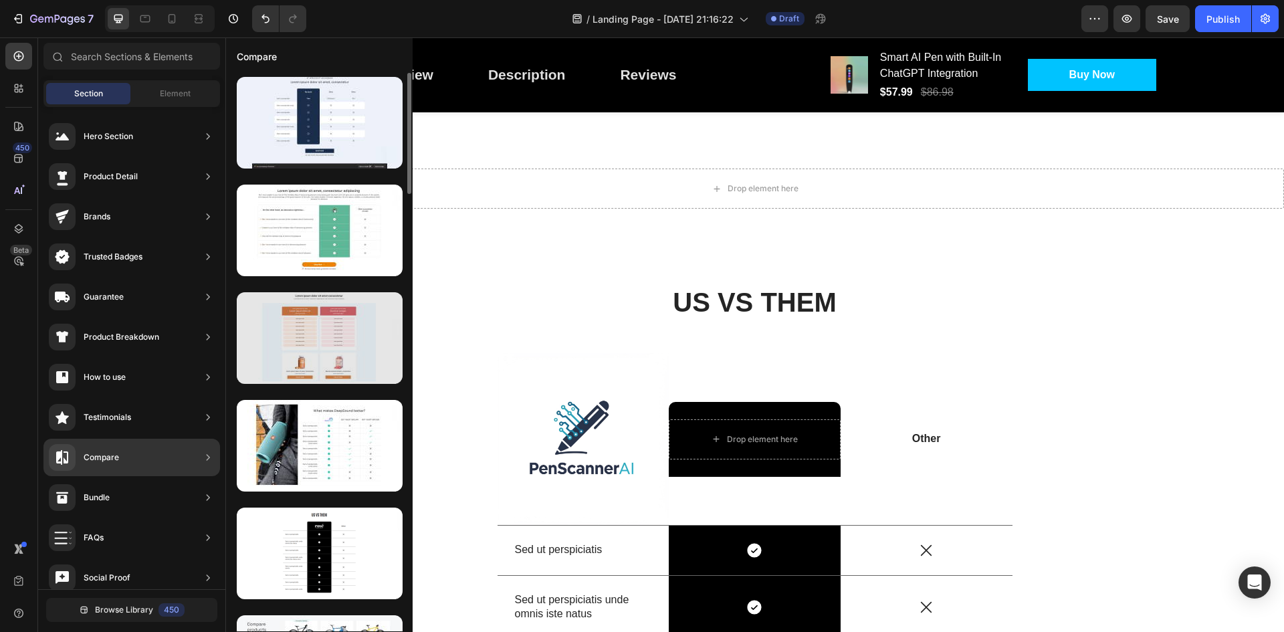
scroll to position [67, 0]
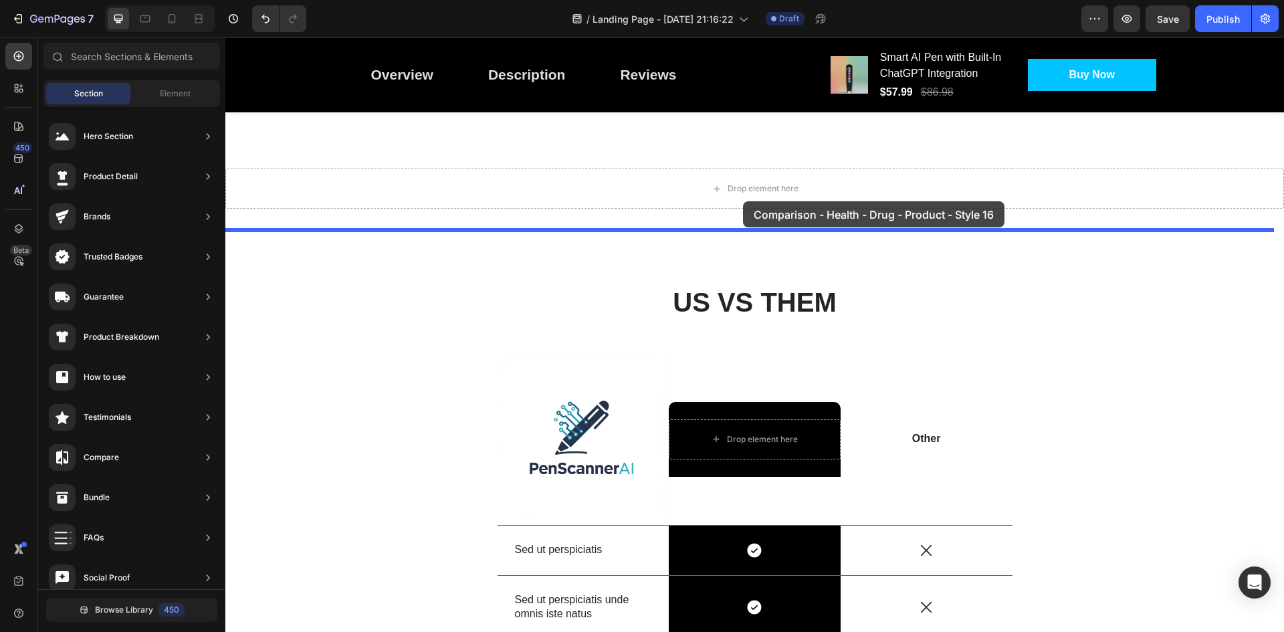
drag, startPoint x: 568, startPoint y: 322, endPoint x: 743, endPoint y: 202, distance: 212.0
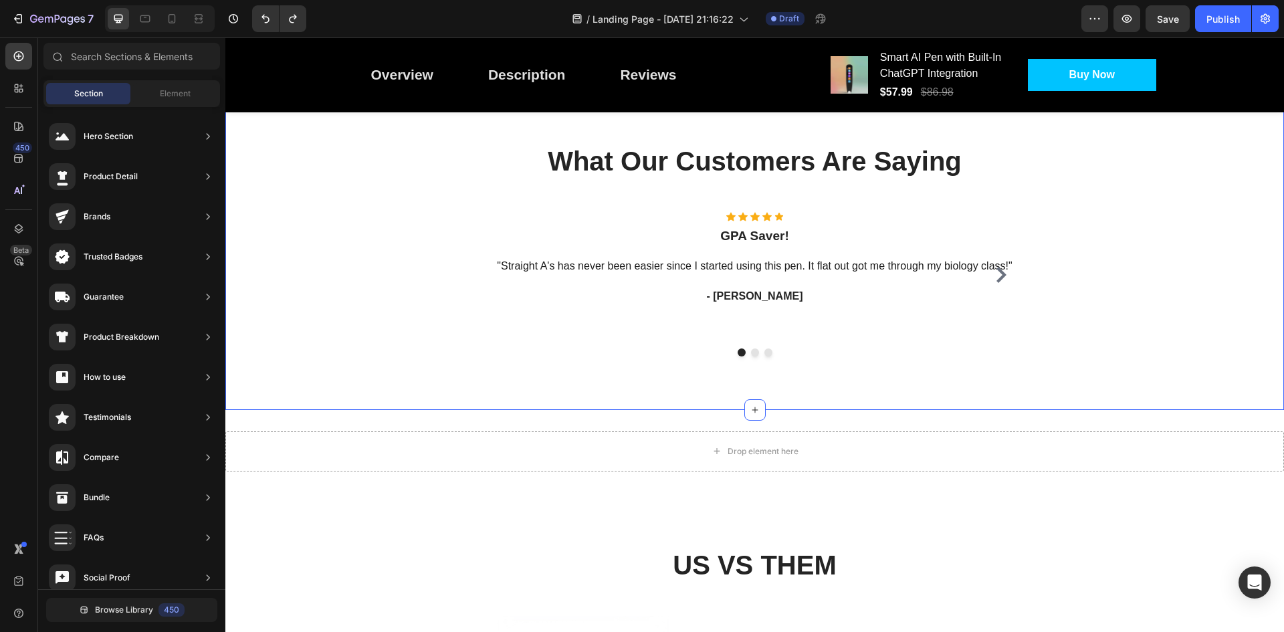
scroll to position [1870, 0]
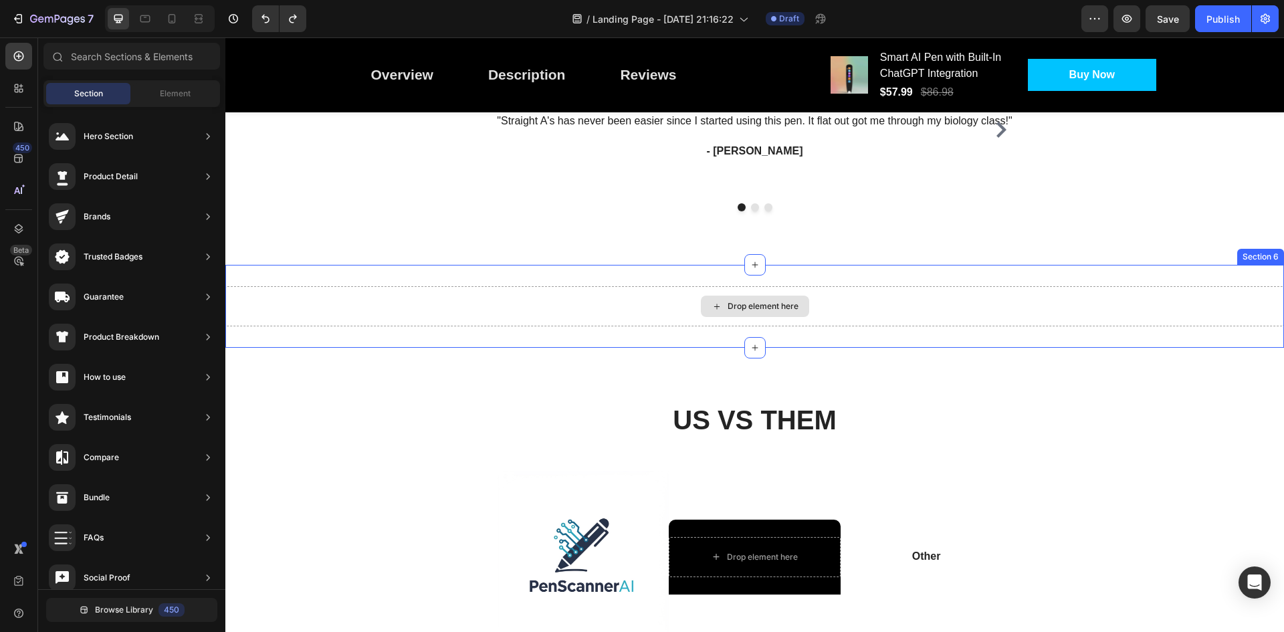
click at [750, 310] on div "Drop element here" at bounding box center [763, 306] width 71 height 11
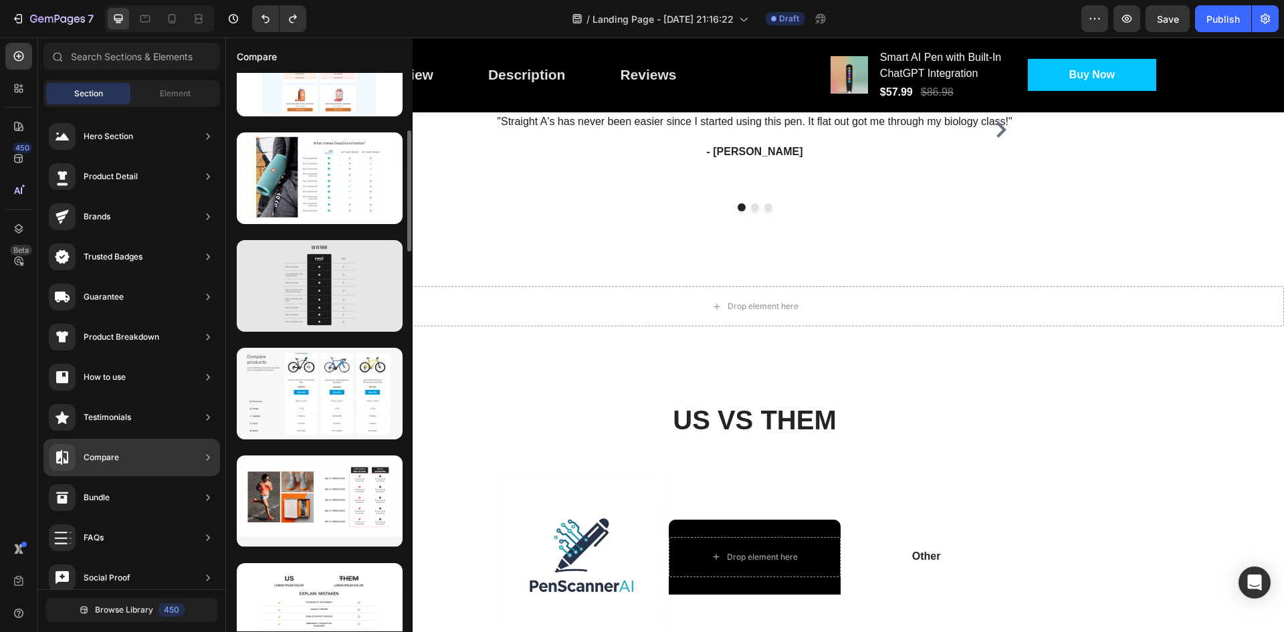
scroll to position [401, 0]
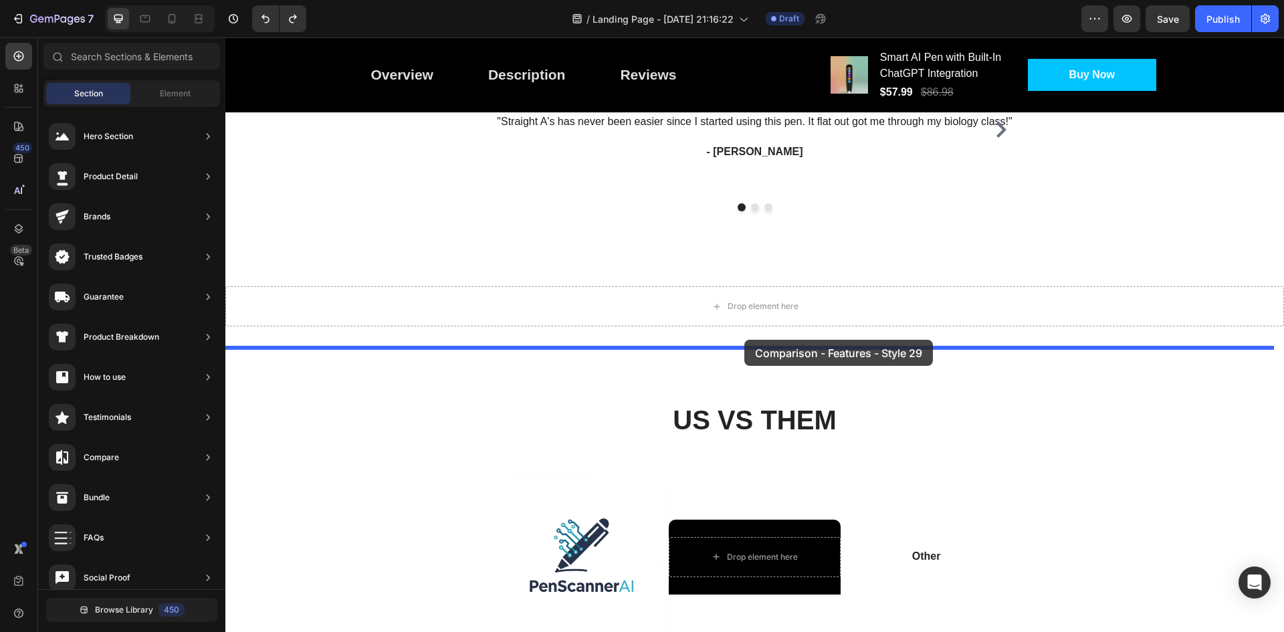
drag, startPoint x: 566, startPoint y: 514, endPoint x: 744, endPoint y: 340, distance: 248.7
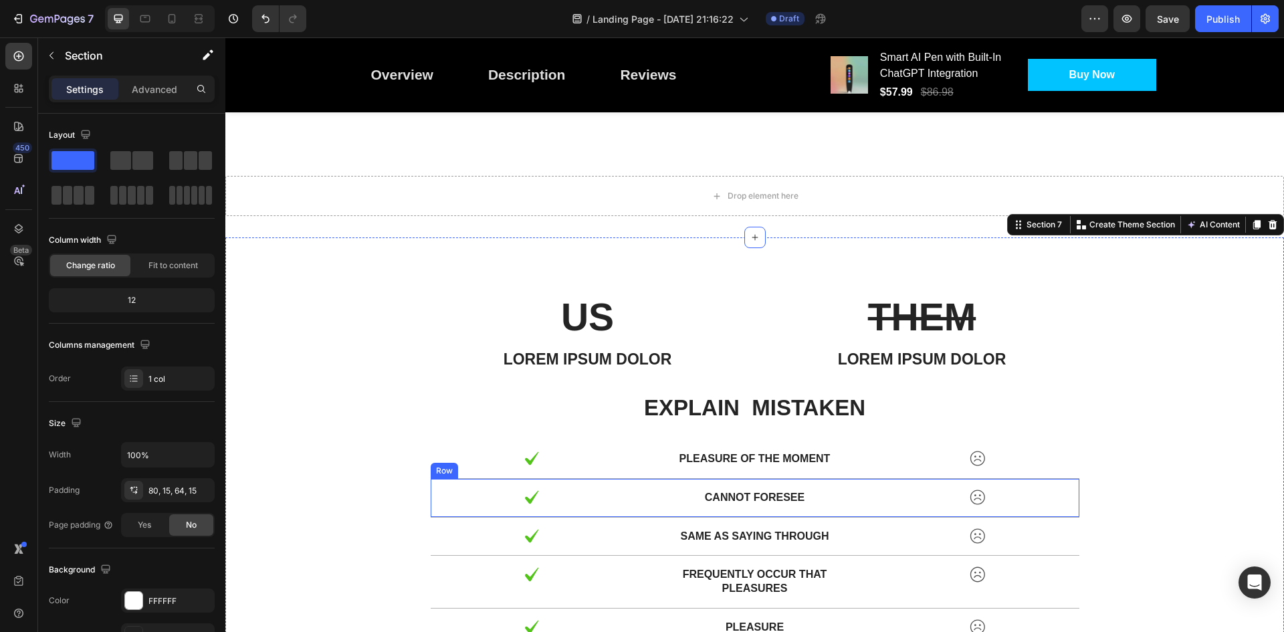
scroll to position [2134, 0]
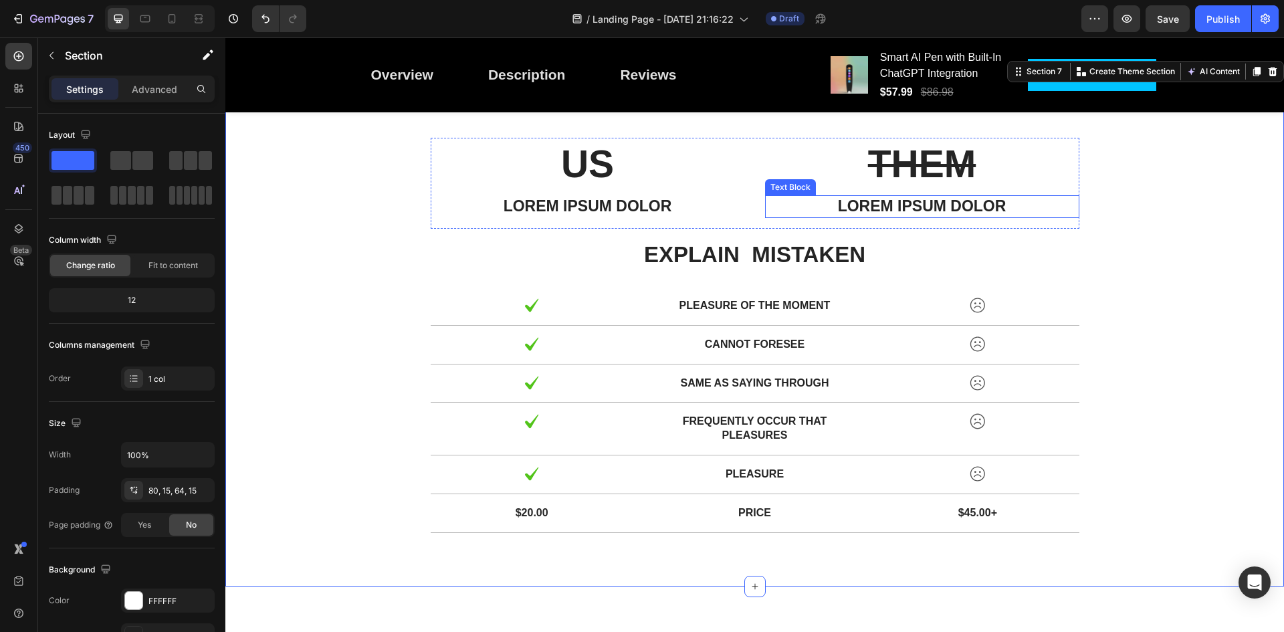
click at [929, 206] on p "Lorem ipsum dolor" at bounding box center [922, 207] width 312 height 20
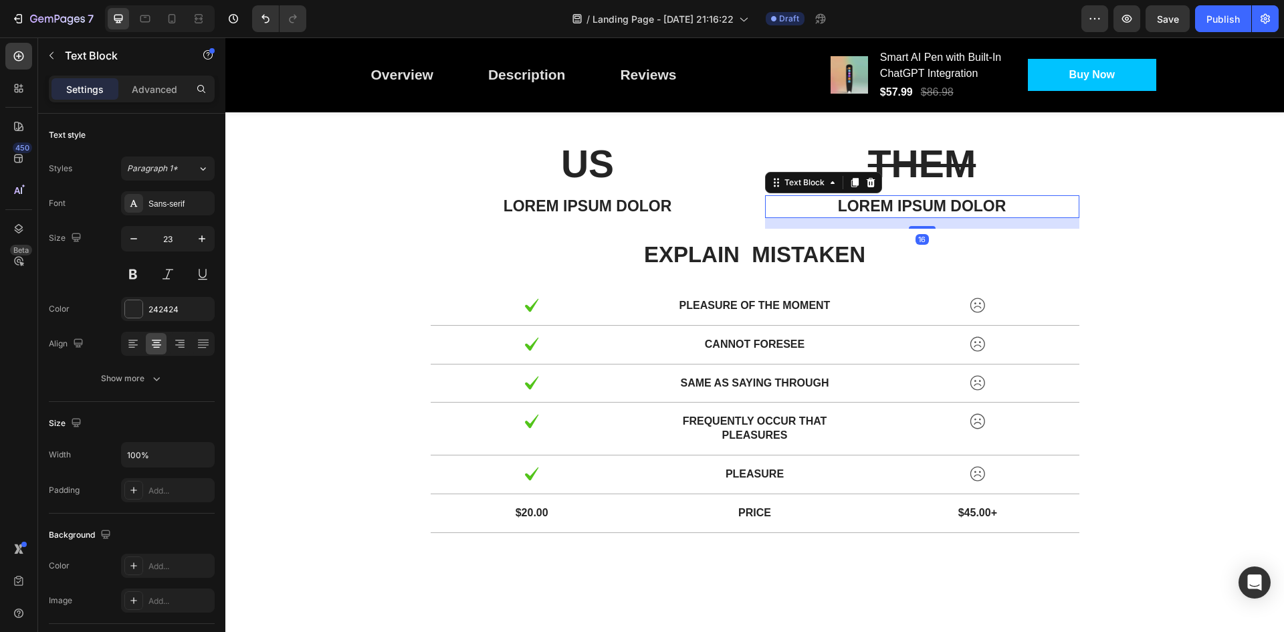
click at [929, 206] on p "Lorem ipsum dolor" at bounding box center [922, 207] width 312 height 20
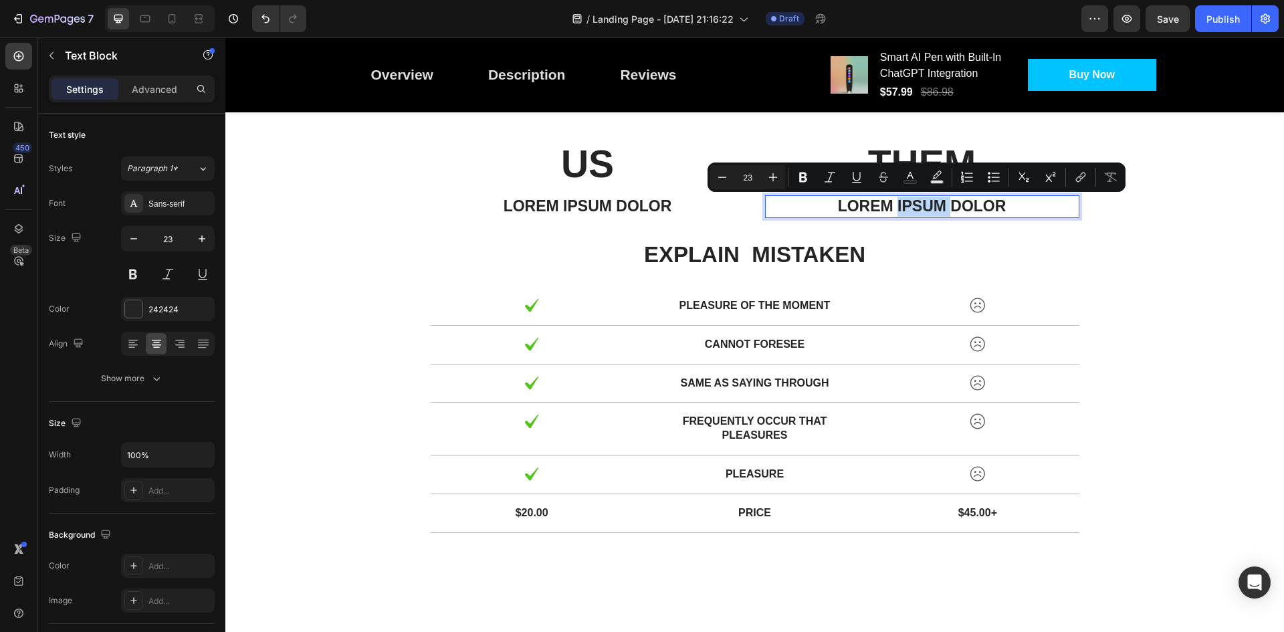
click at [726, 217] on div "Lorem ipsum dolor" at bounding box center [588, 206] width 314 height 23
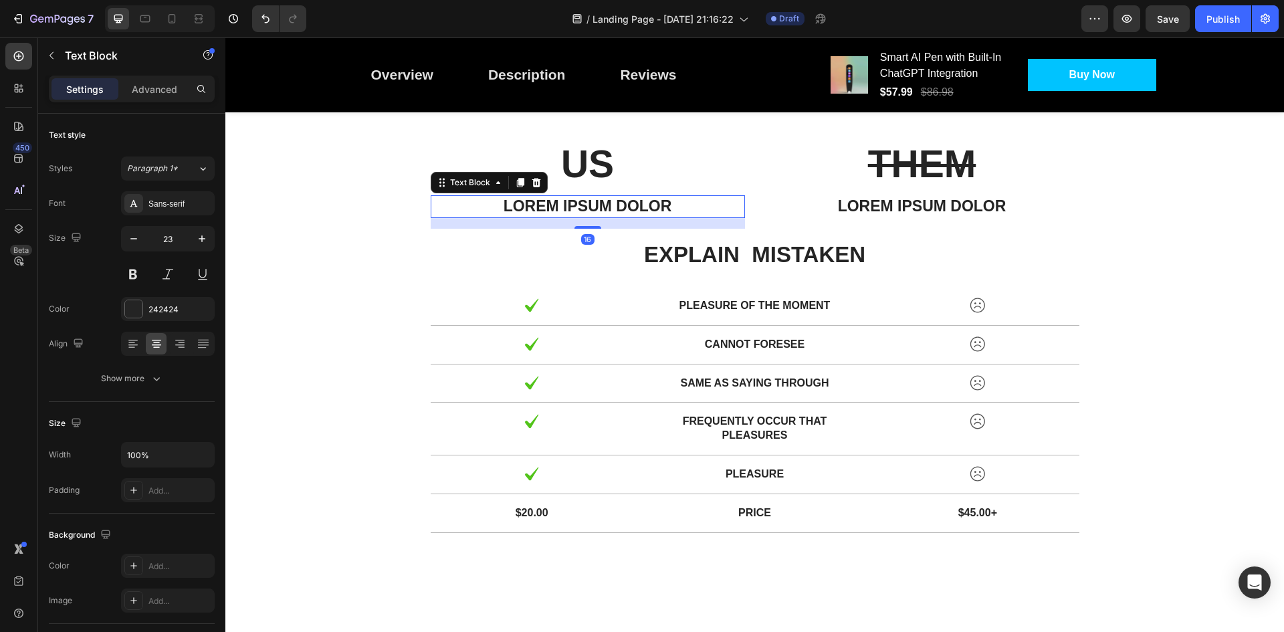
click at [689, 210] on p "Lorem ipsum dolor" at bounding box center [588, 207] width 312 height 20
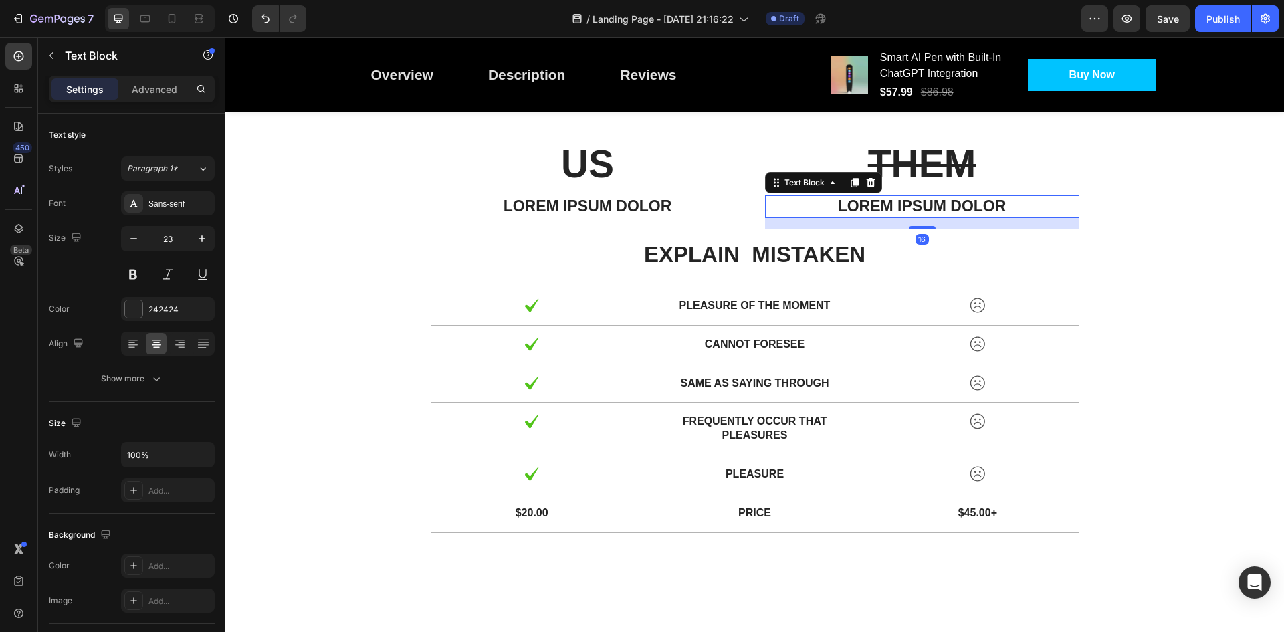
click at [766, 200] on p "Lorem ipsum dolor" at bounding box center [922, 207] width 312 height 20
click at [866, 180] on icon at bounding box center [870, 182] width 9 height 9
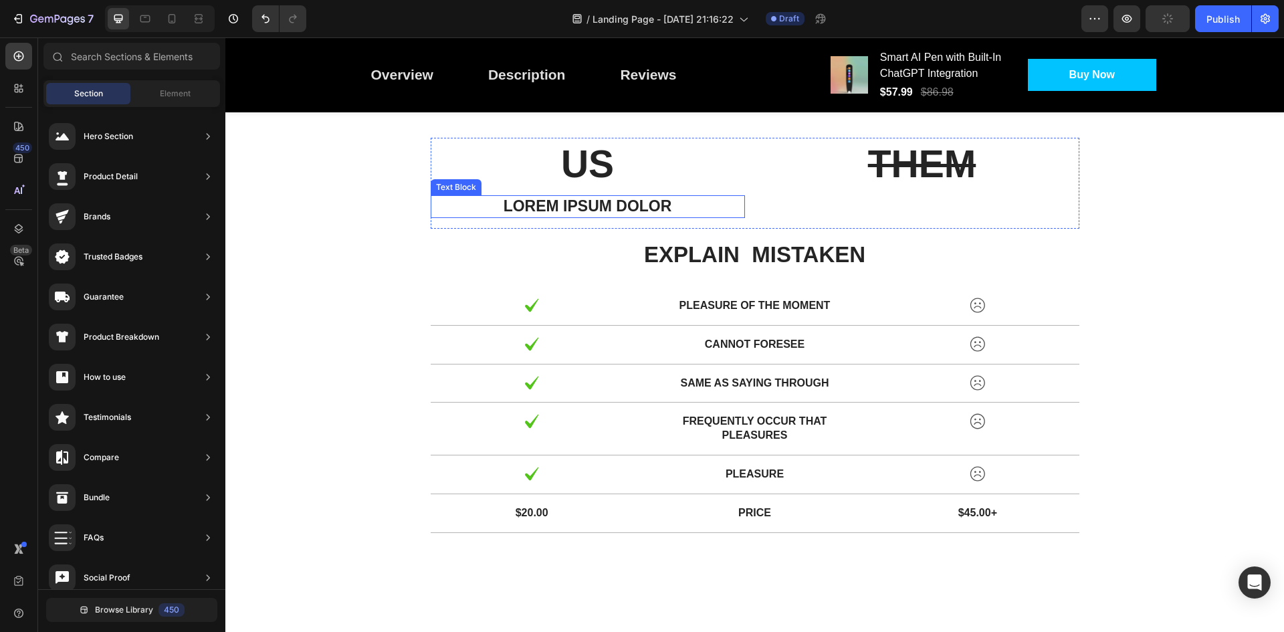
click at [670, 215] on p "Lorem ipsum dolor" at bounding box center [588, 207] width 312 height 20
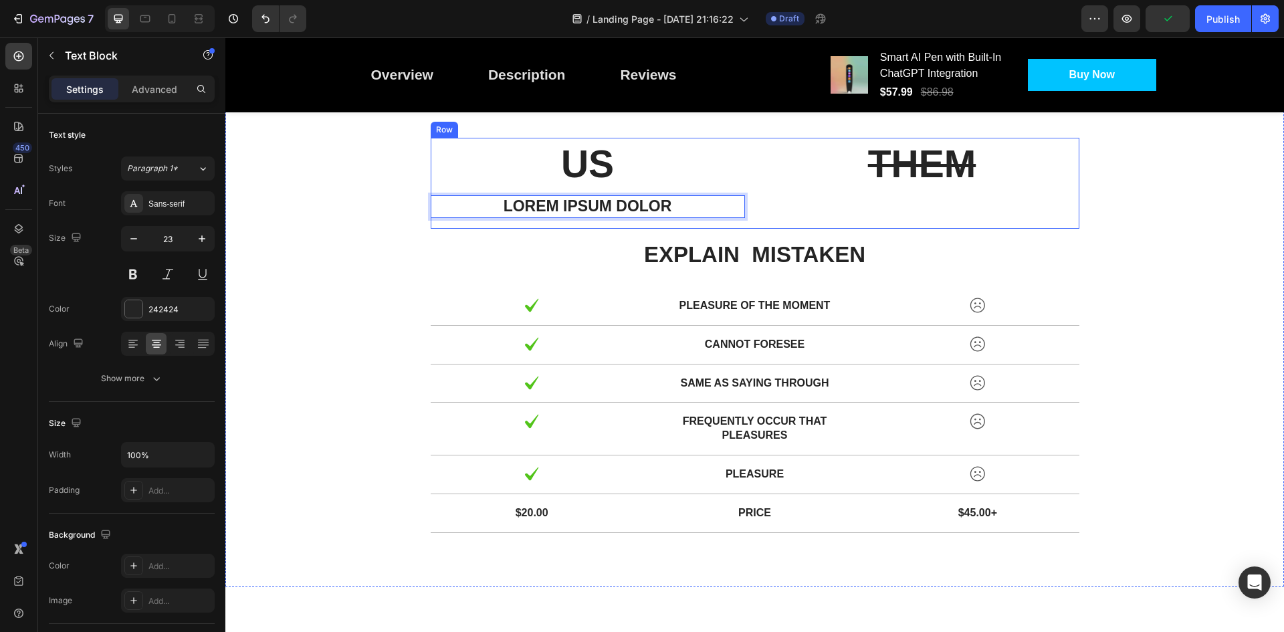
click at [433, 220] on div "US Text Block Lorem ipsum dolor Text Block 16" at bounding box center [588, 183] width 314 height 91
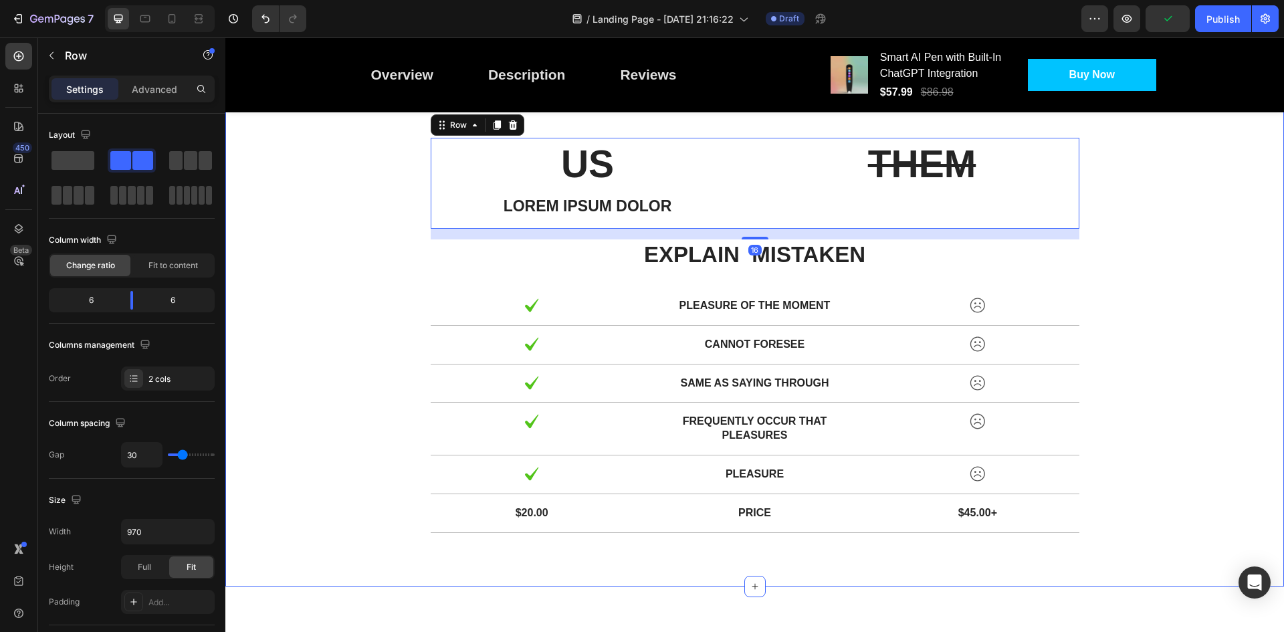
click at [390, 213] on div "US Text Block Lorem ipsum dolor Text Block THEM Text Block Row 16 explain mista…" at bounding box center [754, 340] width 1039 height 405
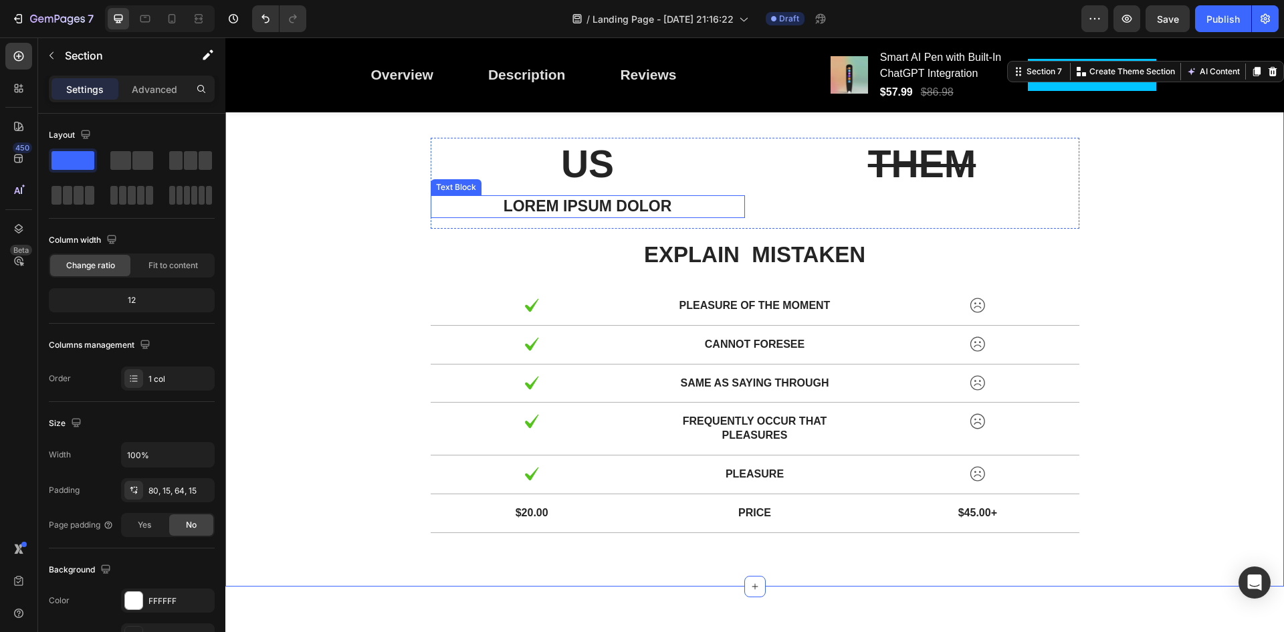
click at [488, 208] on p "Lorem ipsum dolor" at bounding box center [588, 207] width 312 height 20
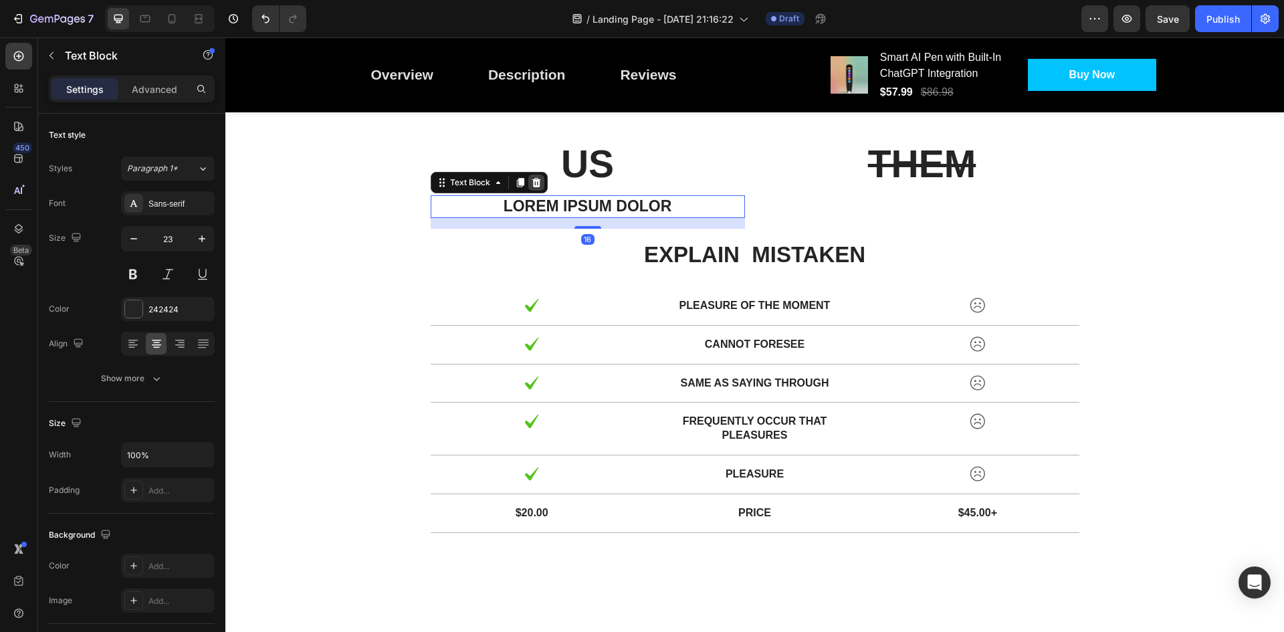
click at [534, 181] on icon at bounding box center [536, 182] width 9 height 9
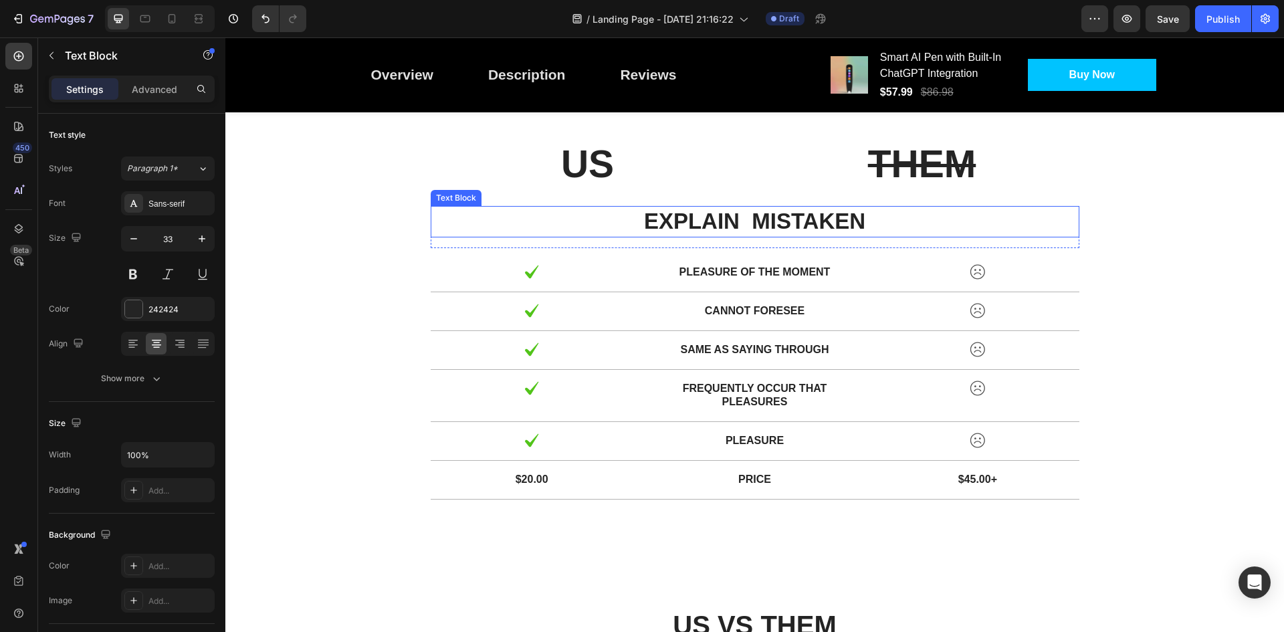
click at [711, 224] on p "explain mistaken" at bounding box center [755, 221] width 646 height 29
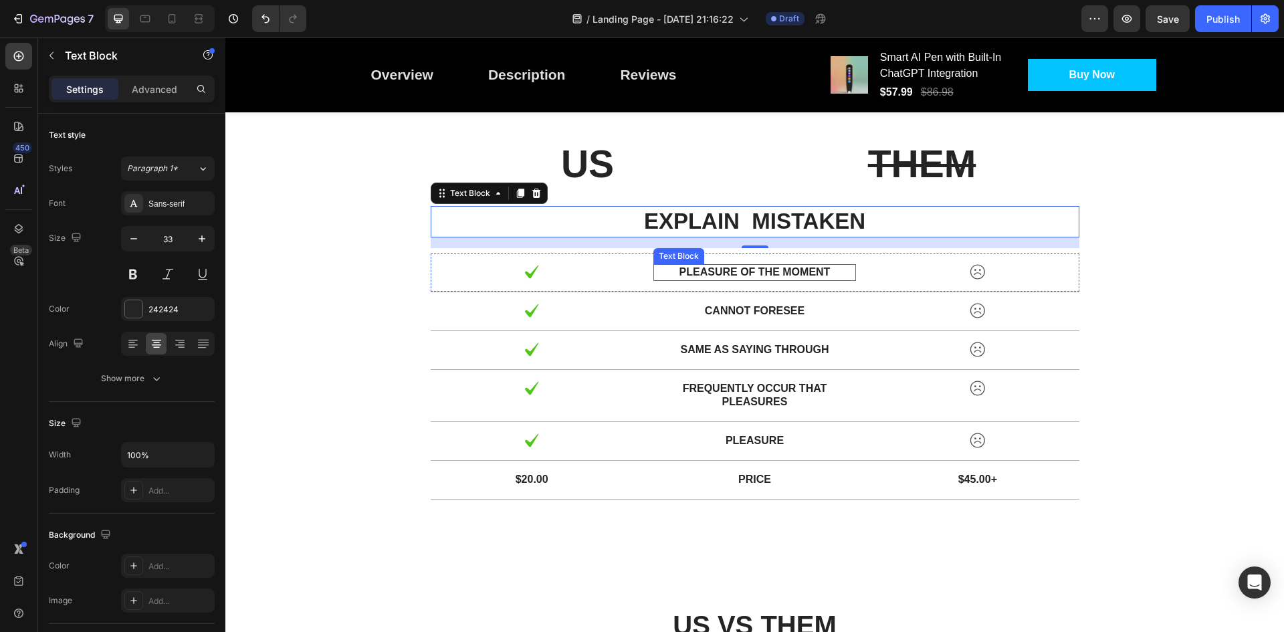
click at [756, 275] on p "pleasure of the moment" at bounding box center [755, 272] width 200 height 14
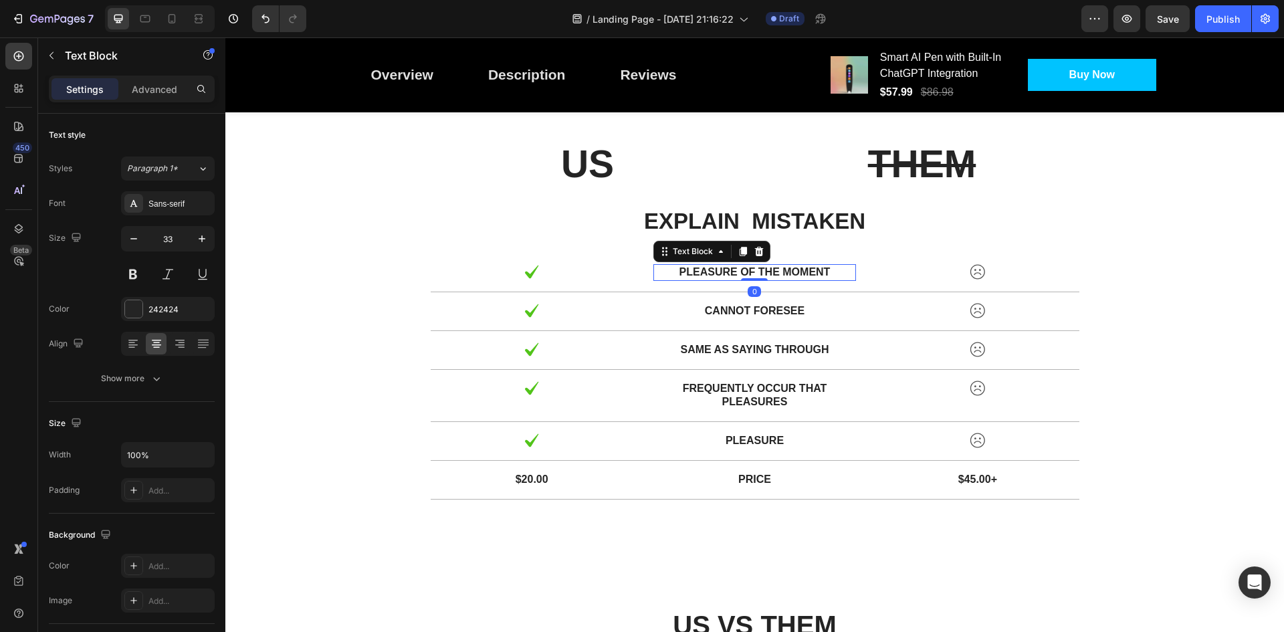
click at [756, 275] on p "pleasure of the moment" at bounding box center [755, 272] width 200 height 14
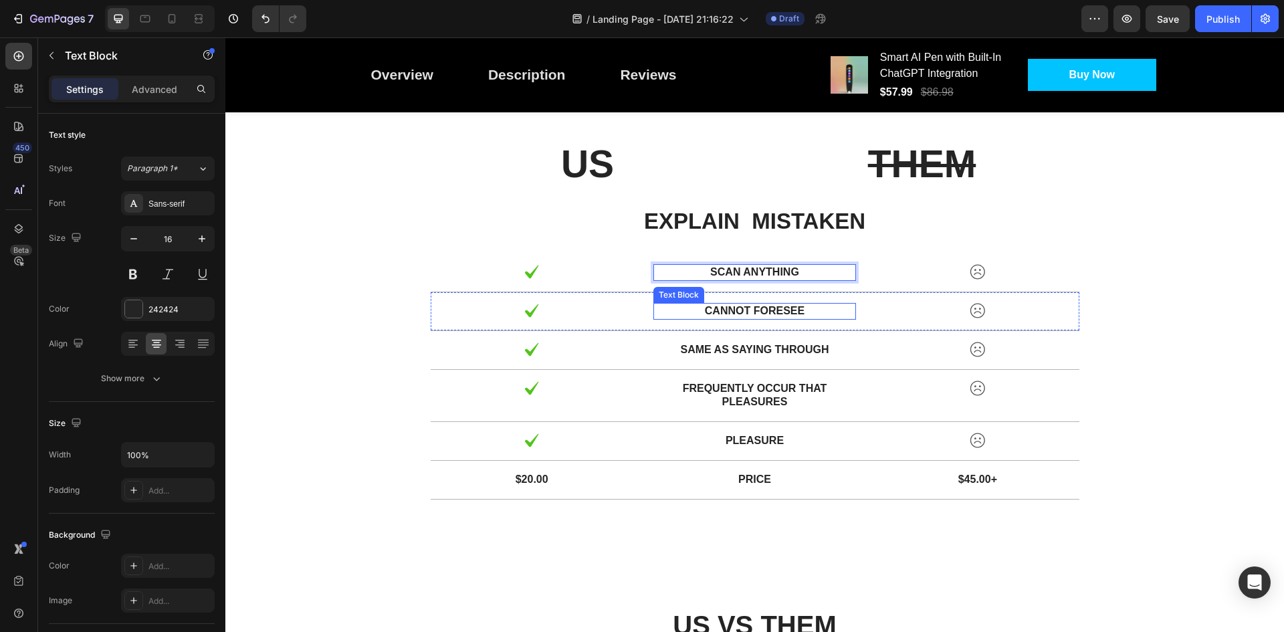
click at [774, 310] on p "cannot foresee" at bounding box center [755, 311] width 200 height 14
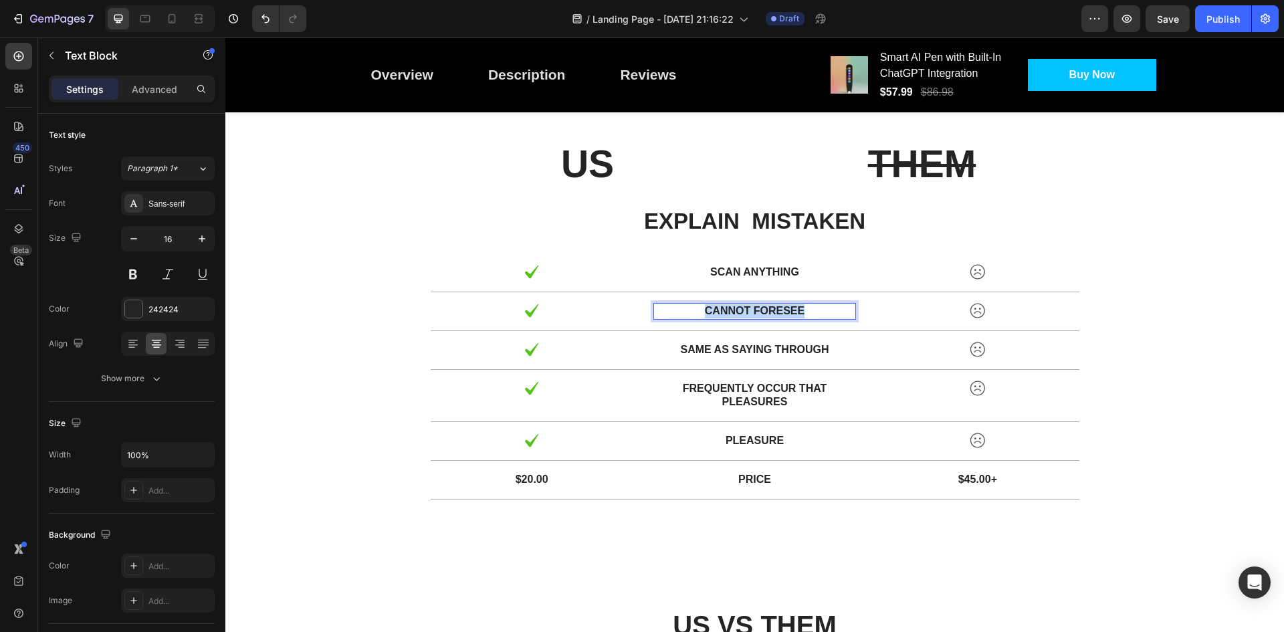
click at [774, 310] on p "cannot foresee" at bounding box center [755, 311] width 200 height 14
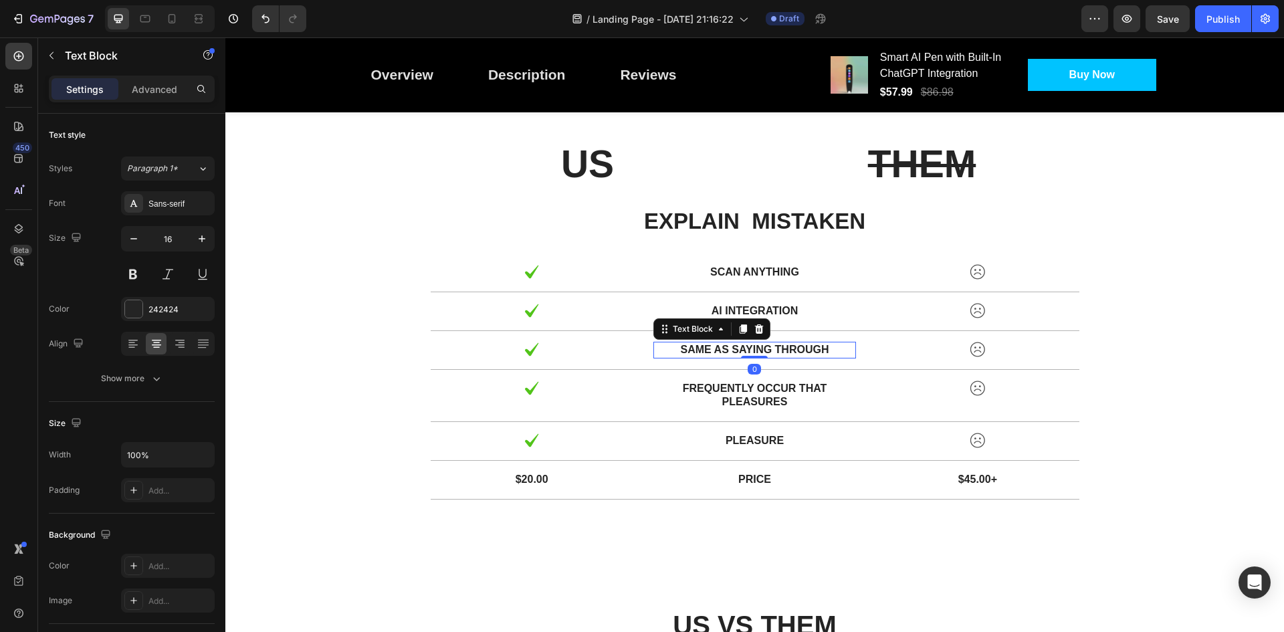
click at [743, 348] on p "same as saying through" at bounding box center [755, 350] width 200 height 14
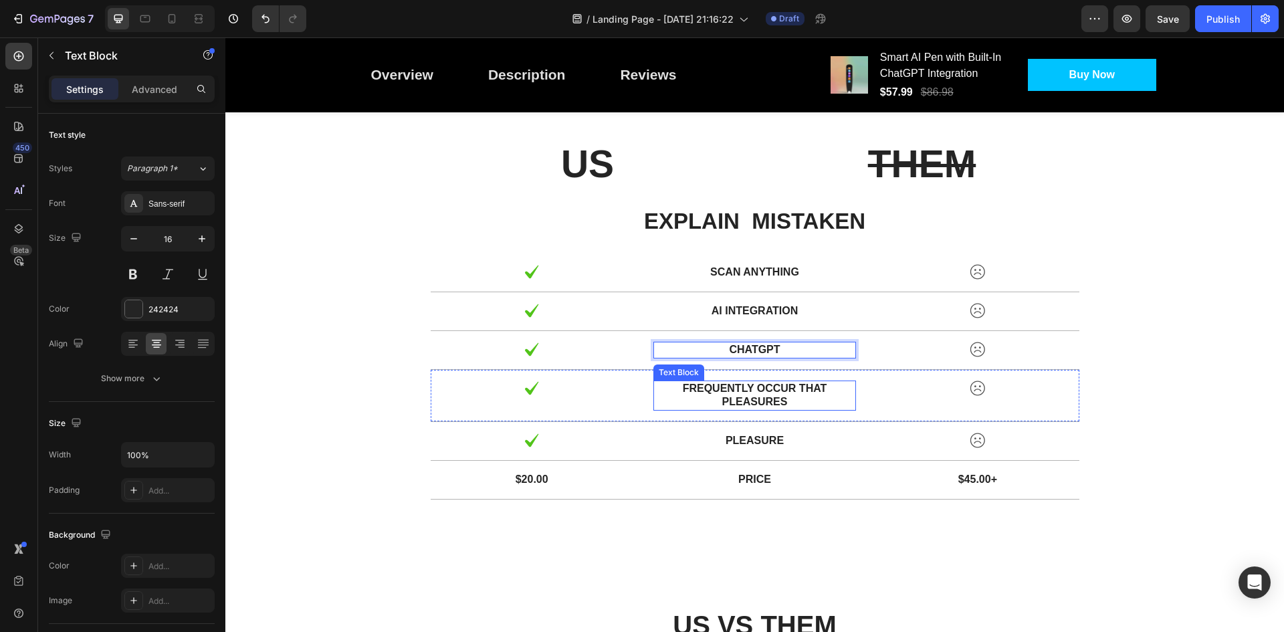
click at [770, 393] on p "frequently occur that pleasures" at bounding box center [755, 396] width 200 height 28
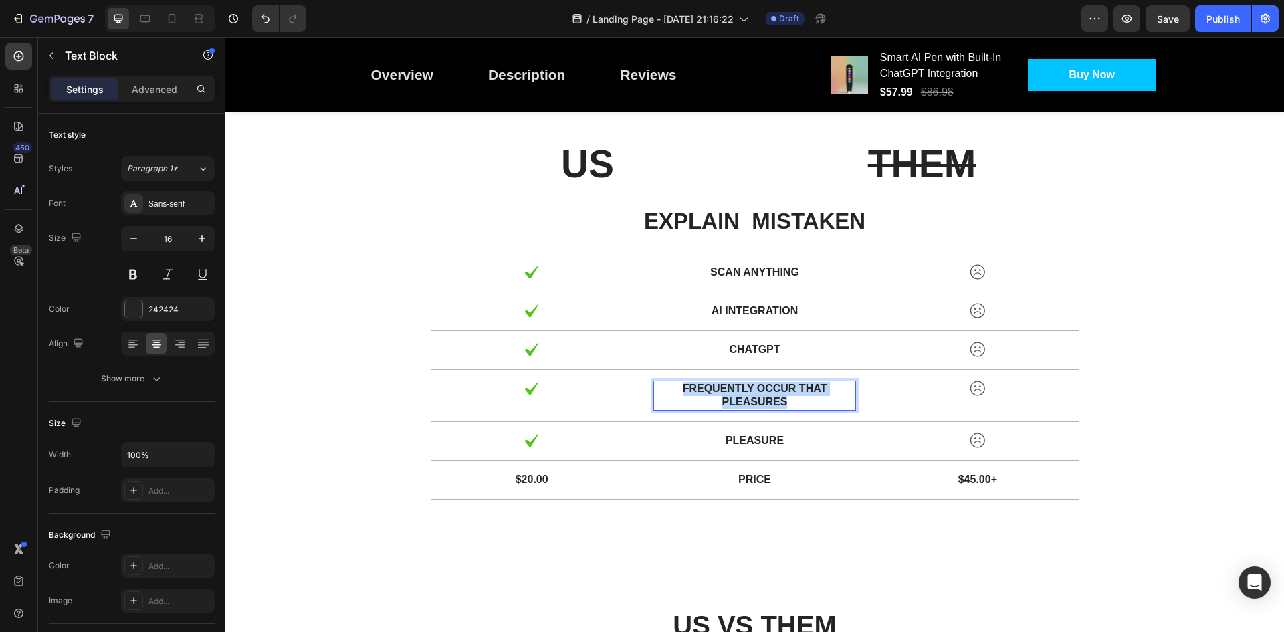
click at [770, 393] on p "frequently occur that pleasures" at bounding box center [755, 396] width 200 height 28
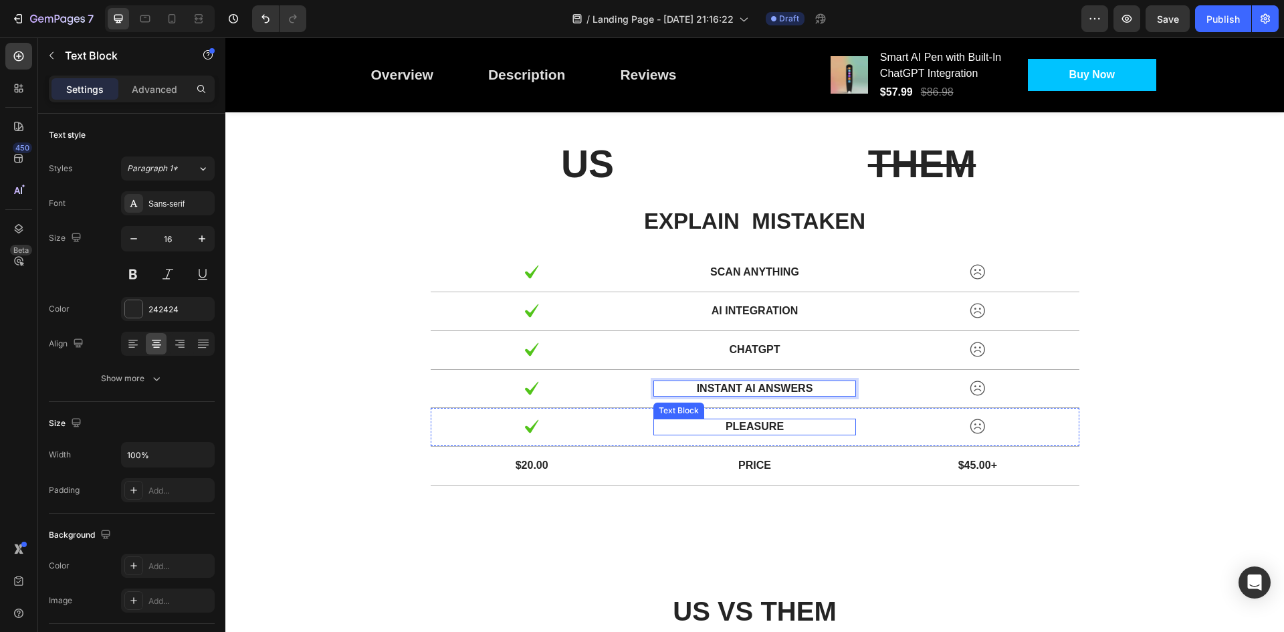
click at [747, 424] on p "pleasure" at bounding box center [755, 427] width 200 height 14
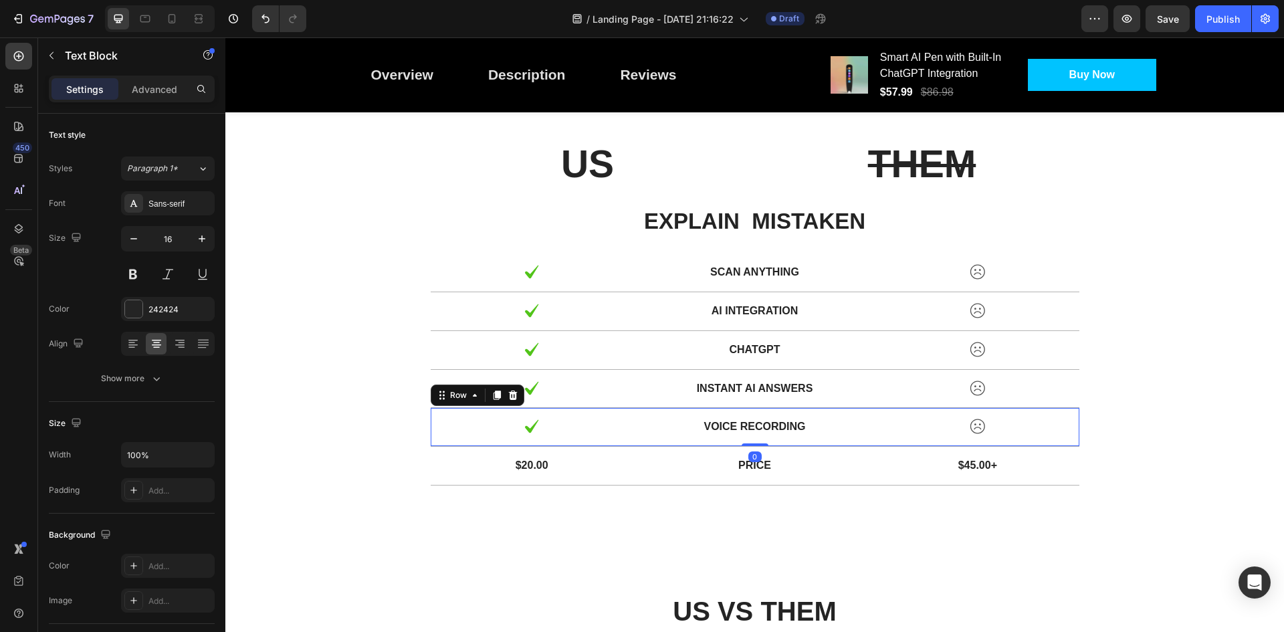
click at [645, 430] on div "Image voice recording Text Block Image Row 0" at bounding box center [755, 427] width 649 height 39
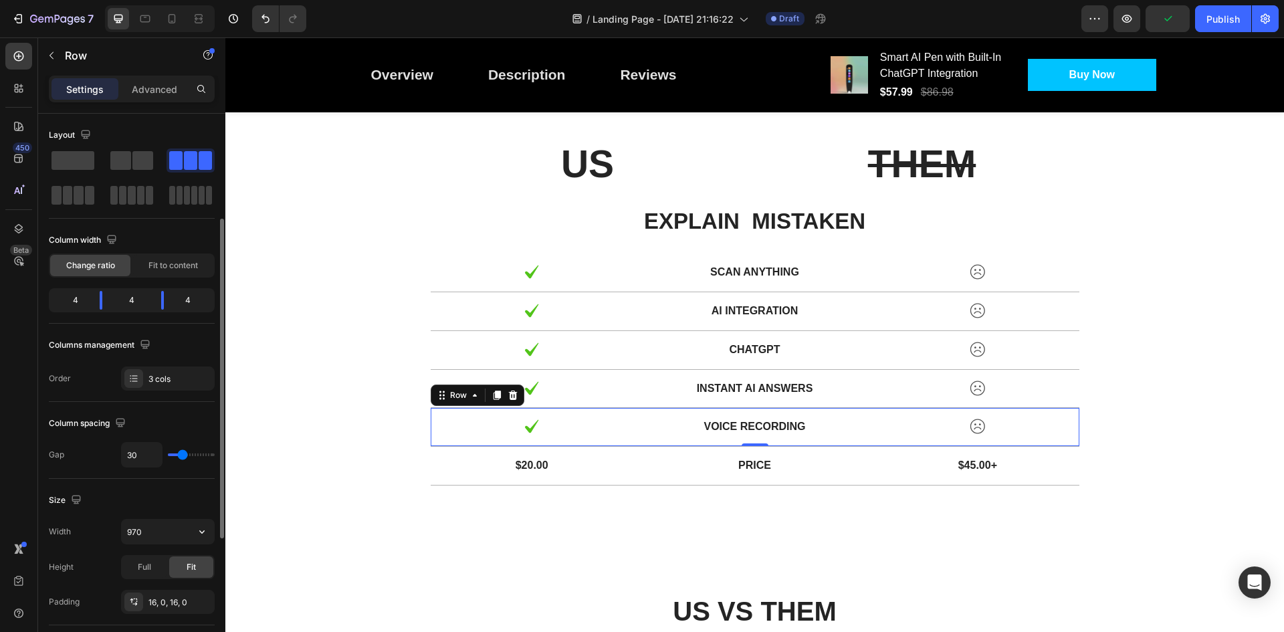
scroll to position [201, 0]
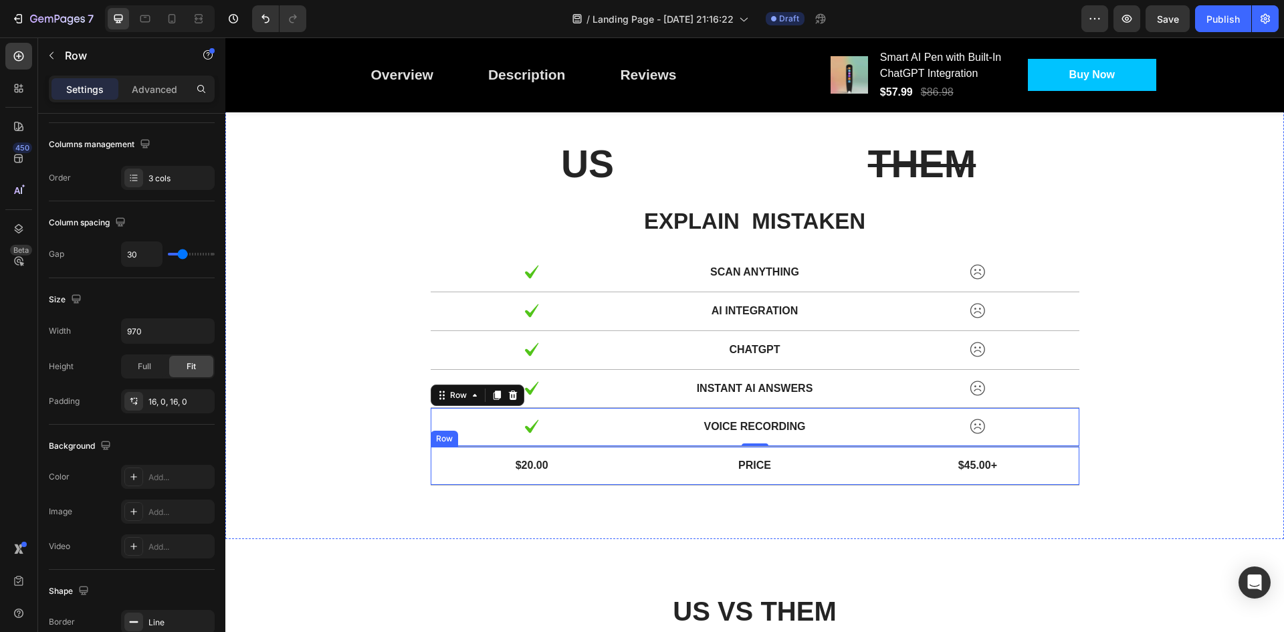
click at [658, 479] on div "$20.00 Text Block Price Text Block $45.00+ Text Block Row" at bounding box center [755, 466] width 649 height 39
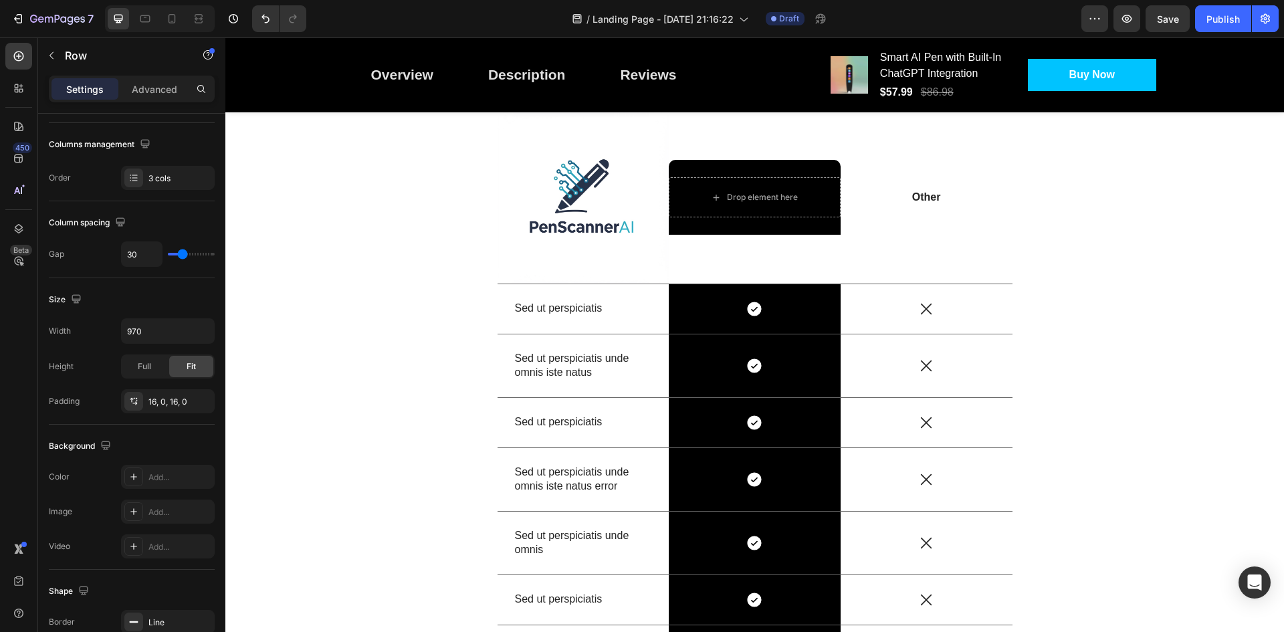
scroll to position [2669, 0]
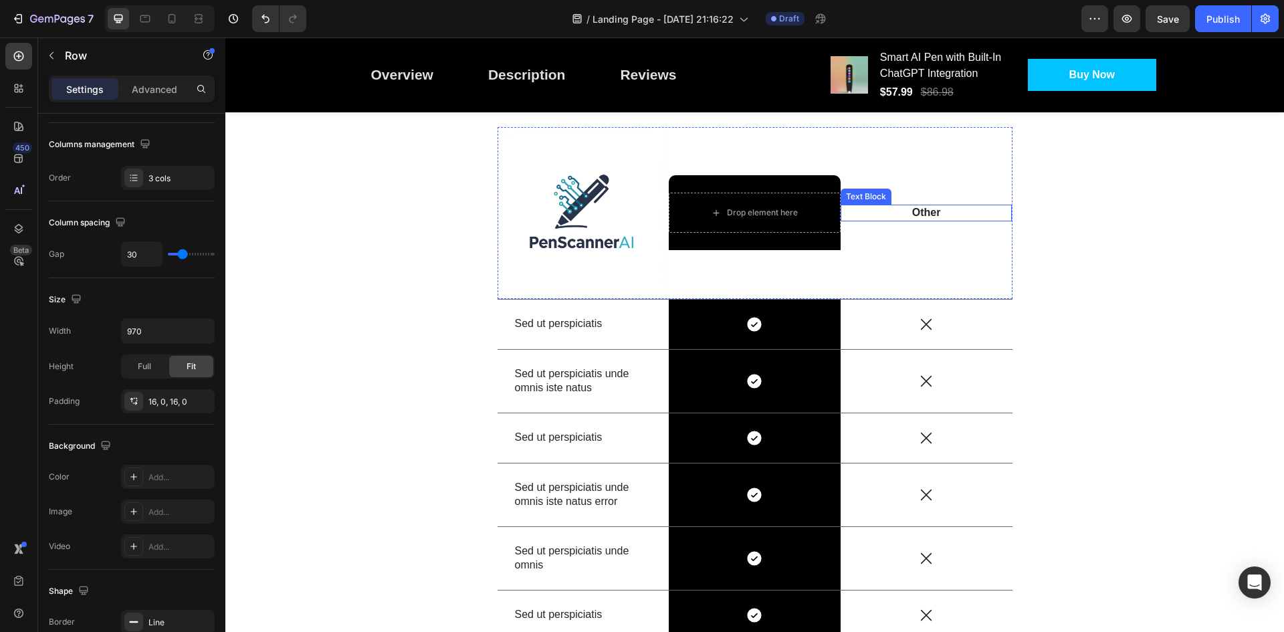
click at [928, 217] on p "Other" at bounding box center [926, 213] width 169 height 14
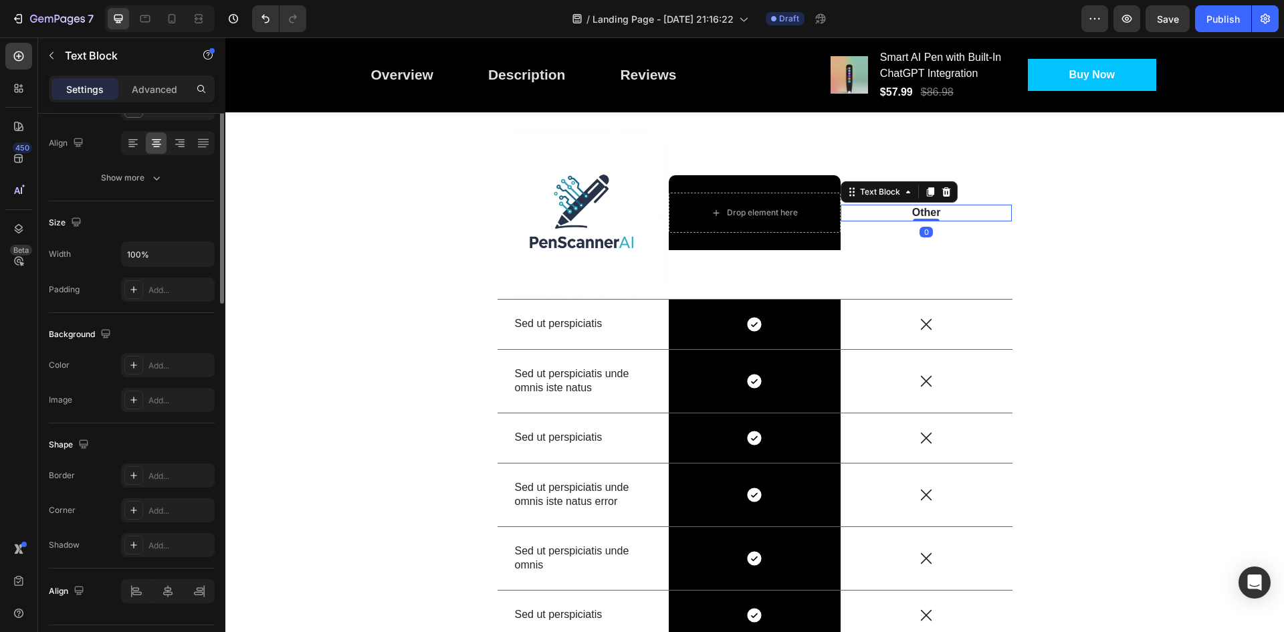
scroll to position [0, 0]
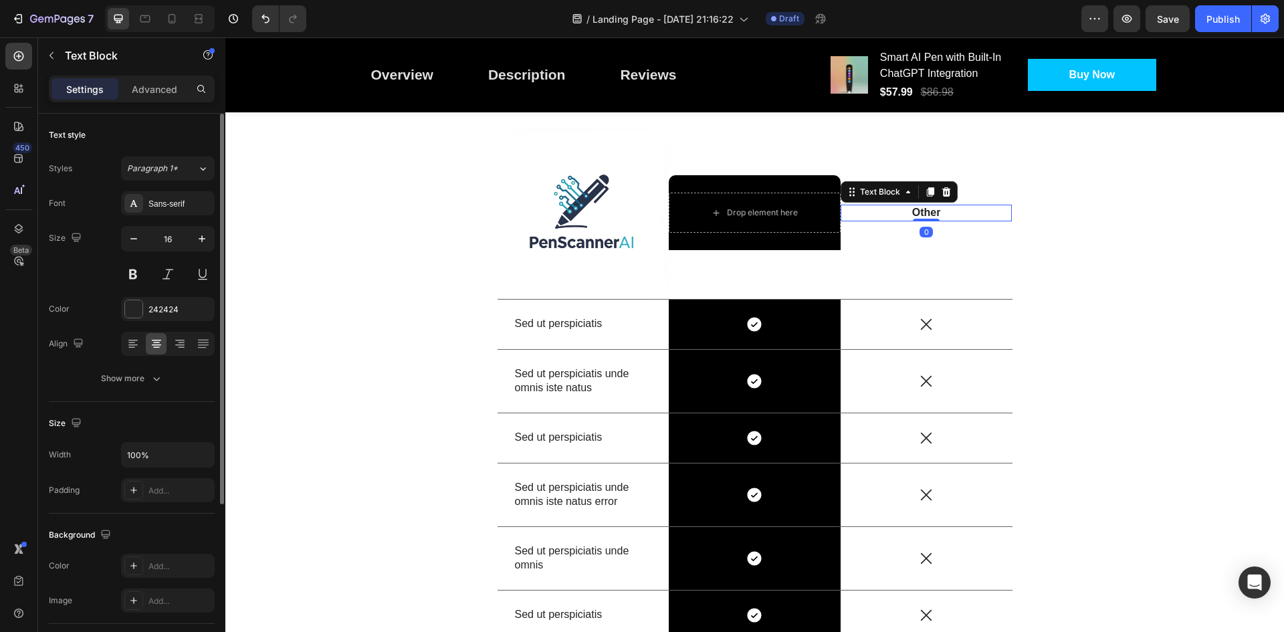
click at [928, 217] on p "Other" at bounding box center [926, 213] width 169 height 14
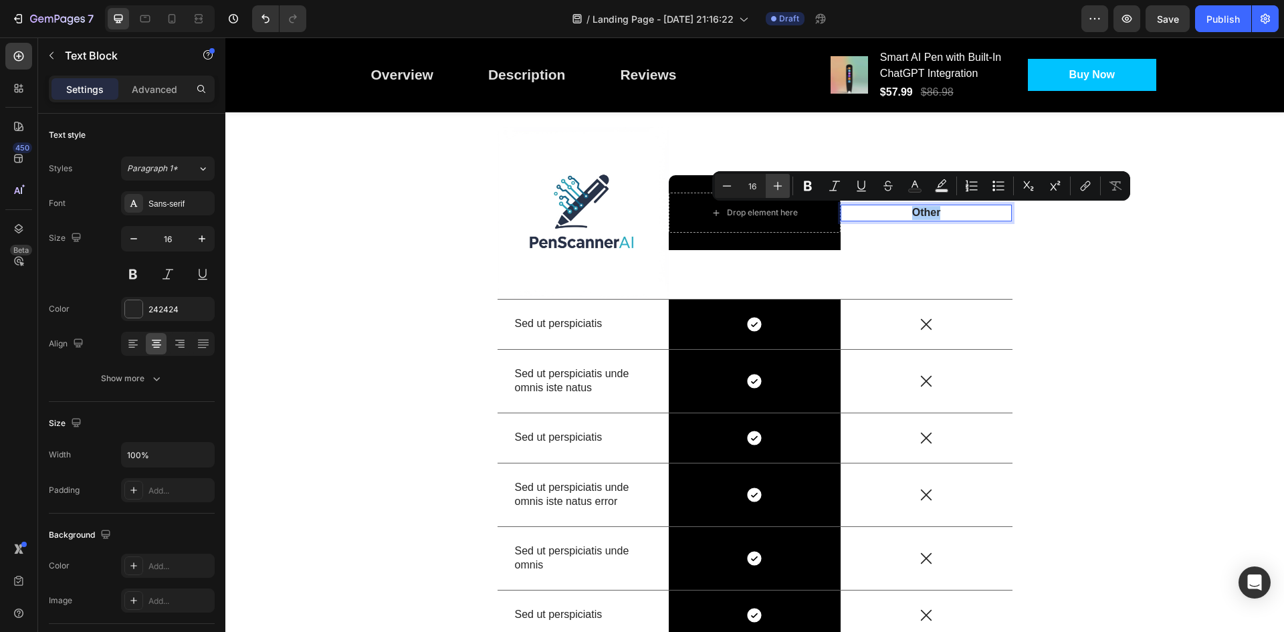
click at [778, 190] on icon "Editor contextual toolbar" at bounding box center [778, 186] width 9 height 9
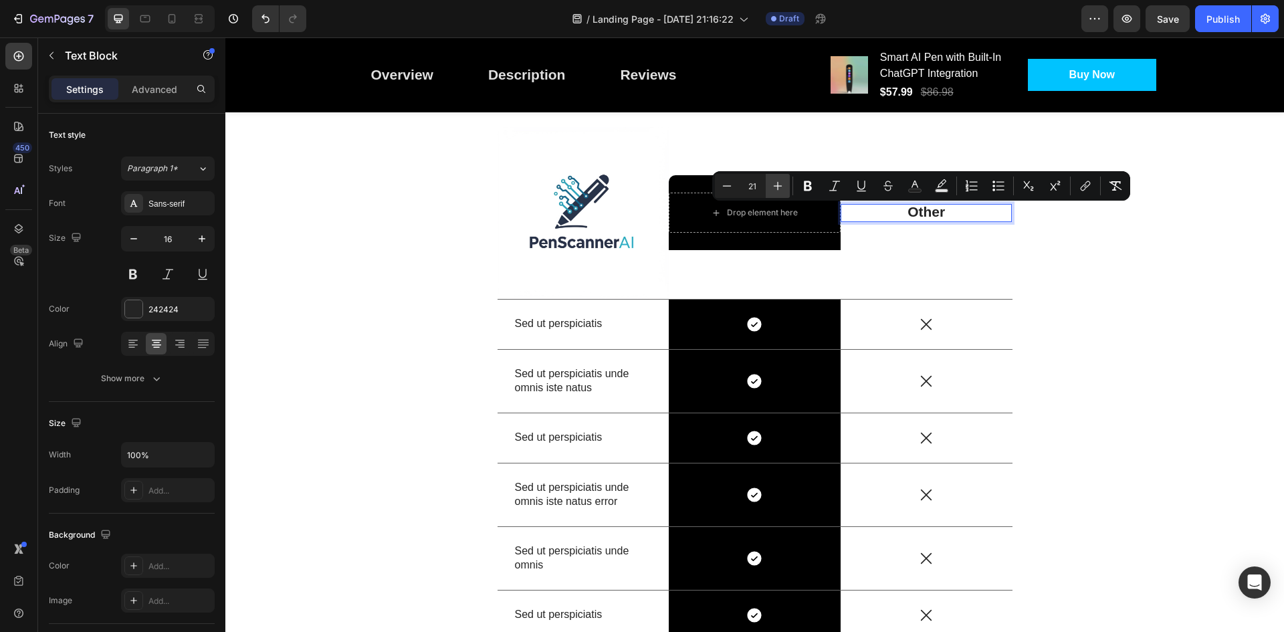
click at [778, 190] on icon "Editor contextual toolbar" at bounding box center [778, 186] width 9 height 9
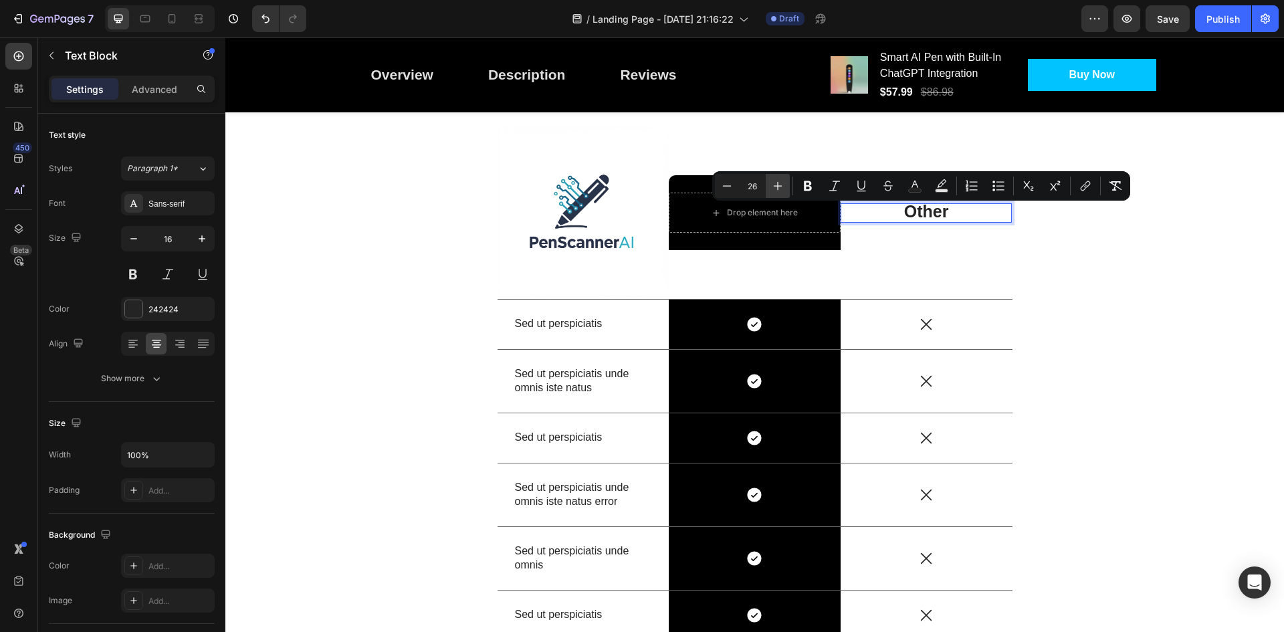
click at [778, 190] on icon "Editor contextual toolbar" at bounding box center [778, 186] width 9 height 9
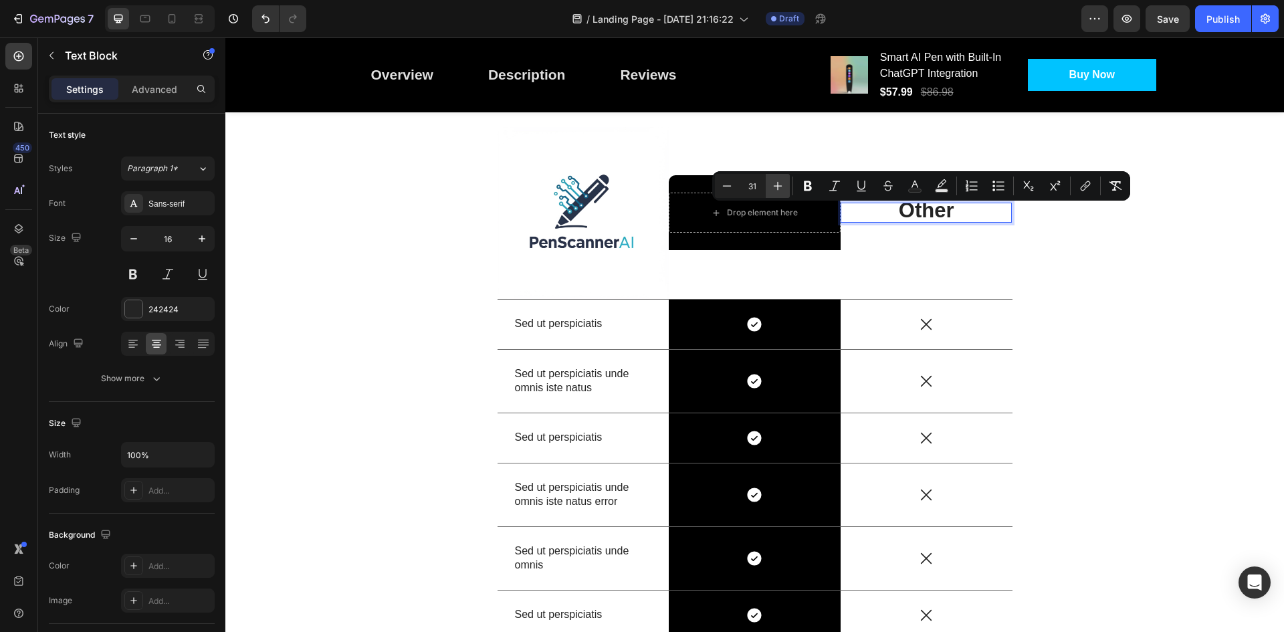
click at [778, 190] on icon "Editor contextual toolbar" at bounding box center [778, 186] width 9 height 9
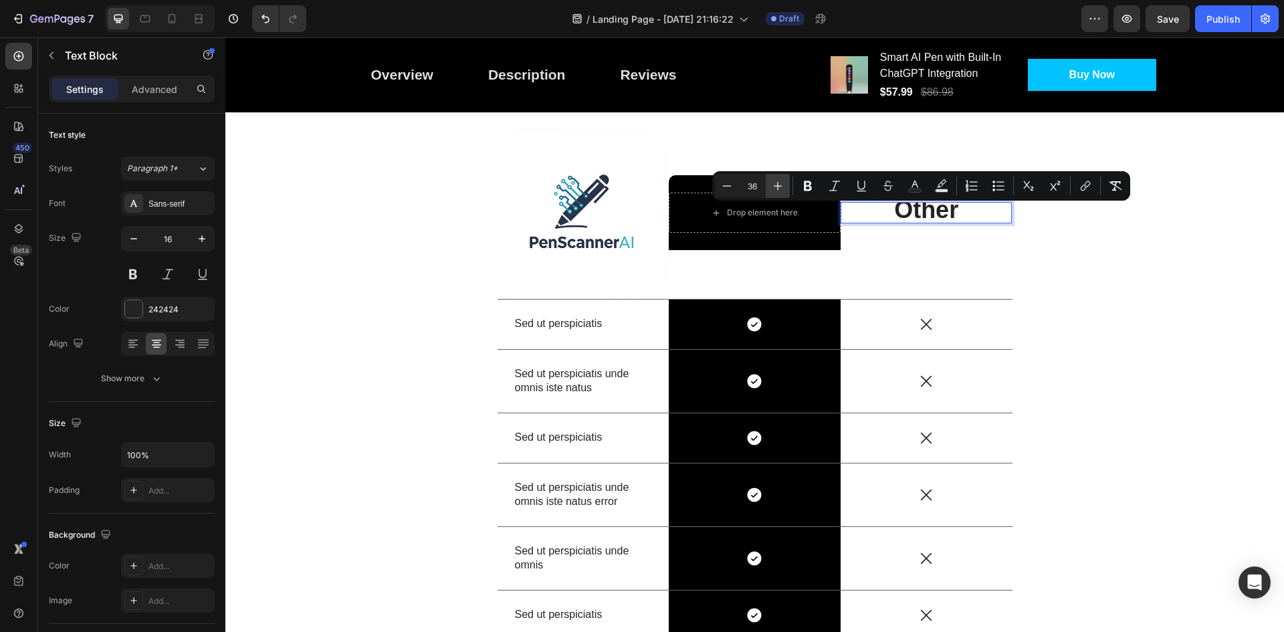
click at [778, 190] on icon "Editor contextual toolbar" at bounding box center [778, 186] width 9 height 9
type input "38"
click at [1081, 241] on div "US VS THEM Heading Image Drop element here Row Other Text Block 0 Row Sed ut pe…" at bounding box center [754, 380] width 1039 height 644
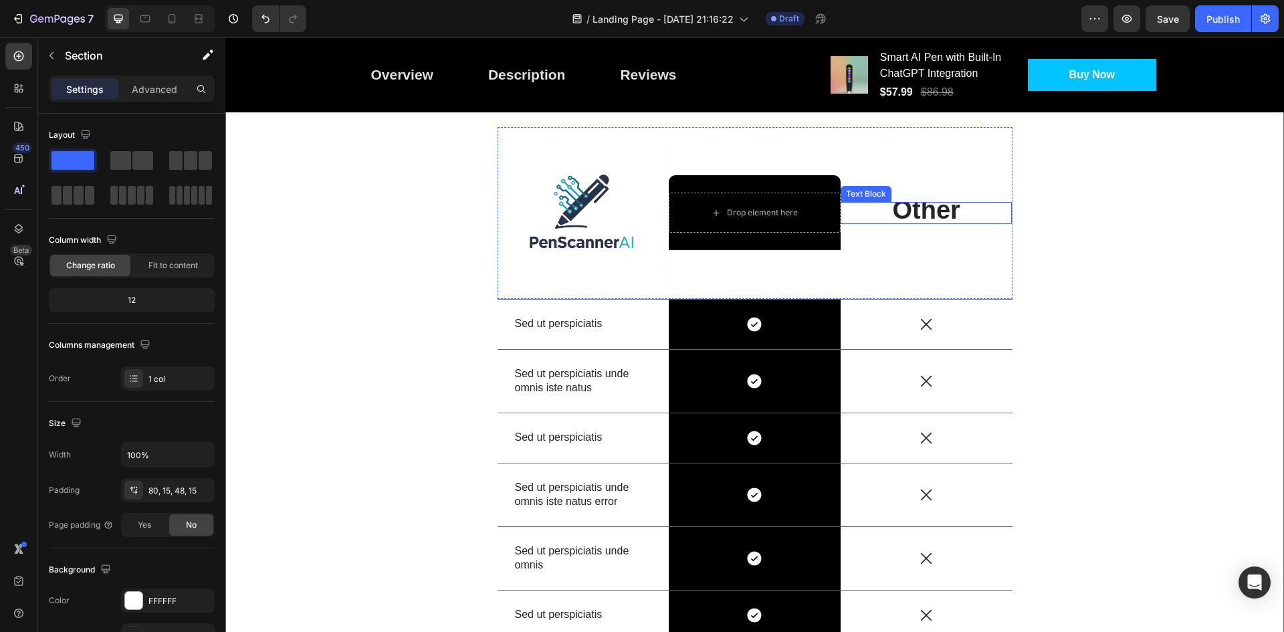
click at [966, 217] on p "Other" at bounding box center [926, 212] width 169 height 19
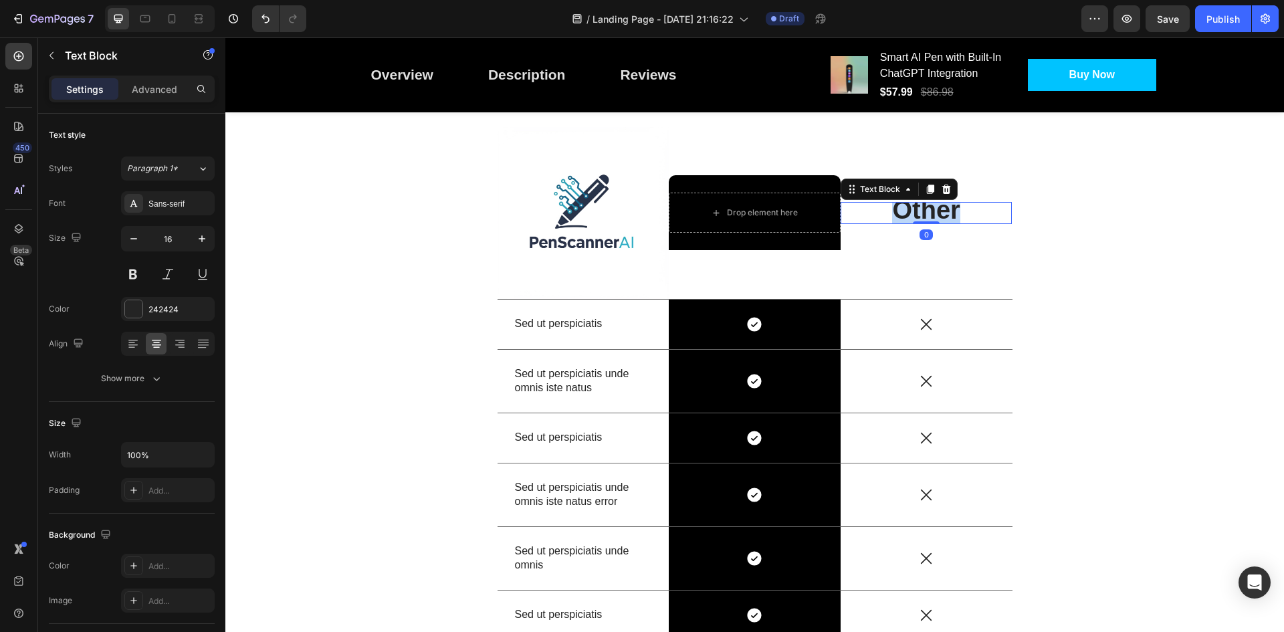
click at [916, 211] on span "Other" at bounding box center [926, 210] width 68 height 28
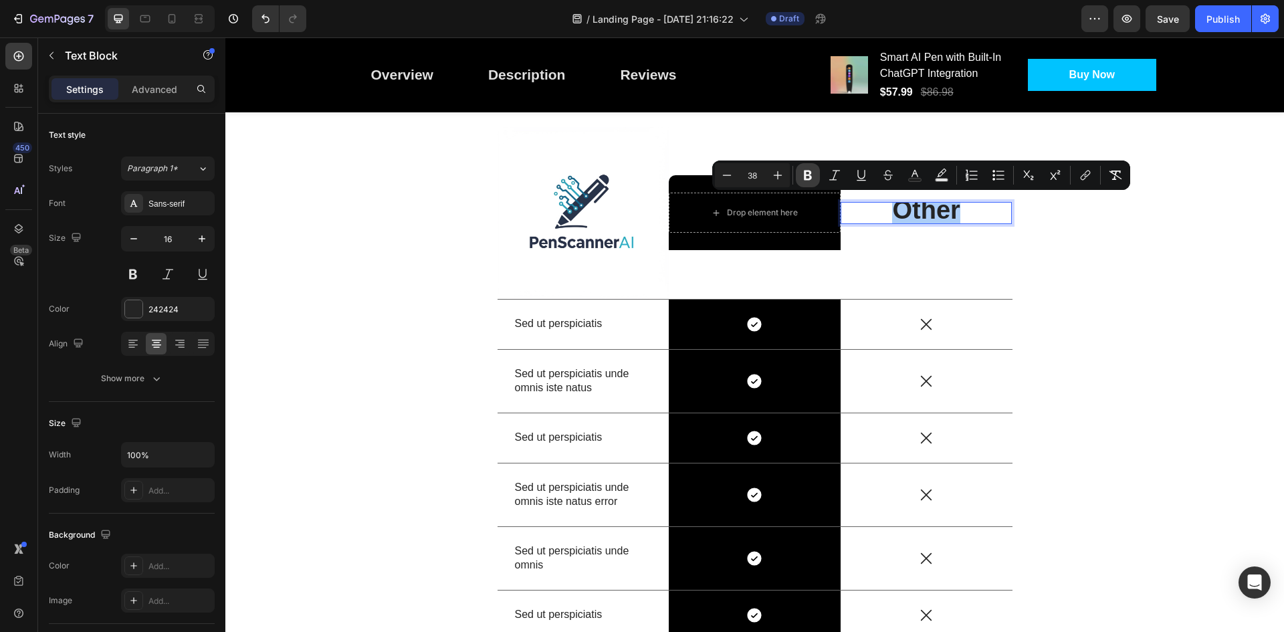
click at [809, 177] on icon "Editor contextual toolbar" at bounding box center [807, 175] width 13 height 13
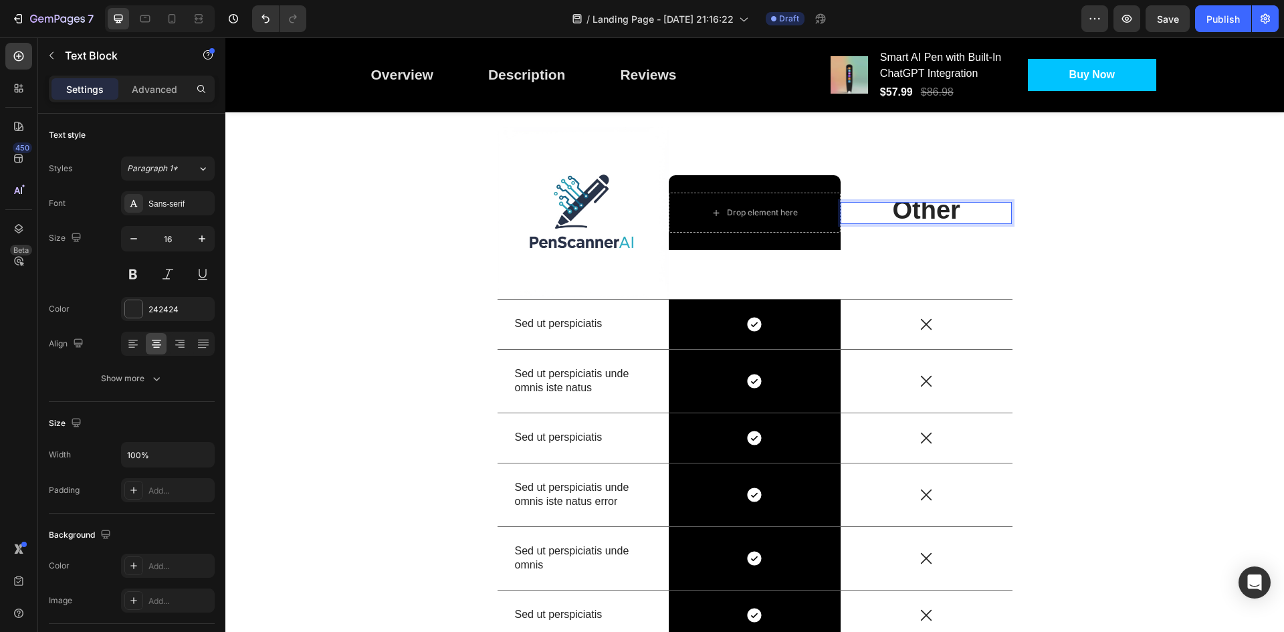
click at [903, 209] on strong "Other" at bounding box center [926, 210] width 68 height 28
click at [941, 213] on strong "Other" at bounding box center [926, 210] width 68 height 28
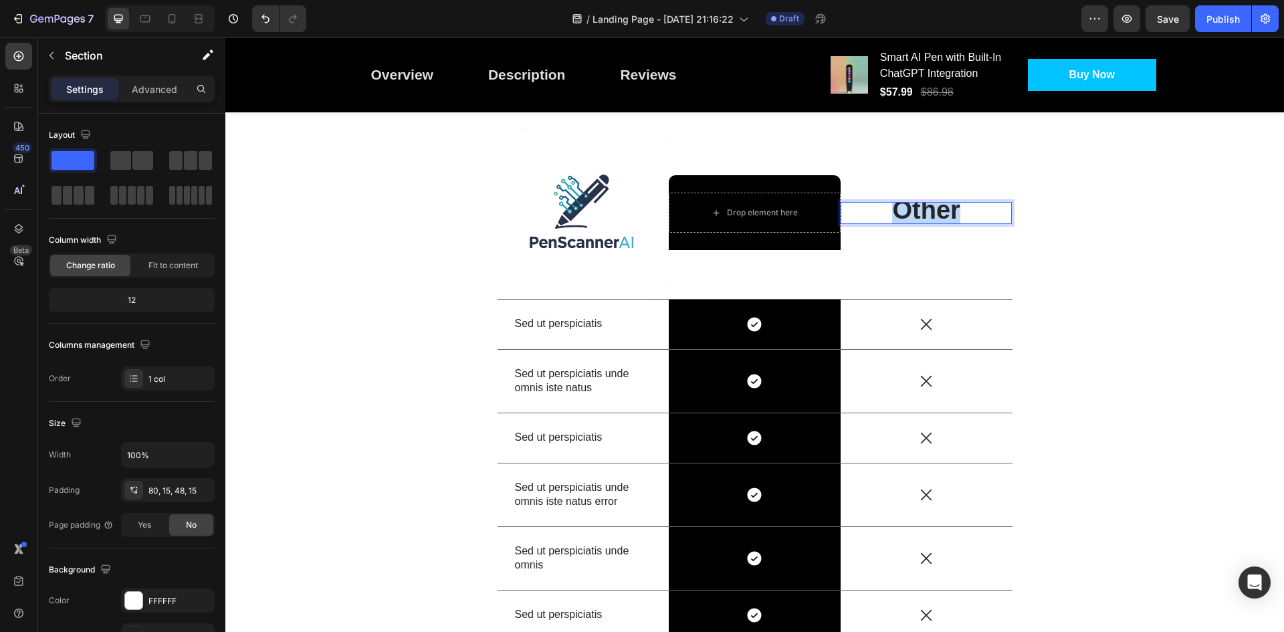
click at [1083, 212] on div "US VS THEM Heading Image Drop element here Row Other Text Block 0 Row Sed ut pe…" at bounding box center [754, 380] width 1039 height 644
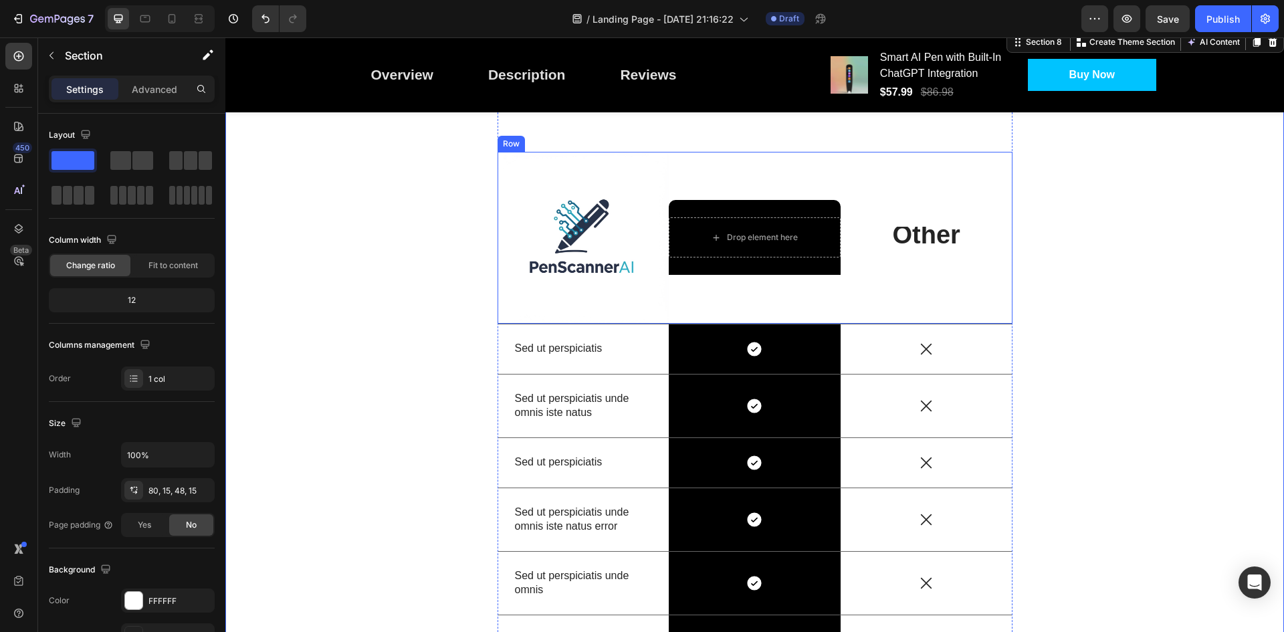
scroll to position [2602, 0]
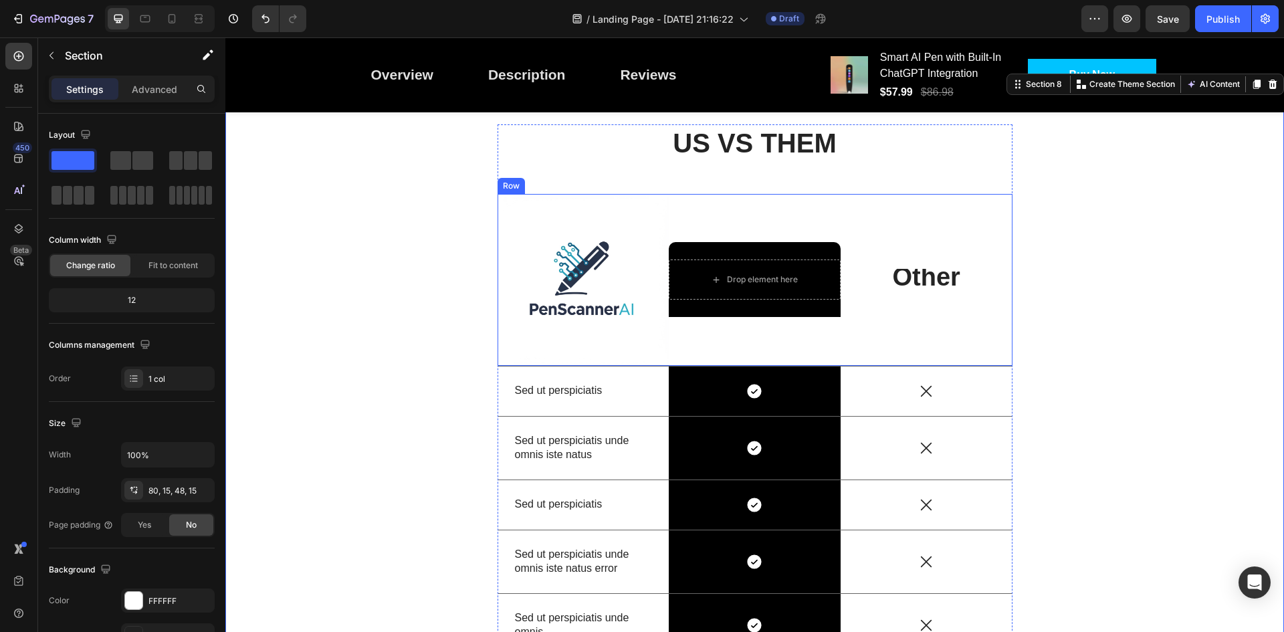
click at [920, 257] on div "Other Text Block" at bounding box center [927, 280] width 172 height 172
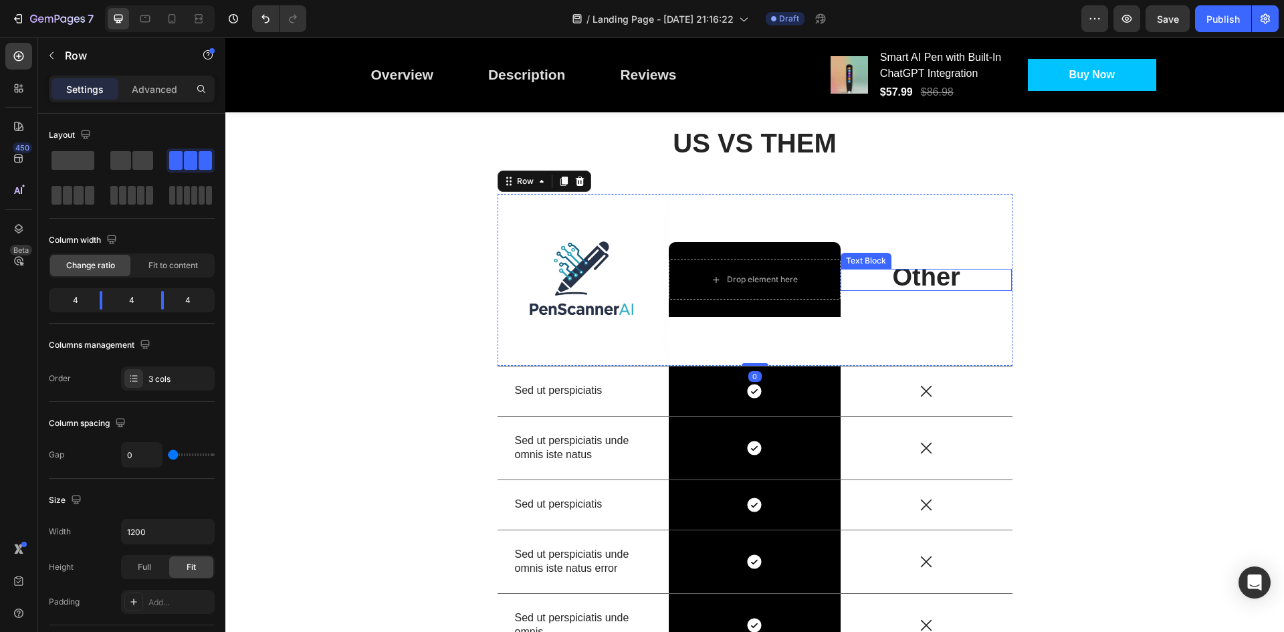
click at [928, 281] on strong "Other" at bounding box center [926, 277] width 68 height 28
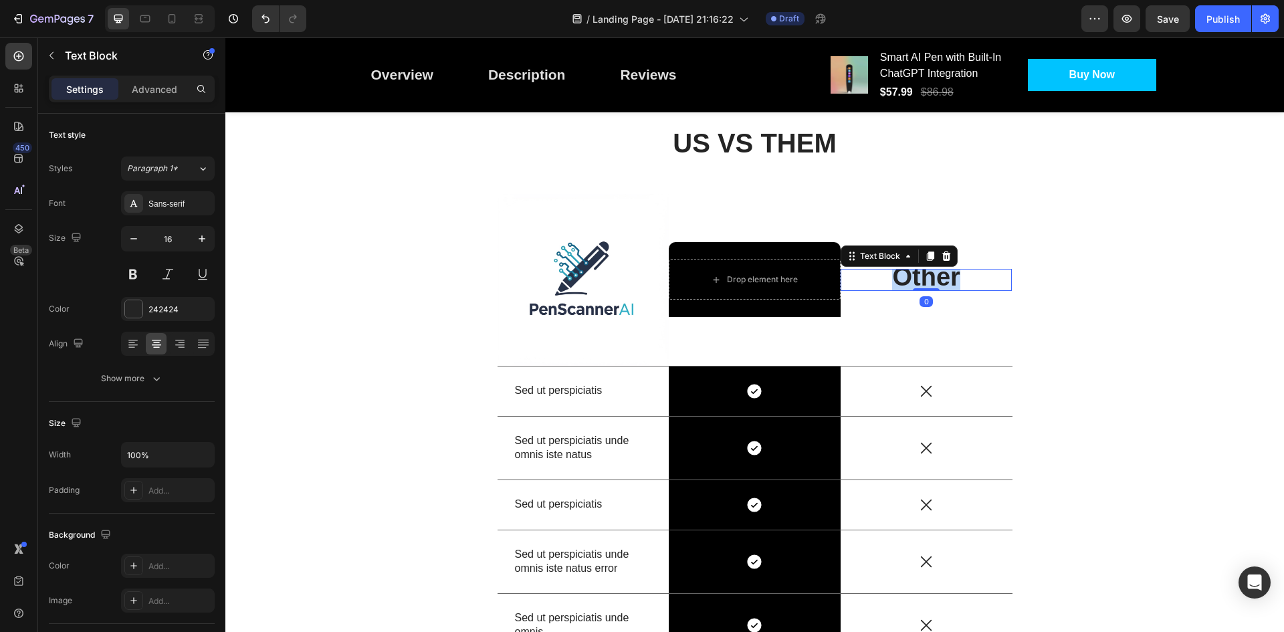
click at [933, 280] on strong "Other" at bounding box center [926, 277] width 68 height 28
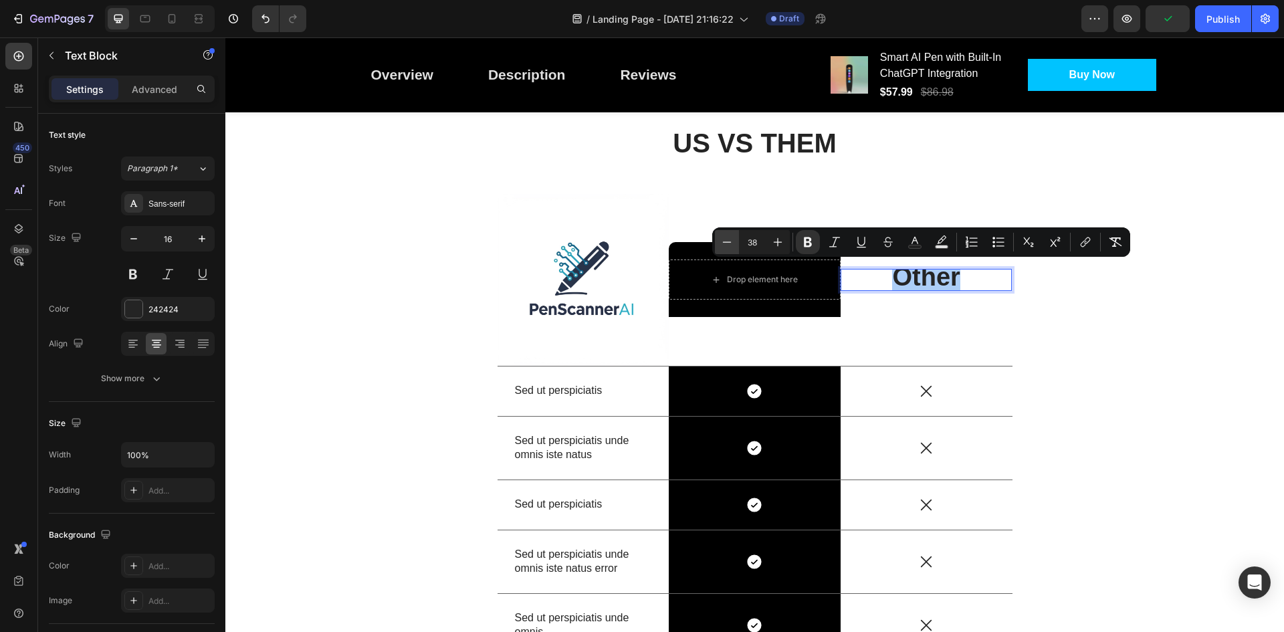
click at [729, 240] on icon "Editor contextual toolbar" at bounding box center [726, 241] width 13 height 13
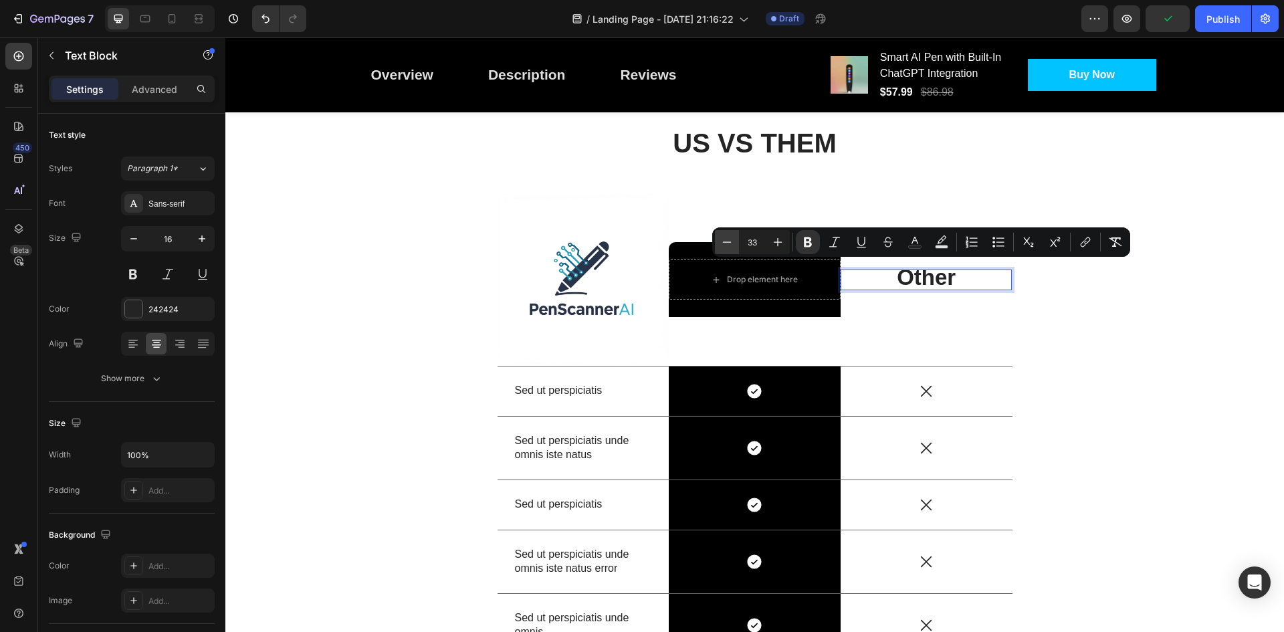
click at [729, 240] on icon "Editor contextual toolbar" at bounding box center [726, 241] width 13 height 13
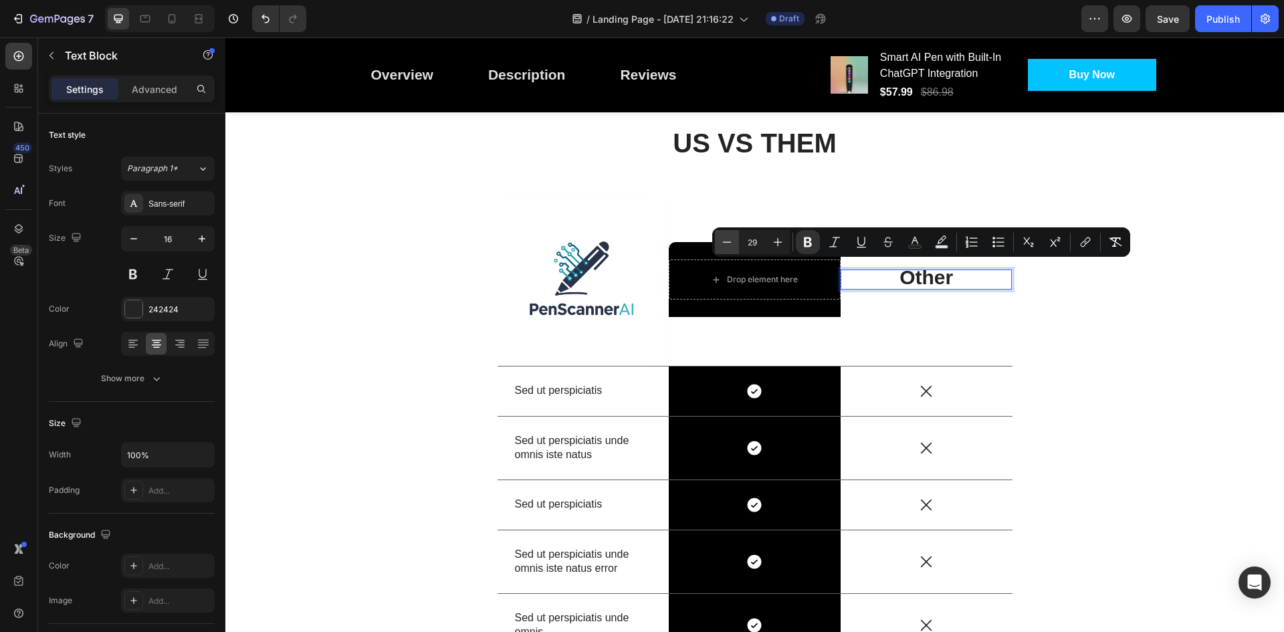
type input "28"
click at [1045, 286] on div "US VS THEM Heading Image Drop element here Row Other Text Block 0 Row Sed ut pe…" at bounding box center [754, 446] width 1039 height 644
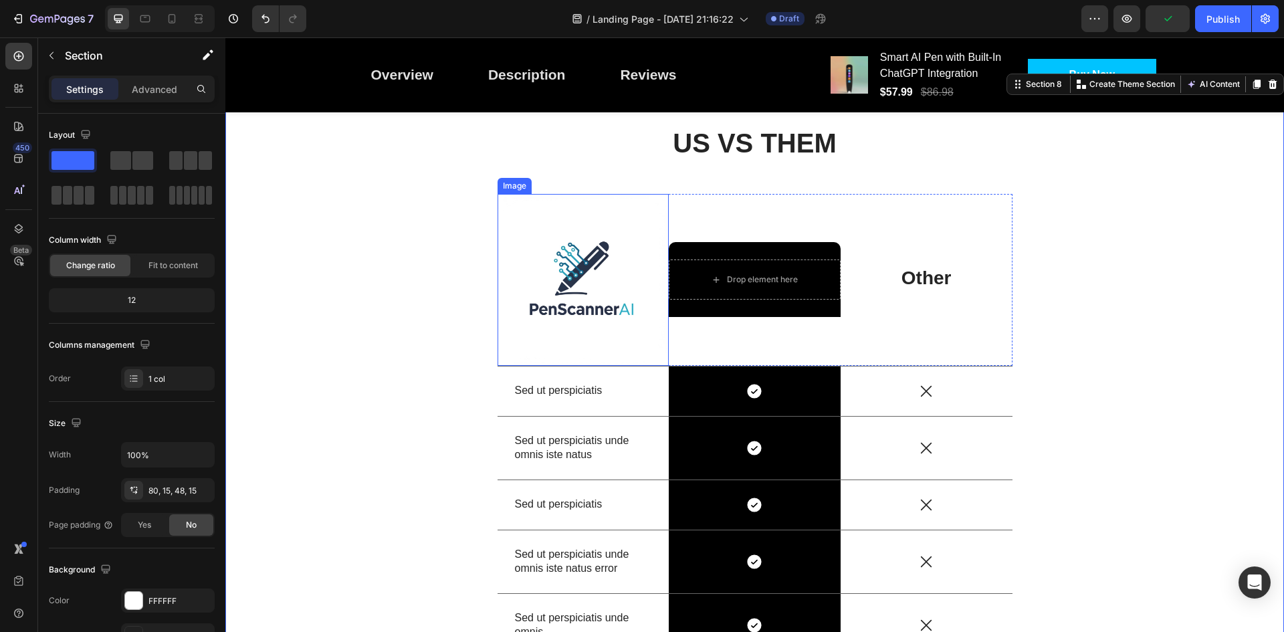
click at [570, 282] on img at bounding box center [584, 280] width 172 height 172
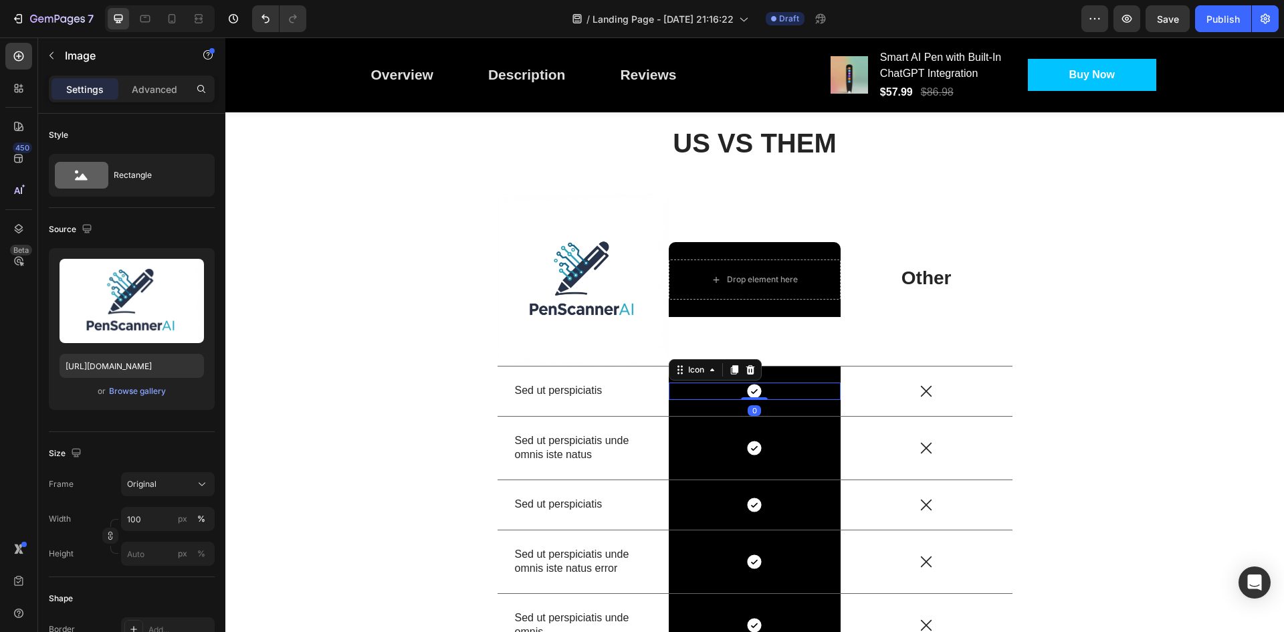
click at [764, 398] on div "Icon 0" at bounding box center [755, 391] width 172 height 17
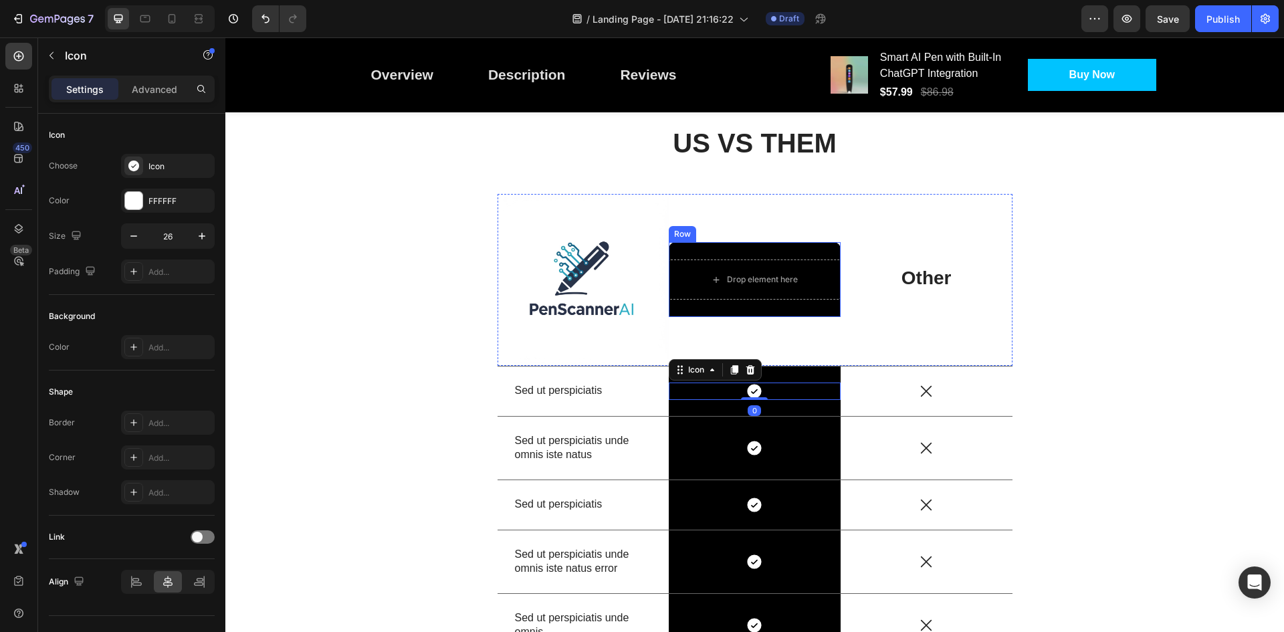
click at [776, 316] on div "Drop element here Row" at bounding box center [755, 279] width 172 height 75
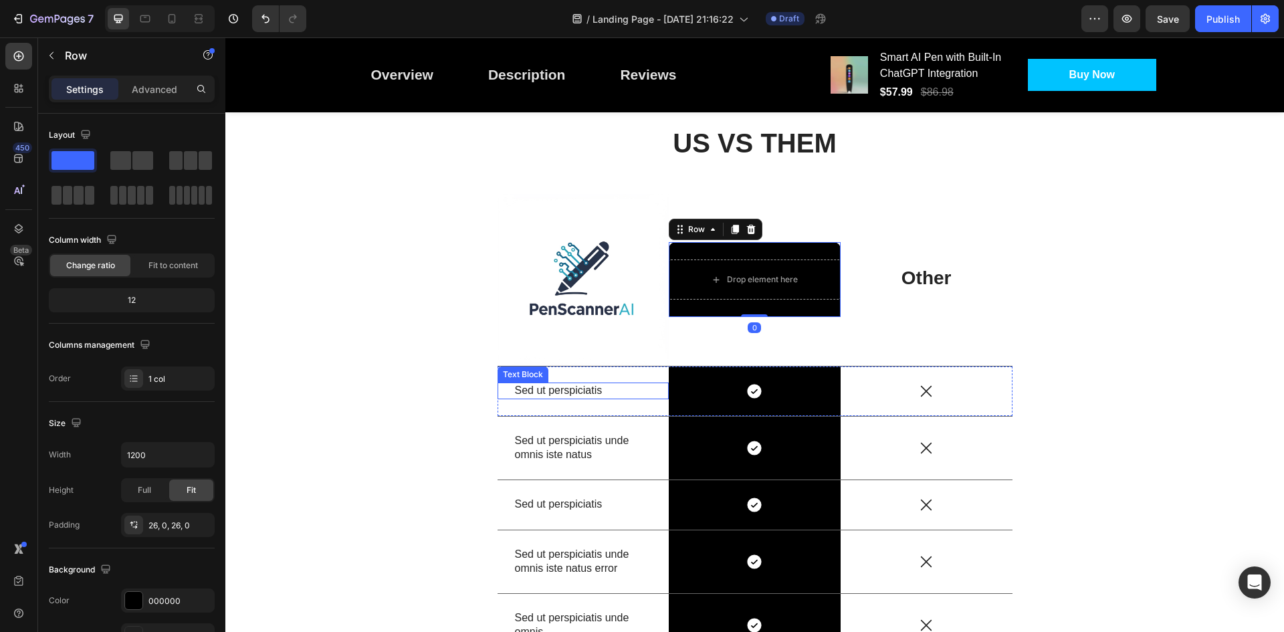
click at [598, 385] on p "Sed ut perspiciatis" at bounding box center [583, 391] width 137 height 14
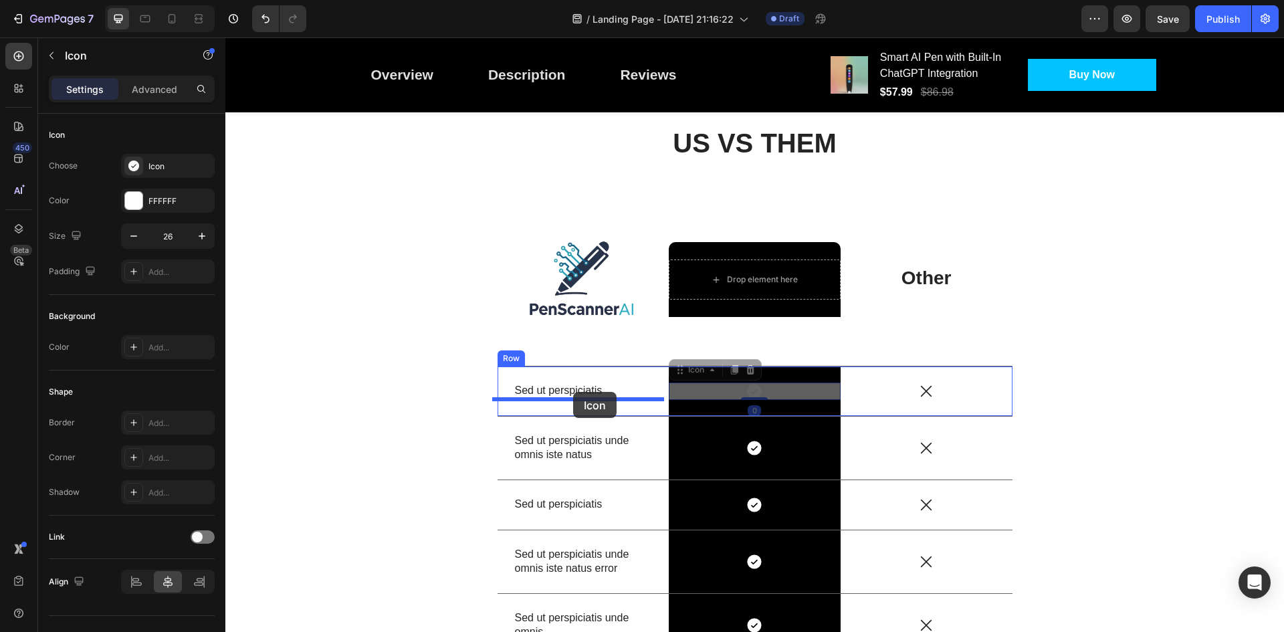
drag, startPoint x: 746, startPoint y: 390, endPoint x: 573, endPoint y: 392, distance: 173.2
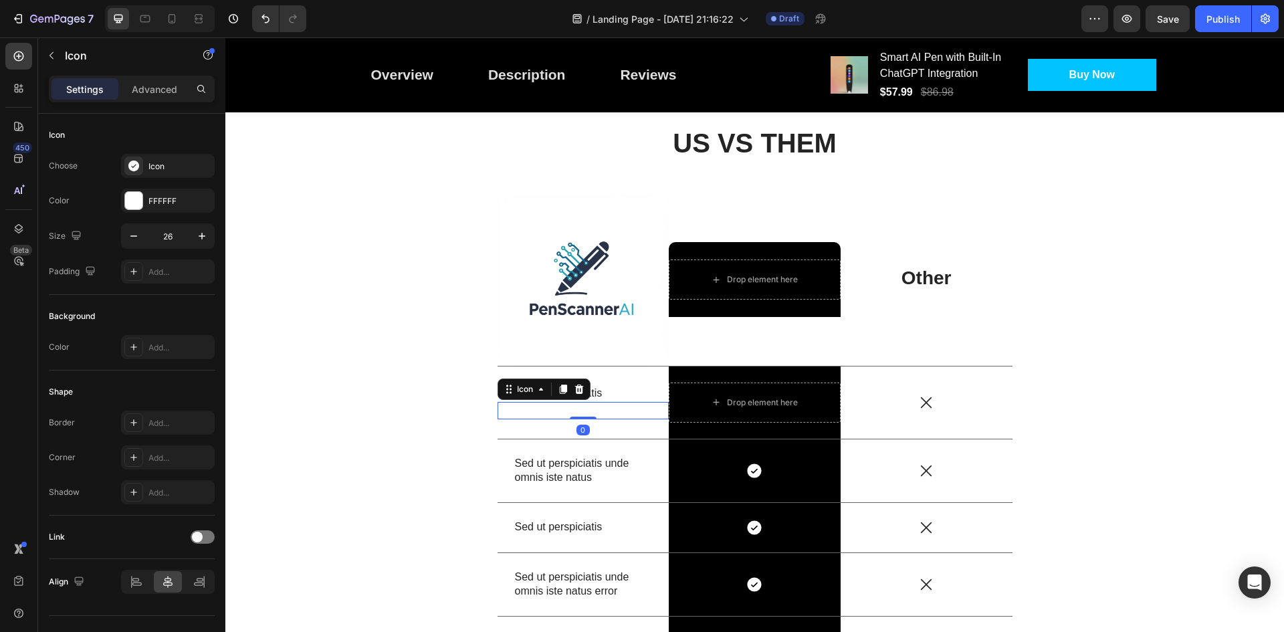
click at [597, 409] on div "Icon 0" at bounding box center [584, 410] width 172 height 17
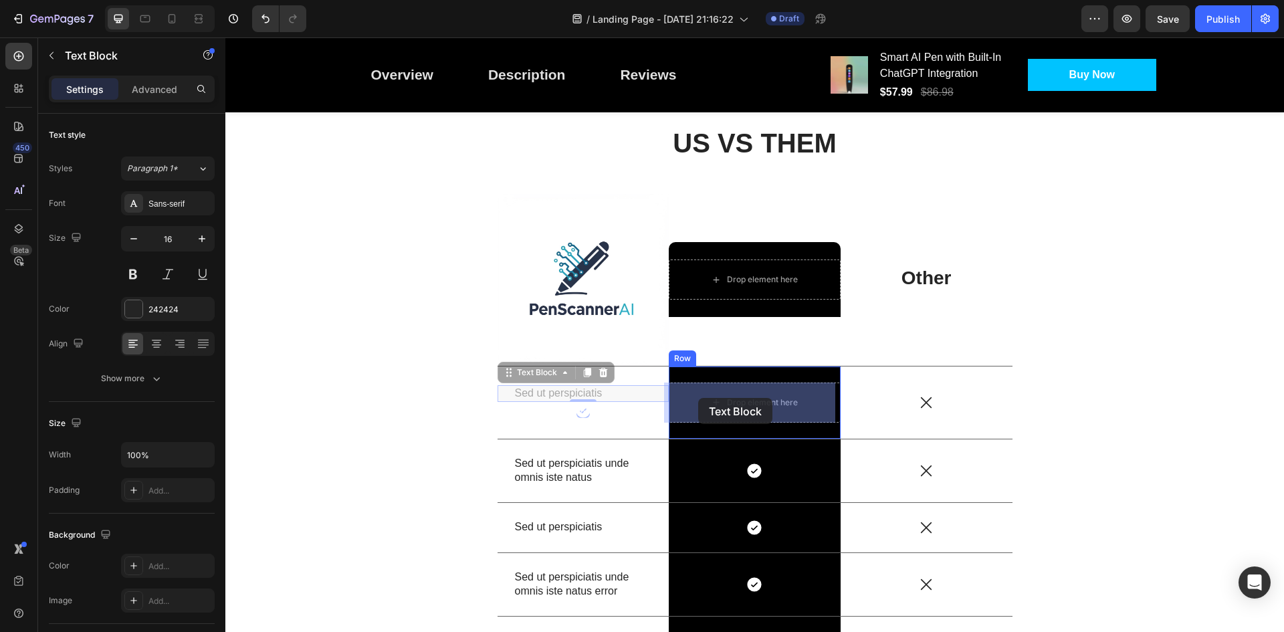
drag, startPoint x: 611, startPoint y: 395, endPoint x: 698, endPoint y: 398, distance: 87.7
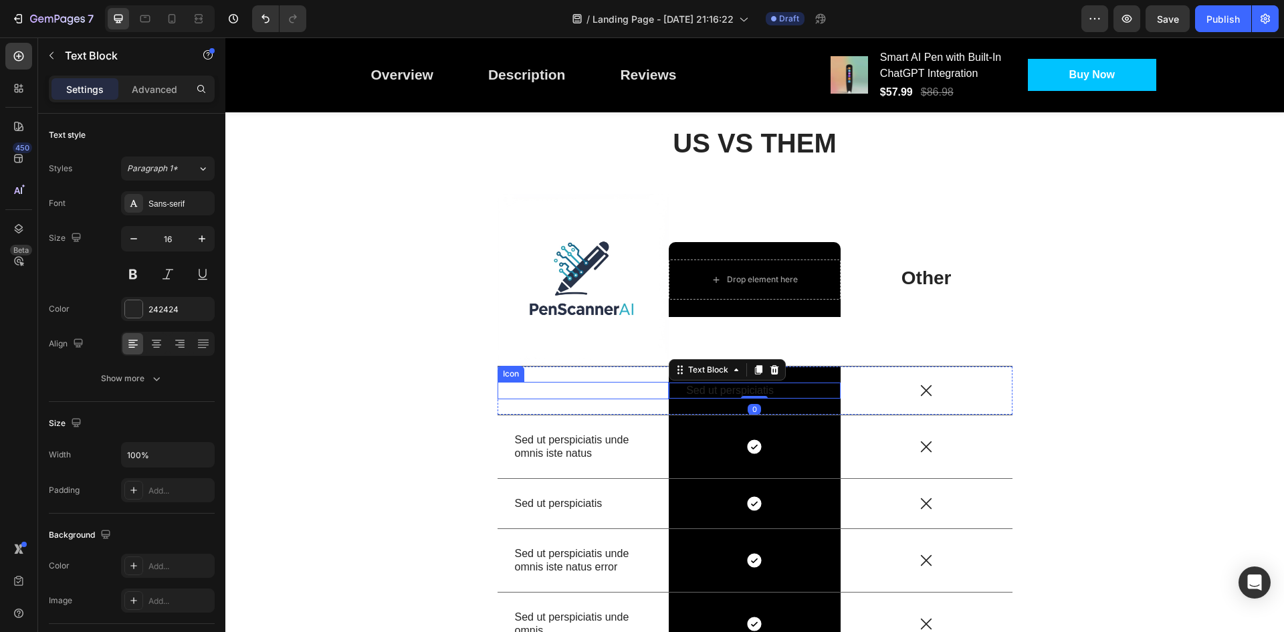
click at [622, 391] on div "Icon" at bounding box center [584, 390] width 172 height 17
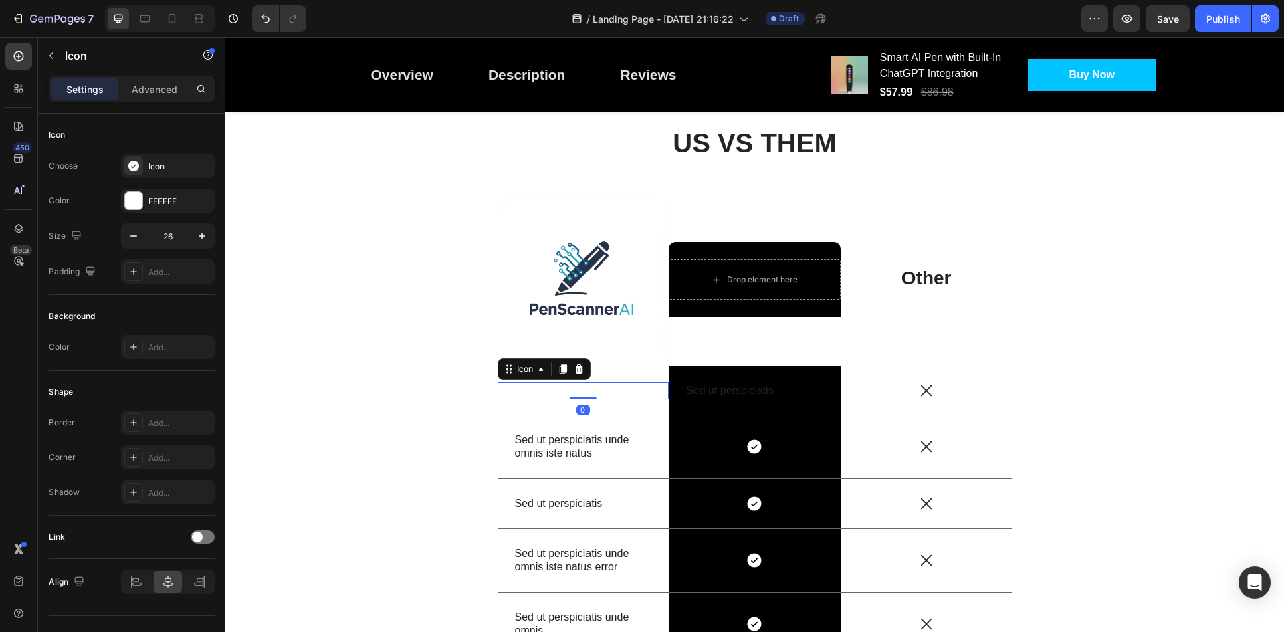
click at [593, 393] on div "Icon 0" at bounding box center [584, 390] width 172 height 17
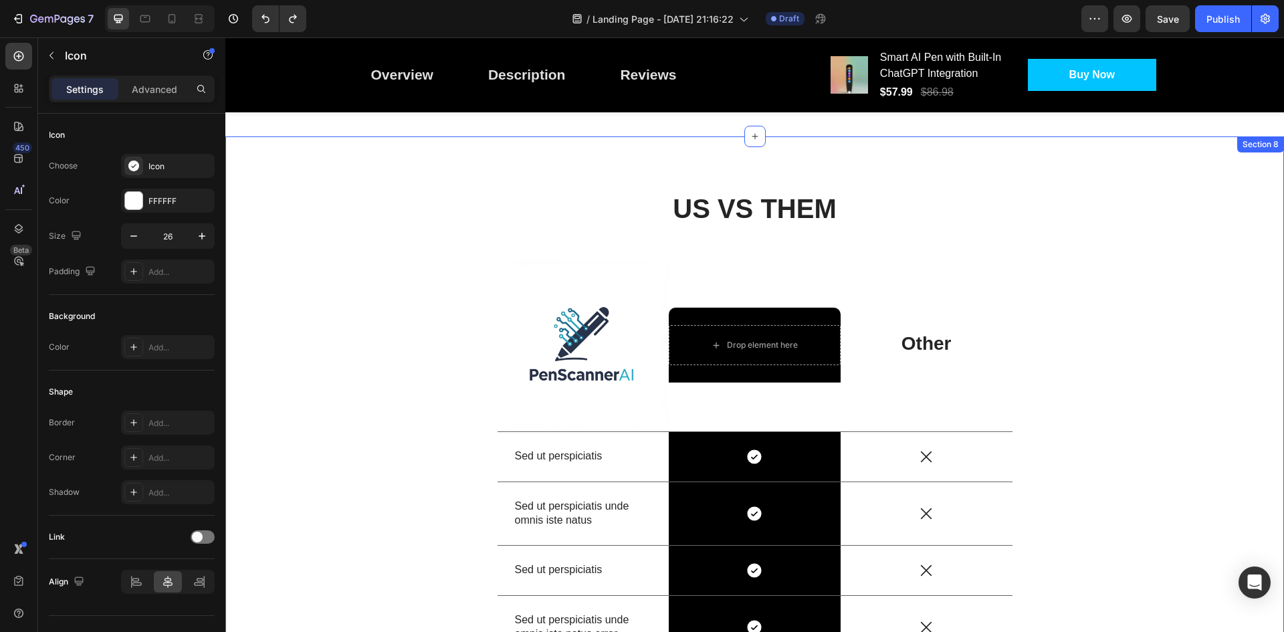
scroll to position [2535, 0]
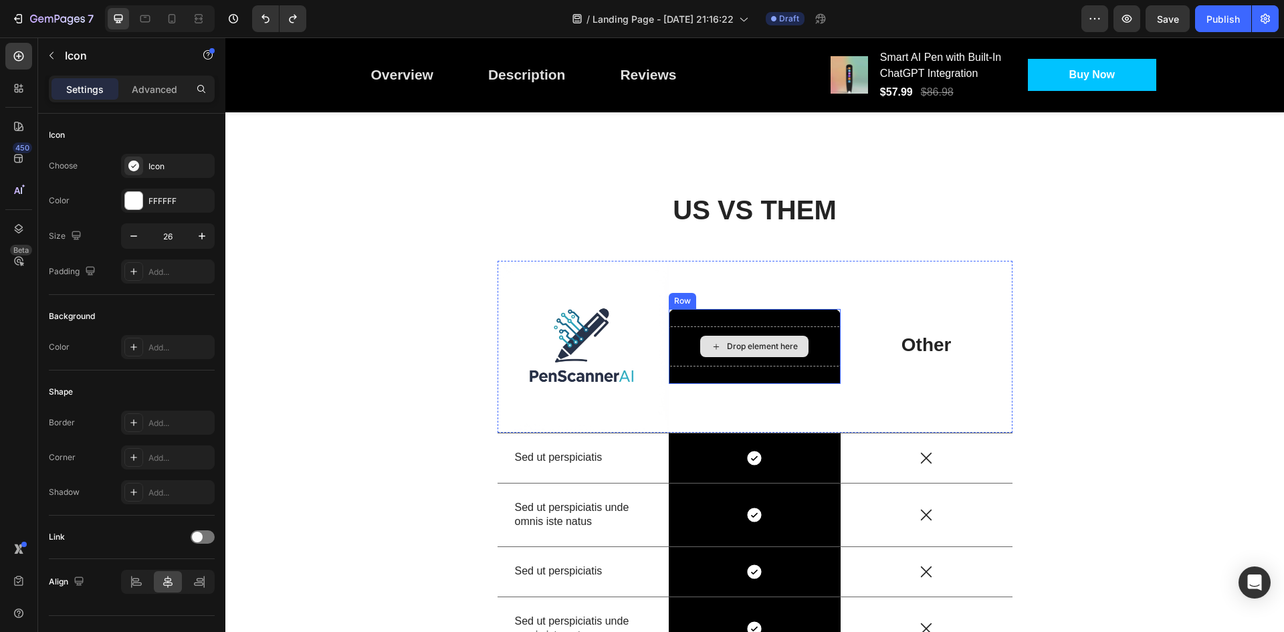
click at [768, 350] on div "Drop element here" at bounding box center [762, 346] width 71 height 11
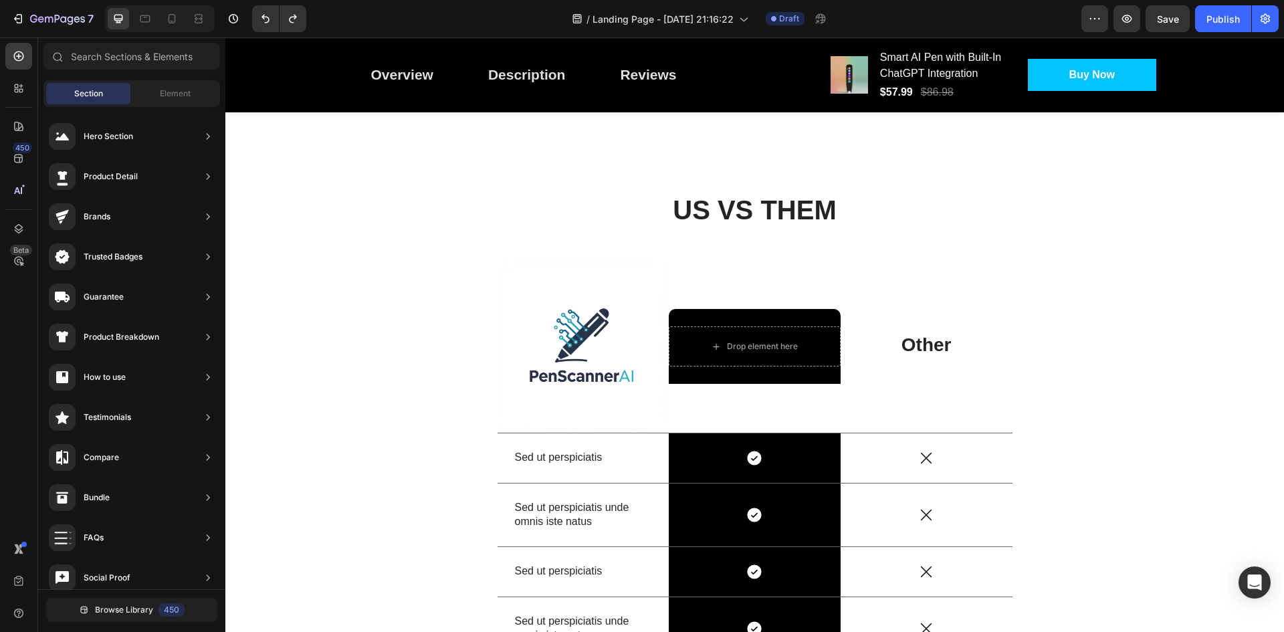
scroll to position [80, 0]
click at [160, 84] on div "Element" at bounding box center [175, 93] width 84 height 21
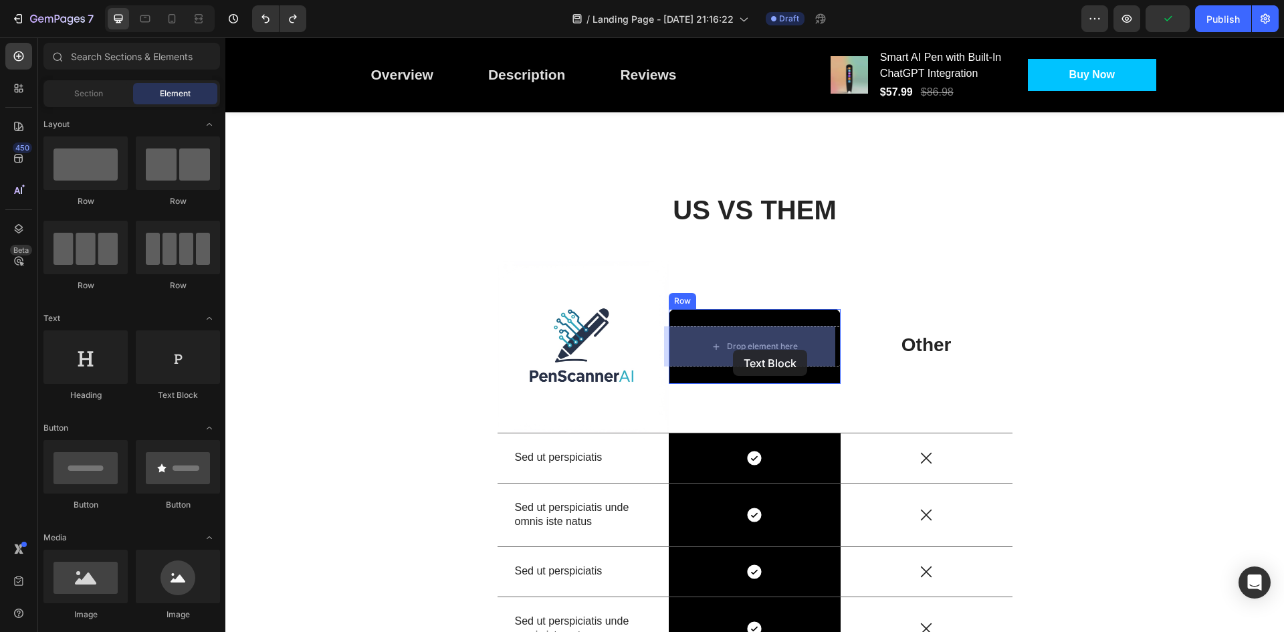
drag, startPoint x: 393, startPoint y: 403, endPoint x: 733, endPoint y: 350, distance: 343.8
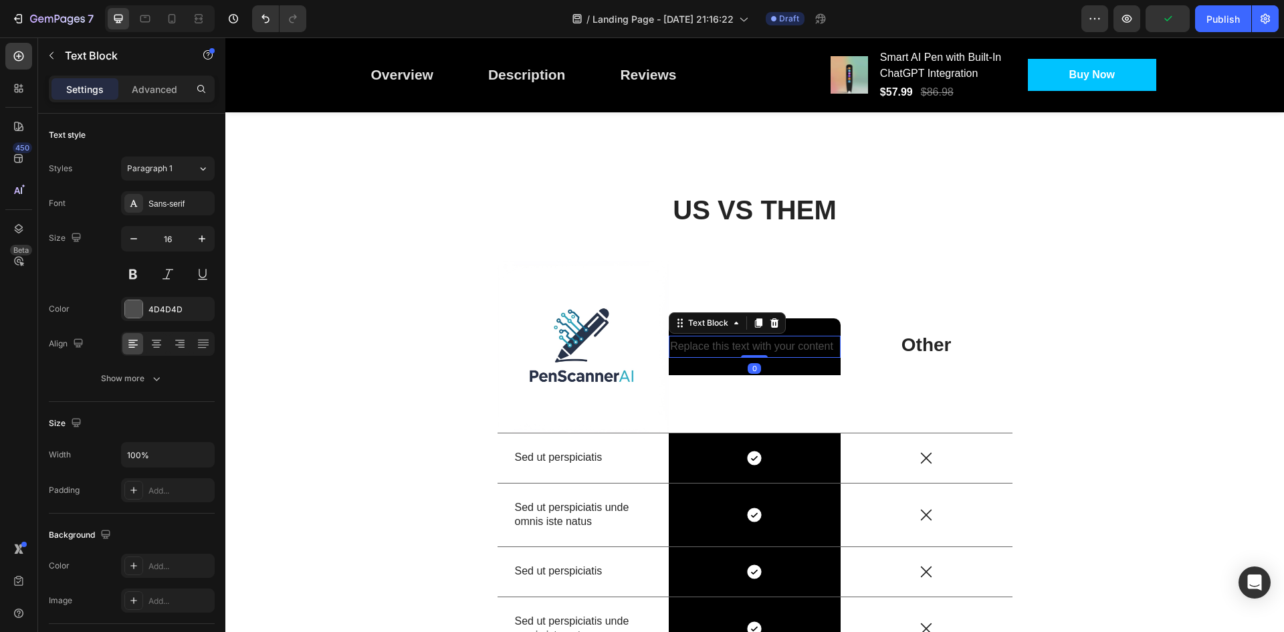
click at [768, 346] on div "Replace this text with your content" at bounding box center [755, 347] width 172 height 22
click at [768, 346] on p "Replace this text with your content" at bounding box center [754, 346] width 169 height 19
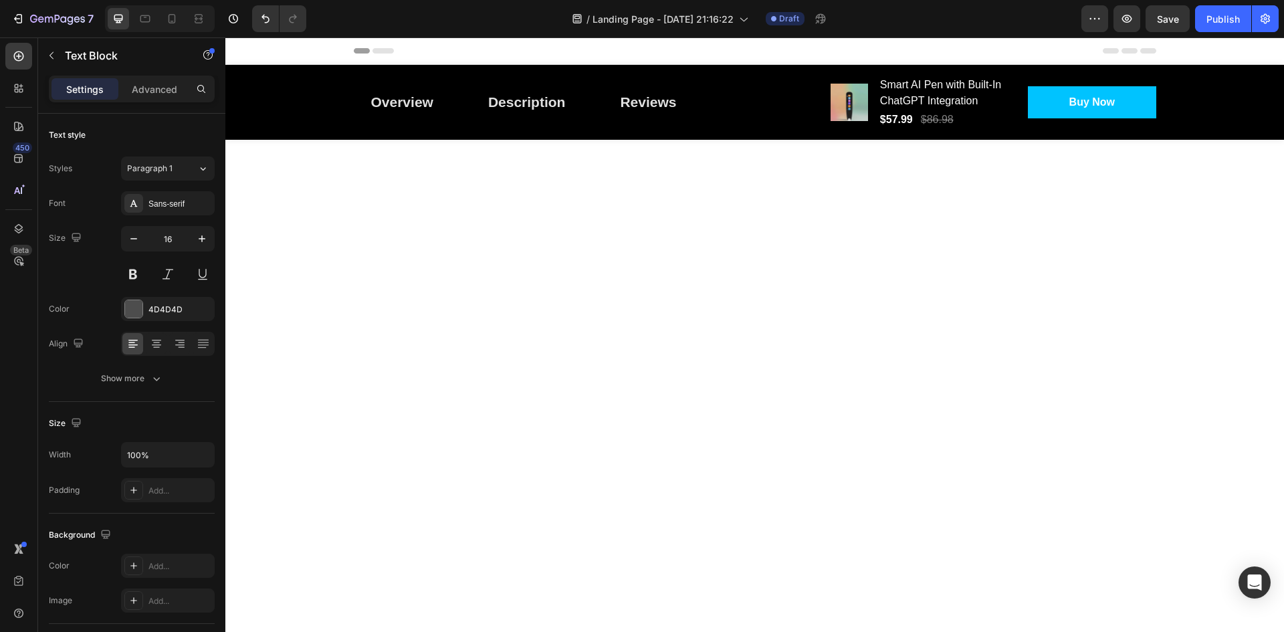
scroll to position [2535, 0]
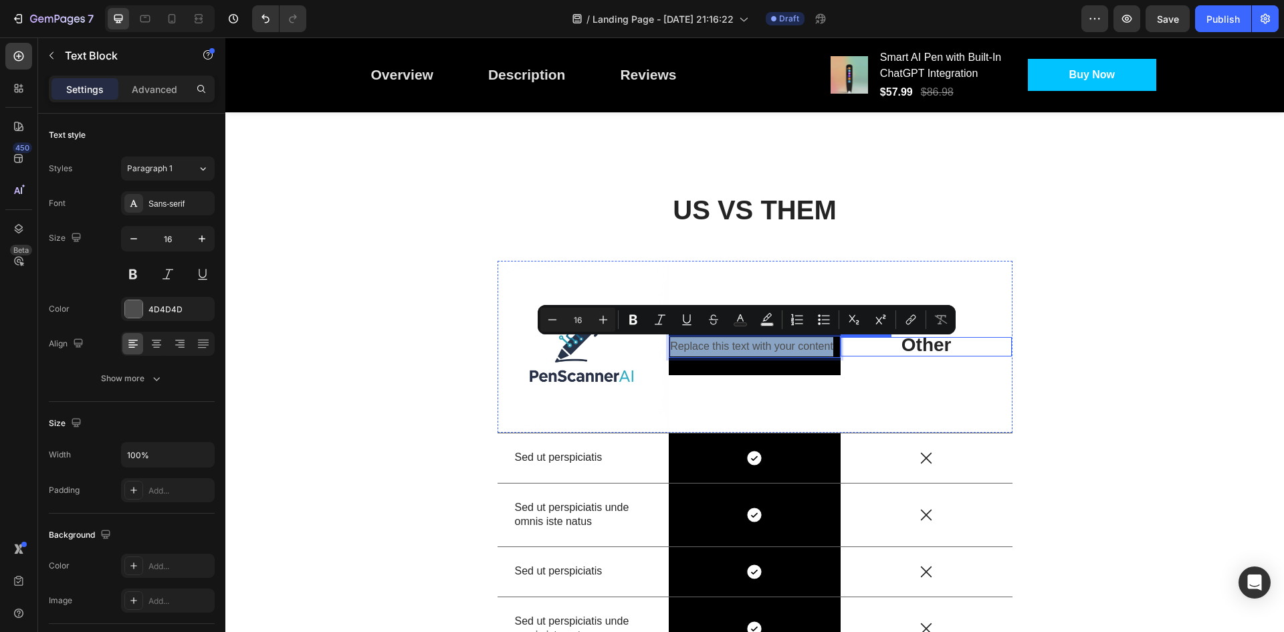
click at [908, 343] on strong "Other" at bounding box center [926, 344] width 50 height 21
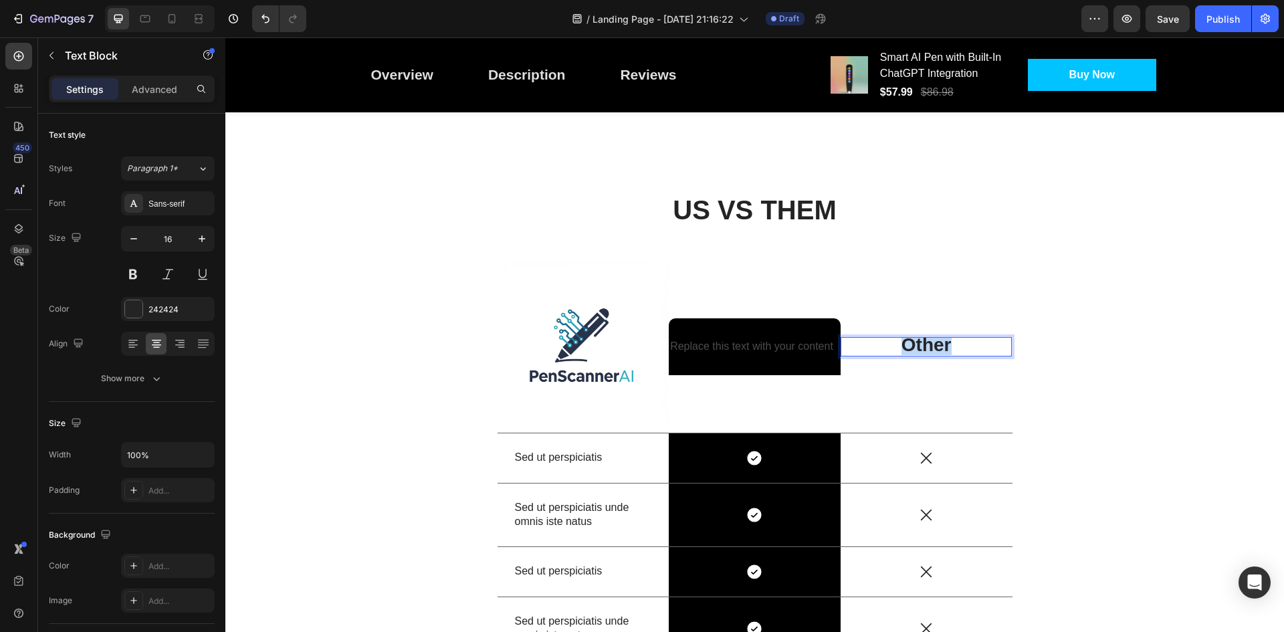
click at [908, 343] on strong "Other" at bounding box center [926, 344] width 50 height 21
click at [767, 340] on p "Replace this text with your content" at bounding box center [754, 346] width 169 height 19
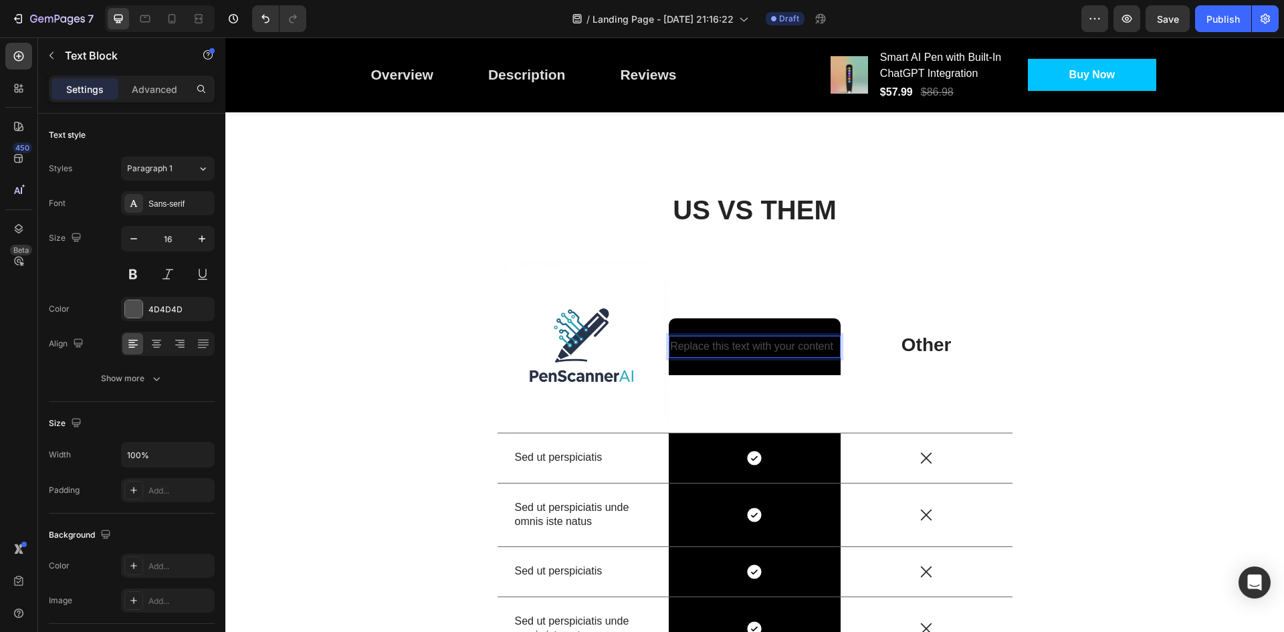
click at [767, 340] on p "Replace this text with your content" at bounding box center [754, 346] width 169 height 19
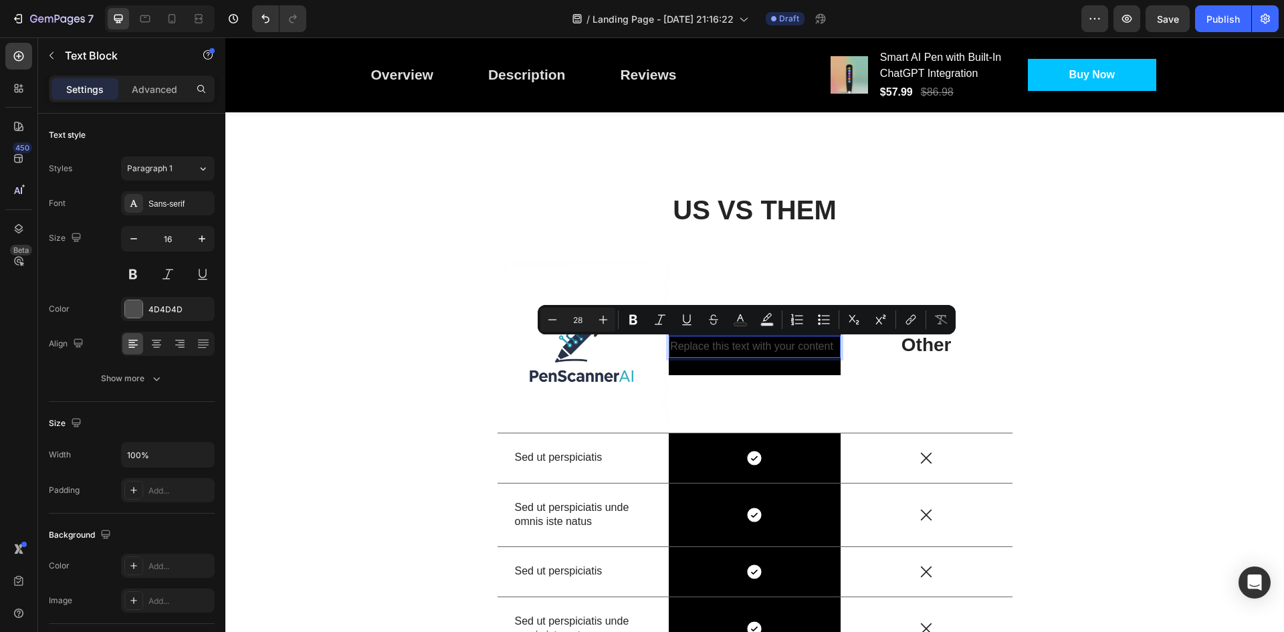
scroll to position [2534, 0]
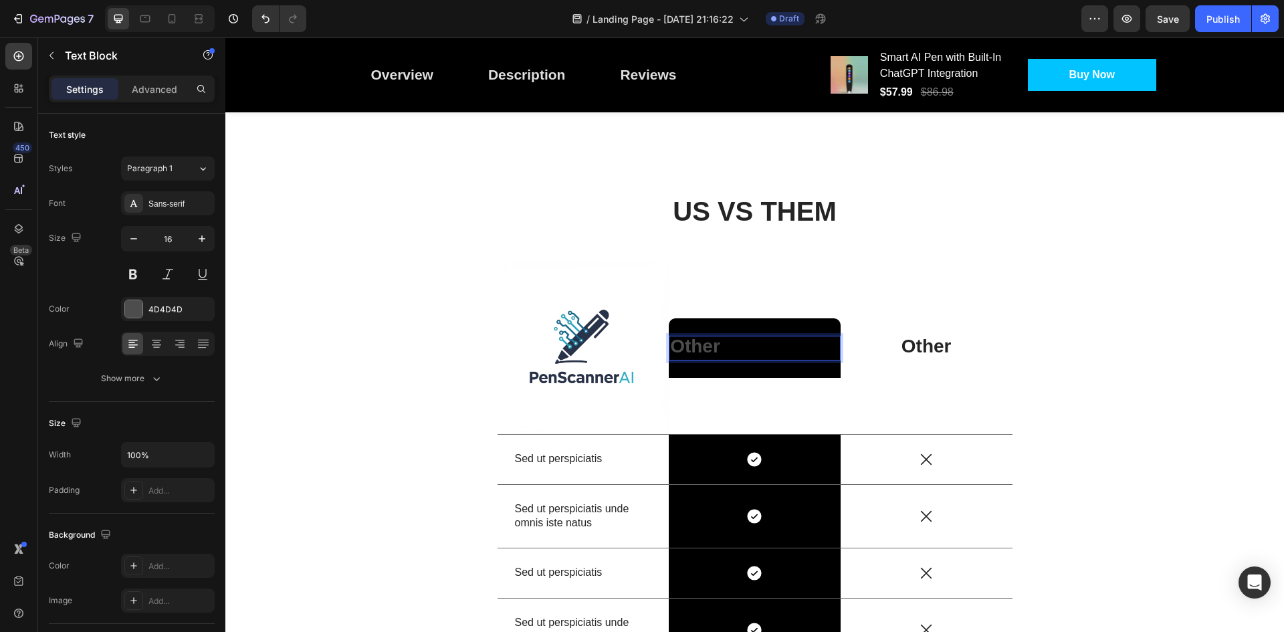
click at [718, 347] on p "Other" at bounding box center [754, 348] width 169 height 22
click at [718, 347] on strong "PenScannerAI" at bounding box center [733, 346] width 127 height 21
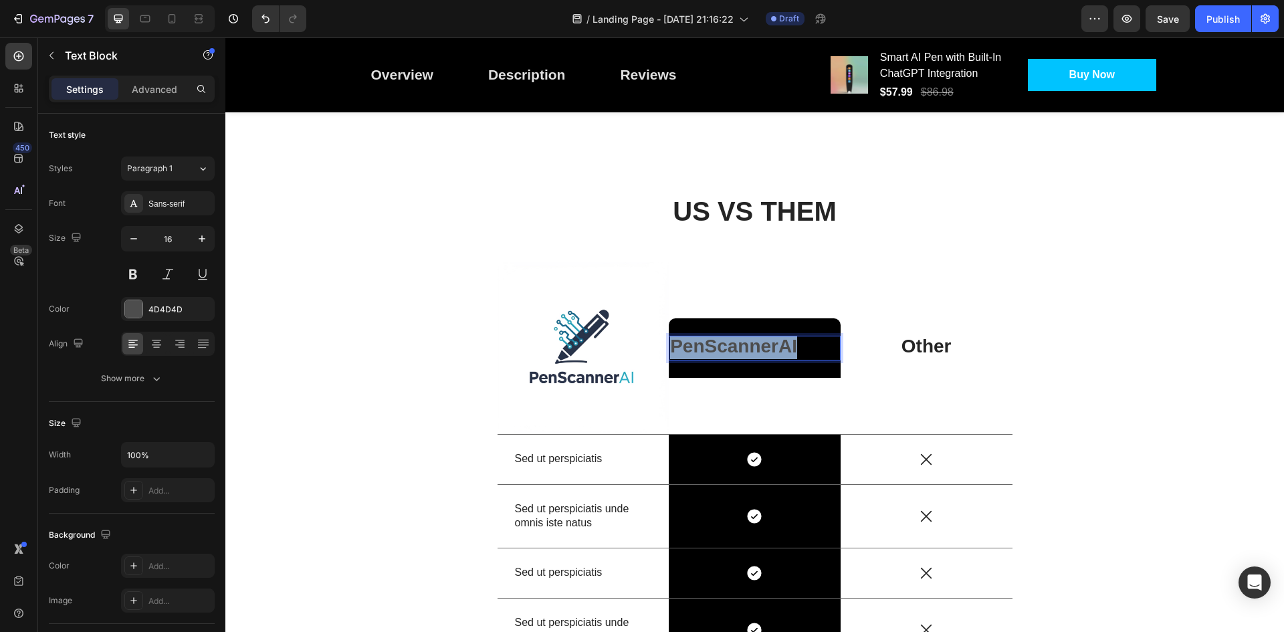
click at [718, 347] on strong "PenScannerAI" at bounding box center [733, 346] width 127 height 21
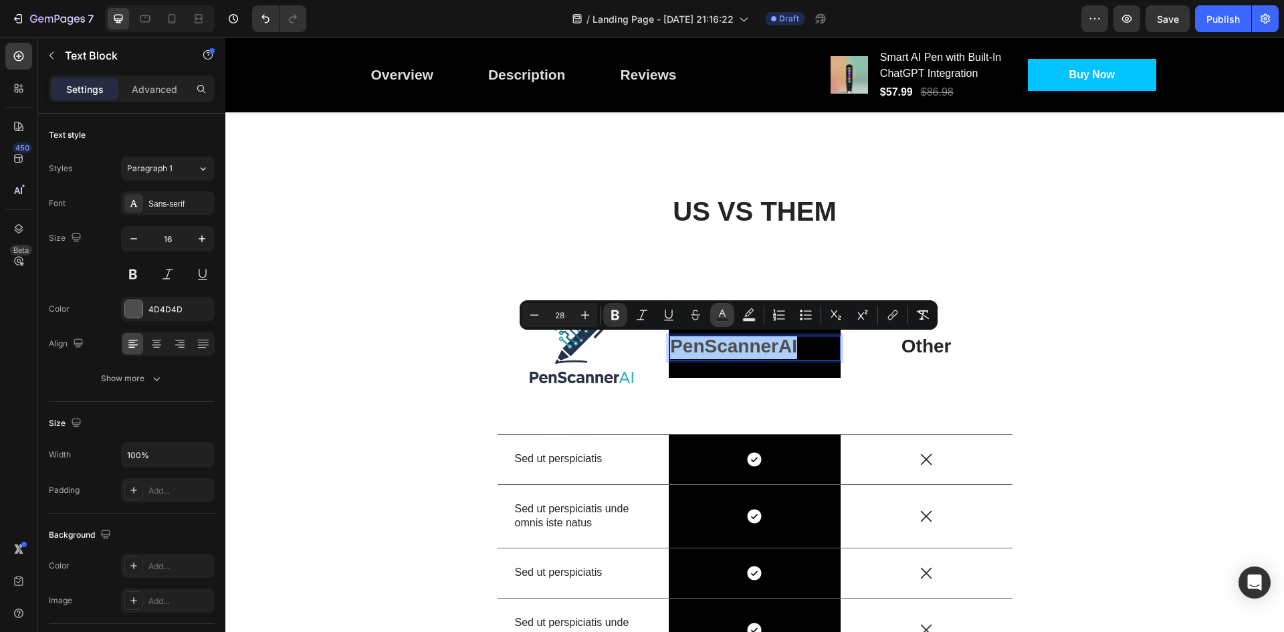
click at [713, 319] on button "Text Color" at bounding box center [722, 315] width 24 height 24
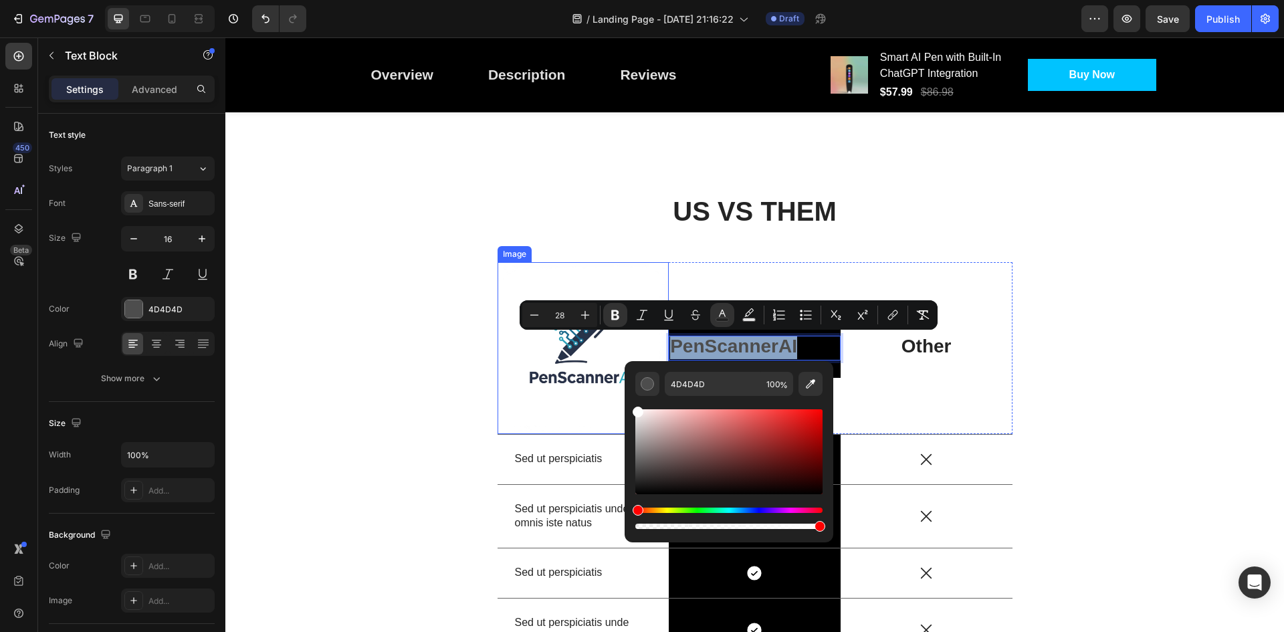
type input "FFFFFF"
drag, startPoint x: 889, startPoint y: 473, endPoint x: 616, endPoint y: 399, distance: 282.8
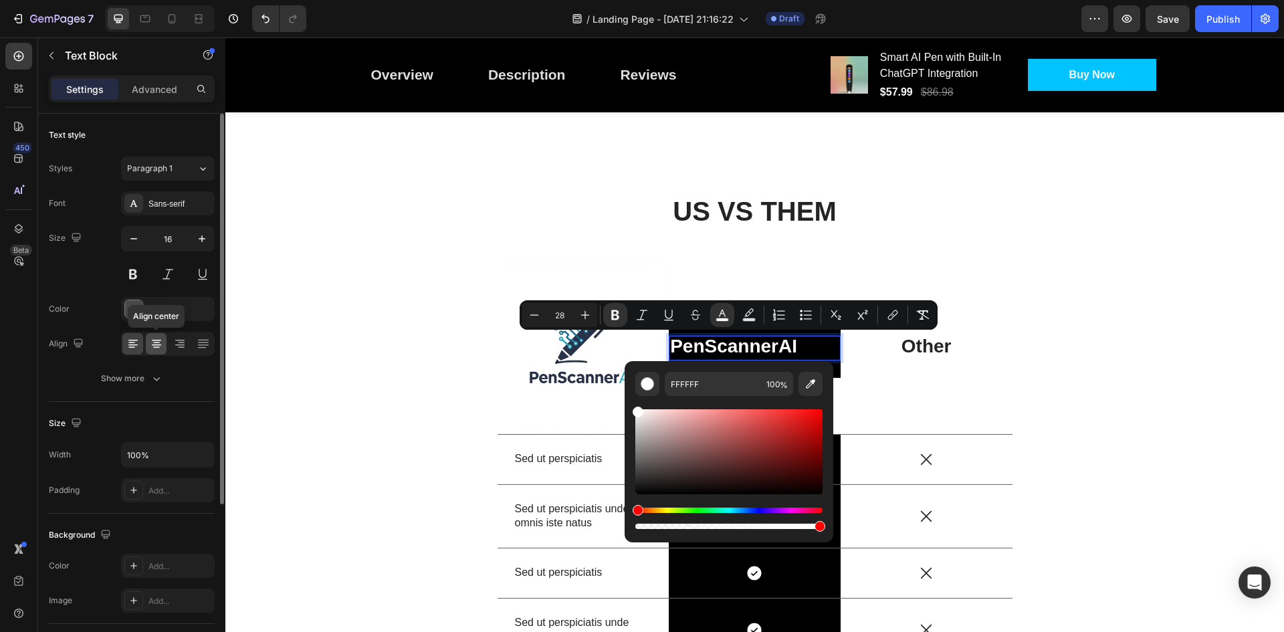
click at [159, 343] on icon at bounding box center [156, 343] width 13 height 13
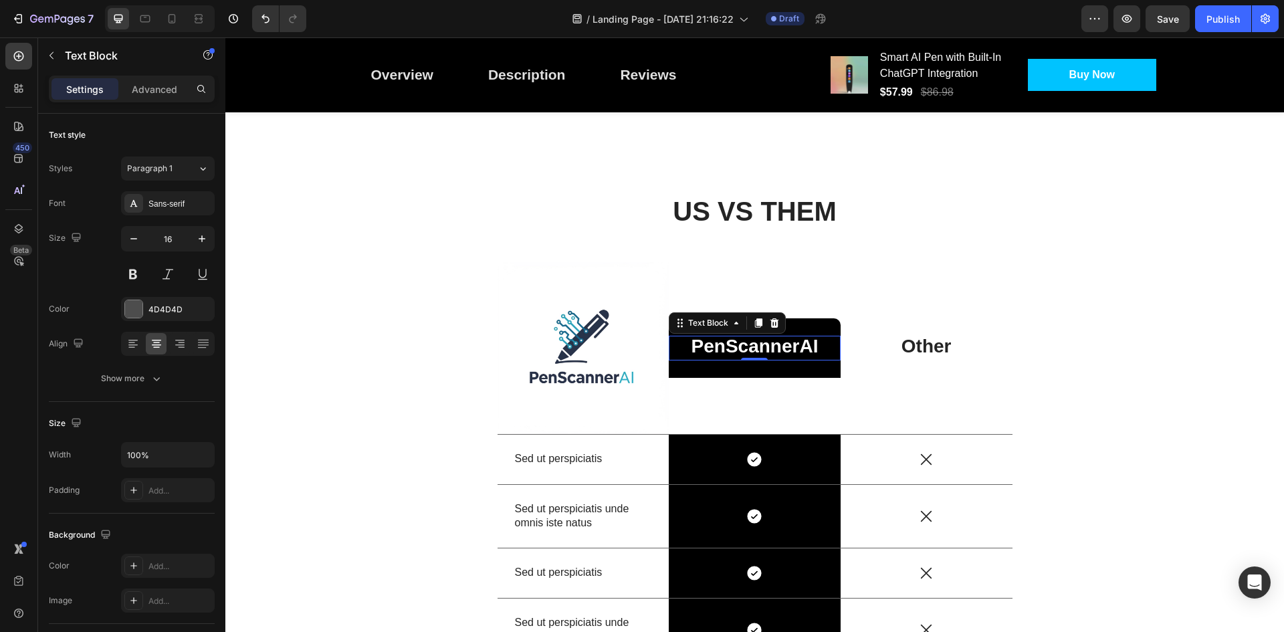
click at [799, 348] on strong "PenScannerAI" at bounding box center [754, 346] width 127 height 21
drag, startPoint x: 799, startPoint y: 348, endPoint x: 807, endPoint y: 344, distance: 9.0
click at [807, 344] on strong "PenScannerAI" at bounding box center [754, 346] width 127 height 21
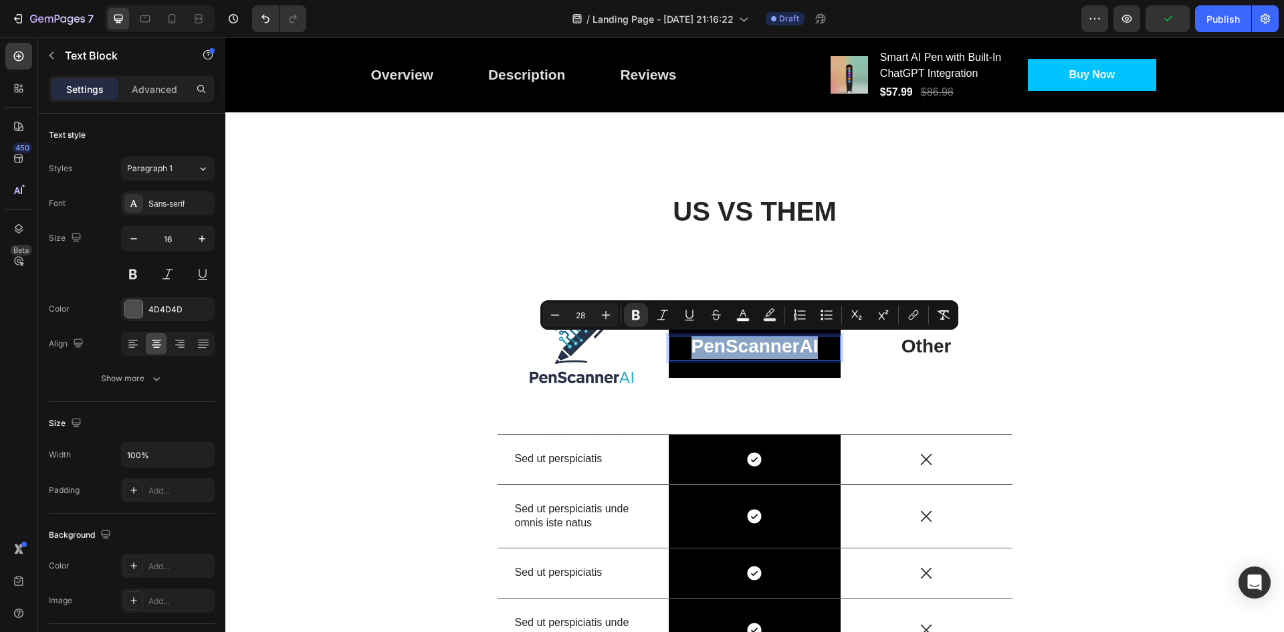
click at [807, 344] on strong "PenScannerAI" at bounding box center [754, 346] width 127 height 21
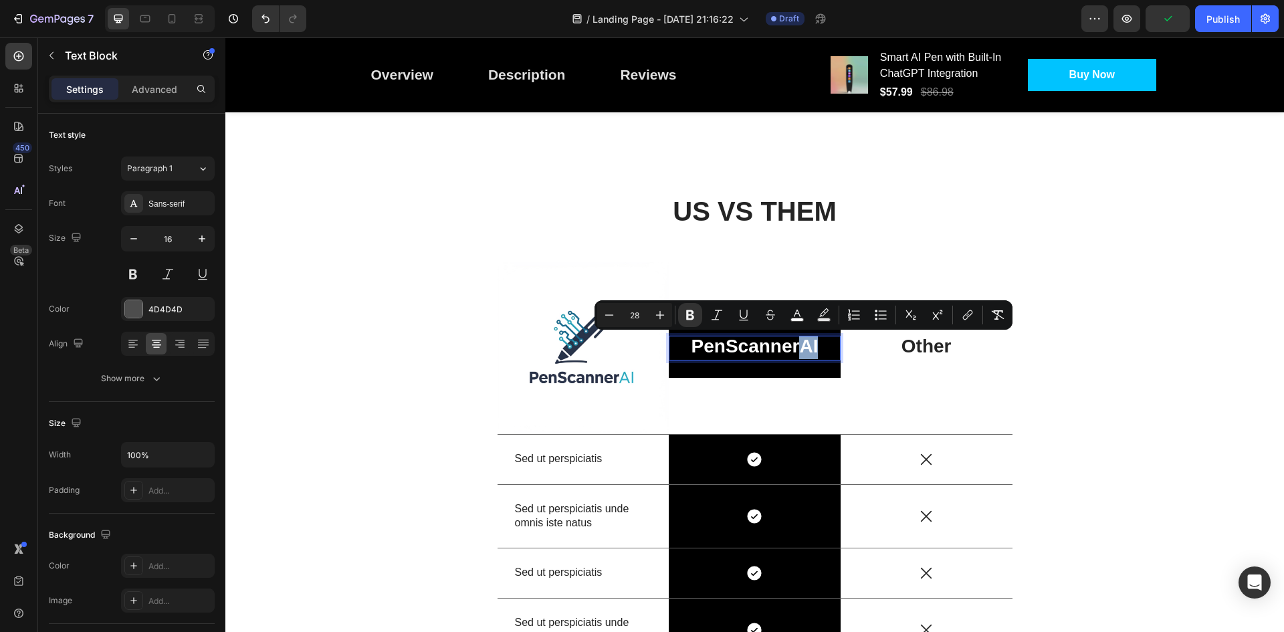
drag, startPoint x: 813, startPoint y: 343, endPoint x: 800, endPoint y: 343, distance: 13.4
click at [800, 343] on p "PenScannerAI" at bounding box center [754, 348] width 169 height 22
click at [789, 319] on button "color" at bounding box center [797, 315] width 24 height 24
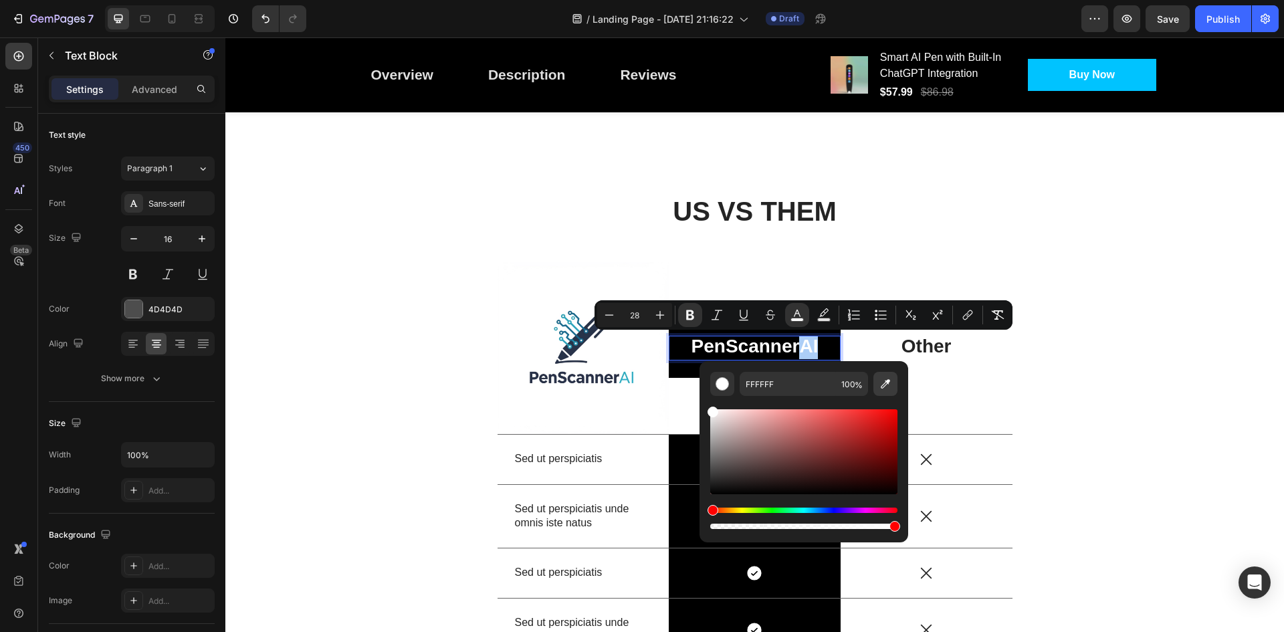
click at [887, 379] on icon "Editor contextual toolbar" at bounding box center [885, 383] width 13 height 13
type input "00C3FF"
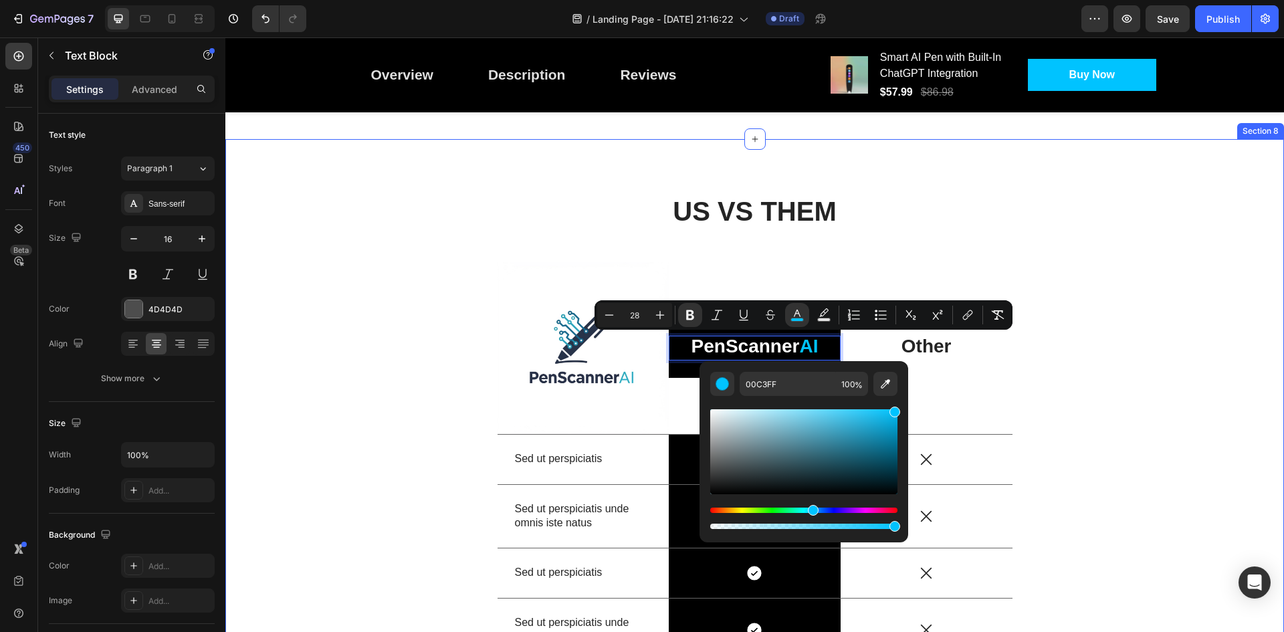
click at [1076, 363] on div "US VS THEM Heading Image PenScanner AI Text Block 0 Row Other Text Block Row Se…" at bounding box center [754, 515] width 1039 height 644
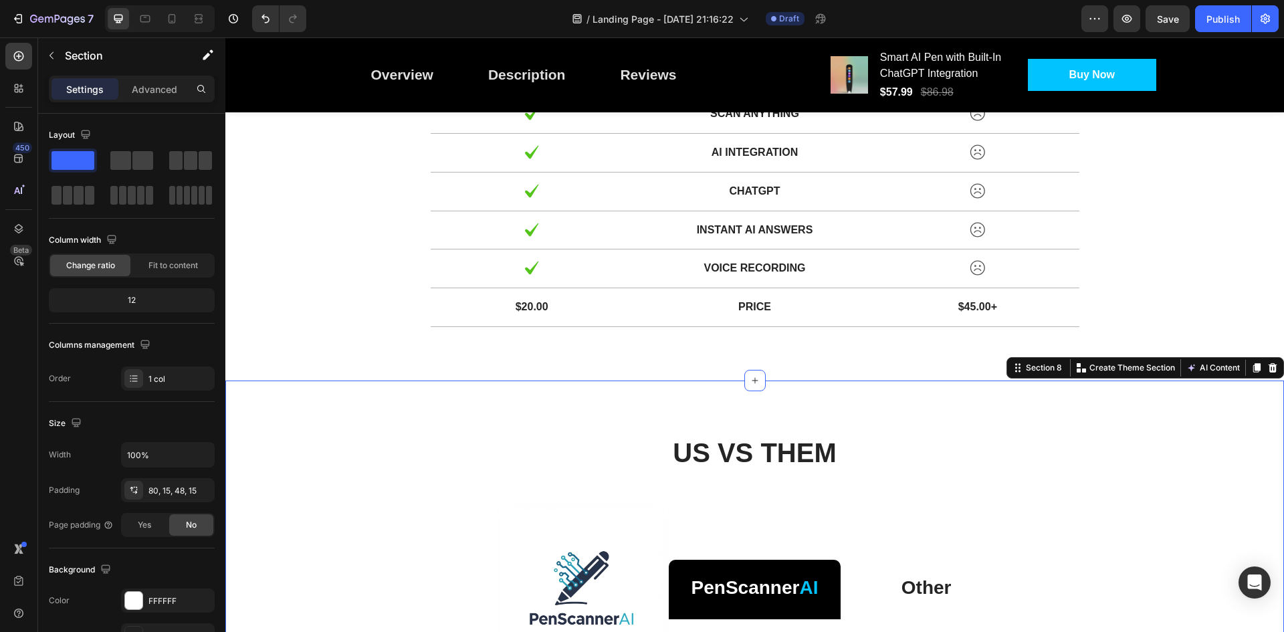
scroll to position [2199, 0]
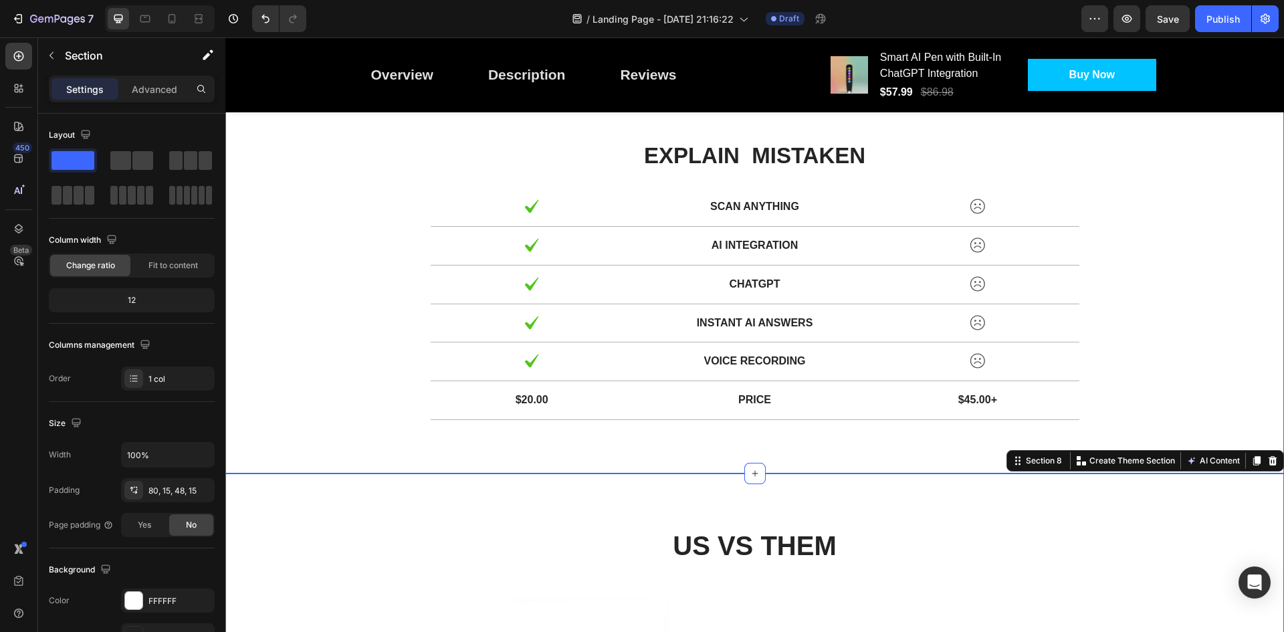
click at [1123, 291] on div "US Text Block THEM Text Block Row explain mistaken Text Block Row Image Scan an…" at bounding box center [754, 251] width 1039 height 358
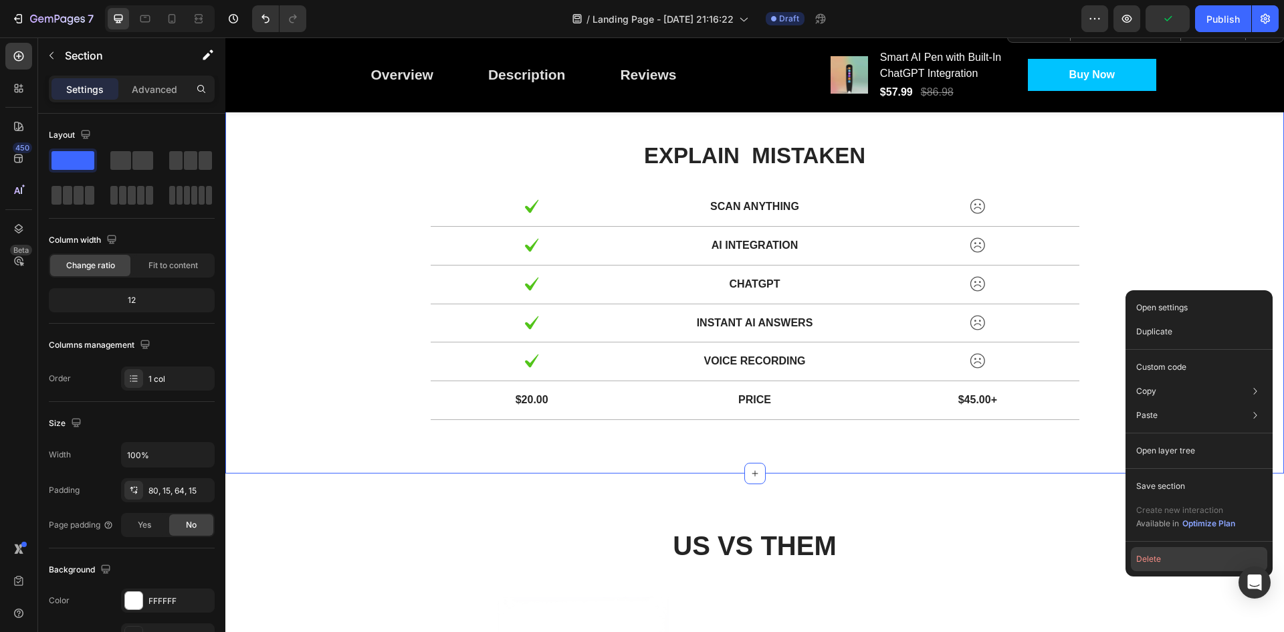
click at [1168, 556] on button "Delete" at bounding box center [1199, 559] width 136 height 24
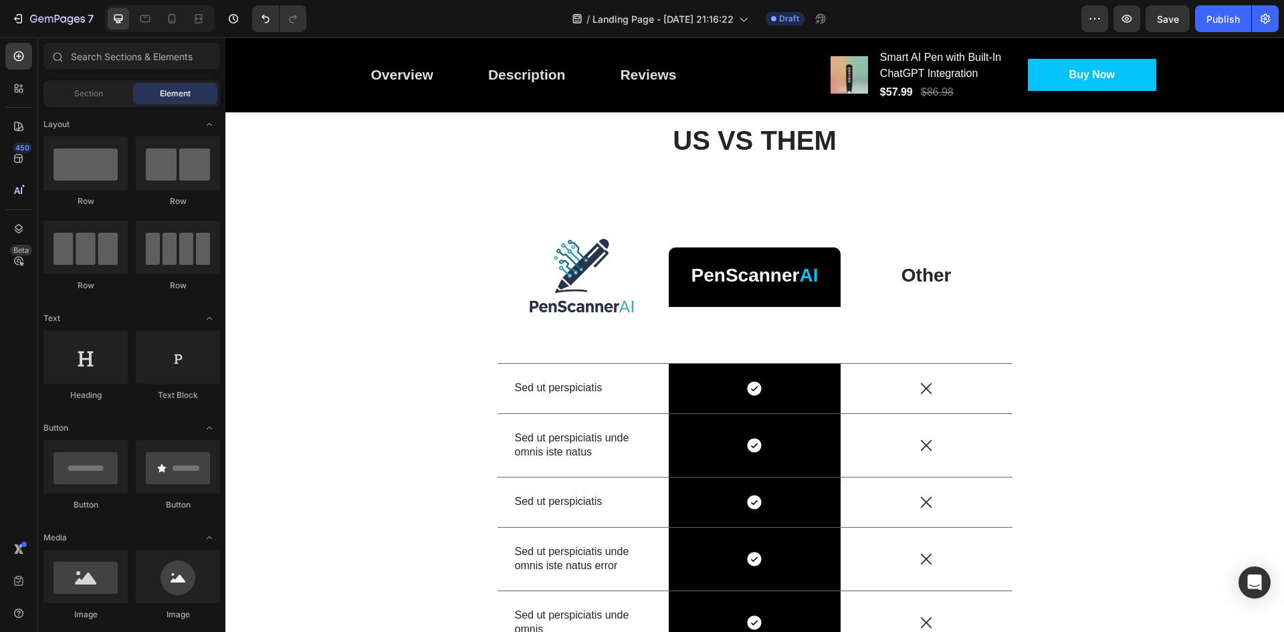
scroll to position [2158, 0]
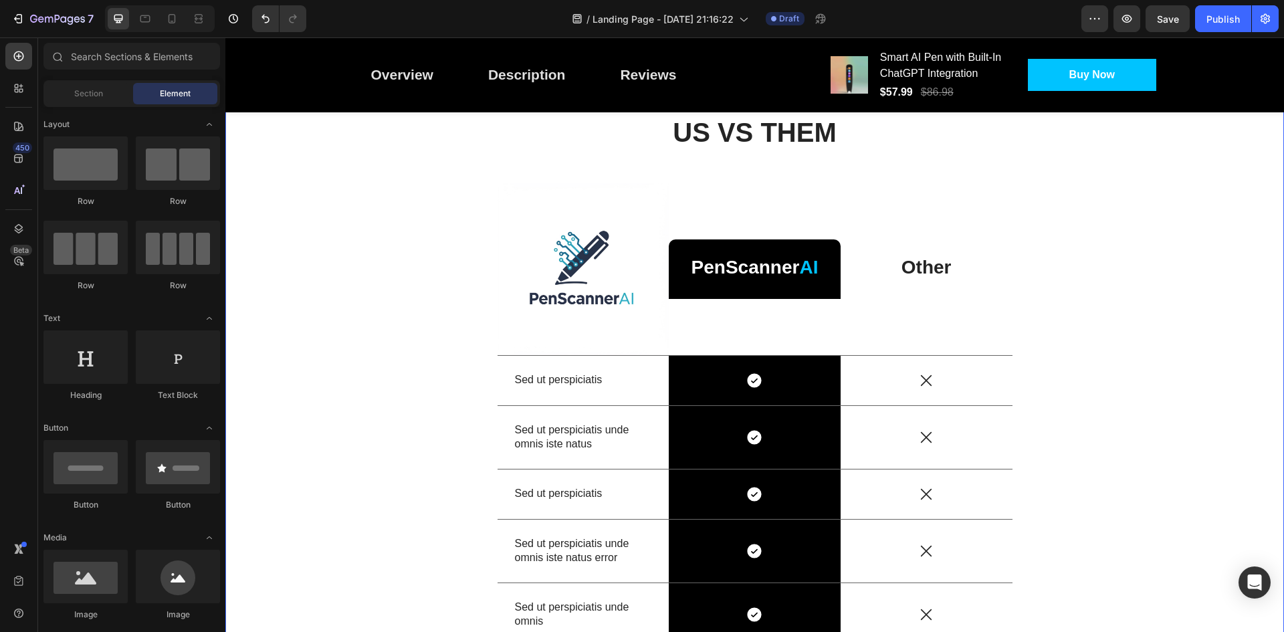
click at [1103, 306] on div "US VS THEM Heading Image PenScanner AI Text Block Row Other Text Block Row Sed …" at bounding box center [754, 436] width 1039 height 644
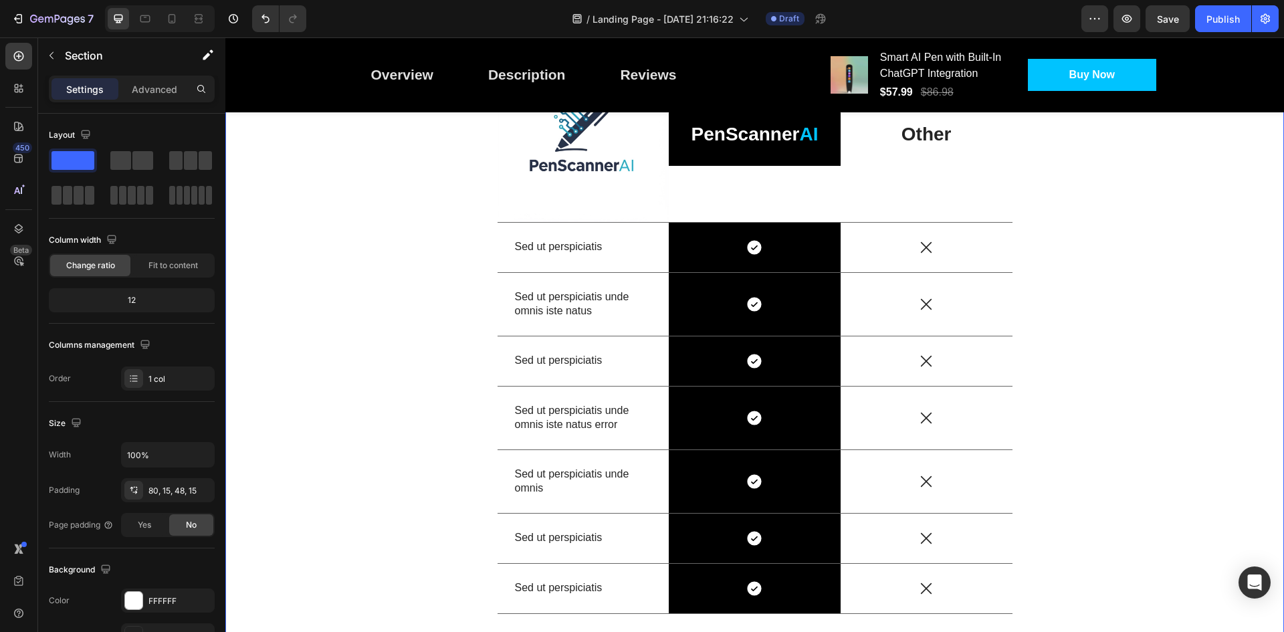
scroll to position [2292, 0]
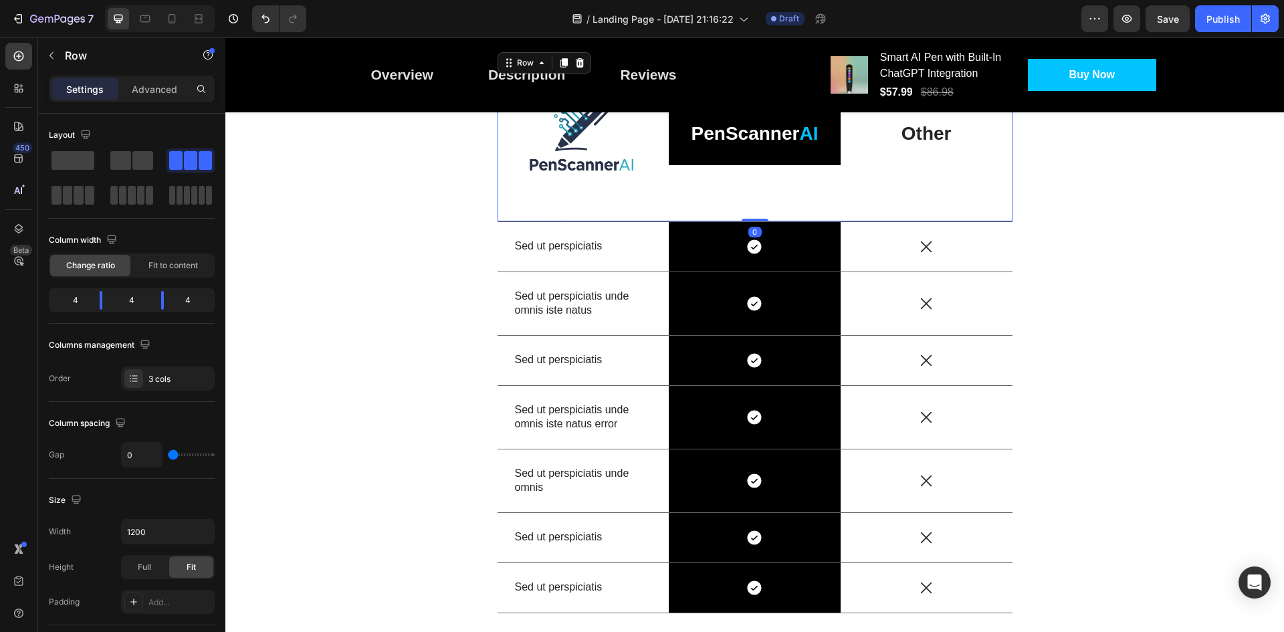
click at [786, 189] on div "PenScanner AI Text Block Row" at bounding box center [755, 135] width 172 height 172
click at [1097, 260] on div "US VS THEM Heading Image PenScanner AI Text Block Row Other Text Block Row 0 Se…" at bounding box center [754, 302] width 1039 height 644
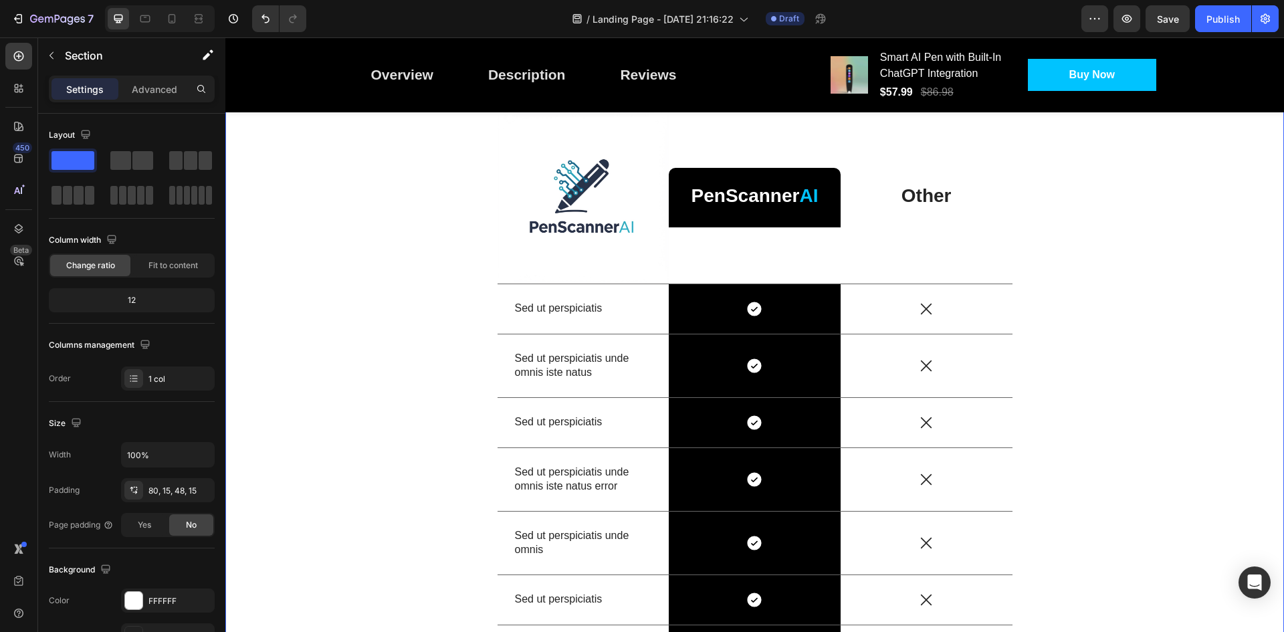
scroll to position [2225, 0]
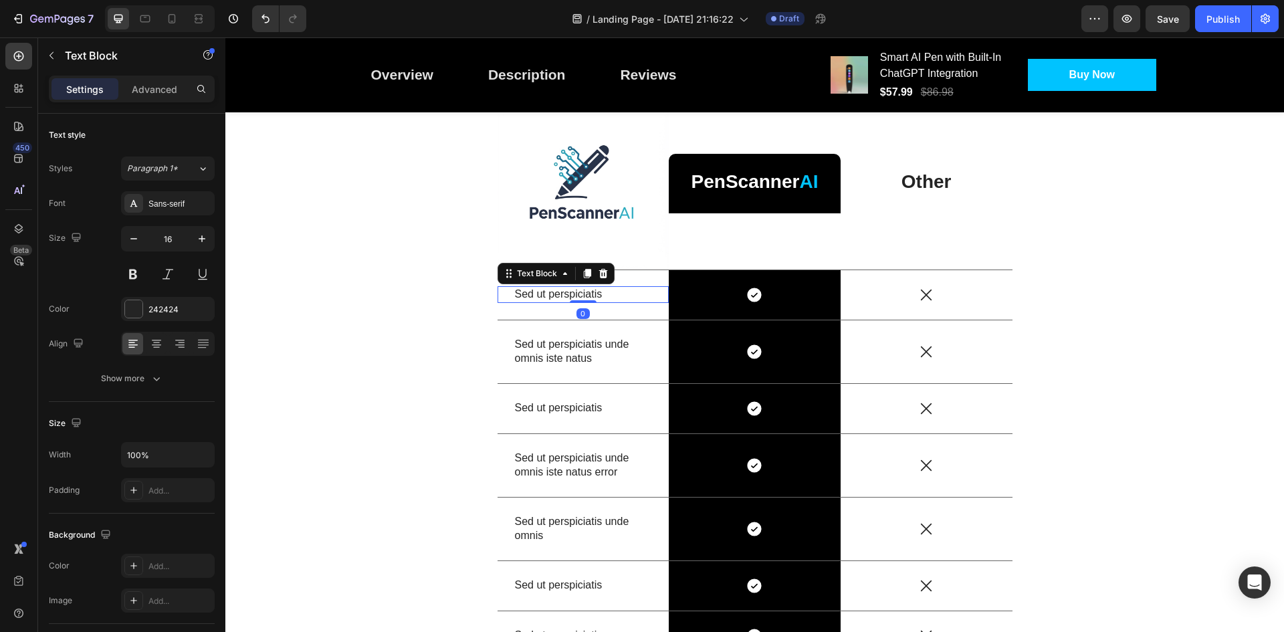
click at [574, 290] on p "Sed ut perspiciatis" at bounding box center [583, 295] width 137 height 14
click at [574, 345] on p "Sed ut perspiciatis unde omnis iste natus" at bounding box center [583, 352] width 137 height 28
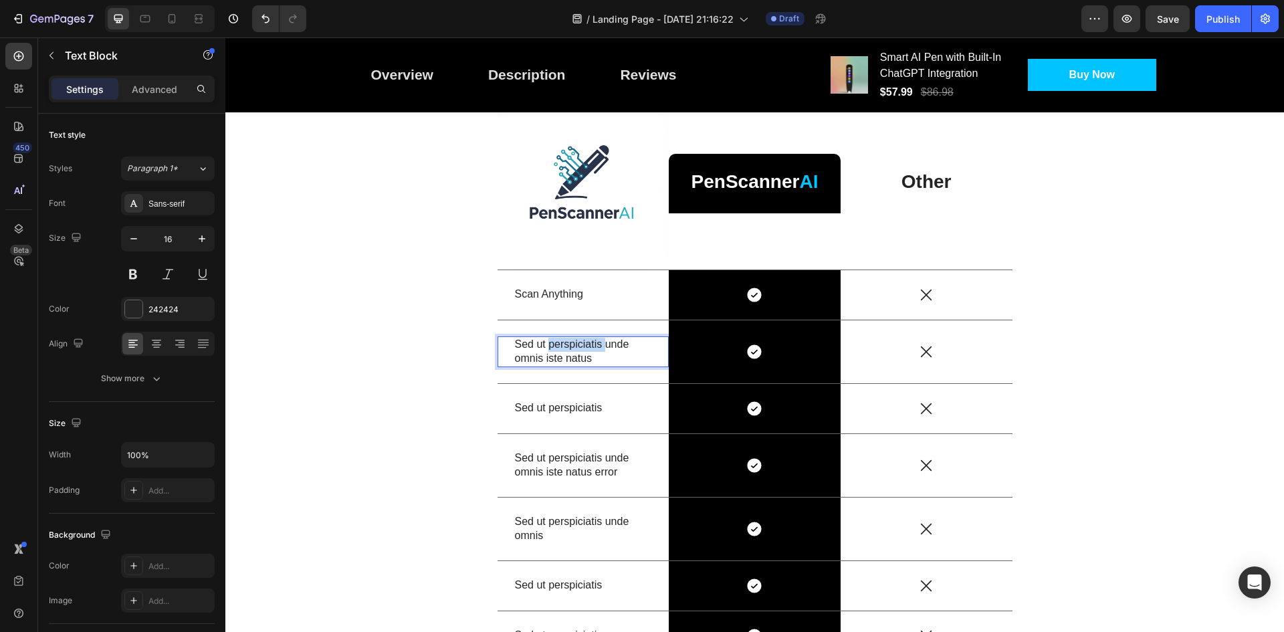
click at [574, 345] on p "Sed ut perspiciatis unde omnis iste natus" at bounding box center [583, 352] width 137 height 28
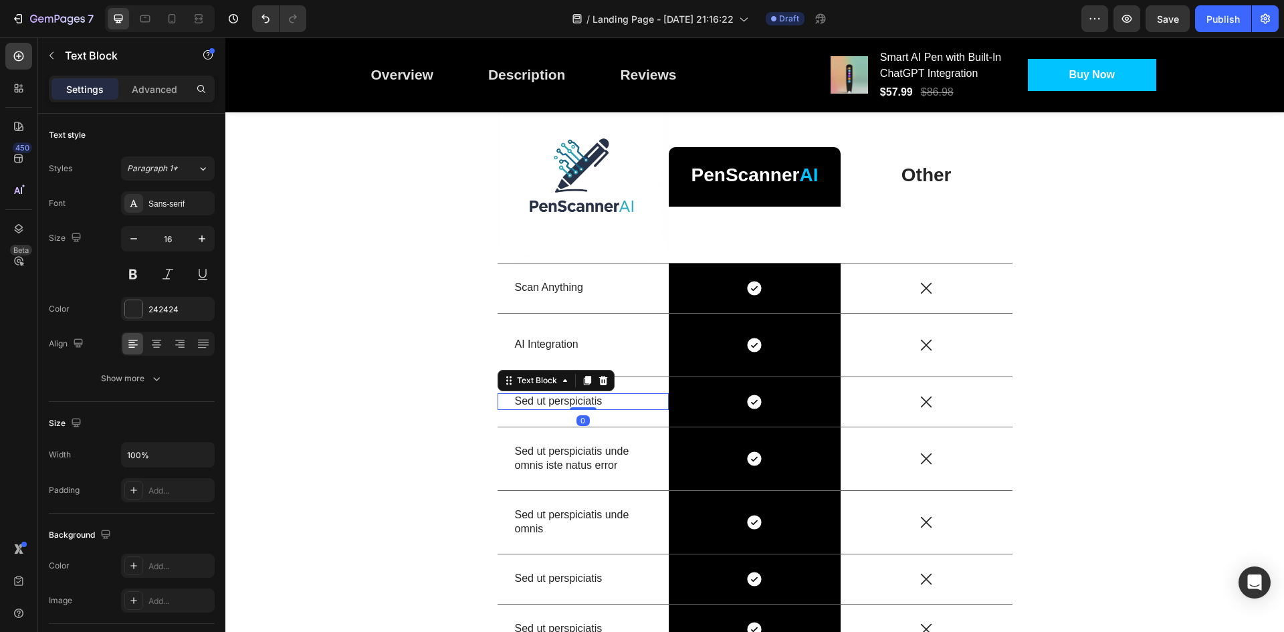
click at [572, 400] on p "Sed ut perspiciatis" at bounding box center [583, 402] width 137 height 14
click at [559, 449] on p "Sed ut perspiciatis unde omnis iste natus error" at bounding box center [583, 459] width 137 height 28
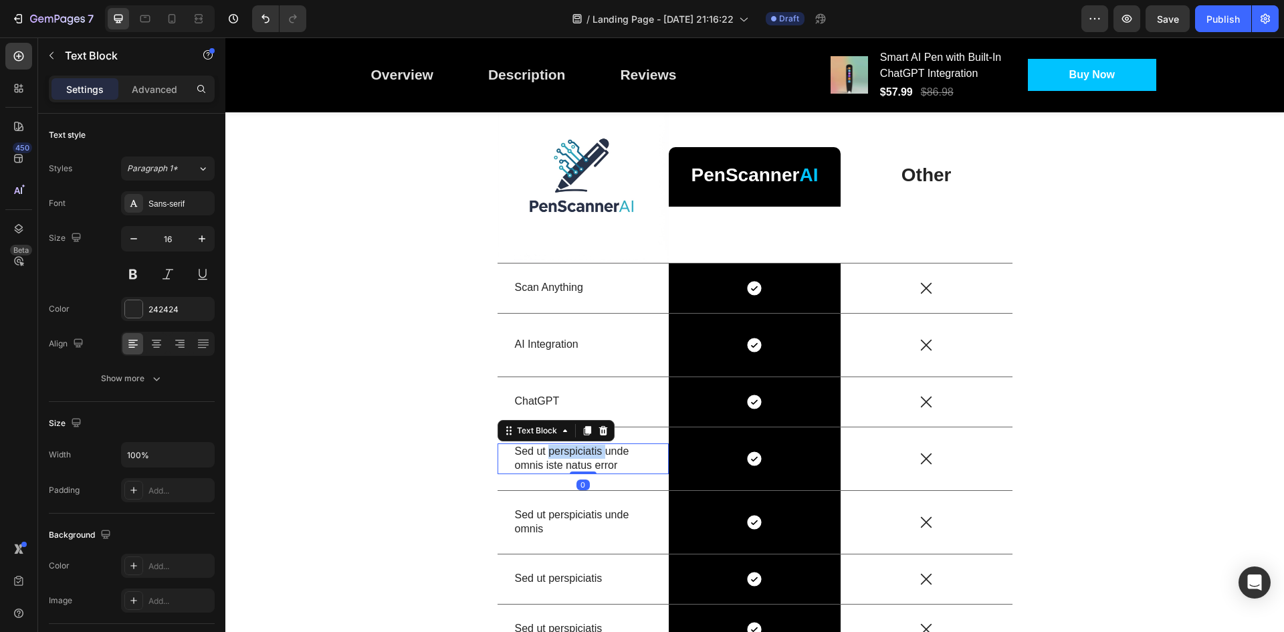
click at [559, 449] on p "Sed ut perspiciatis unde omnis iste natus error" at bounding box center [583, 459] width 137 height 28
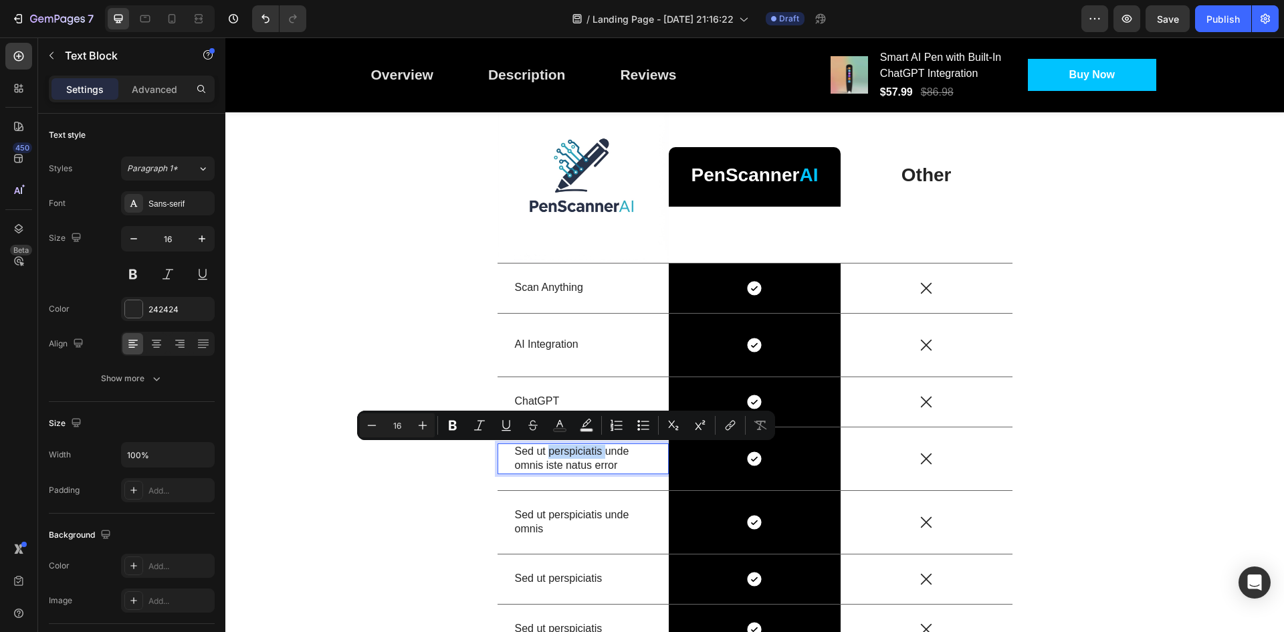
scroll to position [2238, 0]
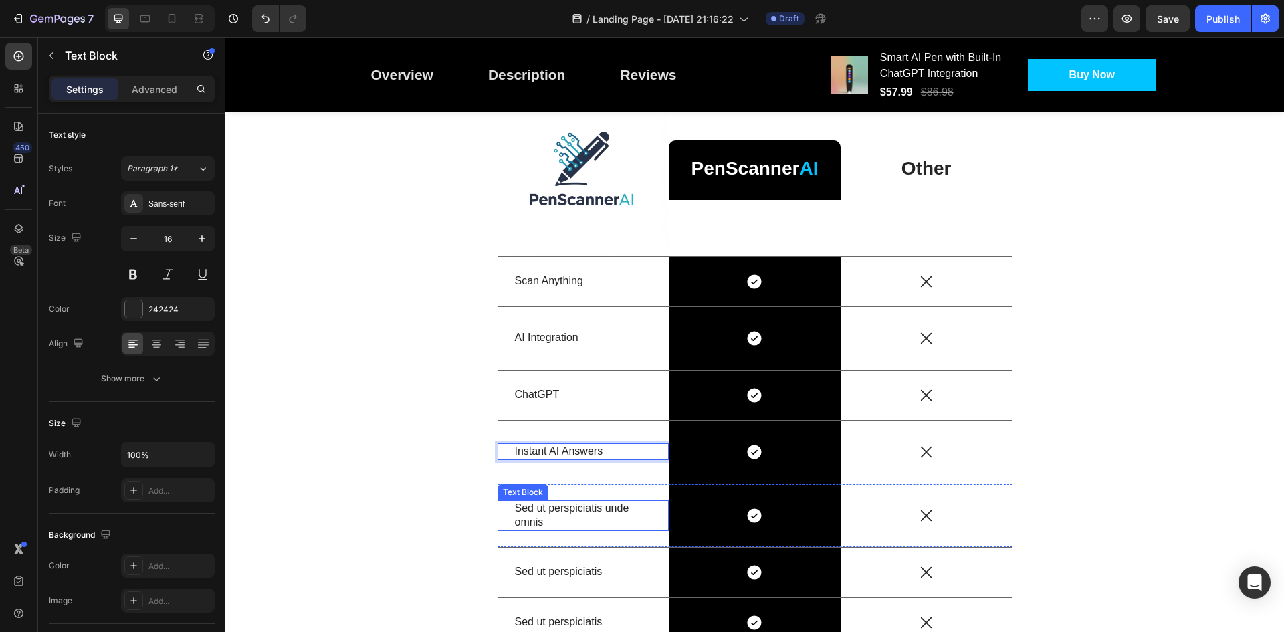
click at [557, 511] on p "Sed ut perspiciatis unde omnis" at bounding box center [583, 516] width 137 height 28
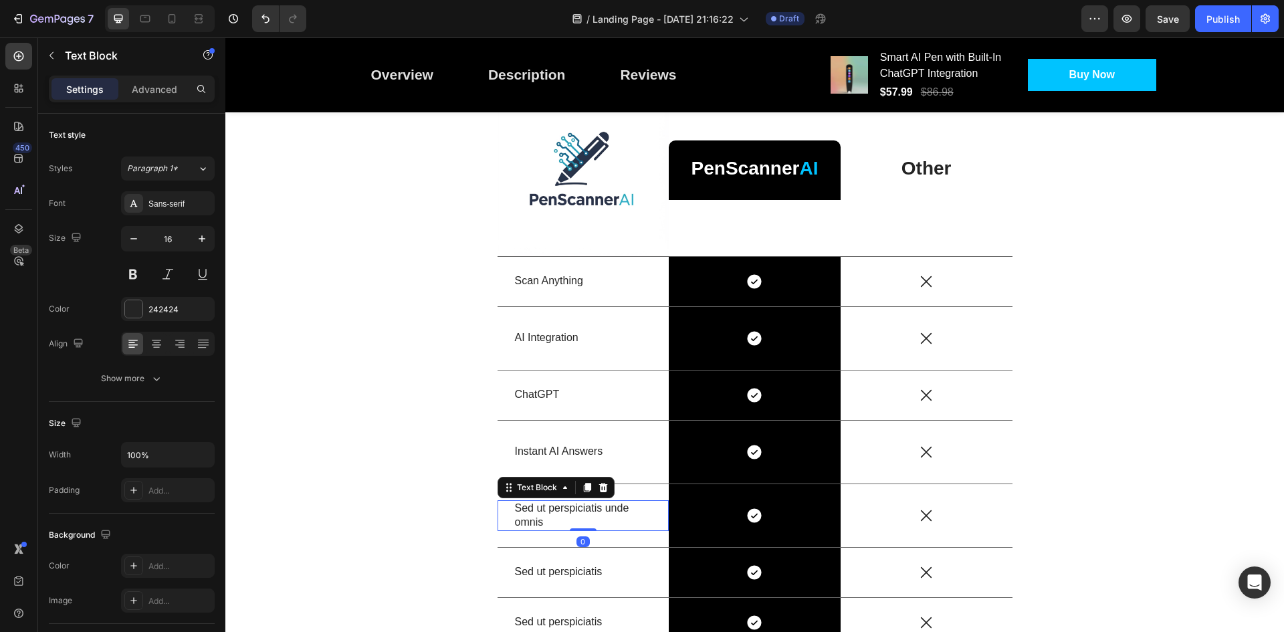
click at [557, 511] on p "Sed ut perspiciatis unde omnis" at bounding box center [583, 516] width 137 height 28
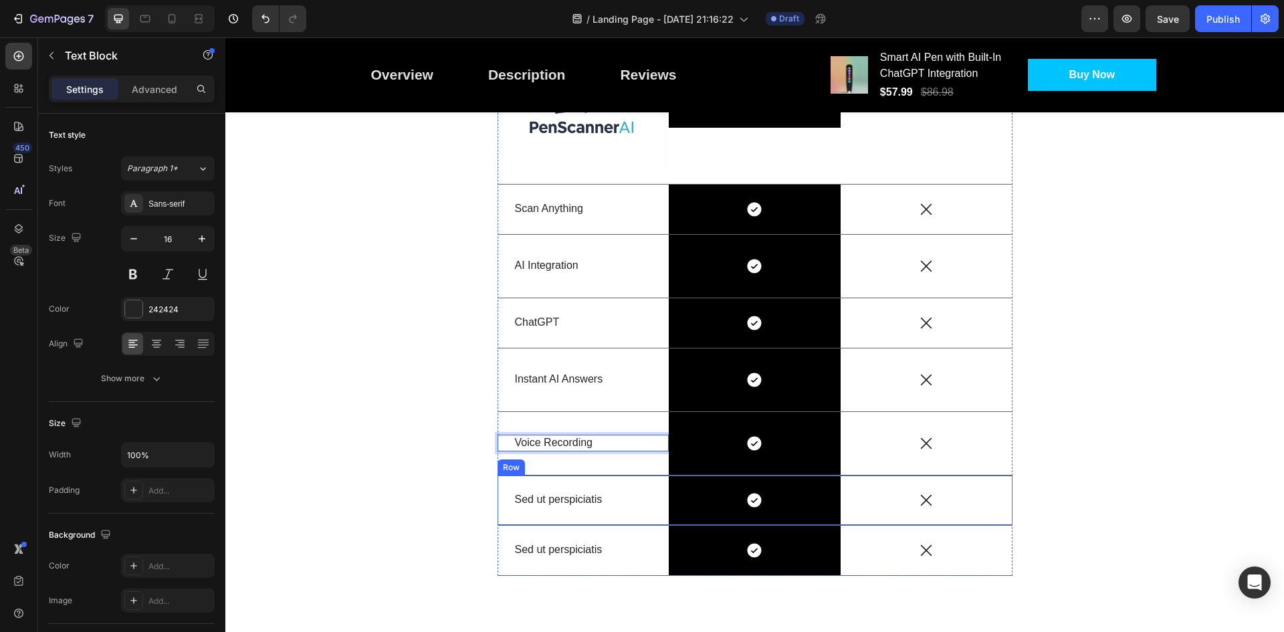
scroll to position [2379, 0]
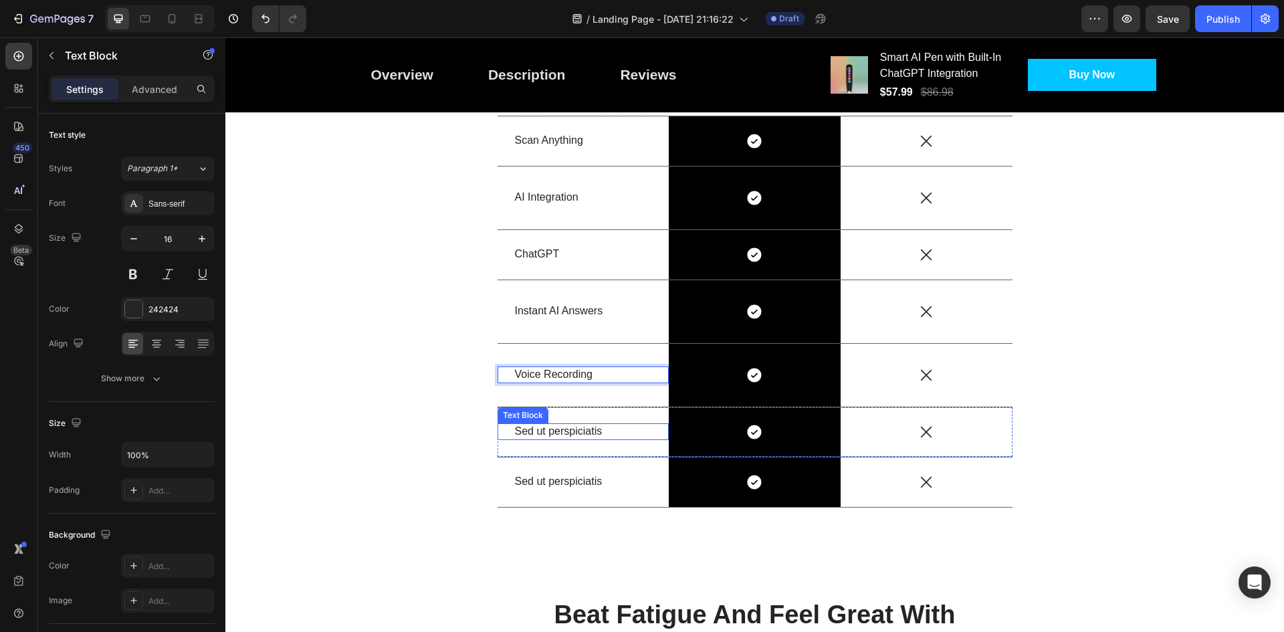
click at [554, 429] on p "Sed ut perspiciatis" at bounding box center [583, 432] width 137 height 14
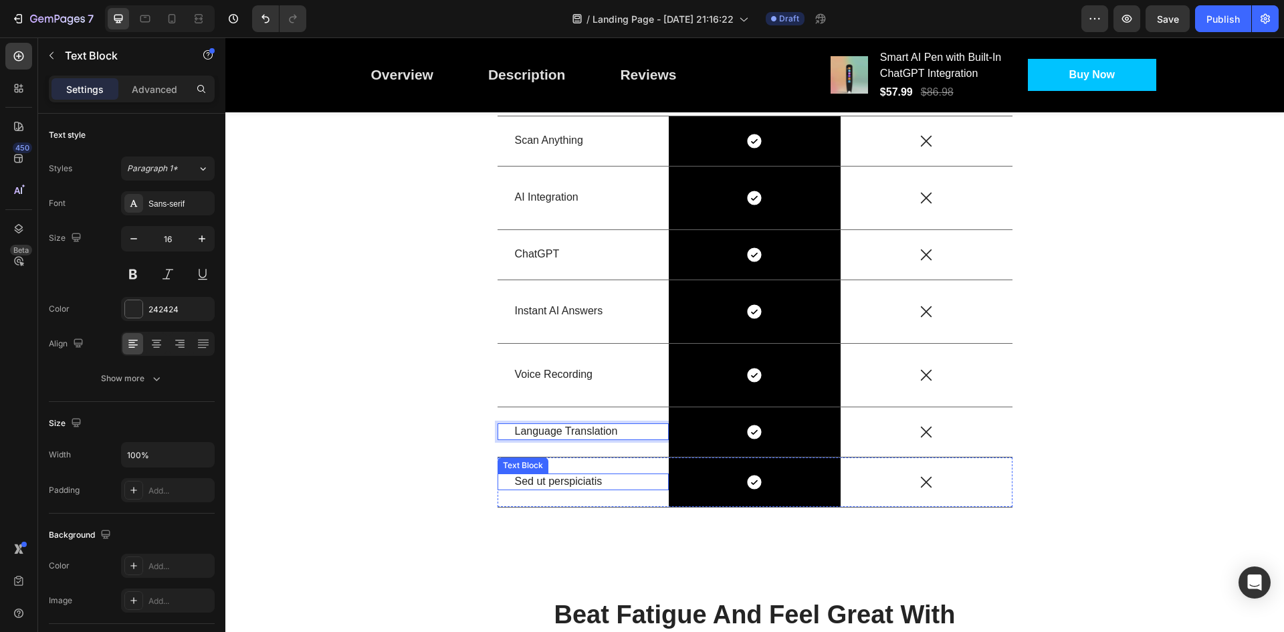
click at [582, 473] on div "Sed ut perspiciatis" at bounding box center [584, 481] width 140 height 17
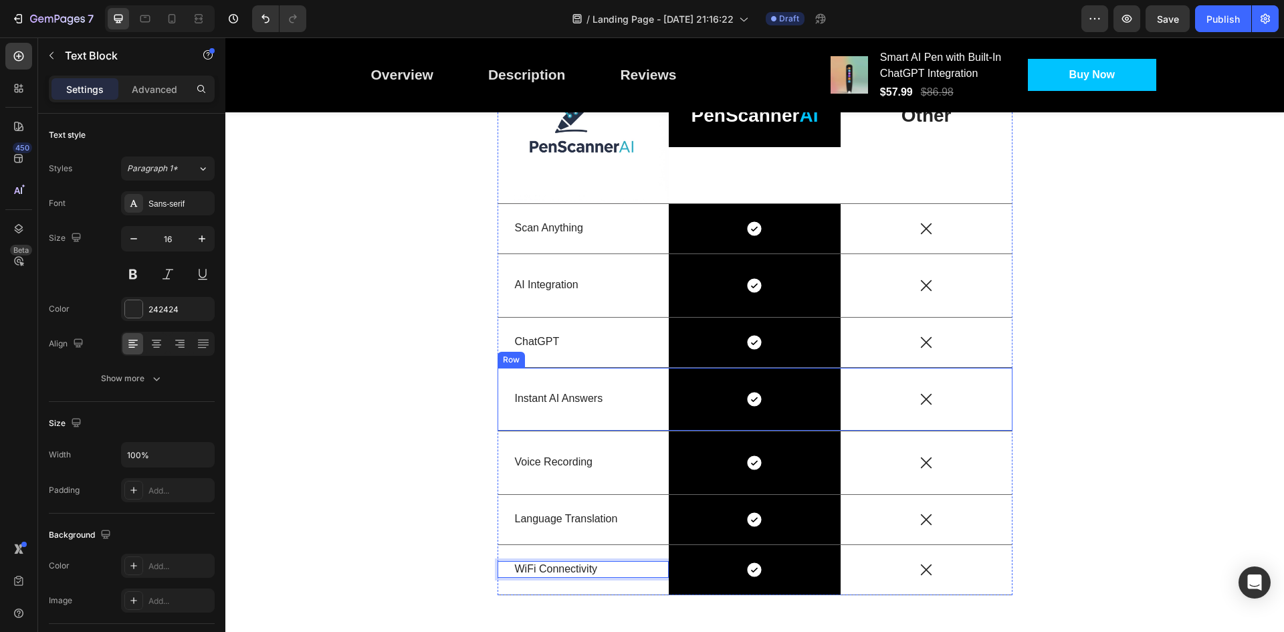
scroll to position [2312, 0]
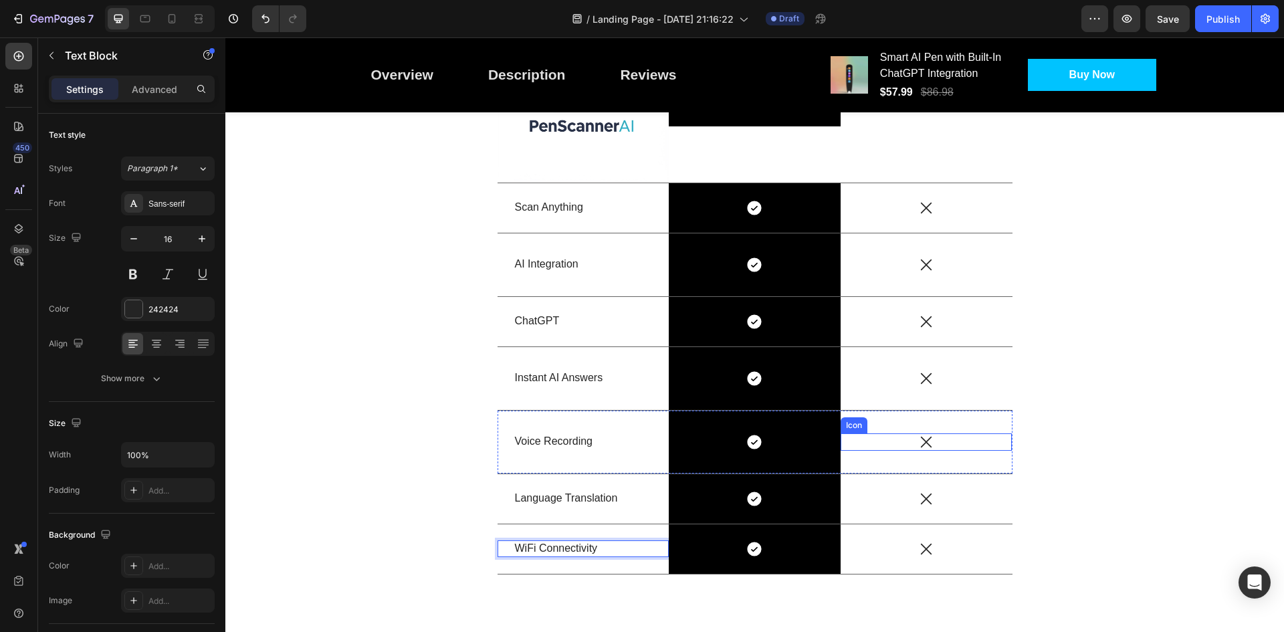
click at [923, 437] on icon at bounding box center [926, 441] width 17 height 17
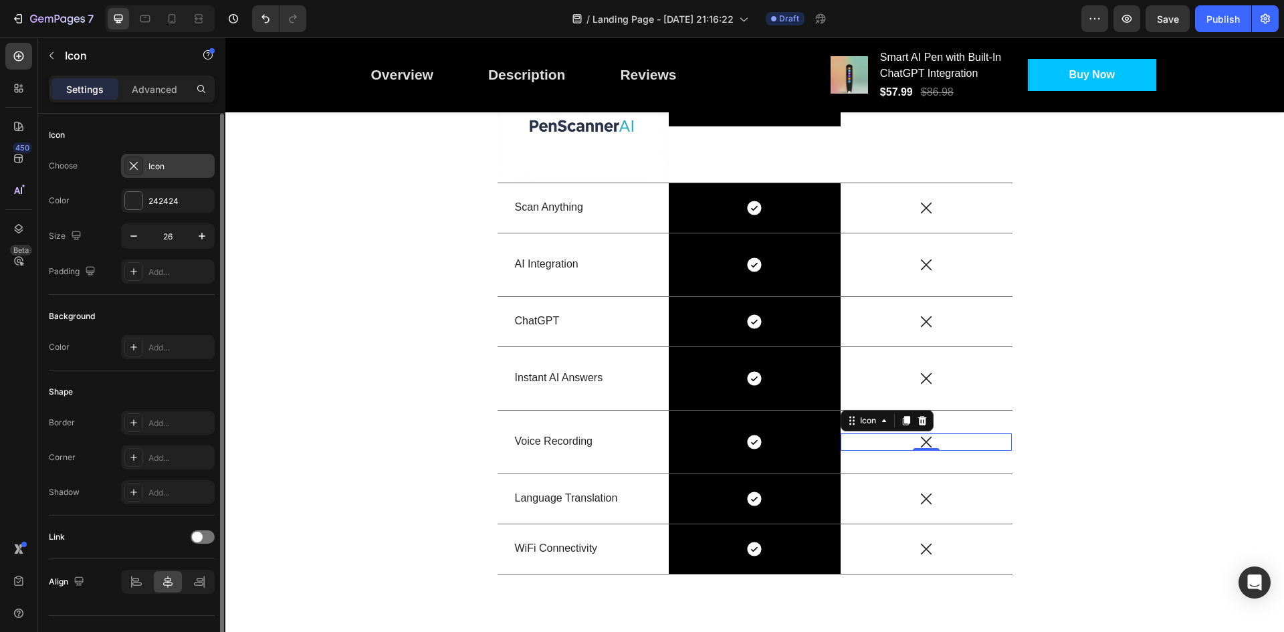
click at [158, 171] on div "Icon" at bounding box center [179, 166] width 63 height 12
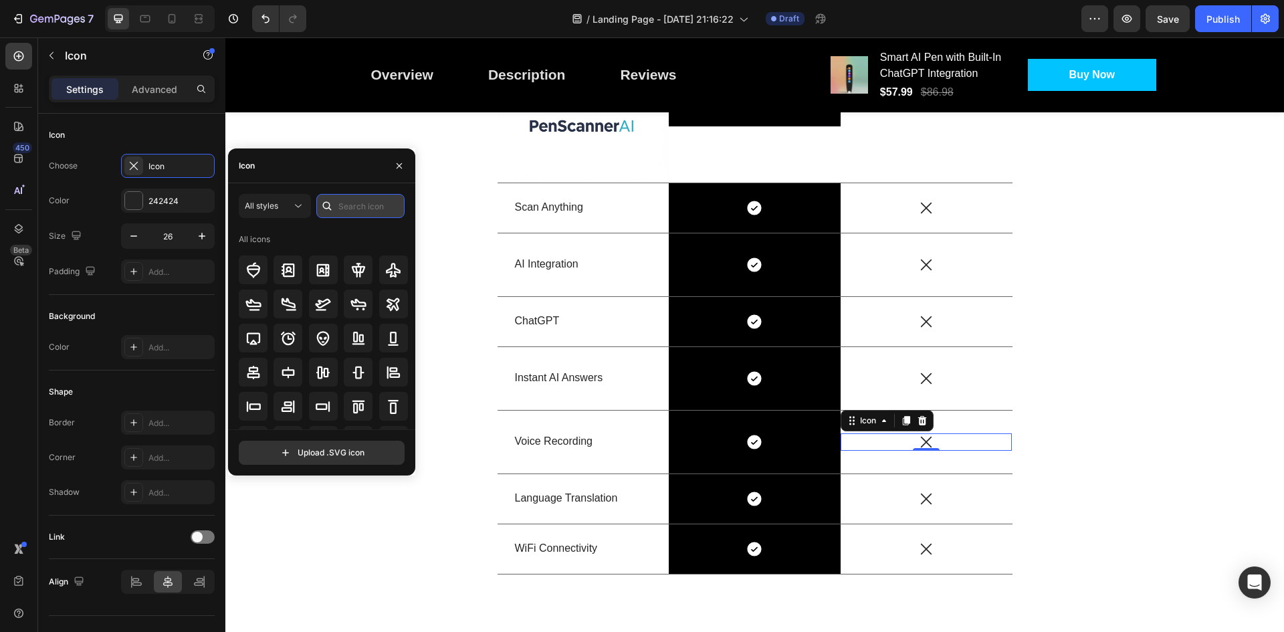
click at [338, 209] on input "text" at bounding box center [360, 206] width 88 height 24
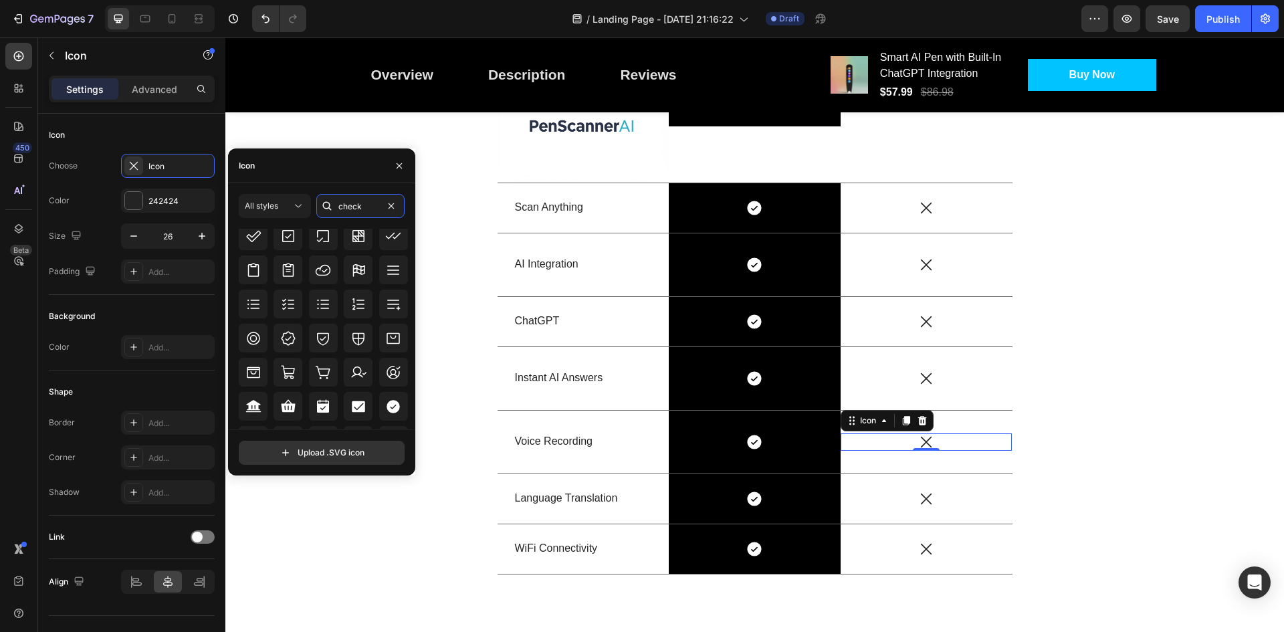
scroll to position [435, 0]
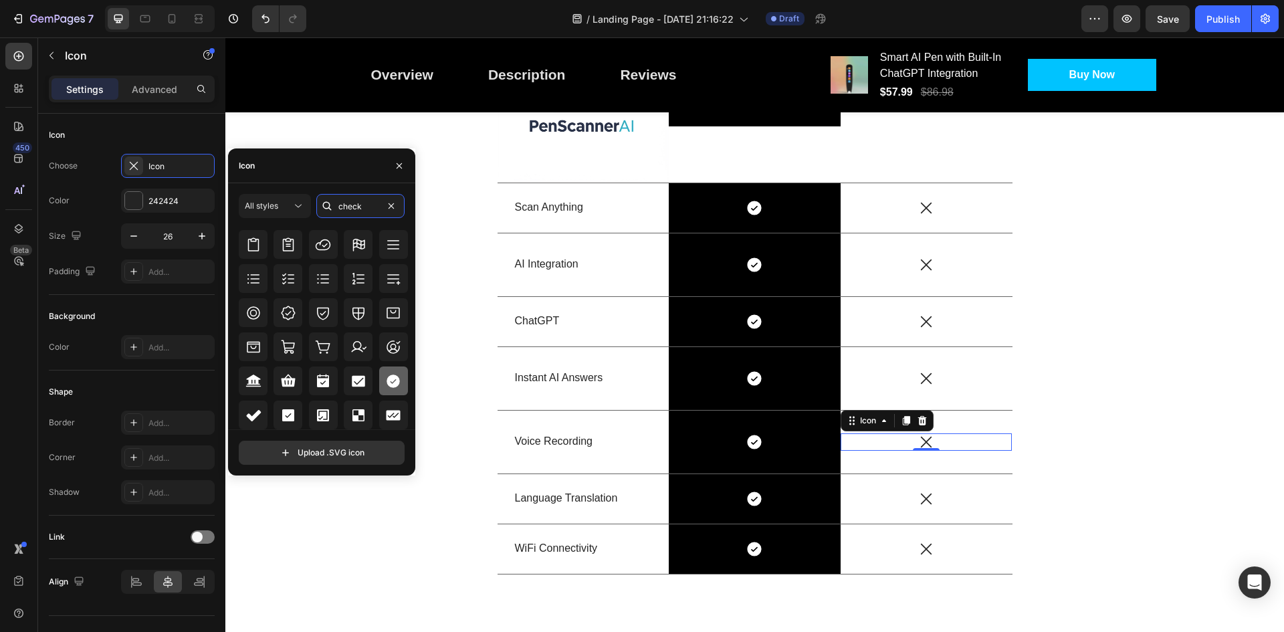
type input "check"
click at [387, 378] on icon at bounding box center [393, 380] width 13 height 13
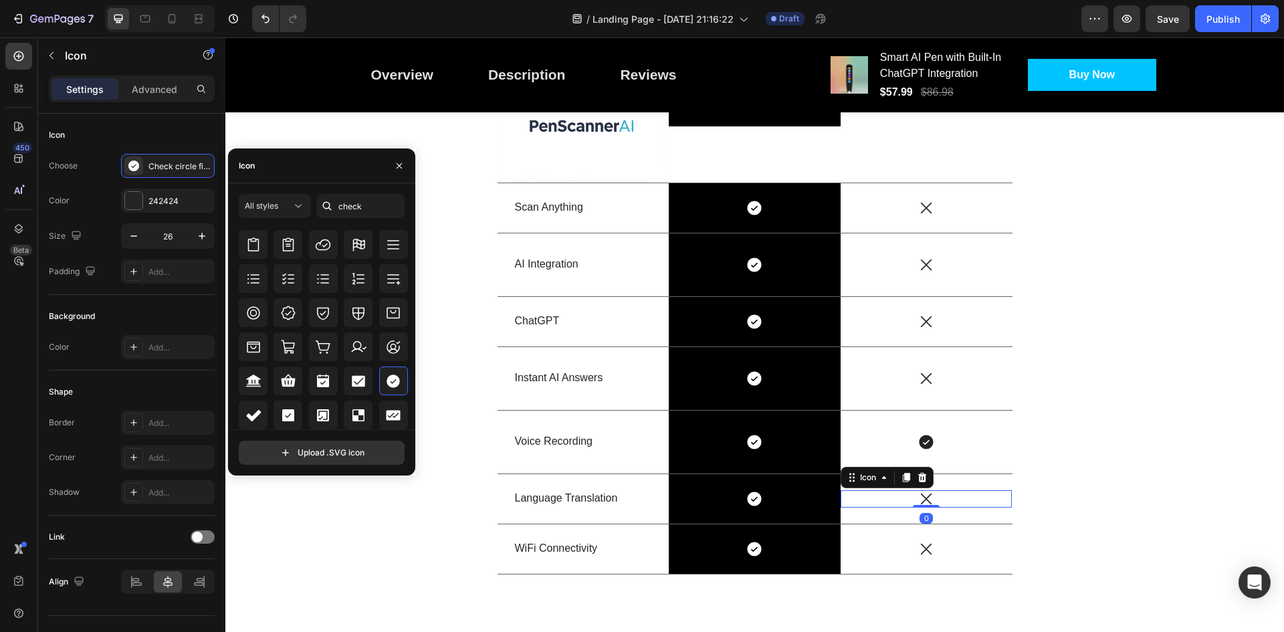
click at [923, 494] on icon at bounding box center [926, 498] width 17 height 17
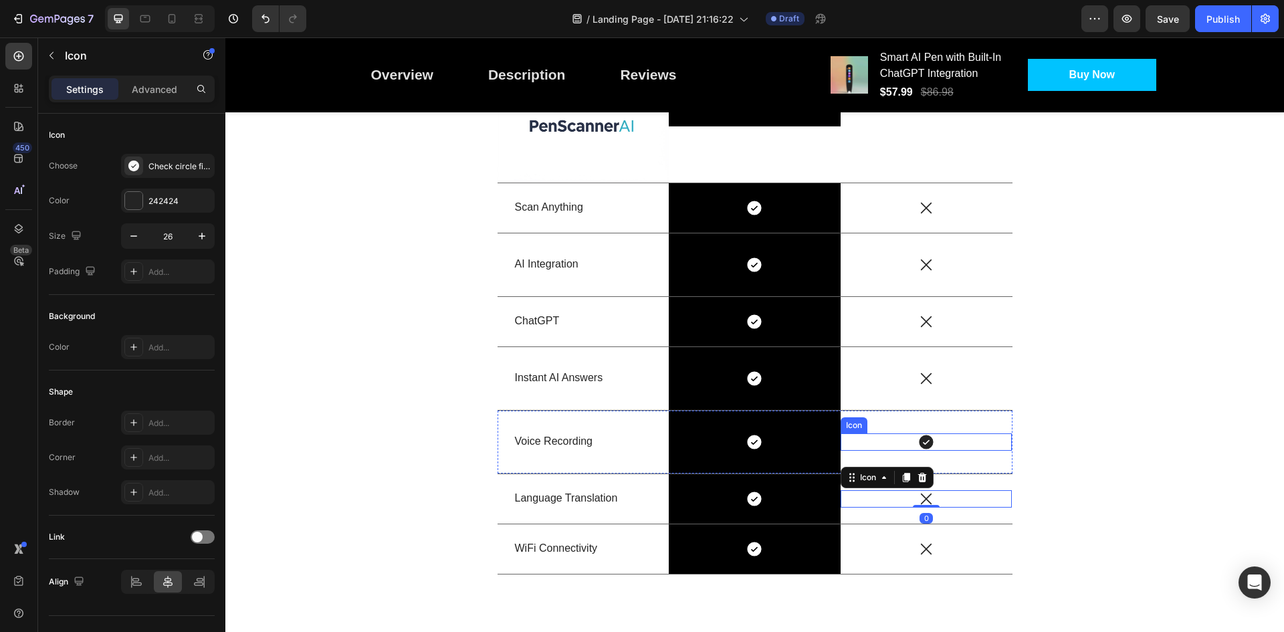
click at [920, 441] on icon at bounding box center [927, 442] width 14 height 14
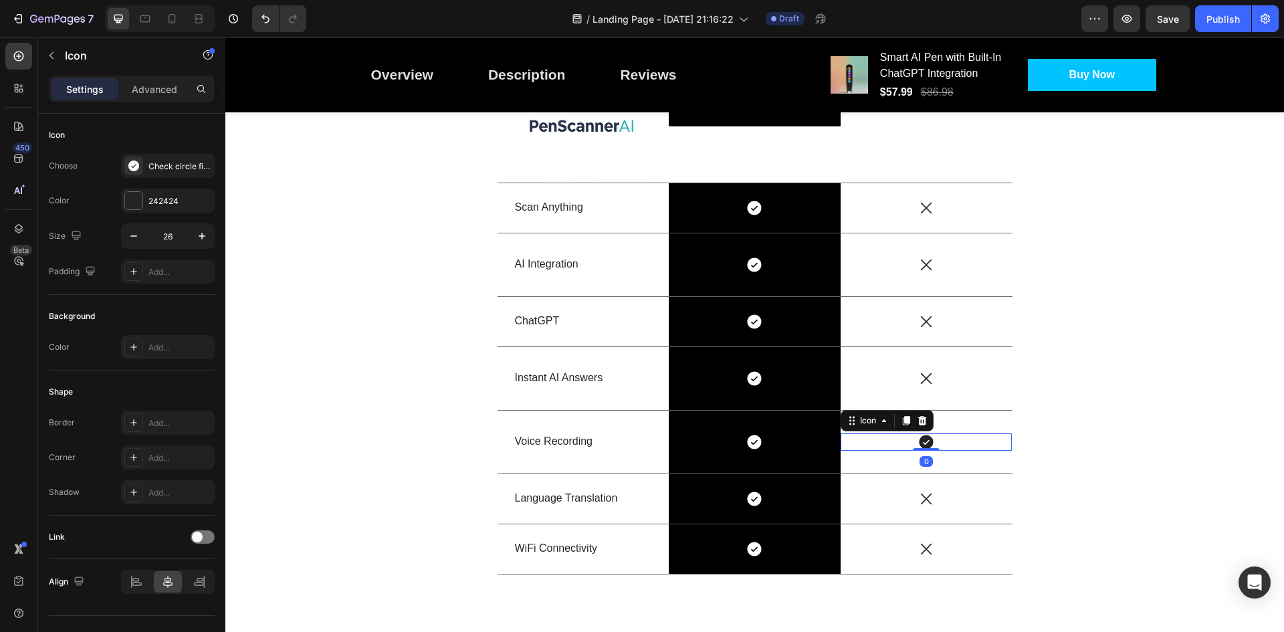
click at [920, 441] on icon at bounding box center [927, 442] width 14 height 14
click at [748, 441] on icon at bounding box center [755, 442] width 14 height 14
click at [920, 441] on icon at bounding box center [927, 442] width 14 height 14
click at [924, 495] on icon at bounding box center [926, 498] width 17 height 17
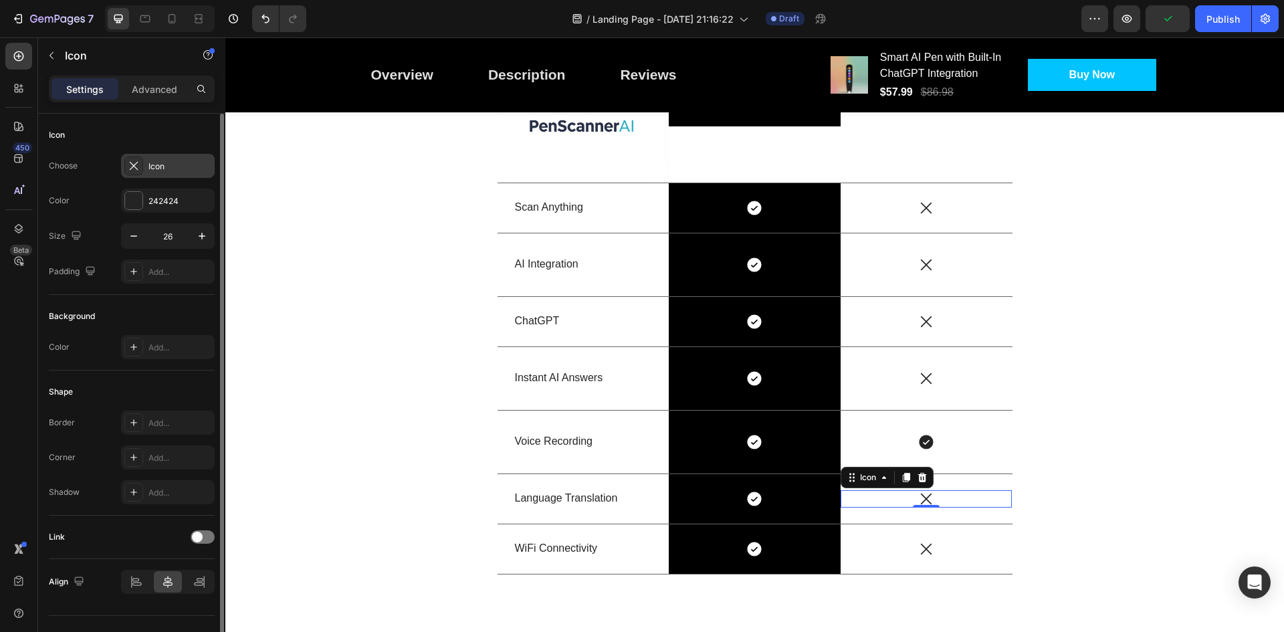
click at [161, 164] on div "Icon" at bounding box center [179, 166] width 63 height 12
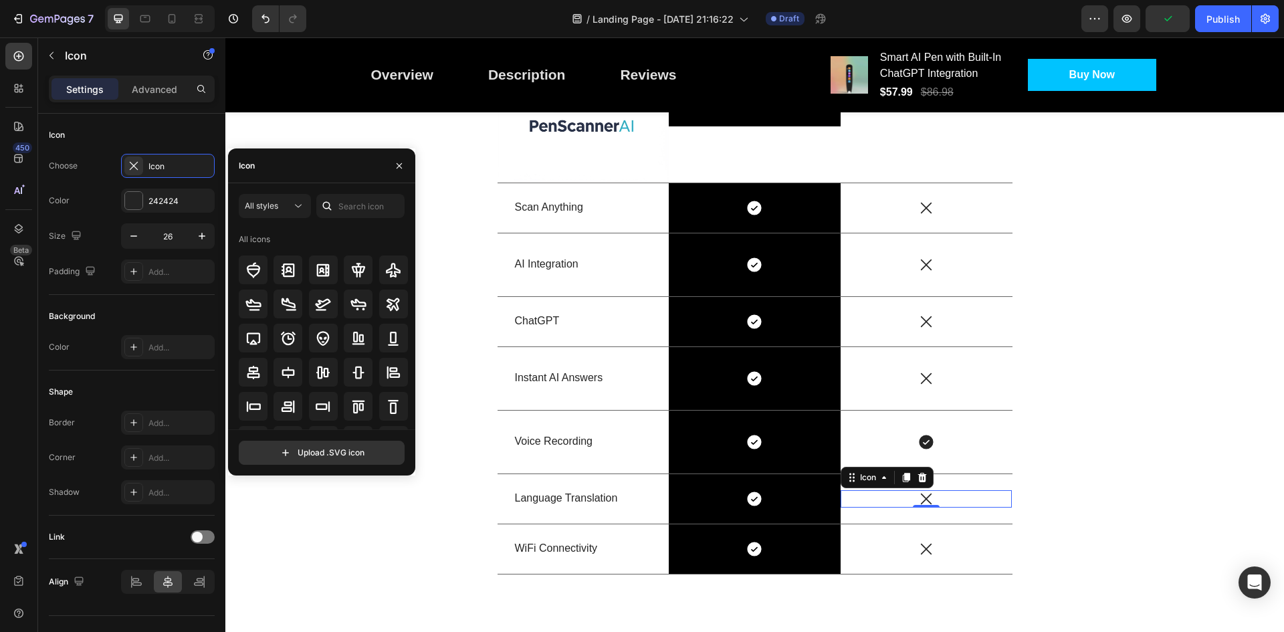
click at [332, 204] on icon at bounding box center [326, 205] width 13 height 13
click at [332, 205] on icon at bounding box center [326, 205] width 13 height 13
click at [358, 203] on input "text" at bounding box center [360, 206] width 88 height 24
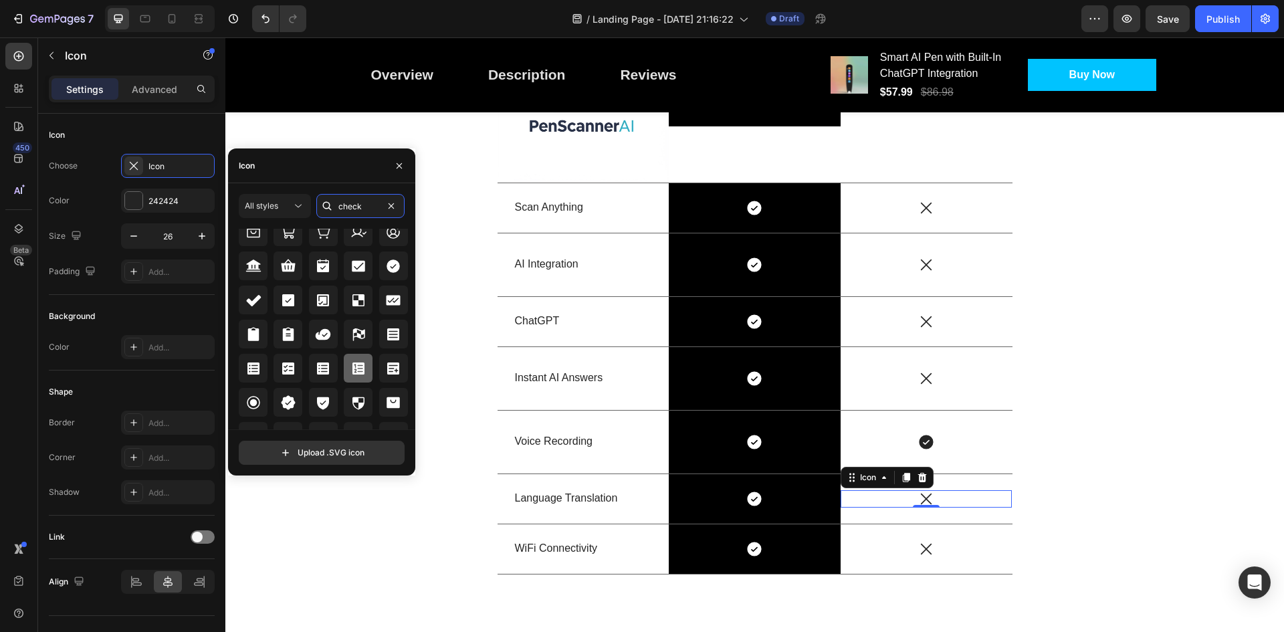
scroll to position [483, 0]
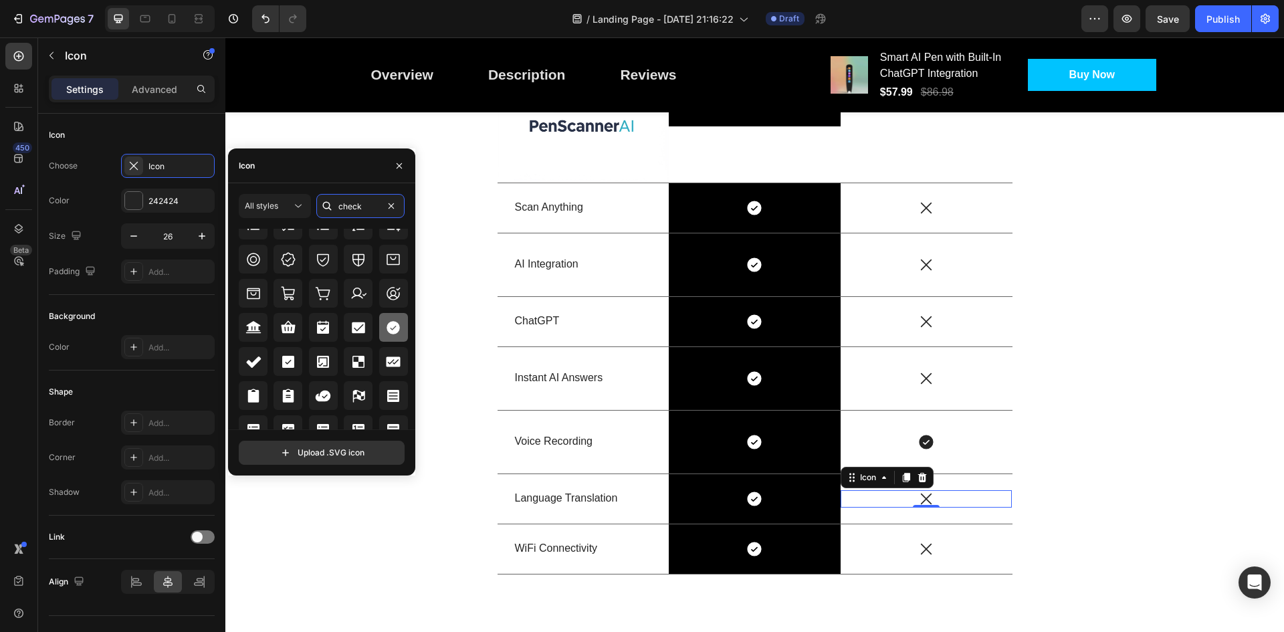
type input "check"
click at [386, 334] on icon at bounding box center [393, 328] width 16 height 16
click at [918, 544] on icon at bounding box center [926, 548] width 17 height 17
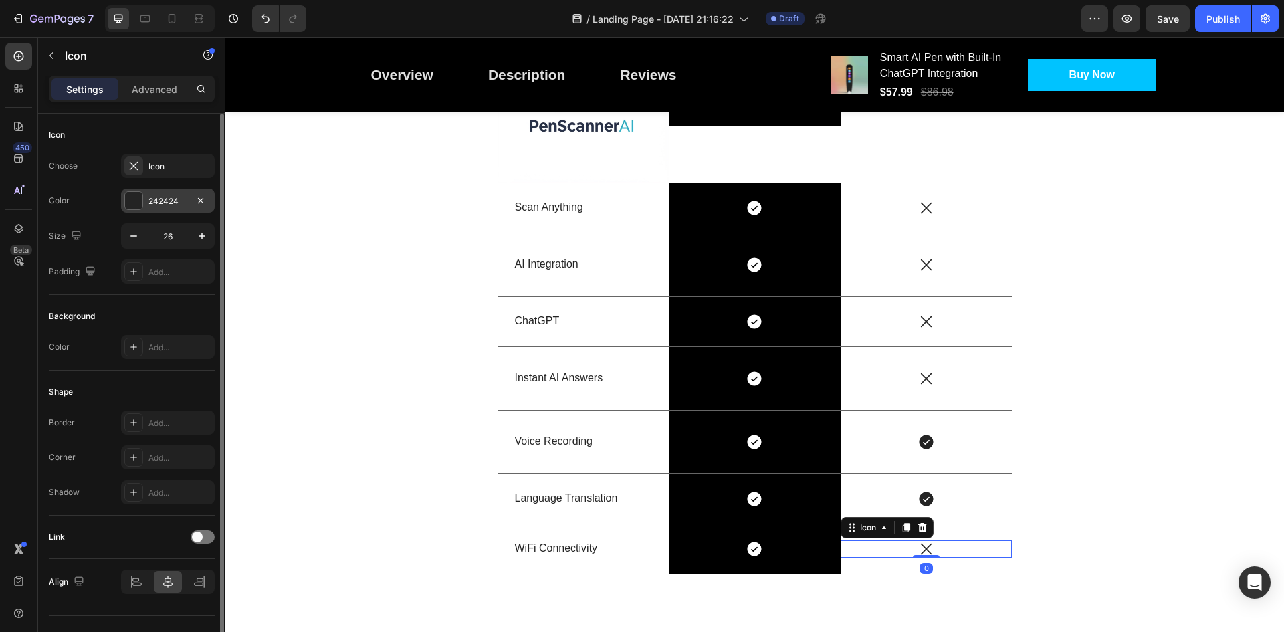
click at [162, 203] on div "242424" at bounding box center [167, 201] width 39 height 12
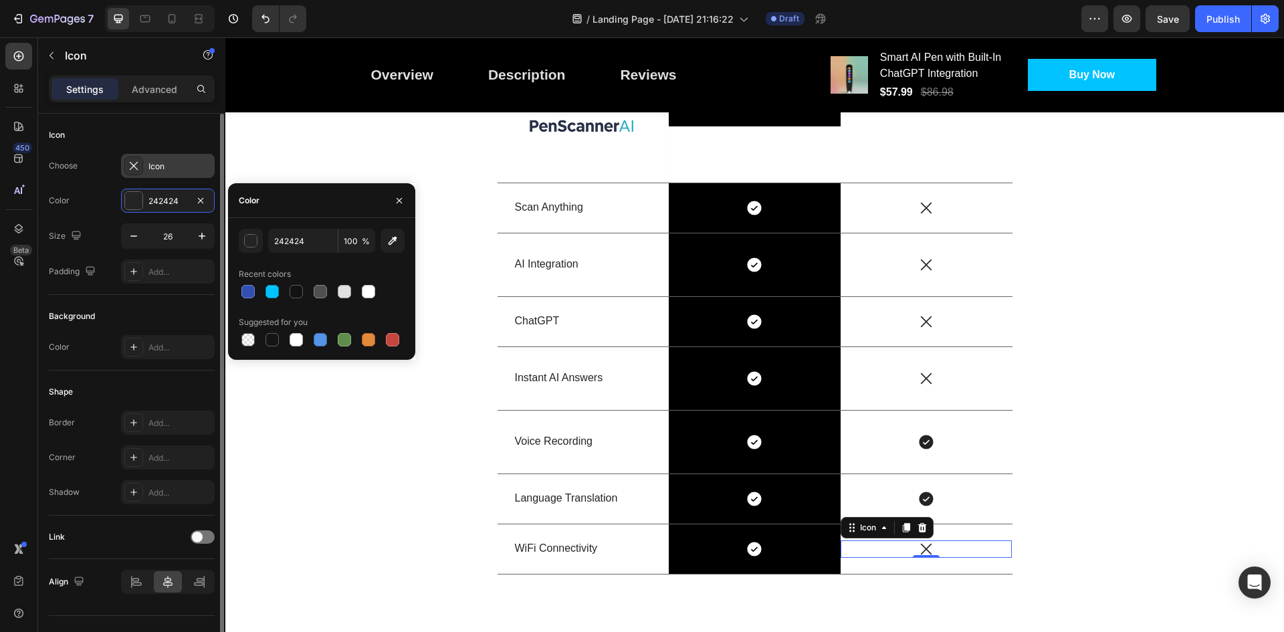
click at [159, 175] on div "Icon" at bounding box center [168, 166] width 94 height 24
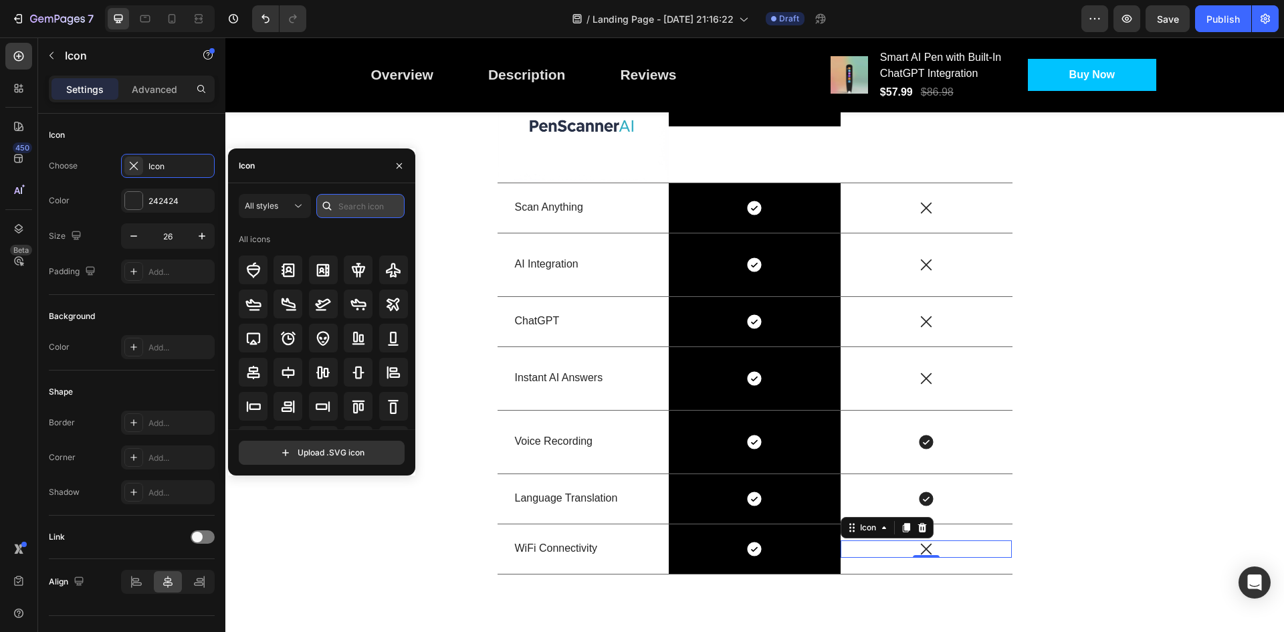
click at [364, 209] on input "text" at bounding box center [360, 206] width 88 height 24
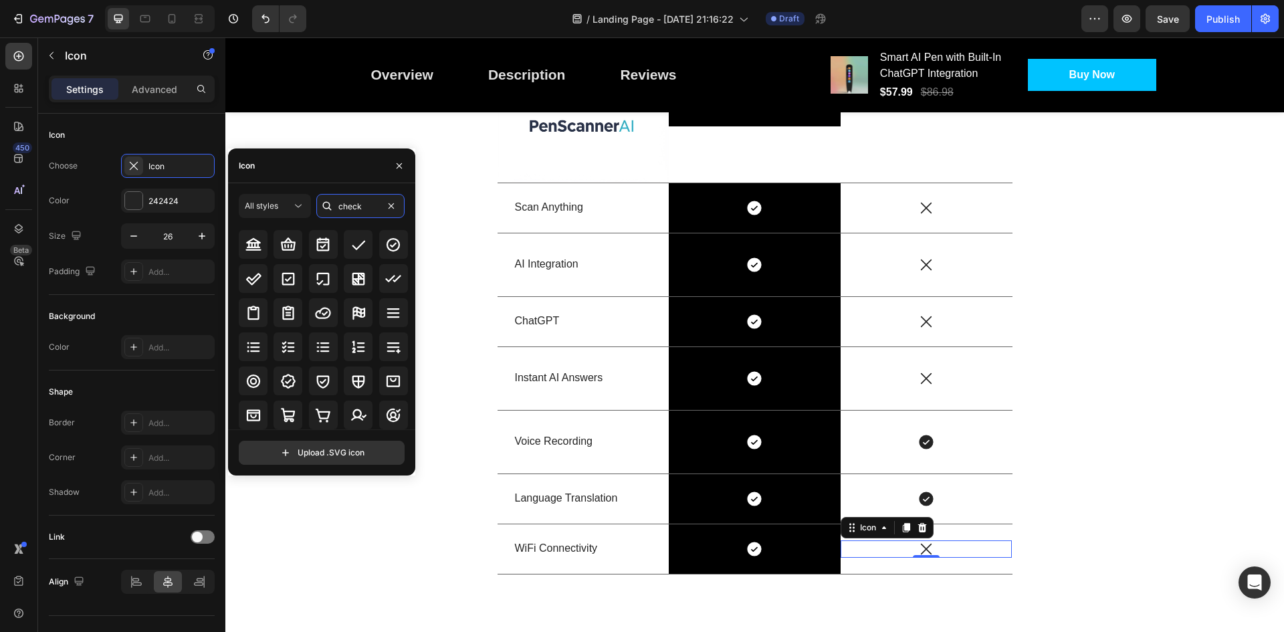
scroll to position [0, 0]
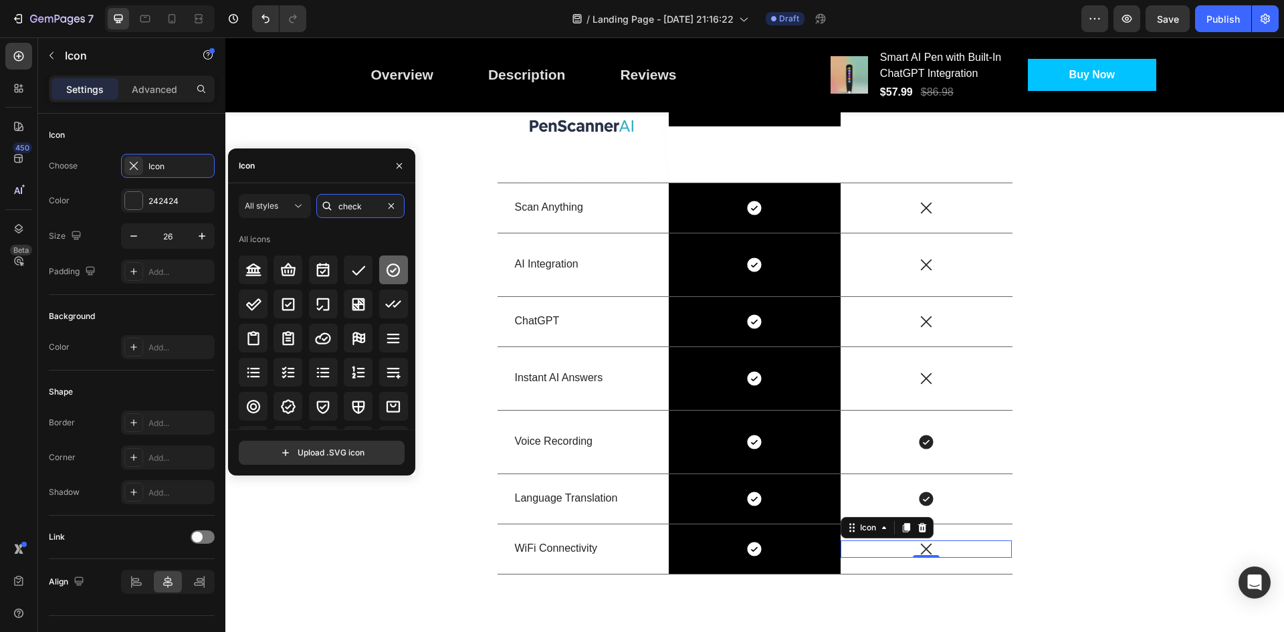
type input "check"
click at [379, 274] on div at bounding box center [393, 269] width 29 height 29
click at [922, 498] on icon at bounding box center [926, 498] width 17 height 17
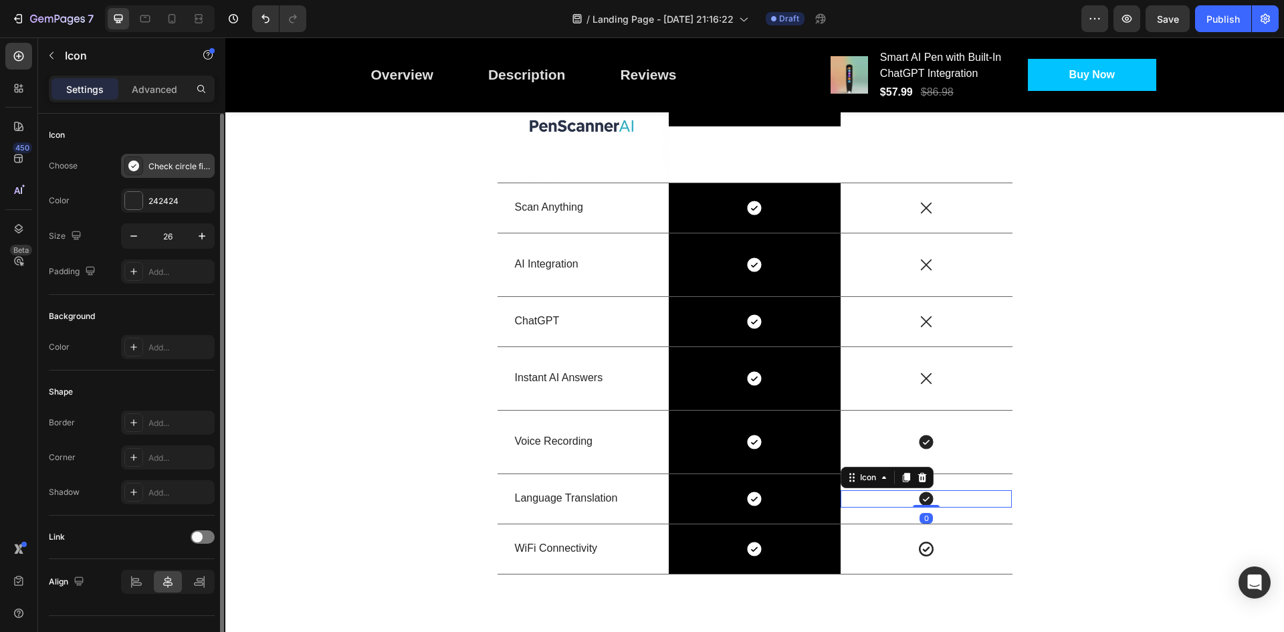
click at [148, 170] on div "Check circle filled" at bounding box center [168, 166] width 94 height 24
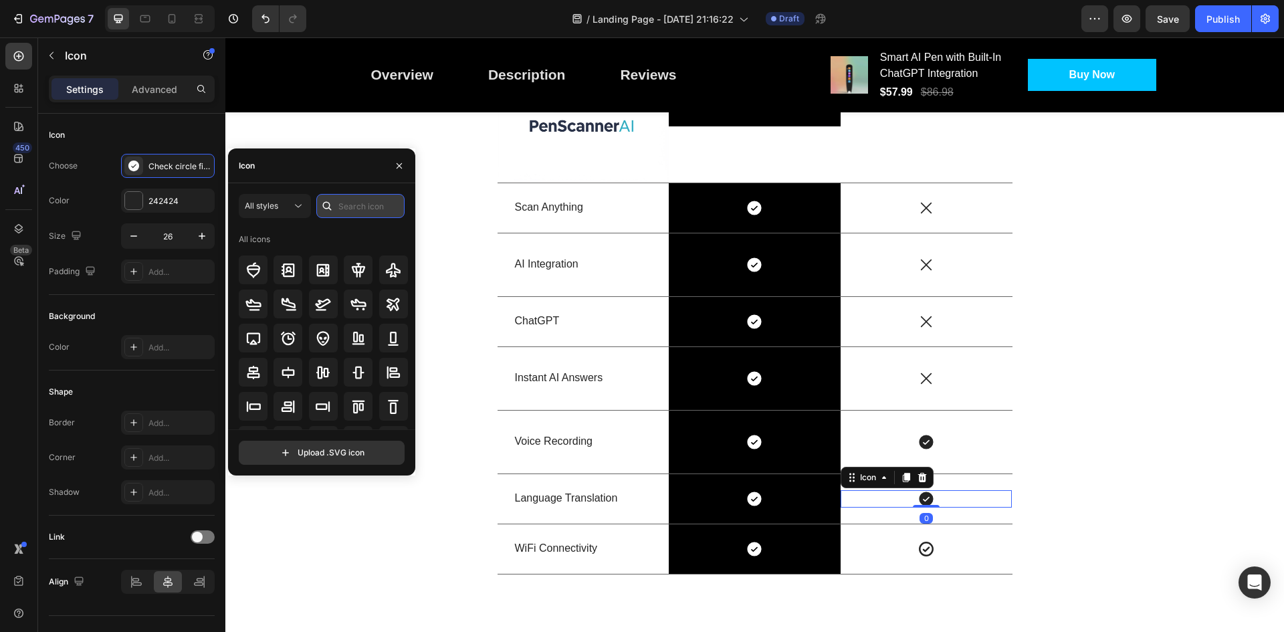
click at [380, 204] on input "text" at bounding box center [360, 206] width 88 height 24
type input "check"
click at [392, 274] on icon at bounding box center [393, 270] width 16 height 16
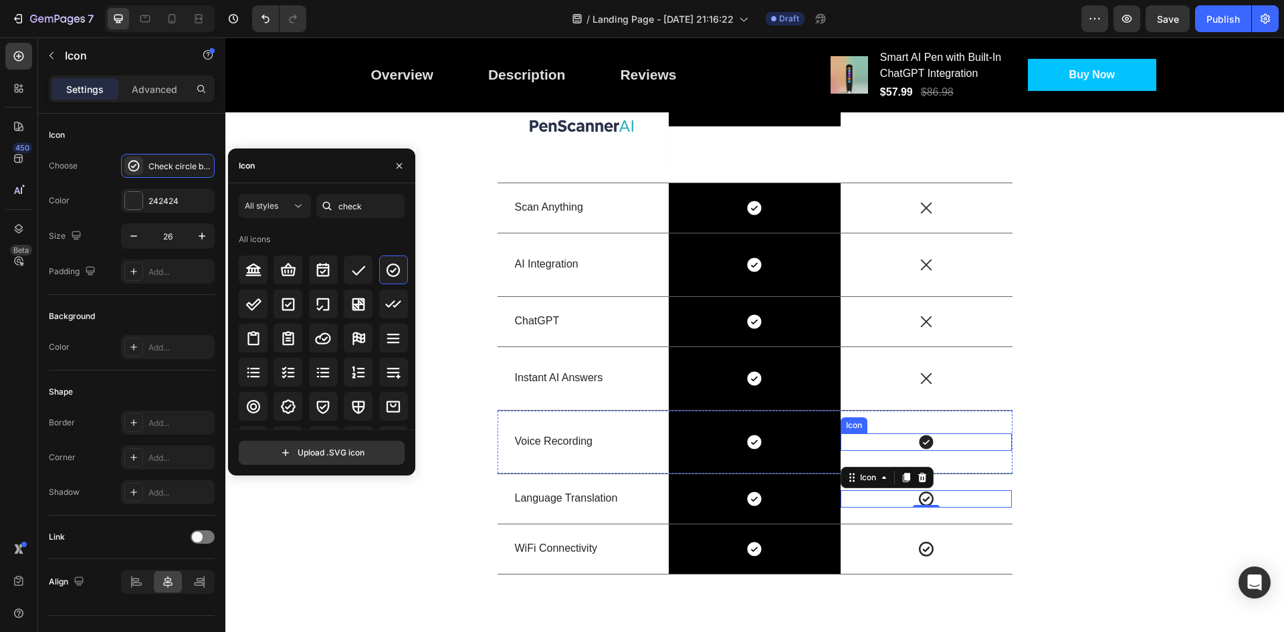
click at [923, 437] on icon at bounding box center [927, 442] width 14 height 14
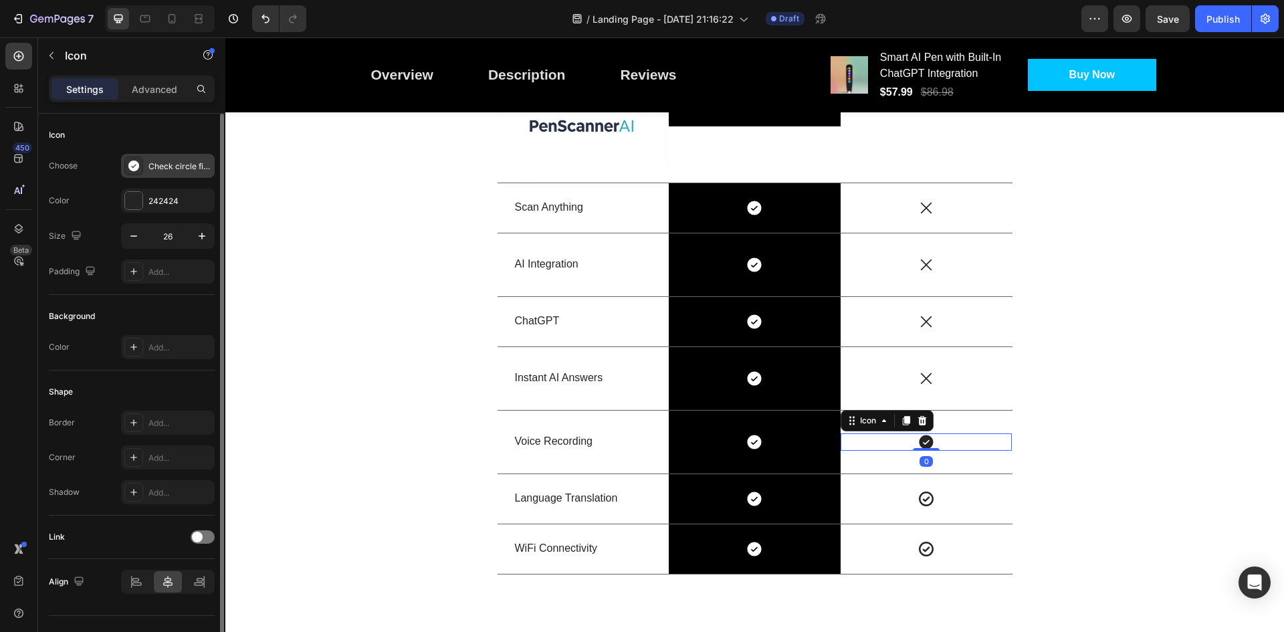
click at [164, 168] on div "Check circle filled" at bounding box center [179, 166] width 63 height 12
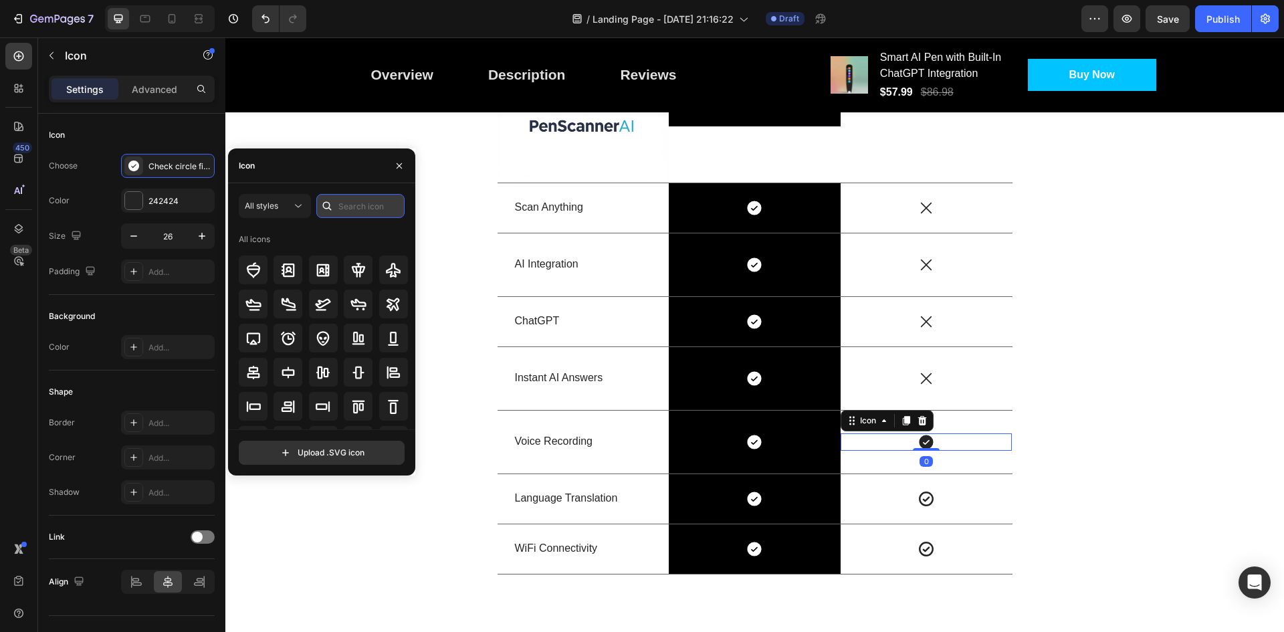
click at [355, 207] on input "text" at bounding box center [360, 206] width 88 height 24
type input "check"
click at [392, 275] on icon at bounding box center [393, 269] width 13 height 13
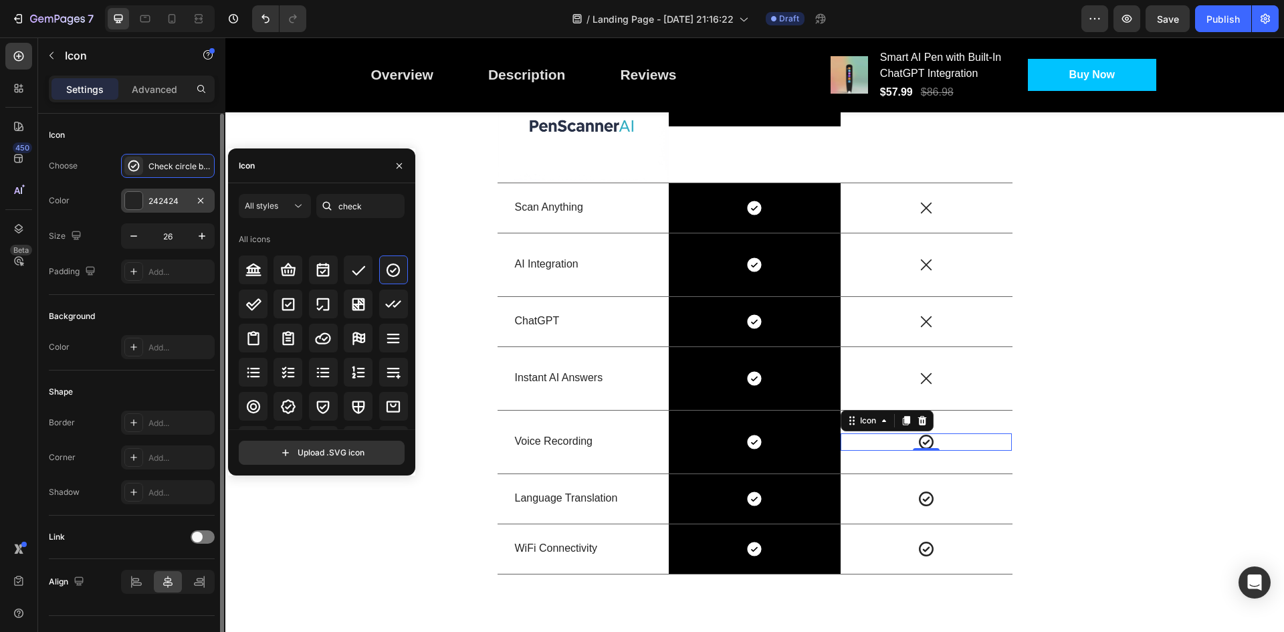
click at [138, 200] on div at bounding box center [133, 200] width 17 height 17
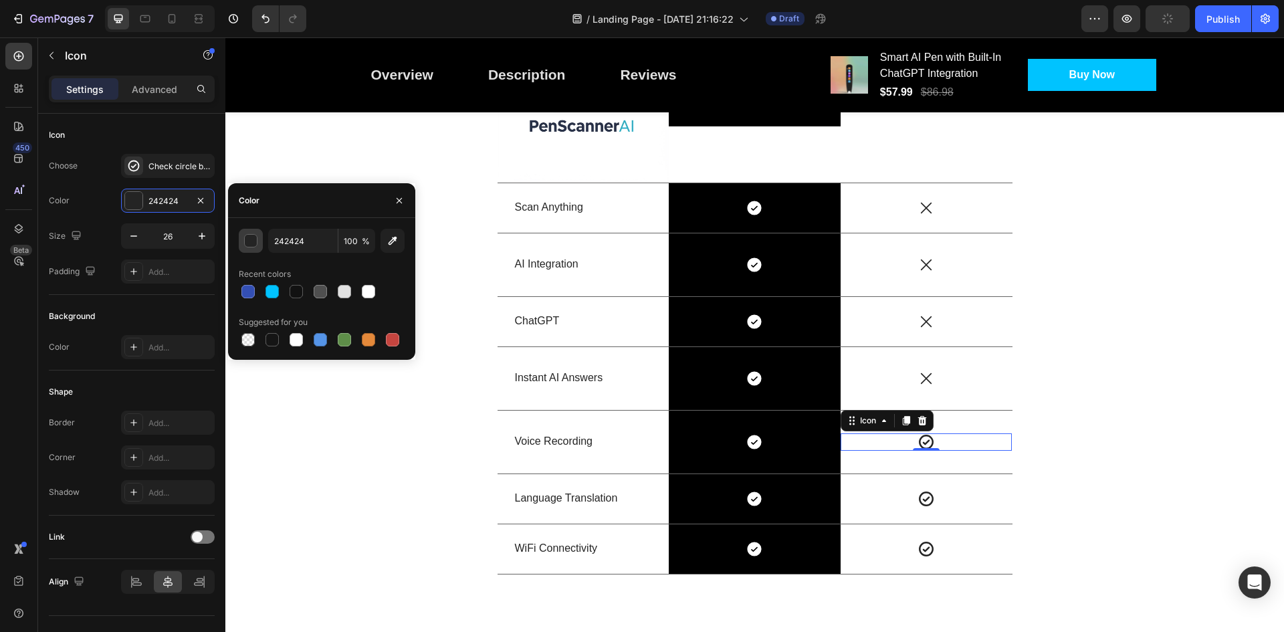
click at [255, 244] on div "button" at bounding box center [251, 241] width 13 height 13
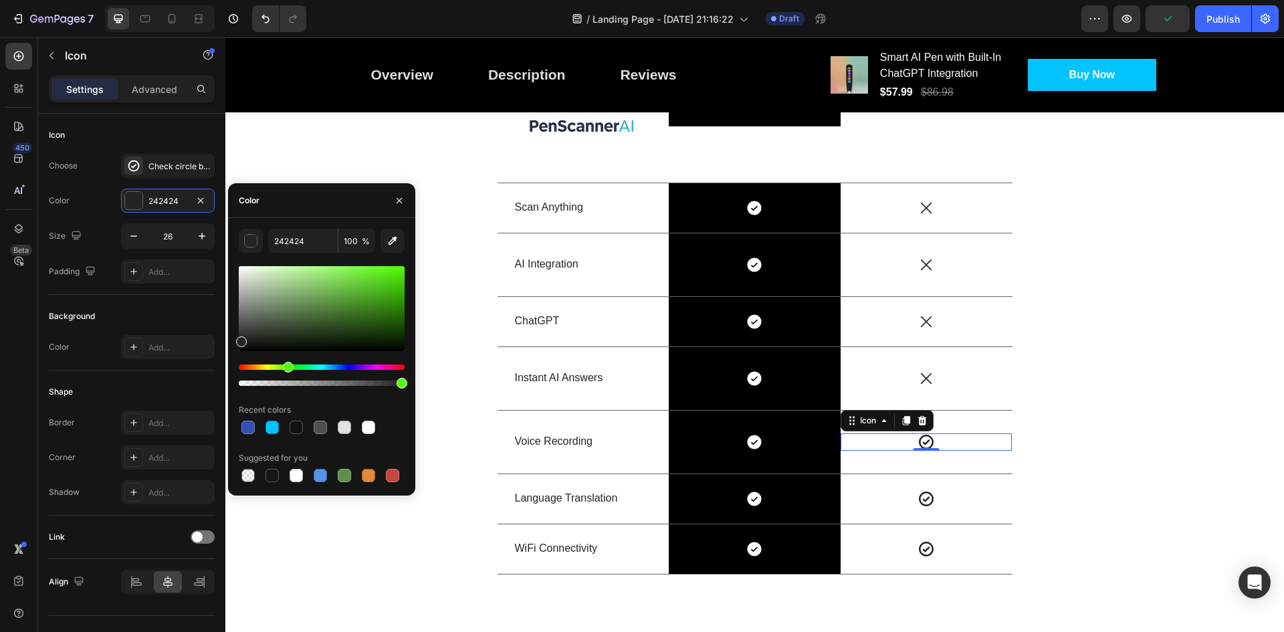
click at [286, 366] on div "Hue" at bounding box center [322, 366] width 166 height 5
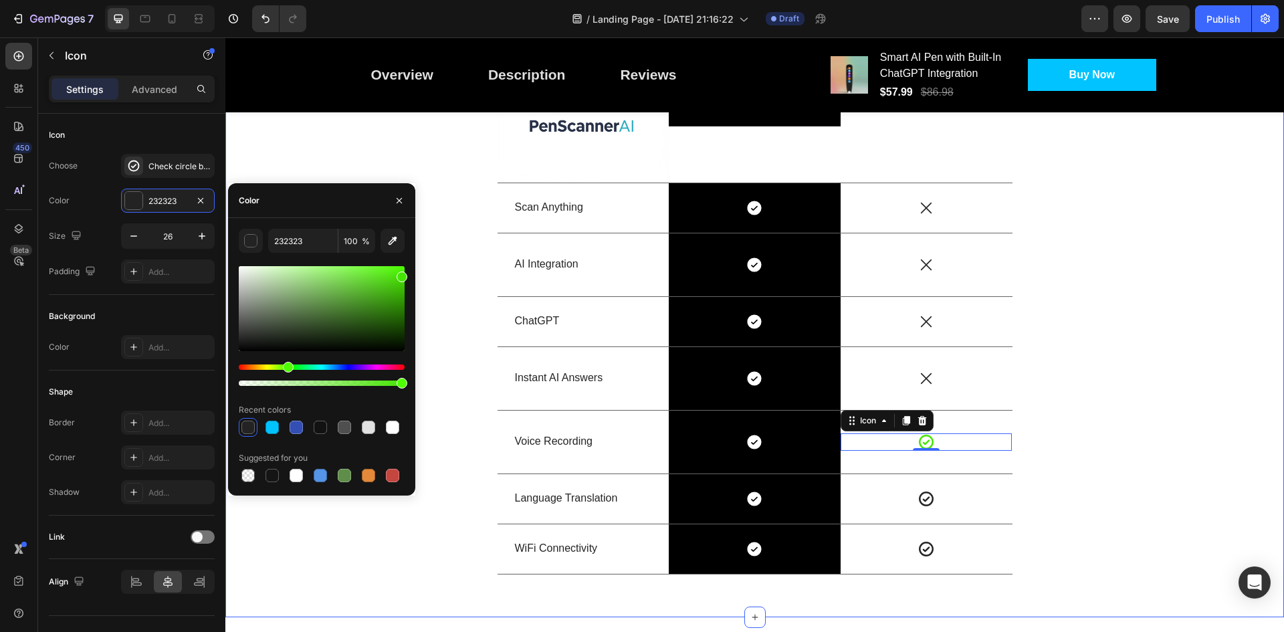
drag, startPoint x: 519, startPoint y: 338, endPoint x: 427, endPoint y: 262, distance: 118.8
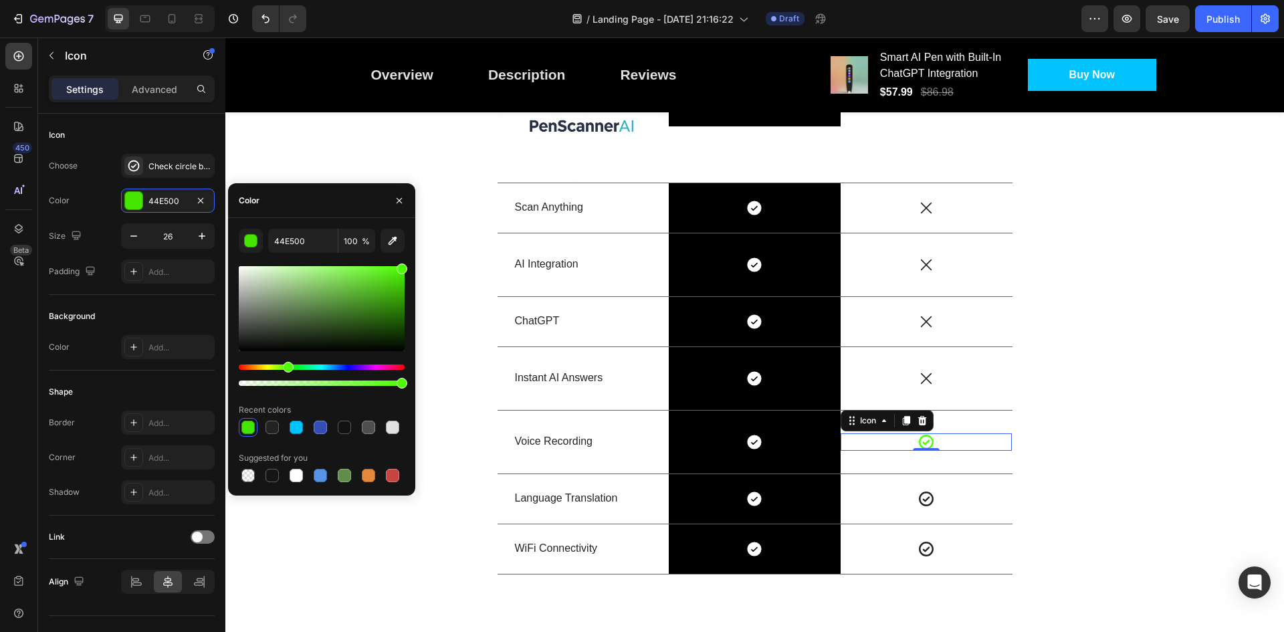
drag, startPoint x: 399, startPoint y: 282, endPoint x: 409, endPoint y: 257, distance: 25.8
click at [409, 257] on div "44E500 100 % Recent colors Suggested for you" at bounding box center [321, 357] width 187 height 256
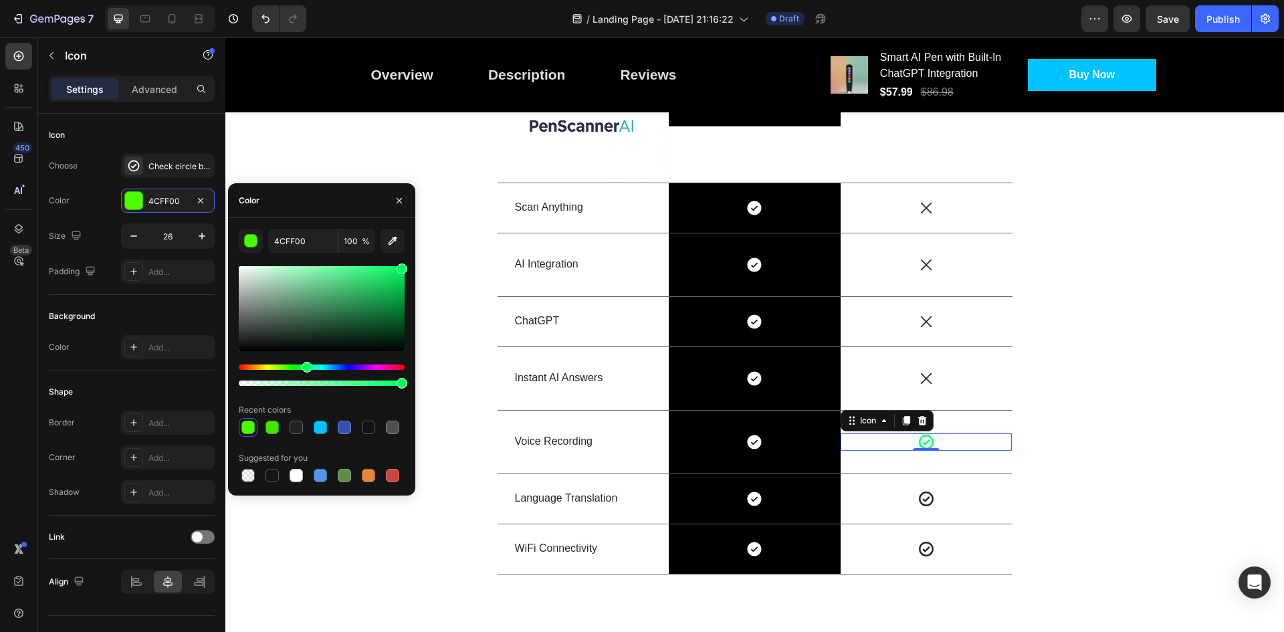
type input "00FF61"
drag, startPoint x: 288, startPoint y: 365, endPoint x: 305, endPoint y: 366, distance: 16.7
click at [305, 366] on div "Hue" at bounding box center [307, 367] width 11 height 11
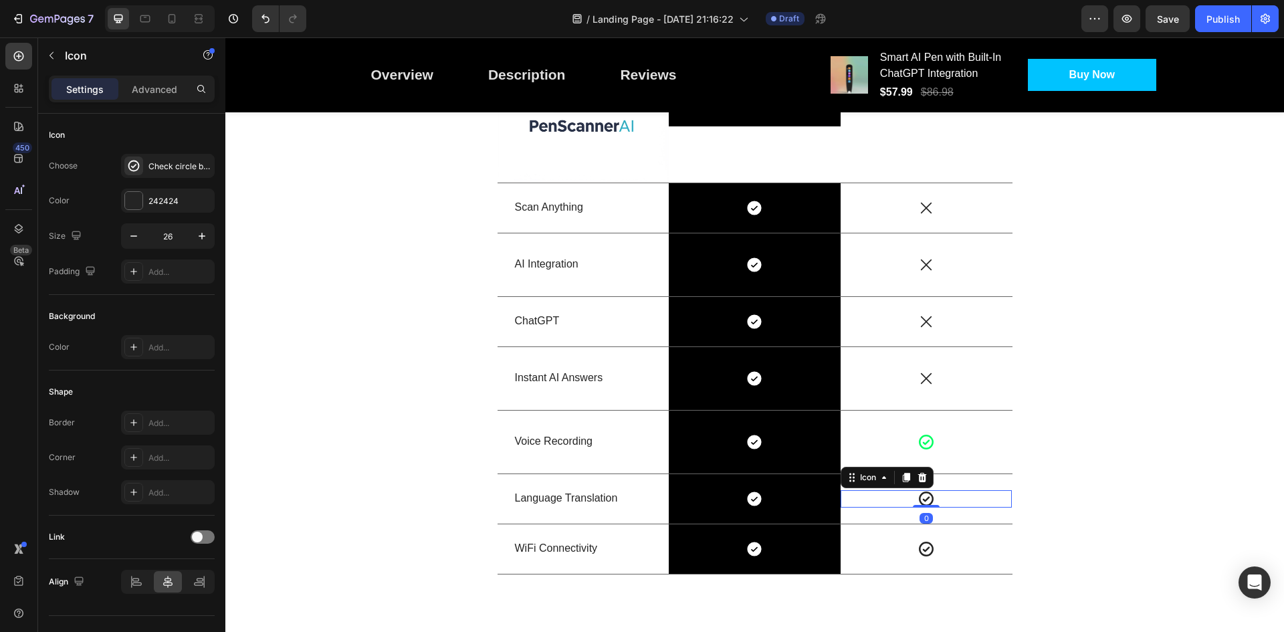
click at [926, 500] on icon at bounding box center [926, 498] width 17 height 17
click at [138, 201] on div at bounding box center [133, 200] width 17 height 17
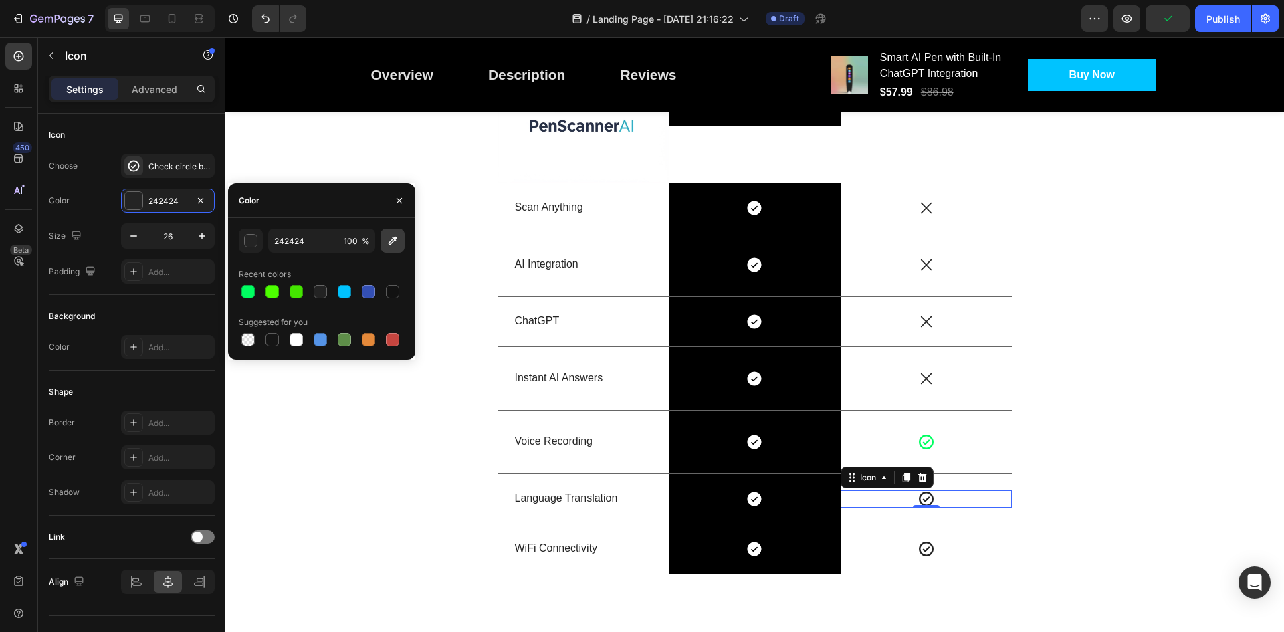
click at [389, 242] on icon "button" at bounding box center [393, 241] width 9 height 9
type input "00FF61"
click at [925, 551] on icon at bounding box center [926, 548] width 17 height 17
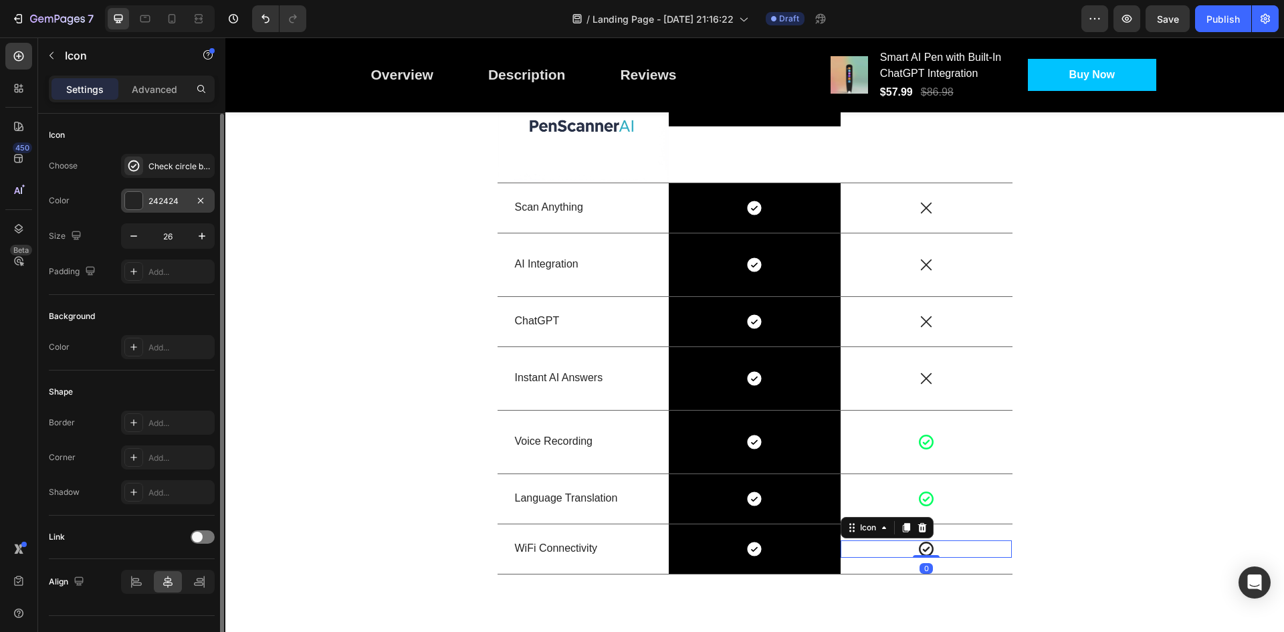
click at [132, 200] on div at bounding box center [133, 200] width 17 height 17
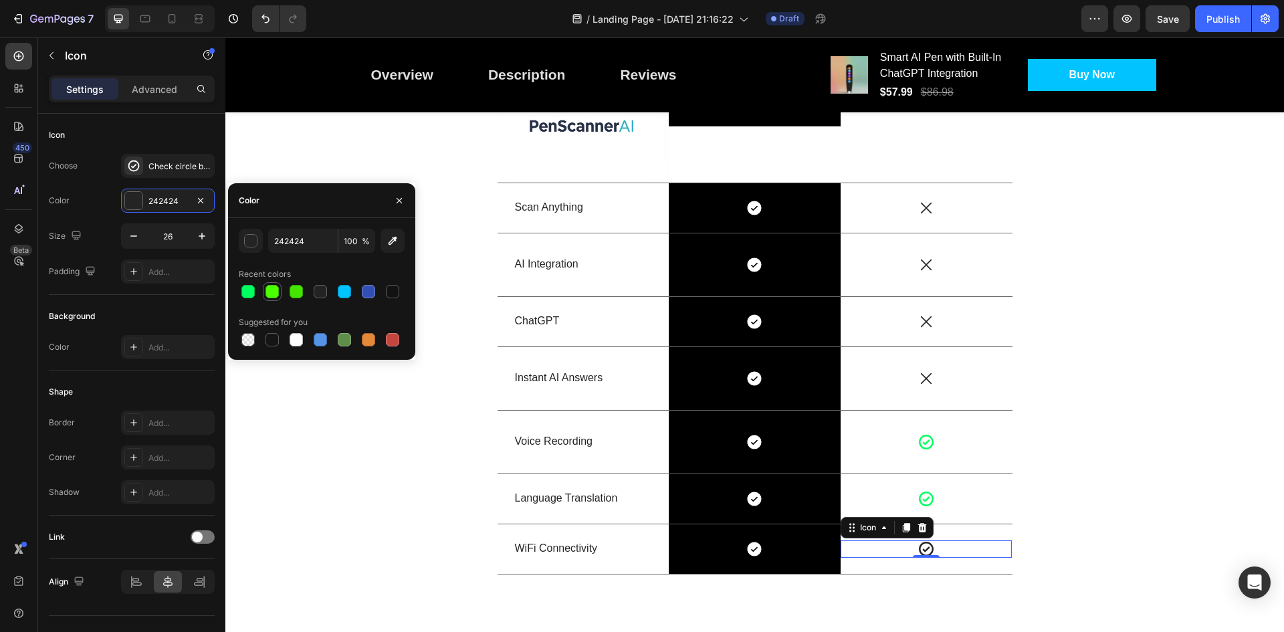
click at [269, 291] on div at bounding box center [271, 291] width 13 height 13
type input "4CFF00"
click at [755, 546] on icon at bounding box center [755, 549] width 14 height 14
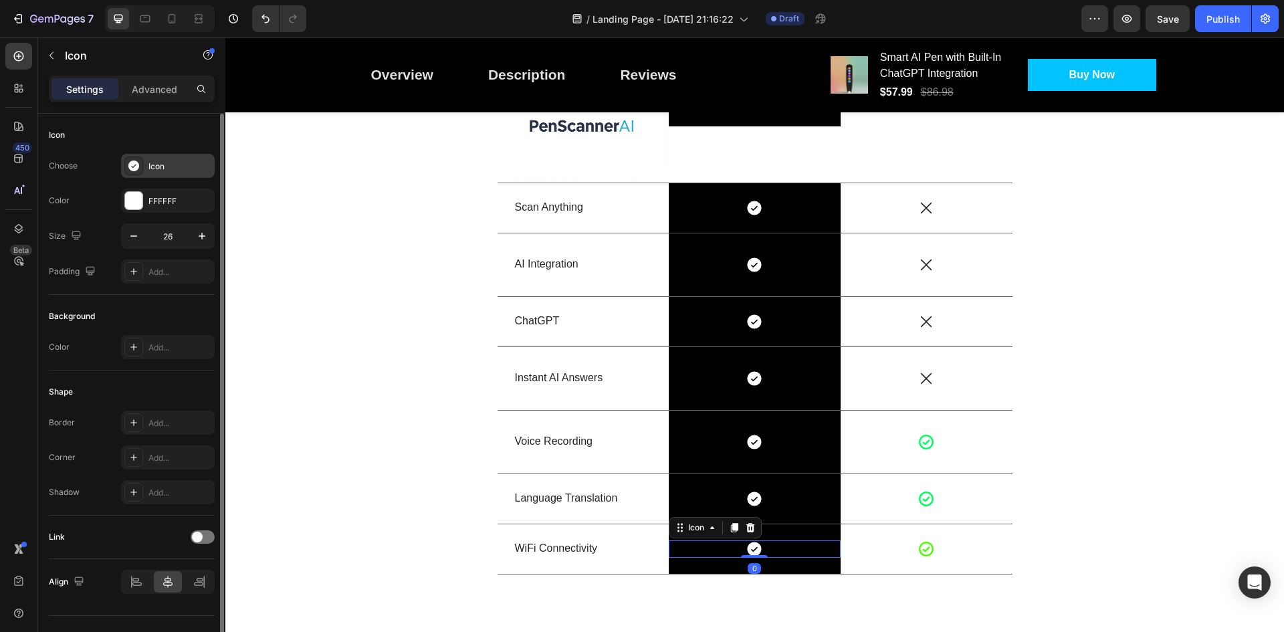
click at [168, 173] on div "Icon" at bounding box center [168, 166] width 94 height 24
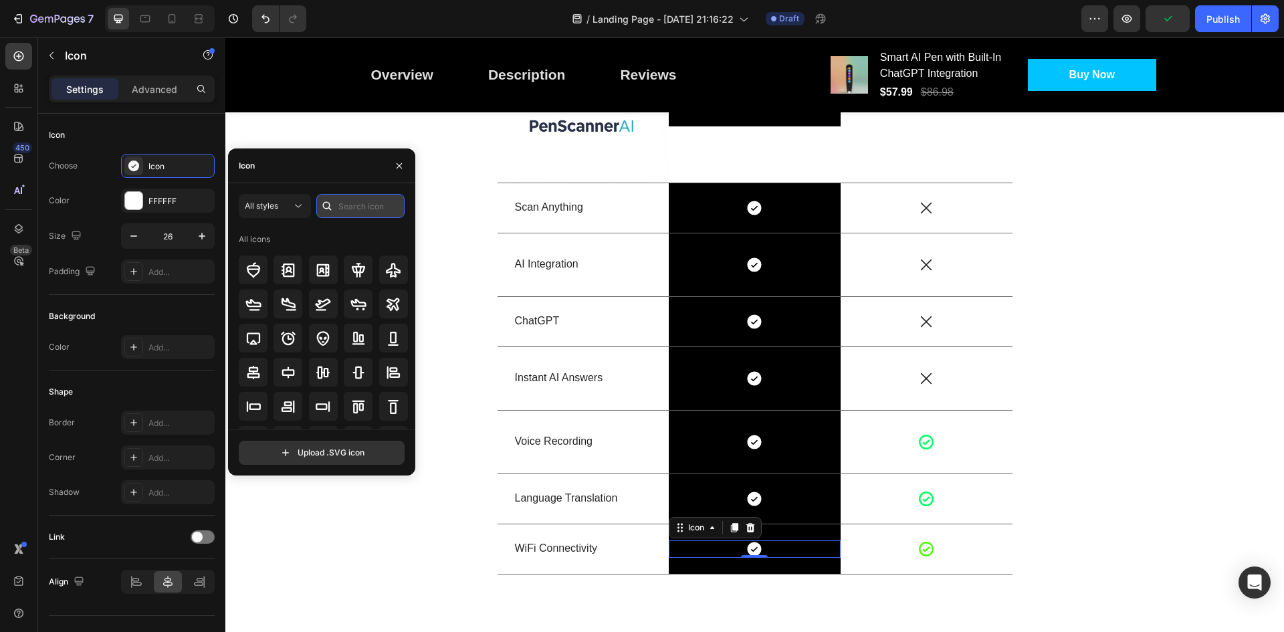
click at [356, 202] on input "text" at bounding box center [360, 206] width 88 height 24
type input "check"
click at [389, 262] on icon at bounding box center [393, 270] width 16 height 16
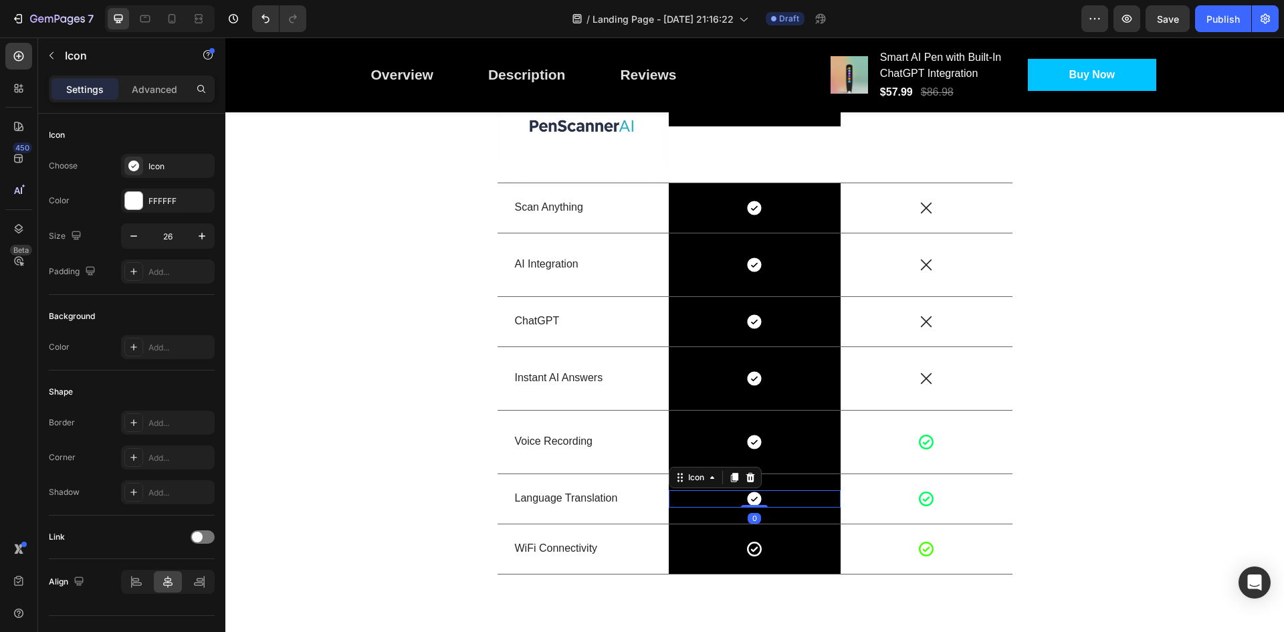
click at [752, 493] on icon at bounding box center [755, 499] width 14 height 14
click at [175, 165] on div "Icon" at bounding box center [179, 166] width 63 height 12
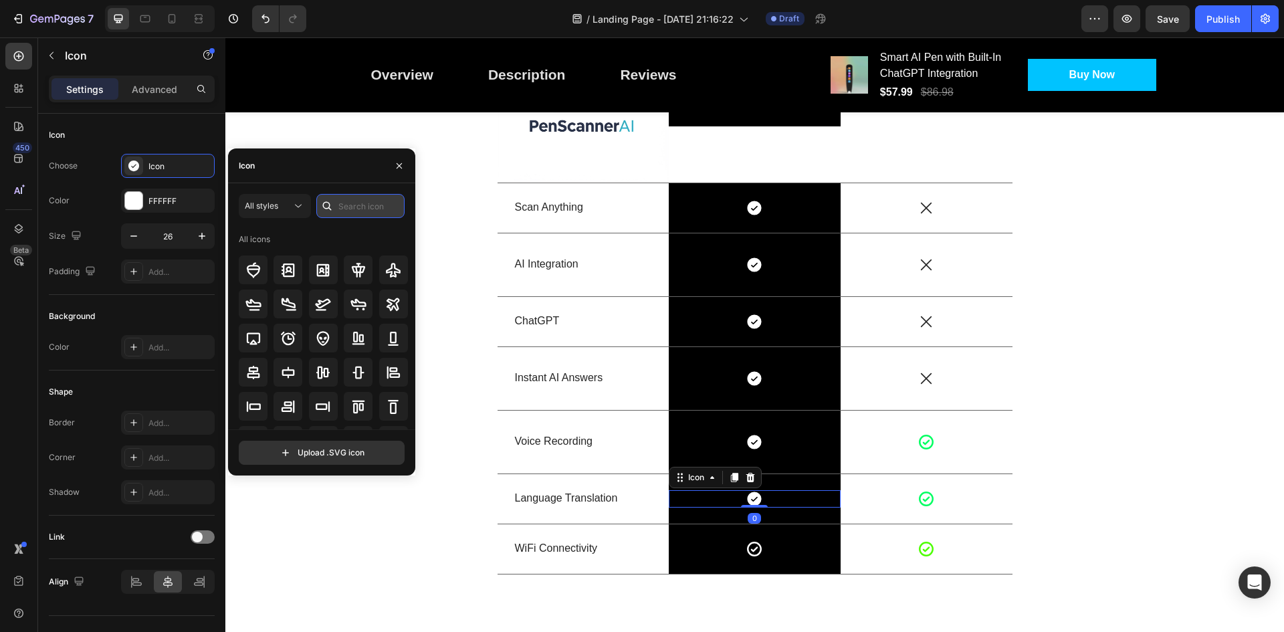
click at [341, 209] on input "text" at bounding box center [360, 206] width 88 height 24
type input "check"
click at [387, 268] on icon at bounding box center [393, 269] width 13 height 13
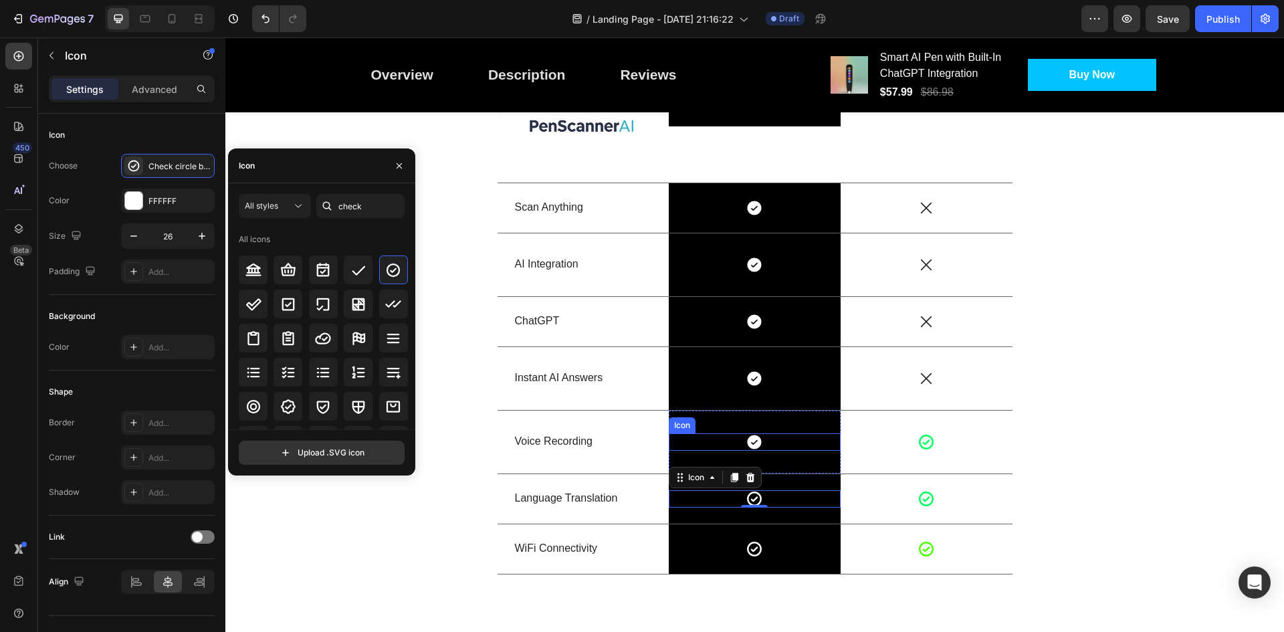
click at [746, 437] on icon at bounding box center [754, 441] width 17 height 17
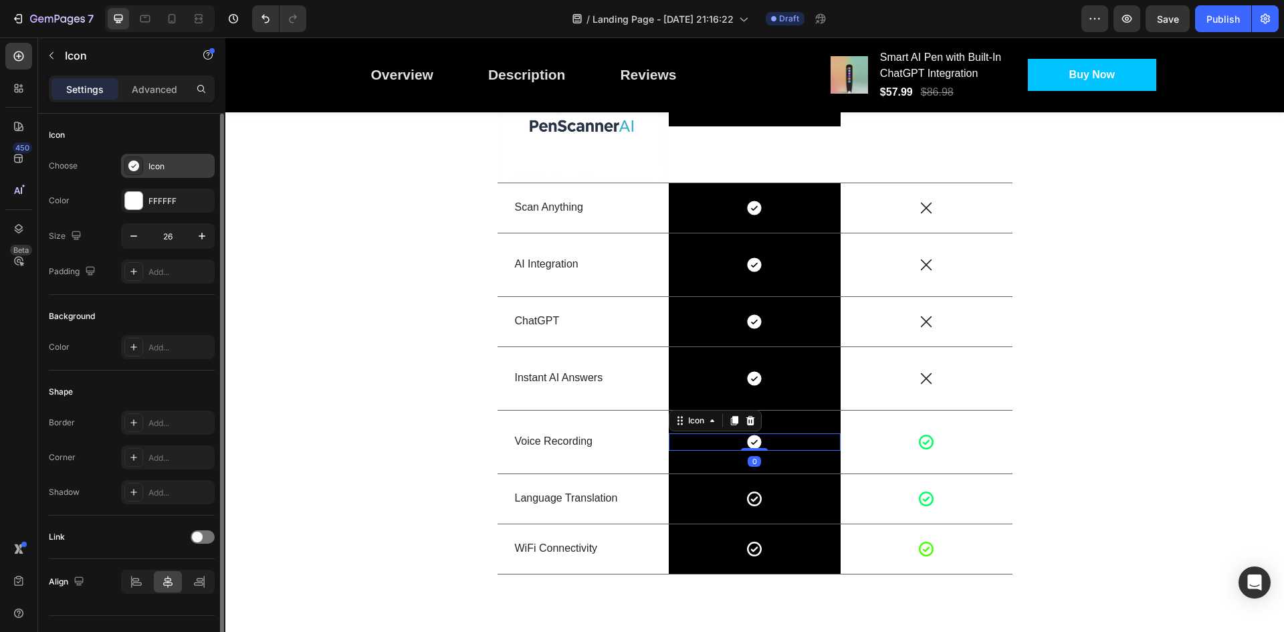
click at [167, 167] on div "Icon" at bounding box center [179, 166] width 63 height 12
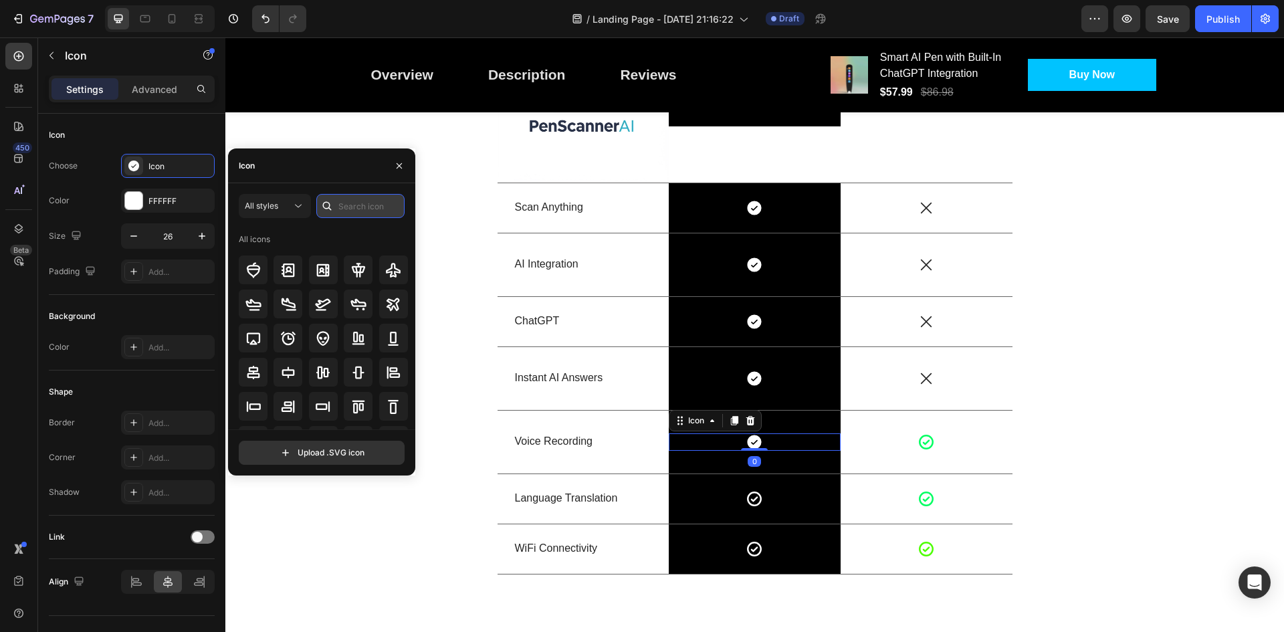
click at [362, 211] on input "text" at bounding box center [360, 206] width 88 height 24
type input "check"
click at [393, 271] on icon at bounding box center [393, 270] width 16 height 16
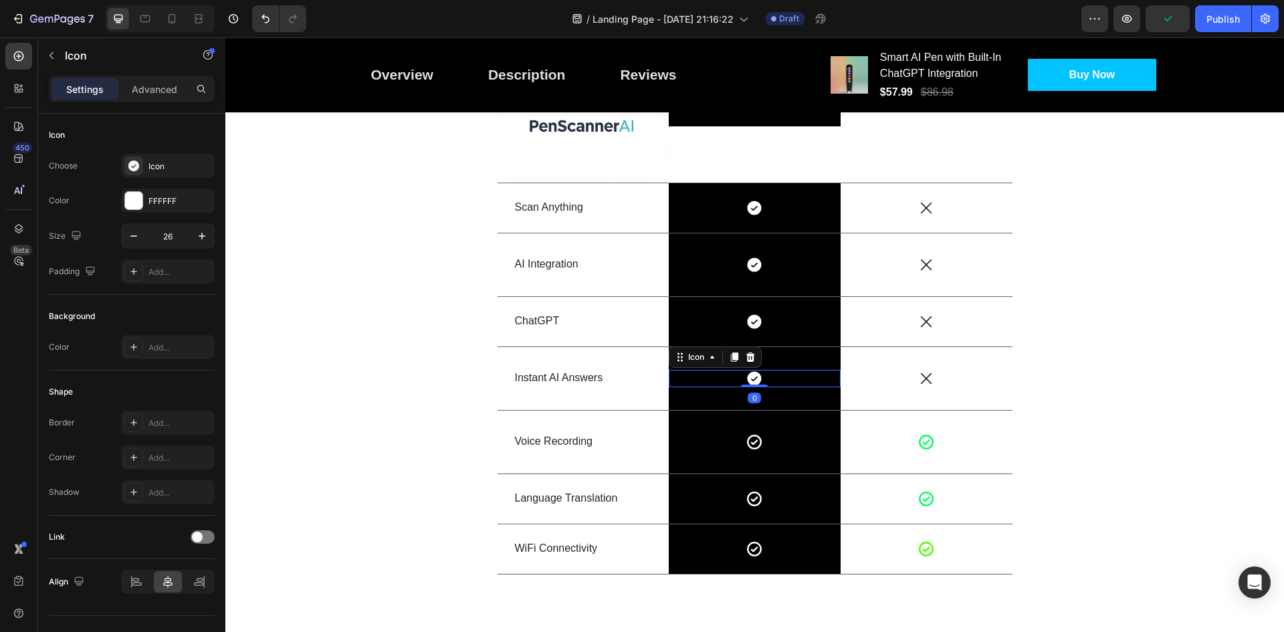
click at [756, 377] on icon at bounding box center [755, 378] width 14 height 14
click at [164, 162] on div "Icon" at bounding box center [179, 166] width 63 height 12
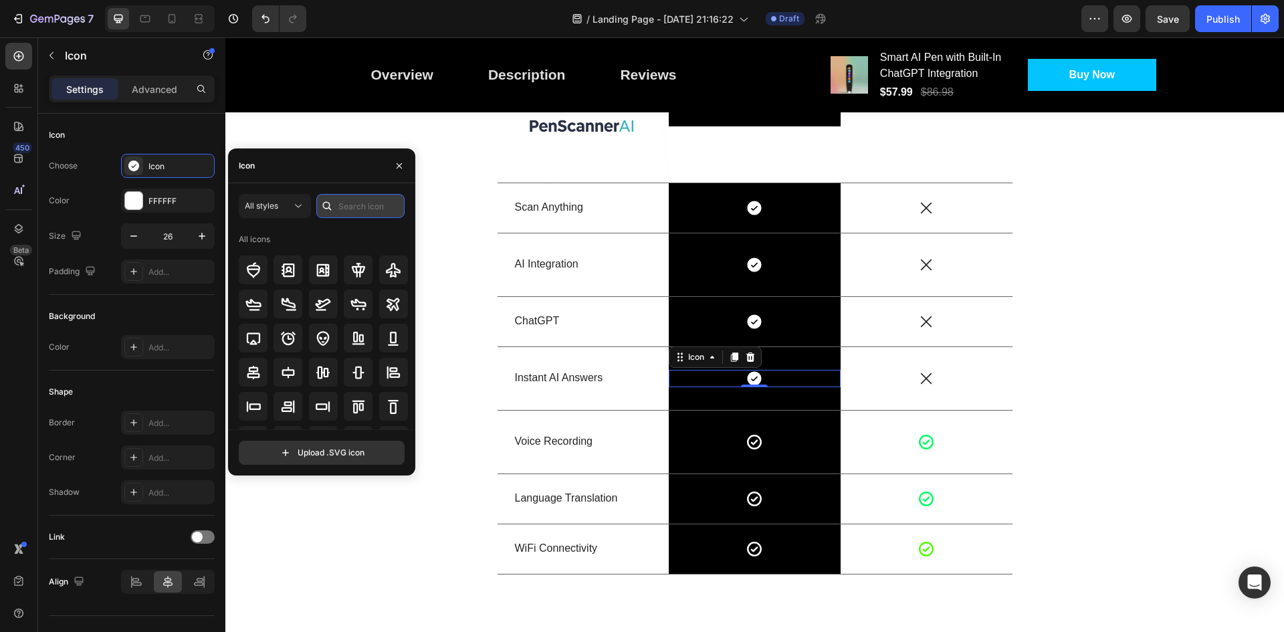
click at [363, 205] on input "text" at bounding box center [360, 206] width 88 height 24
type input "check"
click at [390, 265] on icon at bounding box center [393, 270] width 16 height 16
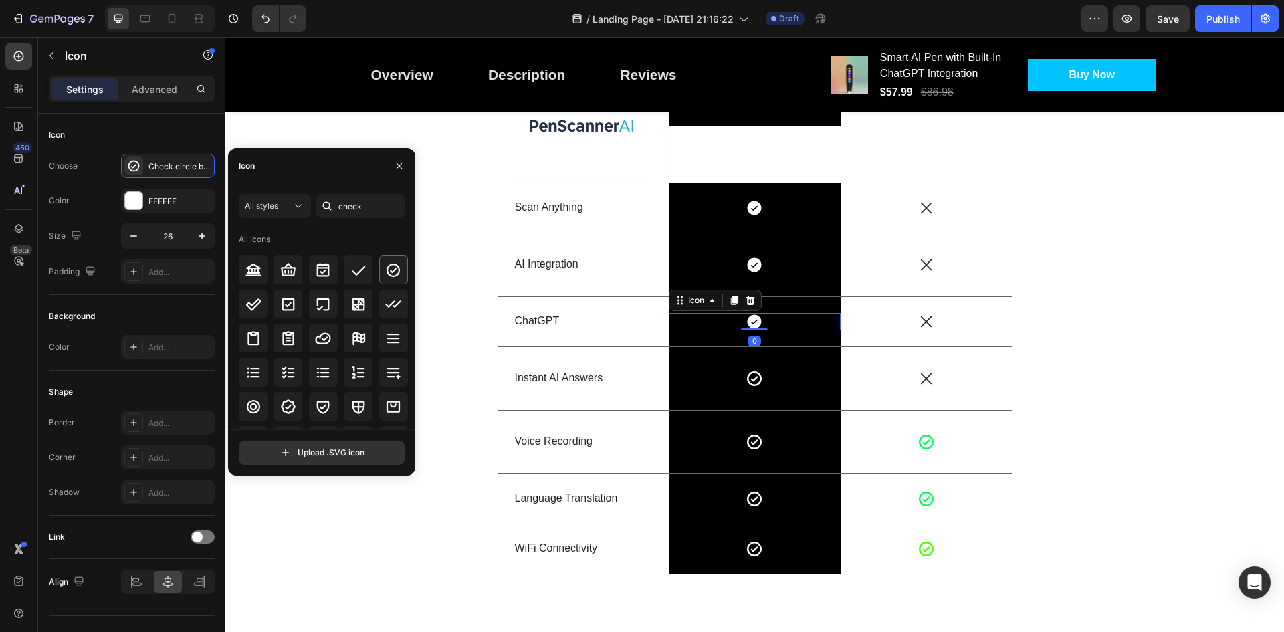
click at [746, 322] on icon at bounding box center [754, 321] width 17 height 17
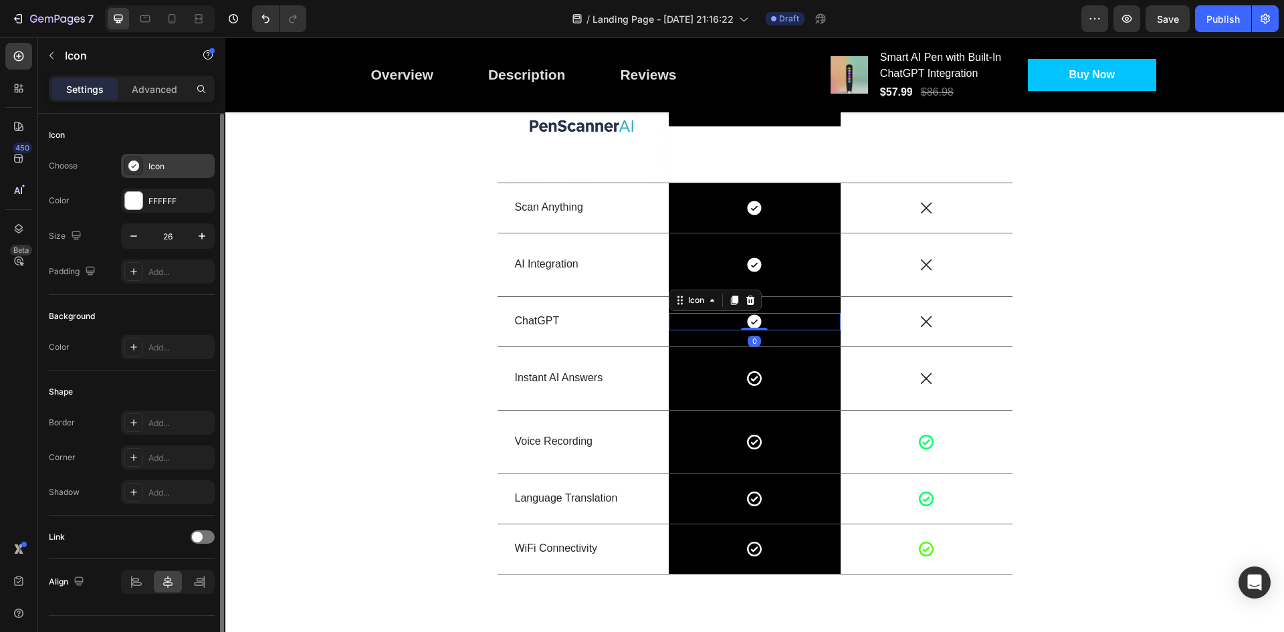
click at [156, 158] on div "Icon" at bounding box center [168, 166] width 94 height 24
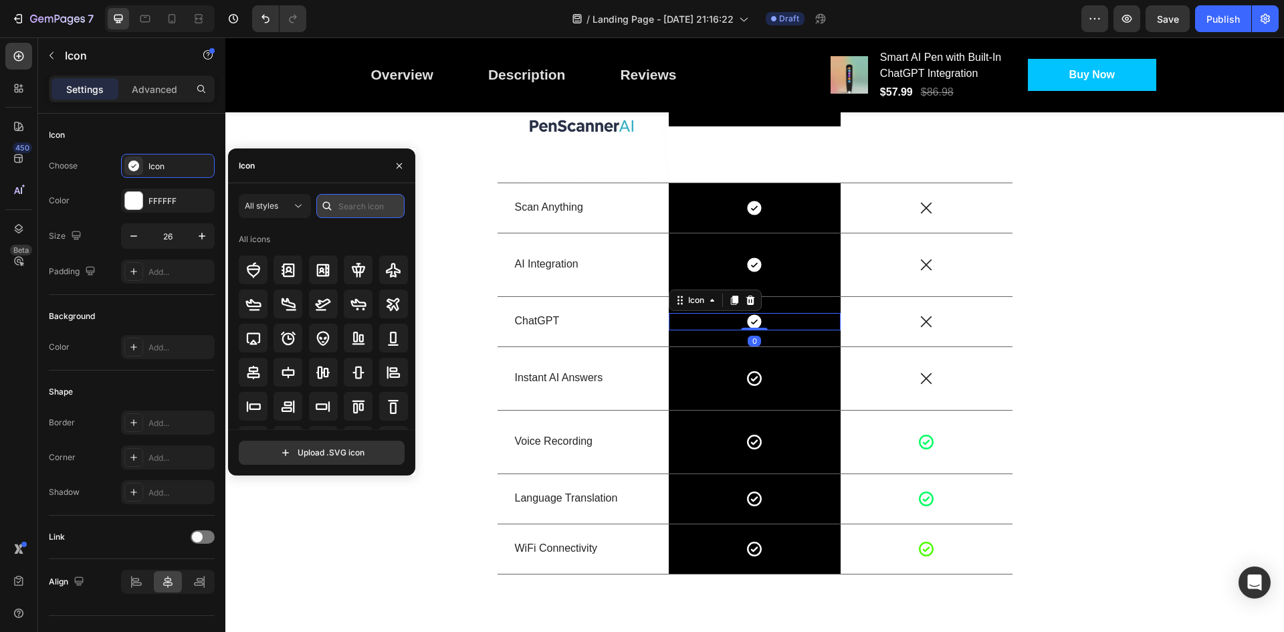
click at [352, 208] on input "text" at bounding box center [360, 206] width 88 height 24
type input "check"
click at [394, 263] on icon at bounding box center [393, 270] width 16 height 16
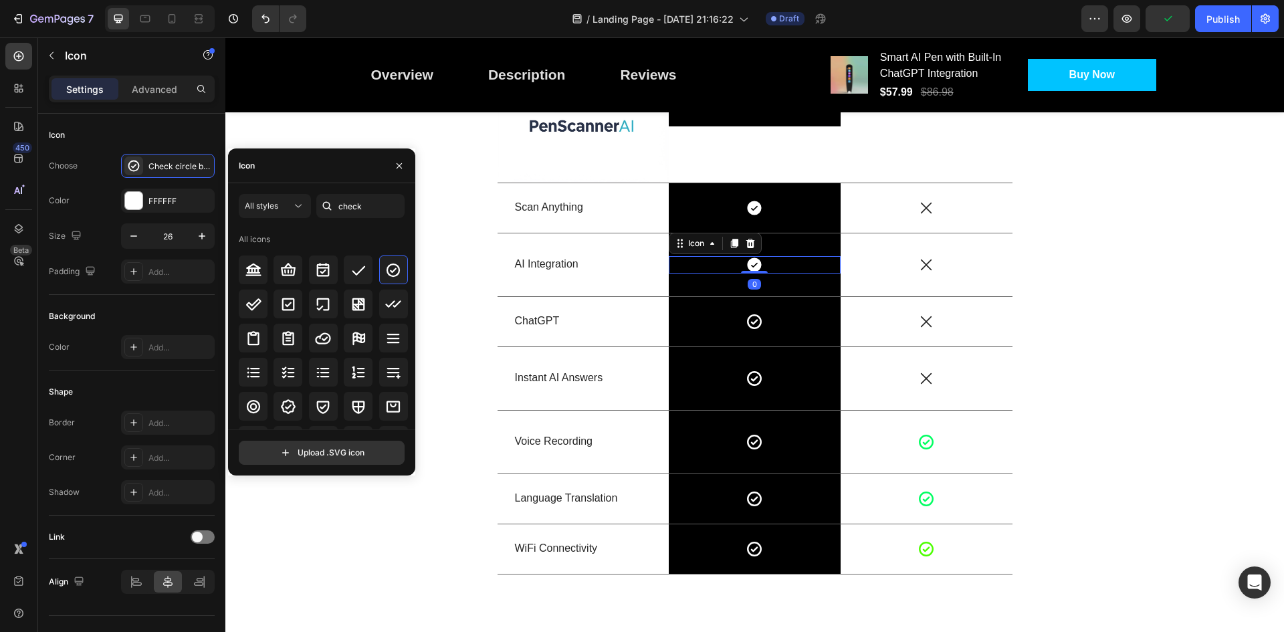
click at [748, 261] on icon at bounding box center [755, 264] width 14 height 14
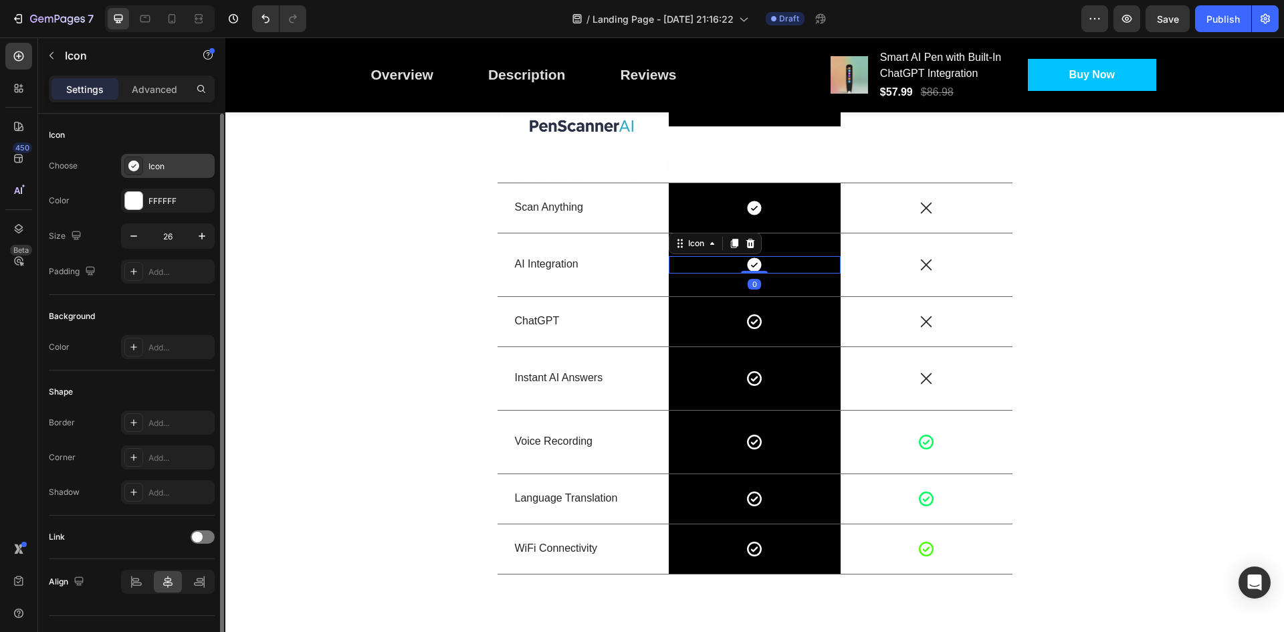
click at [183, 171] on div "Icon" at bounding box center [179, 166] width 63 height 12
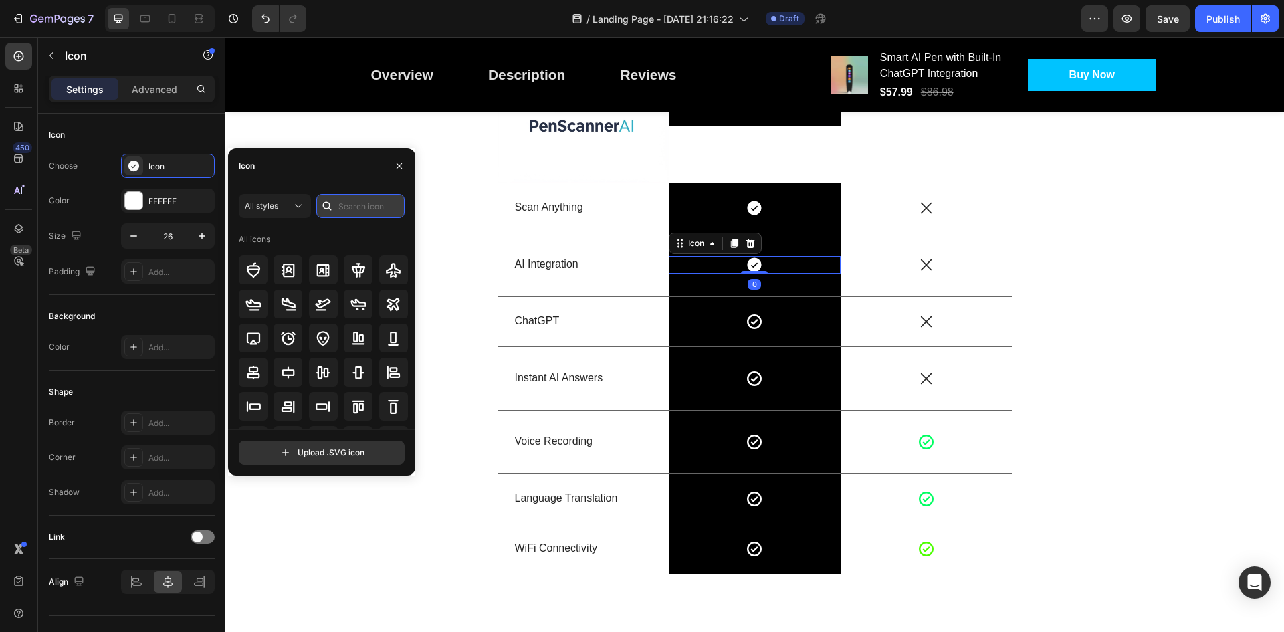
click at [349, 207] on input "text" at bounding box center [360, 206] width 88 height 24
type input "check"
click at [387, 266] on icon at bounding box center [393, 269] width 13 height 13
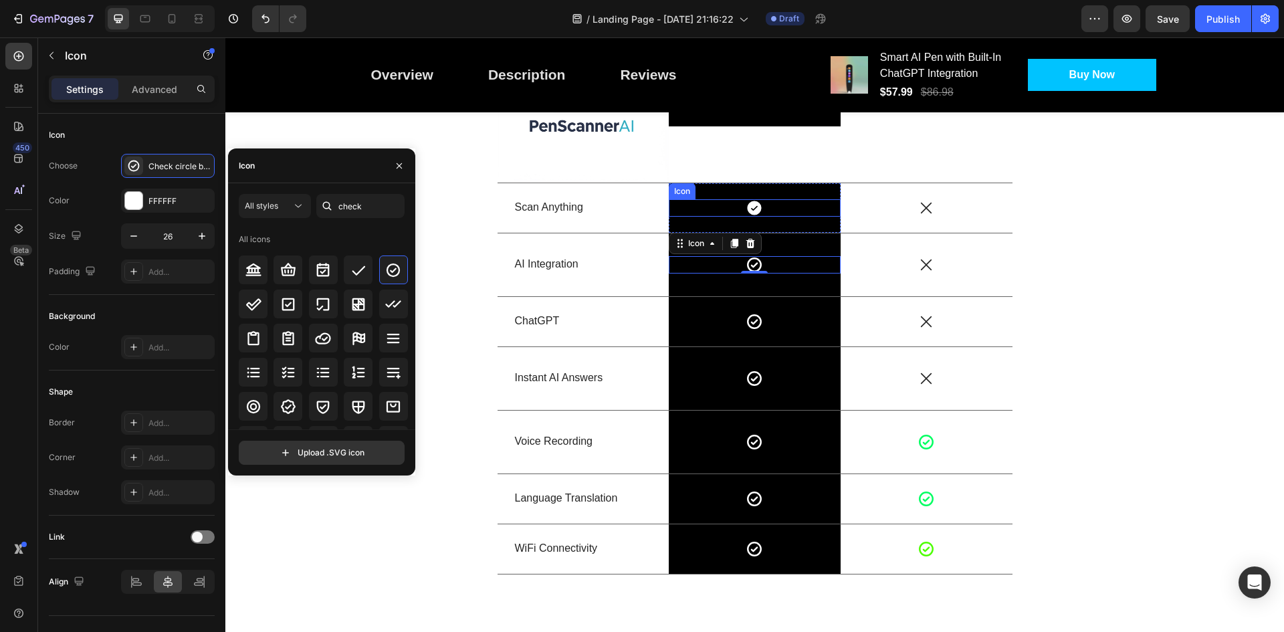
click at [748, 207] on icon at bounding box center [755, 208] width 14 height 14
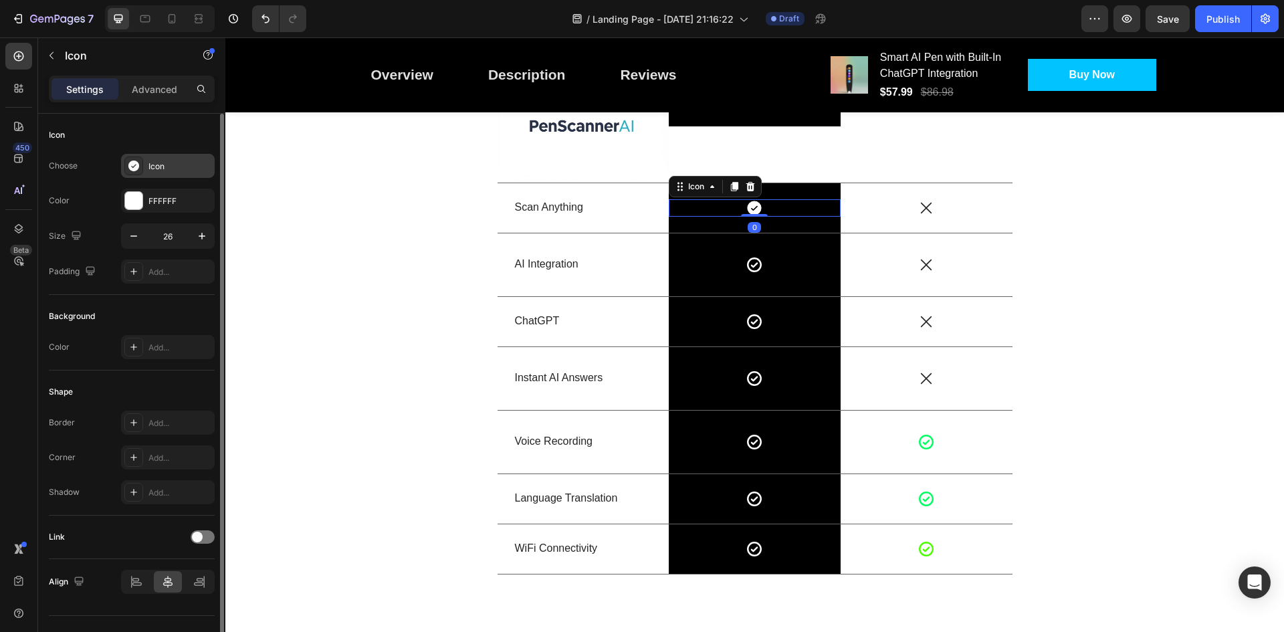
click at [176, 167] on div "Icon" at bounding box center [179, 166] width 63 height 12
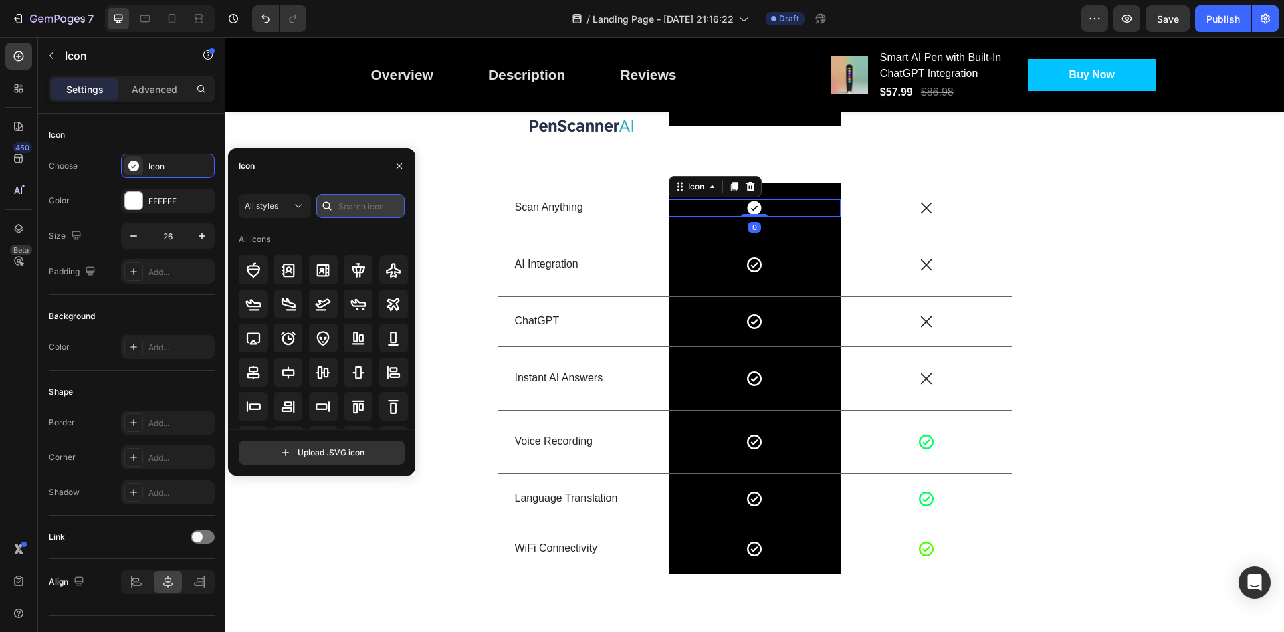
click at [385, 205] on input "text" at bounding box center [360, 206] width 88 height 24
type input "check"
click at [391, 268] on icon at bounding box center [393, 270] width 16 height 16
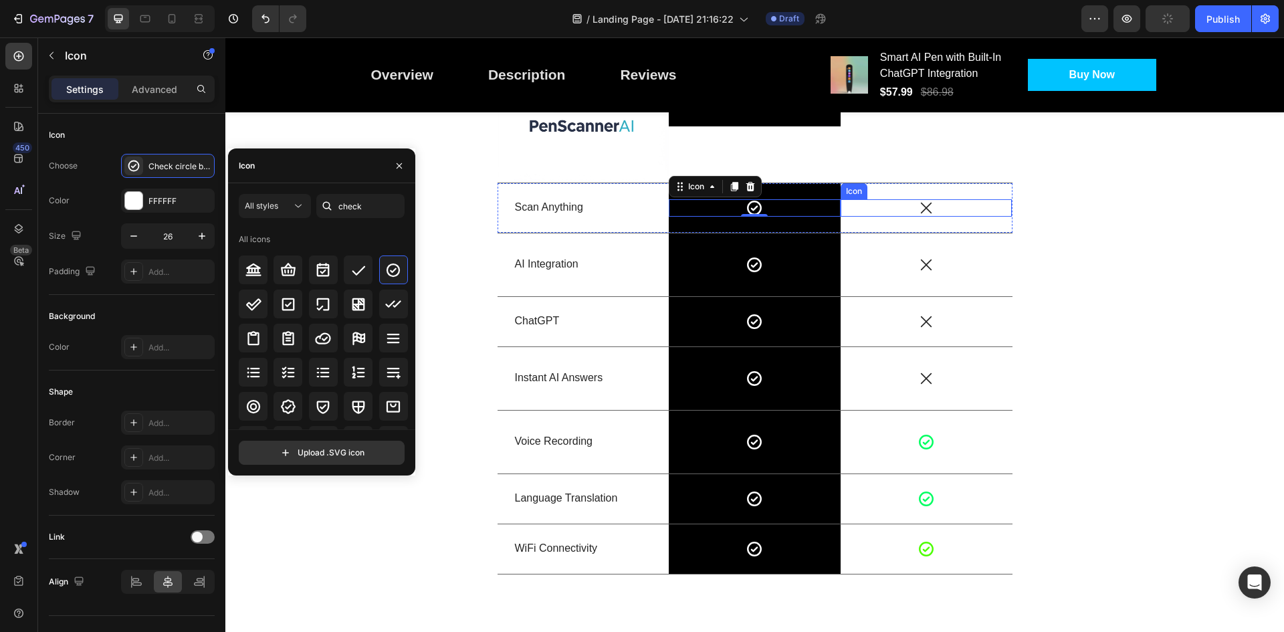
click at [920, 208] on icon at bounding box center [926, 207] width 17 height 17
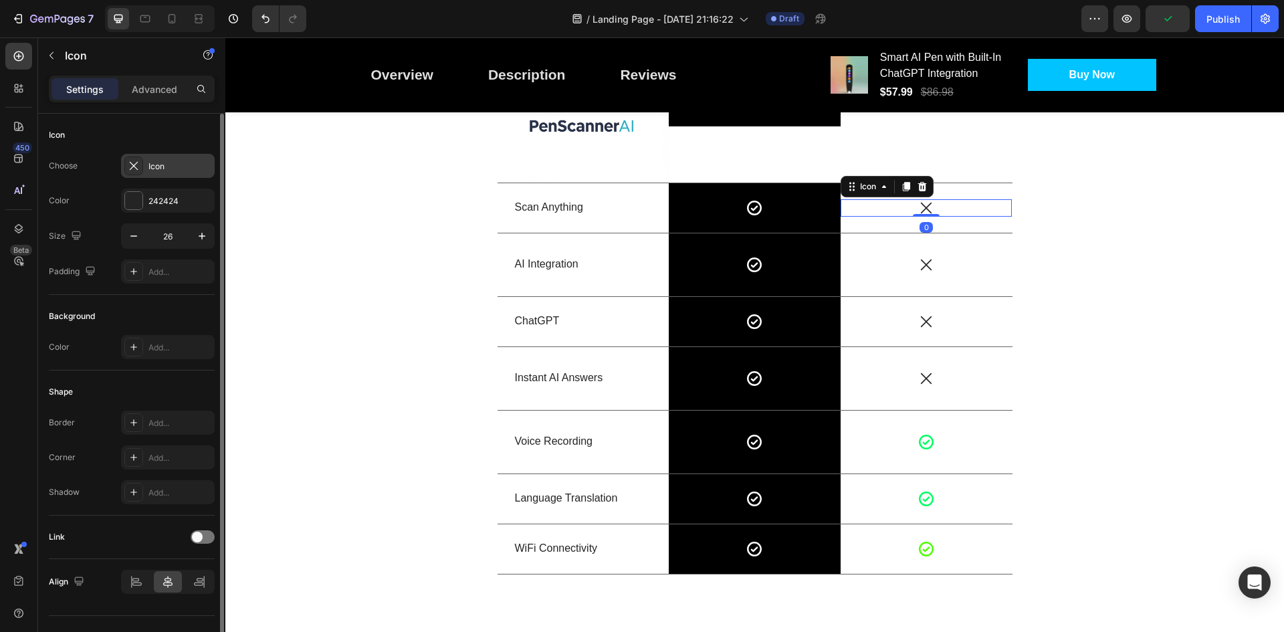
click at [180, 156] on div "Icon" at bounding box center [168, 166] width 94 height 24
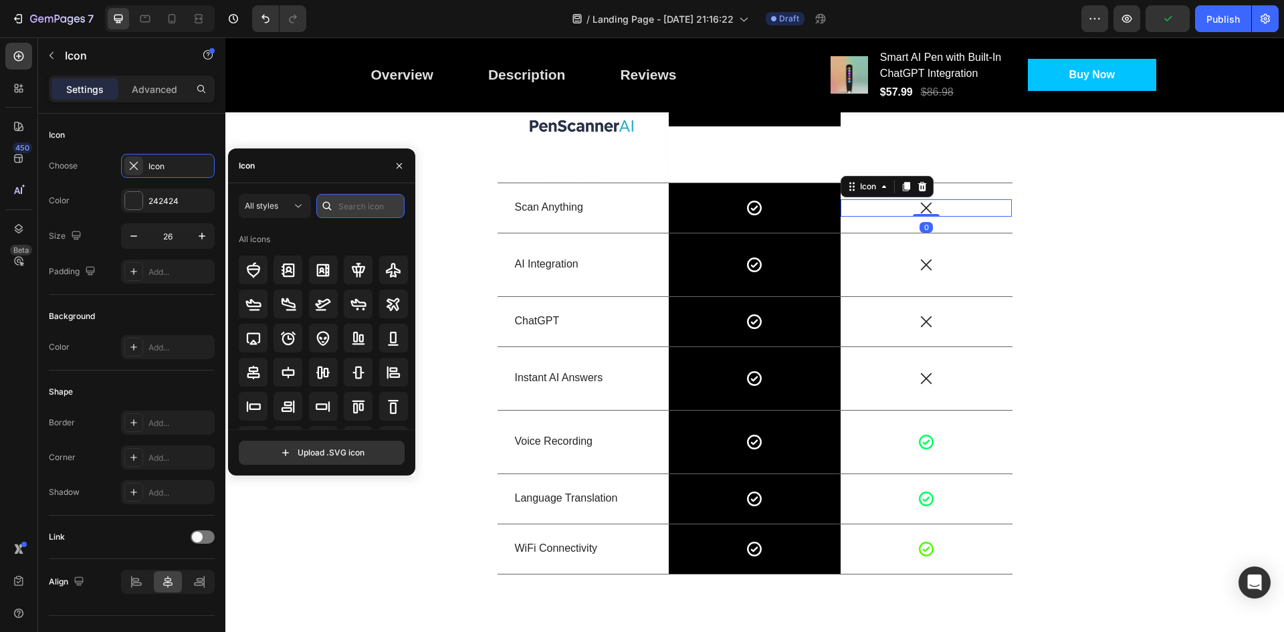
click at [340, 205] on input "text" at bounding box center [360, 206] width 88 height 24
type input "x"
type input "e"
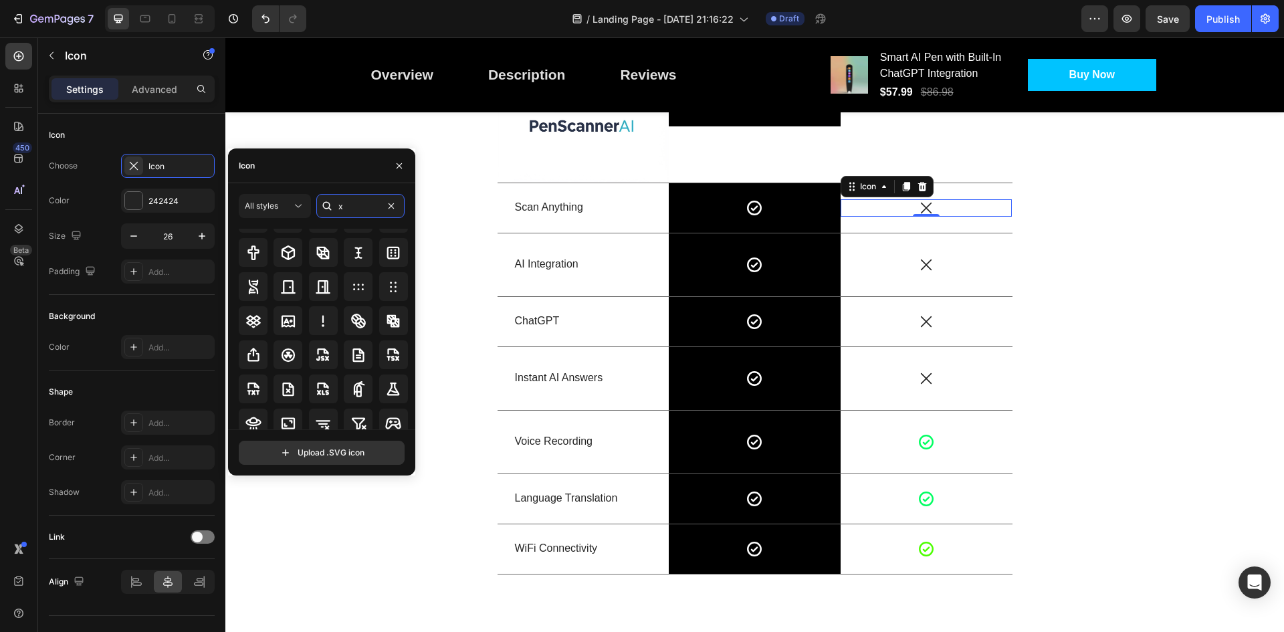
scroll to position [435, 0]
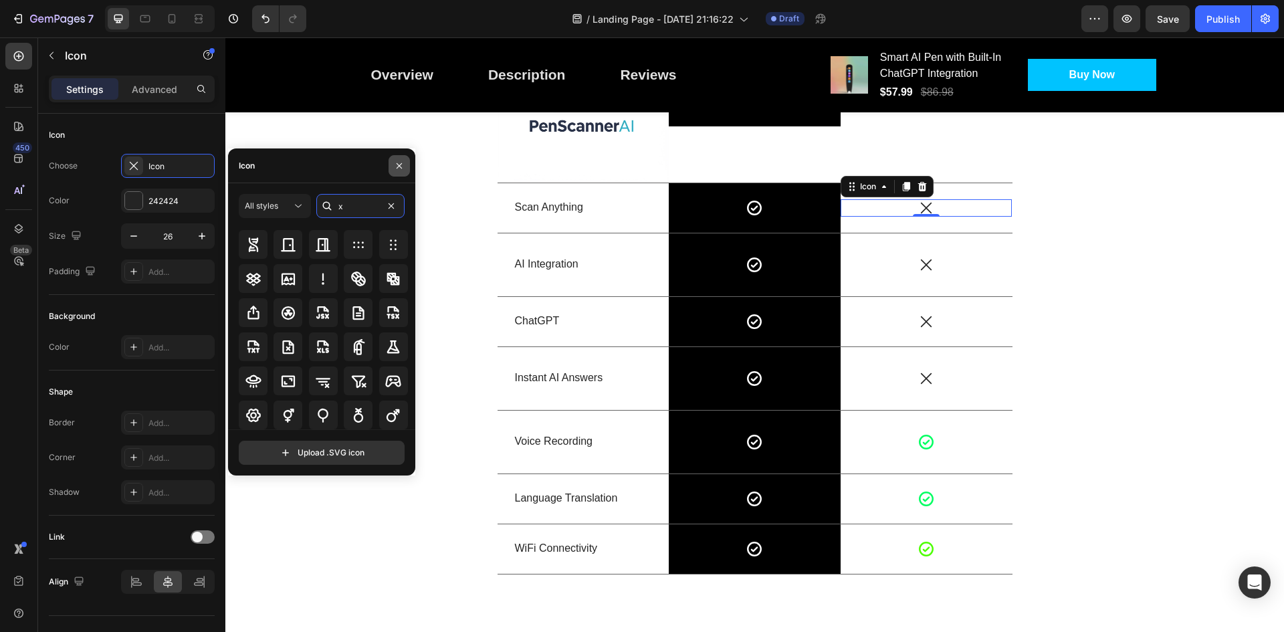
type input "x"
click at [397, 167] on icon "button" at bounding box center [399, 165] width 11 height 11
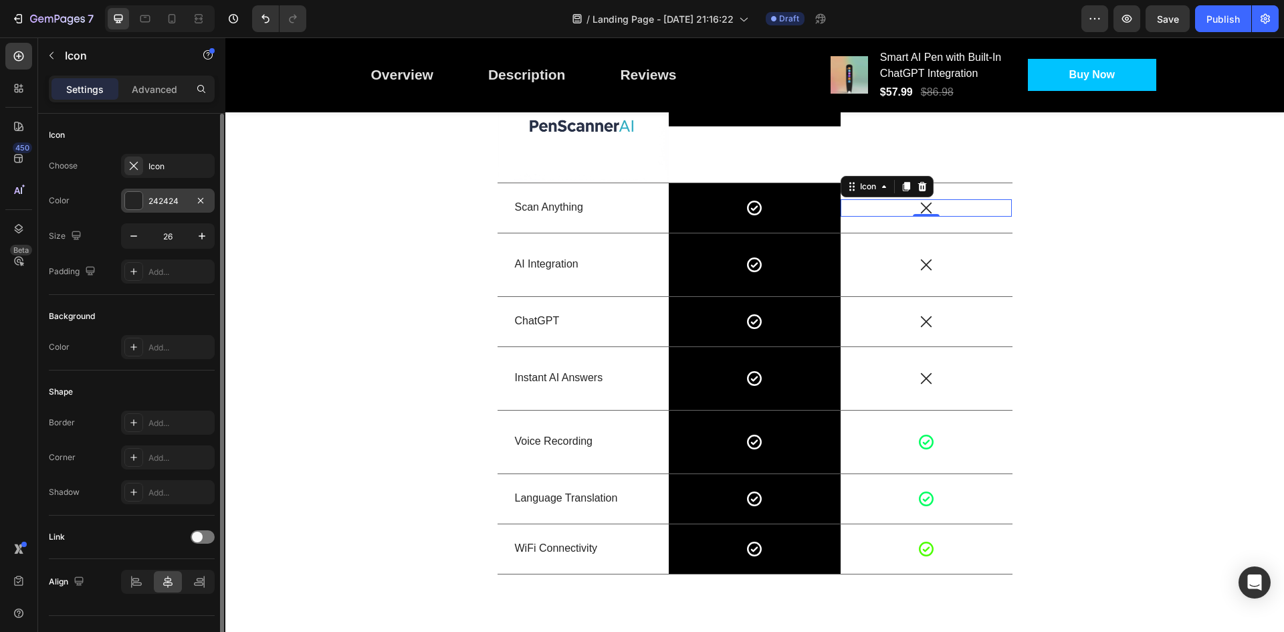
click at [144, 196] on div "242424" at bounding box center [168, 201] width 94 height 24
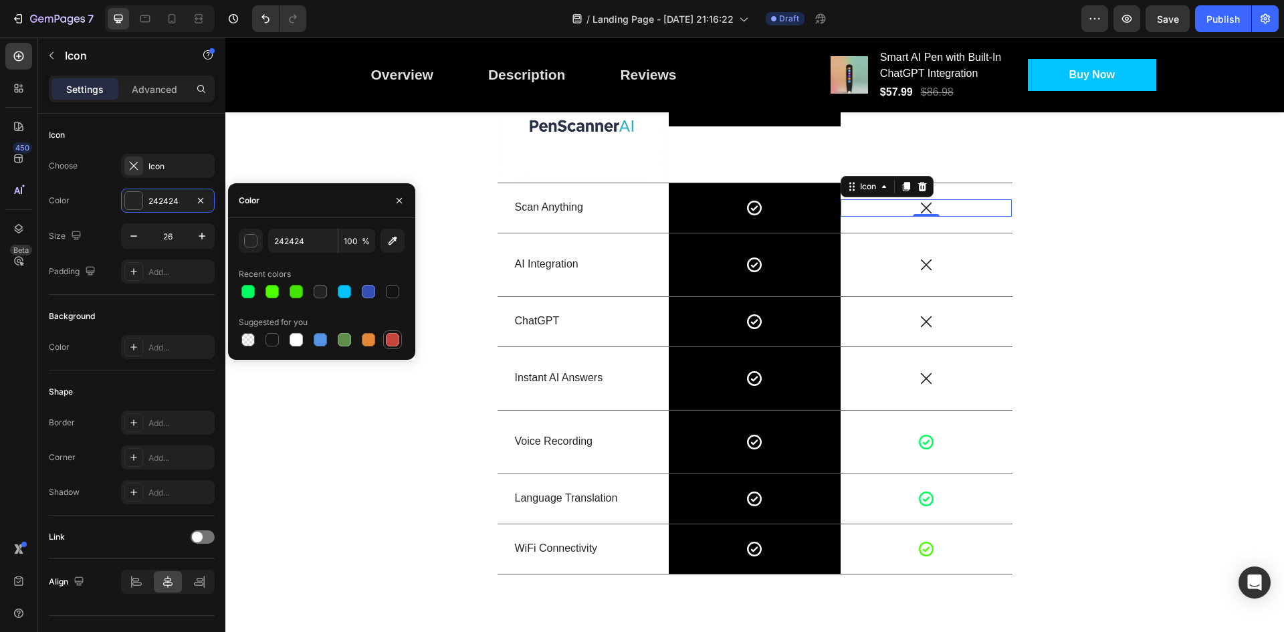
click at [395, 340] on div at bounding box center [392, 339] width 13 height 13
type input "C5453F"
click at [924, 264] on icon at bounding box center [926, 264] width 17 height 17
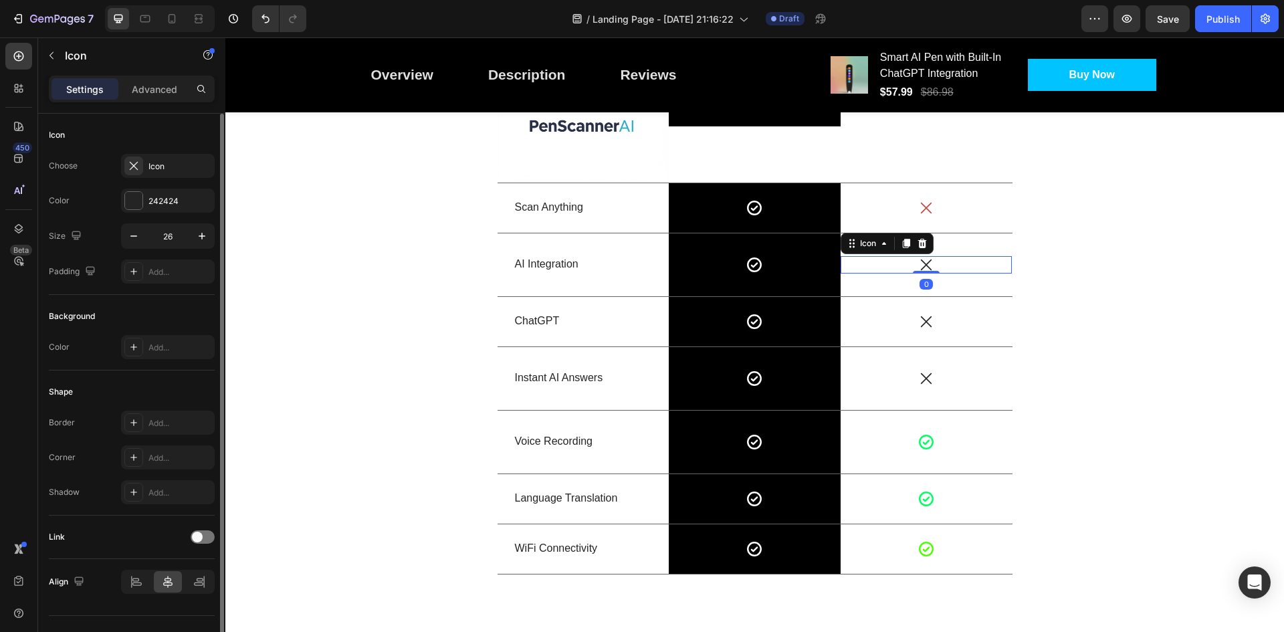
click at [163, 213] on div "Choose Icon Color 242424 Size 26 Padding Add..." at bounding box center [132, 219] width 166 height 130
click at [160, 205] on div "242424" at bounding box center [167, 201] width 39 height 12
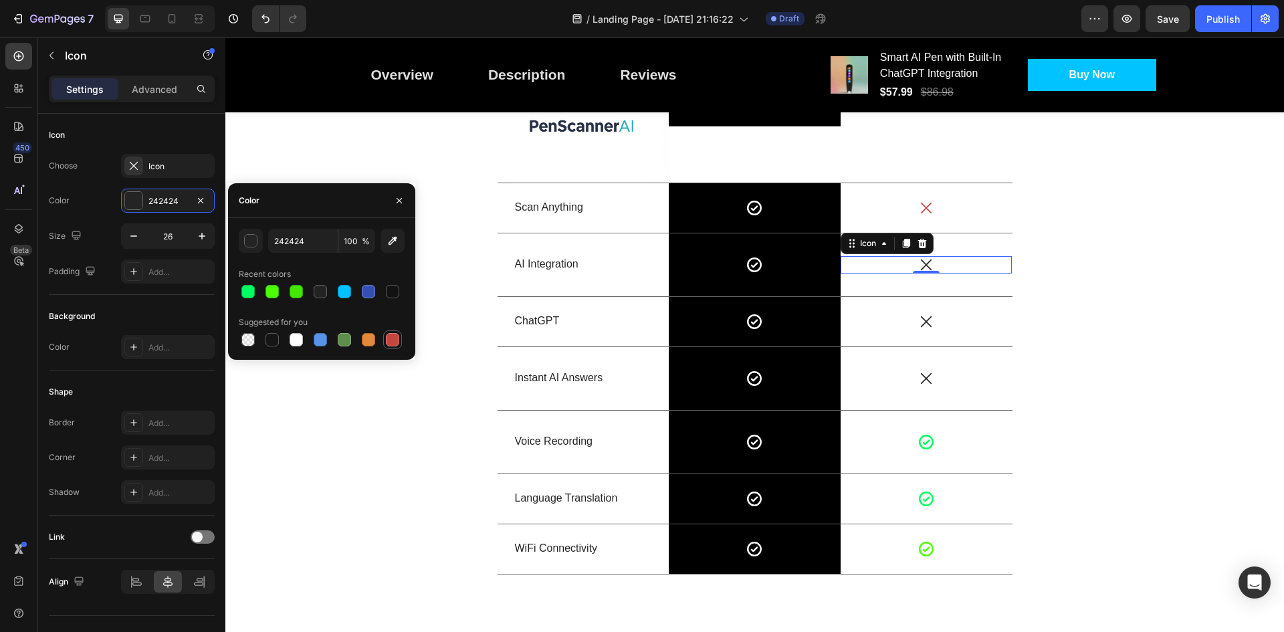
click at [391, 340] on div at bounding box center [392, 339] width 13 height 13
type input "C5453F"
click at [921, 323] on icon at bounding box center [926, 321] width 11 height 11
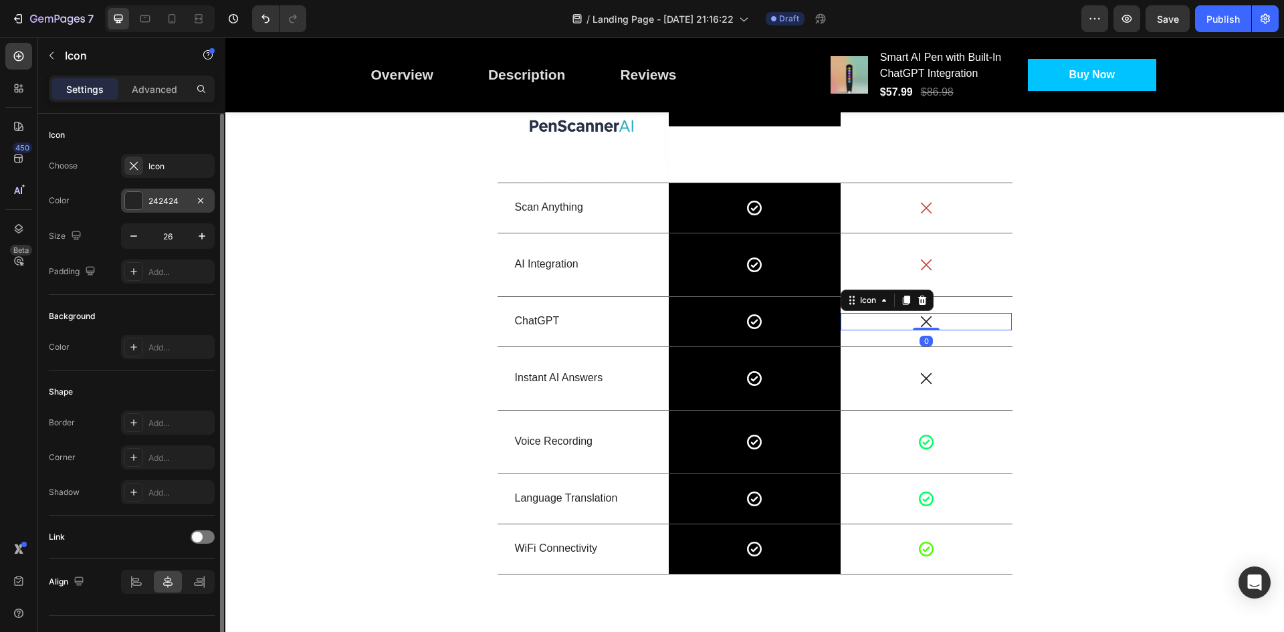
click at [179, 205] on div "242424" at bounding box center [167, 201] width 39 height 12
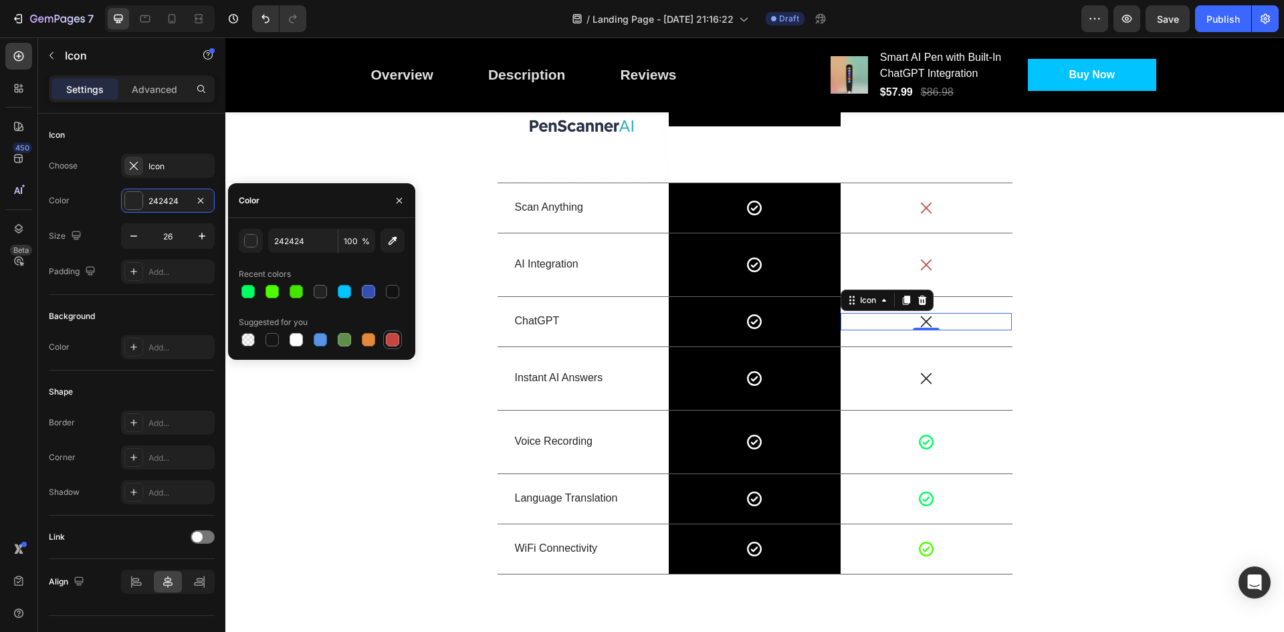
click at [390, 335] on div at bounding box center [392, 339] width 13 height 13
type input "C5453F"
click at [919, 375] on icon at bounding box center [926, 378] width 17 height 17
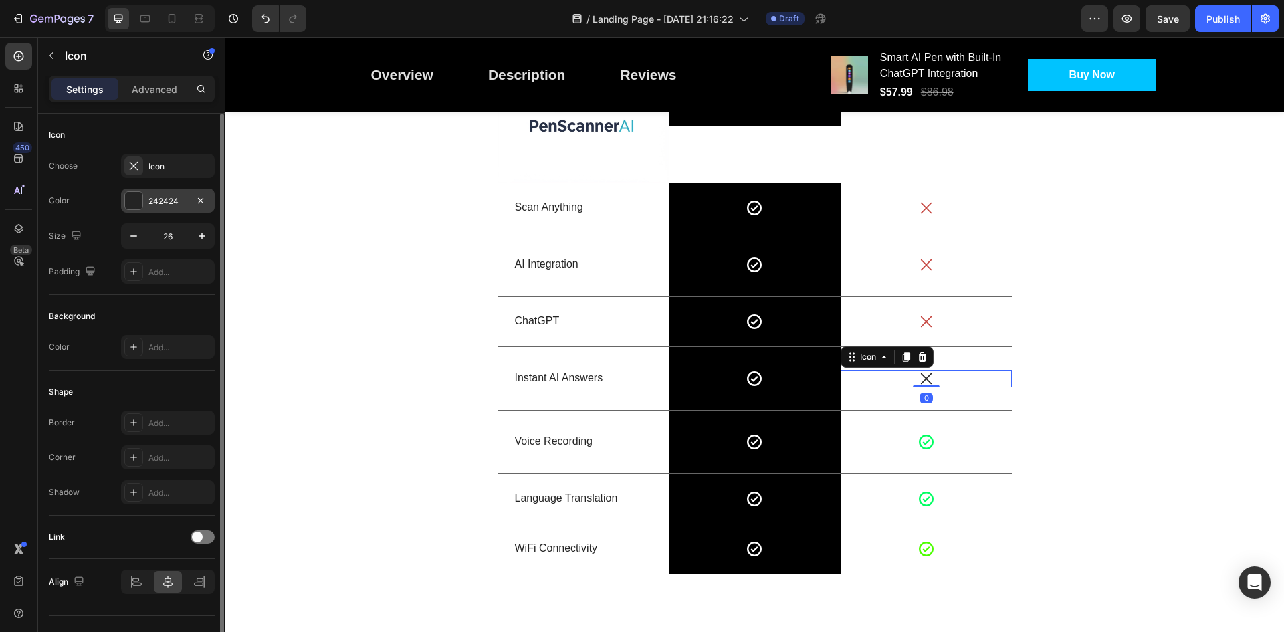
click at [156, 204] on div "242424" at bounding box center [167, 201] width 39 height 12
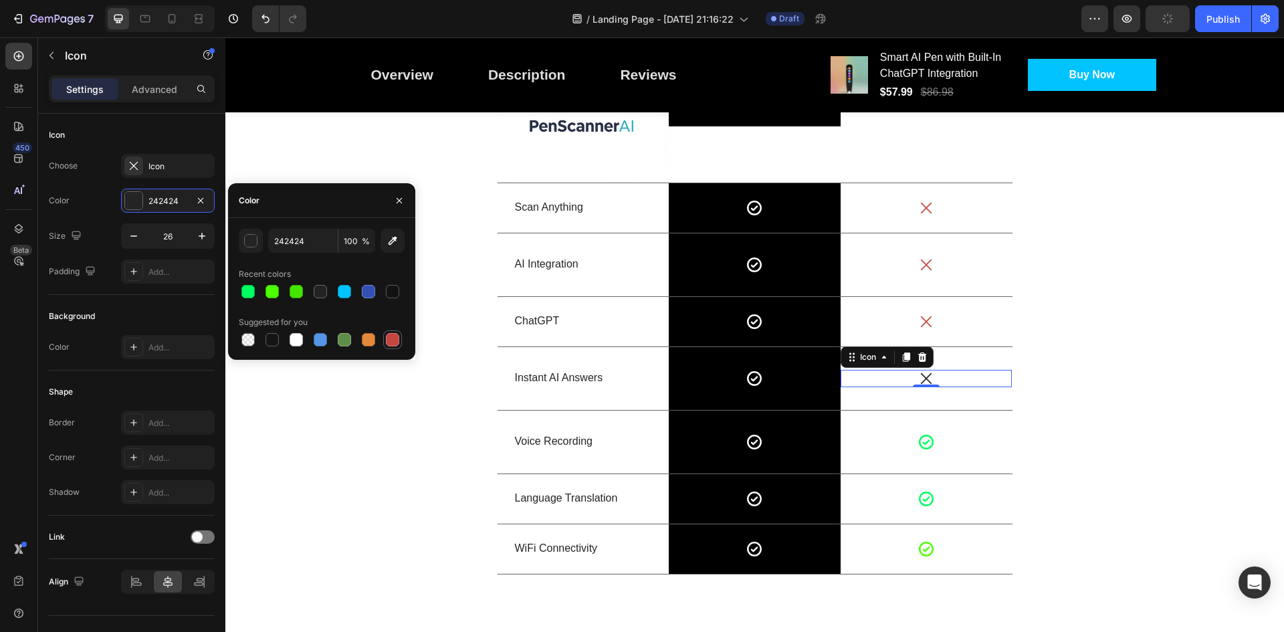
click at [389, 334] on div at bounding box center [392, 339] width 13 height 13
type input "C5453F"
click at [1117, 375] on div "US VS THEM Heading Image PenScanner AI Text Block Row Other Text Block Row Scan…" at bounding box center [754, 263] width 1039 height 644
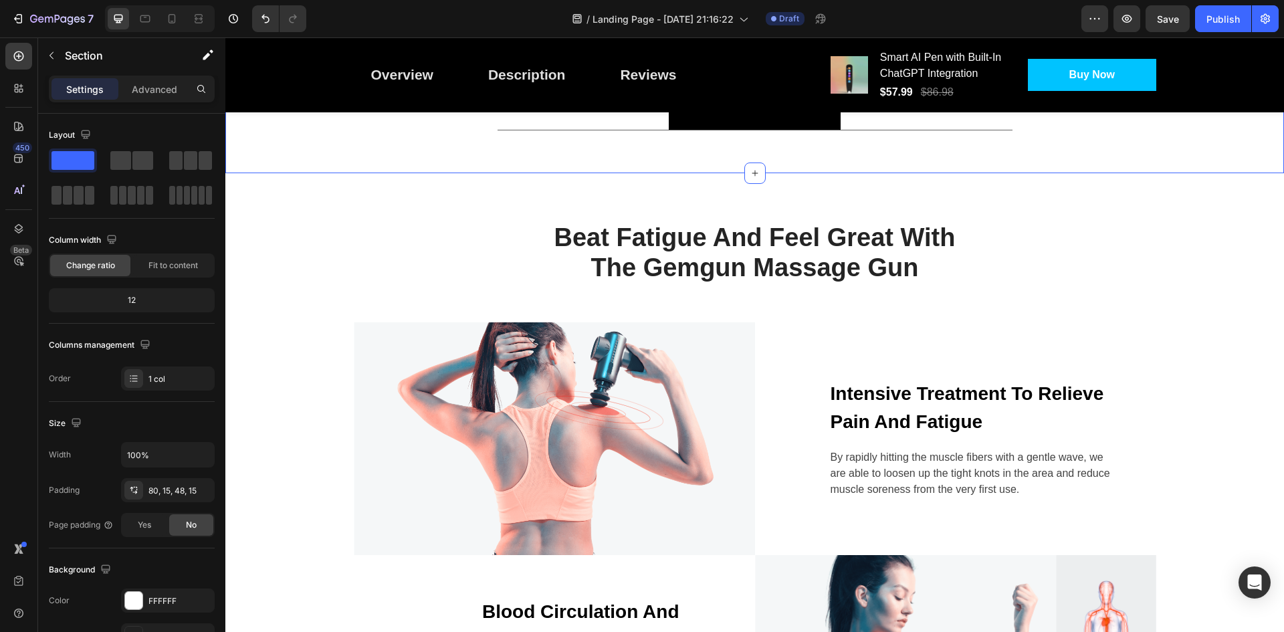
scroll to position [2780, 0]
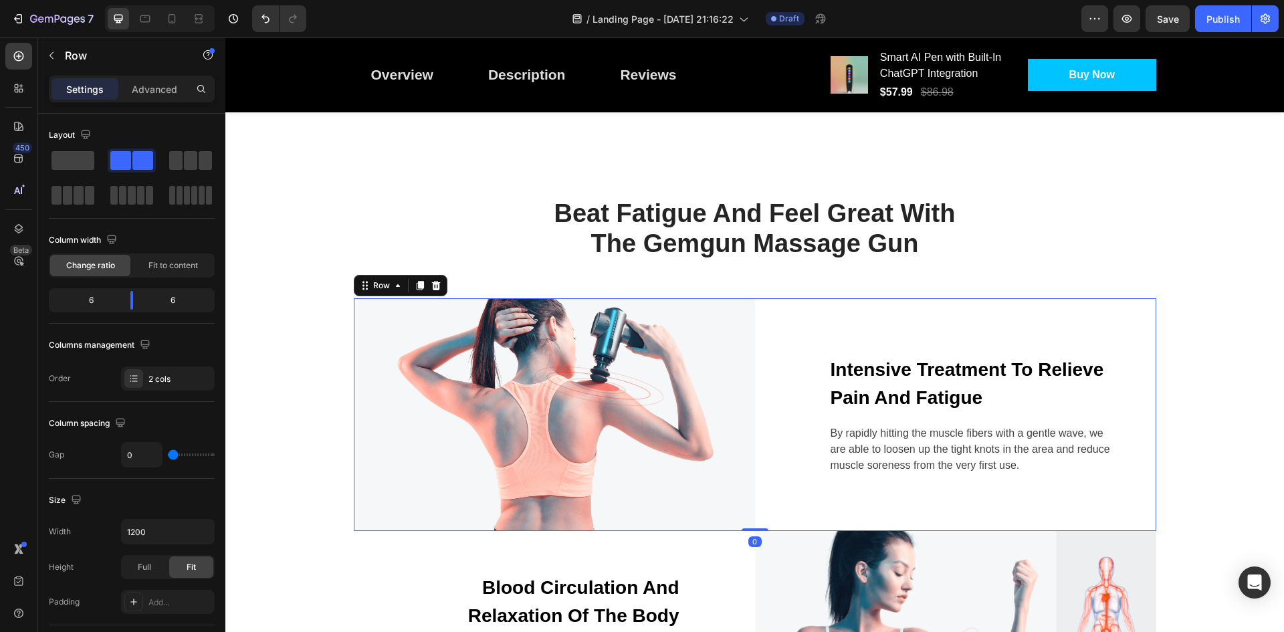
click at [1061, 300] on div "Intensive Treatment To Relieve Pain And Fatigue Text block By rapidly hitting t…" at bounding box center [955, 414] width 401 height 233
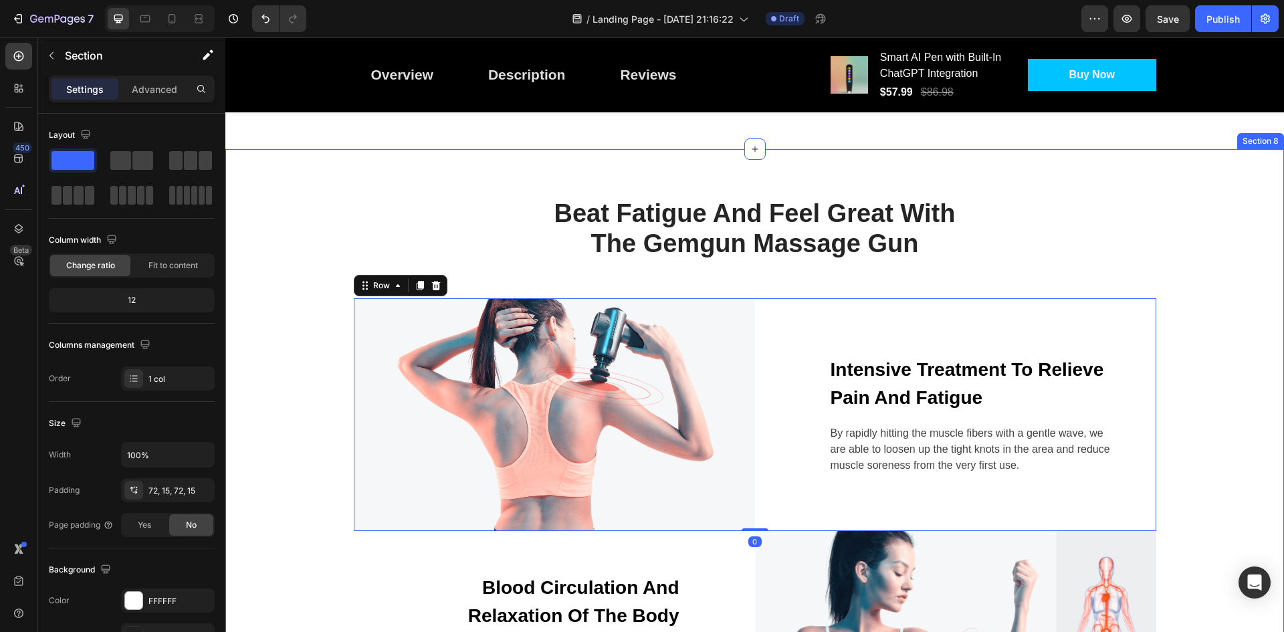
click at [1168, 268] on div "Beat Fatigue And Feel Great With The Gemgun Massage Gun Heading Row Image Inten…" at bounding box center [754, 480] width 1039 height 566
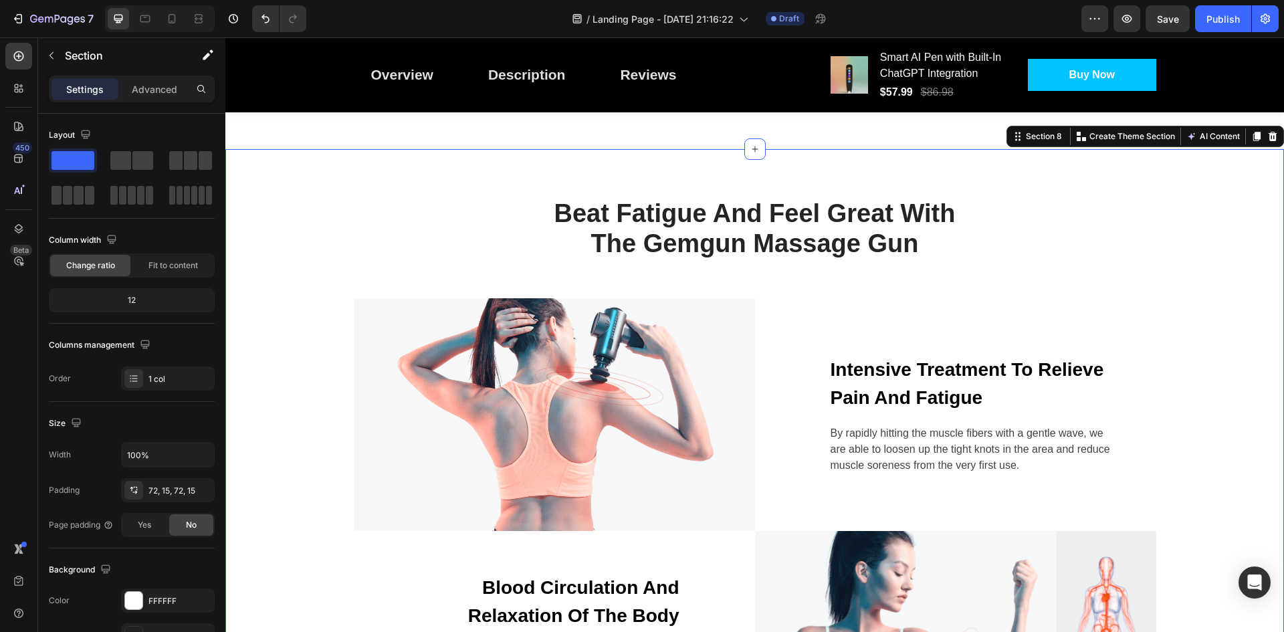
click at [1269, 193] on div "Beat Fatigue And Feel Great With The Gemgun Massage Gun Heading Row Image Inten…" at bounding box center [754, 480] width 1059 height 662
click at [1267, 131] on icon at bounding box center [1272, 136] width 11 height 11
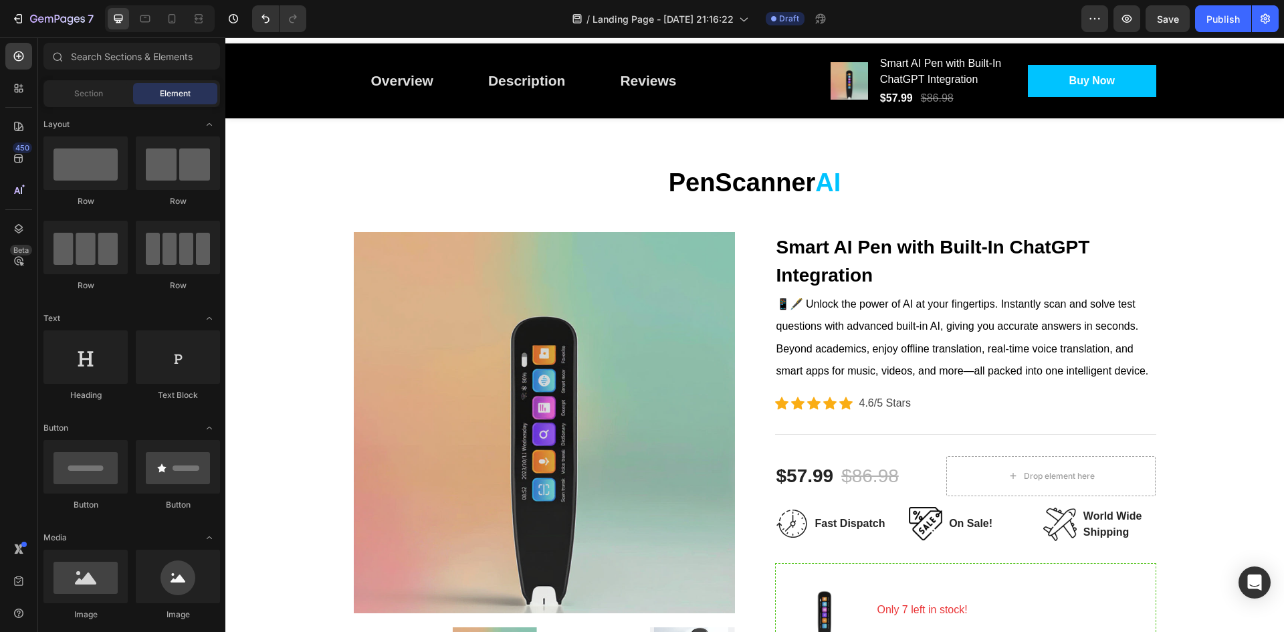
scroll to position [0, 0]
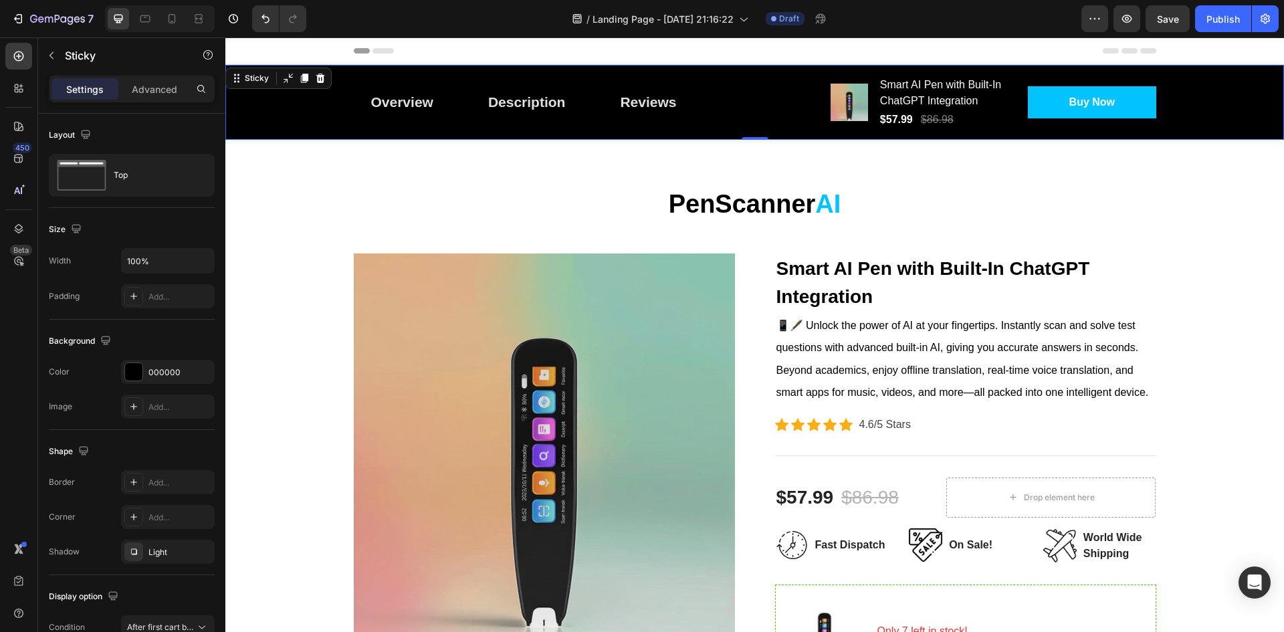
click at [334, 96] on div "Overview Button Description Button Reviews Button Row Product Images Smart AI P…" at bounding box center [754, 102] width 1059 height 75
click at [395, 109] on div "Overview" at bounding box center [402, 102] width 62 height 21
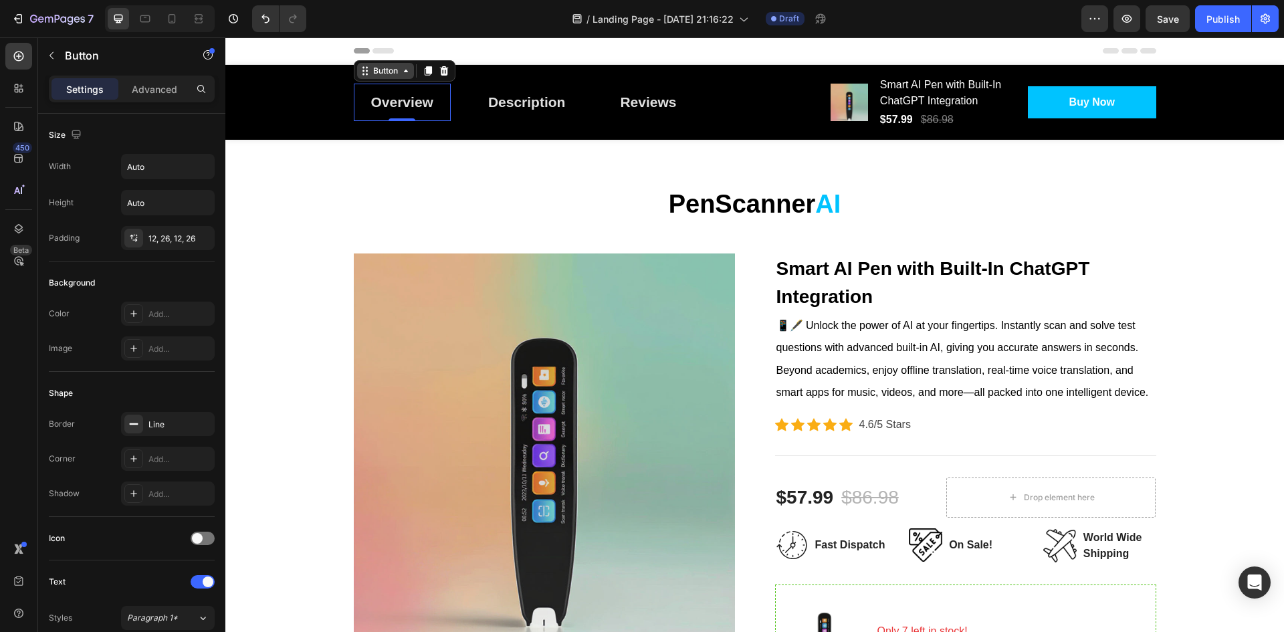
click at [392, 73] on div "Button" at bounding box center [385, 71] width 30 height 12
click at [409, 102] on div "Overview" at bounding box center [402, 102] width 62 height 21
click at [431, 98] on link "Overview" at bounding box center [402, 102] width 97 height 37
click at [441, 73] on icon at bounding box center [443, 70] width 9 height 9
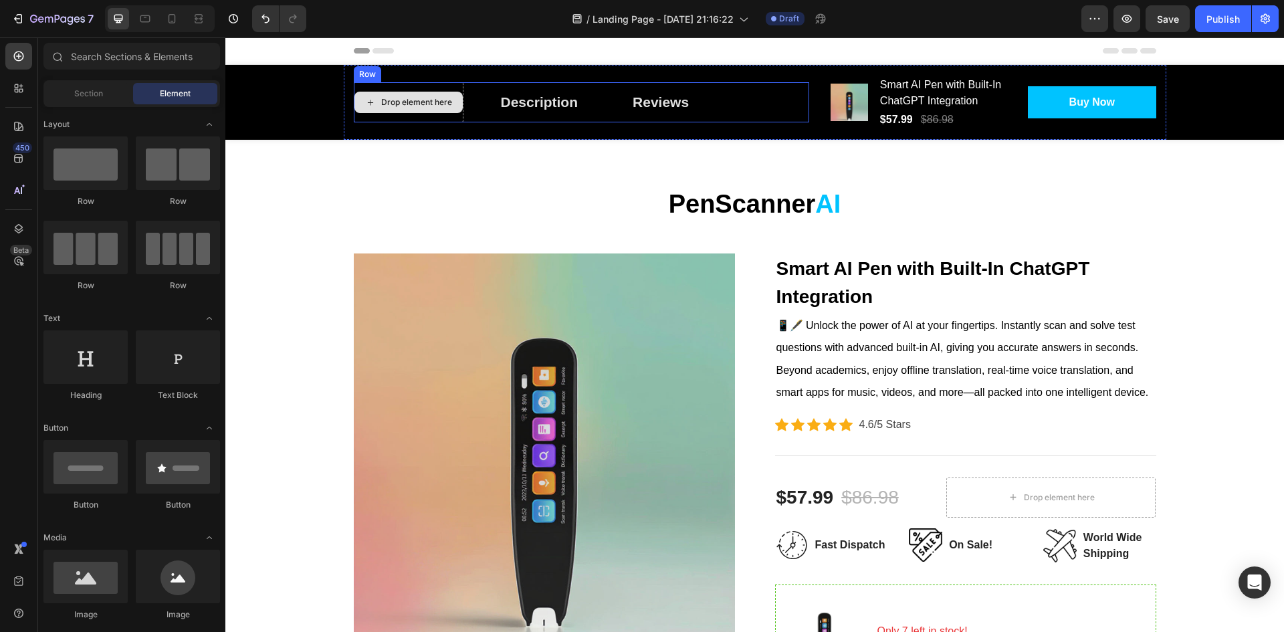
click at [436, 104] on div "Drop element here" at bounding box center [416, 102] width 71 height 11
drag, startPoint x: 312, startPoint y: 603, endPoint x: 378, endPoint y: 98, distance: 509.9
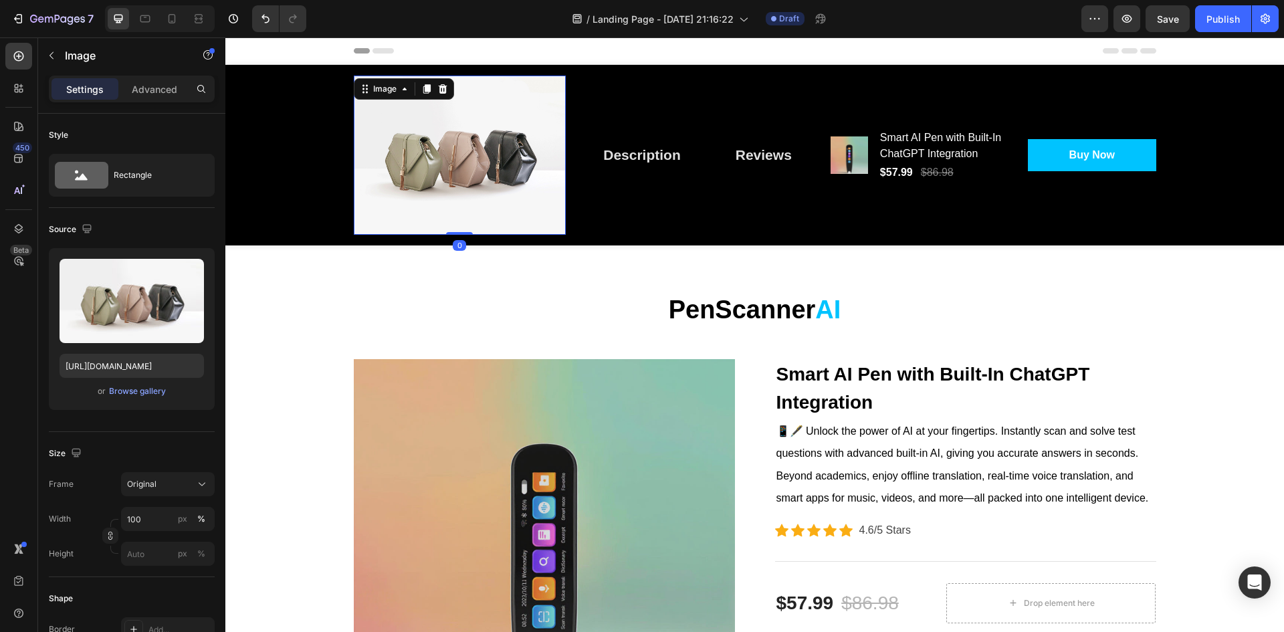
click at [470, 193] on img at bounding box center [460, 155] width 213 height 159
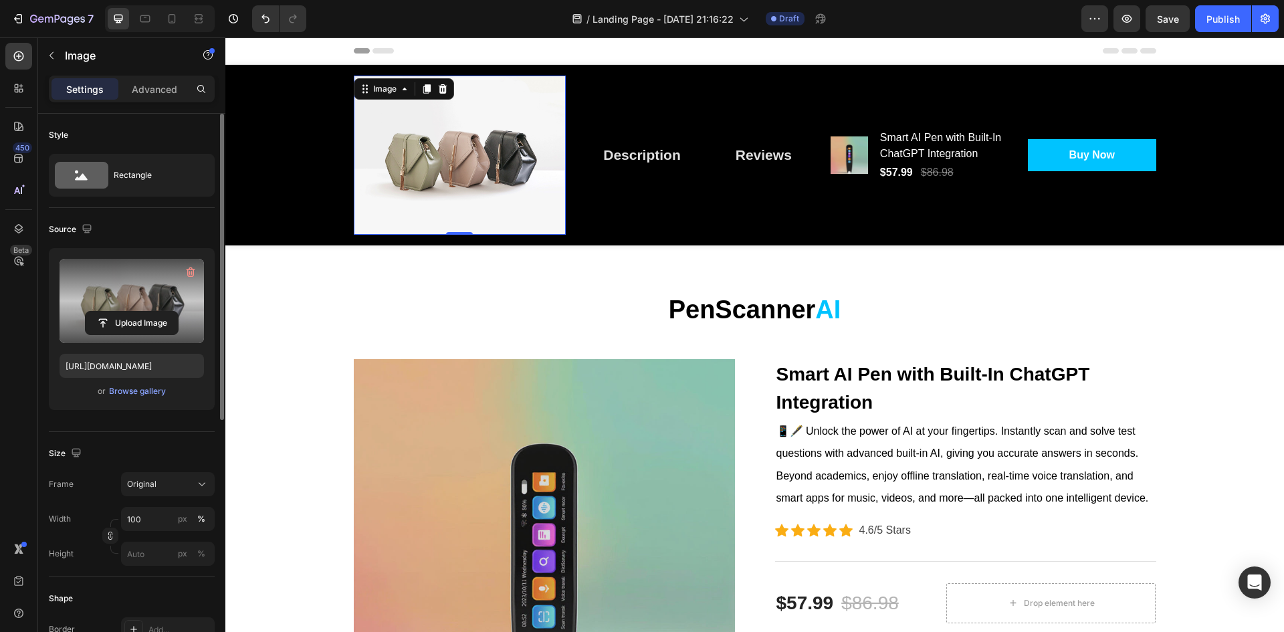
click at [166, 304] on label at bounding box center [132, 301] width 144 height 84
click at [166, 312] on input "file" at bounding box center [132, 323] width 92 height 23
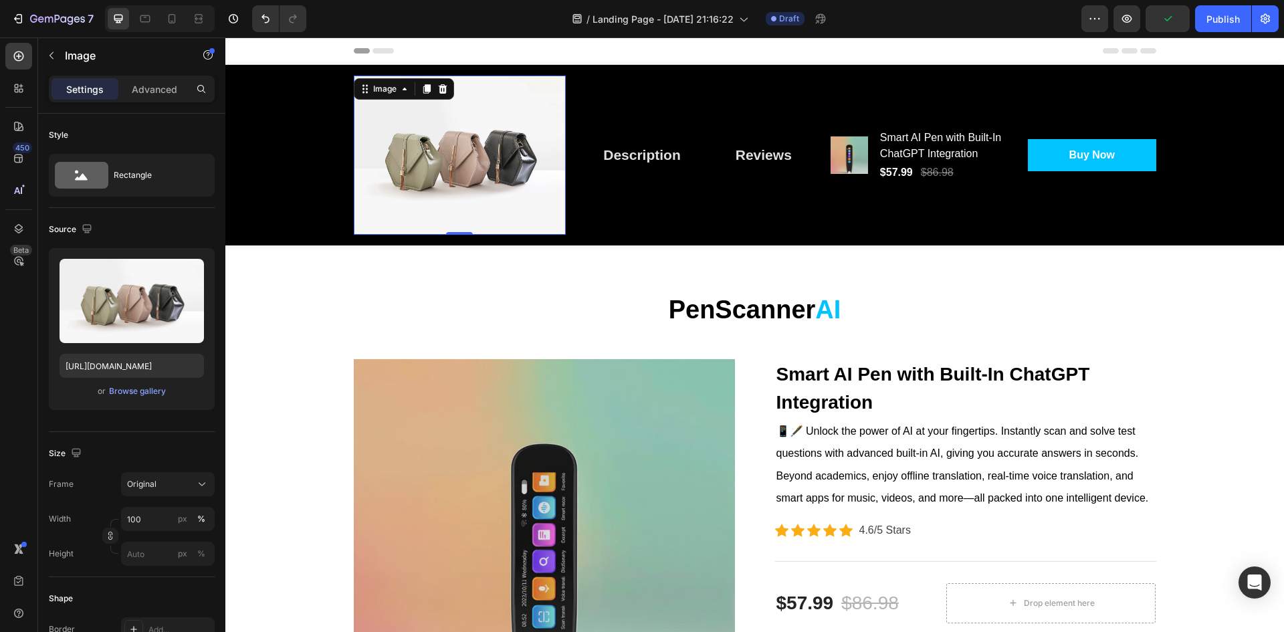
type input "[URL][DOMAIN_NAME]"
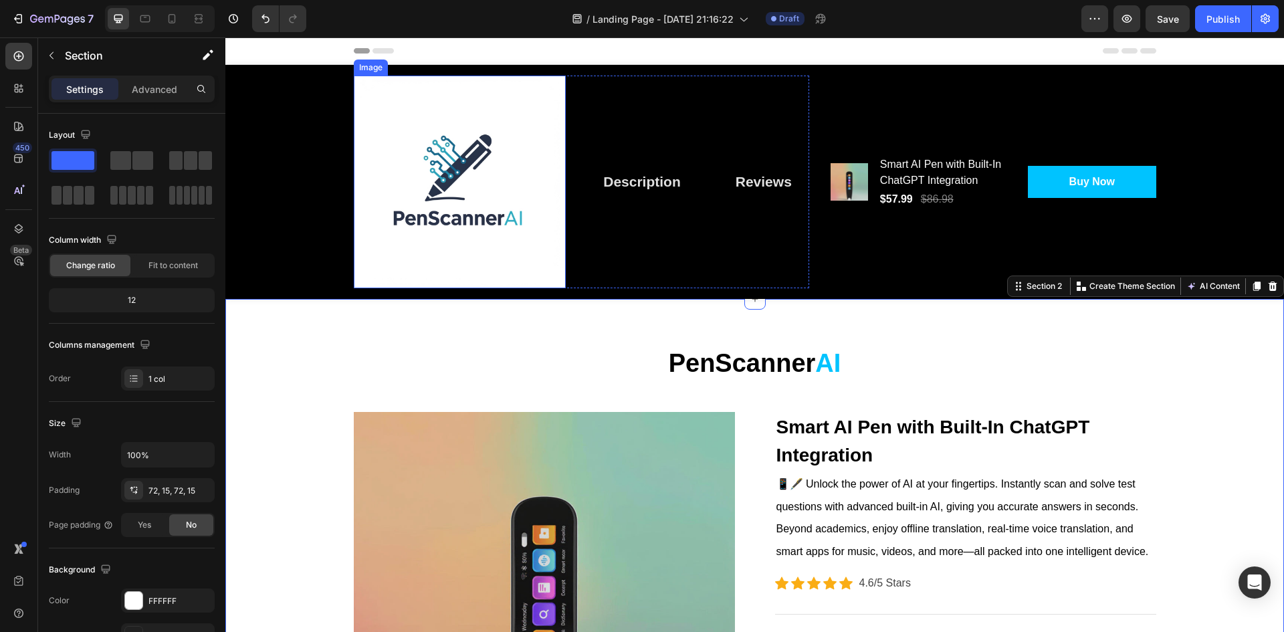
click at [491, 240] on img at bounding box center [460, 182] width 213 height 213
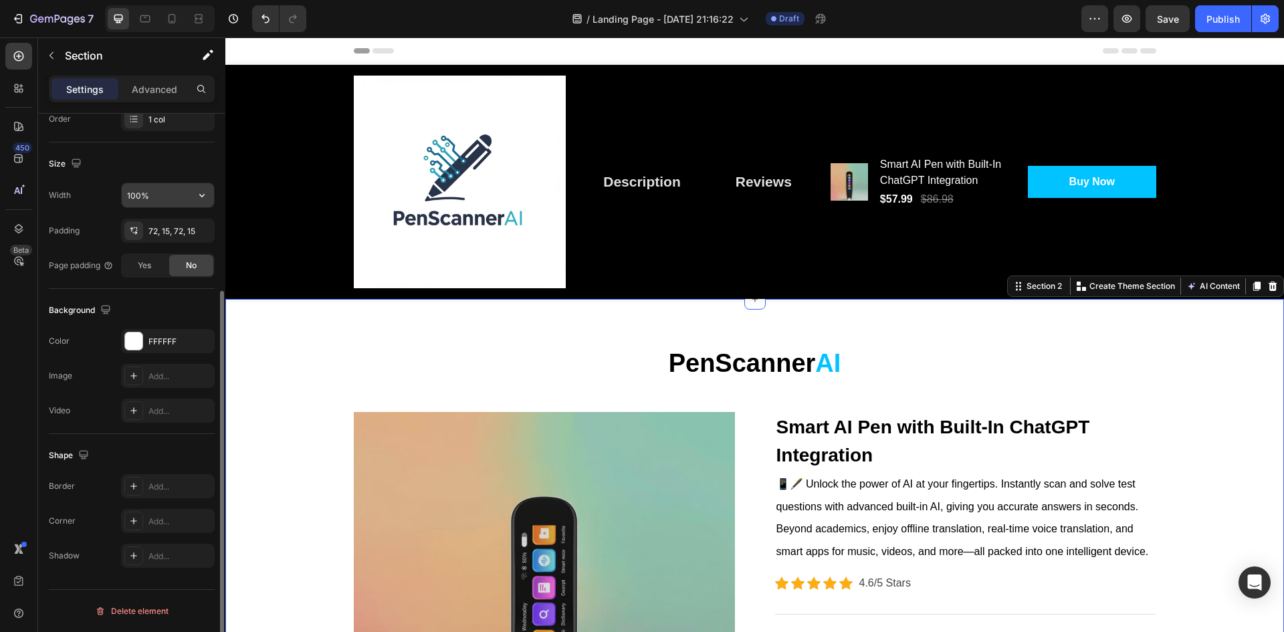
scroll to position [193, 0]
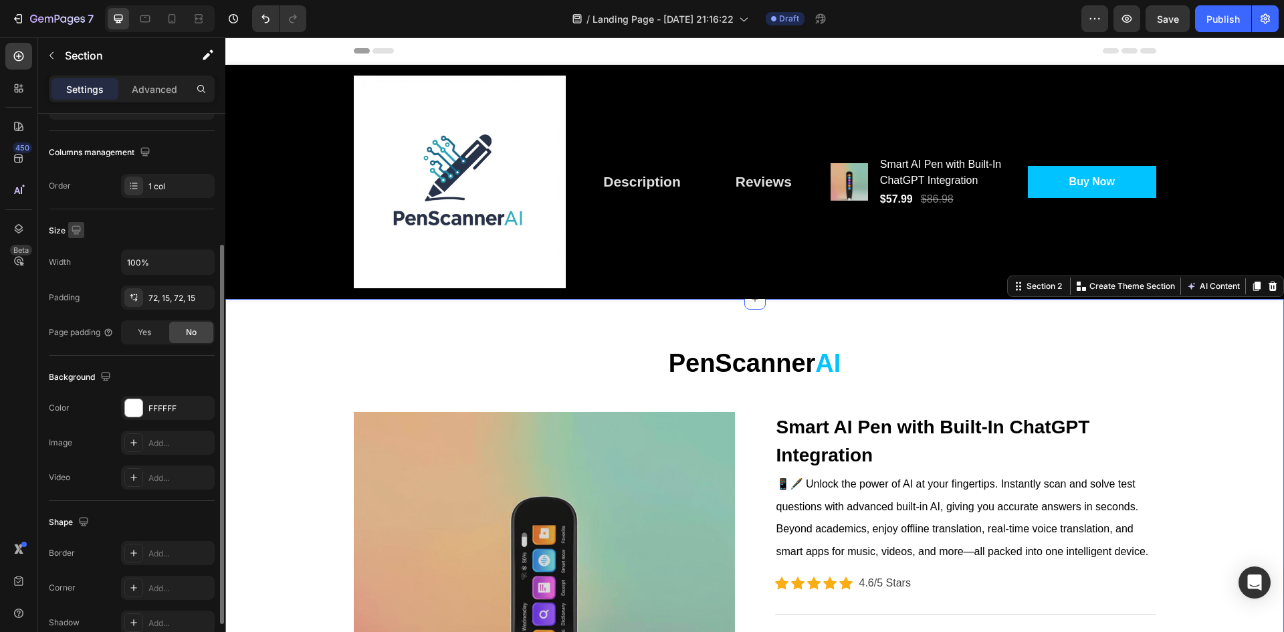
click at [80, 228] on icon "button" at bounding box center [76, 229] width 9 height 9
click at [80, 270] on icon "button" at bounding box center [78, 275] width 13 height 13
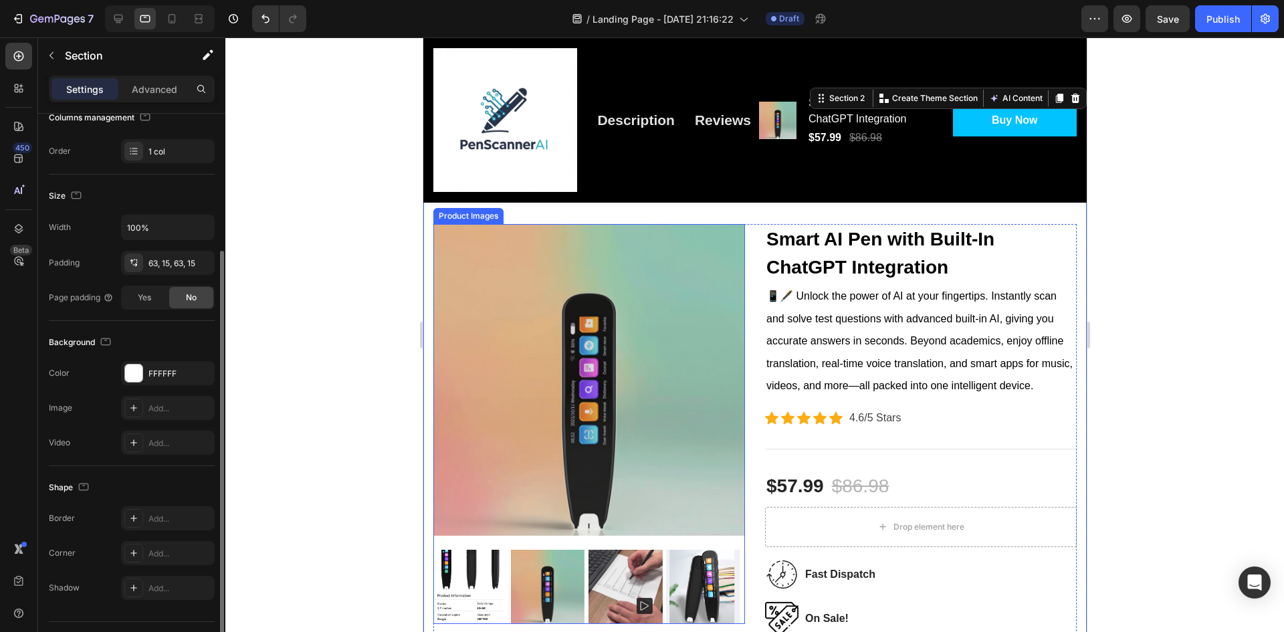
scroll to position [134, 0]
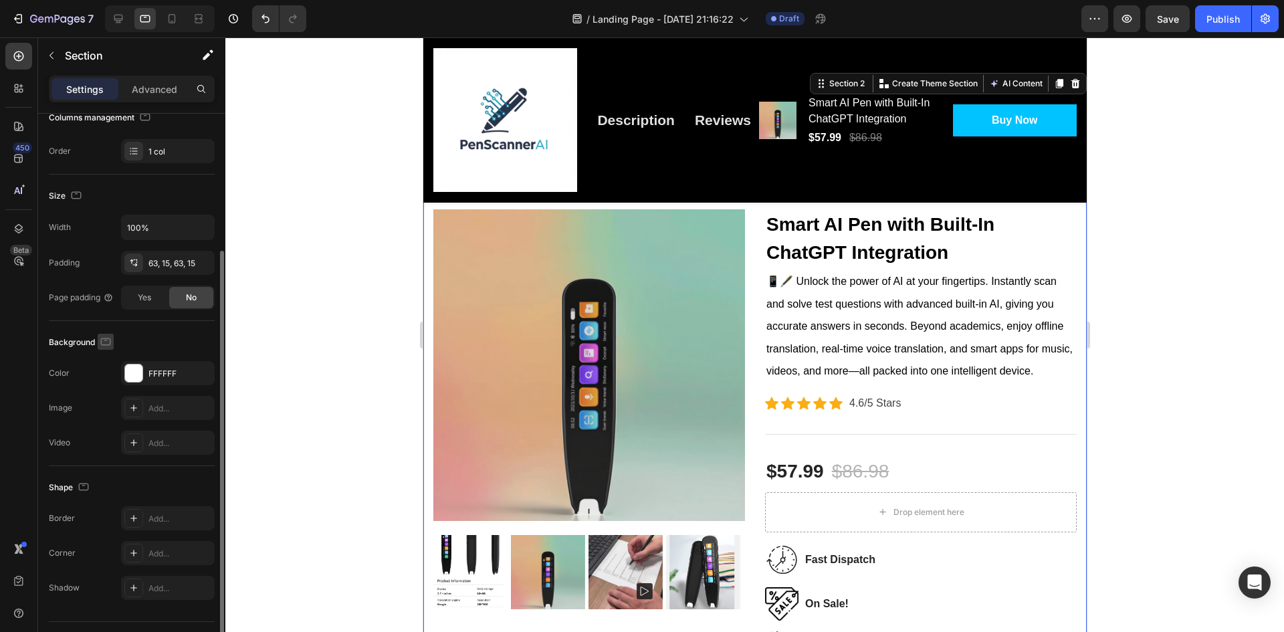
click at [110, 345] on icon "button" at bounding box center [105, 341] width 13 height 13
click at [109, 362] on icon "button" at bounding box center [108, 362] width 13 height 13
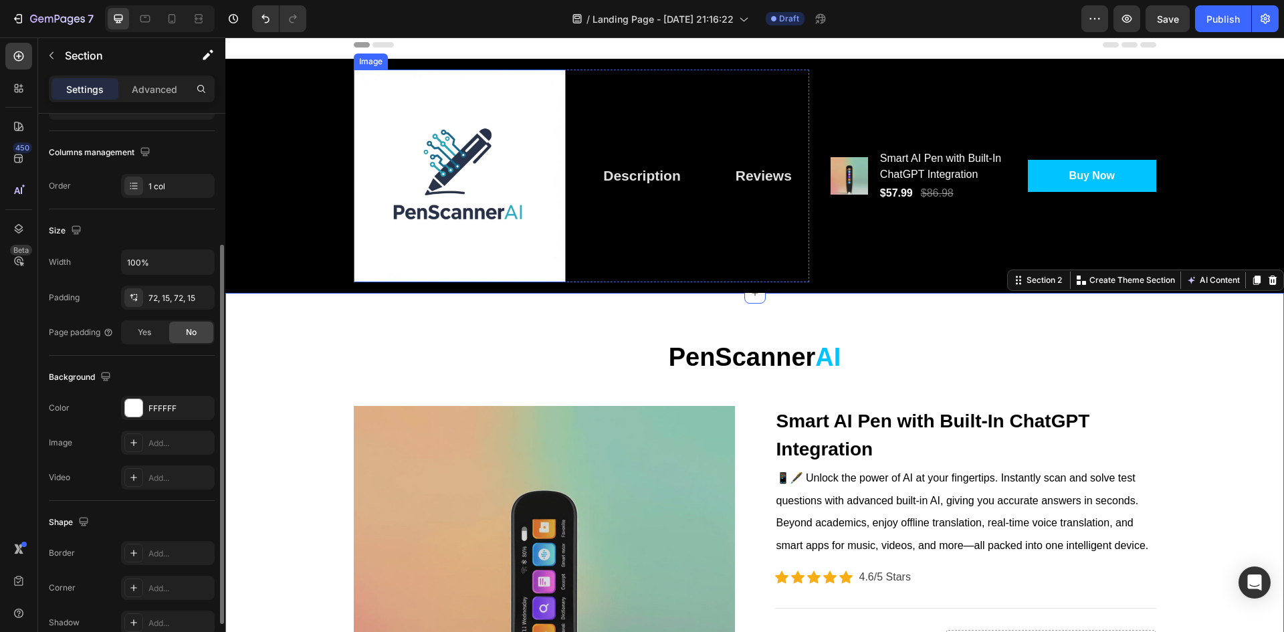
scroll to position [0, 0]
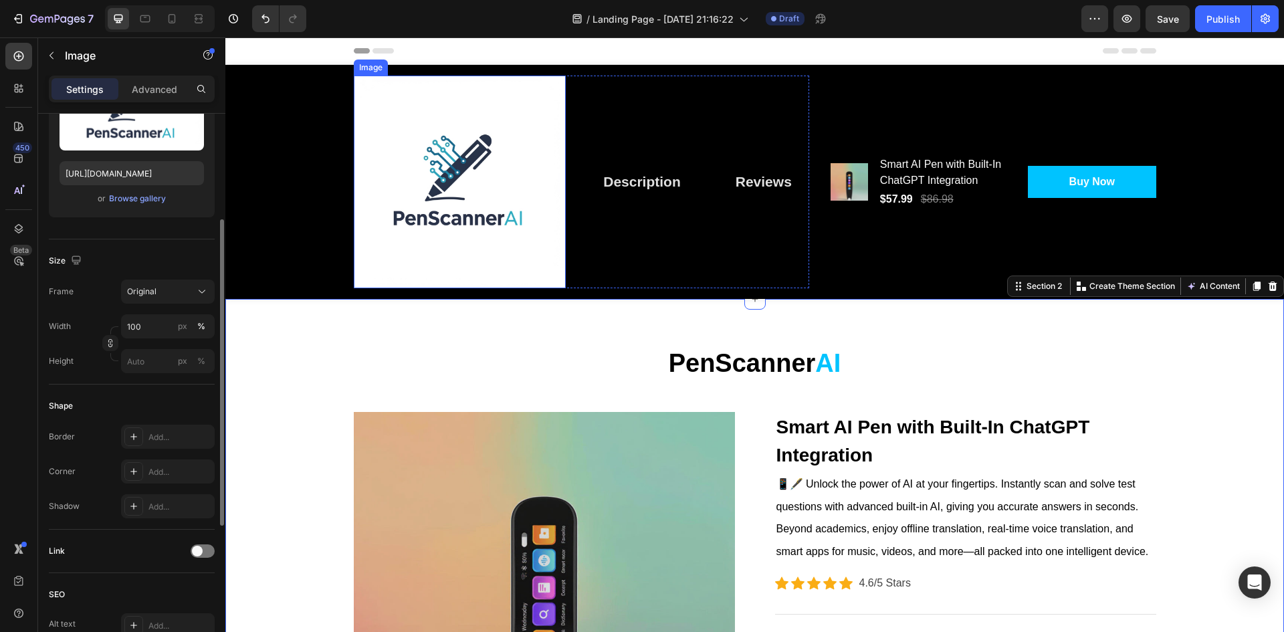
click at [454, 174] on img at bounding box center [460, 182] width 213 height 213
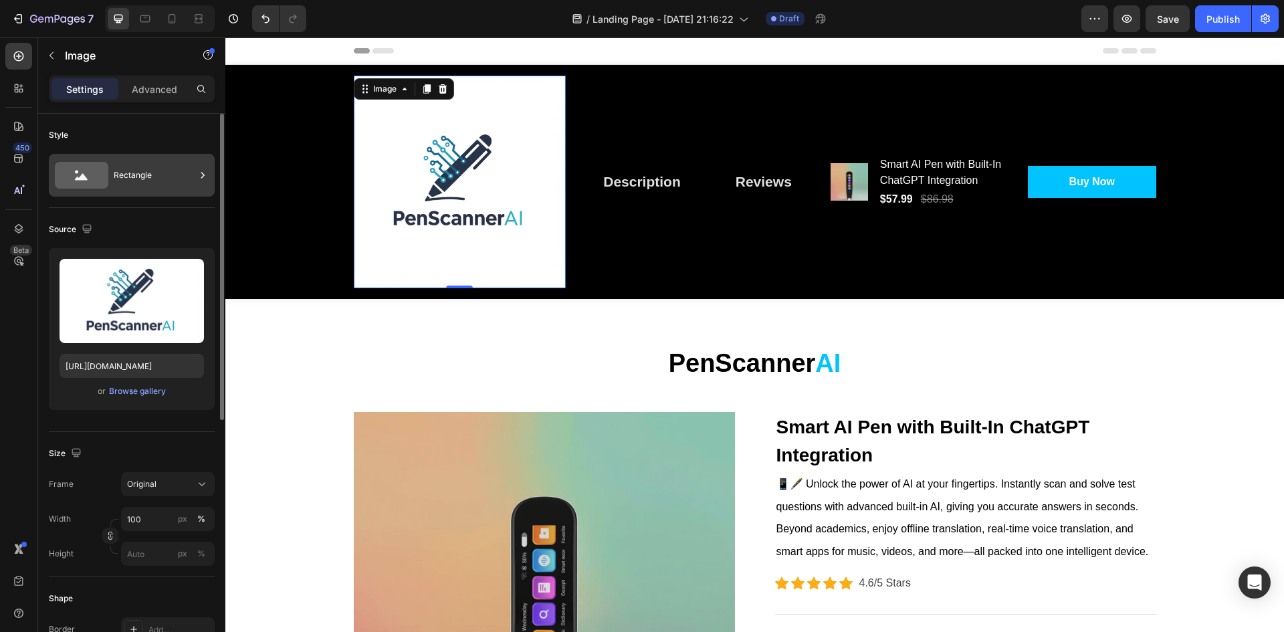
click at [151, 169] on div "Rectangle" at bounding box center [155, 175] width 82 height 31
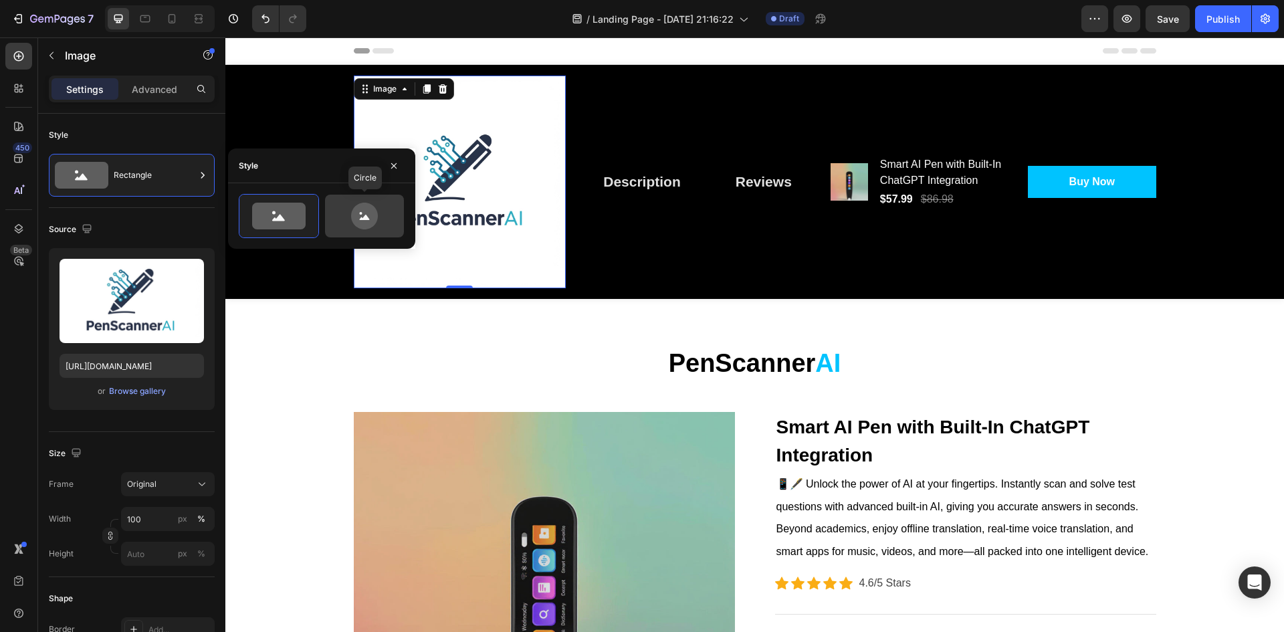
click at [358, 215] on icon at bounding box center [364, 216] width 27 height 27
type input "80"
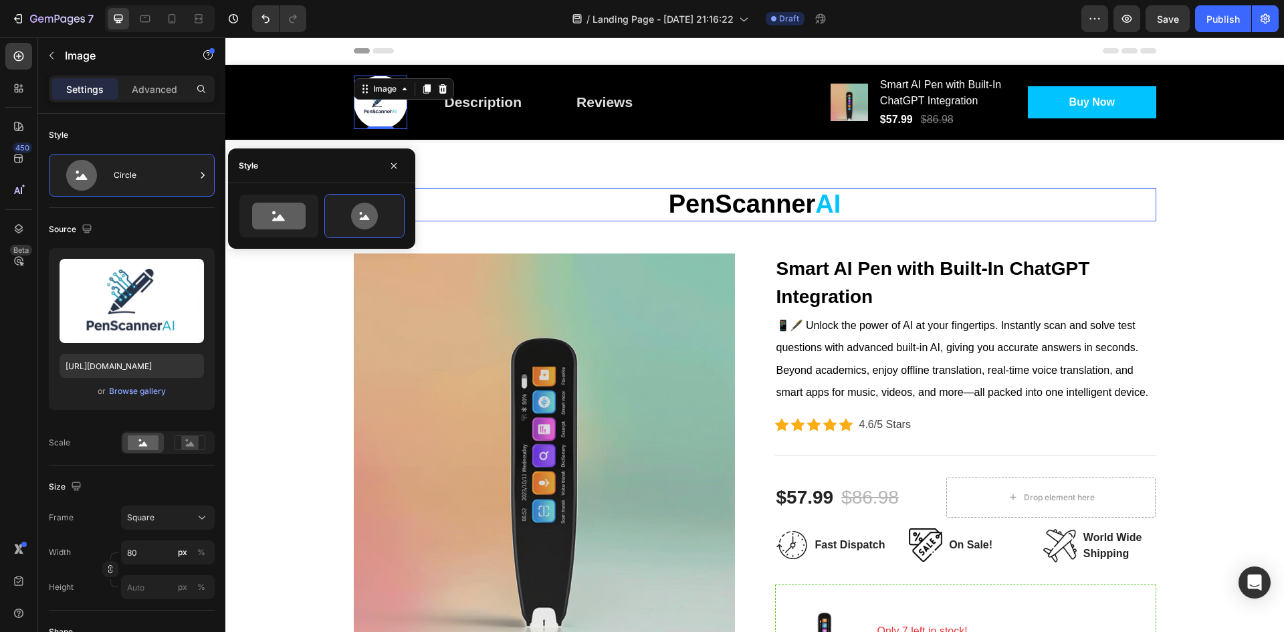
click at [493, 220] on h2 "PenScanner AI" at bounding box center [755, 204] width 794 height 33
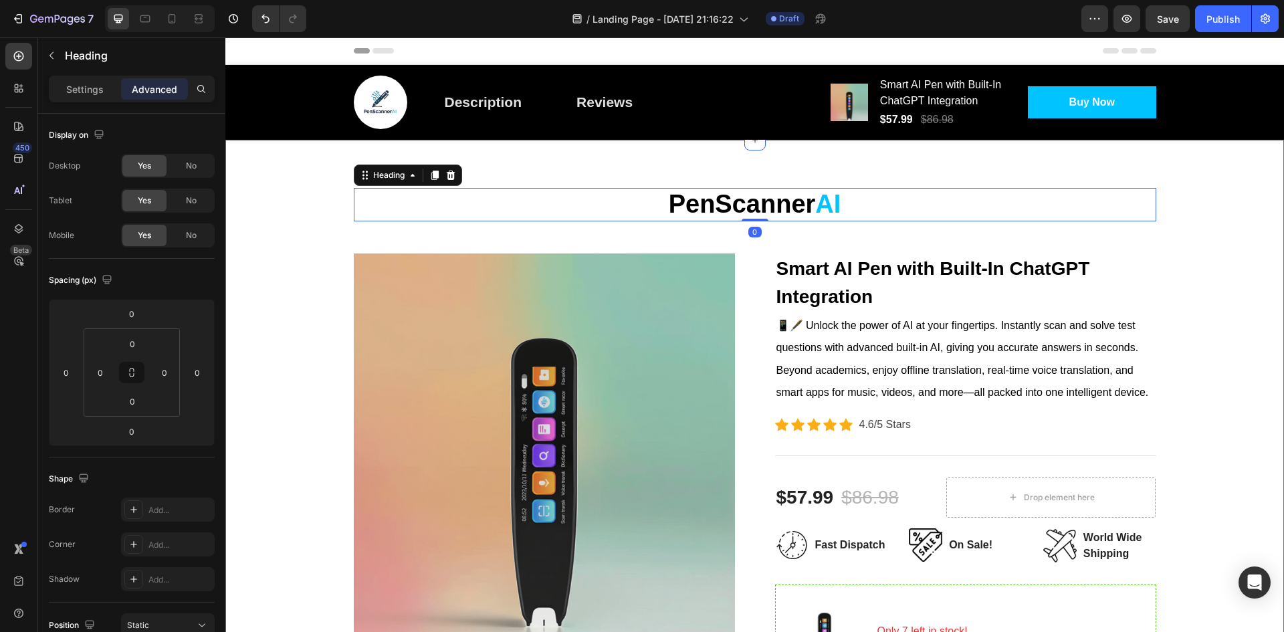
click at [317, 205] on div "PenScanner AI Heading 0 Row Product Images Smart AI Pen with Built-In ChatGPT I…" at bounding box center [754, 576] width 1039 height 776
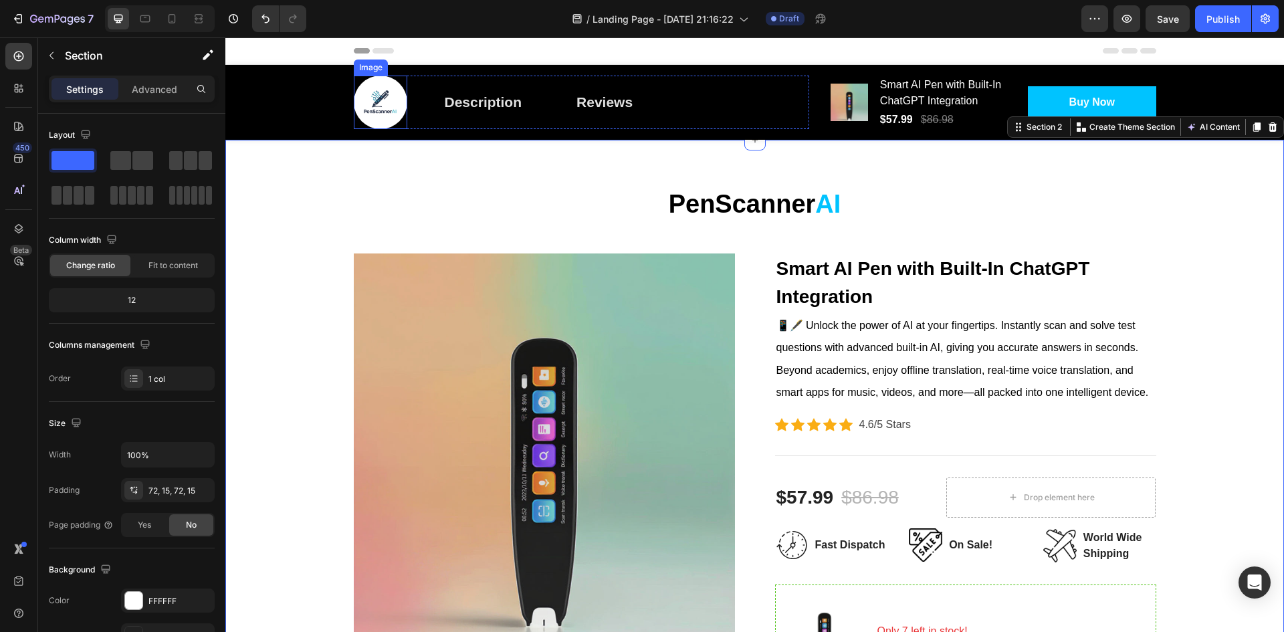
click at [370, 113] on img at bounding box center [380, 102] width 53 height 53
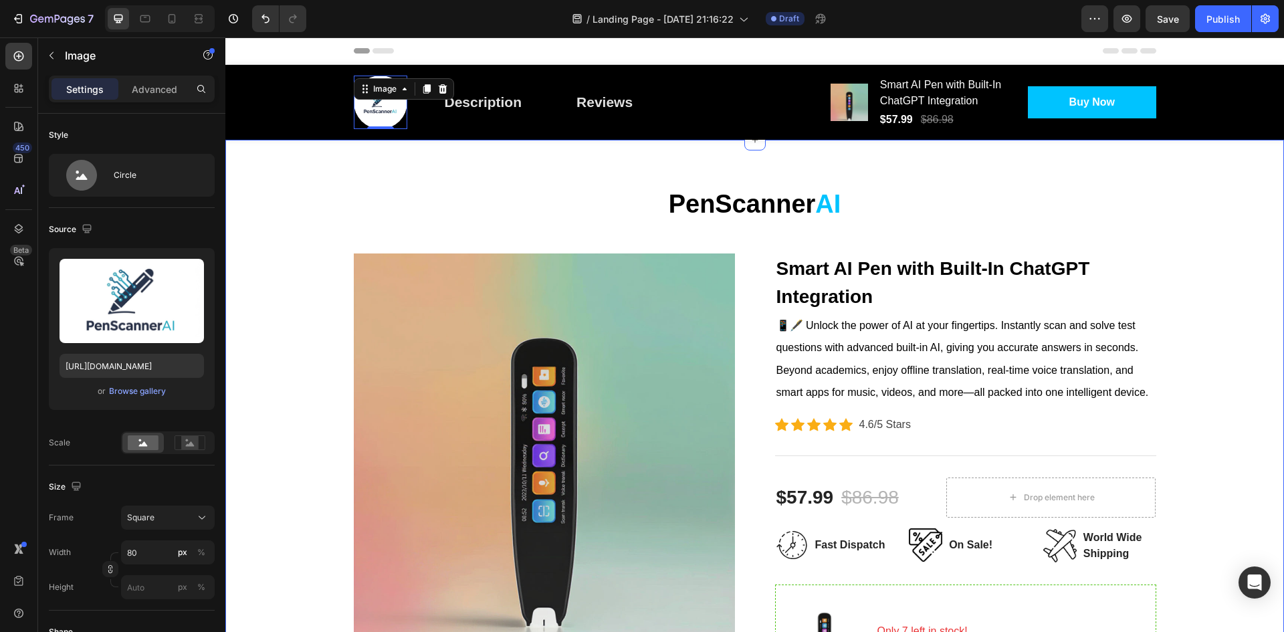
click at [293, 189] on div "PenScanner AI Heading Row Product Images Smart AI Pen with Built-In ChatGPT Int…" at bounding box center [754, 576] width 1039 height 776
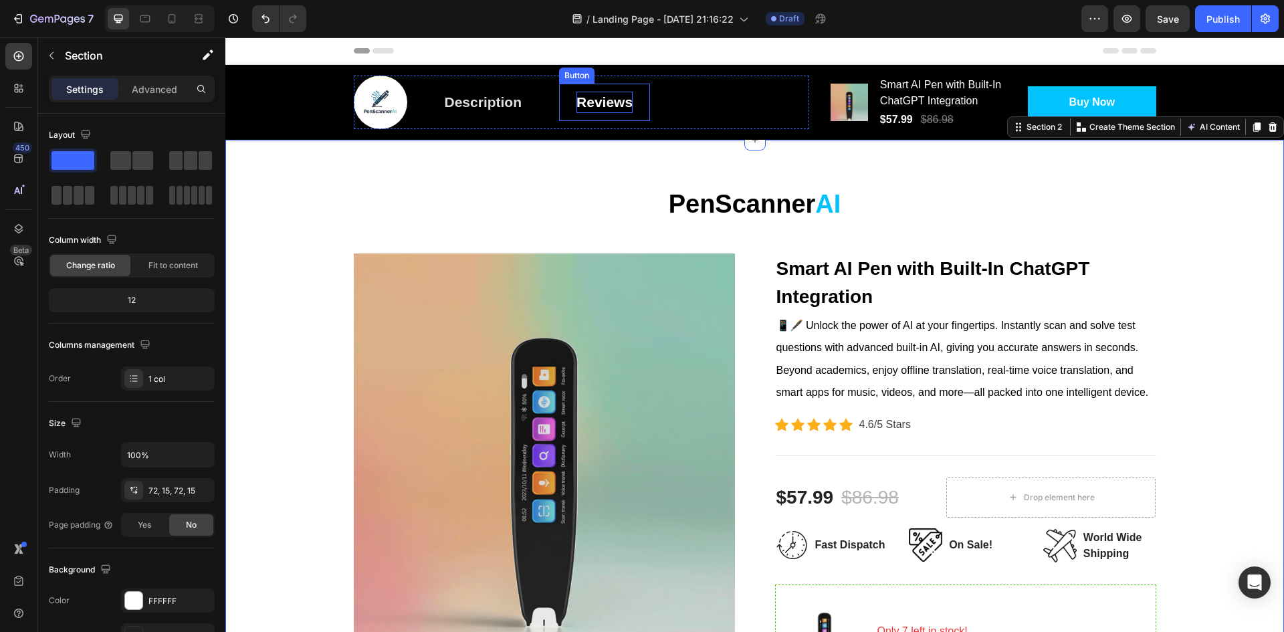
click at [617, 108] on div "Reviews" at bounding box center [604, 102] width 56 height 21
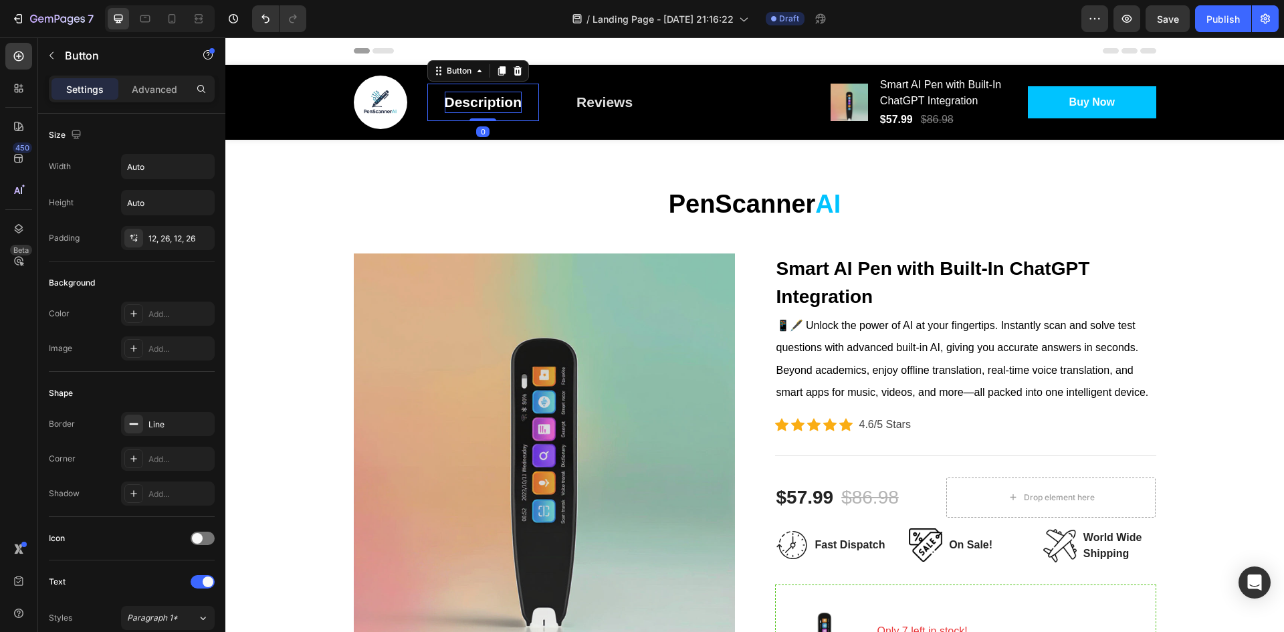
click at [504, 106] on div "Description" at bounding box center [484, 102] width 78 height 21
click at [982, 119] on div "$57.99 Product Price Product Price $86.98 Compare Price Compare Price Row" at bounding box center [943, 119] width 128 height 19
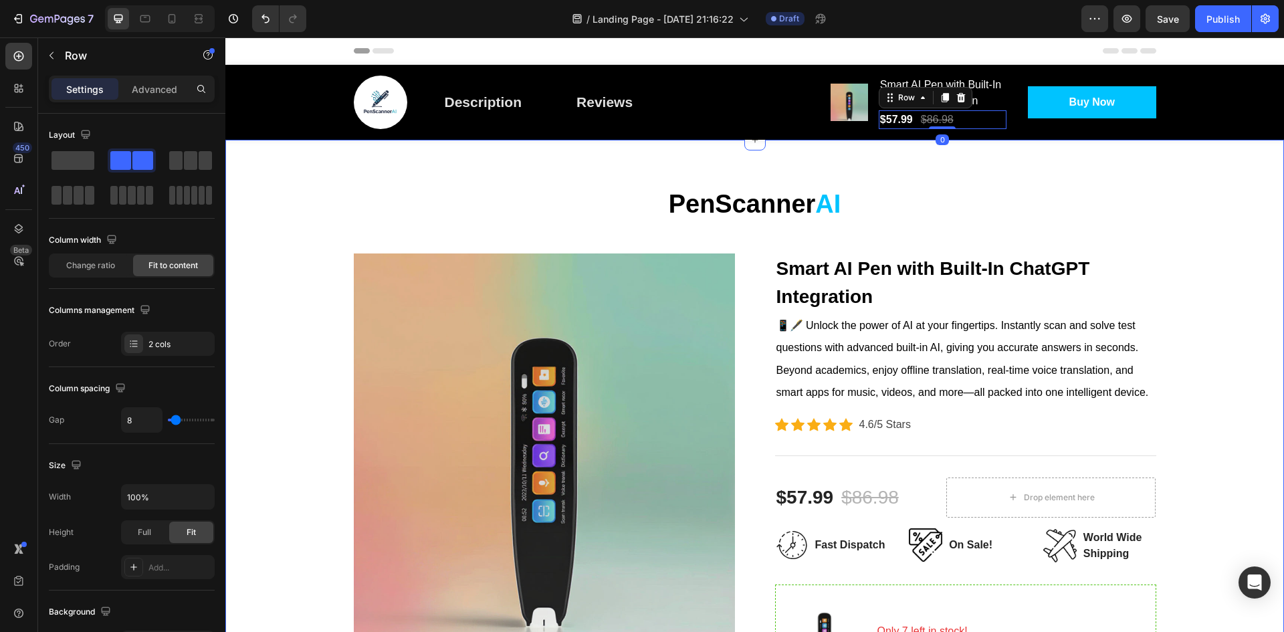
click at [1018, 177] on div "PenScanner AI Heading Row Product Images Smart AI Pen with Built-In ChatGPT Int…" at bounding box center [754, 576] width 1059 height 873
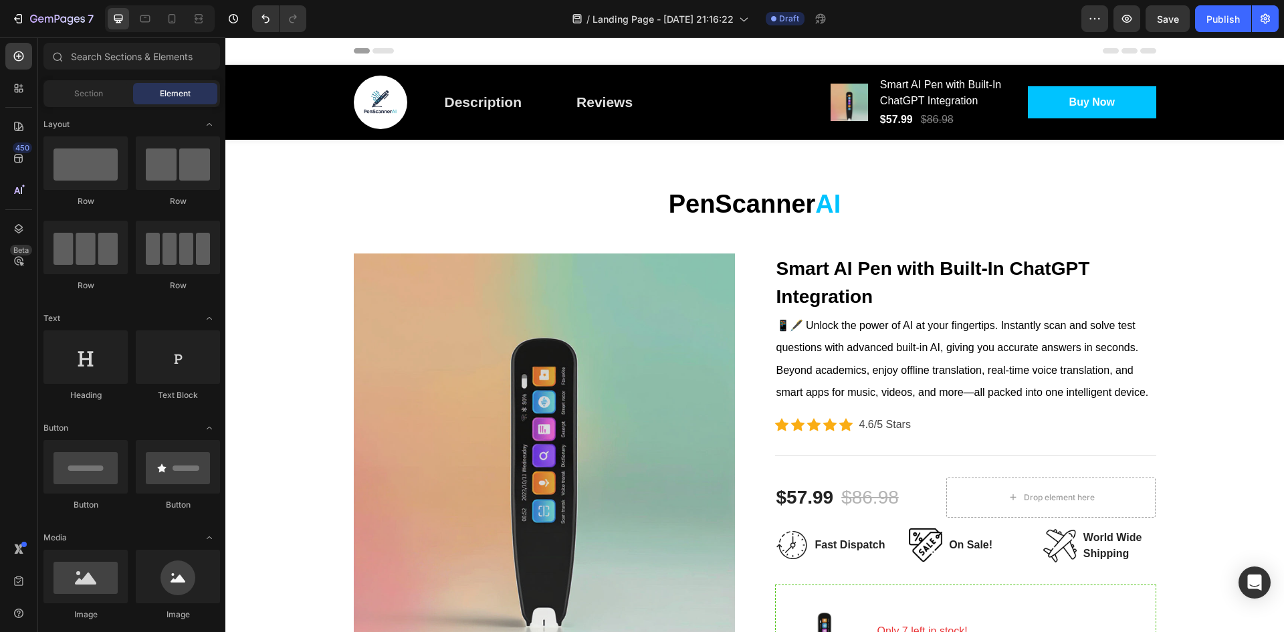
click at [378, 49] on icon at bounding box center [382, 50] width 21 height 5
click at [597, 111] on div "Reviews" at bounding box center [604, 102] width 56 height 21
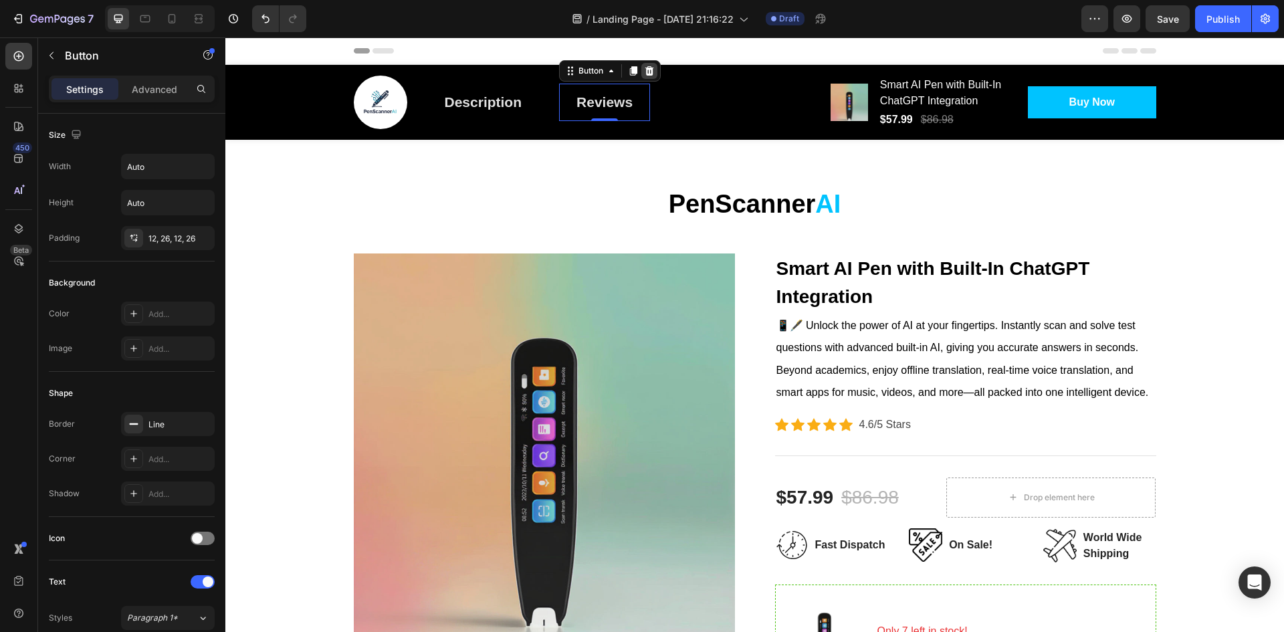
click at [646, 68] on icon at bounding box center [649, 71] width 11 height 11
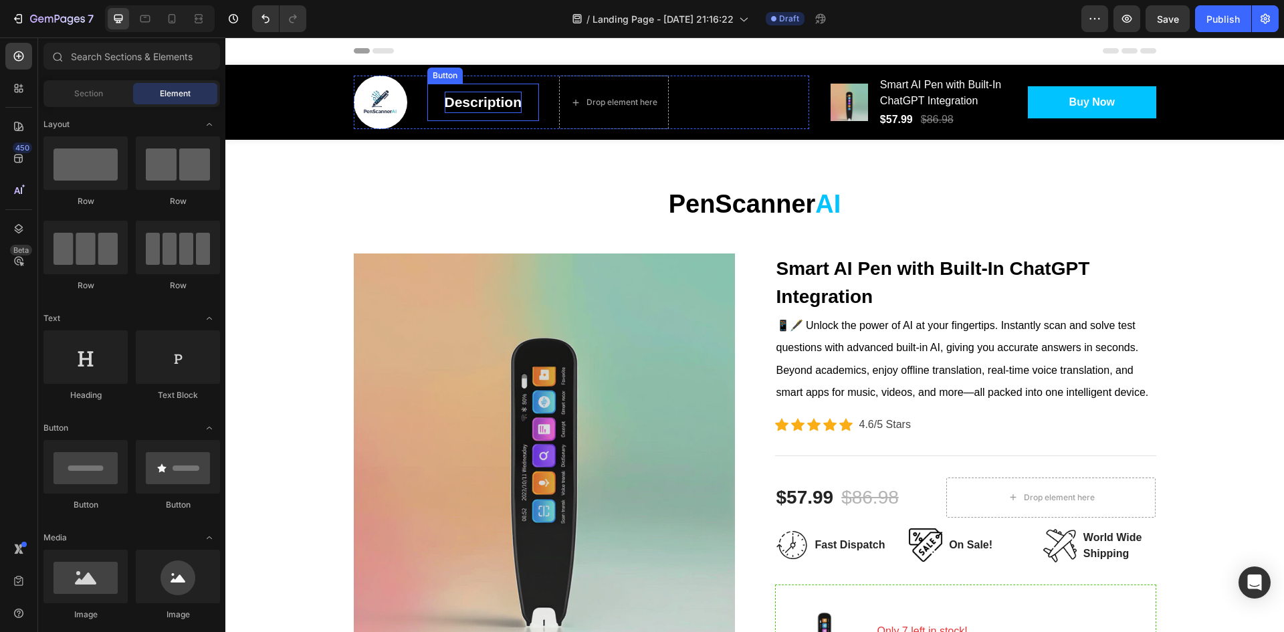
click at [508, 97] on div "Description" at bounding box center [484, 102] width 78 height 21
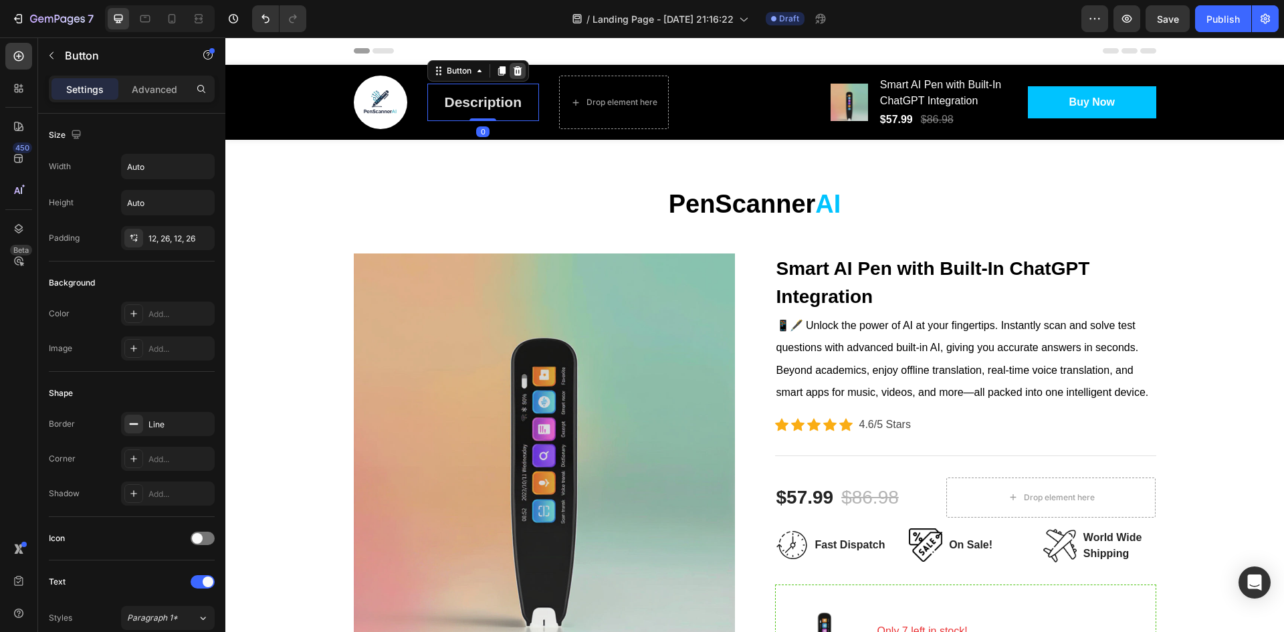
click at [517, 72] on icon at bounding box center [517, 71] width 11 height 11
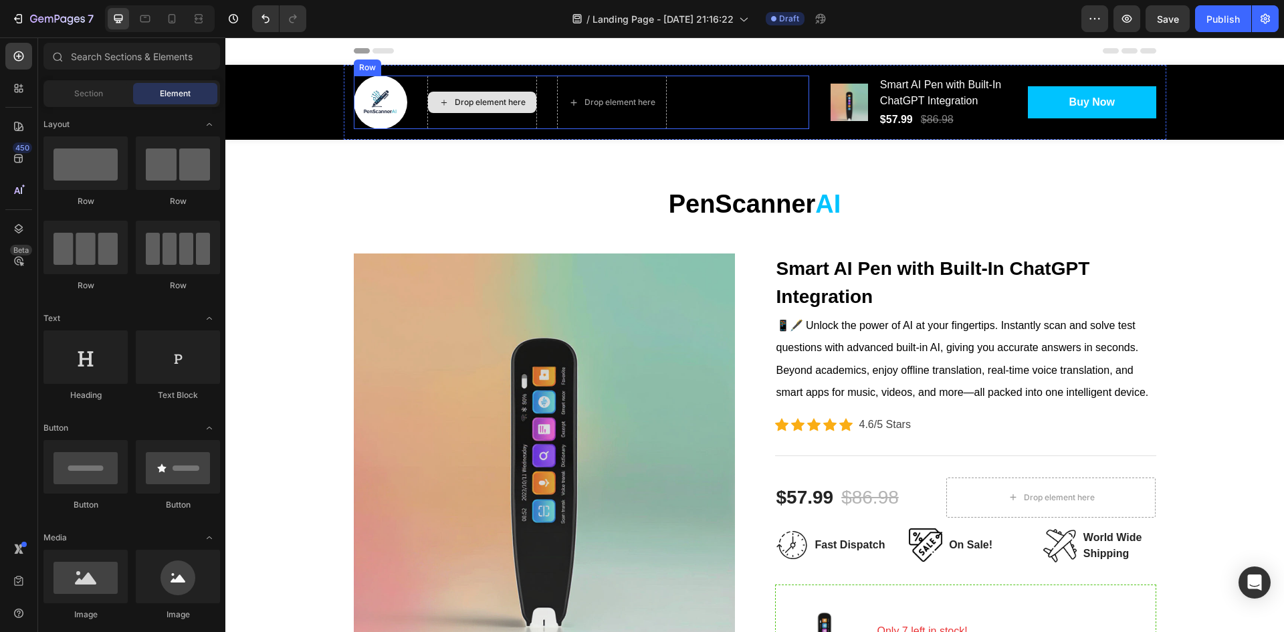
click at [476, 102] on div "Drop element here" at bounding box center [490, 102] width 71 height 11
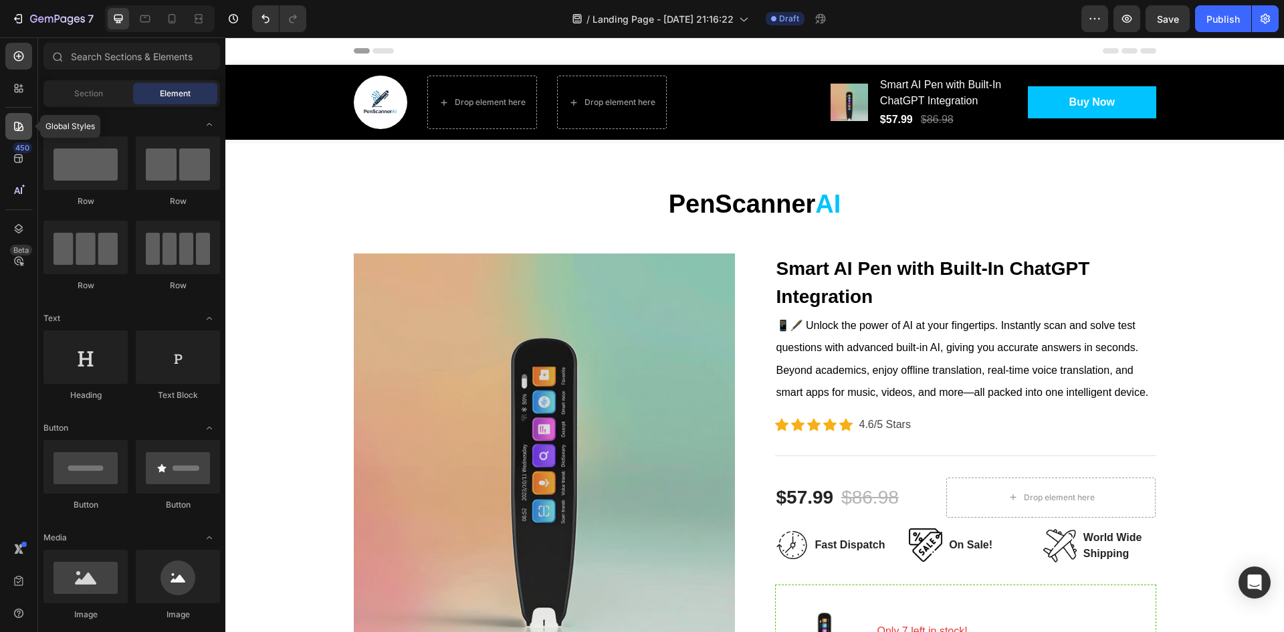
click at [17, 128] on icon at bounding box center [16, 128] width 1 height 1
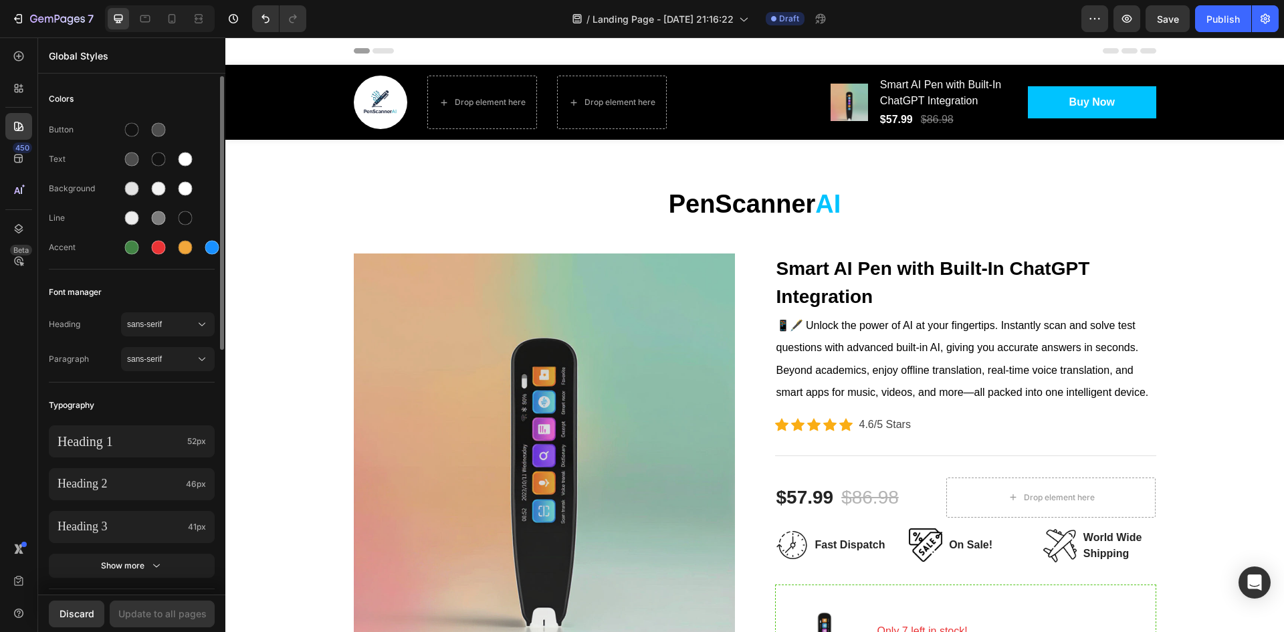
scroll to position [134, 0]
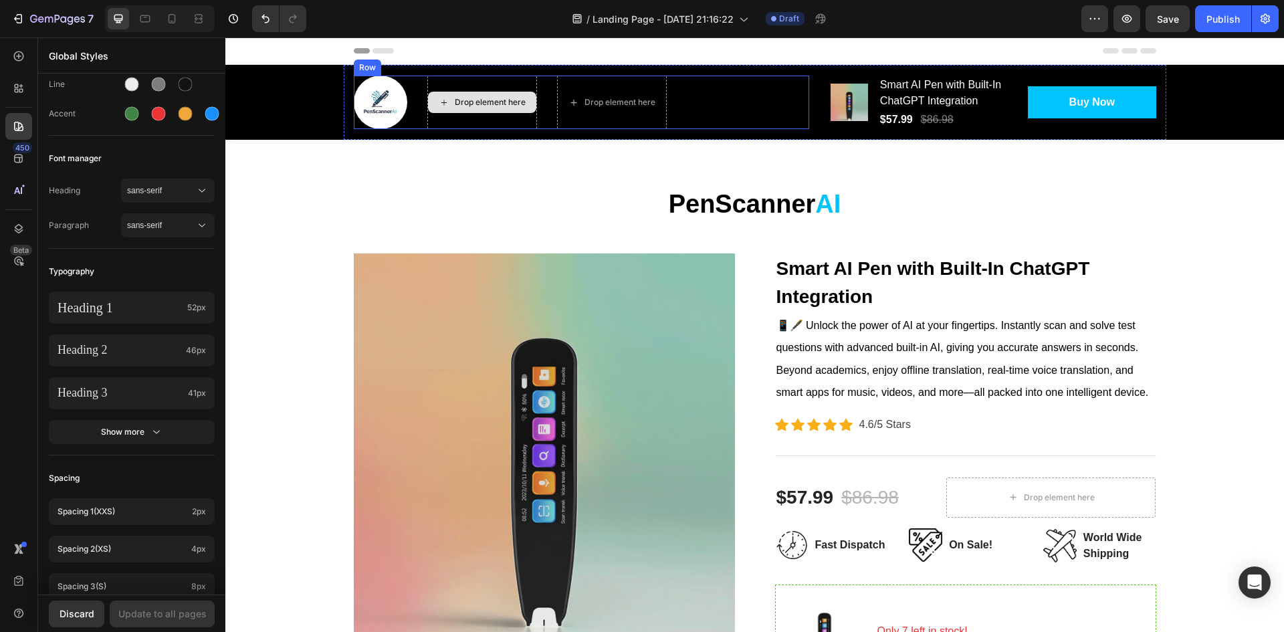
click at [514, 110] on div "Drop element here" at bounding box center [482, 102] width 108 height 21
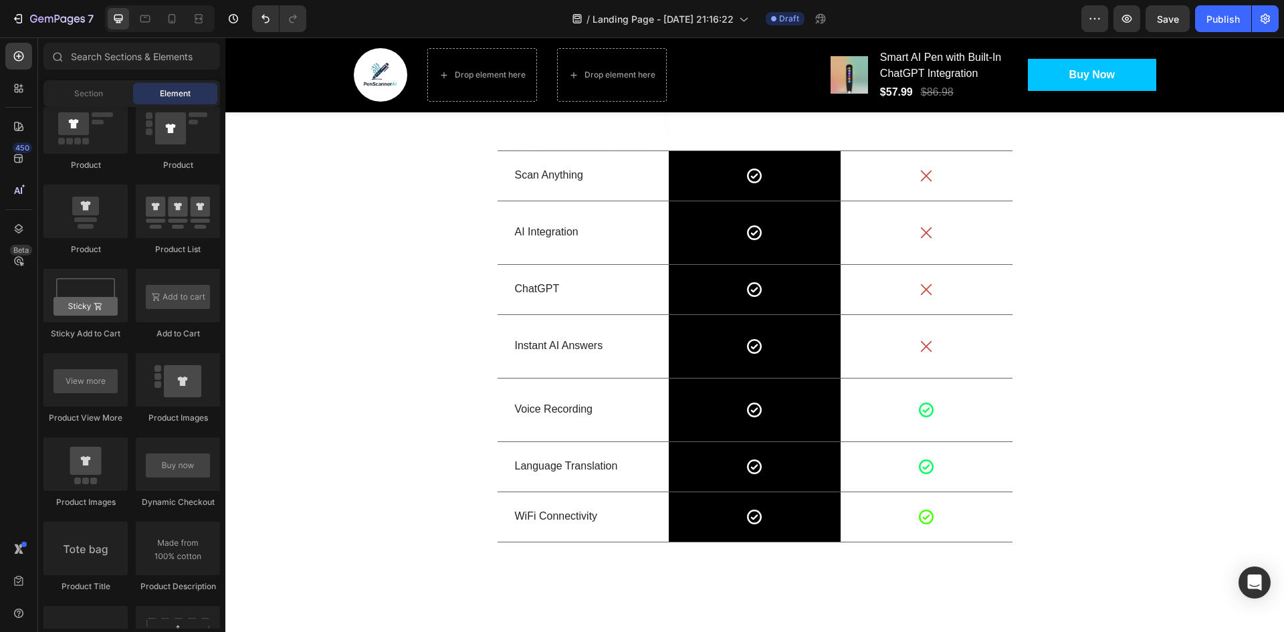
scroll to position [2341, 0]
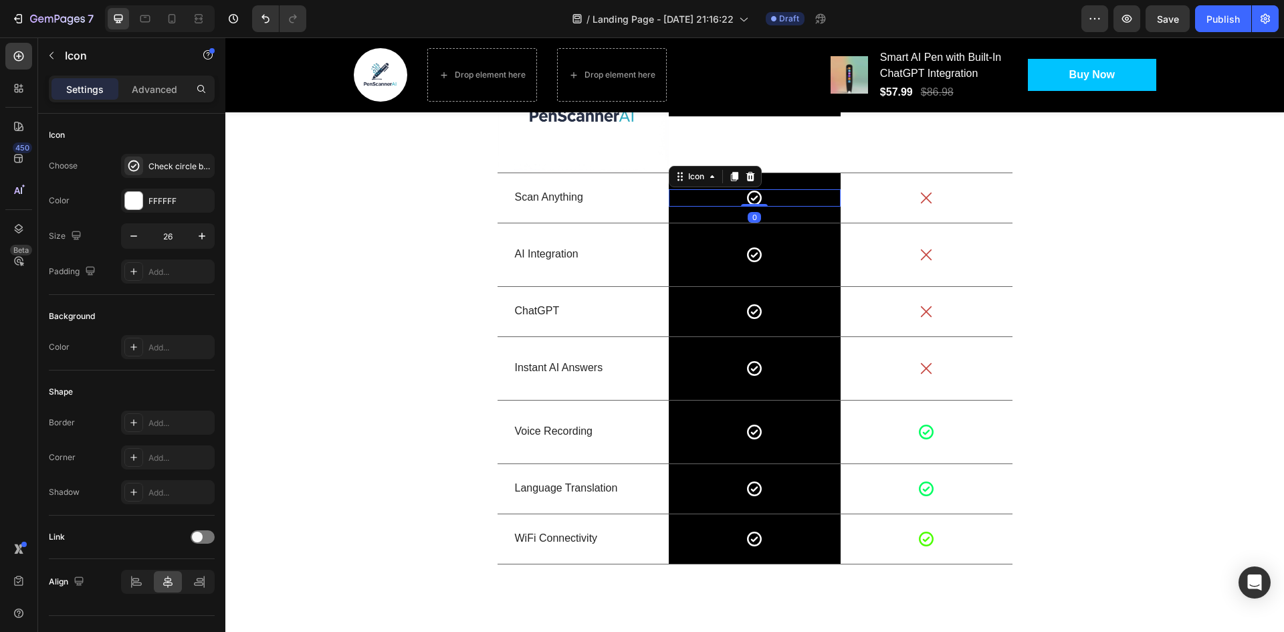
click at [746, 196] on icon at bounding box center [754, 197] width 17 height 17
click at [143, 193] on div "FFFFFF" at bounding box center [168, 201] width 94 height 24
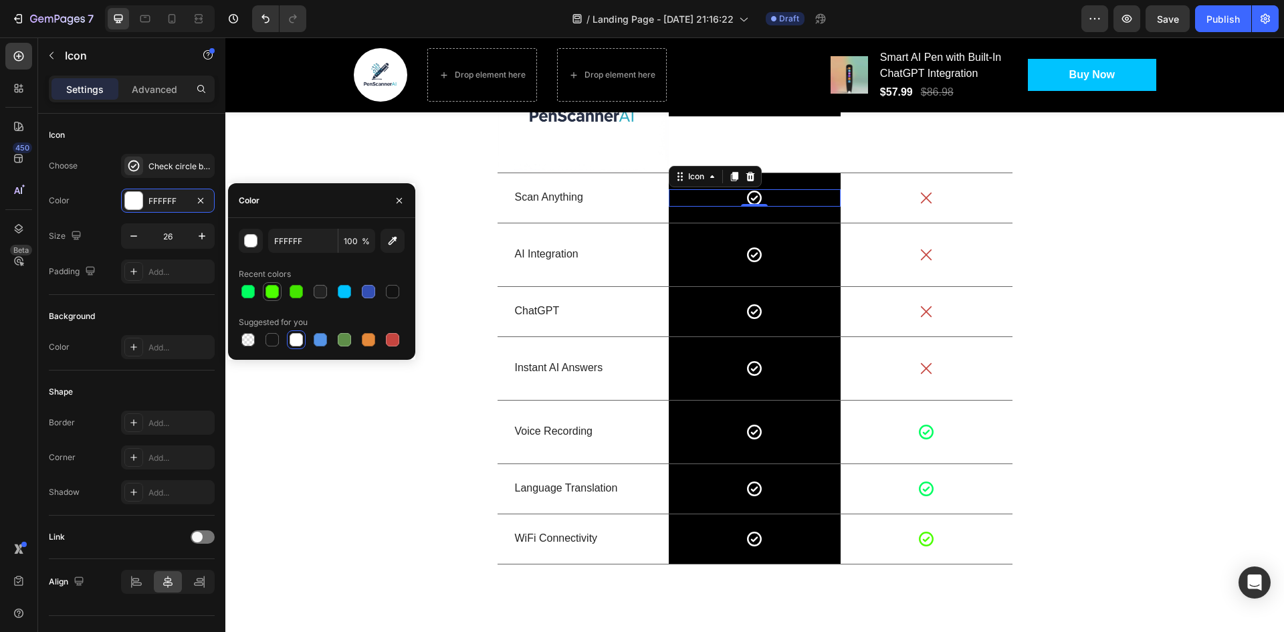
click at [274, 288] on div at bounding box center [271, 291] width 13 height 13
type input "4CFF00"
click at [752, 252] on icon at bounding box center [754, 254] width 17 height 17
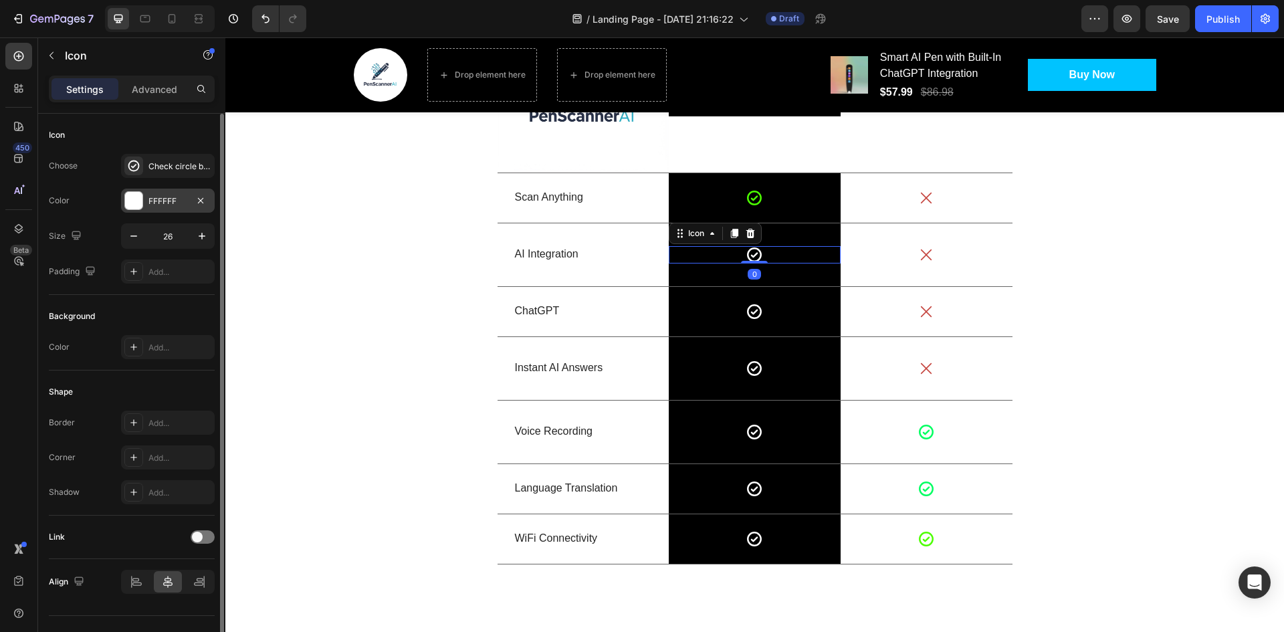
click at [143, 203] on div "FFFFFF" at bounding box center [168, 201] width 94 height 24
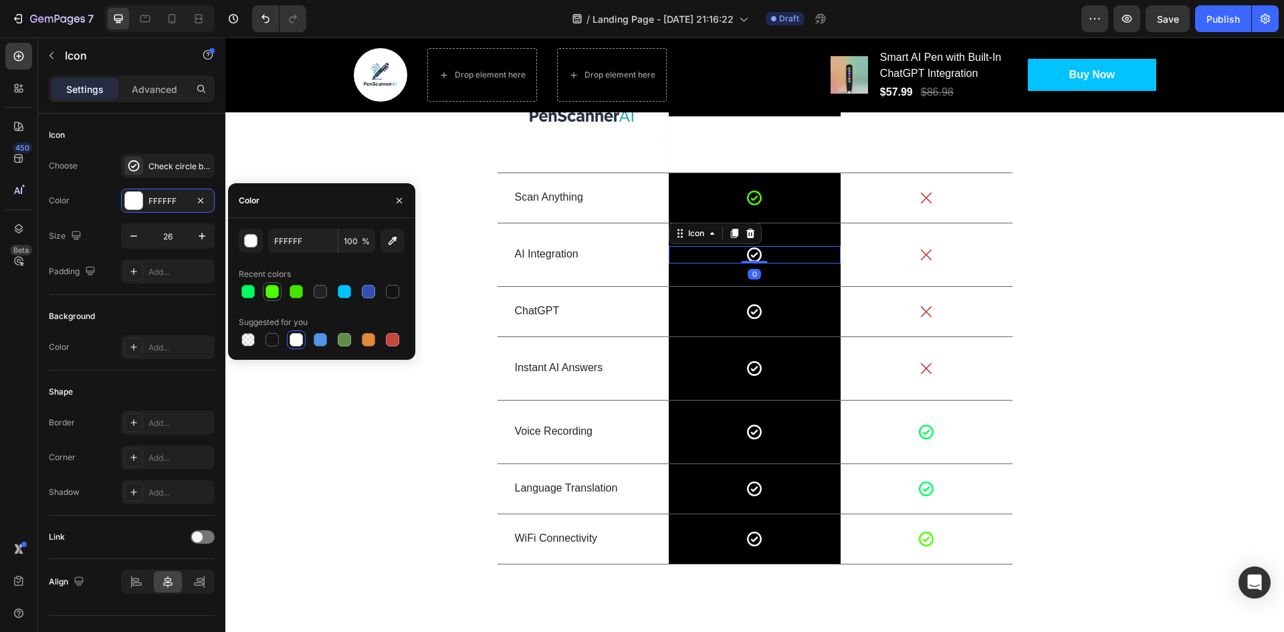
click at [270, 290] on div at bounding box center [271, 291] width 13 height 13
type input "4CFF00"
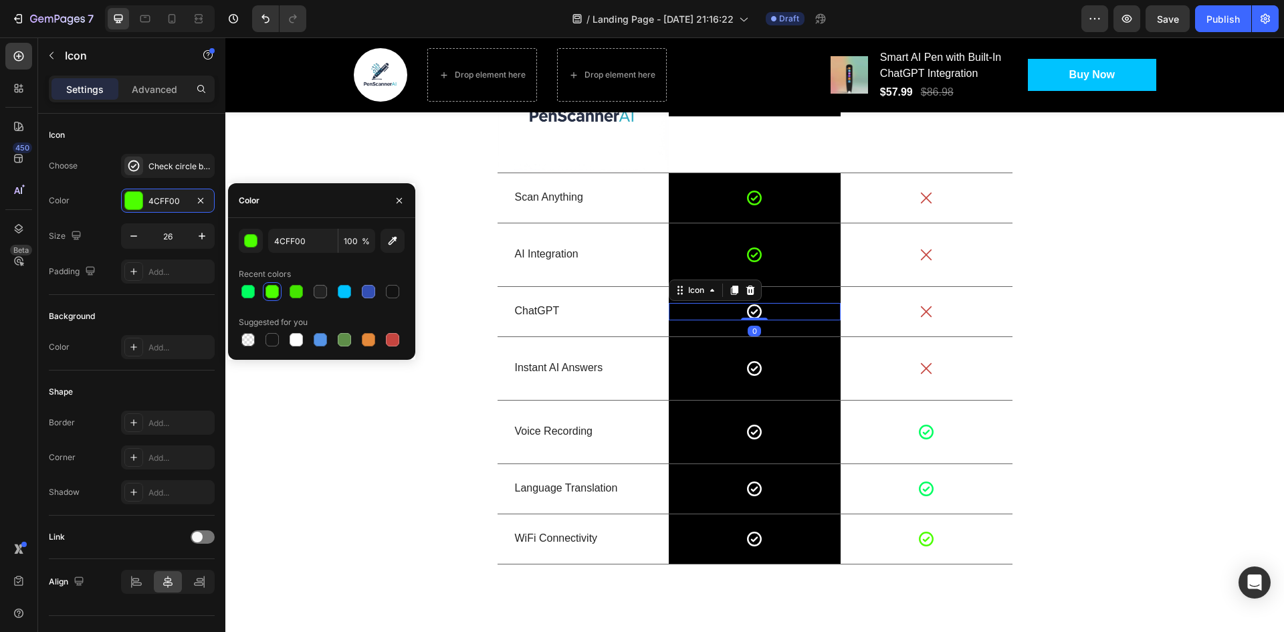
click at [746, 312] on icon at bounding box center [754, 311] width 17 height 17
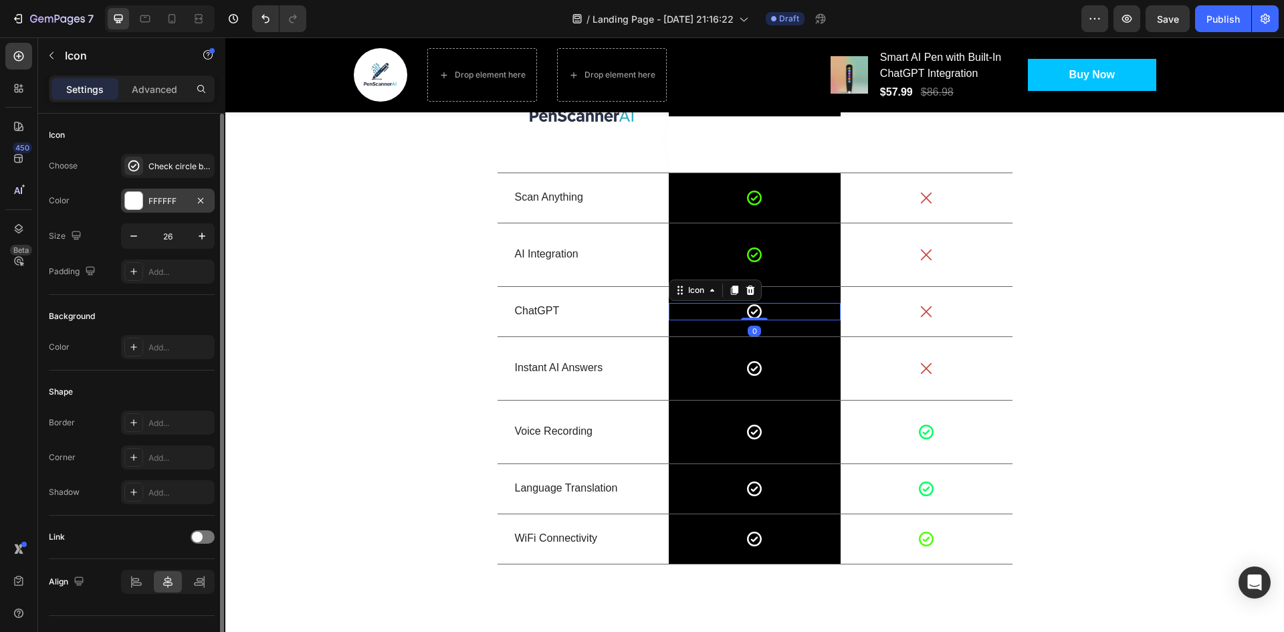
click at [154, 207] on div "FFFFFF" at bounding box center [167, 201] width 39 height 12
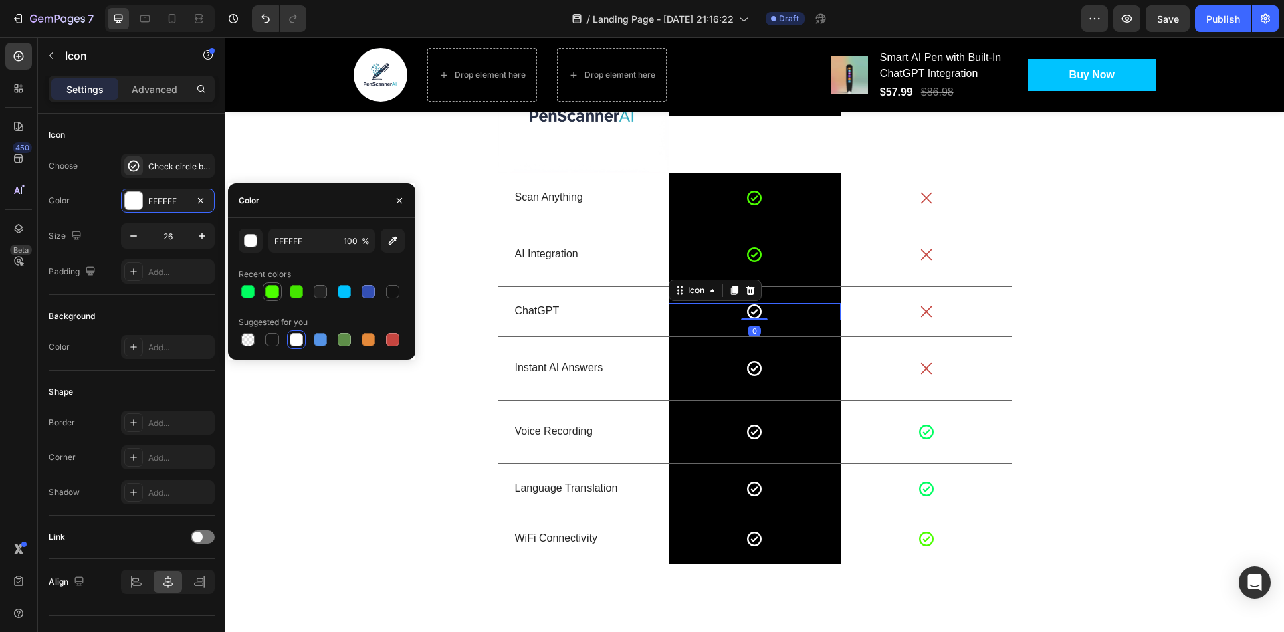
click at [267, 287] on div at bounding box center [271, 291] width 13 height 13
type input "4CFF00"
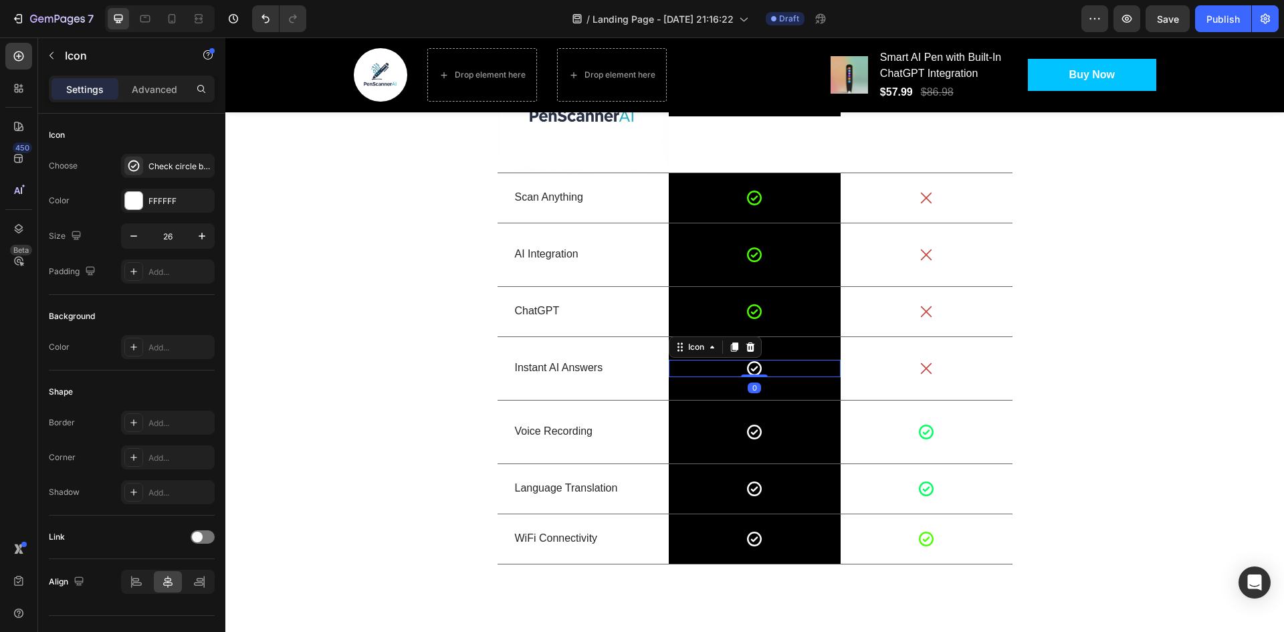
click at [752, 368] on icon at bounding box center [754, 368] width 17 height 17
click at [158, 195] on div "FFFFFF" at bounding box center [167, 201] width 39 height 12
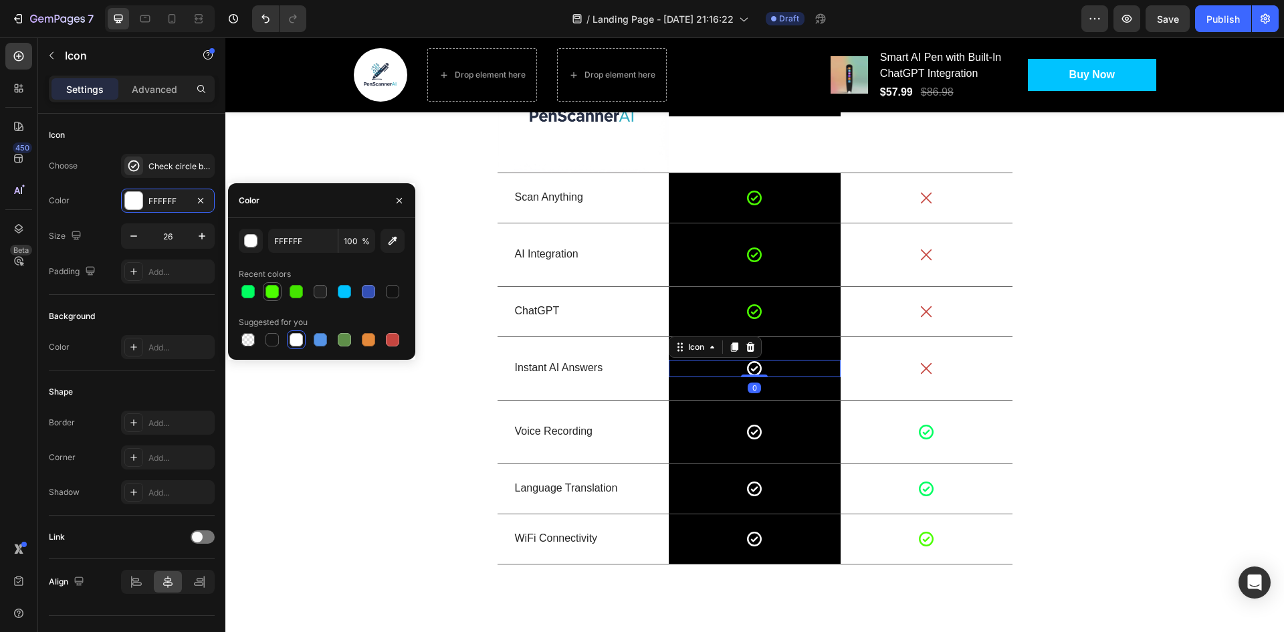
click at [276, 288] on div at bounding box center [271, 291] width 13 height 13
type input "4CFF00"
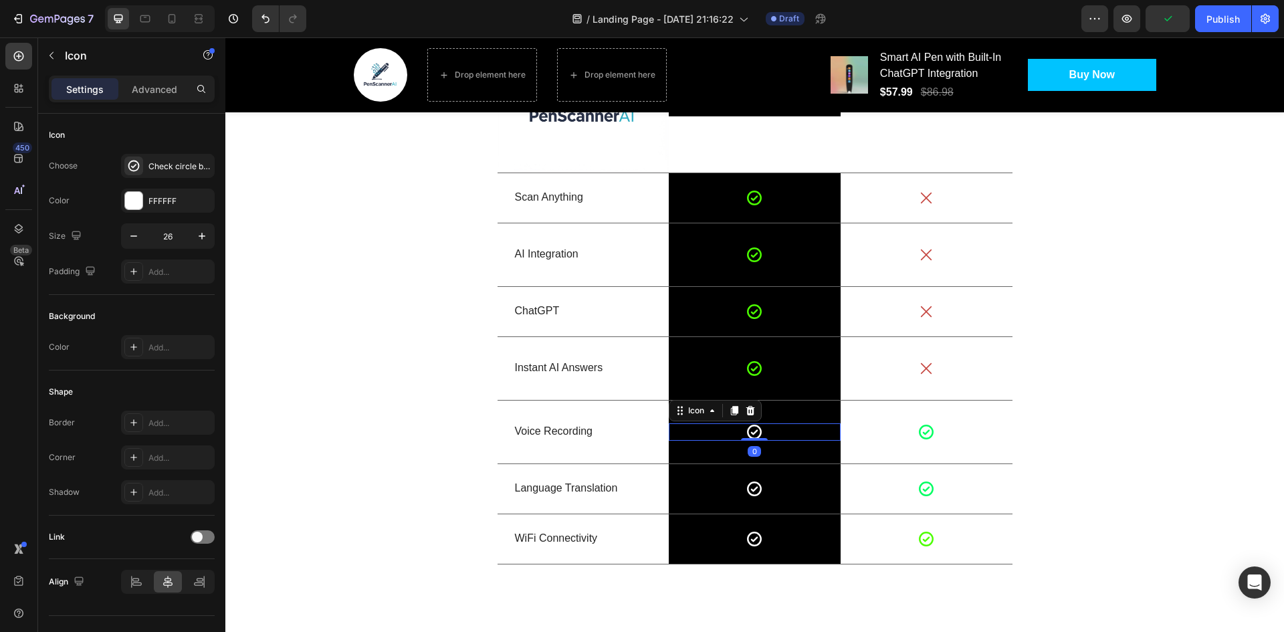
click at [756, 433] on icon at bounding box center [755, 432] width 15 height 15
click at [167, 205] on div "FFFFFF" at bounding box center [167, 201] width 39 height 12
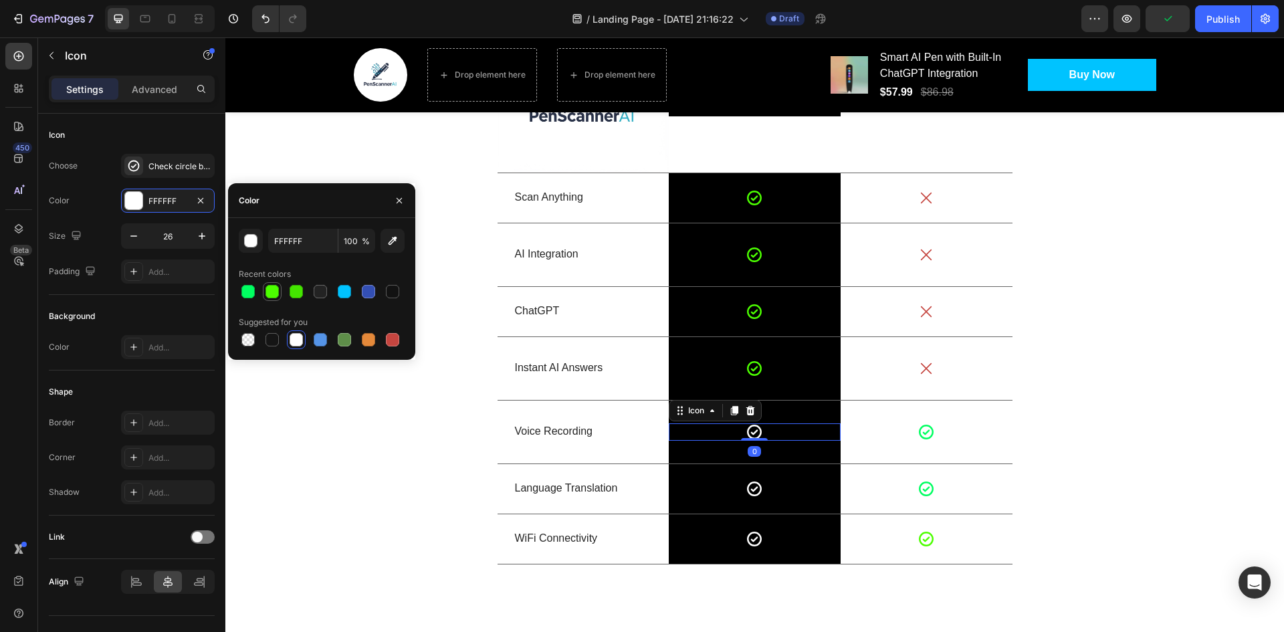
click at [274, 294] on div at bounding box center [271, 291] width 13 height 13
type input "4CFF00"
click at [746, 491] on icon at bounding box center [754, 488] width 17 height 17
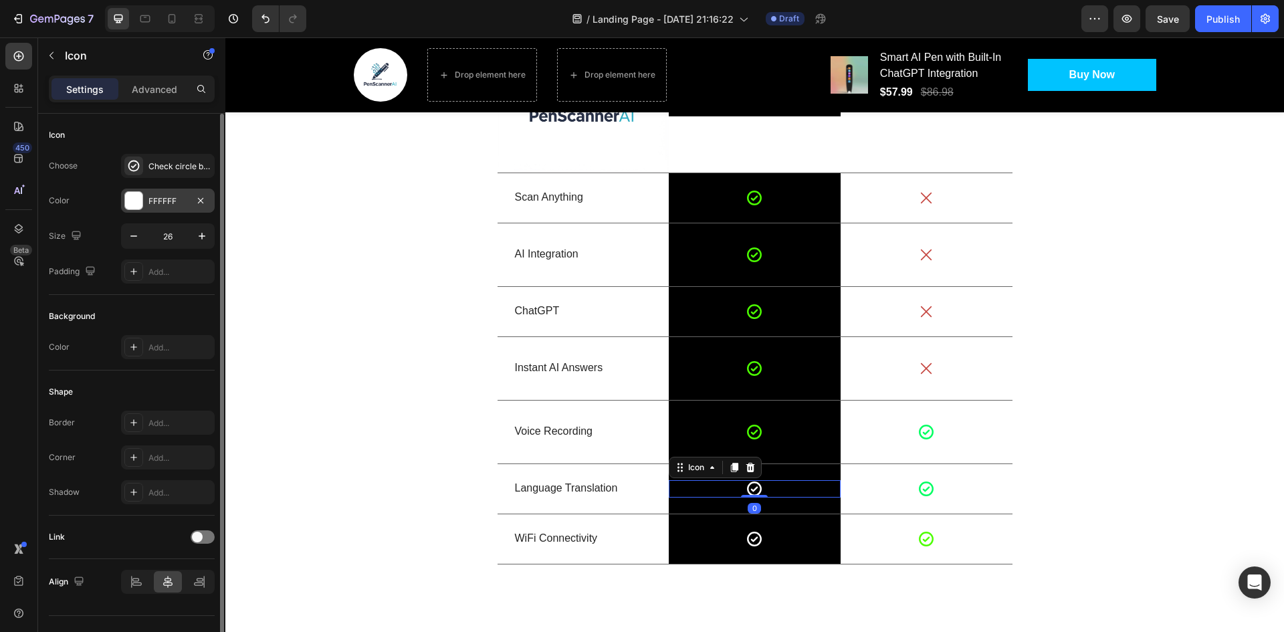
click at [164, 203] on div "FFFFFF" at bounding box center [167, 201] width 39 height 12
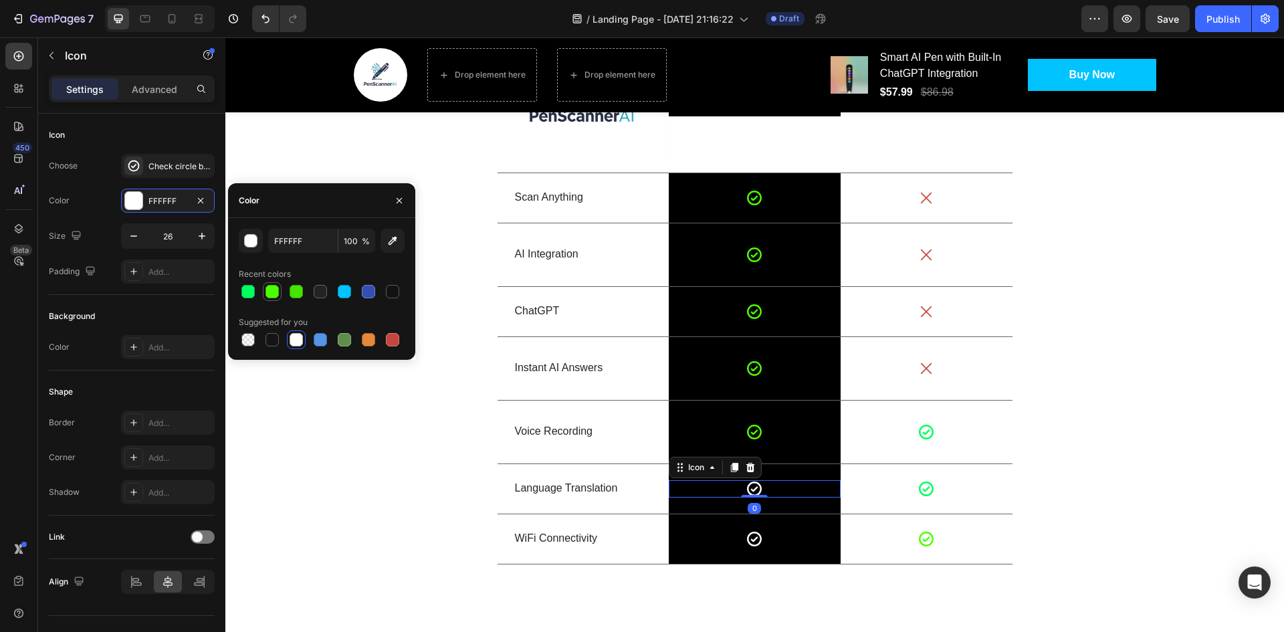
click at [279, 290] on div at bounding box center [272, 292] width 16 height 16
type input "4CFF00"
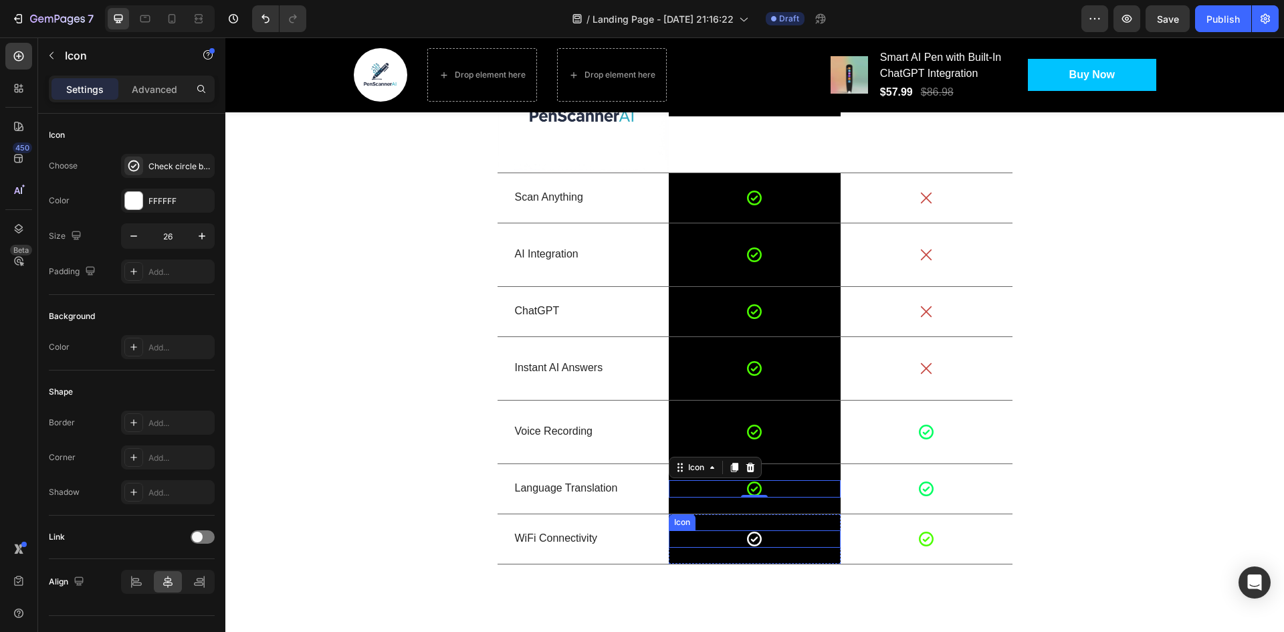
click at [750, 538] on icon at bounding box center [754, 538] width 17 height 17
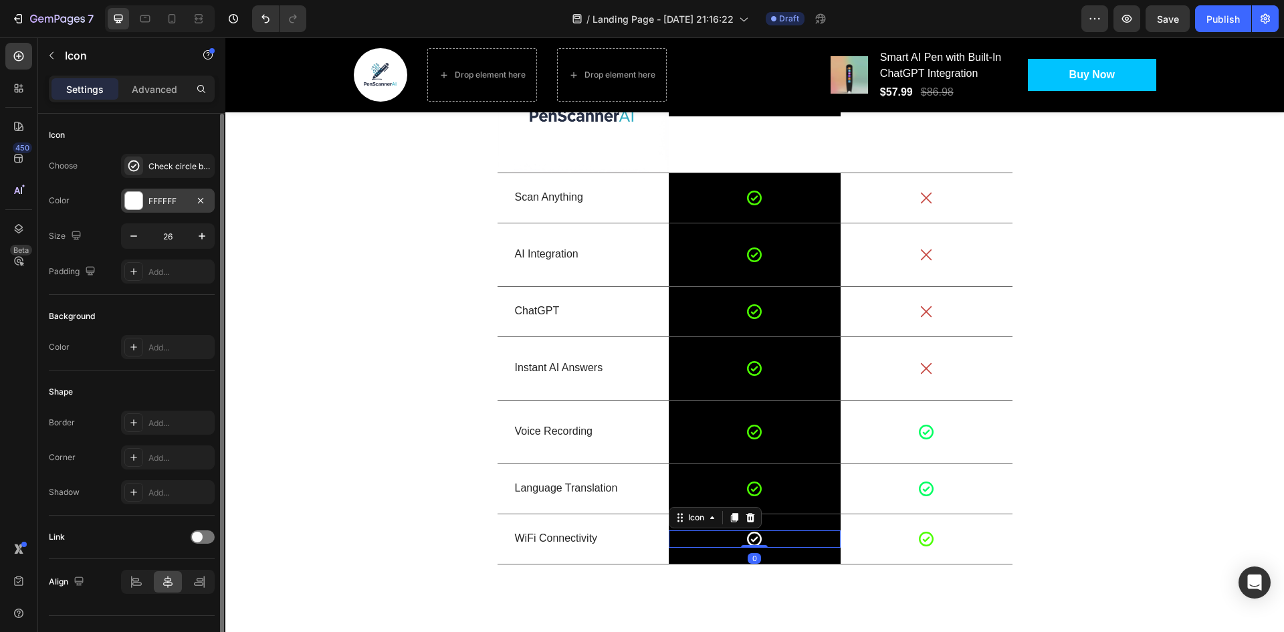
click at [168, 208] on div "FFFFFF" at bounding box center [168, 201] width 94 height 24
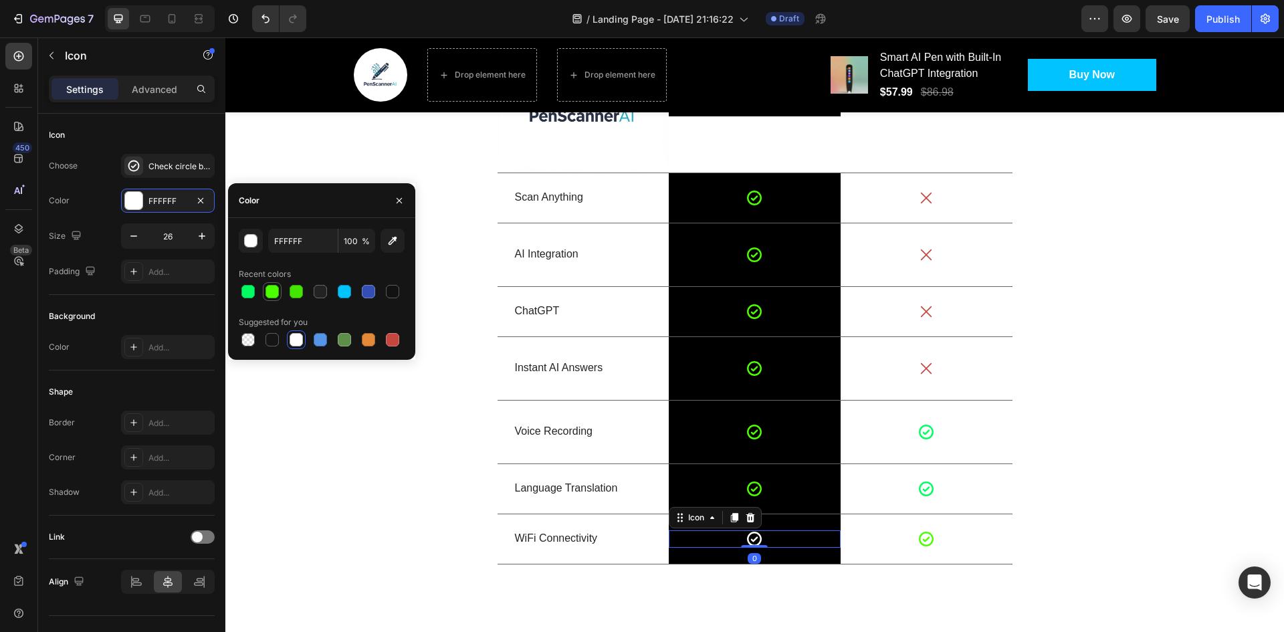
click at [280, 295] on div at bounding box center [272, 292] width 16 height 16
type input "4CFF00"
click at [1083, 425] on div "US VS THEM Heading Image PenScanner AI Text Block Row Other Text Block Row Scan…" at bounding box center [754, 253] width 1039 height 644
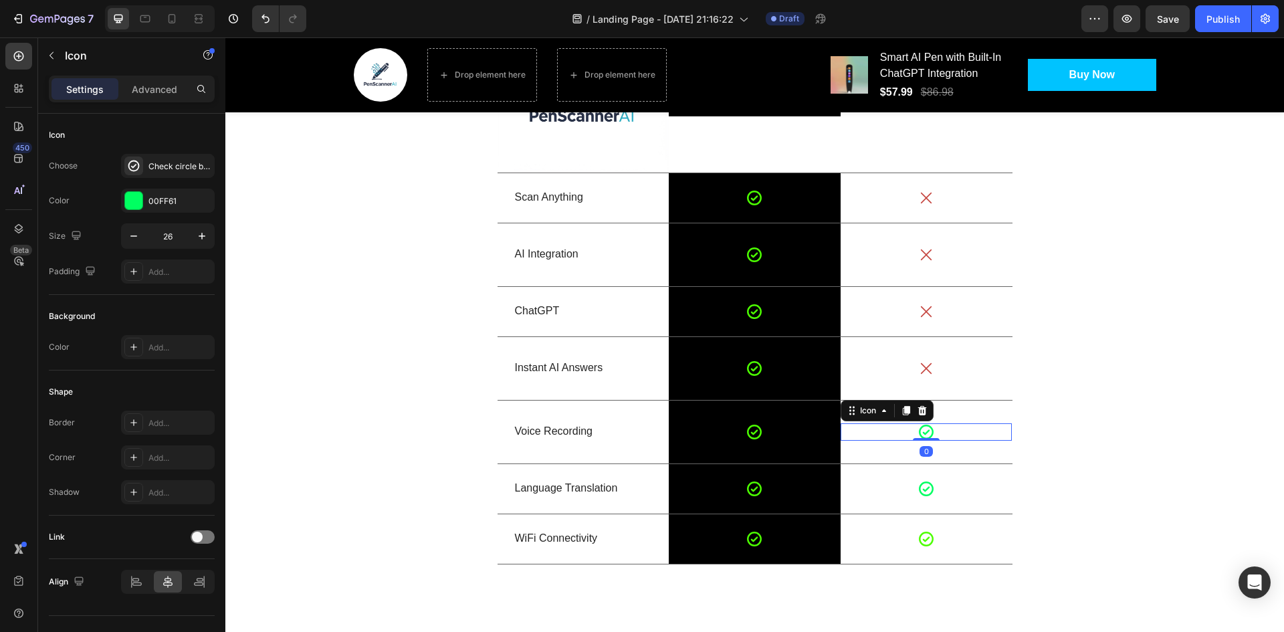
click at [923, 429] on icon at bounding box center [926, 431] width 17 height 17
click at [151, 191] on div "00FF61" at bounding box center [168, 201] width 94 height 24
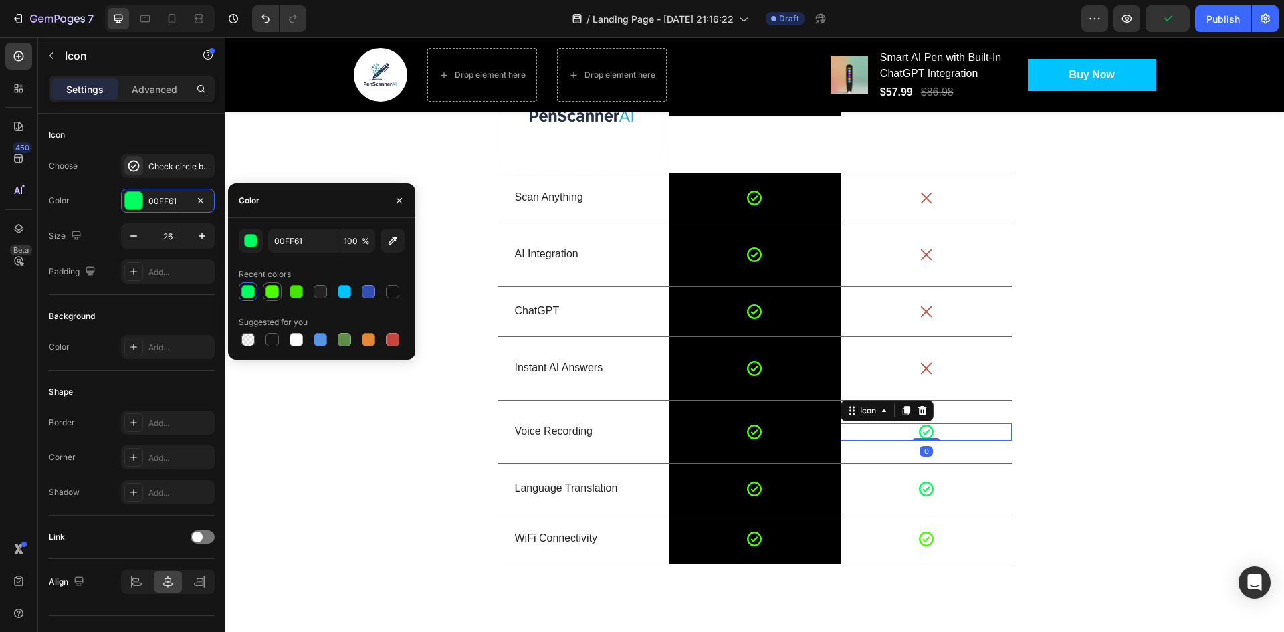
click at [275, 290] on div at bounding box center [271, 291] width 13 height 13
type input "4CFF00"
click at [919, 491] on icon at bounding box center [926, 488] width 15 height 15
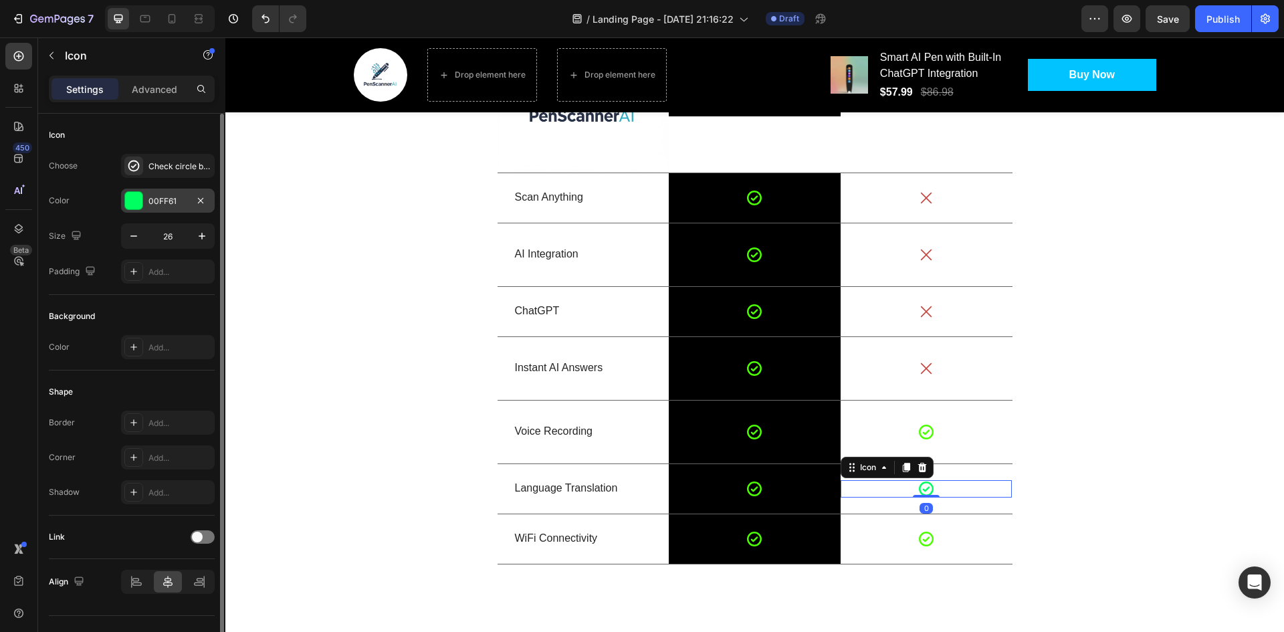
click at [150, 200] on div "00FF61" at bounding box center [167, 201] width 39 height 12
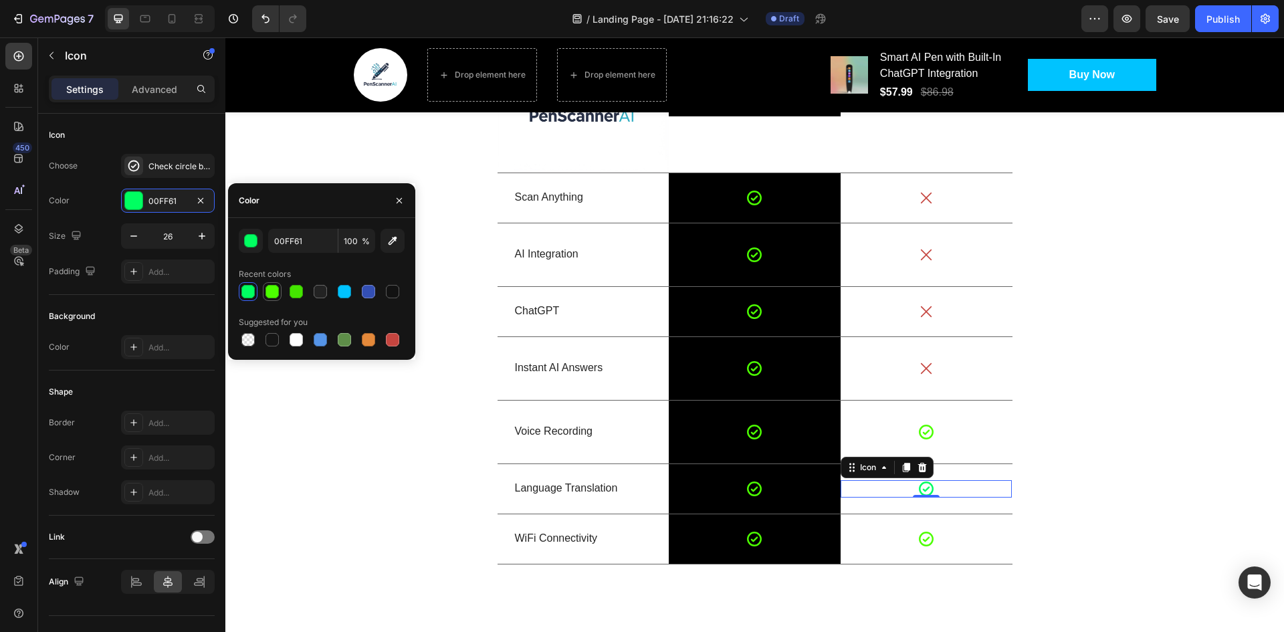
click at [265, 288] on div at bounding box center [272, 292] width 16 height 16
type input "4CFF00"
click at [919, 537] on icon at bounding box center [926, 538] width 17 height 17
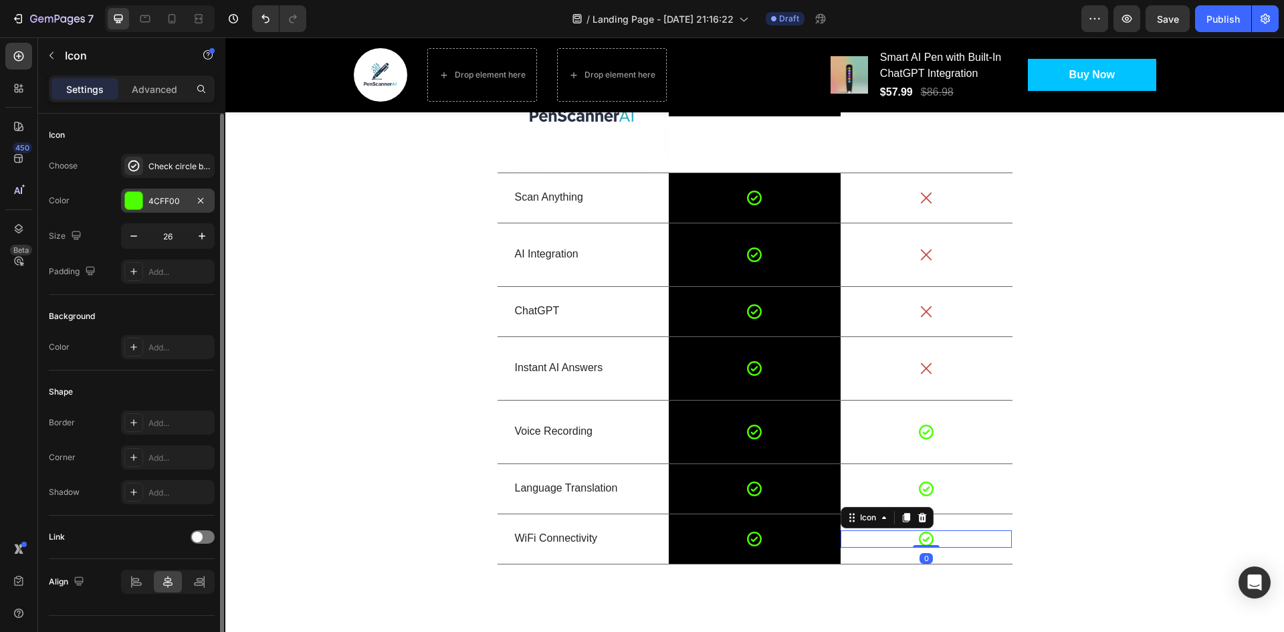
click at [164, 207] on div "4CFF00" at bounding box center [167, 201] width 39 height 12
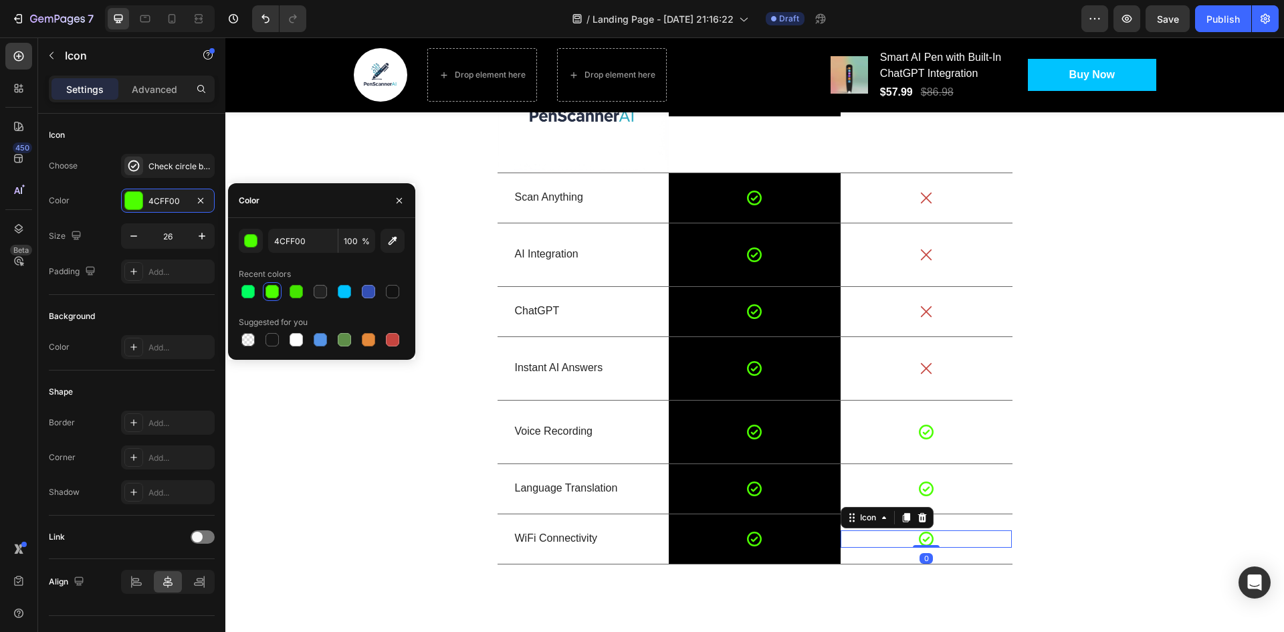
click at [274, 296] on div at bounding box center [271, 291] width 13 height 13
click at [1083, 421] on div "US VS THEM Heading Image PenScanner AI Text Block Row Other Text Block Row Scan…" at bounding box center [754, 253] width 1039 height 644
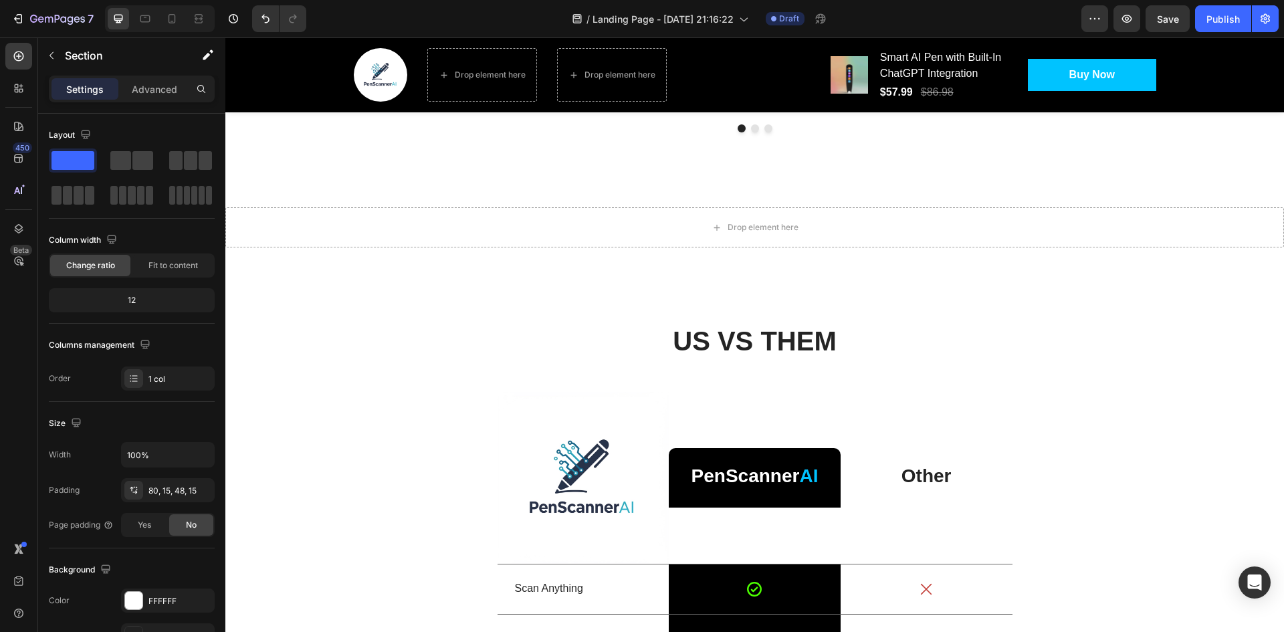
scroll to position [1939, 0]
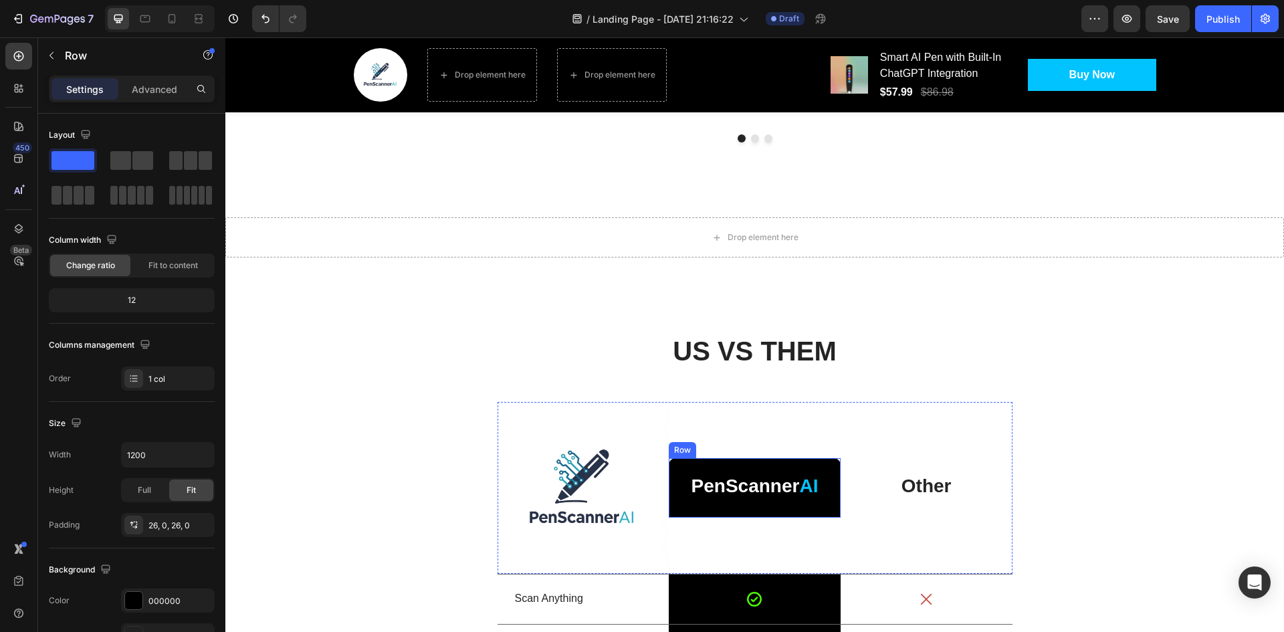
click at [801, 467] on div "PenScanner AI Text Block Row" at bounding box center [755, 488] width 172 height 60
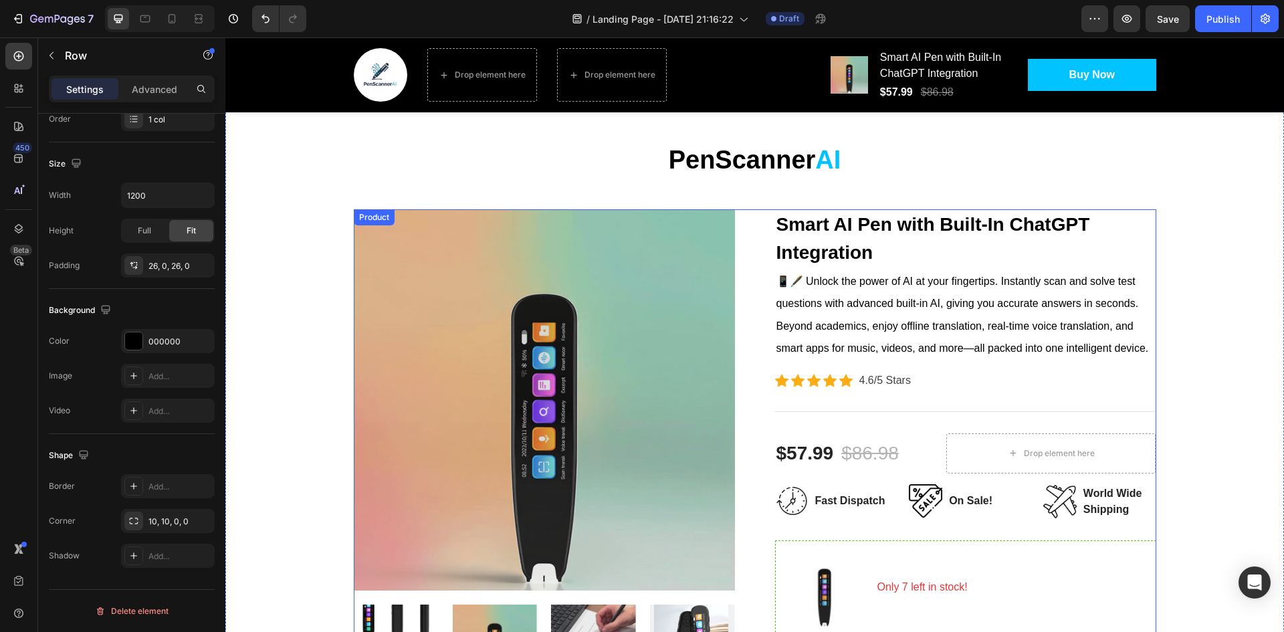
scroll to position [0, 0]
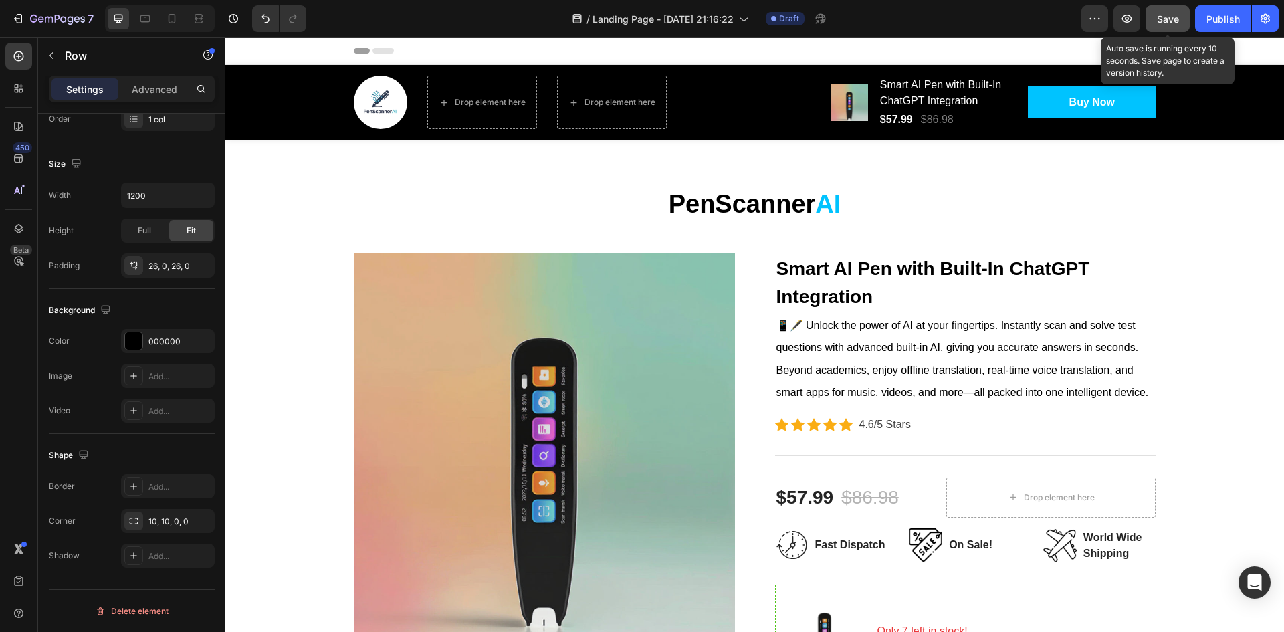
click at [1168, 28] on button "Save" at bounding box center [1168, 18] width 44 height 27
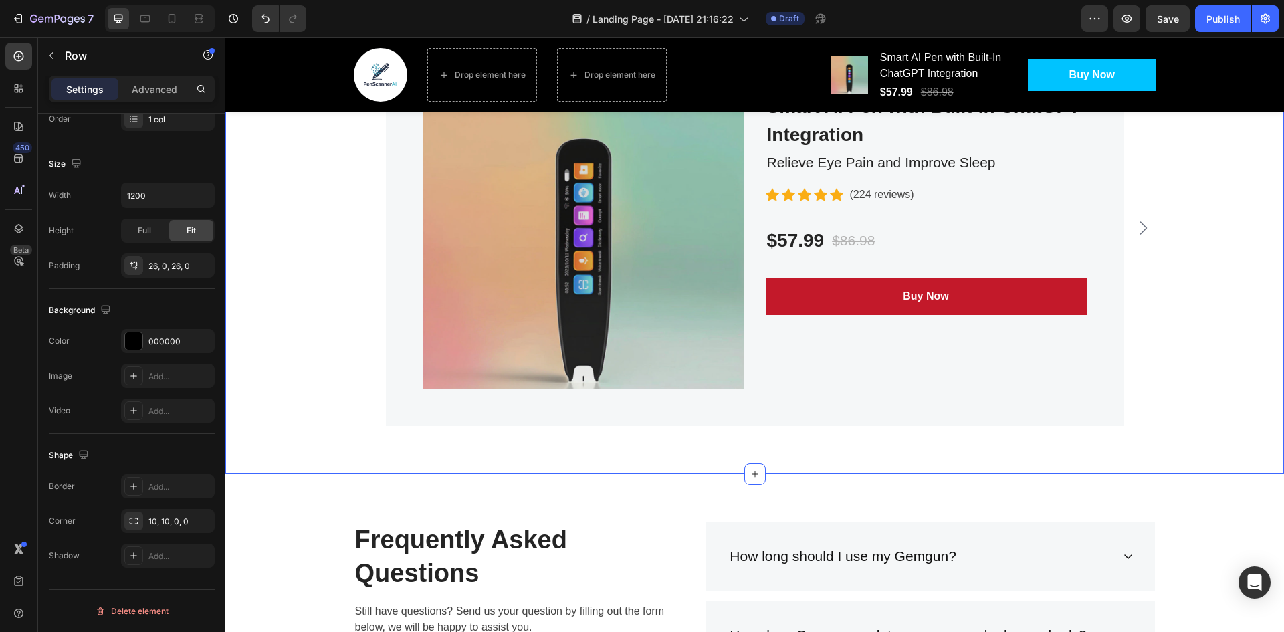
scroll to position [4882, 0]
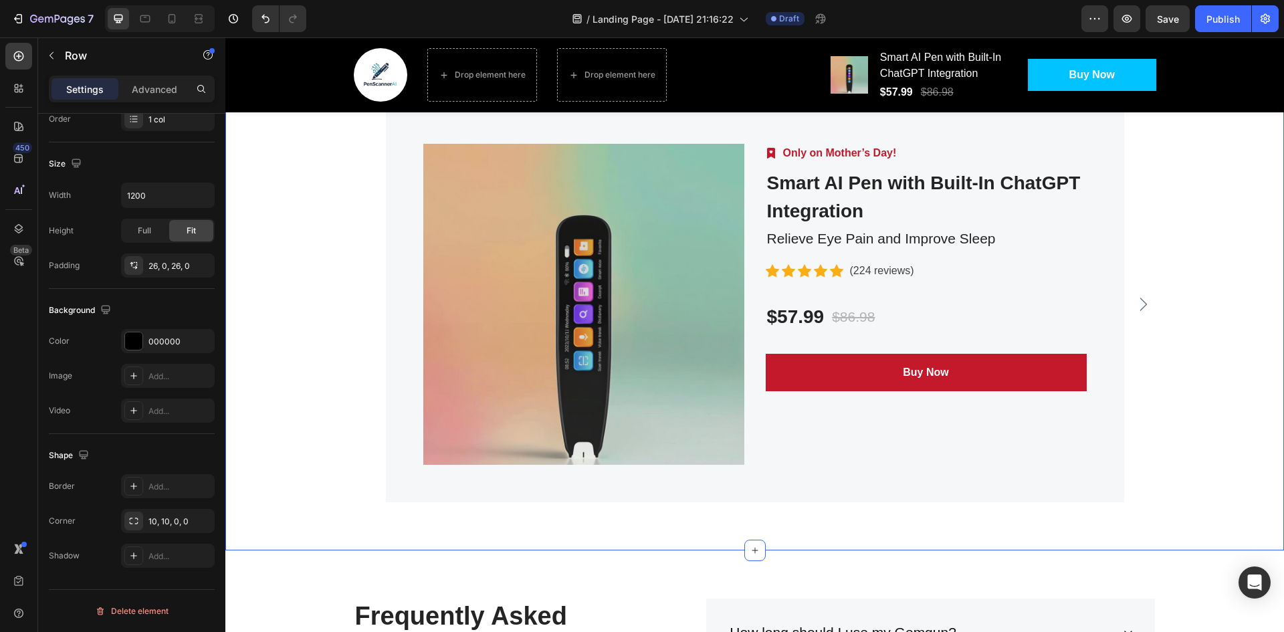
click at [1211, 286] on div "Product Images Image Only on Mother’s Day! Text block Row Smart AI Pen with Bui…" at bounding box center [754, 304] width 1039 height 396
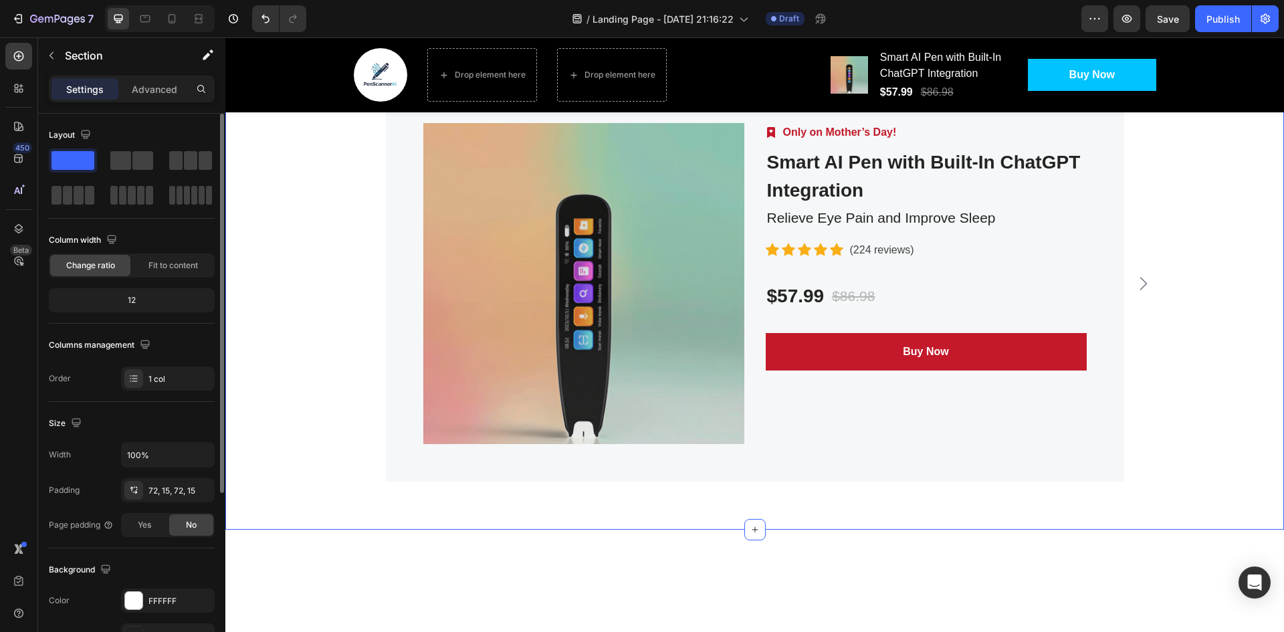
scroll to position [4614, 0]
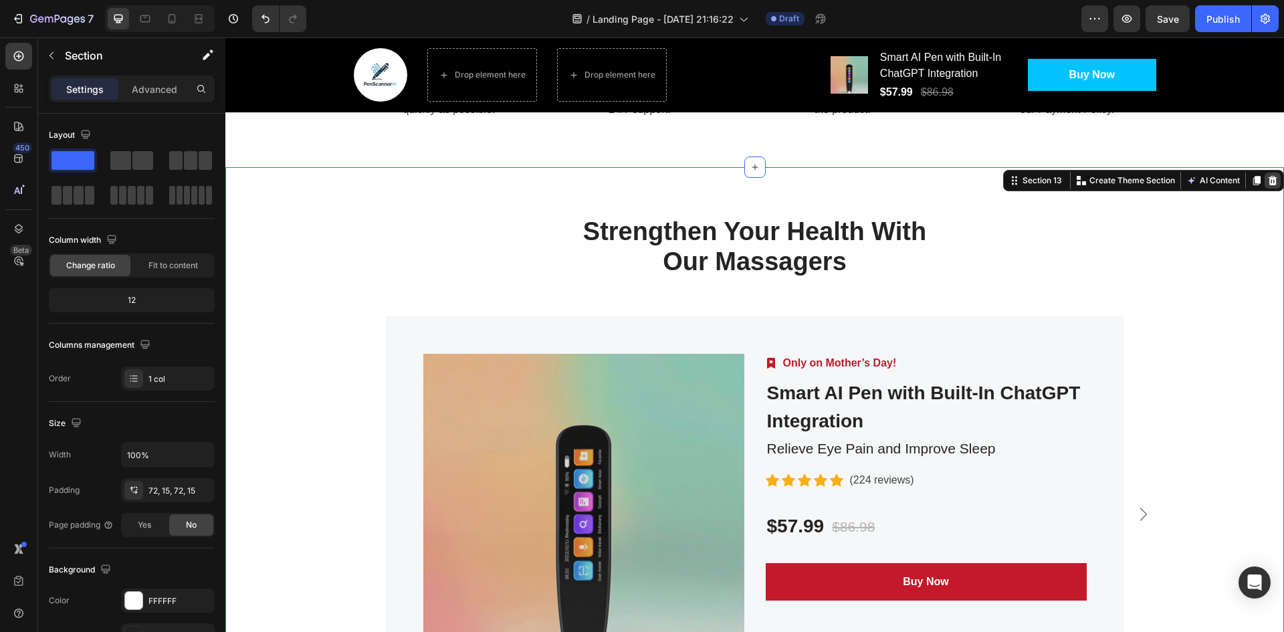
click at [1269, 183] on icon at bounding box center [1273, 179] width 9 height 9
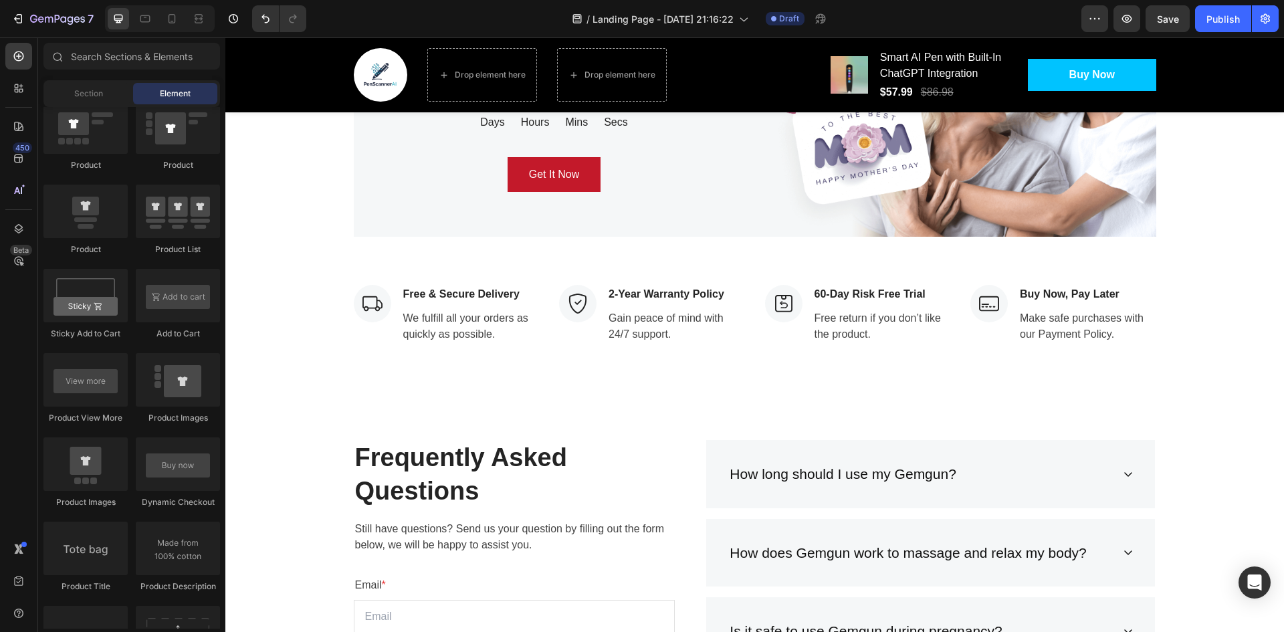
scroll to position [4390, 0]
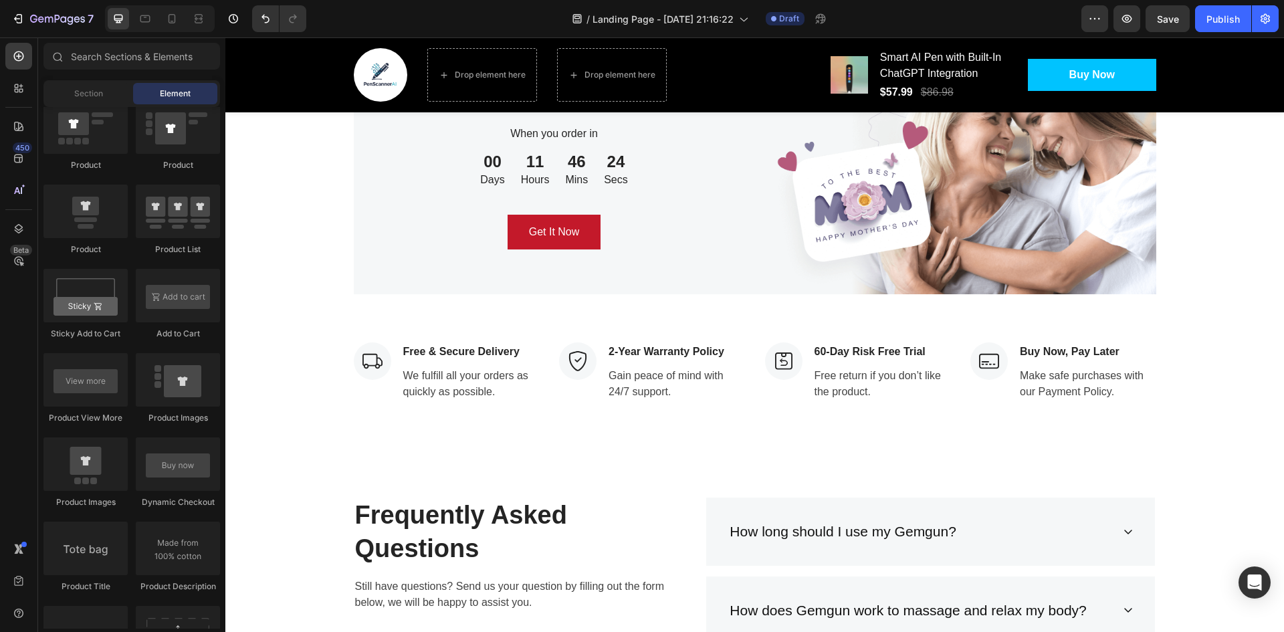
click at [1192, 294] on div "Image Free & Secure Delivery Text block We fulfill all your orders as quickly a…" at bounding box center [754, 371] width 1059 height 155
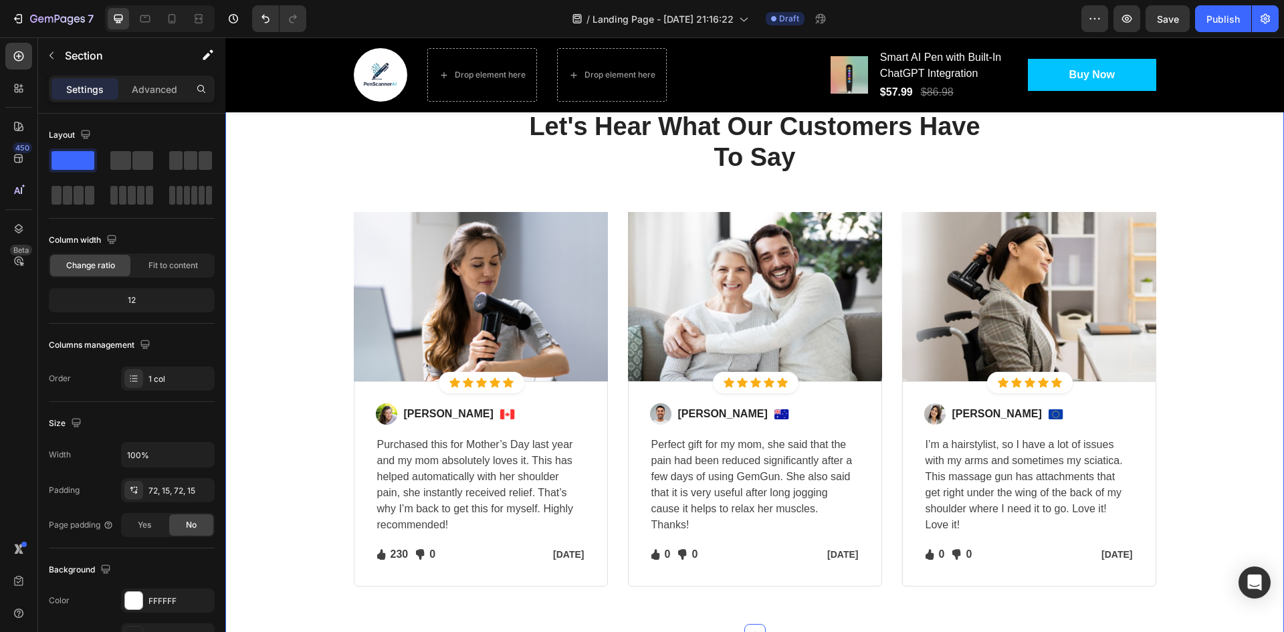
scroll to position [3544, 0]
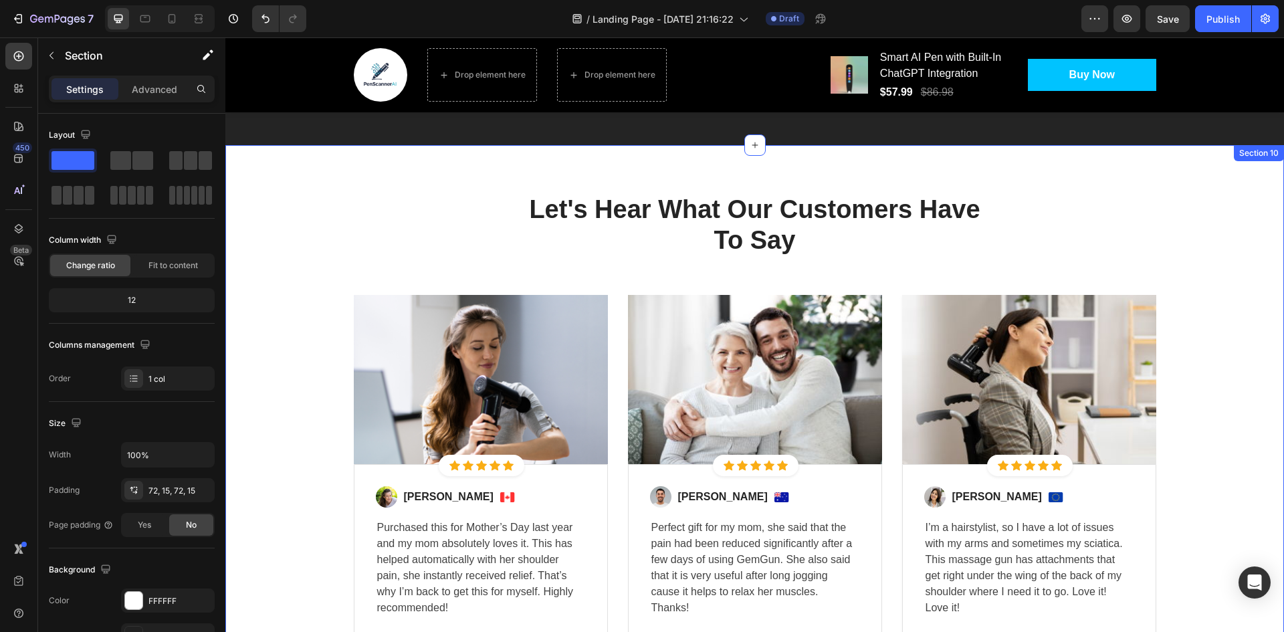
click at [1198, 352] on div "Let's Hear What Our Customers Have To Say Heading Row Image Icon Icon Icon Icon…" at bounding box center [754, 431] width 1039 height 476
click at [1269, 137] on icon at bounding box center [1273, 132] width 9 height 9
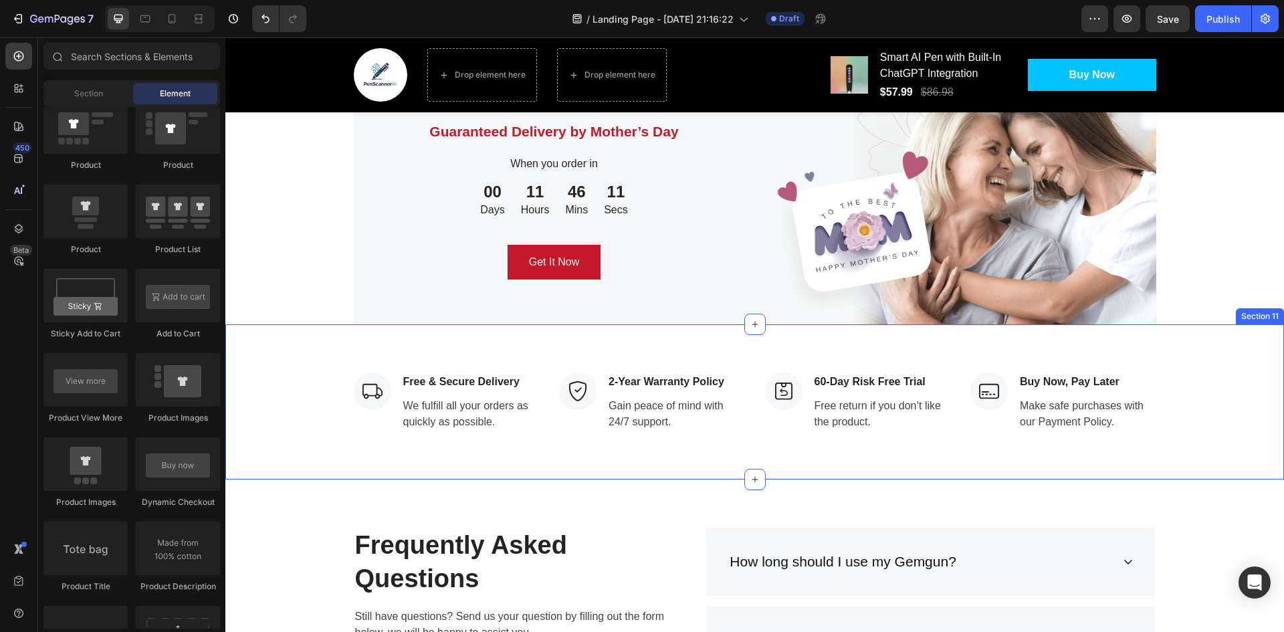
scroll to position [3611, 0]
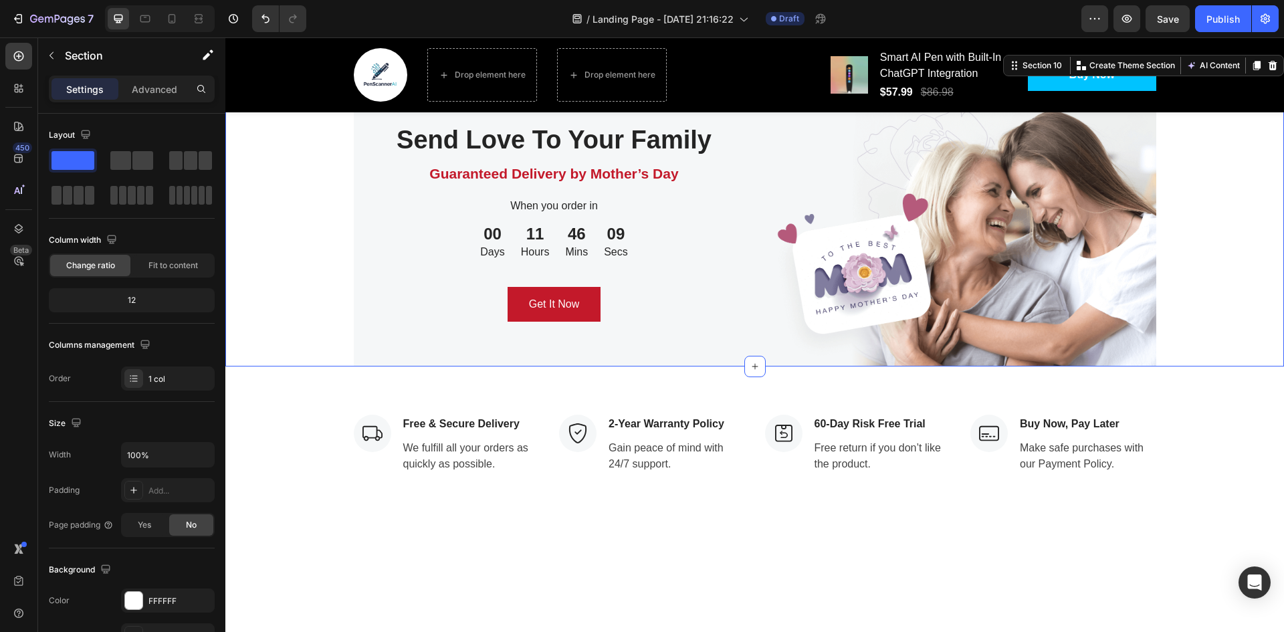
click at [1198, 366] on div "Send Love To Your Family Heading Guaranteed Delivery by Mother’s Day Text block…" at bounding box center [754, 222] width 1059 height 288
click at [1269, 70] on icon at bounding box center [1273, 65] width 9 height 9
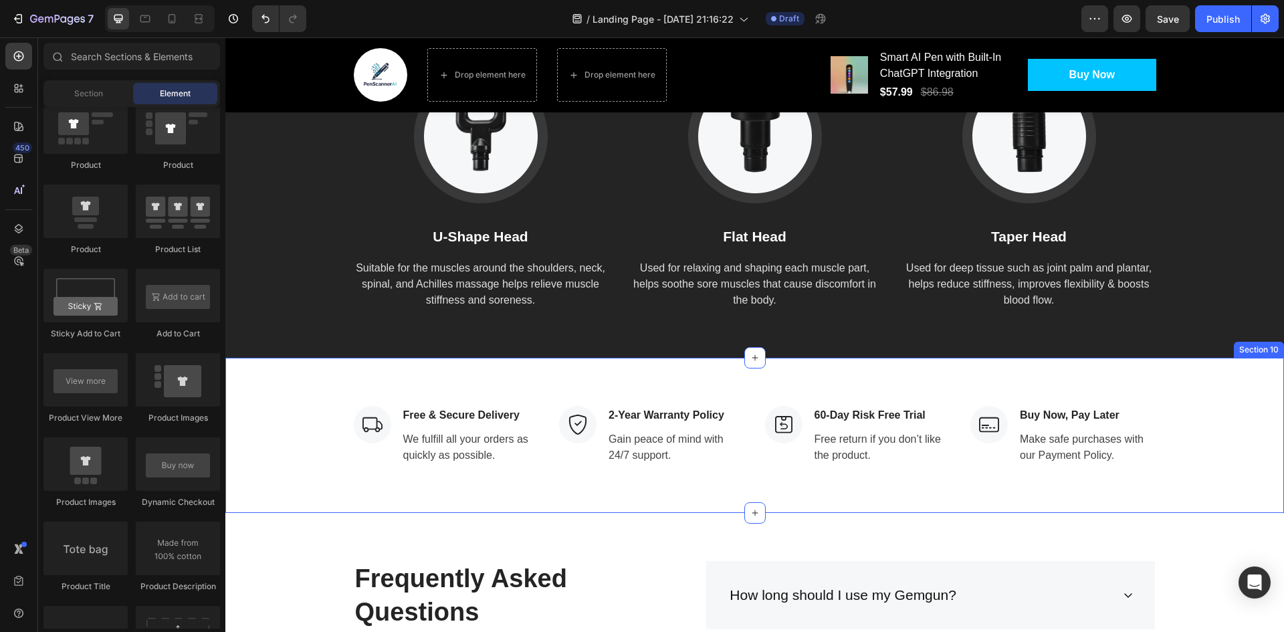
scroll to position [3411, 0]
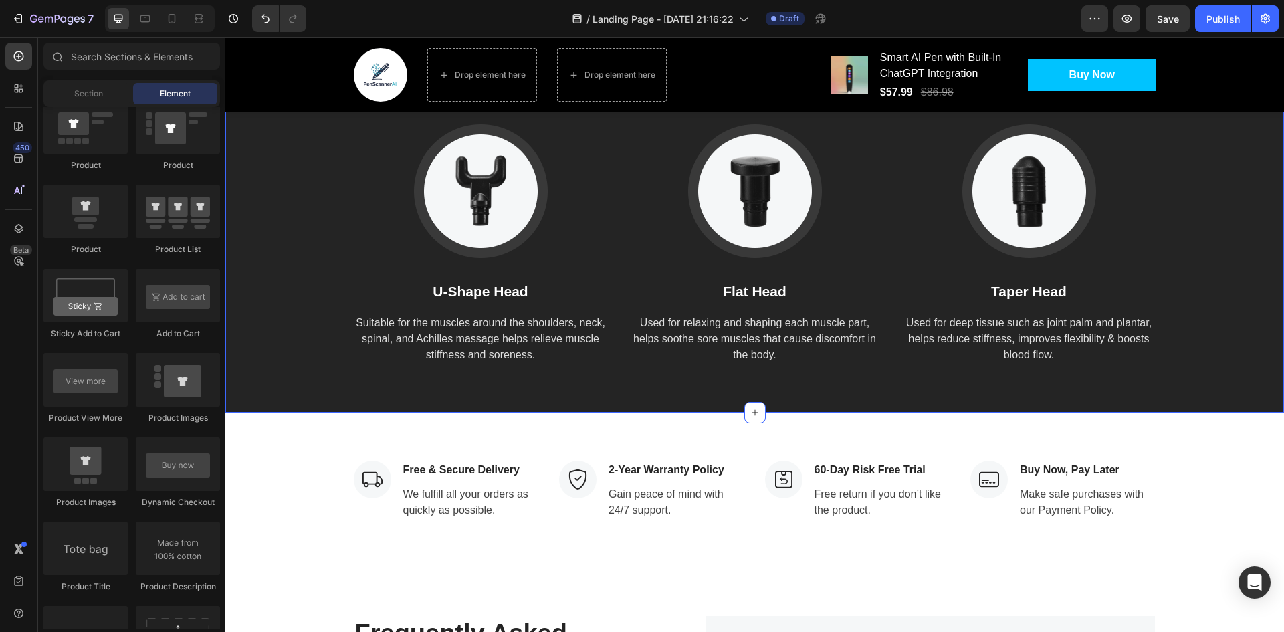
click at [1204, 286] on div "How Gemgun Massage Heads Work Heading Image U-Shape Head Text block Suitable fo…" at bounding box center [754, 208] width 1039 height 311
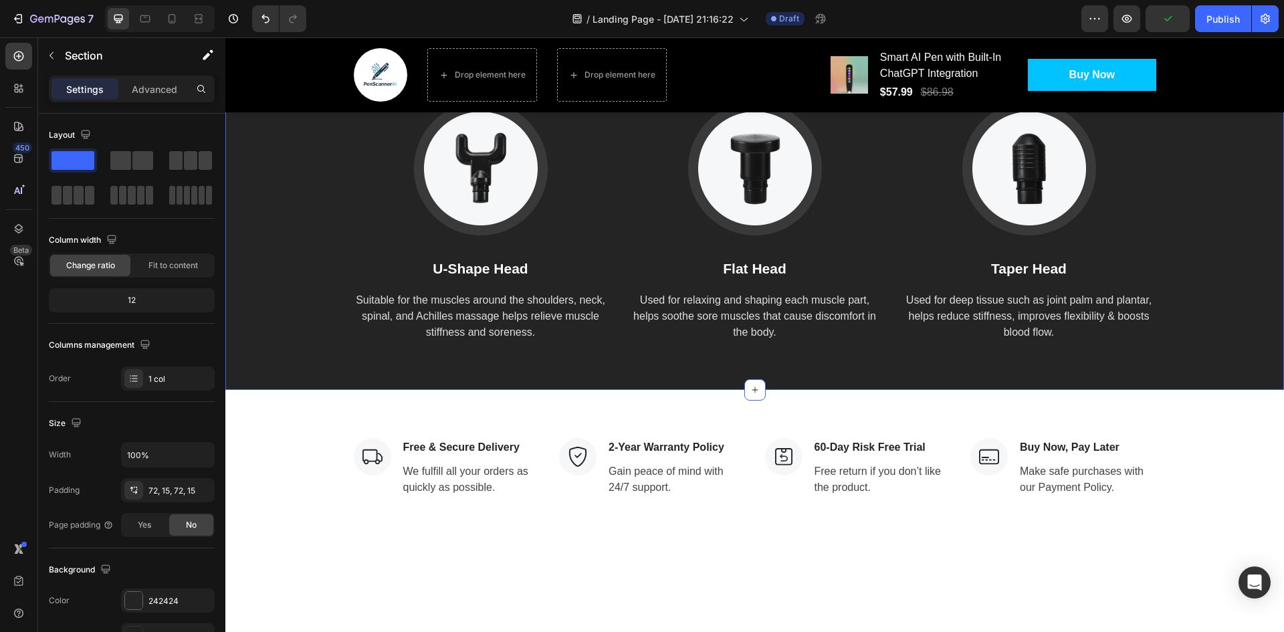
scroll to position [3210, 0]
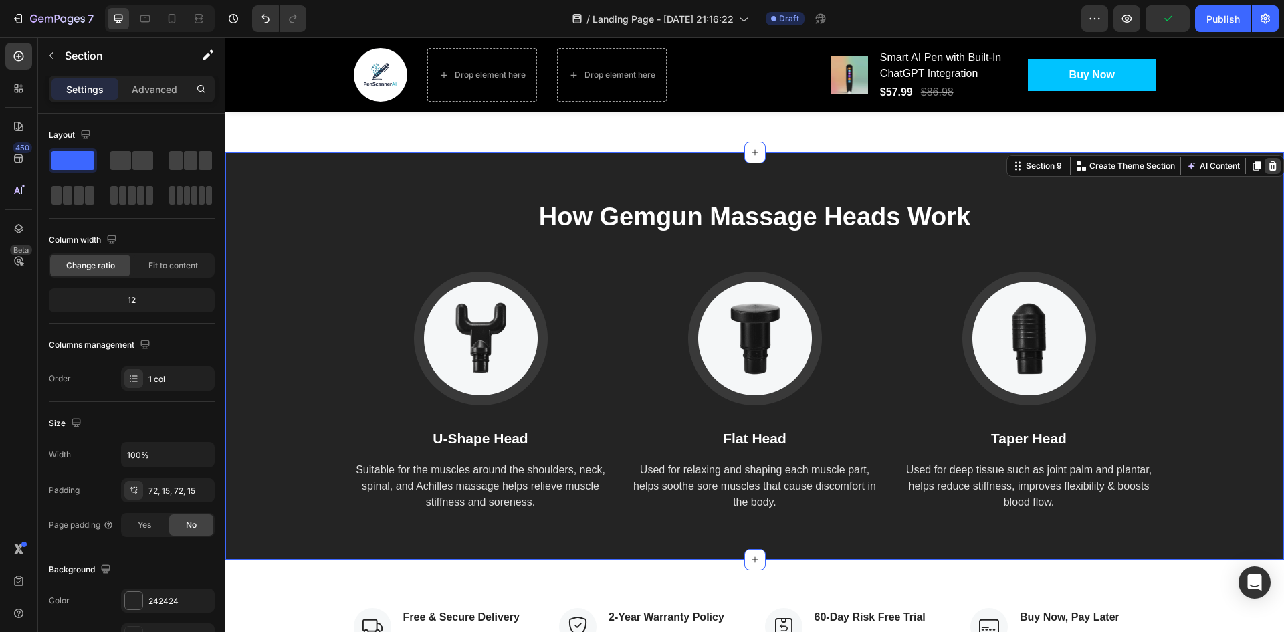
click at [1269, 171] on icon at bounding box center [1273, 165] width 9 height 9
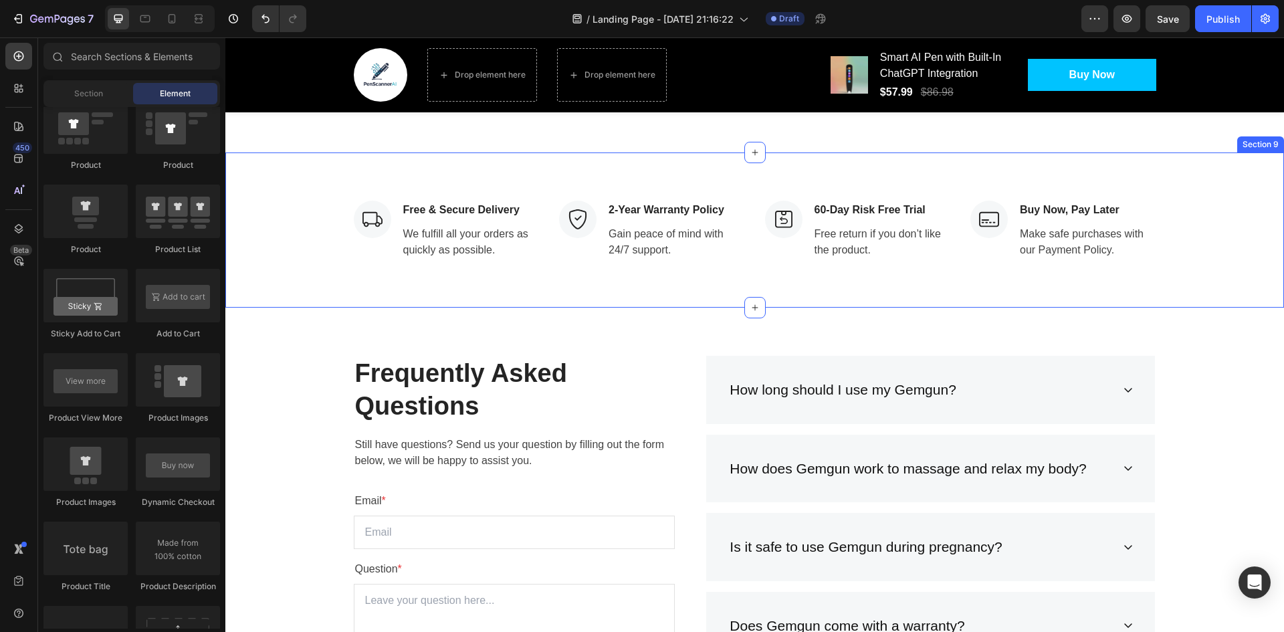
scroll to position [3009, 0]
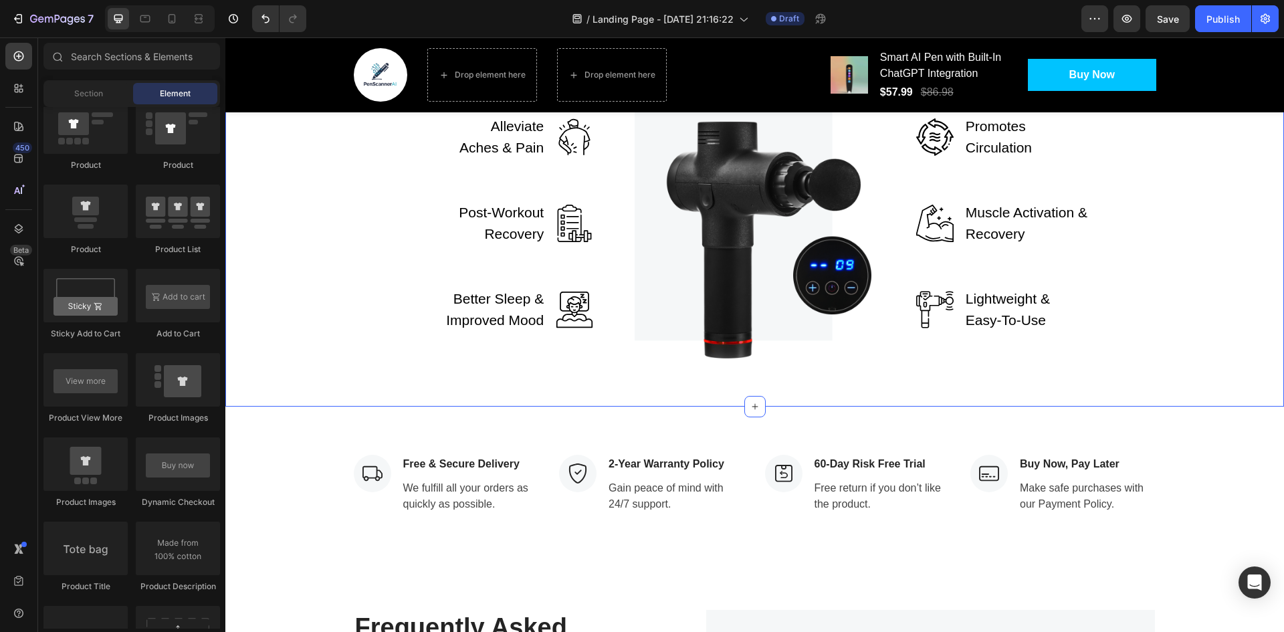
click at [1195, 266] on div "Choose The Perfect Relaxing Gift To Pamper Your Family Heading Row Alleviate Ac…" at bounding box center [754, 173] width 1039 height 372
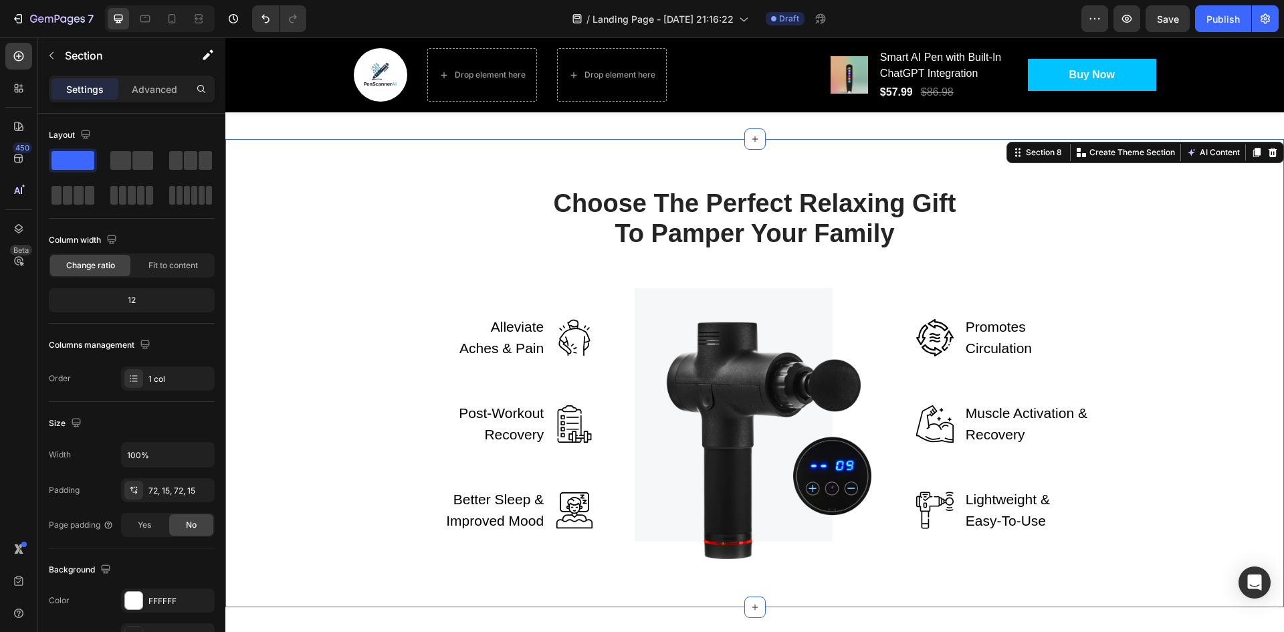
scroll to position [2742, 0]
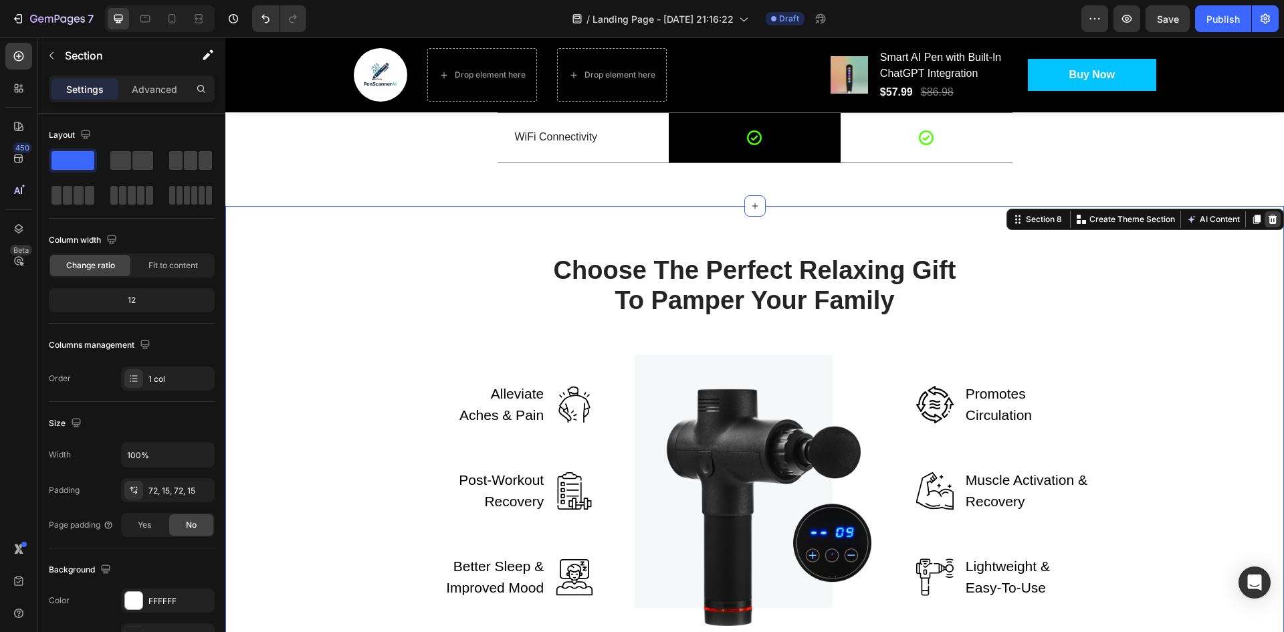
click at [1269, 221] on icon at bounding box center [1273, 219] width 9 height 9
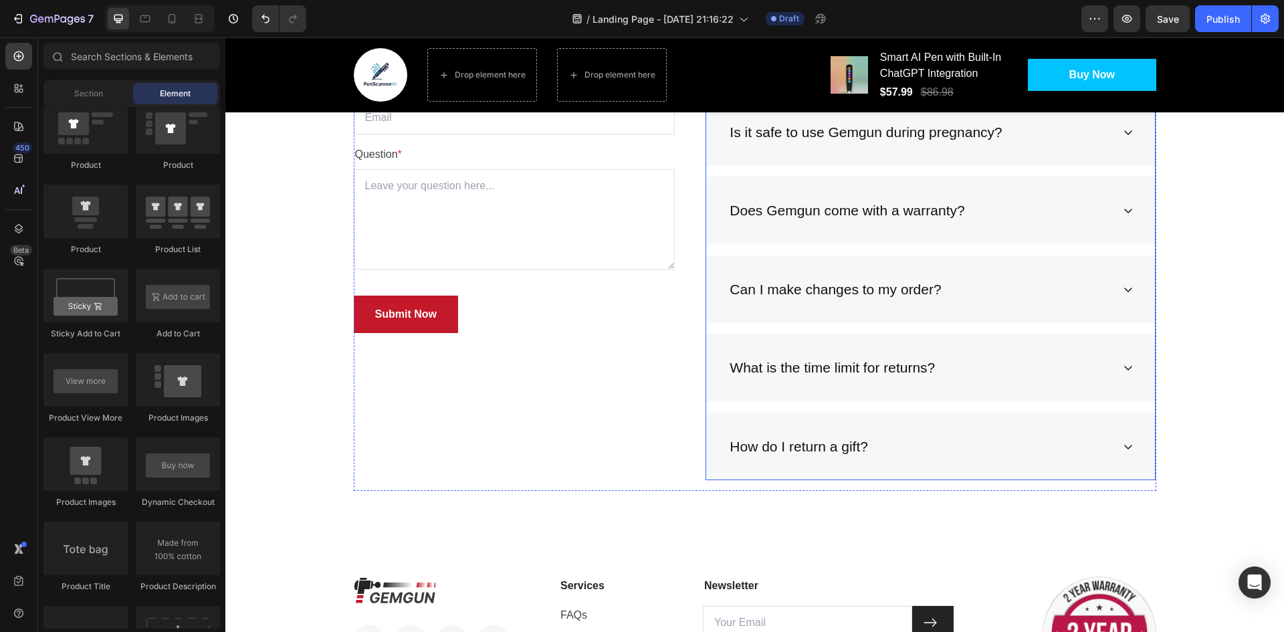
scroll to position [3344, 0]
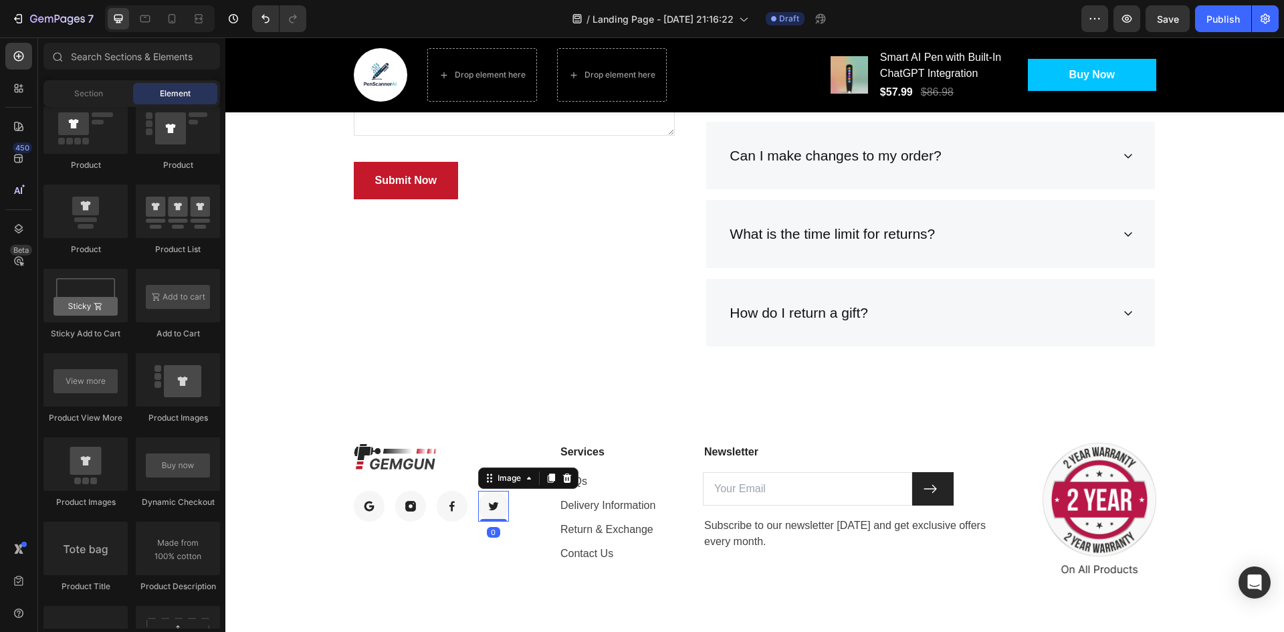
click at [492, 506] on img at bounding box center [493, 506] width 31 height 31
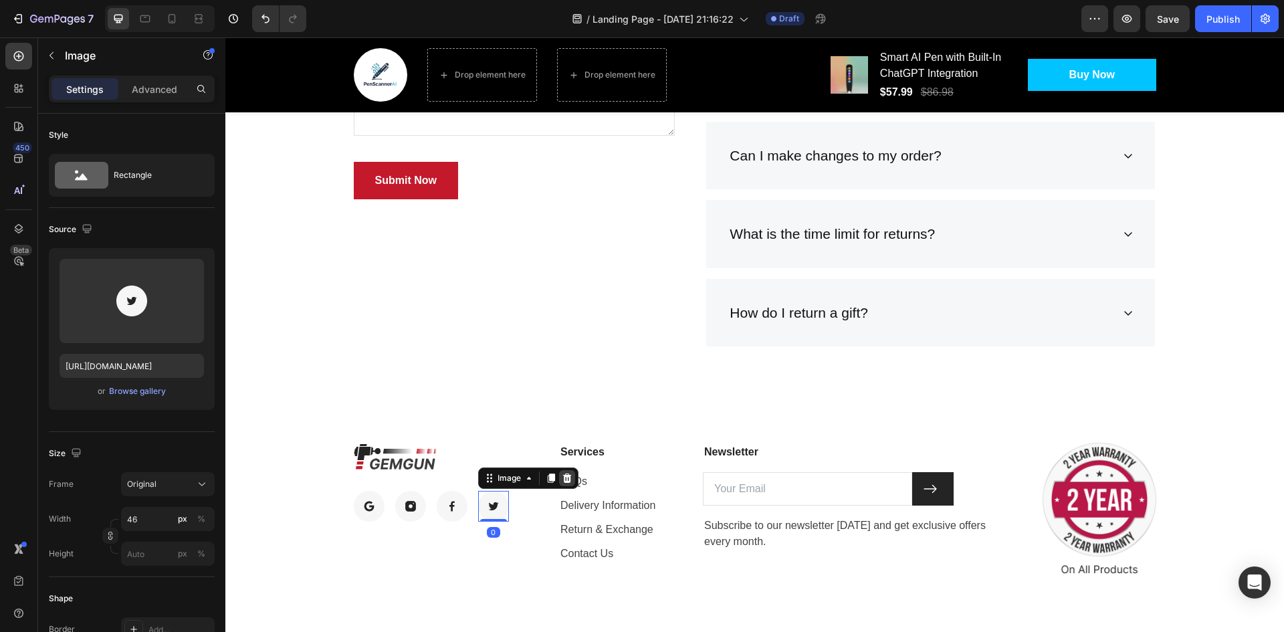
click at [564, 483] on icon at bounding box center [567, 478] width 11 height 11
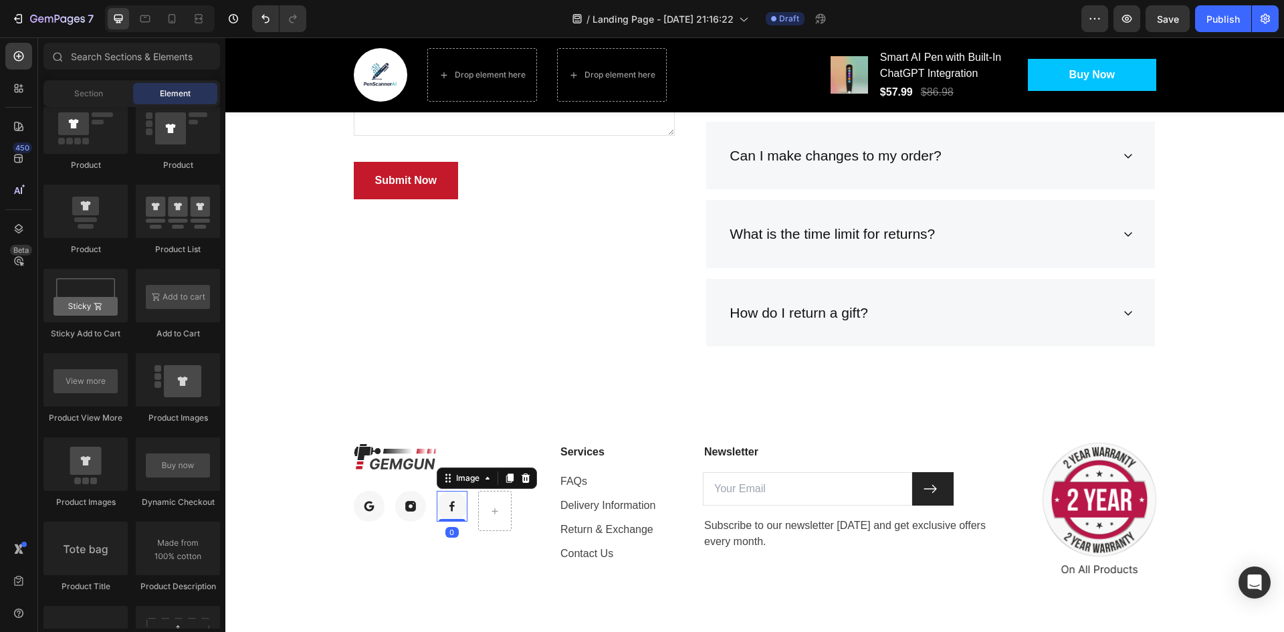
click at [449, 505] on img at bounding box center [452, 506] width 31 height 31
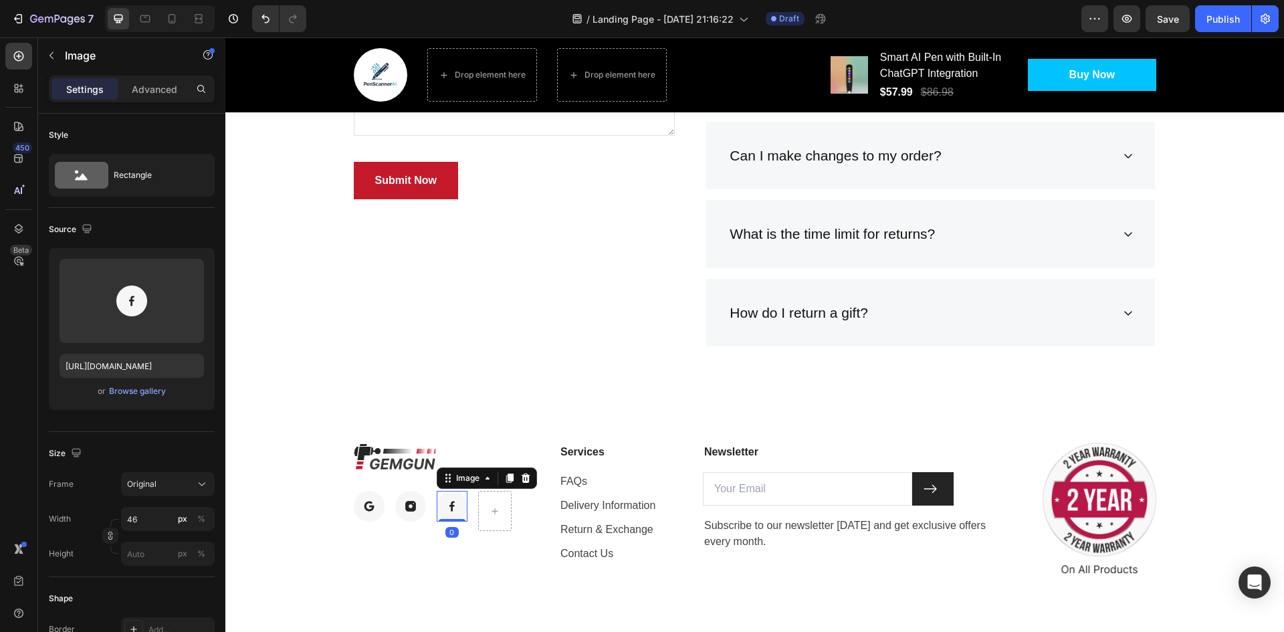
drag, startPoint x: 522, startPoint y: 477, endPoint x: 474, endPoint y: 493, distance: 50.5
click at [522, 477] on icon at bounding box center [525, 477] width 9 height 9
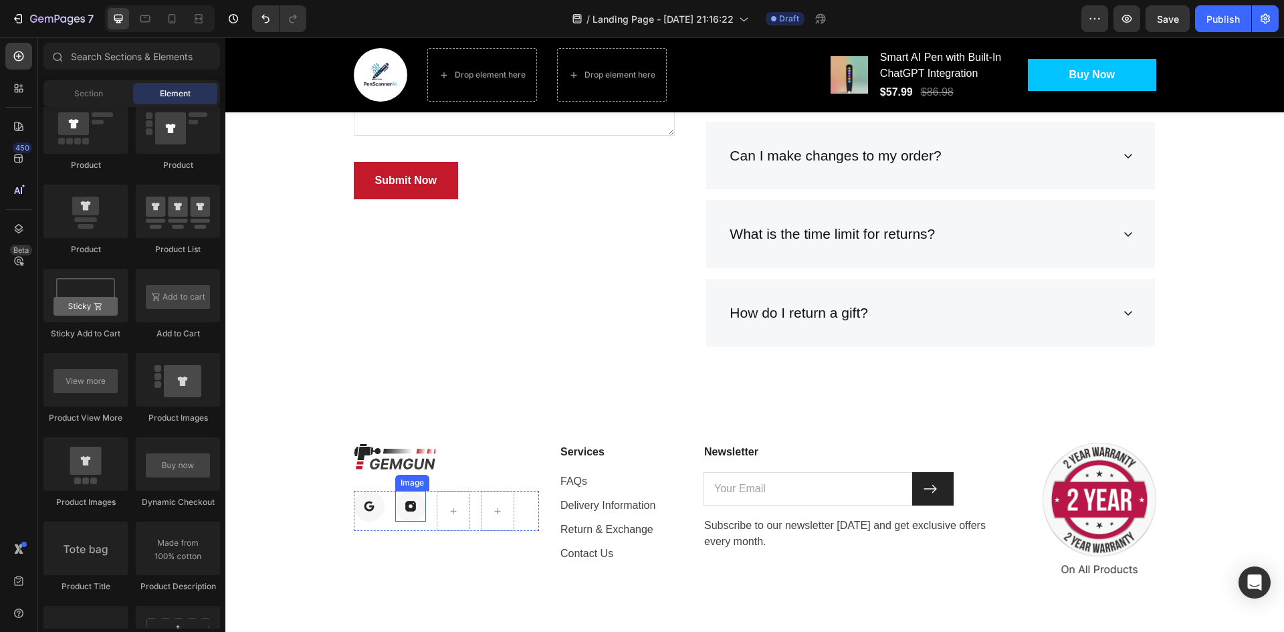
click at [411, 504] on img at bounding box center [410, 506] width 31 height 31
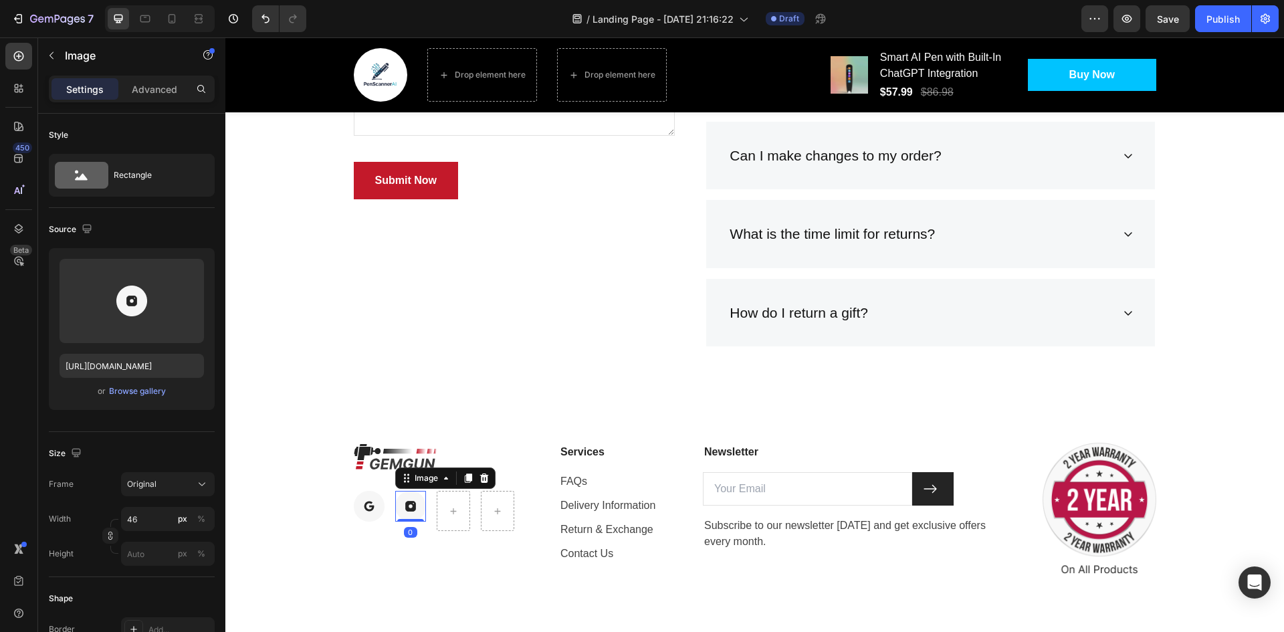
drag, startPoint x: 481, startPoint y: 477, endPoint x: 455, endPoint y: 482, distance: 25.8
click at [479, 477] on icon at bounding box center [483, 477] width 9 height 9
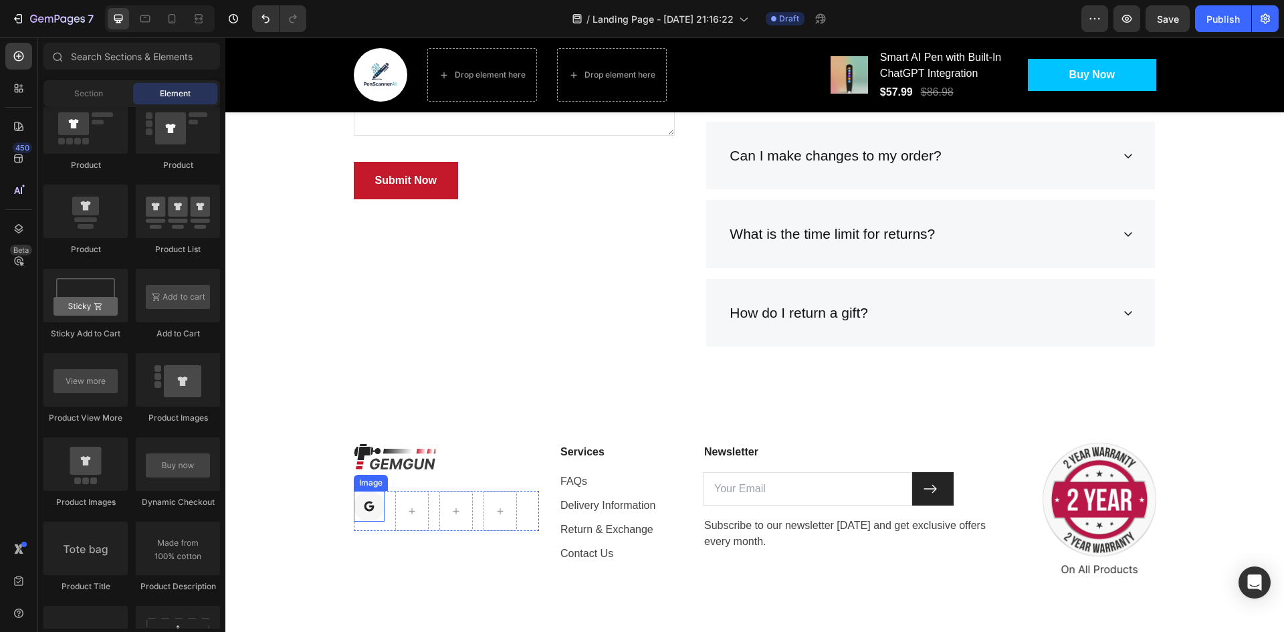
click at [366, 506] on img at bounding box center [369, 506] width 31 height 31
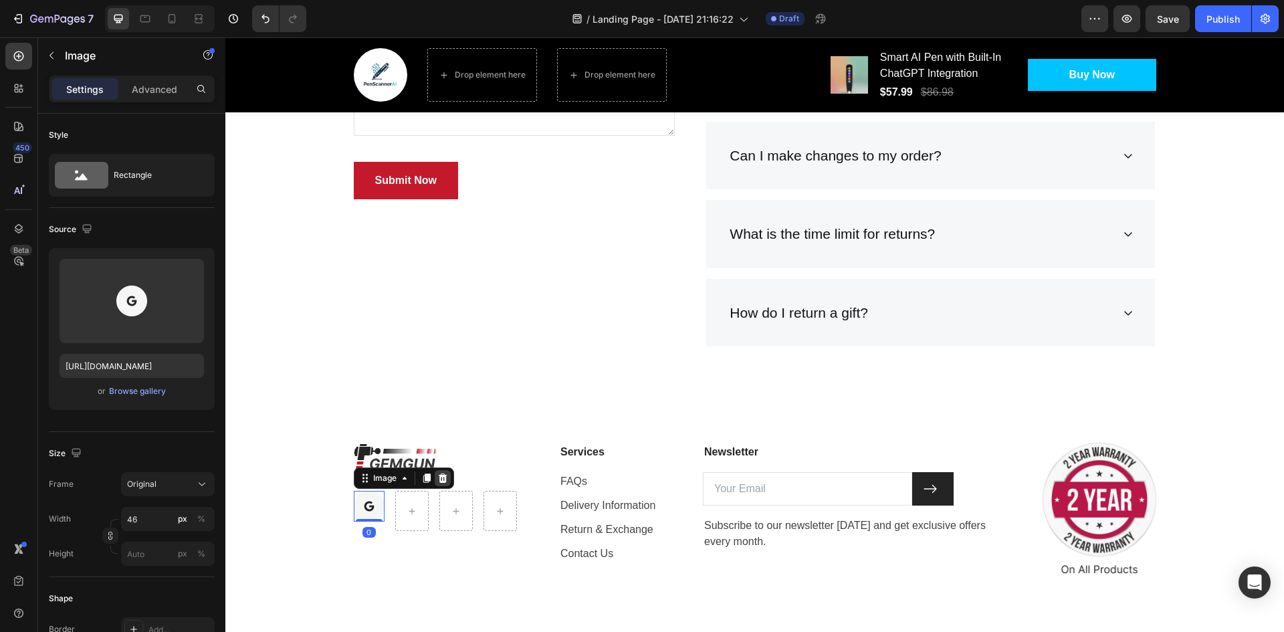
click at [438, 475] on icon at bounding box center [442, 477] width 9 height 9
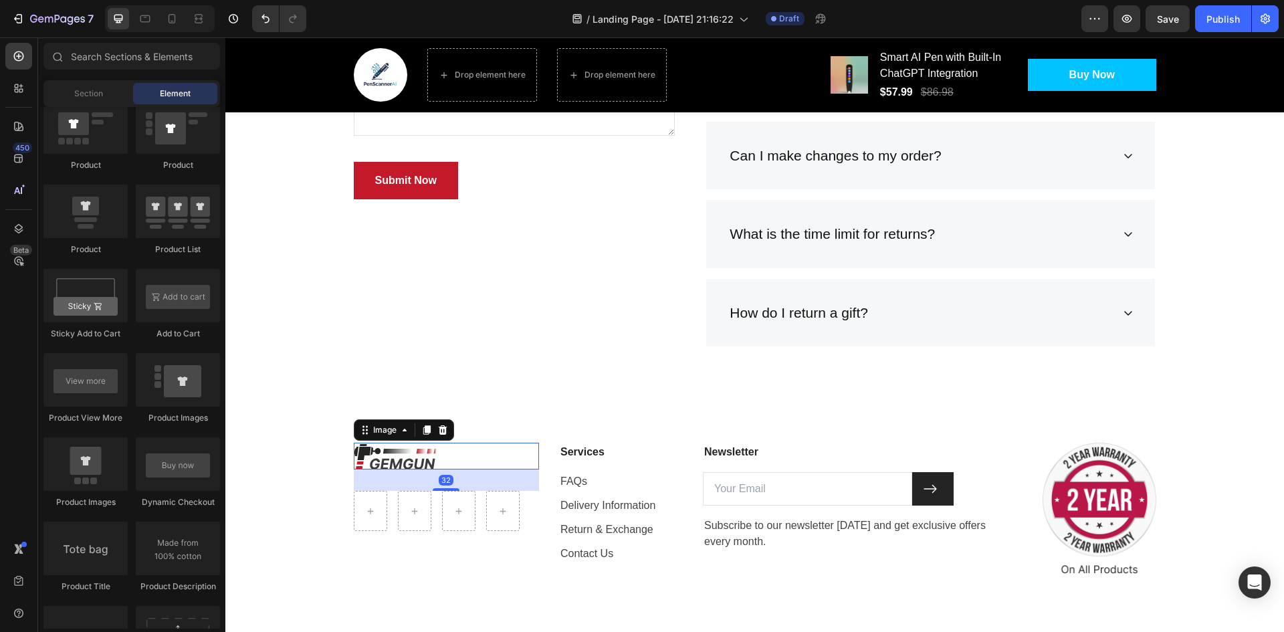
click at [415, 463] on img at bounding box center [395, 456] width 83 height 27
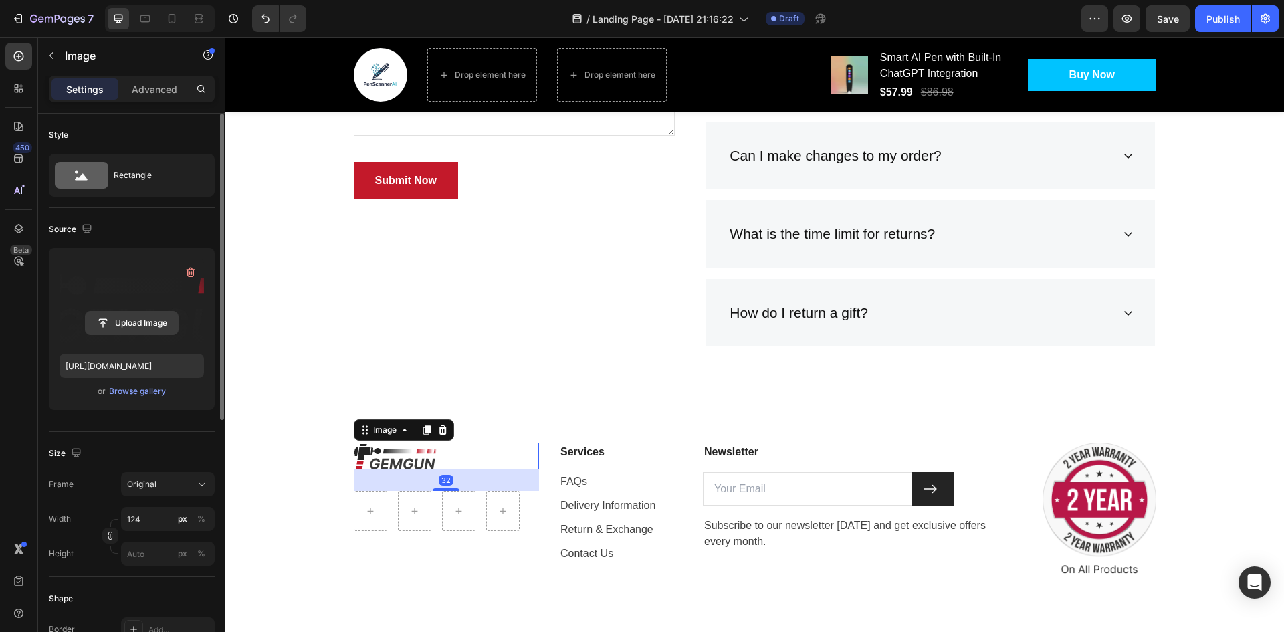
click at [128, 314] on input "file" at bounding box center [132, 323] width 92 height 23
type input "[URL][DOMAIN_NAME]"
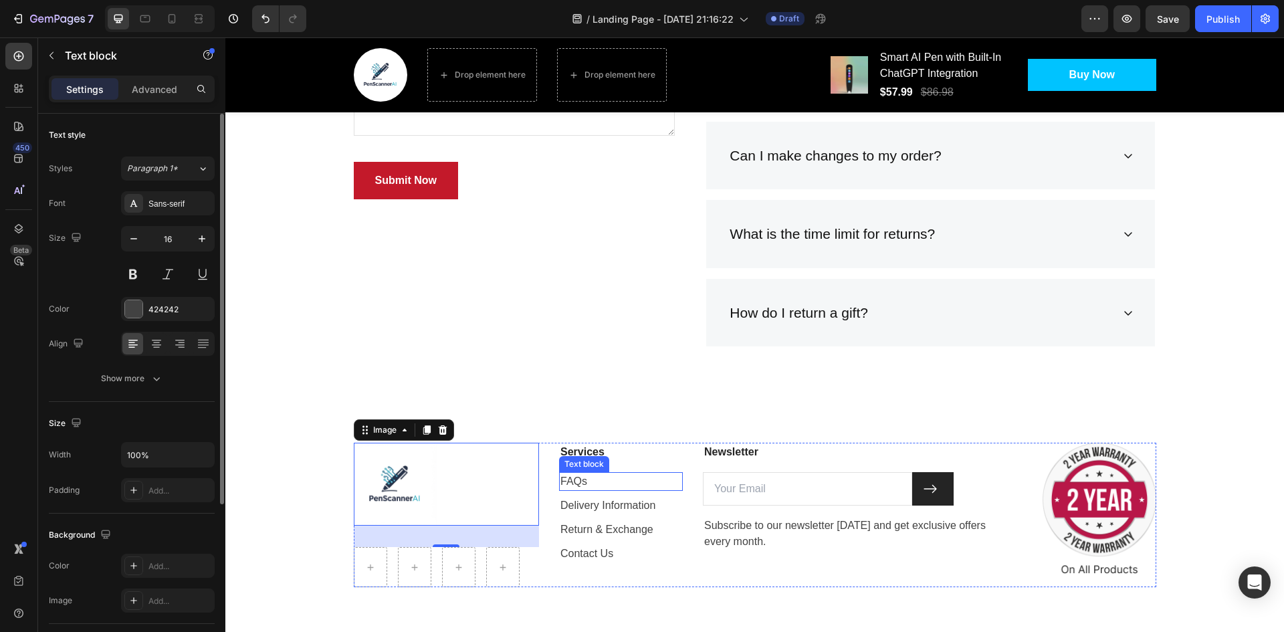
click at [620, 488] on p "FAQs" at bounding box center [620, 481] width 121 height 16
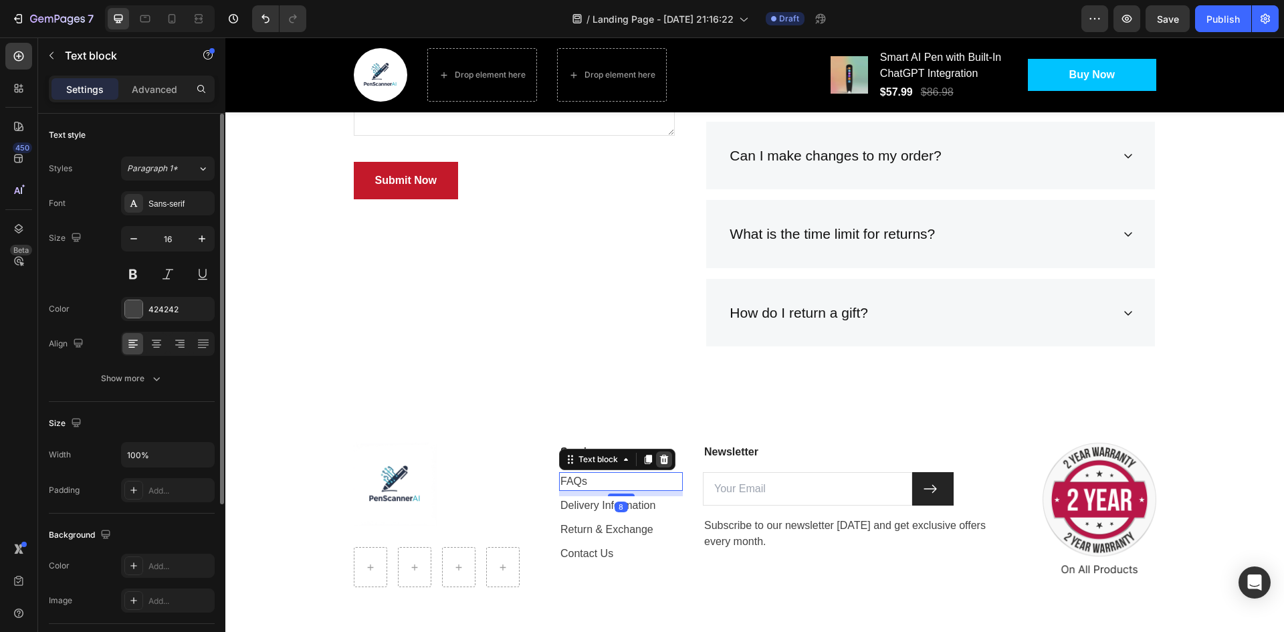
click at [661, 463] on icon at bounding box center [664, 459] width 9 height 9
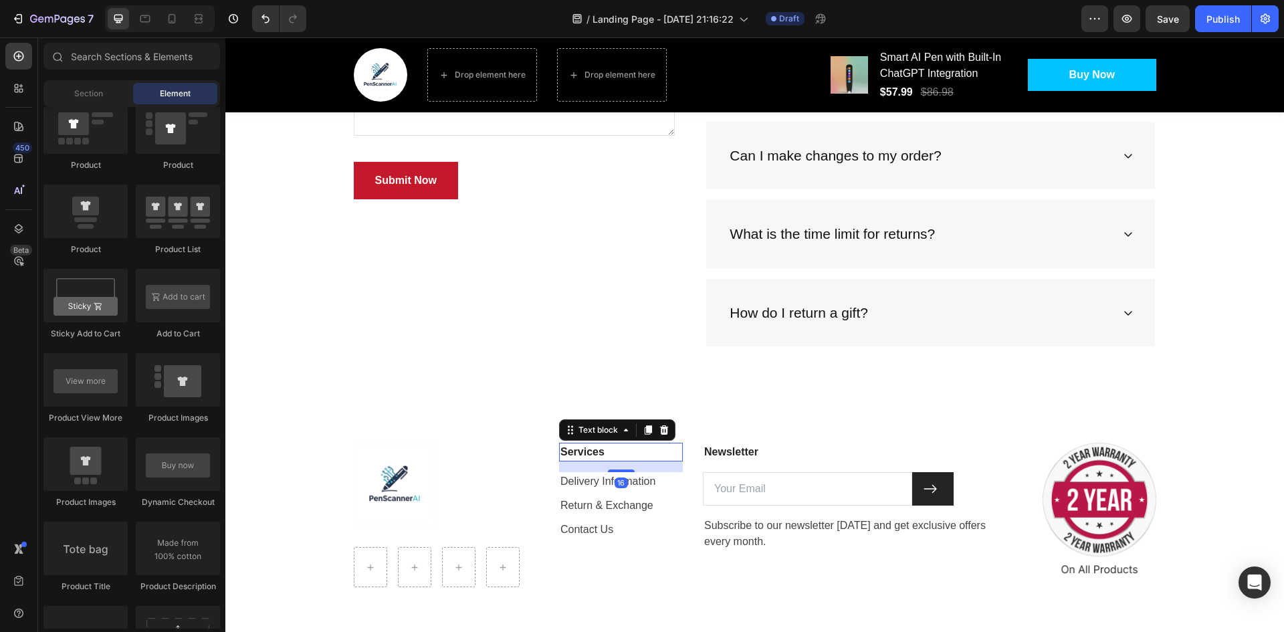
click at [599, 457] on p "Services" at bounding box center [620, 452] width 121 height 16
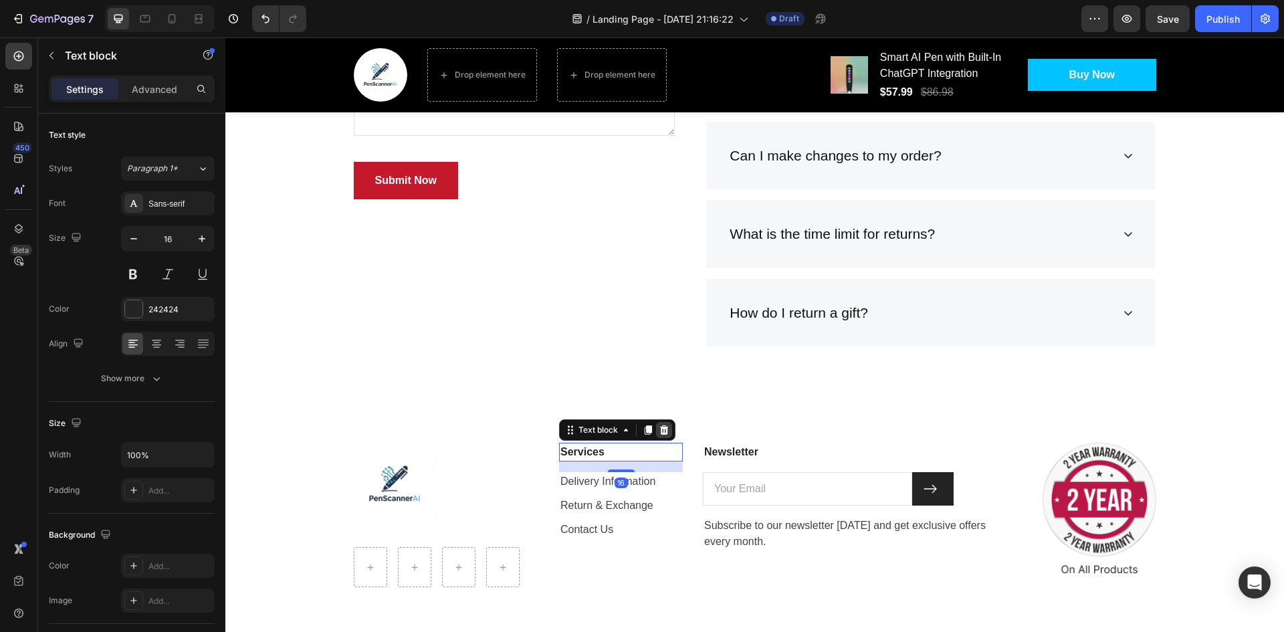
click at [659, 433] on icon at bounding box center [664, 430] width 11 height 11
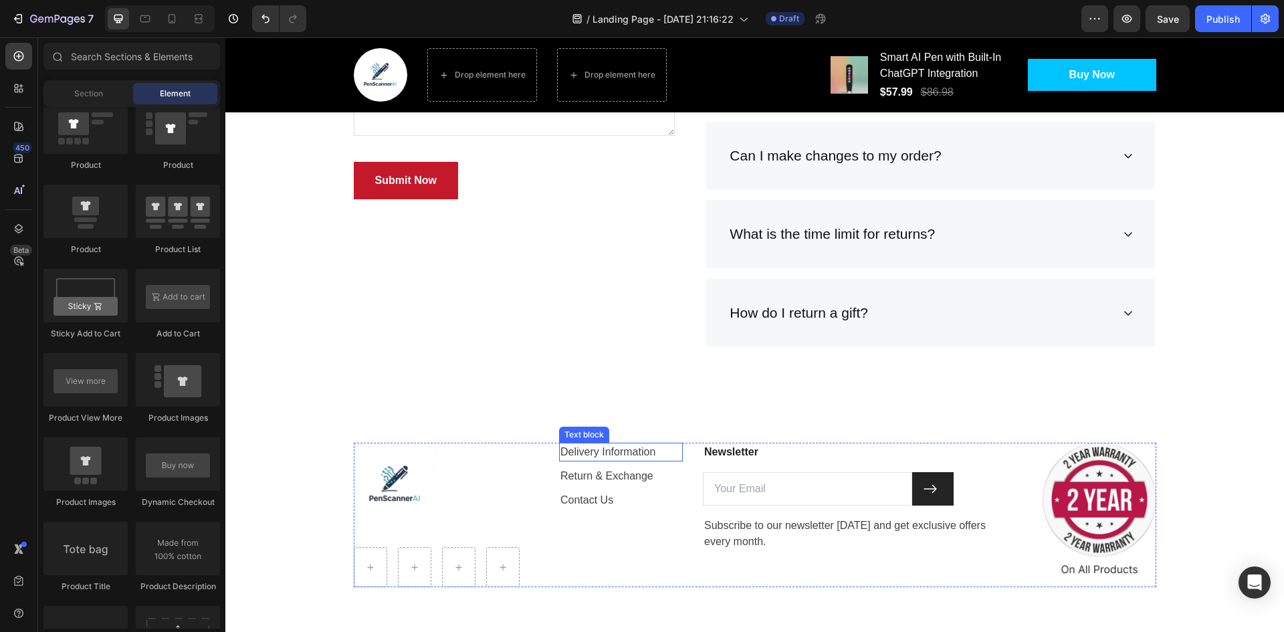
click at [630, 455] on p "Delivery Information" at bounding box center [620, 452] width 121 height 16
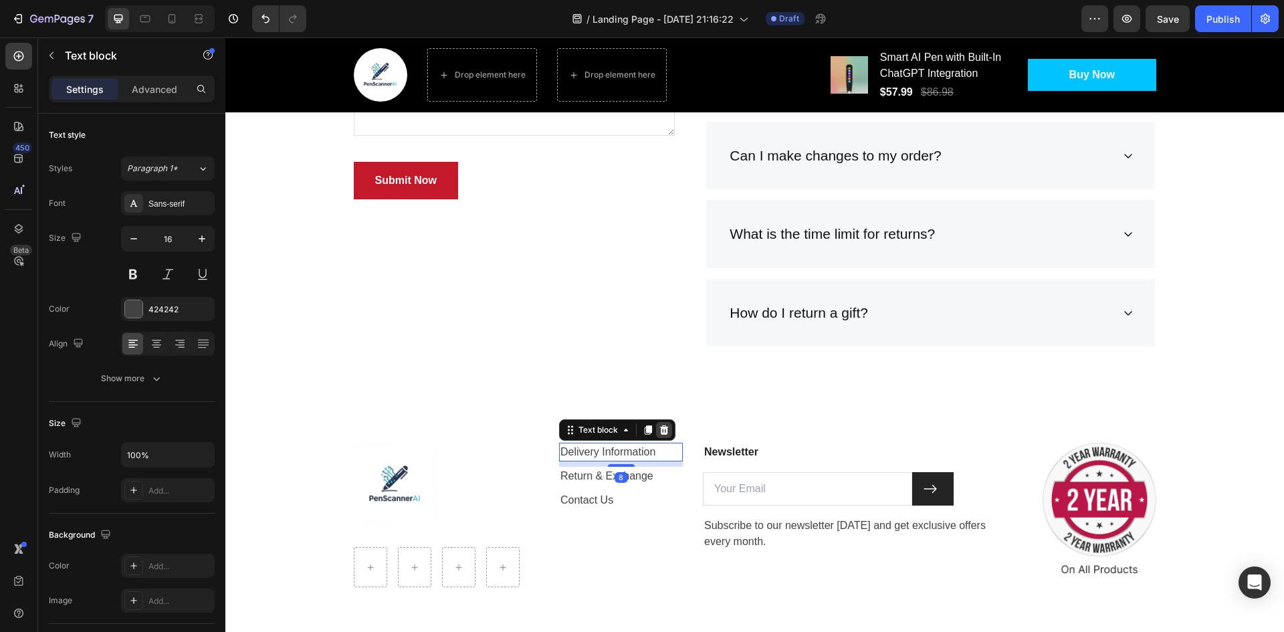
click at [660, 434] on icon at bounding box center [664, 429] width 9 height 9
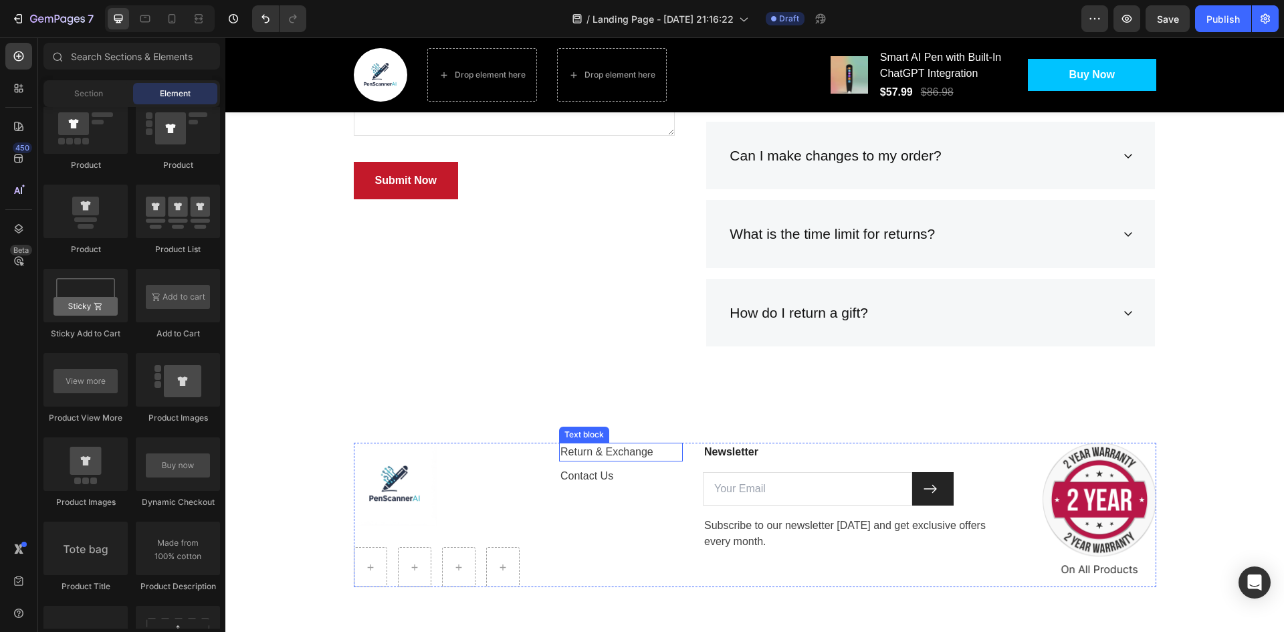
click at [640, 455] on p "Return & Exchange" at bounding box center [620, 452] width 121 height 16
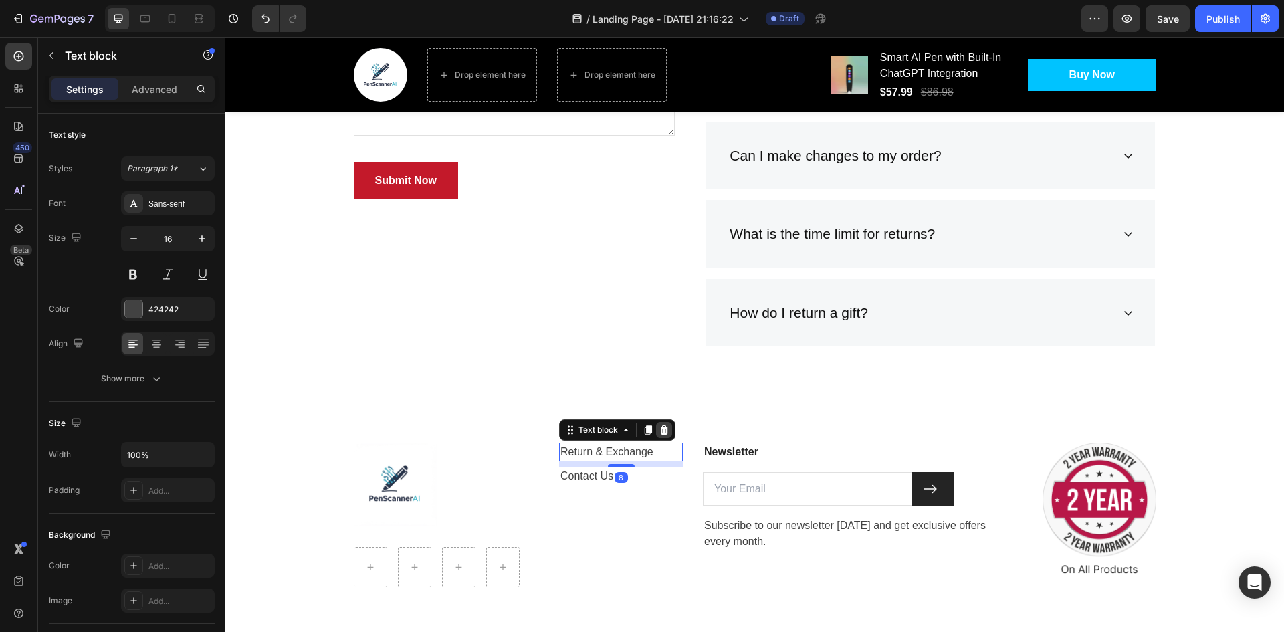
click at [660, 431] on icon at bounding box center [664, 429] width 9 height 9
click at [637, 451] on p "Contact Us" at bounding box center [620, 452] width 121 height 16
click at [667, 431] on div at bounding box center [664, 430] width 16 height 16
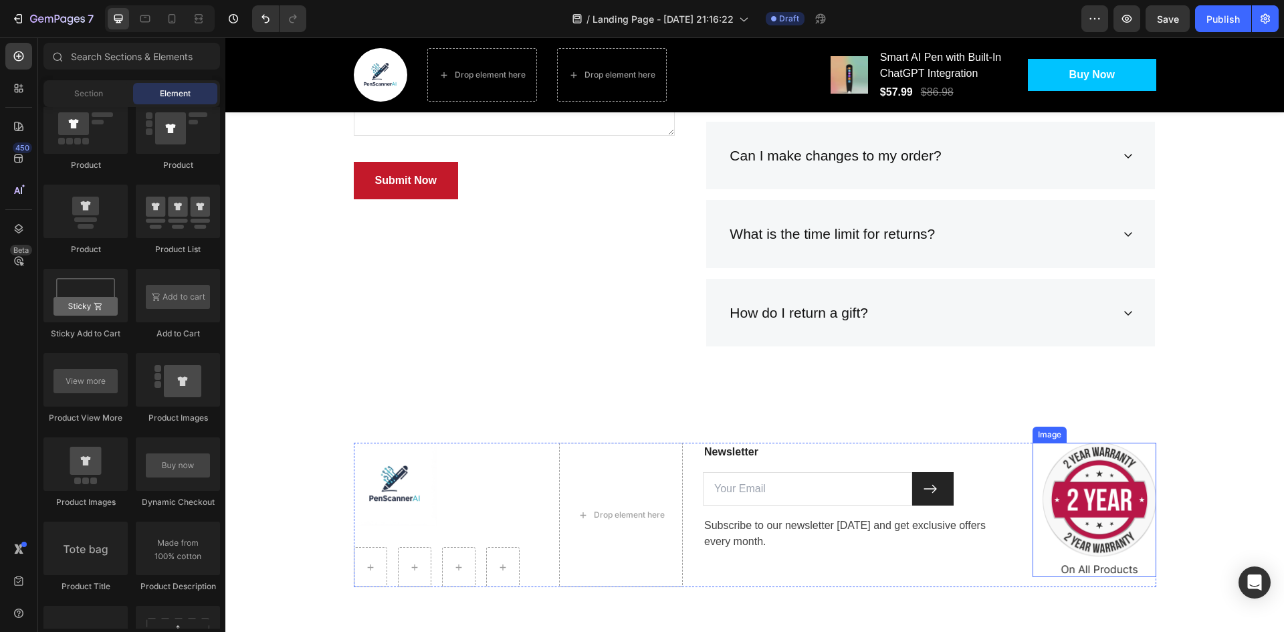
click at [1072, 514] on img at bounding box center [1100, 510] width 114 height 134
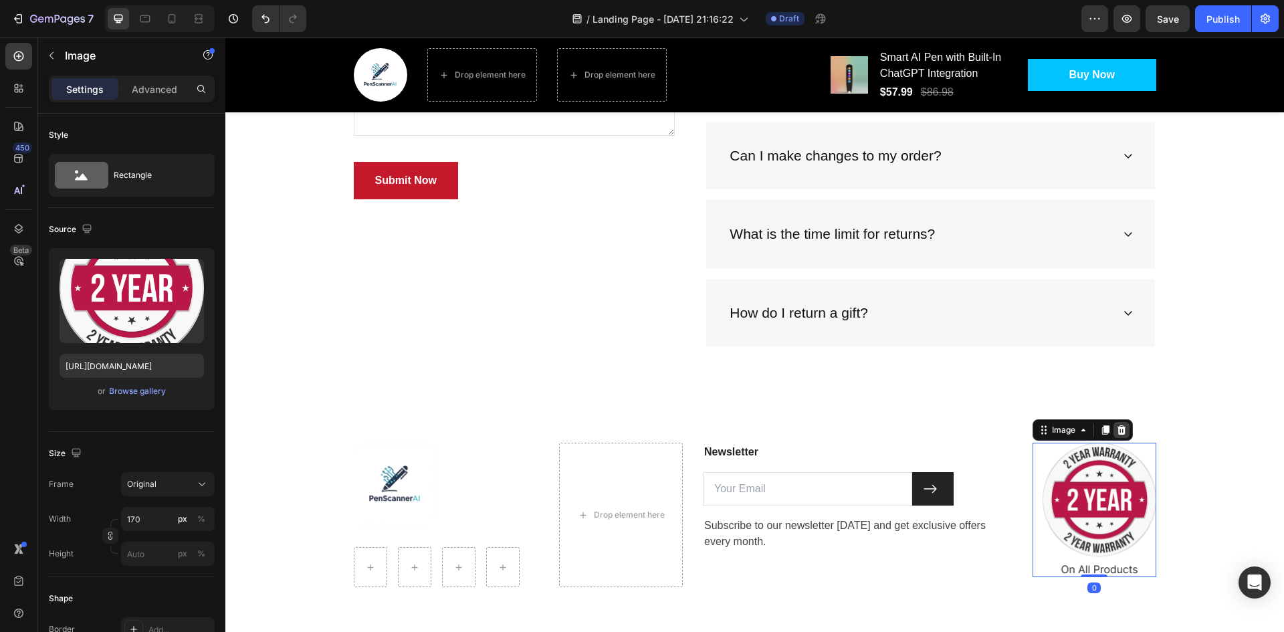
click at [1116, 436] on div at bounding box center [1121, 430] width 16 height 16
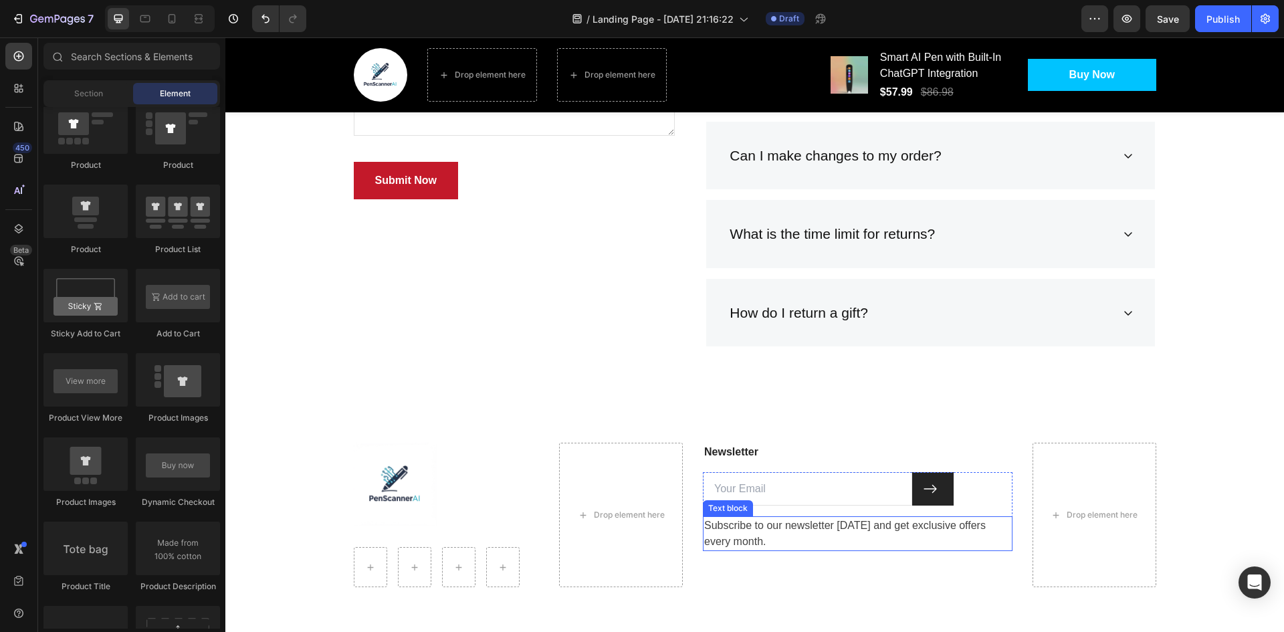
click at [900, 526] on p "Subscribe to our newsletter [DATE] and get exclusive offers every month." at bounding box center [857, 534] width 307 height 32
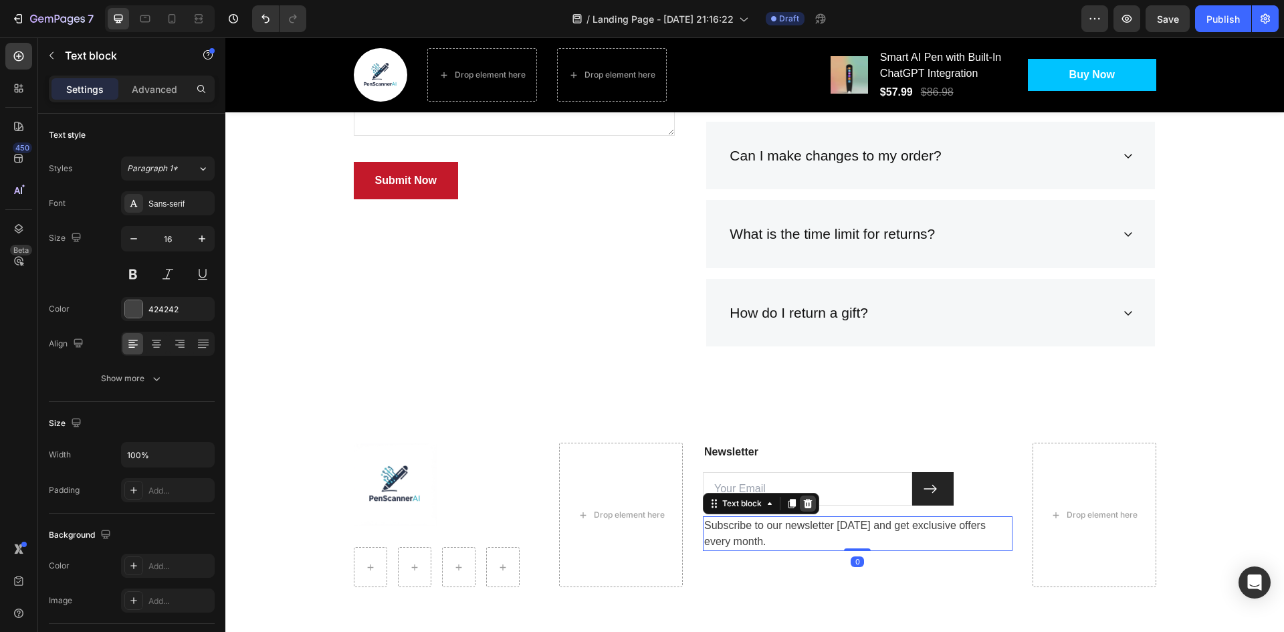
click at [804, 502] on icon at bounding box center [808, 503] width 9 height 9
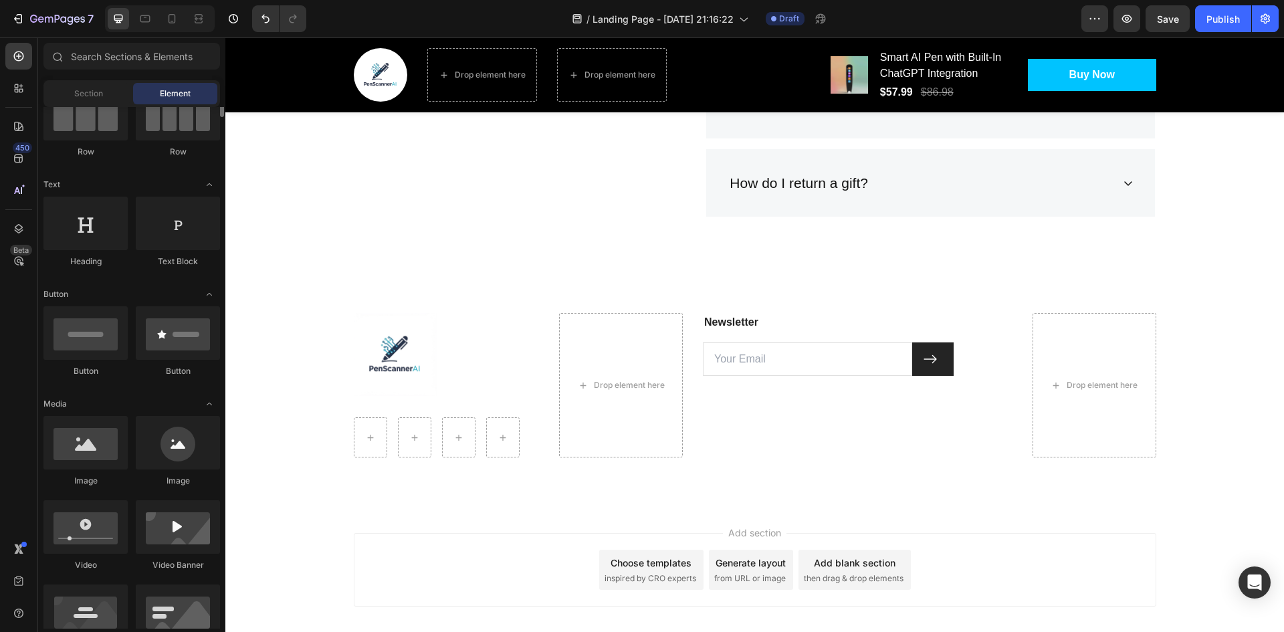
scroll to position [67, 0]
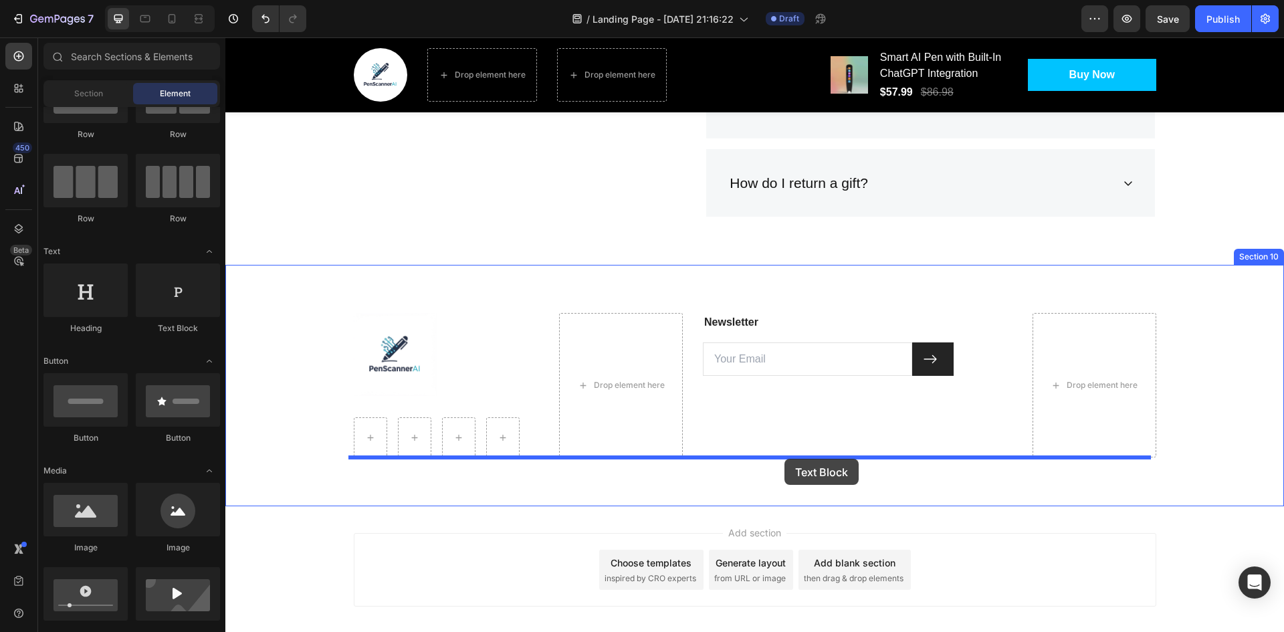
drag, startPoint x: 393, startPoint y: 329, endPoint x: 784, endPoint y: 459, distance: 412.2
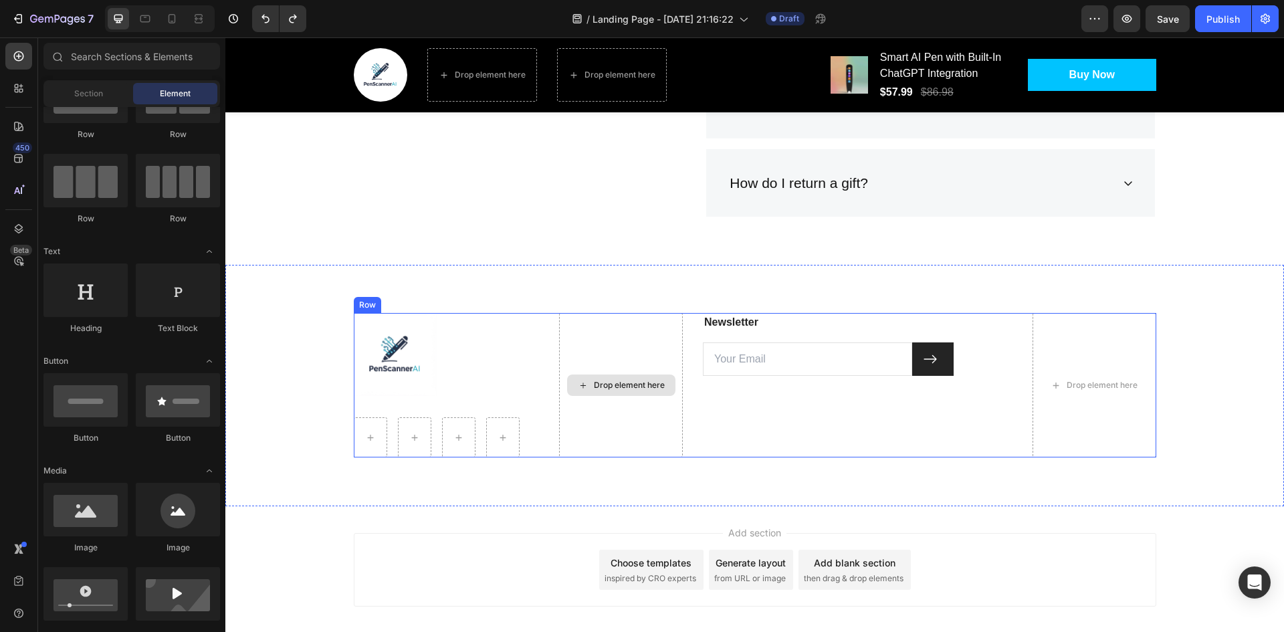
click at [640, 403] on div "Drop element here" at bounding box center [621, 385] width 124 height 144
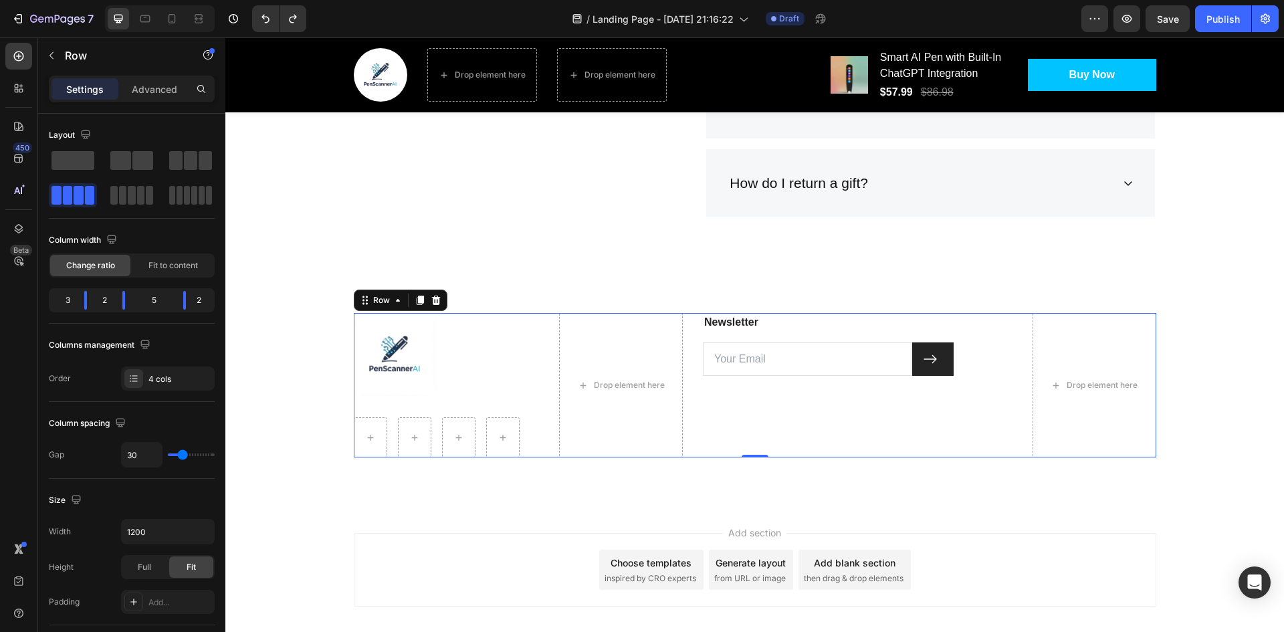
click at [703, 413] on div "Newsletter Text block Email Field Submit Button Row Newsletter" at bounding box center [858, 385] width 310 height 144
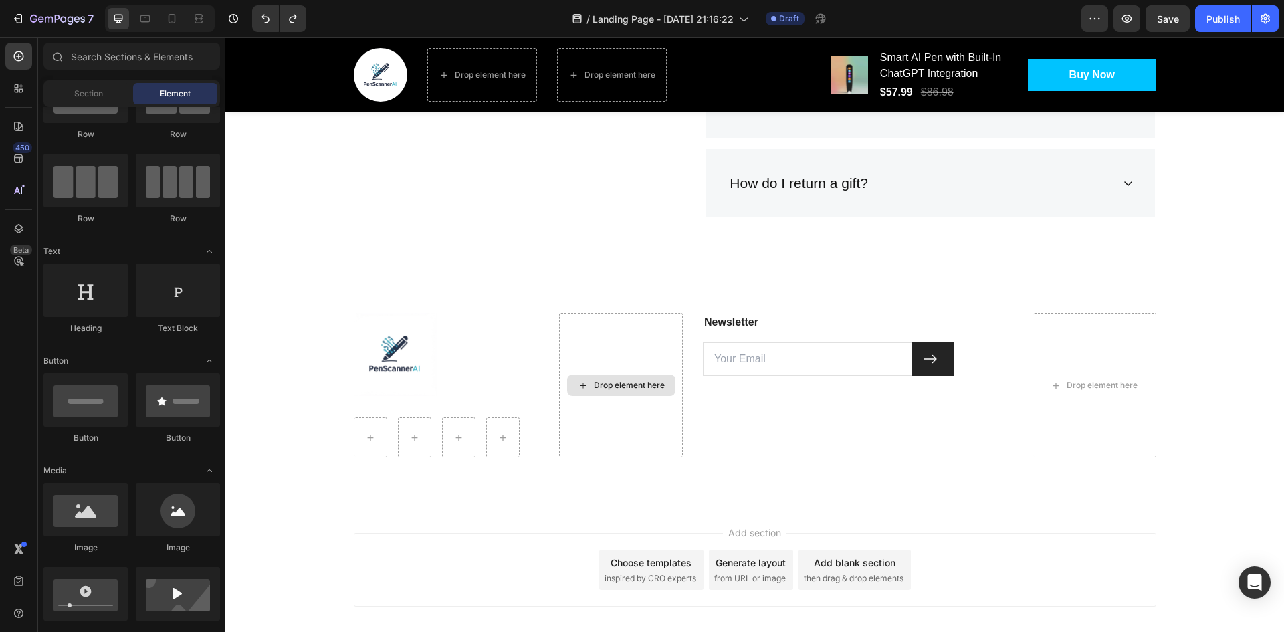
click at [631, 383] on div "Drop element here" at bounding box center [629, 385] width 71 height 11
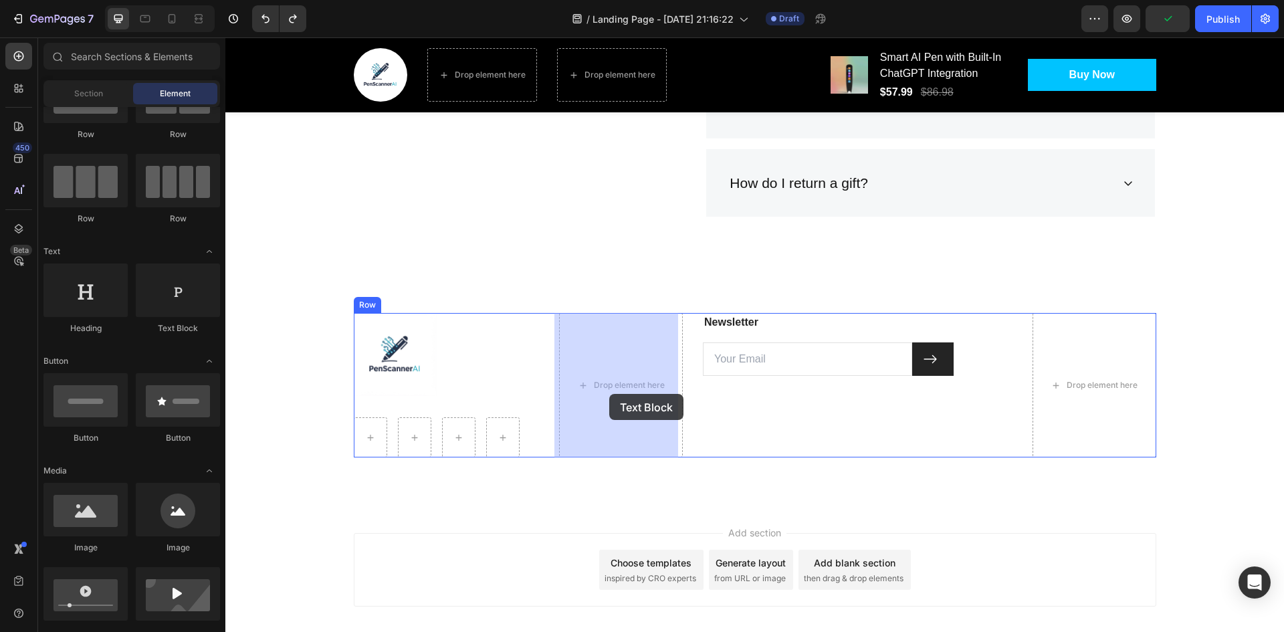
drag, startPoint x: 400, startPoint y: 331, endPoint x: 609, endPoint y: 394, distance: 218.6
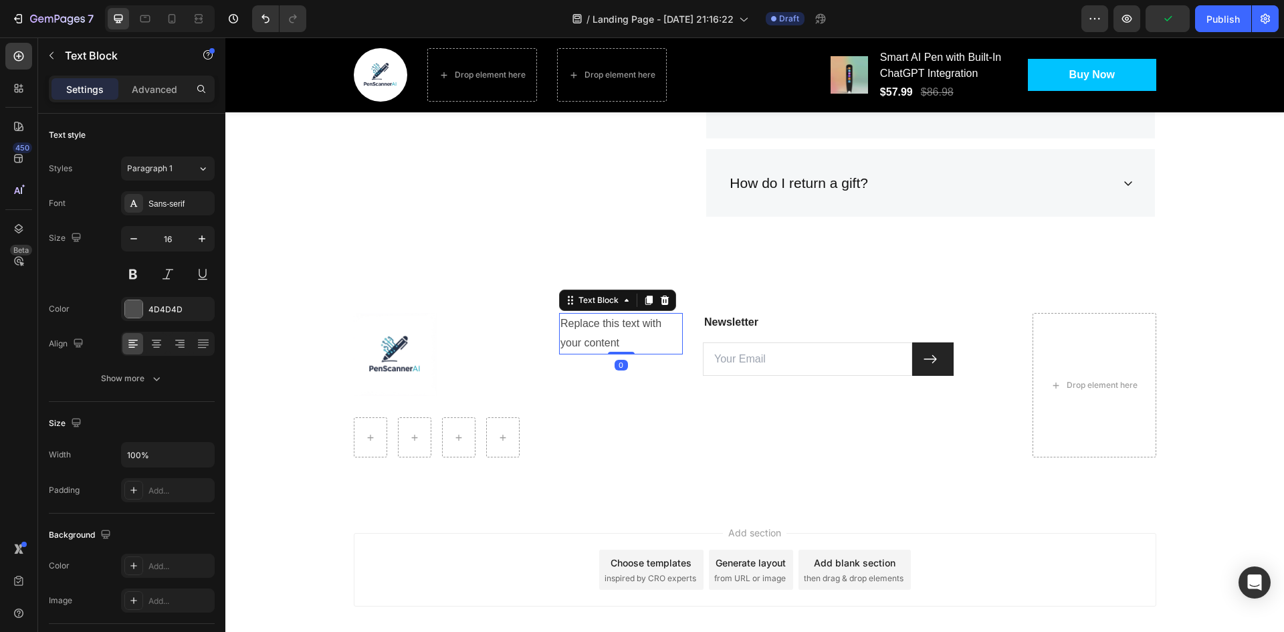
click at [629, 334] on div "Replace this text with your content" at bounding box center [621, 333] width 124 height 41
click at [629, 334] on p "Replace this text with your content" at bounding box center [620, 333] width 121 height 39
click at [627, 325] on p "PenScannerAI LLC All Rights Reserved" at bounding box center [620, 333] width 121 height 39
click at [646, 322] on p "PenScannerAI LLC All Rights Reserved" at bounding box center [620, 333] width 121 height 39
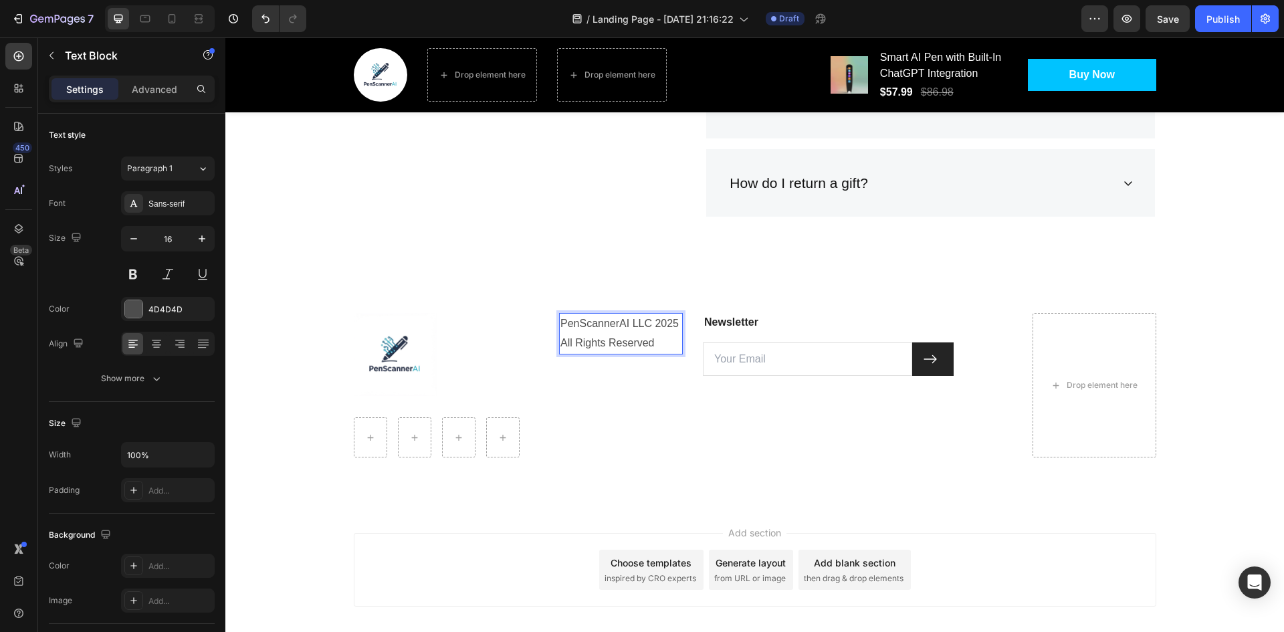
click at [560, 319] on p "PenScannerAI LLC 2025 All Rights Reserved" at bounding box center [620, 333] width 121 height 39
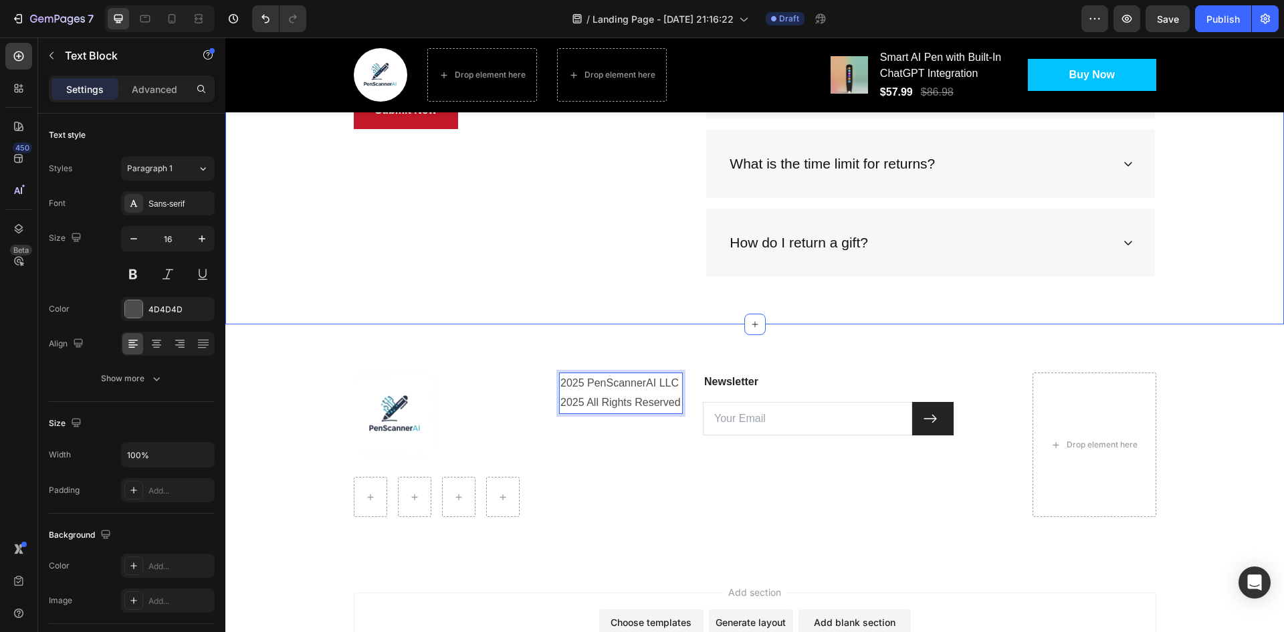
scroll to position [3407, 0]
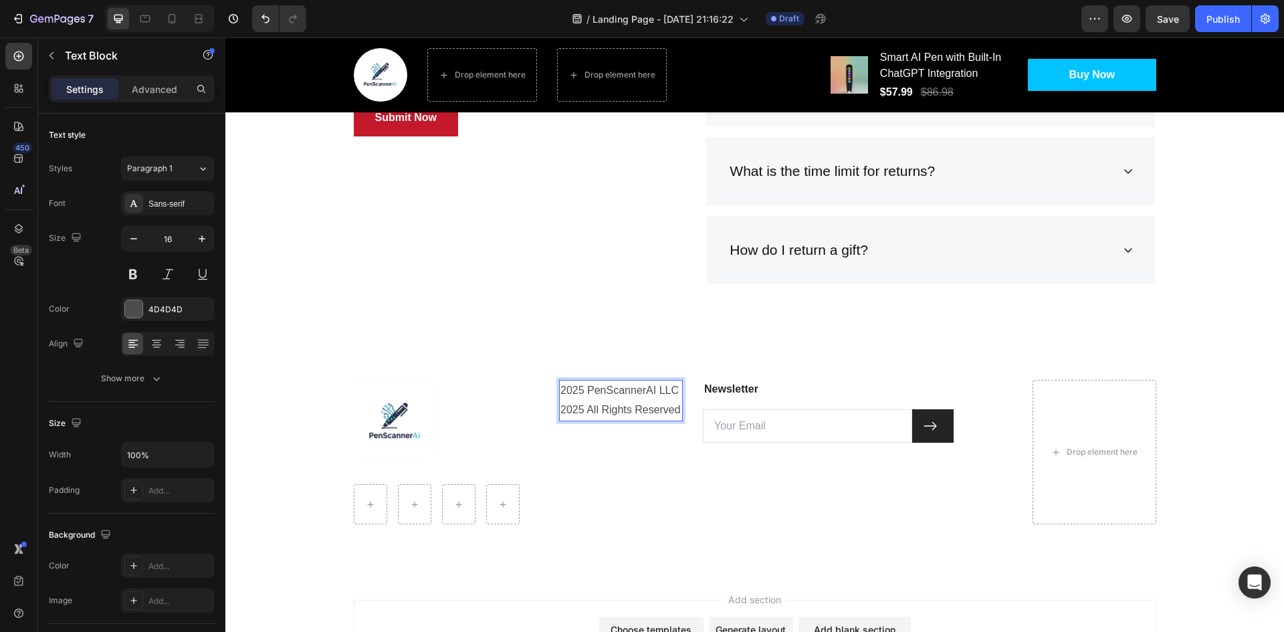
click at [568, 403] on p "2025 PenScannerAI LLC 2025 All Rights Reserved" at bounding box center [620, 400] width 121 height 39
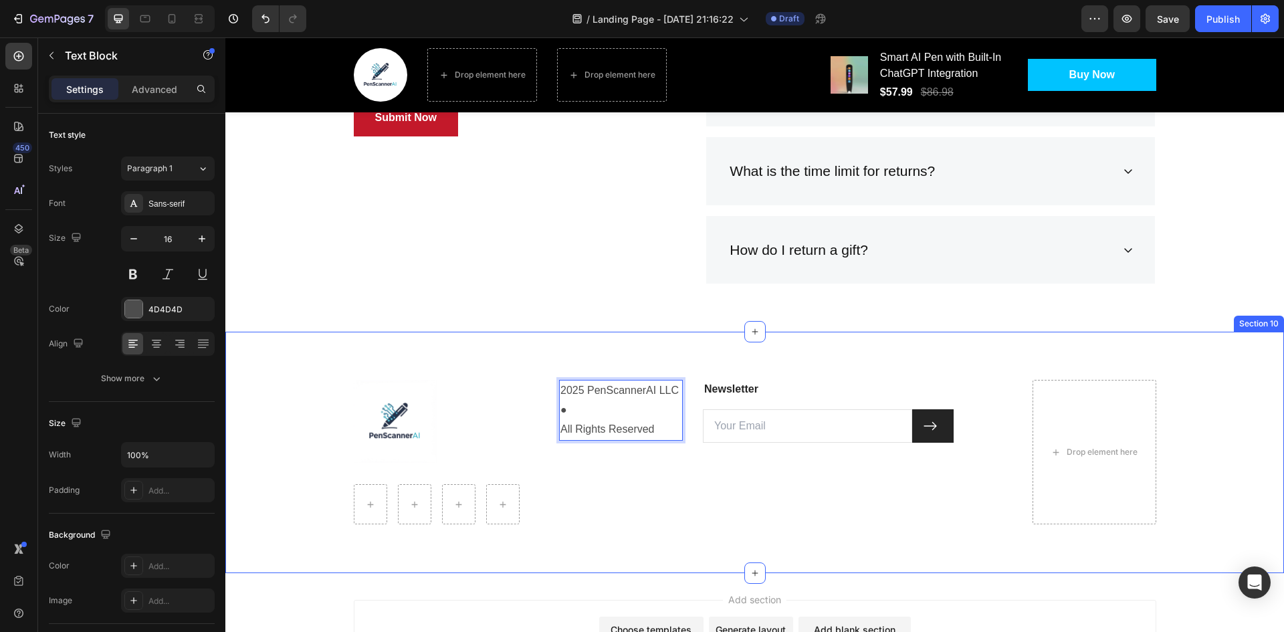
click at [592, 346] on div "Image Row 2025 PenScannerAI LLC ● All Rights Reserved Text Block 0 Newsletter T…" at bounding box center [754, 452] width 1059 height 241
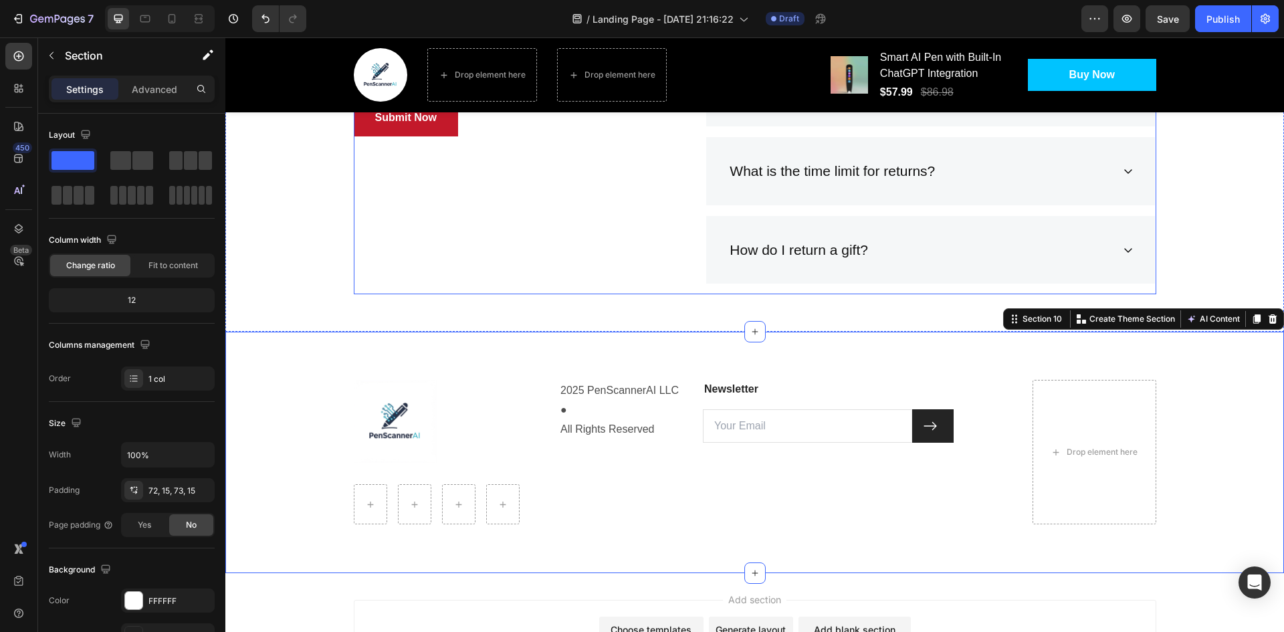
click at [613, 288] on div "Frequently Asked Questions Heading Still have questions? Send us your question …" at bounding box center [515, 20] width 322 height 550
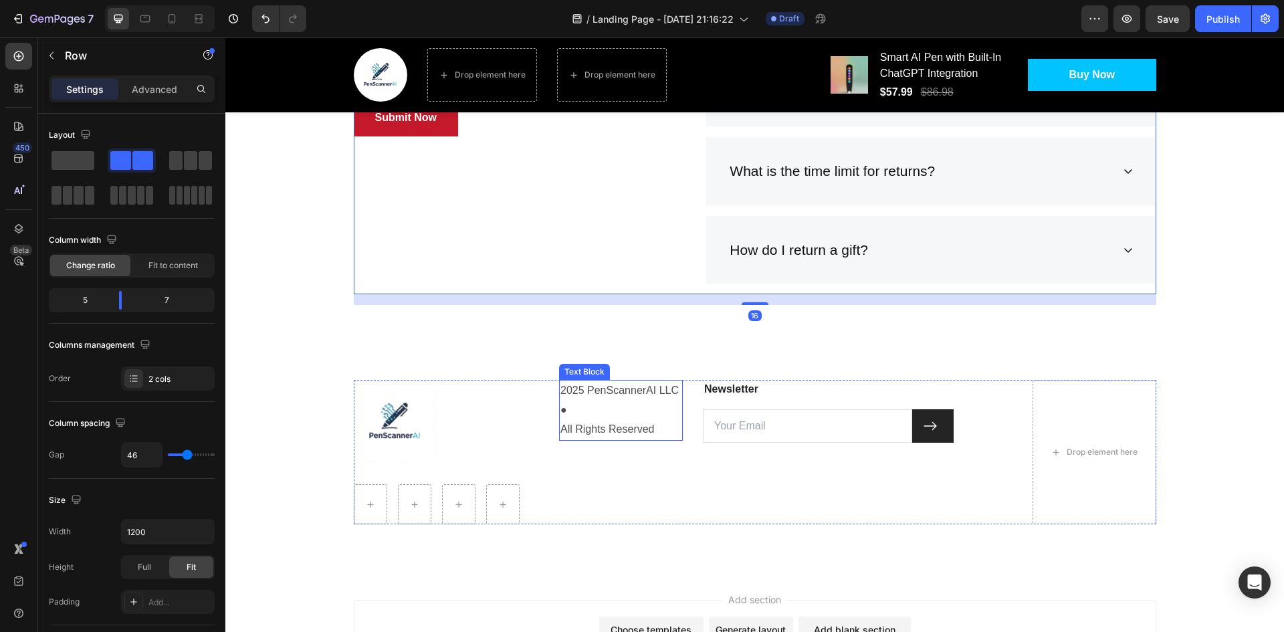
click at [624, 391] on p "2025 PenScannerAI LLC ●" at bounding box center [620, 400] width 121 height 39
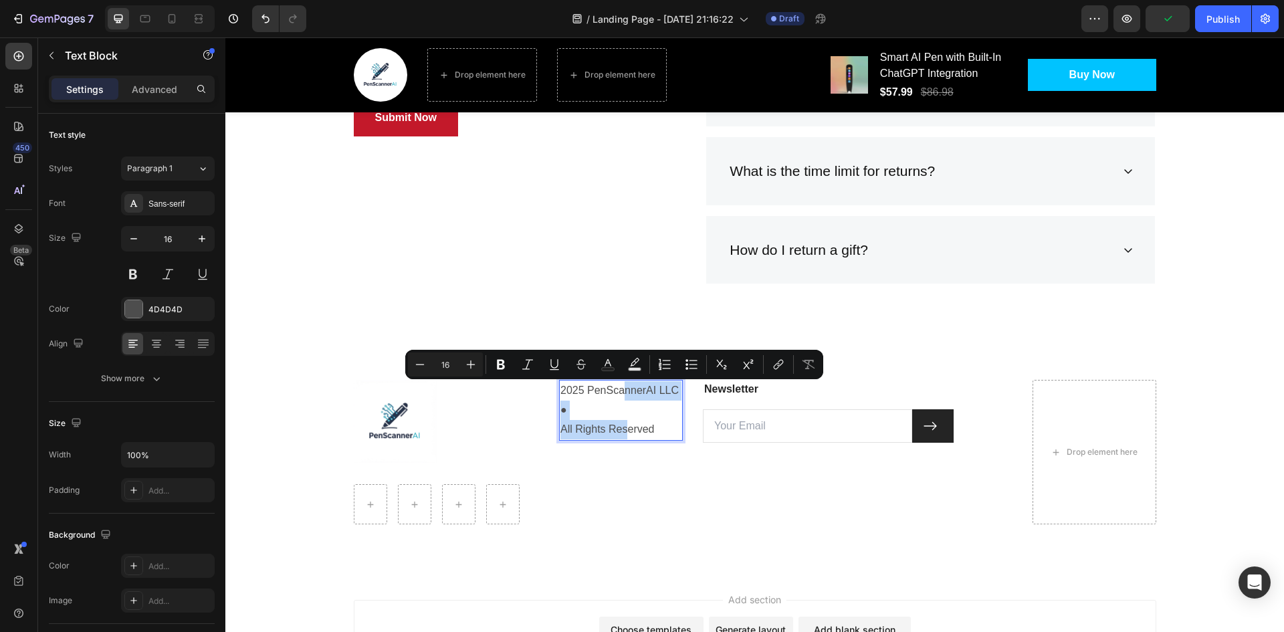
drag, startPoint x: 620, startPoint y: 393, endPoint x: 620, endPoint y: 427, distance: 33.4
click at [622, 427] on p "All Rights Reserved" at bounding box center [620, 429] width 121 height 19
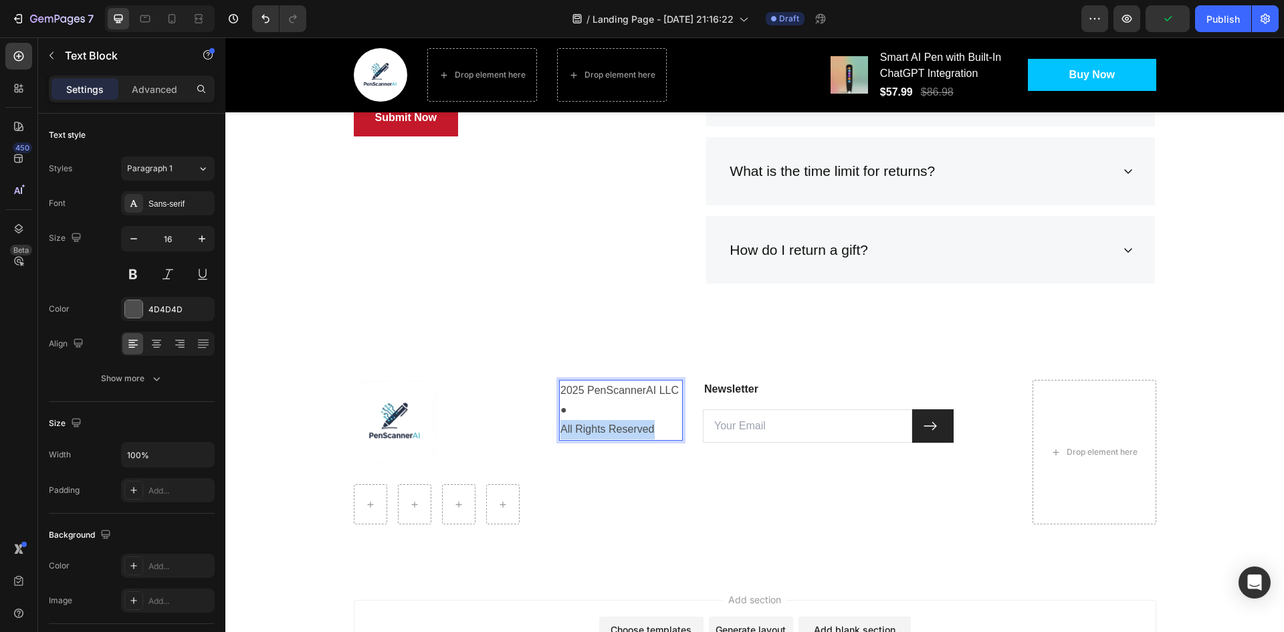
click at [622, 427] on p "All Rights Reserved" at bounding box center [620, 429] width 121 height 19
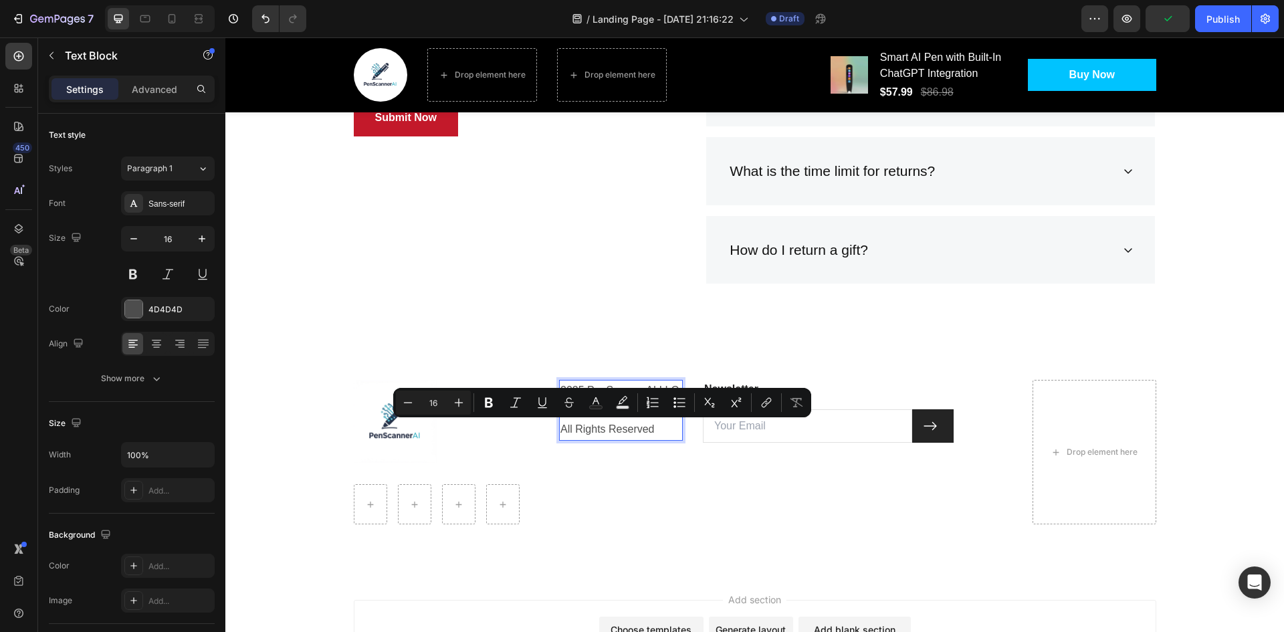
click at [600, 385] on p "2025 PenScannerAI LLC ●" at bounding box center [620, 400] width 121 height 39
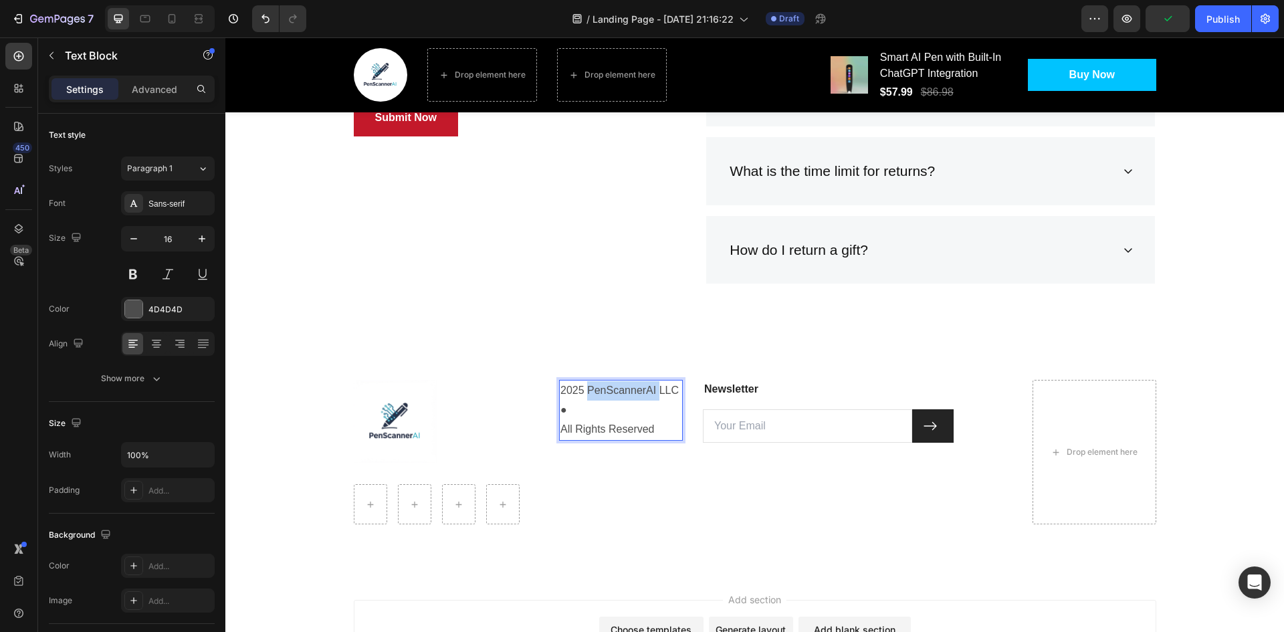
click at [600, 385] on p "2025 PenScannerAI LLC ●" at bounding box center [620, 400] width 121 height 39
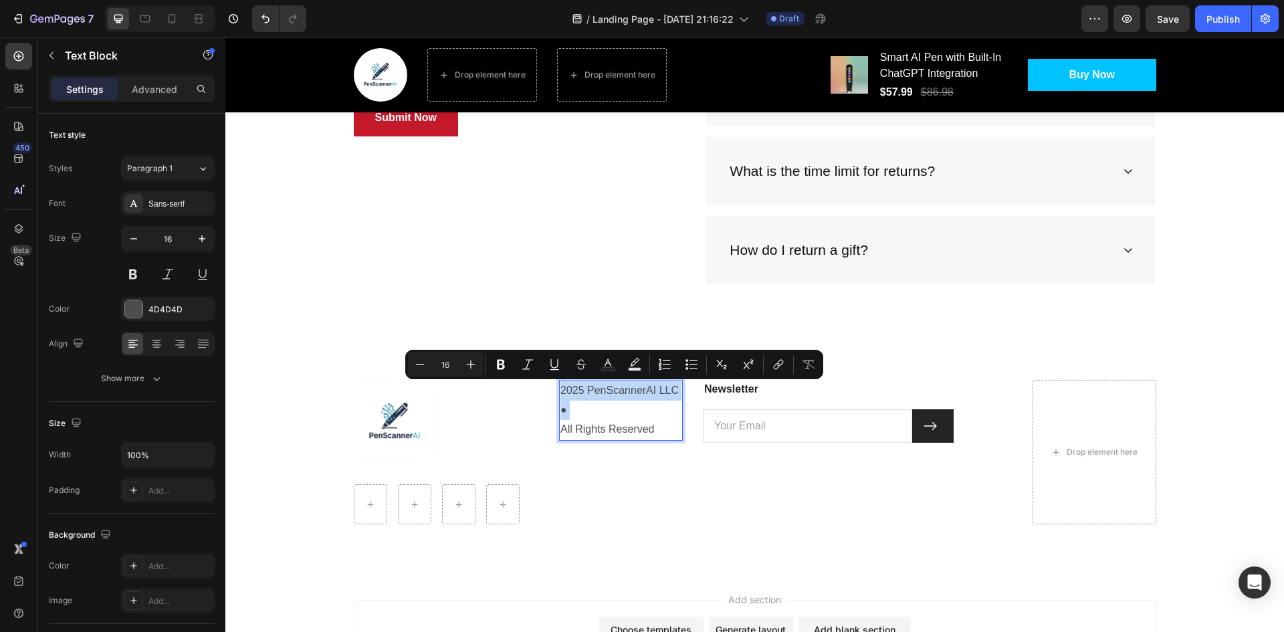
click at [600, 385] on p "2025 PenScannerAI LLC ●" at bounding box center [620, 400] width 121 height 39
drag, startPoint x: 600, startPoint y: 385, endPoint x: 653, endPoint y: 433, distance: 72.0
click at [653, 433] on div "2025 PenScannerAI LLC ● All Rights Reserved" at bounding box center [621, 410] width 124 height 60
copy div "2025 PenScannerAI LLC ● All Rights Reserved"
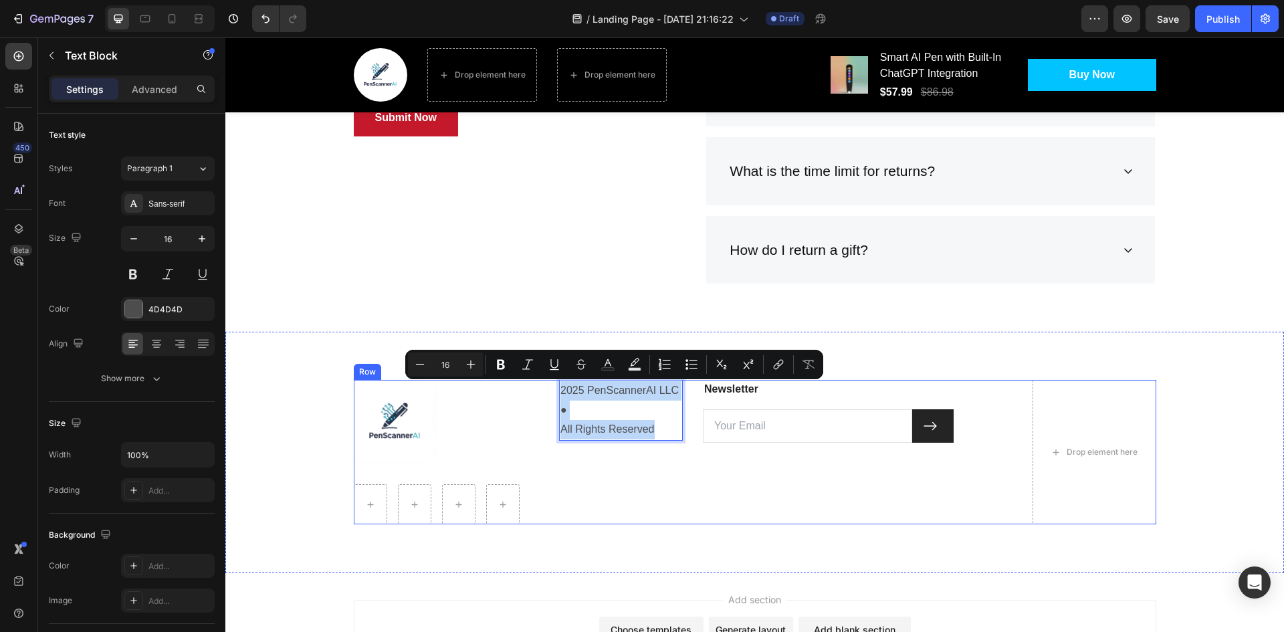
click at [539, 458] on div "Image Row 2025 PenScannerAI LLC ● All Rights Reserved Text Block 0 Newsletter T…" at bounding box center [755, 452] width 802 height 144
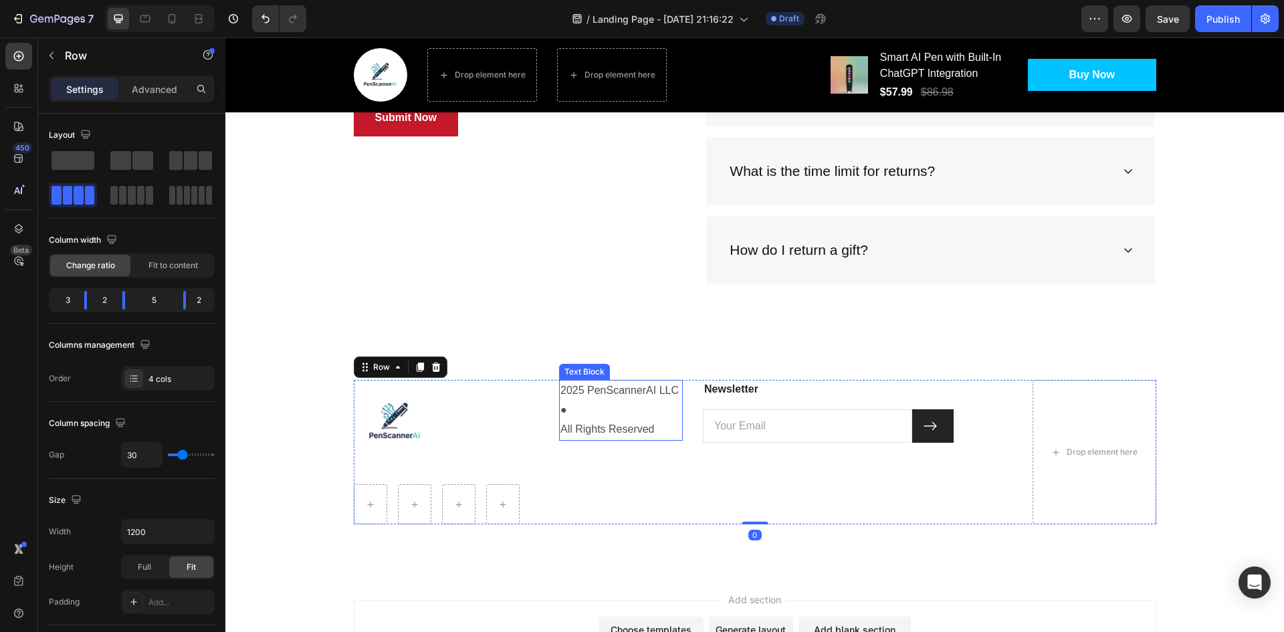
click at [641, 427] on p "All Rights Reserved" at bounding box center [620, 429] width 121 height 19
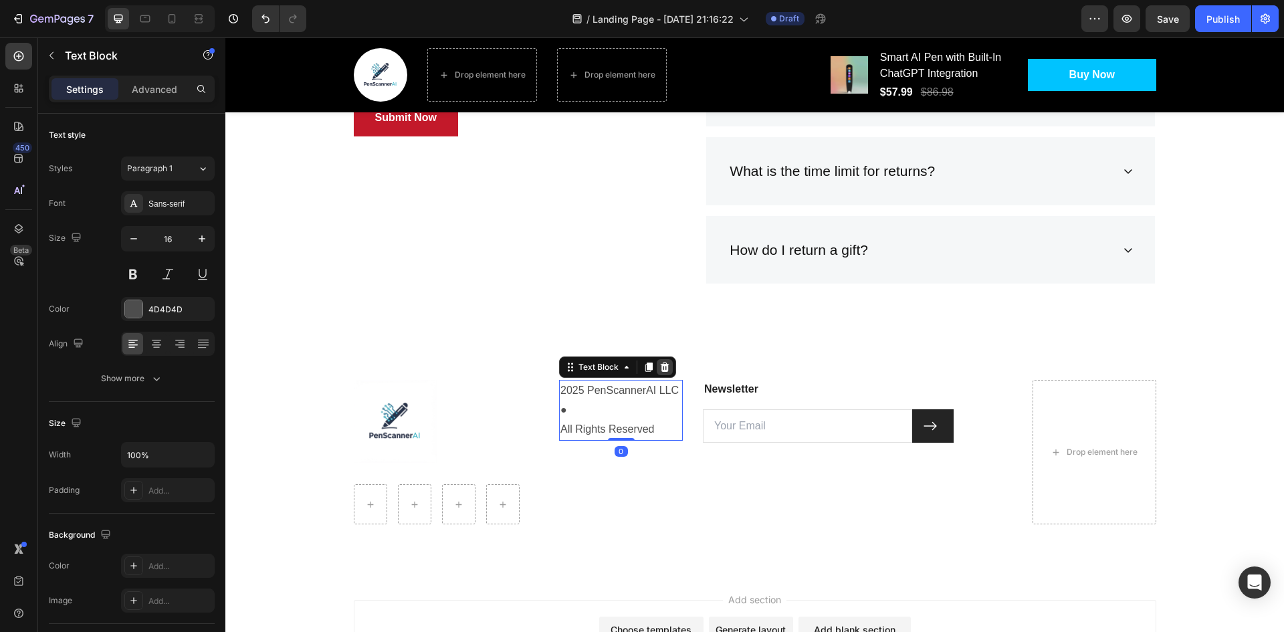
click at [663, 370] on icon at bounding box center [665, 366] width 9 height 9
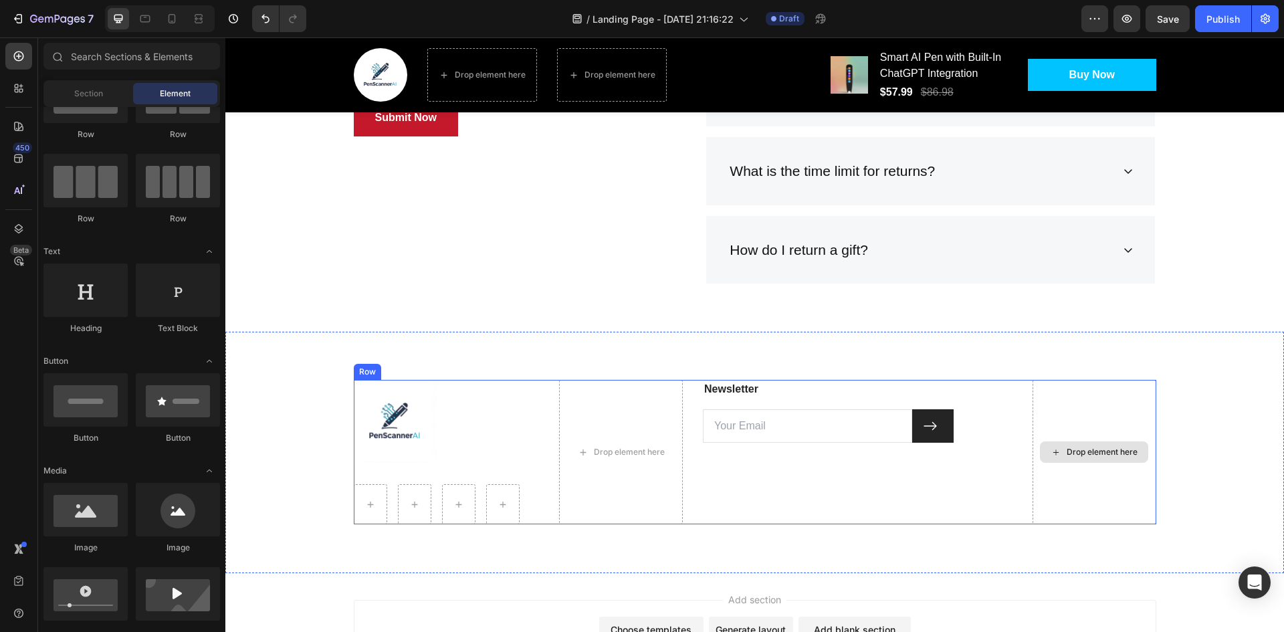
click at [1070, 458] on div "Drop element here" at bounding box center [1094, 451] width 108 height 21
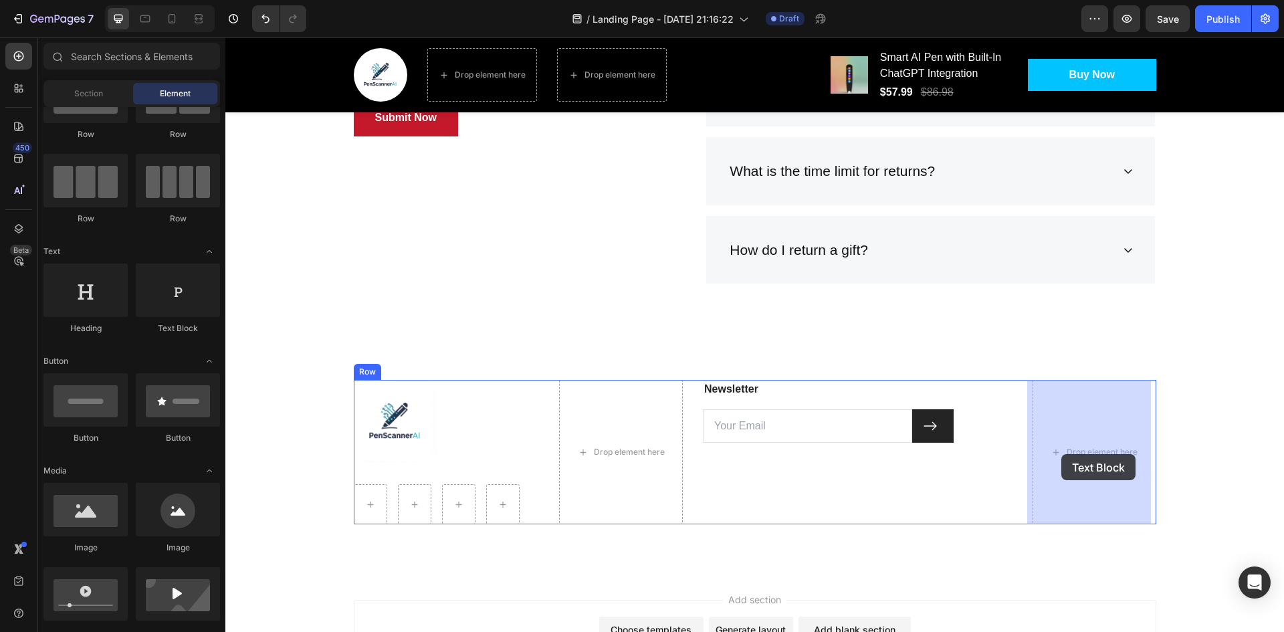
drag, startPoint x: 397, startPoint y: 327, endPoint x: 1061, endPoint y: 454, distance: 676.1
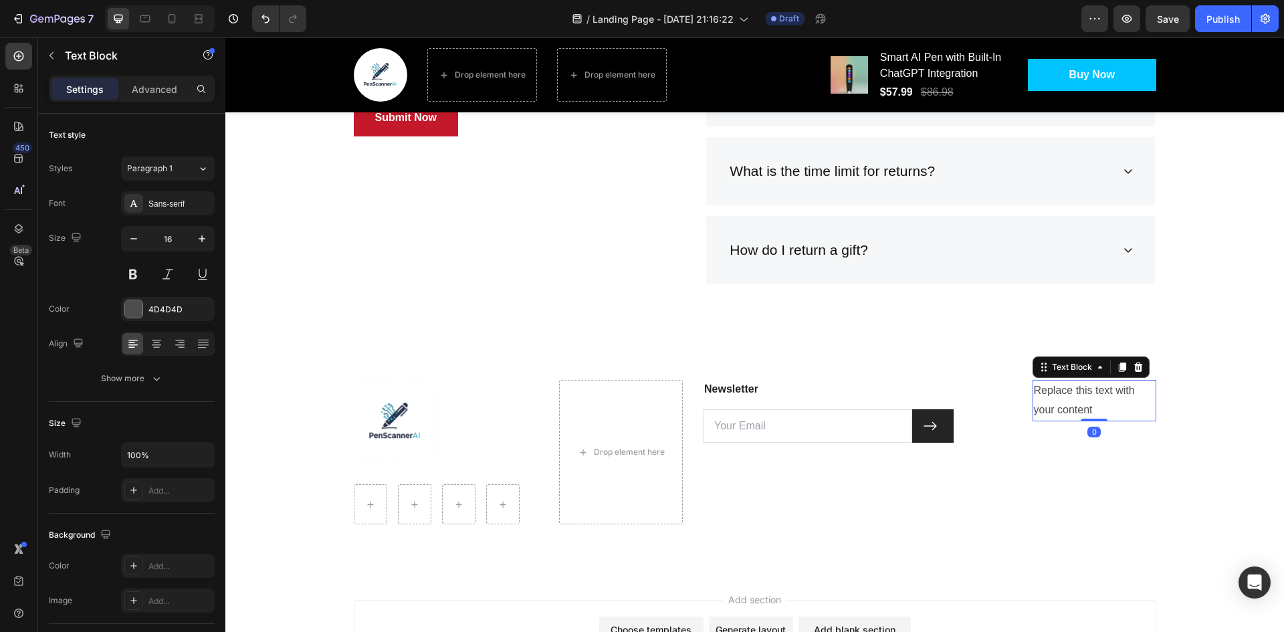
click at [1076, 395] on div "Replace this text with your content" at bounding box center [1095, 400] width 124 height 41
click at [1076, 395] on p "Replace this text with your content" at bounding box center [1094, 400] width 121 height 39
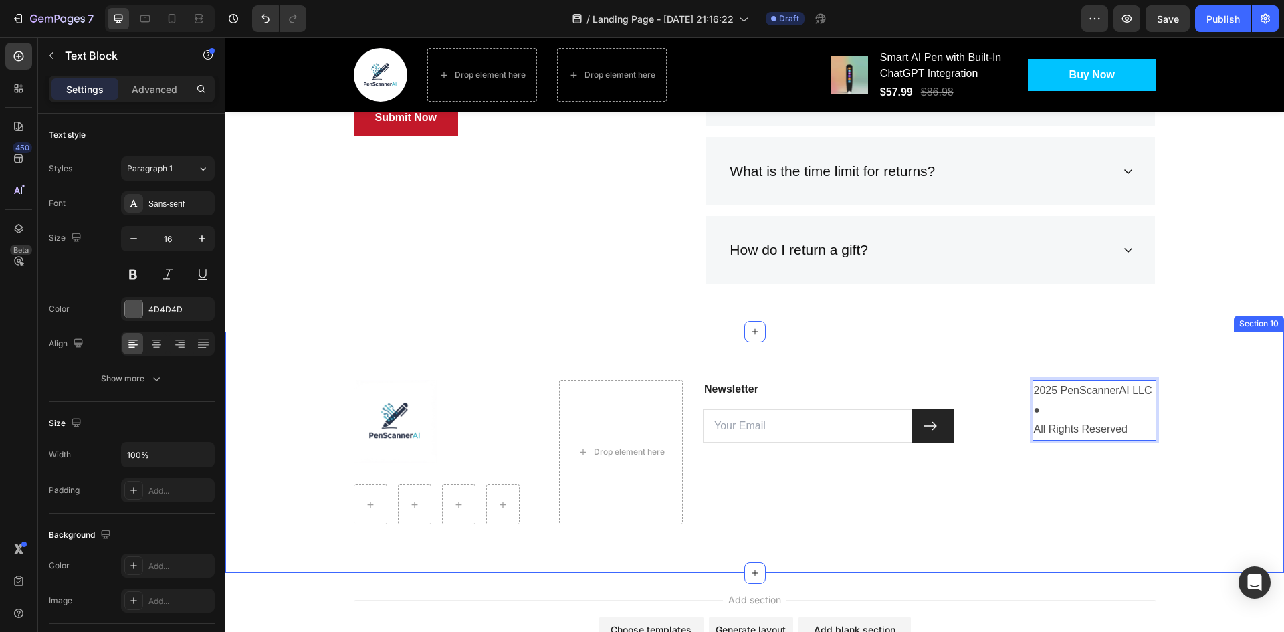
click at [1201, 419] on div "Image Row Drop element here Newsletter Text block Email Field Submit Button Row…" at bounding box center [754, 452] width 1039 height 144
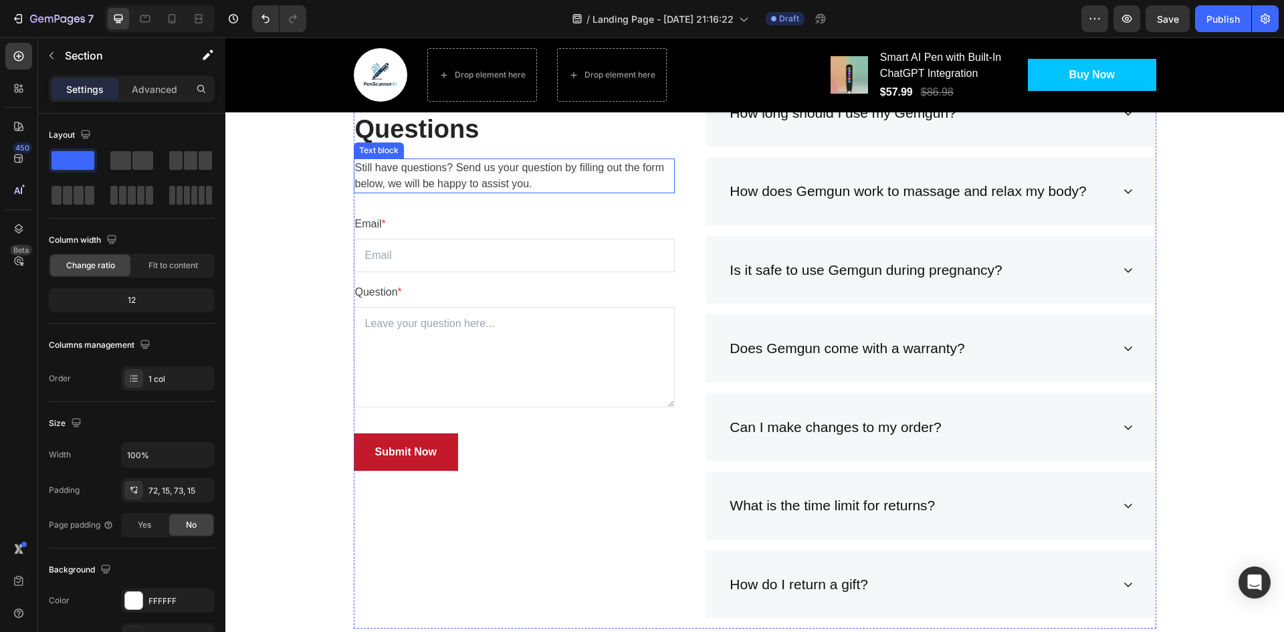
scroll to position [3005, 0]
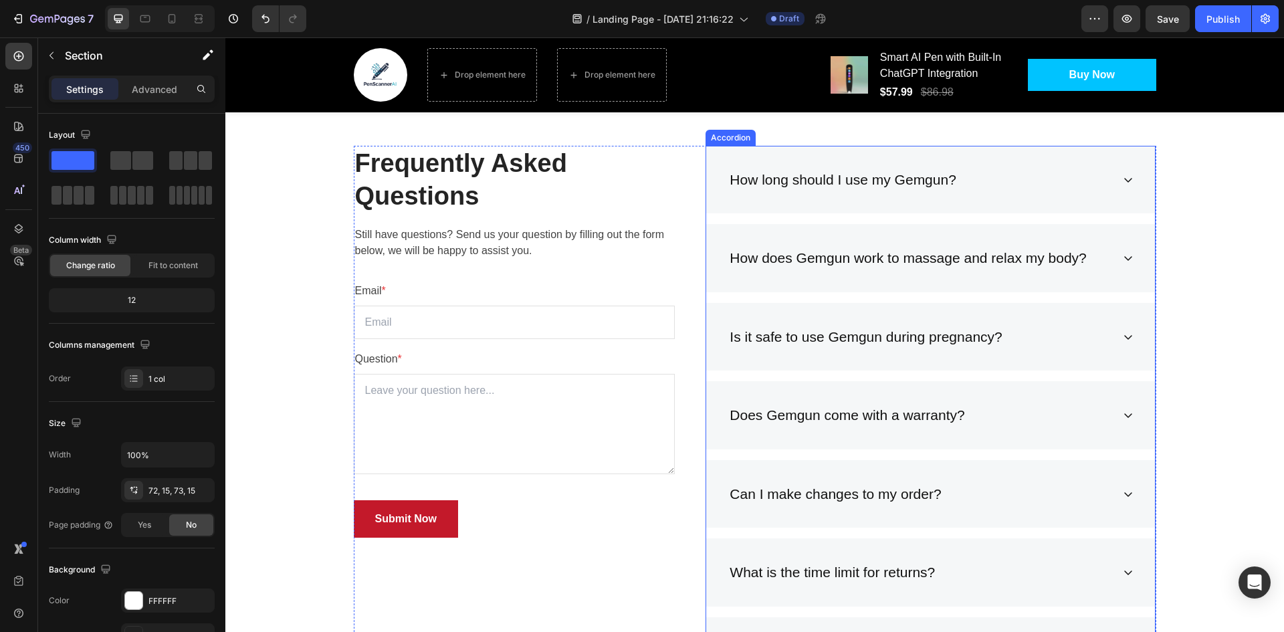
click at [839, 191] on div "How long should I use my Gemgun?" at bounding box center [843, 179] width 231 height 25
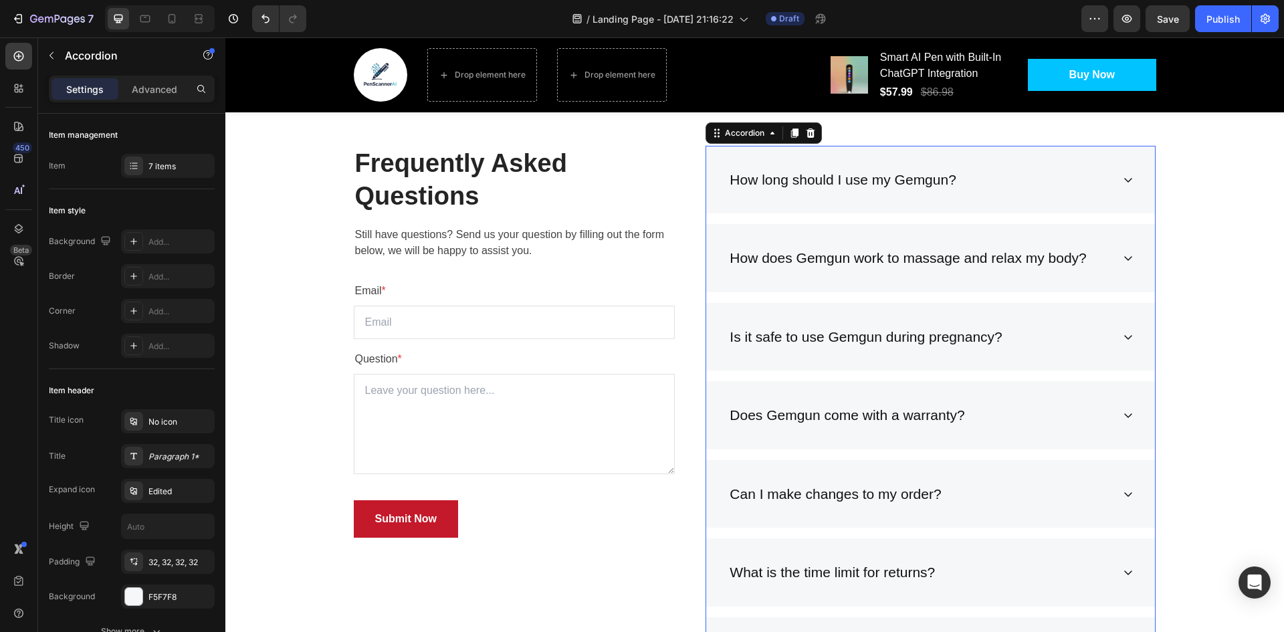
click at [841, 179] on div "How long should I use my Gemgun?" at bounding box center [843, 179] width 231 height 25
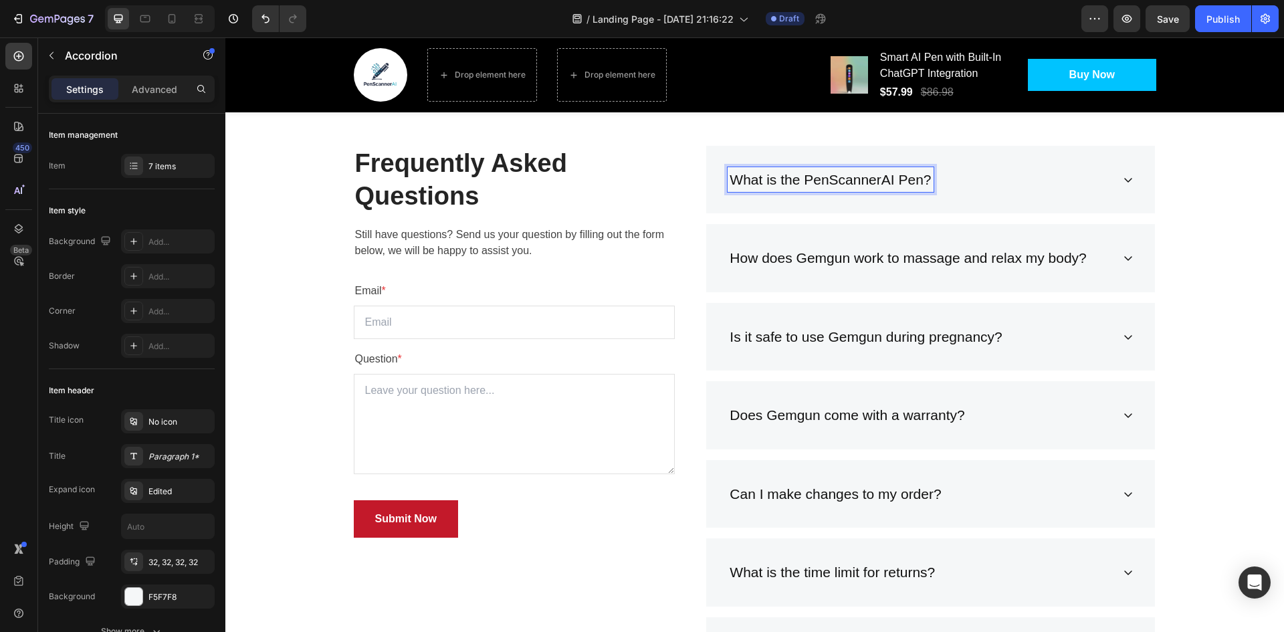
click at [899, 176] on p "What is the PenScannerAI Pen?" at bounding box center [830, 179] width 201 height 21
click at [1123, 181] on icon at bounding box center [1128, 180] width 11 height 11
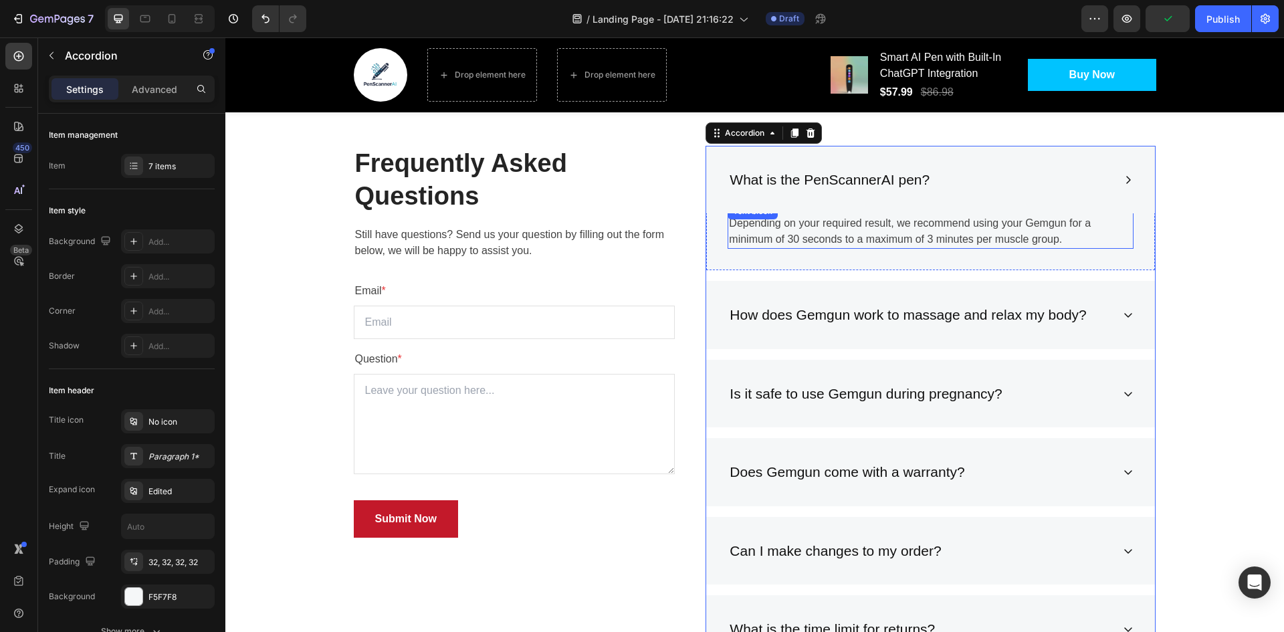
click at [1010, 234] on p "Depending on your required result, we recommend using your Gemgun for a minimum…" at bounding box center [930, 231] width 403 height 32
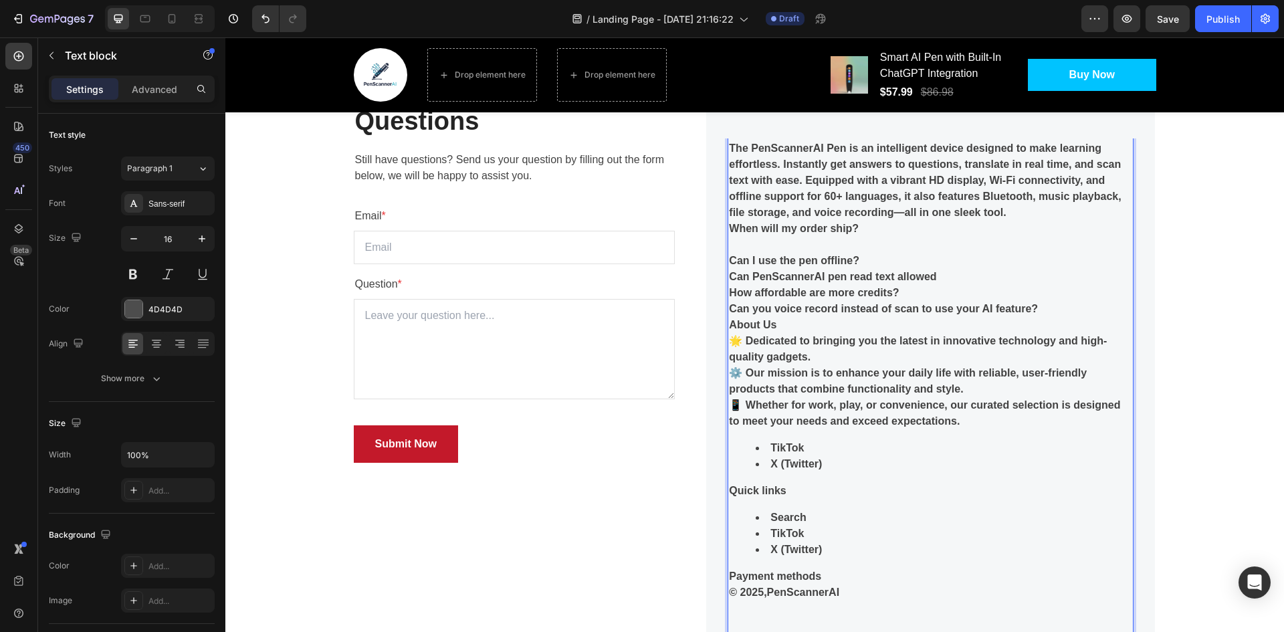
scroll to position [3043, 0]
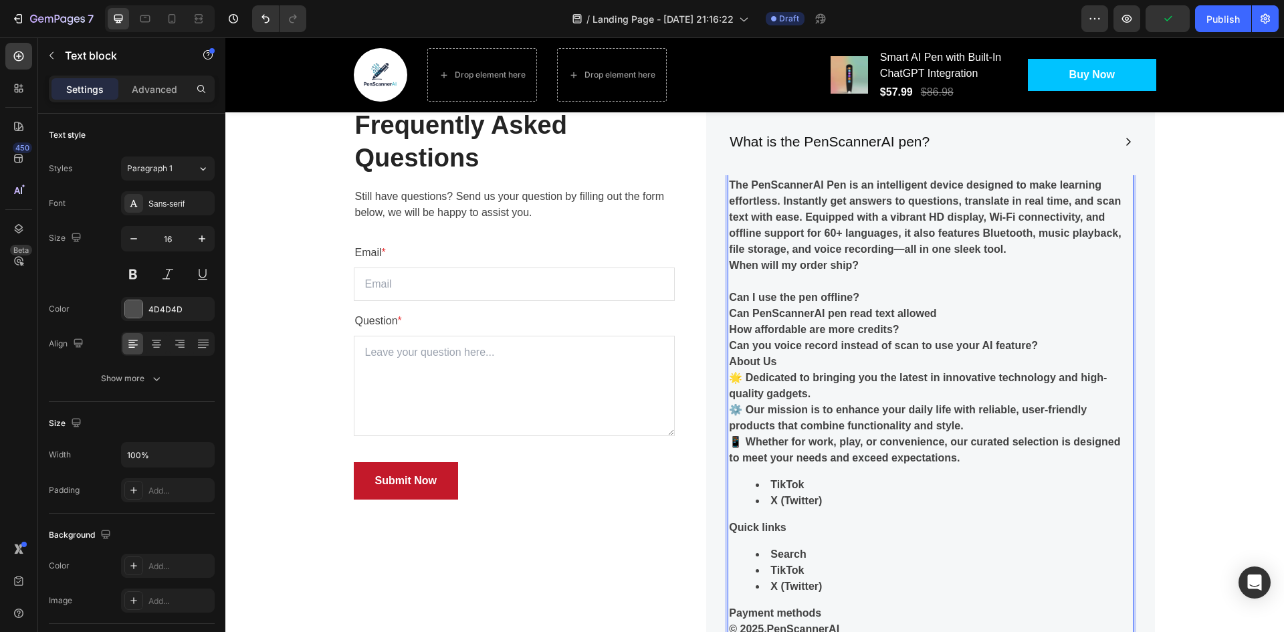
click at [734, 300] on strong "Can I use the pen offline?" at bounding box center [794, 297] width 130 height 11
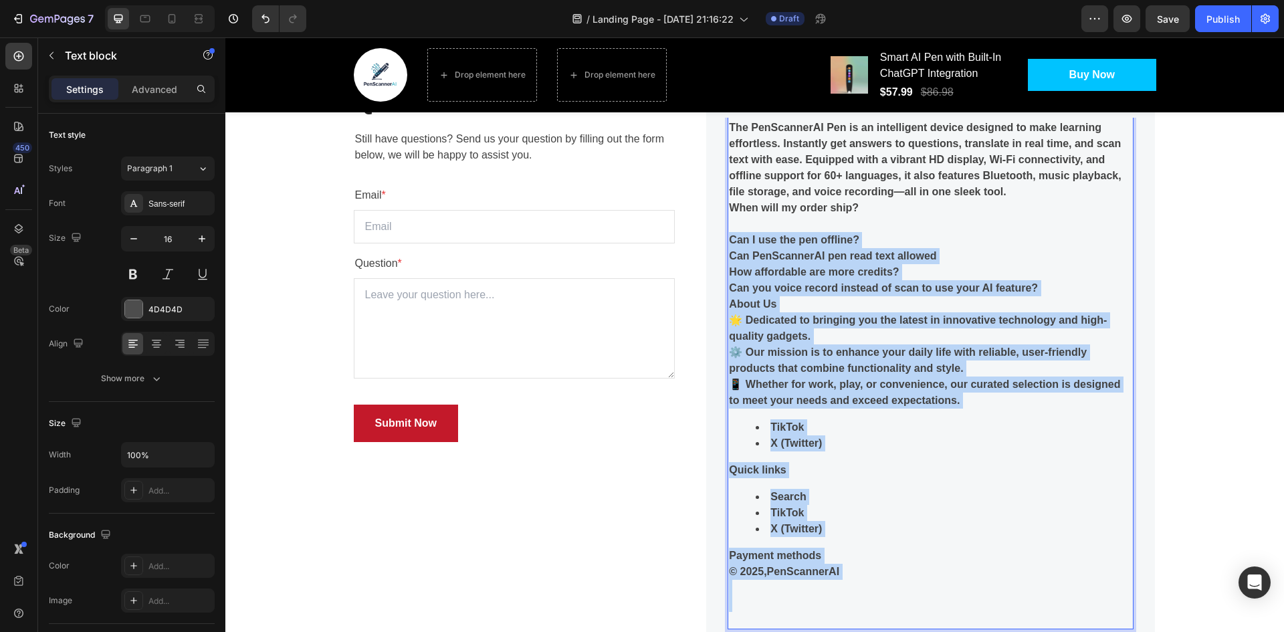
drag, startPoint x: 734, startPoint y: 300, endPoint x: 950, endPoint y: 619, distance: 385.8
click at [950, 619] on div "The PenScannerAI Pen is an intelligent device designed to make learning effortl…" at bounding box center [931, 373] width 406 height 511
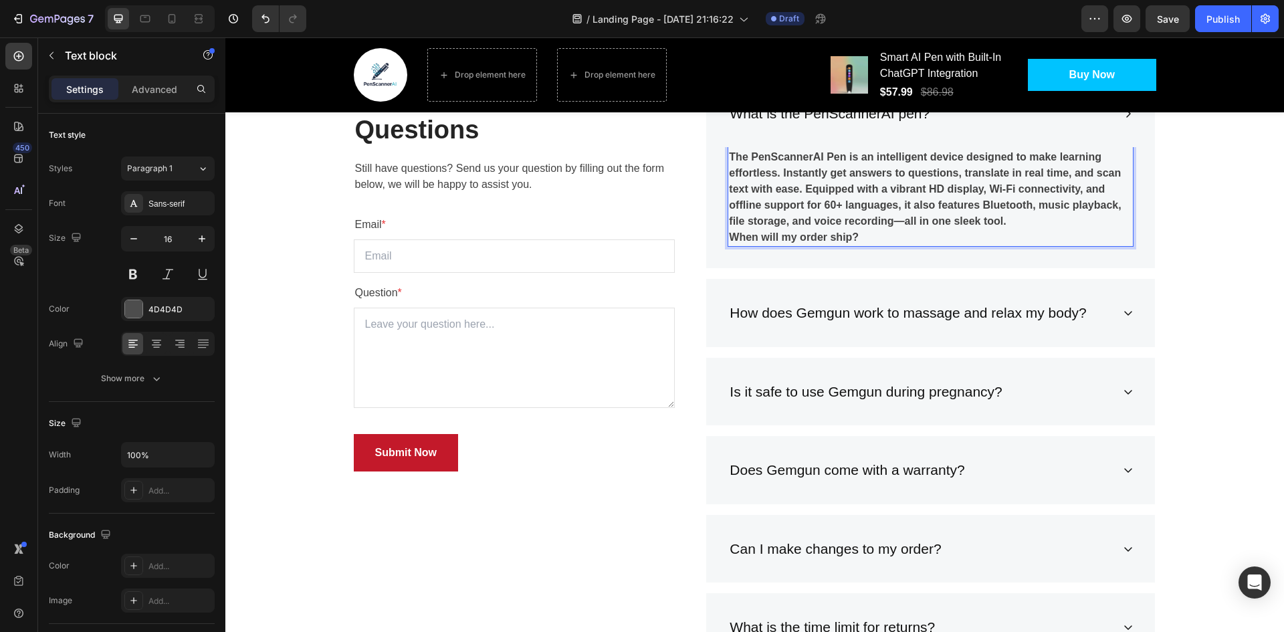
scroll to position [2771, 0]
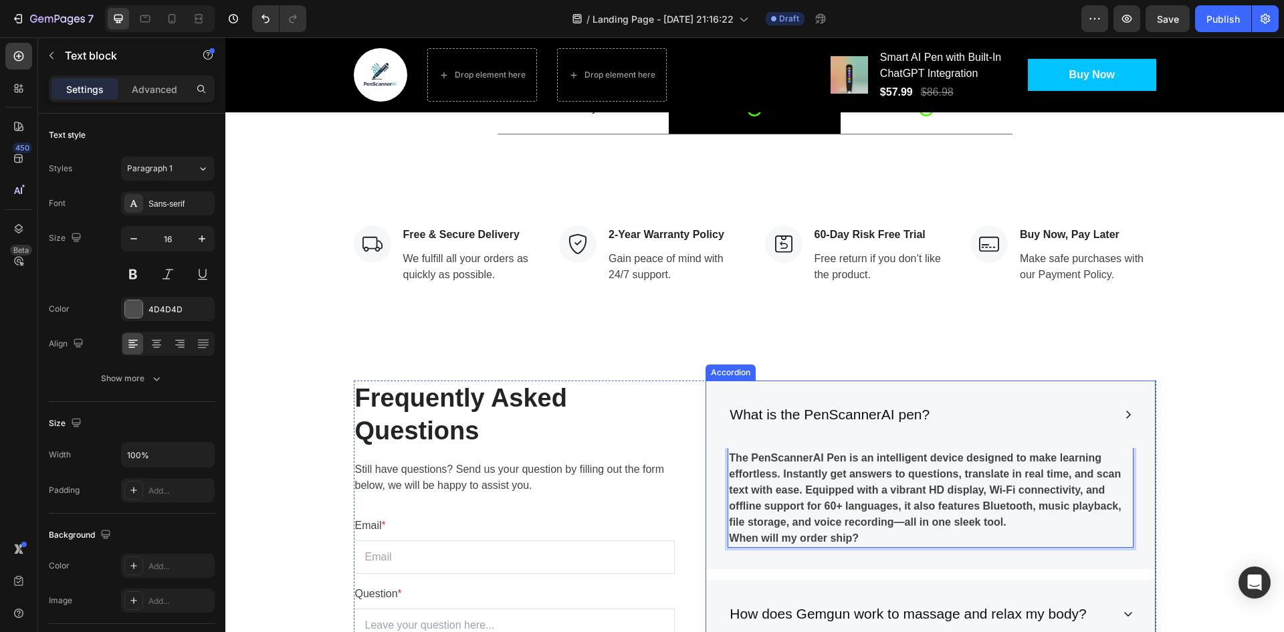
click at [1123, 409] on icon at bounding box center [1128, 414] width 11 height 11
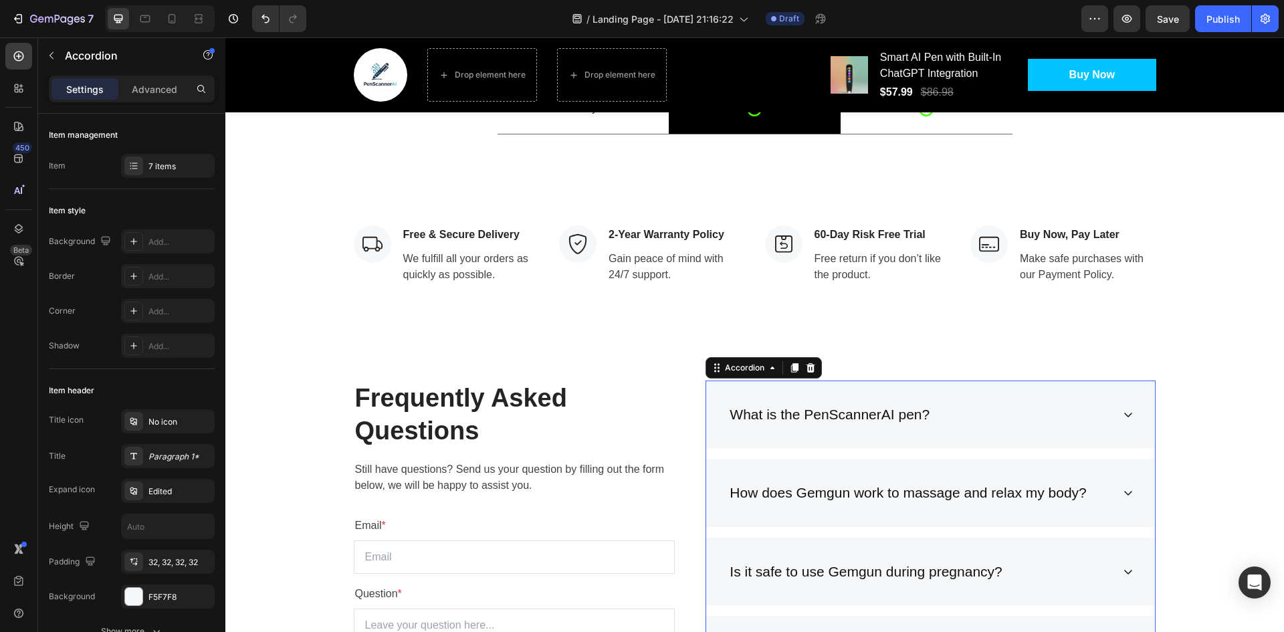
click at [1126, 407] on div "What is the PenScannerAI pen?" at bounding box center [930, 415] width 449 height 68
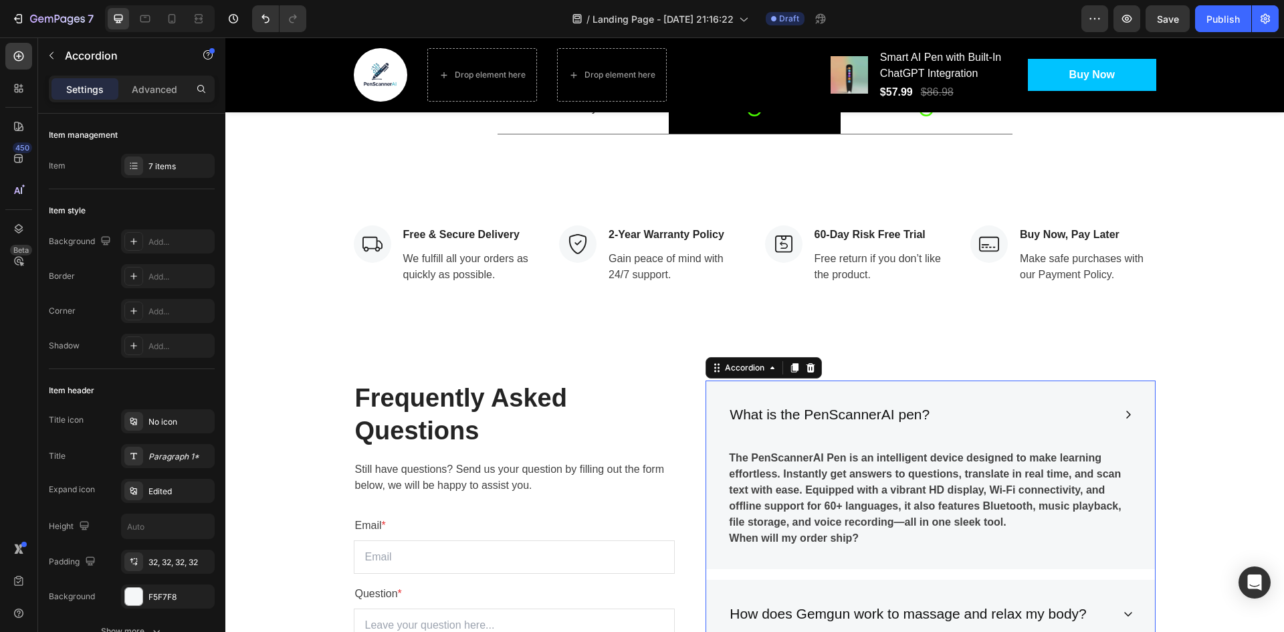
click at [1126, 407] on div "What is the PenScannerAI pen?" at bounding box center [930, 415] width 449 height 68
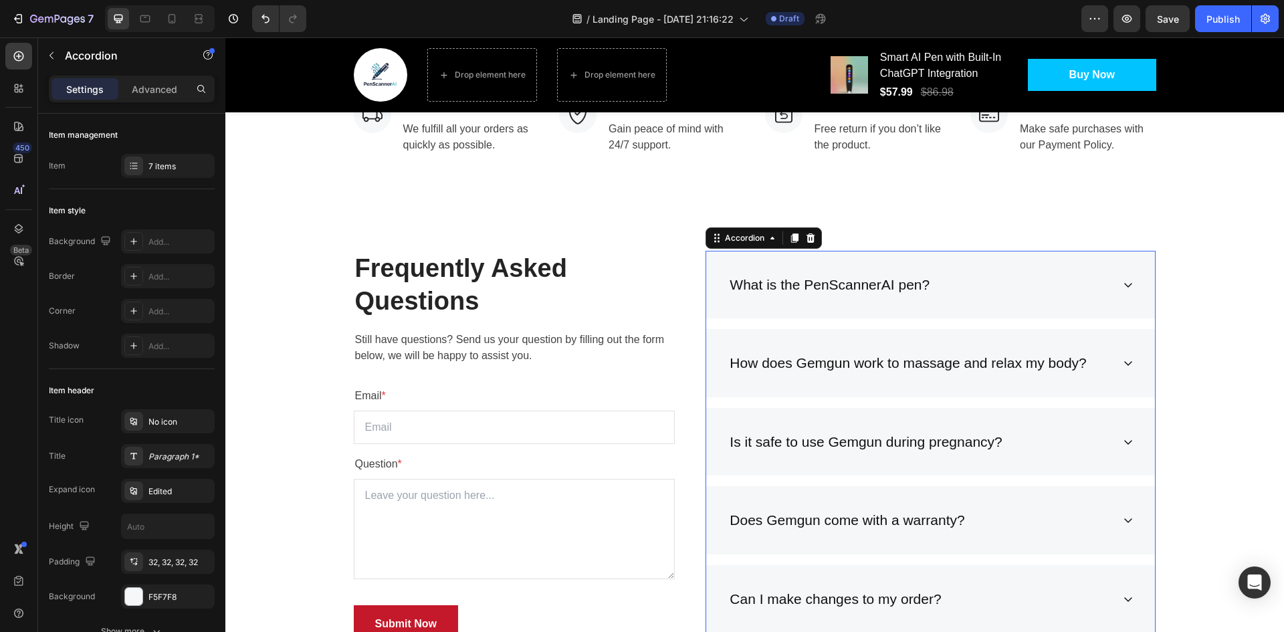
scroll to position [2904, 0]
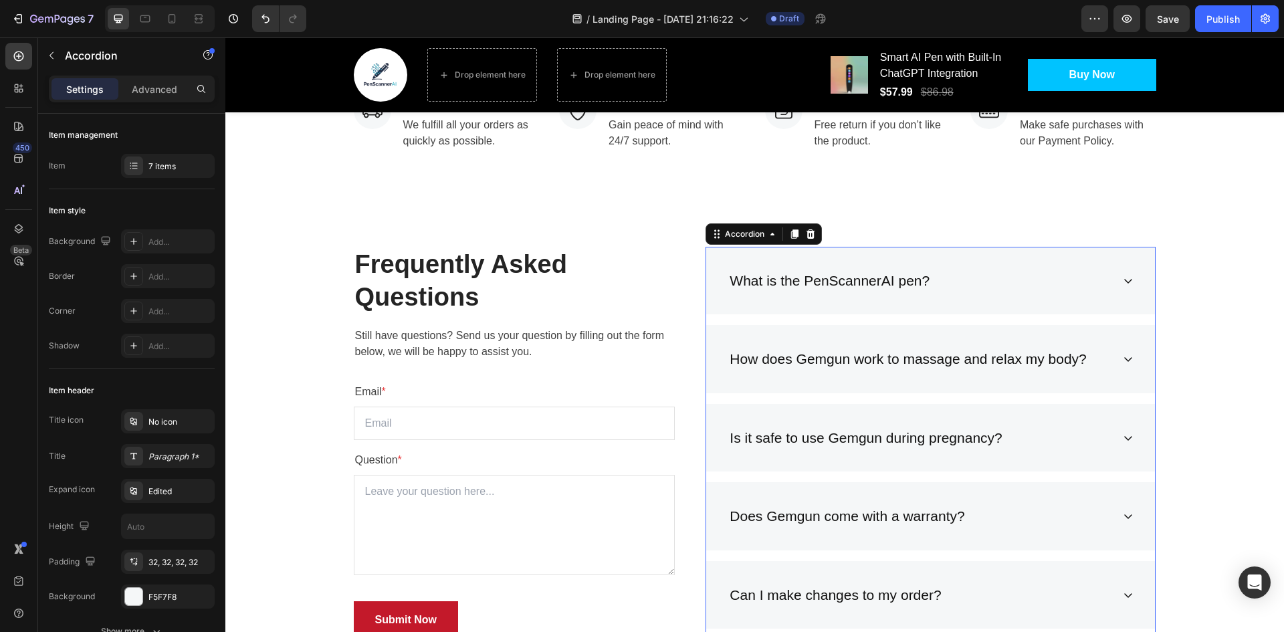
click at [1123, 358] on icon at bounding box center [1128, 359] width 11 height 11
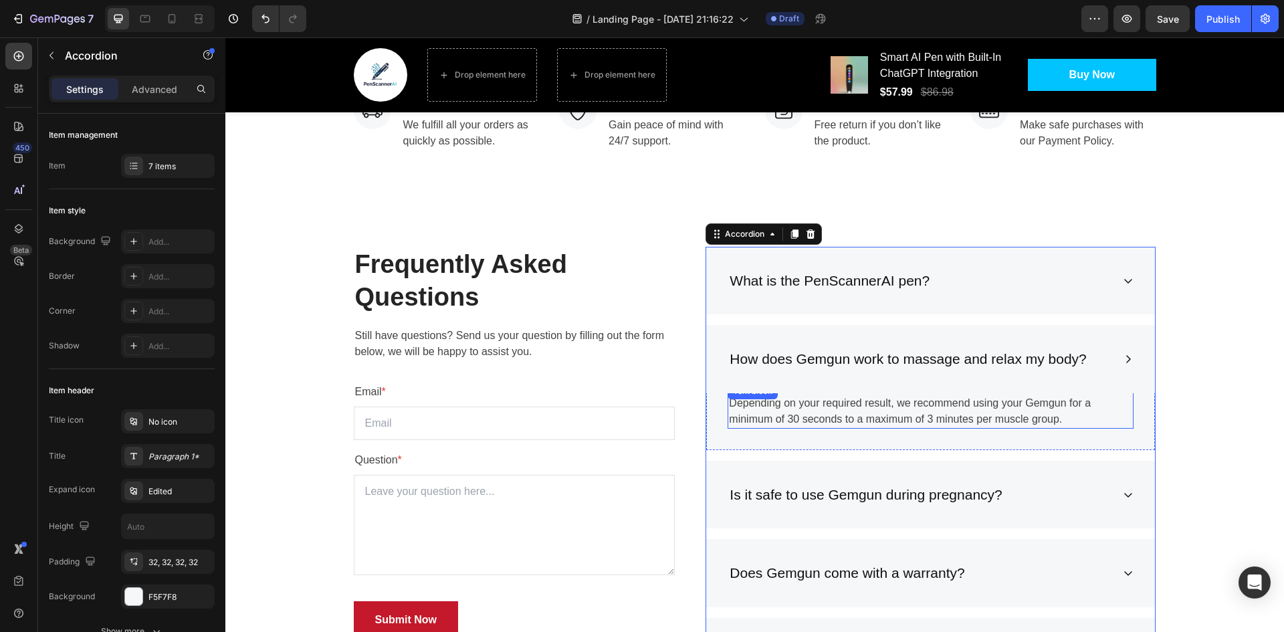
click at [949, 406] on p "Depending on your required result, we recommend using your Gemgun for a minimum…" at bounding box center [930, 411] width 403 height 32
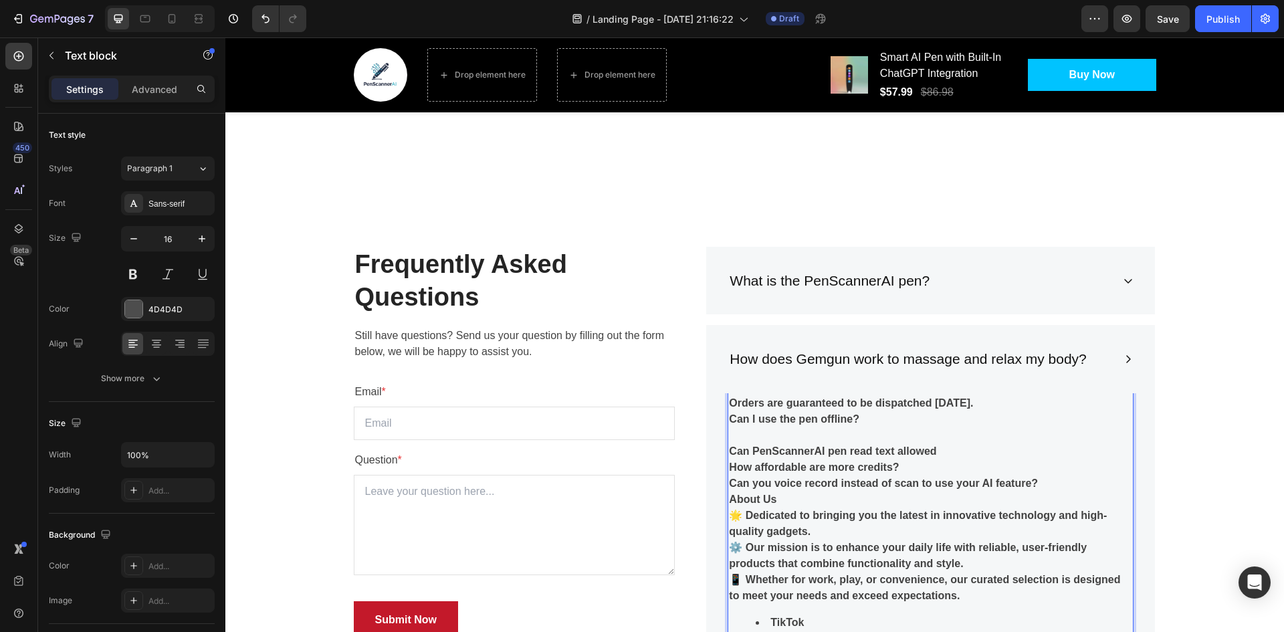
scroll to position [3109, 0]
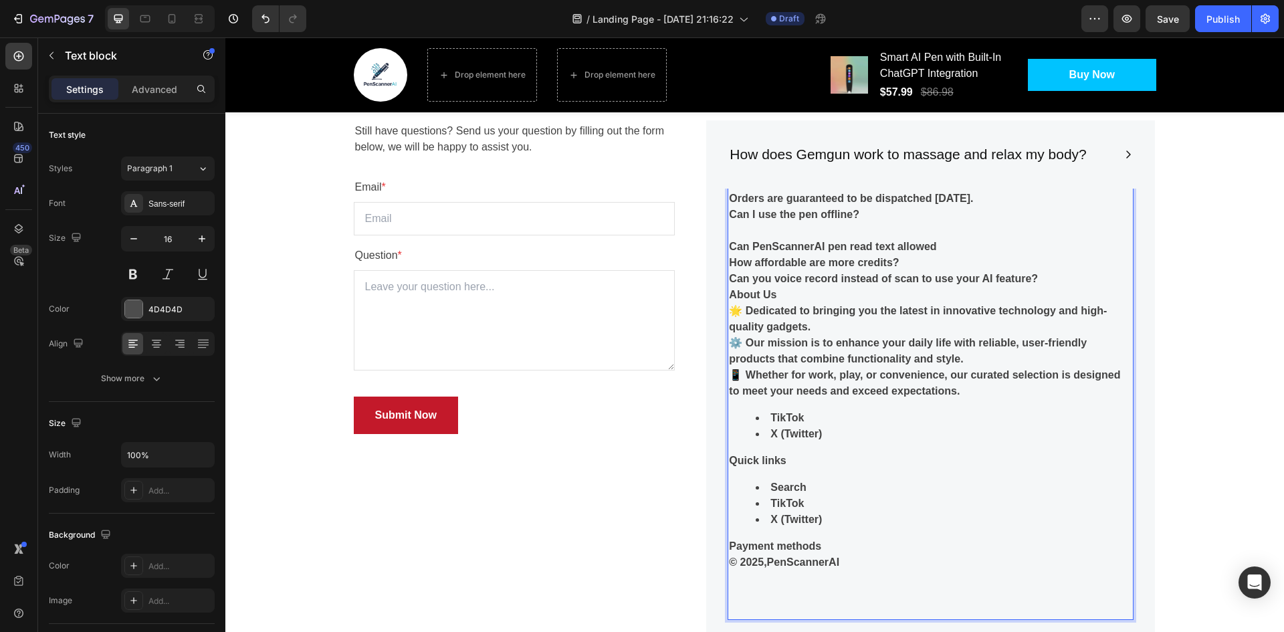
click at [747, 214] on strong "Can I use the pen offline?" at bounding box center [794, 214] width 130 height 11
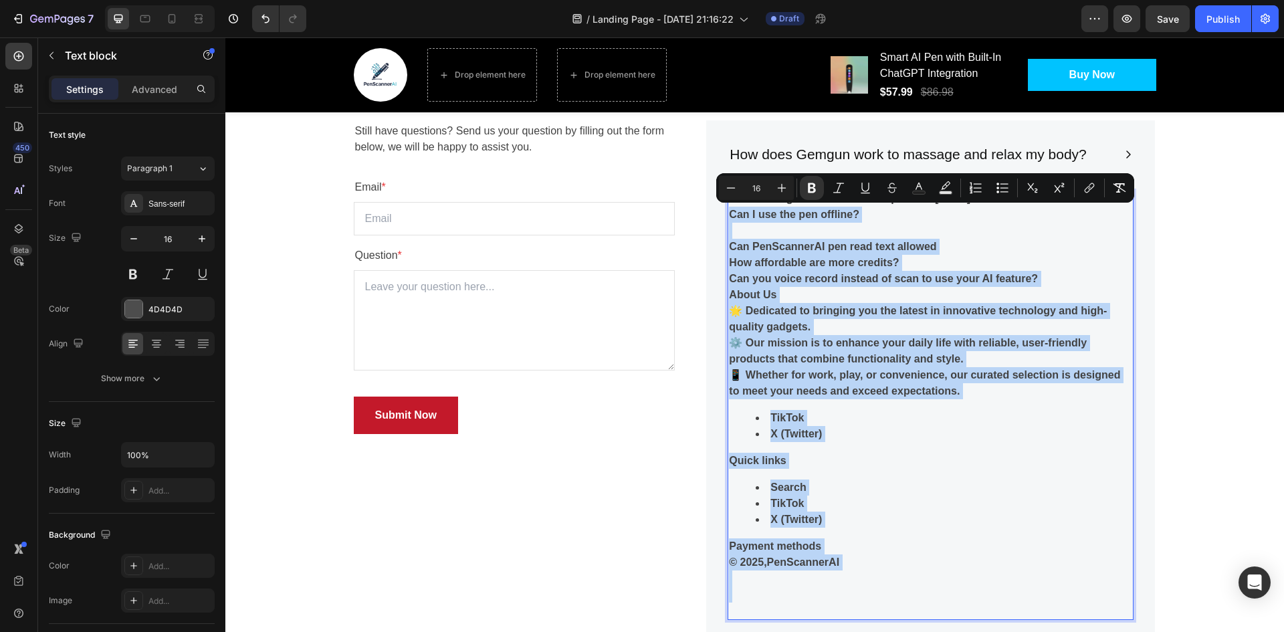
drag, startPoint x: 747, startPoint y: 214, endPoint x: 910, endPoint y: 615, distance: 432.5
click at [910, 615] on div "Orders are guaranteed to be dispatched within 5 days. Can I use the pen offline…" at bounding box center [931, 404] width 406 height 431
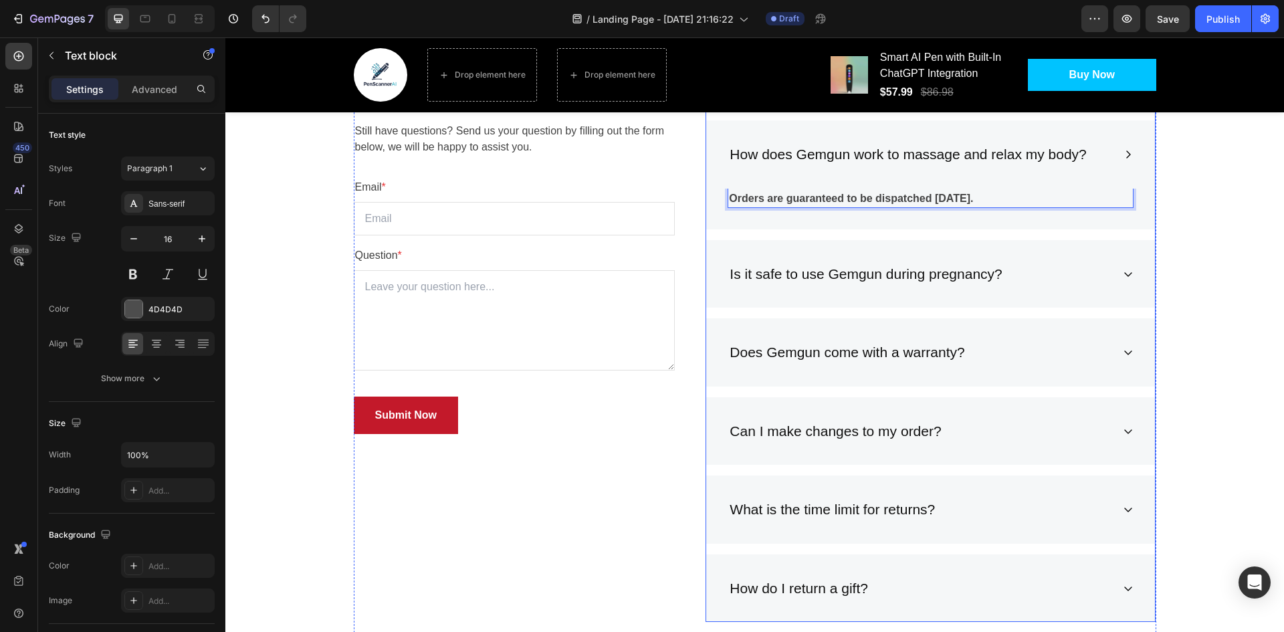
scroll to position [3086, 0]
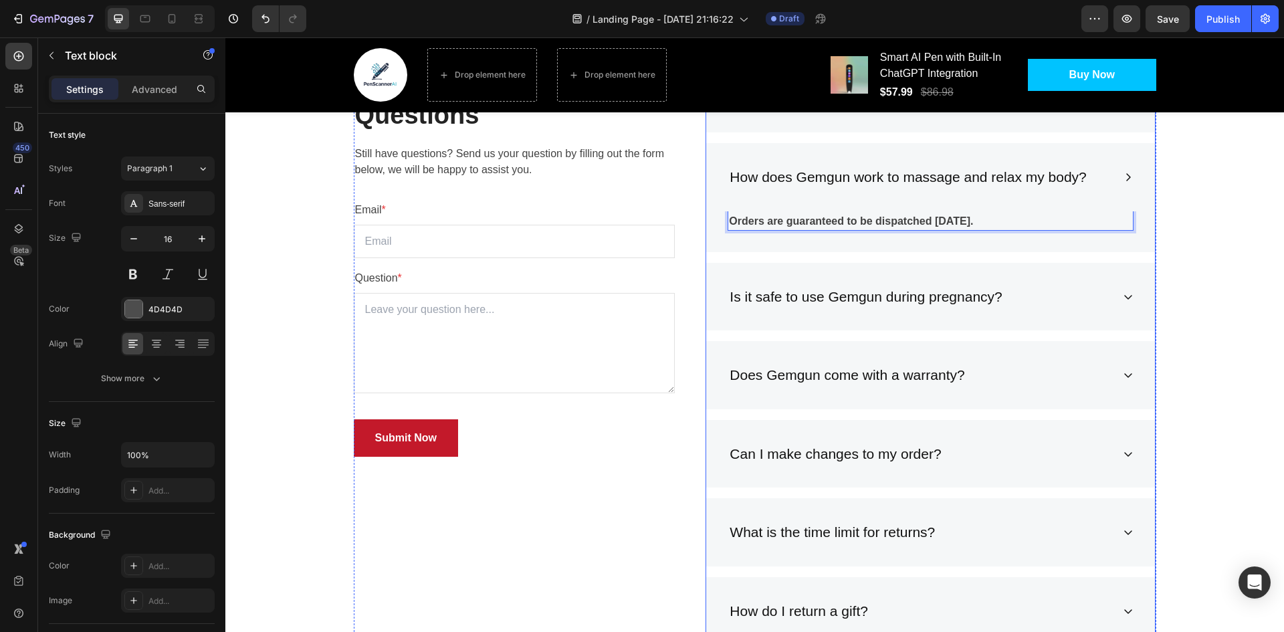
click at [894, 188] on p "How does Gemgun work to massage and relax my body?" at bounding box center [908, 177] width 356 height 21
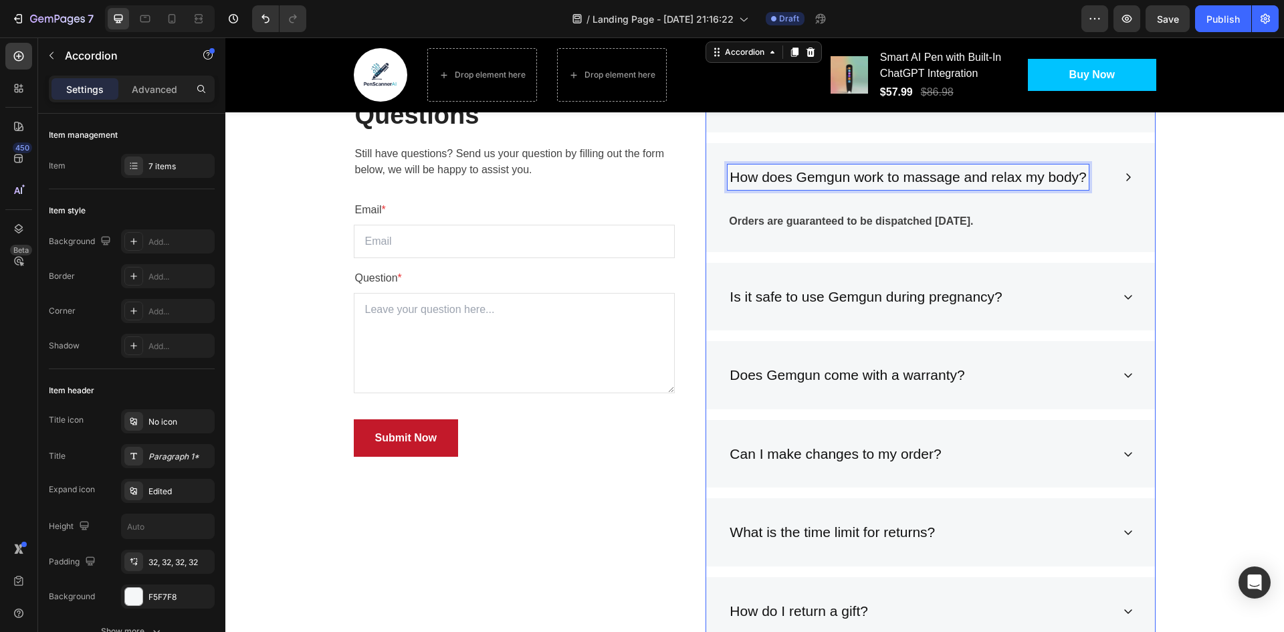
scroll to position [2841, 0]
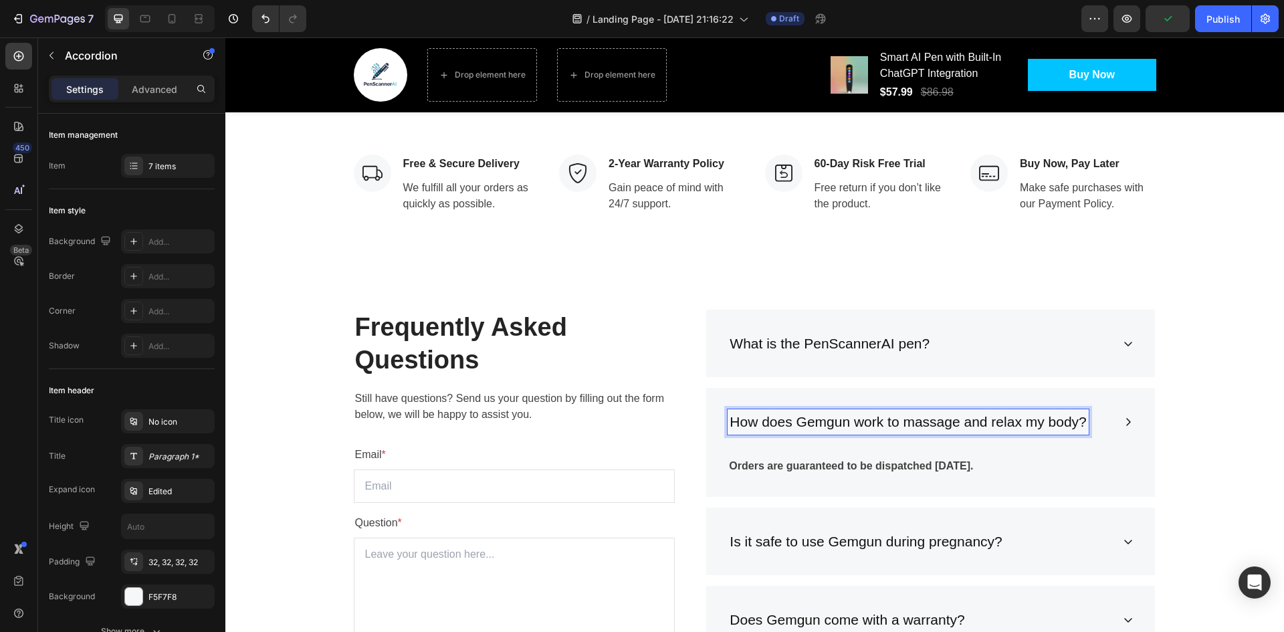
click at [1045, 420] on p "How does Gemgun work to massage and relax my body?" at bounding box center [908, 421] width 356 height 21
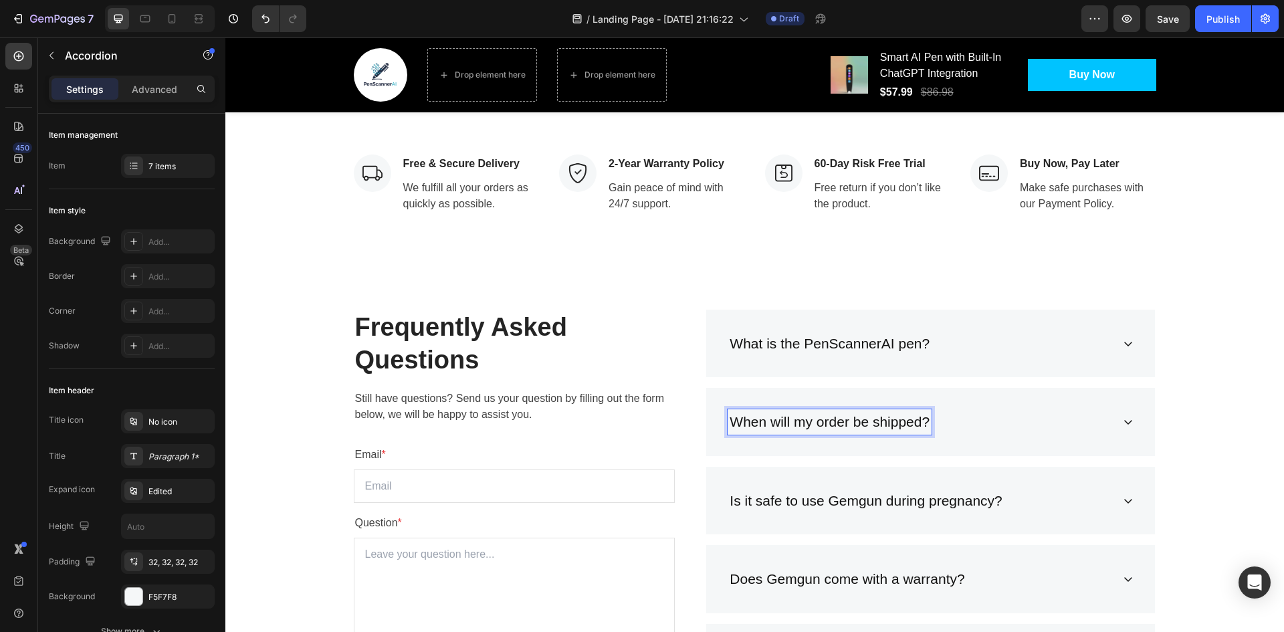
click at [1176, 415] on div "Frequently Asked Questions Heading Still have questions? Send us your question …" at bounding box center [754, 590] width 1039 height 561
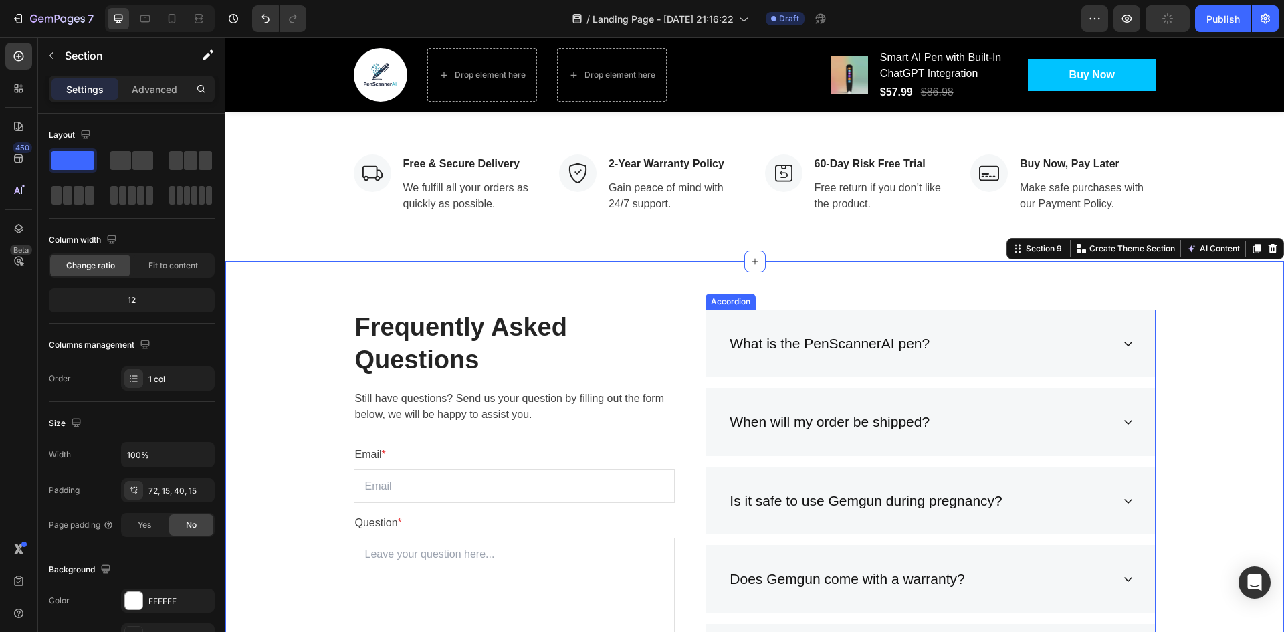
click at [1125, 424] on icon at bounding box center [1129, 422] width 8 height 5
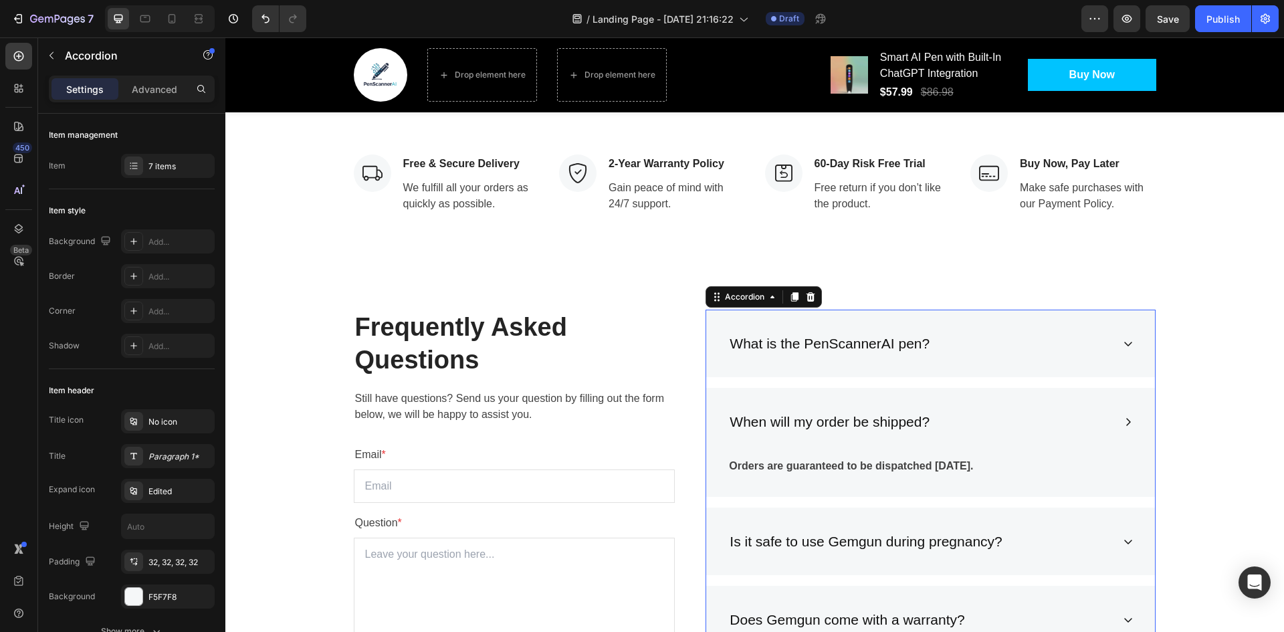
click at [1127, 424] on icon at bounding box center [1129, 422] width 5 height 8
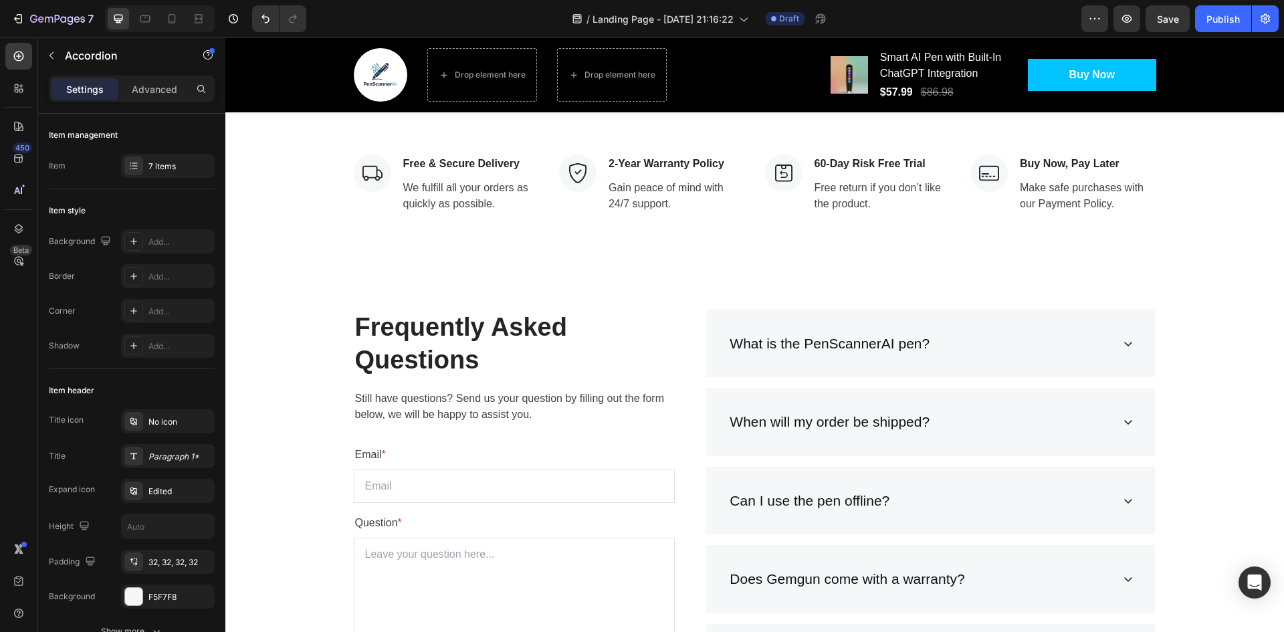
click at [1125, 502] on icon at bounding box center [1129, 501] width 8 height 5
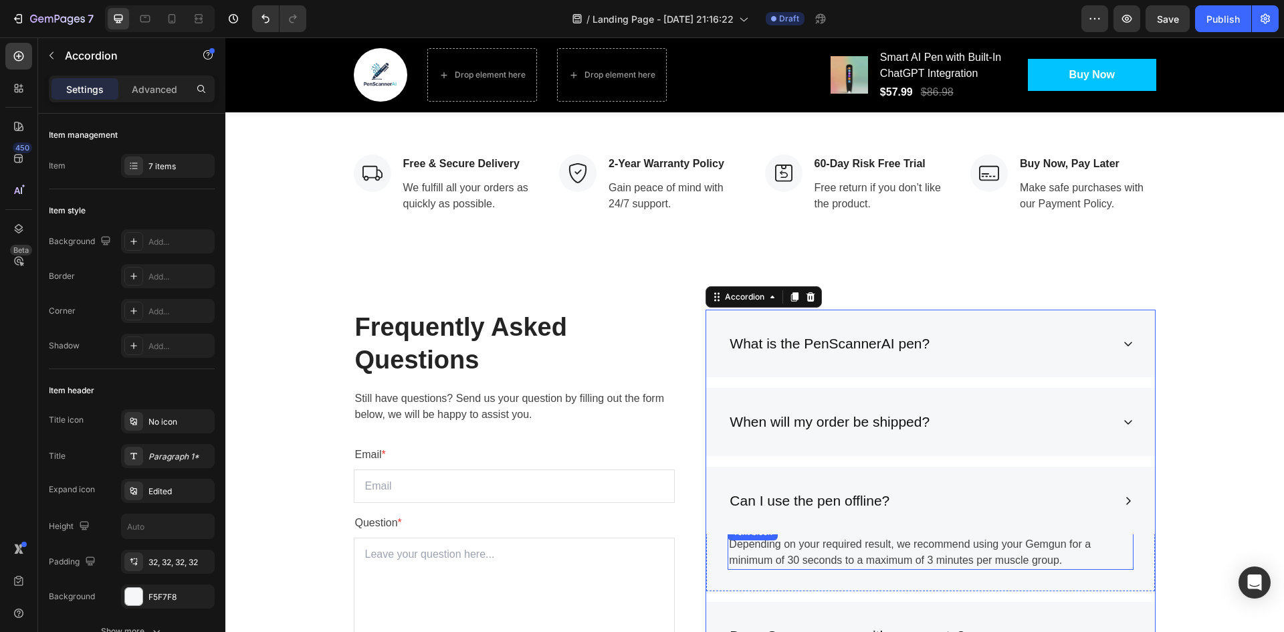
click at [905, 545] on p "Depending on your required result, we recommend using your Gemgun for a minimum…" at bounding box center [930, 552] width 403 height 32
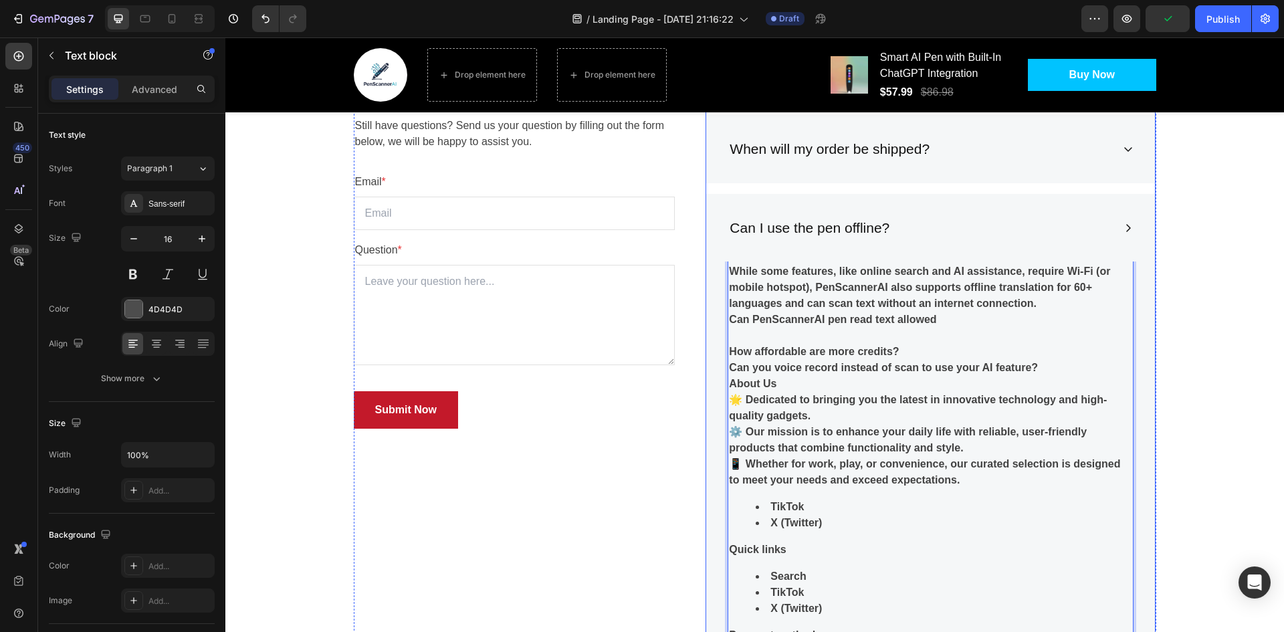
scroll to position [3070, 0]
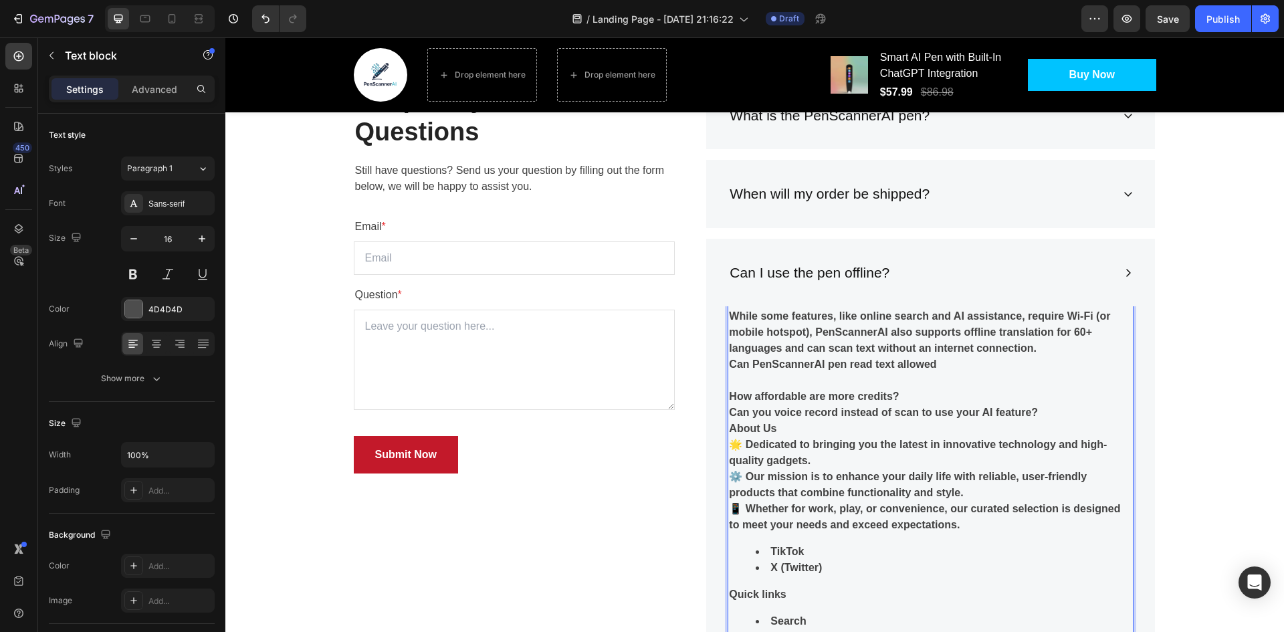
click at [863, 361] on strong "Can PenScannerAI pen read text allowed" at bounding box center [832, 363] width 207 height 11
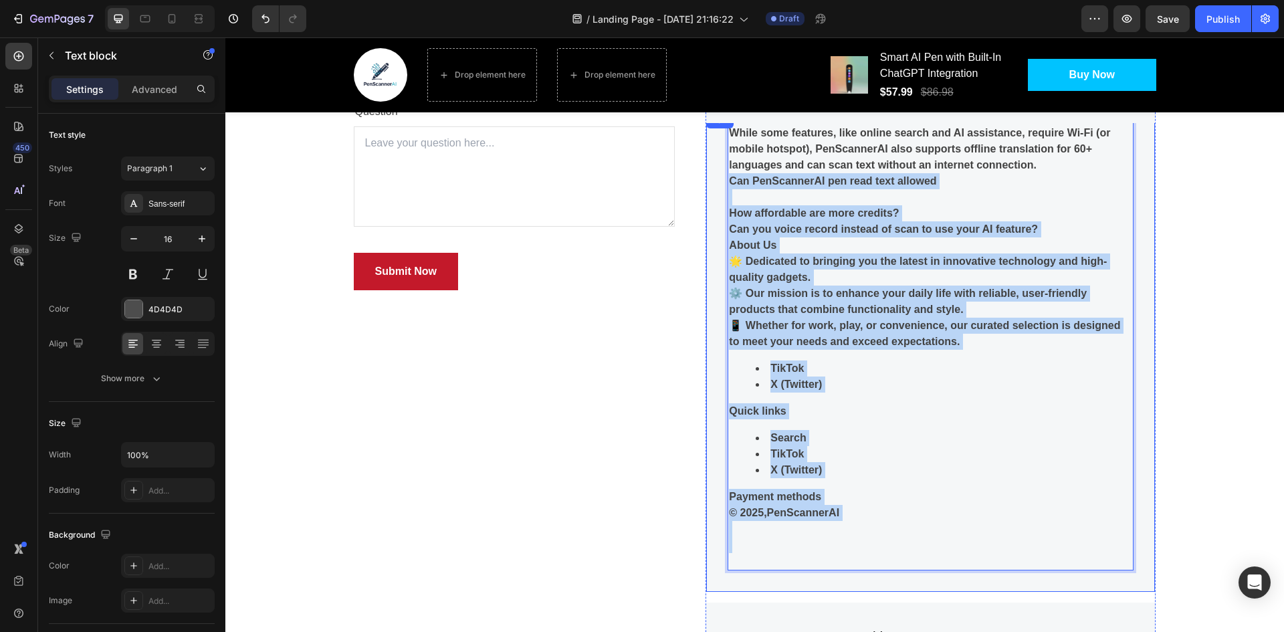
scroll to position [3367, 0]
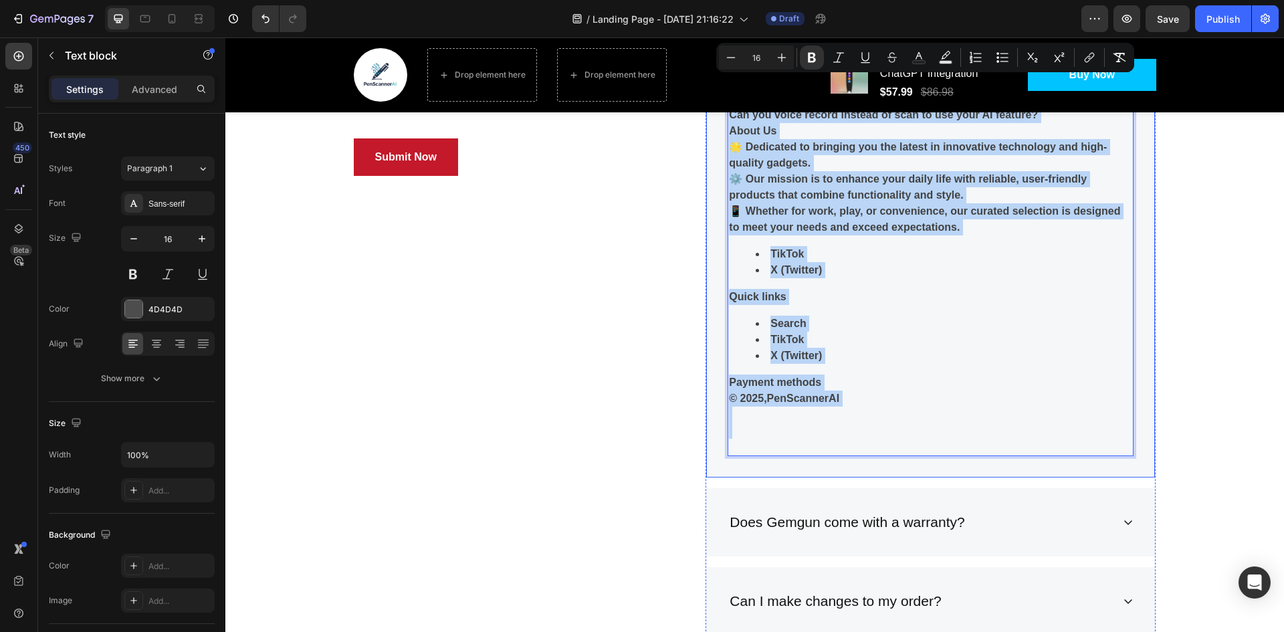
drag, startPoint x: 863, startPoint y: 361, endPoint x: 903, endPoint y: 463, distance: 109.9
click at [903, 463] on div "While some features, like online search and AI assistance, require Wi-Fi (or mo…" at bounding box center [930, 237] width 449 height 479
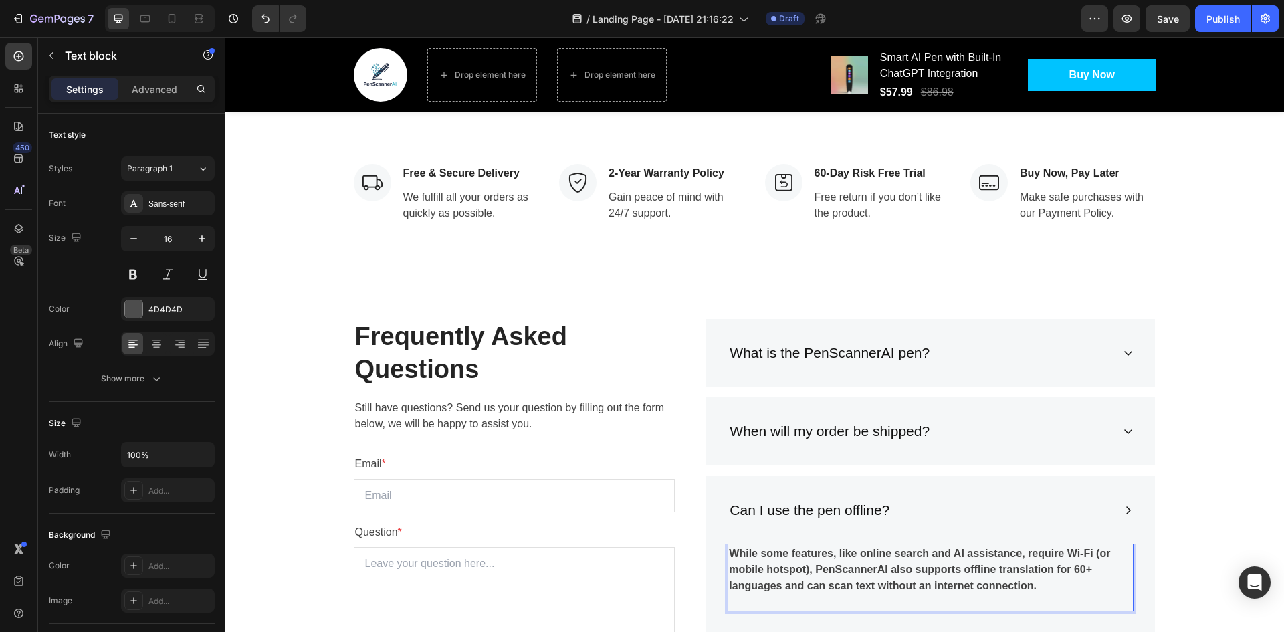
scroll to position [2966, 0]
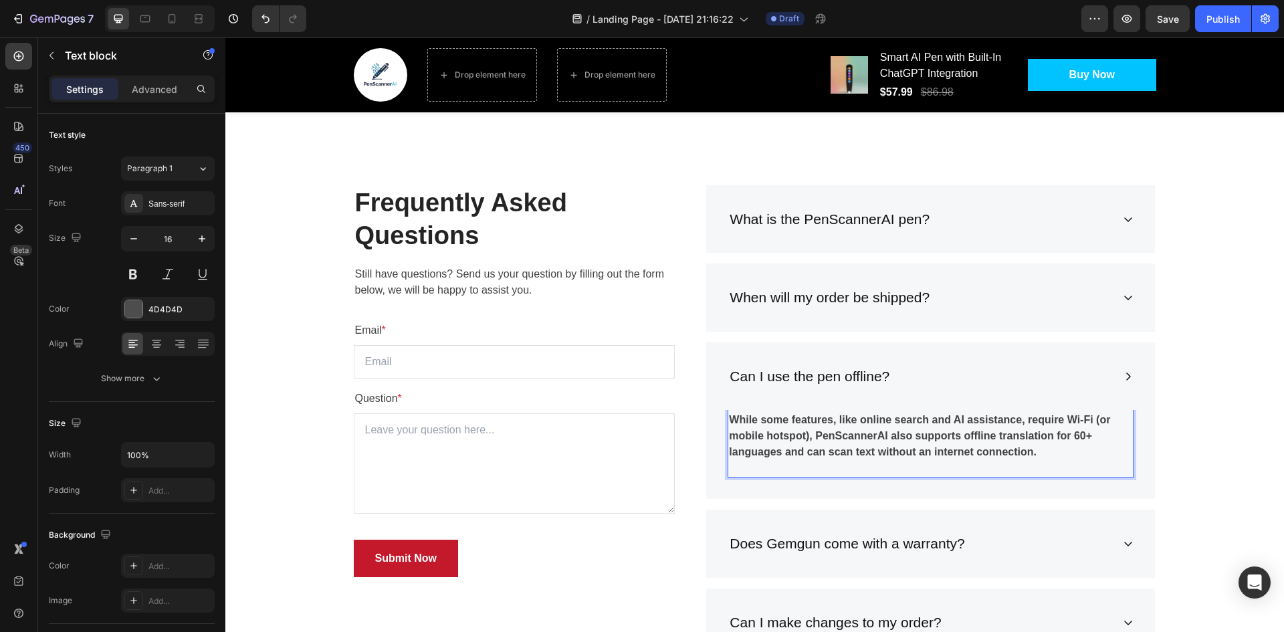
click at [1055, 590] on div "Can I make changes to my order?" at bounding box center [930, 622] width 449 height 68
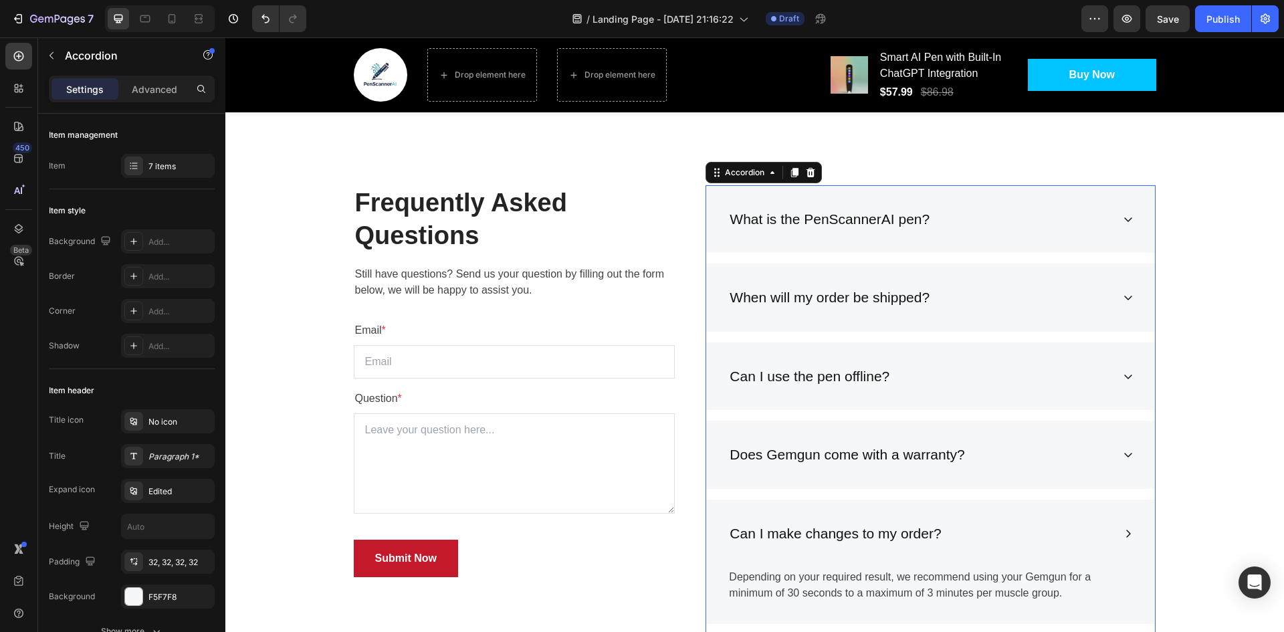
click at [1123, 368] on div "Can I use the pen offline?" at bounding box center [930, 376] width 449 height 68
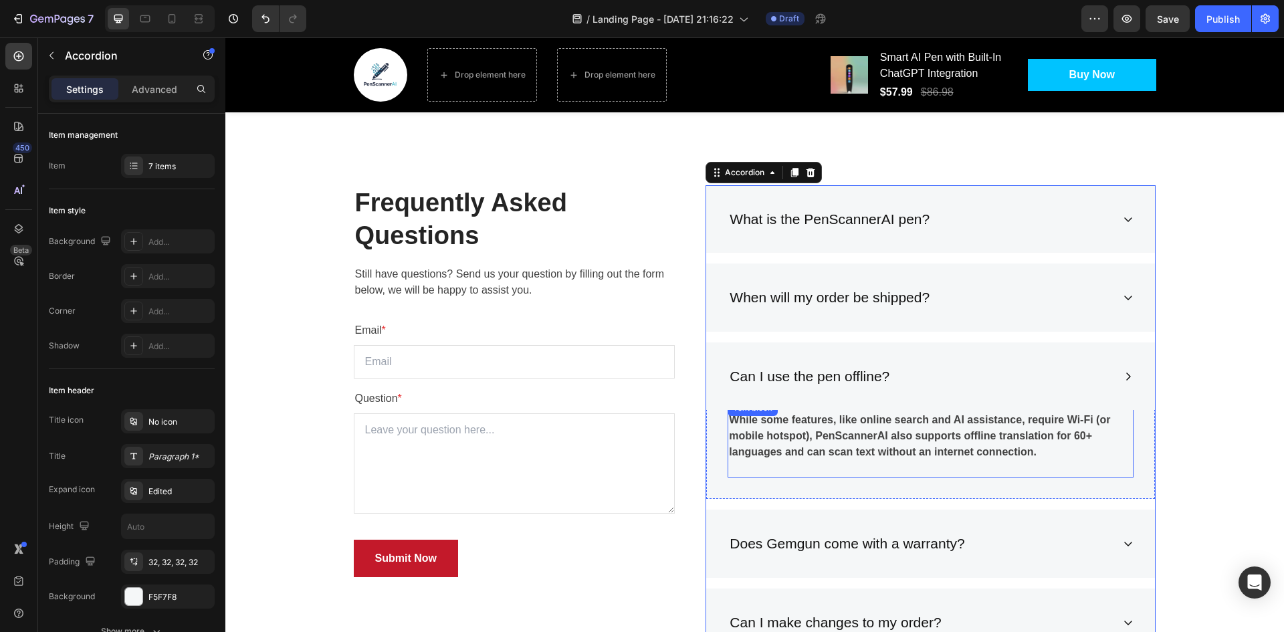
click at [1063, 463] on p at bounding box center [930, 468] width 403 height 16
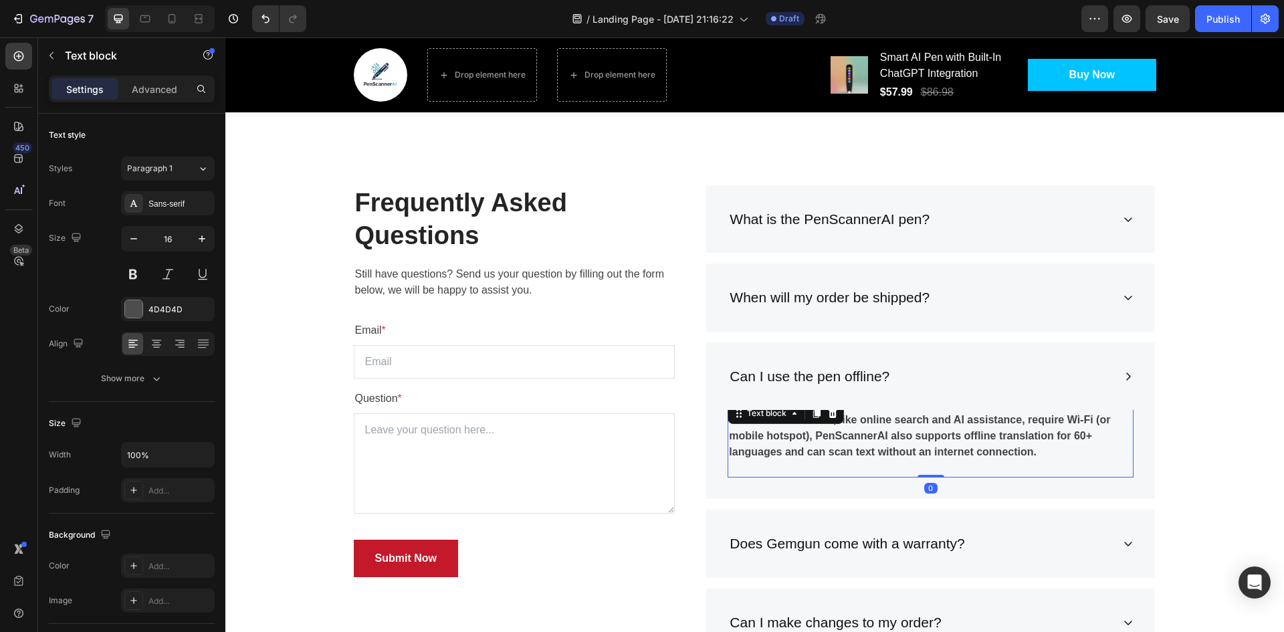
click at [1061, 473] on p at bounding box center [930, 468] width 403 height 16
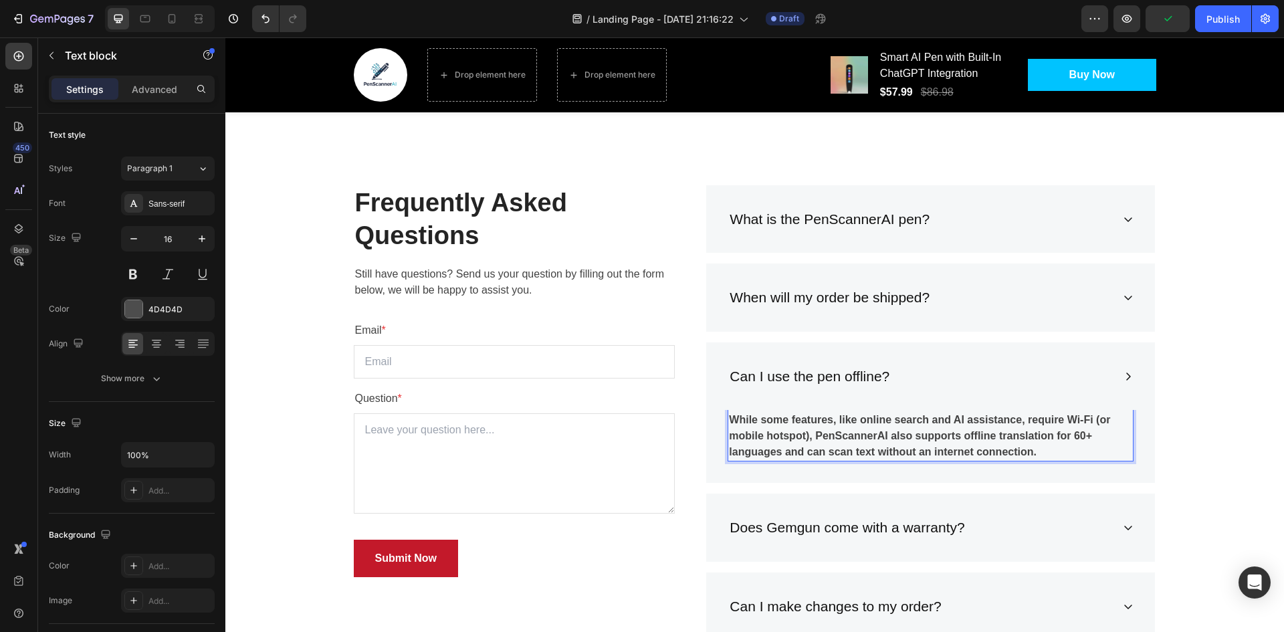
click at [1097, 453] on p "While some features, like online search and AI assistance, require Wi-Fi (or mo…" at bounding box center [930, 436] width 403 height 48
click at [1123, 379] on icon at bounding box center [1128, 376] width 11 height 11
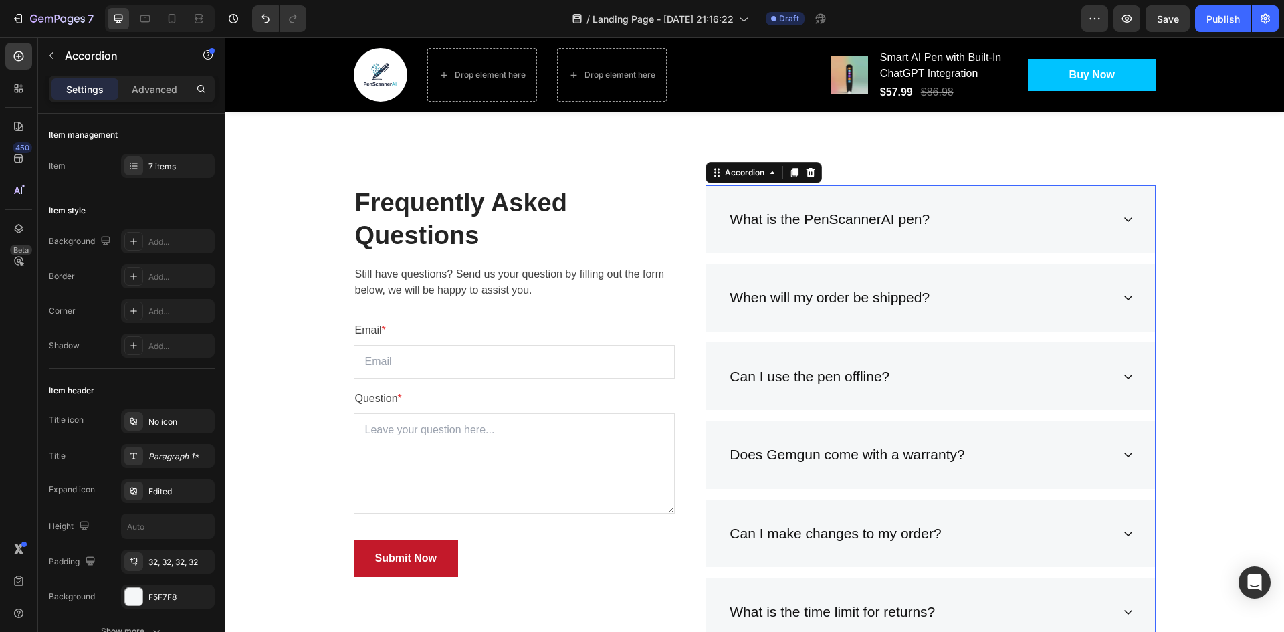
click at [1123, 379] on icon at bounding box center [1128, 376] width 11 height 11
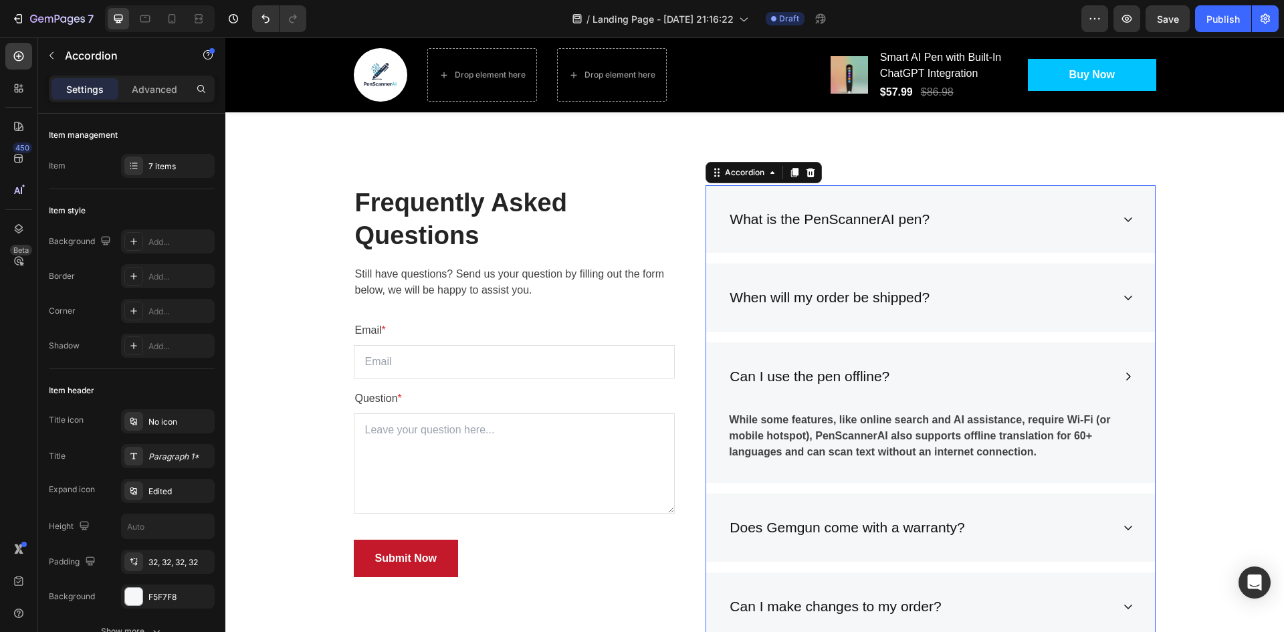
click at [1123, 379] on icon at bounding box center [1128, 376] width 11 height 11
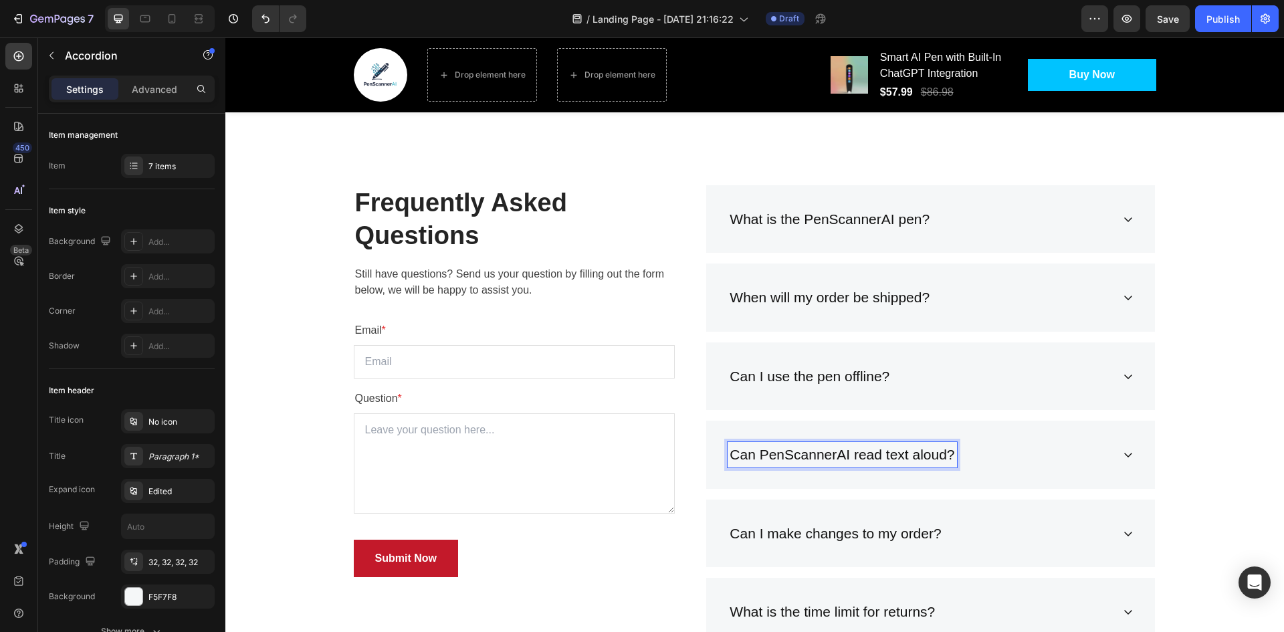
click at [1123, 450] on icon at bounding box center [1128, 454] width 11 height 11
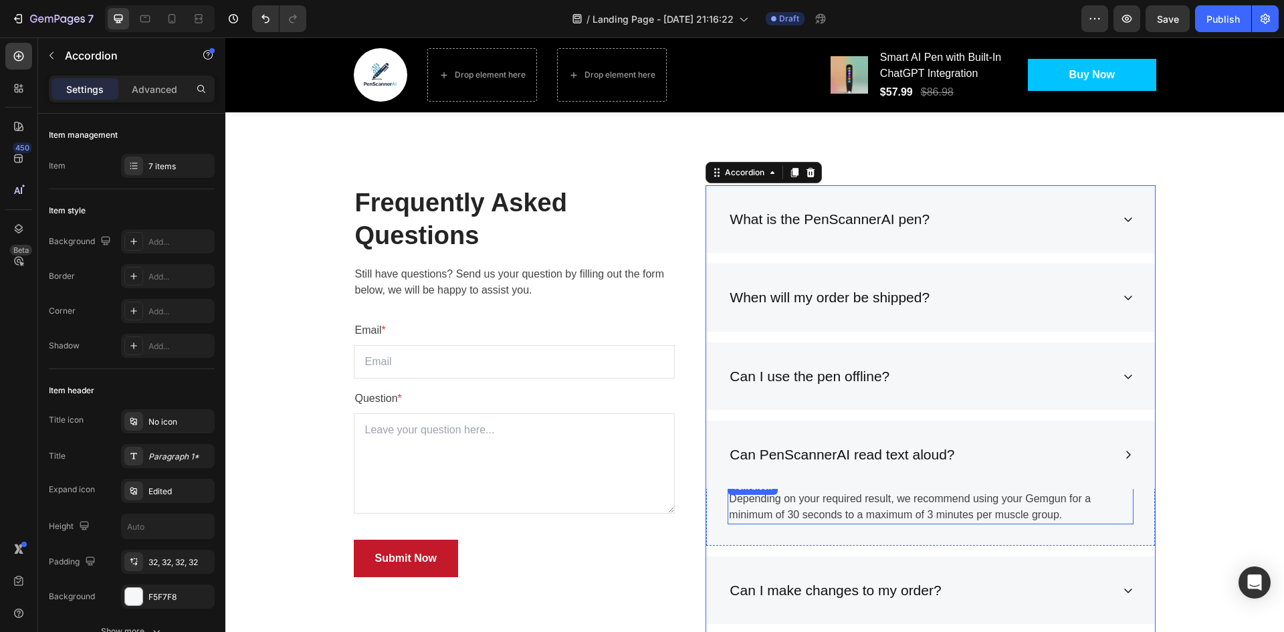
click at [846, 511] on p "Depending on your required result, we recommend using your Gemgun for a minimum…" at bounding box center [930, 507] width 403 height 32
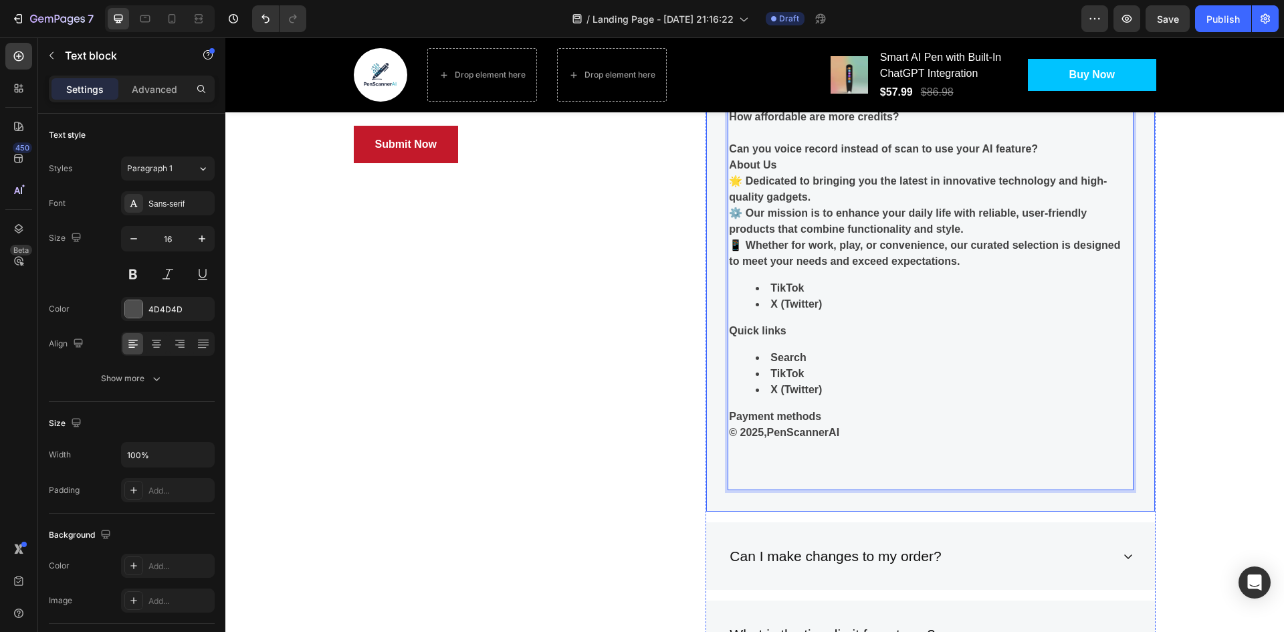
scroll to position [3384, 0]
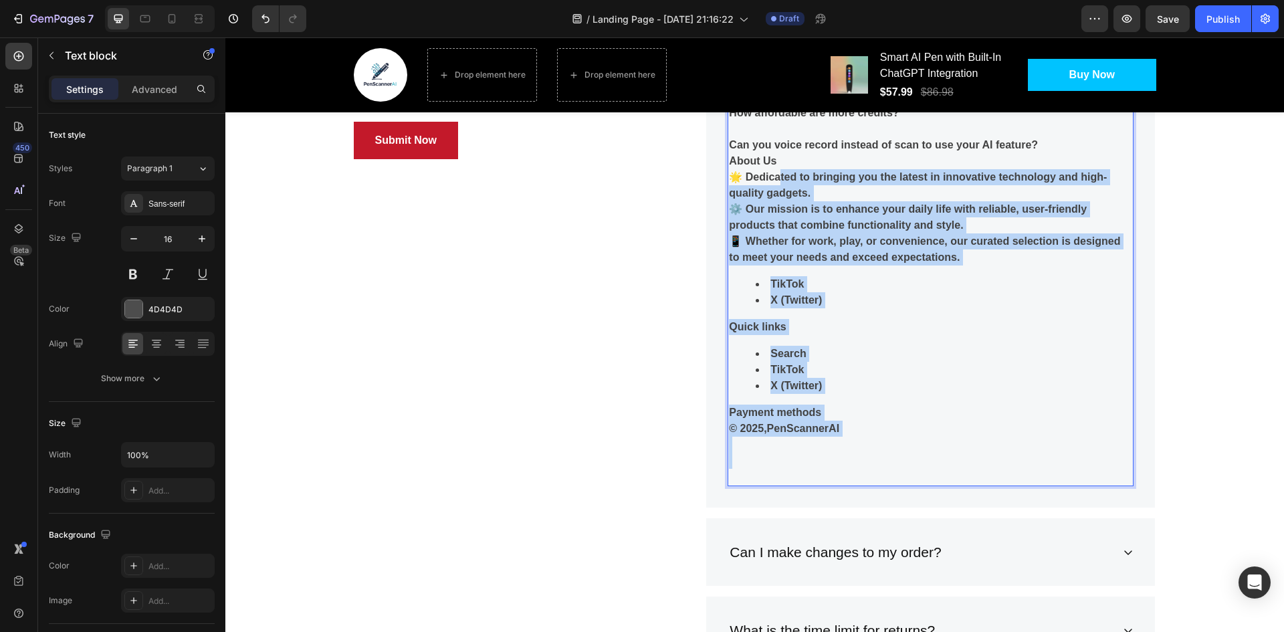
drag, startPoint x: 922, startPoint y: 471, endPoint x: 775, endPoint y: 182, distance: 323.9
click at [775, 182] on div "Yes! The pen has a text-to-speech function that reads scanned text aloud, makin…" at bounding box center [931, 279] width 406 height 415
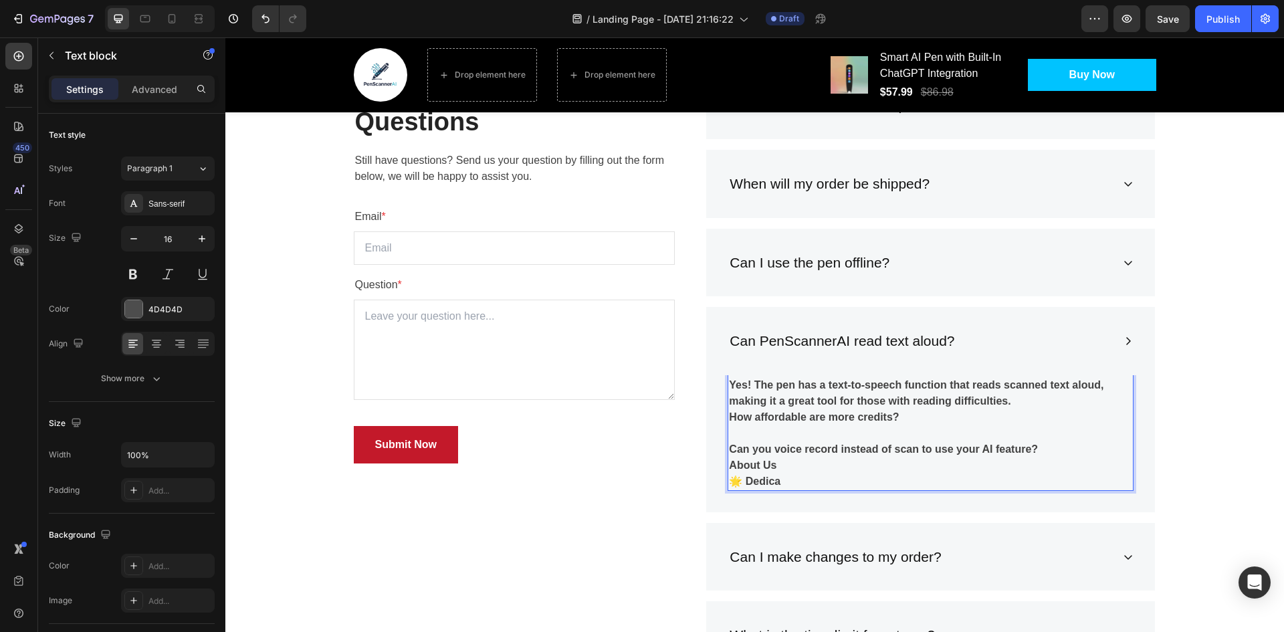
scroll to position [2983, 0]
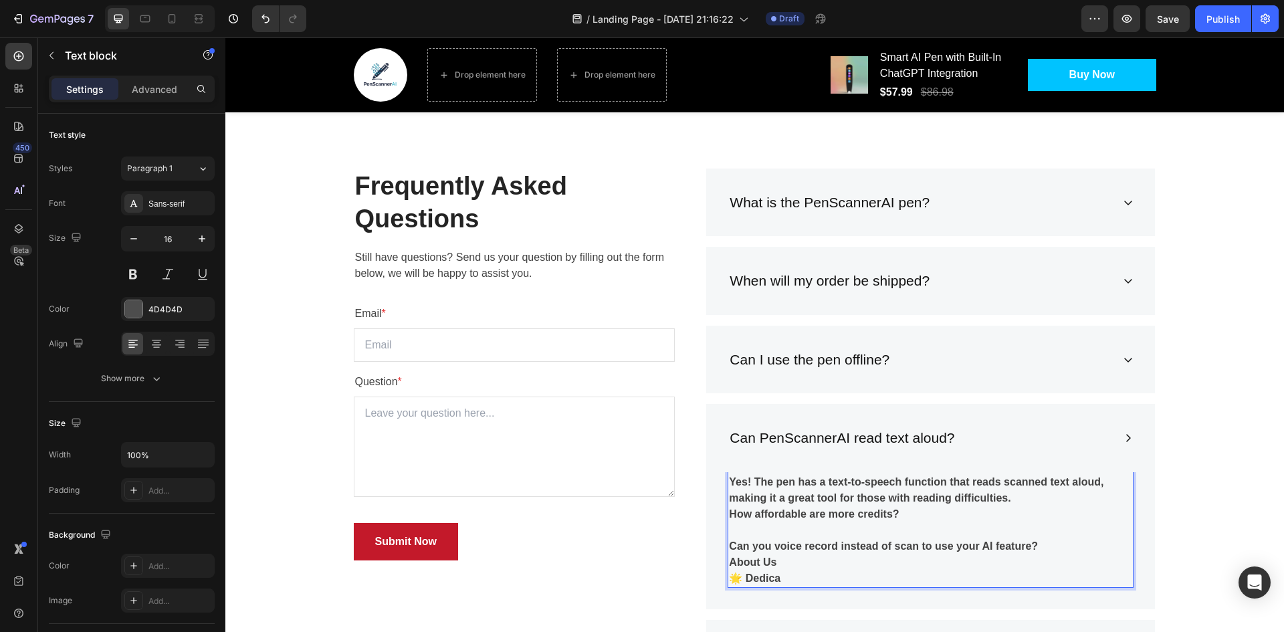
click at [845, 500] on strong "Yes! The pen has a text-to-speech function that reads scanned text aloud, makin…" at bounding box center [916, 489] width 374 height 27
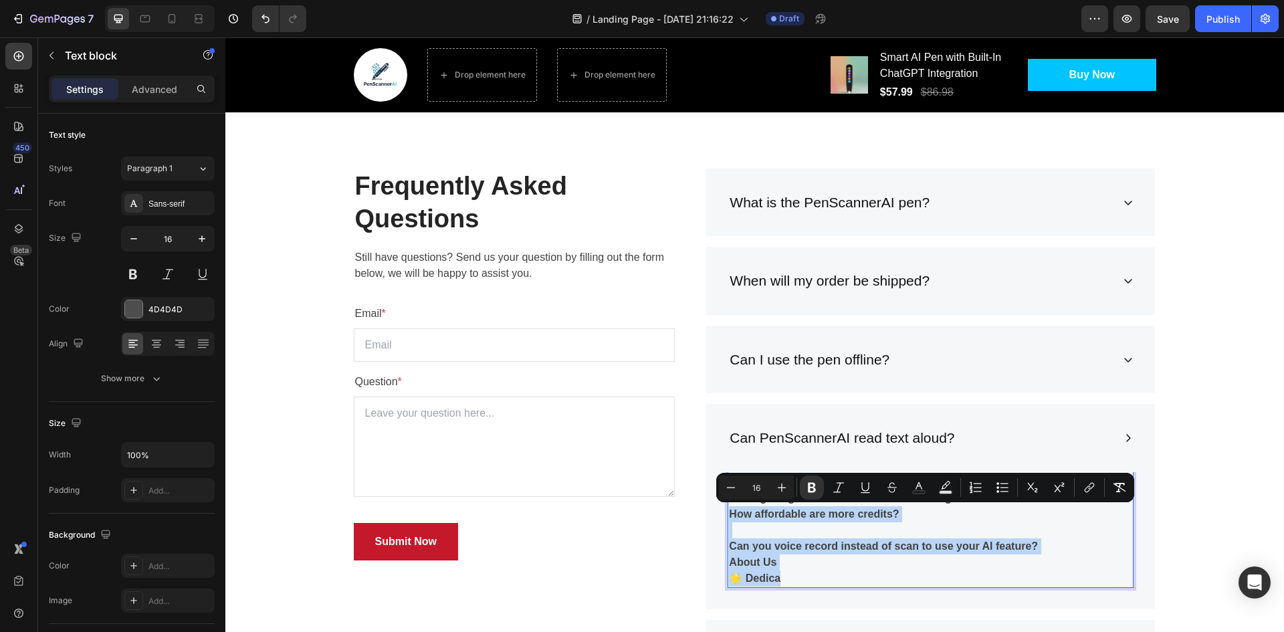
drag, startPoint x: 846, startPoint y: 573, endPoint x: 722, endPoint y: 516, distance: 136.2
click at [728, 516] on div "Yes! The pen has a text-to-speech function that reads scanned text aloud, makin…" at bounding box center [931, 530] width 406 height 115
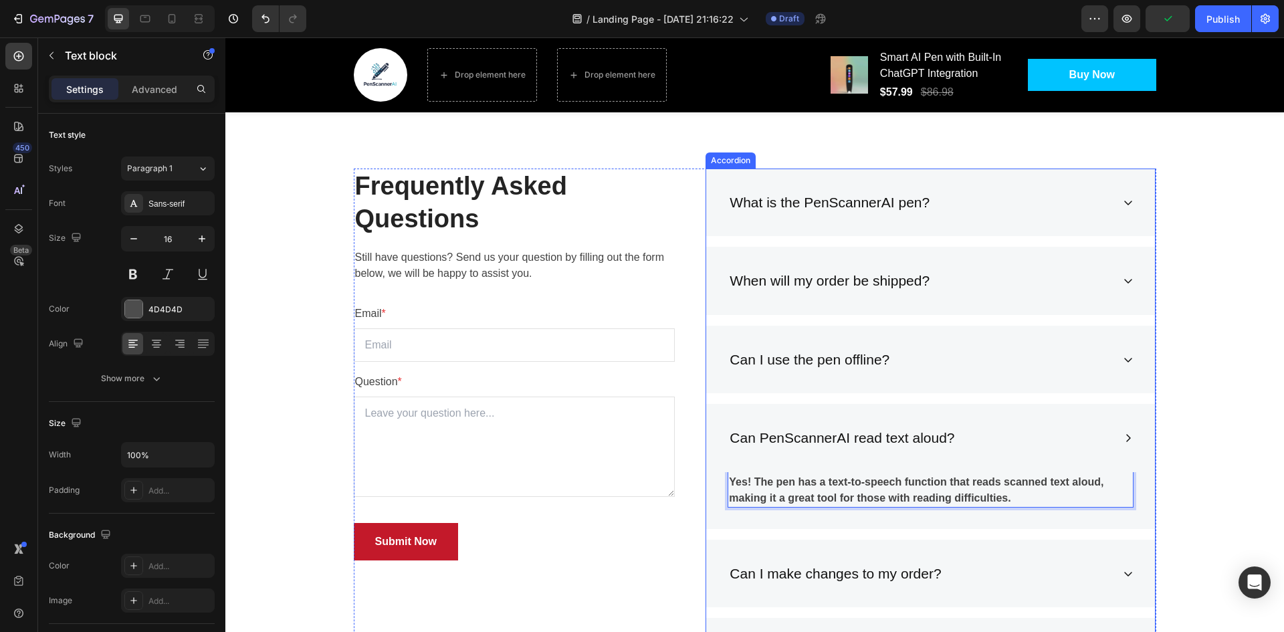
click at [1123, 436] on icon at bounding box center [1128, 438] width 11 height 11
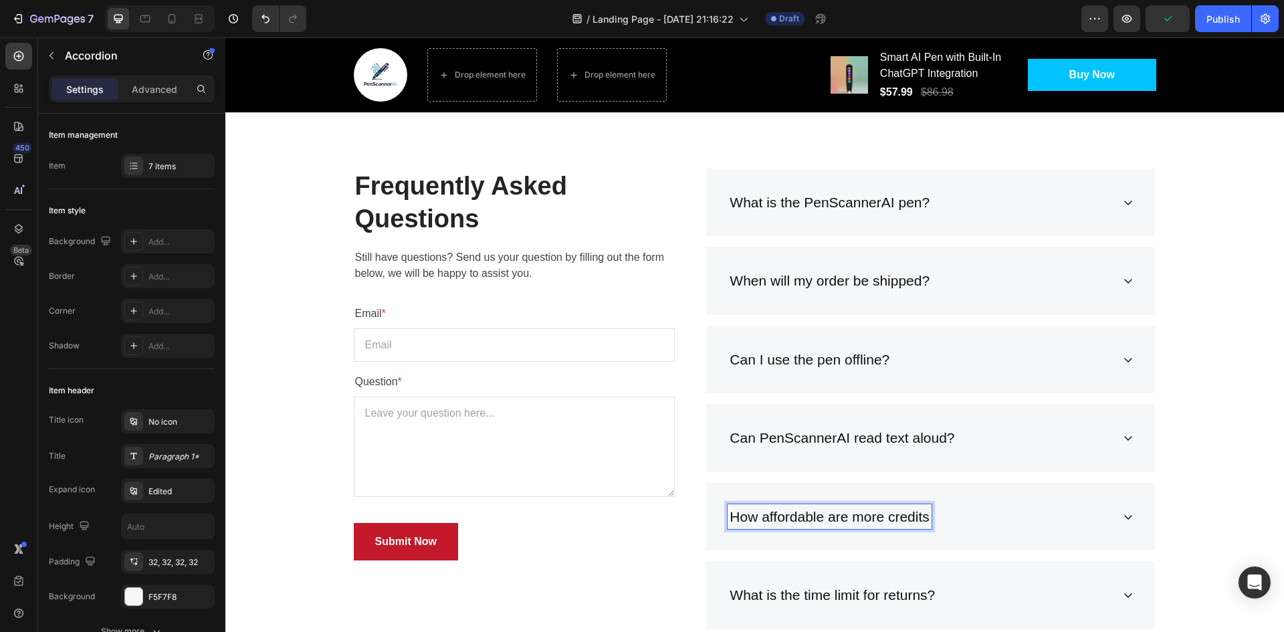
click at [1121, 510] on div "How affordable are more credits" at bounding box center [930, 517] width 449 height 68
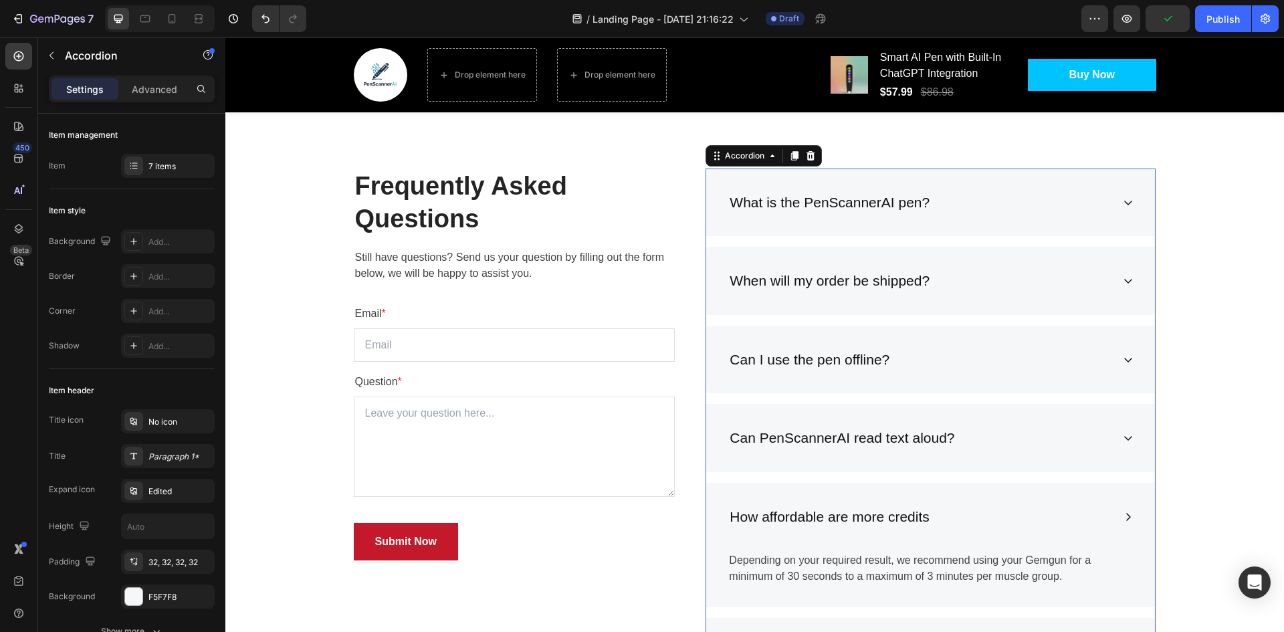
click at [928, 514] on div "How affordable are more credits" at bounding box center [920, 516] width 385 height 25
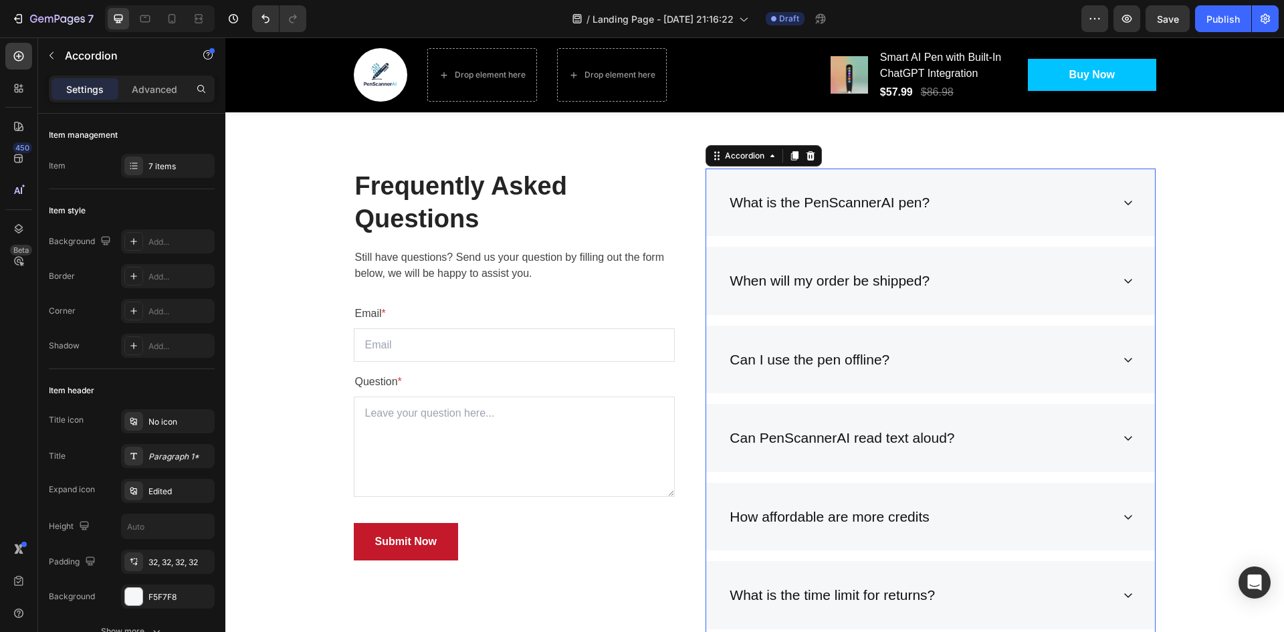
click at [927, 519] on div "How affordable are more credits" at bounding box center [920, 516] width 385 height 25
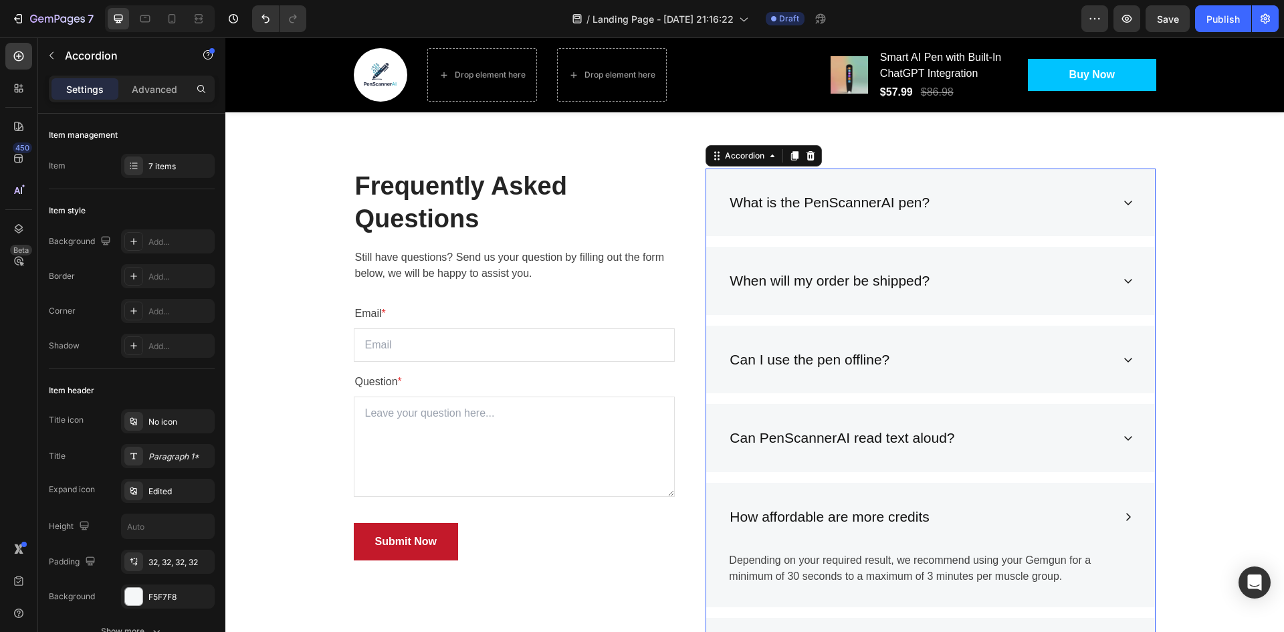
click at [922, 518] on p "How affordable are more credits" at bounding box center [829, 516] width 199 height 21
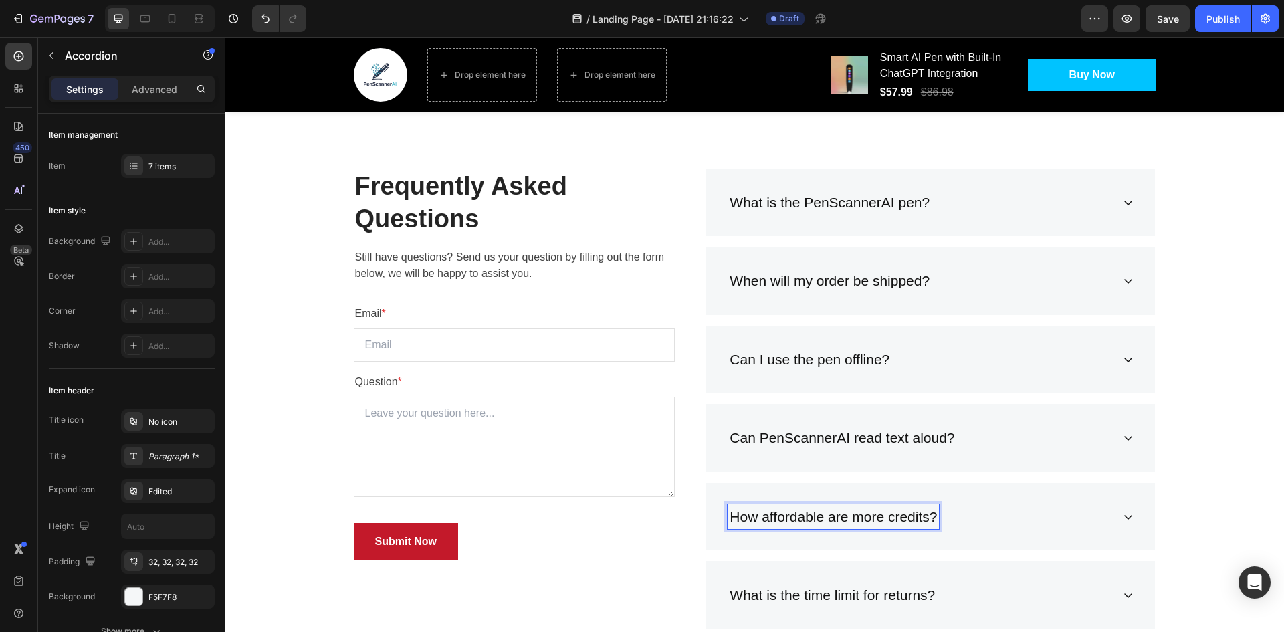
click at [1117, 524] on div "How affordable are more credits?" at bounding box center [930, 517] width 449 height 68
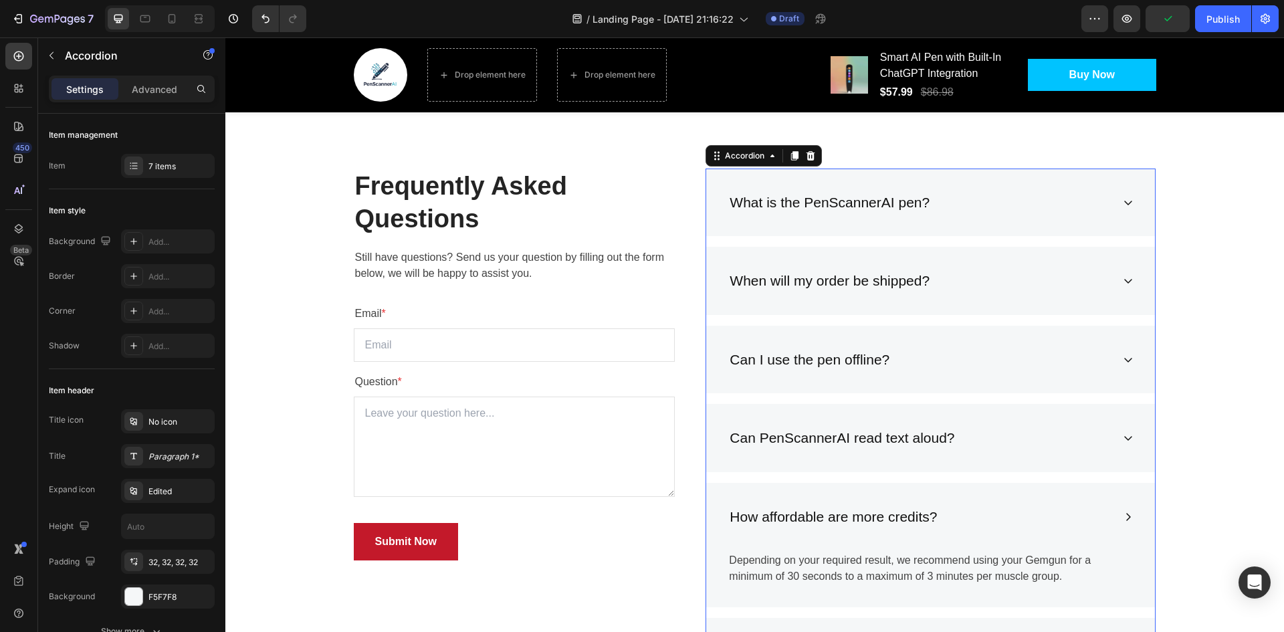
click at [1030, 432] on div "Can PenScannerAI read text aloud?" at bounding box center [920, 437] width 385 height 25
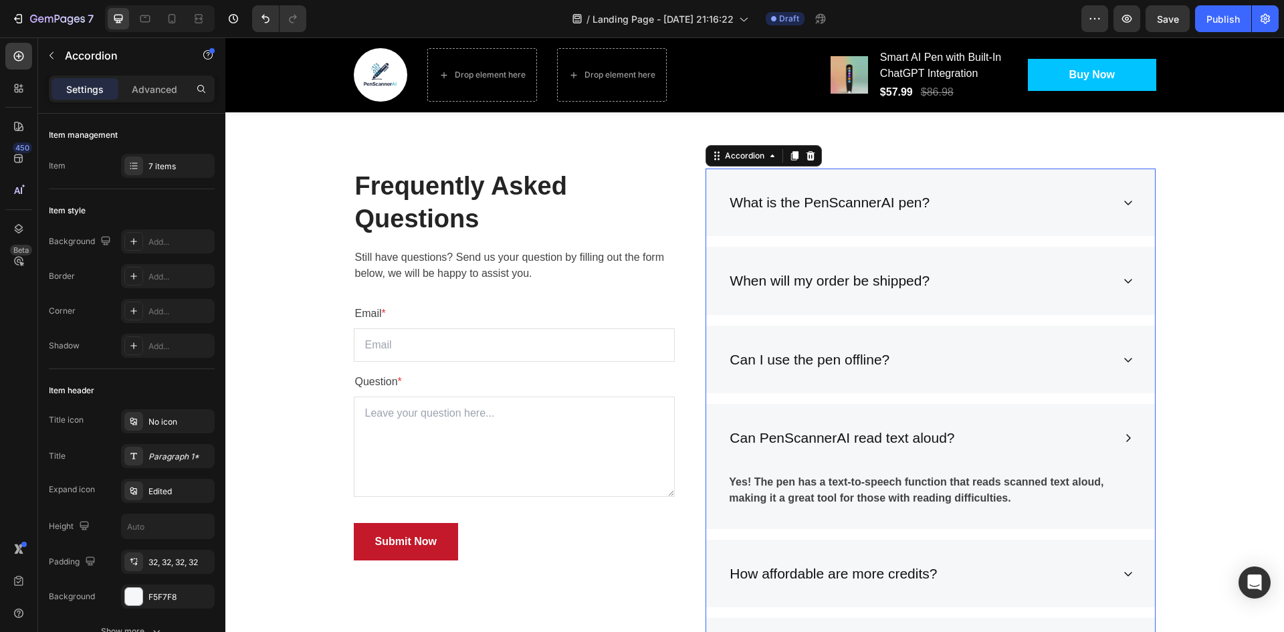
click at [1041, 437] on div "Can PenScannerAI read text aloud?" at bounding box center [920, 437] width 385 height 25
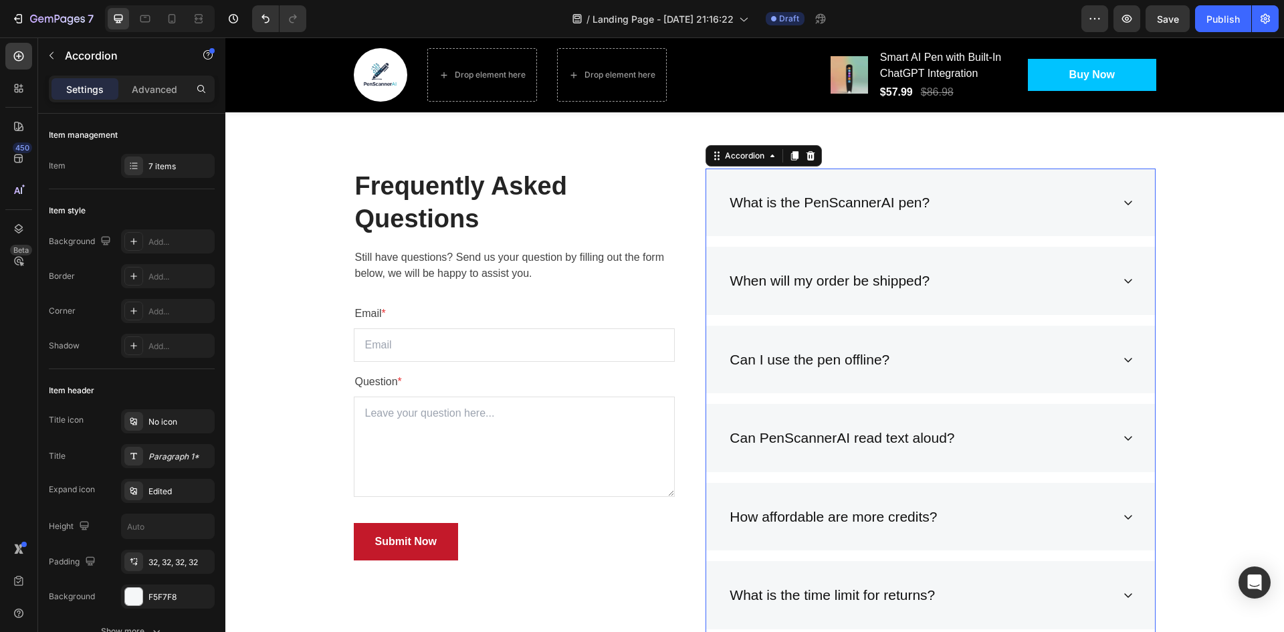
click at [1064, 516] on div "How affordable are more credits?" at bounding box center [920, 516] width 385 height 25
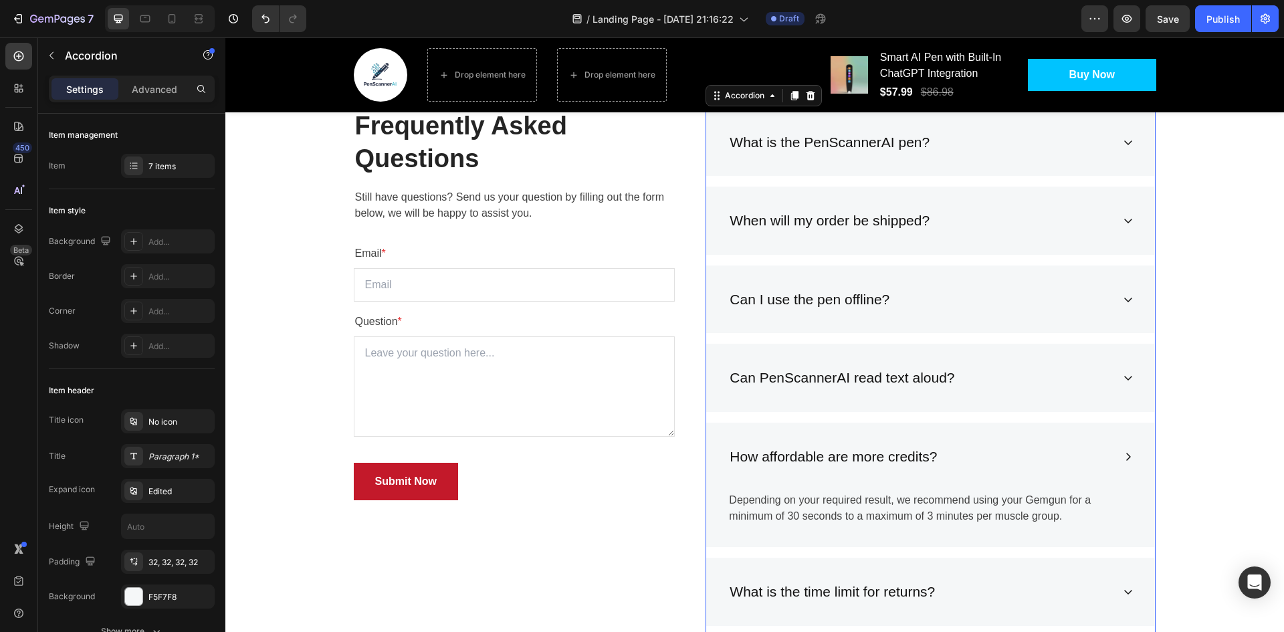
scroll to position [3049, 0]
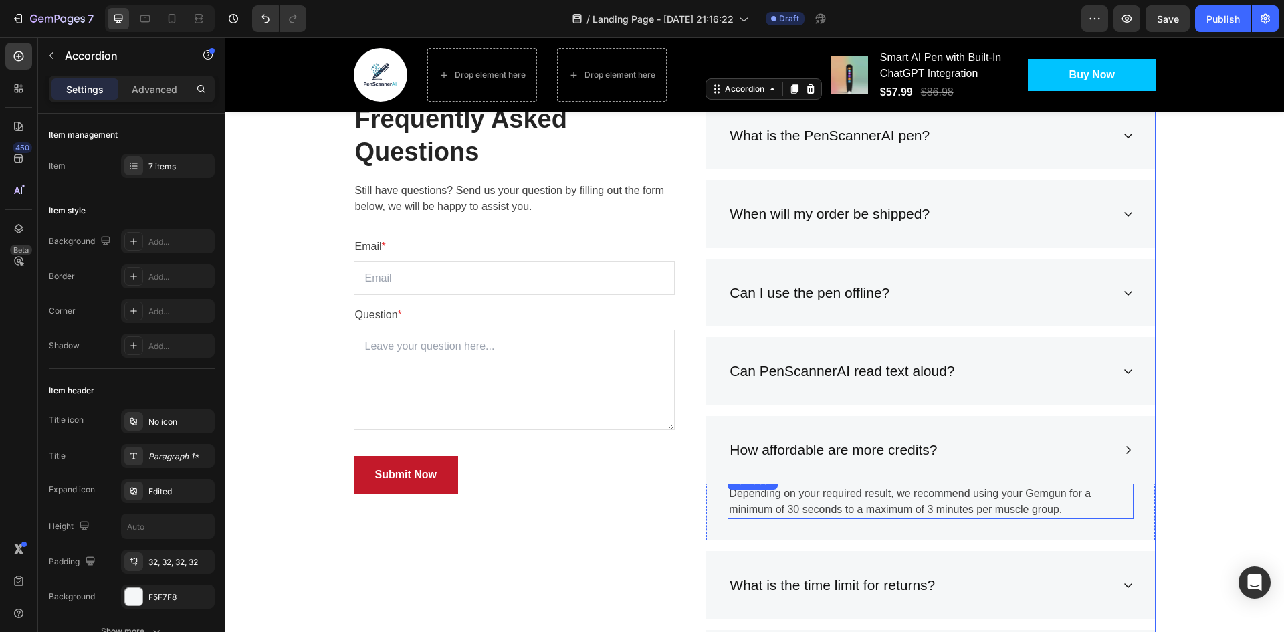
click at [952, 500] on p "Depending on your required result, we recommend using your Gemgun for a minimum…" at bounding box center [930, 502] width 403 height 32
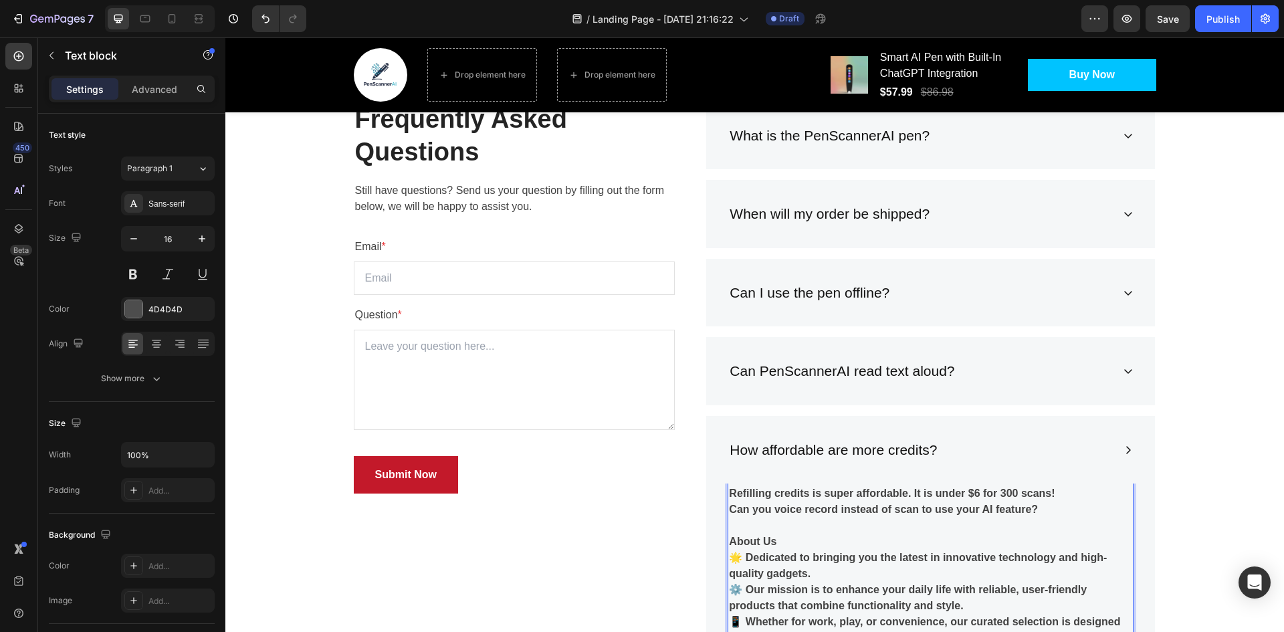
scroll to position [3296, 0]
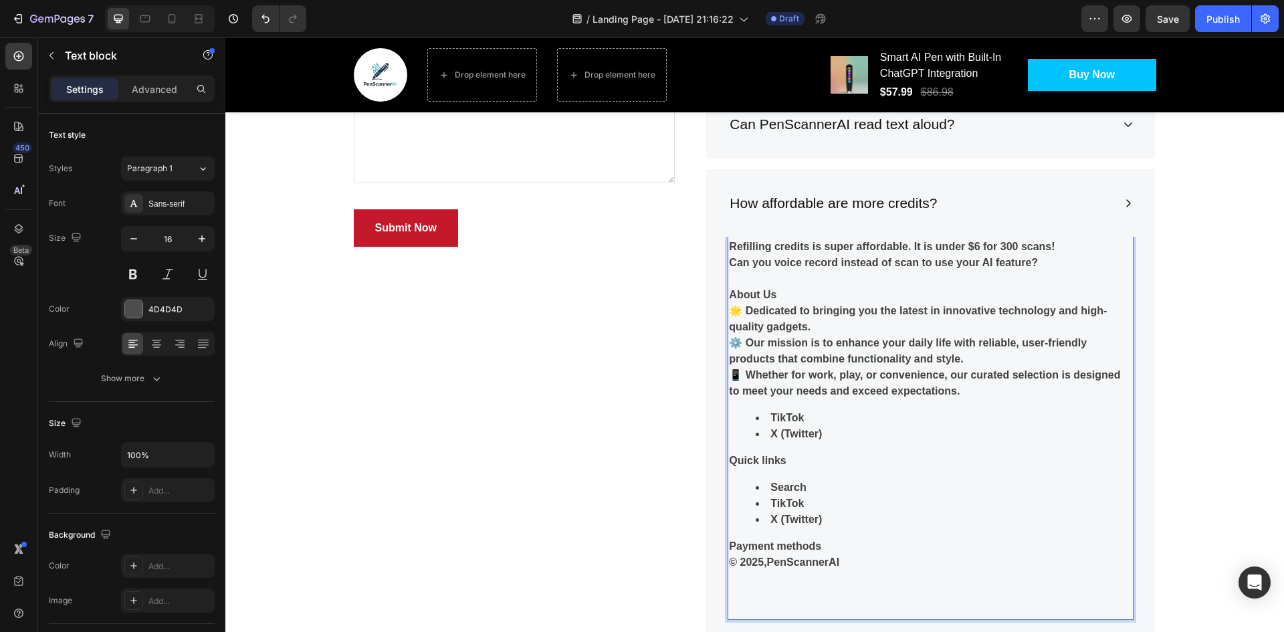
click at [751, 262] on strong "Can you voice record instead of scan to use your AI feature?" at bounding box center [883, 262] width 309 height 11
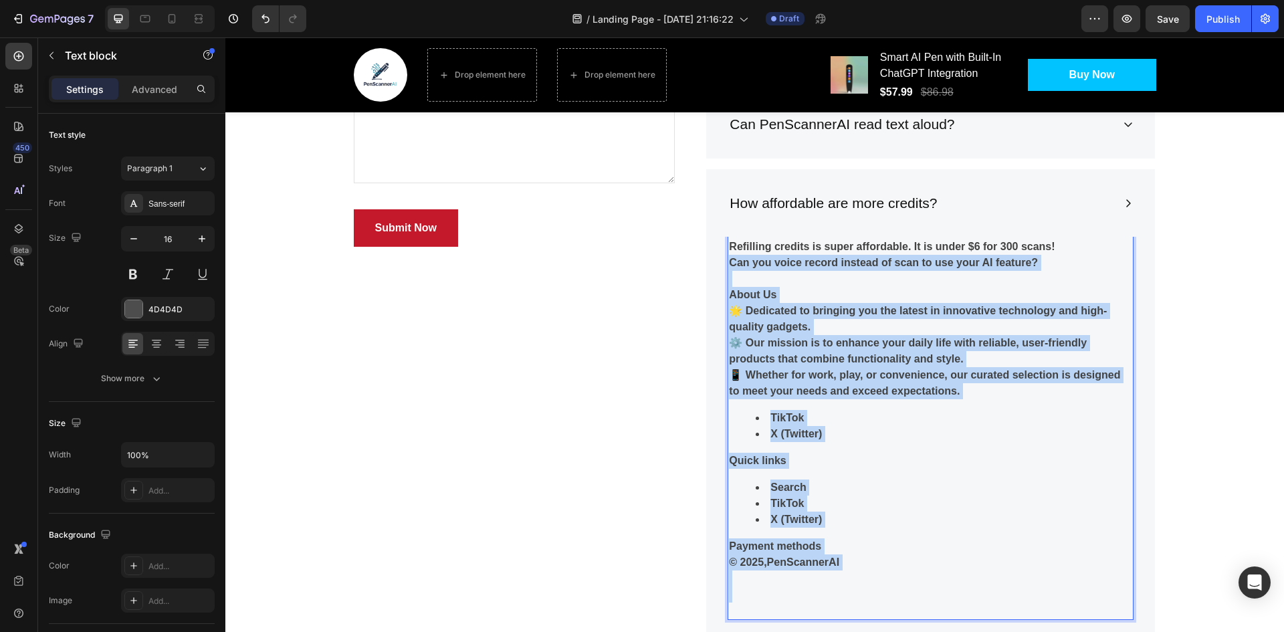
drag, startPoint x: 751, startPoint y: 262, endPoint x: 851, endPoint y: 601, distance: 352.7
click at [851, 601] on div "Refilling credits is super affordable. It is under $6 for 300 scans! Can you vo…" at bounding box center [931, 428] width 406 height 383
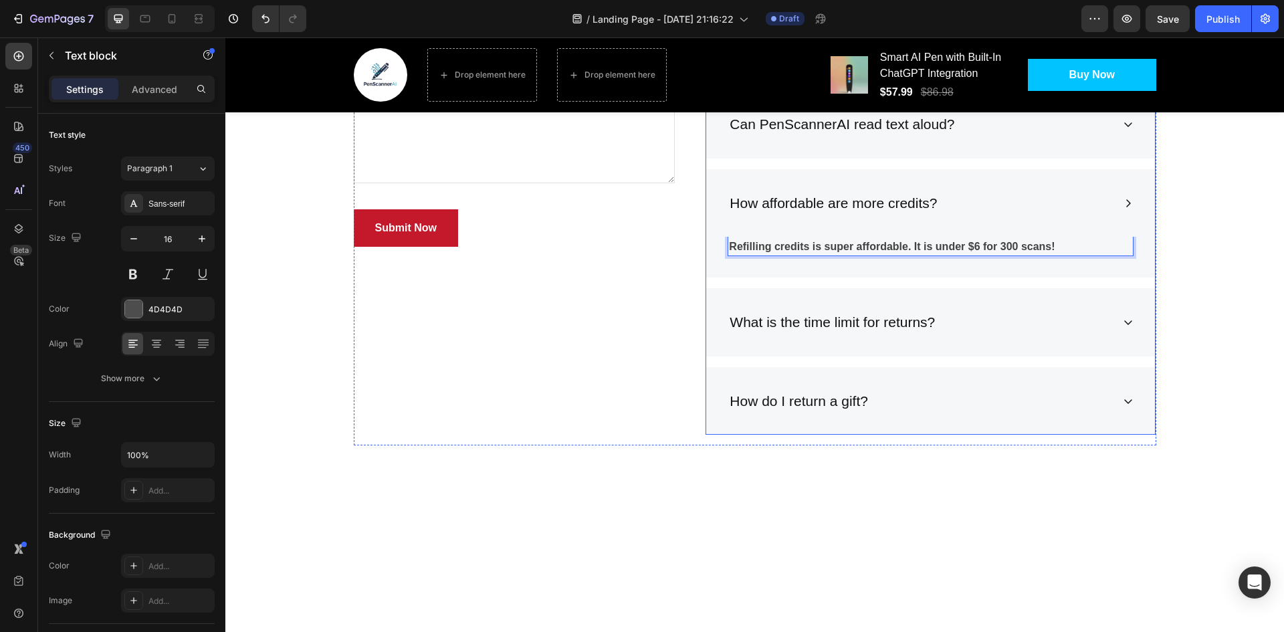
click at [1123, 203] on icon at bounding box center [1128, 203] width 11 height 11
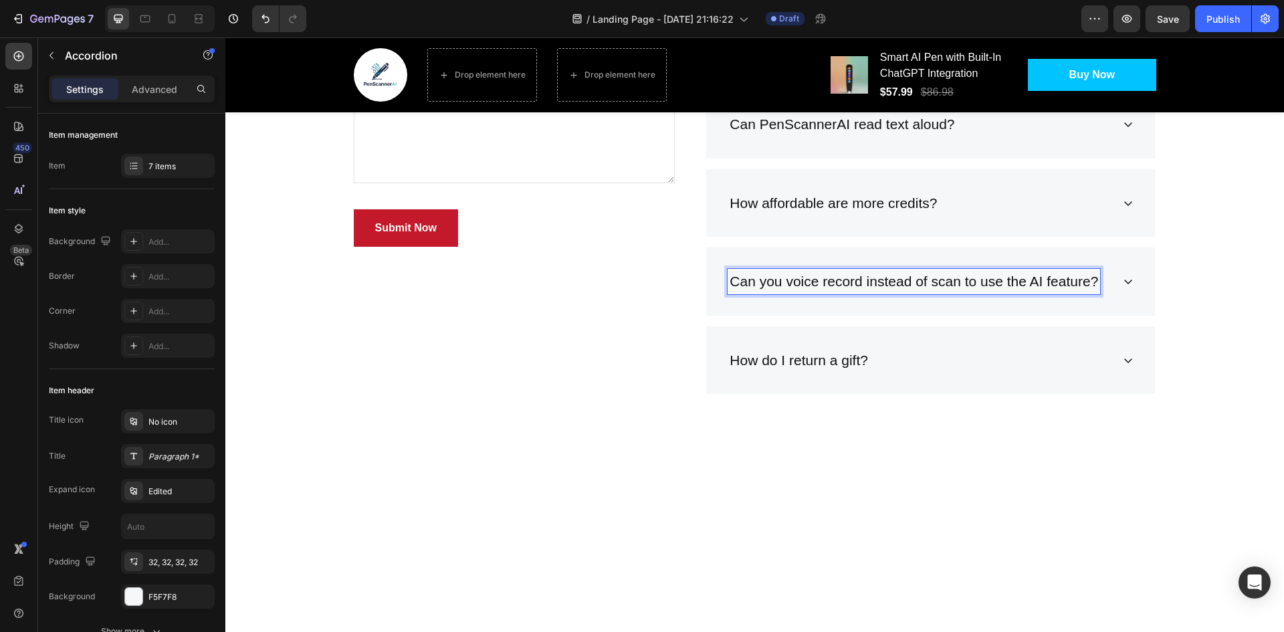
click at [1123, 282] on icon at bounding box center [1128, 281] width 11 height 11
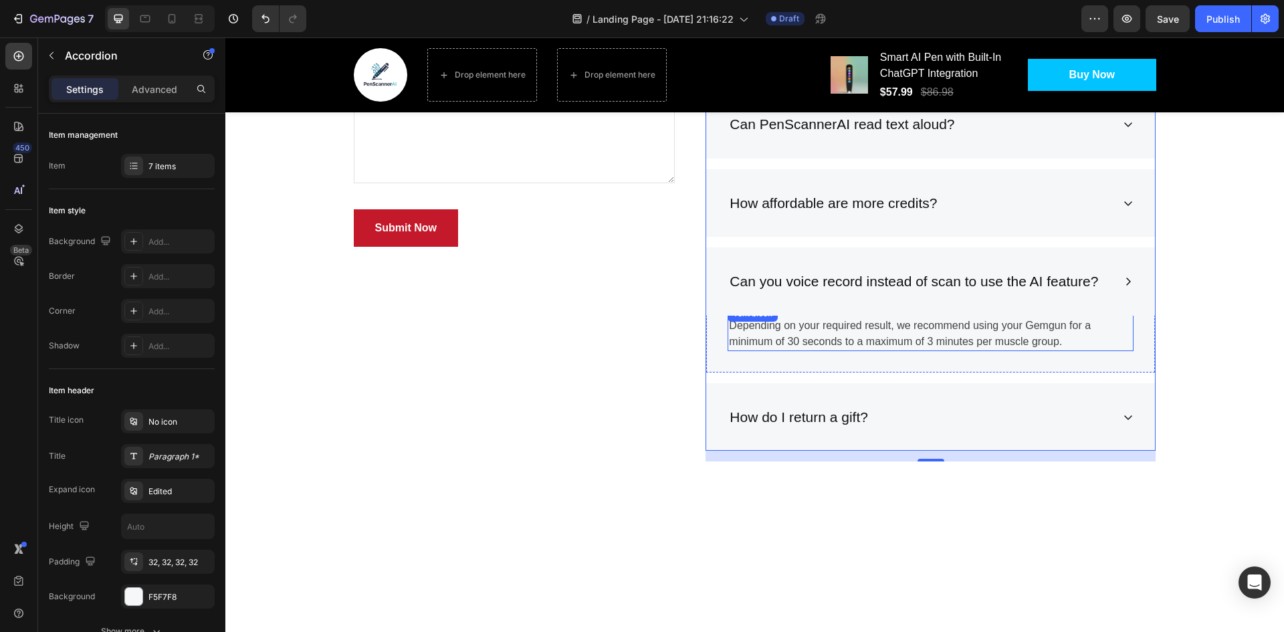
click at [930, 337] on p "Depending on your required result, we recommend using your Gemgun for a minimum…" at bounding box center [930, 334] width 403 height 32
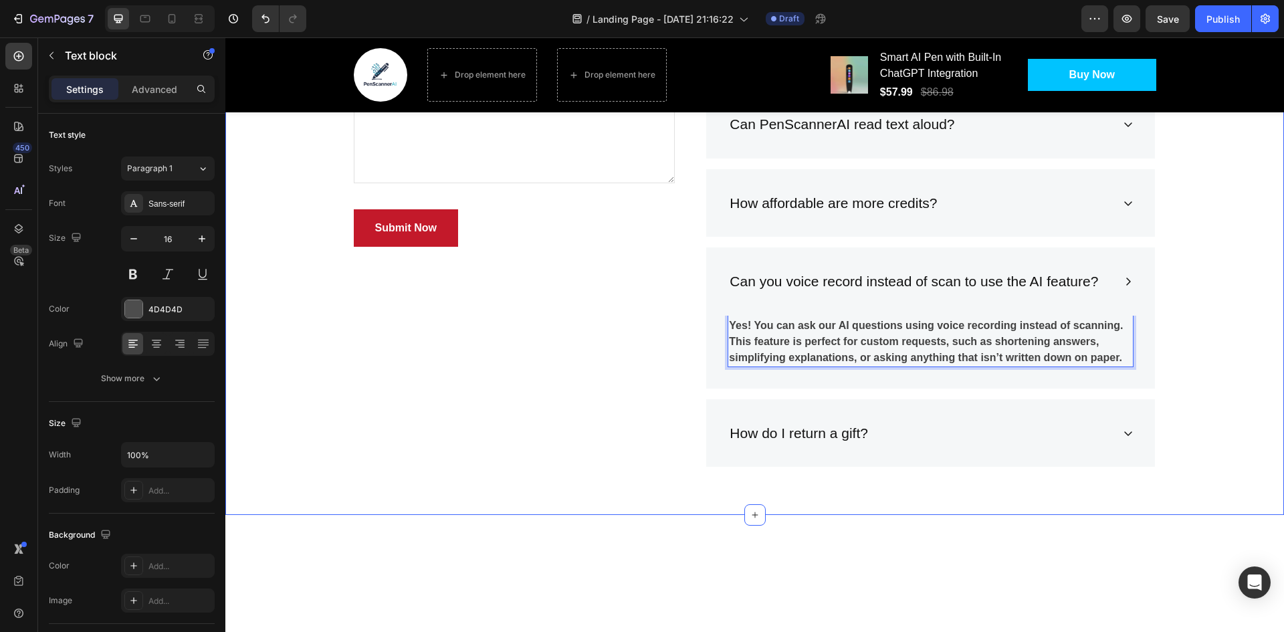
click at [1192, 292] on div "Frequently Asked Questions Heading Still have questions? Send us your question …" at bounding box center [754, 172] width 1039 height 634
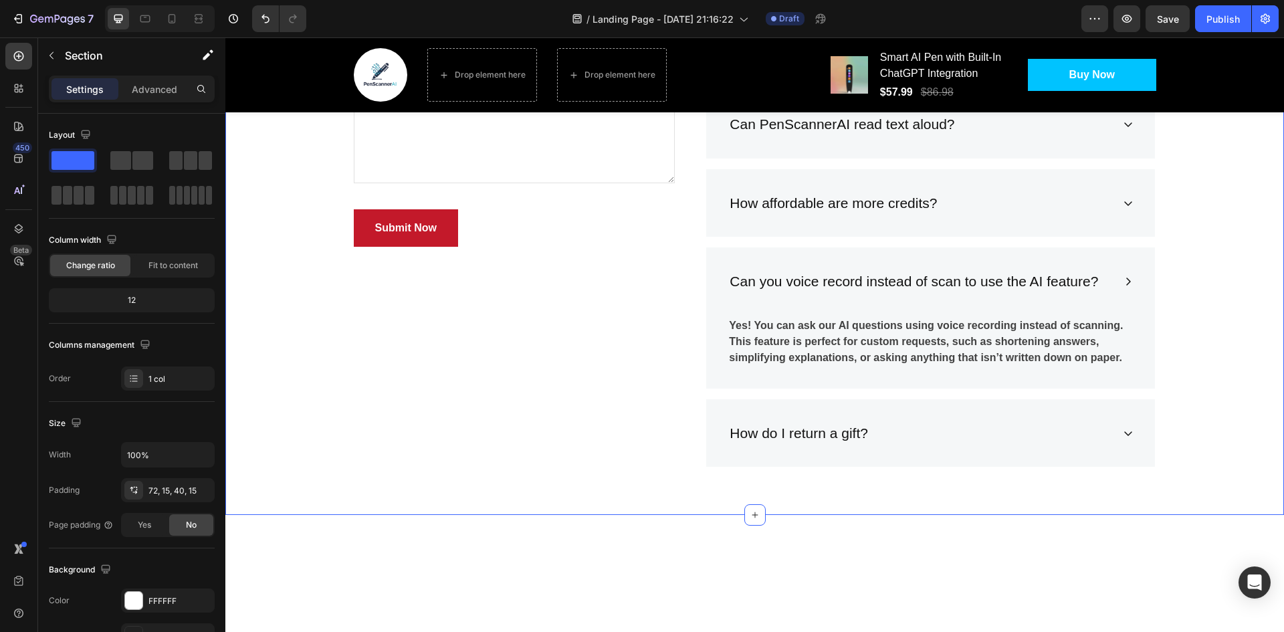
click at [1209, 351] on div "Frequently Asked Questions Heading Still have questions? Send us your question …" at bounding box center [754, 172] width 1039 height 634
click at [1119, 274] on div "Can you voice record instead of scan to use the AI feature?" at bounding box center [930, 281] width 449 height 68
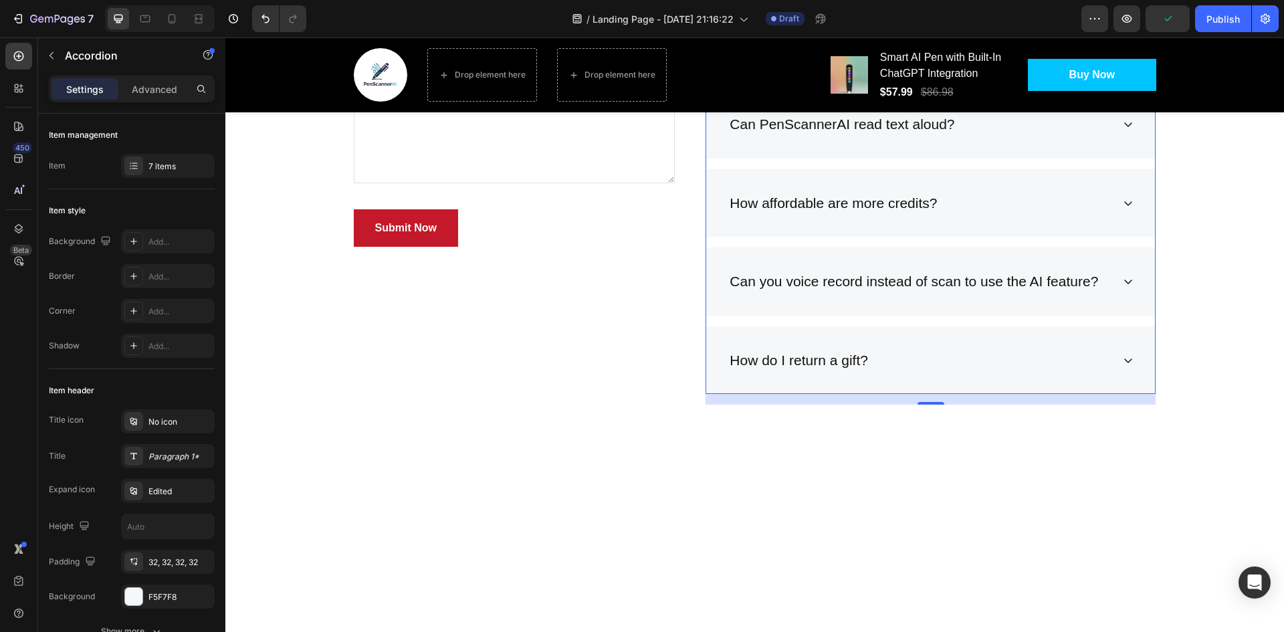
click at [970, 343] on div "How do I return a gift?" at bounding box center [930, 360] width 449 height 68
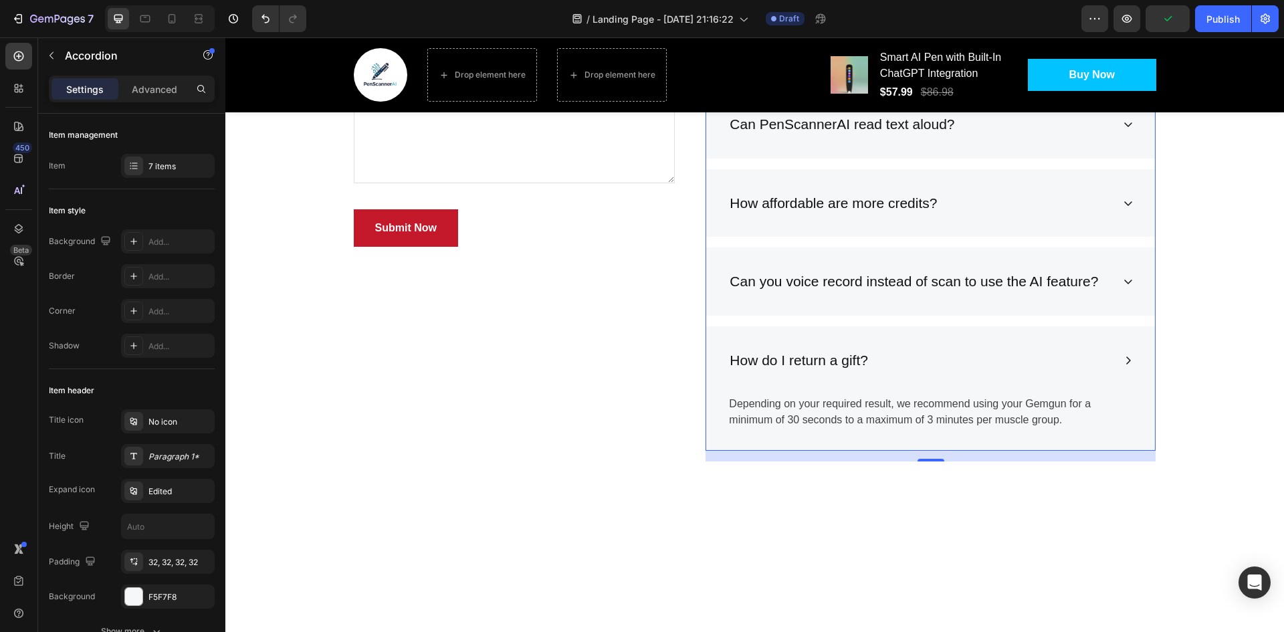
click at [889, 356] on div "How do I return a gift?" at bounding box center [920, 360] width 385 height 25
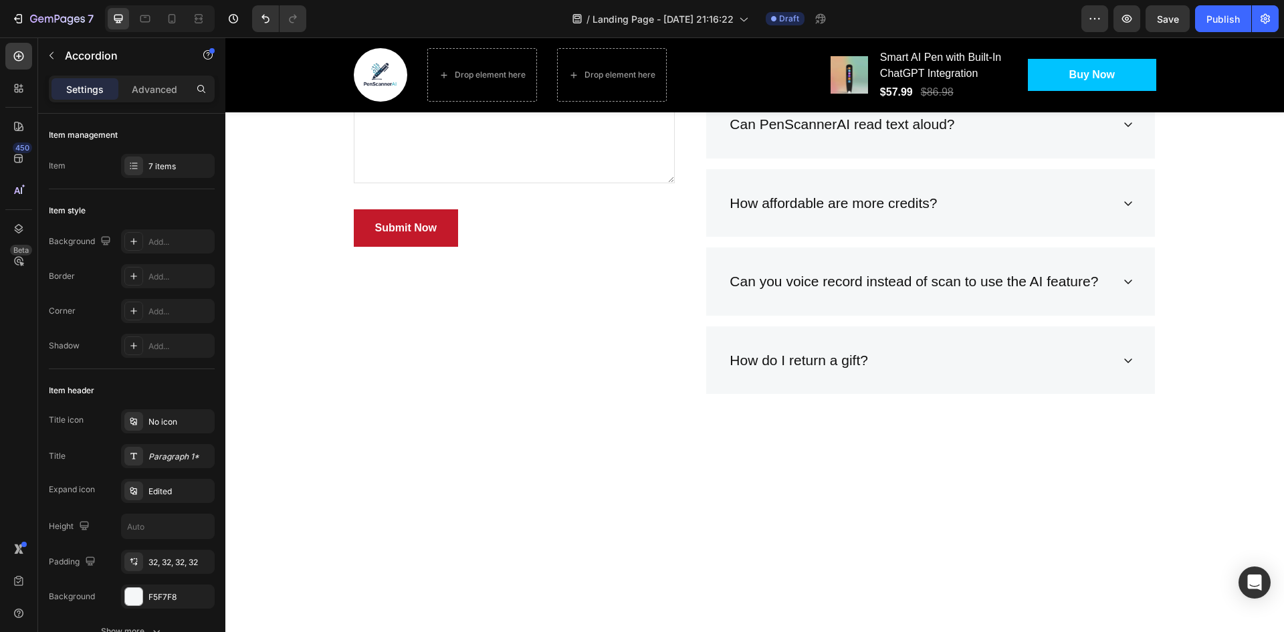
click at [909, 374] on div "How do I return a gift?" at bounding box center [930, 360] width 449 height 68
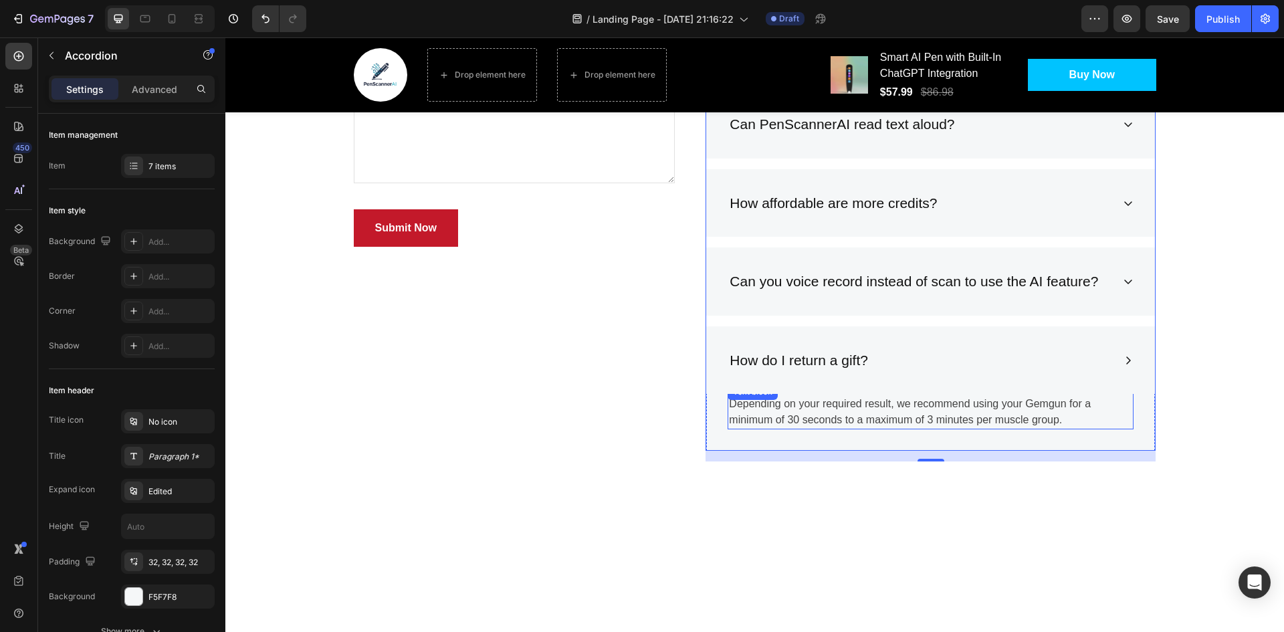
click at [1001, 405] on p "Depending on your required result, we recommend using your Gemgun for a minimum…" at bounding box center [930, 412] width 403 height 32
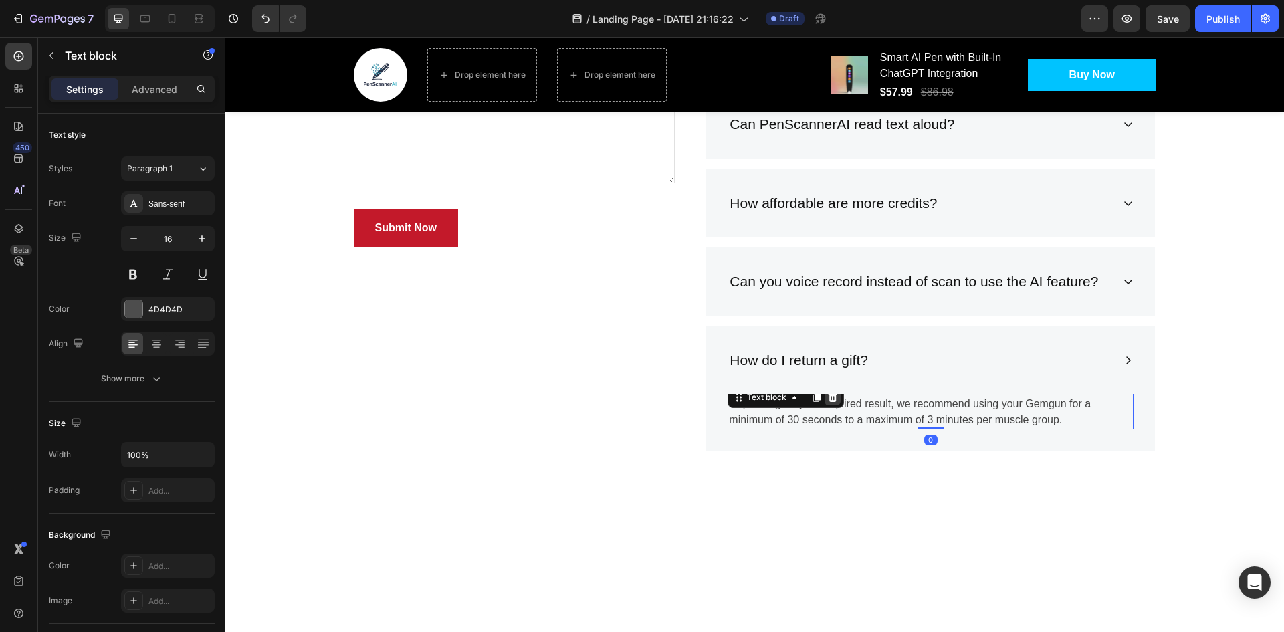
click at [827, 398] on icon at bounding box center [832, 397] width 11 height 11
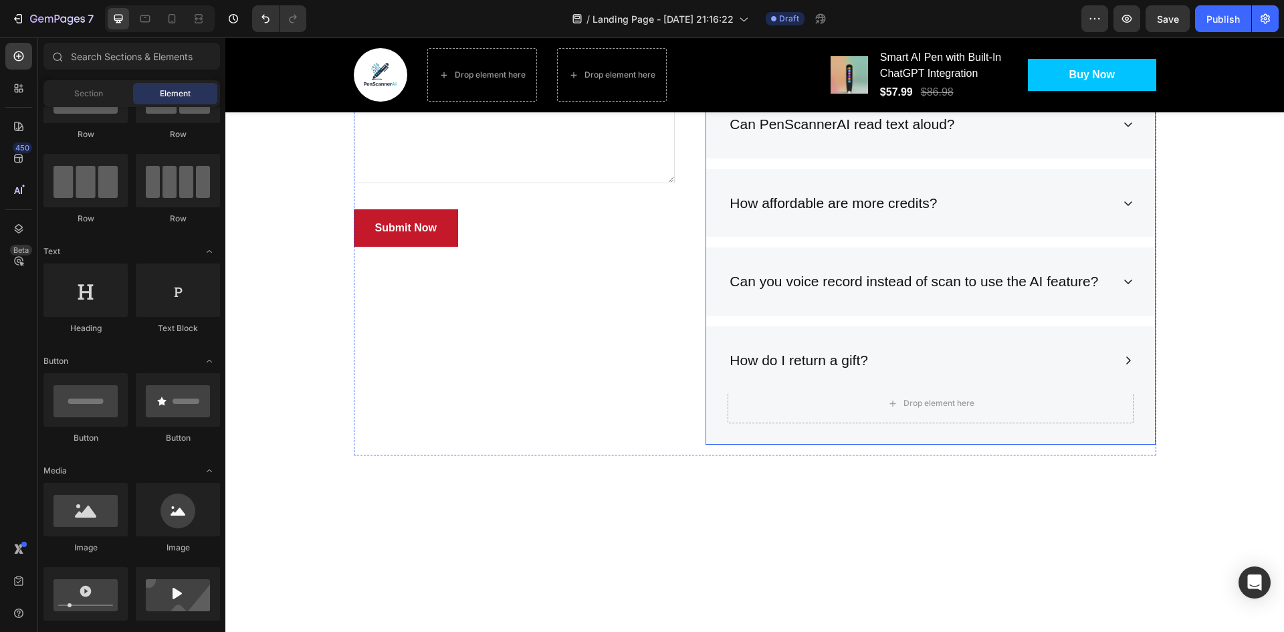
click at [839, 365] on p "How do I return a gift?" at bounding box center [799, 360] width 138 height 21
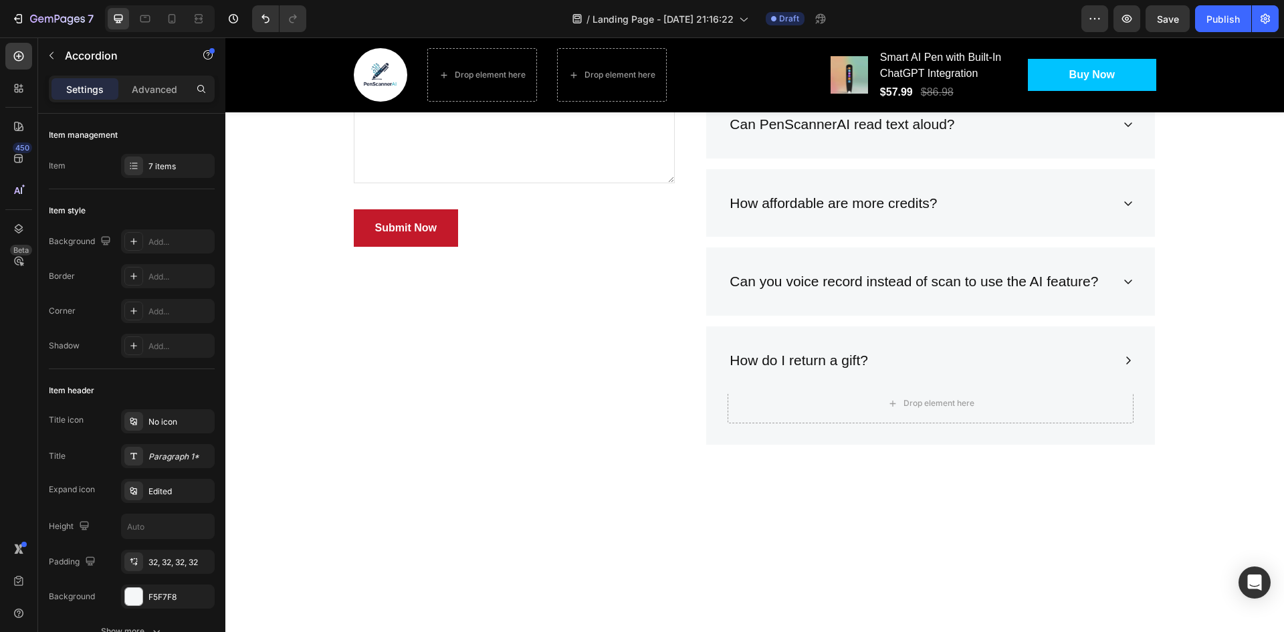
click at [1123, 355] on icon at bounding box center [1128, 360] width 11 height 11
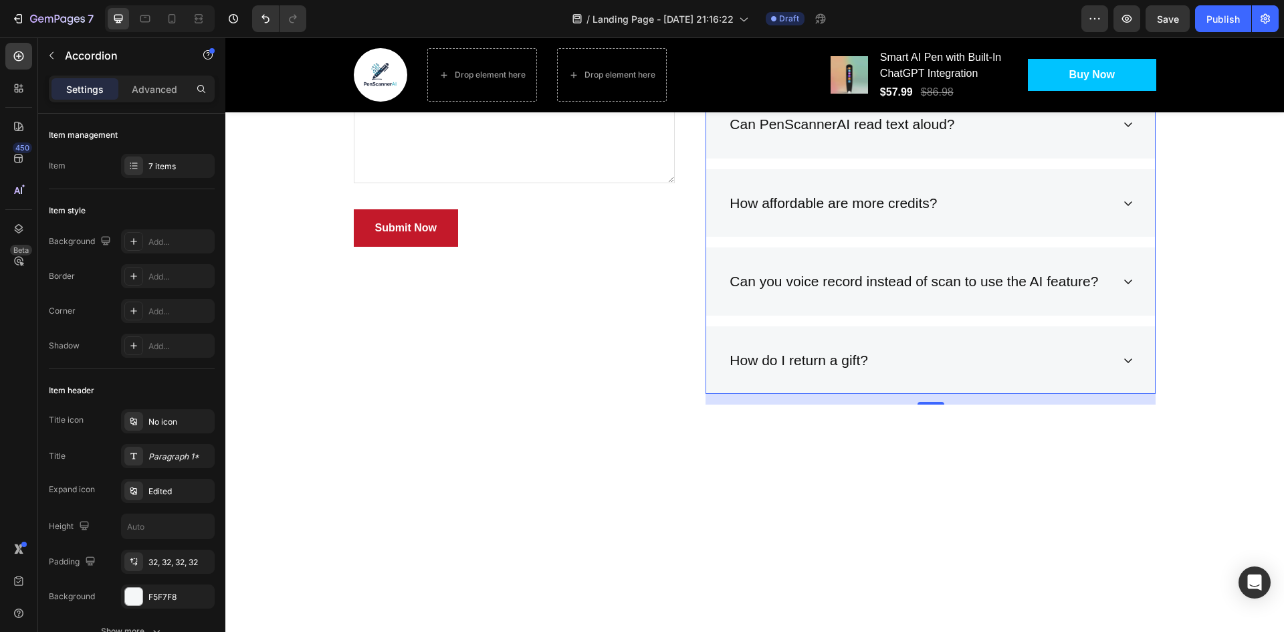
click at [1123, 360] on icon at bounding box center [1128, 360] width 11 height 11
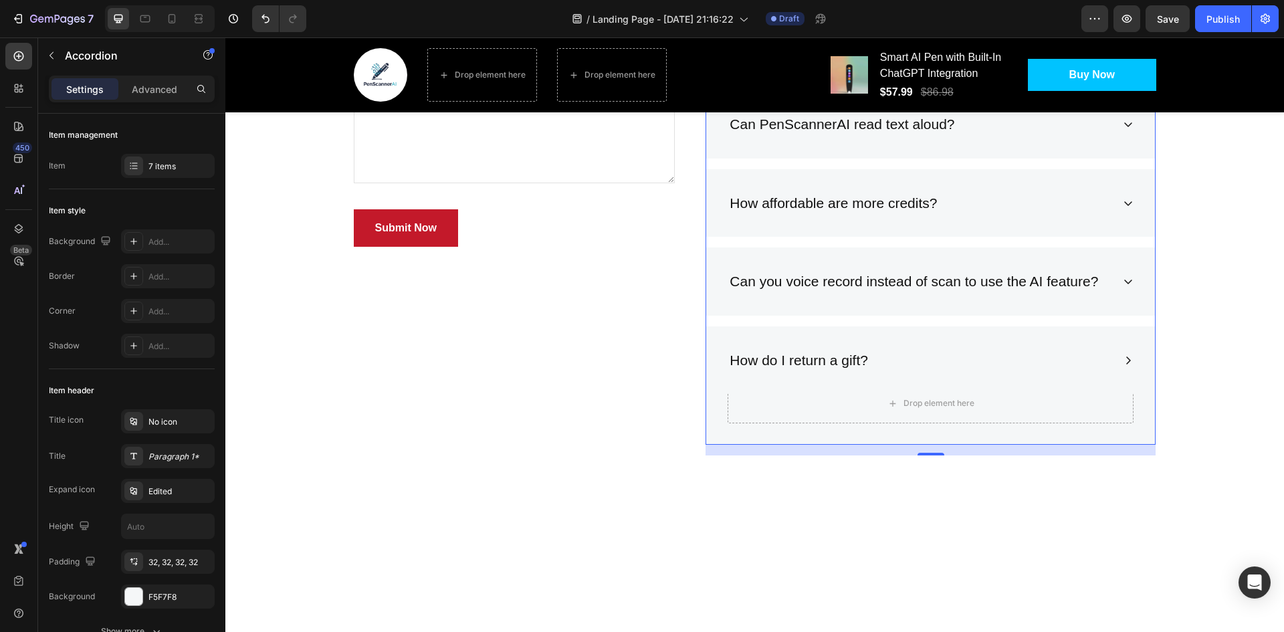
click at [821, 307] on div "Can you voice record instead of scan to use the AI feature?" at bounding box center [930, 281] width 449 height 68
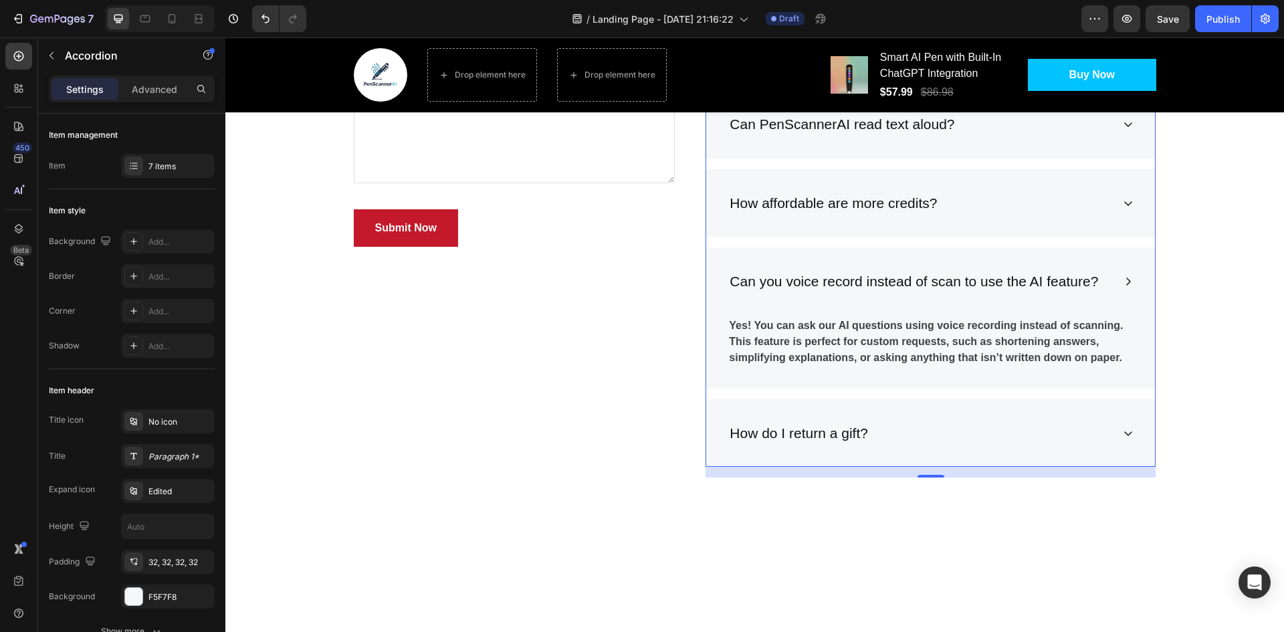
click at [715, 265] on div "Can you voice record instead of scan to use the AI feature?" at bounding box center [930, 281] width 449 height 68
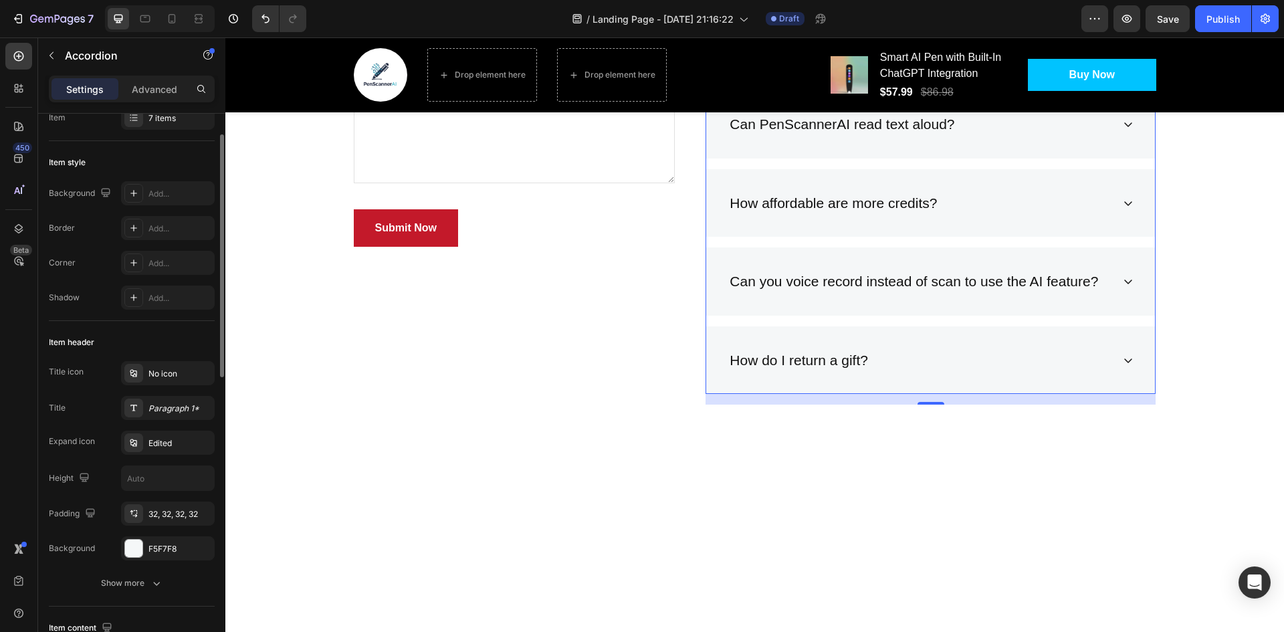
scroll to position [0, 0]
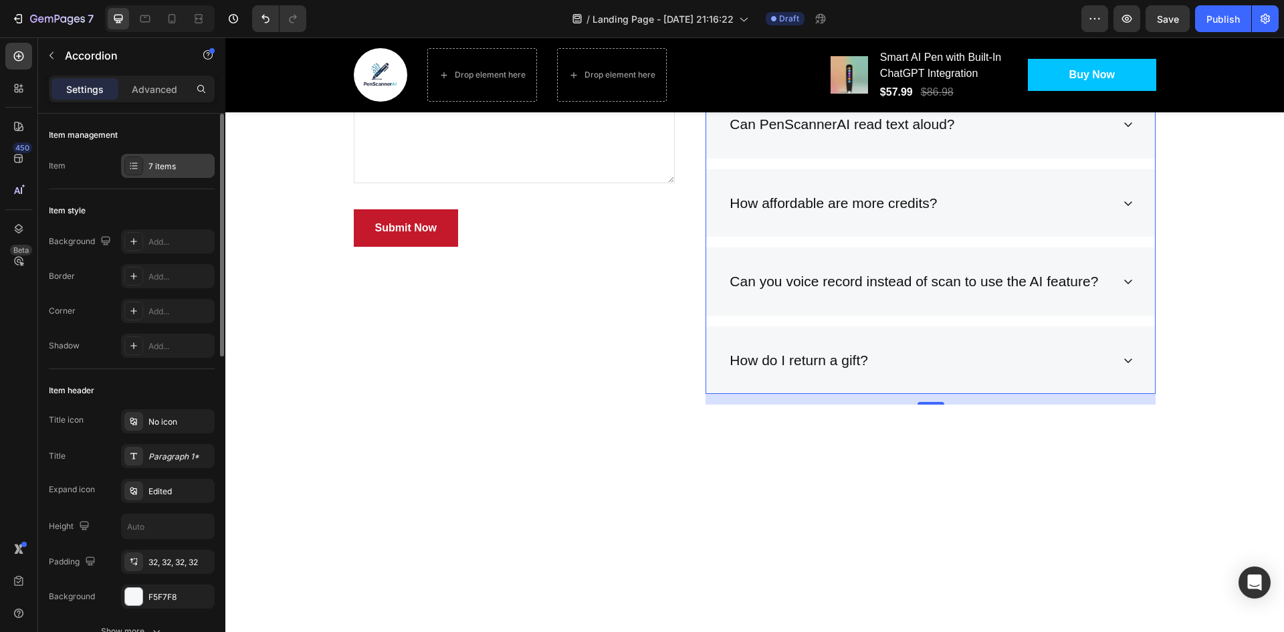
click at [143, 167] on div "7 items" at bounding box center [168, 166] width 94 height 24
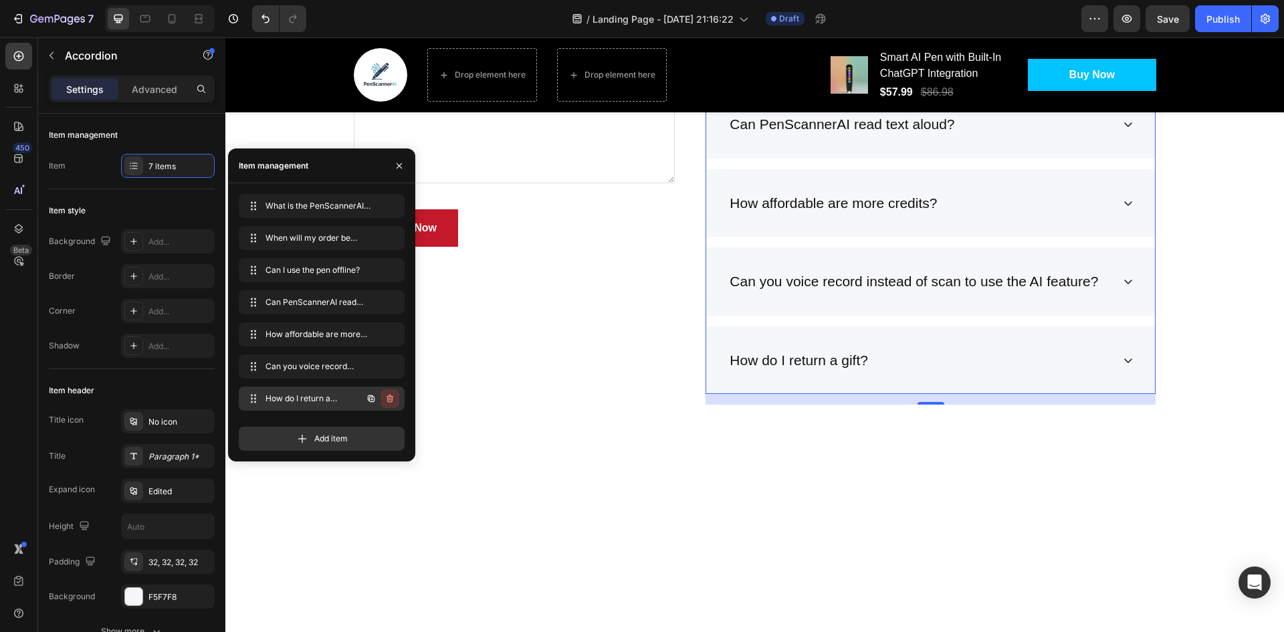
click at [391, 395] on icon "button" at bounding box center [390, 398] width 11 height 11
click at [388, 394] on div "Delete" at bounding box center [380, 399] width 25 height 12
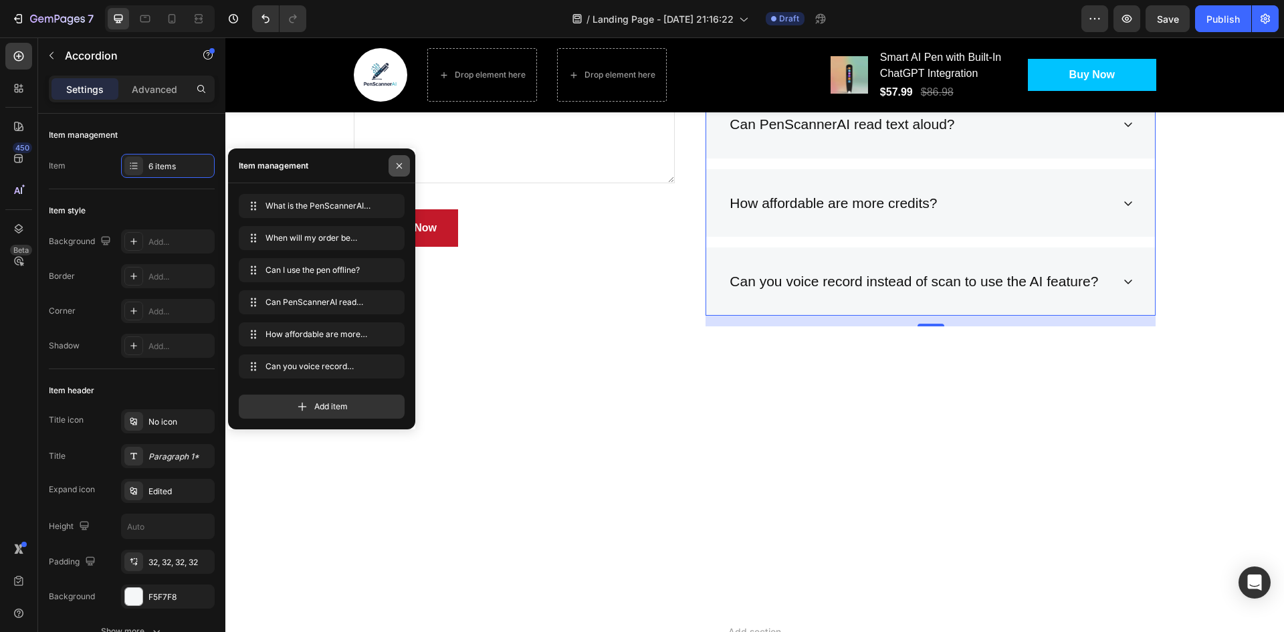
click at [403, 168] on icon "button" at bounding box center [399, 165] width 11 height 11
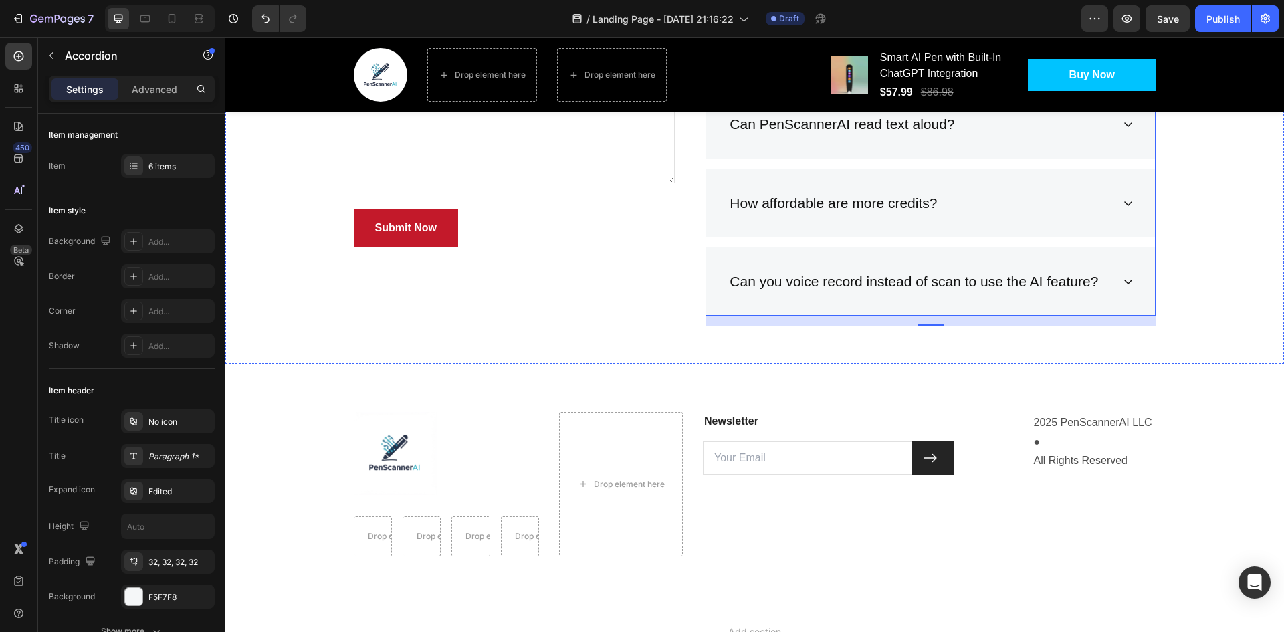
scroll to position [3162, 0]
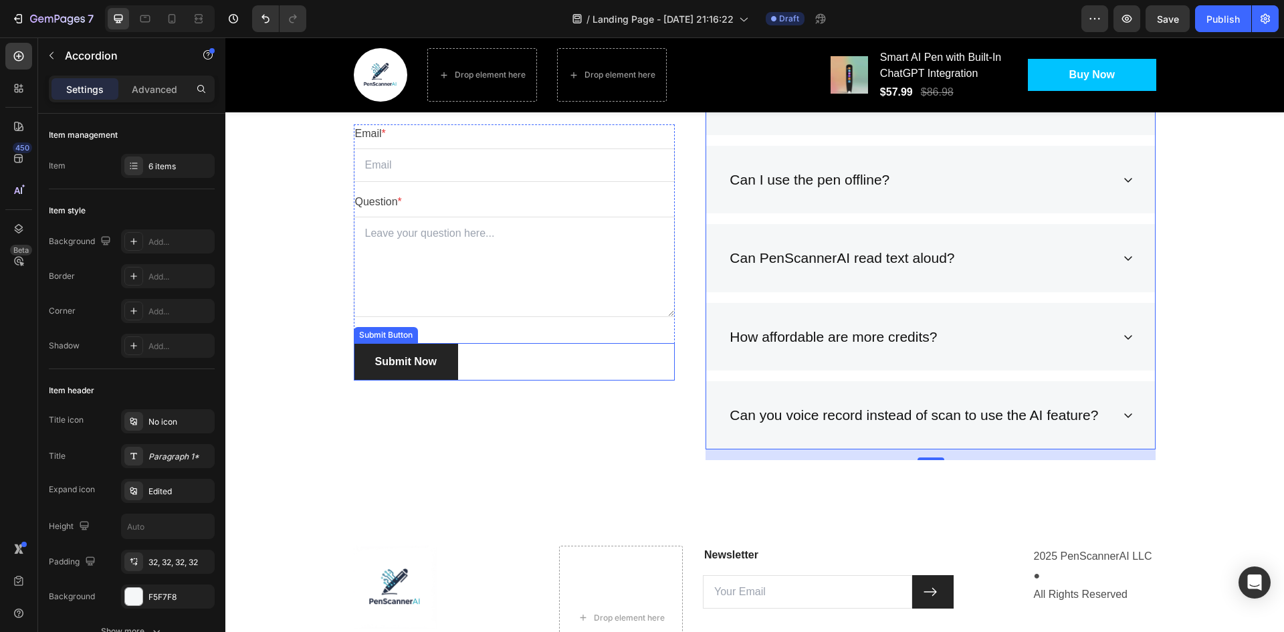
click at [445, 366] on button "Submit Now" at bounding box center [406, 361] width 104 height 37
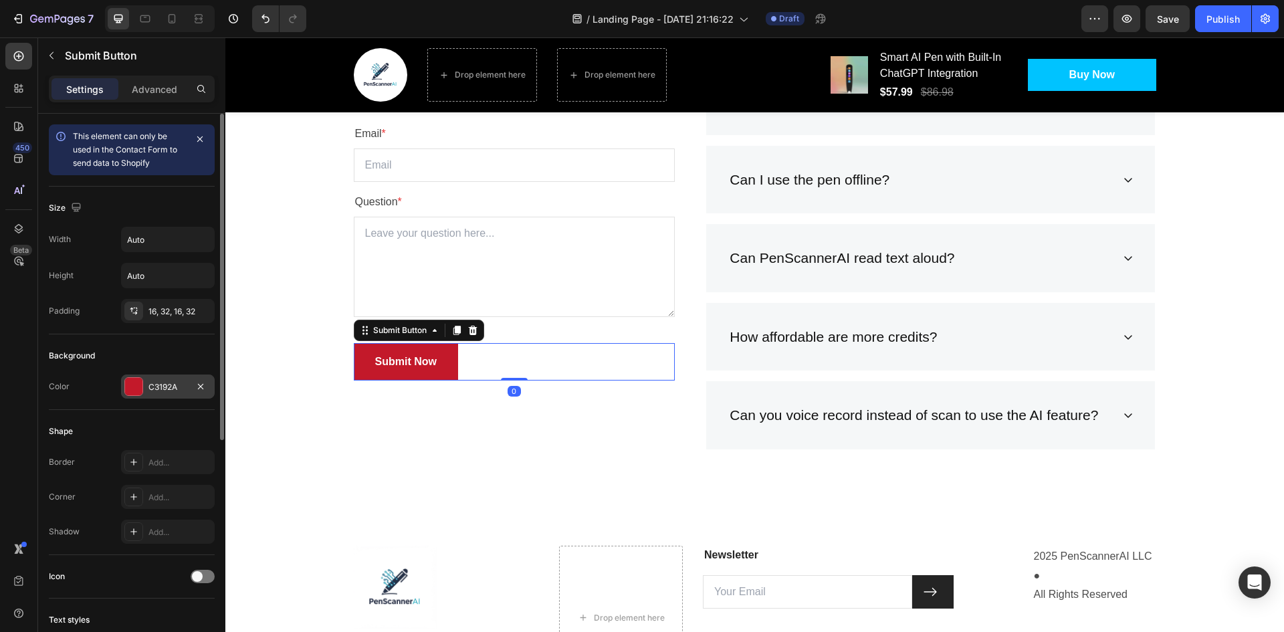
click at [142, 382] on div at bounding box center [133, 386] width 17 height 17
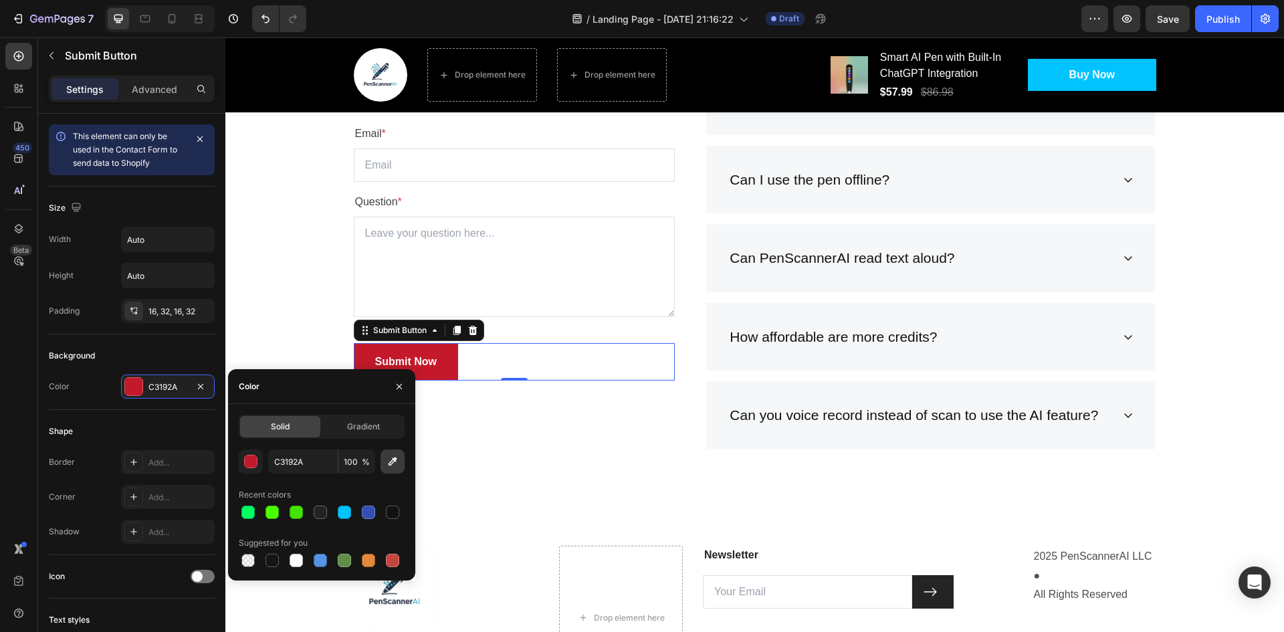
click at [388, 459] on icon "button" at bounding box center [392, 461] width 13 height 13
type input "00C3FF"
click at [392, 381] on button "button" at bounding box center [399, 386] width 21 height 21
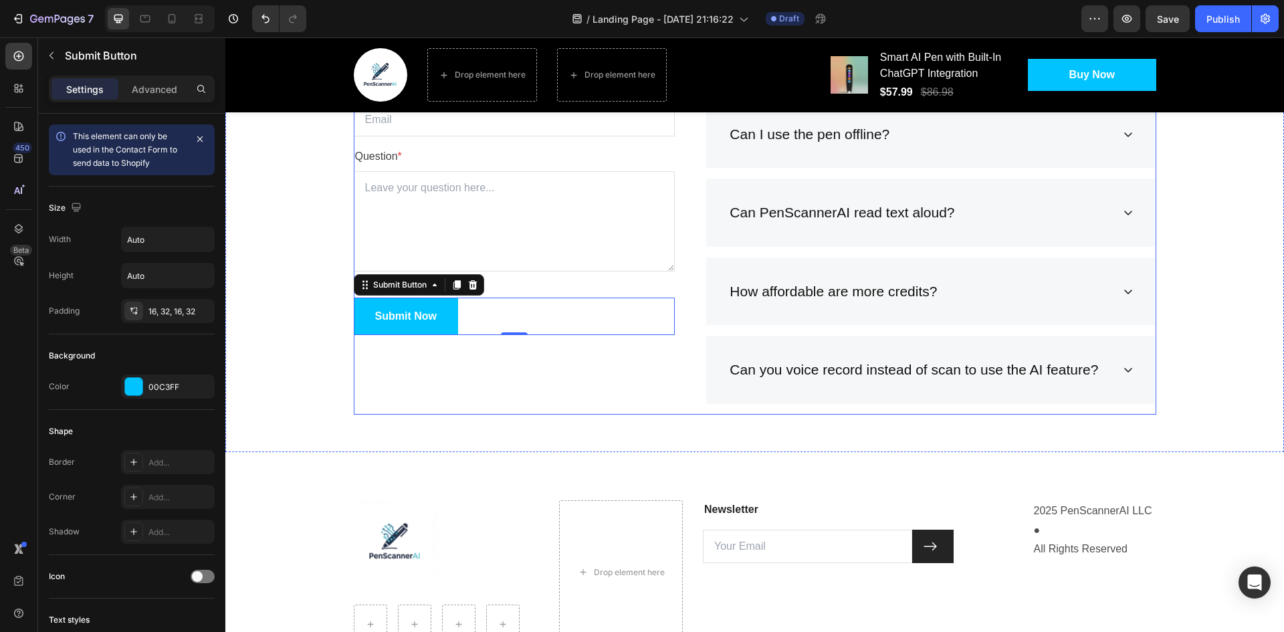
scroll to position [3195, 0]
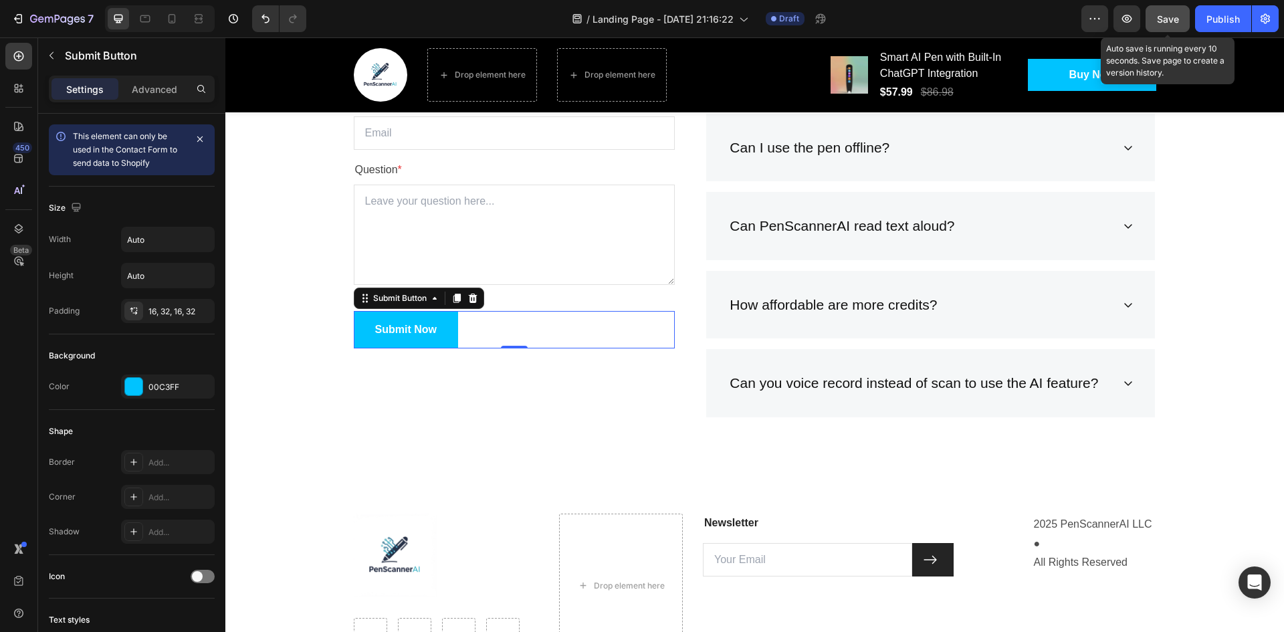
click at [1156, 21] on button "Save" at bounding box center [1168, 18] width 44 height 27
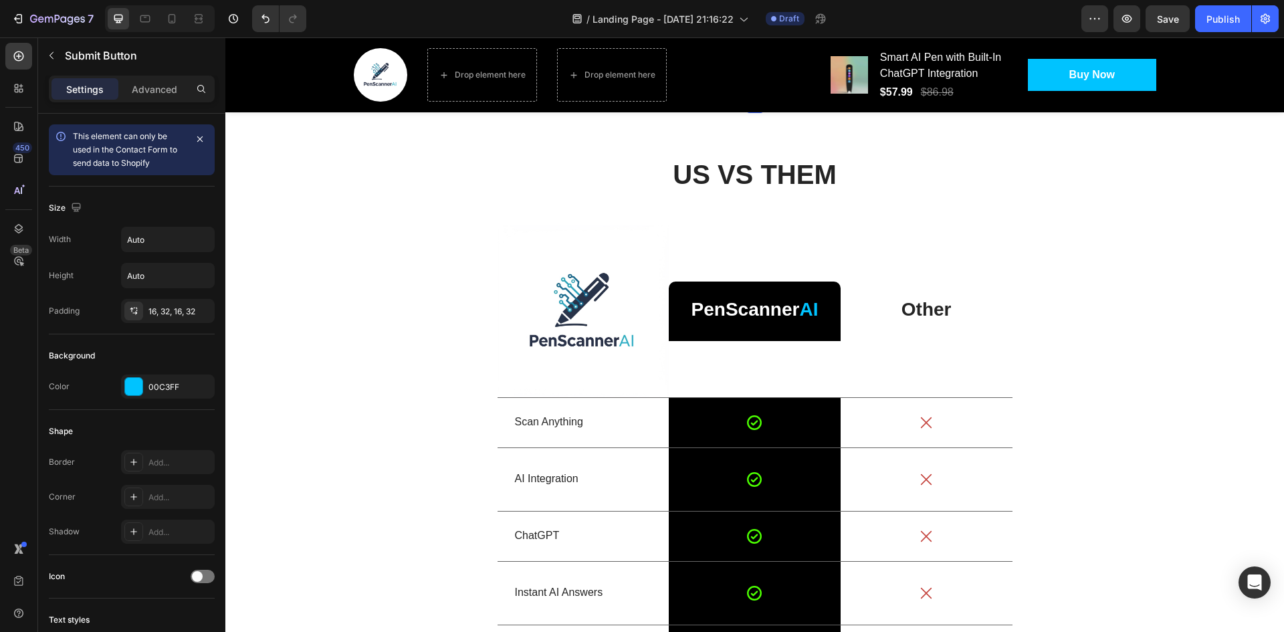
scroll to position [1857, 0]
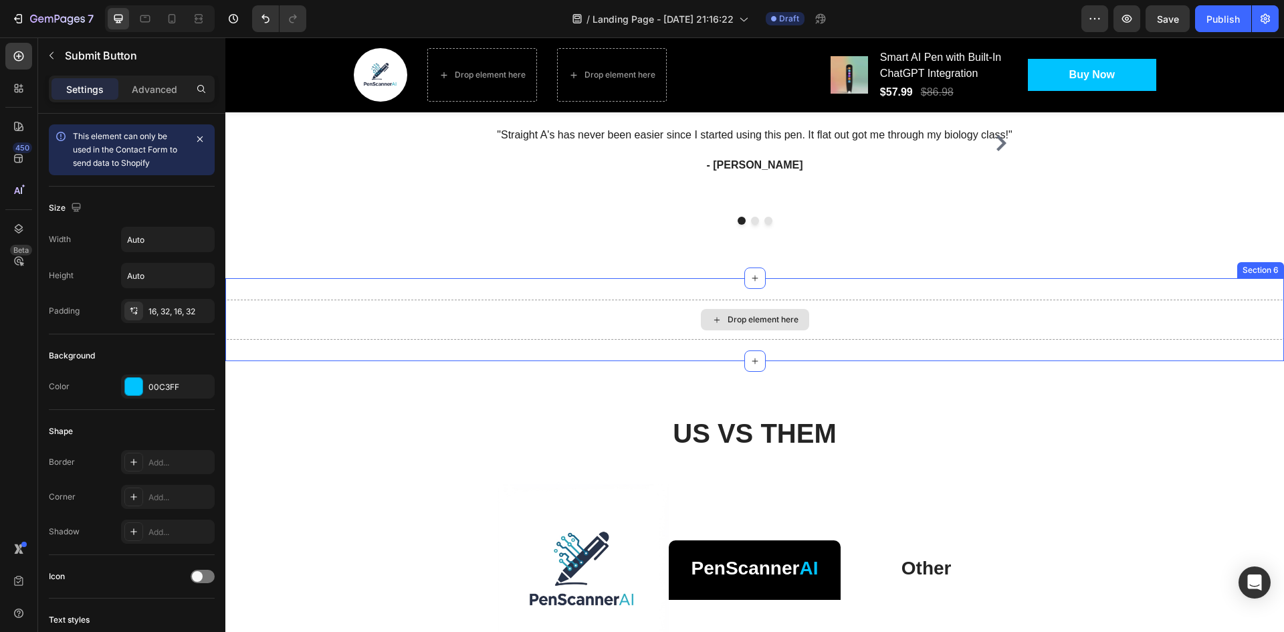
click at [832, 356] on div "Drop element here Section 6" at bounding box center [754, 319] width 1059 height 83
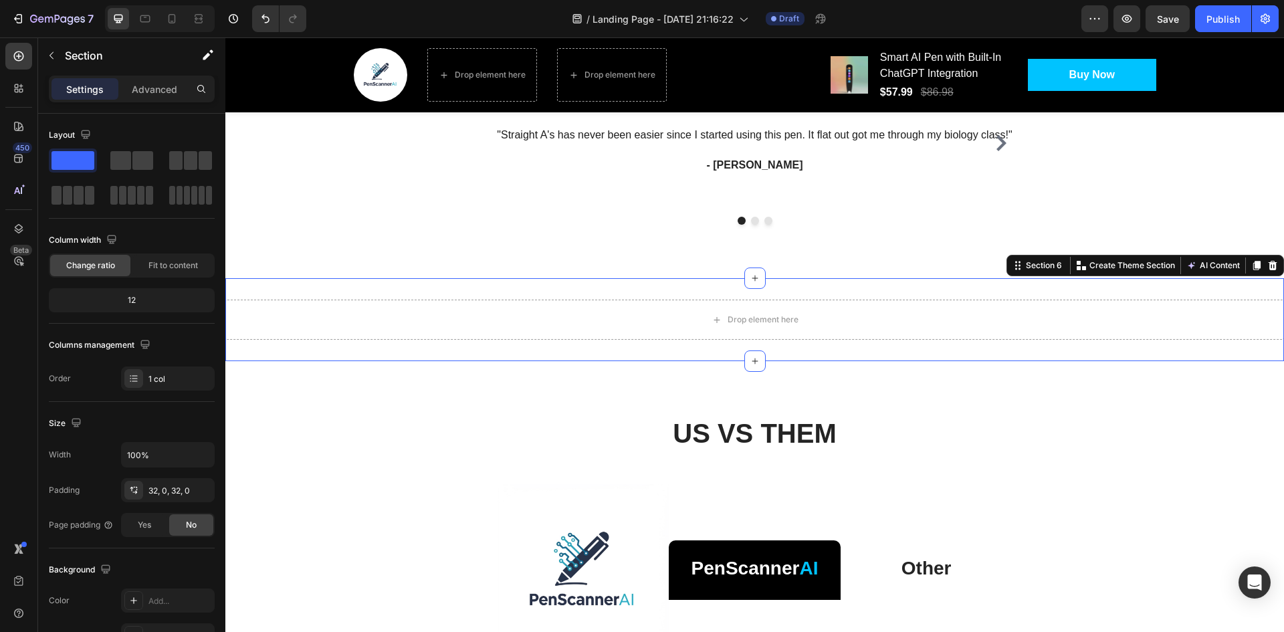
click at [1271, 263] on div "Section 6 You can create reusable sections Create Theme Section AI Content Writ…" at bounding box center [1145, 265] width 278 height 21
click at [1269, 264] on icon at bounding box center [1273, 265] width 9 height 9
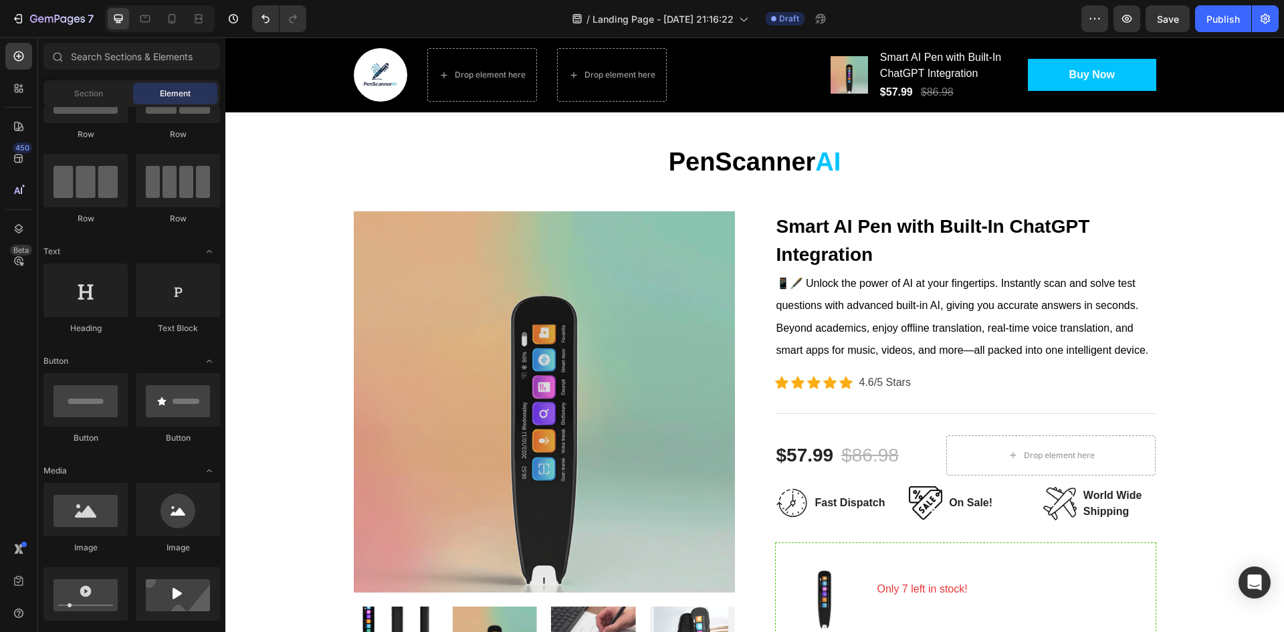
scroll to position [61, 0]
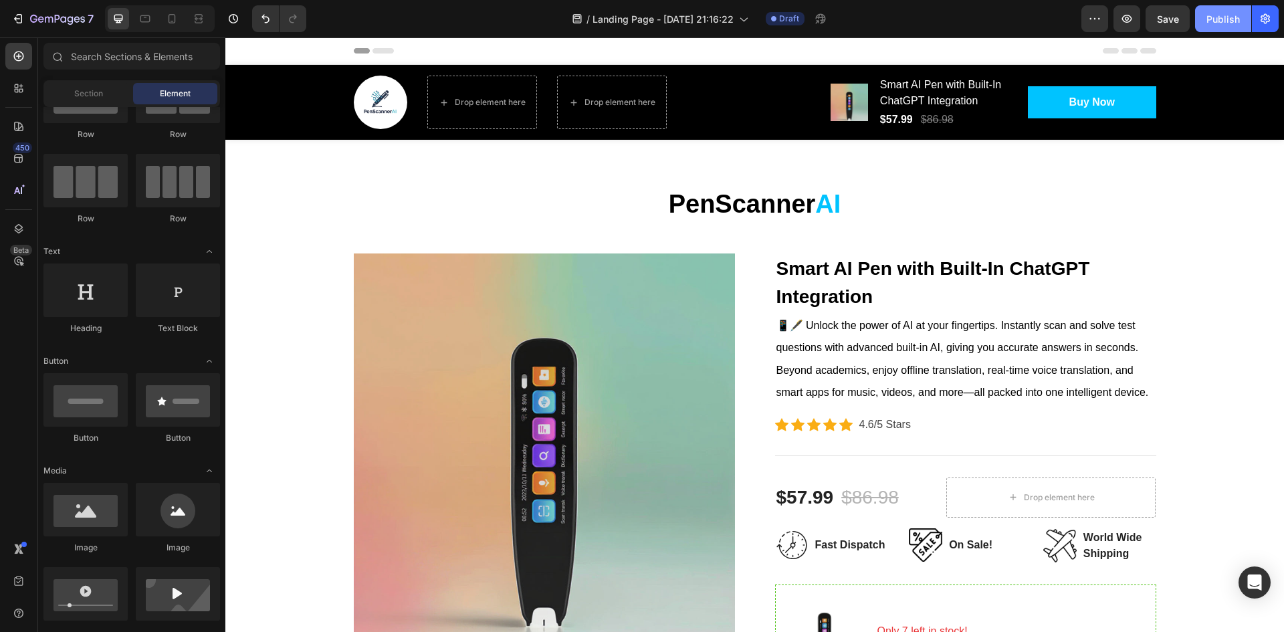
click at [1225, 14] on div "Publish" at bounding box center [1222, 19] width 33 height 14
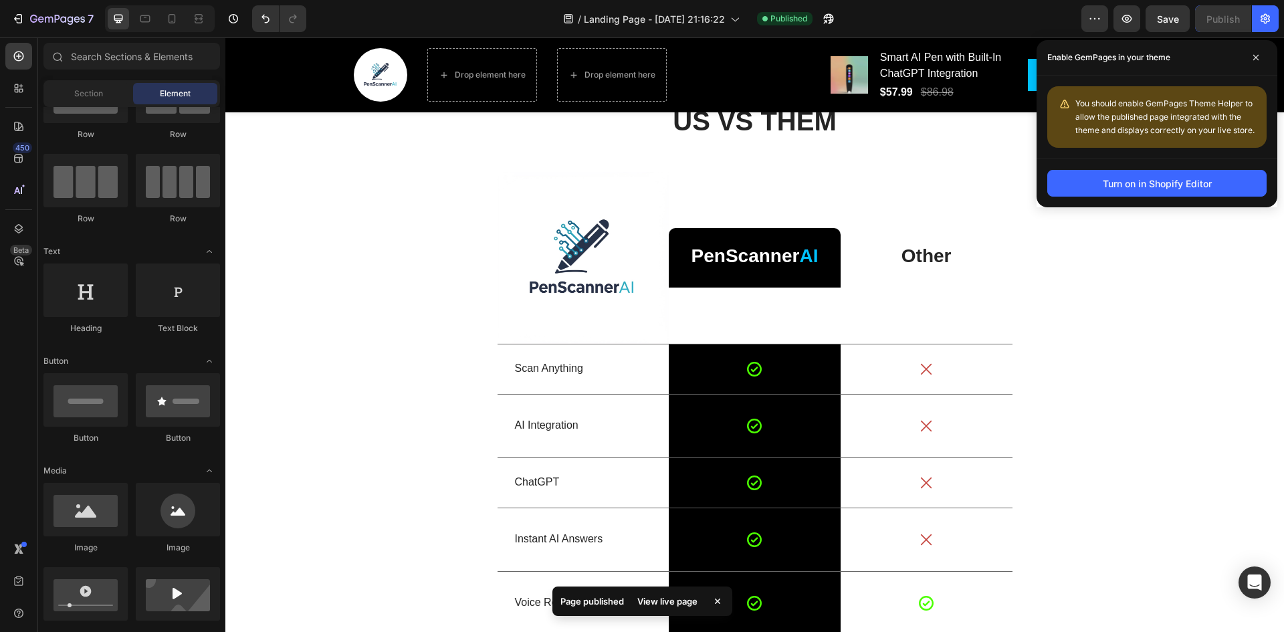
scroll to position [2115, 0]
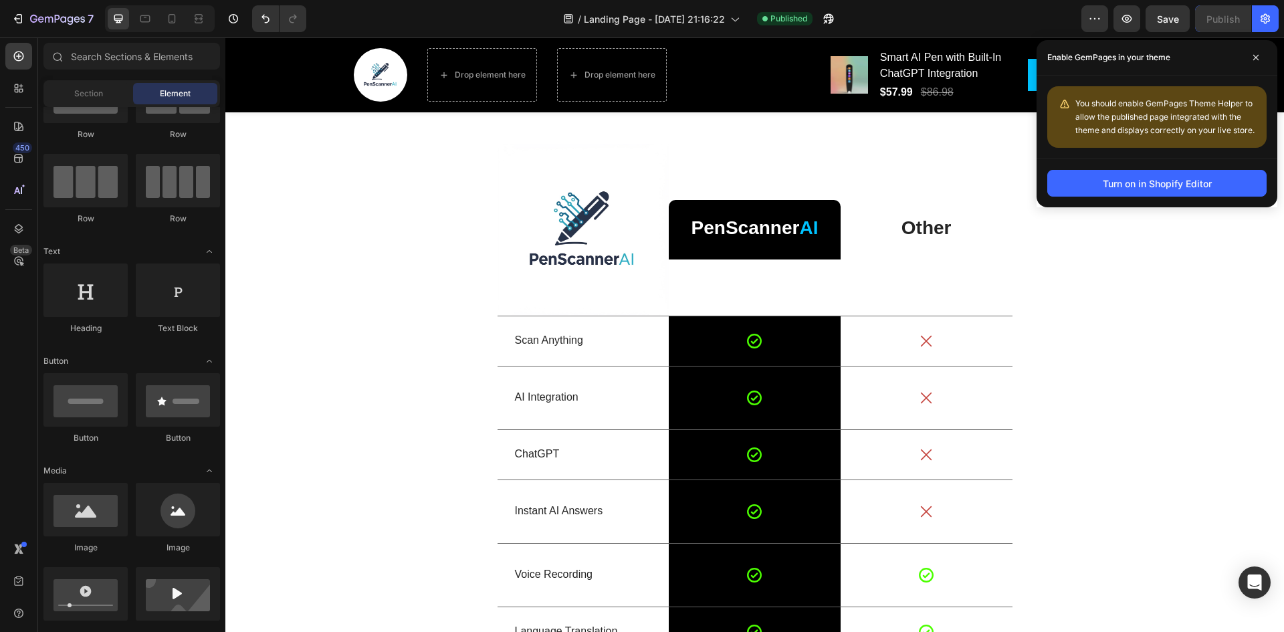
click at [1079, 98] on span "You should enable GemPages Theme Helper to allow the published page integrated …" at bounding box center [1164, 116] width 179 height 37
drag, startPoint x: 1079, startPoint y: 98, endPoint x: 1198, endPoint y: 126, distance: 122.2
click at [1198, 126] on span "You should enable GemPages Theme Helper to allow the published page integrated …" at bounding box center [1164, 116] width 179 height 37
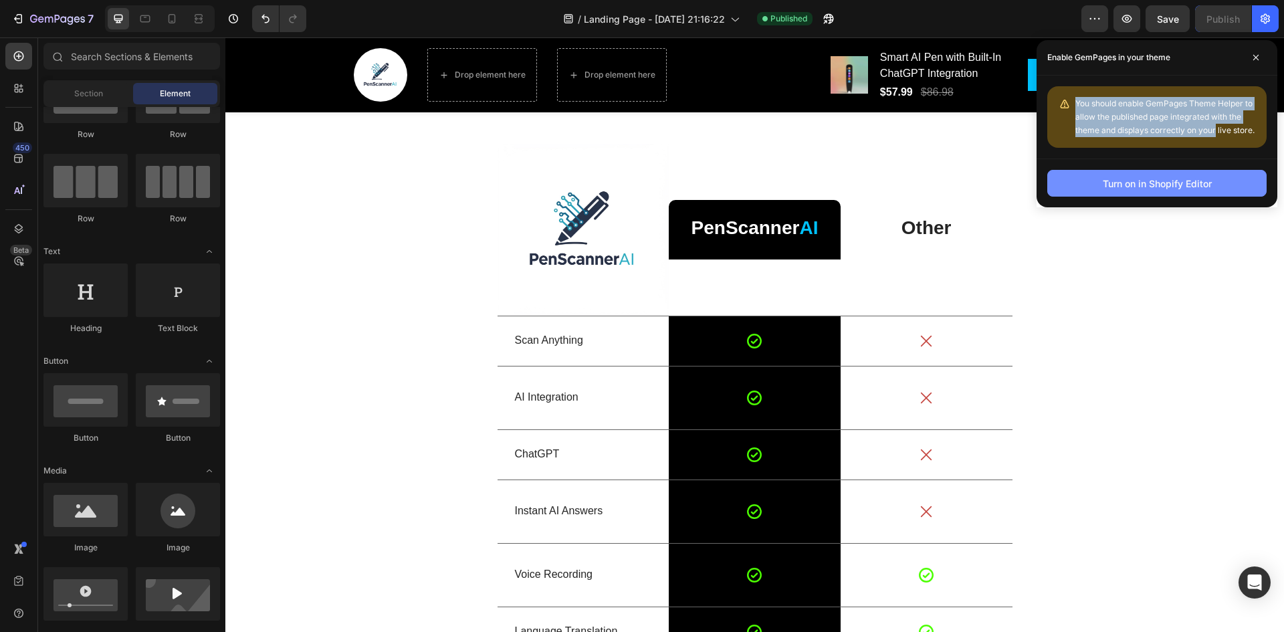
click at [1194, 186] on div "Turn on in Shopify Editor" at bounding box center [1157, 184] width 109 height 14
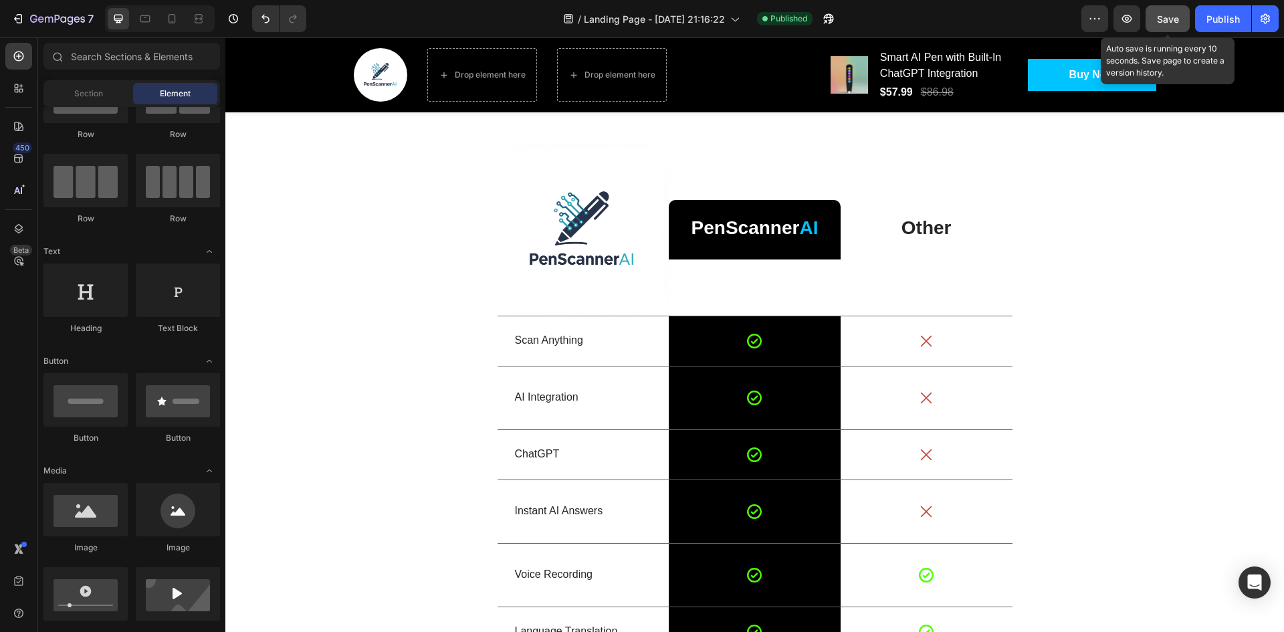
click at [1158, 7] on button "Save" at bounding box center [1168, 18] width 44 height 27
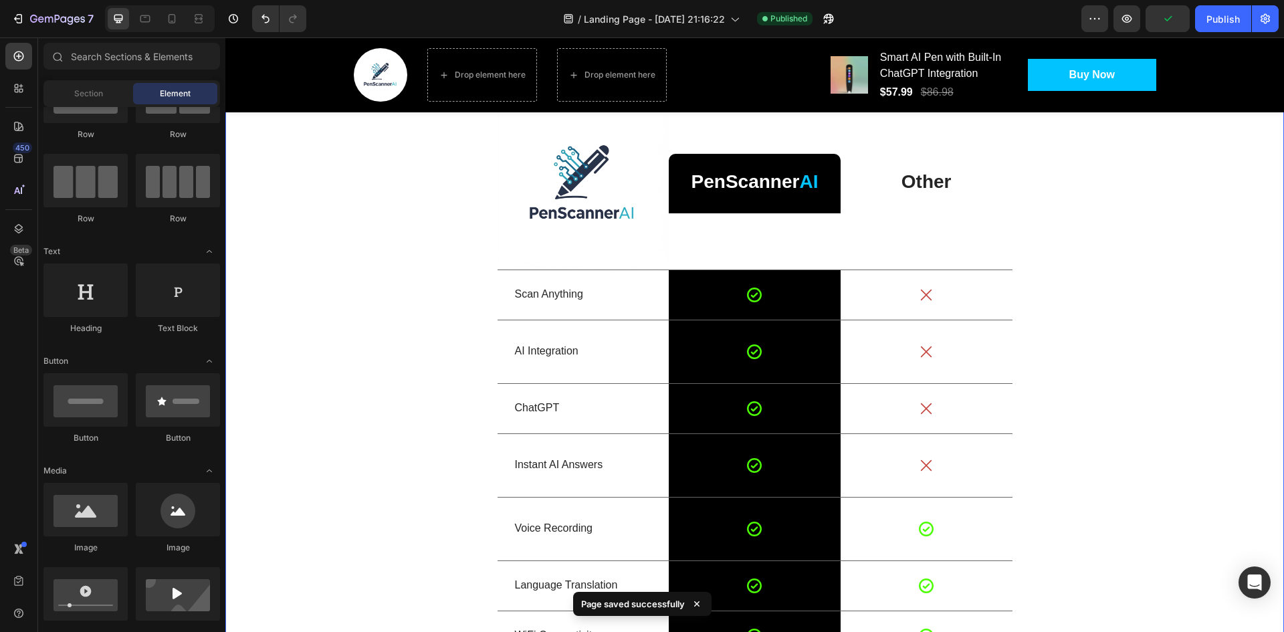
scroll to position [2516, 0]
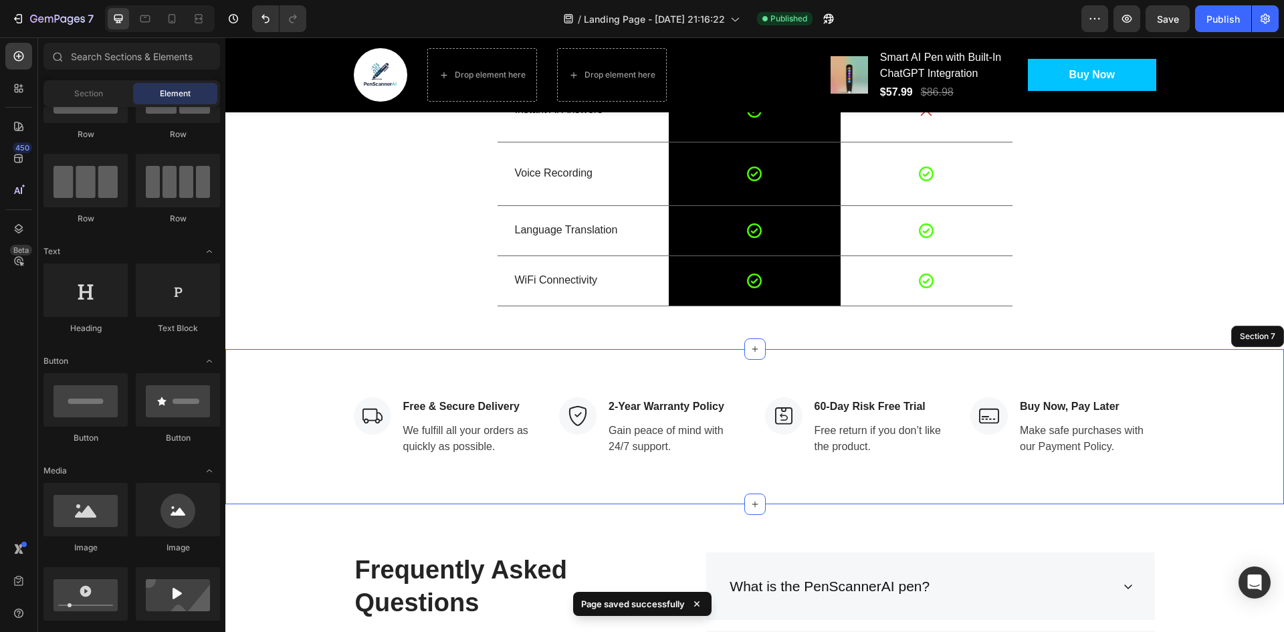
click at [1168, 415] on div "Image Free & Secure Delivery Text block We fulfill all your orders as quickly a…" at bounding box center [754, 426] width 1039 height 59
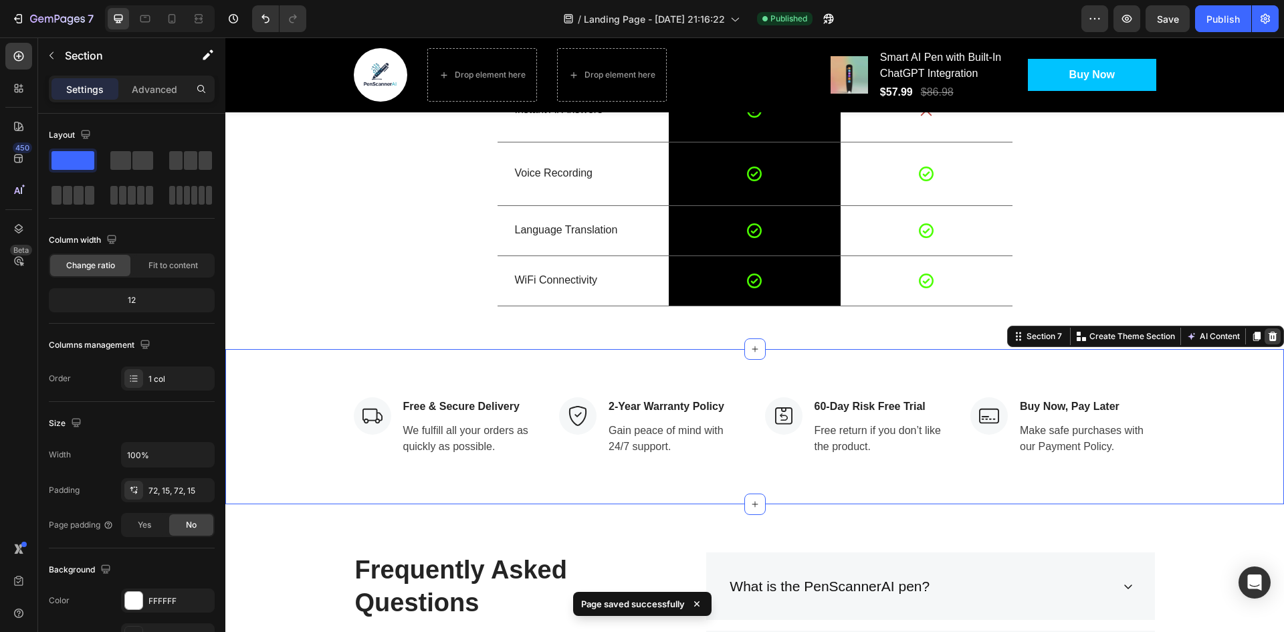
click at [1269, 339] on icon at bounding box center [1273, 336] width 9 height 9
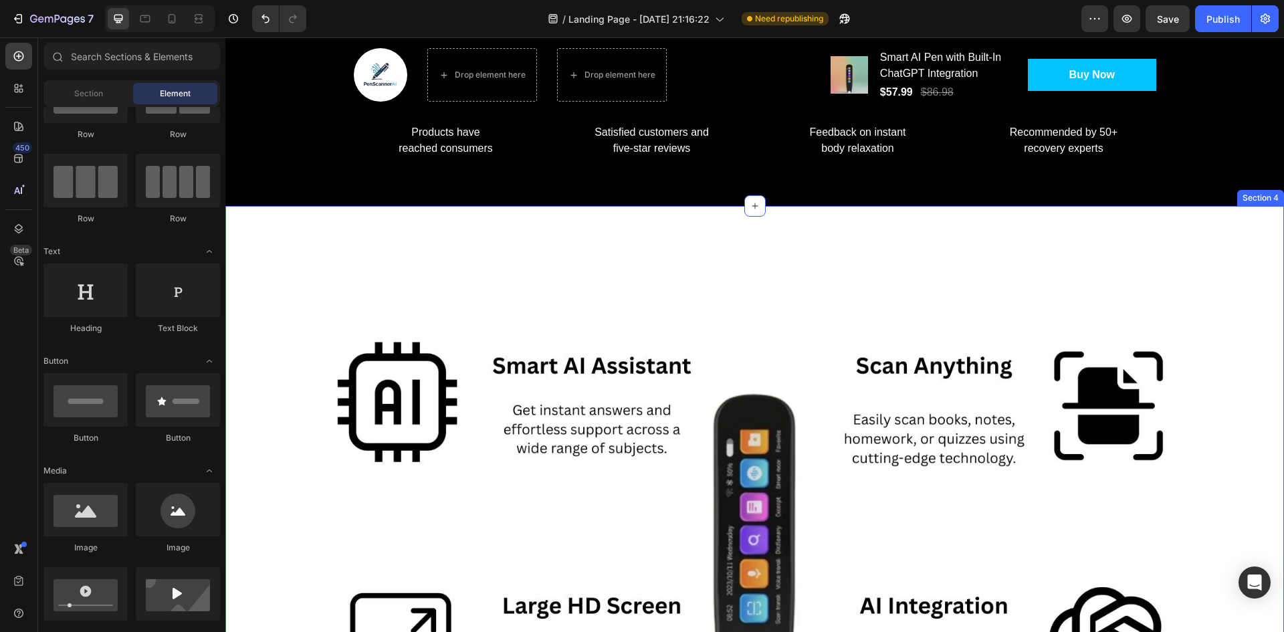
scroll to position [708, 0]
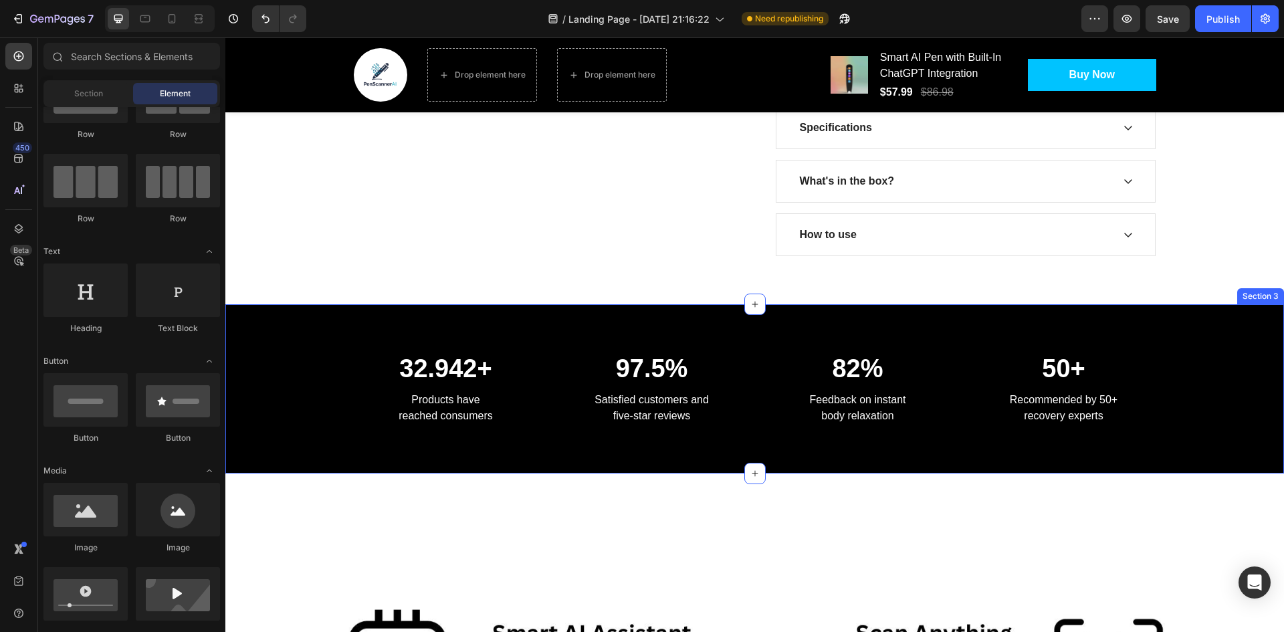
click at [1184, 349] on div "32.942+ Heading Products have reached consumers Text block 97.5% Heading Satisf…" at bounding box center [754, 389] width 1059 height 170
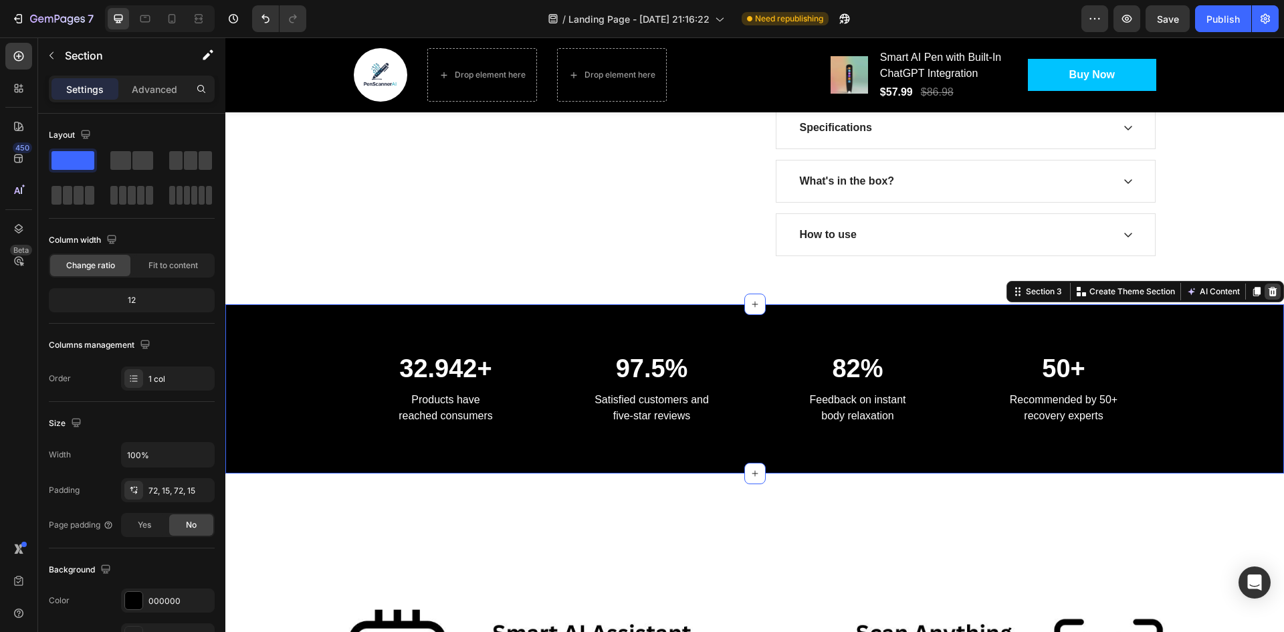
click at [1267, 294] on icon at bounding box center [1272, 291] width 11 height 11
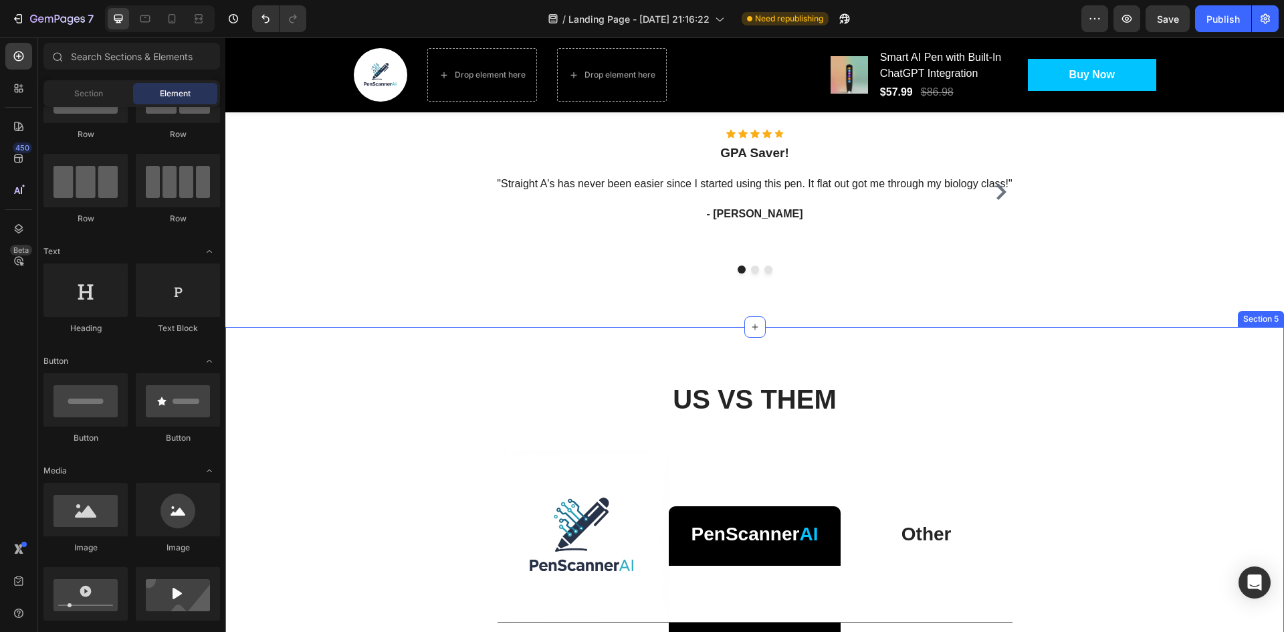
scroll to position [1444, 0]
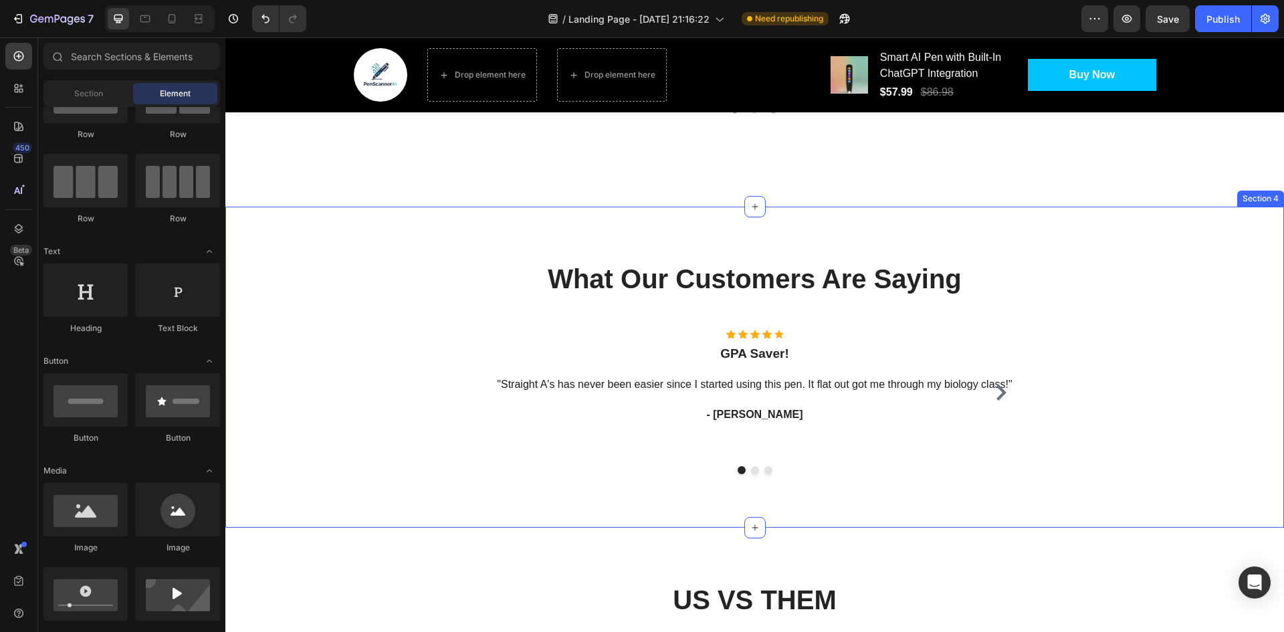
click at [1195, 346] on div "What Our Customers Are Saying Heading Row Icon Icon Icon Icon Icon Icon List Ho…" at bounding box center [754, 367] width 1039 height 214
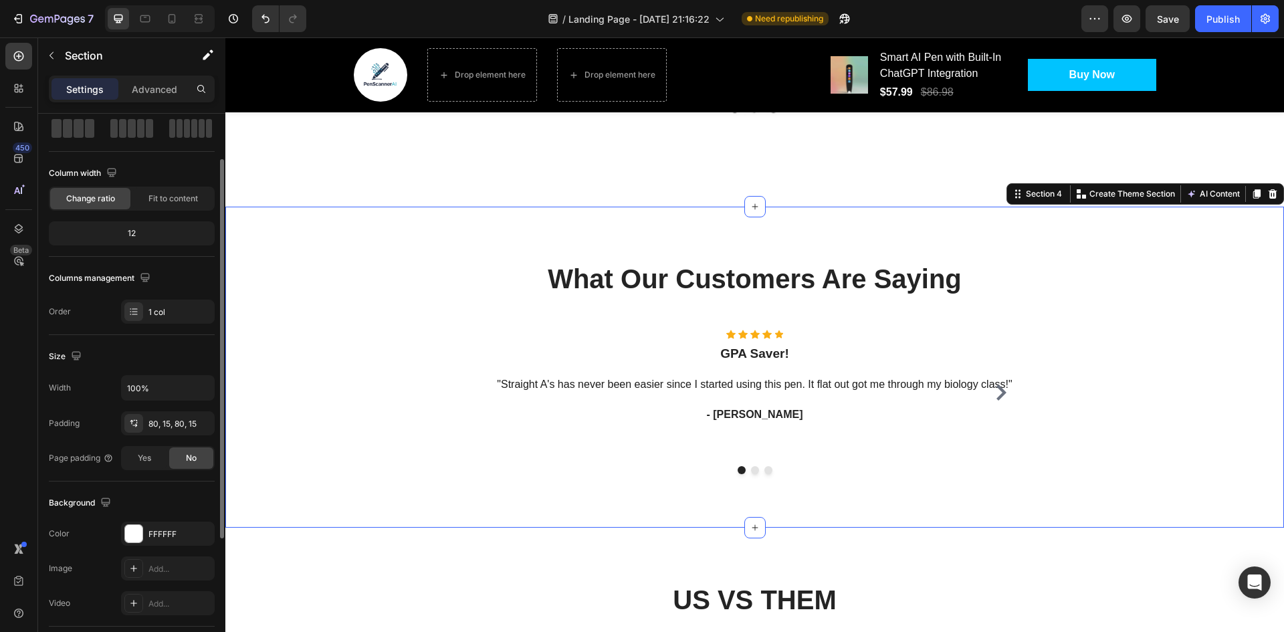
scroll to position [134, 0]
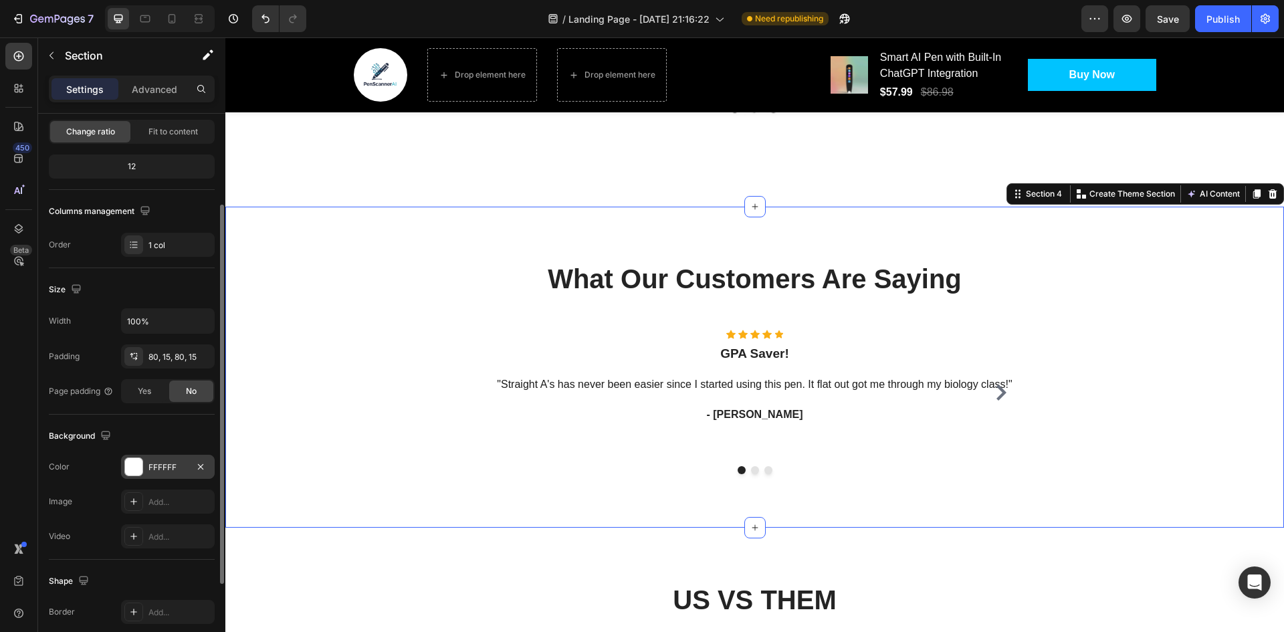
click at [130, 458] on div at bounding box center [133, 466] width 17 height 17
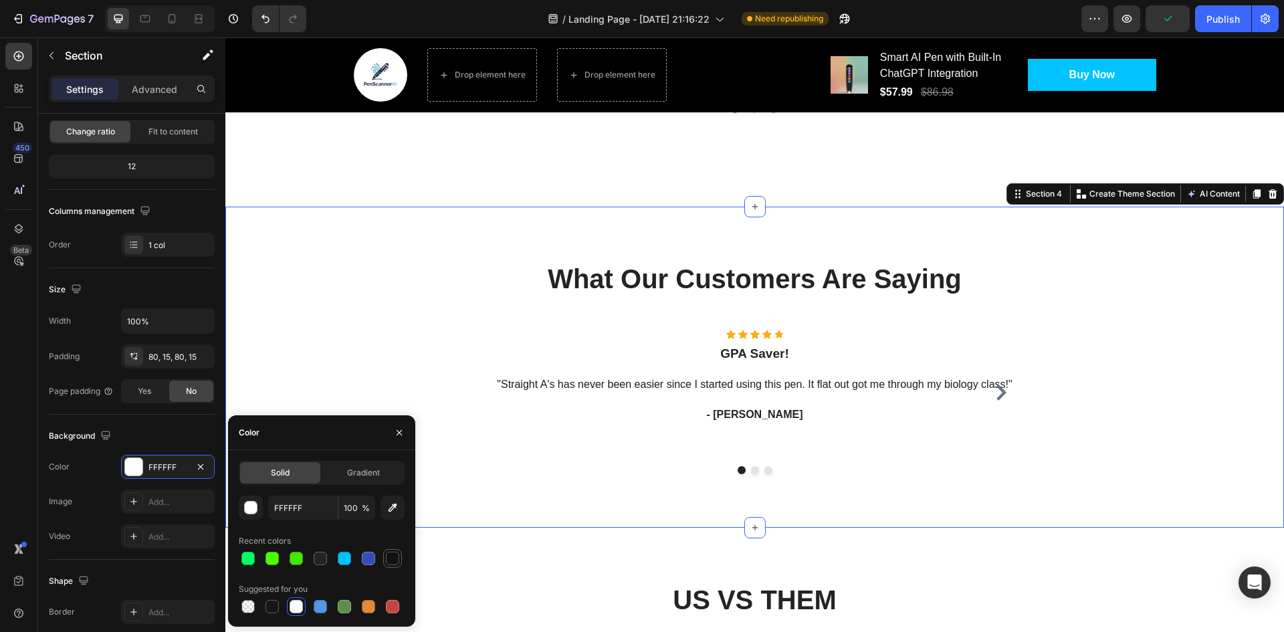
click at [390, 559] on div at bounding box center [392, 558] width 13 height 13
type input "121212"
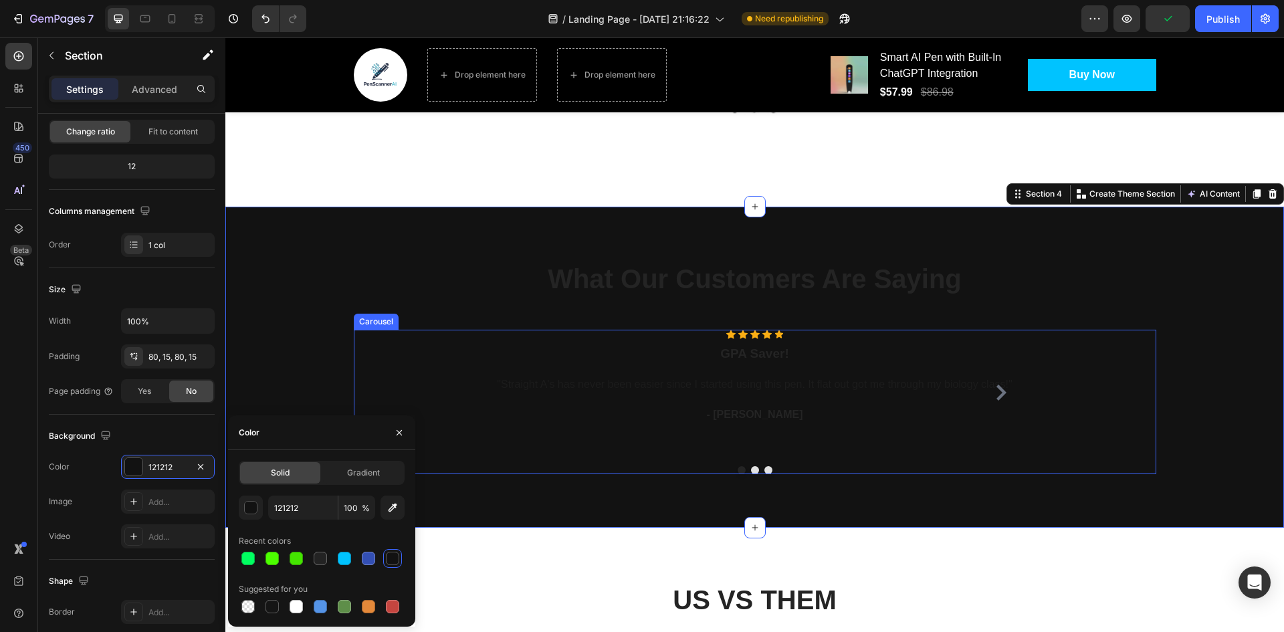
click at [665, 381] on span ""Straight A's has never been easier since I started using this pen. It flat out…" at bounding box center [754, 384] width 515 height 11
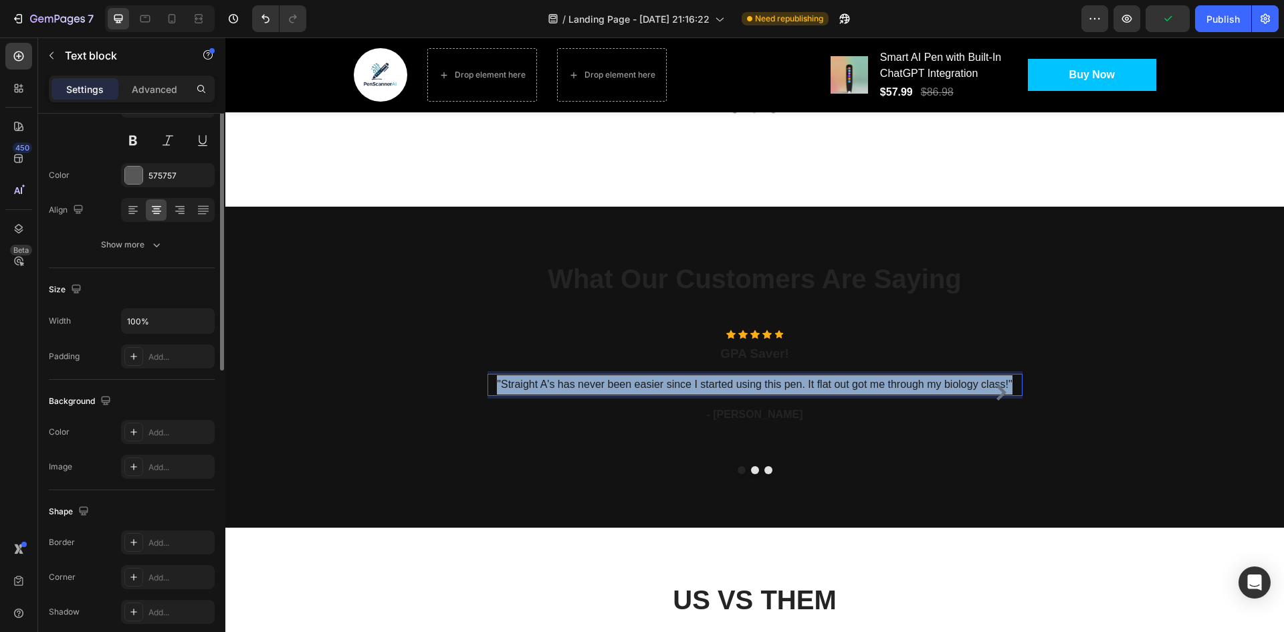
scroll to position [0, 0]
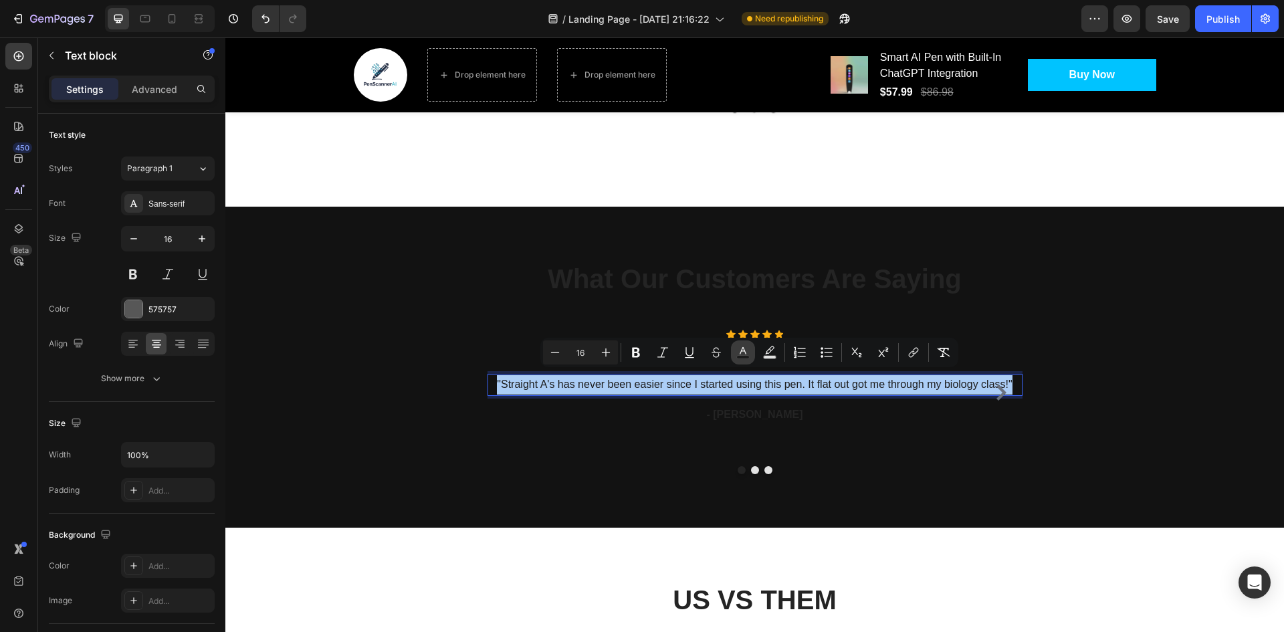
click at [745, 352] on icon "Editor contextual toolbar" at bounding box center [743, 350] width 7 height 7
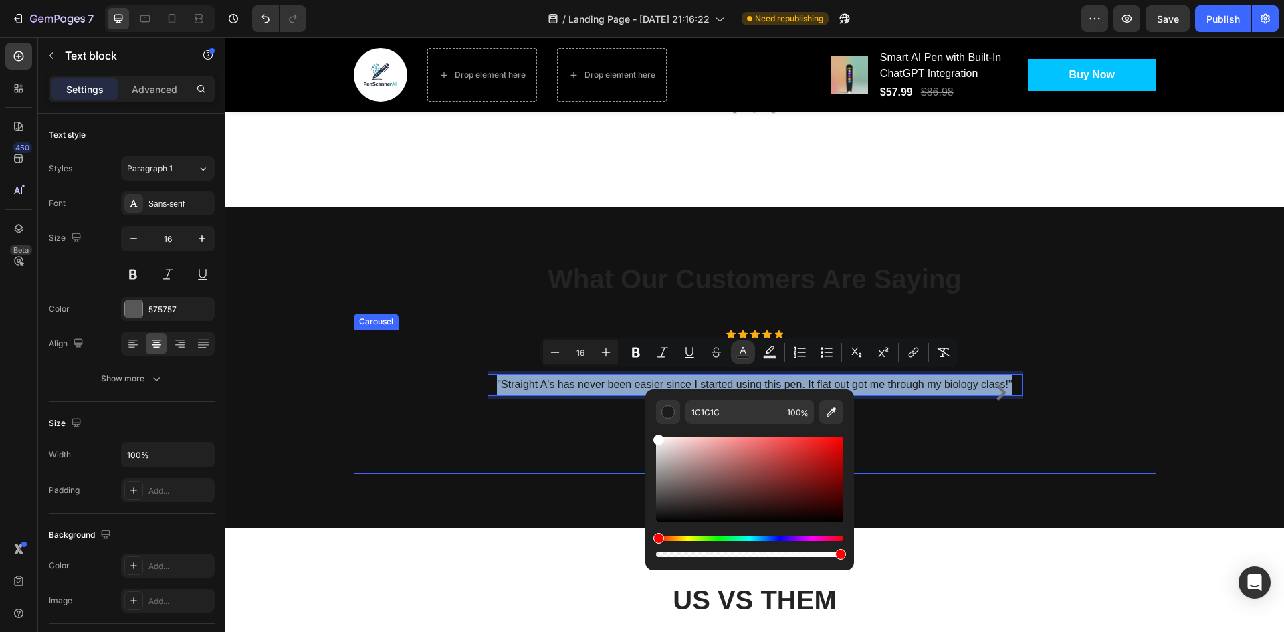
type input "FFFFFF"
drag, startPoint x: 904, startPoint y: 490, endPoint x: 620, endPoint y: 401, distance: 298.0
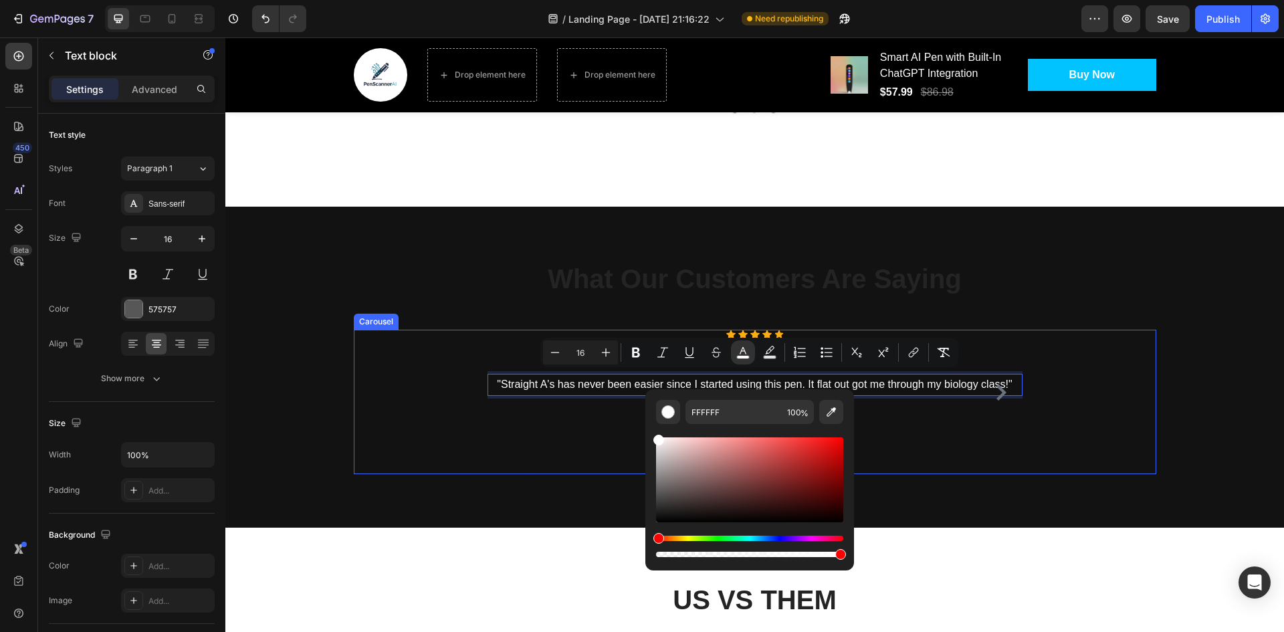
click at [924, 425] on div "Icon Icon Icon Icon Icon Icon List Hoz GPA Saver! Heading "Straight A's has nev…" at bounding box center [755, 393] width 535 height 126
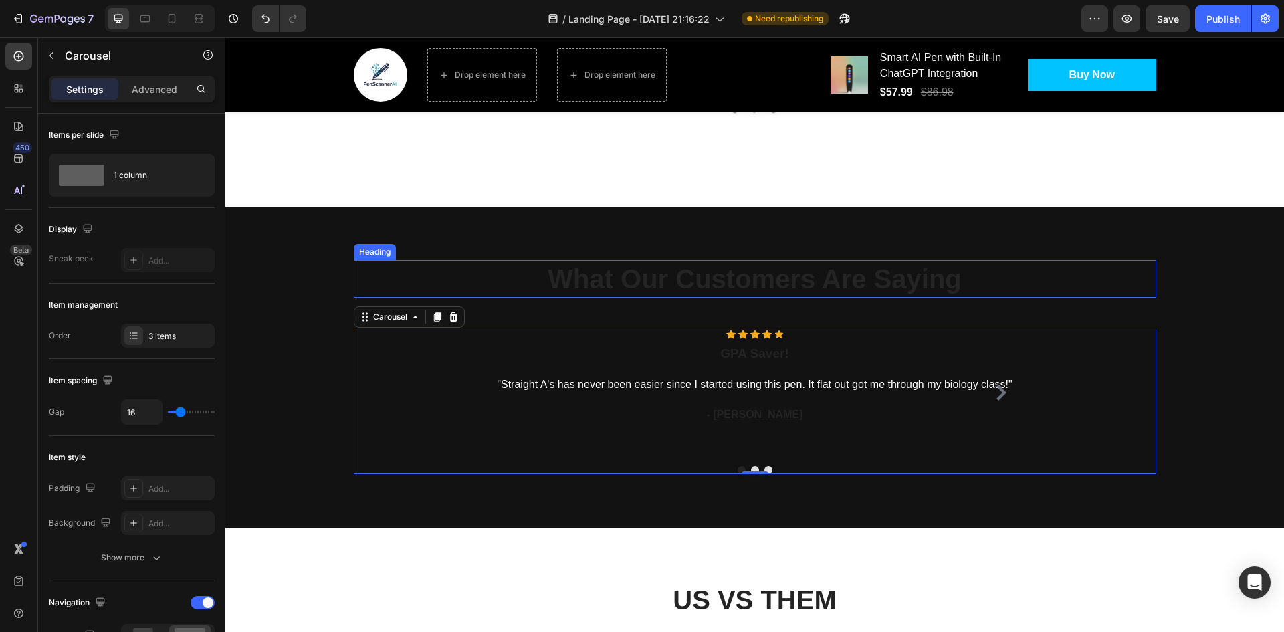
click at [734, 268] on p "What Our Customers Are Saying" at bounding box center [755, 278] width 800 height 35
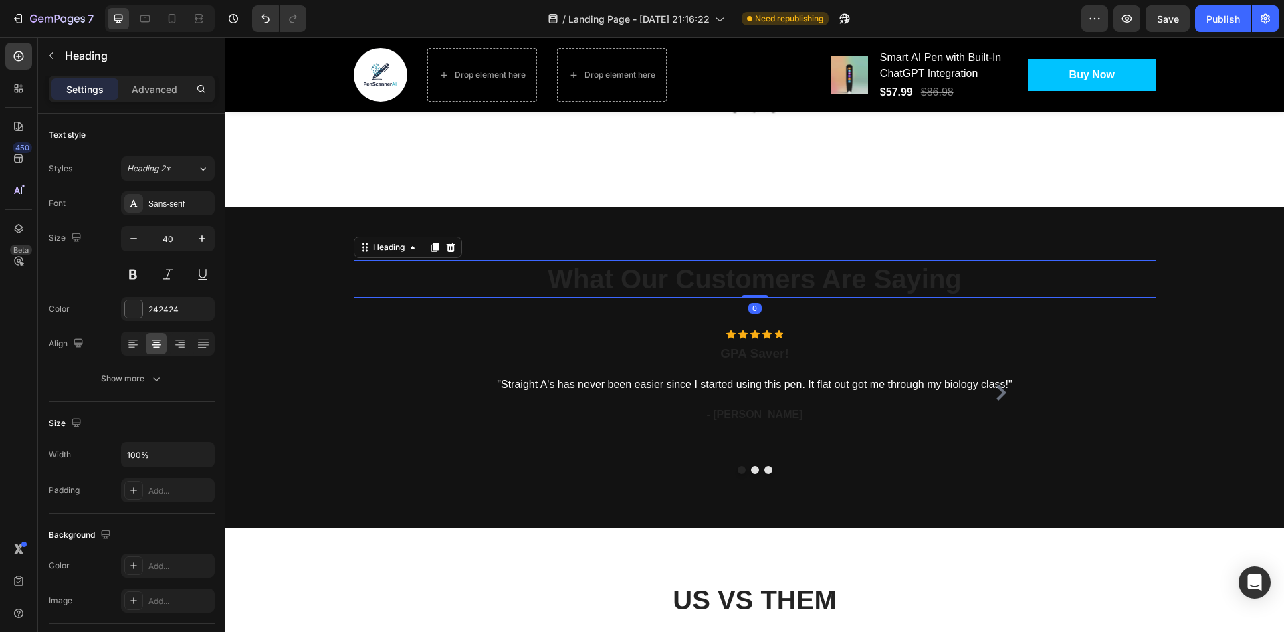
click at [734, 268] on p "What Our Customers Are Saying" at bounding box center [755, 278] width 800 height 35
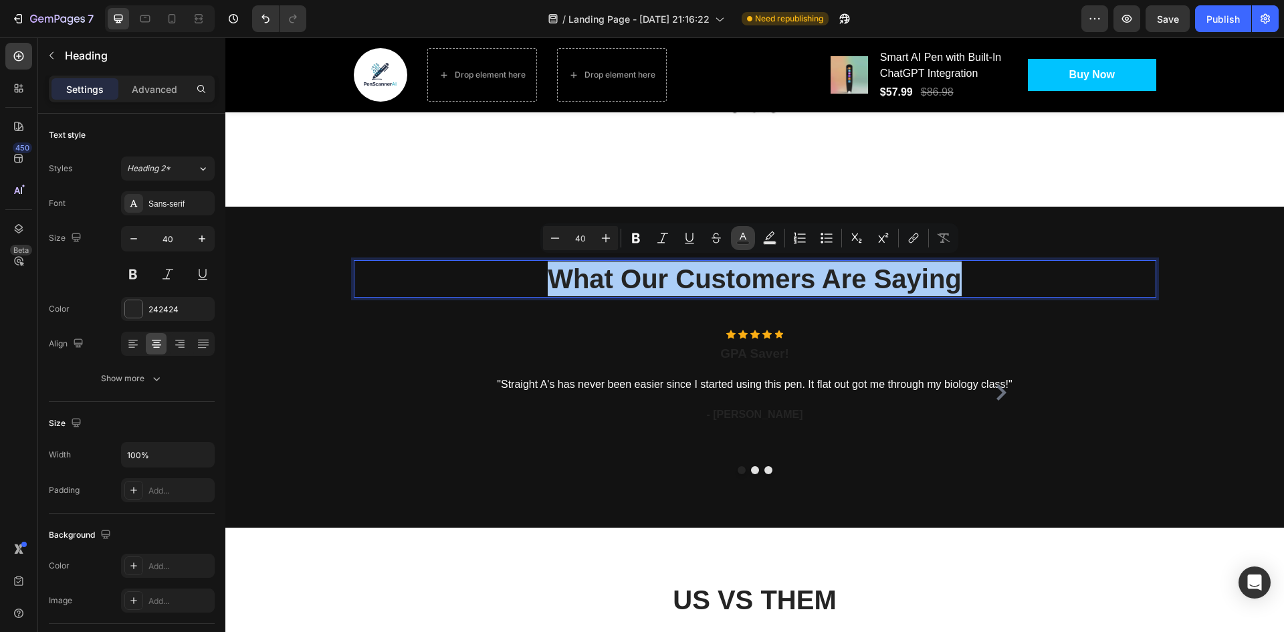
click at [745, 241] on rect "Editor contextual toolbar" at bounding box center [743, 242] width 13 height 3
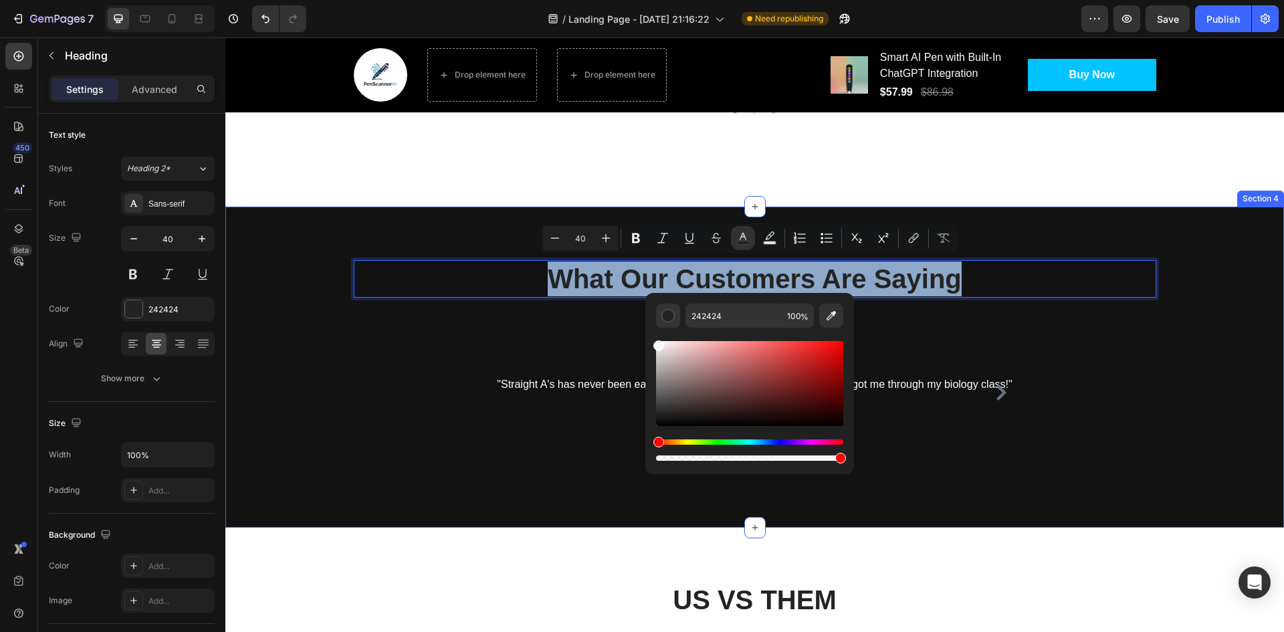
type input "F7F7F7"
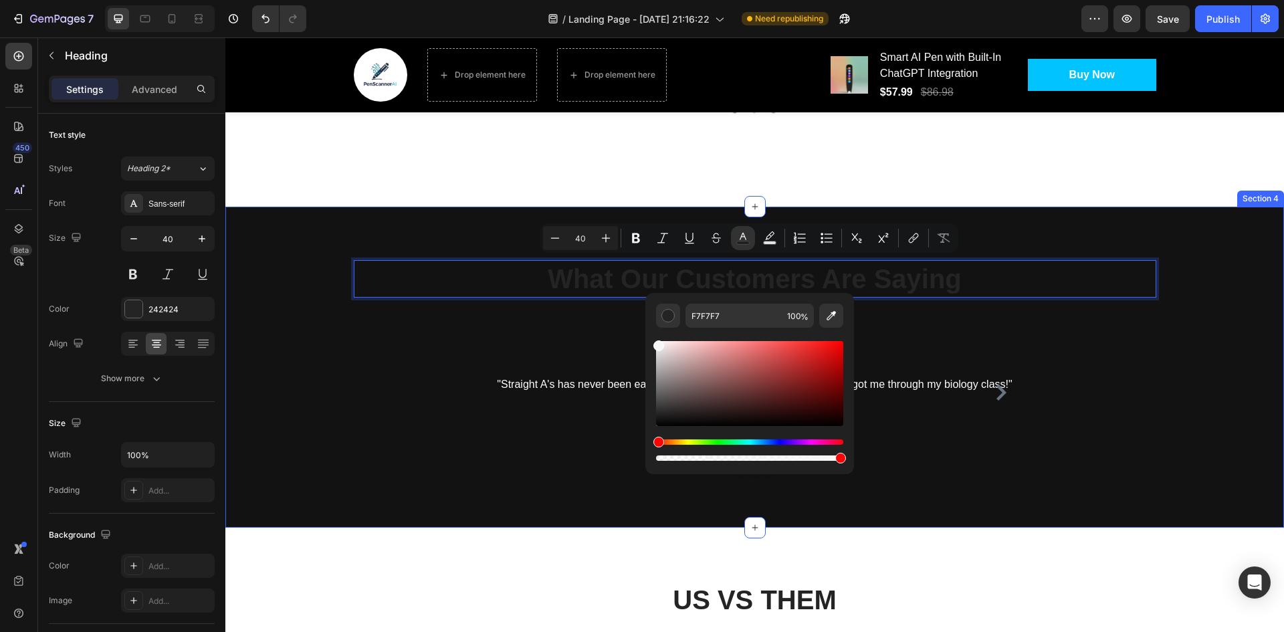
drag, startPoint x: 936, startPoint y: 410, endPoint x: 599, endPoint y: 290, distance: 358.5
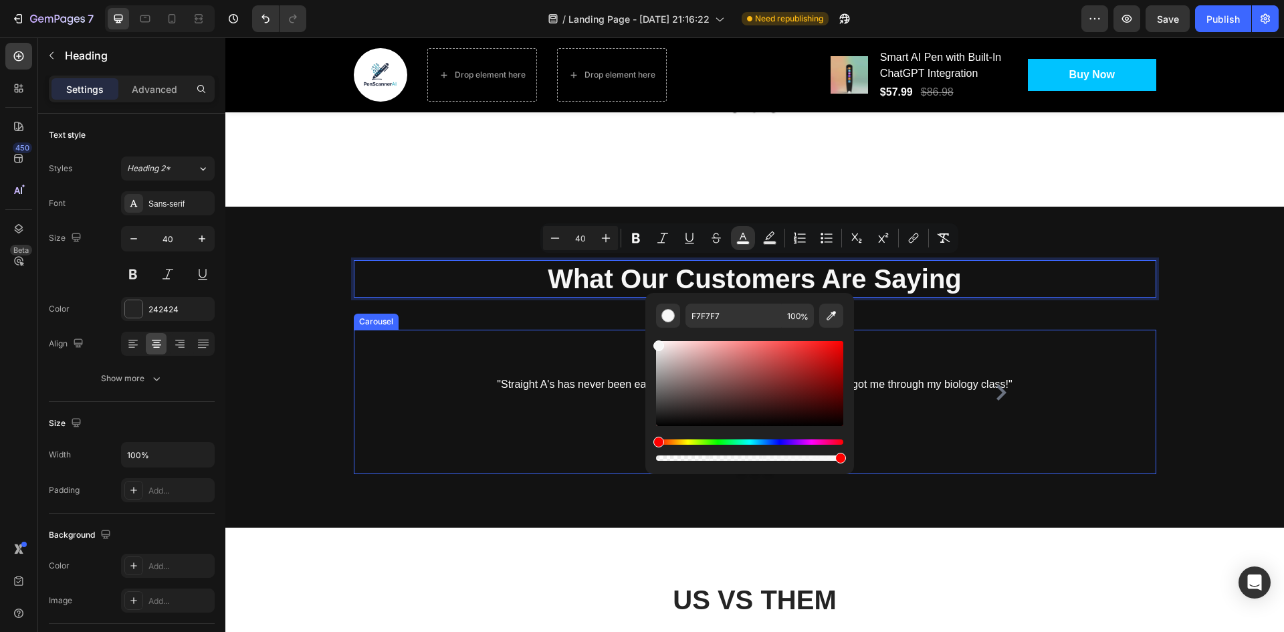
click at [1001, 459] on div "Icon Icon Icon Icon Icon Icon List Hoz GPA Saver! Heading "Straight A's has nev…" at bounding box center [755, 402] width 802 height 144
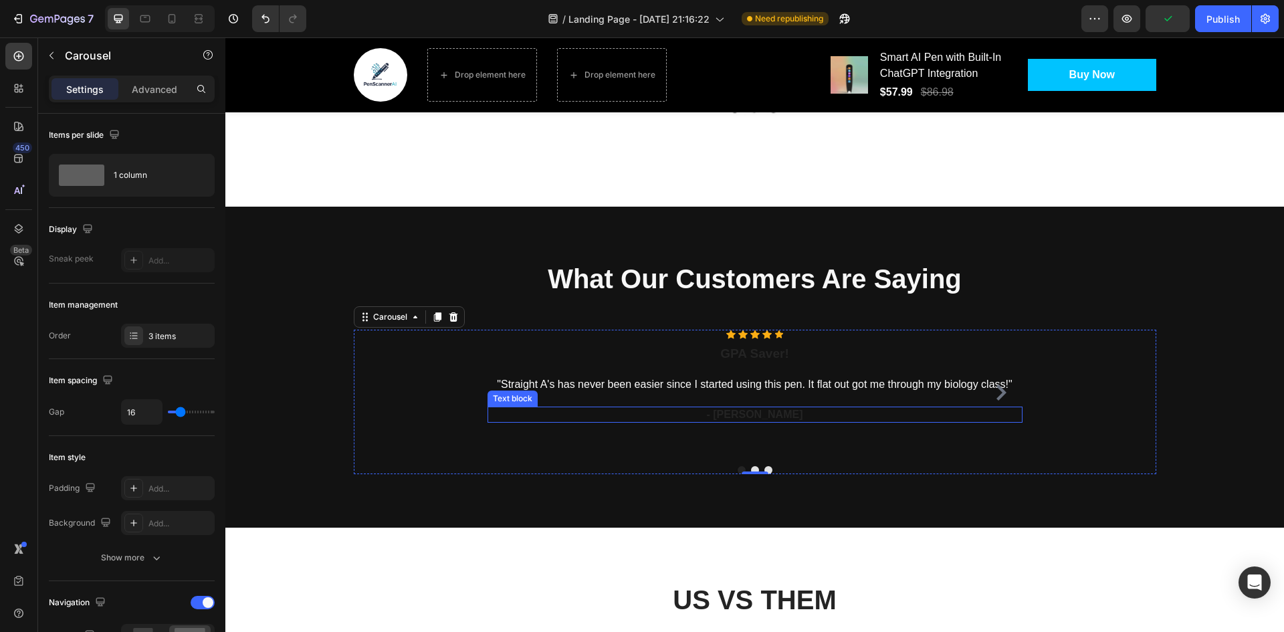
click at [747, 409] on span "- [PERSON_NAME]" at bounding box center [754, 414] width 96 height 11
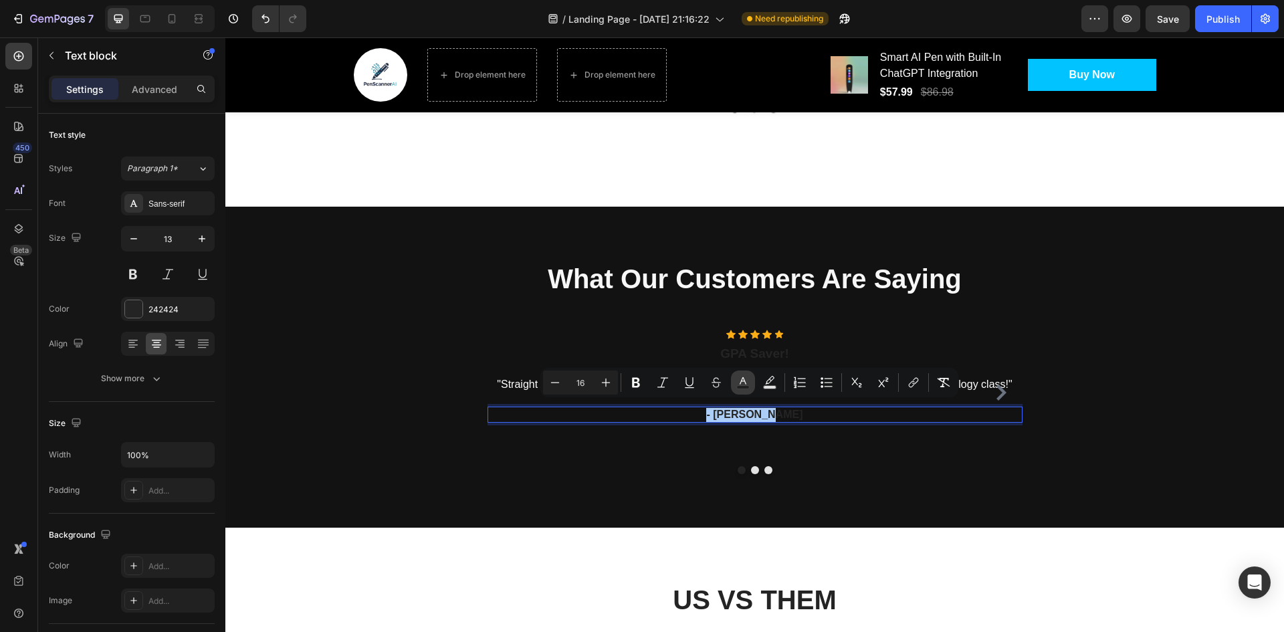
click at [737, 387] on rect "Editor contextual toolbar" at bounding box center [743, 387] width 13 height 3
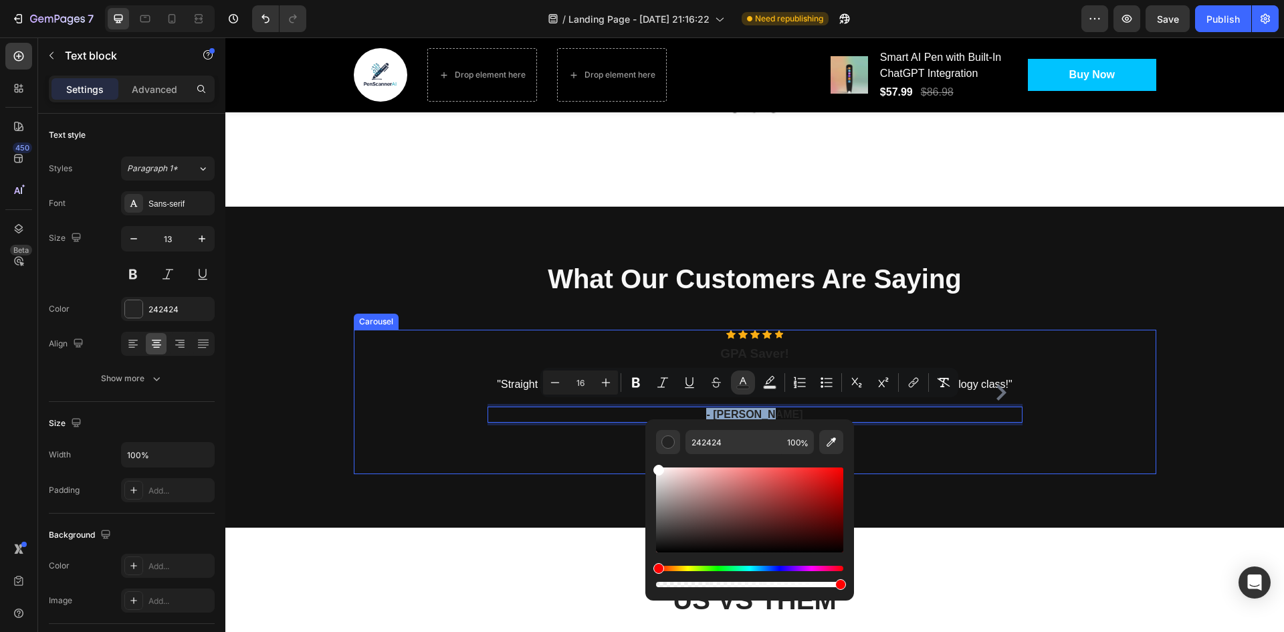
type input "FFFFFF"
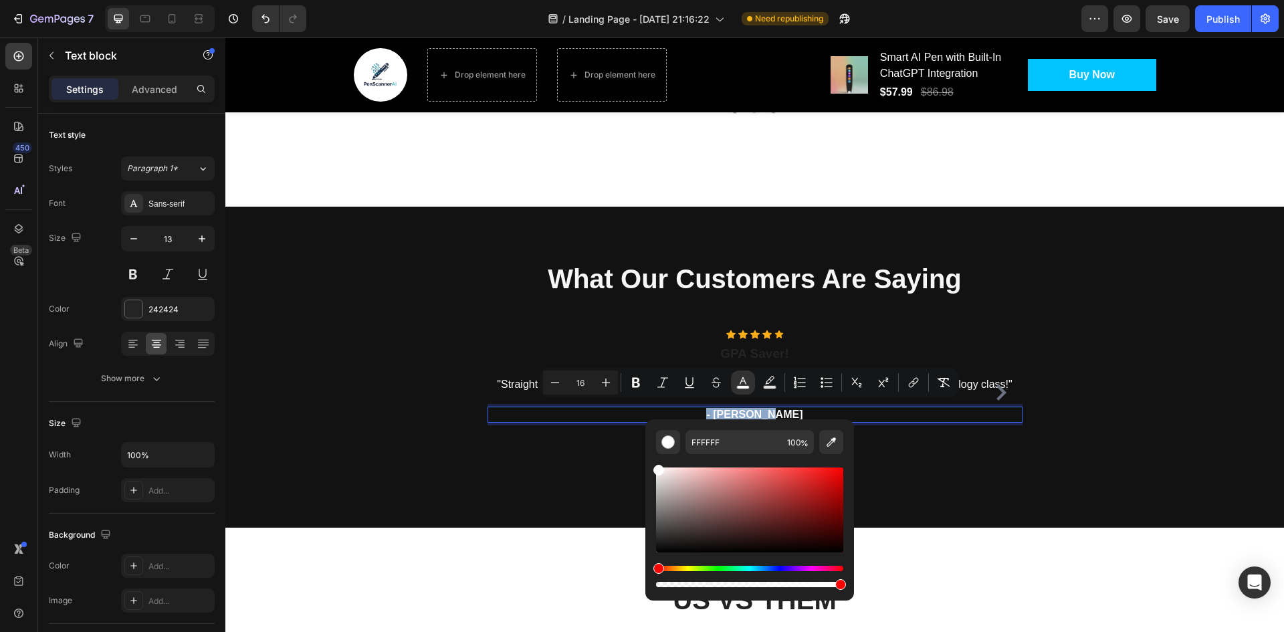
drag, startPoint x: 883, startPoint y: 504, endPoint x: 659, endPoint y: 349, distance: 272.5
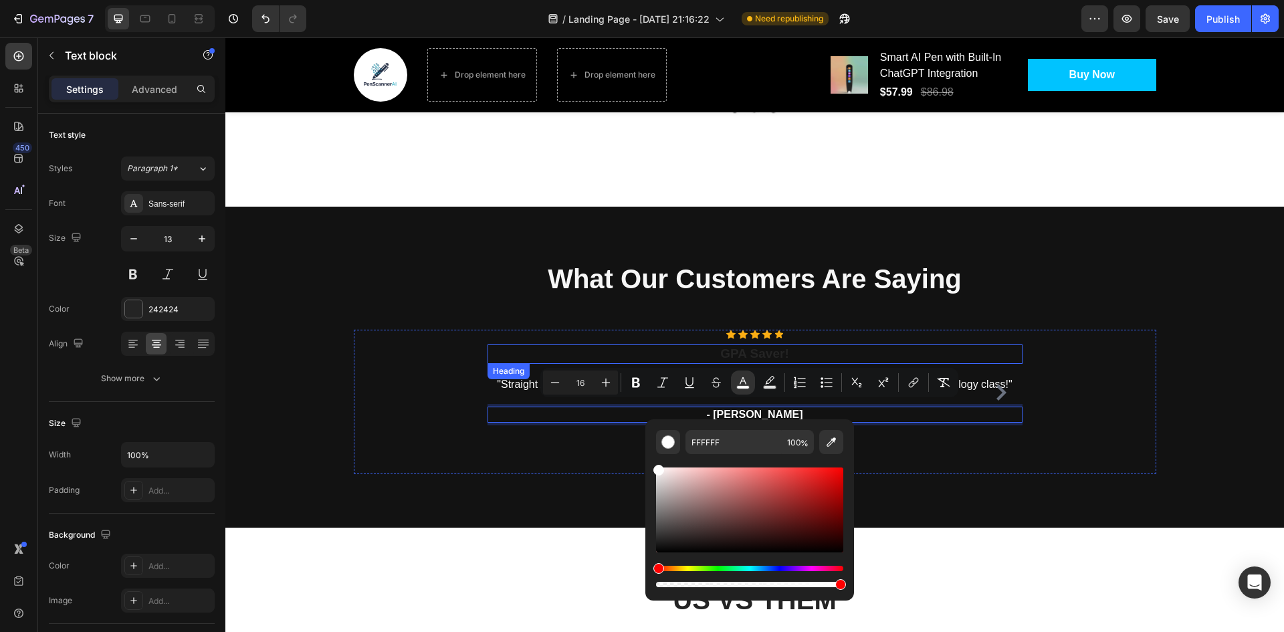
click at [768, 349] on h3 "GPA Saver!" at bounding box center [755, 353] width 535 height 19
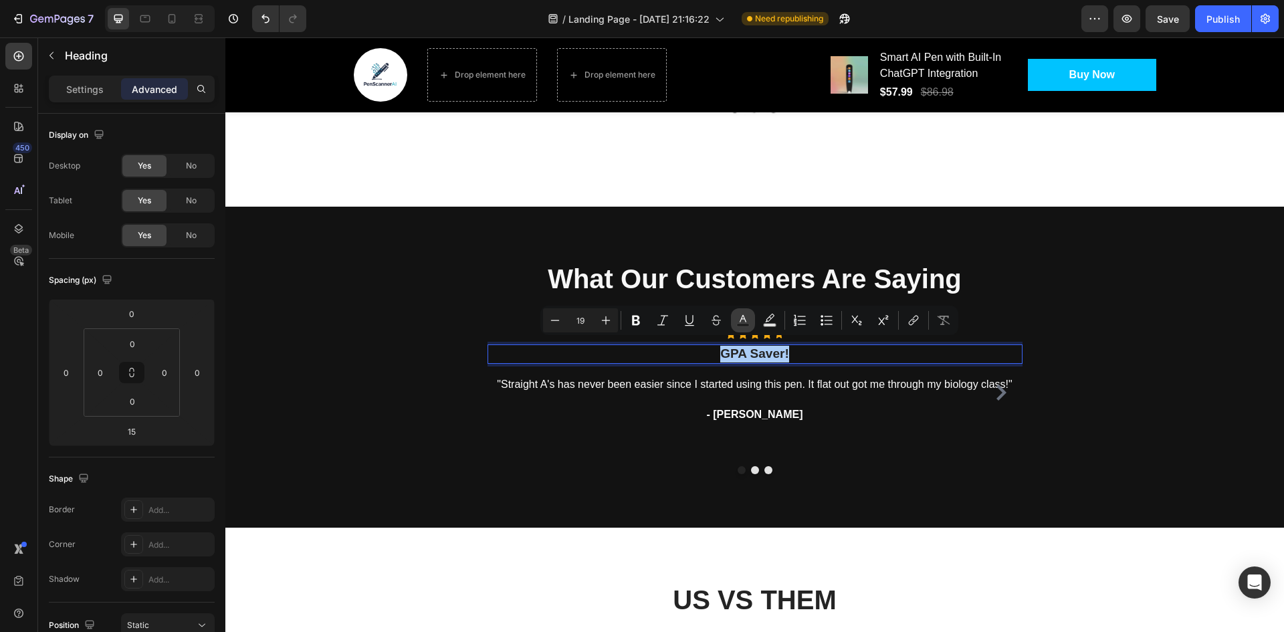
click at [741, 322] on icon "Editor contextual toolbar" at bounding box center [742, 320] width 13 height 13
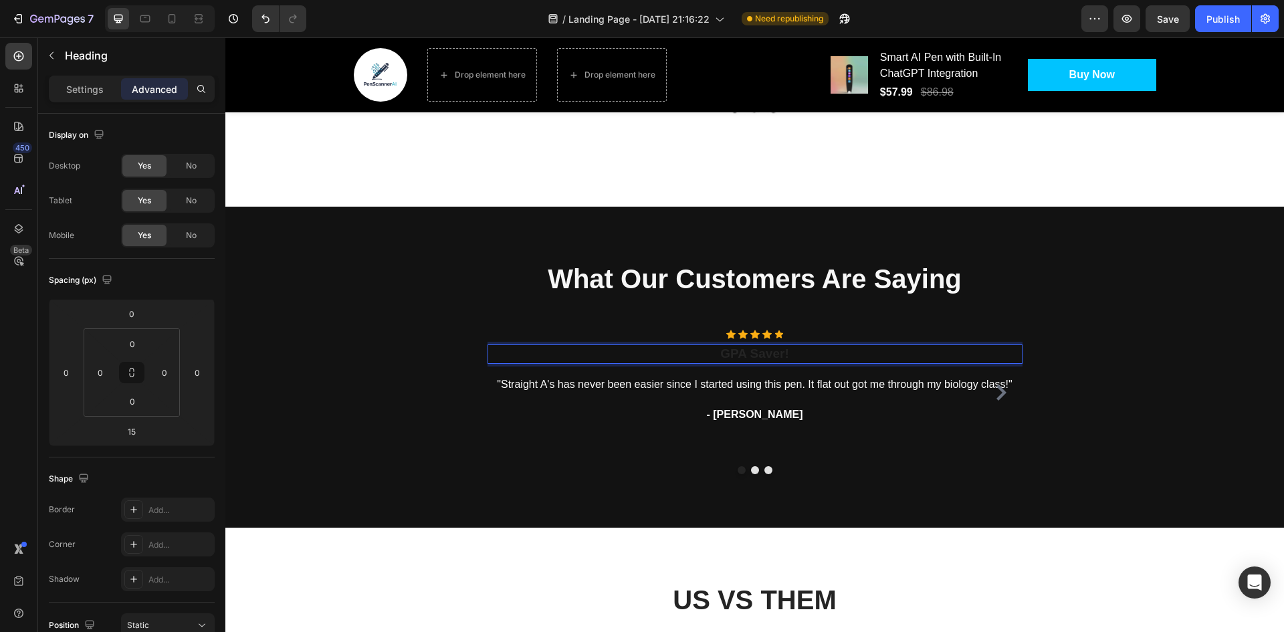
click at [745, 346] on p "GPA Saver!" at bounding box center [755, 354] width 532 height 17
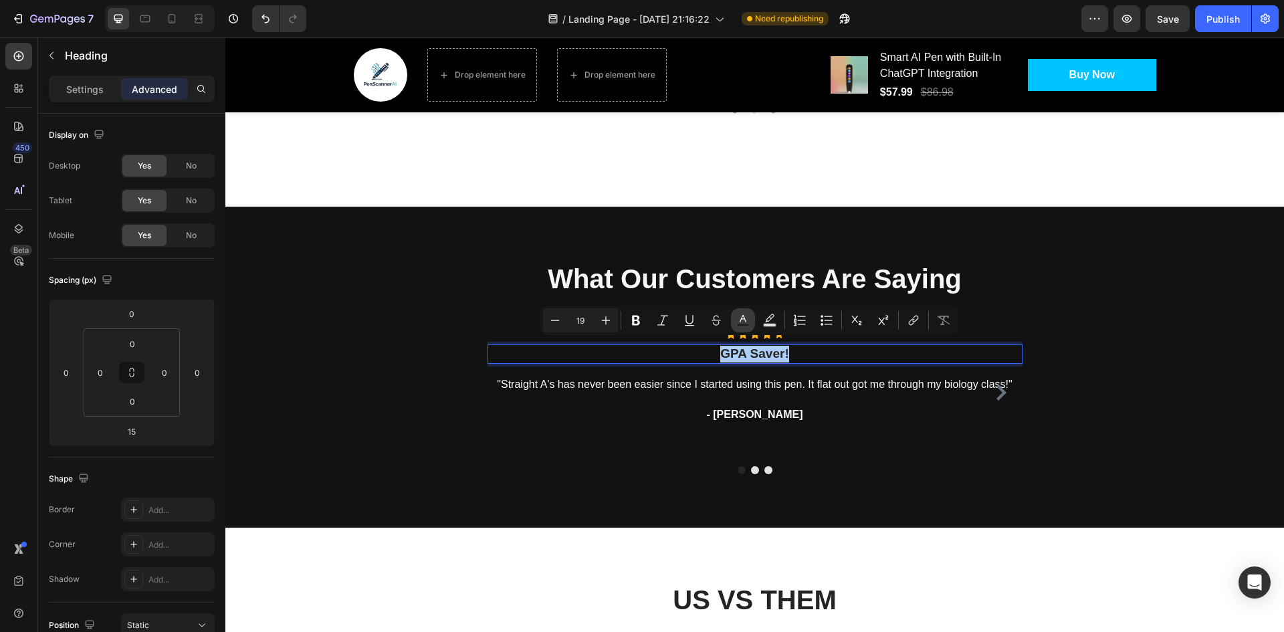
click at [744, 316] on icon "Editor contextual toolbar" at bounding box center [743, 318] width 7 height 7
click at [740, 318] on icon "Editor contextual toolbar" at bounding box center [742, 320] width 13 height 13
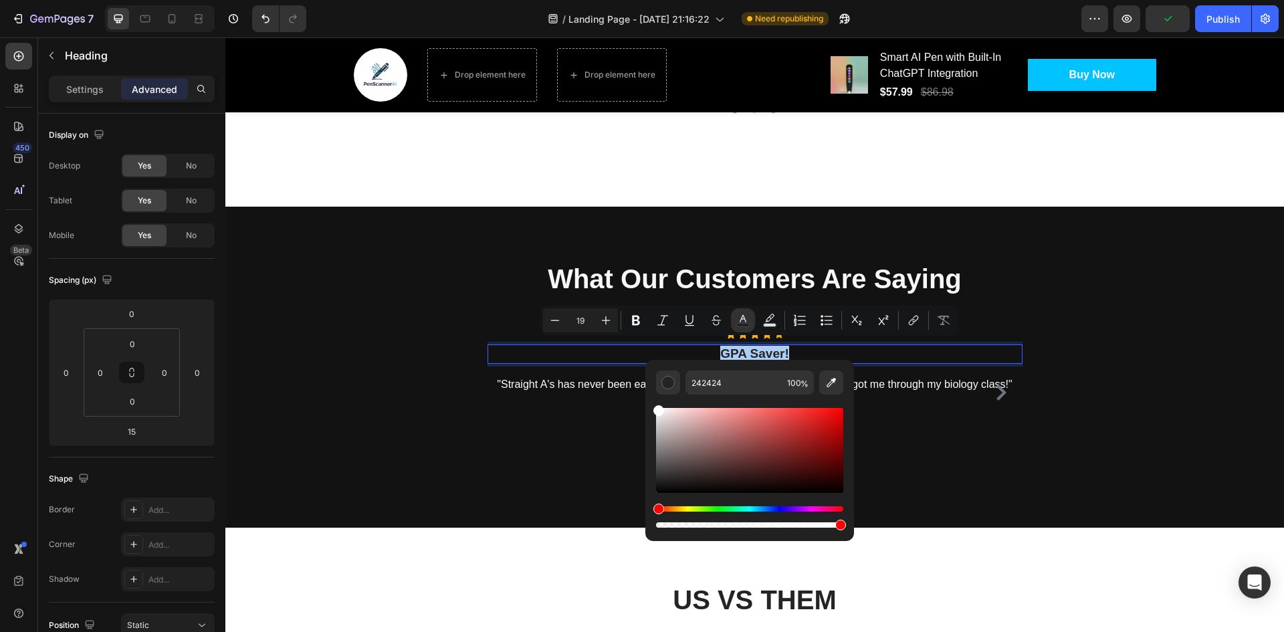
drag, startPoint x: 901, startPoint y: 462, endPoint x: 641, endPoint y: 385, distance: 271.3
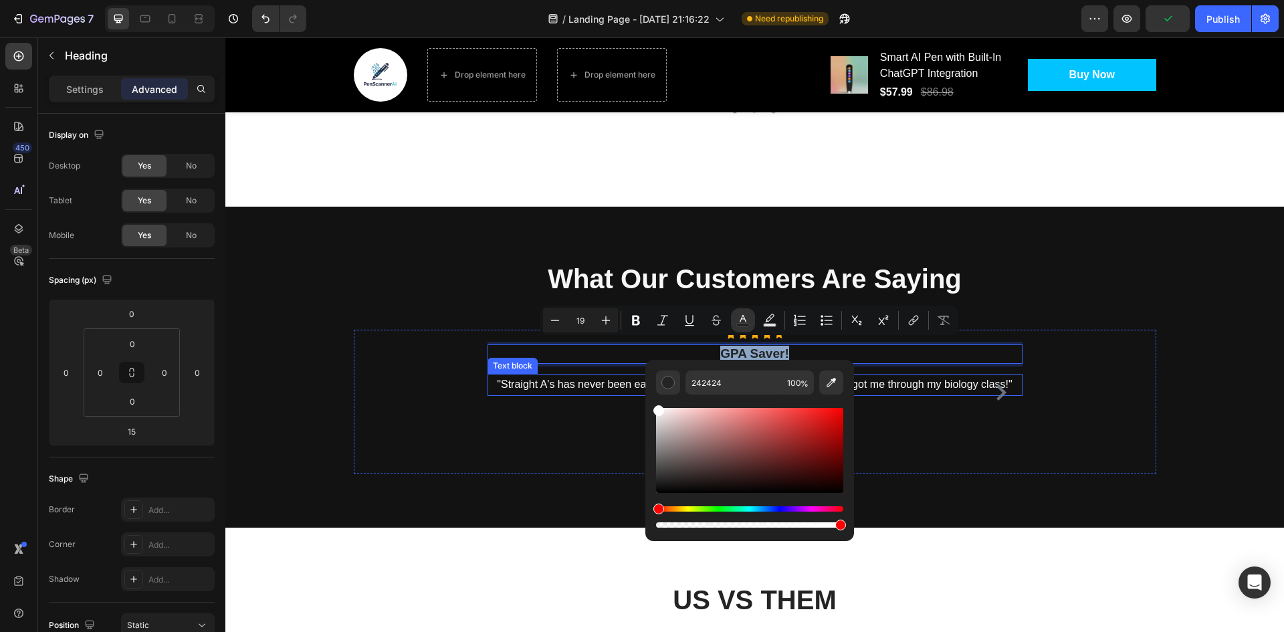
type input "FFFFFF"
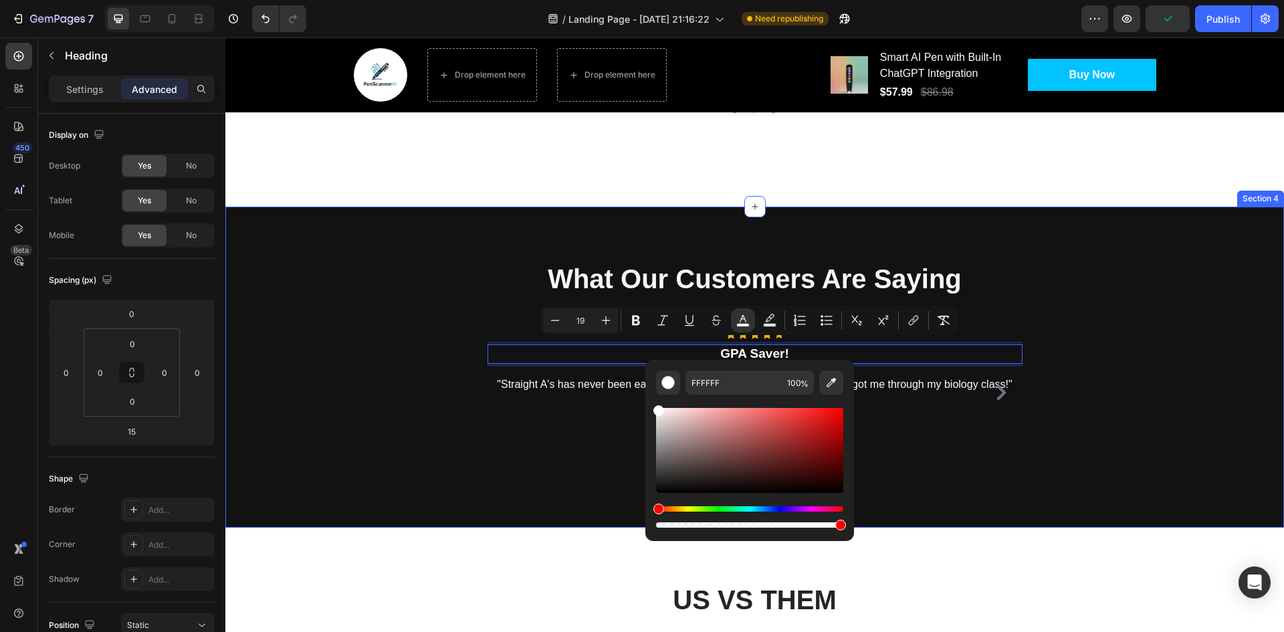
click at [981, 481] on div "⁠⁠⁠⁠⁠⁠⁠ What Our Customers Are Saying Heading Row Icon Icon Icon Icon Icon Icon…" at bounding box center [754, 367] width 1059 height 321
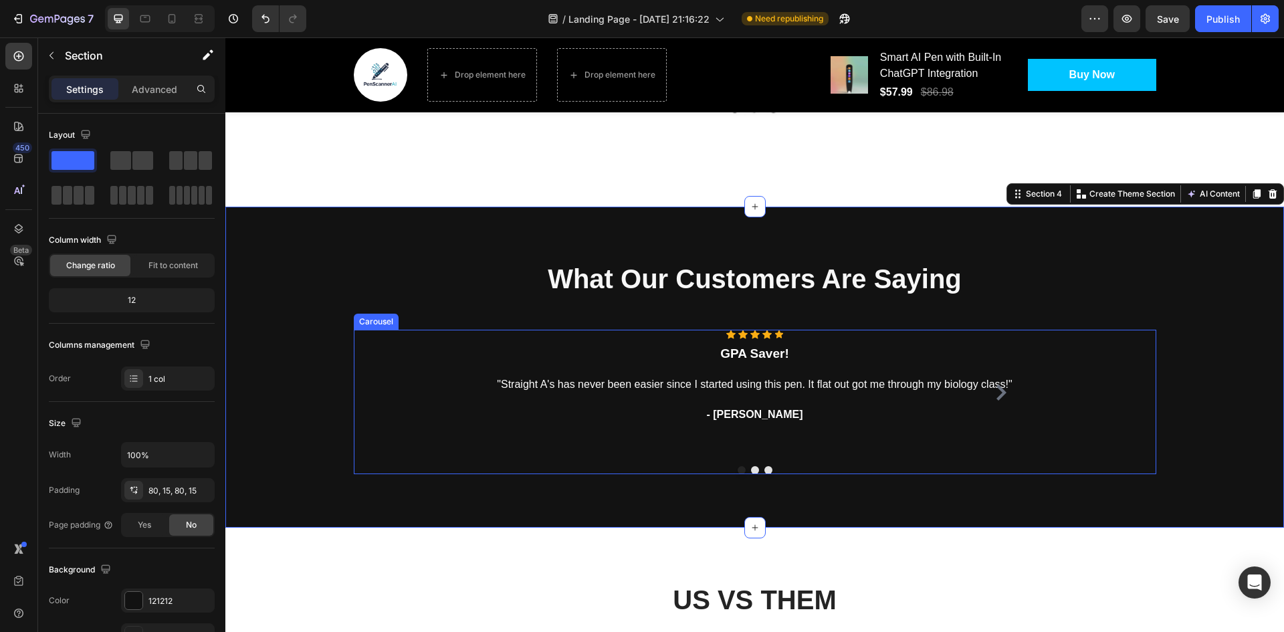
click at [996, 392] on icon "Carousel Next Arrow" at bounding box center [1001, 393] width 10 height 16
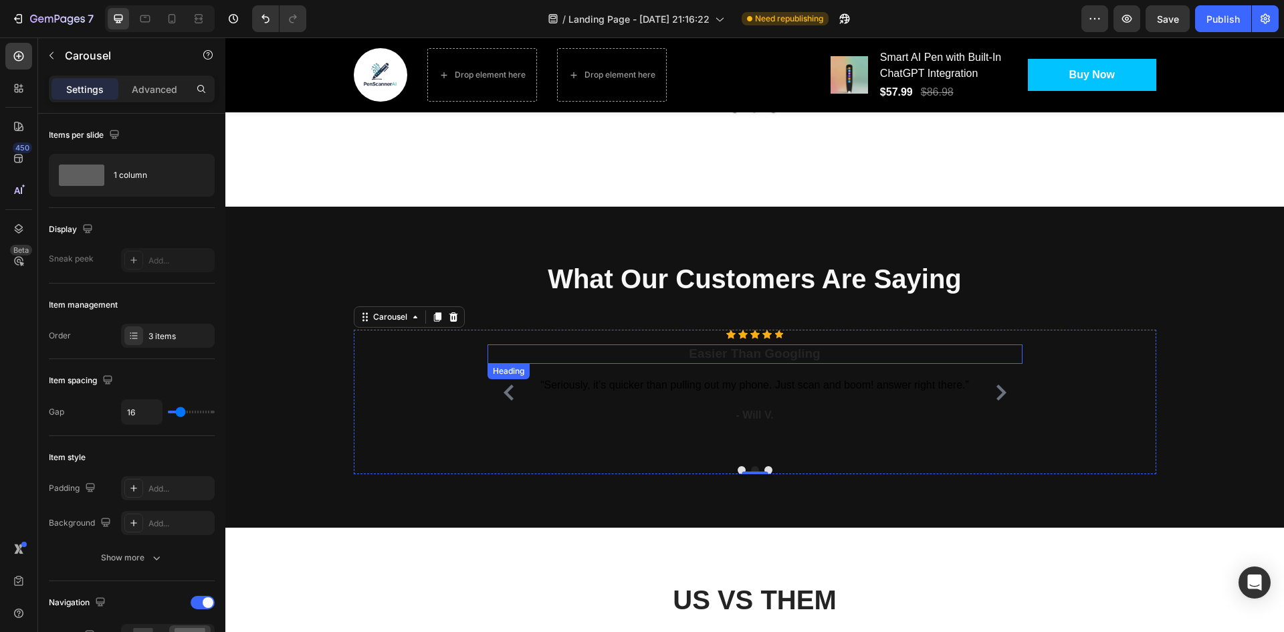
click at [727, 345] on h3 "Easier Than Googling" at bounding box center [755, 353] width 535 height 19
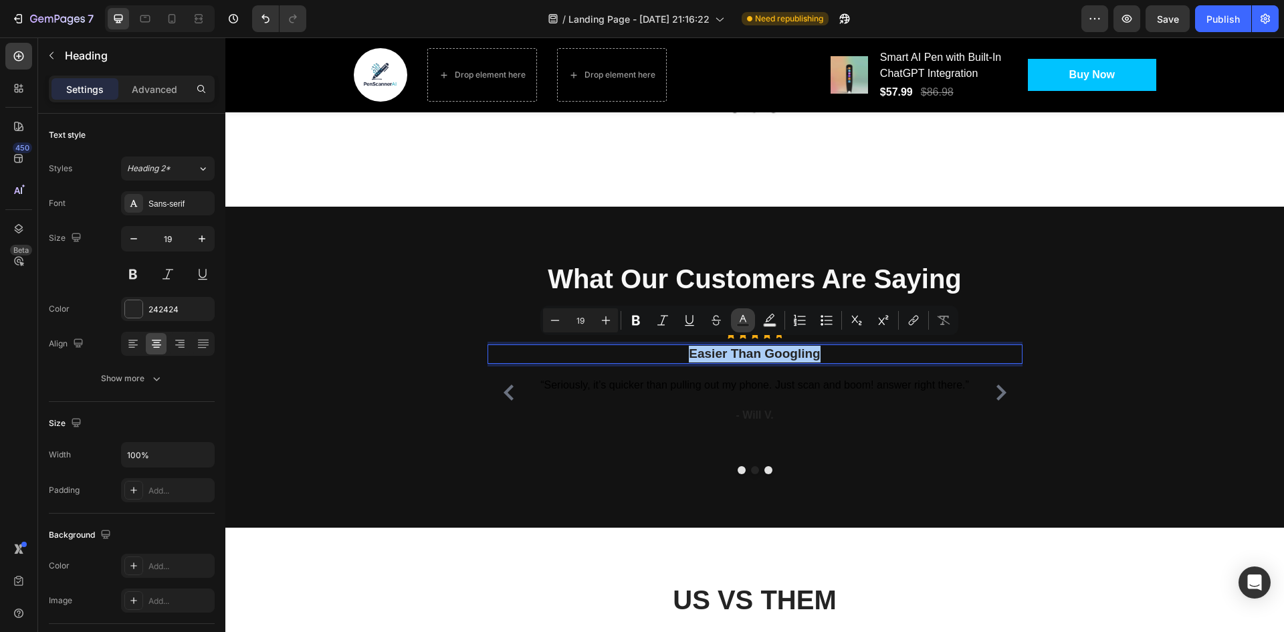
click at [734, 322] on button "Text Color" at bounding box center [743, 320] width 24 height 24
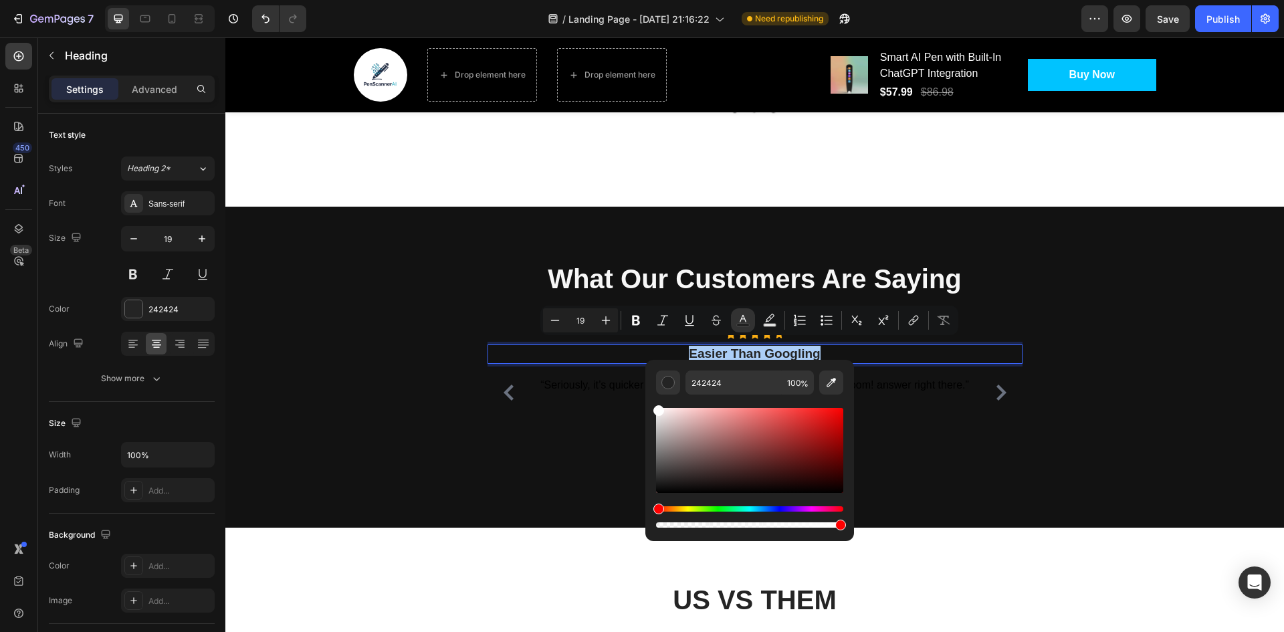
drag, startPoint x: 691, startPoint y: 423, endPoint x: 649, endPoint y: 397, distance: 49.0
click at [649, 397] on div "242424 100 %" at bounding box center [749, 445] width 209 height 171
type input "FFFFFF"
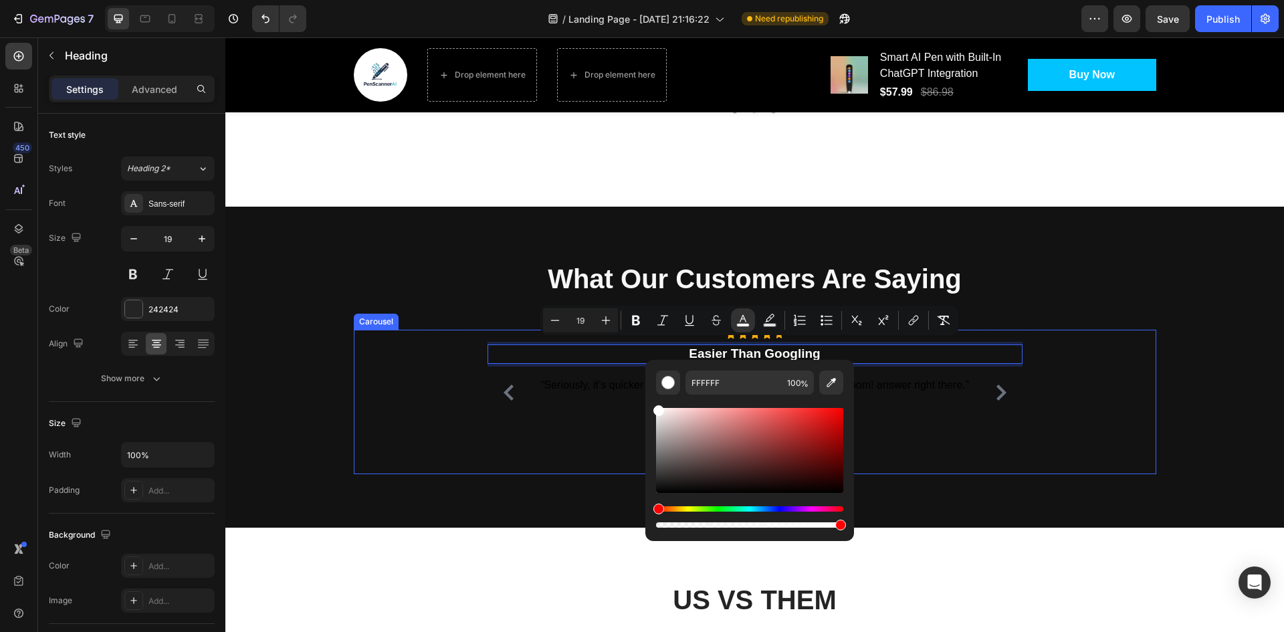
click at [944, 422] on div "Icon Icon Icon Icon Icon Icon List Hoz Easier Than Googling Heading 16 “Serious…" at bounding box center [755, 393] width 535 height 126
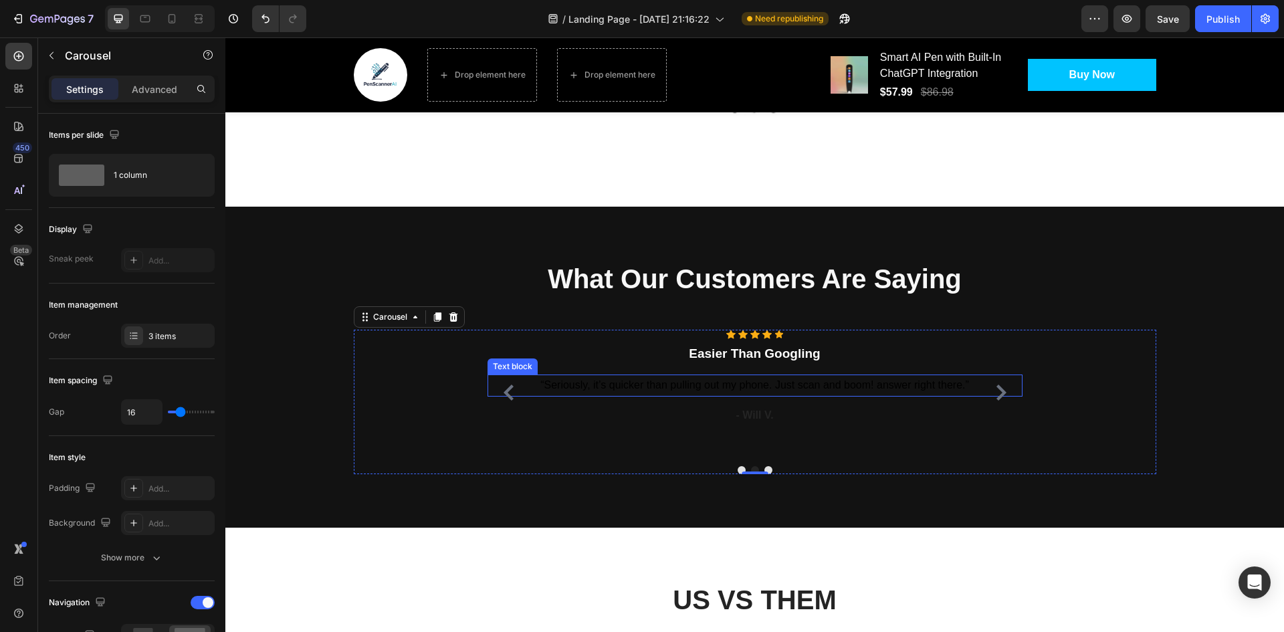
click at [907, 381] on span "“Seriously, it’s quicker than pulling out my phone. Just scan and boom! answer …" at bounding box center [754, 384] width 429 height 11
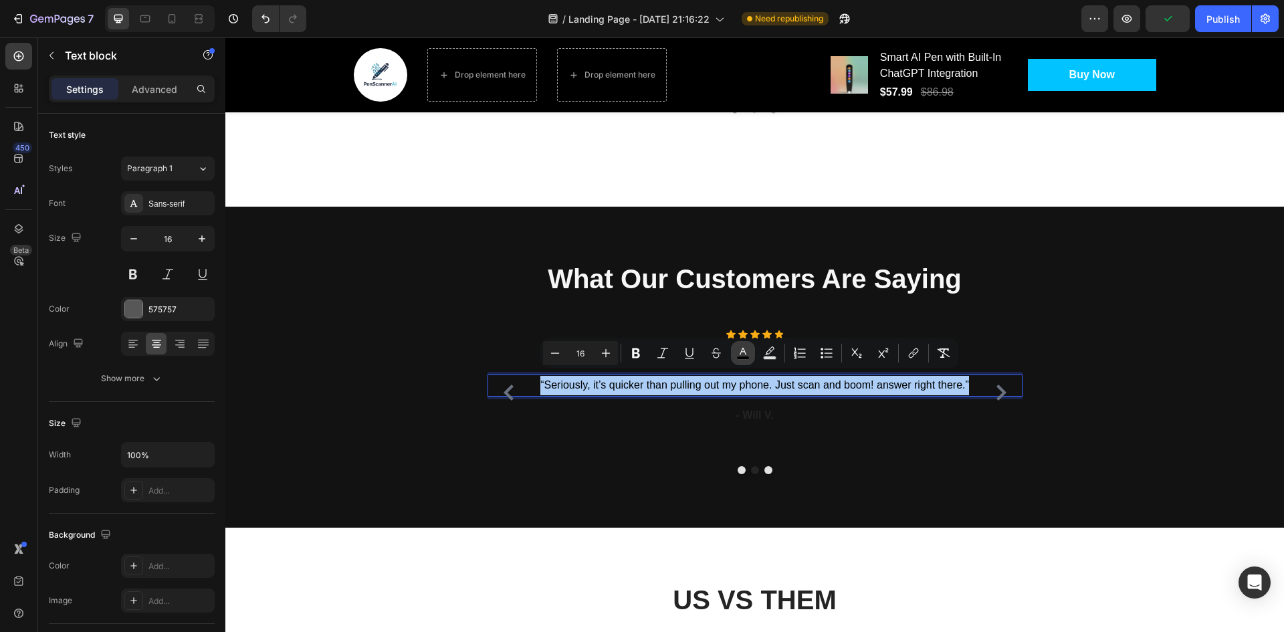
click at [744, 348] on icon "Editor contextual toolbar" at bounding box center [743, 351] width 7 height 7
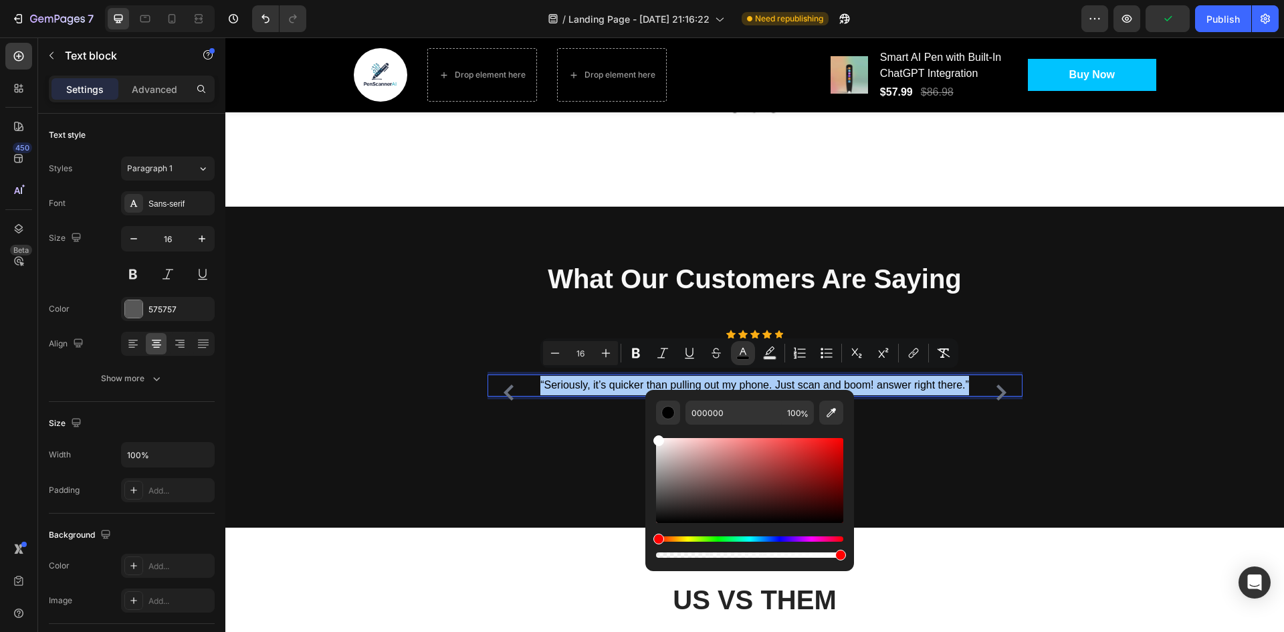
drag, startPoint x: 897, startPoint y: 482, endPoint x: 644, endPoint y: 429, distance: 258.4
type input "FFFFFF"
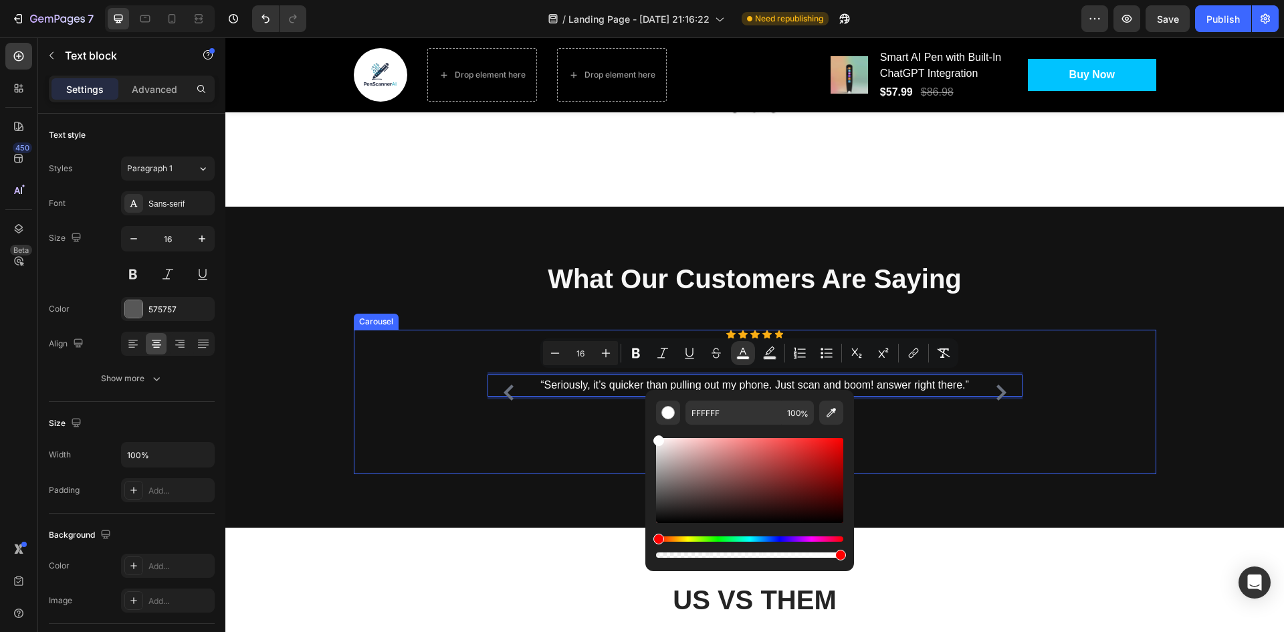
click at [946, 434] on div "Icon Icon Icon Icon Icon Icon List Hoz ⁠⁠⁠⁠⁠⁠⁠ Easier Than Googling Heading “Se…" at bounding box center [755, 393] width 535 height 126
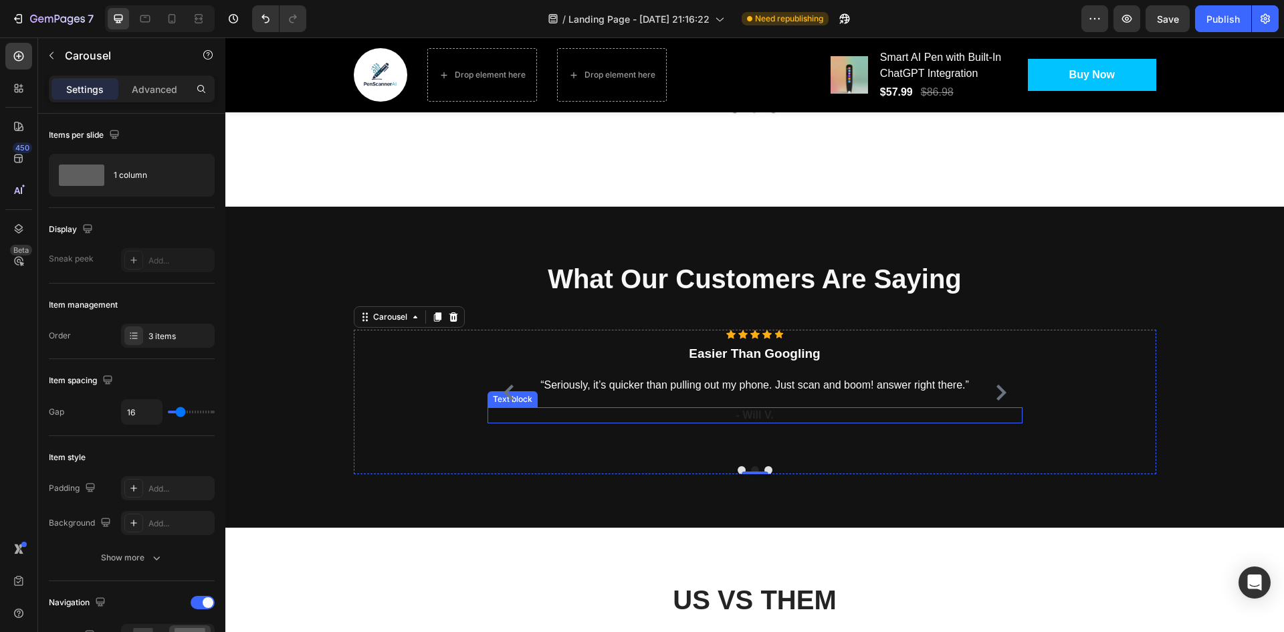
click at [761, 409] on span "- Will V." at bounding box center [754, 414] width 37 height 11
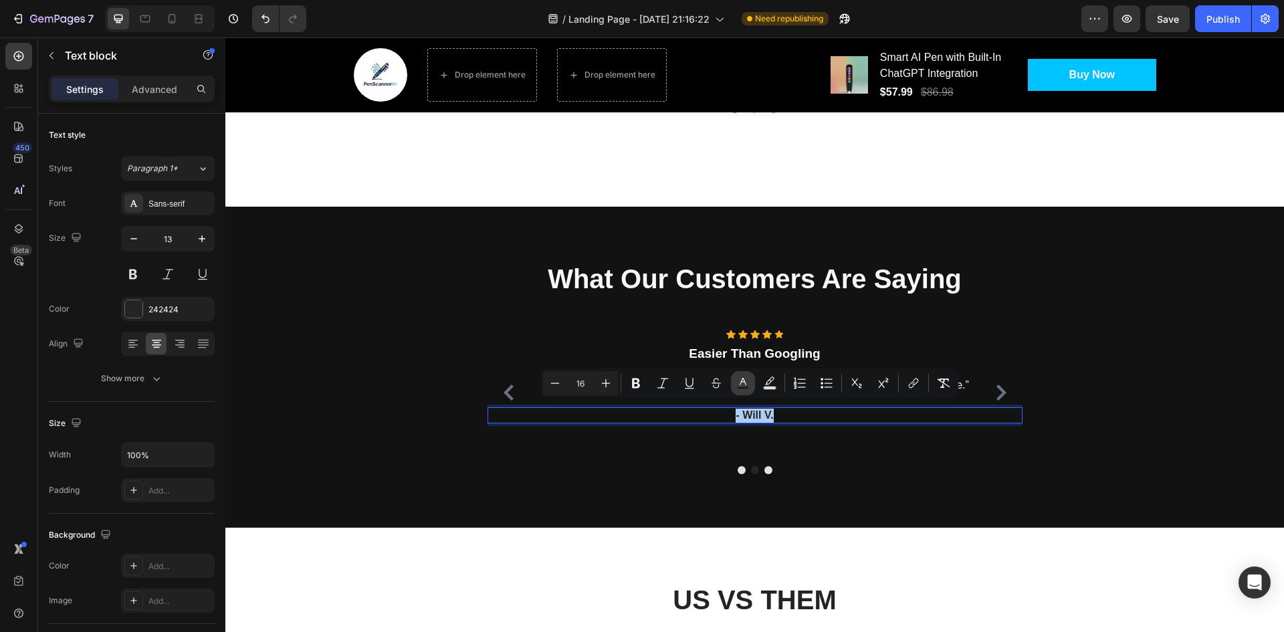
click at [746, 389] on rect "Editor contextual toolbar" at bounding box center [743, 388] width 13 height 3
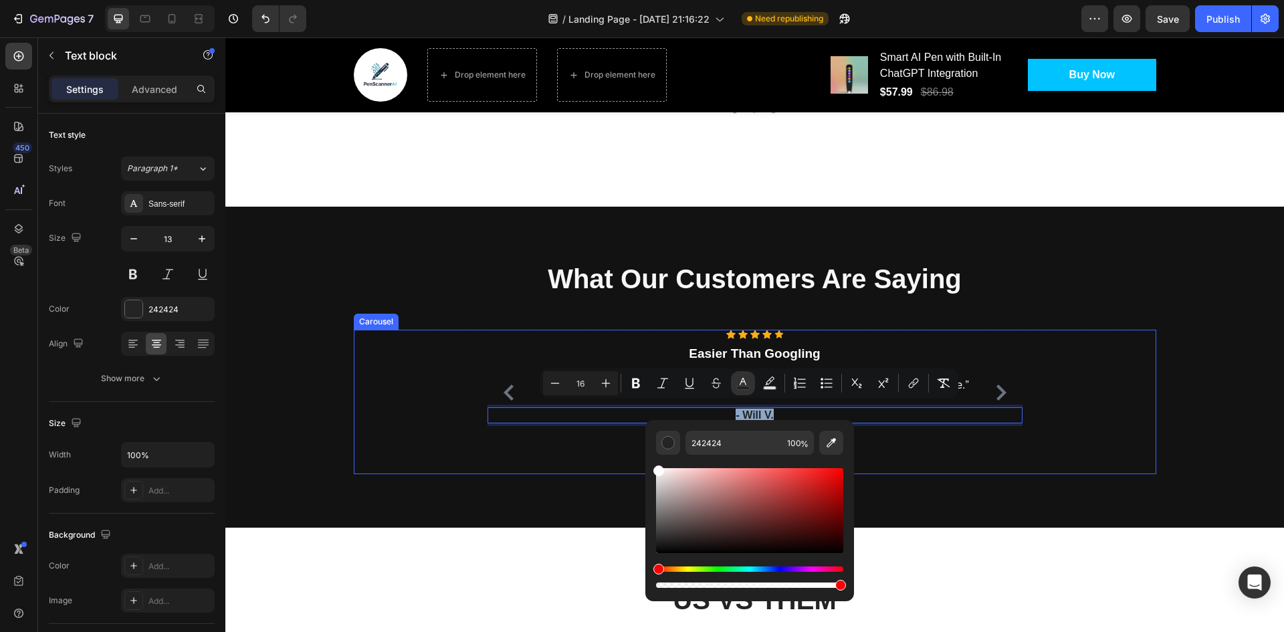
drag, startPoint x: 910, startPoint y: 517, endPoint x: 631, endPoint y: 447, distance: 288.1
type input "FFFFFF"
click at [936, 453] on div "Icon Icon Icon Icon Icon Icon List Hoz ⁠⁠⁠⁠⁠⁠⁠ GPA Saver! Heading "Straight A's…" at bounding box center [755, 402] width 802 height 144
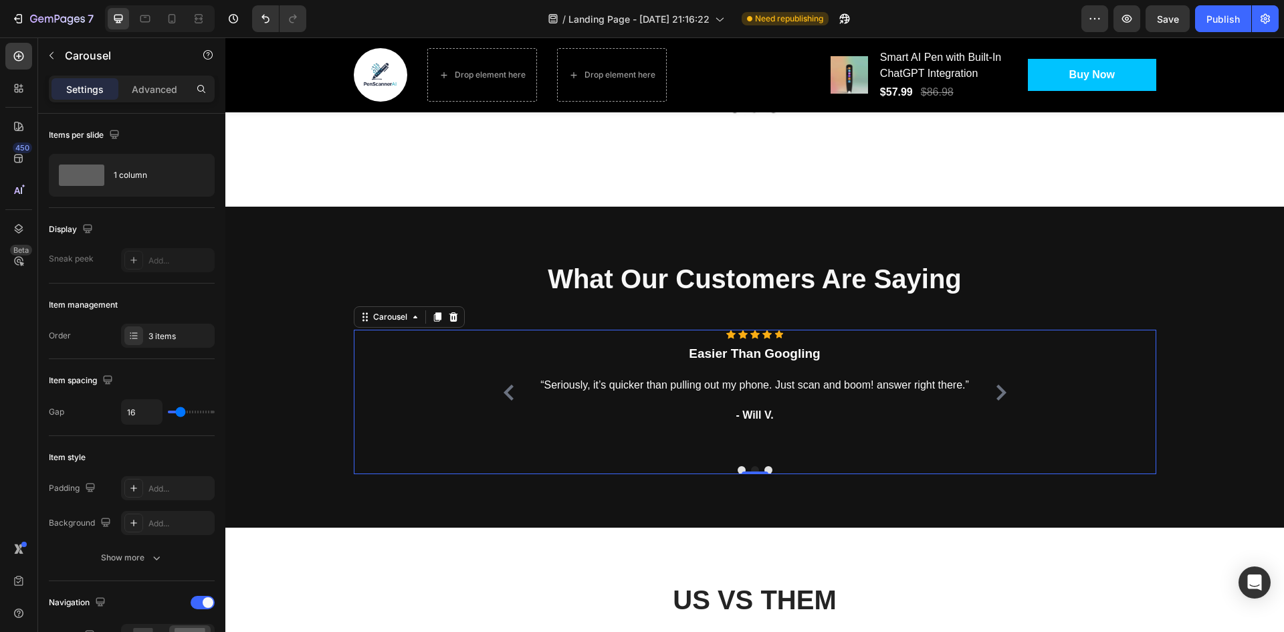
click at [996, 391] on icon "Carousel Next Arrow" at bounding box center [1001, 393] width 10 height 16
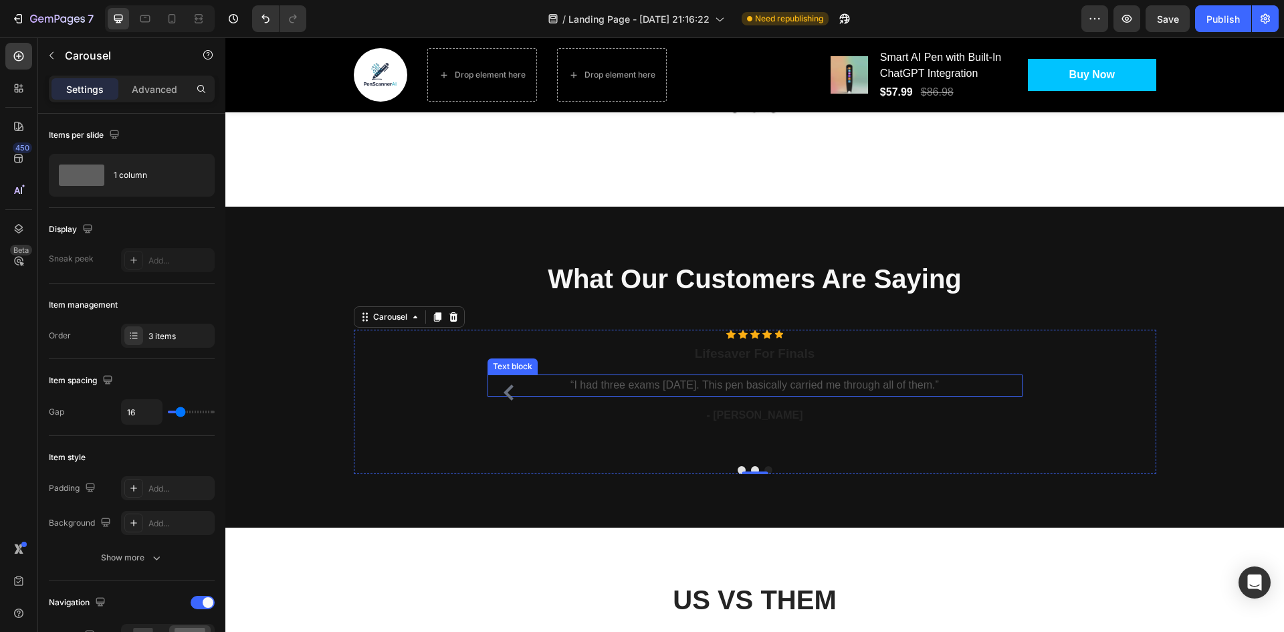
click at [754, 378] on p "“I had three exams [DATE]. This pen basically carried me through all of them.”" at bounding box center [755, 385] width 532 height 19
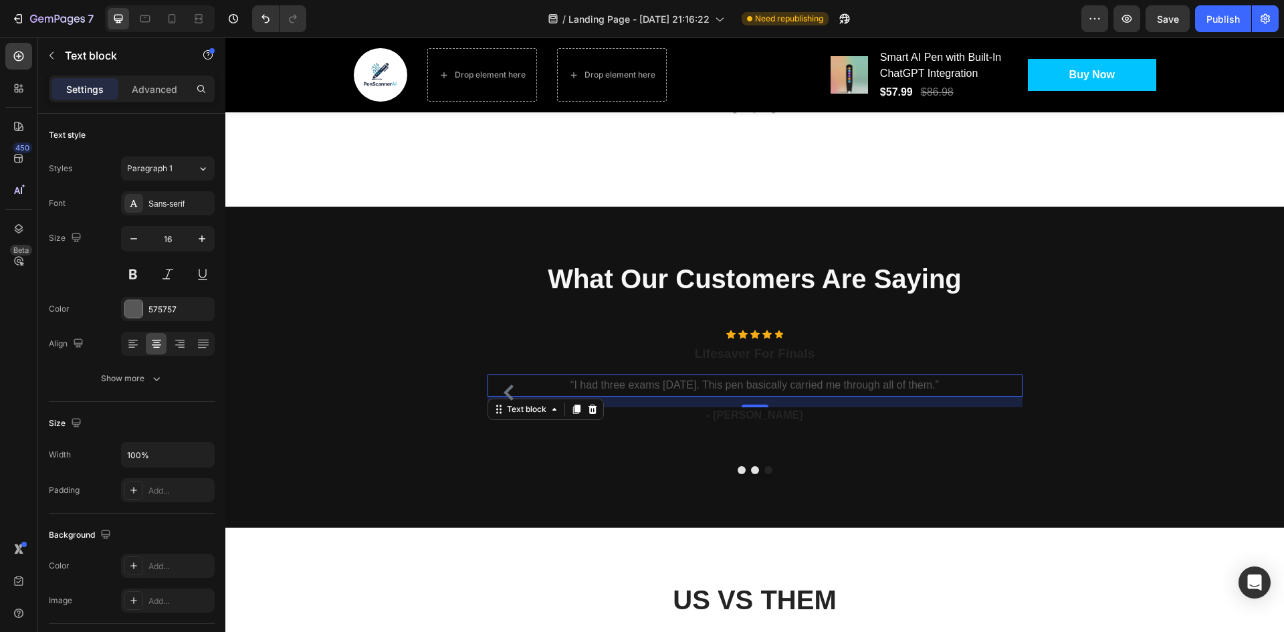
click at [754, 378] on p "“I had three exams [DATE]. This pen basically carried me through all of them.”" at bounding box center [755, 385] width 532 height 19
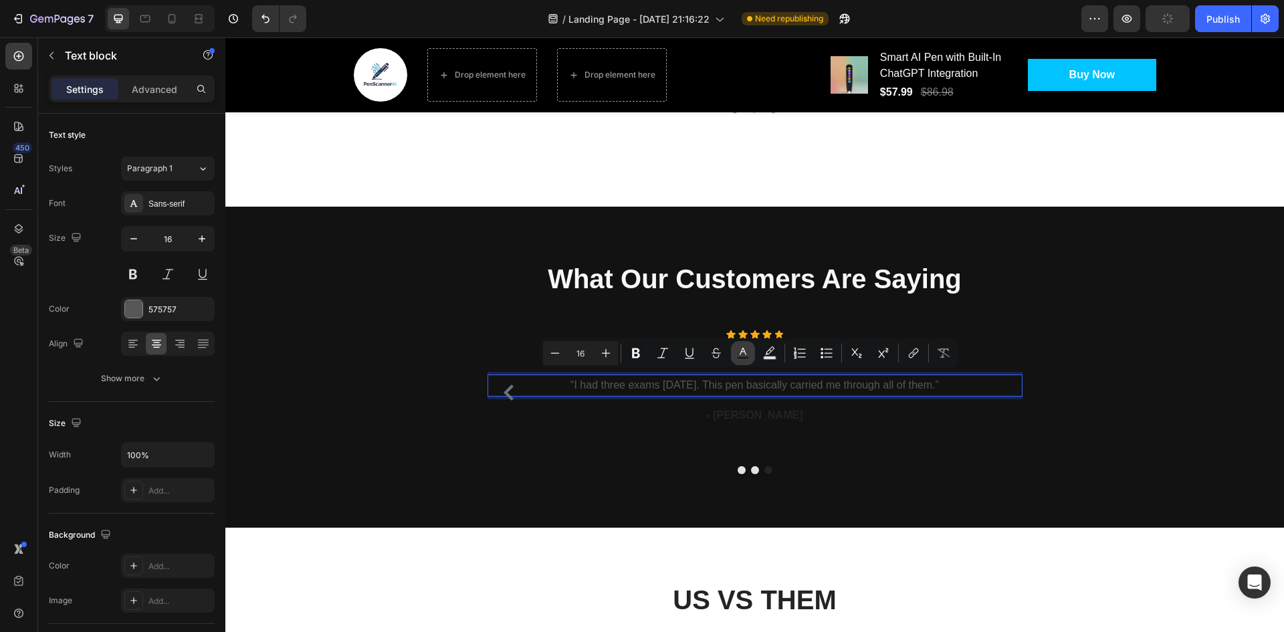
click at [733, 352] on button "Text Color" at bounding box center [743, 353] width 24 height 24
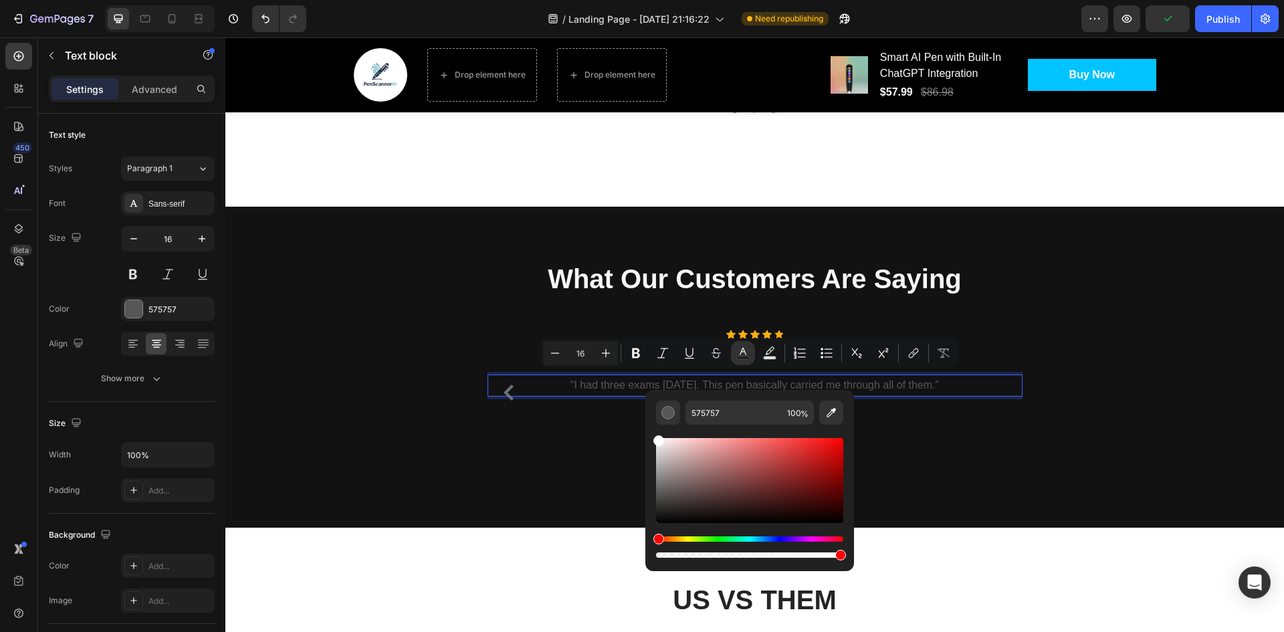
drag, startPoint x: 908, startPoint y: 492, endPoint x: 637, endPoint y: 425, distance: 279.0
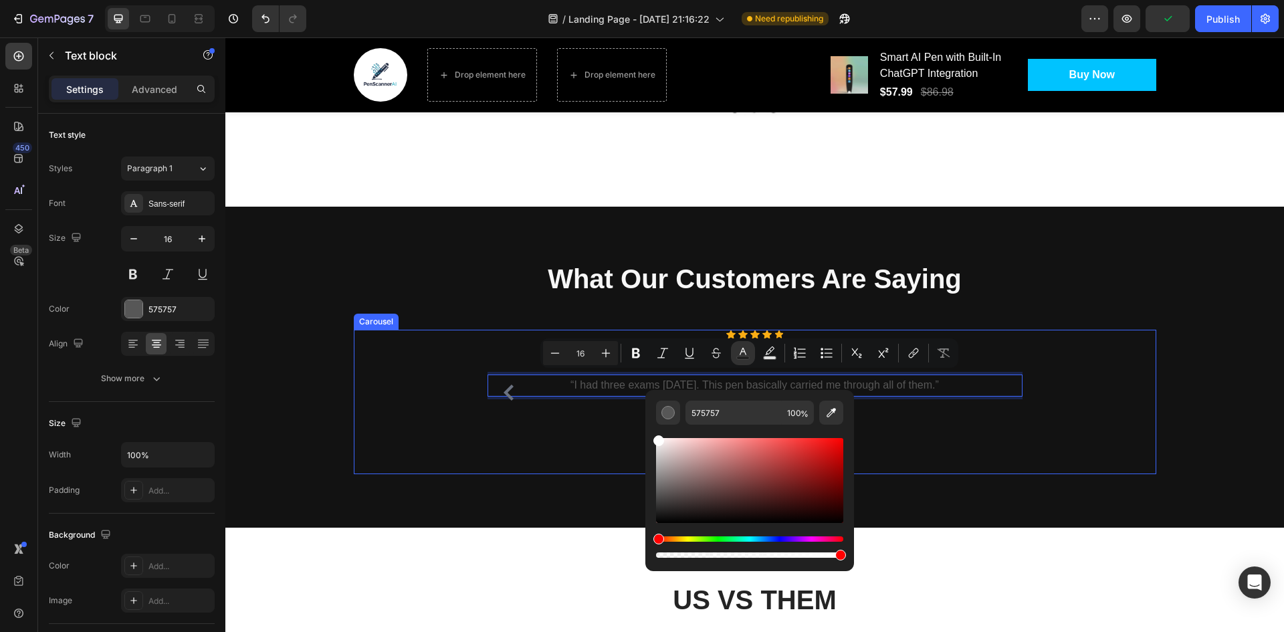
type input "FFFFFF"
click at [920, 466] on div at bounding box center [755, 470] width 535 height 8
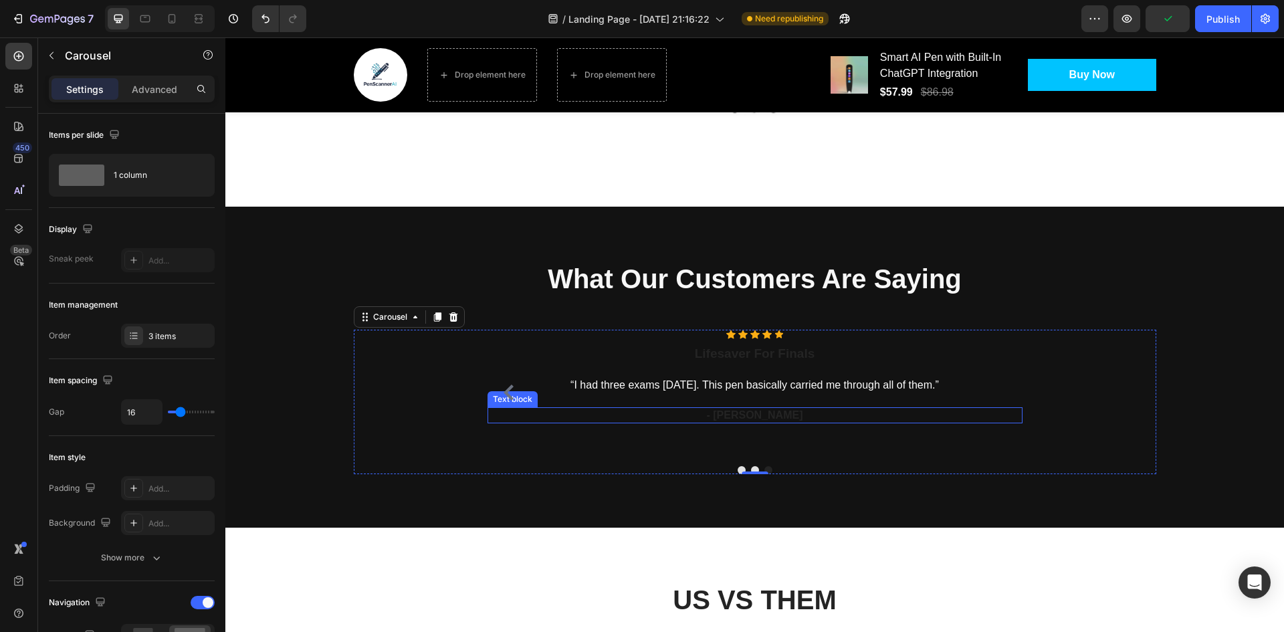
click at [758, 409] on span "- [PERSON_NAME]" at bounding box center [754, 414] width 96 height 11
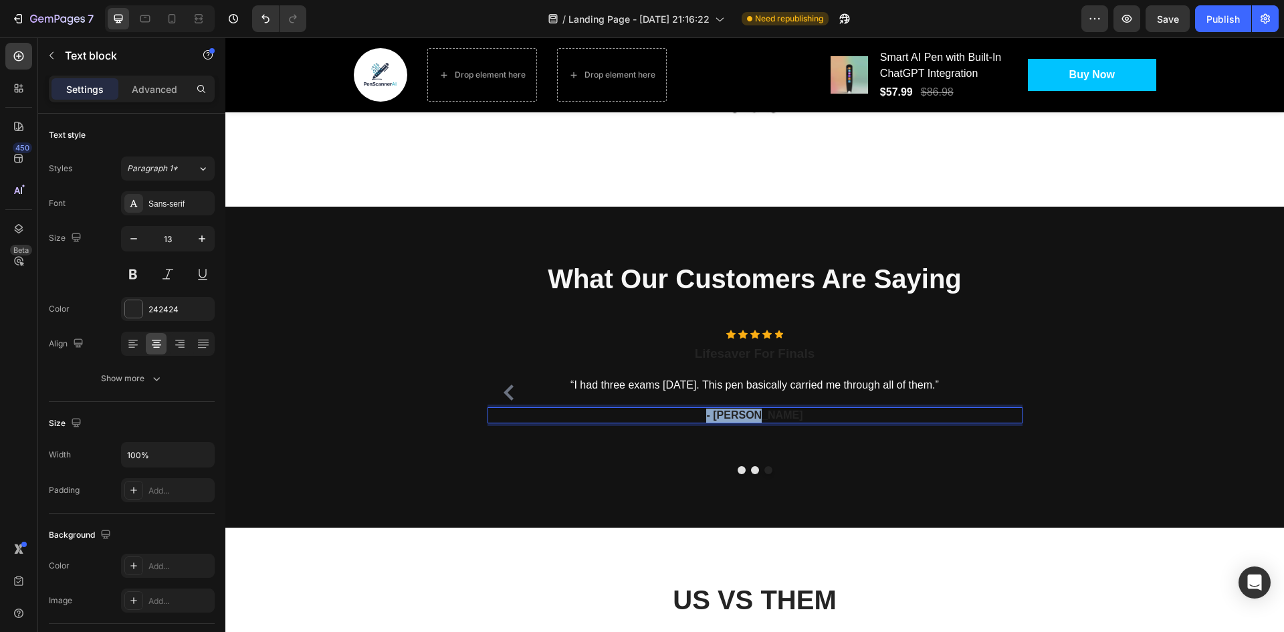
click at [758, 409] on span "- [PERSON_NAME]" at bounding box center [754, 414] width 96 height 11
click at [740, 381] on icon "Editor contextual toolbar" at bounding box center [742, 383] width 13 height 13
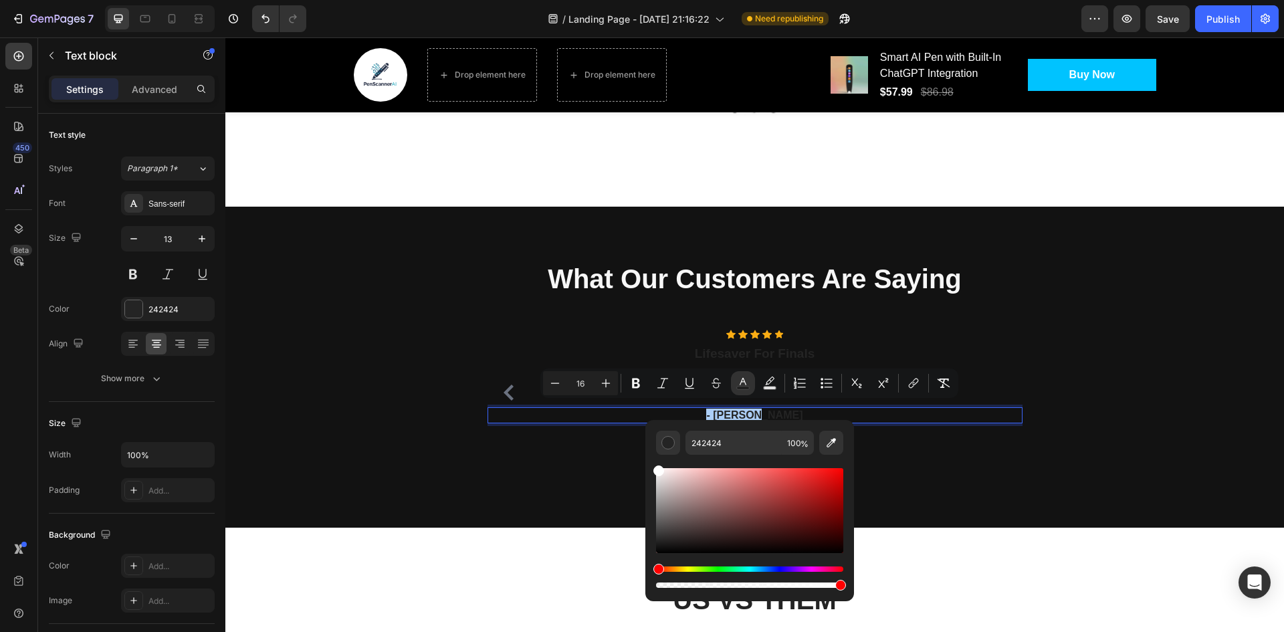
drag, startPoint x: 674, startPoint y: 494, endPoint x: 649, endPoint y: 459, distance: 42.7
click at [649, 459] on div "242424 100 %" at bounding box center [749, 505] width 209 height 171
type input "FFFFFF"
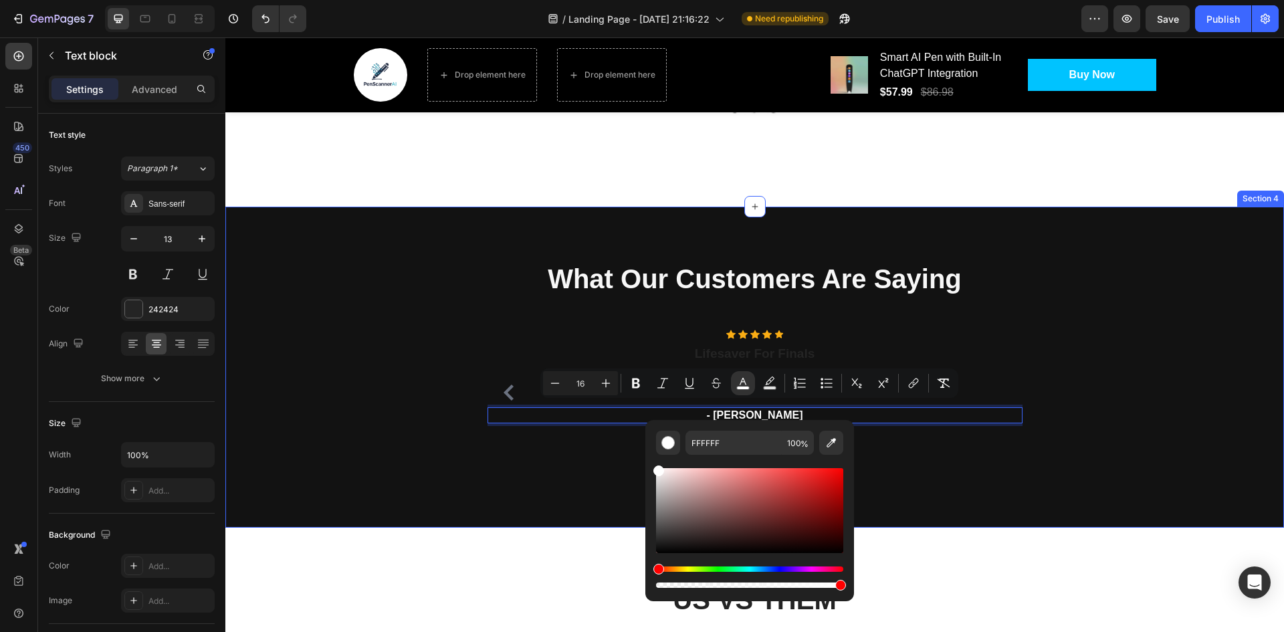
click at [931, 469] on div "⁠⁠⁠⁠⁠⁠⁠ What Our Customers Are Saying Heading Row Icon Icon Icon Icon Icon Icon…" at bounding box center [754, 367] width 1059 height 321
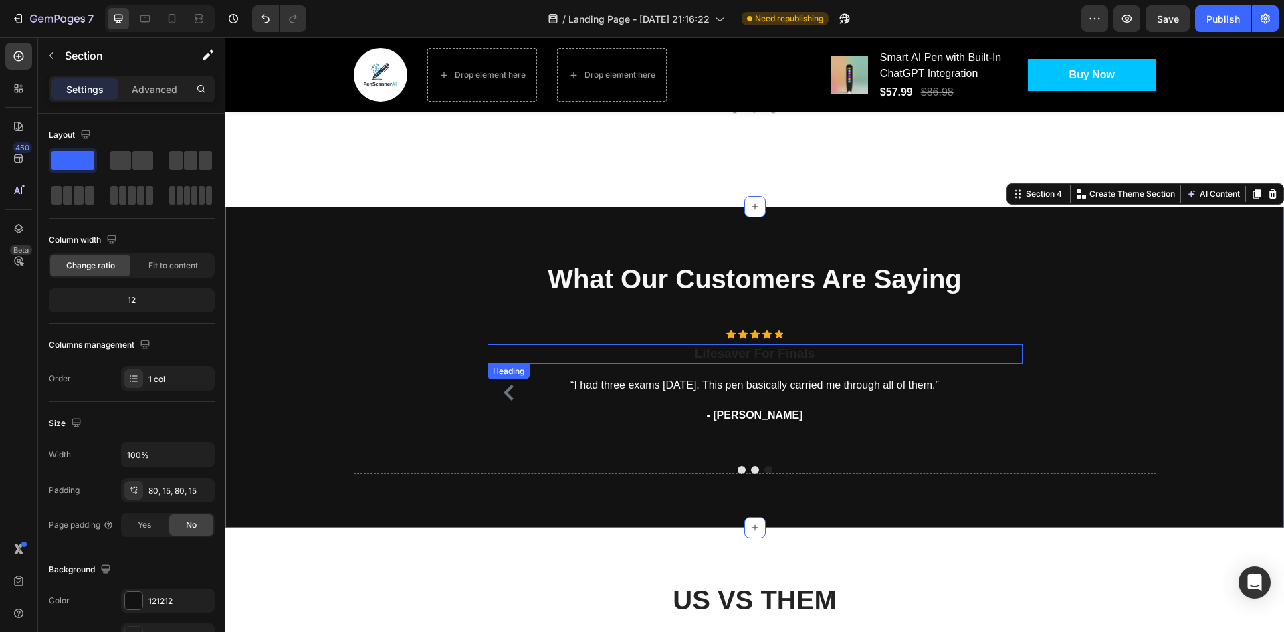
click at [776, 351] on h3 "Lifesaver For Finals" at bounding box center [755, 353] width 535 height 19
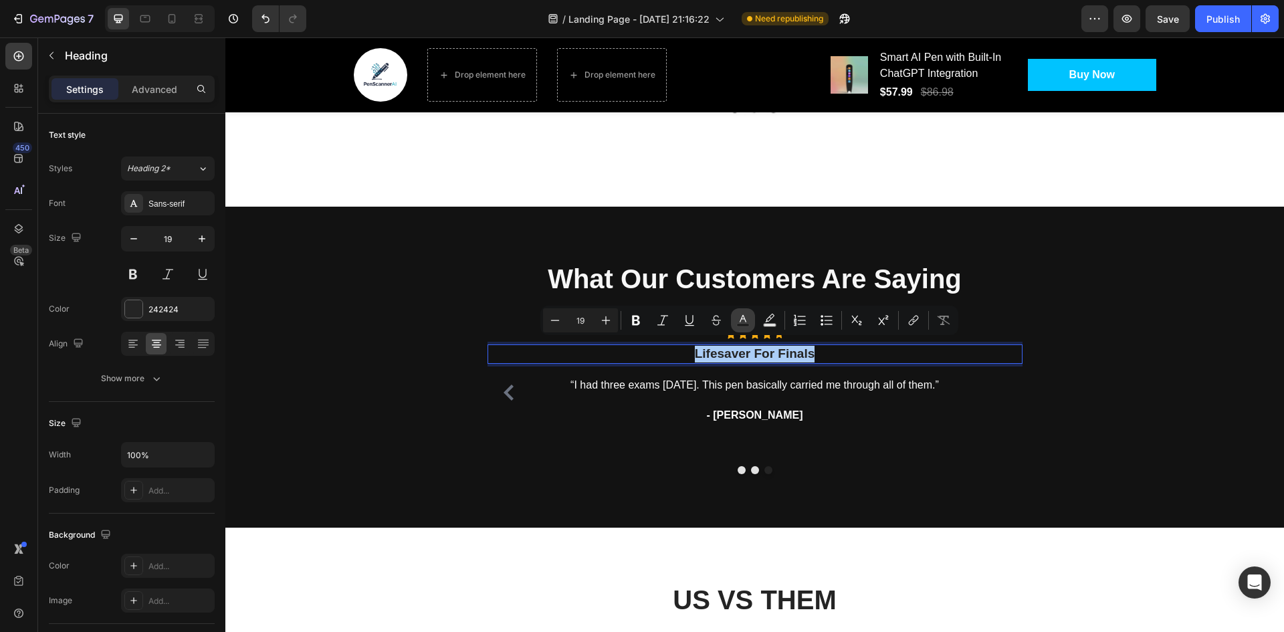
click at [733, 319] on button "Text Color" at bounding box center [743, 320] width 24 height 24
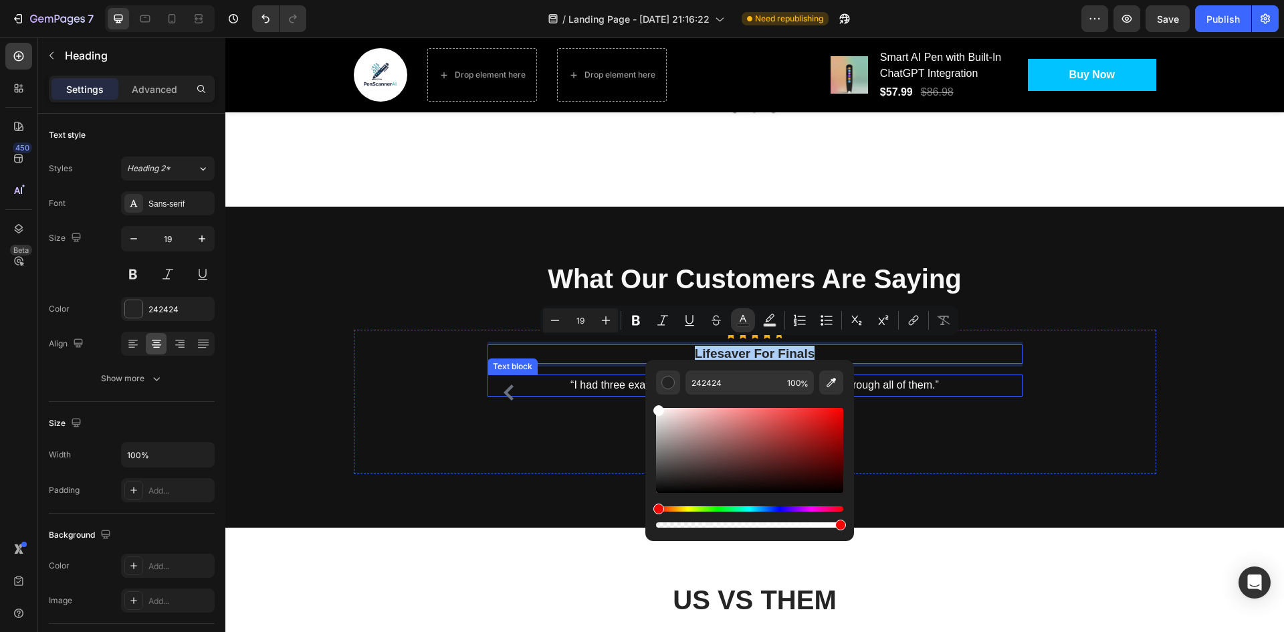
drag, startPoint x: 907, startPoint y: 460, endPoint x: 611, endPoint y: 379, distance: 307.1
type input "FFFFFF"
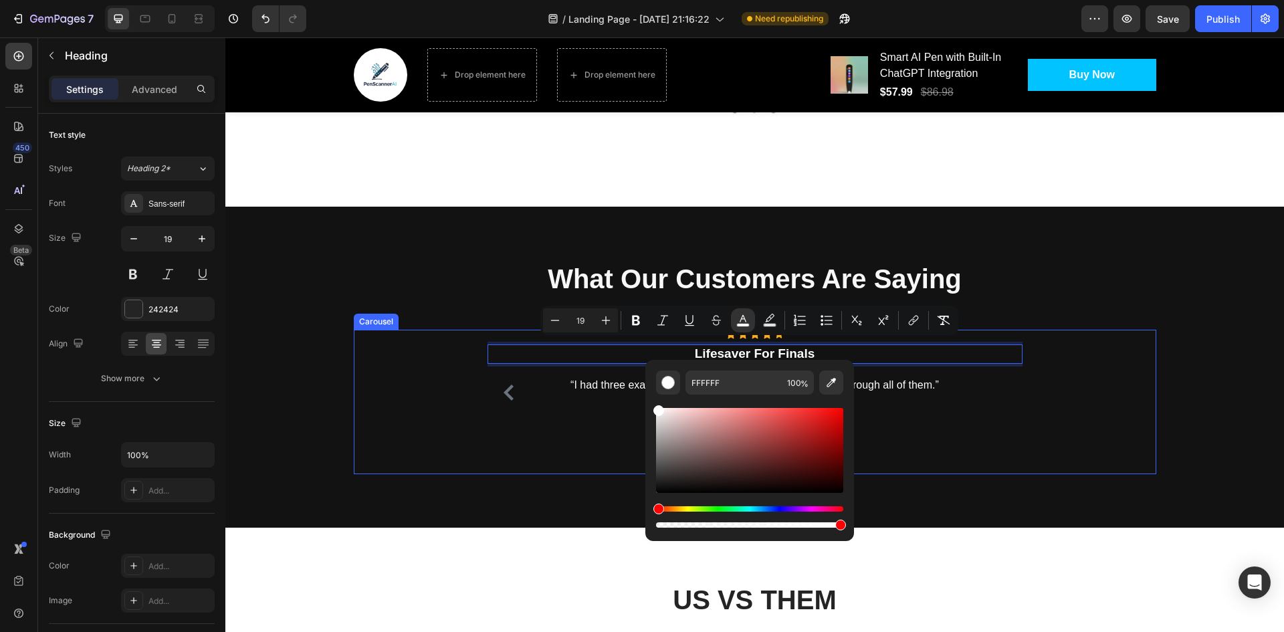
click at [908, 445] on div "Icon Icon Icon Icon Icon Icon List Hoz Lifesaver For Finals Heading 16 “I had t…" at bounding box center [755, 393] width 535 height 126
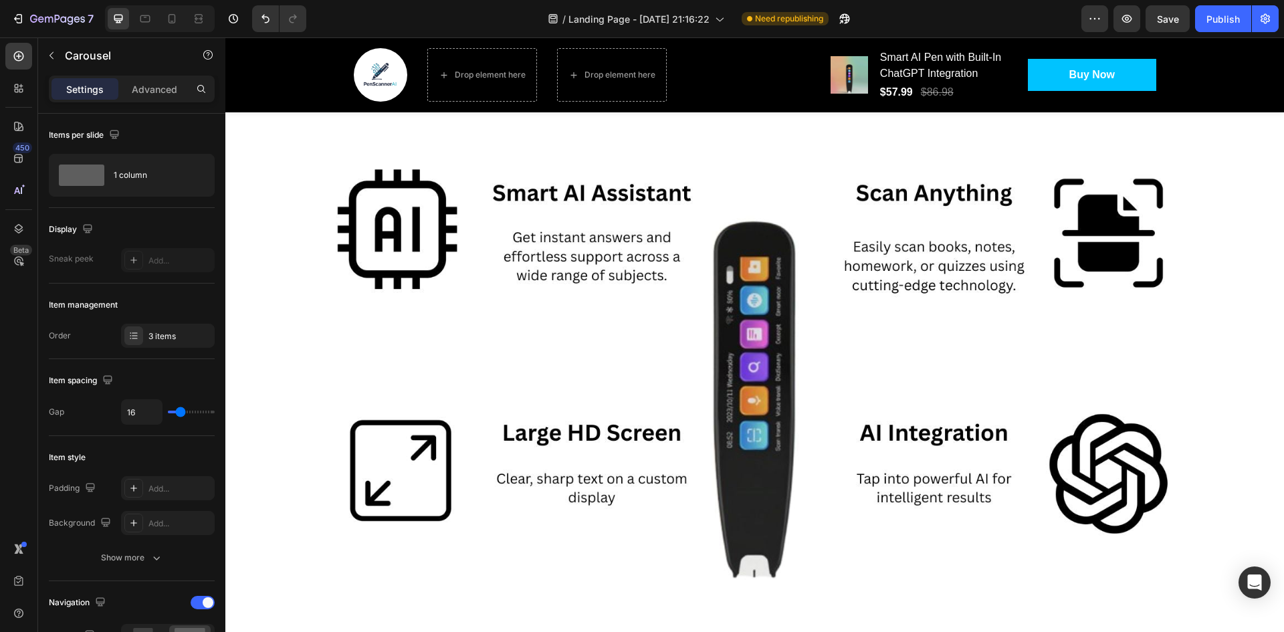
scroll to position [976, 0]
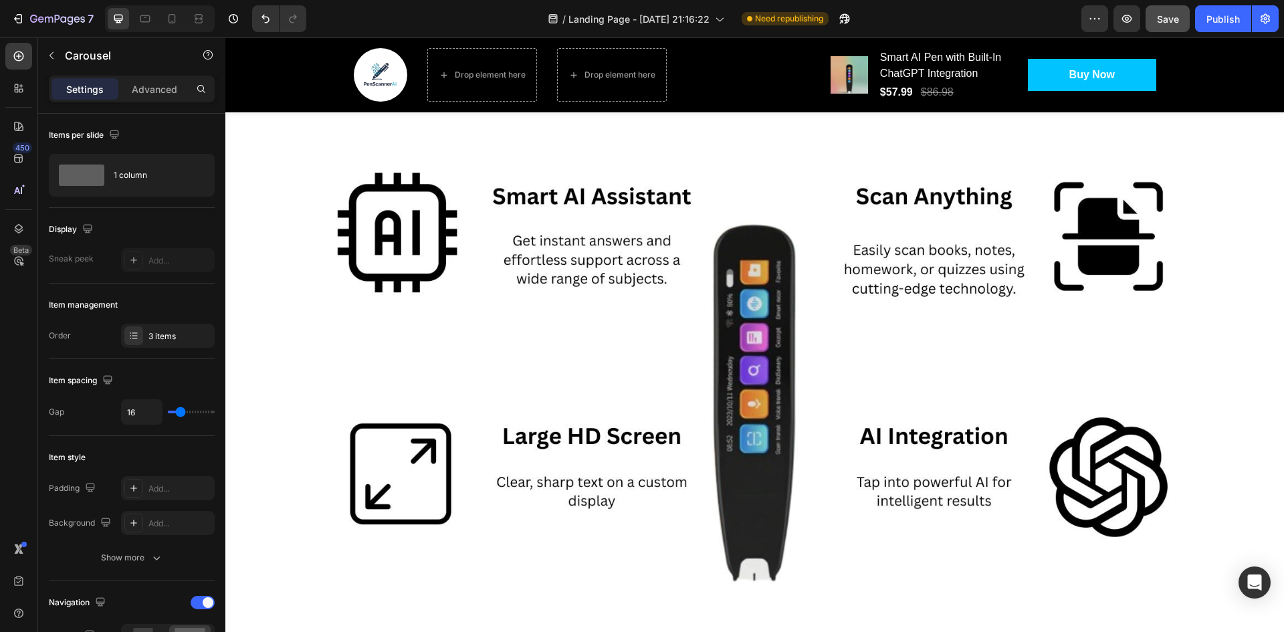
click at [1166, 20] on span "Save" at bounding box center [1168, 18] width 22 height 11
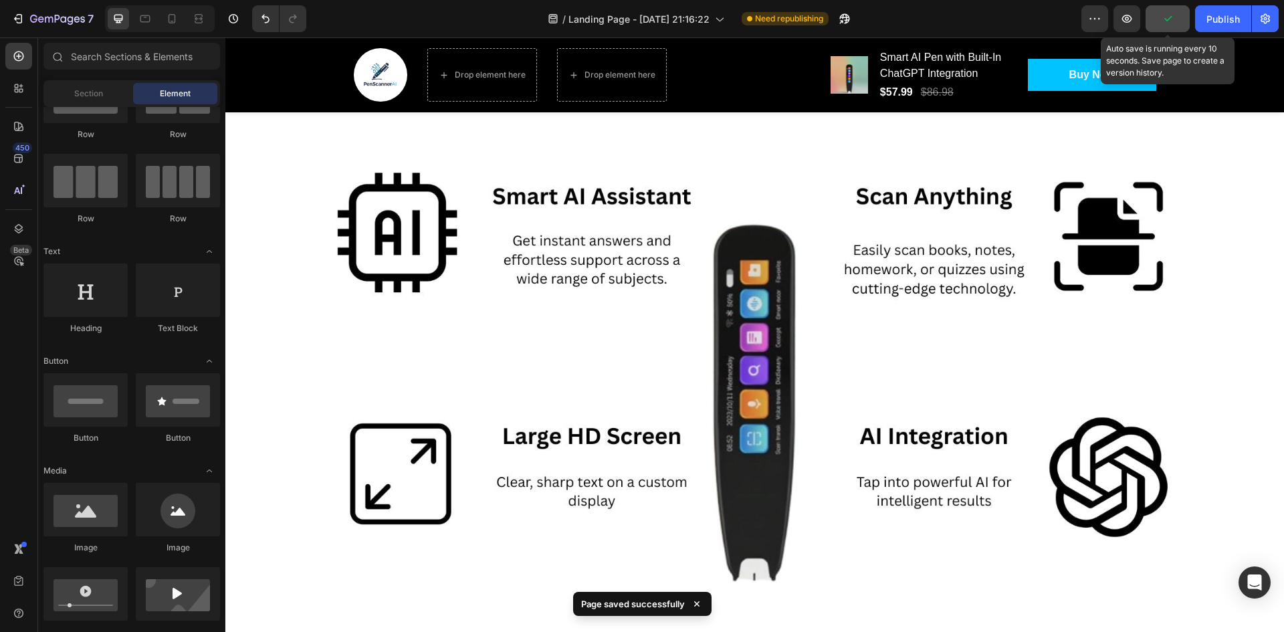
scroll to position [1505, 0]
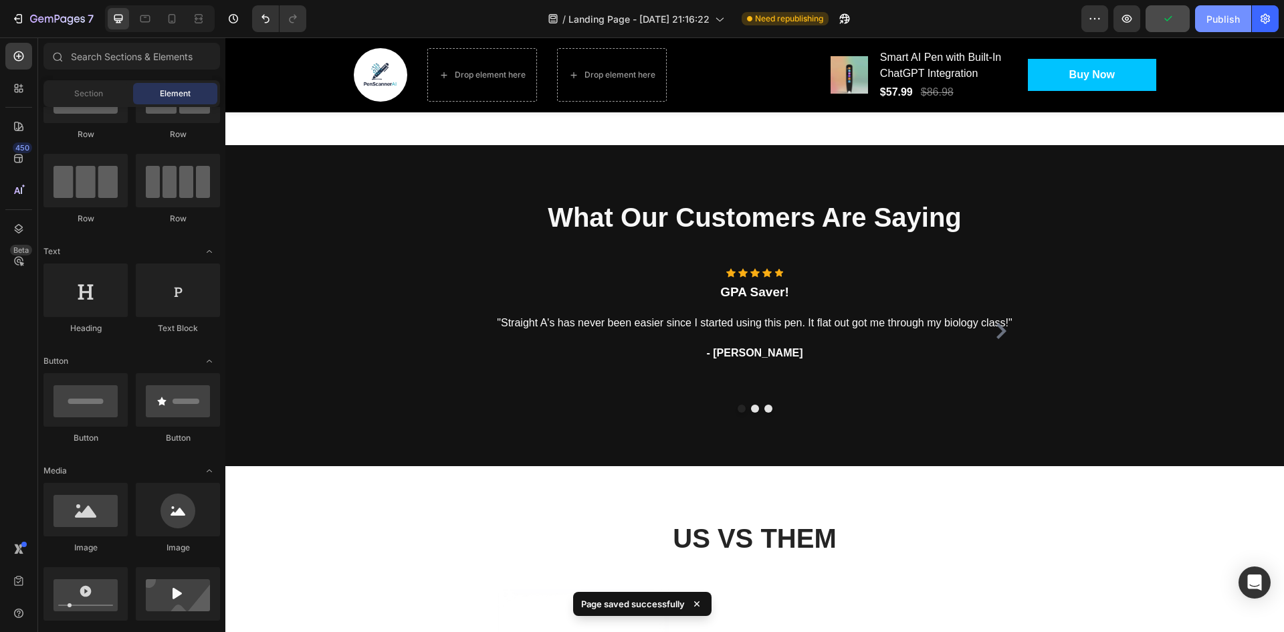
click at [1239, 15] on div "Publish" at bounding box center [1222, 19] width 33 height 14
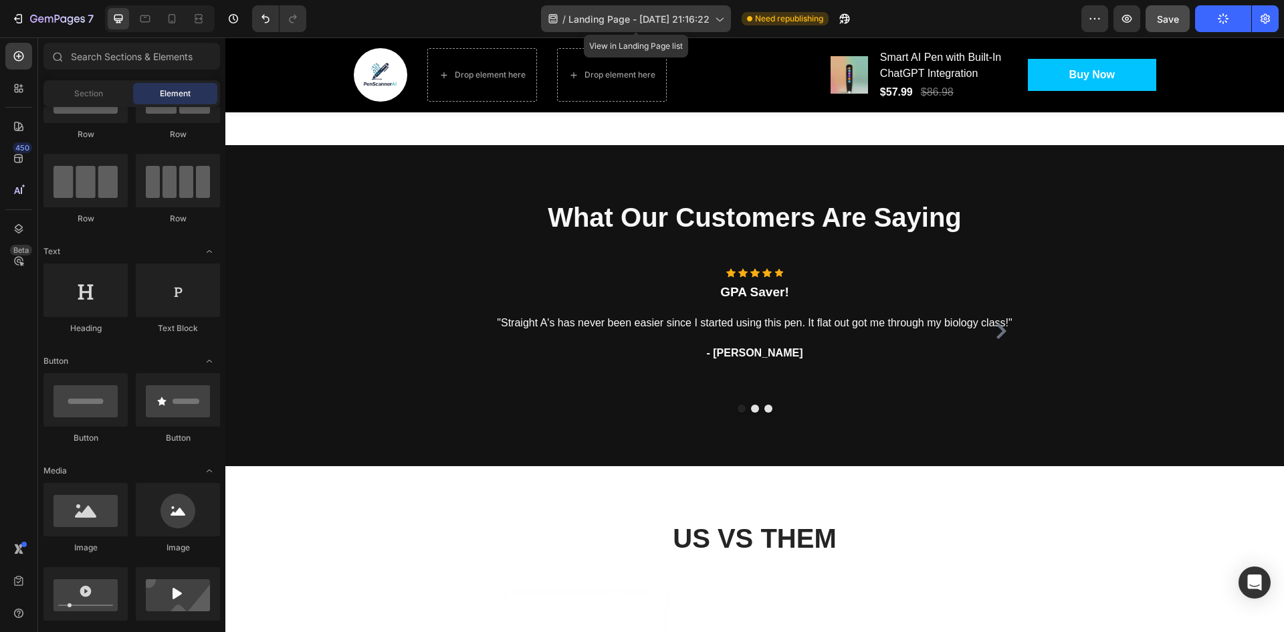
click at [637, 19] on span "Landing Page - [DATE] 21:16:22" at bounding box center [638, 19] width 141 height 14
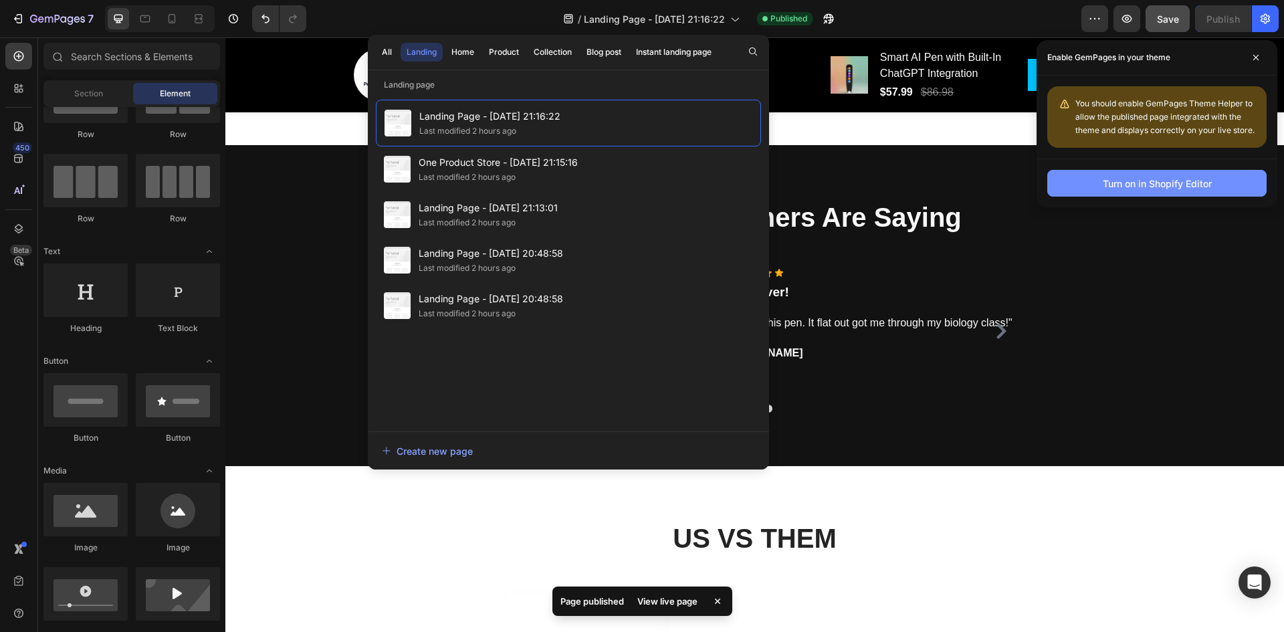
click at [1113, 194] on button "Turn on in Shopify Editor" at bounding box center [1156, 183] width 219 height 27
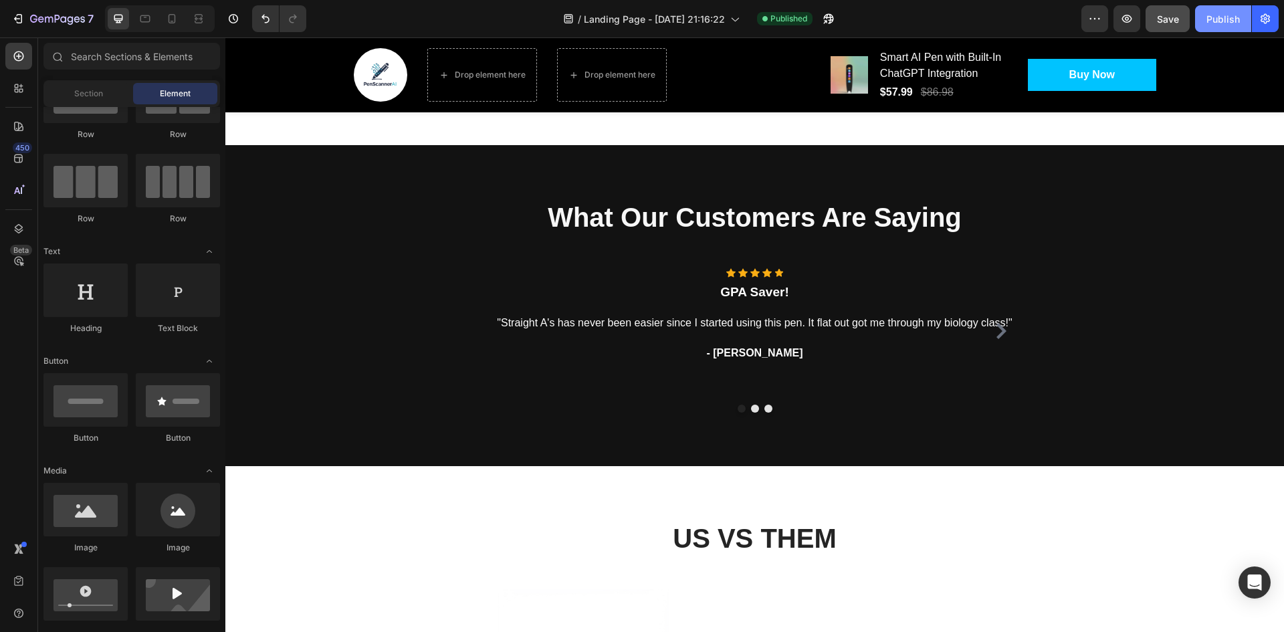
click at [1214, 18] on div "Publish" at bounding box center [1222, 19] width 33 height 14
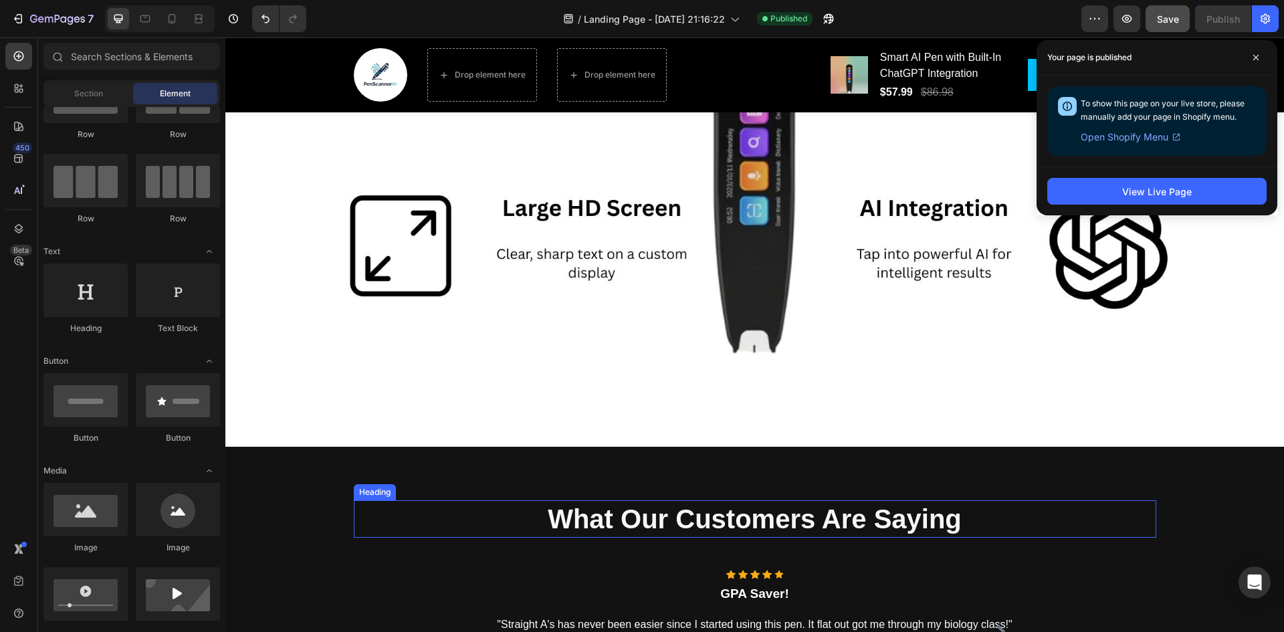
scroll to position [1171, 0]
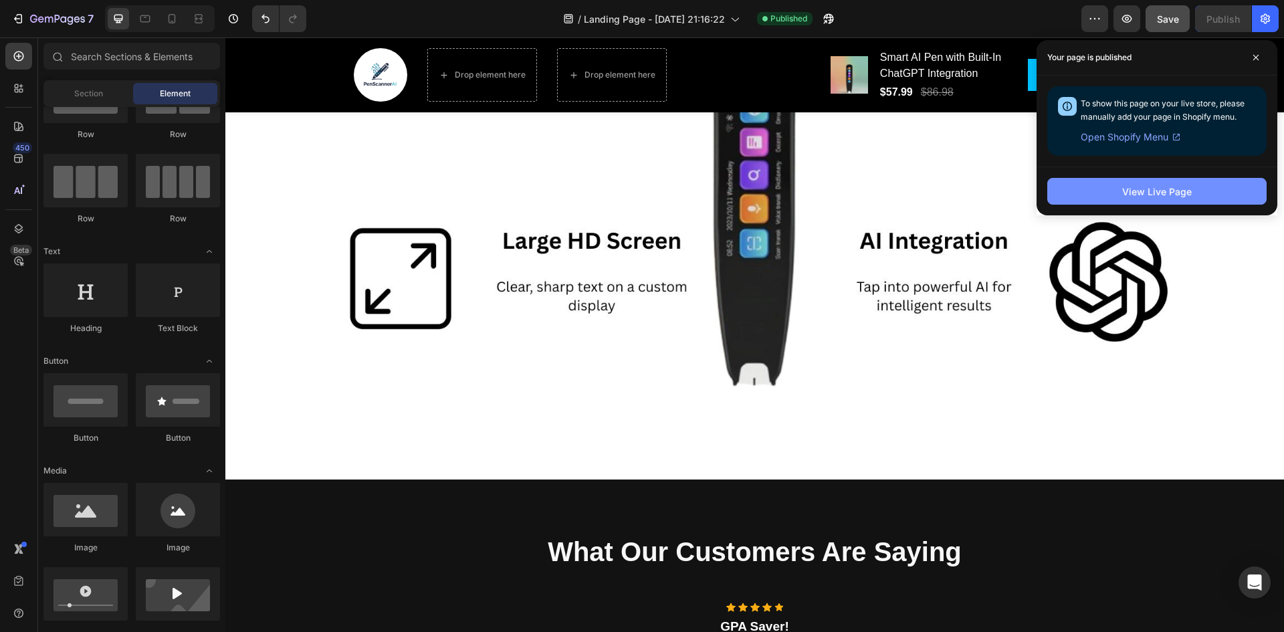
click at [1142, 186] on div "View Live Page" at bounding box center [1157, 192] width 70 height 14
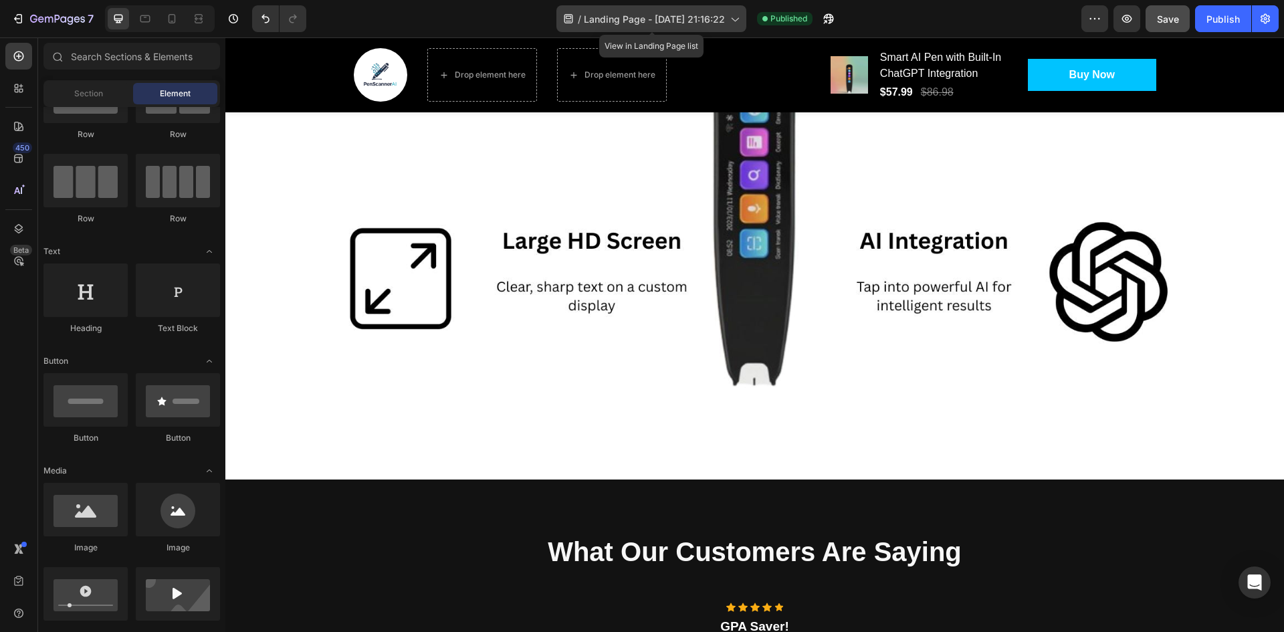
click at [651, 12] on span "Landing Page - [DATE] 21:16:22" at bounding box center [654, 19] width 141 height 14
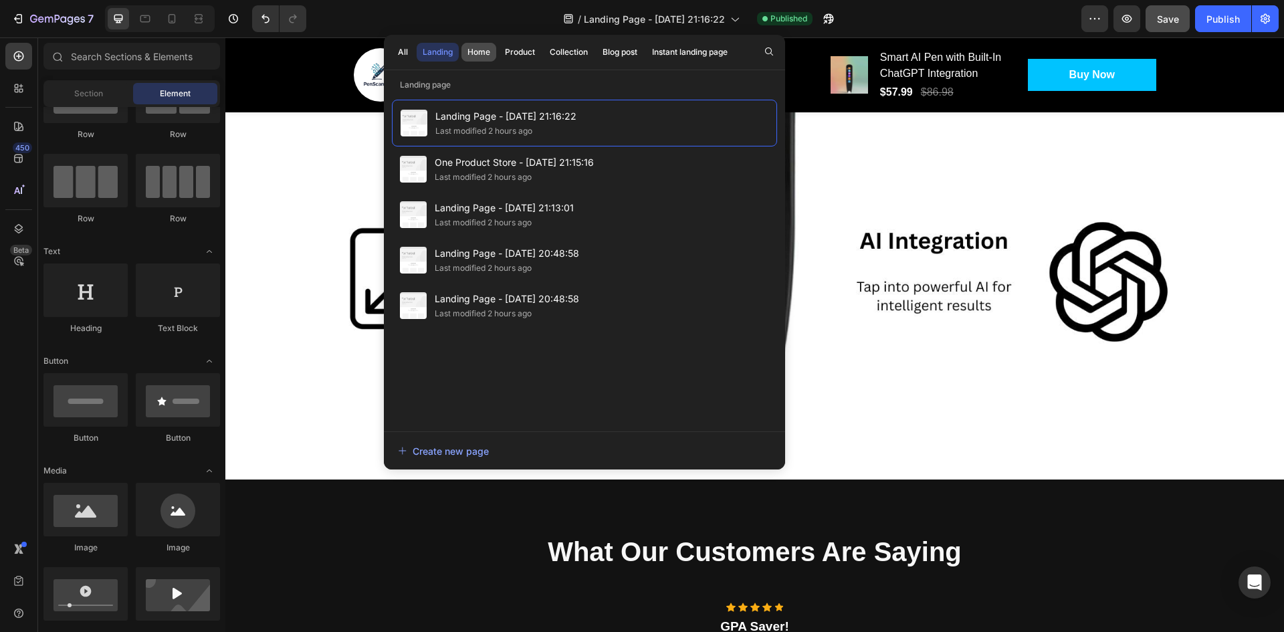
click at [499, 47] on button "Home" at bounding box center [520, 52] width 42 height 19
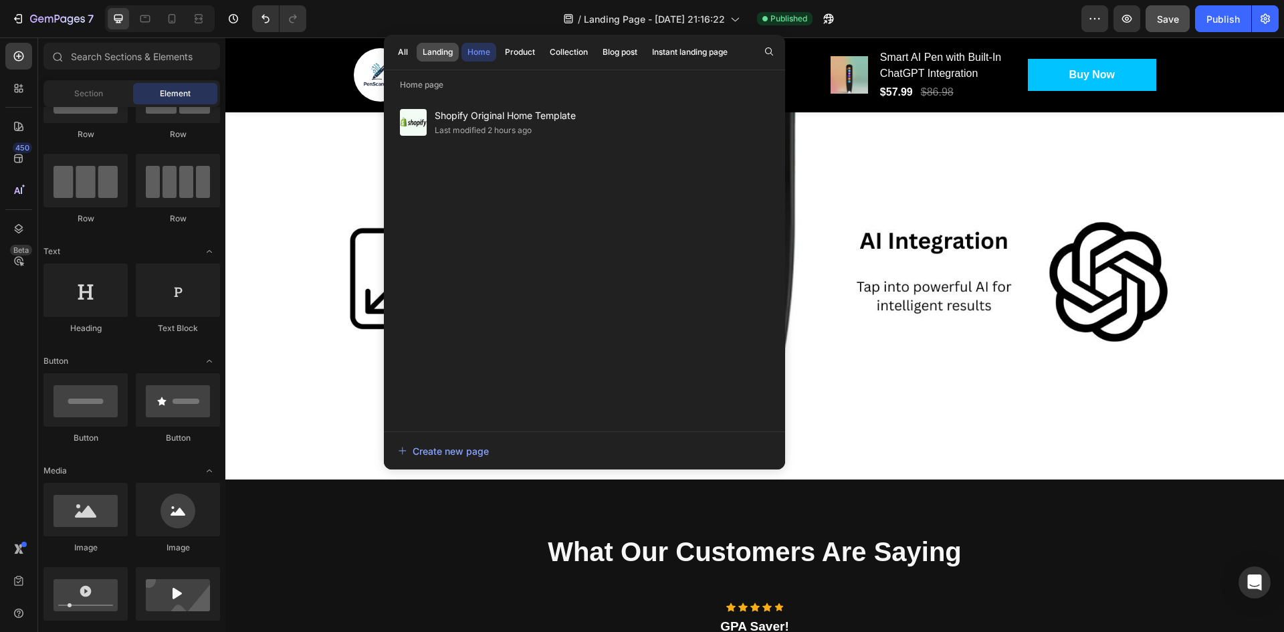
click at [442, 45] on button "Landing" at bounding box center [438, 52] width 42 height 19
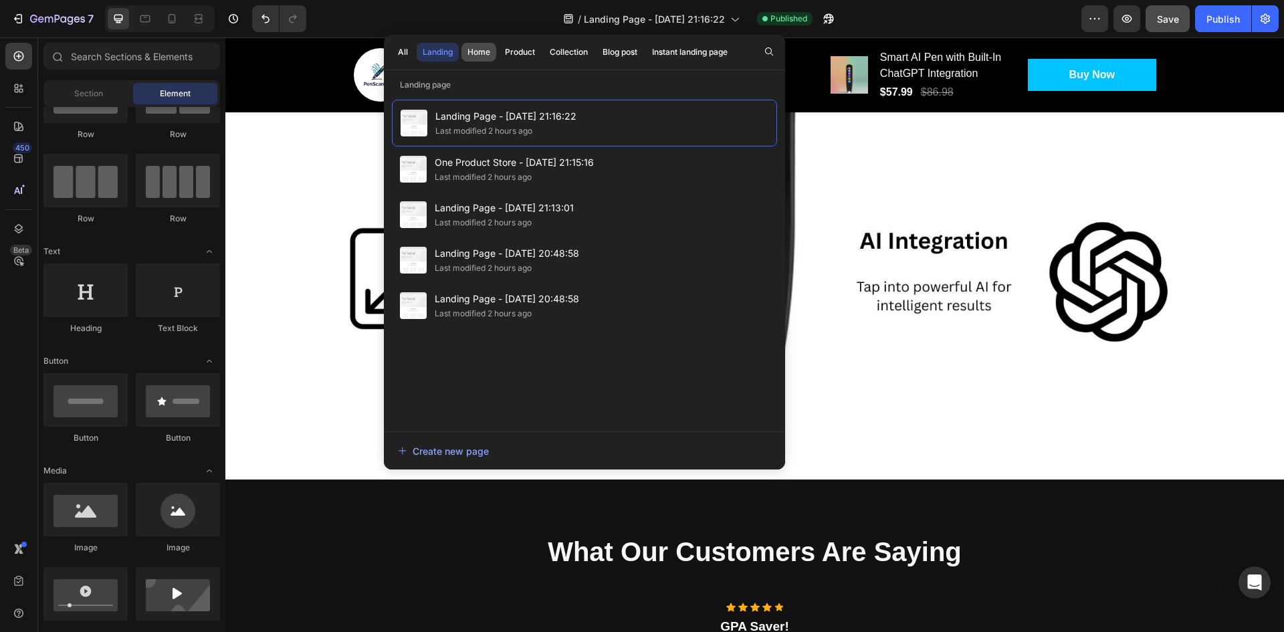
drag, startPoint x: 523, startPoint y: 118, endPoint x: 481, endPoint y: 51, distance: 79.0
click at [481, 51] on div "Home" at bounding box center [478, 52] width 23 height 12
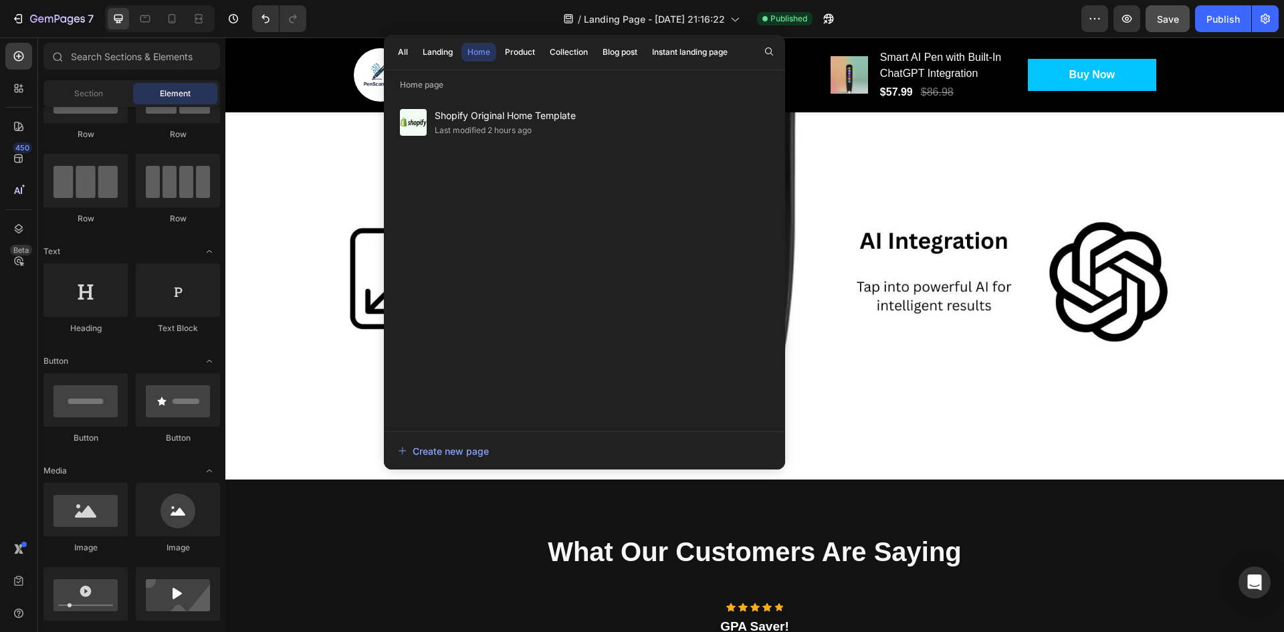
click at [481, 51] on div "Home" at bounding box center [478, 52] width 23 height 12
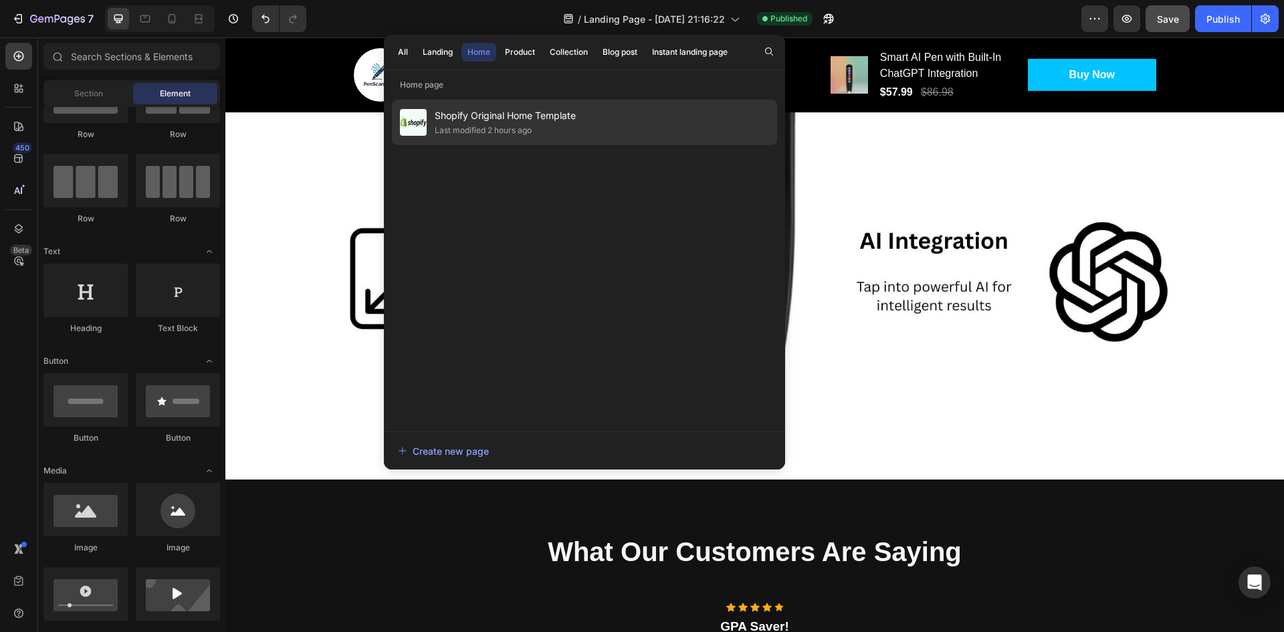
click at [502, 114] on span "Shopify Original Home Template" at bounding box center [505, 116] width 141 height 16
